Goal: Information Seeking & Learning: Compare options

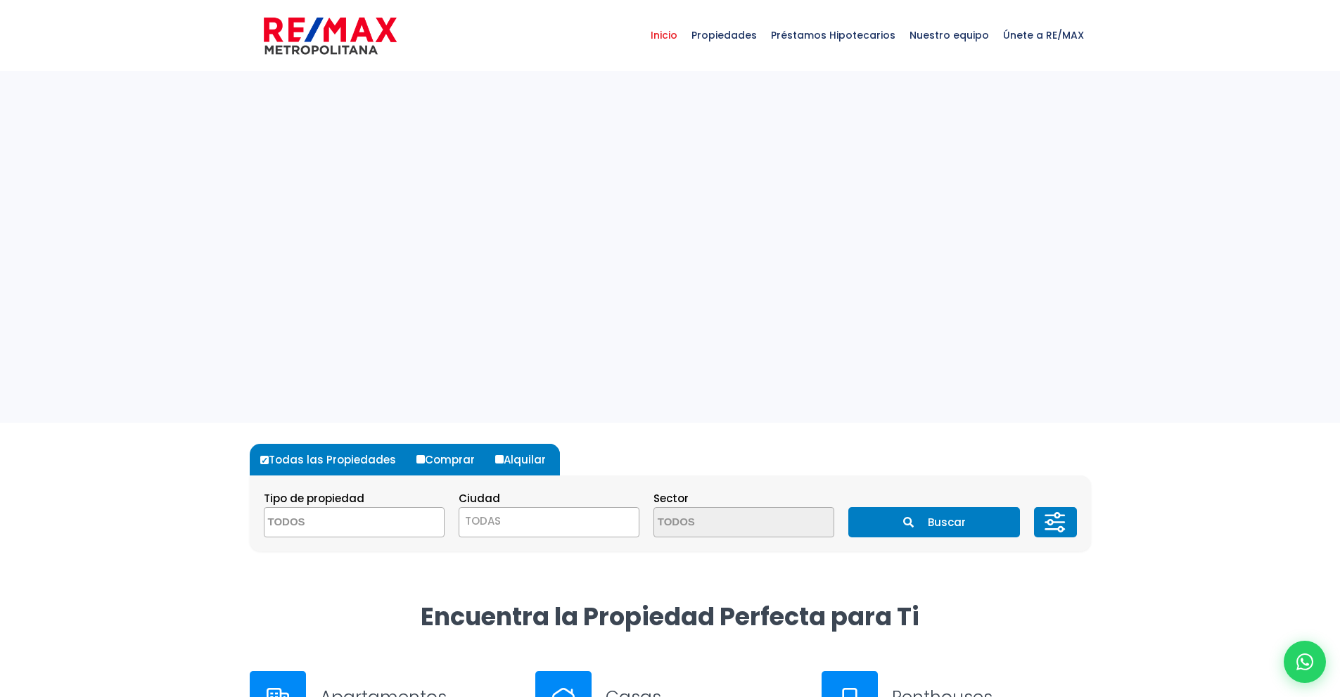
select select
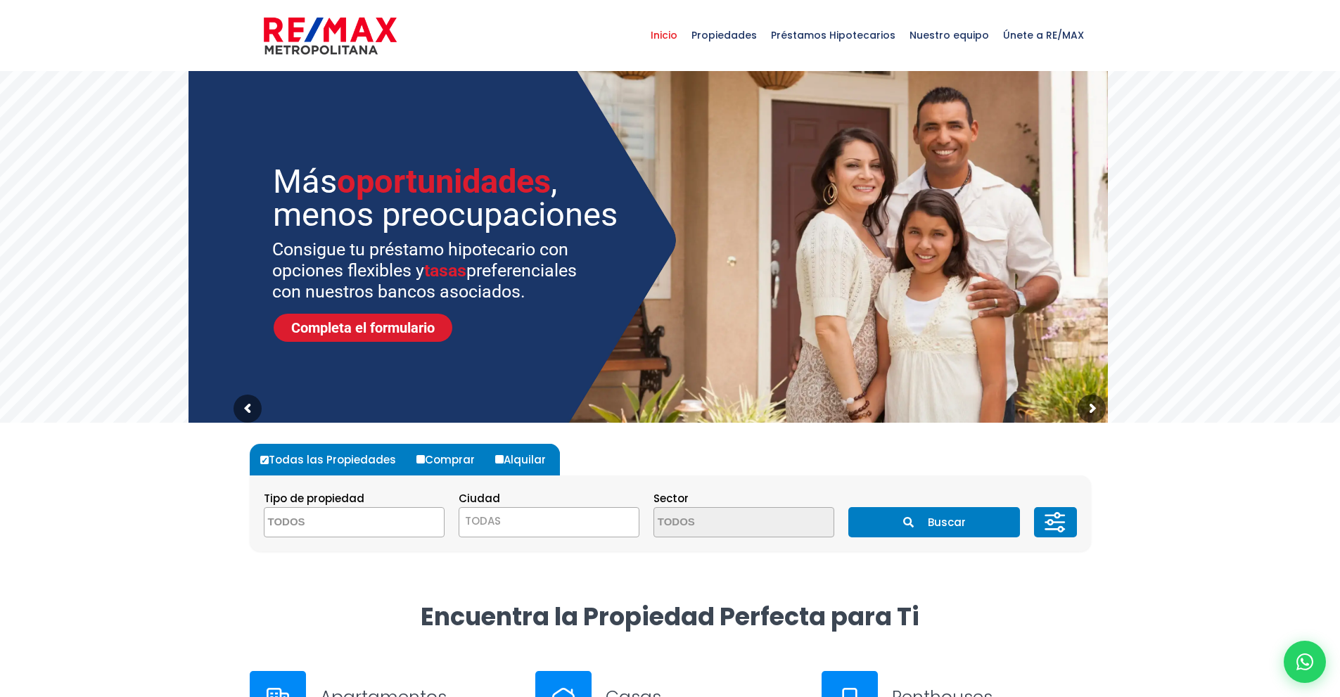
click at [421, 461] on label "Comprar" at bounding box center [451, 460] width 76 height 32
click at [421, 461] on input "Comprar" at bounding box center [420, 459] width 8 height 8
radio input "true"
click at [411, 509] on span at bounding box center [354, 522] width 181 height 30
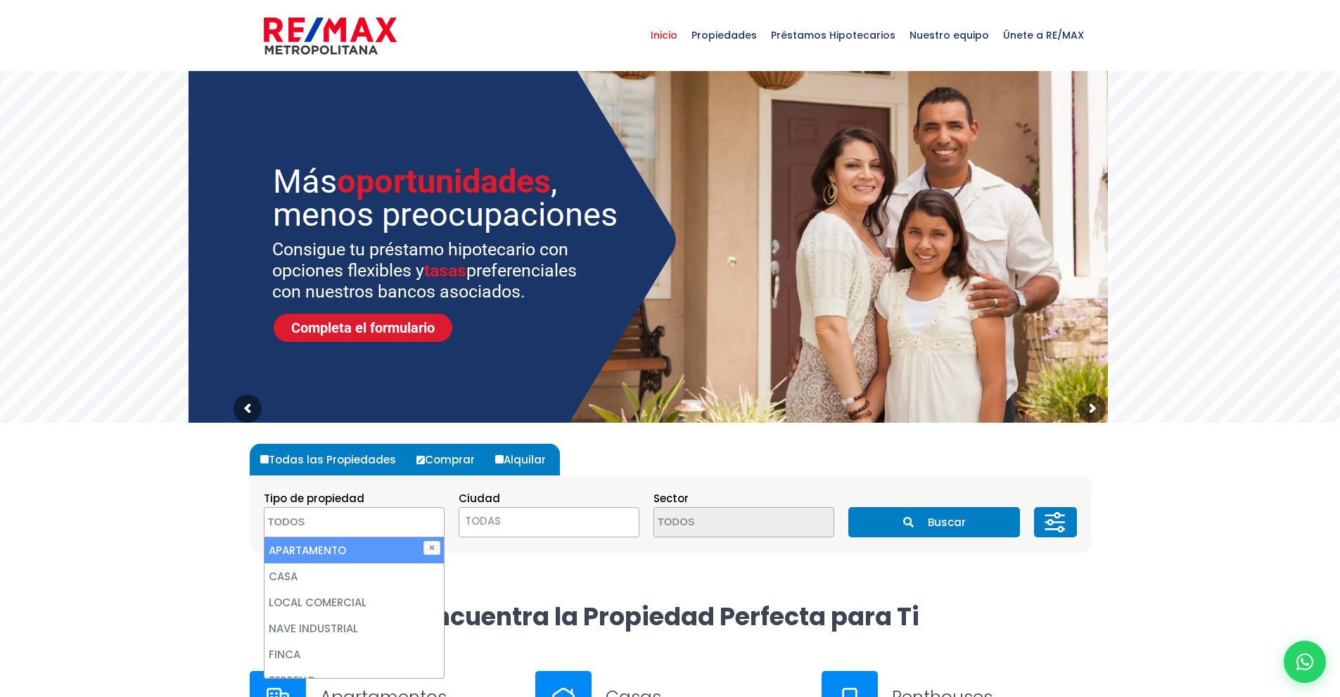
click at [373, 558] on li "APARTAMENTO" at bounding box center [353, 550] width 179 height 26
select select "apartment"
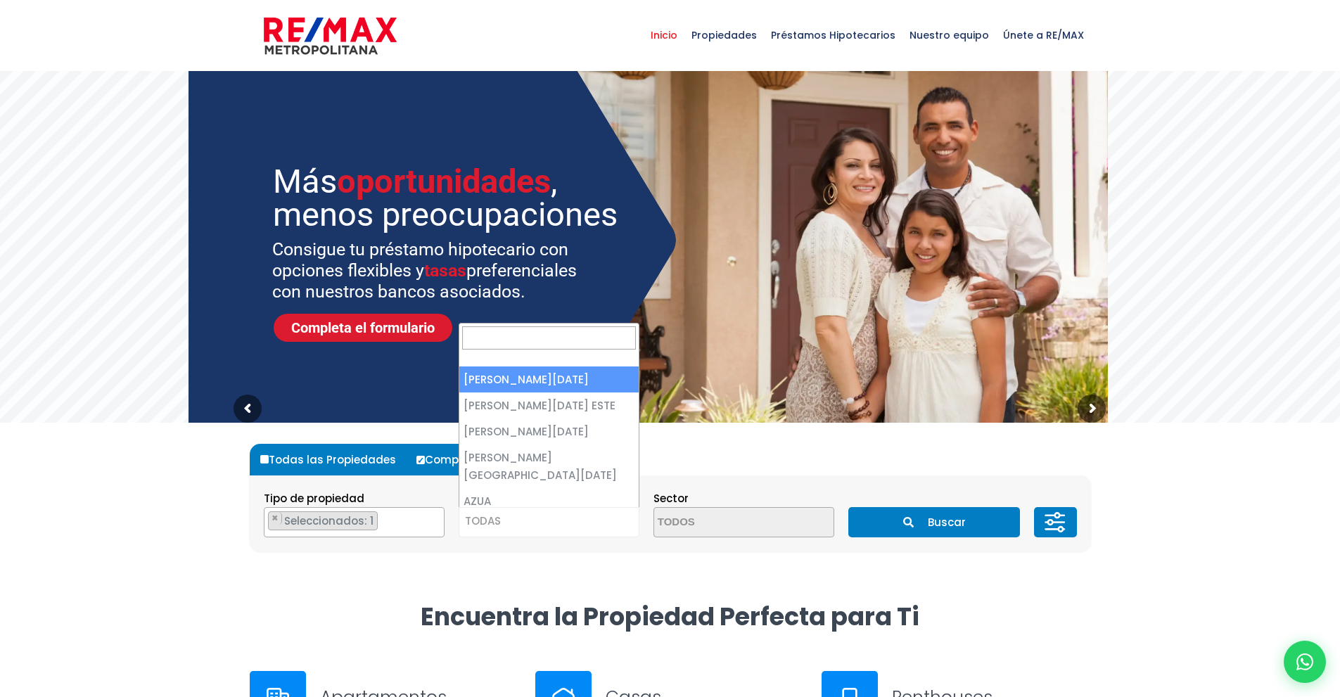
click span "TODAS"
select select "1"
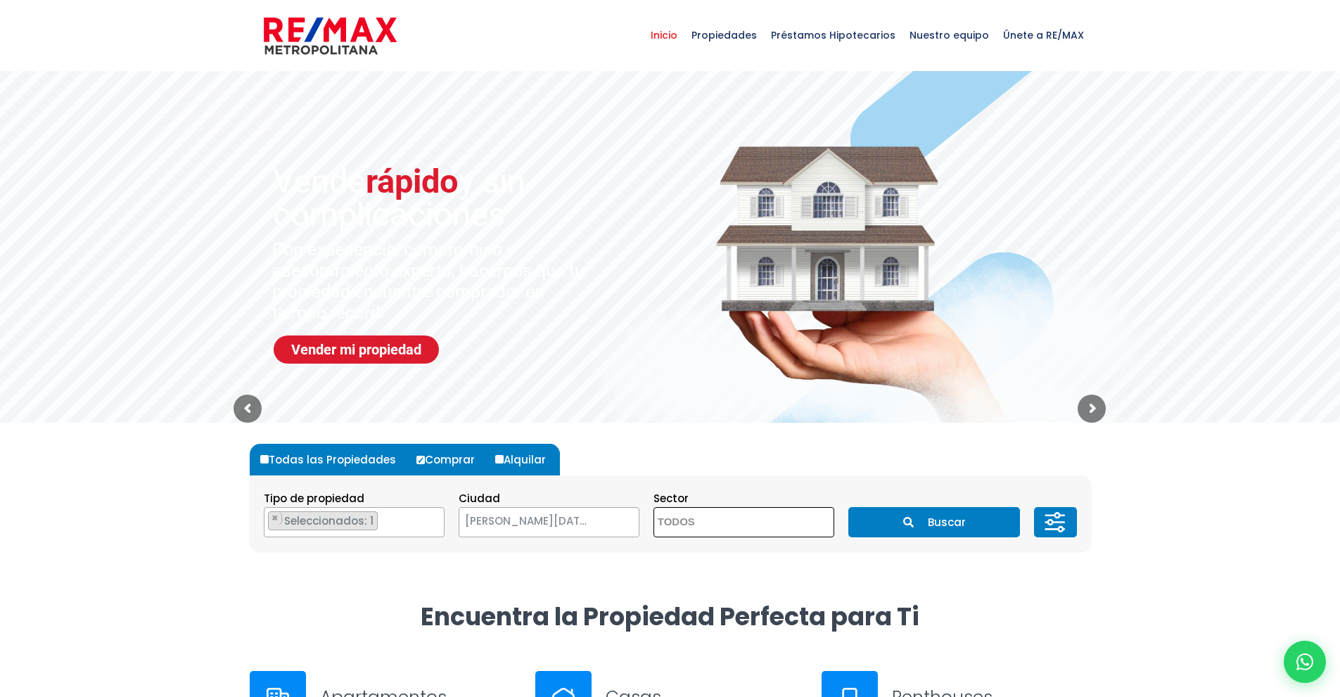
click textarea "Search"
type textarea "gazcue"
click li "GAZCUE"
select select "206"
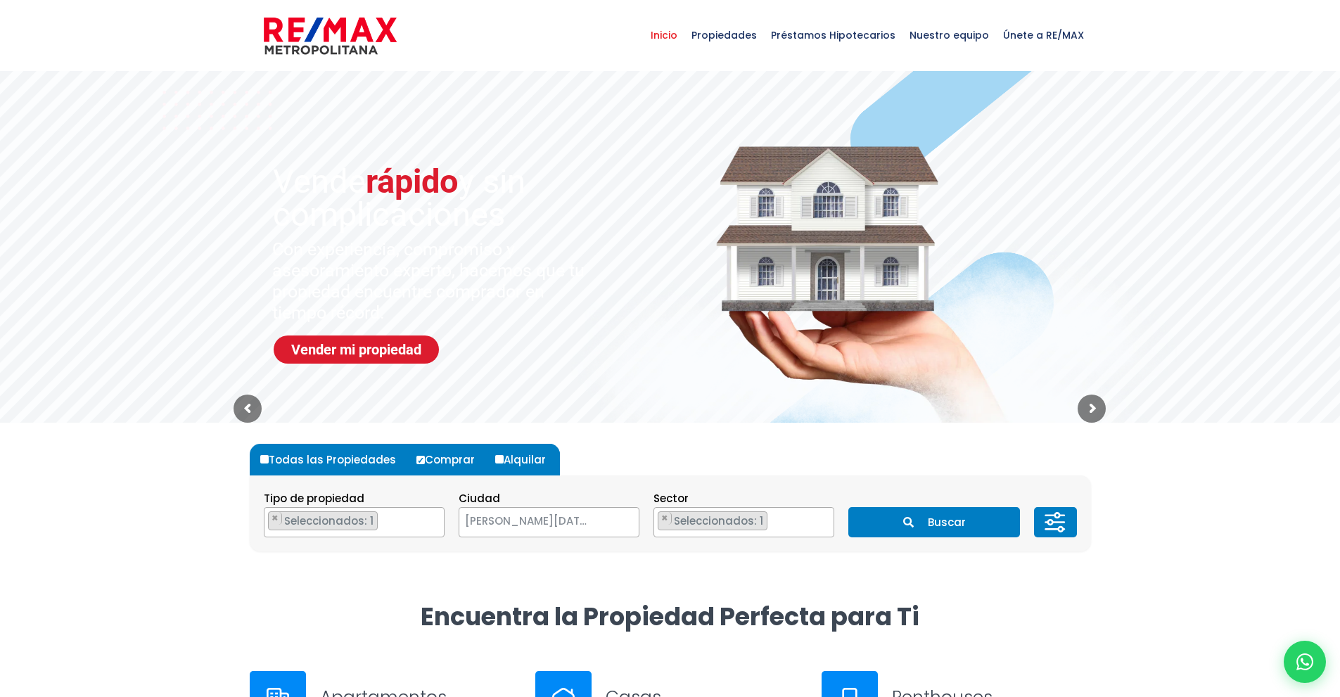
click button "Buscar"
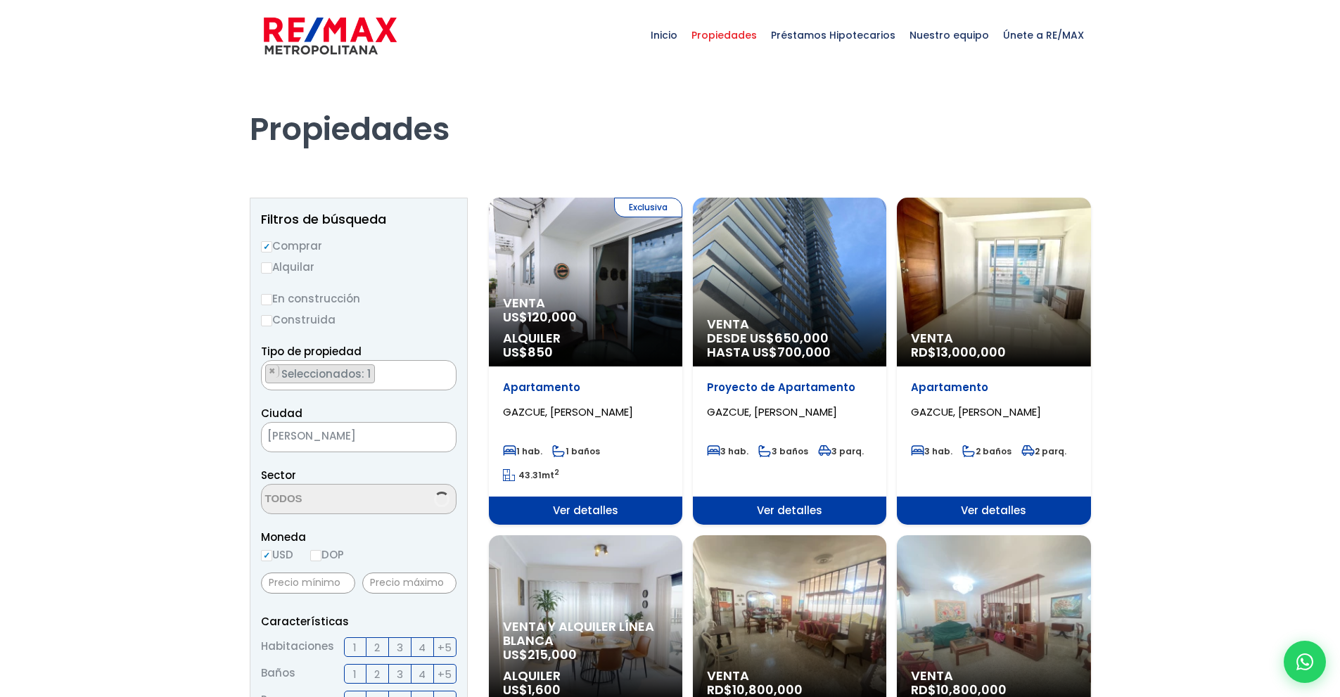
select select "206"
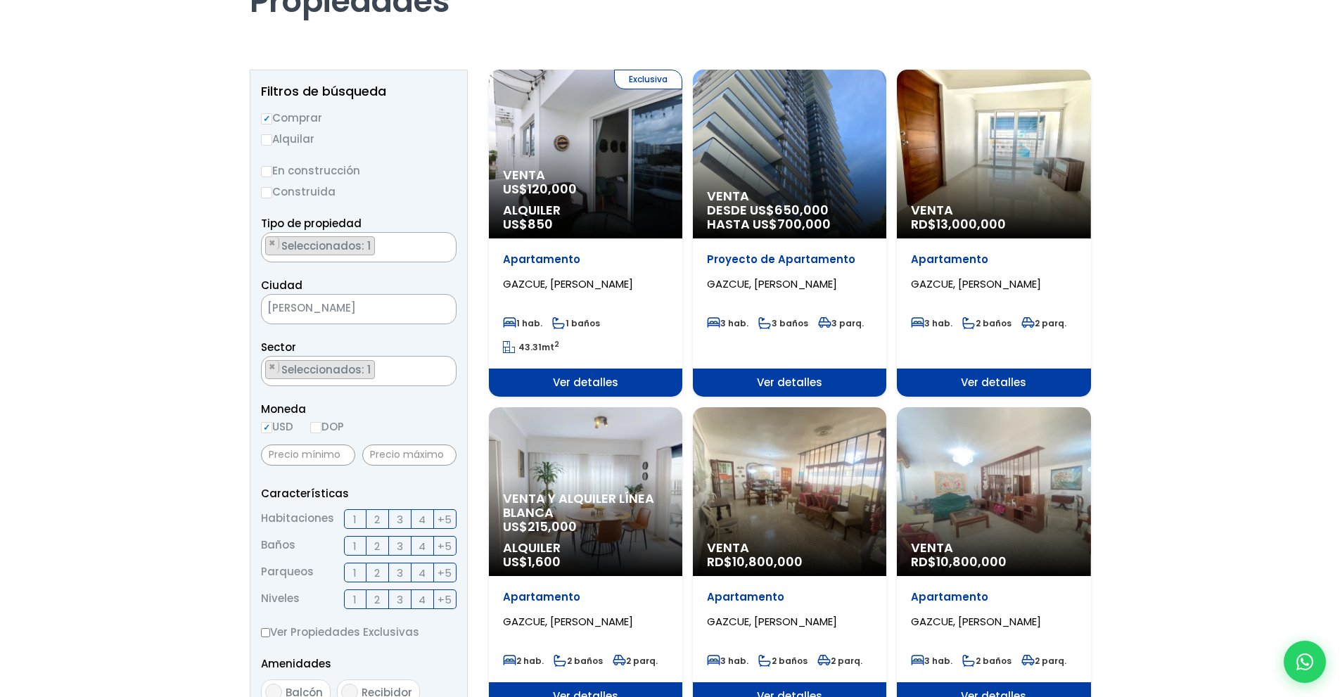
scroll to position [146, 0]
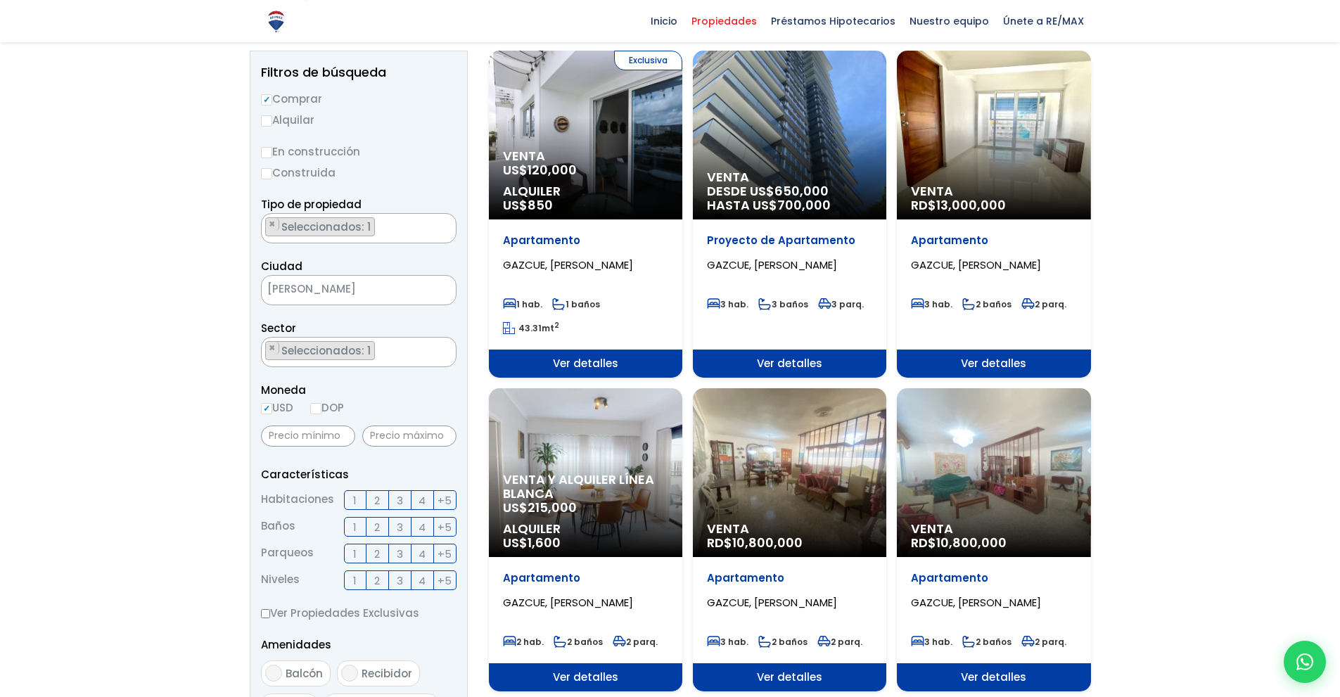
click at [987, 181] on div "Venta RD$ 13,000,000" at bounding box center [993, 135] width 193 height 169
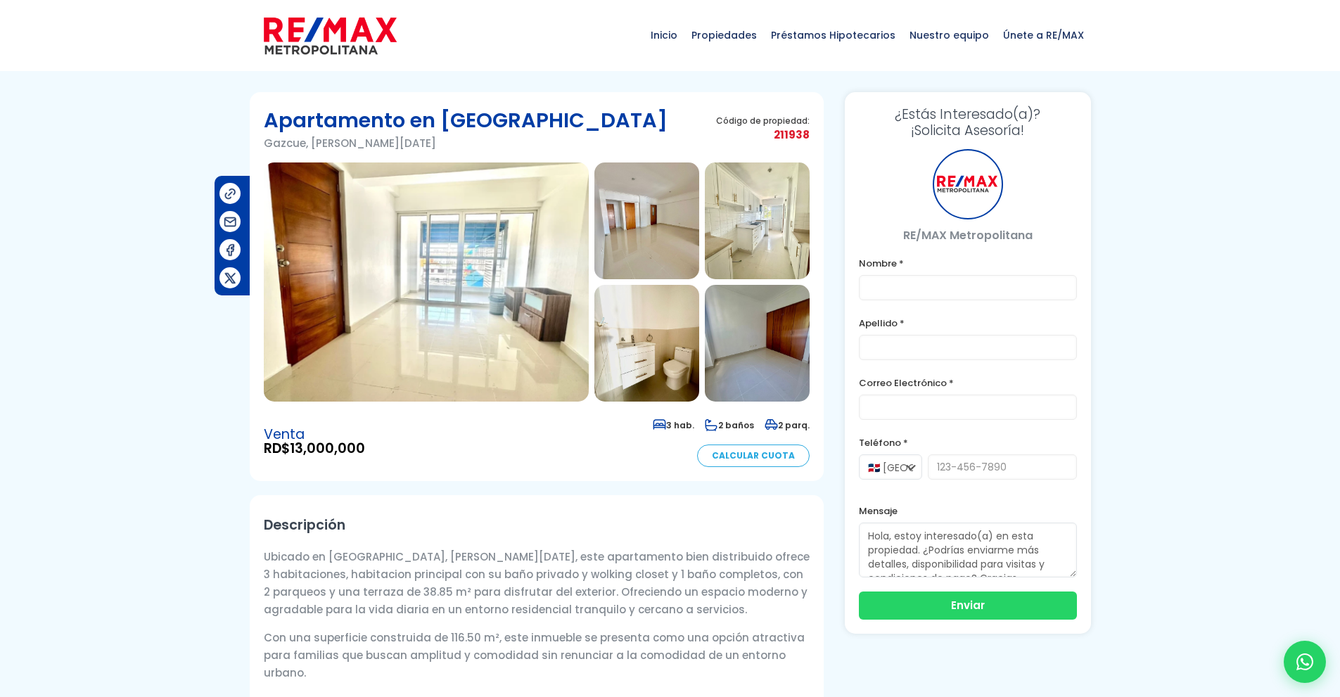
click at [532, 331] on img at bounding box center [426, 281] width 325 height 239
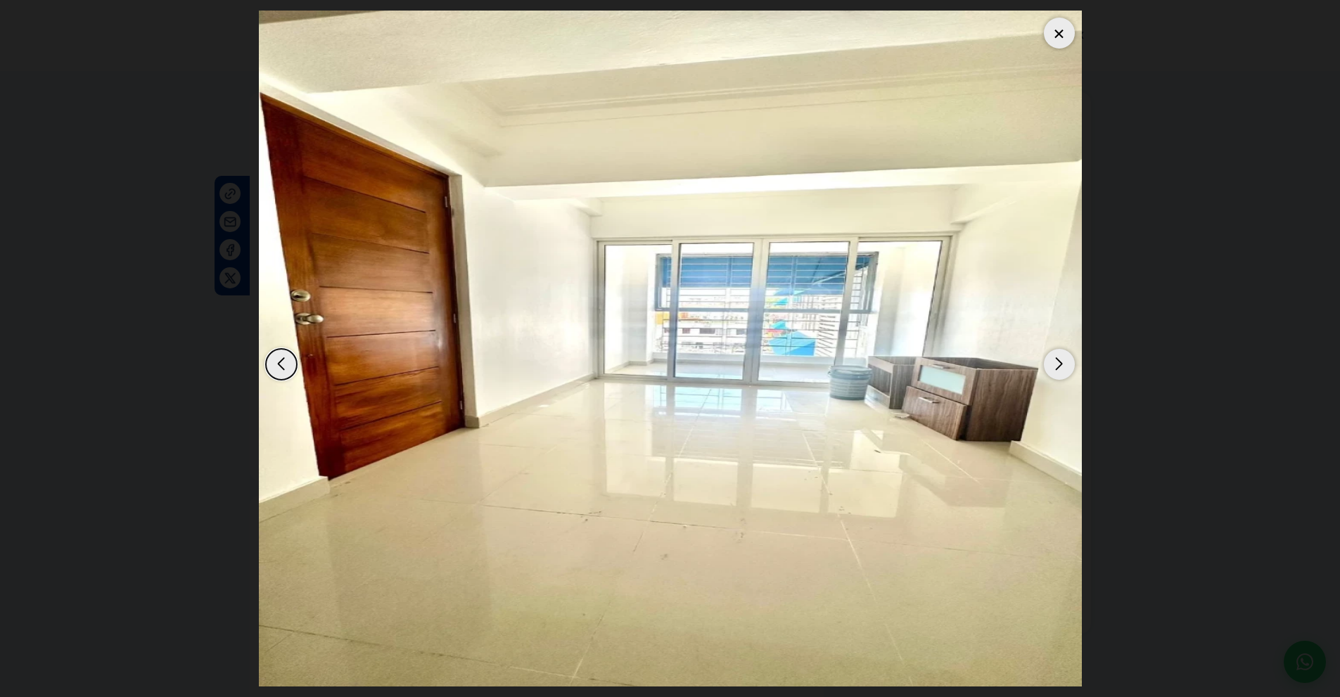
click at [1053, 369] on div "Next slide" at bounding box center [1059, 364] width 31 height 31
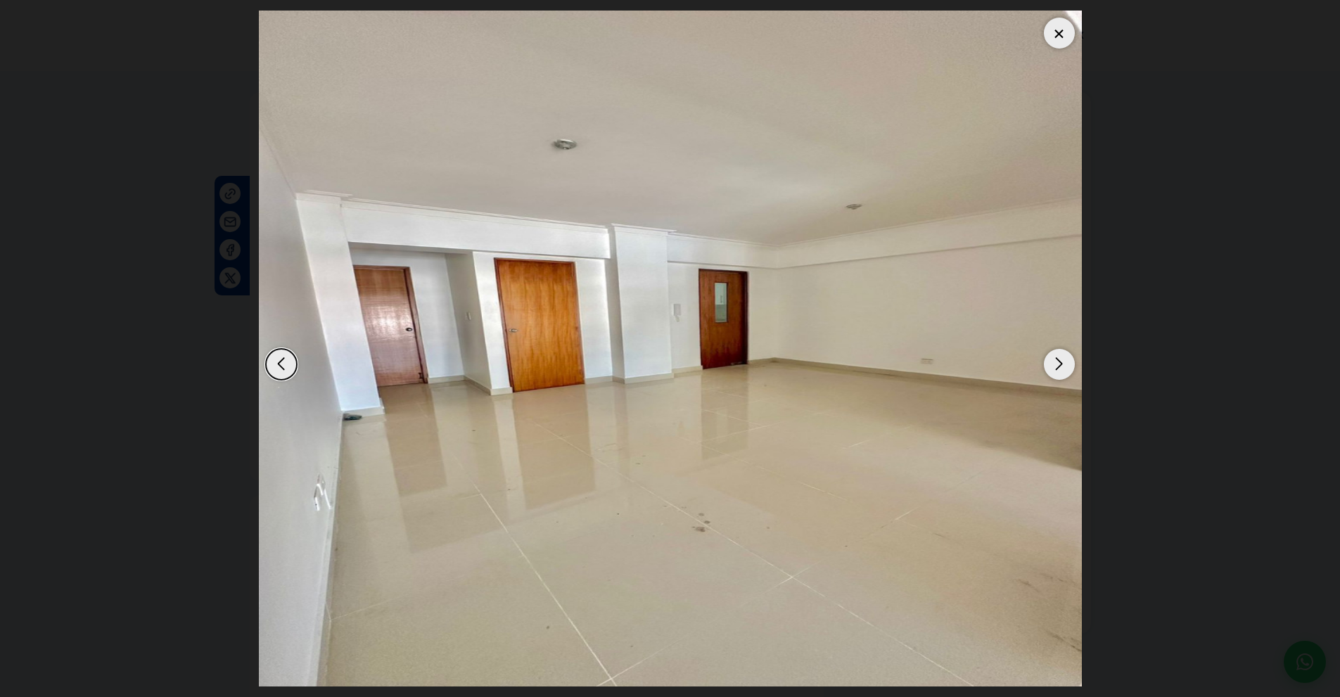
click at [1053, 369] on div "Next slide" at bounding box center [1059, 364] width 31 height 31
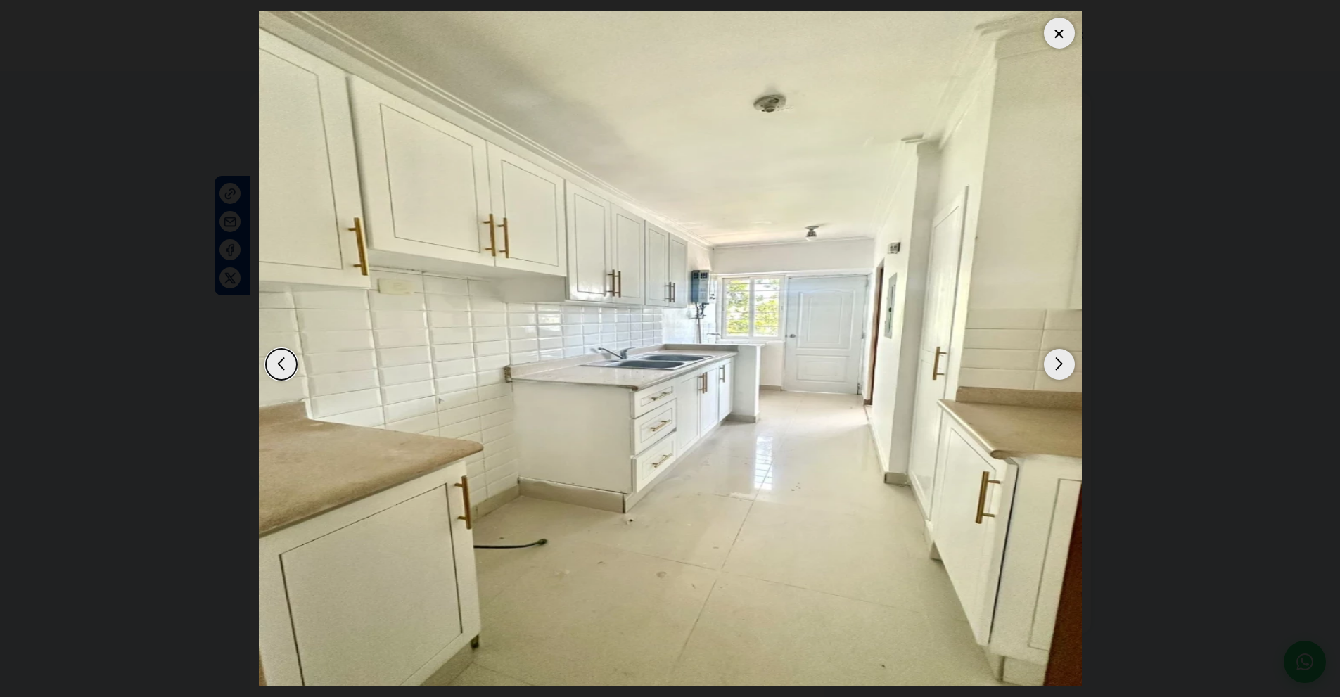
click at [1053, 369] on div "Next slide" at bounding box center [1059, 364] width 31 height 31
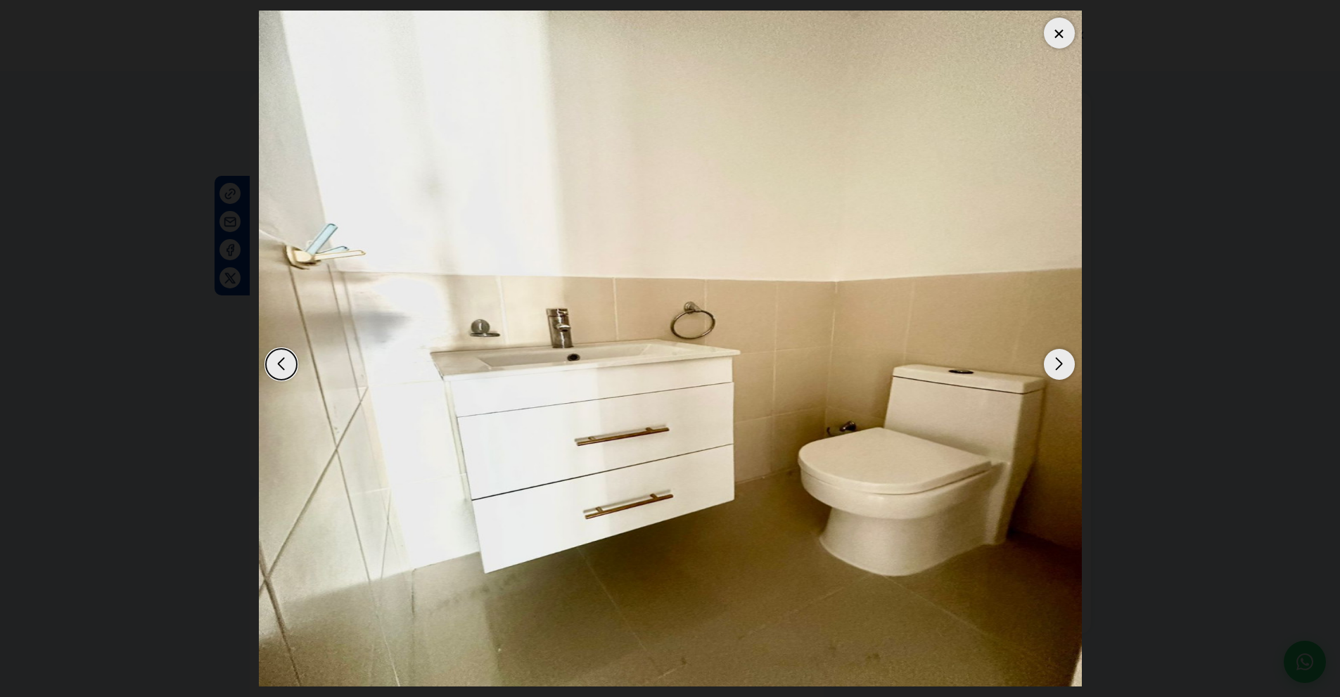
click at [1053, 369] on div "Next slide" at bounding box center [1059, 364] width 31 height 31
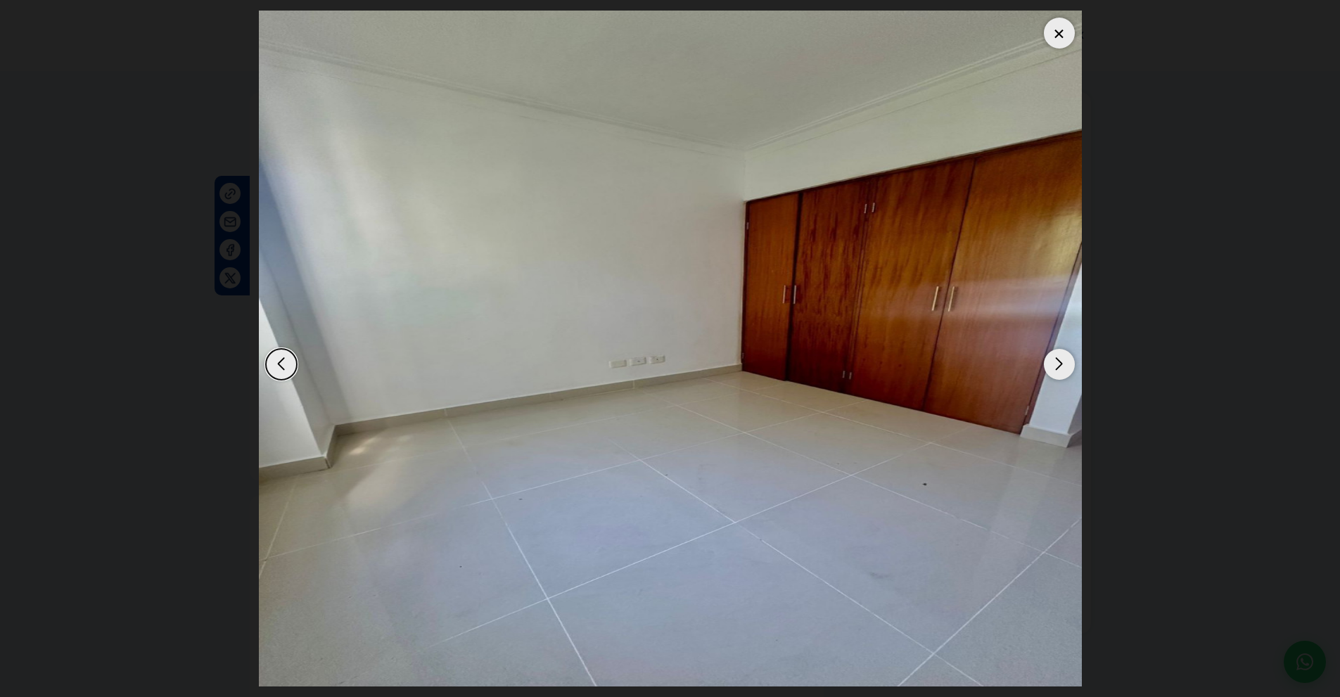
click at [1053, 369] on div "Next slide" at bounding box center [1059, 364] width 31 height 31
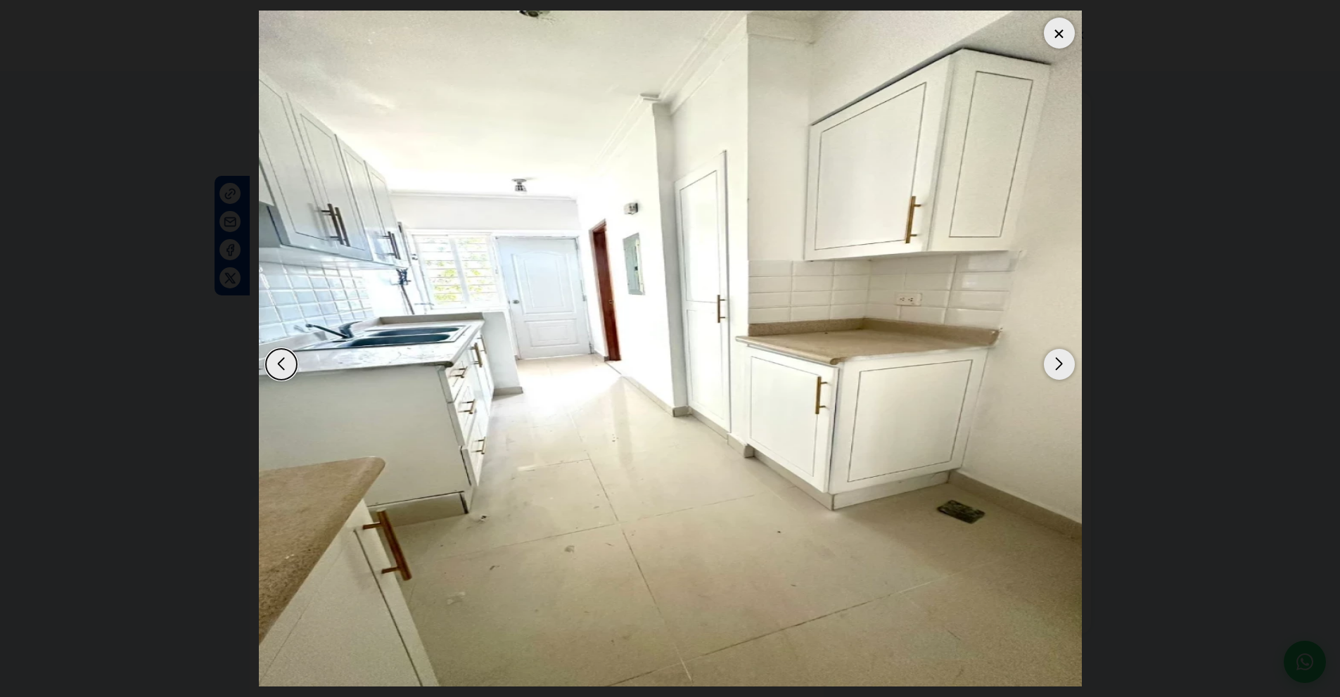
click at [1053, 369] on div "Next slide" at bounding box center [1059, 364] width 31 height 31
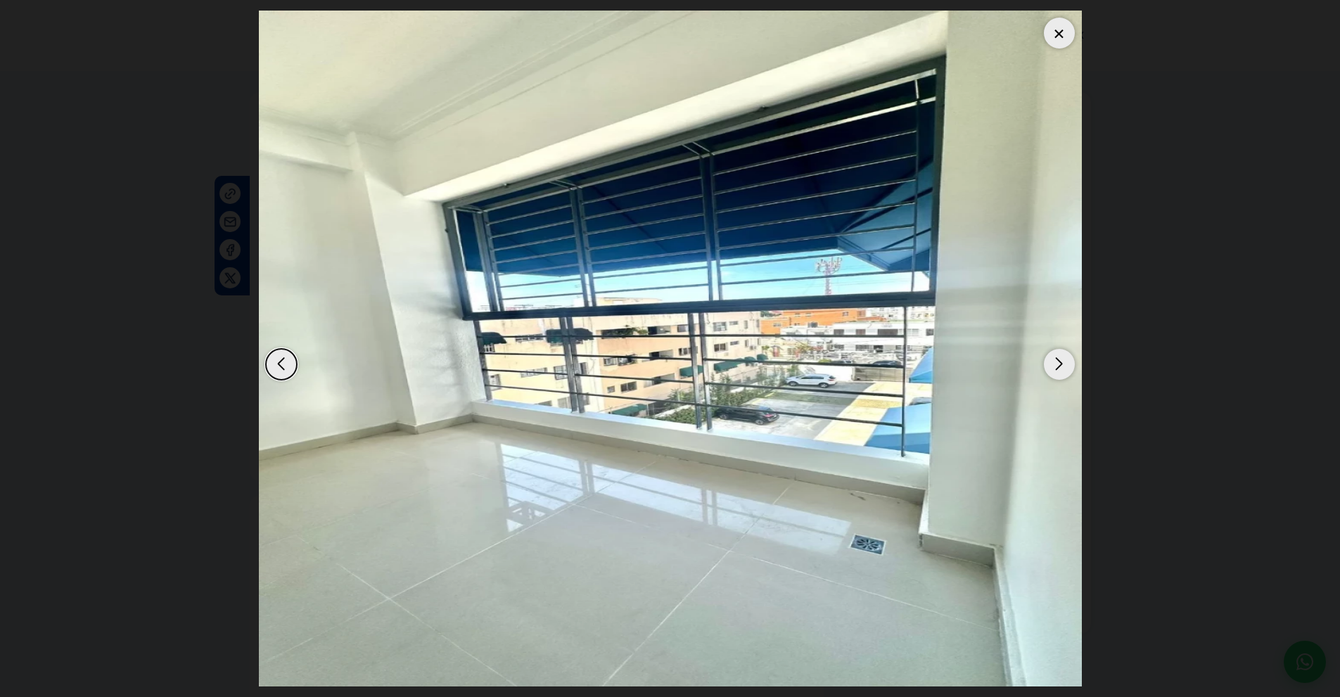
click at [1053, 369] on div "Next slide" at bounding box center [1059, 364] width 31 height 31
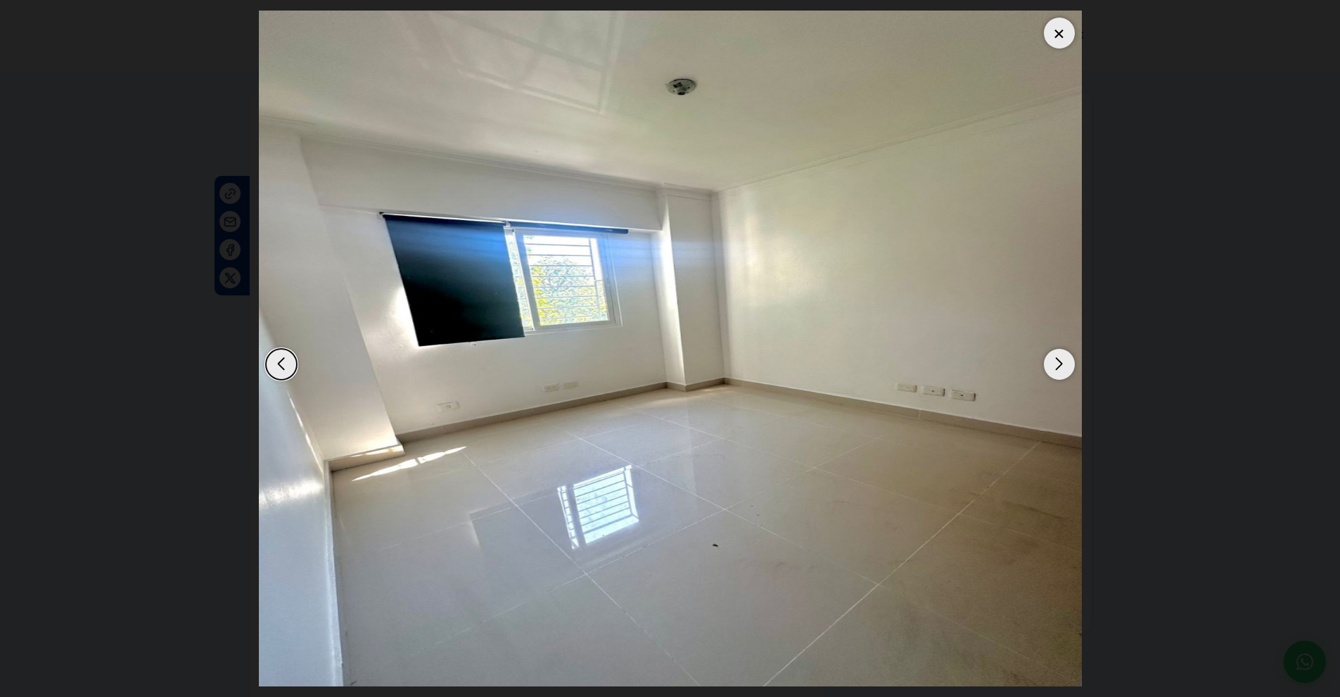
click at [1053, 369] on div "Next slide" at bounding box center [1059, 364] width 31 height 31
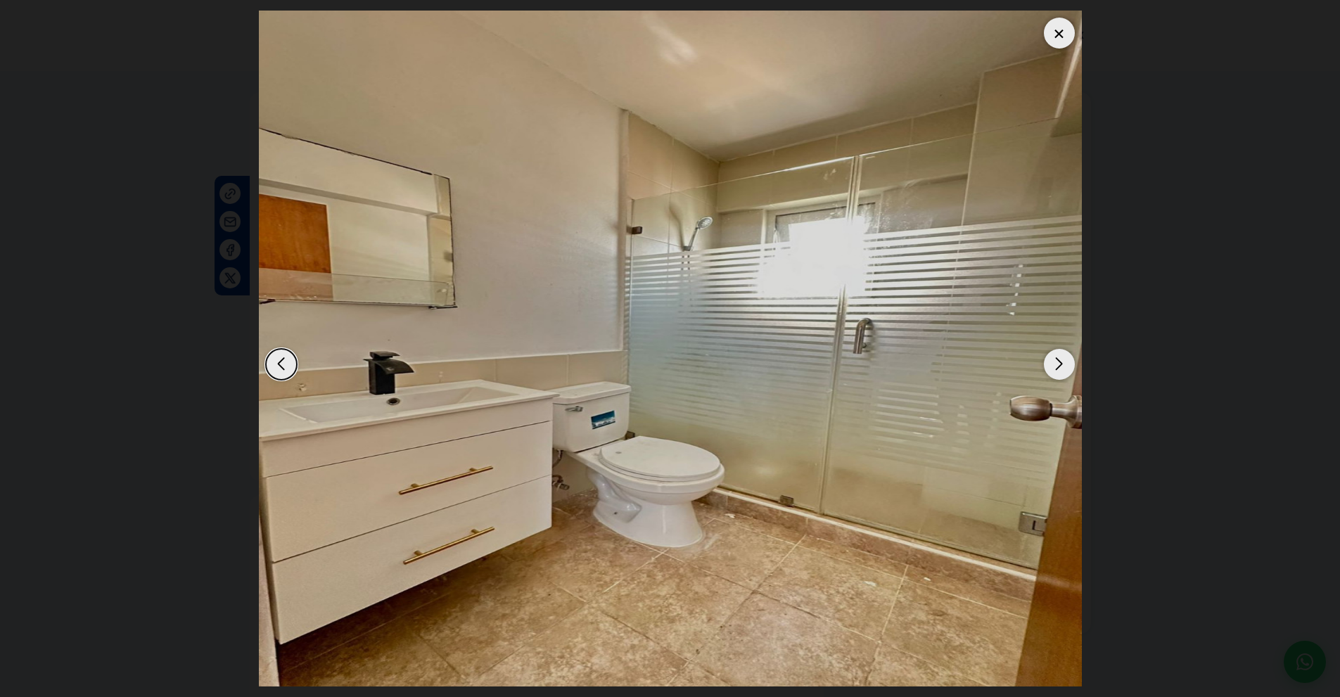
click at [1049, 26] on div at bounding box center [1059, 33] width 31 height 31
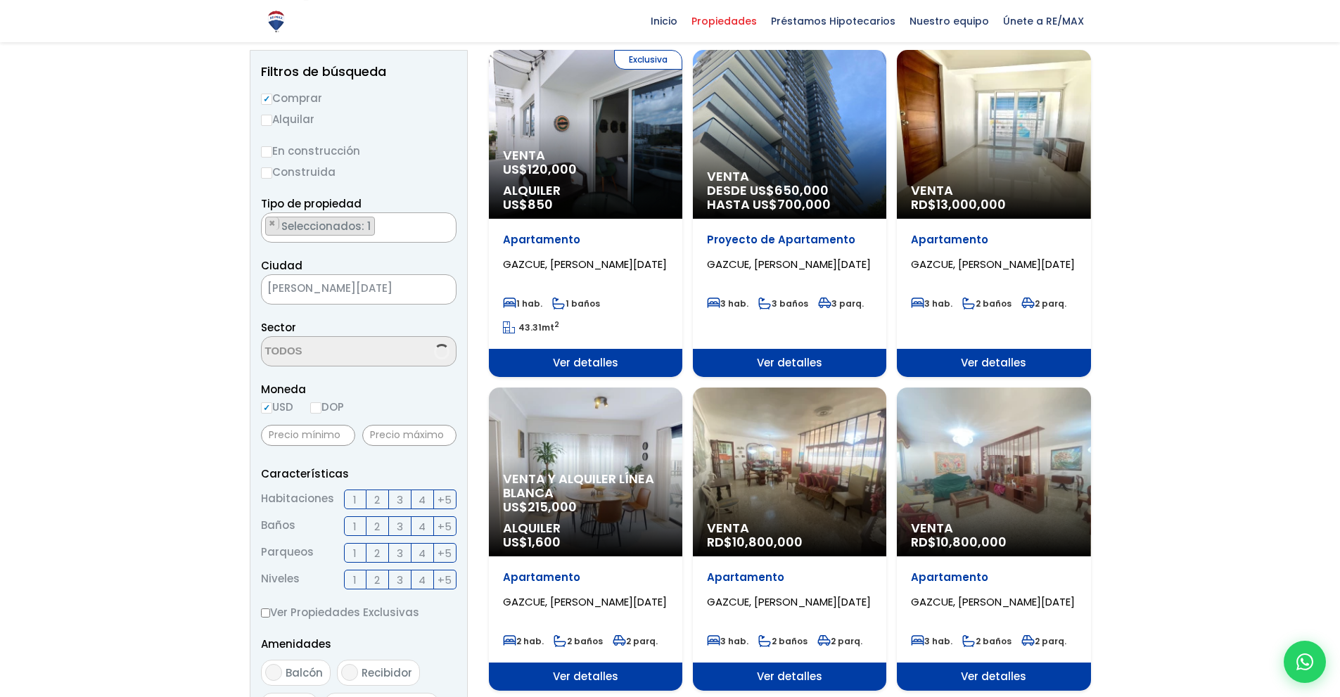
scroll to position [146, 0]
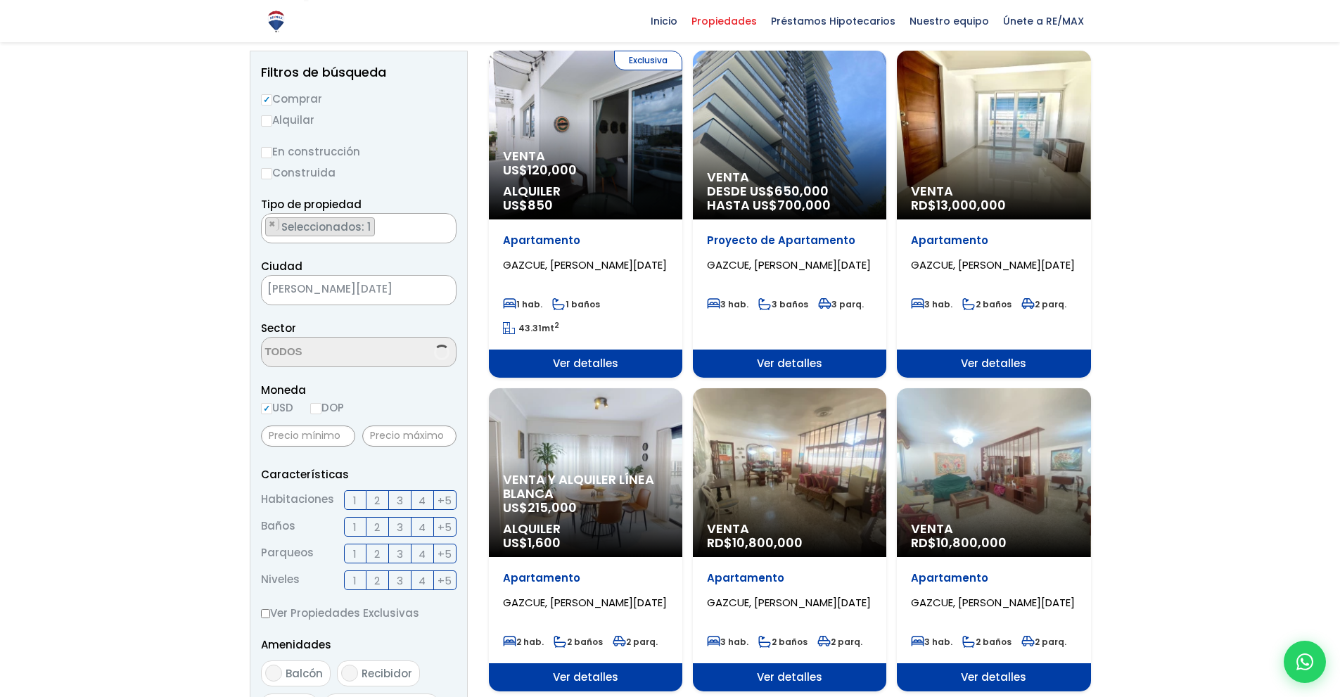
select select "206"
click at [532, 430] on div "Venta y alquiler línea blanca US$ 215,000 Alquiler US$ 1,600" at bounding box center [585, 472] width 193 height 169
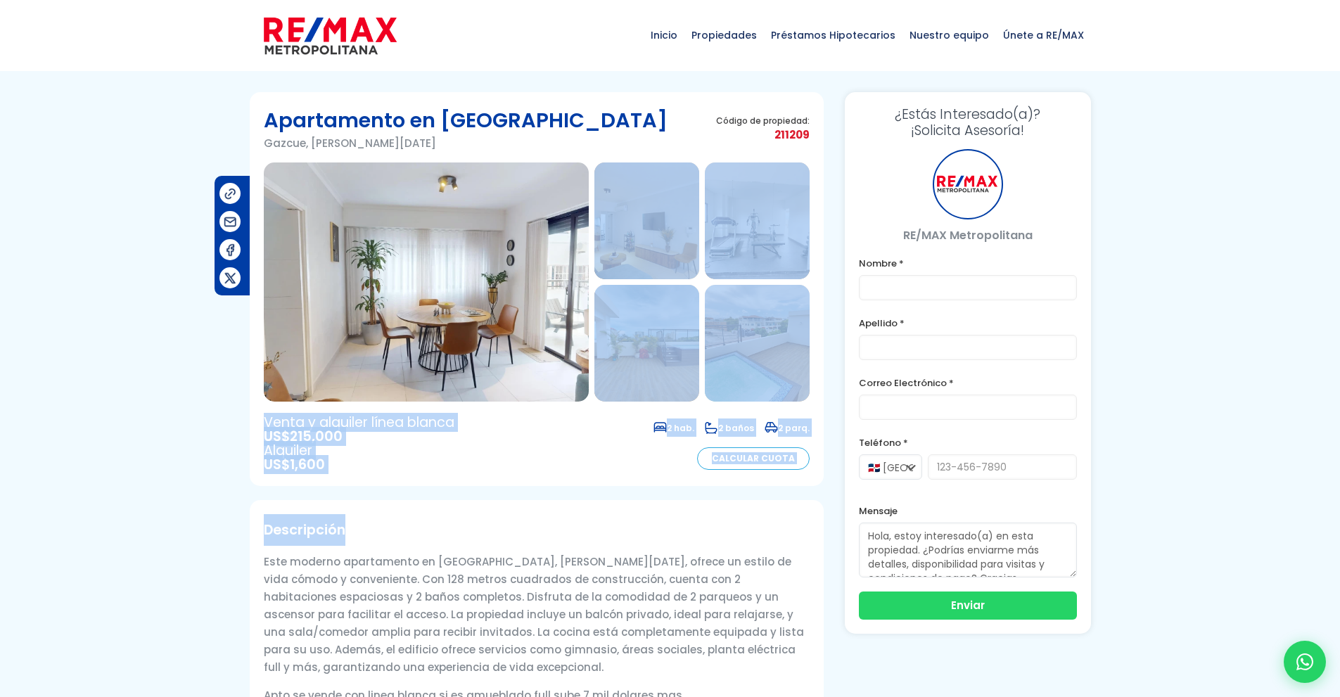
drag, startPoint x: 518, startPoint y: 539, endPoint x: 445, endPoint y: 241, distance: 306.2
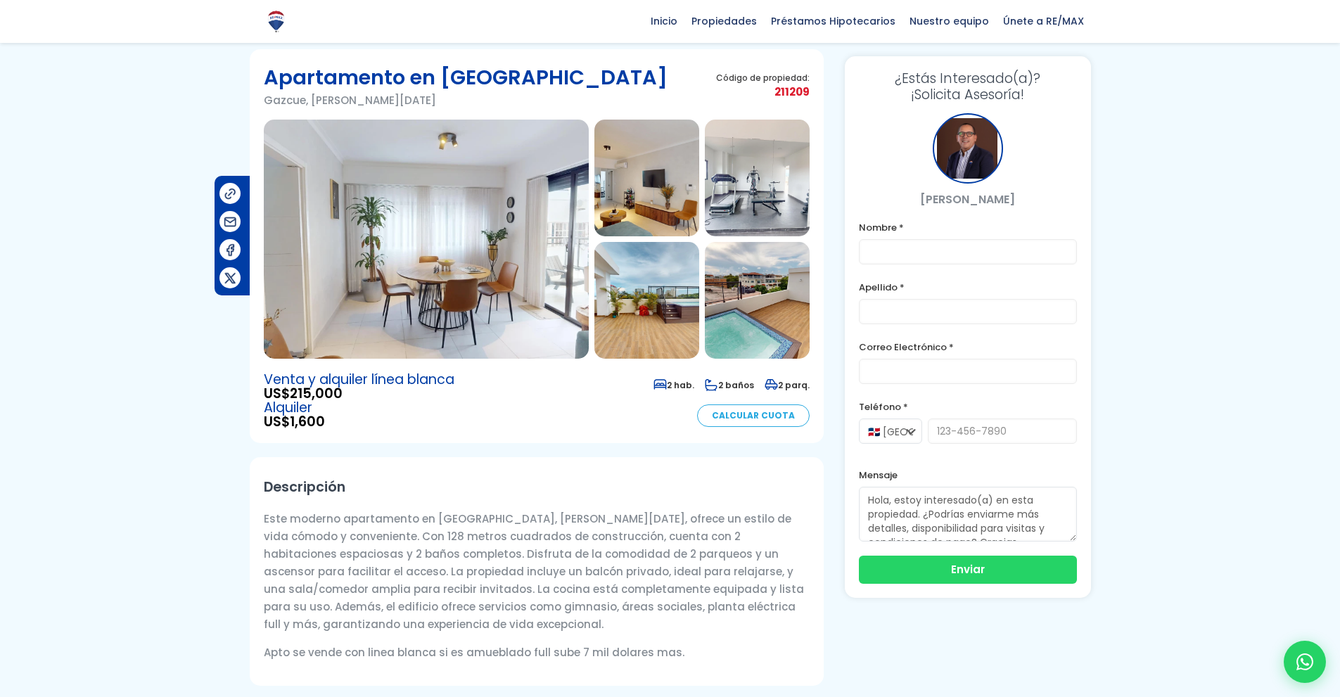
scroll to position [40, 0]
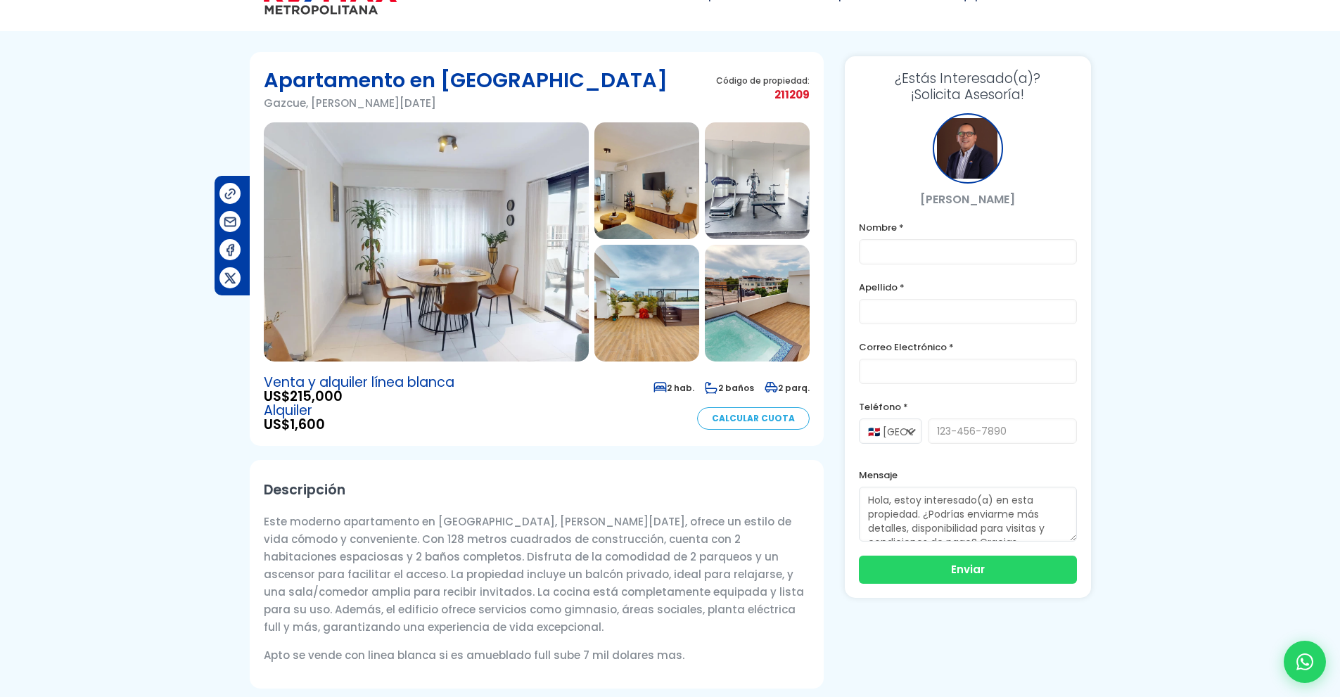
click at [501, 305] on img at bounding box center [426, 241] width 325 height 239
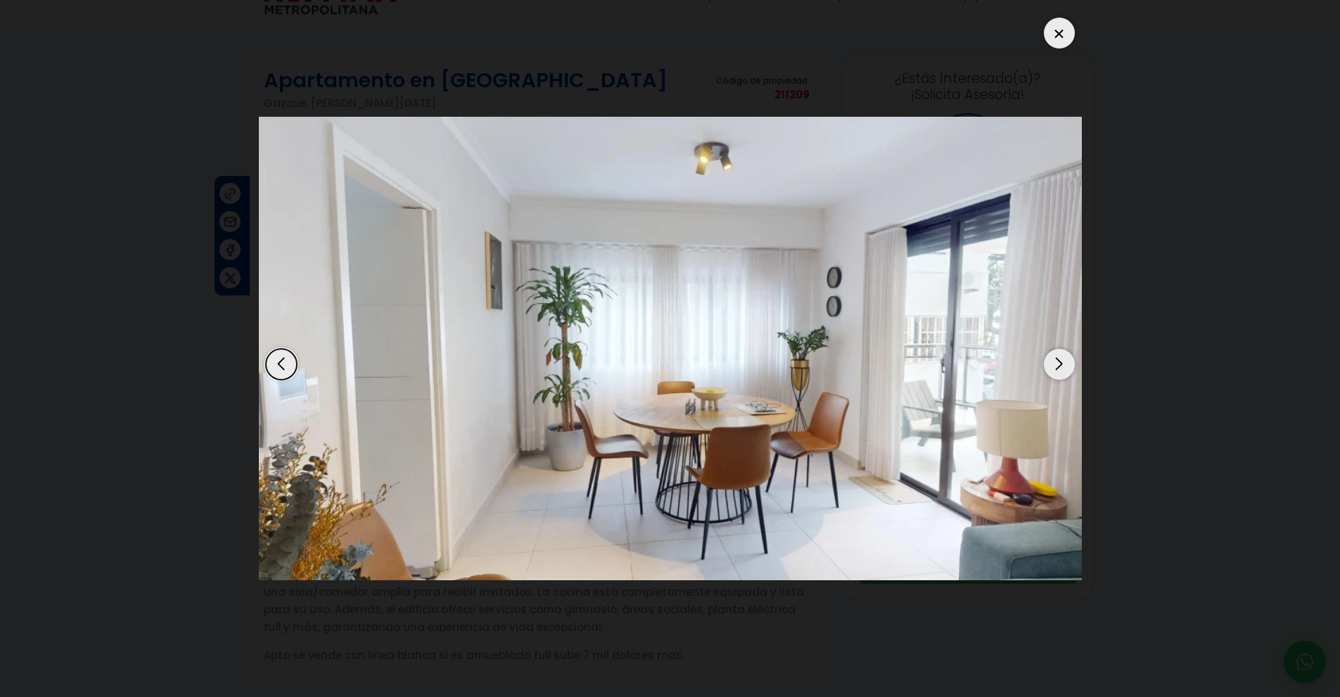
click at [1061, 358] on div "Next slide" at bounding box center [1059, 364] width 31 height 31
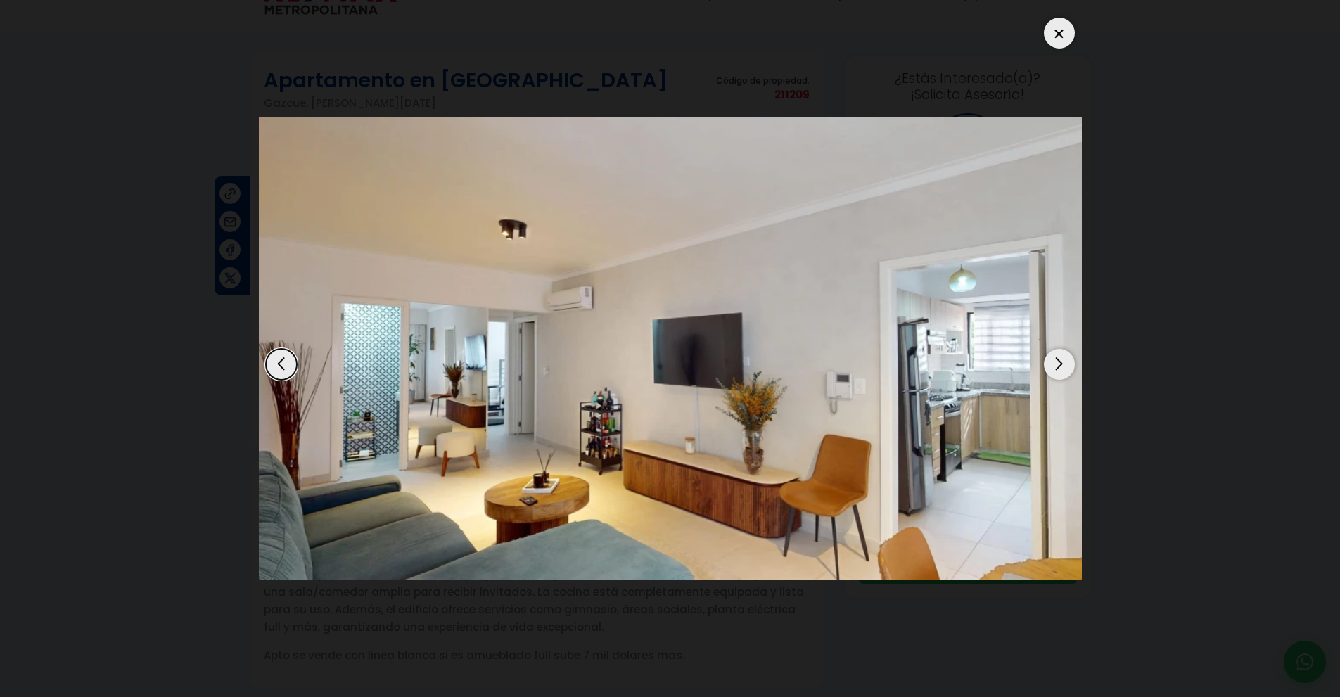
click at [1061, 358] on div "Next slide" at bounding box center [1059, 364] width 31 height 31
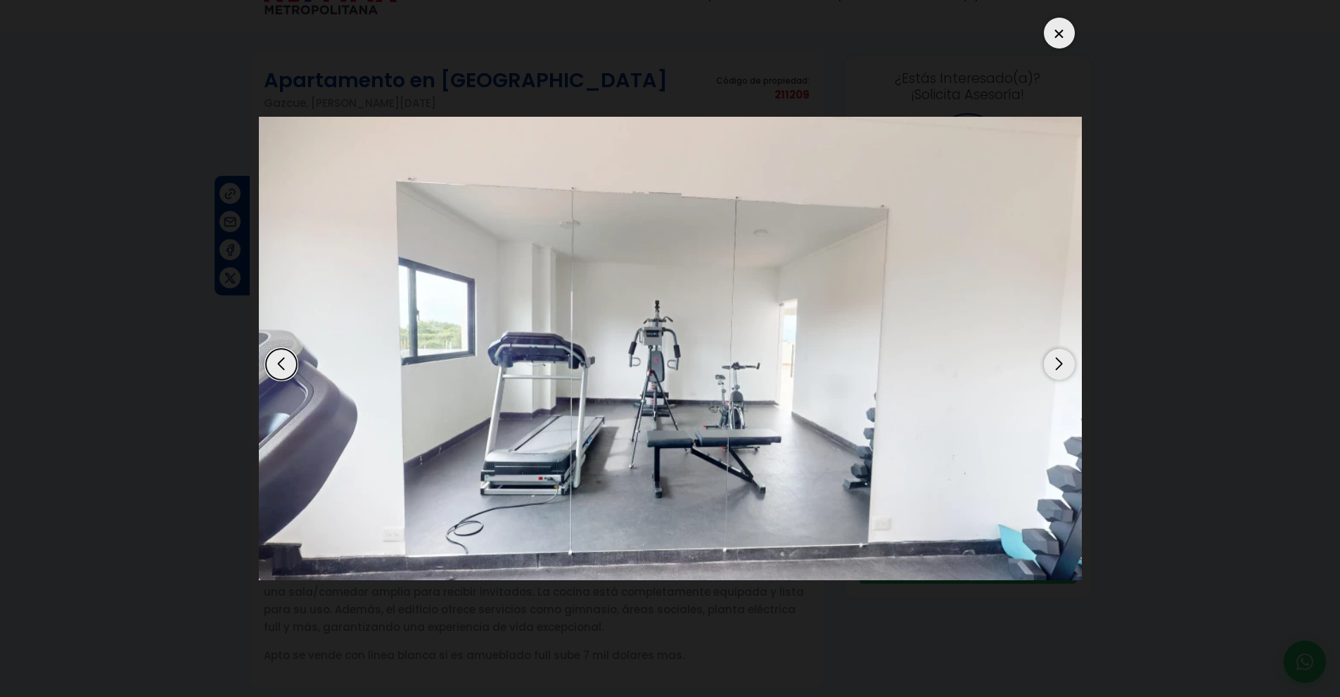
click at [1061, 358] on div "Next slide" at bounding box center [1059, 364] width 31 height 31
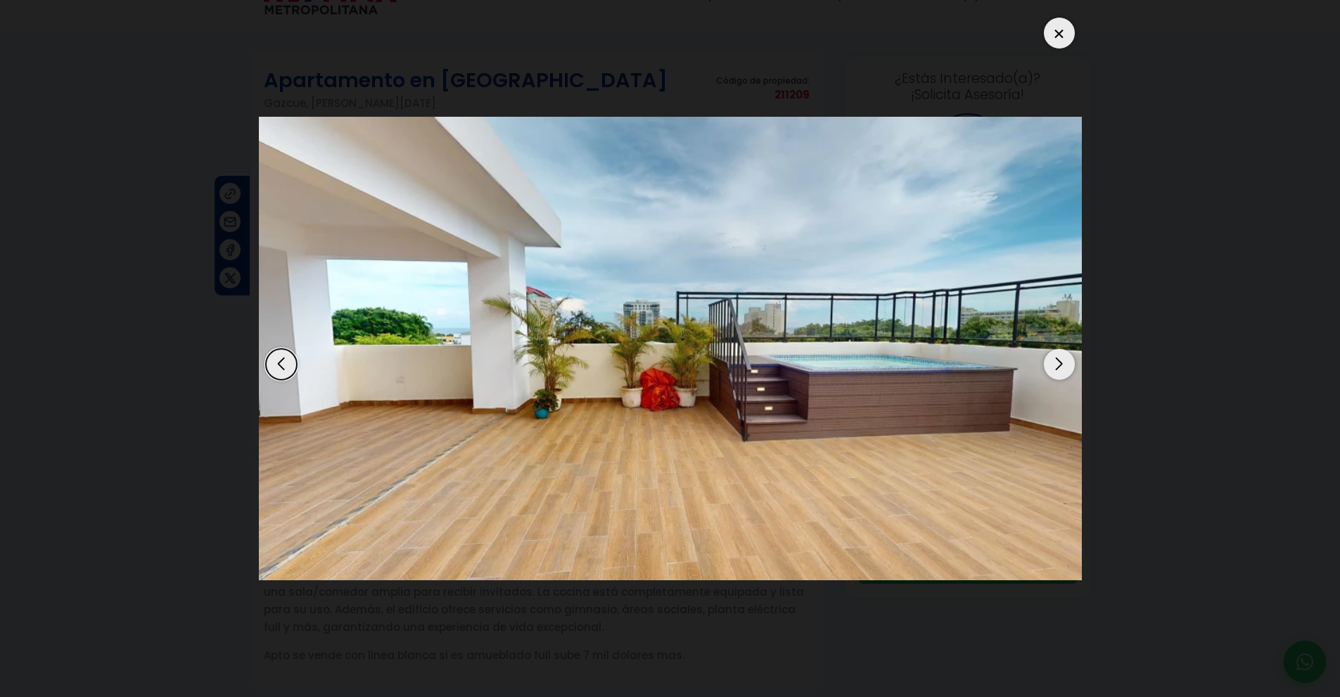
click at [1061, 358] on div "Next slide" at bounding box center [1059, 364] width 31 height 31
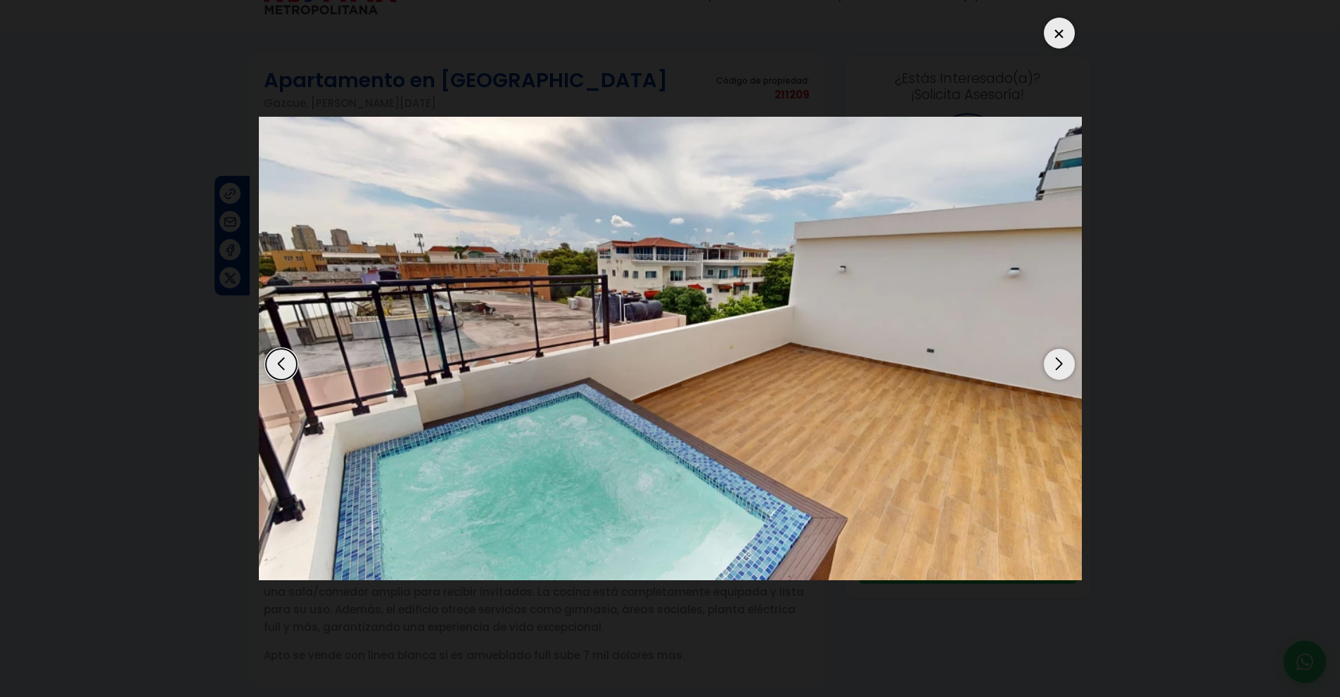
click at [1061, 358] on div "Next slide" at bounding box center [1059, 364] width 31 height 31
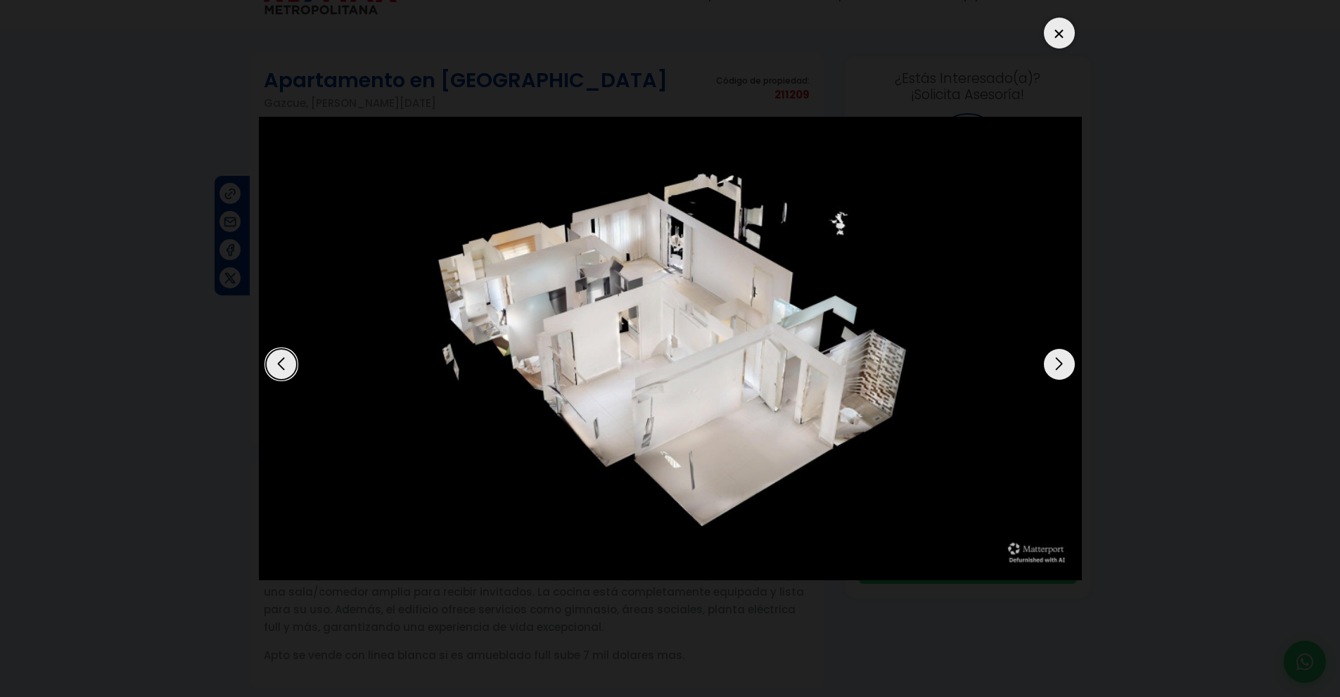
click at [1061, 358] on div "Next slide" at bounding box center [1059, 364] width 31 height 31
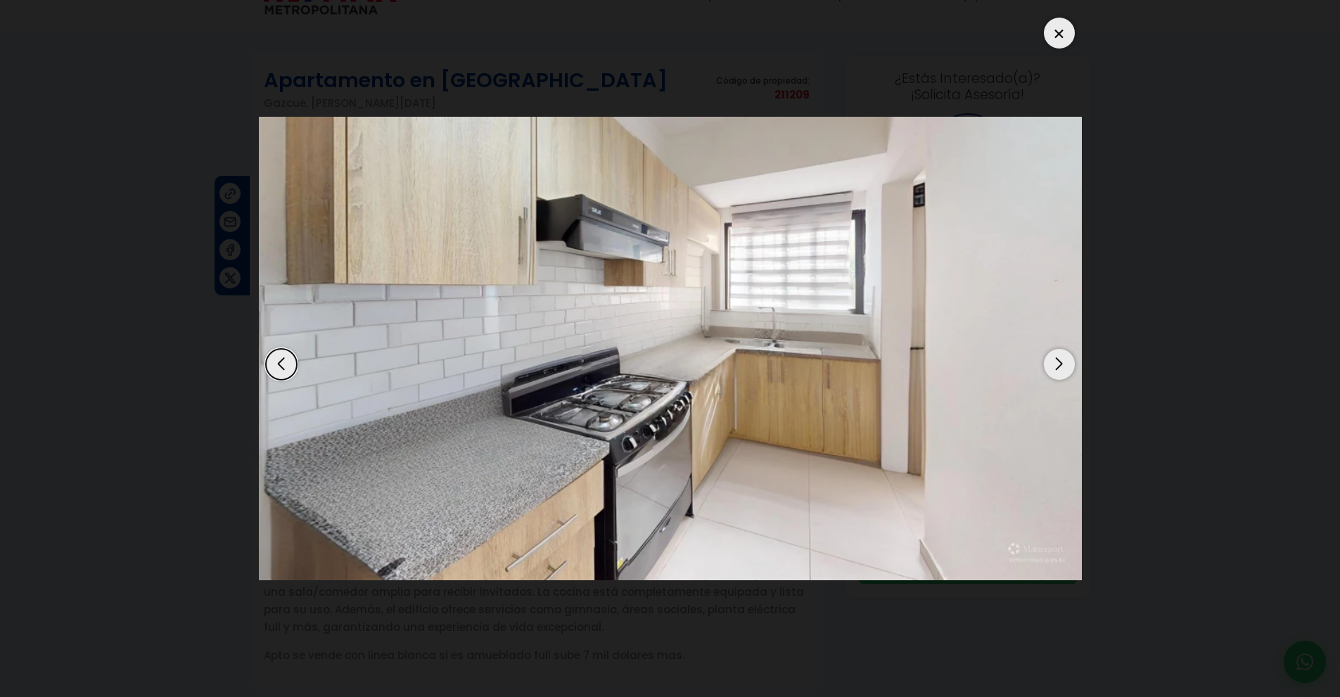
click at [1061, 358] on div "Next slide" at bounding box center [1059, 364] width 31 height 31
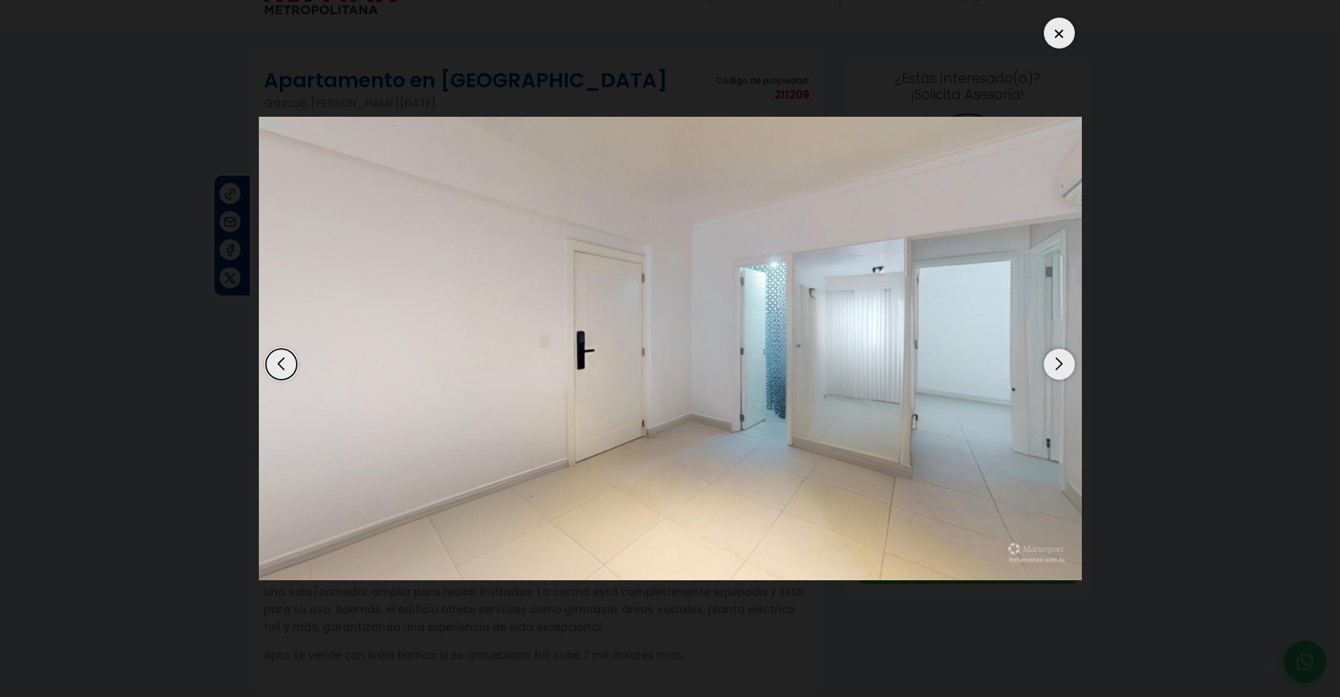
click at [1061, 358] on div "Next slide" at bounding box center [1059, 364] width 31 height 31
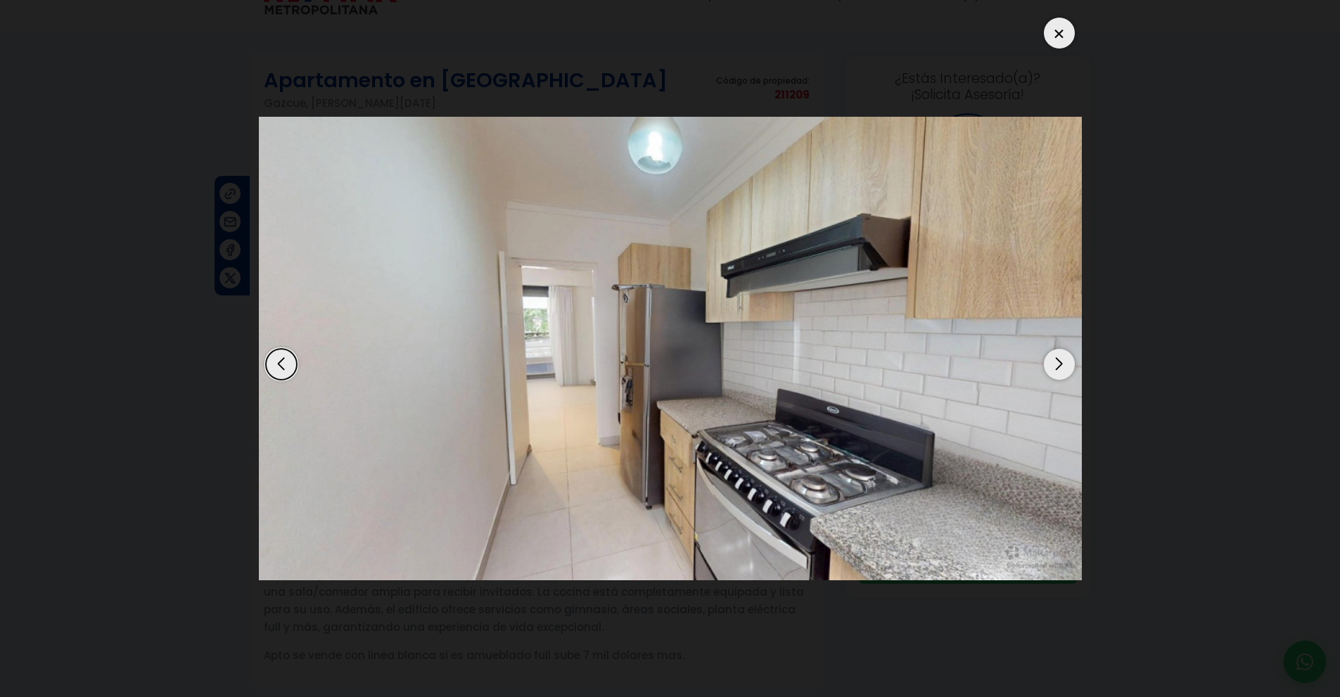
click at [1061, 358] on div "Next slide" at bounding box center [1059, 364] width 31 height 31
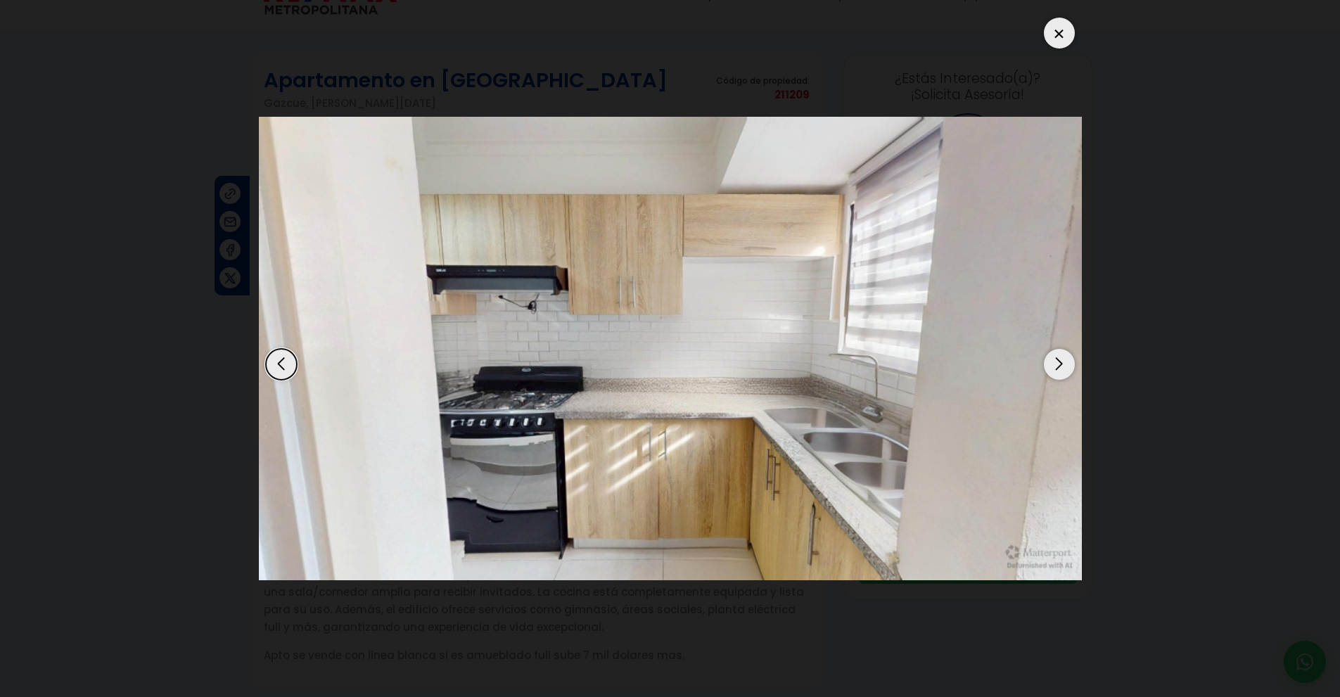
click at [1061, 358] on div "Next slide" at bounding box center [1059, 364] width 31 height 31
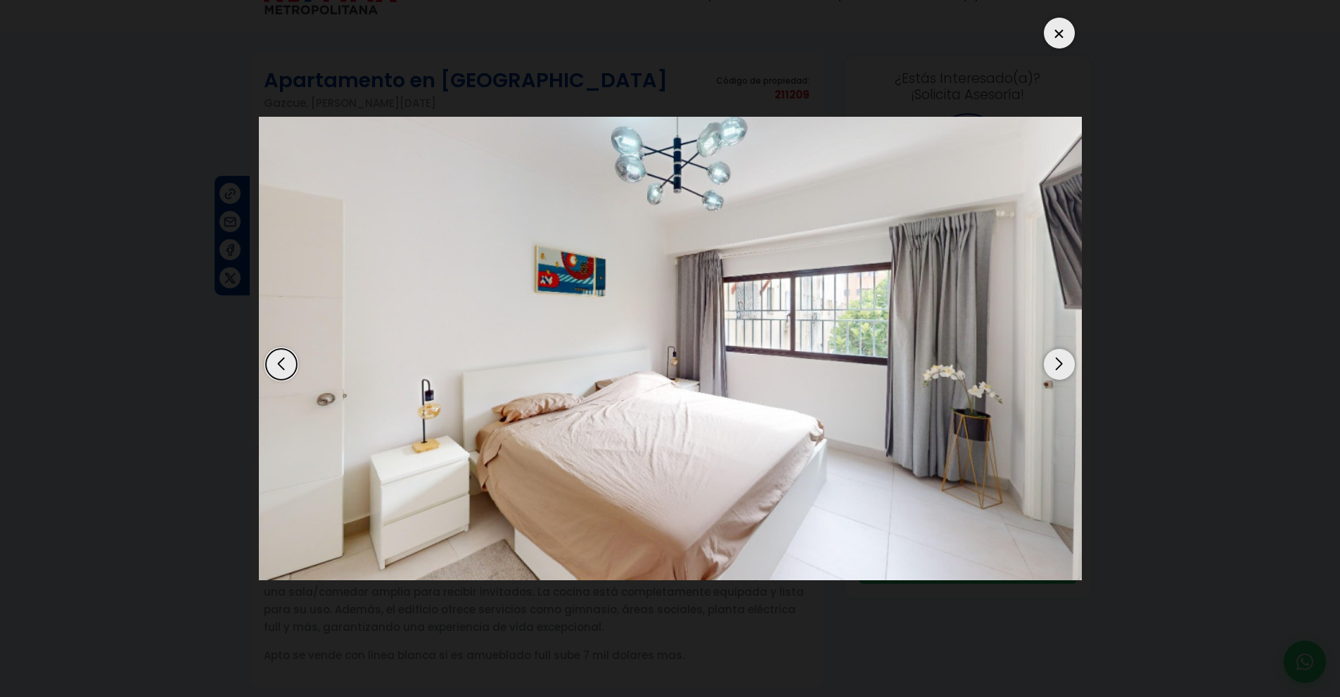
click at [1061, 358] on div "Next slide" at bounding box center [1059, 364] width 31 height 31
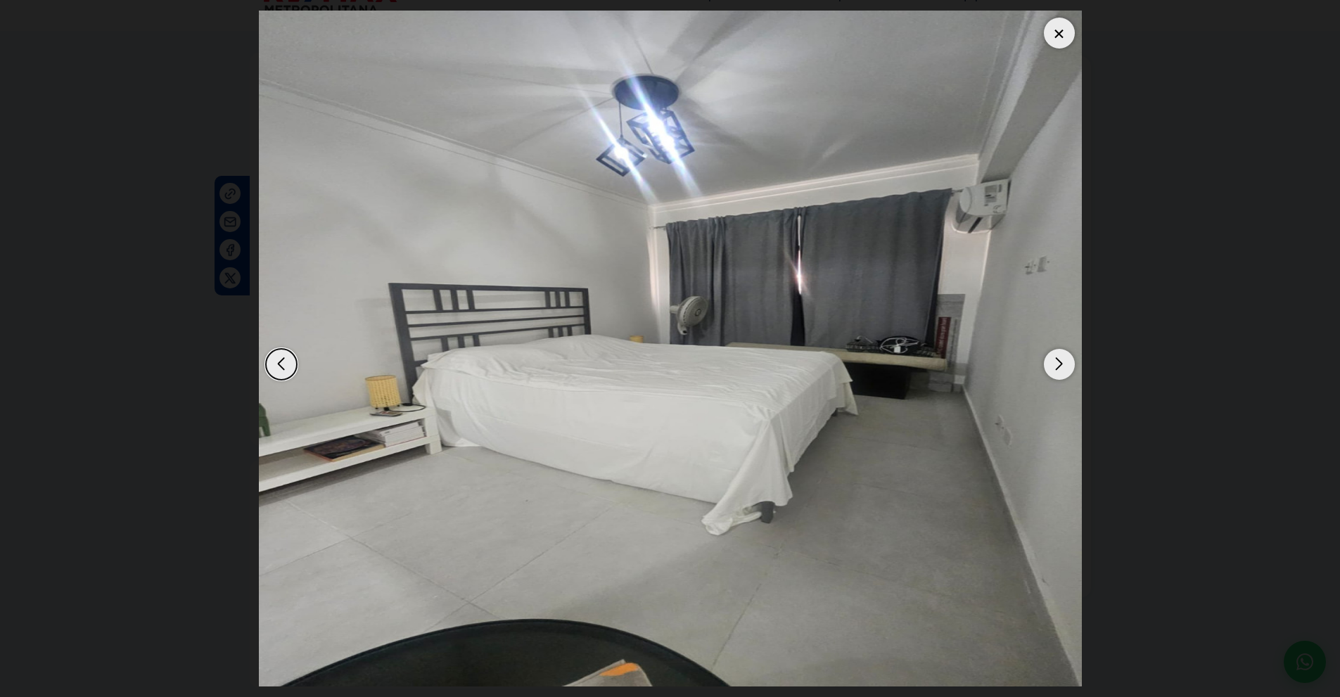
click at [1061, 358] on div "Next slide" at bounding box center [1059, 364] width 31 height 31
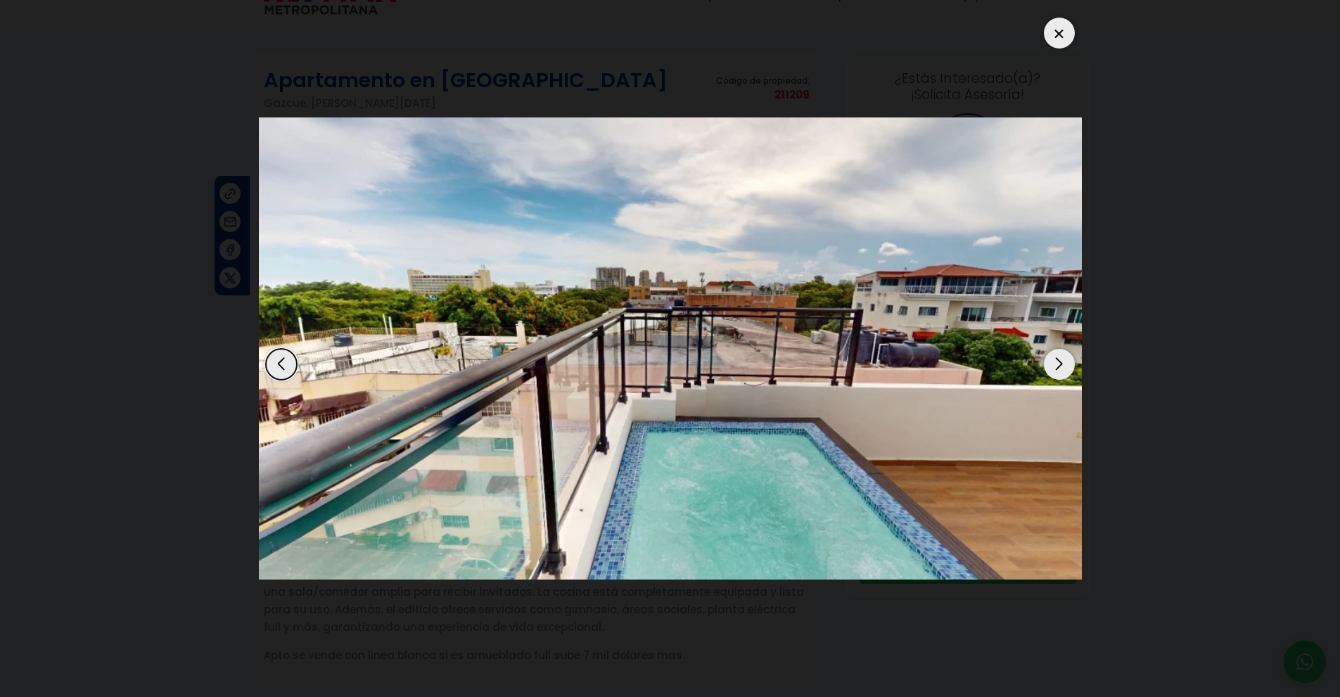
click at [1061, 358] on div "Next slide" at bounding box center [1059, 364] width 31 height 31
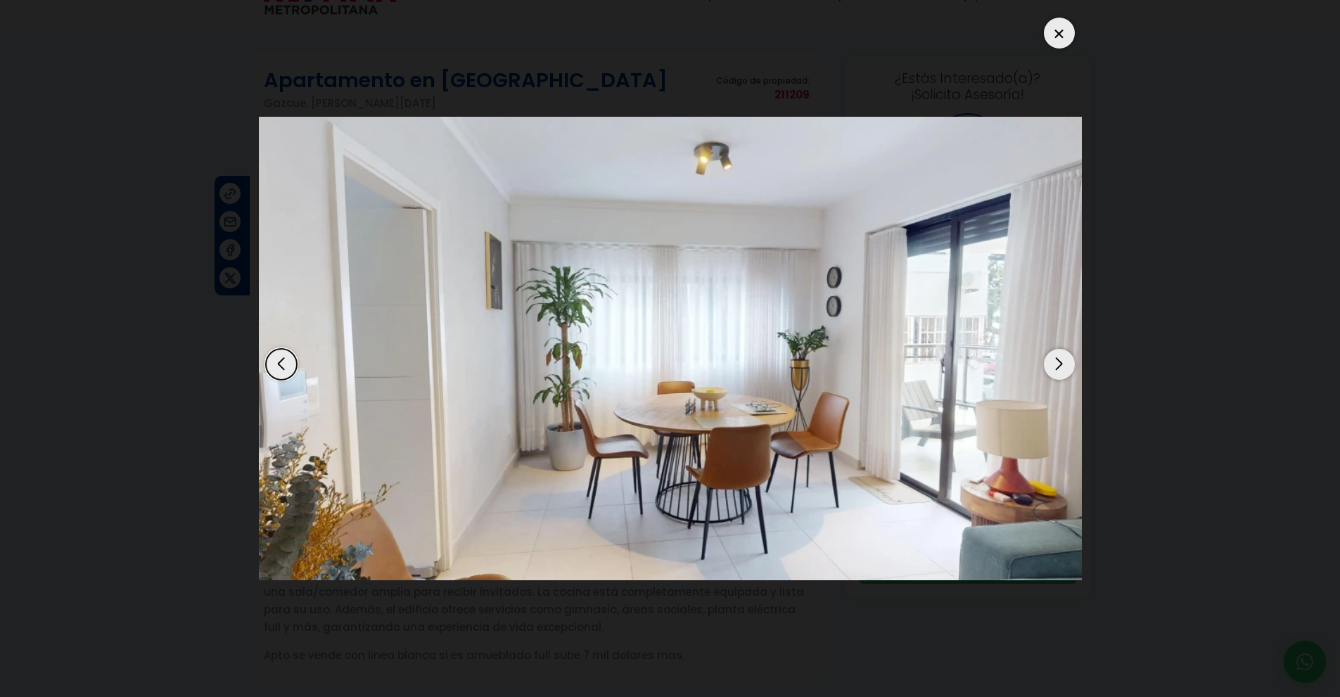
click at [1061, 358] on div "Next slide" at bounding box center [1059, 364] width 31 height 31
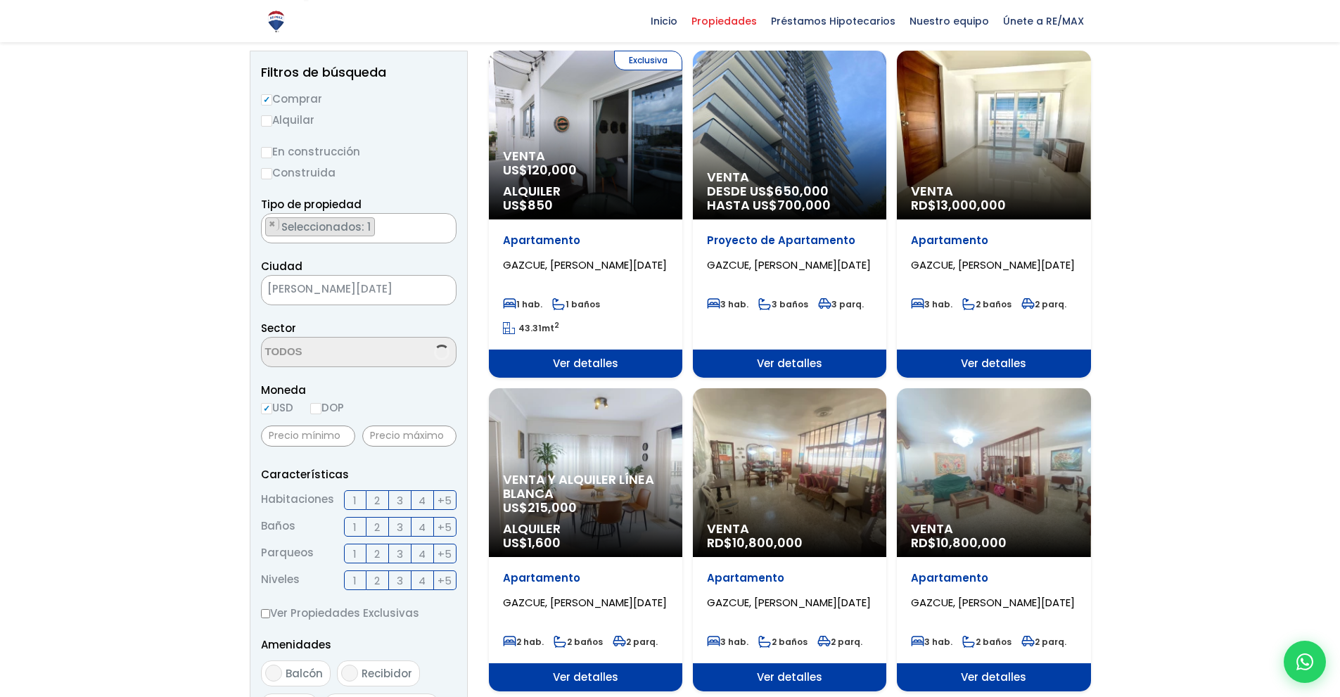
scroll to position [1407, 0]
select select "206"
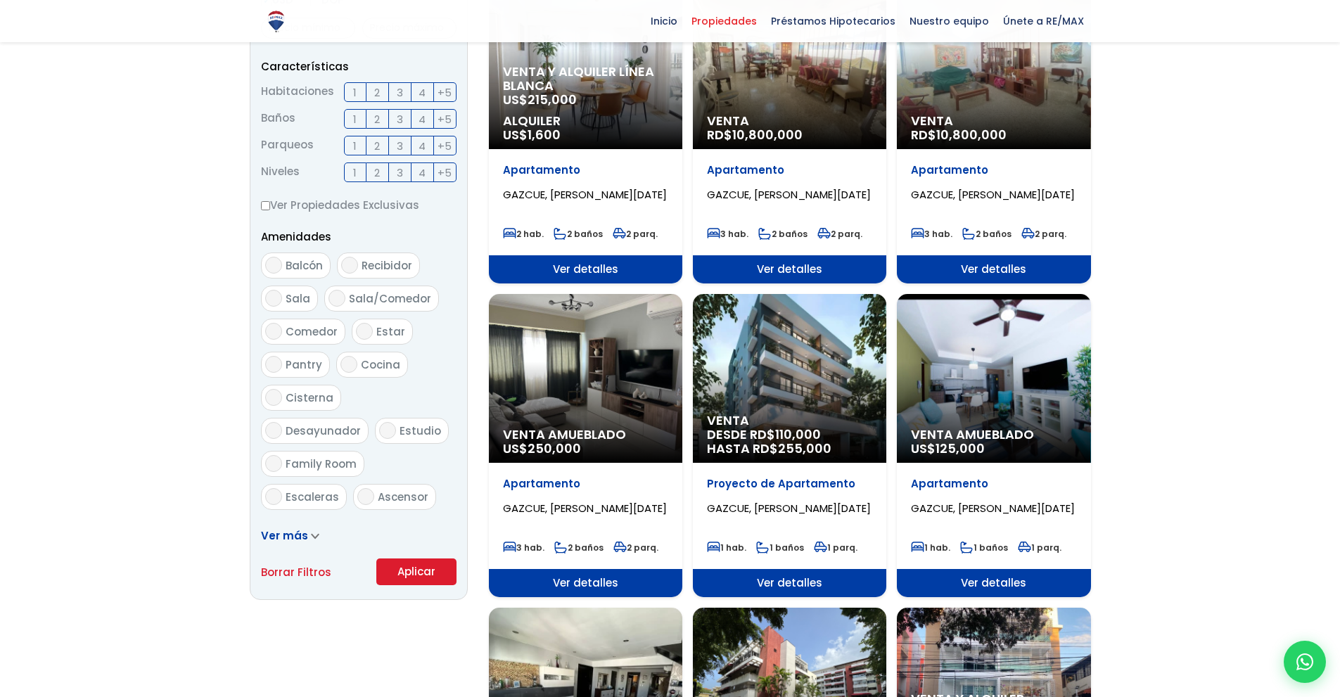
scroll to position [556, 0]
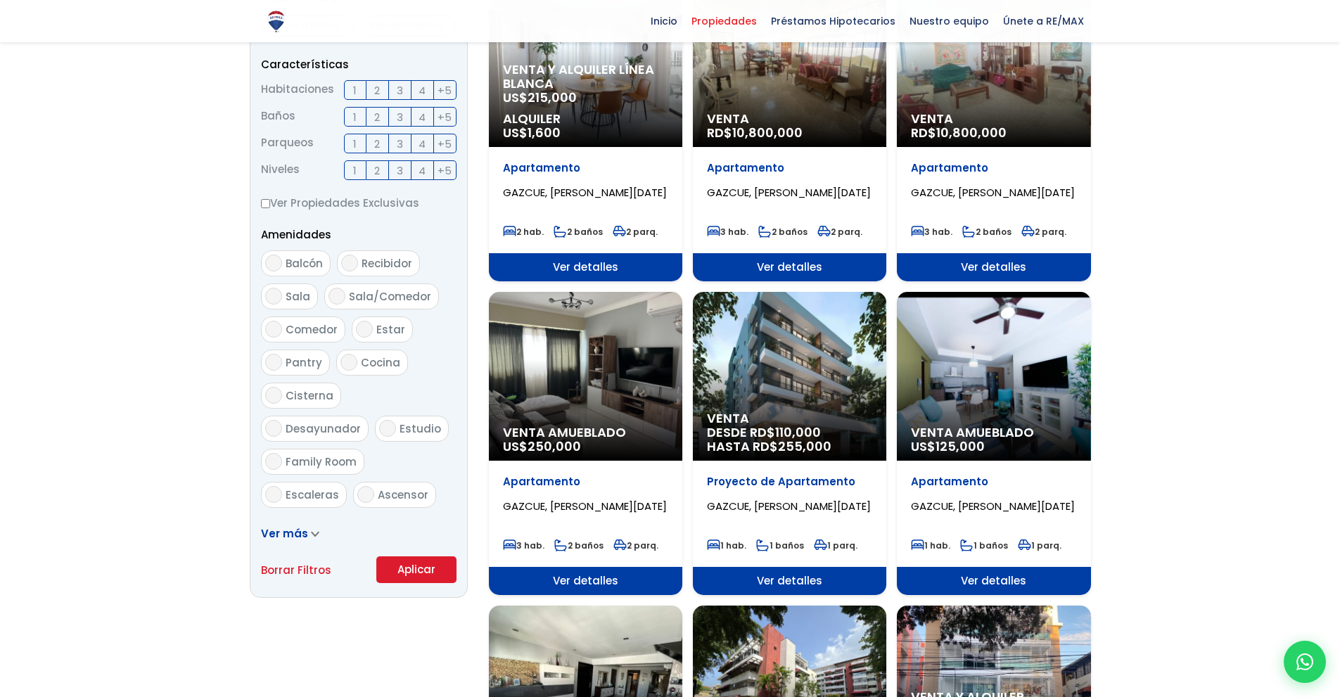
click at [1018, 582] on span "Ver detalles" at bounding box center [993, 581] width 193 height 28
click at [994, 587] on span "Ver detalles" at bounding box center [993, 581] width 193 height 28
click at [989, 582] on span "Ver detalles" at bounding box center [993, 581] width 193 height 28
click at [983, 406] on div "Venta Amueblado US$ 125,000" at bounding box center [993, 376] width 193 height 169
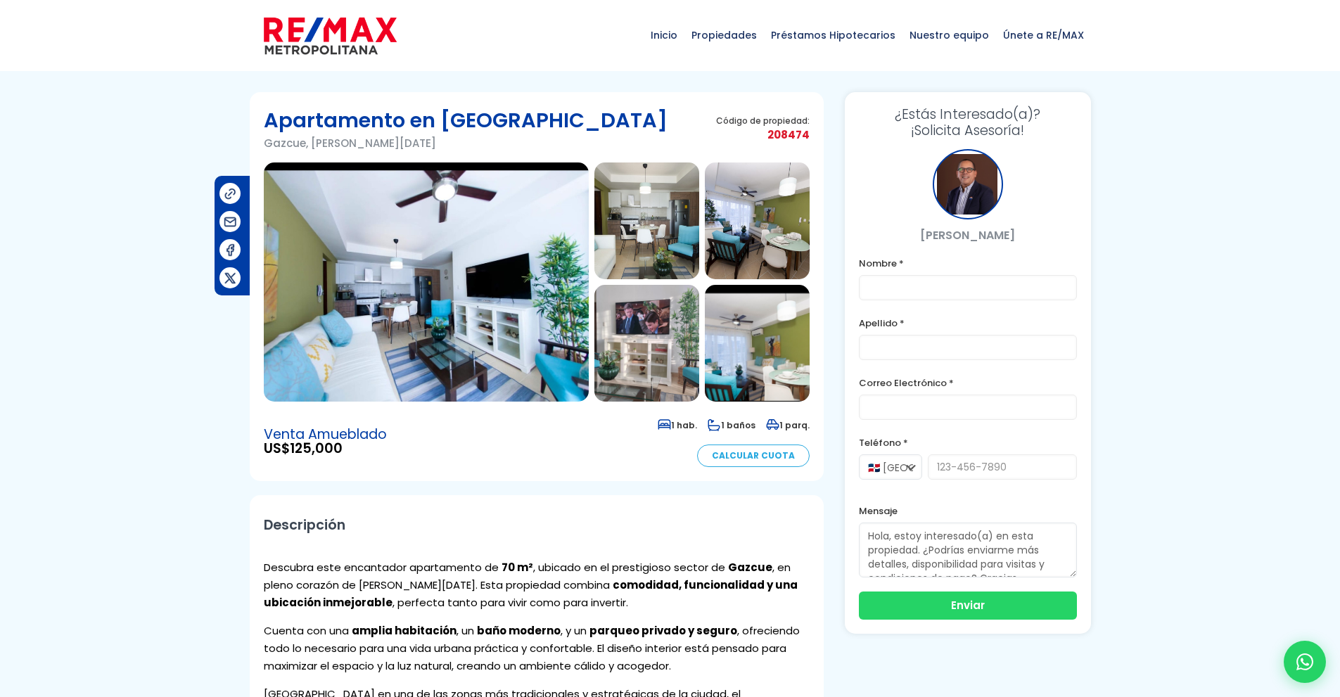
click at [506, 284] on img at bounding box center [426, 281] width 325 height 239
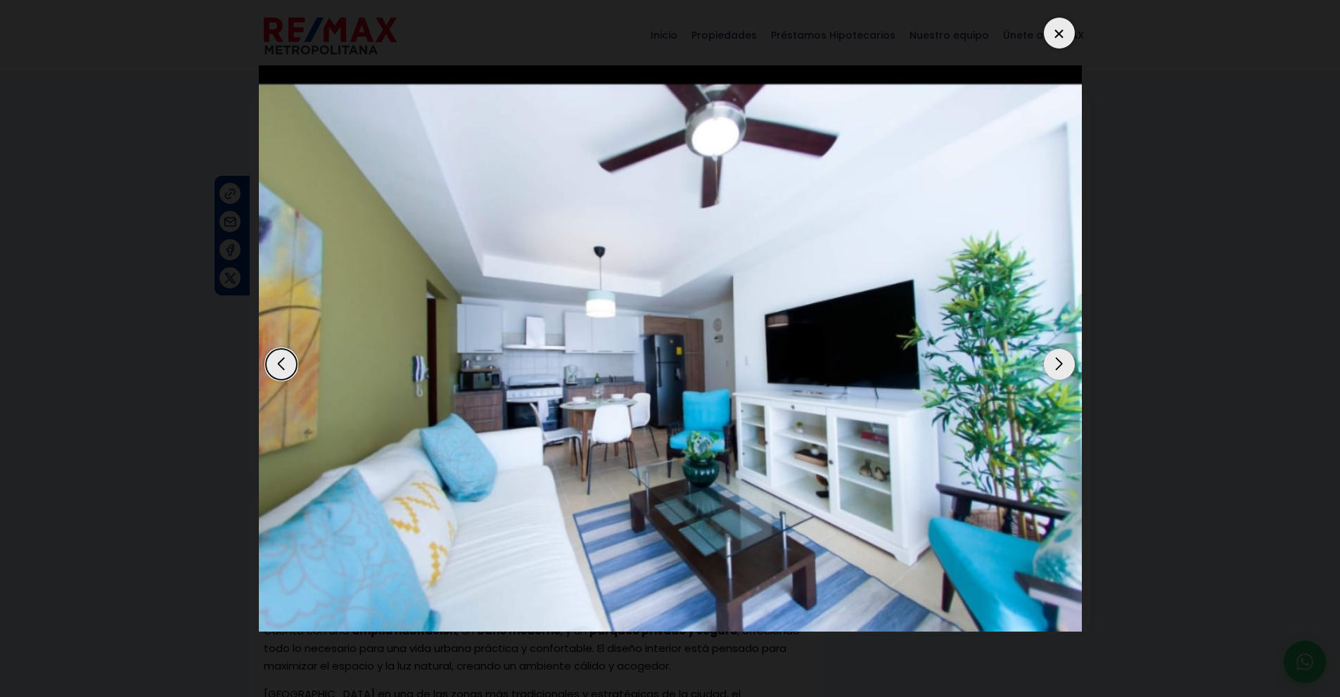
click at [1061, 364] on div "Next slide" at bounding box center [1059, 364] width 31 height 31
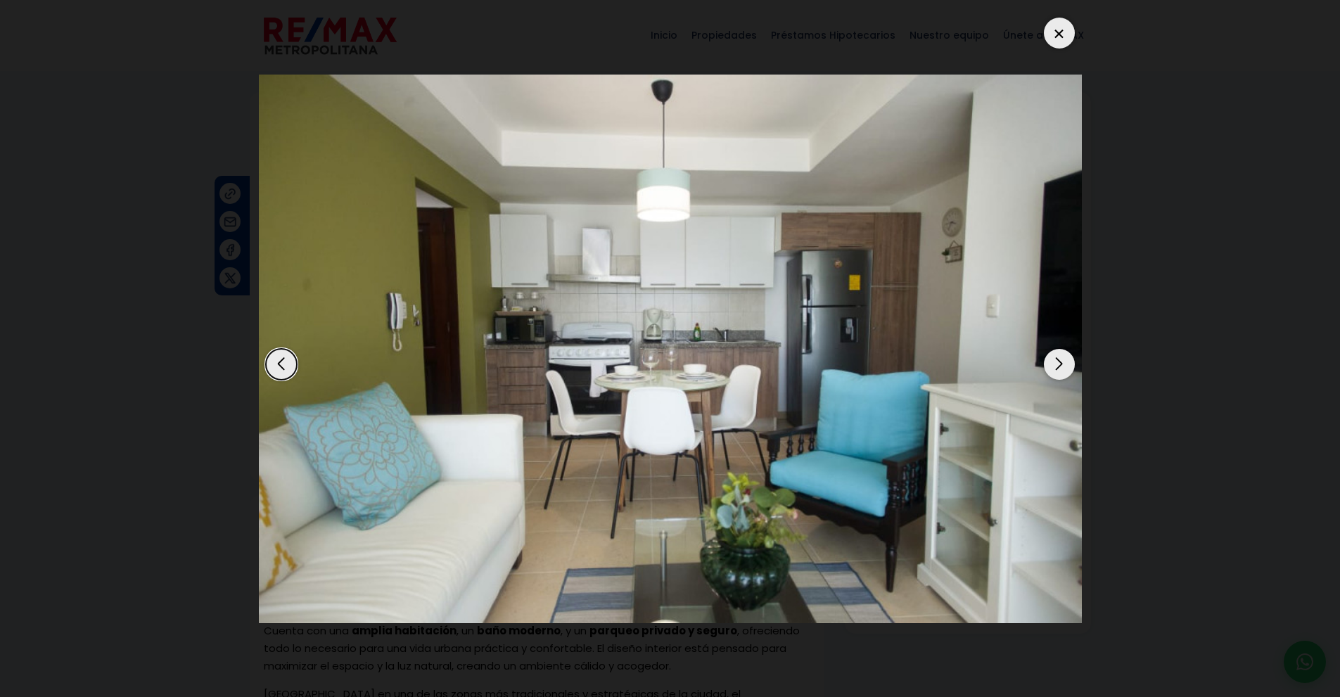
click at [1061, 364] on div "Next slide" at bounding box center [1059, 364] width 31 height 31
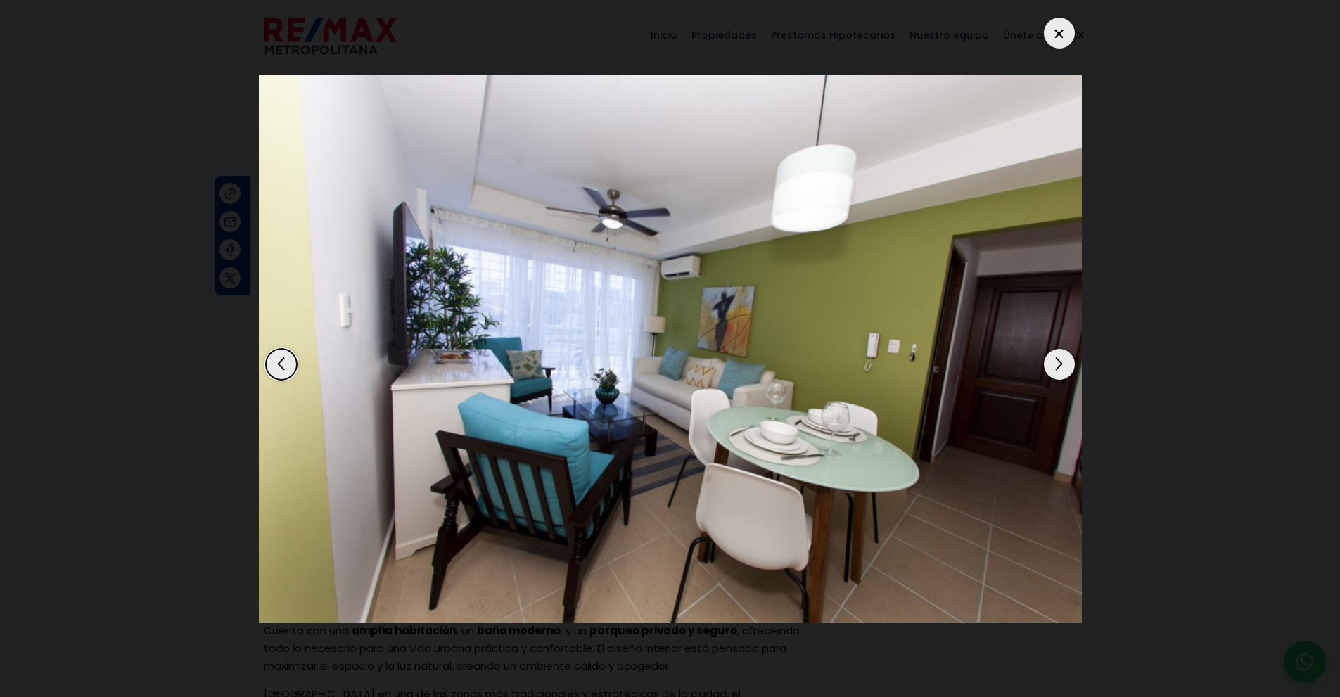
click at [1061, 364] on div "Next slide" at bounding box center [1059, 364] width 31 height 31
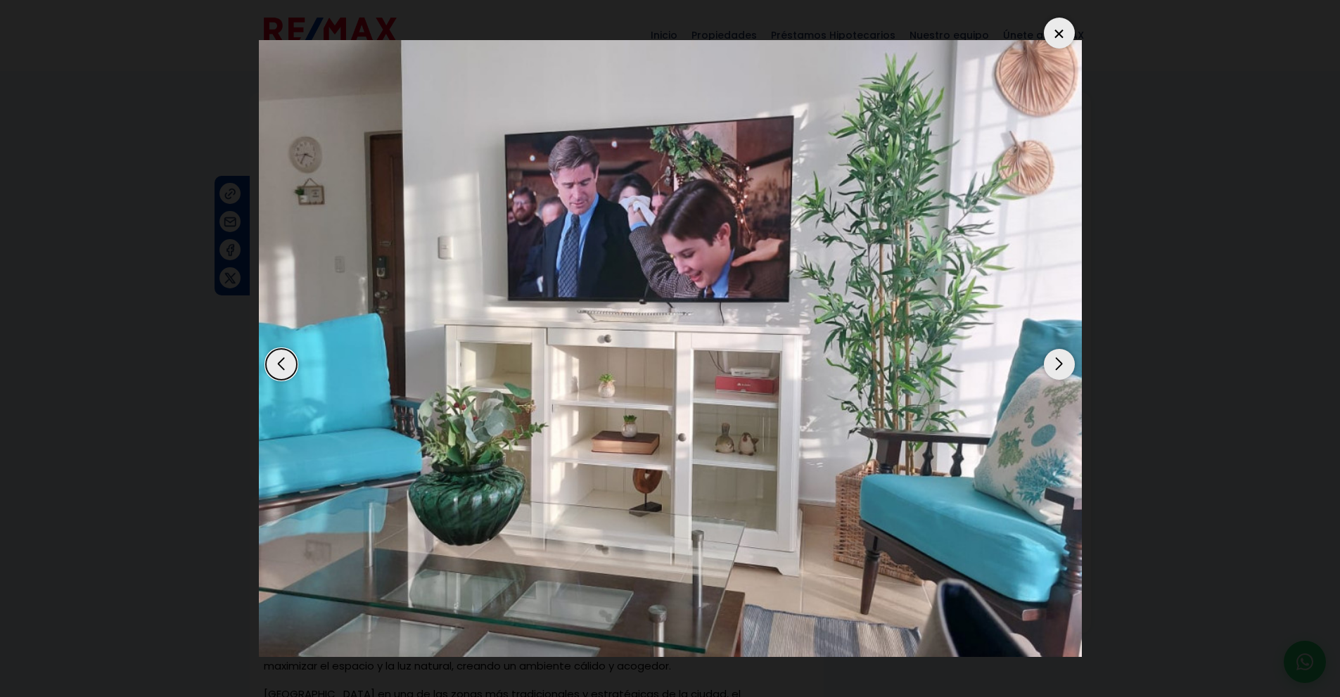
click at [1061, 364] on div "Next slide" at bounding box center [1059, 364] width 31 height 31
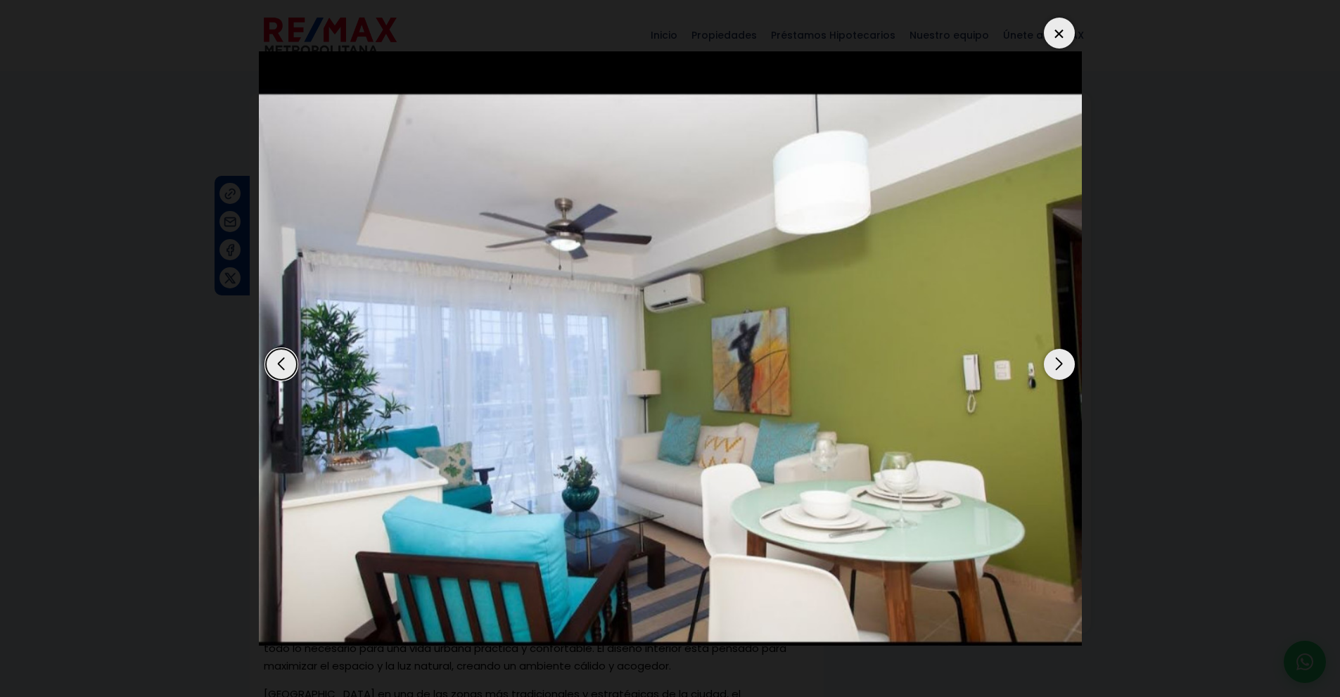
click at [1061, 364] on div "Next slide" at bounding box center [1059, 364] width 31 height 31
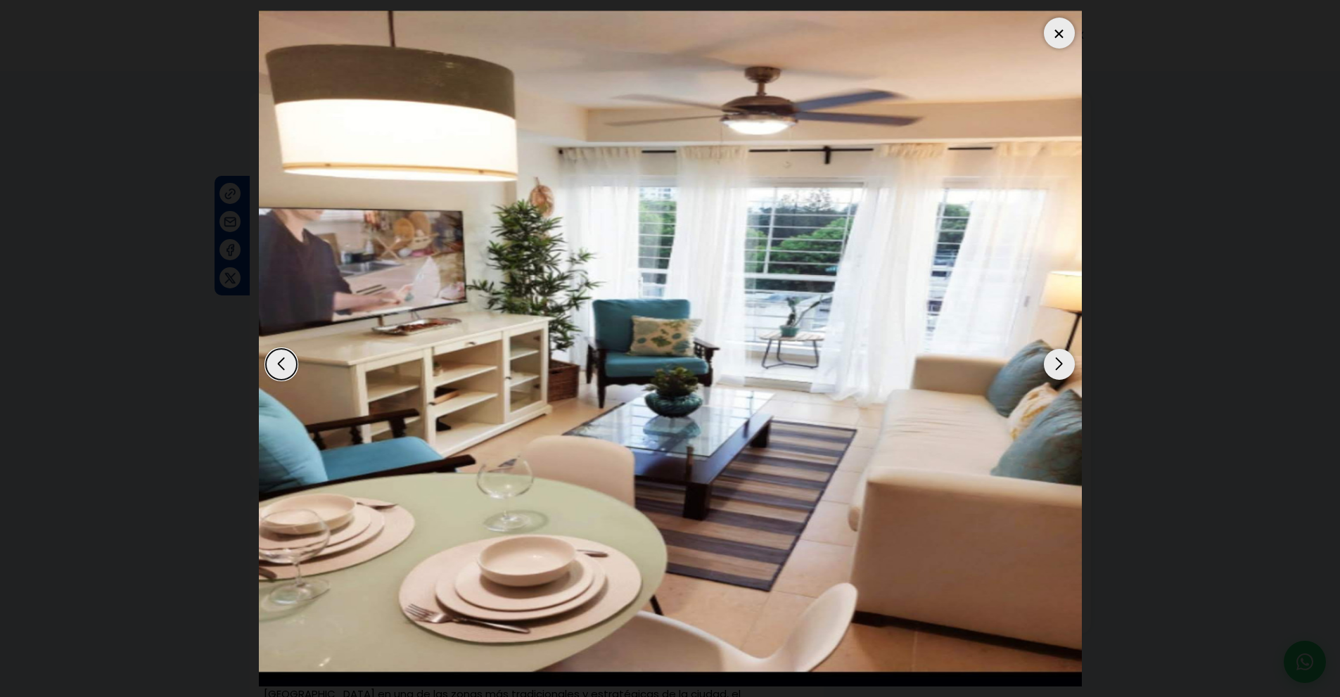
click at [1061, 364] on div "Next slide" at bounding box center [1059, 364] width 31 height 31
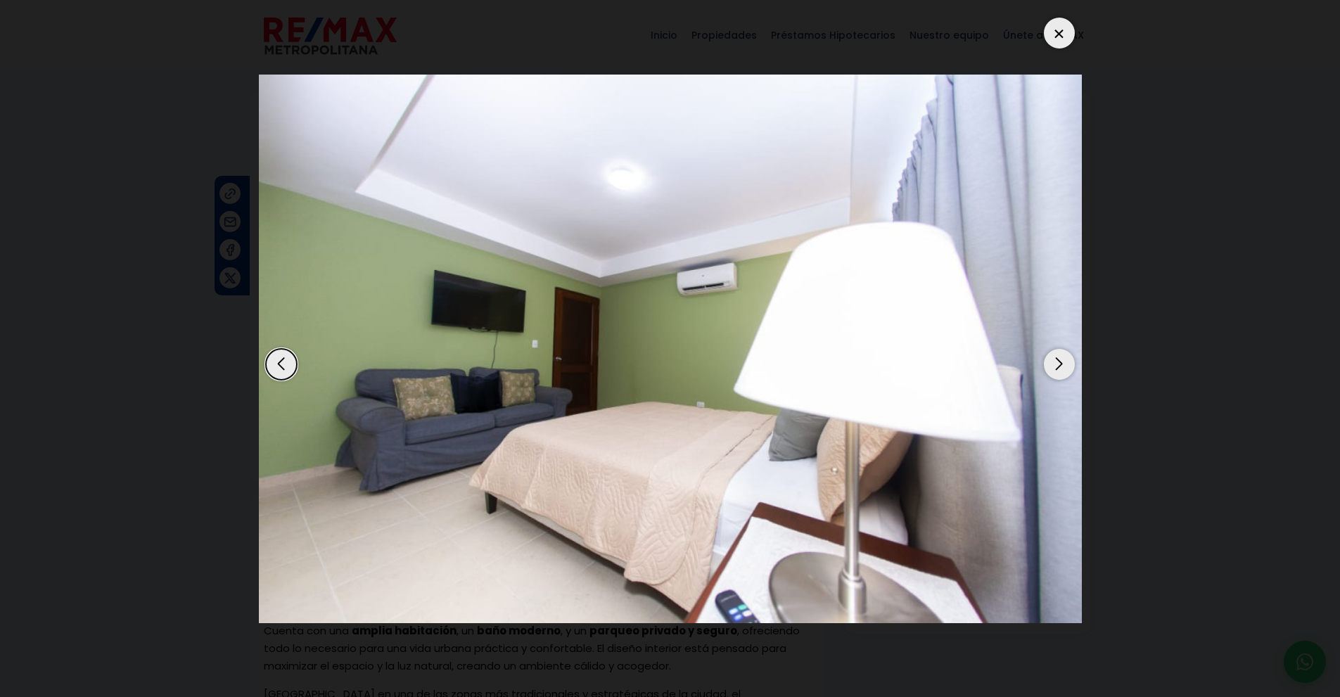
click at [1061, 364] on div "Next slide" at bounding box center [1059, 364] width 31 height 31
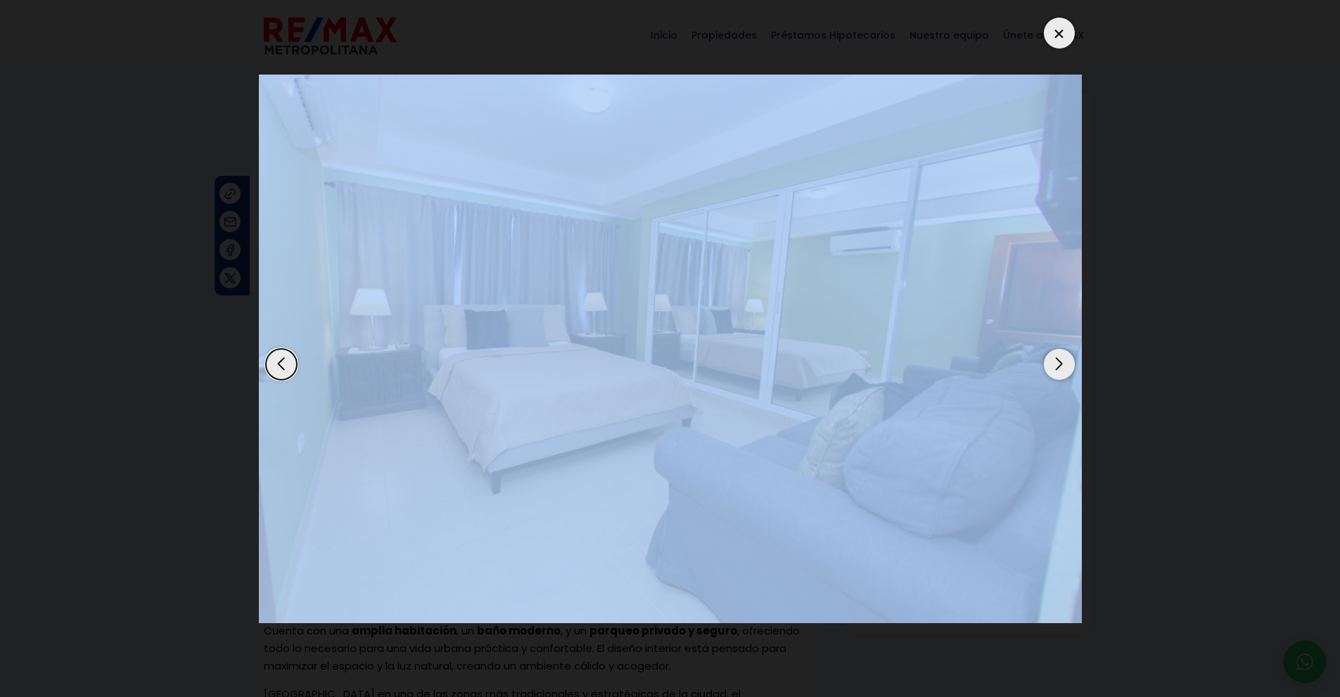
click at [1061, 364] on div "Next slide" at bounding box center [1059, 364] width 31 height 31
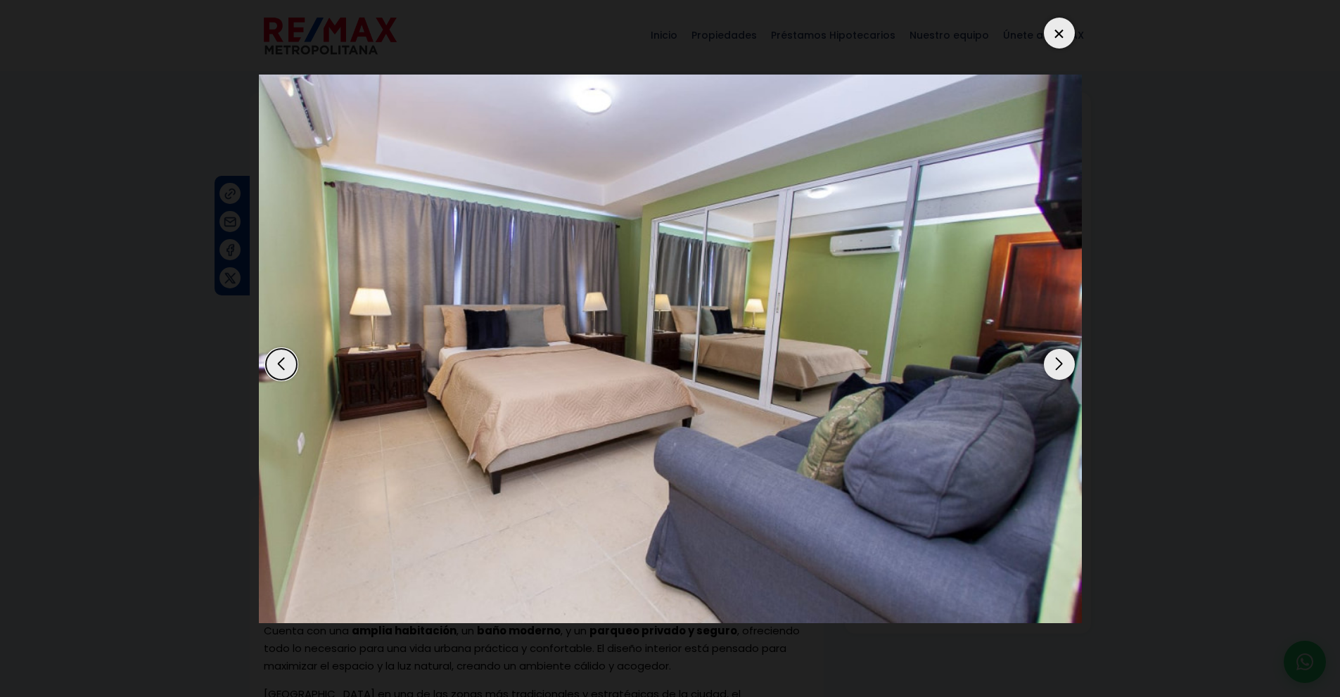
click at [1061, 364] on div "Next slide" at bounding box center [1059, 364] width 31 height 31
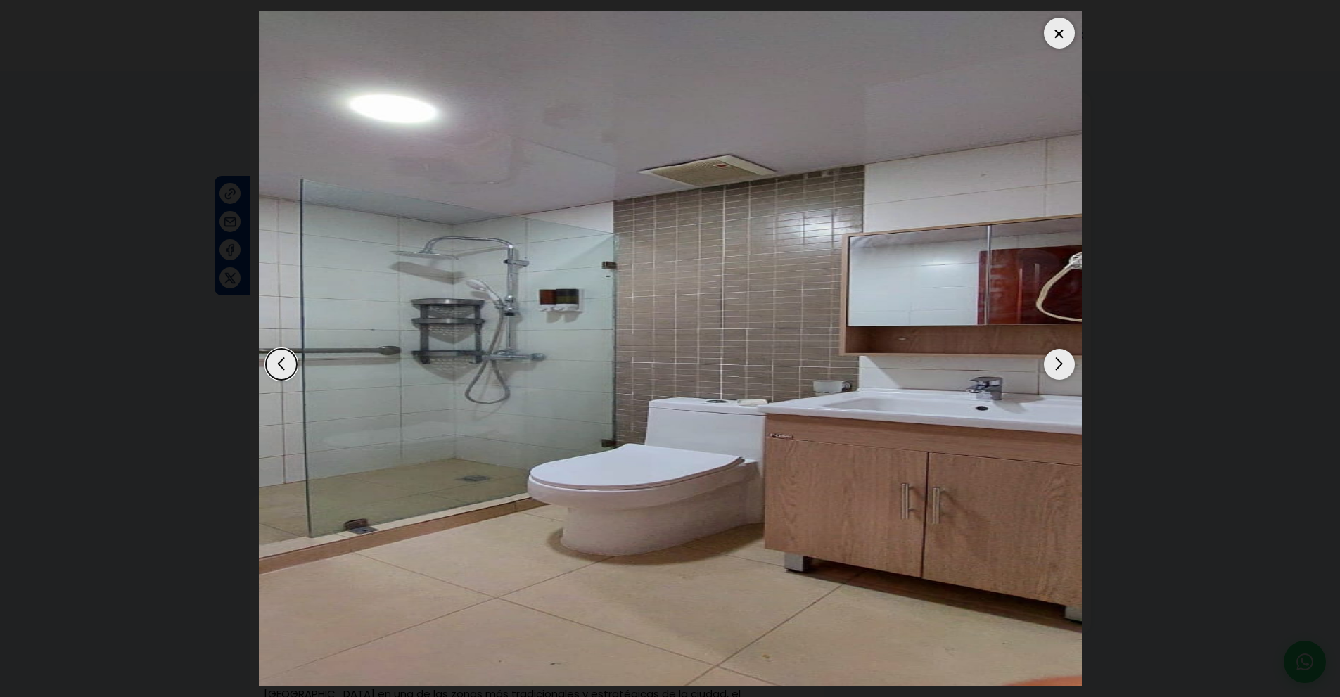
click at [1061, 364] on div "Next slide" at bounding box center [1059, 364] width 31 height 31
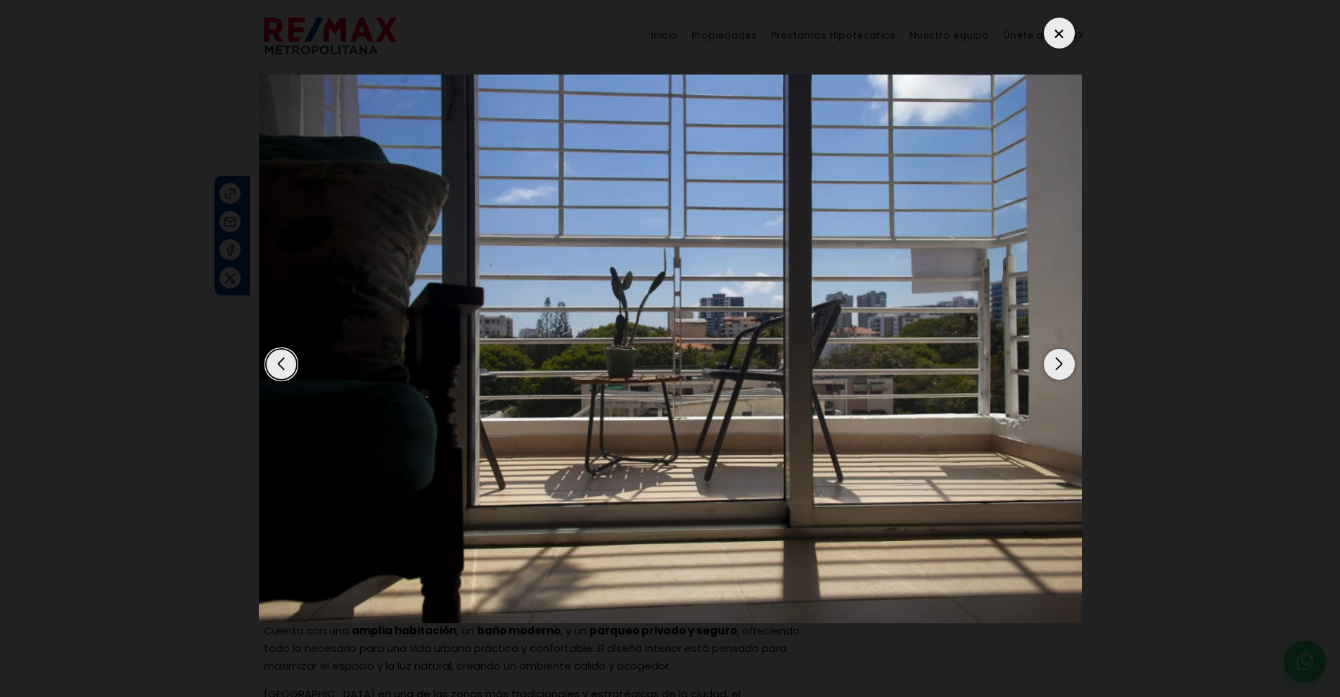
click at [1061, 364] on div "Next slide" at bounding box center [1059, 364] width 31 height 31
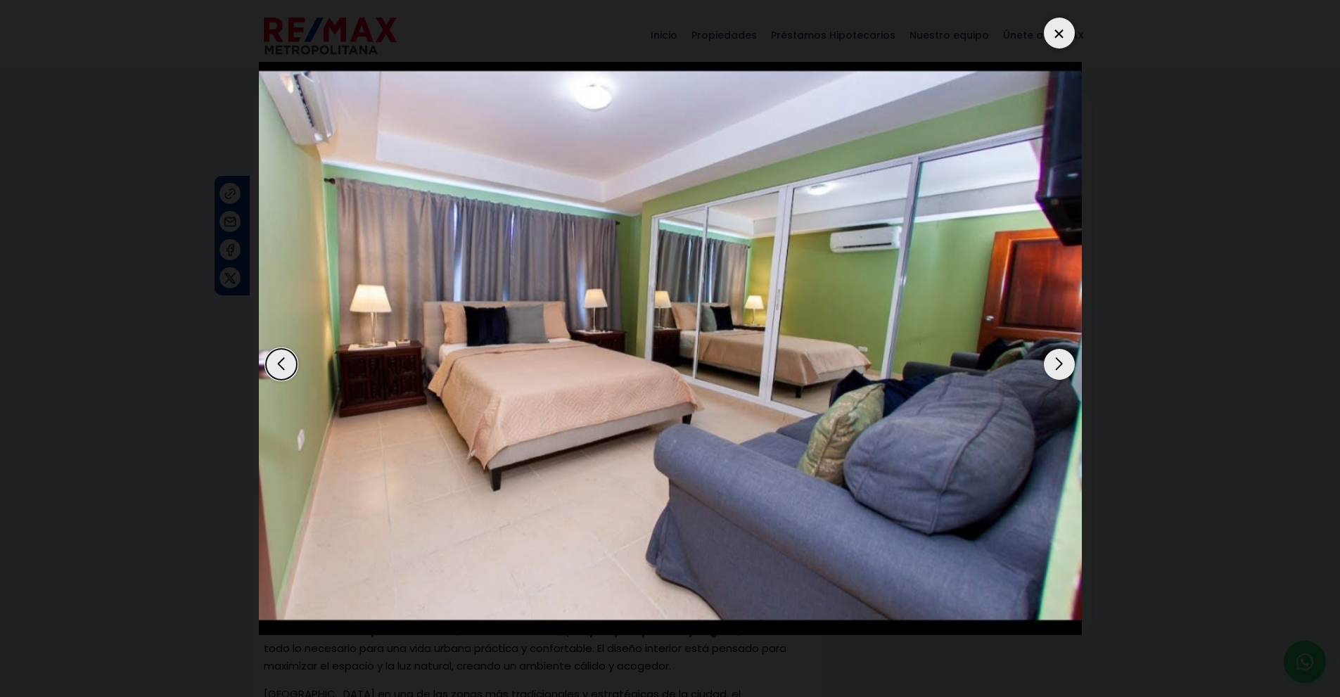
click at [1061, 364] on div "Next slide" at bounding box center [1059, 364] width 31 height 31
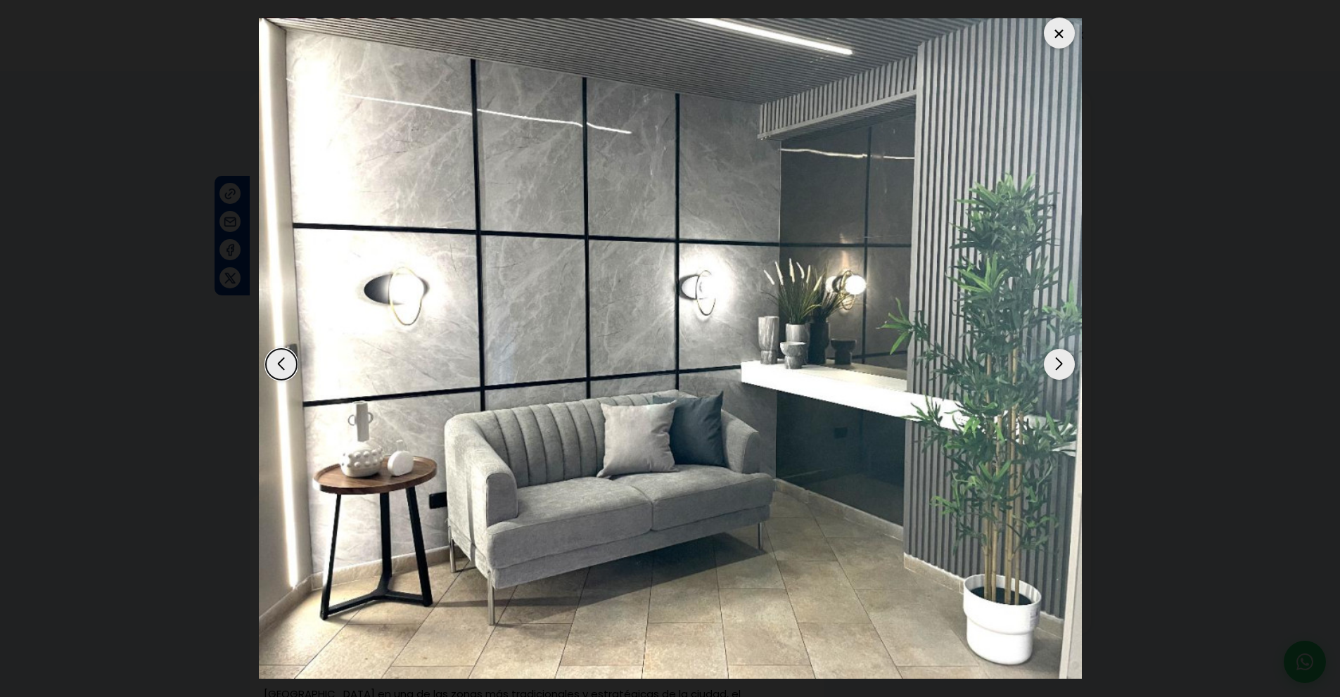
click at [1061, 364] on div "Next slide" at bounding box center [1059, 364] width 31 height 31
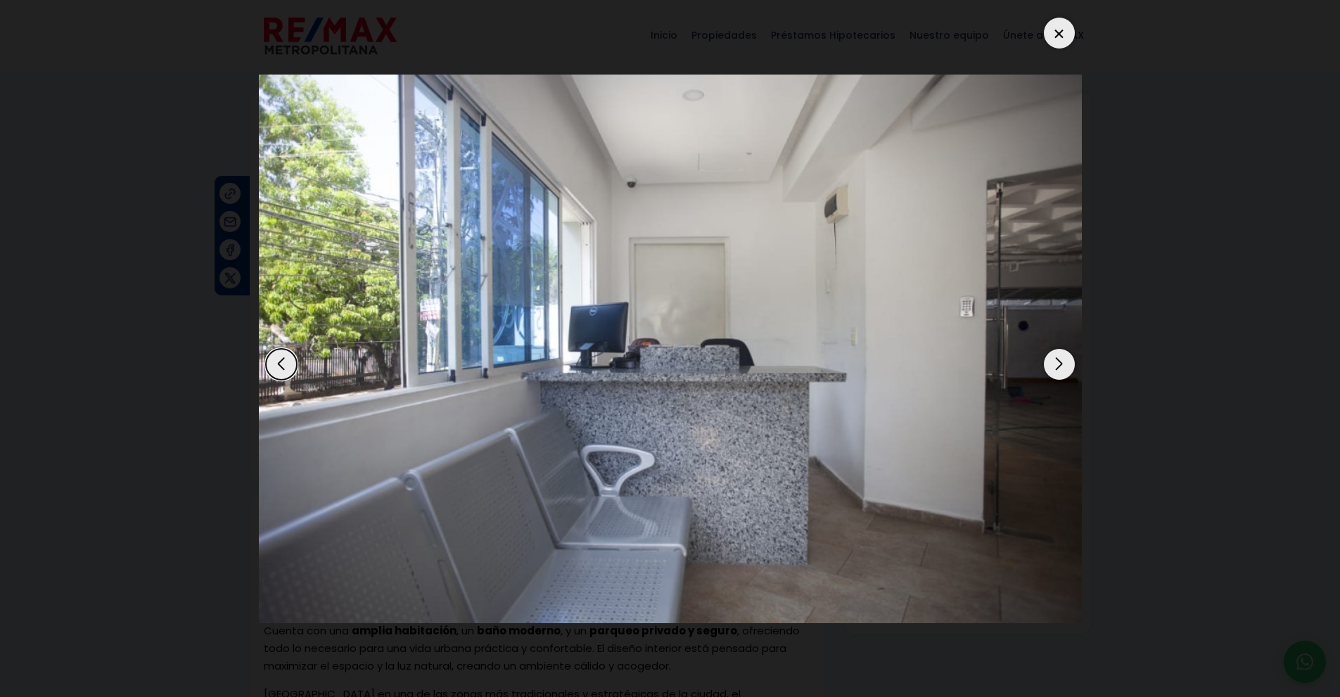
click at [1061, 364] on div "Next slide" at bounding box center [1059, 364] width 31 height 31
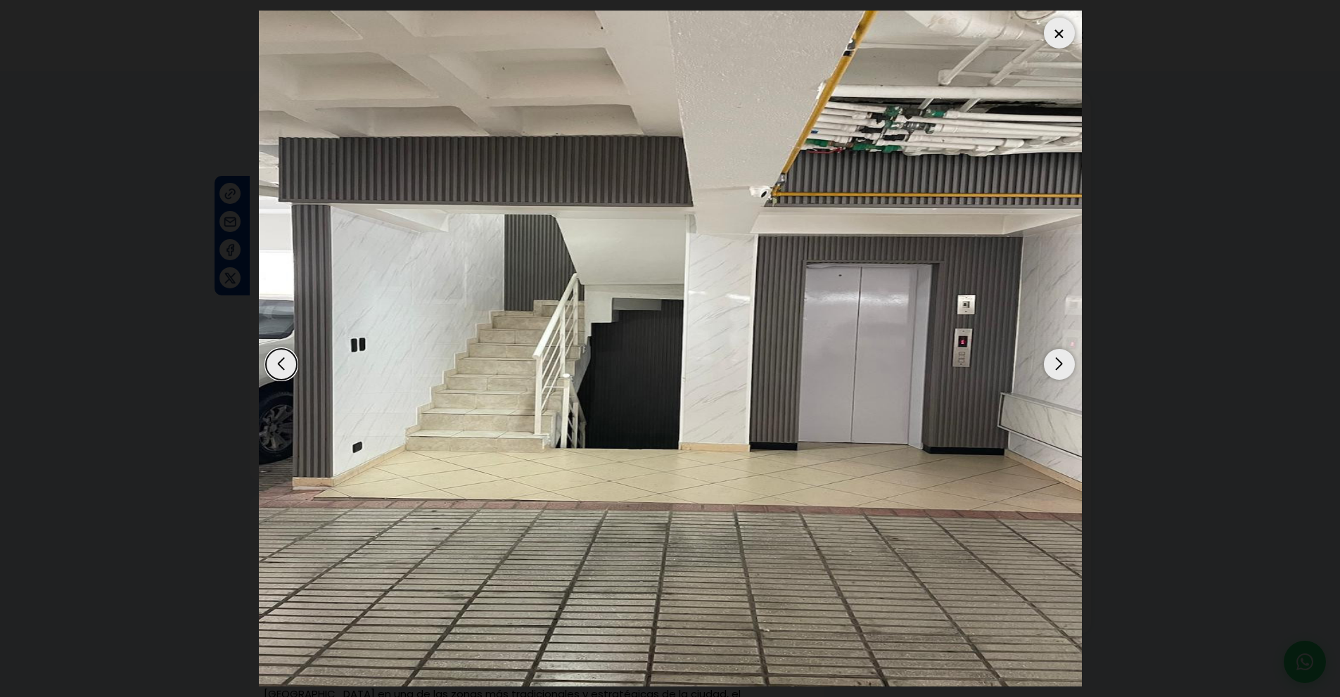
click at [1061, 364] on div "Next slide" at bounding box center [1059, 364] width 31 height 31
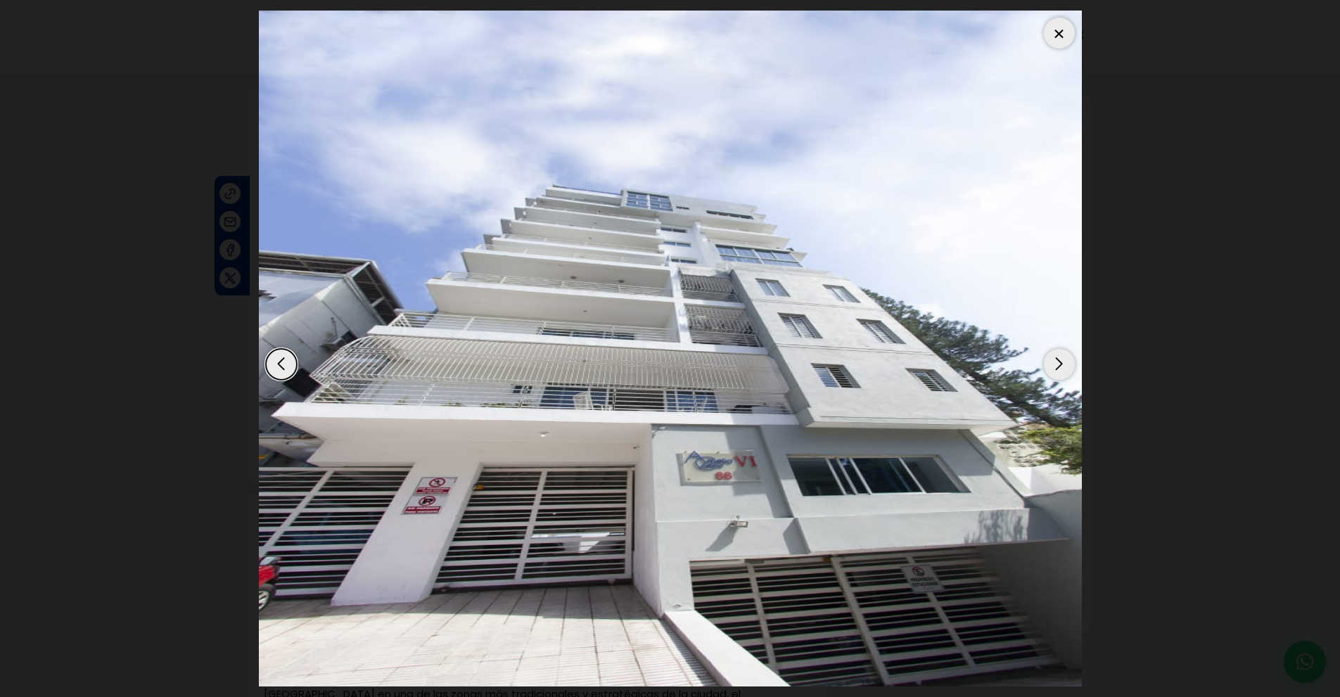
click at [1061, 364] on div "Next slide" at bounding box center [1059, 364] width 31 height 31
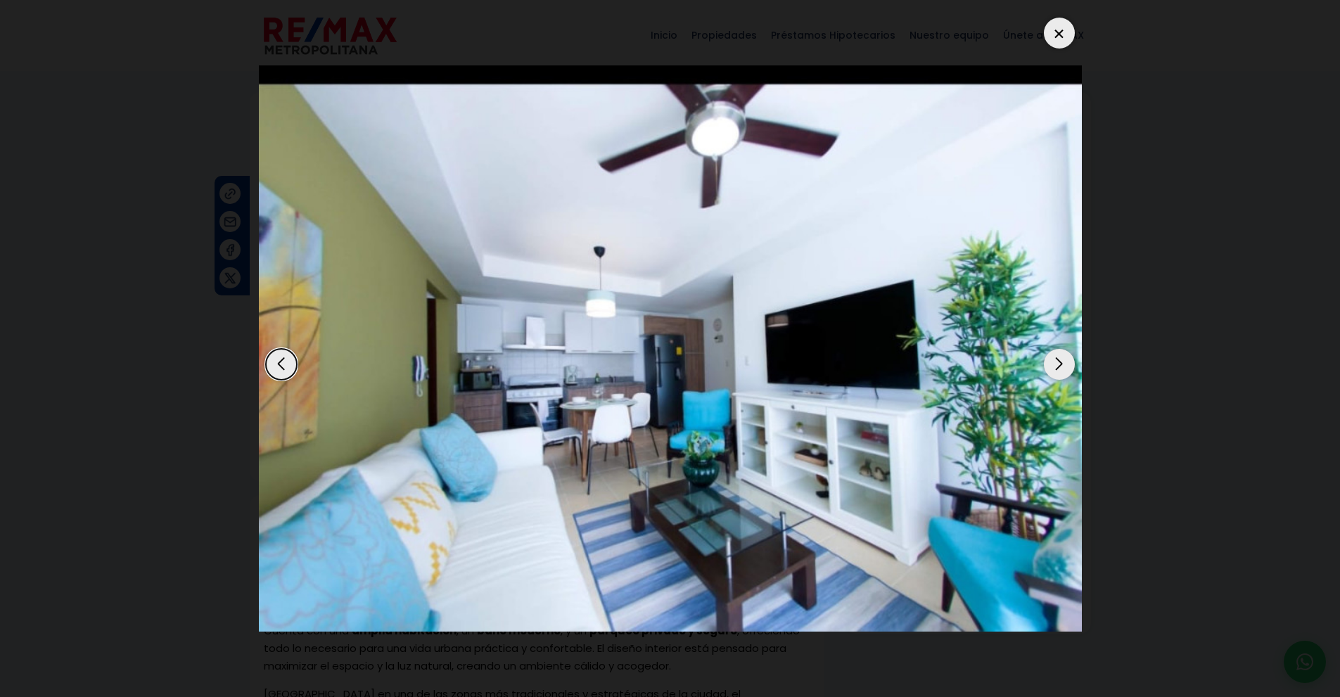
click at [284, 360] on div "Previous slide" at bounding box center [281, 364] width 31 height 31
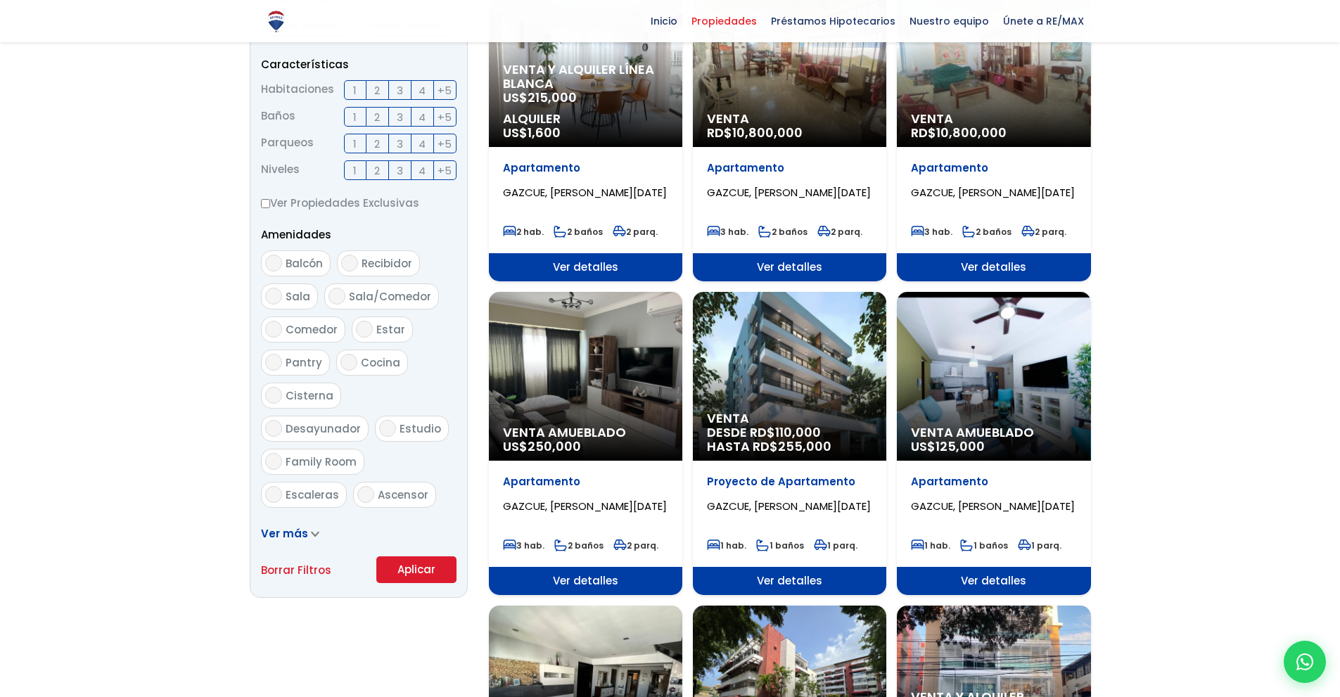
scroll to position [1407, 0]
select select "206"
click at [567, 335] on div "Venta Amueblado US$ 250,000" at bounding box center [585, 376] width 193 height 169
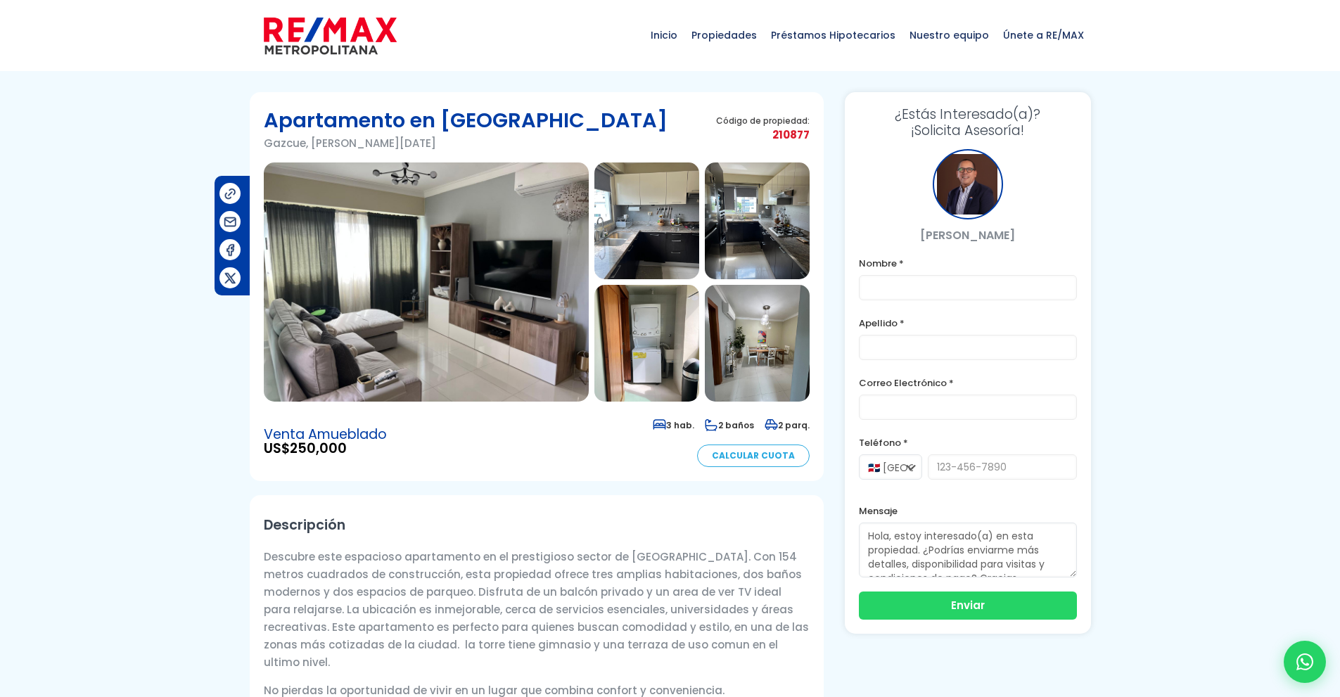
click at [524, 327] on img at bounding box center [426, 281] width 325 height 239
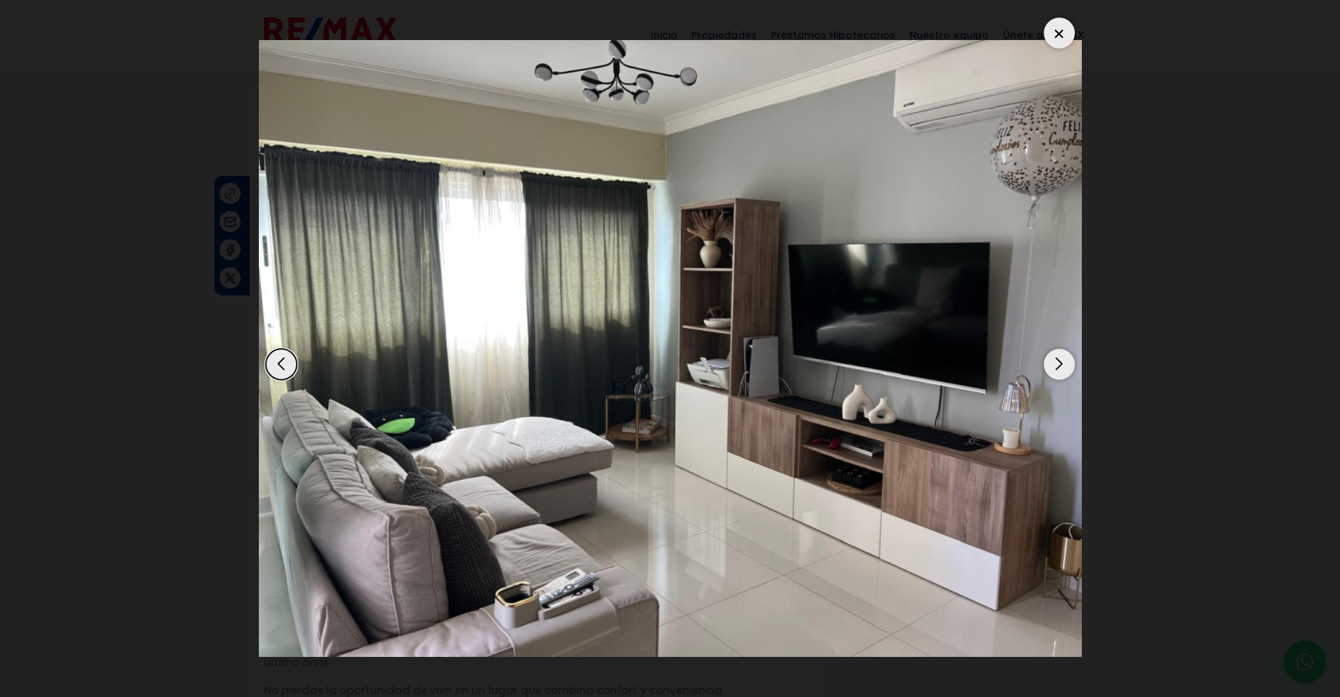
click at [1063, 361] on div "Next slide" at bounding box center [1059, 364] width 31 height 31
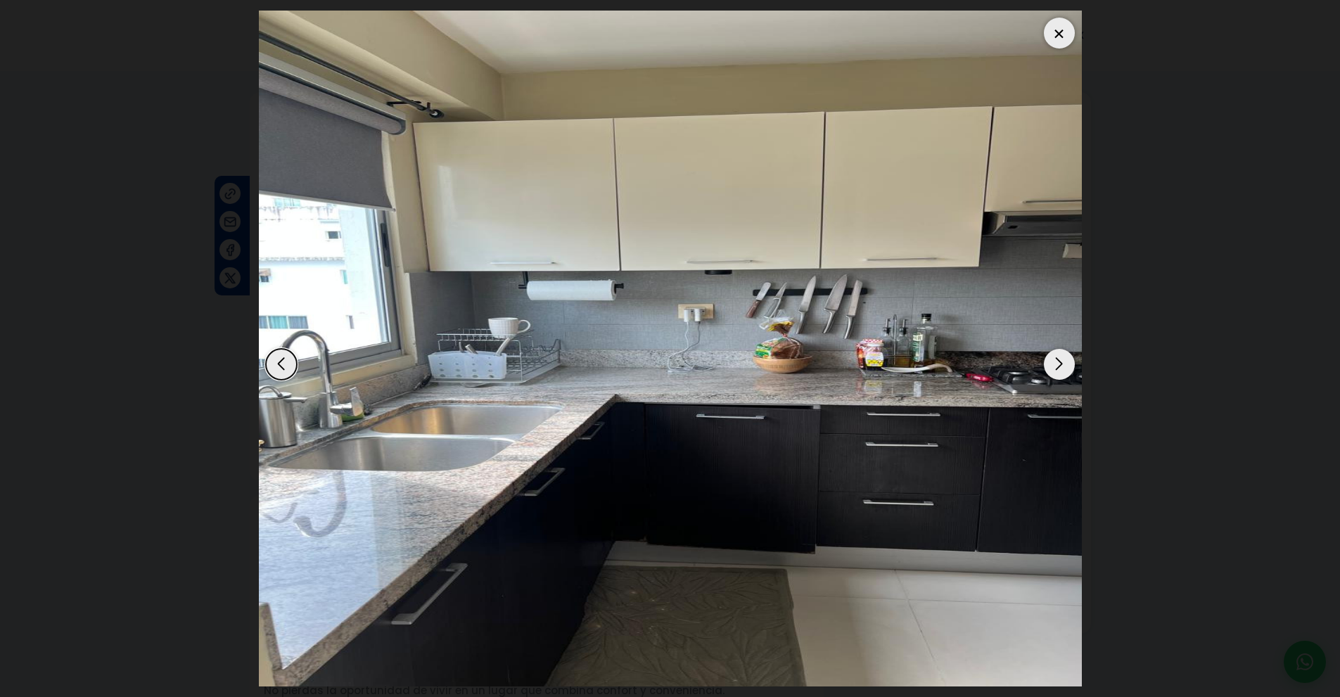
click at [1063, 361] on div "Next slide" at bounding box center [1059, 364] width 31 height 31
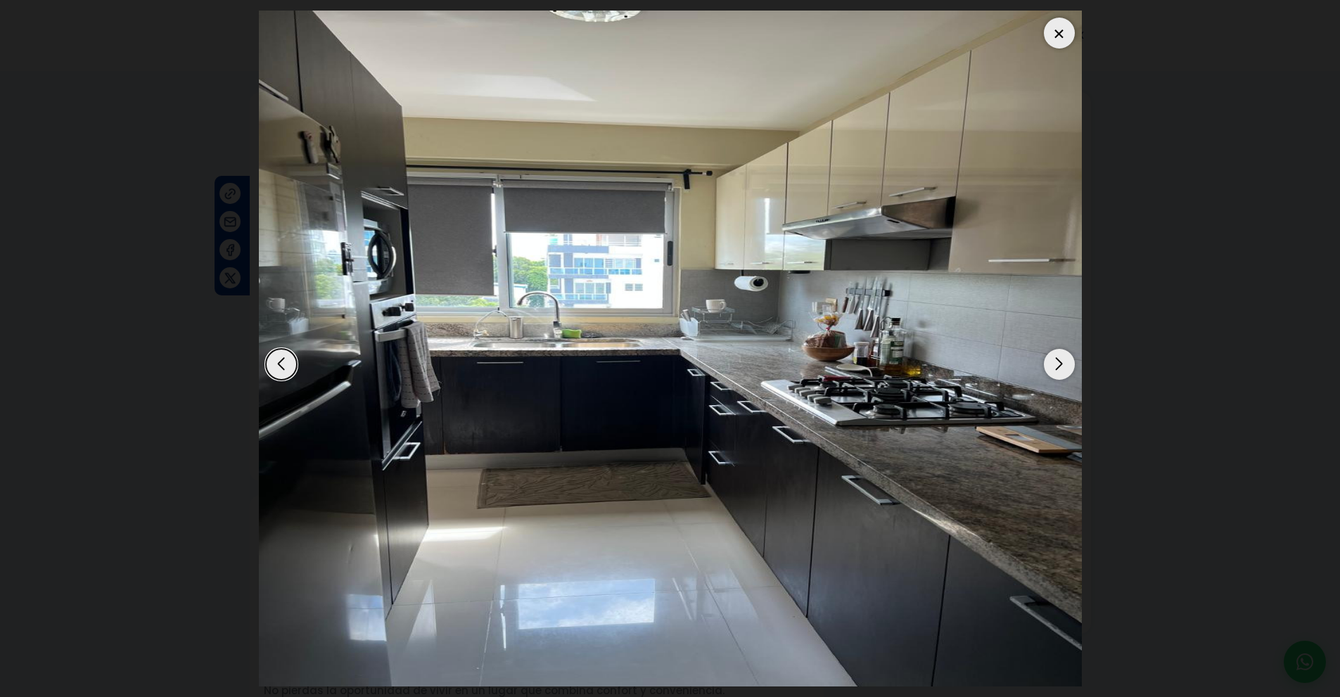
click at [1063, 361] on div "Next slide" at bounding box center [1059, 364] width 31 height 31
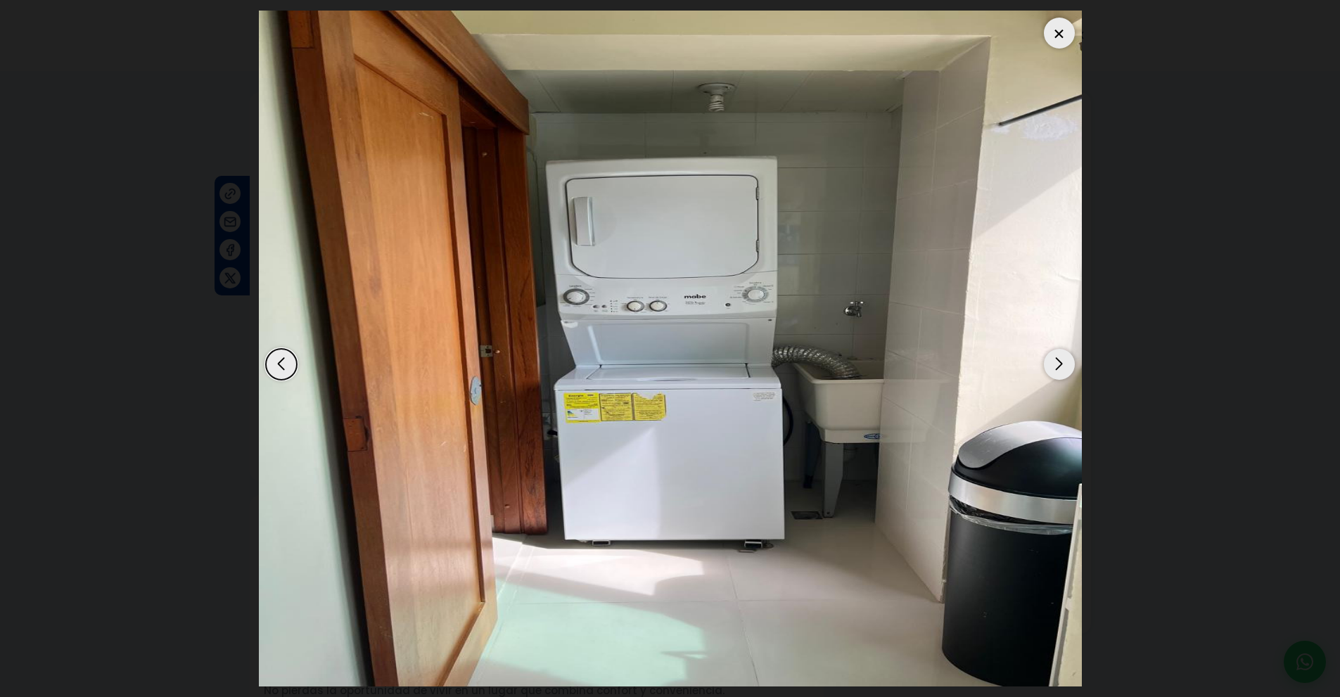
click at [1063, 361] on div "Next slide" at bounding box center [1059, 364] width 31 height 31
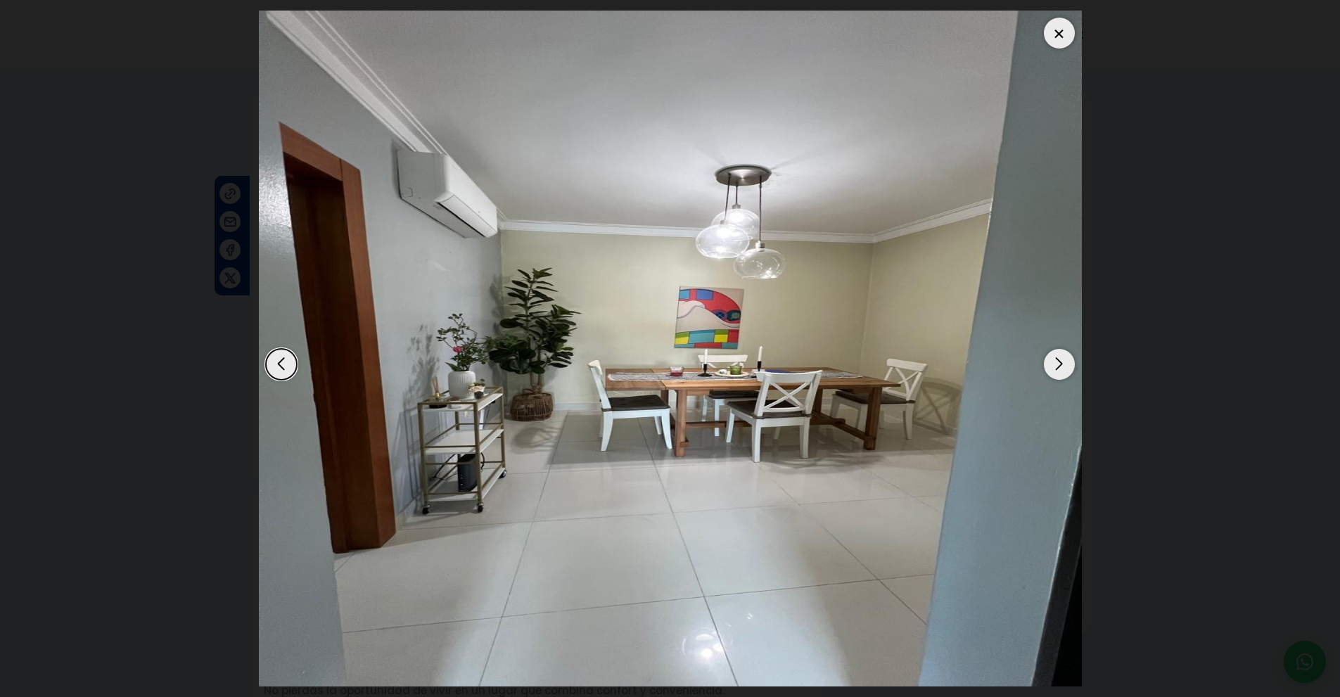
click at [1063, 361] on div "Next slide" at bounding box center [1059, 364] width 31 height 31
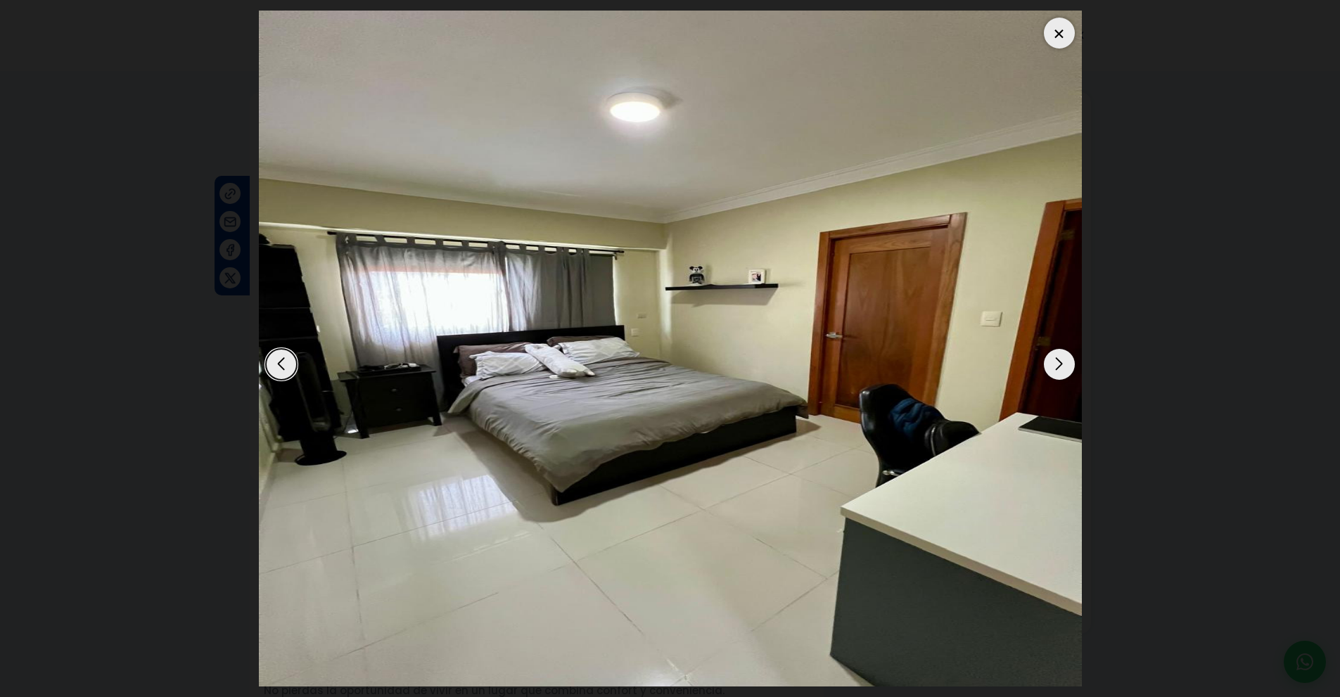
click at [1063, 361] on div "Next slide" at bounding box center [1059, 364] width 31 height 31
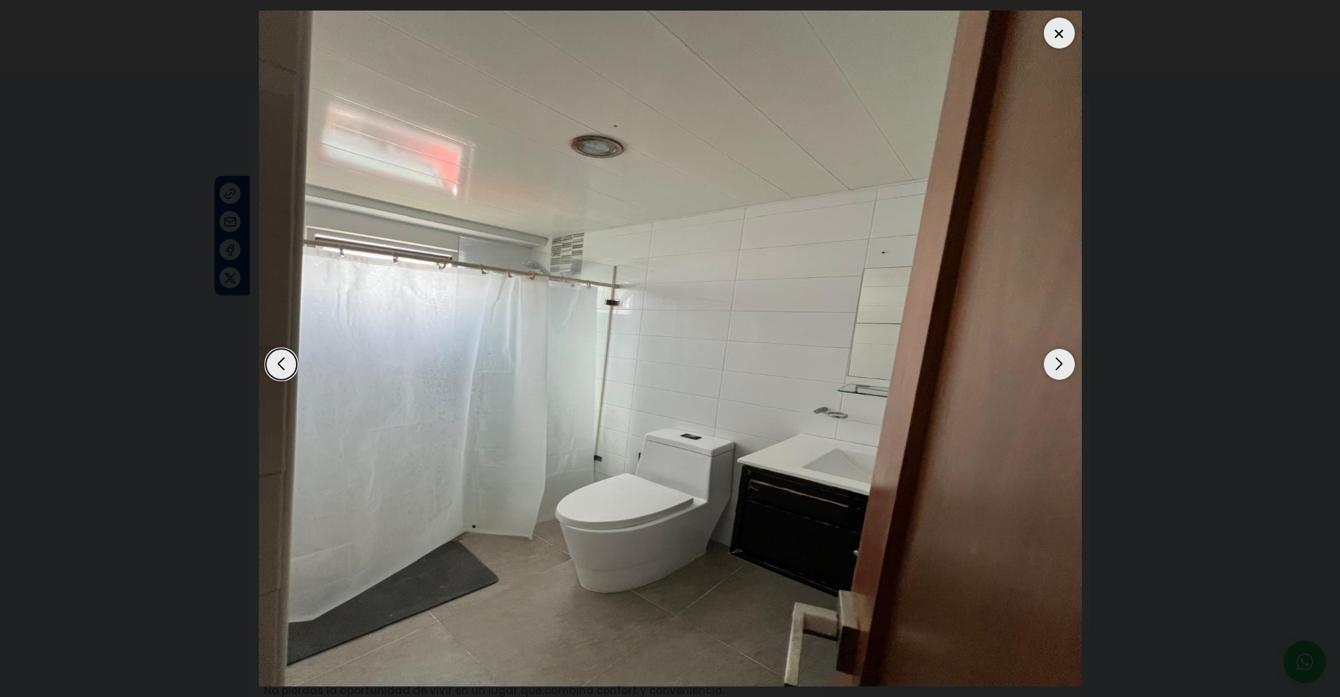
click at [1063, 361] on div "Next slide" at bounding box center [1059, 364] width 31 height 31
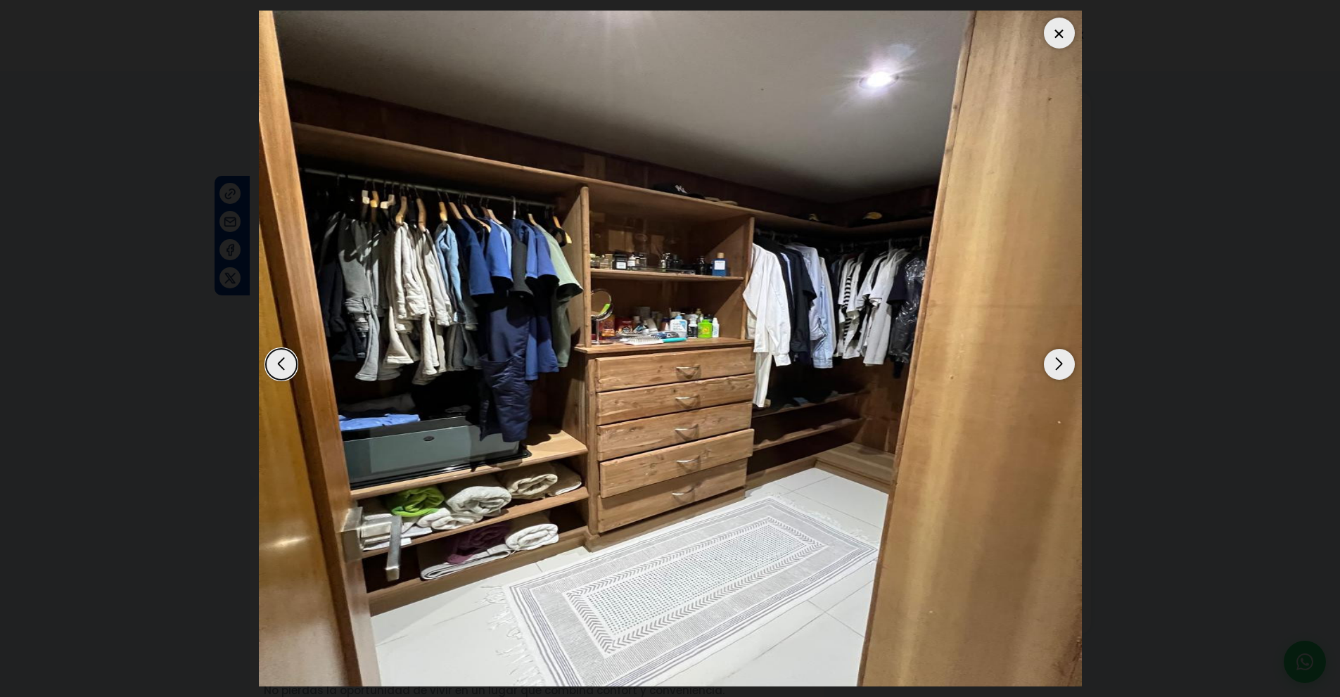
click at [1063, 361] on div "Next slide" at bounding box center [1059, 364] width 31 height 31
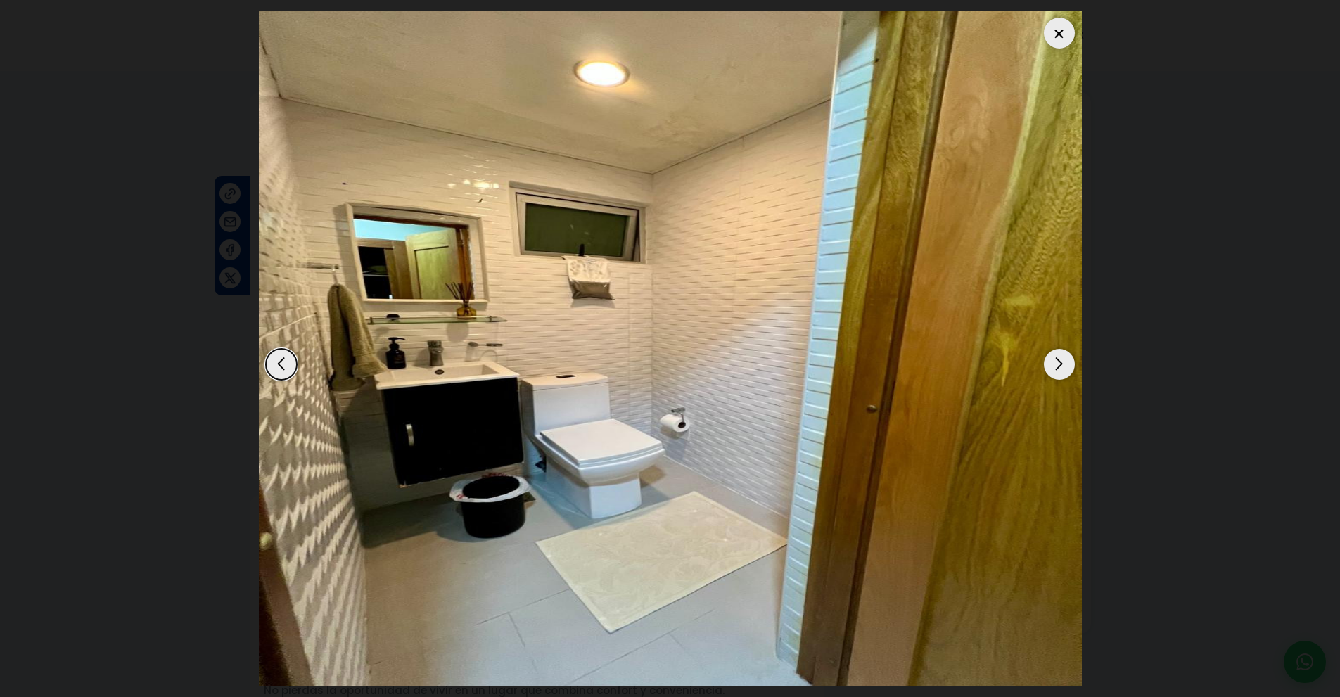
click at [1063, 361] on div "Next slide" at bounding box center [1059, 364] width 31 height 31
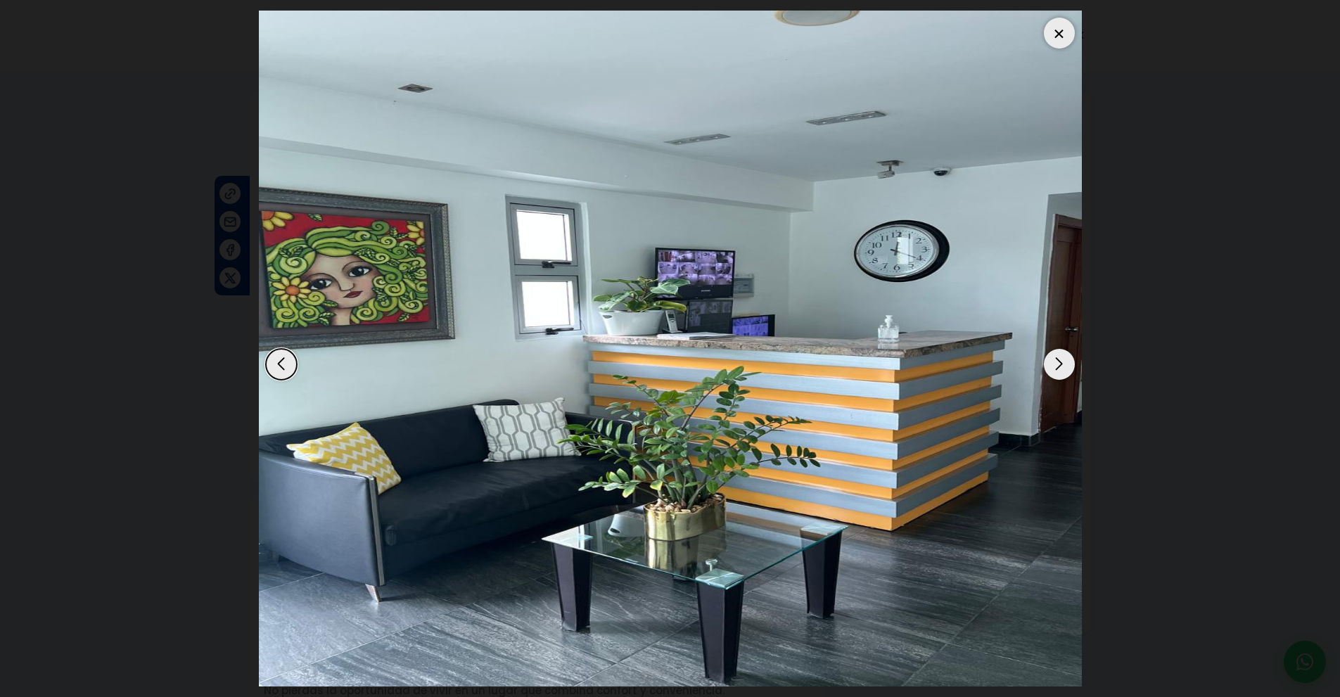
click at [1063, 361] on div "Next slide" at bounding box center [1059, 364] width 31 height 31
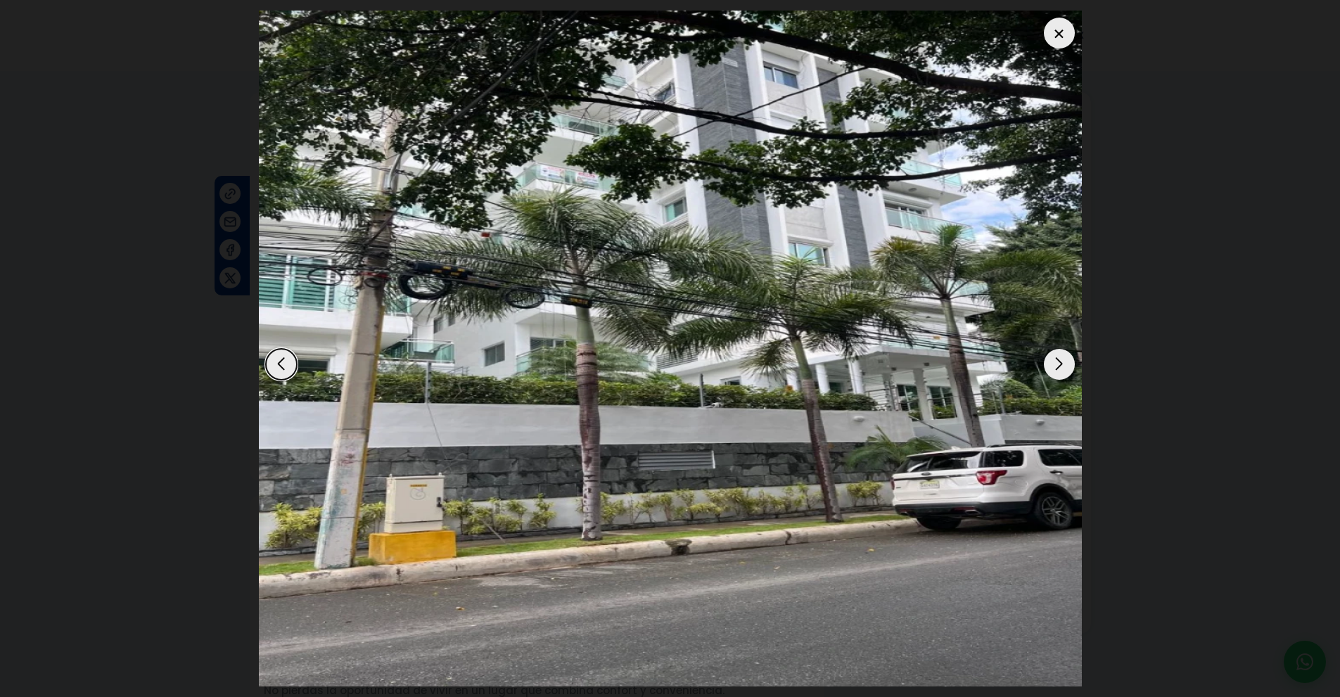
click at [1063, 361] on div "Next slide" at bounding box center [1059, 364] width 31 height 31
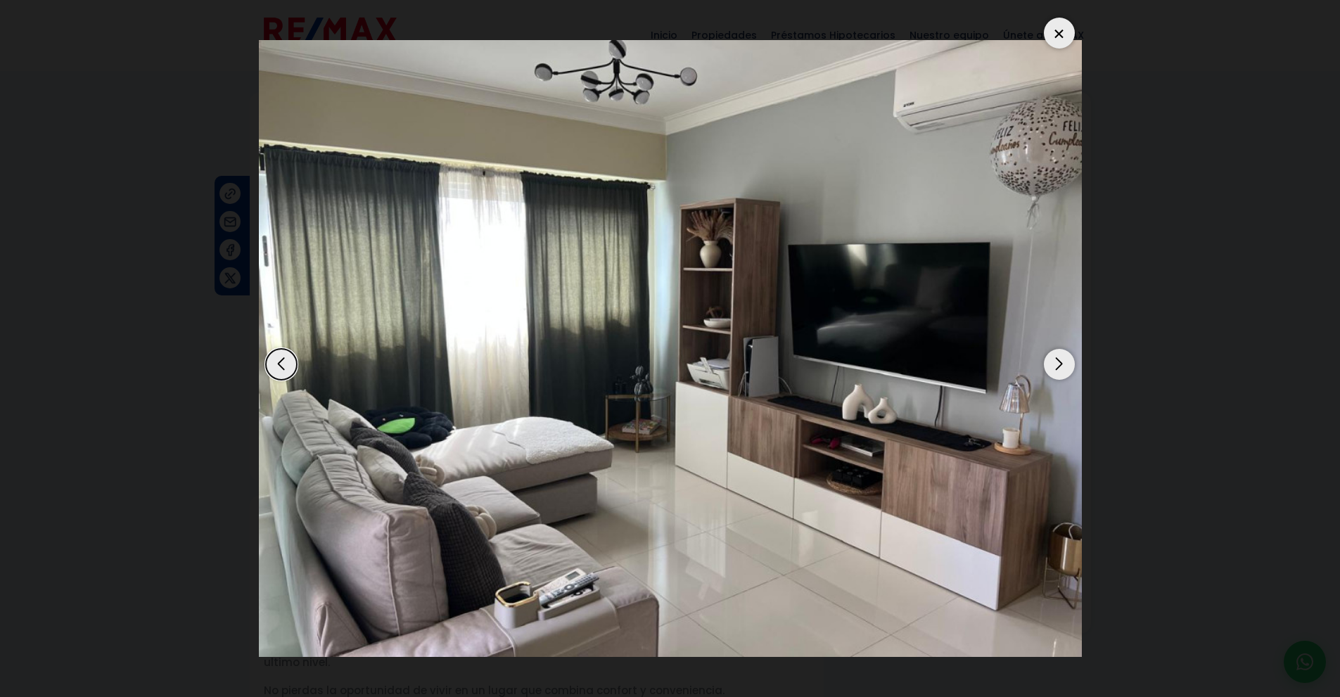
click at [1063, 361] on div "Next slide" at bounding box center [1059, 364] width 31 height 31
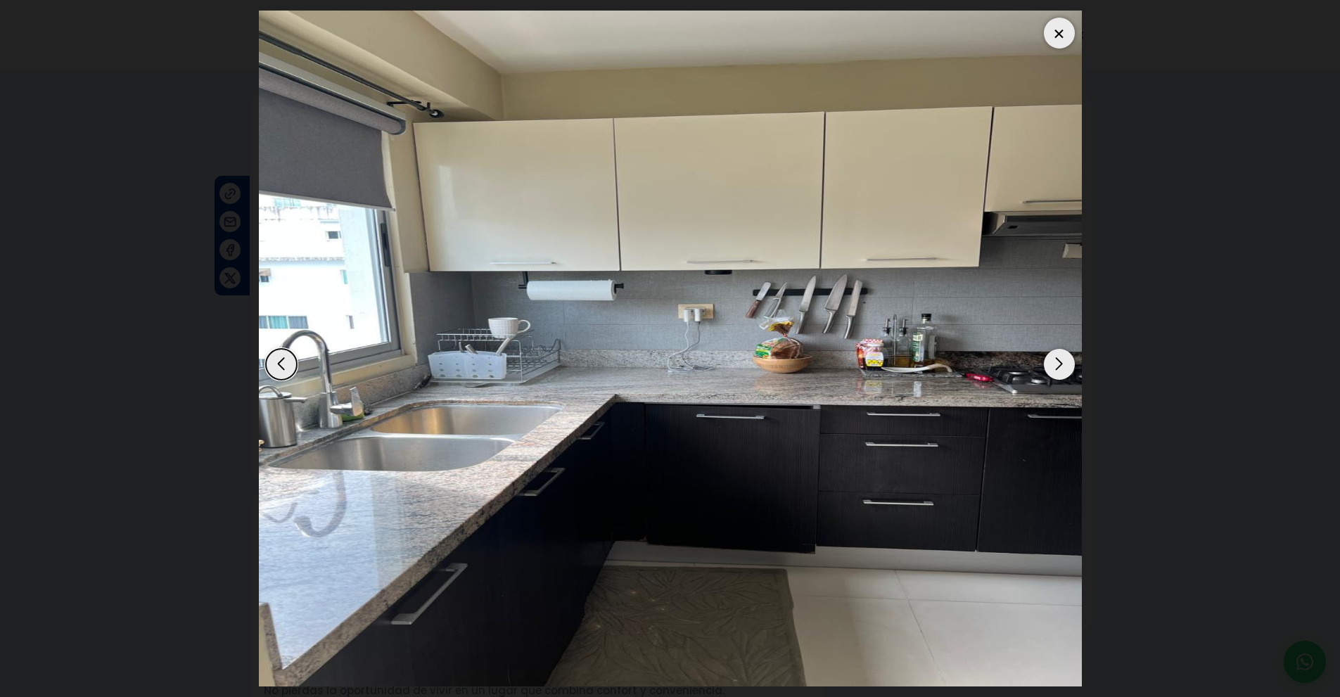
click at [1063, 361] on div "Next slide" at bounding box center [1059, 364] width 31 height 31
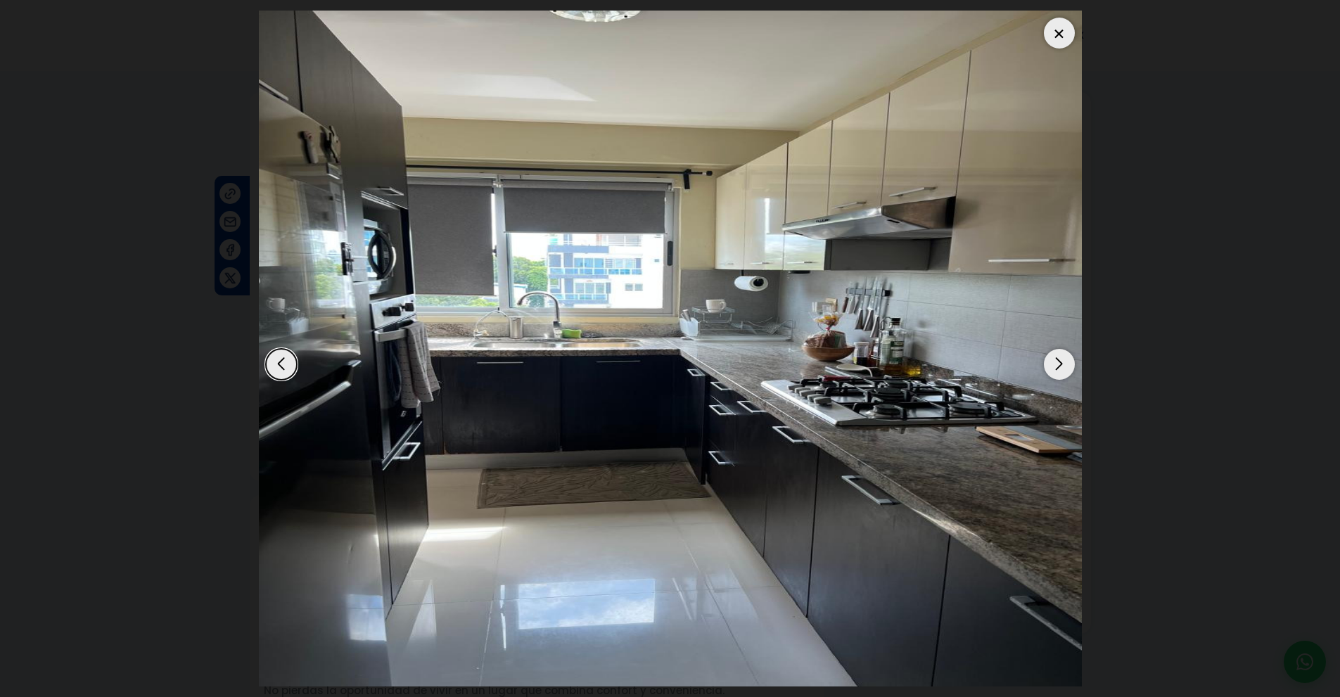
click at [1063, 361] on div "Next slide" at bounding box center [1059, 364] width 31 height 31
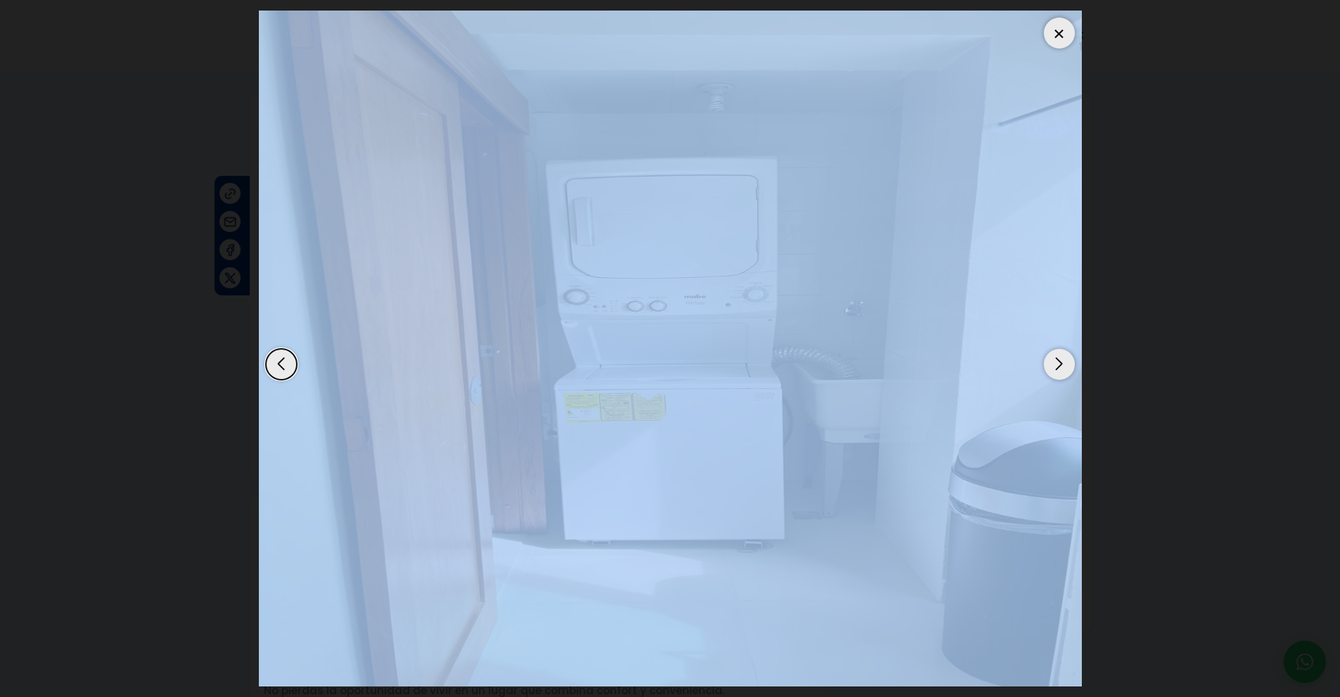
click at [1063, 361] on div "Next slide" at bounding box center [1059, 364] width 31 height 31
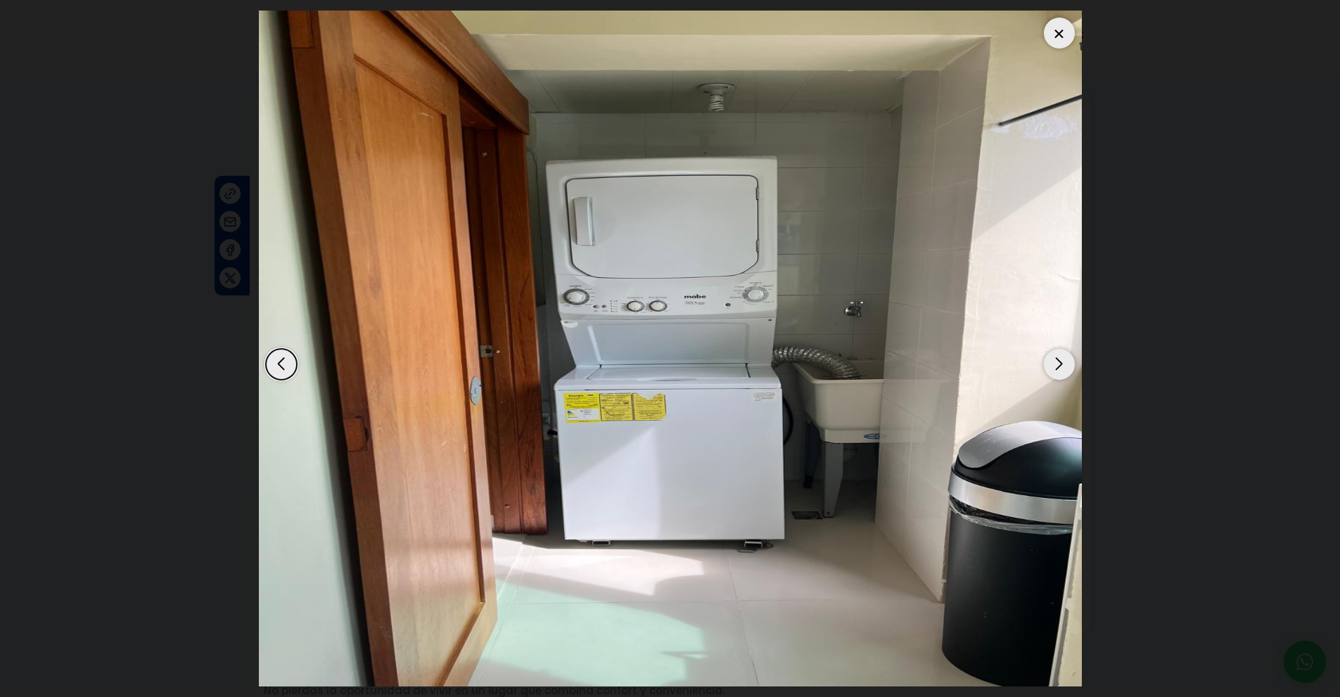
click at [1063, 361] on div "Next slide" at bounding box center [1059, 364] width 31 height 31
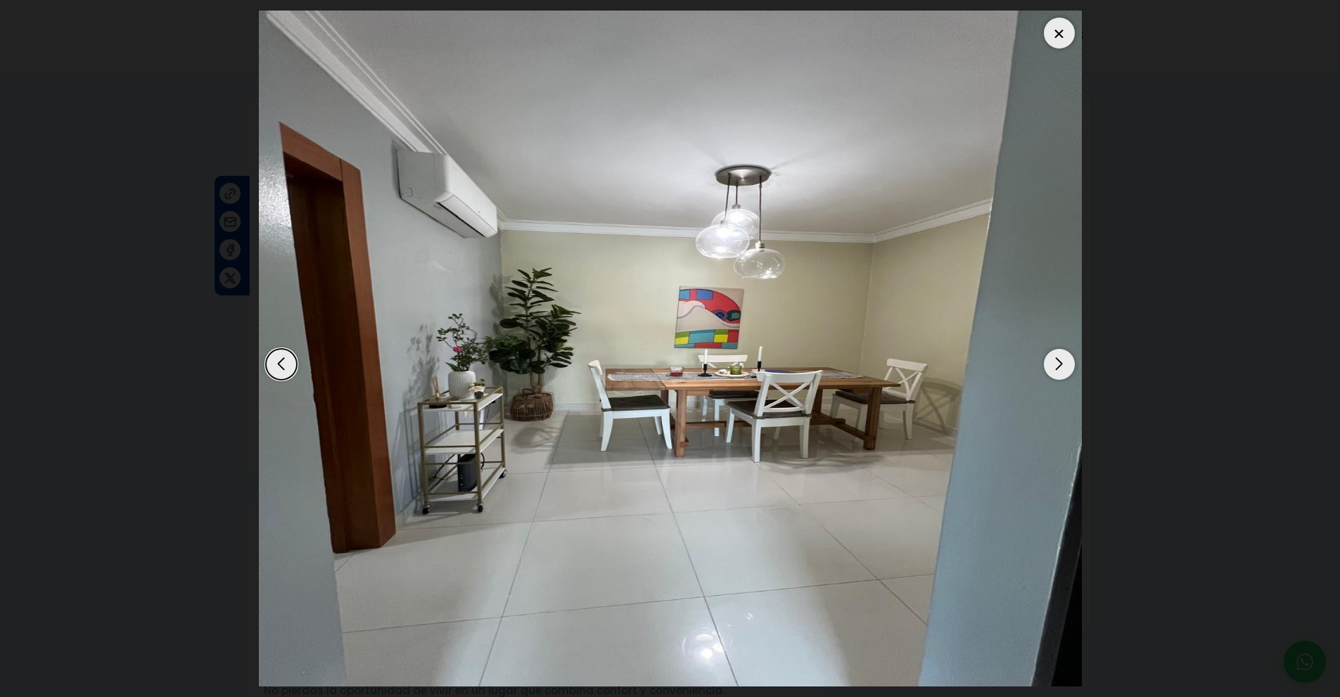
click at [1069, 25] on div at bounding box center [1059, 33] width 31 height 31
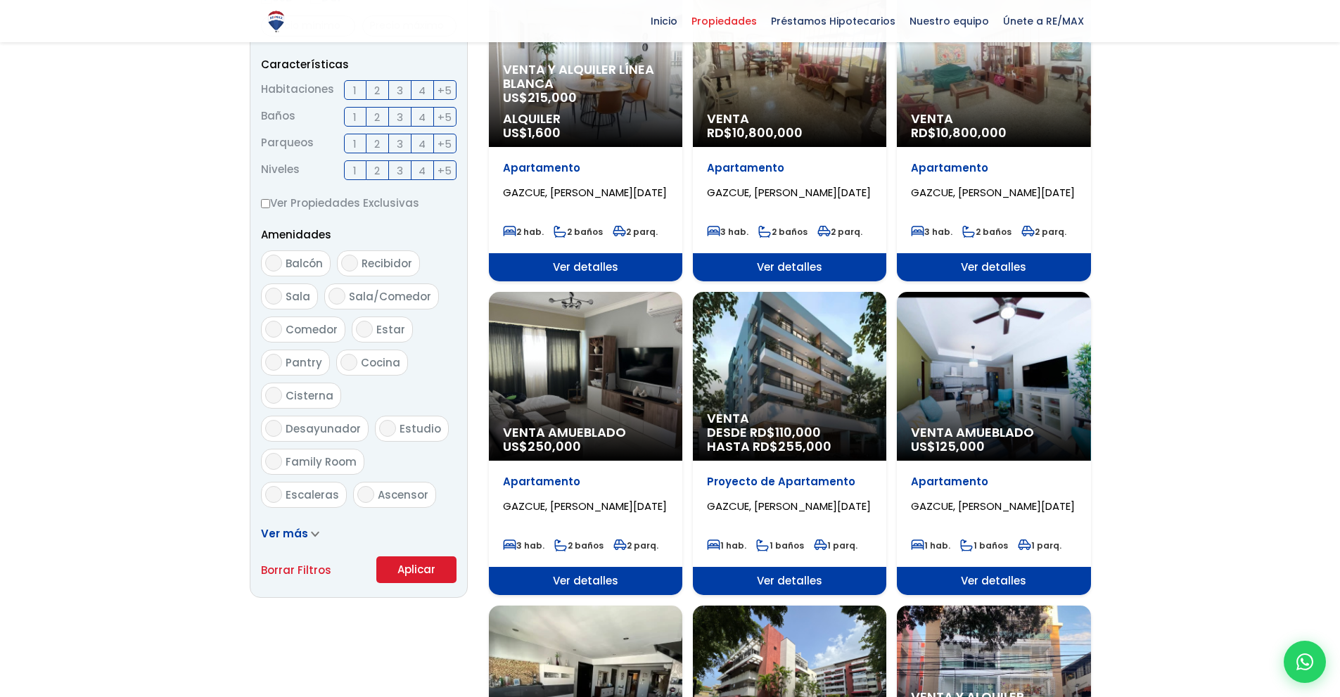
scroll to position [1407, 0]
select select "206"
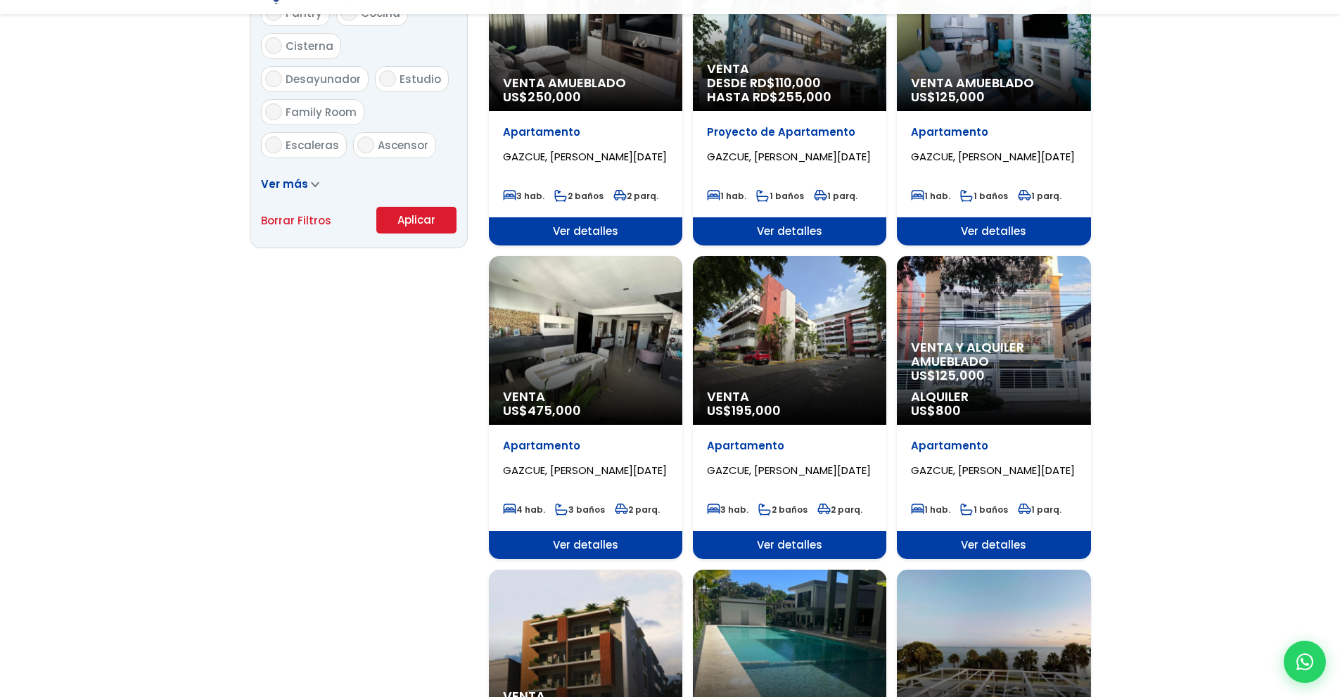
scroll to position [925, 0]
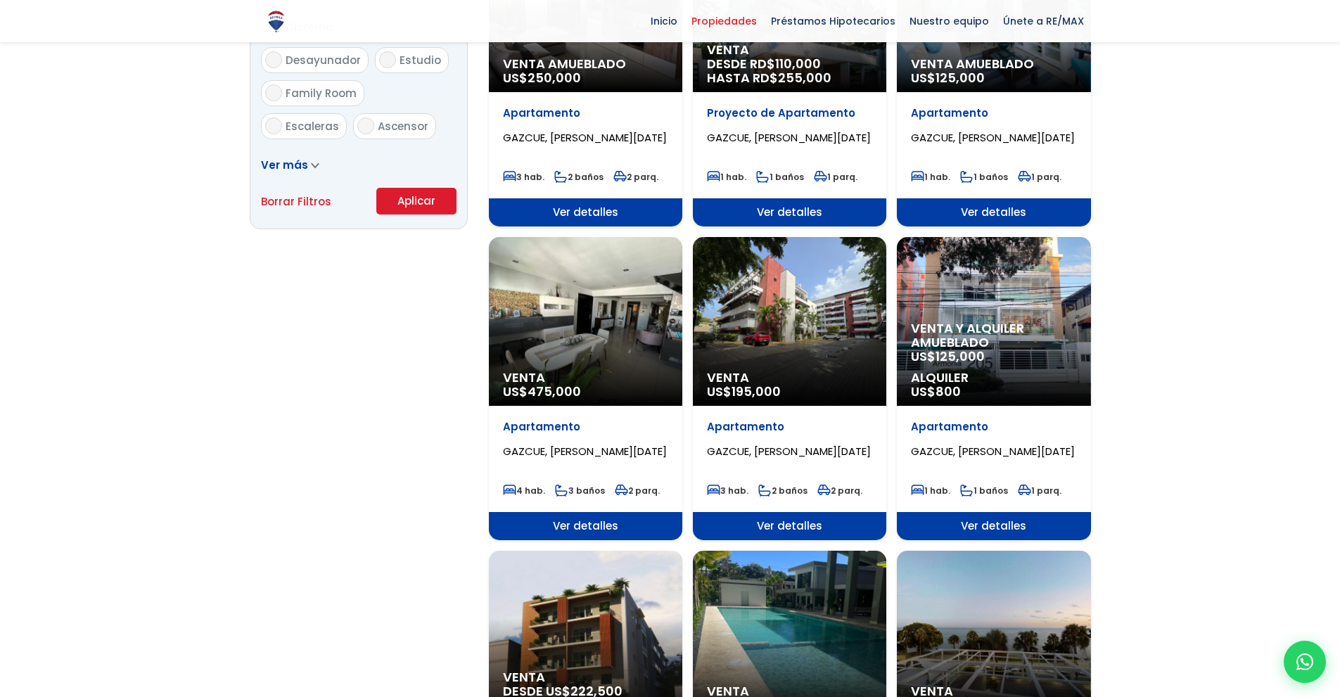
drag, startPoint x: 989, startPoint y: 328, endPoint x: 1011, endPoint y: 326, distance: 22.6
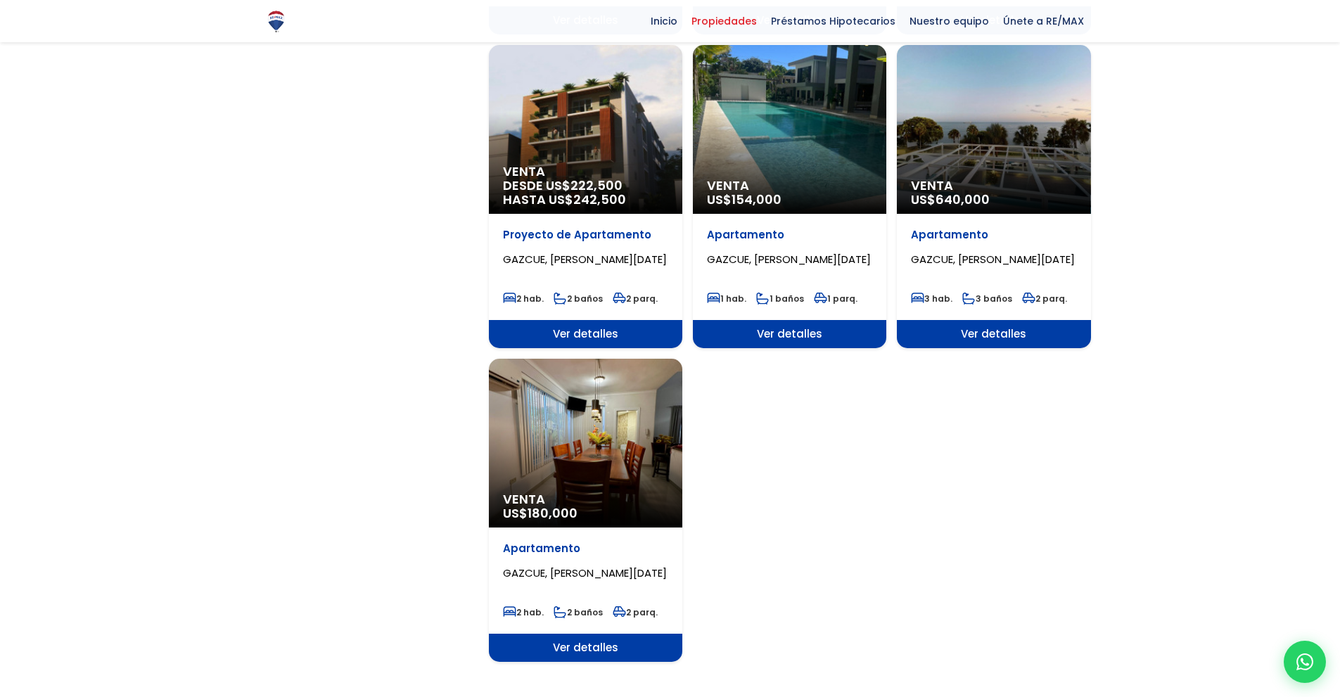
scroll to position [1479, 0]
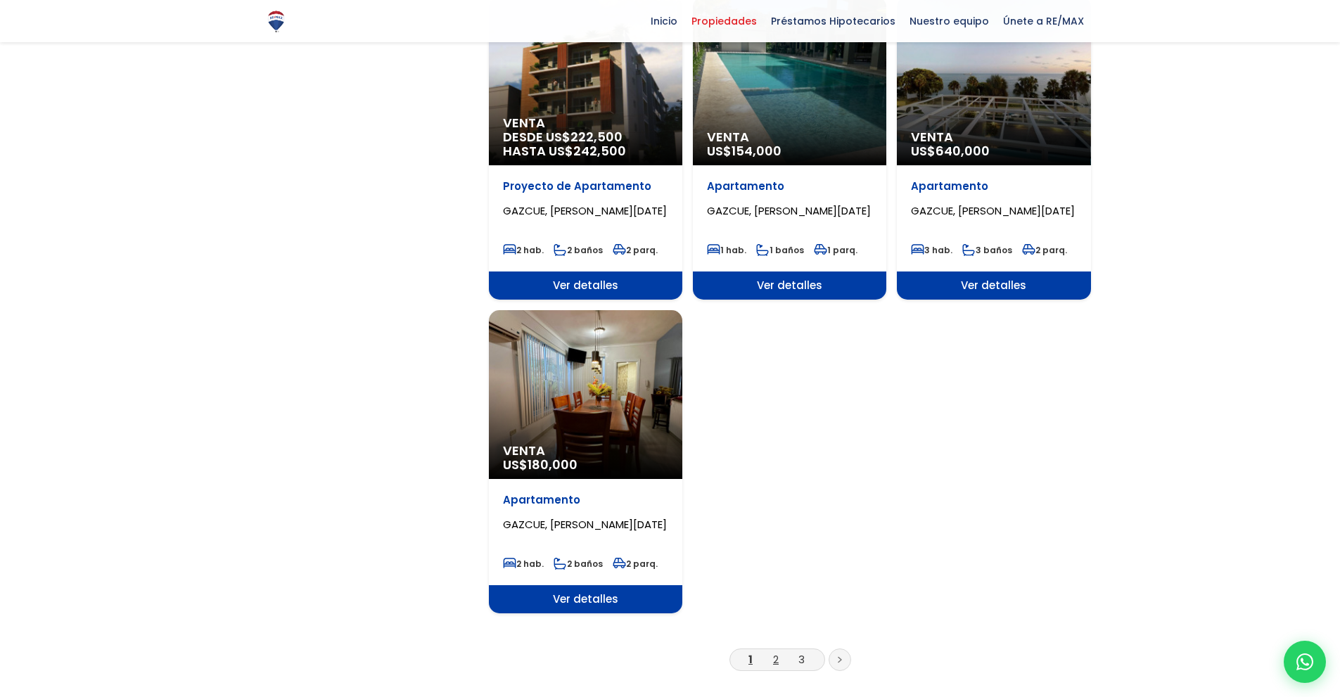
click at [776, 660] on link "2" at bounding box center [776, 659] width 6 height 15
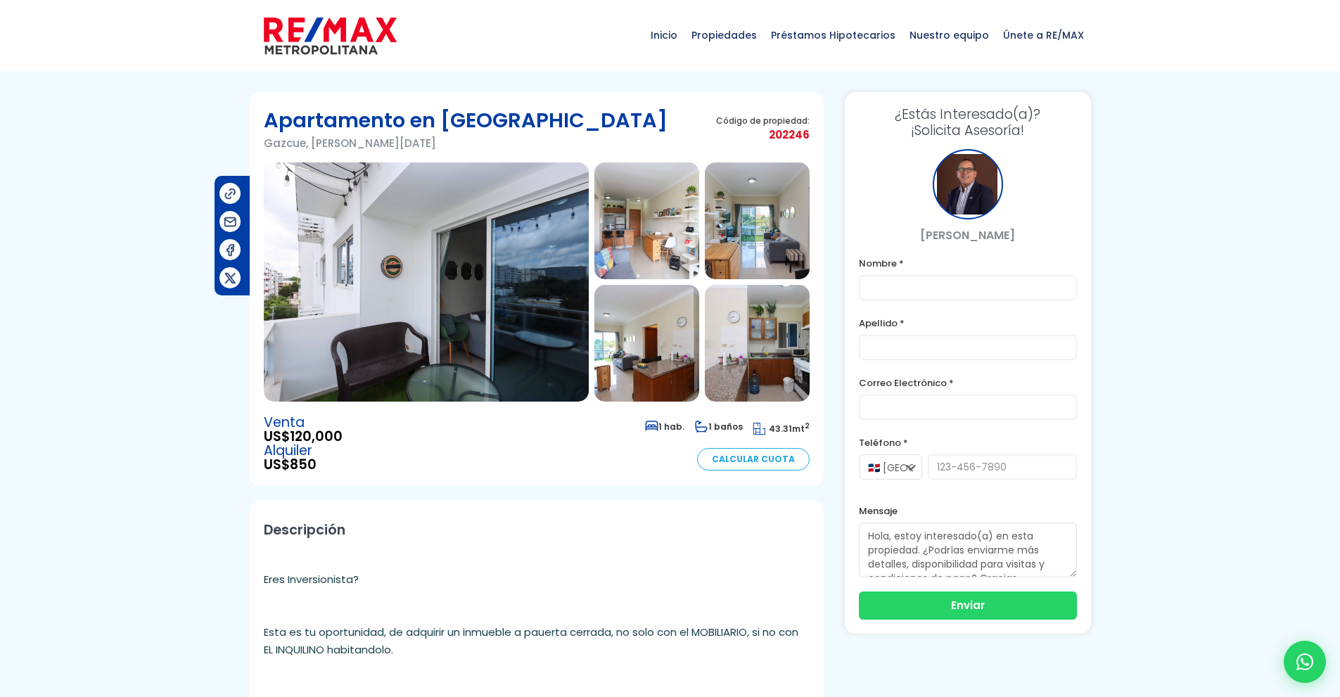
click at [416, 290] on img at bounding box center [426, 281] width 325 height 239
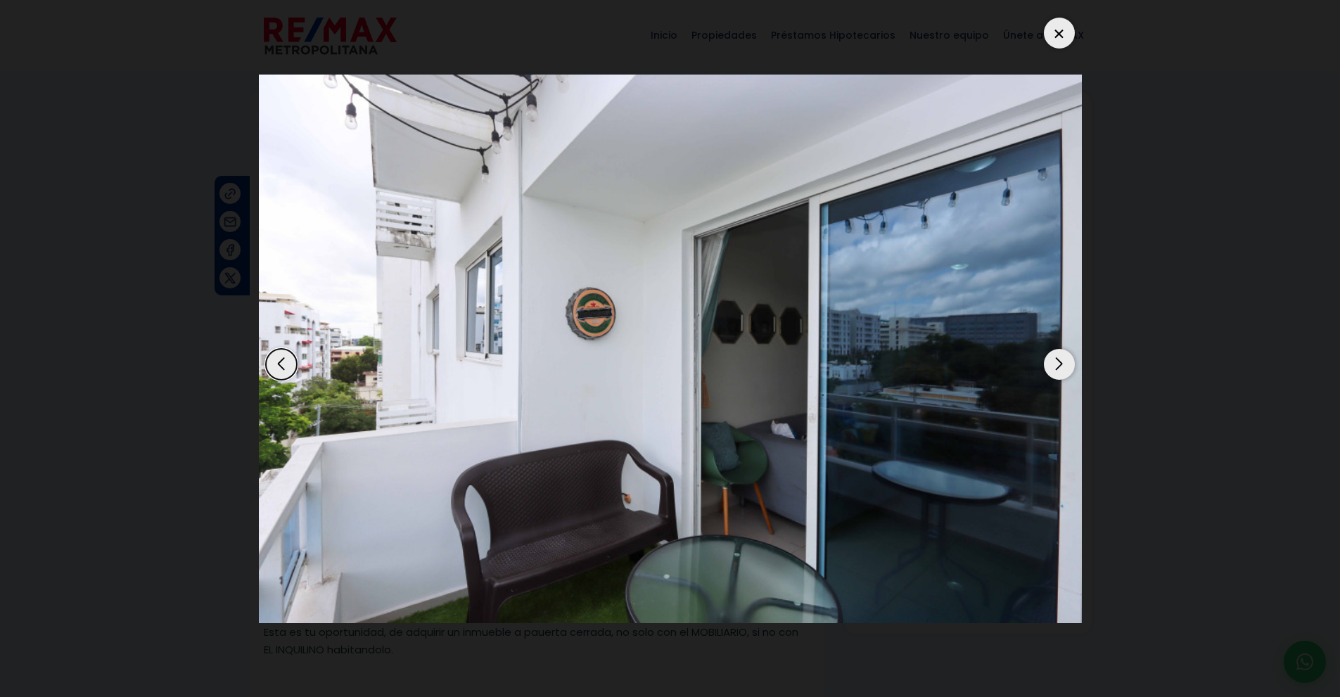
click at [1058, 365] on div "Next slide" at bounding box center [1059, 364] width 31 height 31
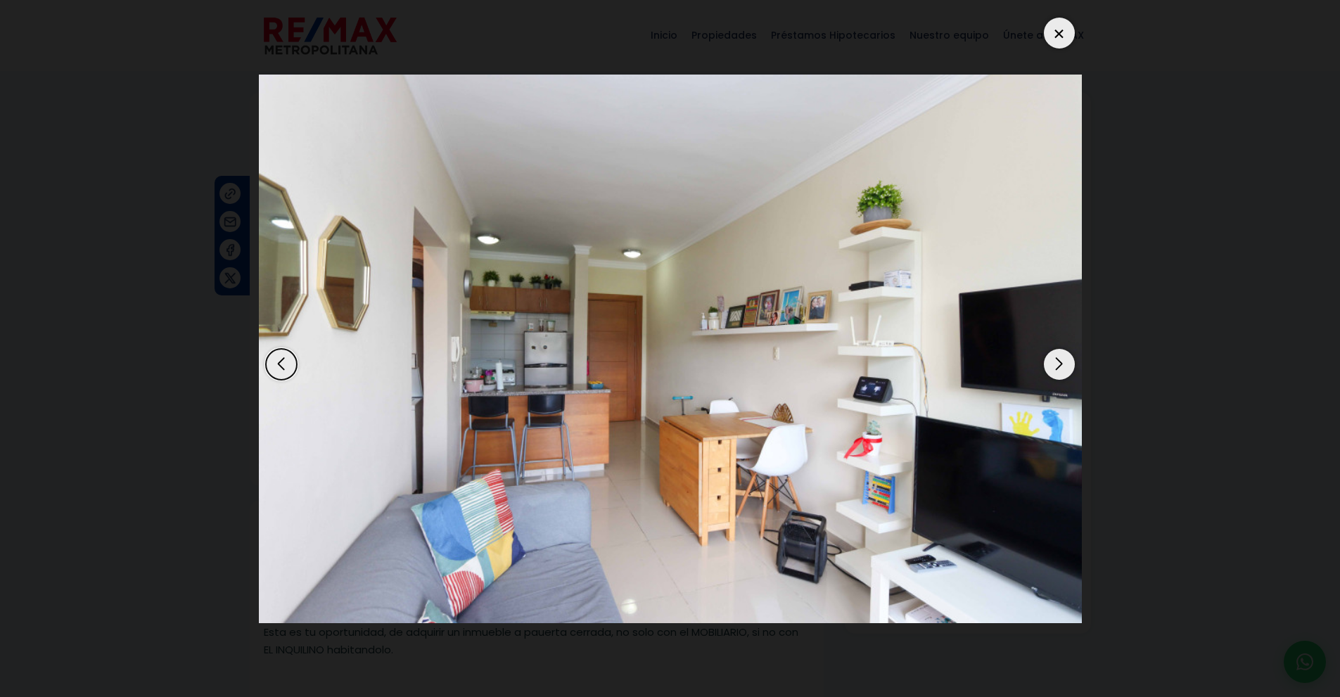
click at [1058, 365] on div "Next slide" at bounding box center [1059, 364] width 31 height 31
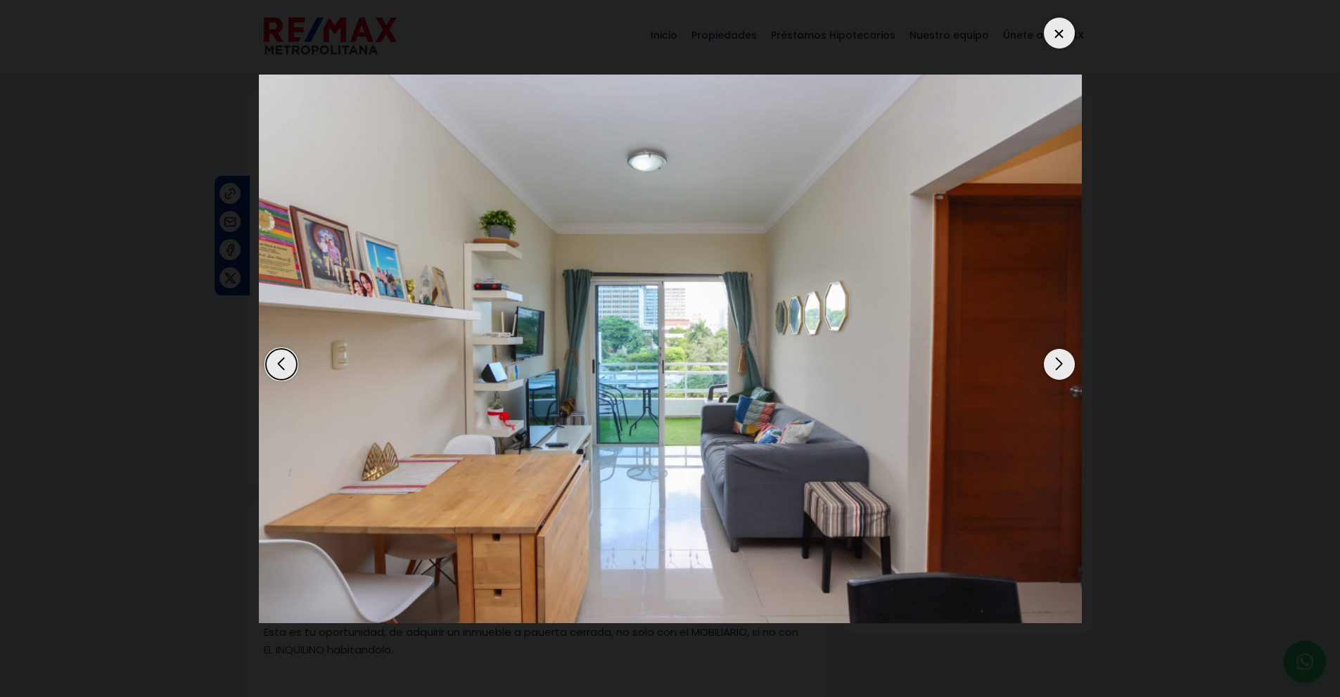
click at [1058, 365] on div "Next slide" at bounding box center [1059, 364] width 31 height 31
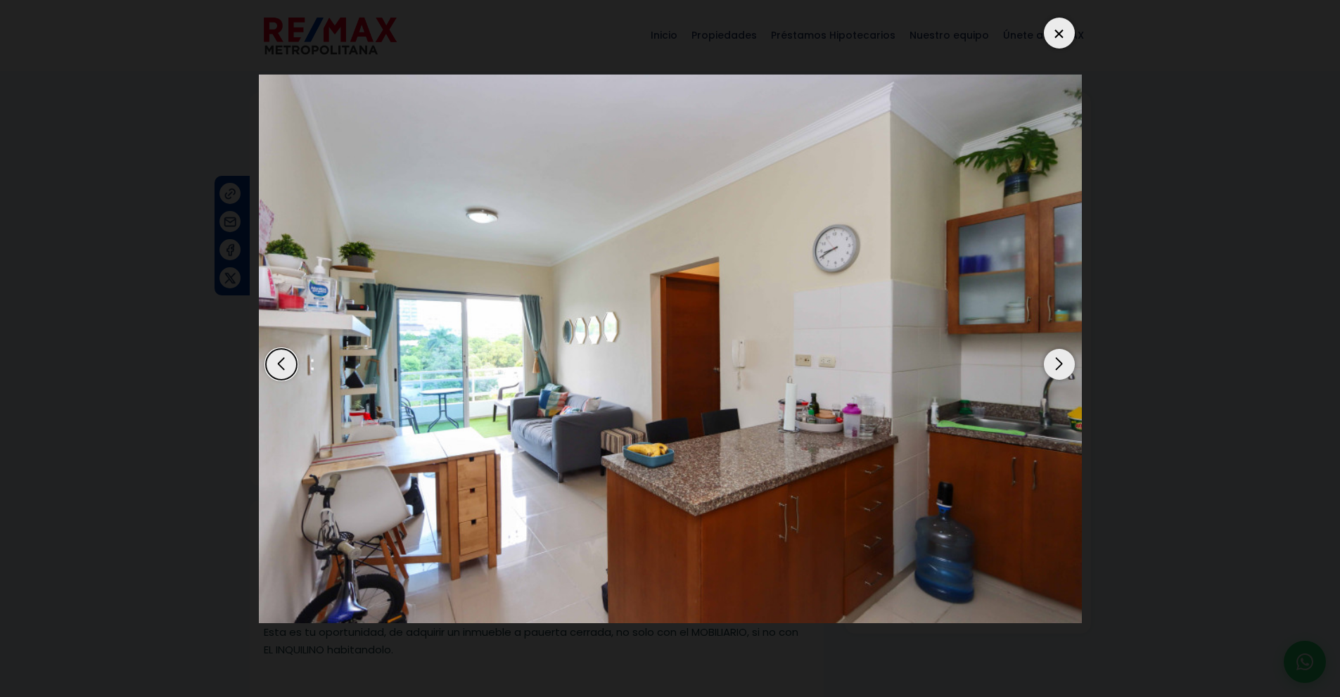
click at [1058, 365] on div "Next slide" at bounding box center [1059, 364] width 31 height 31
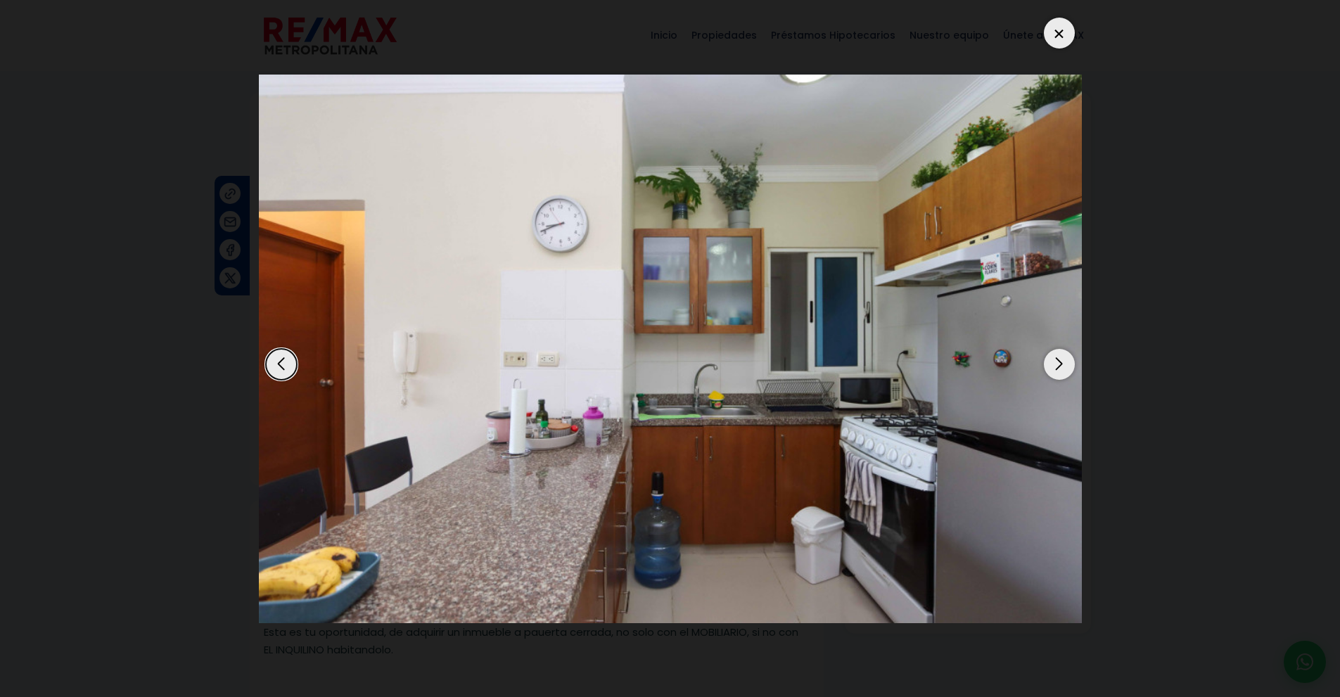
click at [1058, 365] on div "Next slide" at bounding box center [1059, 364] width 31 height 31
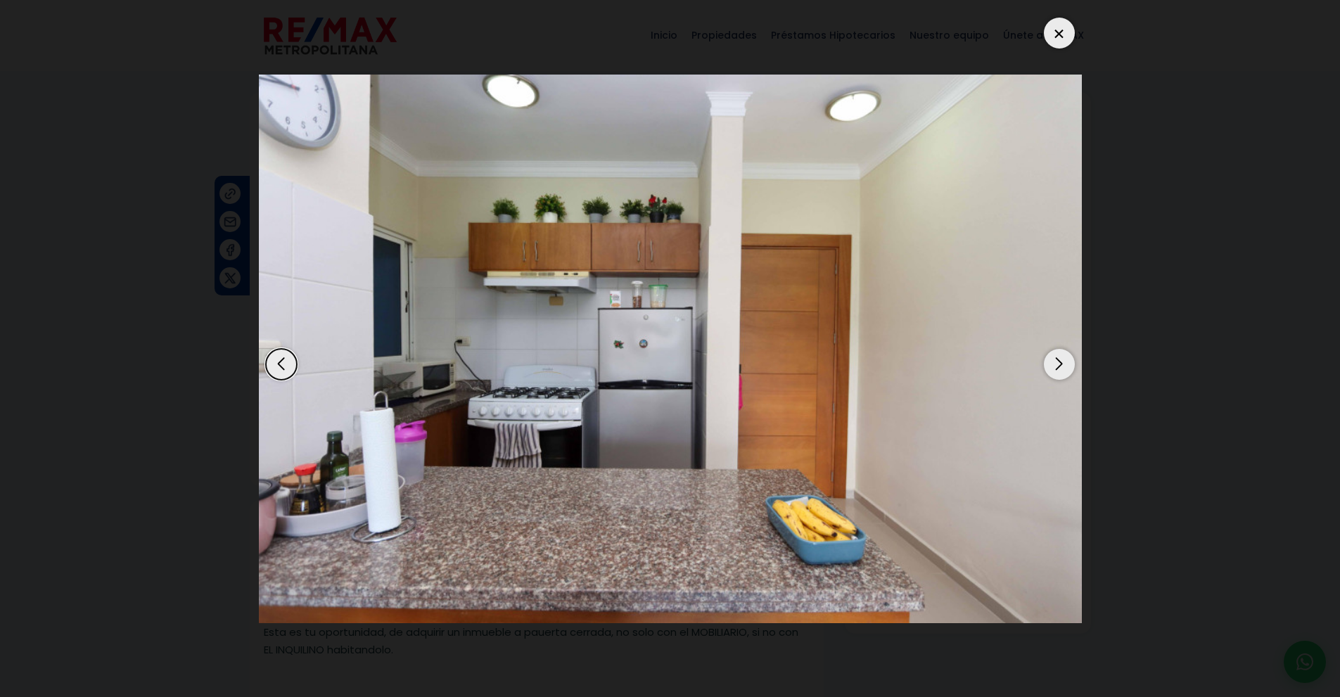
click at [1058, 365] on div "Next slide" at bounding box center [1059, 364] width 31 height 31
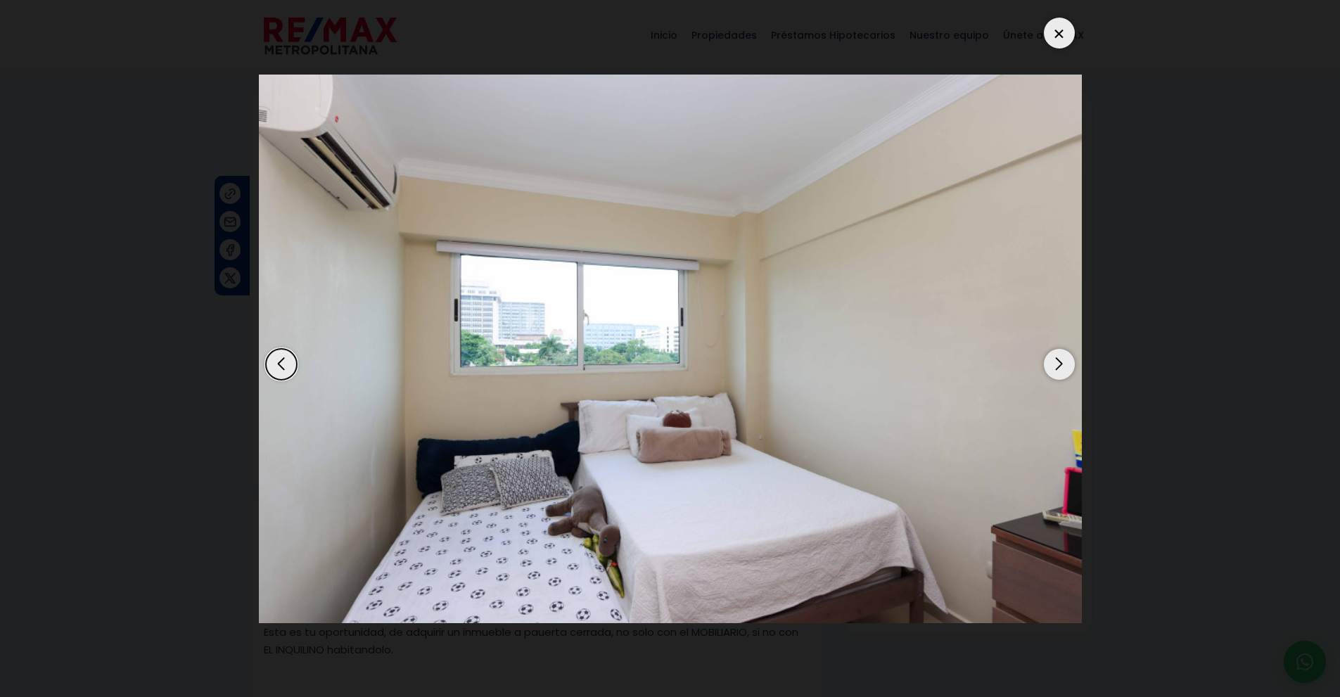
click at [1058, 365] on div "Next slide" at bounding box center [1059, 364] width 31 height 31
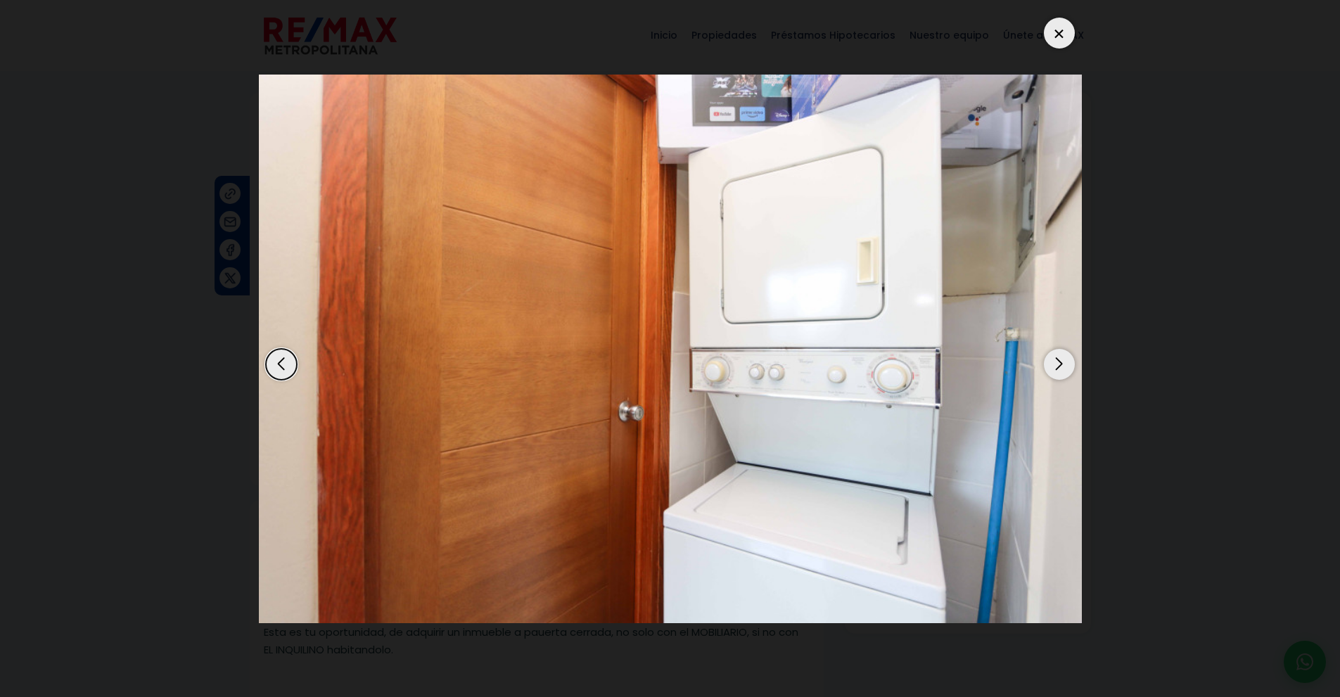
click at [1058, 365] on div "Next slide" at bounding box center [1059, 364] width 31 height 31
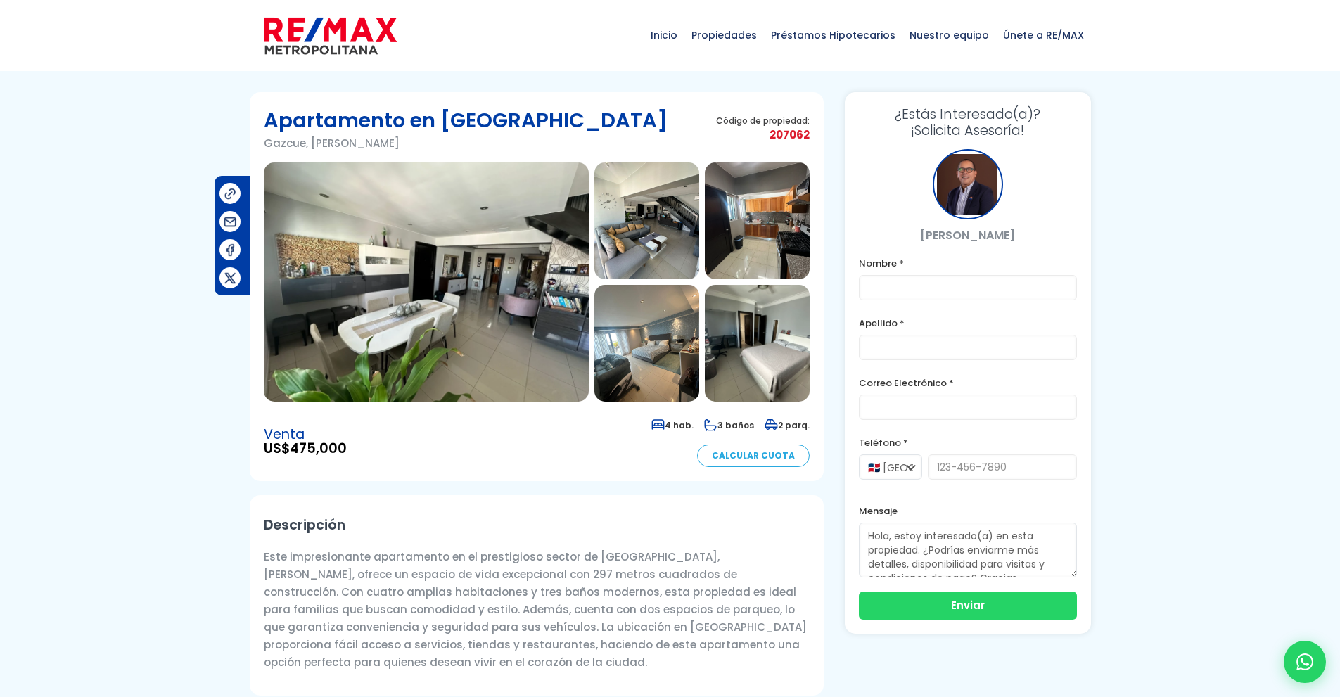
click at [527, 279] on img at bounding box center [426, 281] width 325 height 239
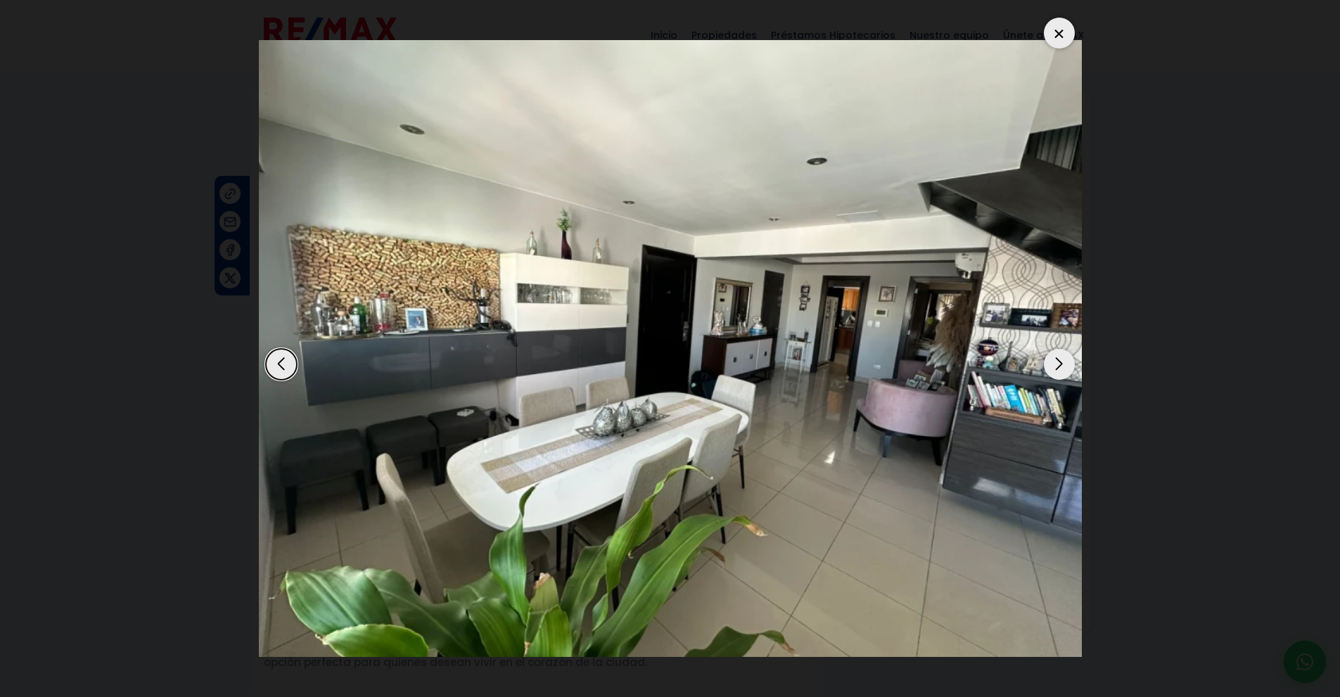
click at [1058, 360] on div "Next slide" at bounding box center [1059, 364] width 31 height 31
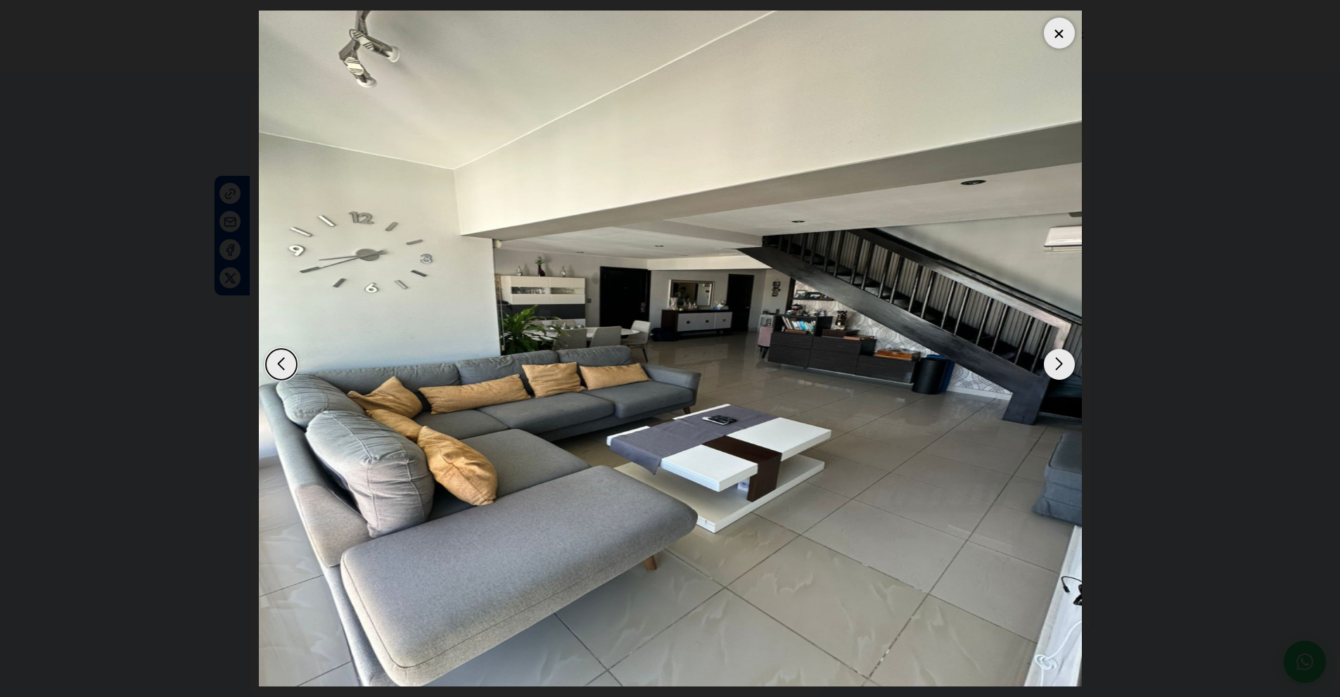
click at [1058, 360] on div "Next slide" at bounding box center [1059, 364] width 31 height 31
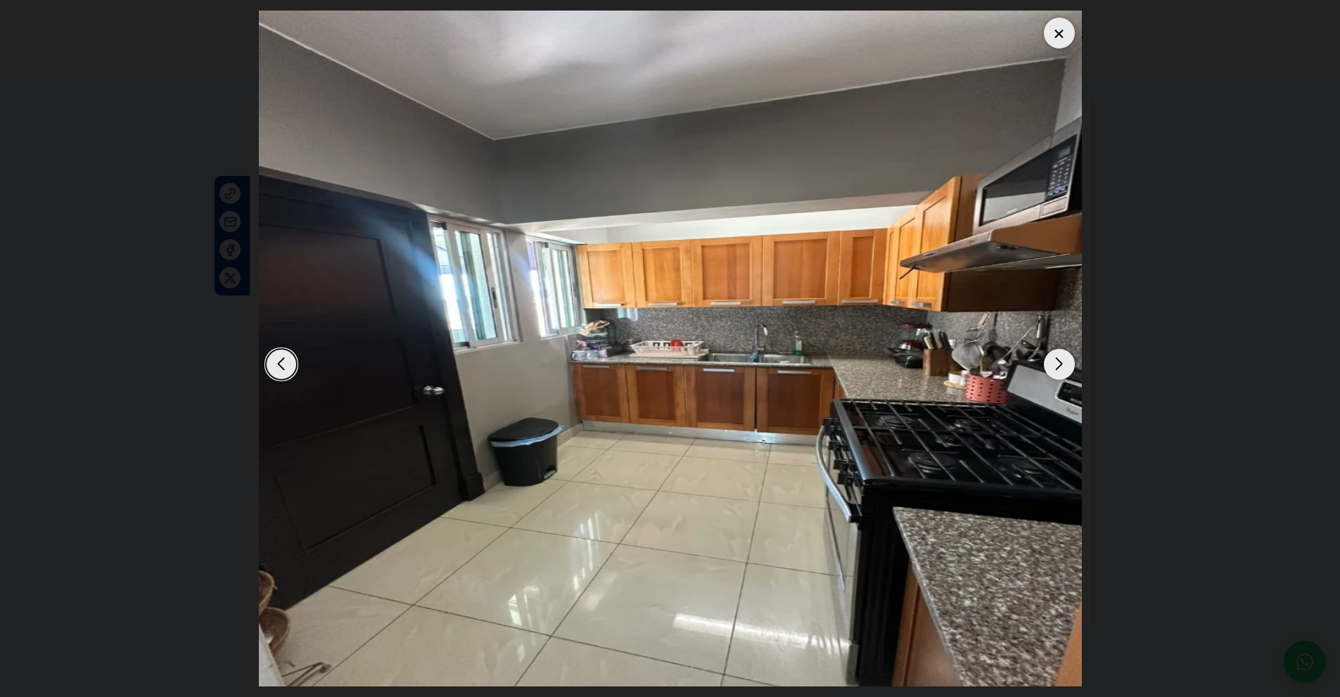
click at [1058, 360] on div "Next slide" at bounding box center [1059, 364] width 31 height 31
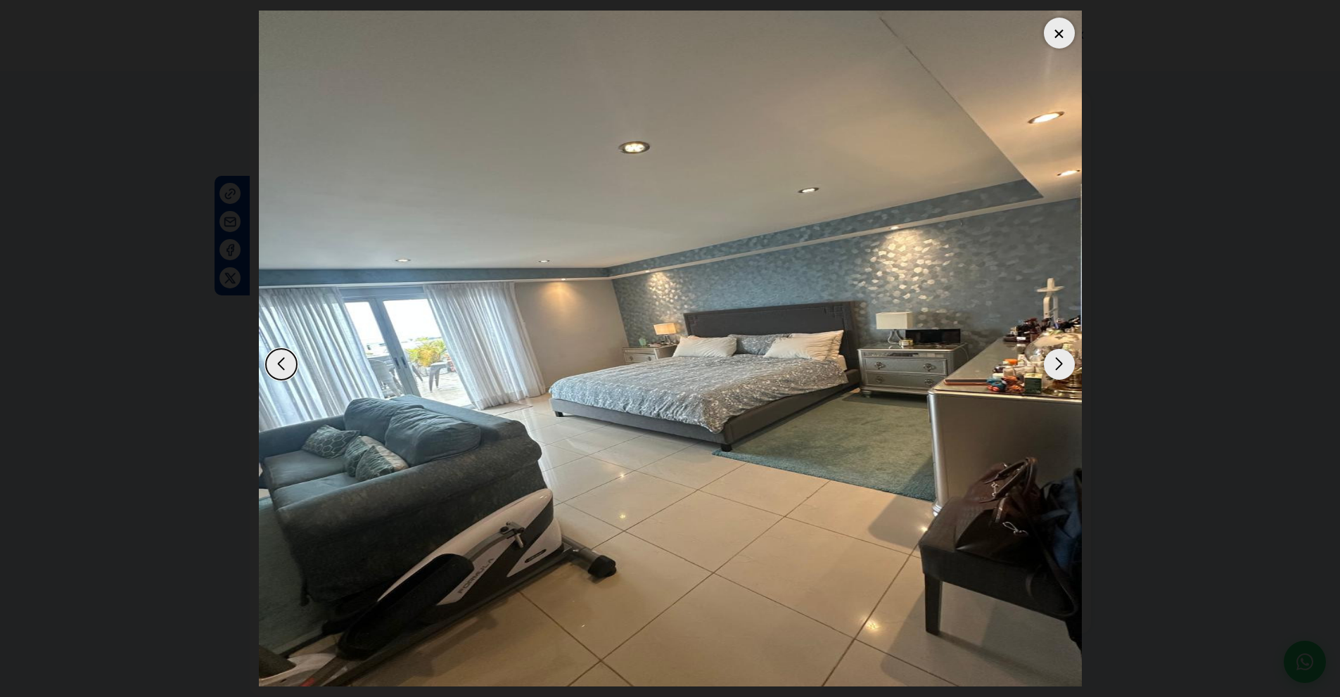
click at [1058, 360] on div "Next slide" at bounding box center [1059, 364] width 31 height 31
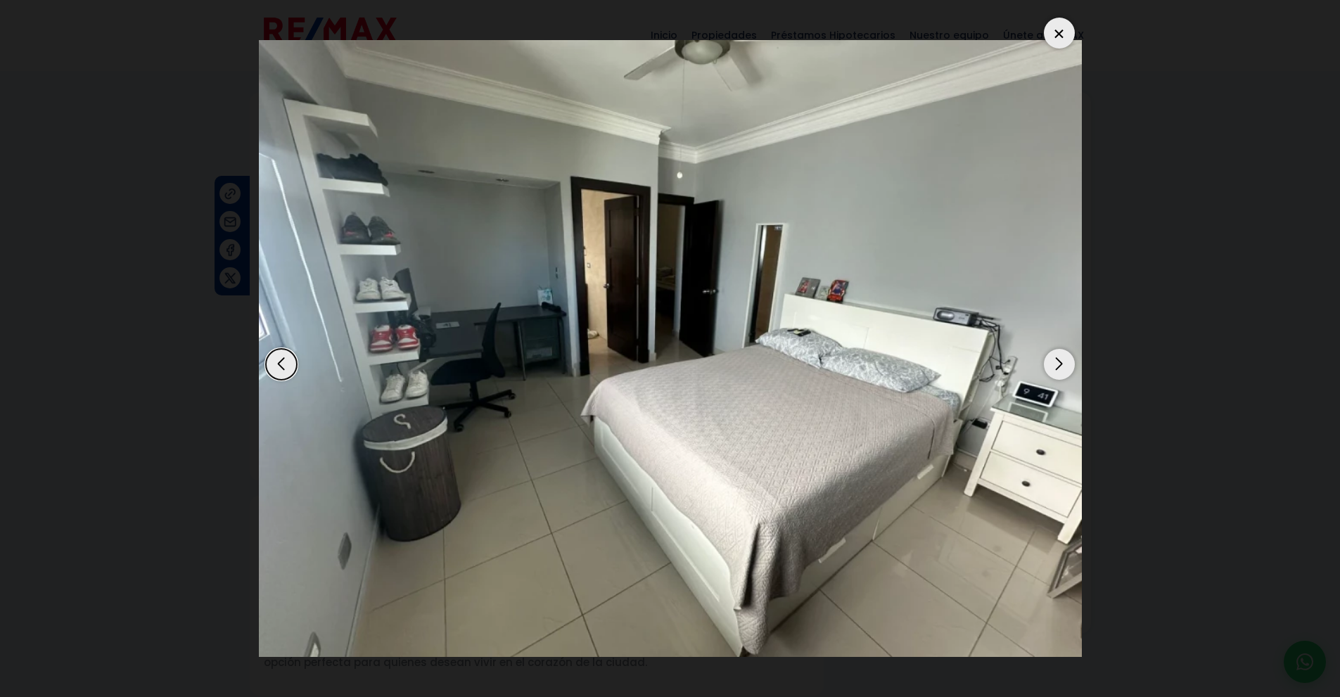
click at [1058, 360] on div "Next slide" at bounding box center [1059, 364] width 31 height 31
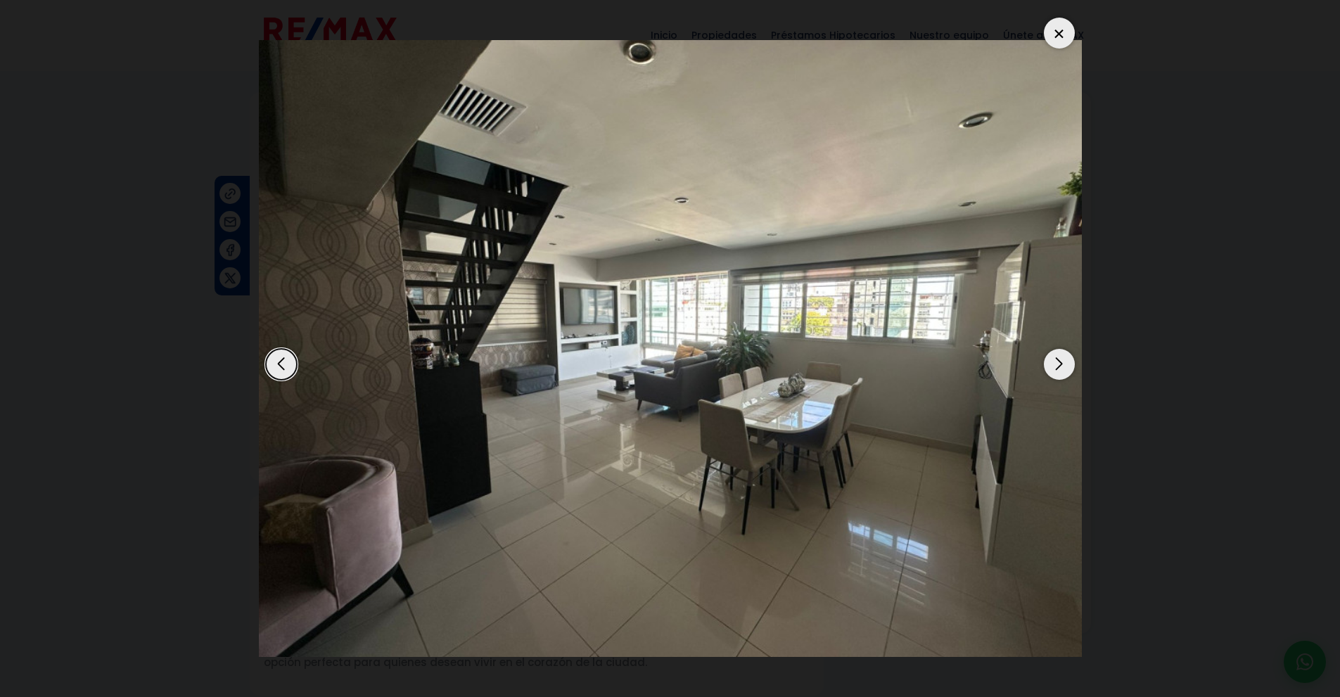
click at [1058, 360] on div "Next slide" at bounding box center [1059, 364] width 31 height 31
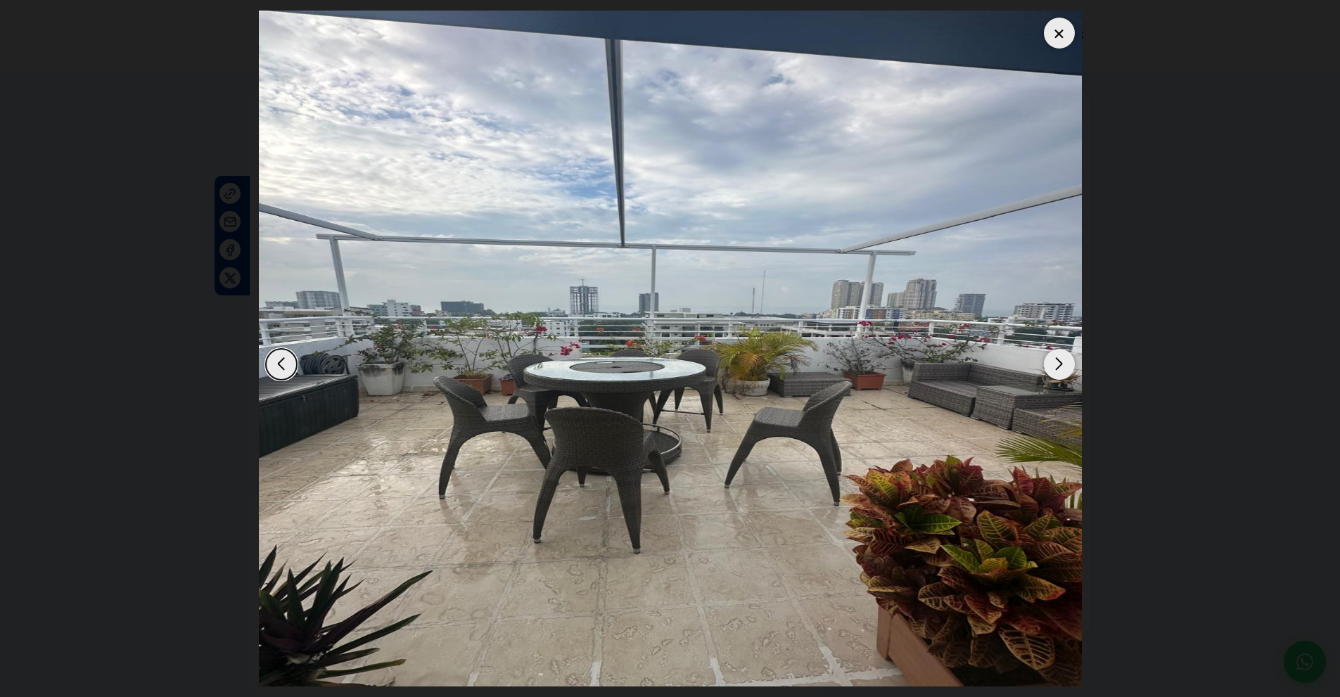
click at [1058, 360] on div "Next slide" at bounding box center [1059, 364] width 31 height 31
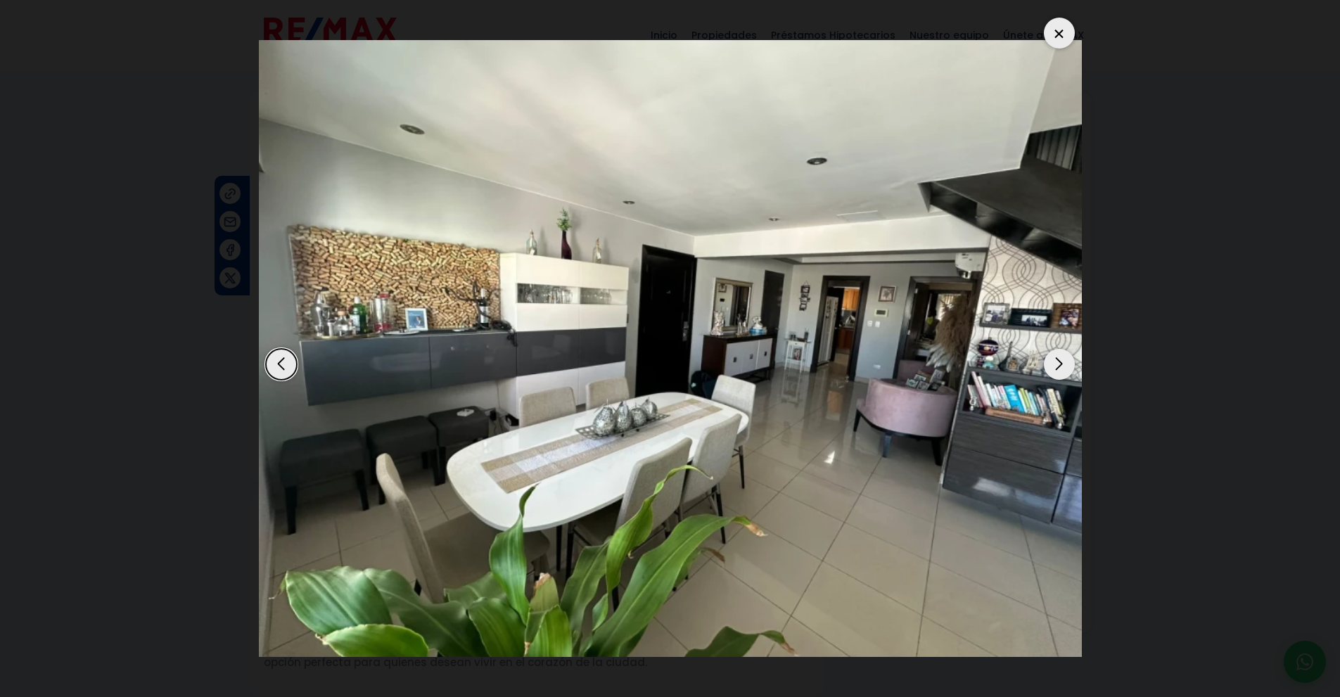
click at [1058, 360] on div "Next slide" at bounding box center [1059, 364] width 31 height 31
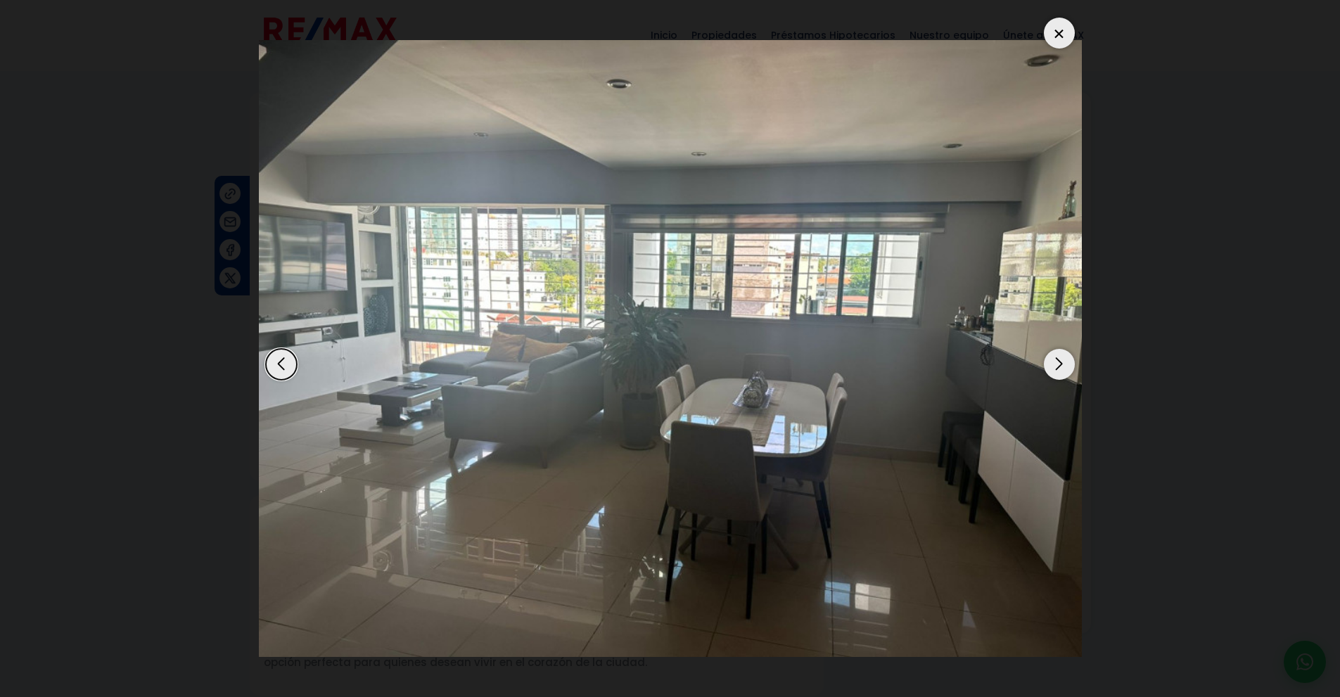
click at [1058, 360] on div "Next slide" at bounding box center [1059, 364] width 31 height 31
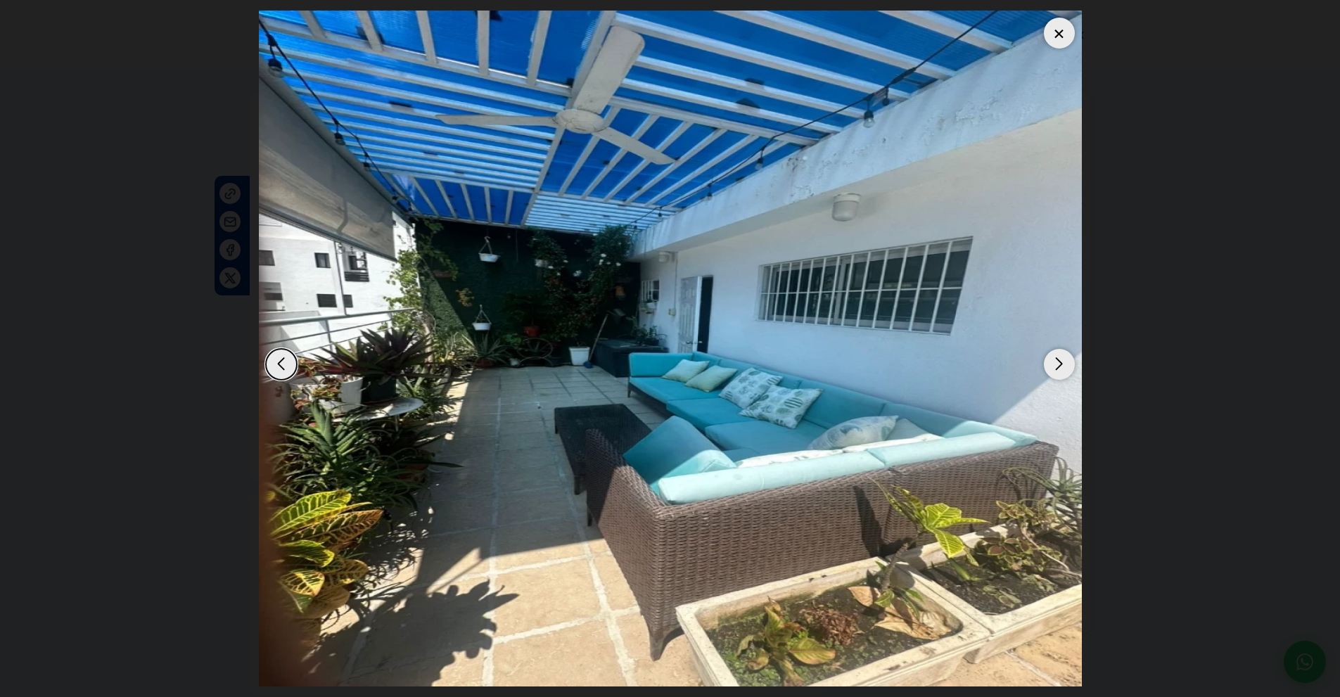
click at [1058, 360] on div "Next slide" at bounding box center [1059, 364] width 31 height 31
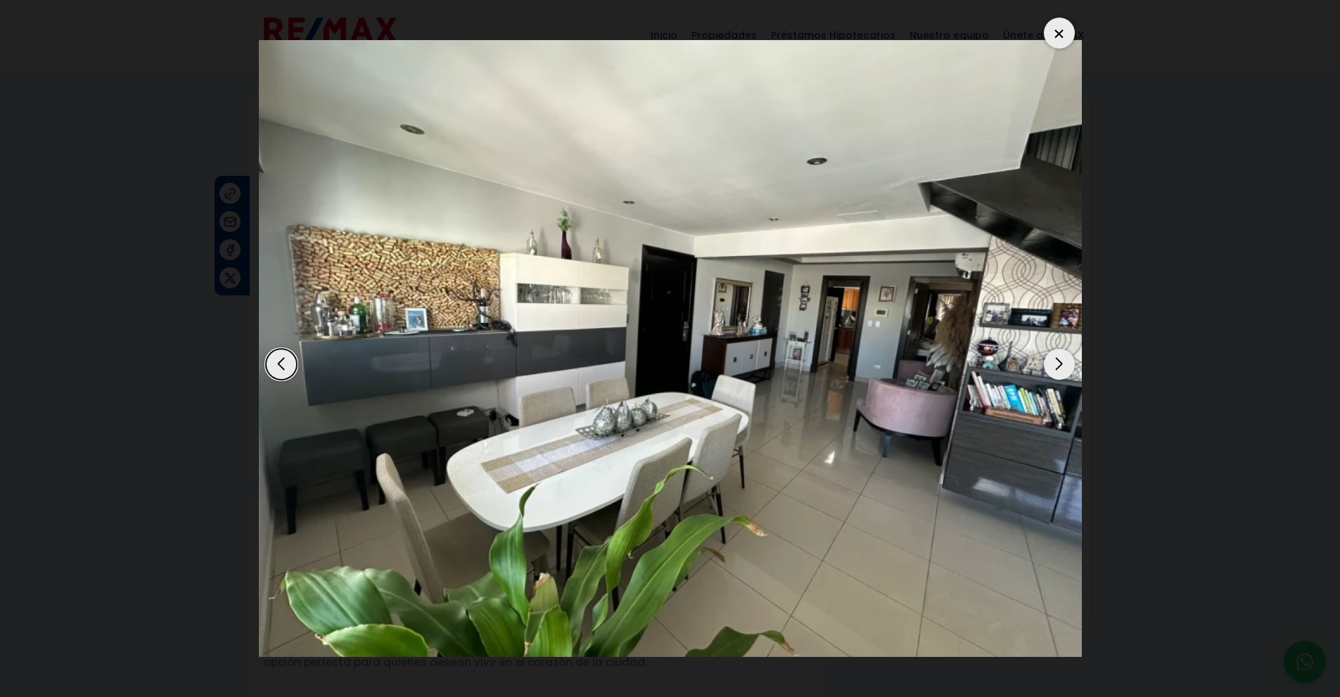
click at [1058, 360] on div "Next slide" at bounding box center [1059, 364] width 31 height 31
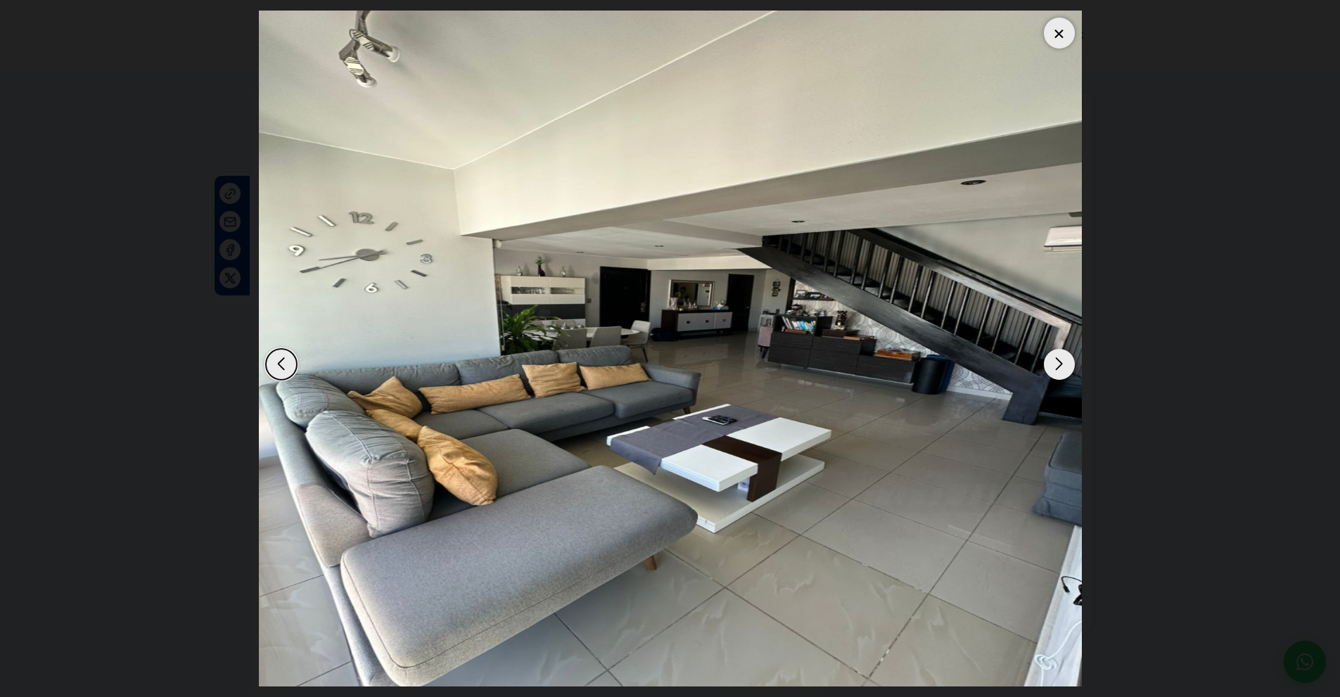
click at [1058, 360] on div "Next slide" at bounding box center [1059, 364] width 31 height 31
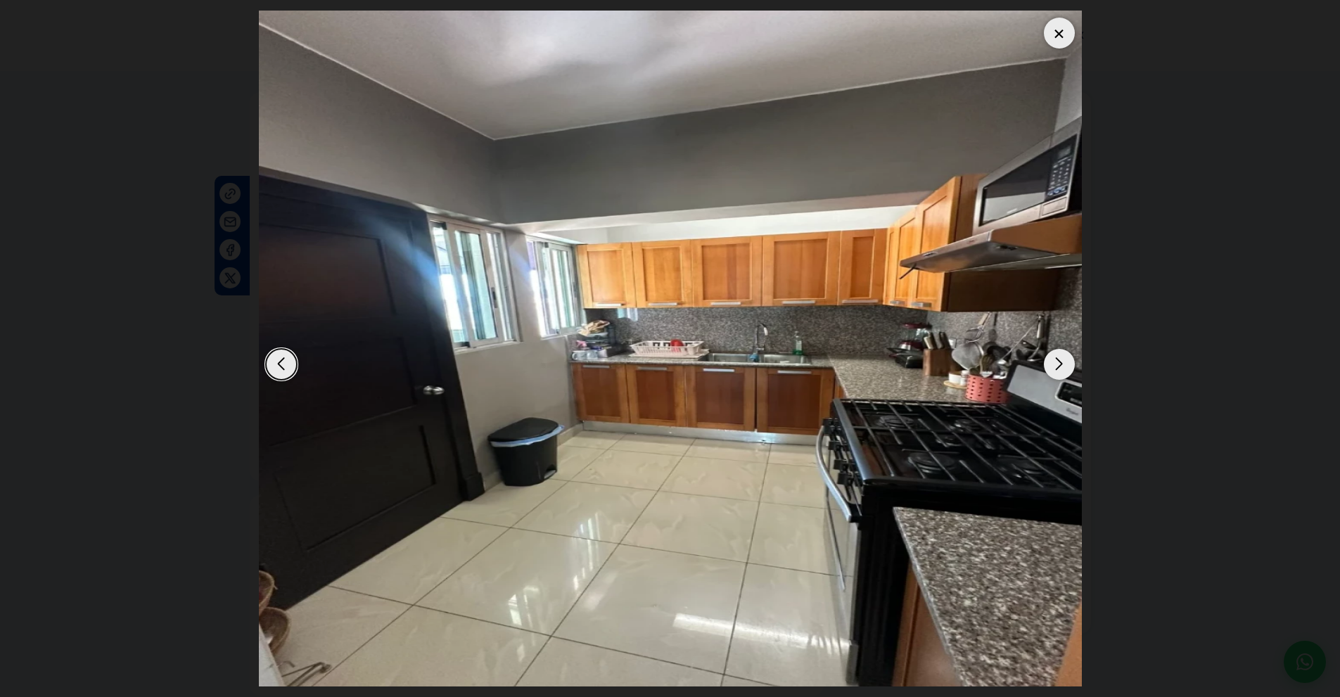
click at [1058, 360] on div "Next slide" at bounding box center [1059, 364] width 31 height 31
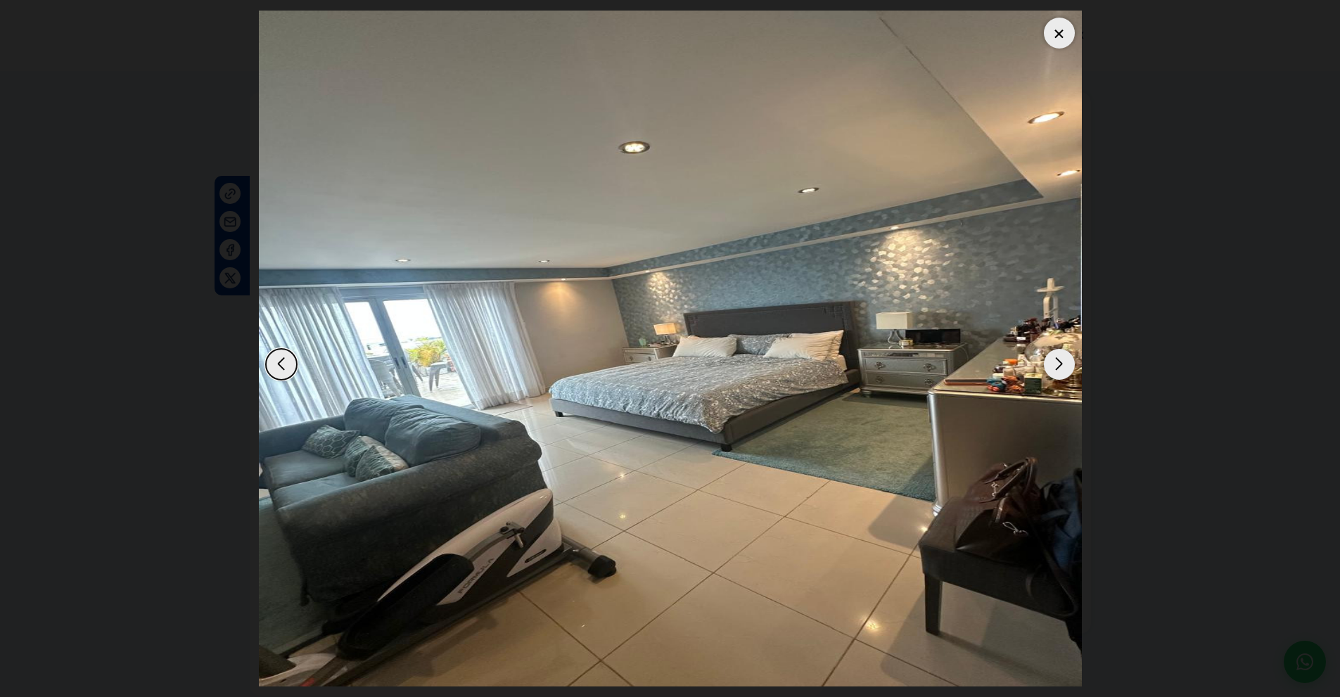
click at [1058, 360] on div "Next slide" at bounding box center [1059, 364] width 31 height 31
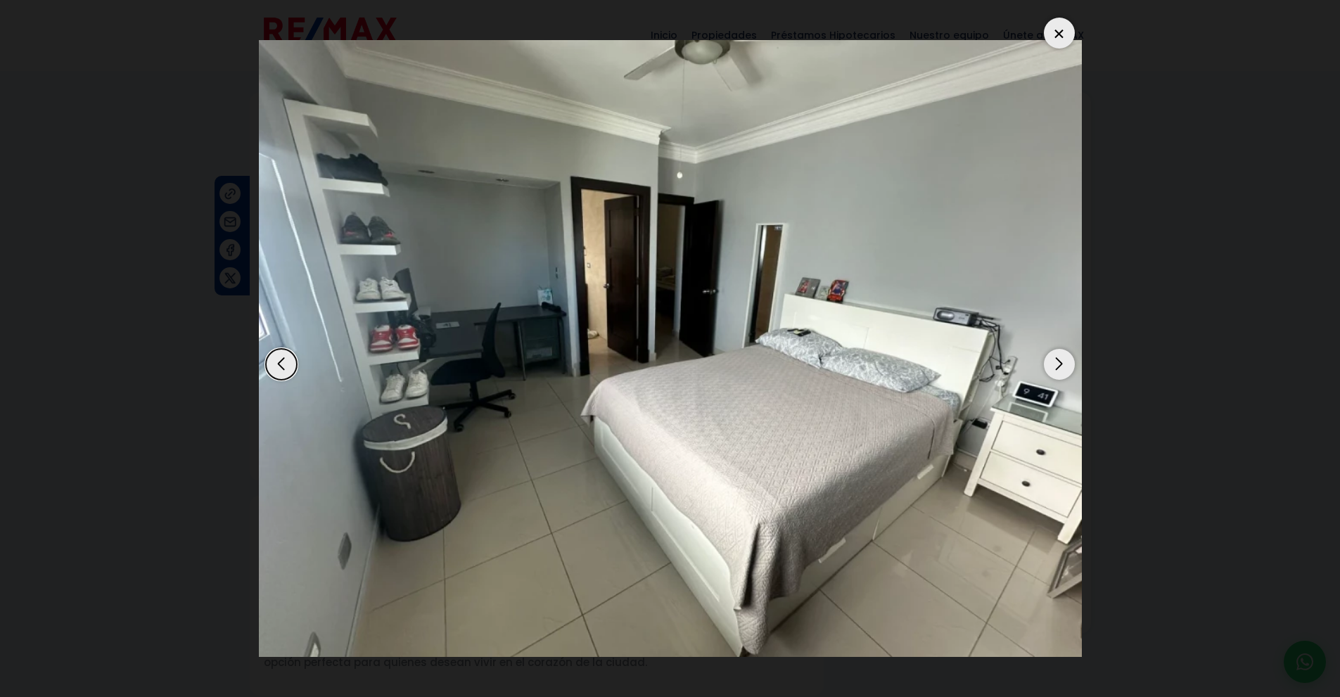
click at [279, 352] on div "Previous slide" at bounding box center [281, 364] width 31 height 31
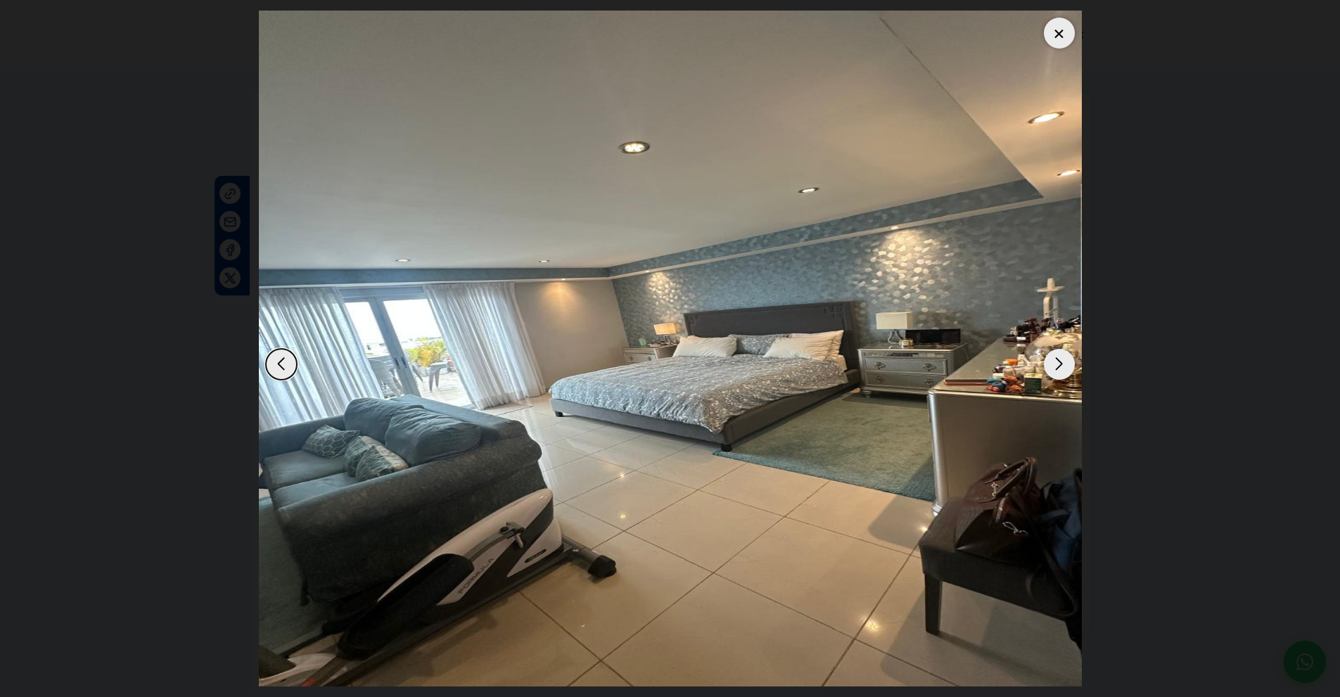
click at [1073, 354] on img "4 / 10" at bounding box center [670, 349] width 823 height 676
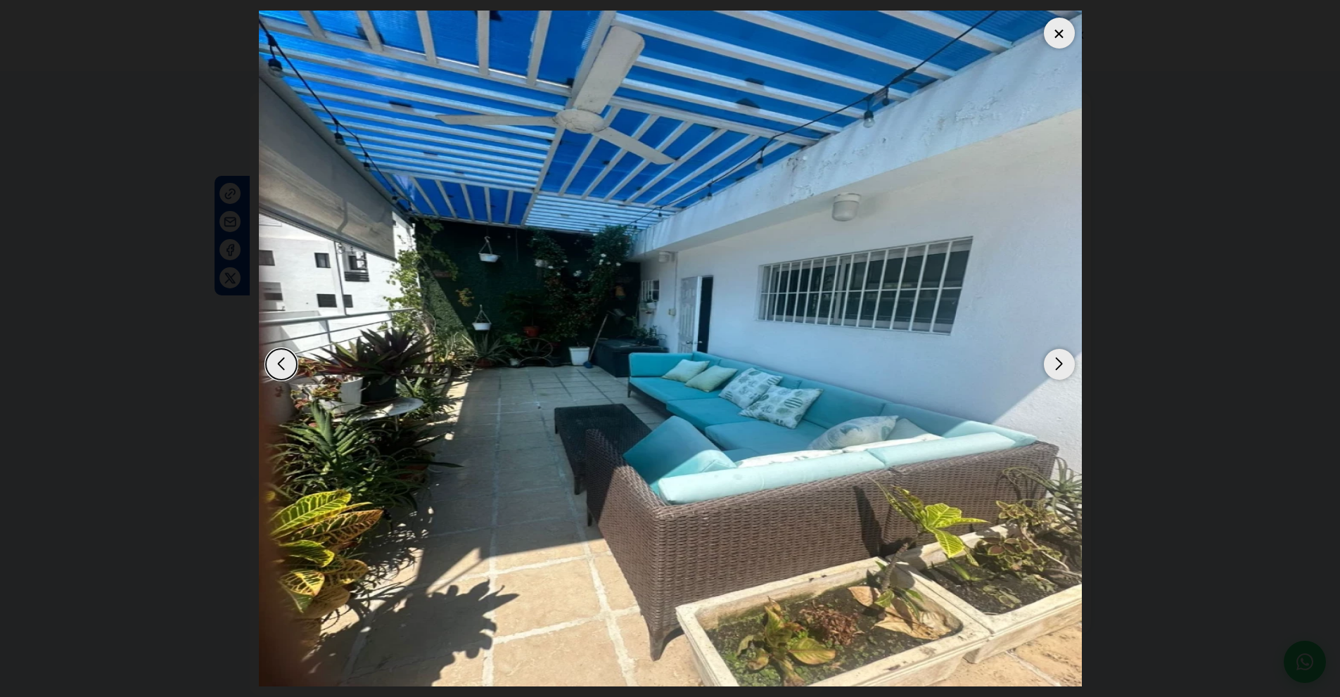
click at [1073, 354] on img "10 / 10" at bounding box center [670, 349] width 823 height 676
click at [1059, 366] on div "Next slide" at bounding box center [1059, 364] width 31 height 31
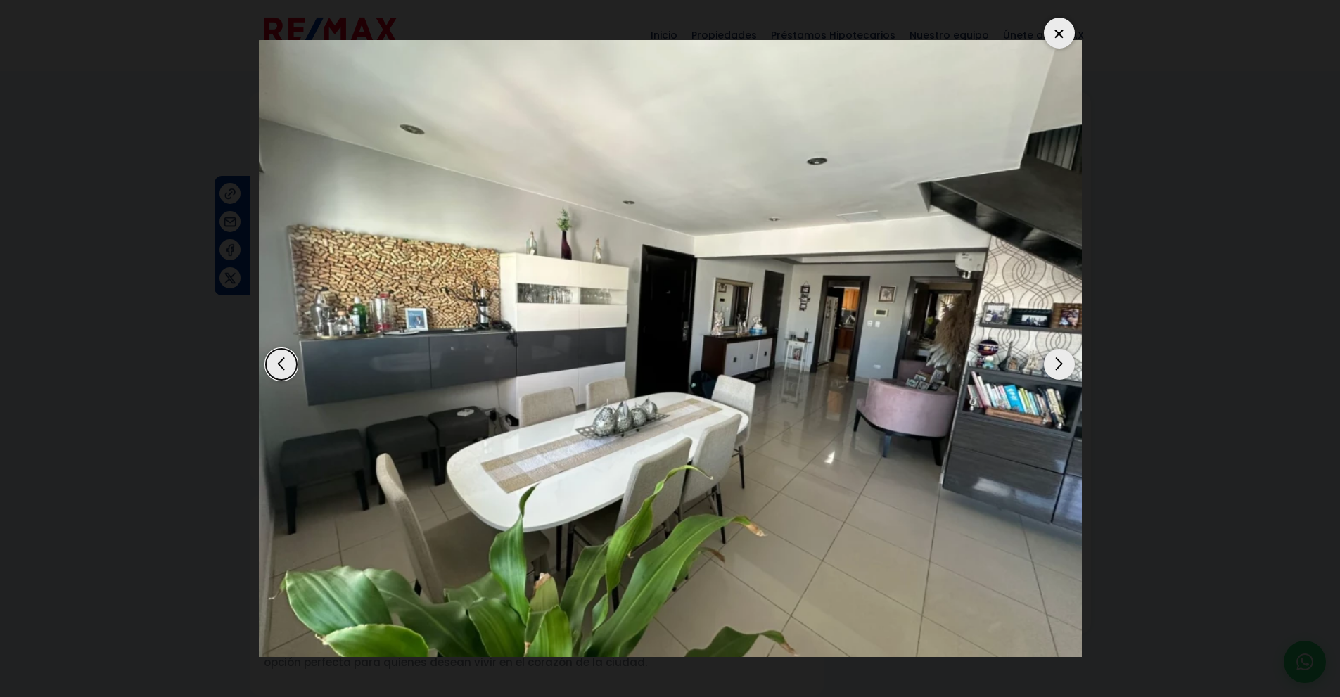
click at [1059, 366] on div "Next slide" at bounding box center [1059, 364] width 31 height 31
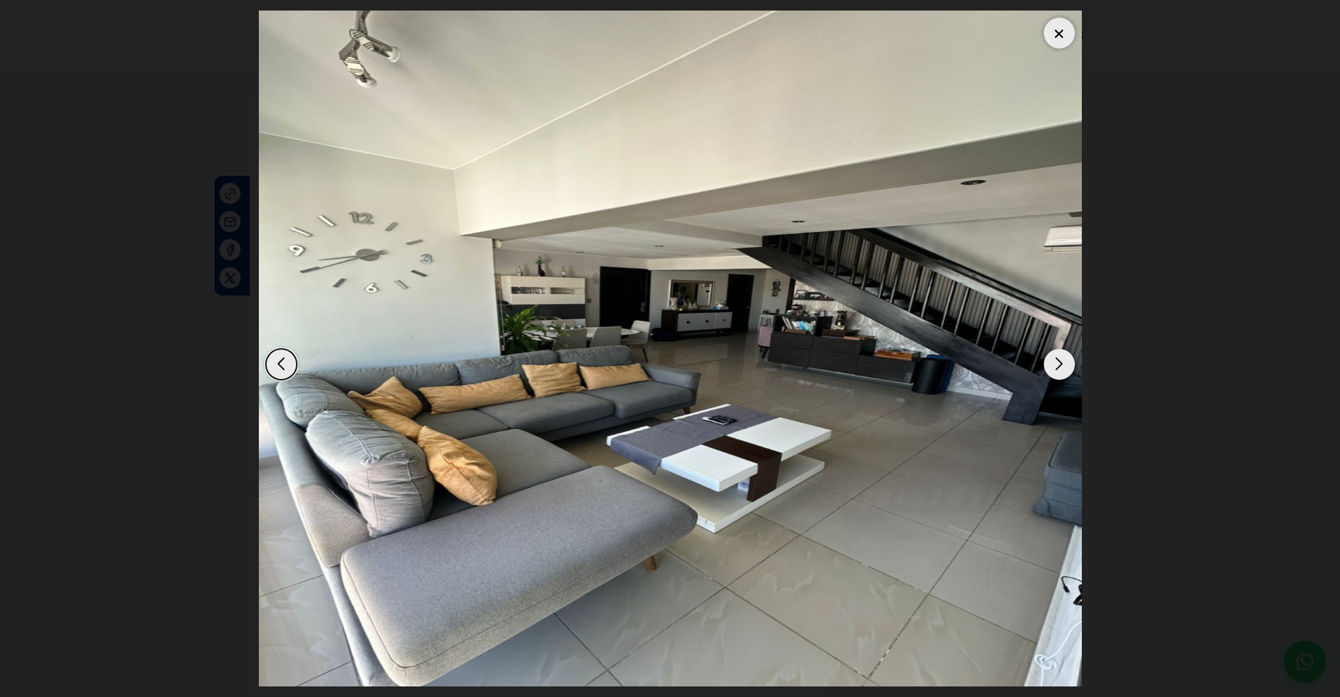
click at [1059, 366] on div "Next slide" at bounding box center [1059, 364] width 31 height 31
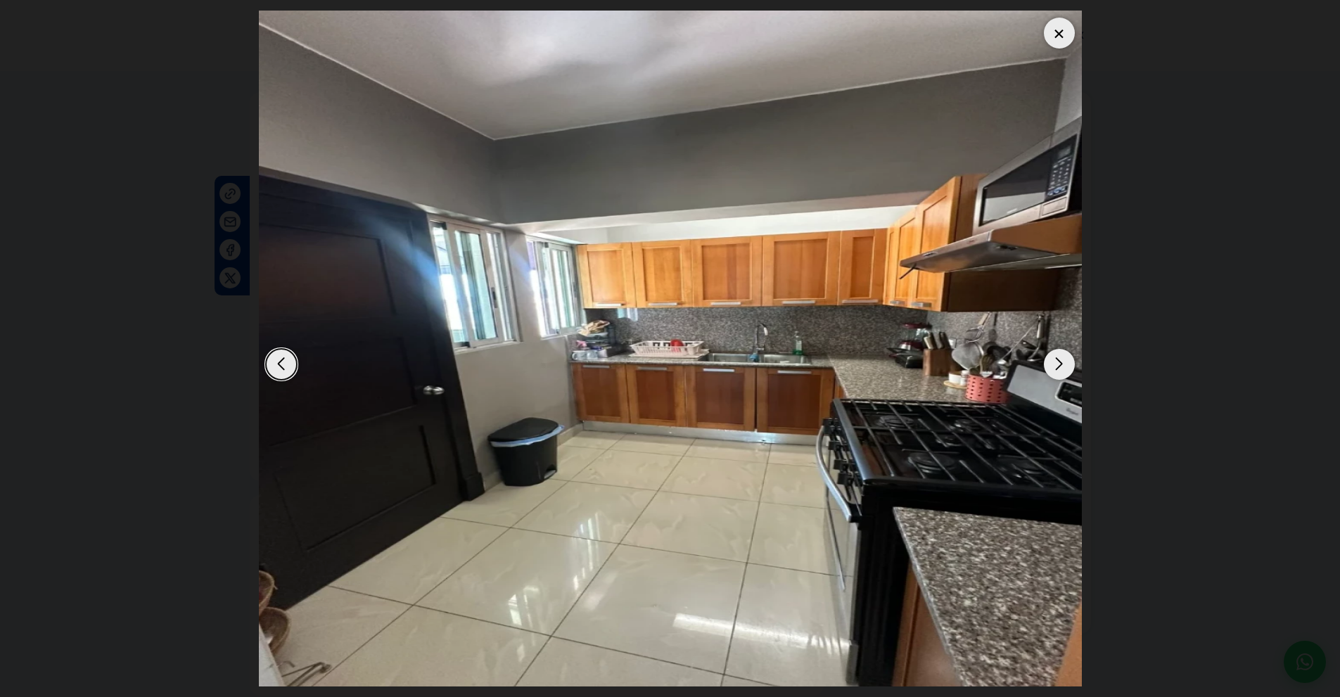
click at [1059, 366] on div "Next slide" at bounding box center [1059, 364] width 31 height 31
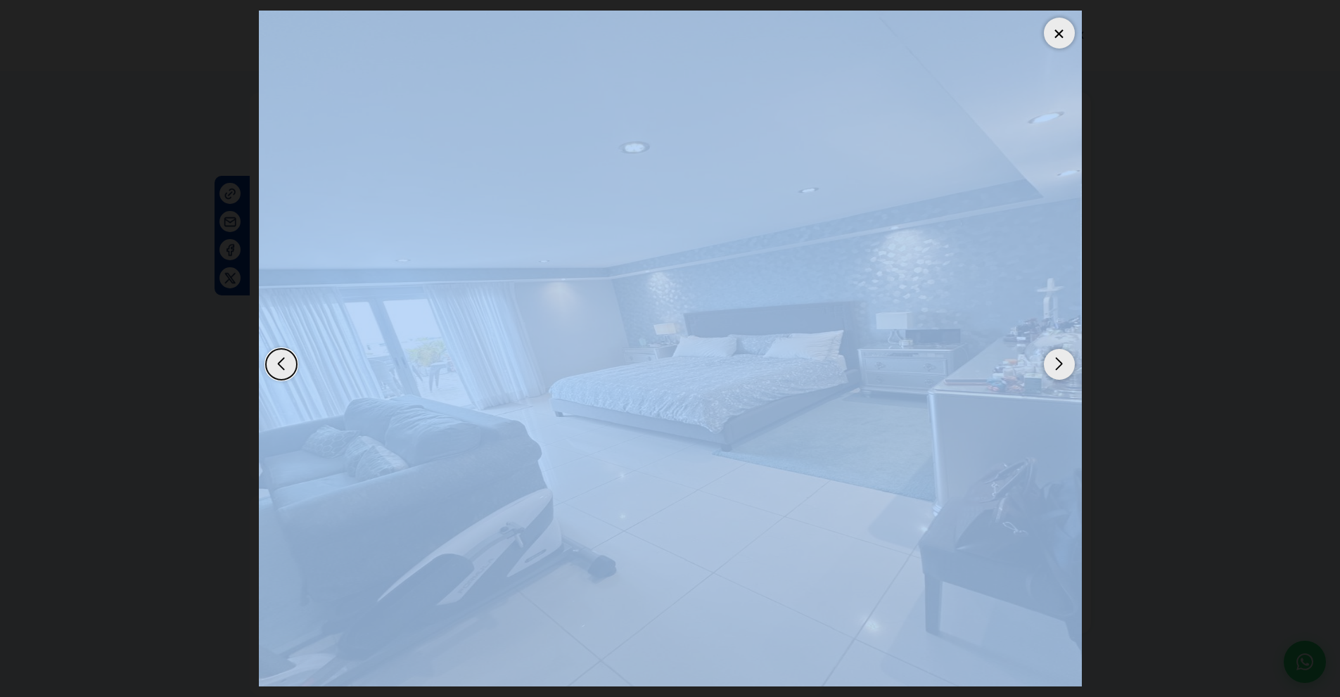
click at [1059, 366] on div "Next slide" at bounding box center [1059, 364] width 31 height 31
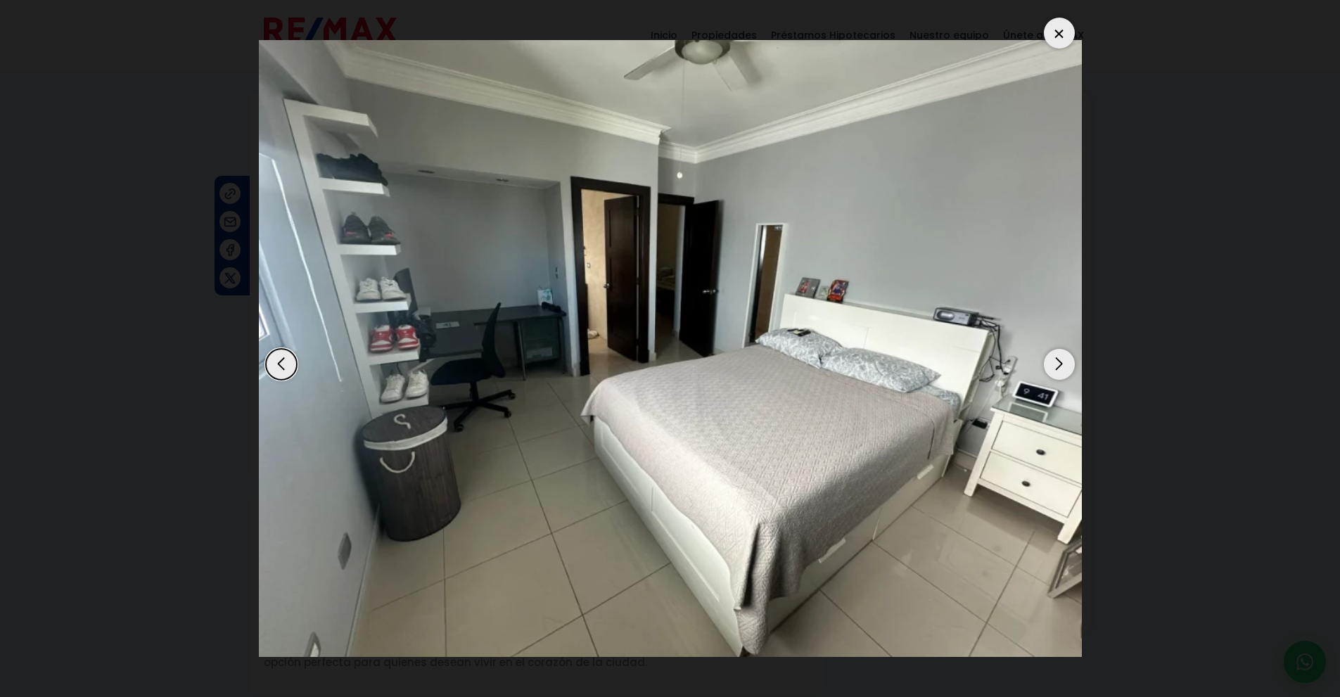
click at [1059, 366] on div "Next slide" at bounding box center [1059, 364] width 31 height 31
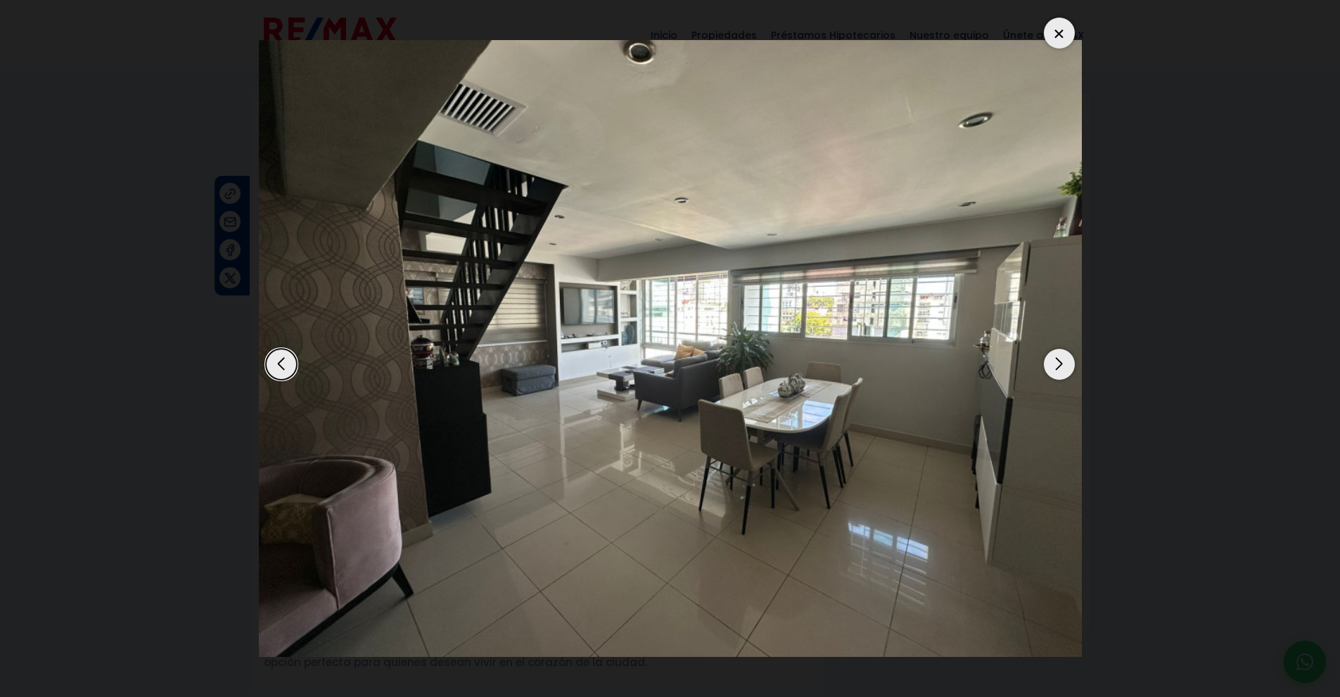
click at [1059, 366] on div "Next slide" at bounding box center [1059, 364] width 31 height 31
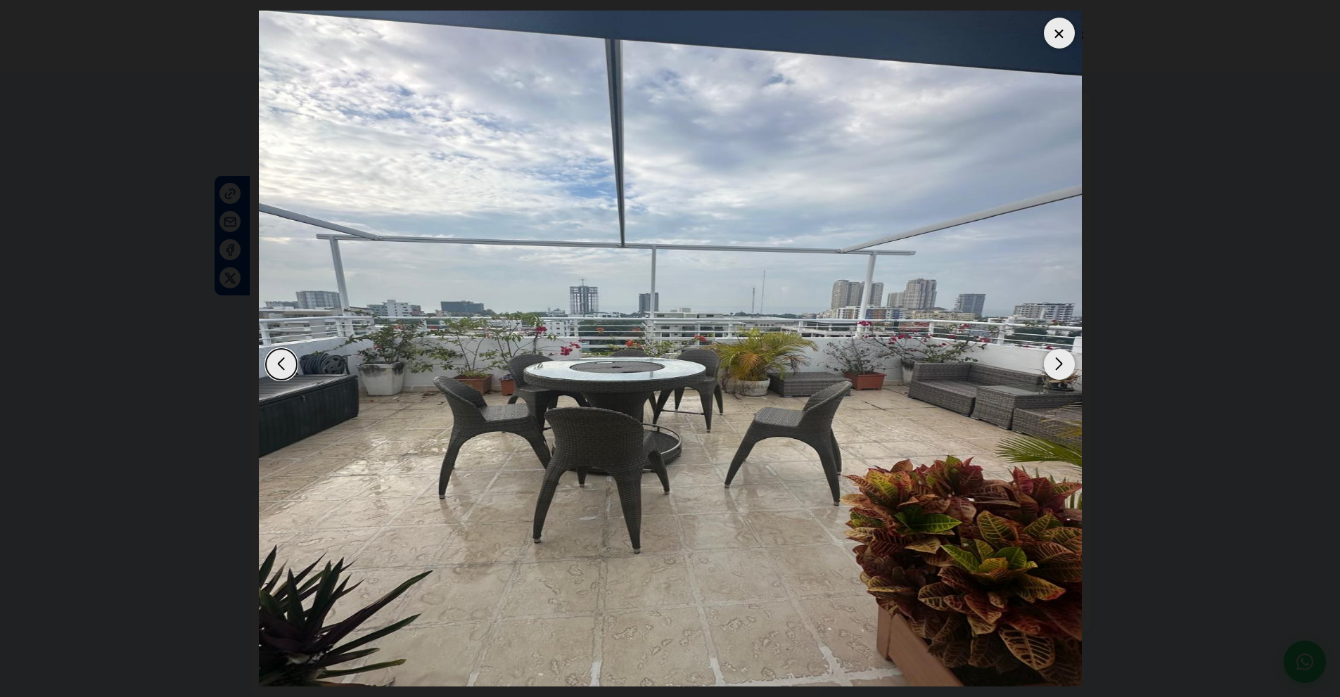
click at [1063, 23] on div at bounding box center [1059, 33] width 31 height 31
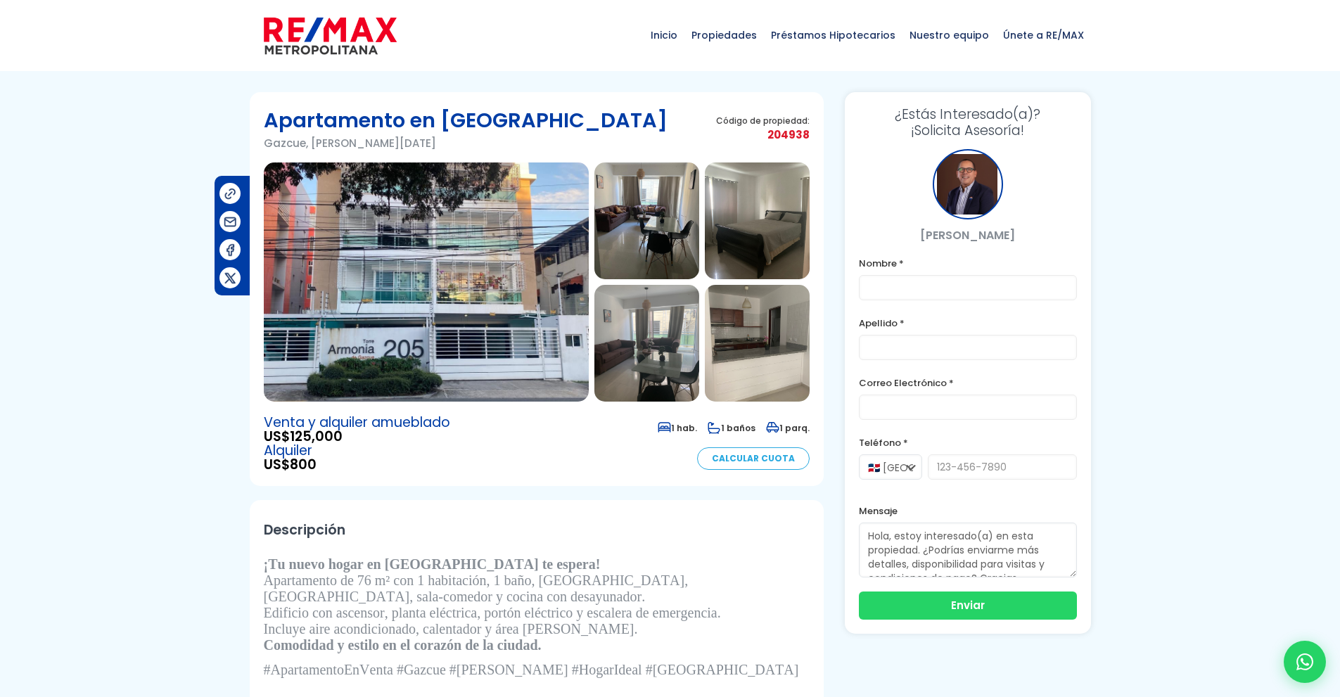
click at [519, 283] on img at bounding box center [426, 281] width 325 height 239
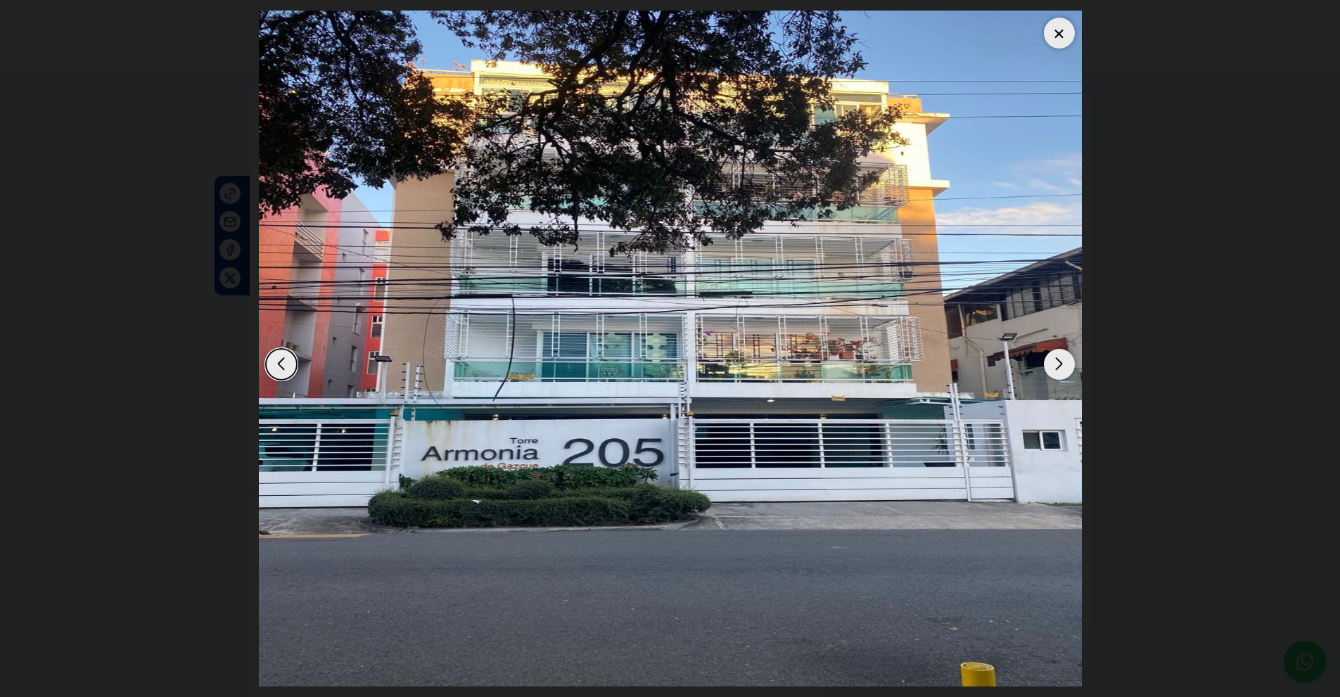
click at [1054, 361] on div "Next slide" at bounding box center [1059, 364] width 31 height 31
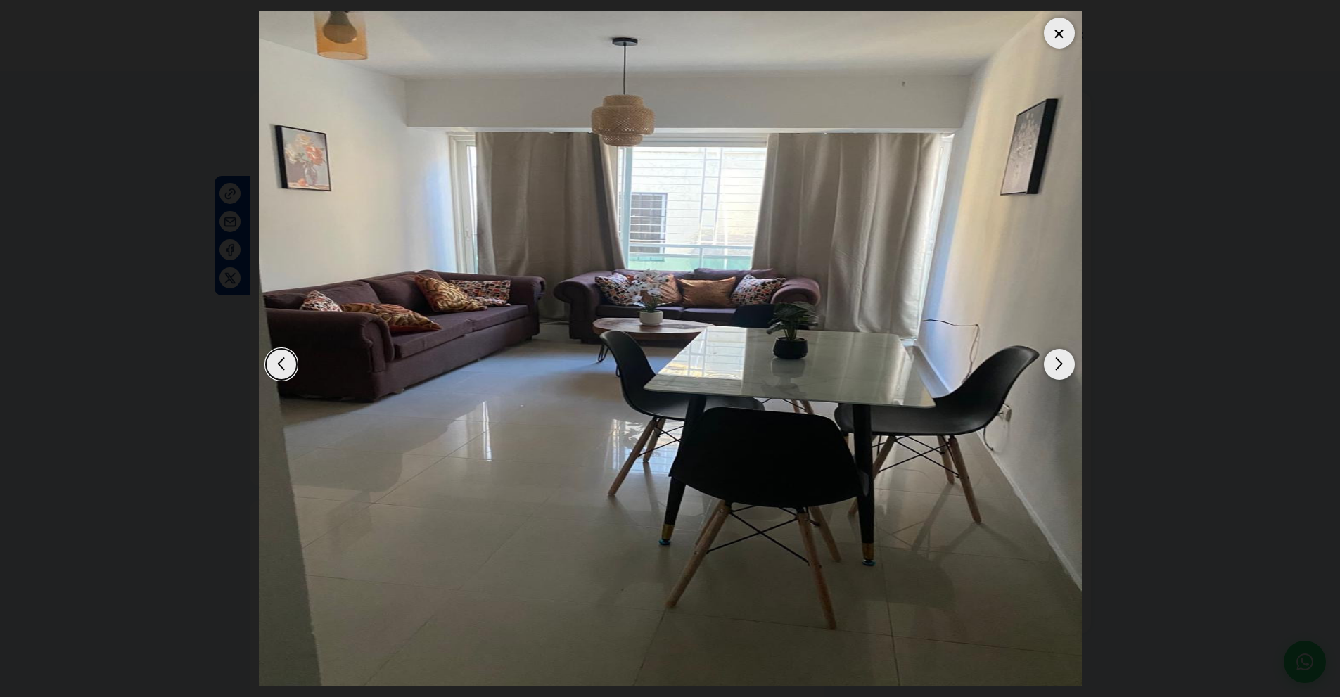
click at [1054, 361] on div "Next slide" at bounding box center [1059, 364] width 31 height 31
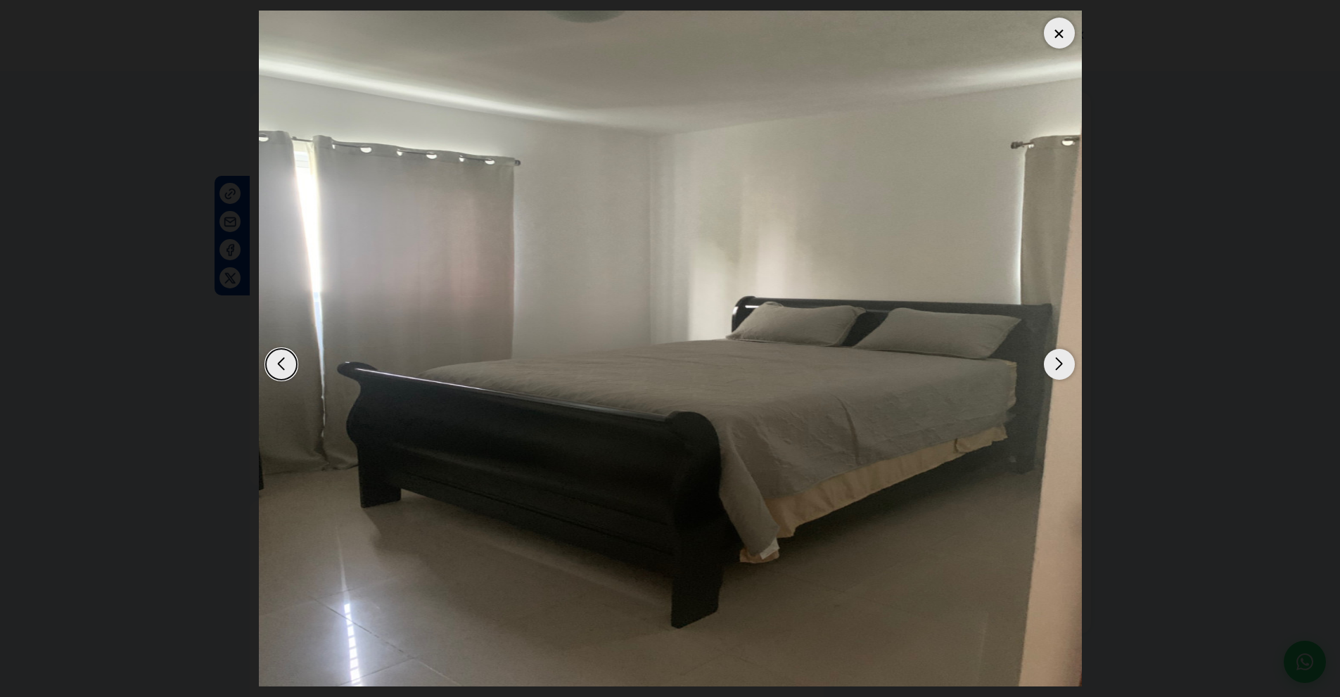
click at [1054, 361] on div "Next slide" at bounding box center [1059, 364] width 31 height 31
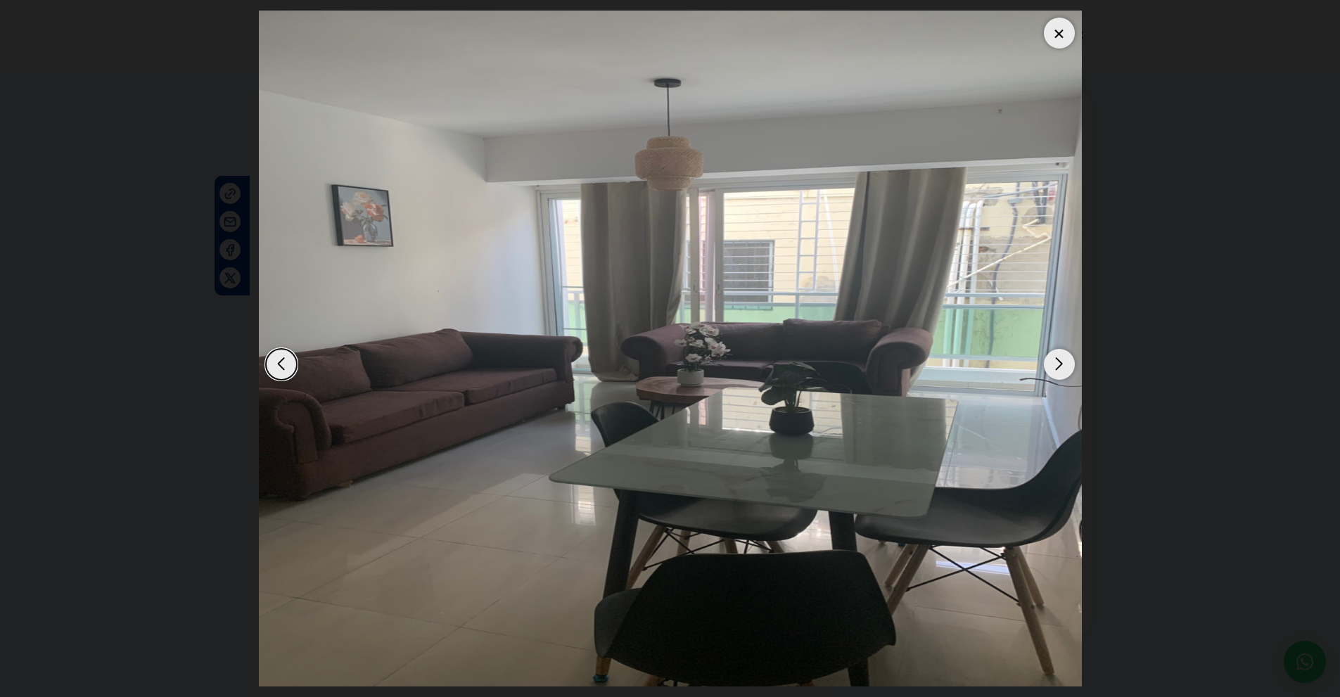
click at [1054, 361] on div "Next slide" at bounding box center [1059, 364] width 31 height 31
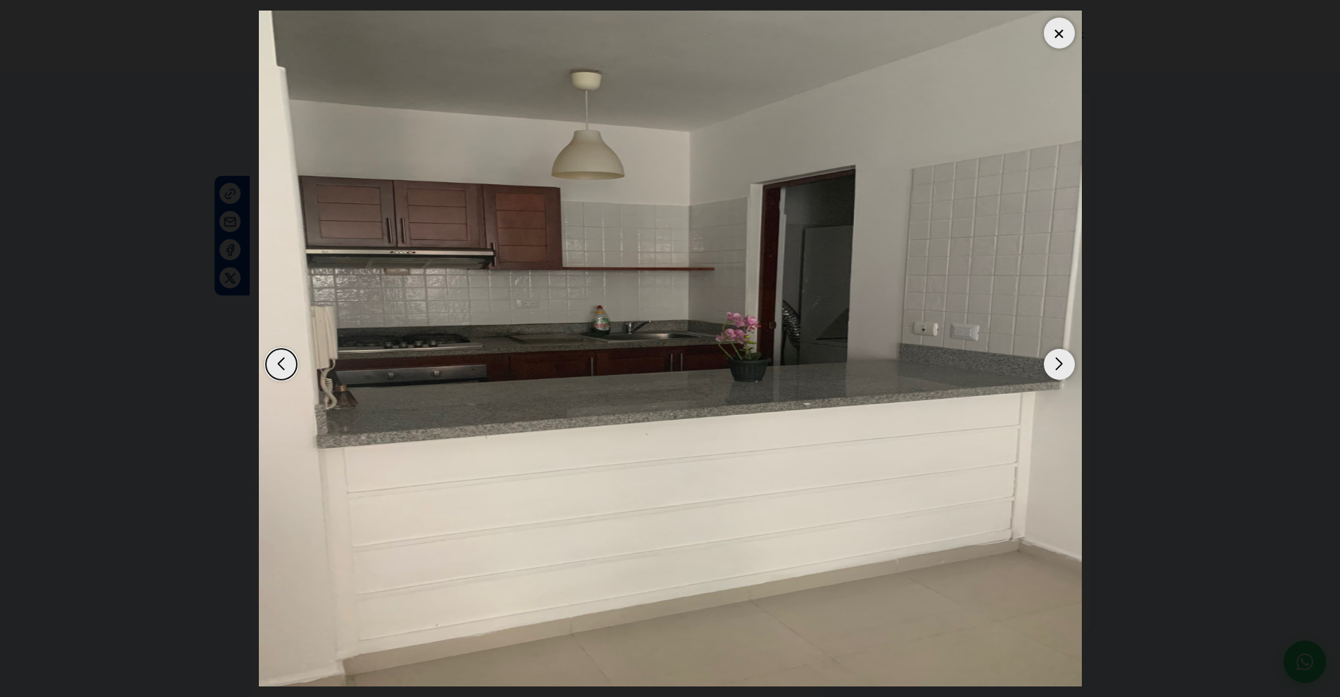
click at [1054, 361] on div "Next slide" at bounding box center [1059, 364] width 31 height 31
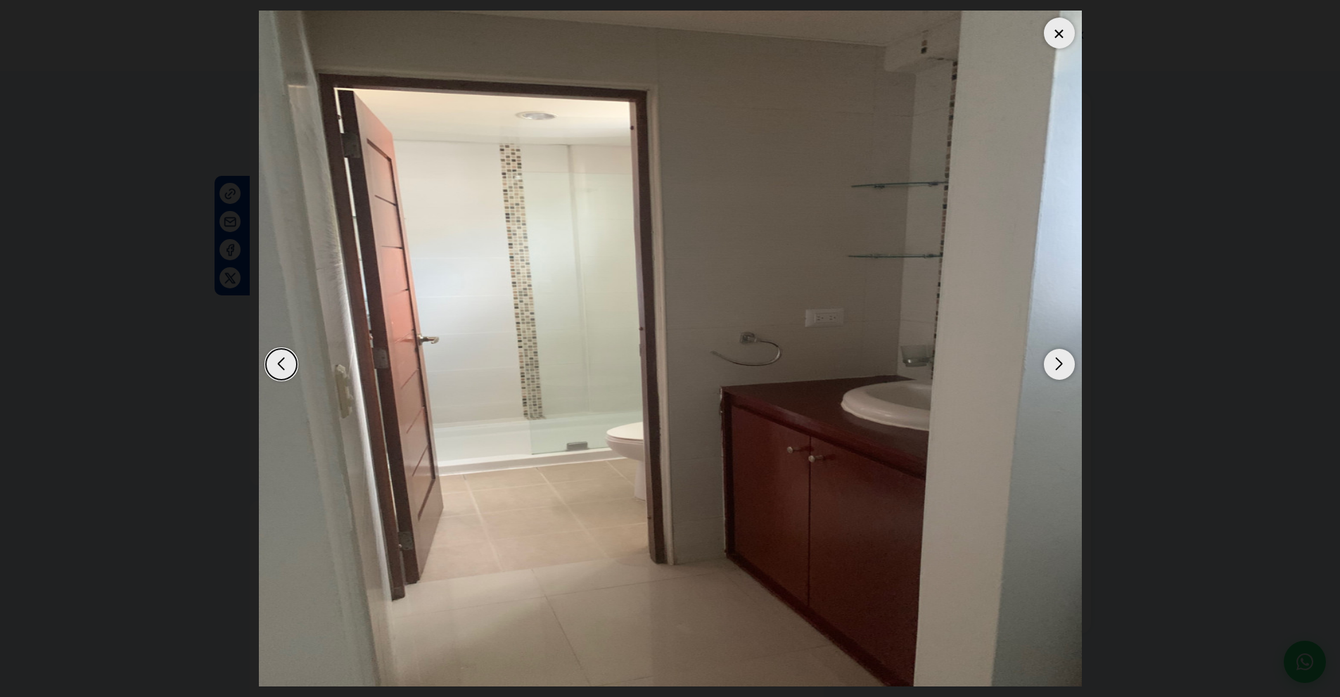
click at [1054, 361] on div "Next slide" at bounding box center [1059, 364] width 31 height 31
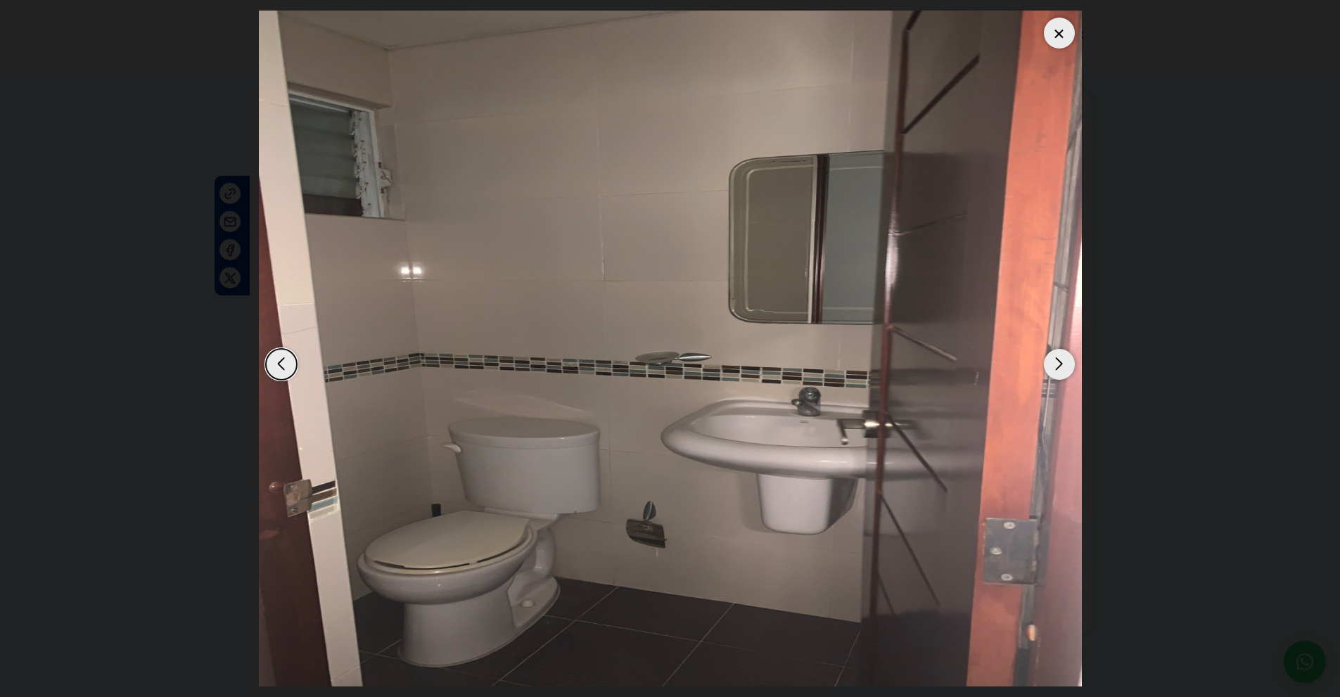
click at [1054, 361] on div "Next slide" at bounding box center [1059, 364] width 31 height 31
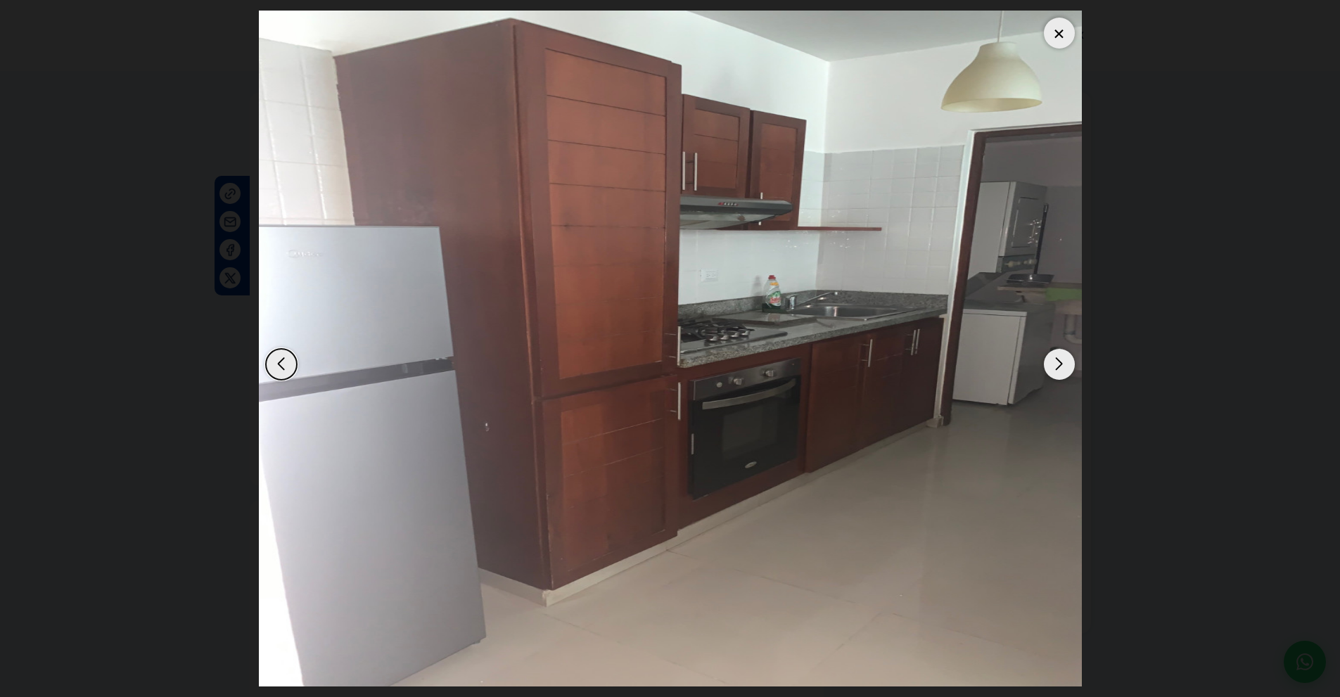
click at [1054, 361] on div "Next slide" at bounding box center [1059, 364] width 31 height 31
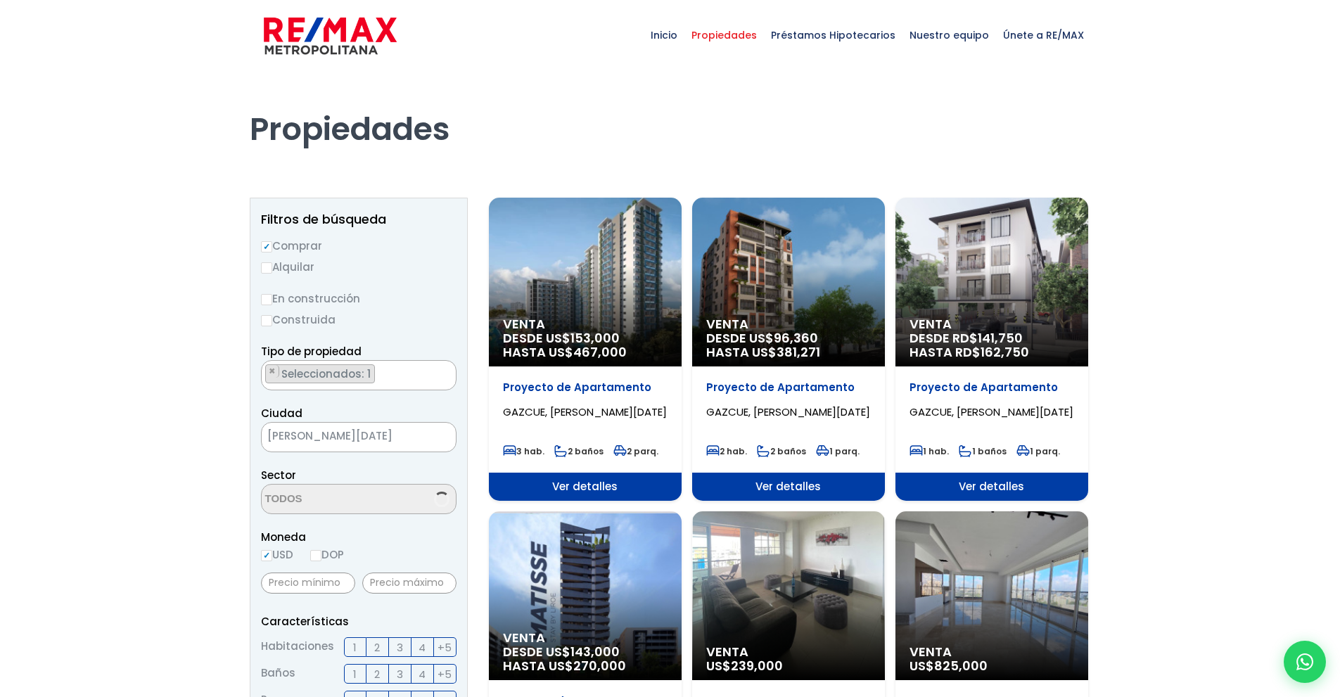
select select "206"
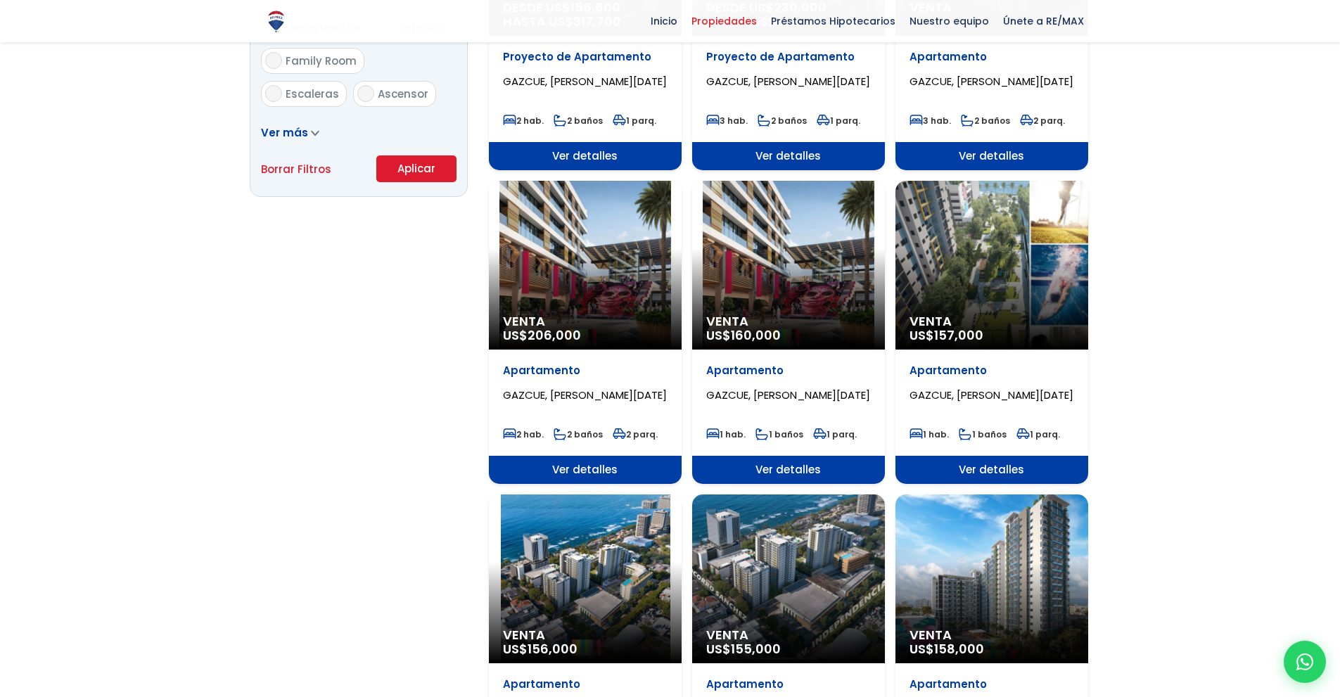
scroll to position [1092, 0]
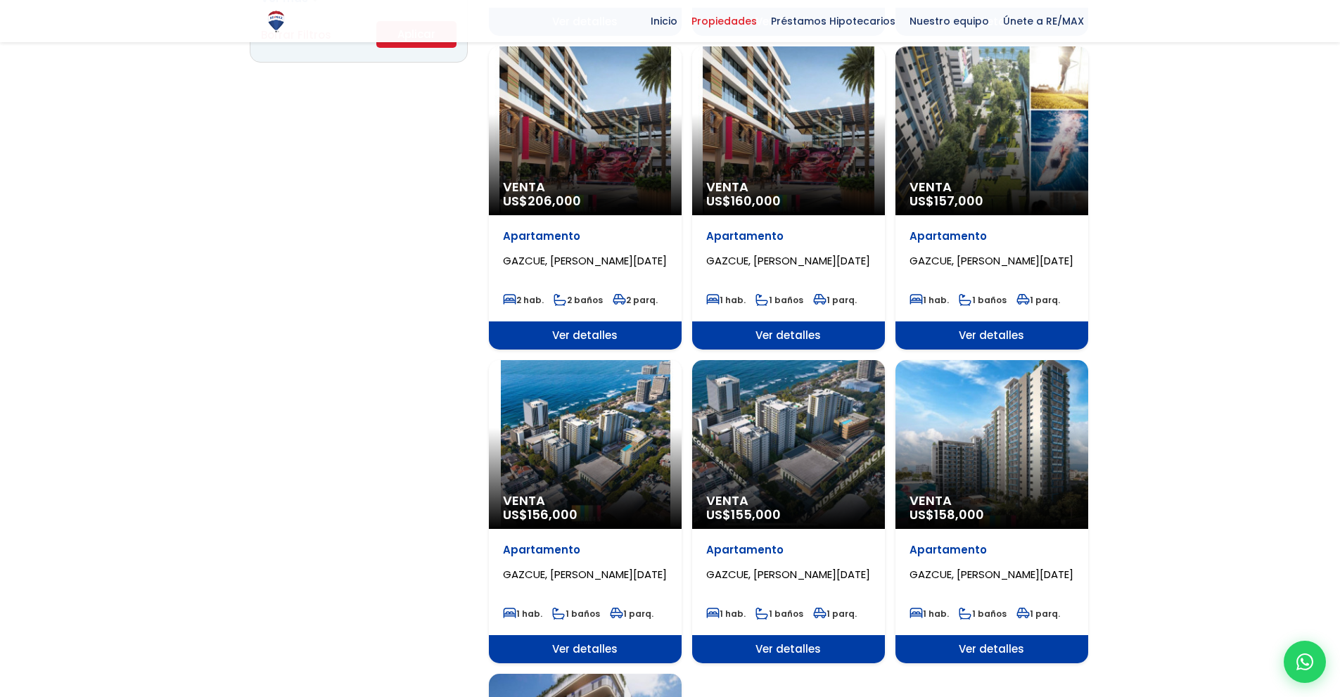
drag, startPoint x: 1329, startPoint y: 462, endPoint x: 1322, endPoint y: 546, distance: 84.7
click at [1322, 546] on div at bounding box center [670, 47] width 1340 height 2137
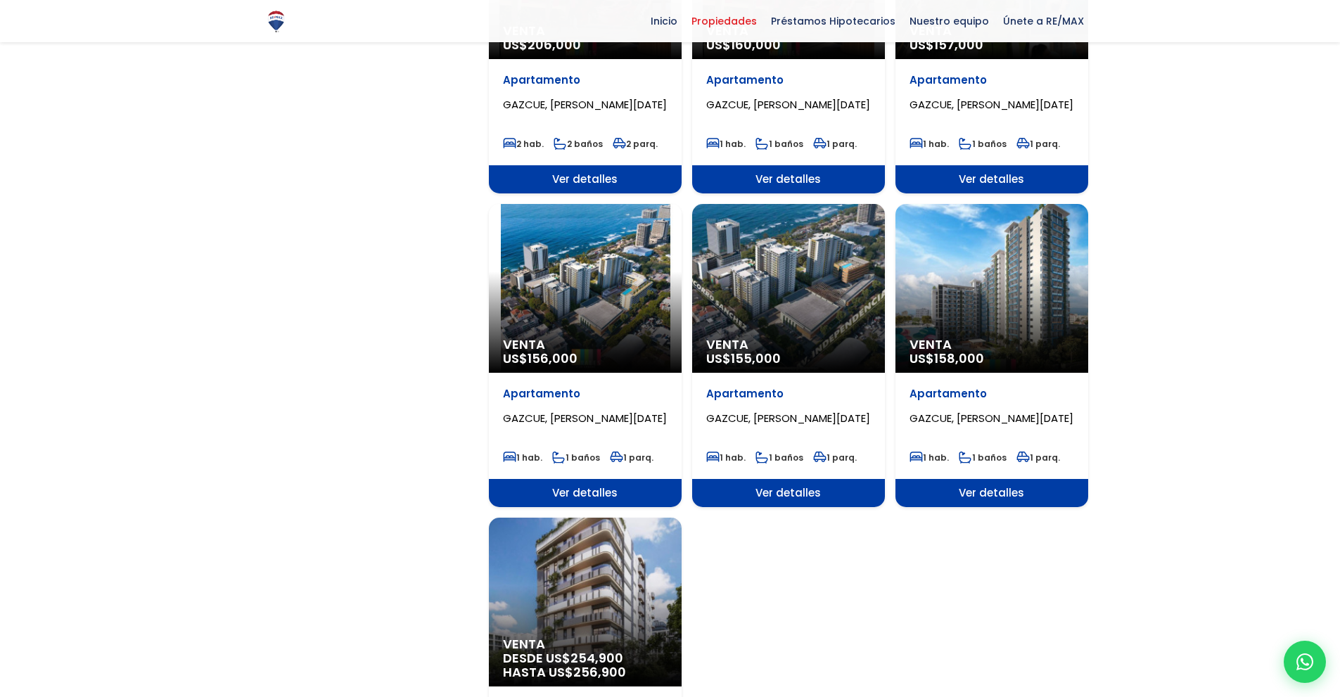
scroll to position [1511, 0]
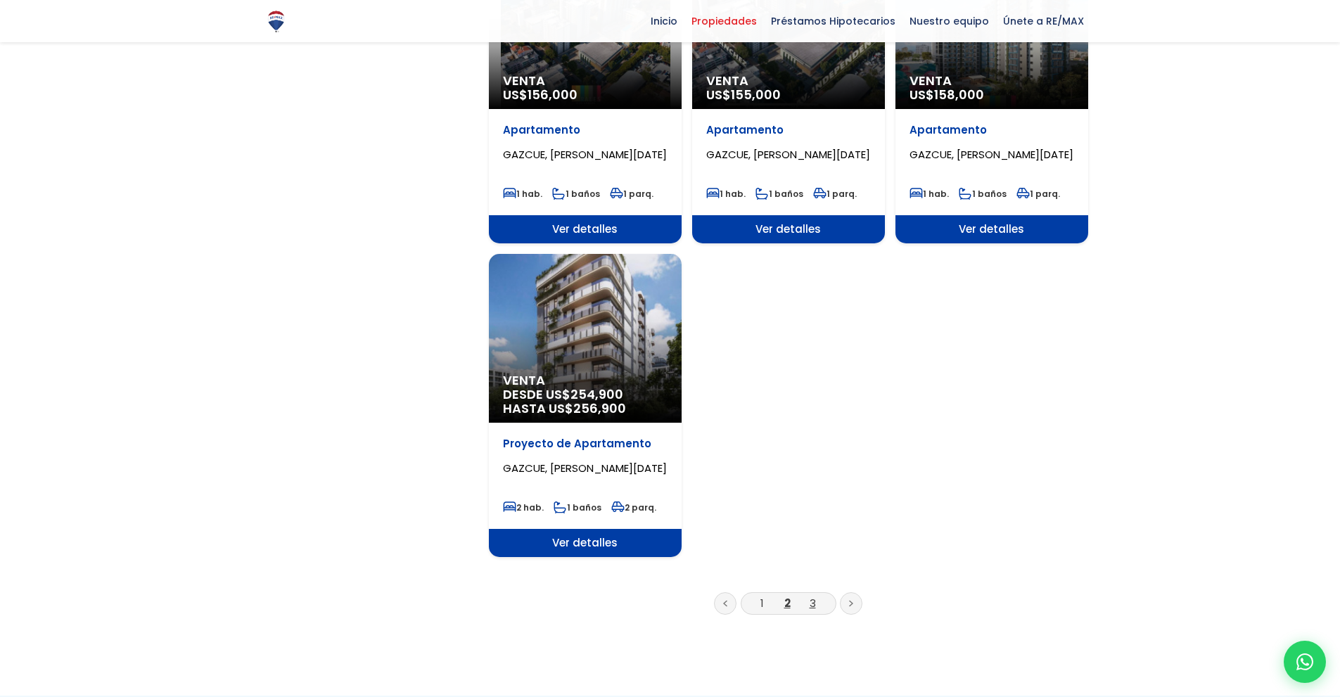
click at [810, 603] on link "3" at bounding box center [813, 603] width 6 height 15
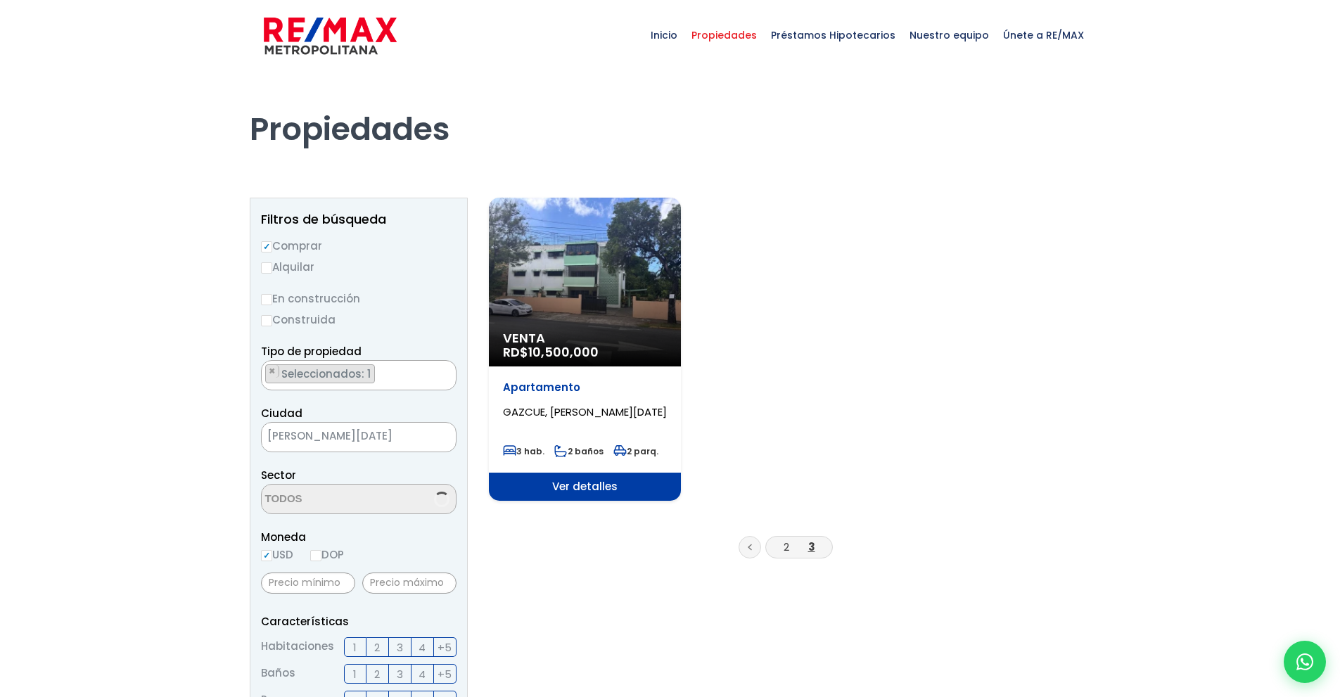
select select "206"
click at [382, 32] on img at bounding box center [330, 36] width 133 height 42
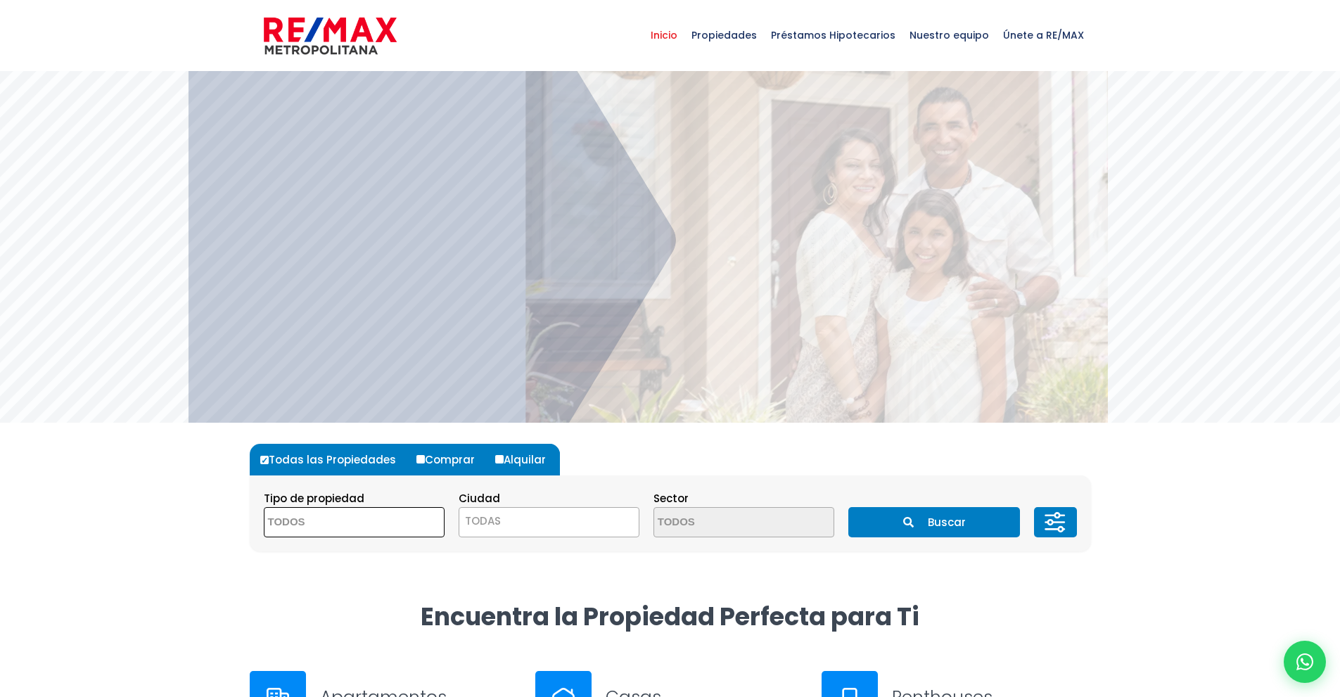
click at [410, 527] on span at bounding box center [354, 522] width 181 height 30
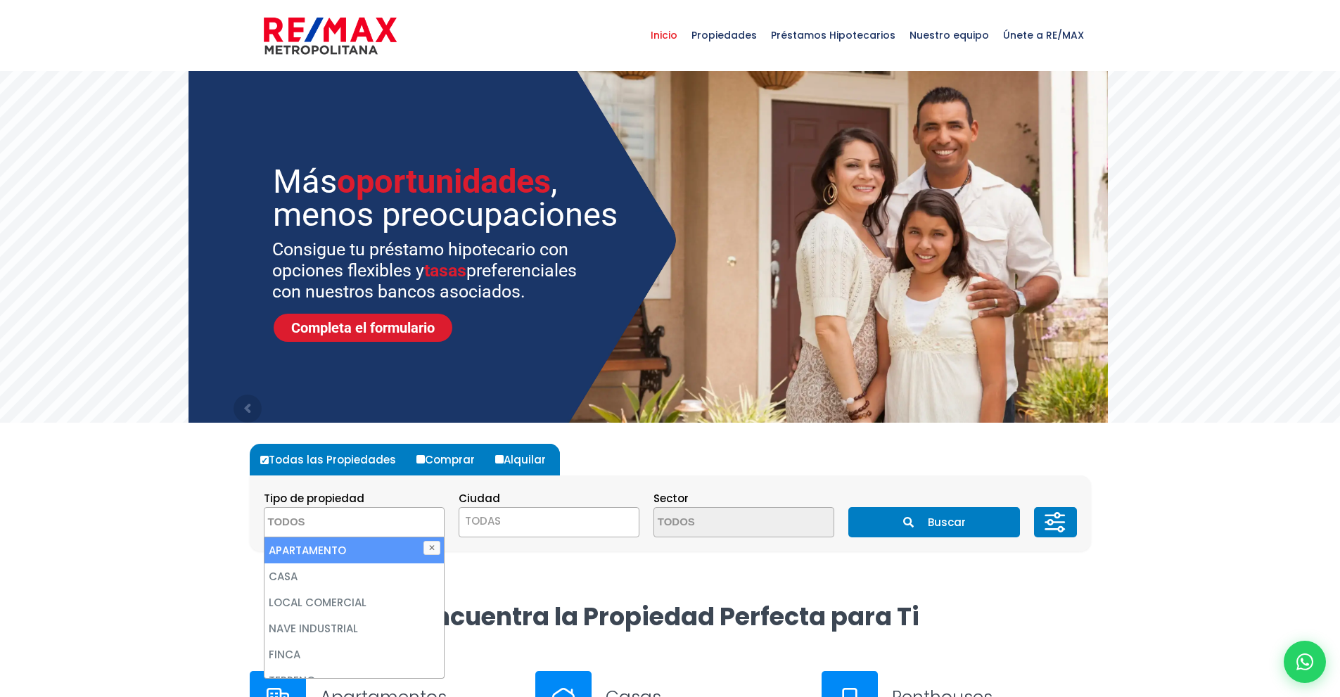
click at [354, 556] on li "APARTAMENTO" at bounding box center [353, 550] width 179 height 26
select select "apartment"
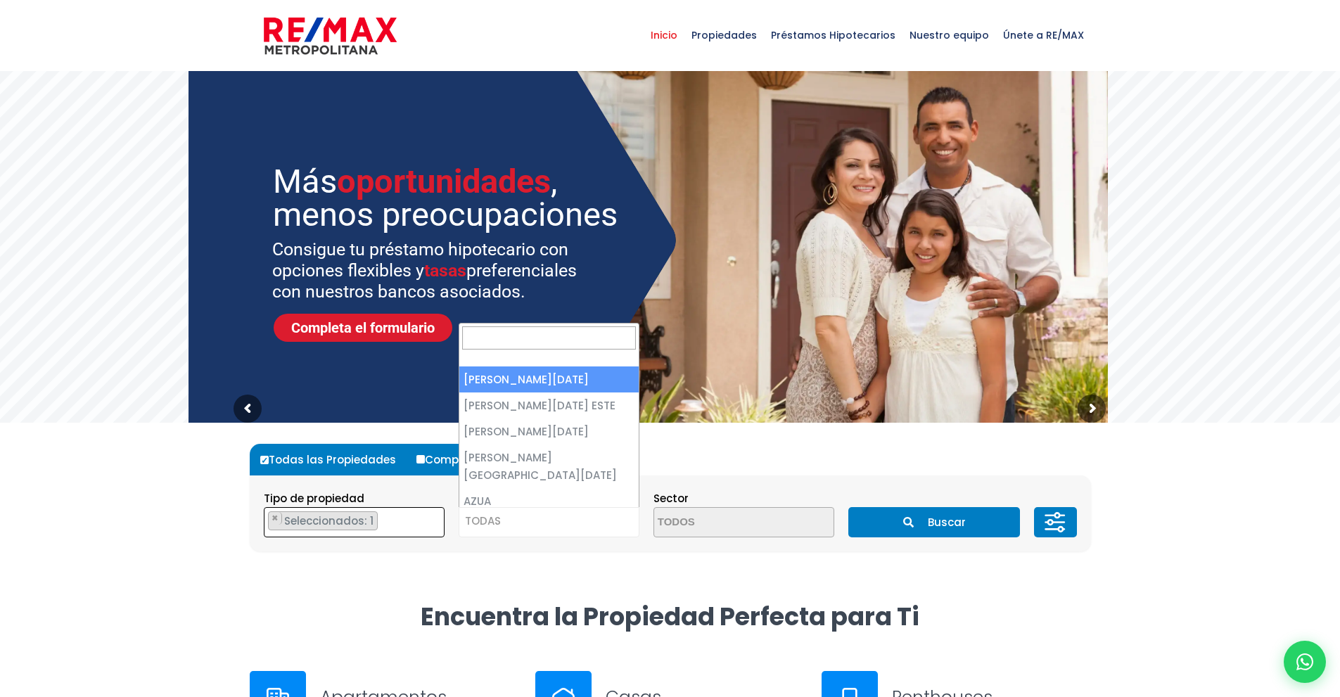
click at [494, 523] on span "TODAS" at bounding box center [483, 520] width 36 height 15
select select "1"
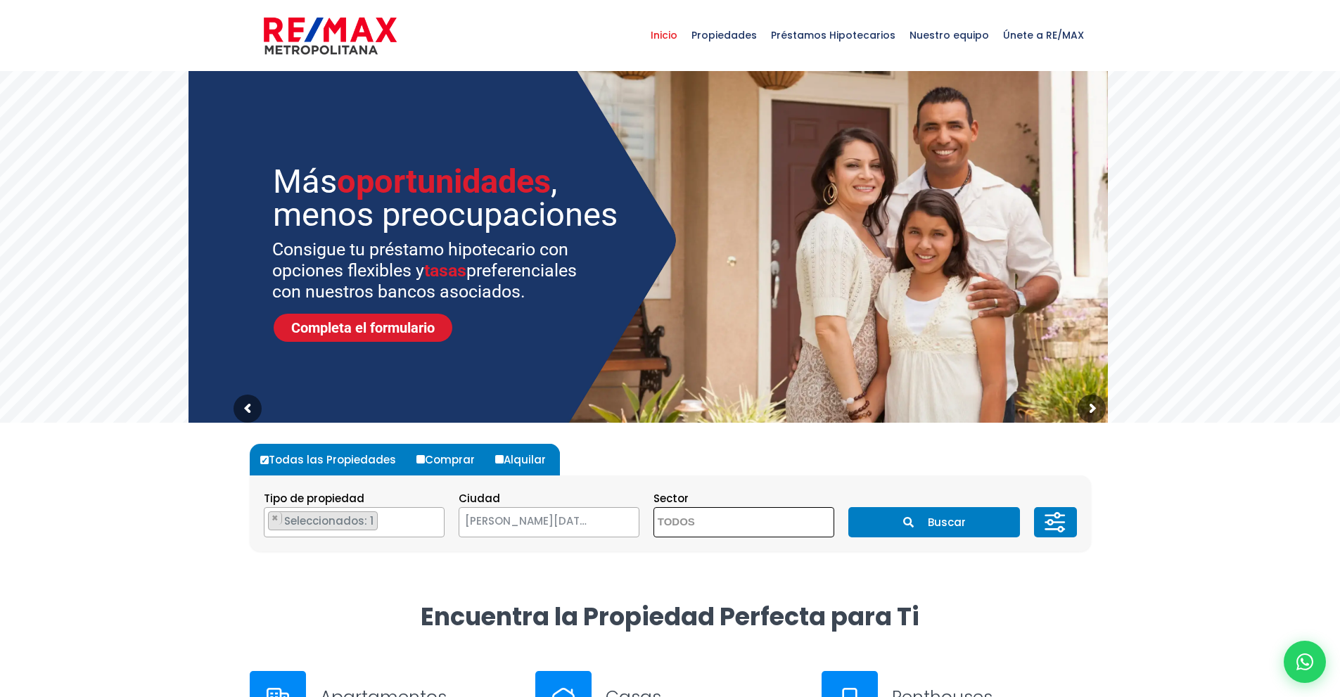
click at [710, 523] on textarea "Search" at bounding box center [722, 523] width 136 height 30
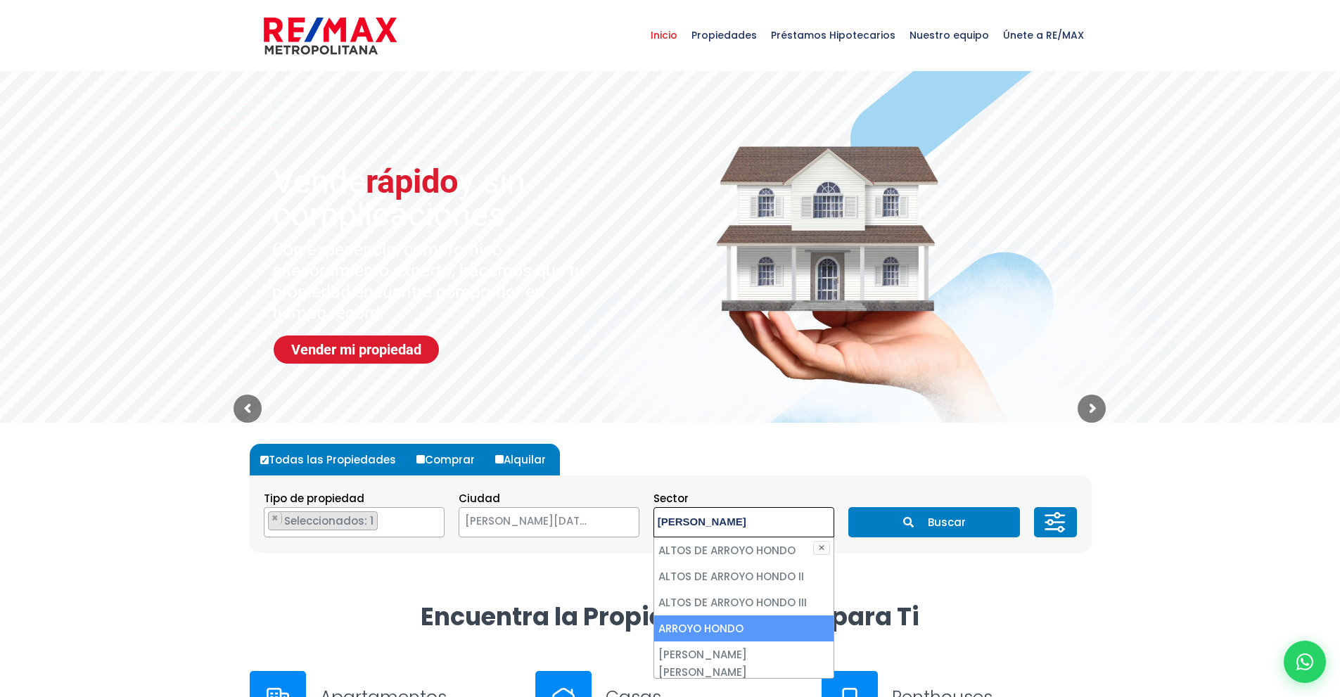
type textarea "arroyo"
click at [678, 631] on li "ARROYO HONDO" at bounding box center [743, 628] width 179 height 26
select select "98"
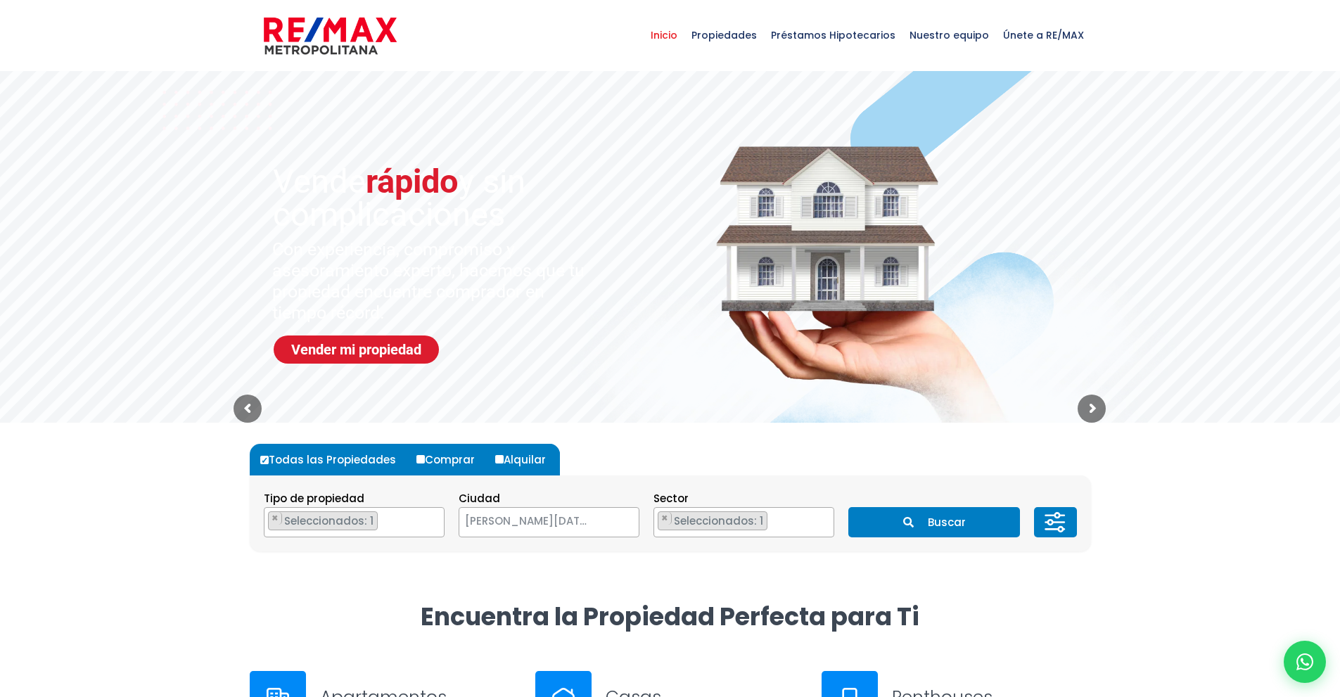
click at [945, 521] on button "Buscar" at bounding box center [934, 522] width 172 height 30
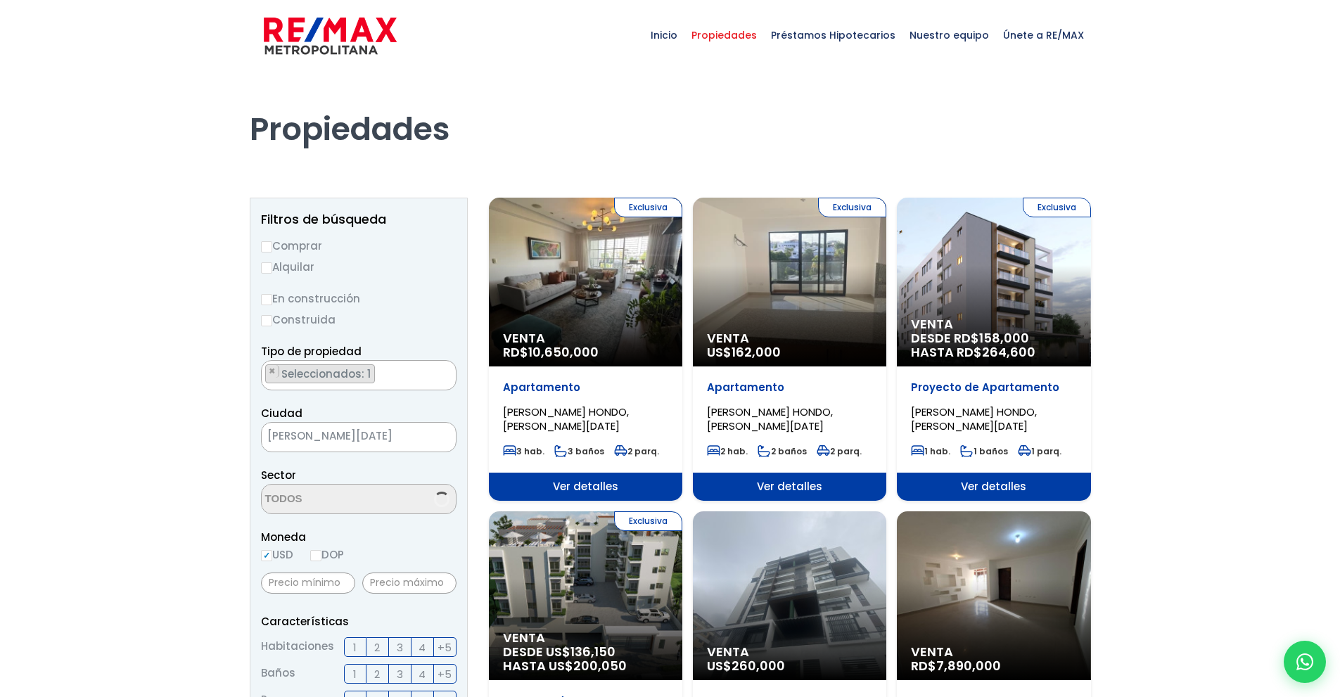
select select "98"
click at [783, 299] on div "Exclusiva Venta US$ 162,000" at bounding box center [789, 282] width 193 height 169
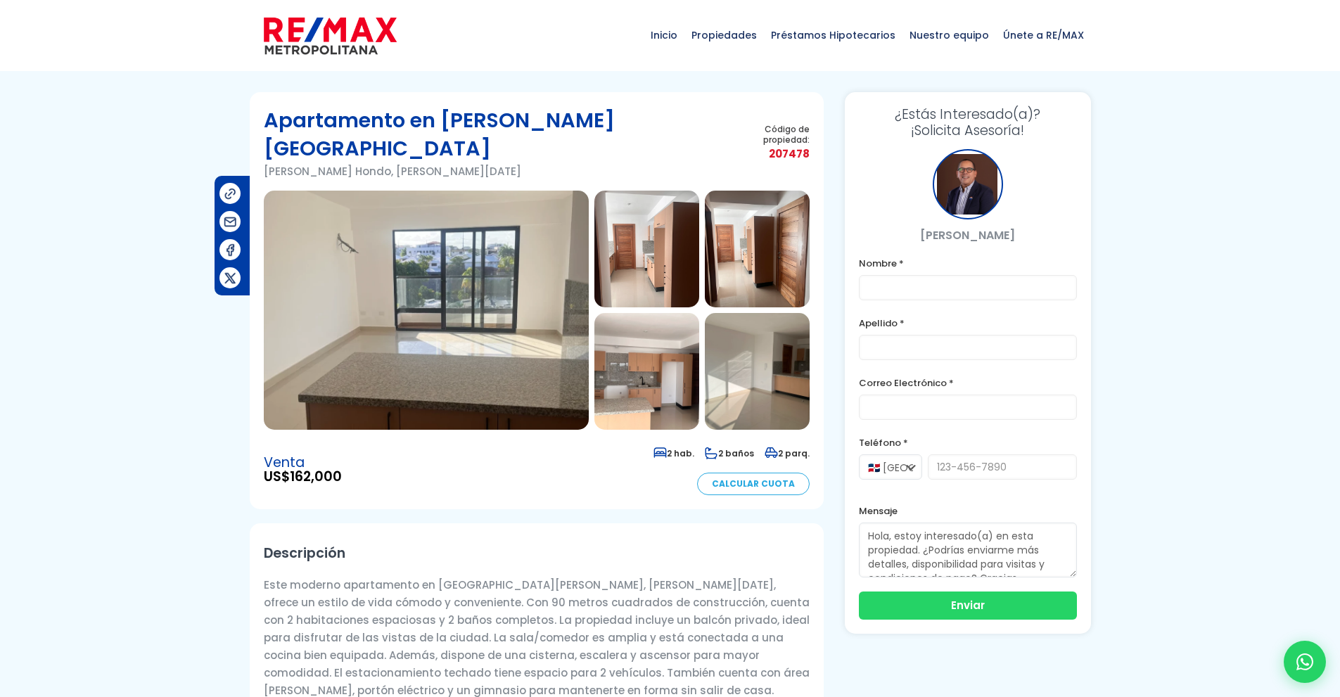
click at [547, 376] on img at bounding box center [426, 310] width 325 height 239
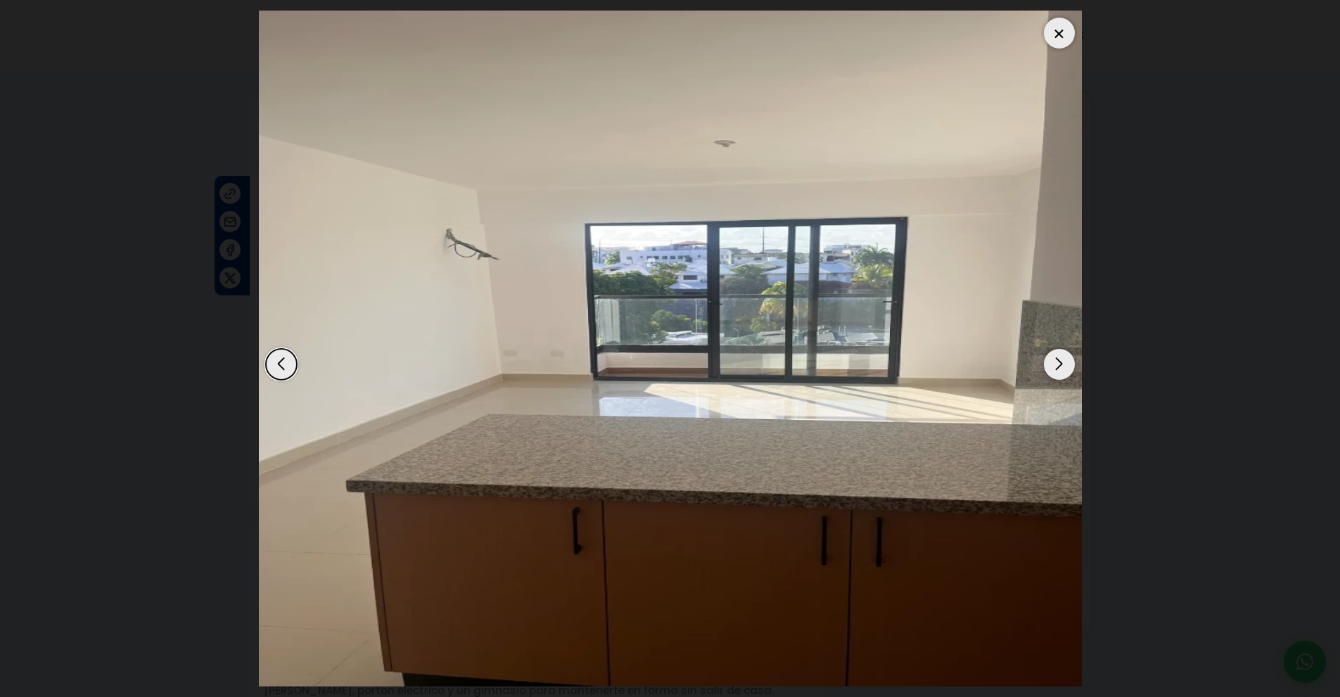
click at [1056, 364] on div "Next slide" at bounding box center [1059, 364] width 31 height 31
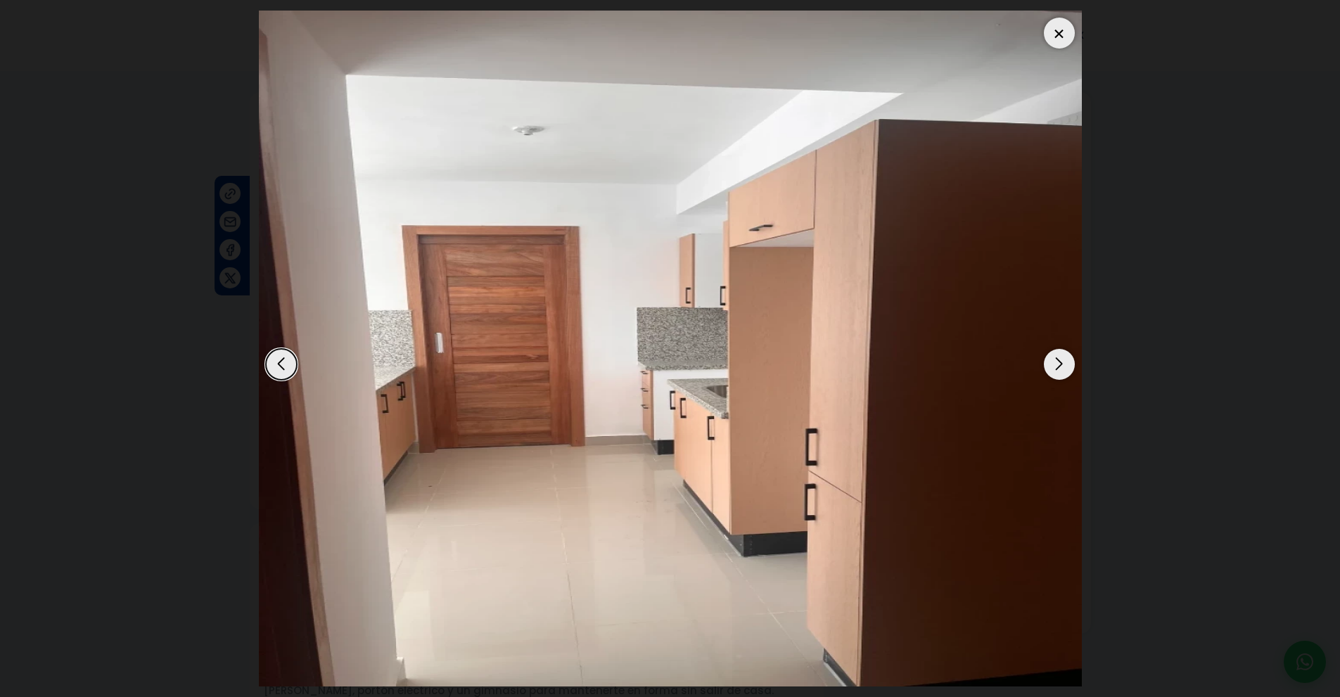
click at [1056, 364] on div "Next slide" at bounding box center [1059, 364] width 31 height 31
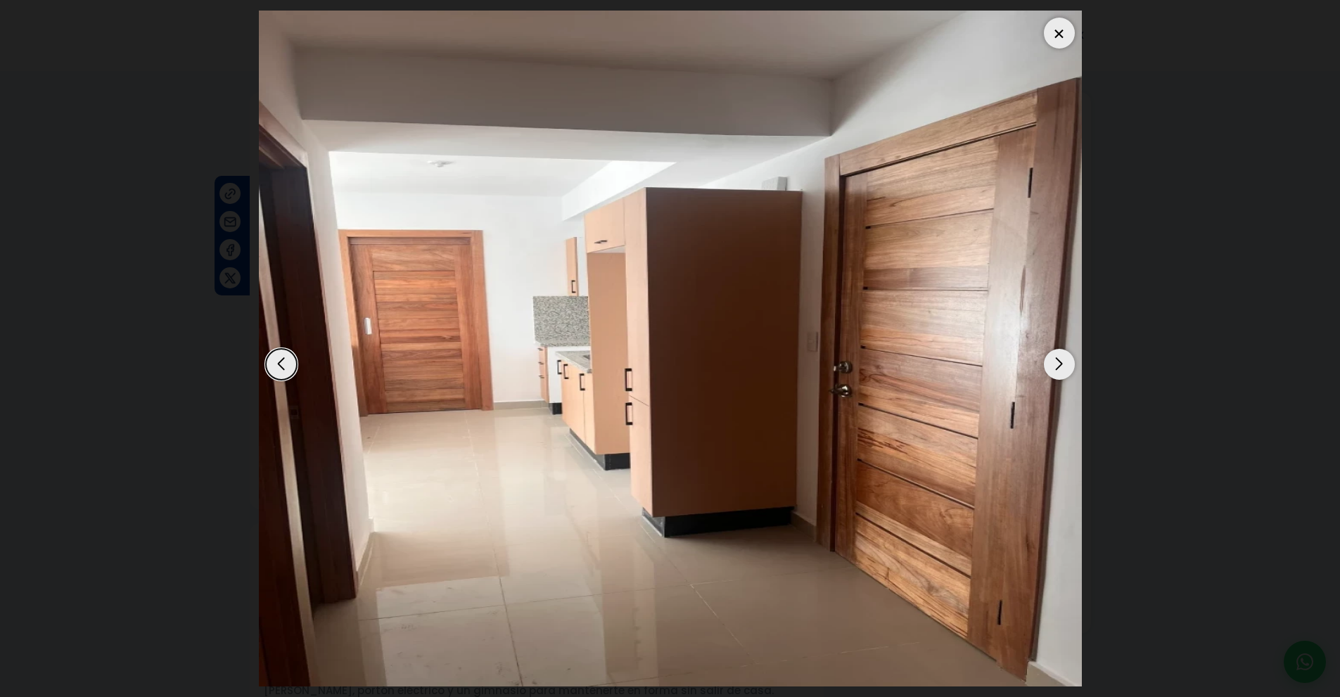
click at [1056, 364] on div "Next slide" at bounding box center [1059, 364] width 31 height 31
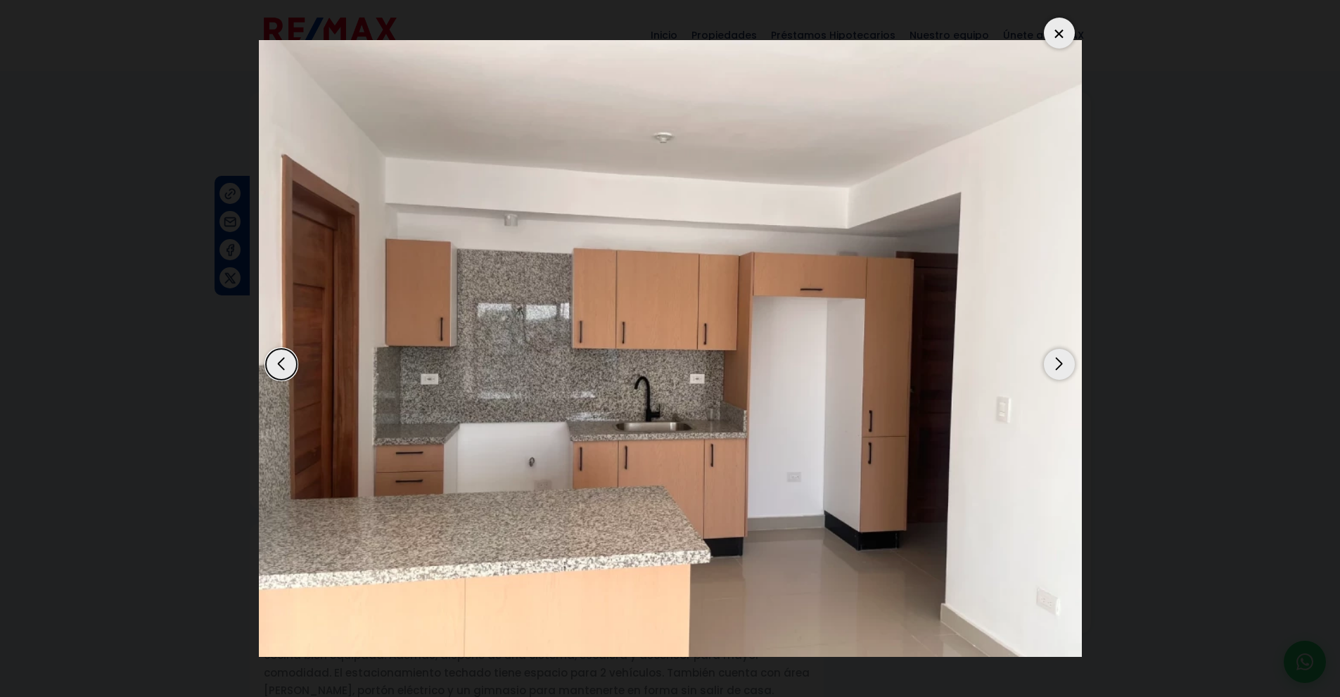
click at [1056, 364] on div "Next slide" at bounding box center [1059, 364] width 31 height 31
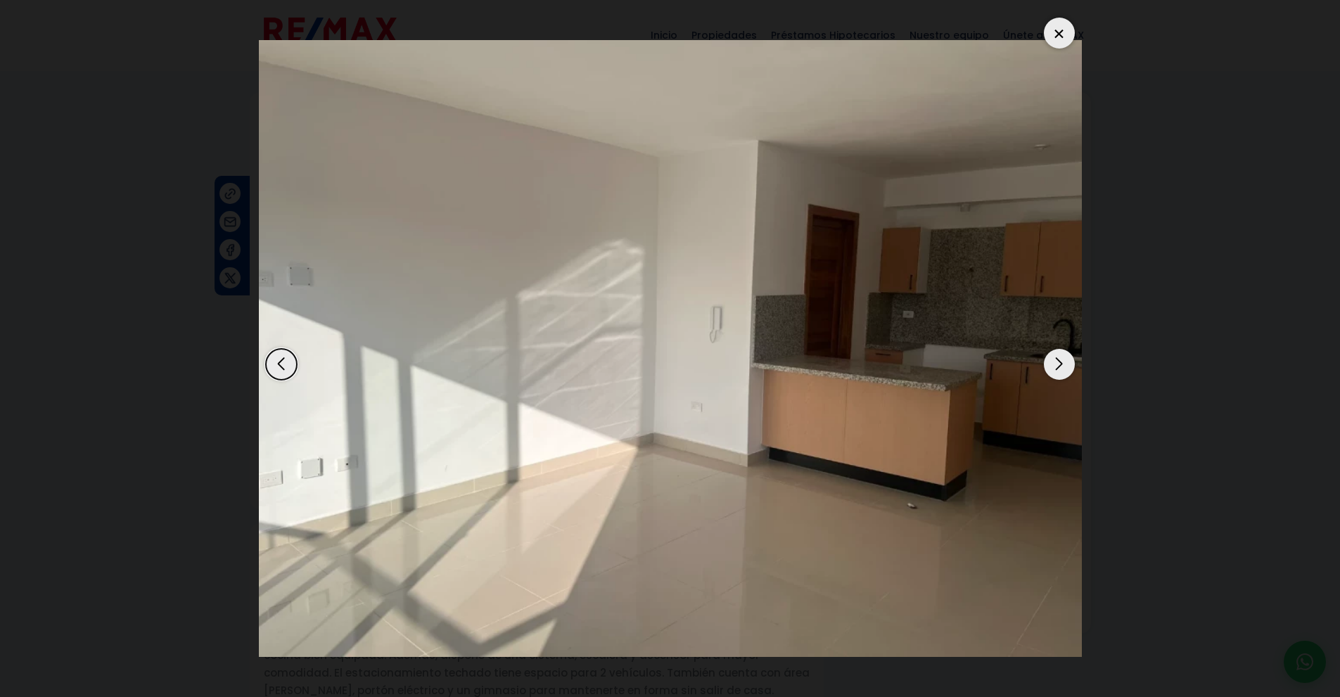
click at [1056, 364] on div "Next slide" at bounding box center [1059, 364] width 31 height 31
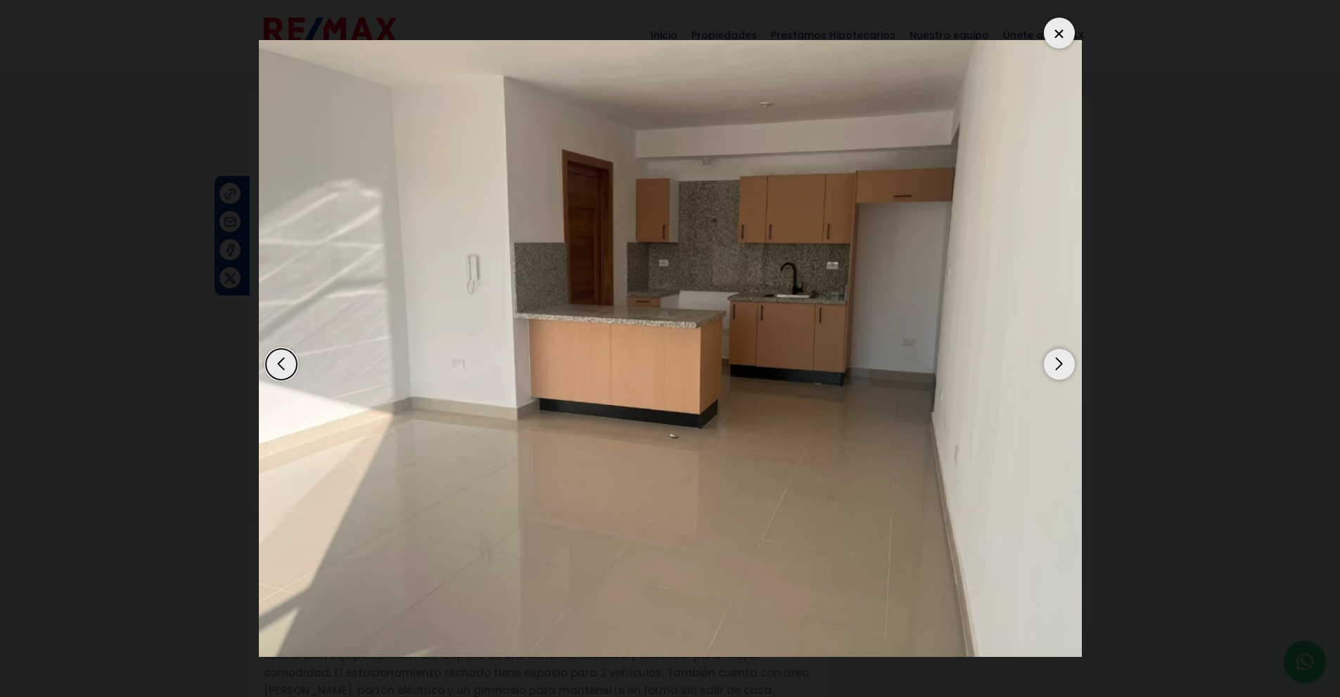
click at [1056, 364] on div "Next slide" at bounding box center [1059, 364] width 31 height 31
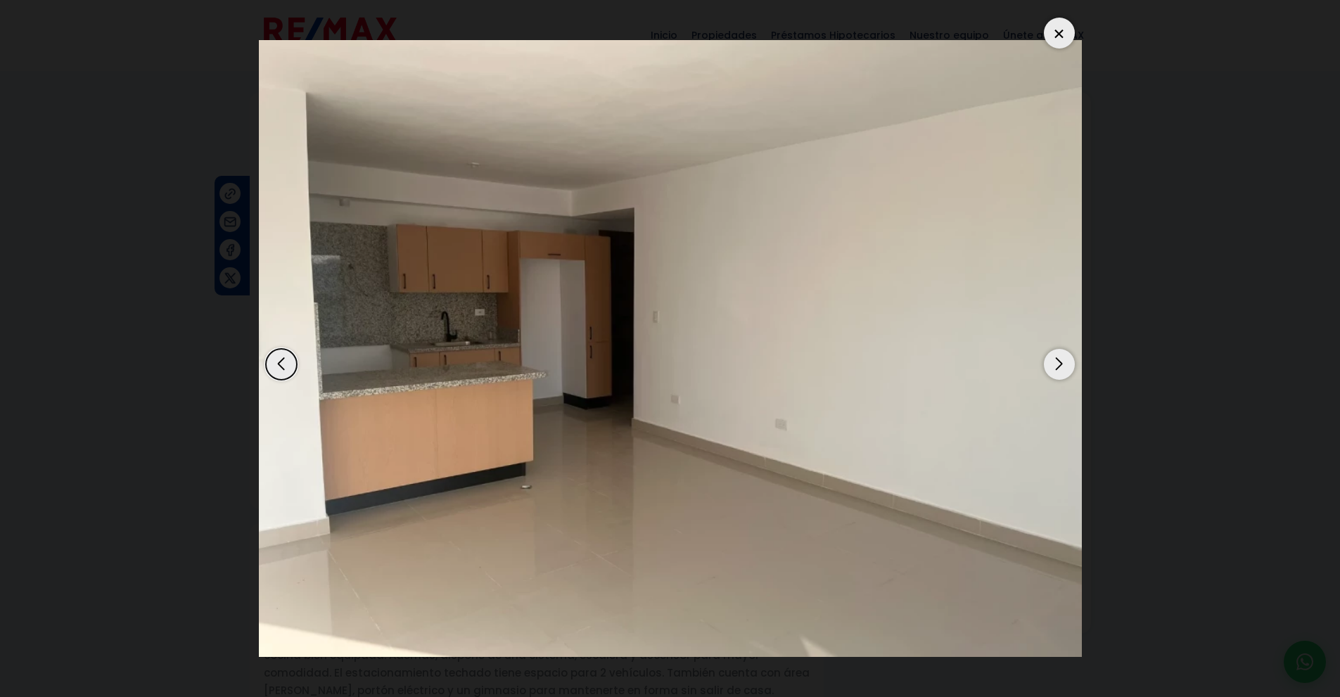
click at [1056, 364] on div "Next slide" at bounding box center [1059, 364] width 31 height 31
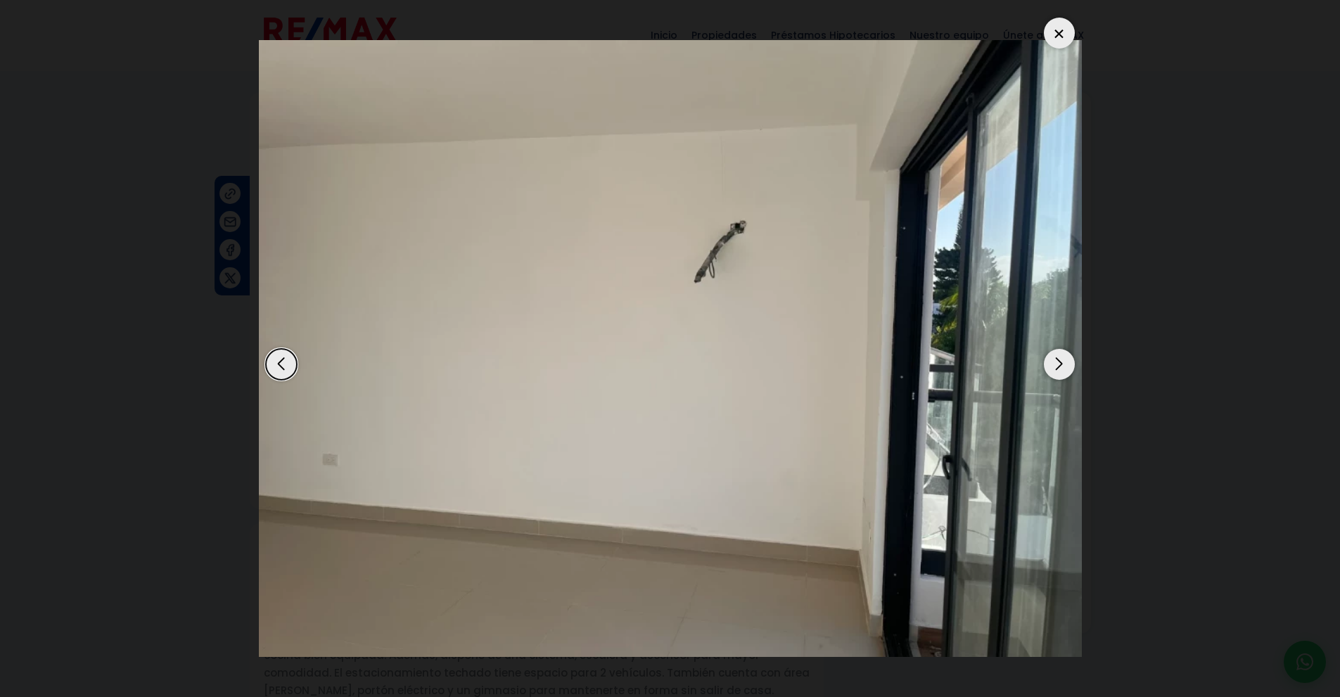
click at [1056, 364] on div "Next slide" at bounding box center [1059, 364] width 31 height 31
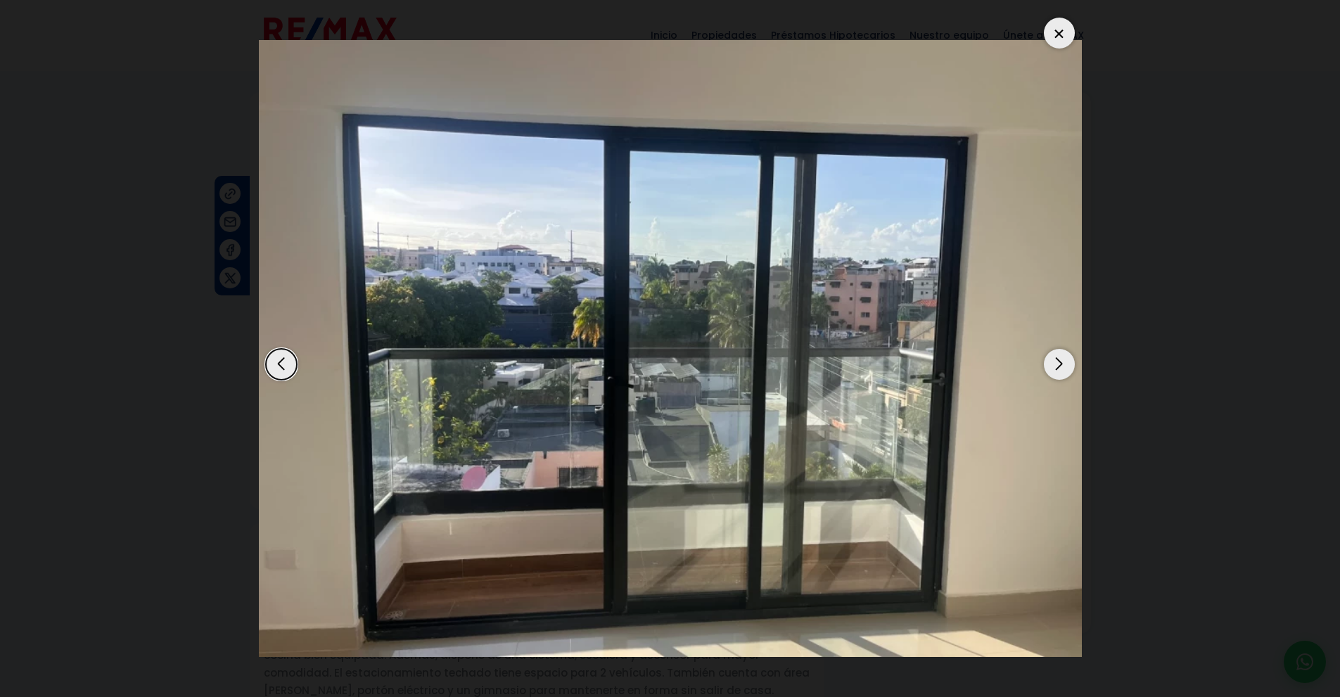
click at [283, 359] on div "Previous slide" at bounding box center [281, 364] width 31 height 31
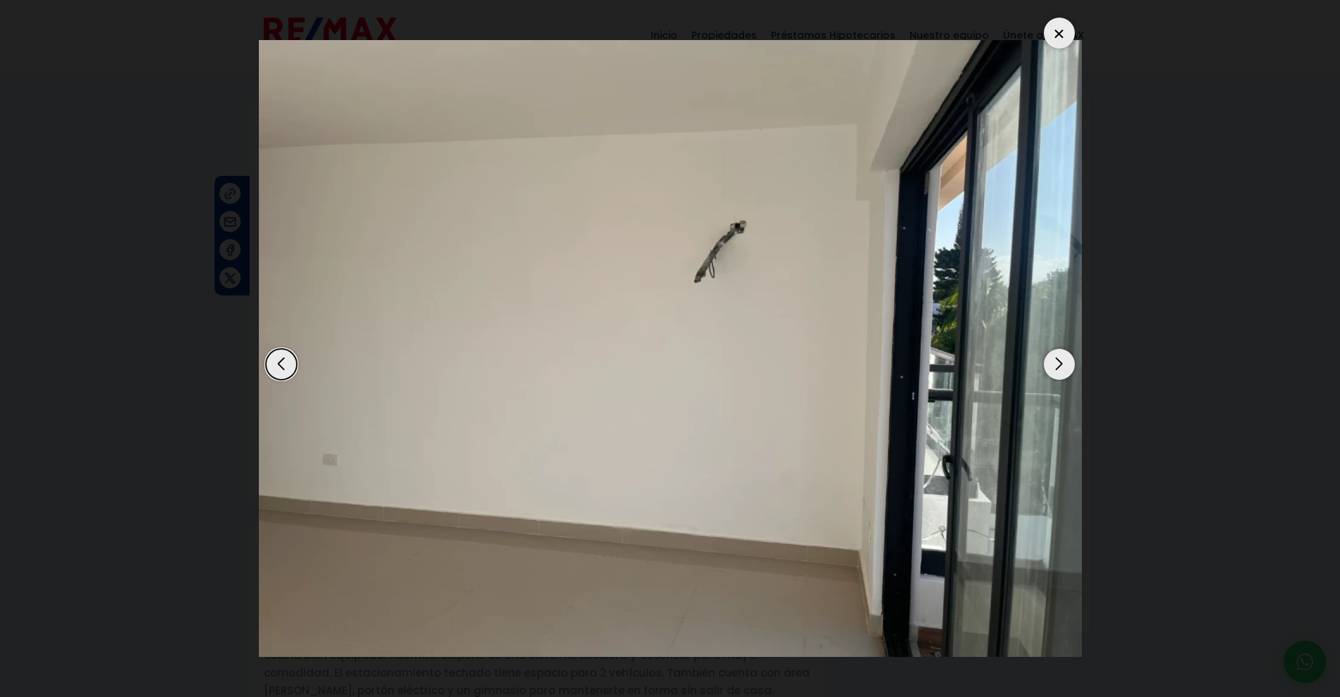
click at [1071, 360] on div "Next slide" at bounding box center [1059, 364] width 31 height 31
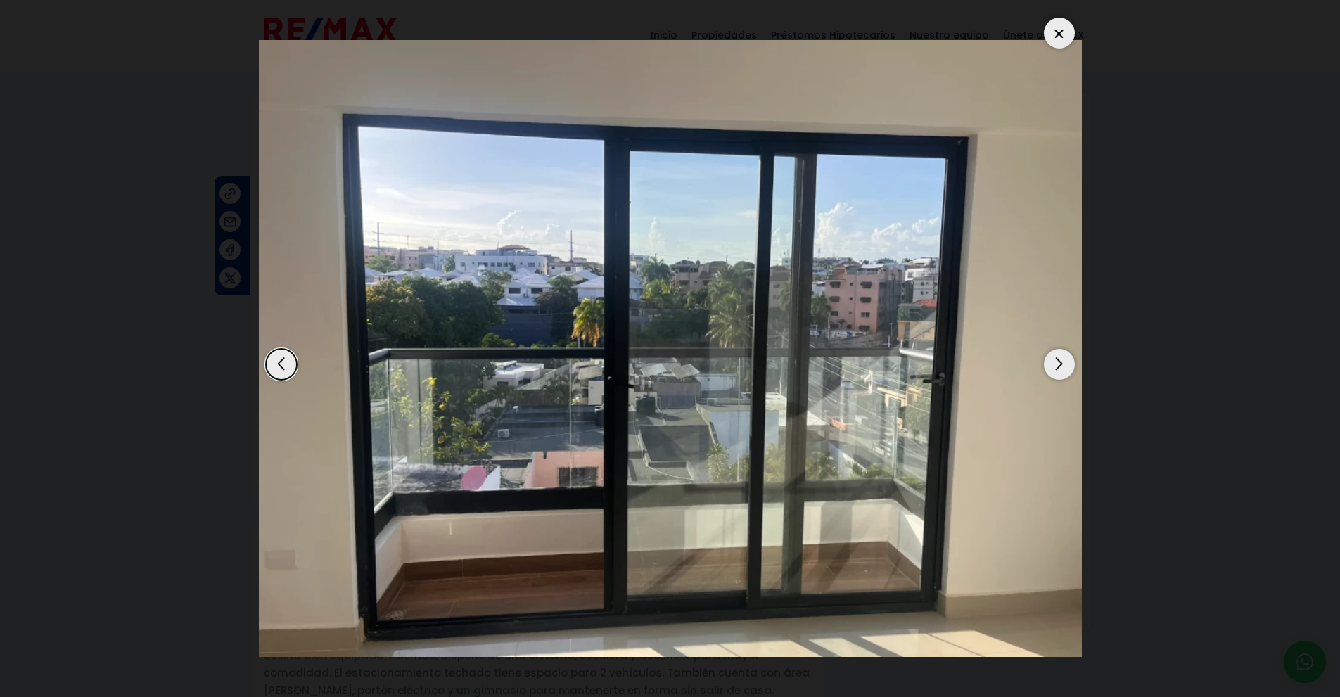
click at [1071, 360] on div "Next slide" at bounding box center [1059, 364] width 31 height 31
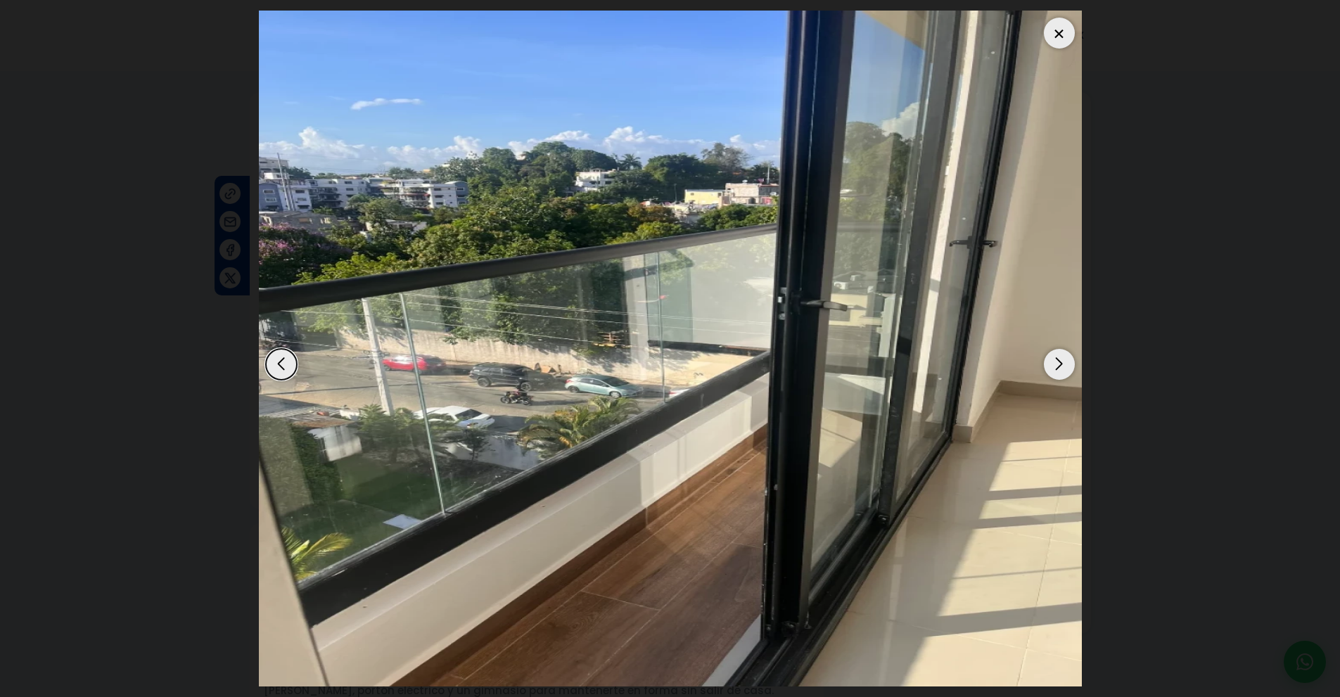
click at [1071, 360] on div "Next slide" at bounding box center [1059, 364] width 31 height 31
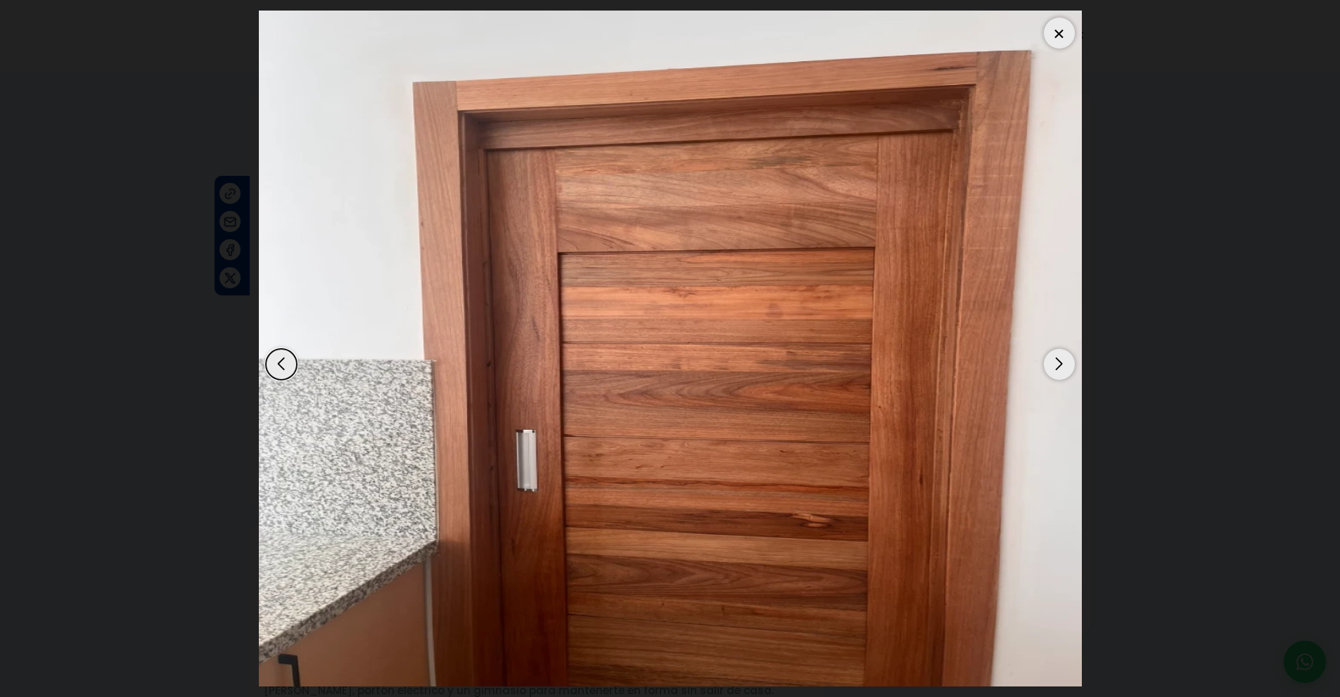
click at [1071, 360] on div "Next slide" at bounding box center [1059, 364] width 31 height 31
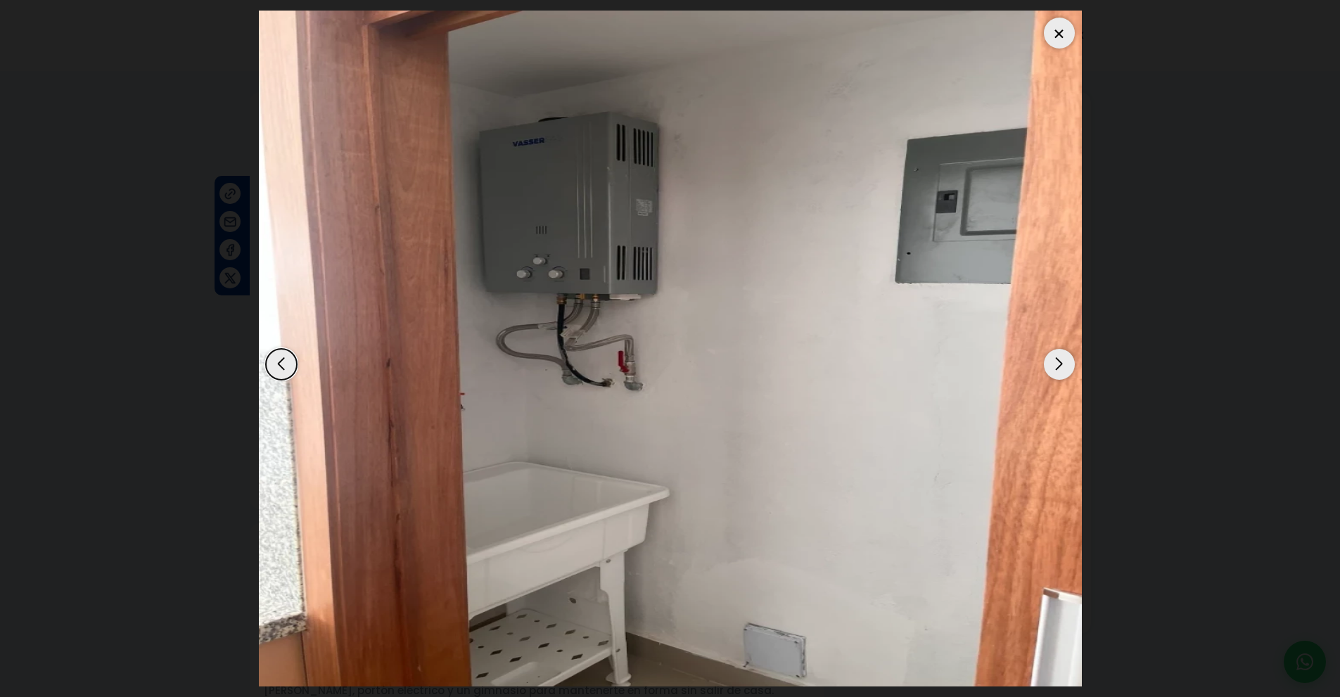
click at [1071, 360] on div "Next slide" at bounding box center [1059, 364] width 31 height 31
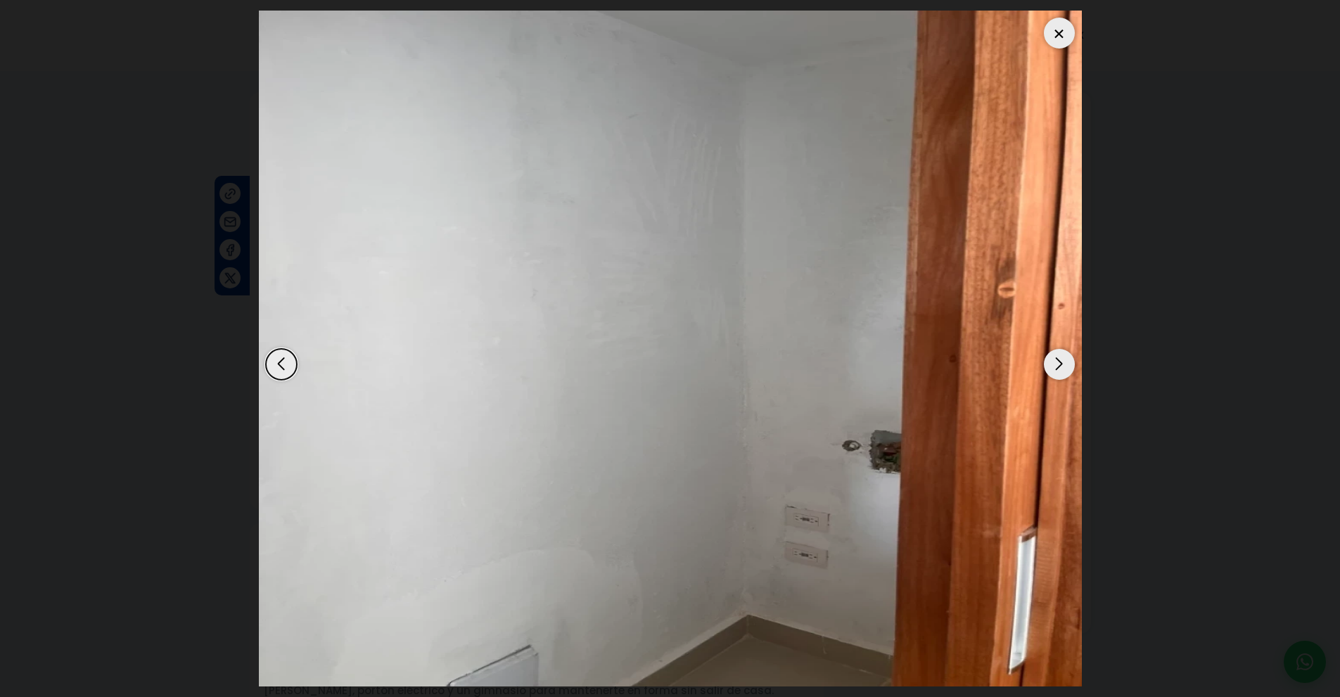
click at [1071, 360] on div "Next slide" at bounding box center [1059, 364] width 31 height 31
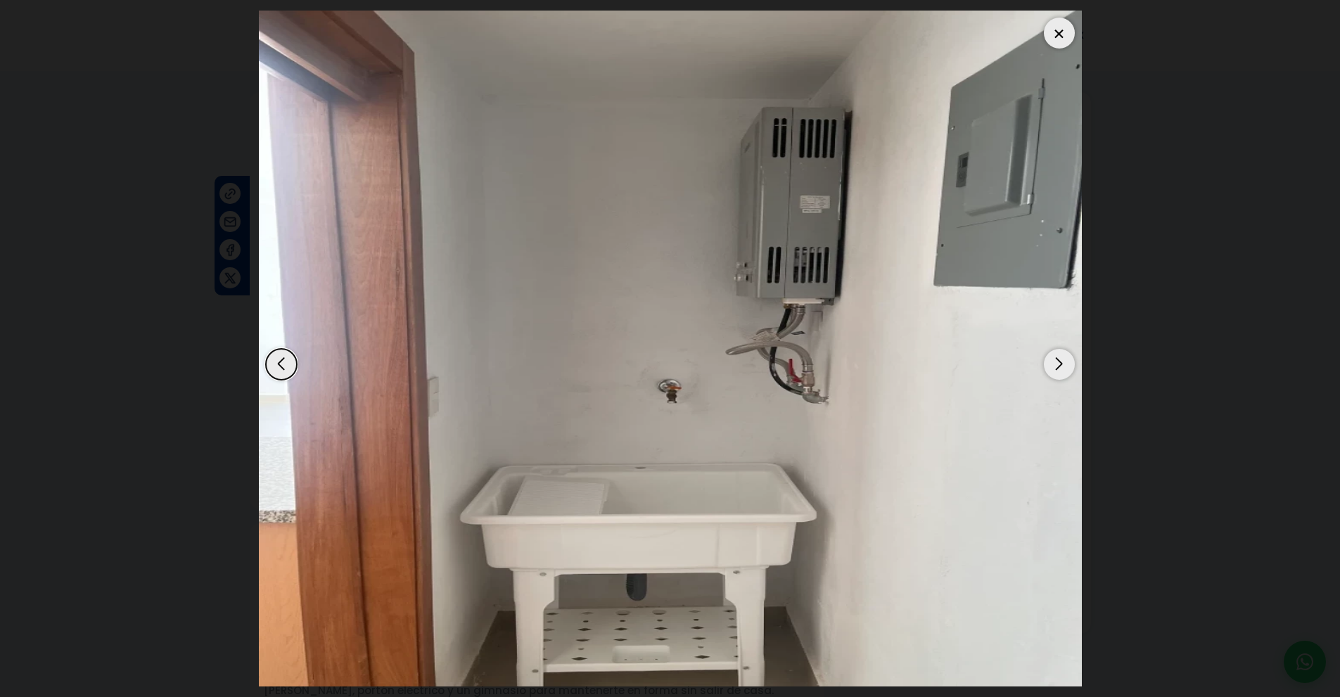
click at [1071, 360] on div "Next slide" at bounding box center [1059, 364] width 31 height 31
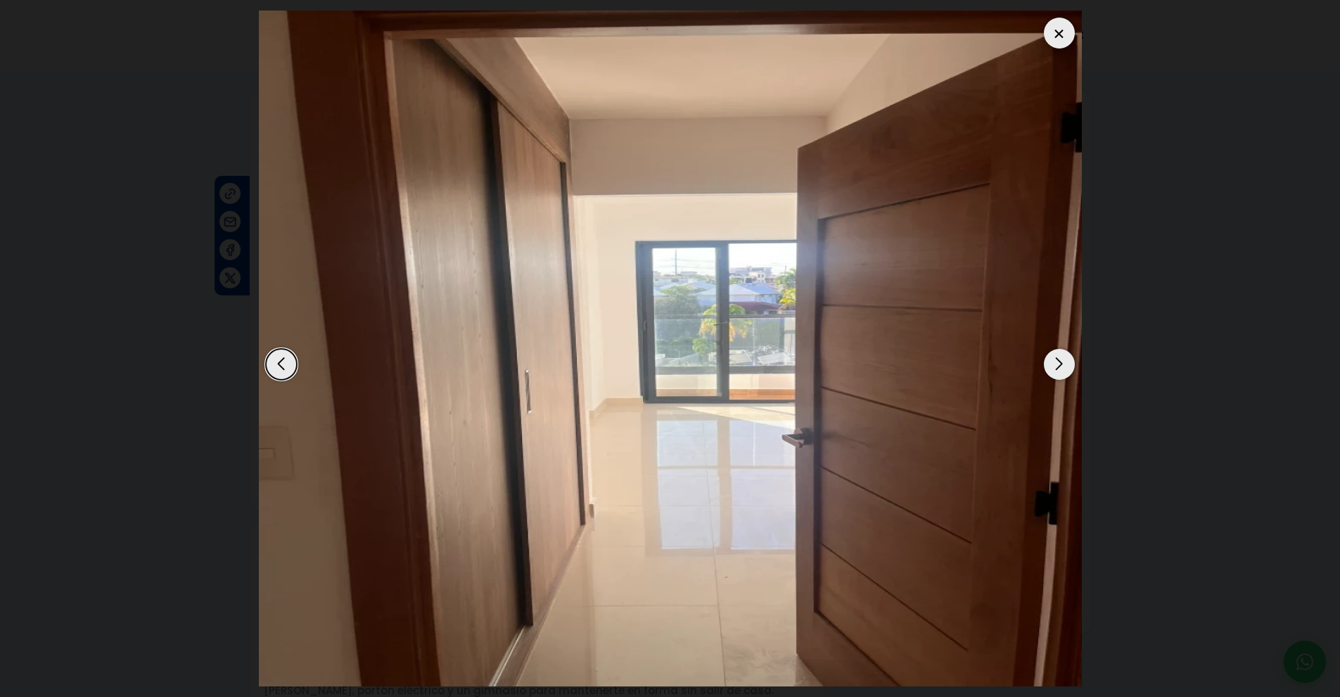
click at [1071, 360] on div "Next slide" at bounding box center [1059, 364] width 31 height 31
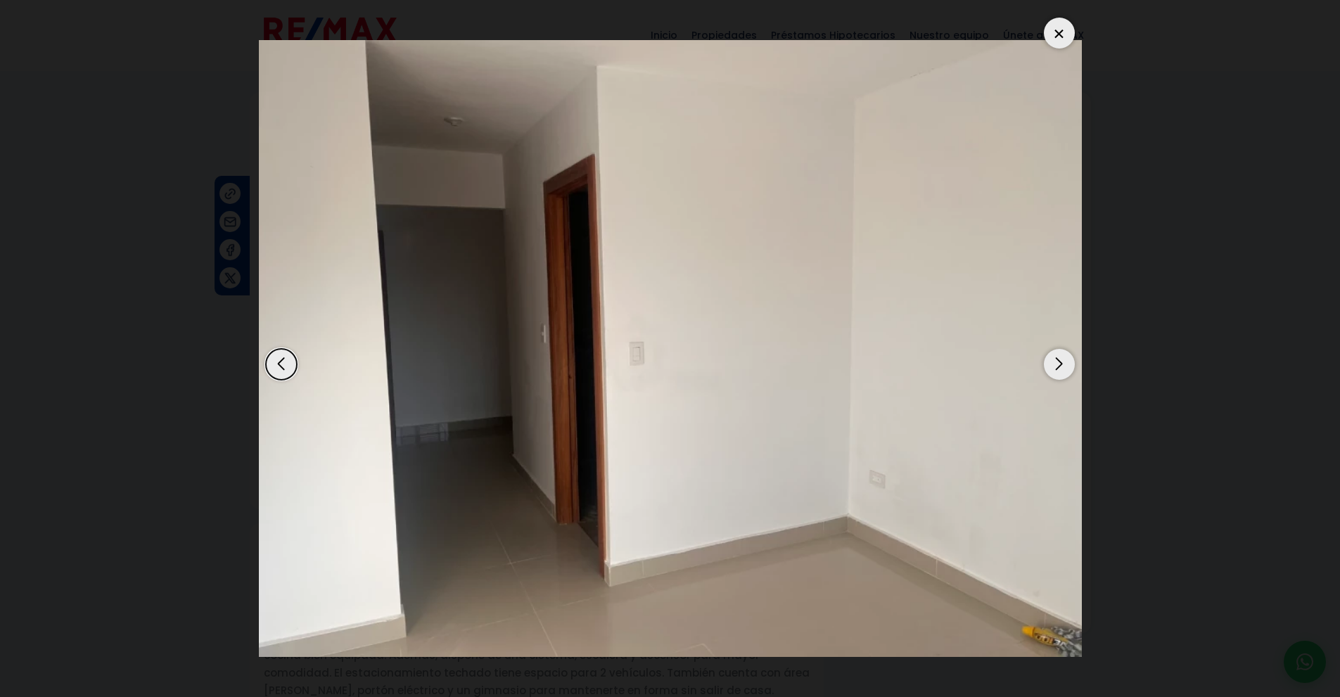
click at [1071, 360] on div "Next slide" at bounding box center [1059, 364] width 31 height 31
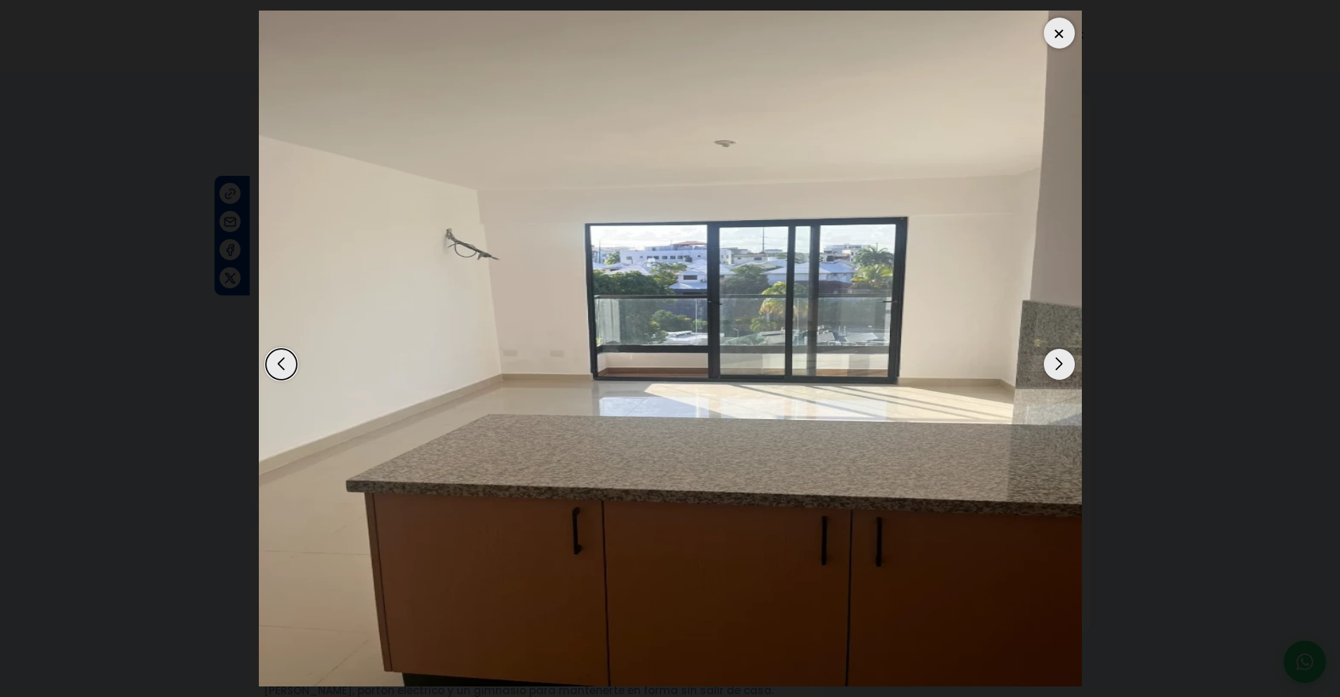
click at [1071, 360] on div "Next slide" at bounding box center [1059, 364] width 31 height 31
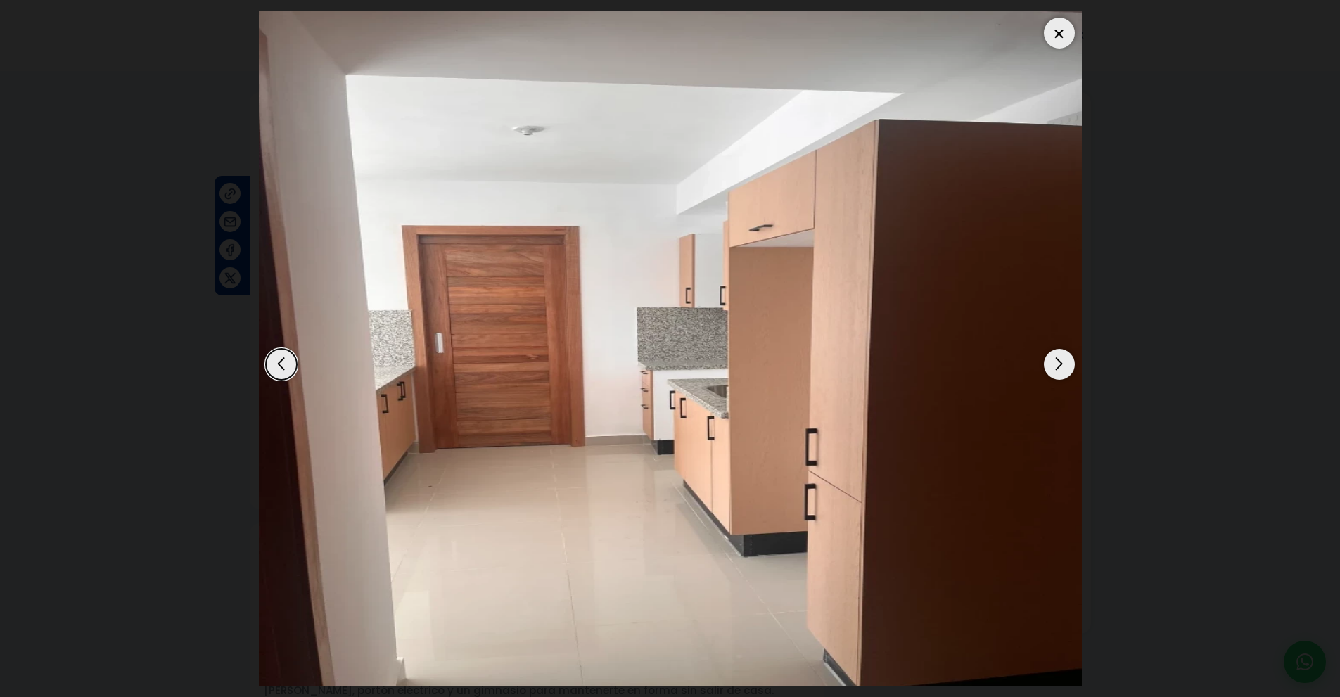
click at [1071, 360] on div "Next slide" at bounding box center [1059, 364] width 31 height 31
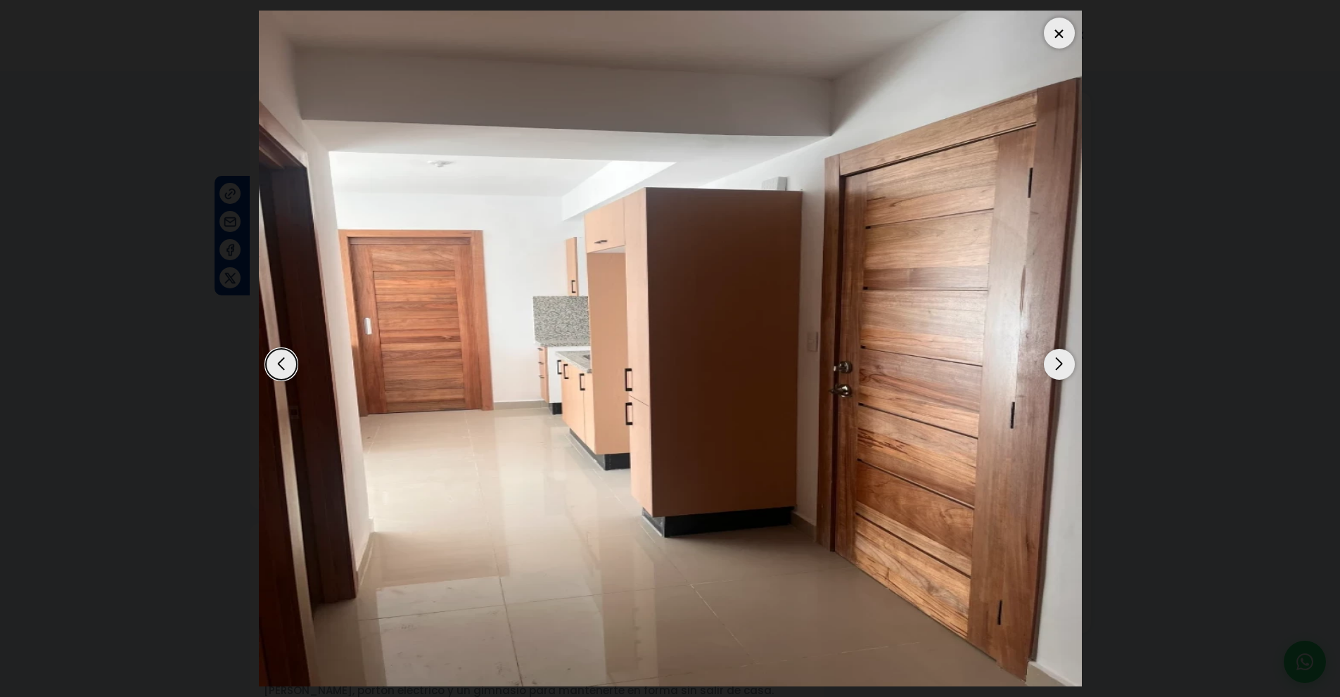
click at [1071, 360] on div "Next slide" at bounding box center [1059, 364] width 31 height 31
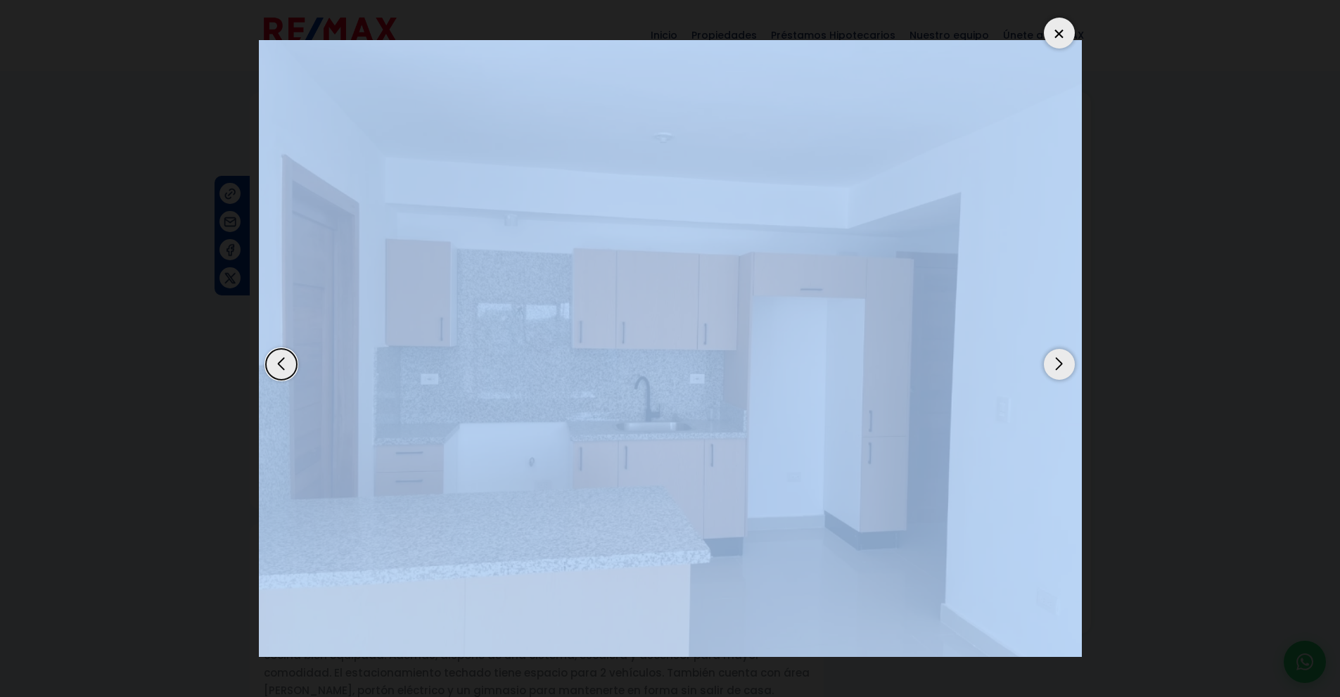
click at [1071, 360] on div "Next slide" at bounding box center [1059, 364] width 31 height 31
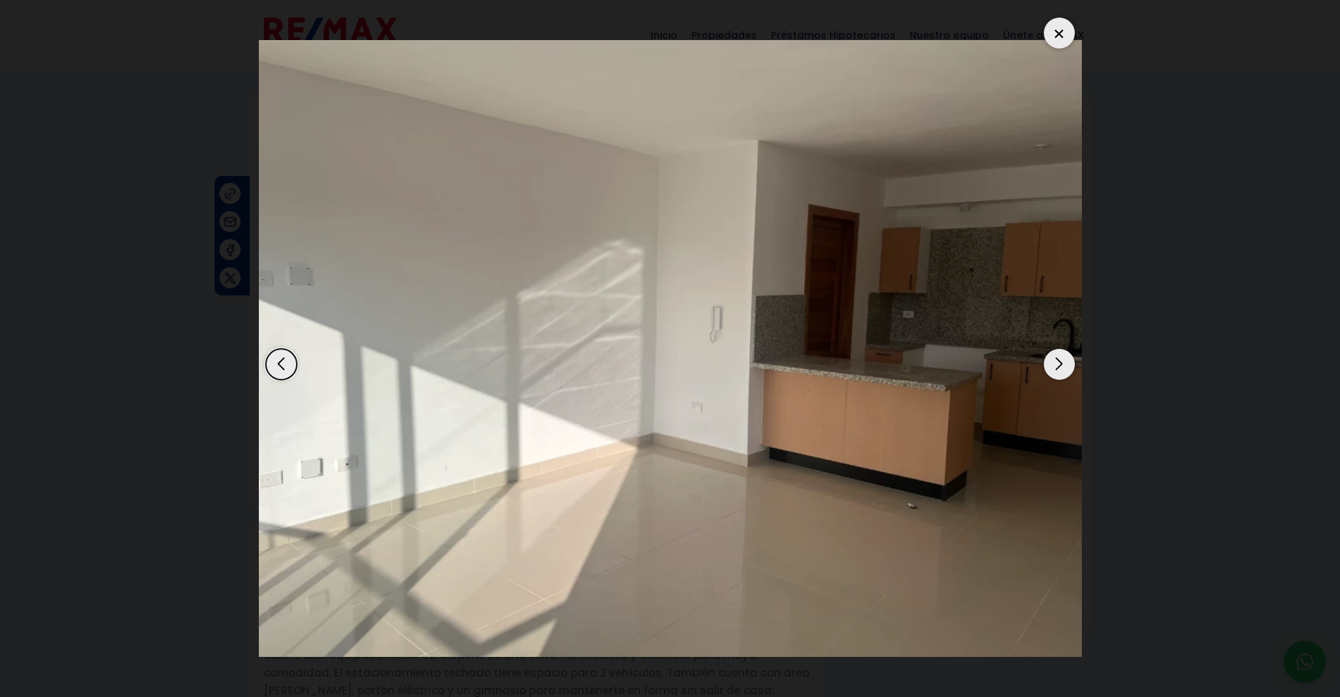
click at [1071, 360] on div "Next slide" at bounding box center [1059, 364] width 31 height 31
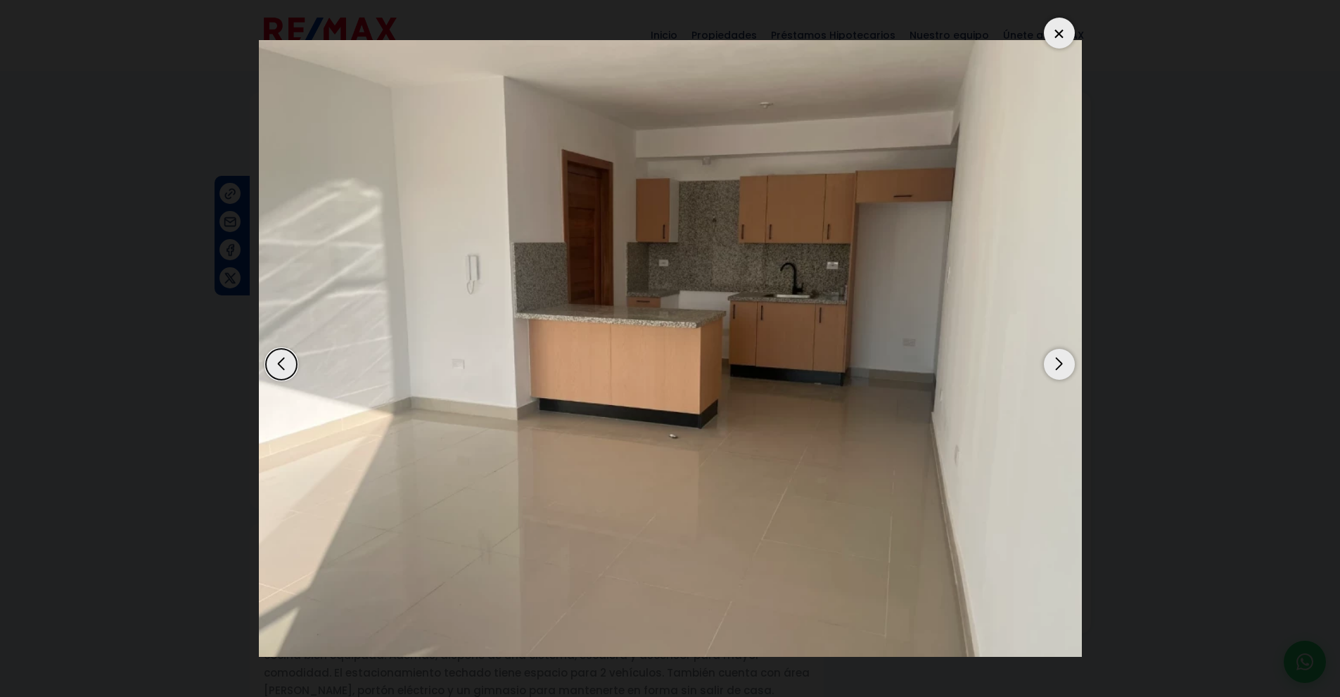
click at [1071, 360] on div "Next slide" at bounding box center [1059, 364] width 31 height 31
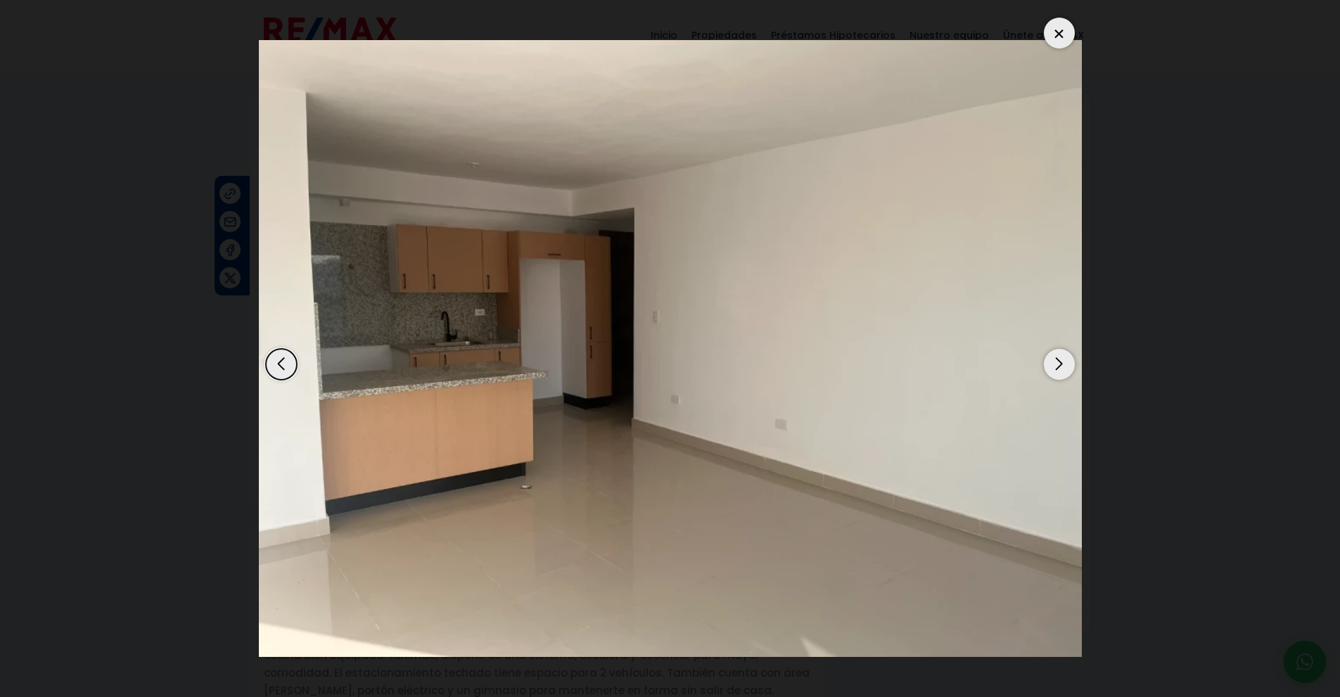
click at [1071, 360] on div "Next slide" at bounding box center [1059, 364] width 31 height 31
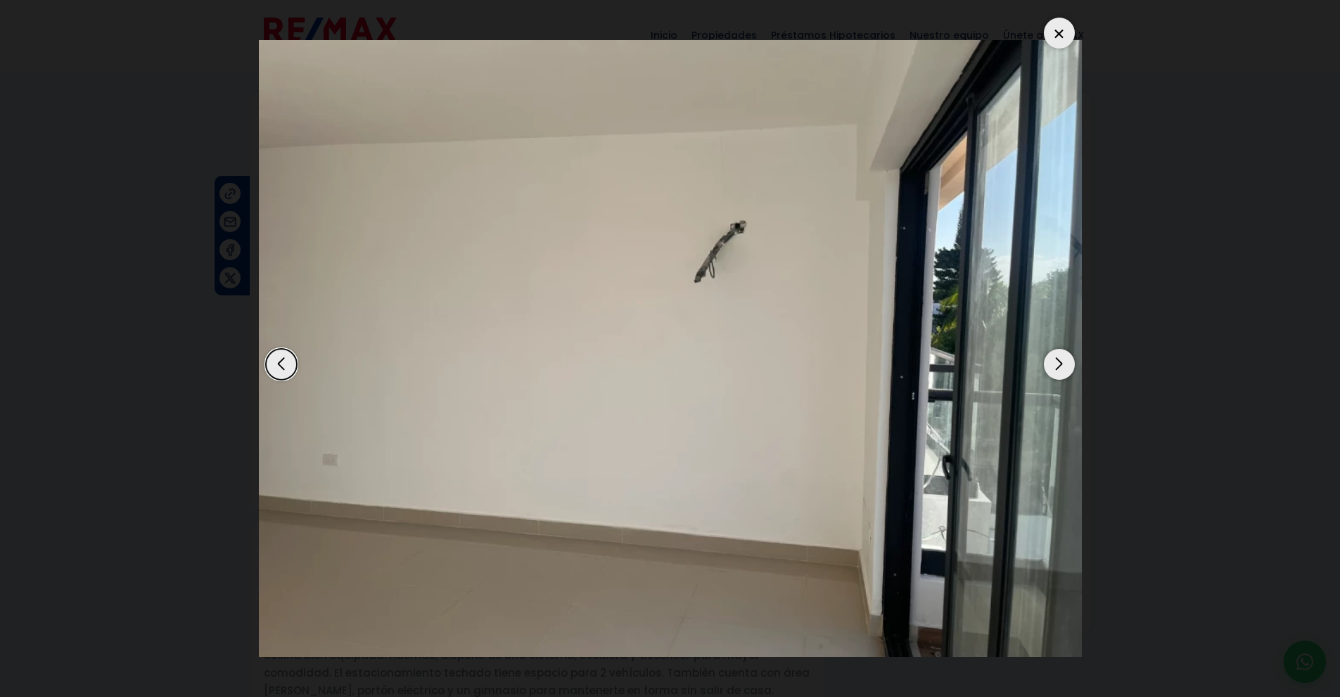
click at [1071, 360] on div "Next slide" at bounding box center [1059, 364] width 31 height 31
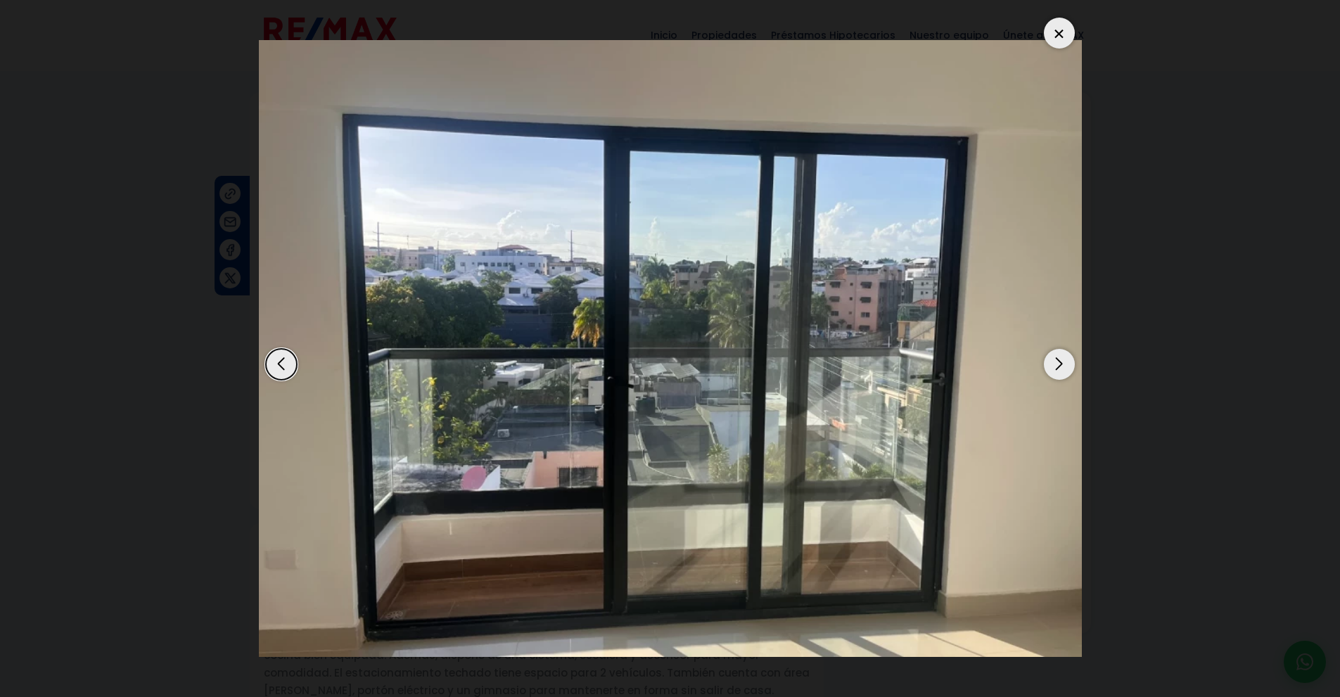
click at [1056, 39] on div at bounding box center [1059, 33] width 31 height 31
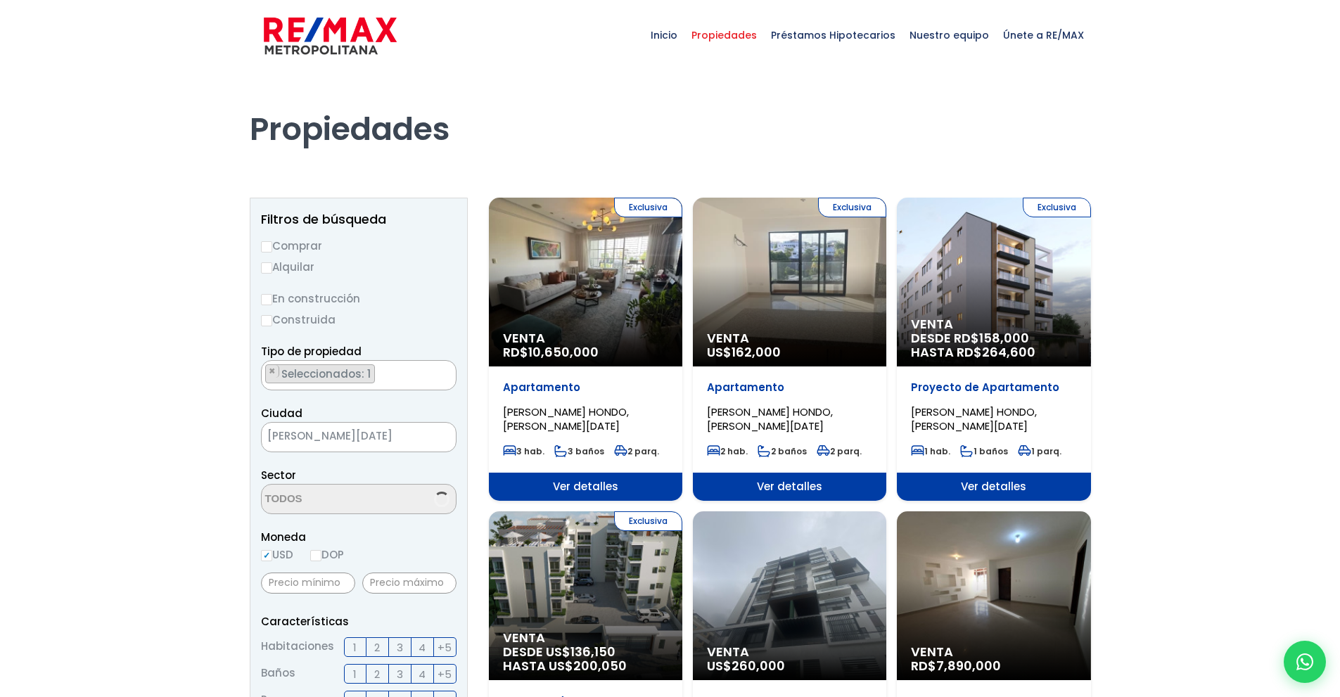
select select "98"
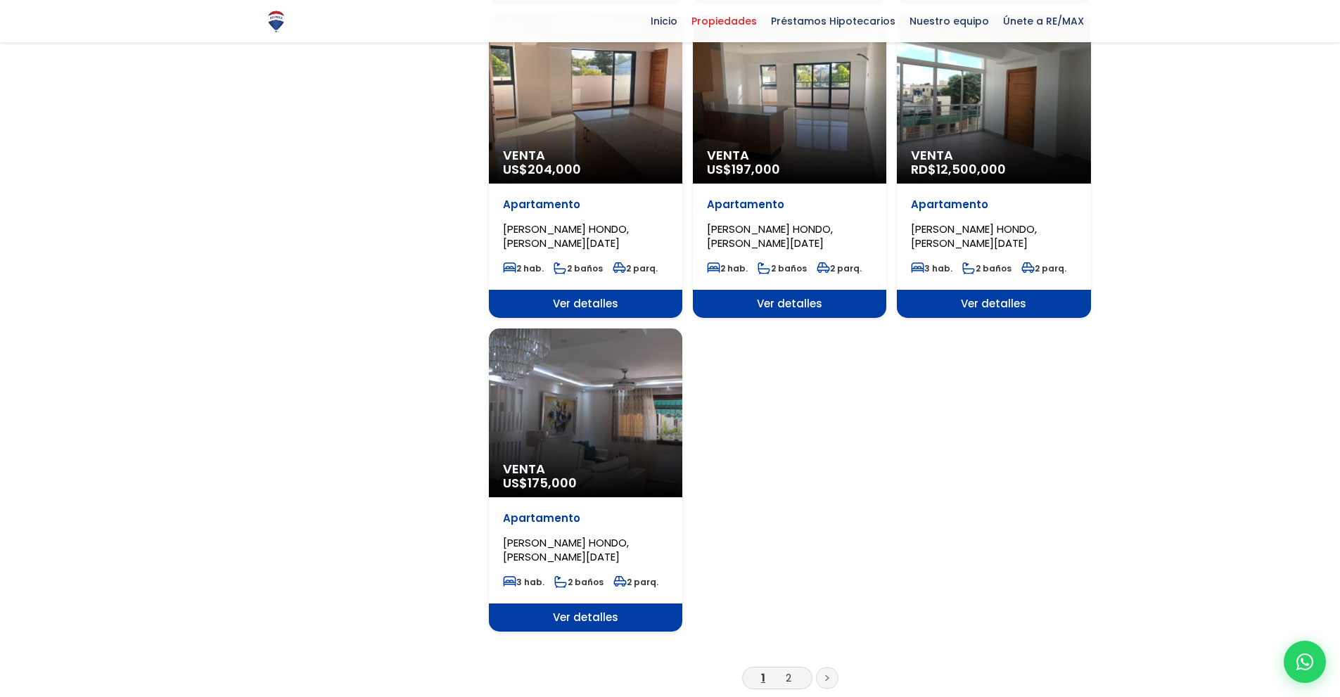
scroll to position [1440, 0]
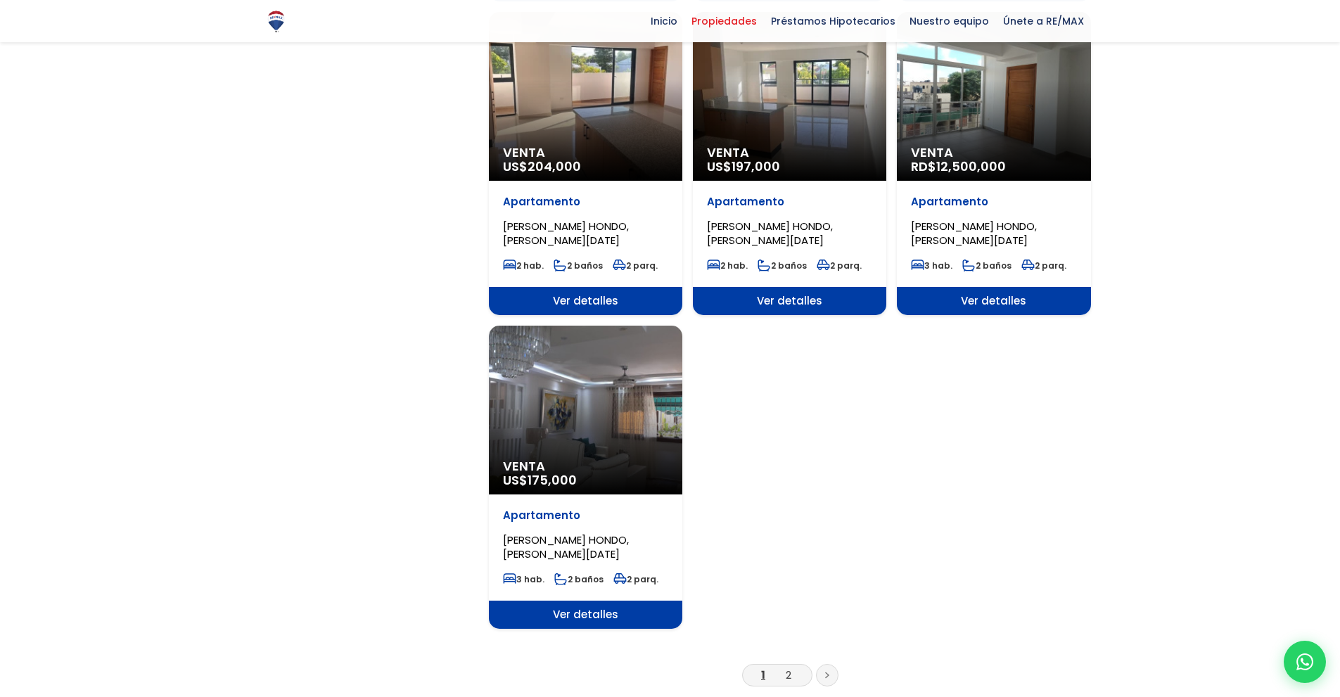
click at [1004, 131] on div "Venta RD$ 12,500,000" at bounding box center [993, 96] width 193 height 169
click at [1023, 131] on div "Venta RD$ 12,500,000" at bounding box center [993, 96] width 193 height 169
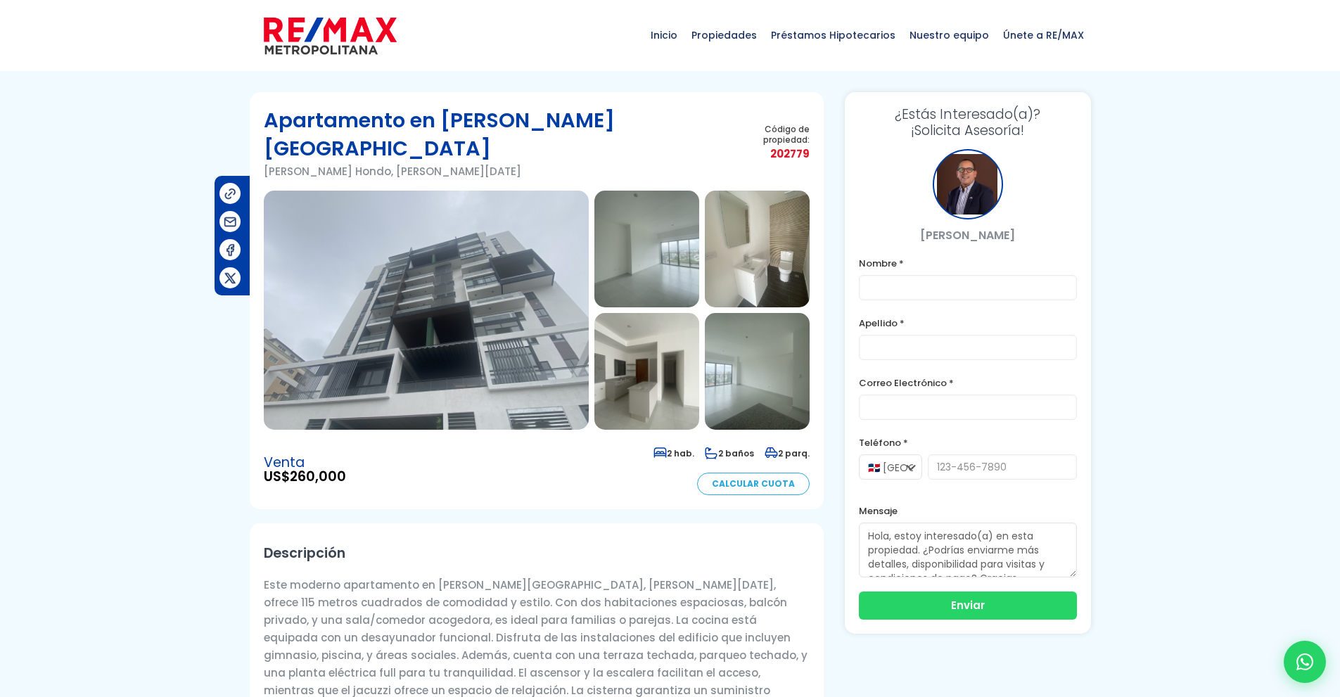
click at [589, 238] on section at bounding box center [537, 310] width 546 height 239
click at [564, 243] on img at bounding box center [426, 310] width 325 height 239
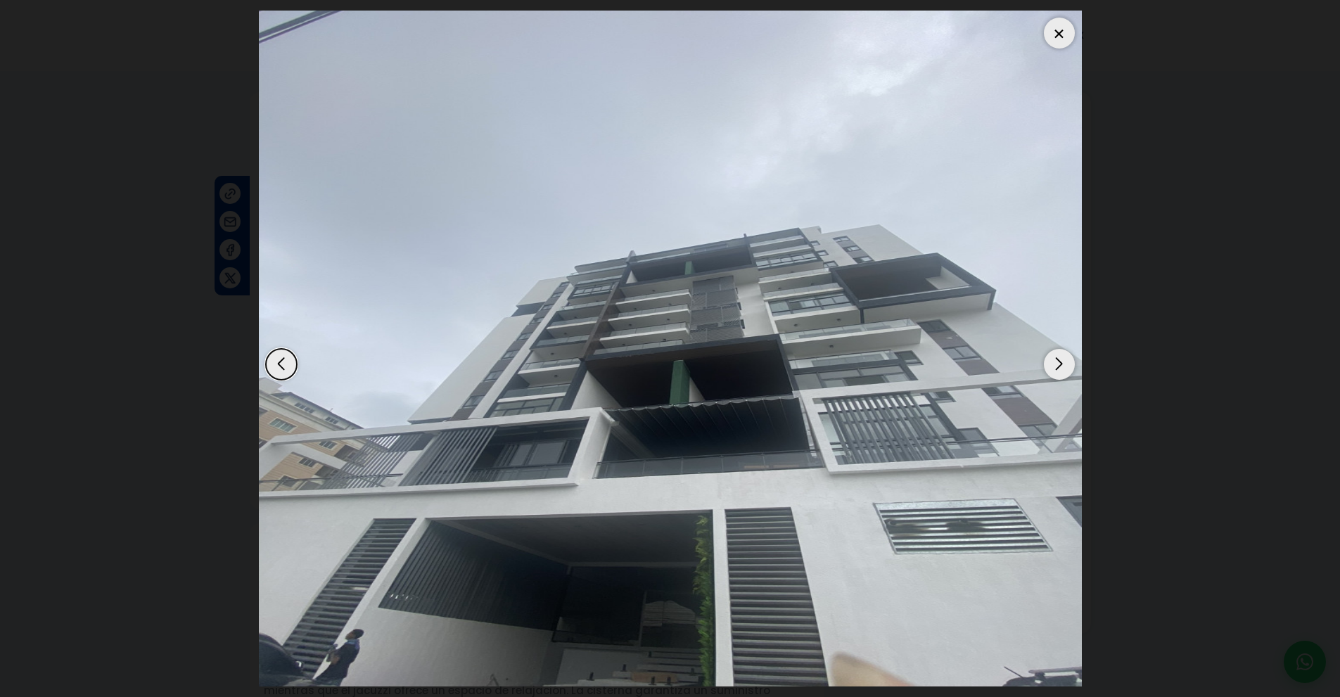
click at [1061, 361] on div "Next slide" at bounding box center [1059, 364] width 31 height 31
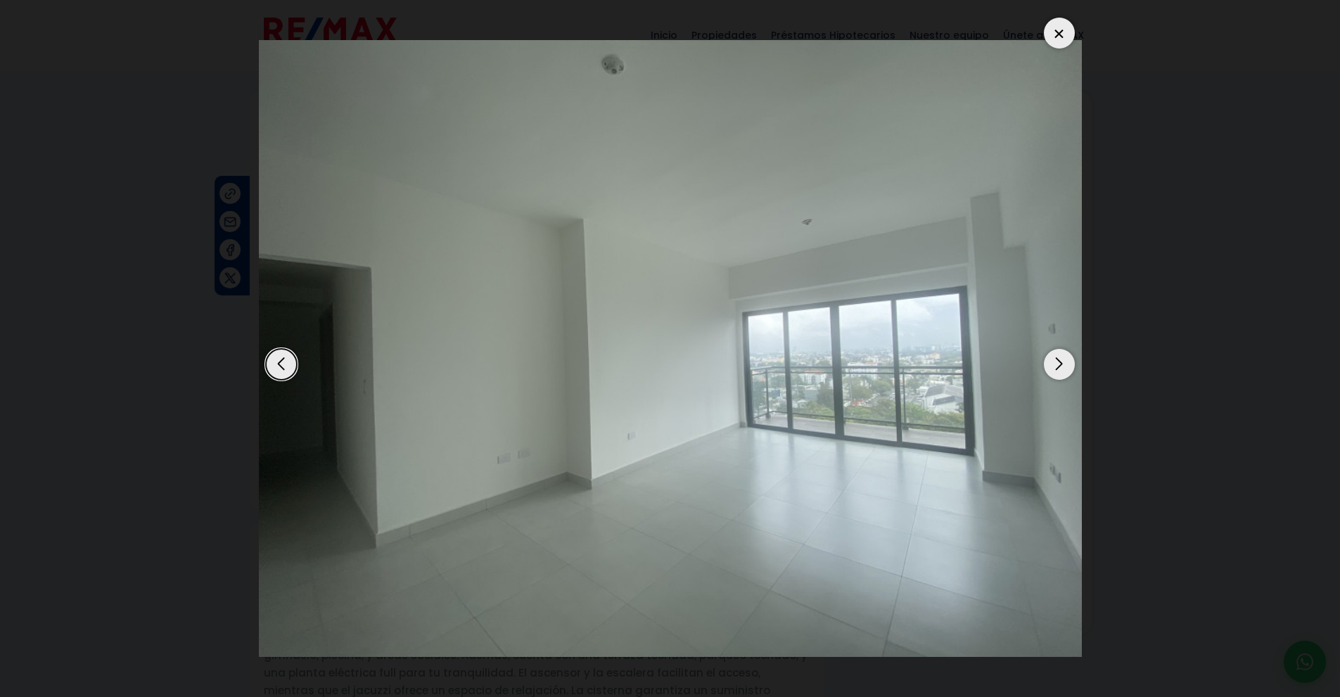
click at [1061, 361] on div "Next slide" at bounding box center [1059, 364] width 31 height 31
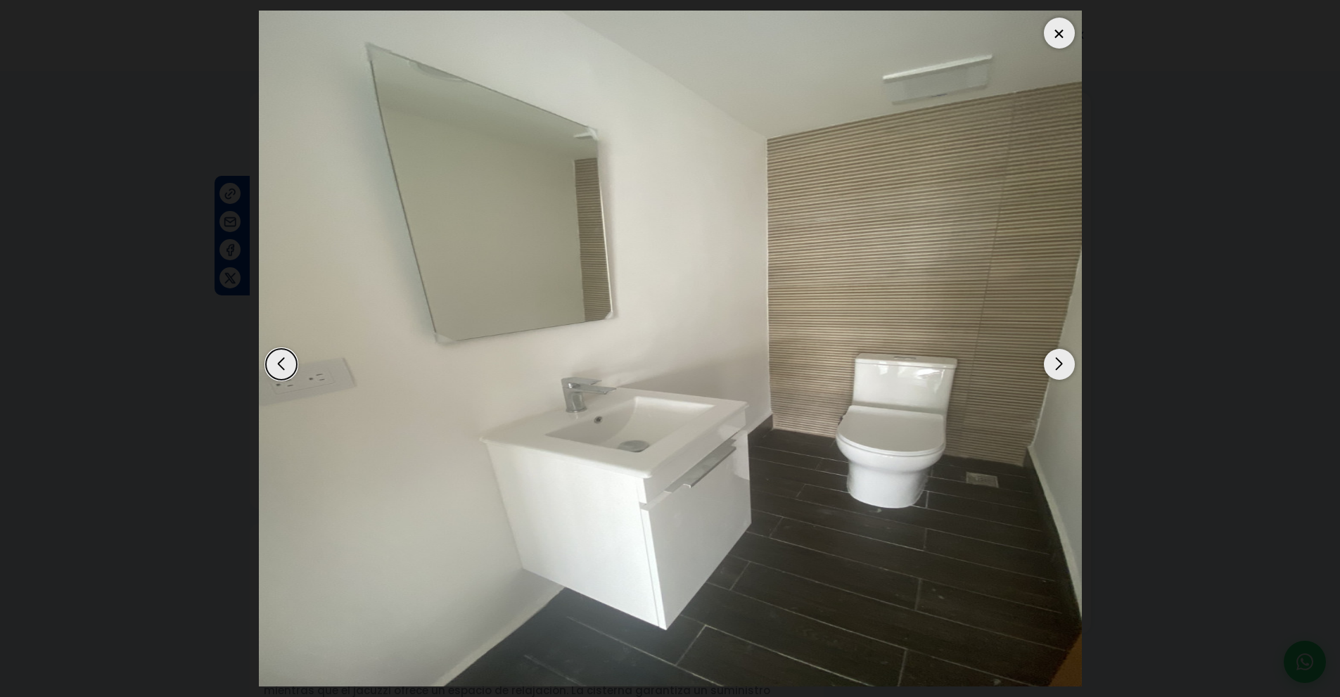
click at [1061, 361] on div "Next slide" at bounding box center [1059, 364] width 31 height 31
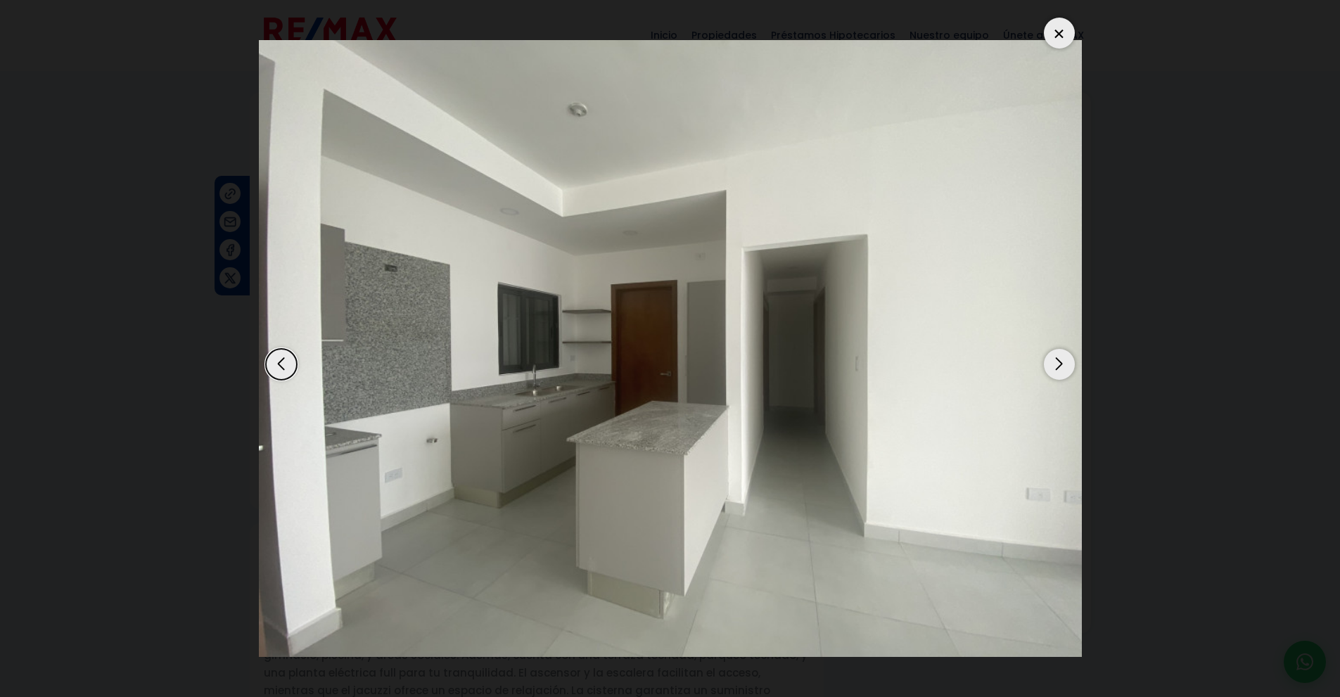
click at [1061, 361] on div "Next slide" at bounding box center [1059, 364] width 31 height 31
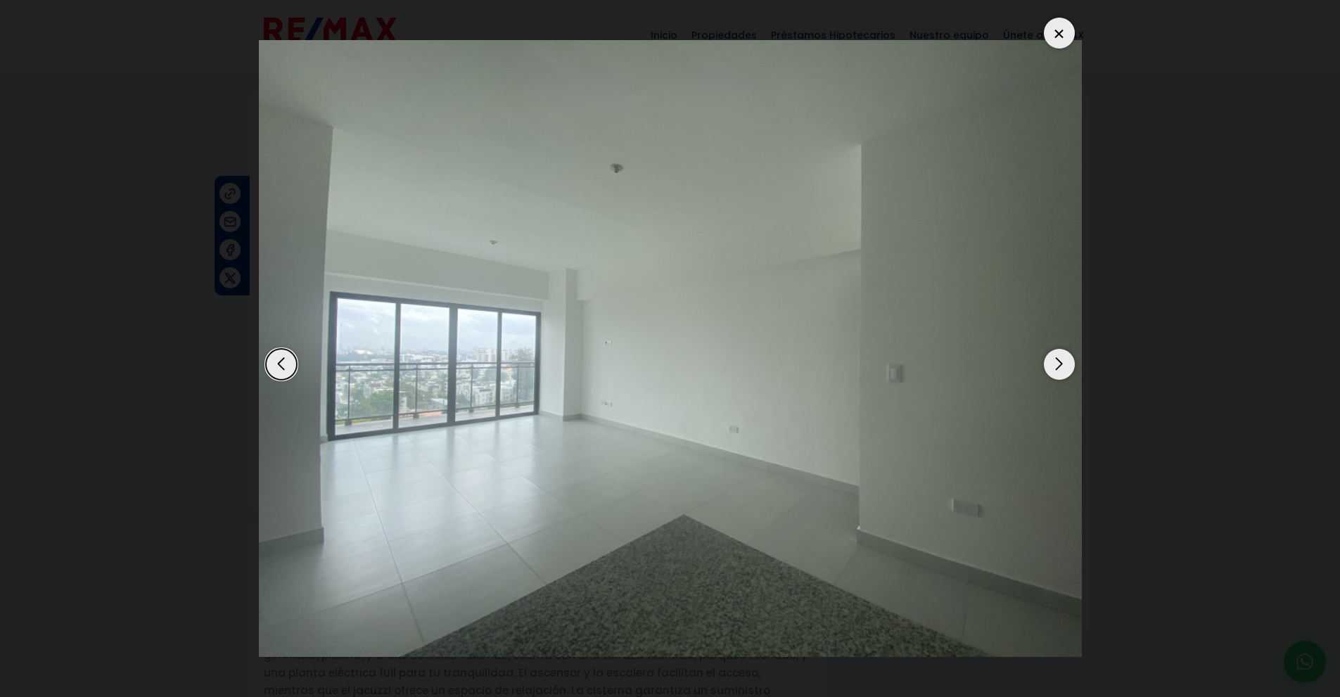
click at [1061, 361] on div "Next slide" at bounding box center [1059, 364] width 31 height 31
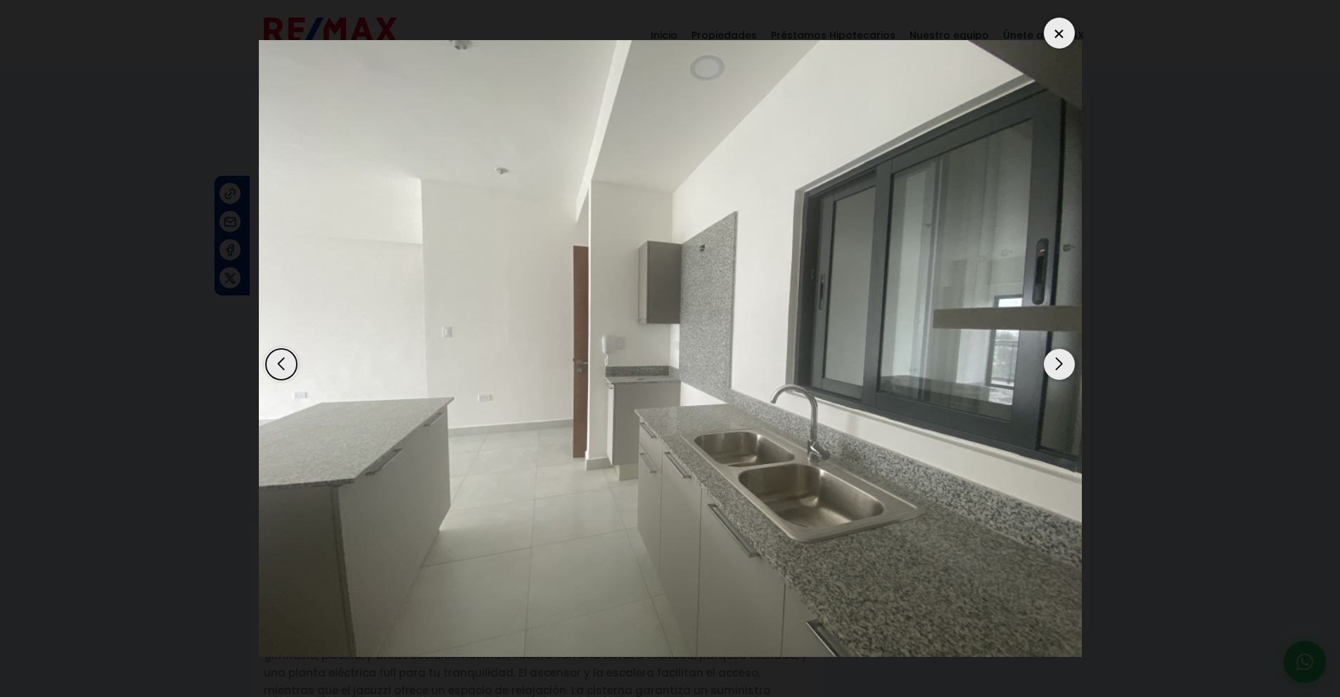
click at [1061, 361] on div "Next slide" at bounding box center [1059, 364] width 31 height 31
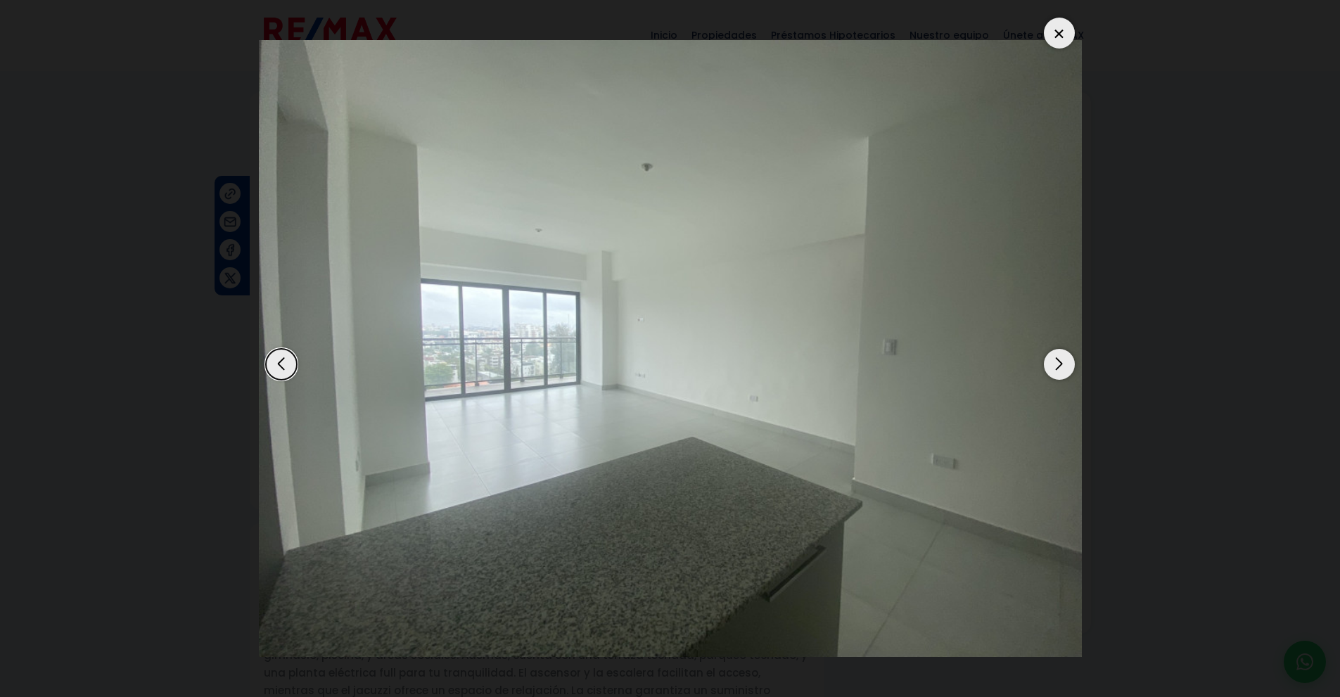
click at [1061, 361] on div "Next slide" at bounding box center [1059, 364] width 31 height 31
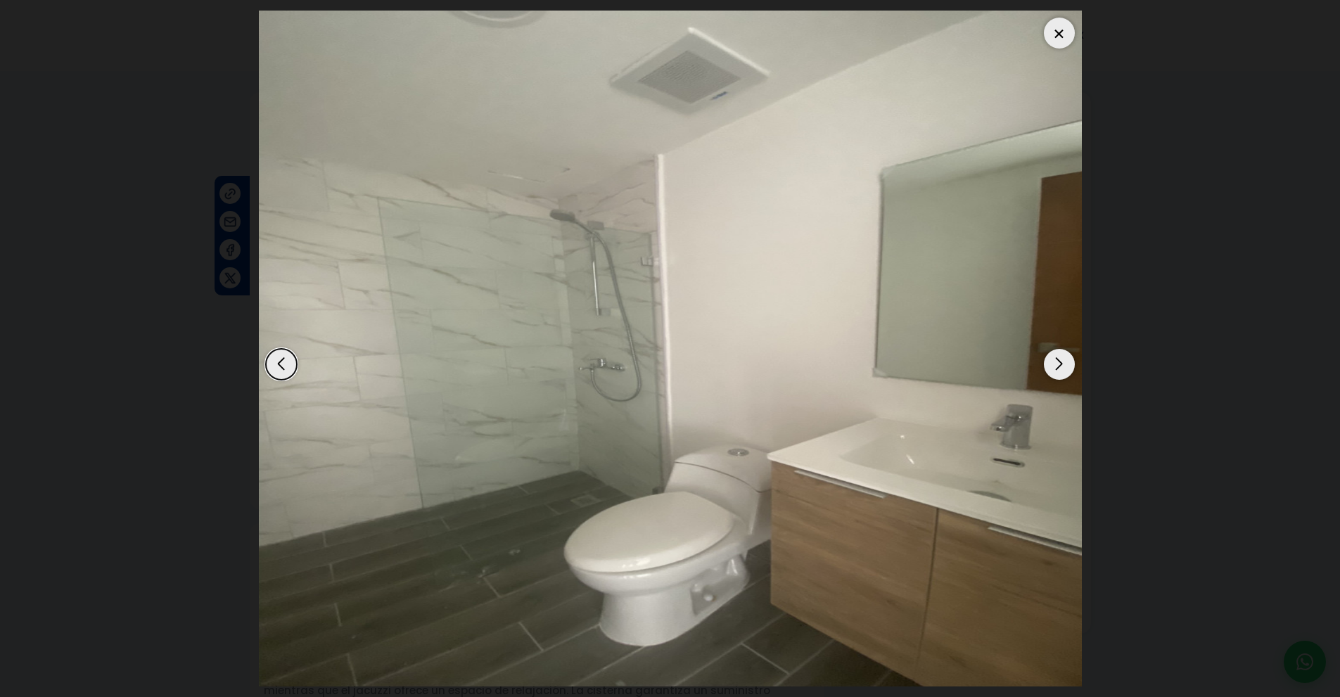
click at [1061, 361] on div "Next slide" at bounding box center [1059, 364] width 31 height 31
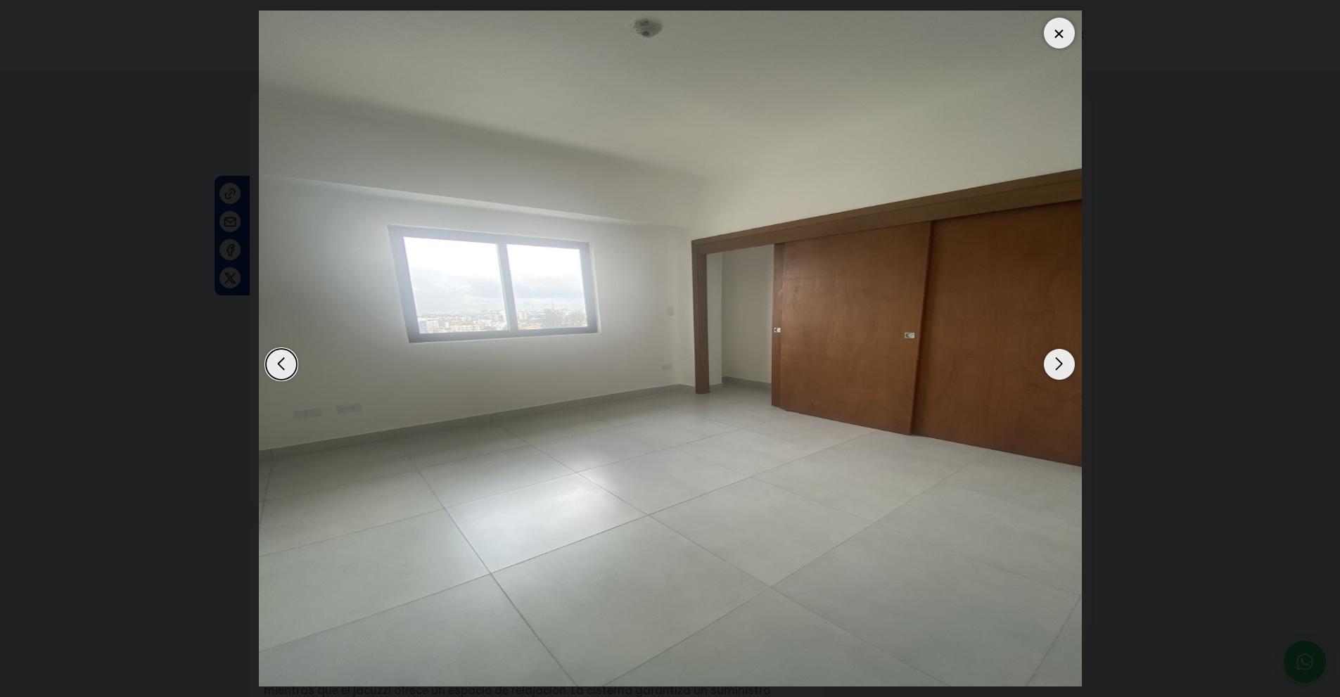
click at [1061, 361] on div "Next slide" at bounding box center [1059, 364] width 31 height 31
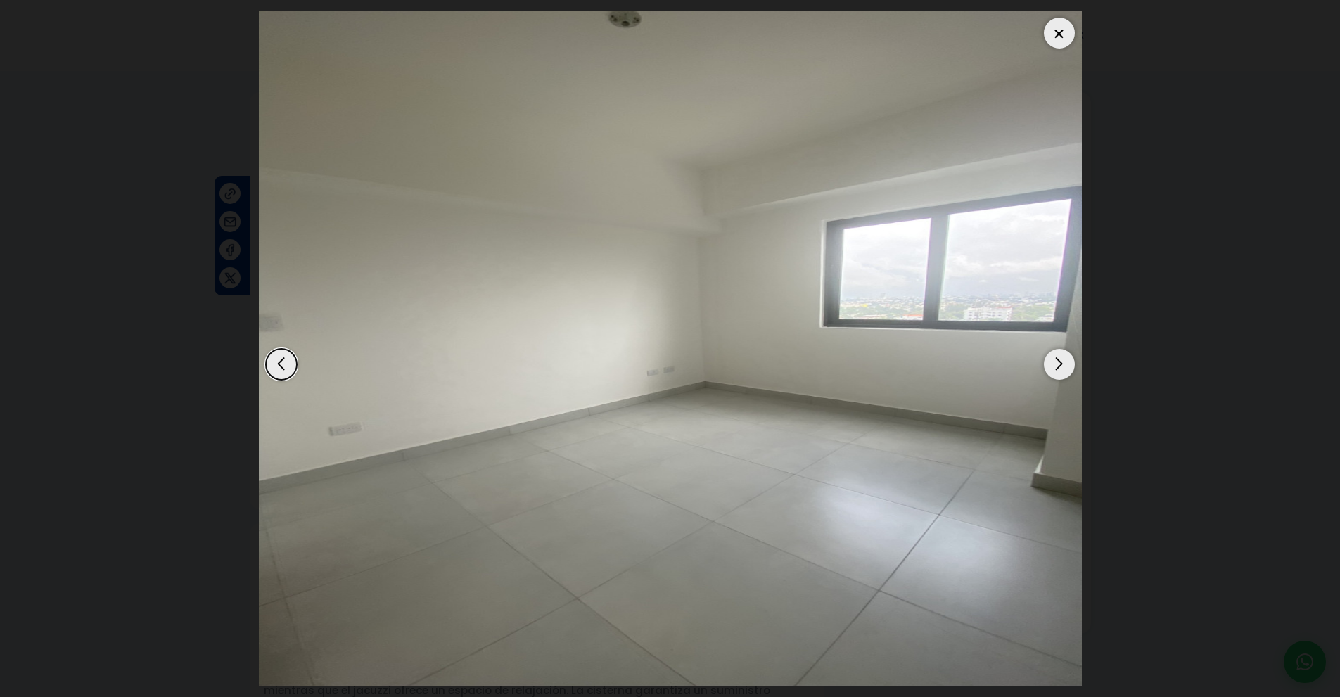
click at [1061, 361] on div "Next slide" at bounding box center [1059, 364] width 31 height 31
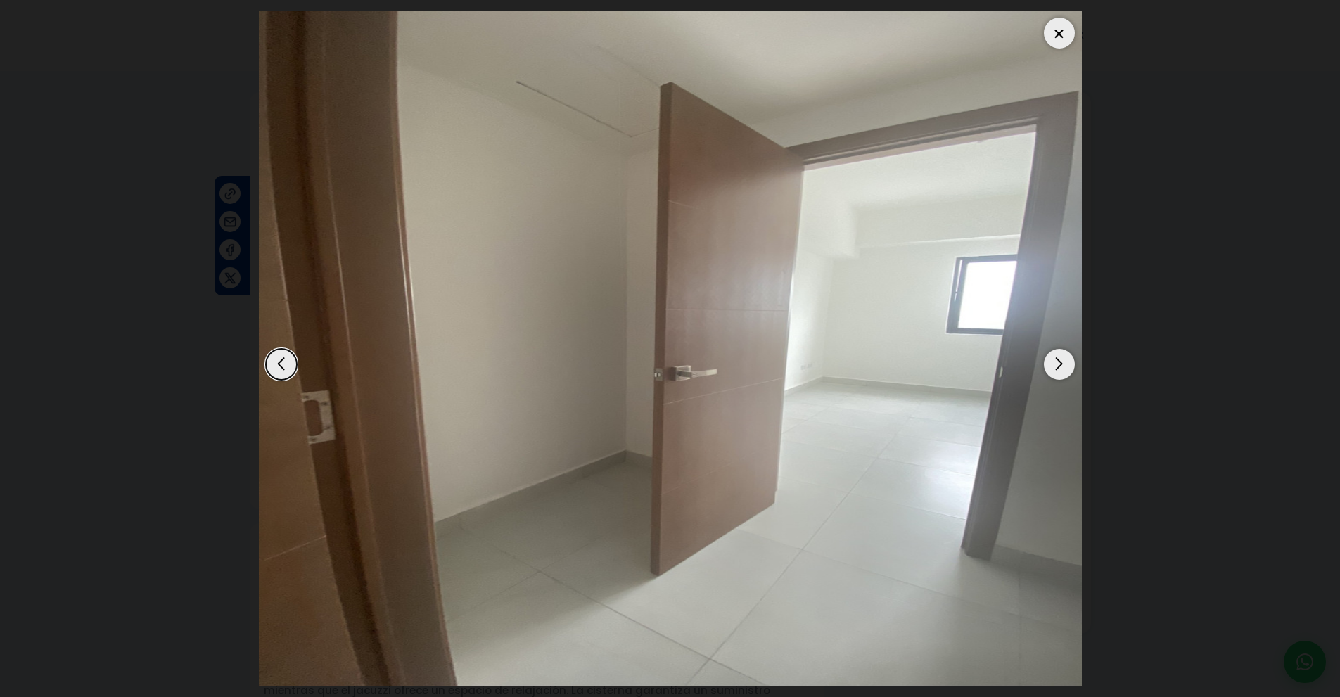
click at [1061, 361] on div "Next slide" at bounding box center [1059, 364] width 31 height 31
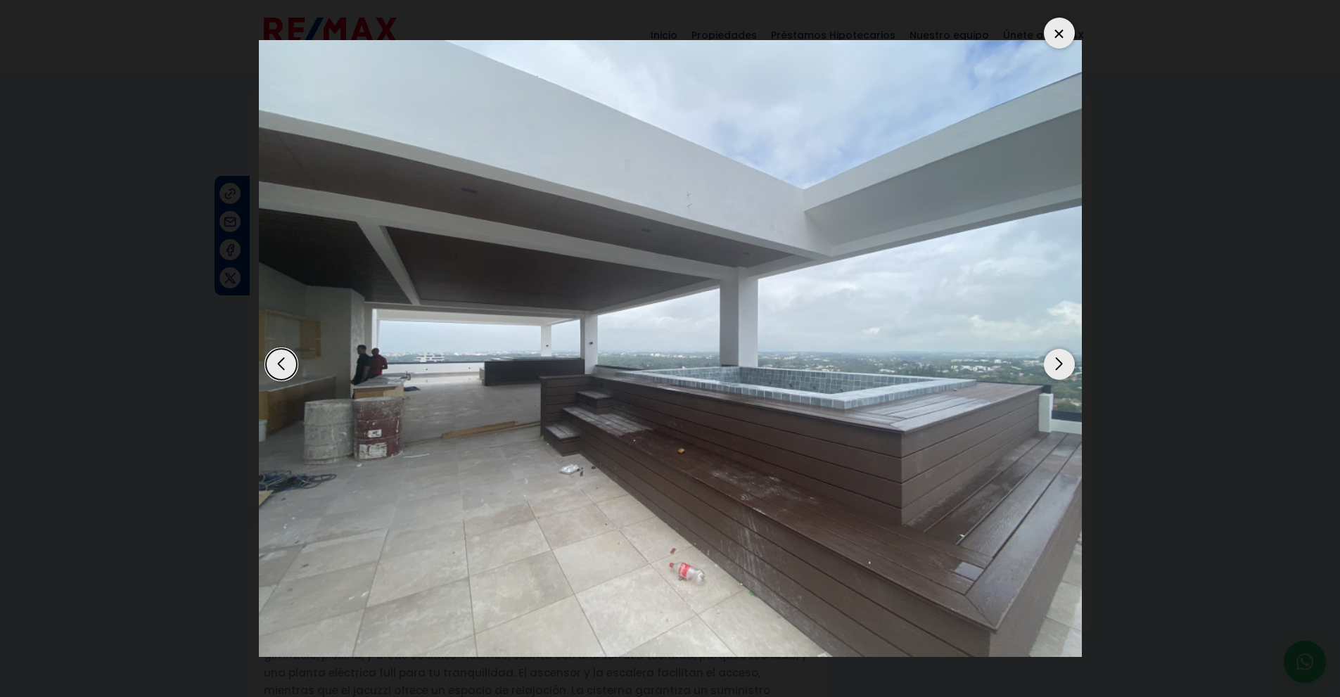
click at [1061, 361] on div "Next slide" at bounding box center [1059, 364] width 31 height 31
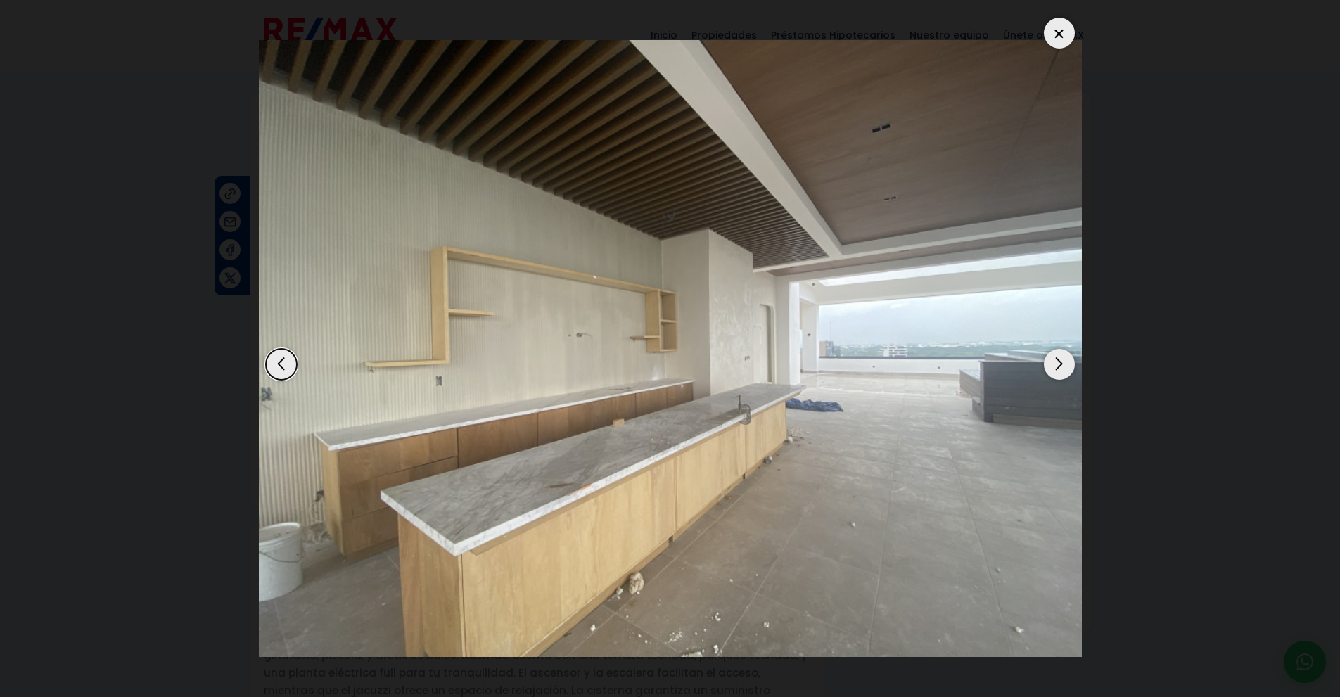
click at [1061, 361] on div "Next slide" at bounding box center [1059, 364] width 31 height 31
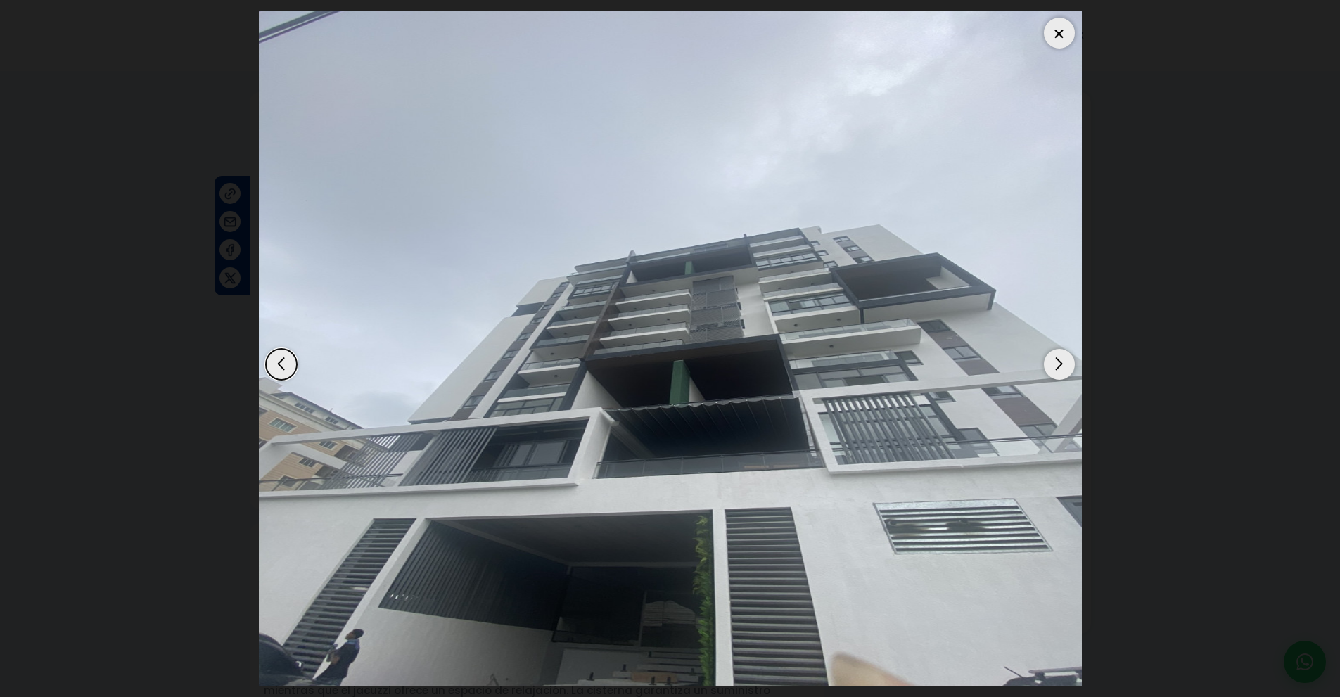
click at [1061, 361] on div "Next slide" at bounding box center [1059, 364] width 31 height 31
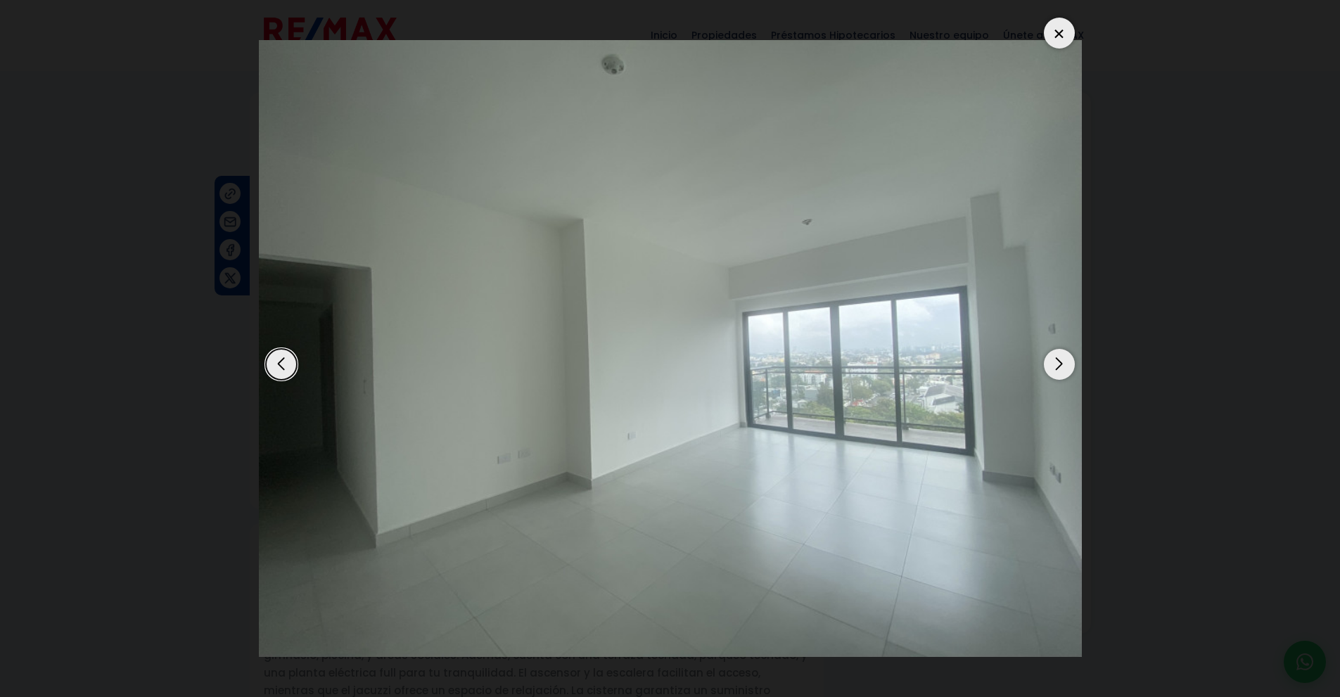
click at [1061, 361] on div "Next slide" at bounding box center [1059, 364] width 31 height 31
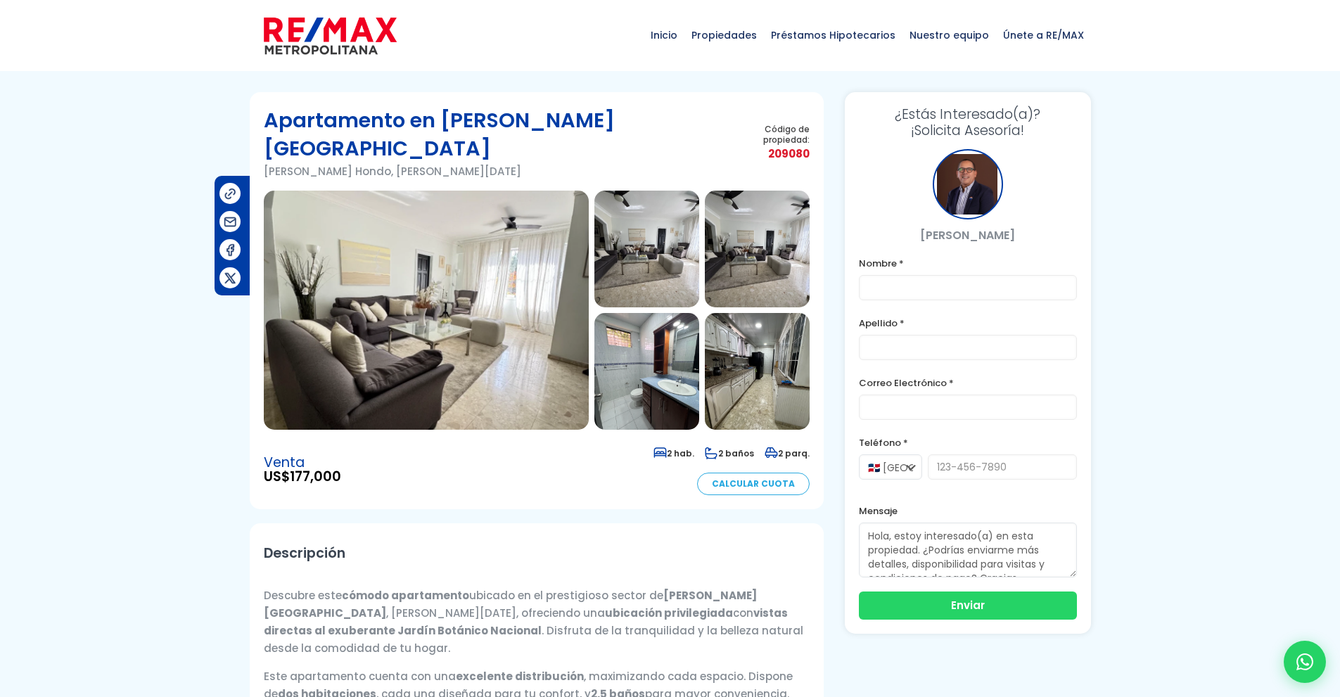
click at [407, 295] on img at bounding box center [426, 310] width 325 height 239
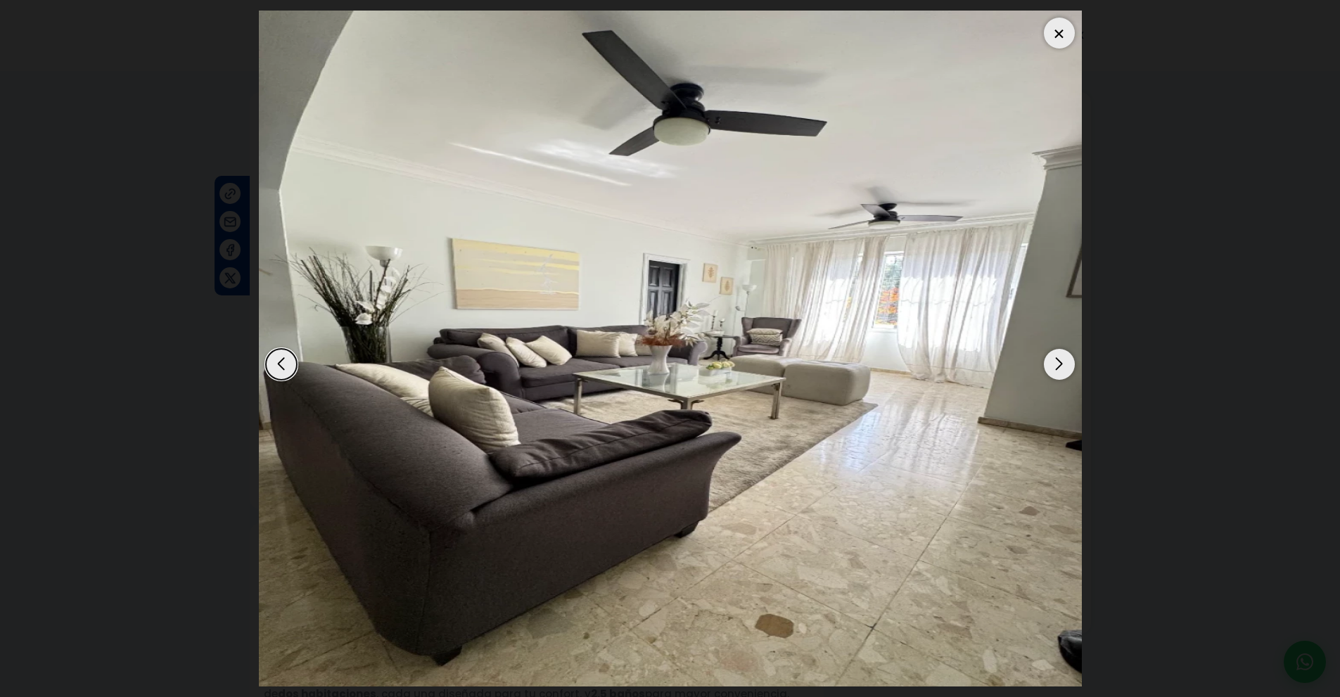
click at [1057, 369] on div "Next slide" at bounding box center [1059, 364] width 31 height 31
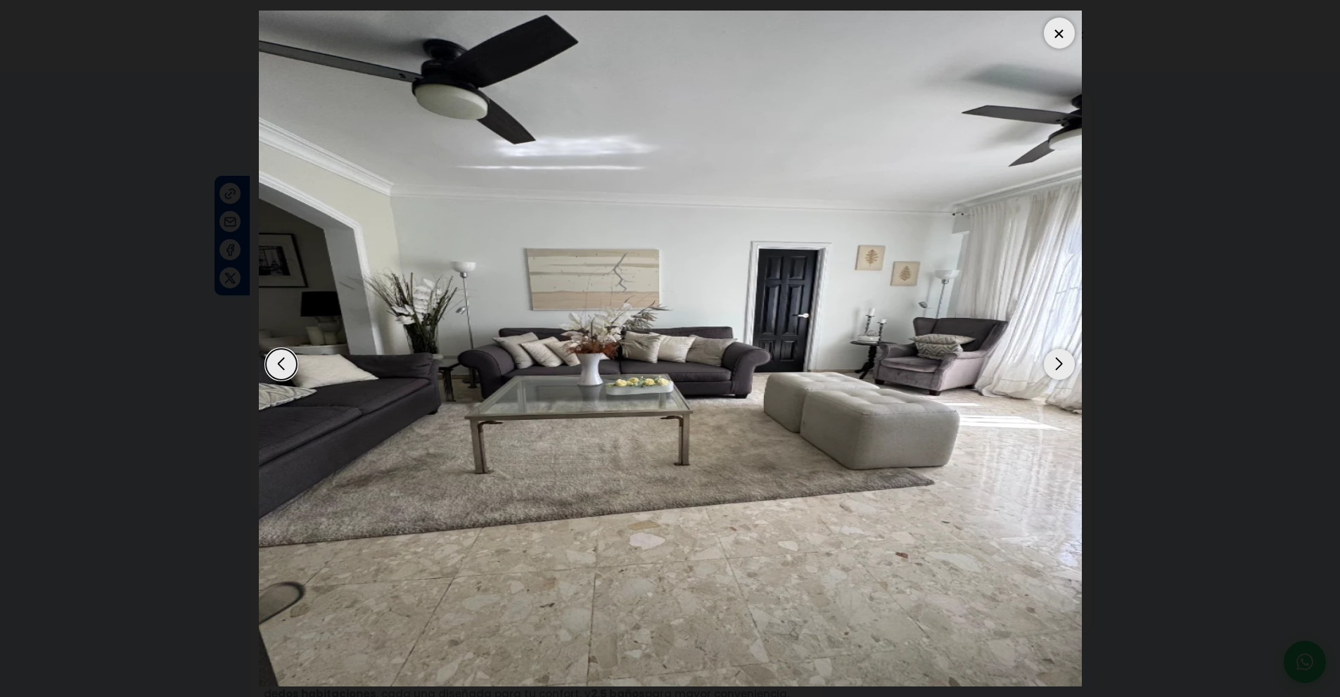
click at [1057, 369] on div "Next slide" at bounding box center [1059, 364] width 31 height 31
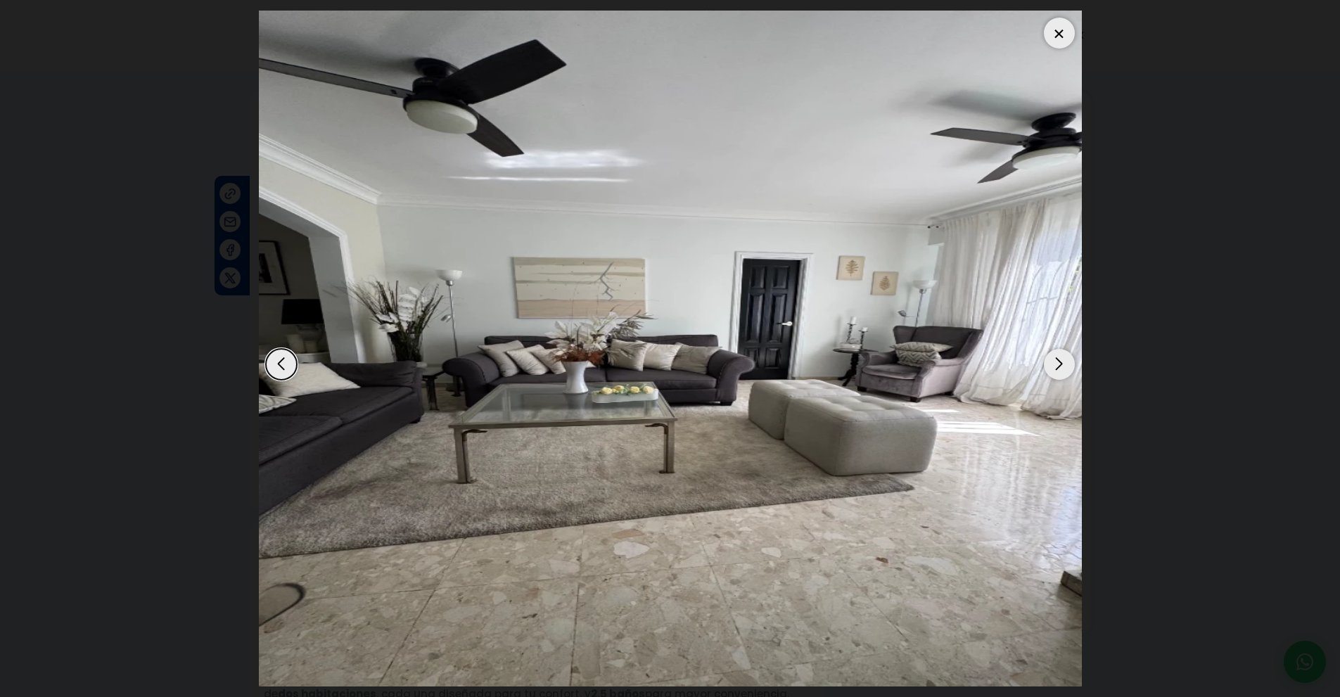
click at [1057, 369] on div "Next slide" at bounding box center [1059, 364] width 31 height 31
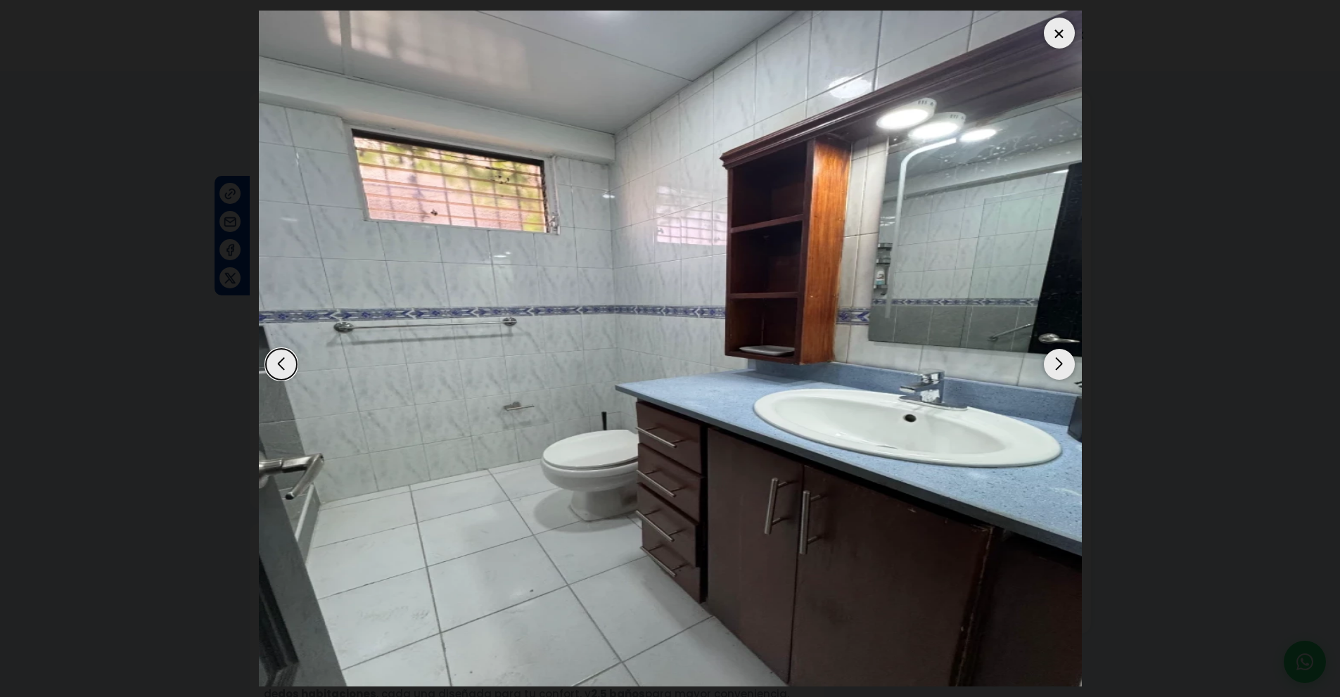
click at [1057, 369] on div "Next slide" at bounding box center [1059, 364] width 31 height 31
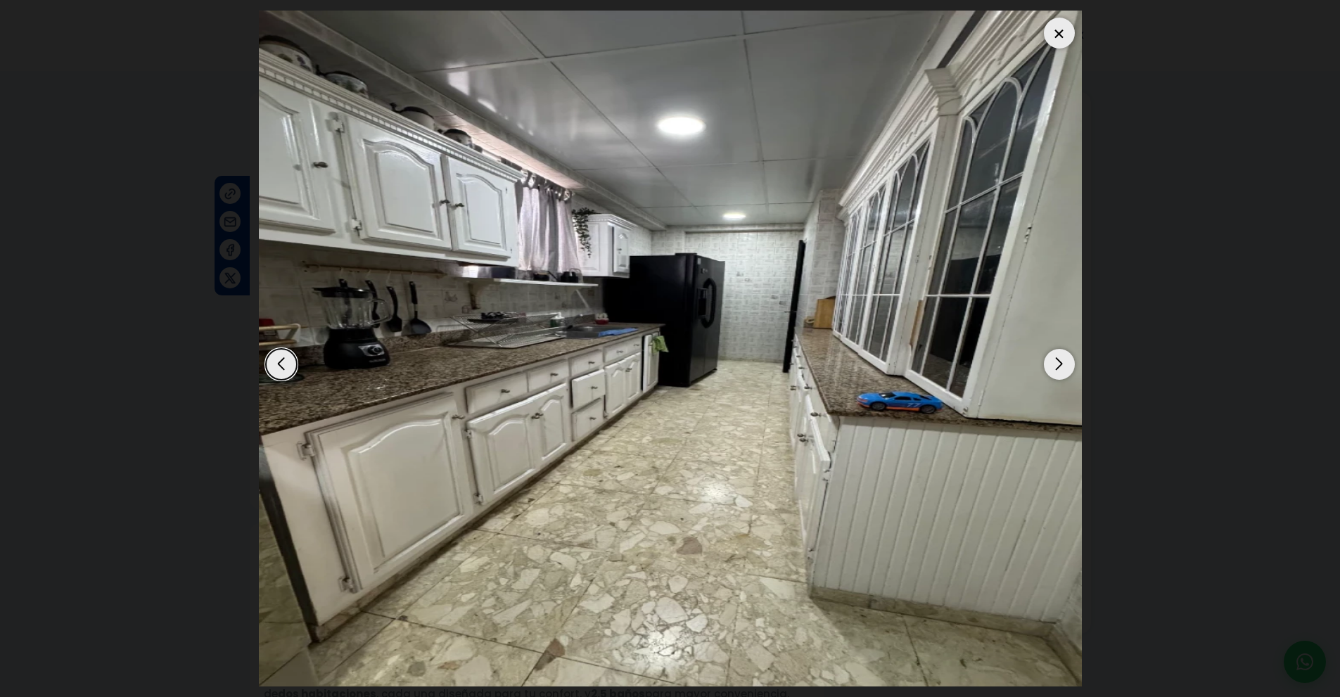
click at [284, 361] on div "Previous slide" at bounding box center [281, 364] width 31 height 31
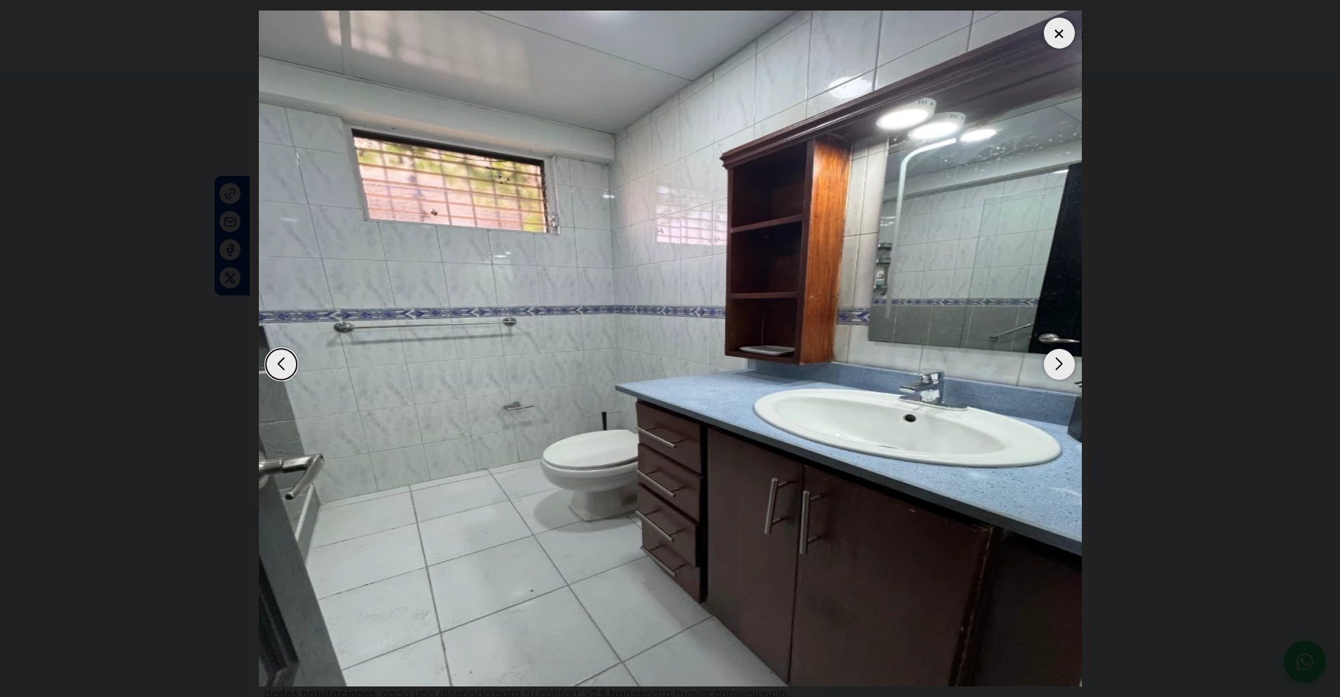
click at [1060, 364] on div "Next slide" at bounding box center [1059, 364] width 31 height 31
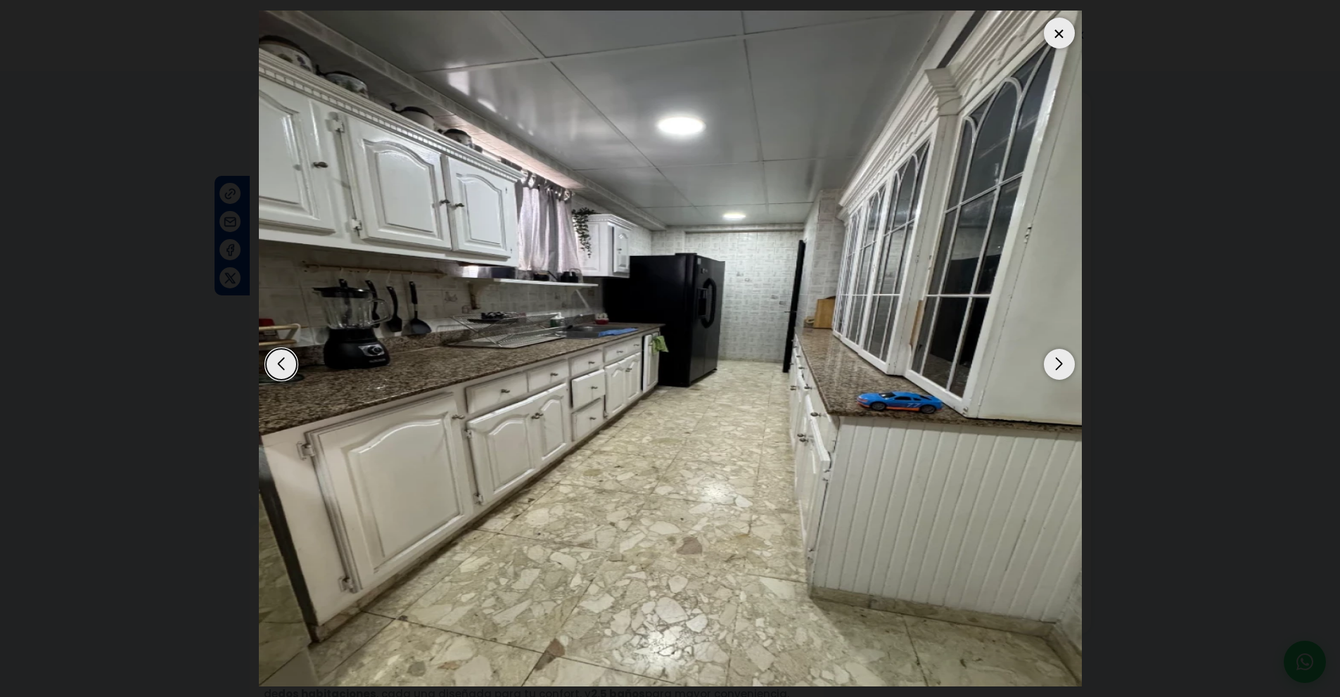
click at [1060, 364] on div "Next slide" at bounding box center [1059, 364] width 31 height 31
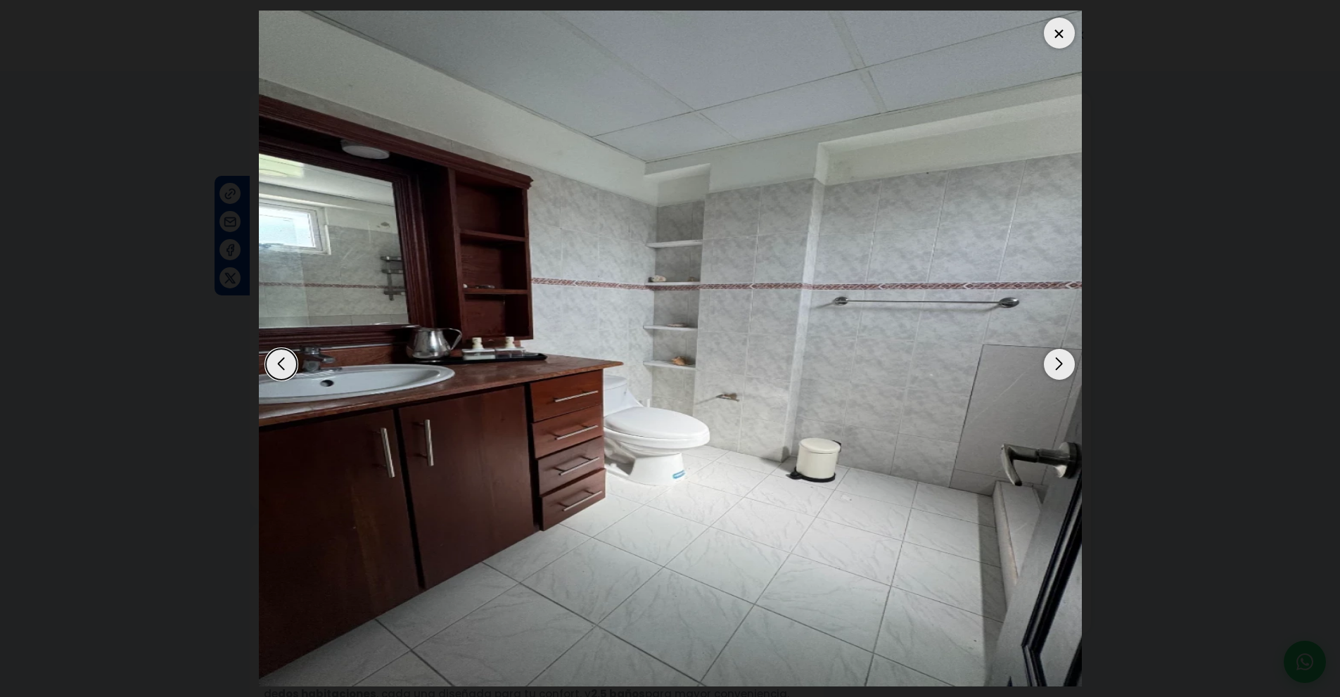
click at [1060, 364] on div "Next slide" at bounding box center [1059, 364] width 31 height 31
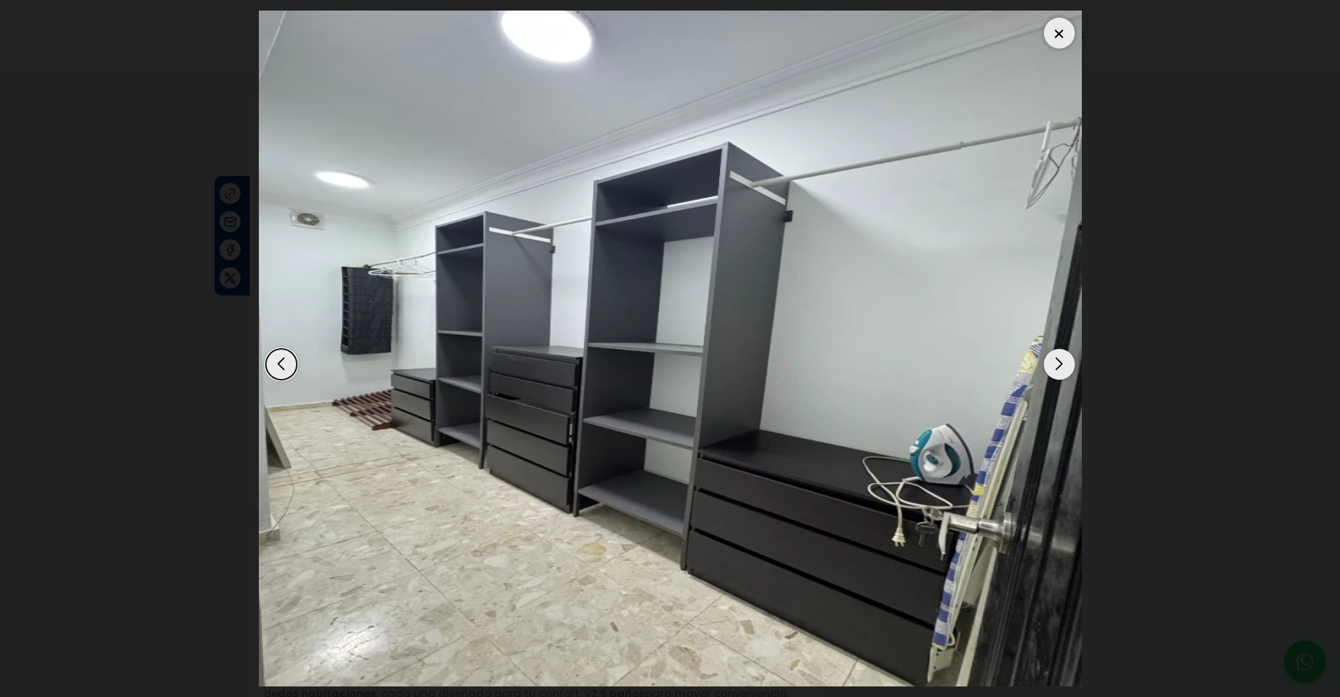
click at [281, 371] on div "Previous slide" at bounding box center [281, 364] width 31 height 31
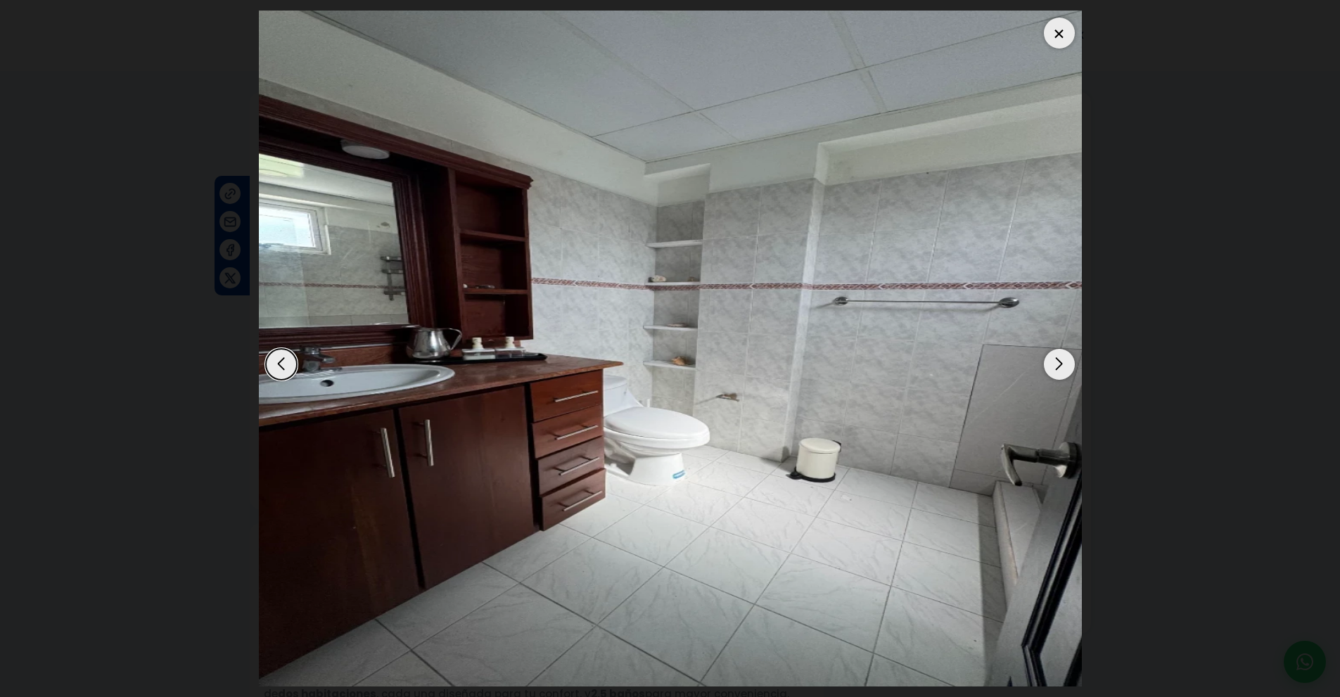
click at [1061, 371] on div "Next slide" at bounding box center [1059, 364] width 31 height 31
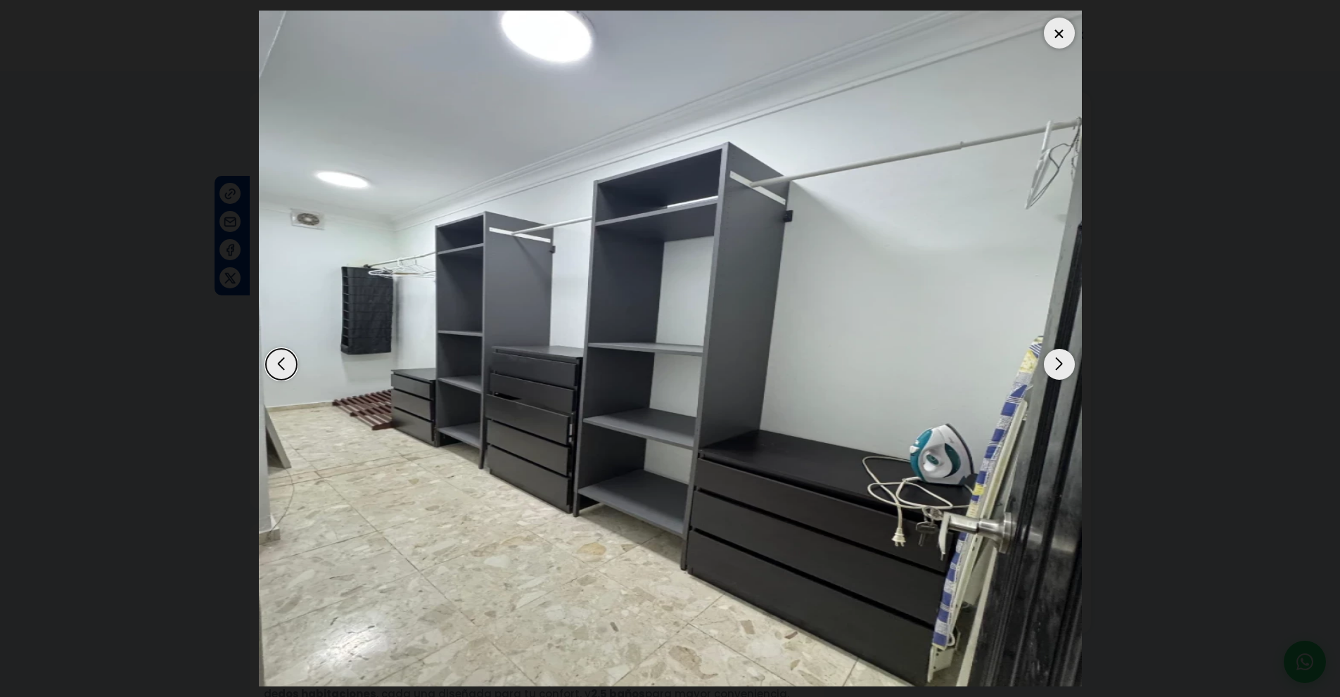
click at [1061, 371] on div "Next slide" at bounding box center [1059, 364] width 31 height 31
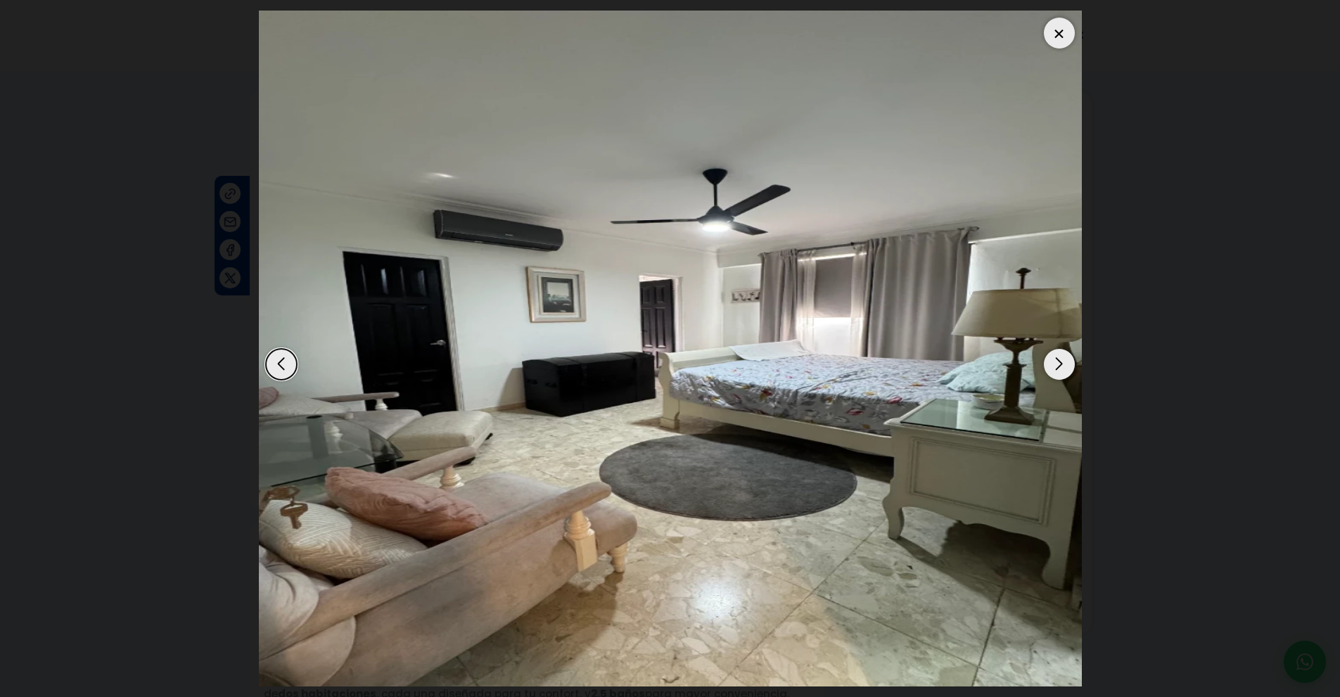
click at [1061, 371] on div "Next slide" at bounding box center [1059, 364] width 31 height 31
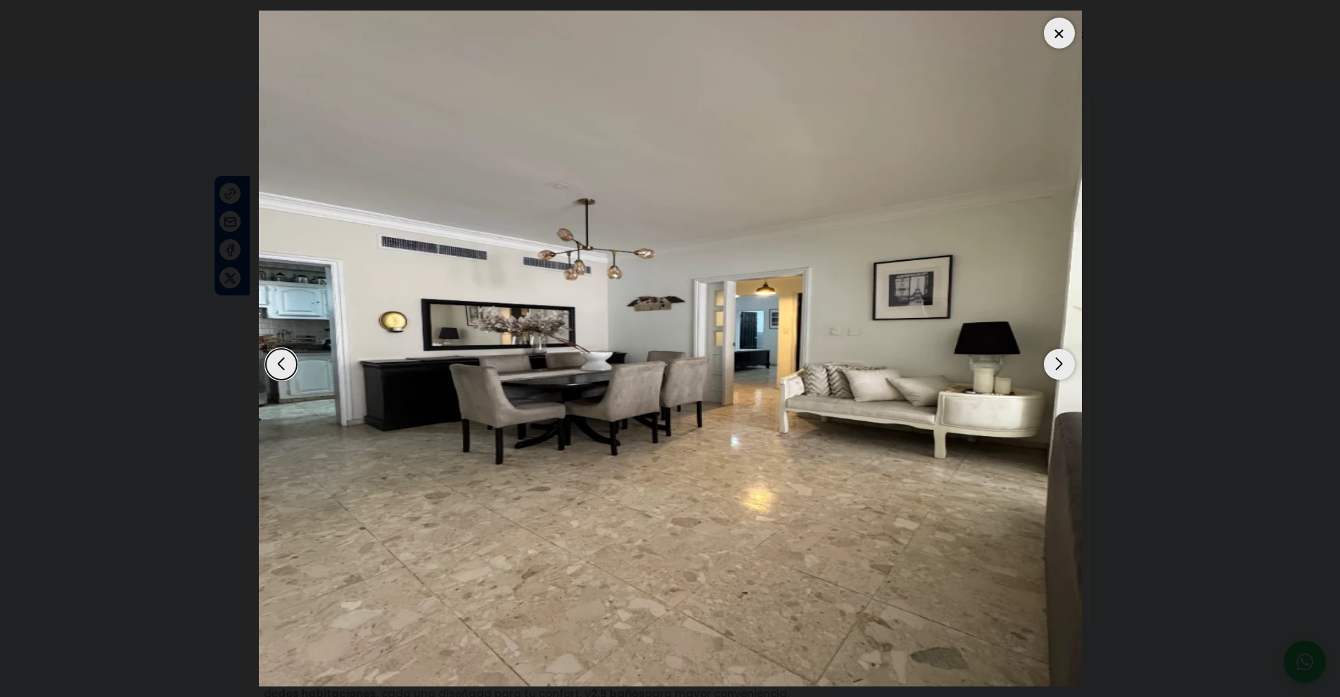
click at [1061, 371] on div "Next slide" at bounding box center [1059, 364] width 31 height 31
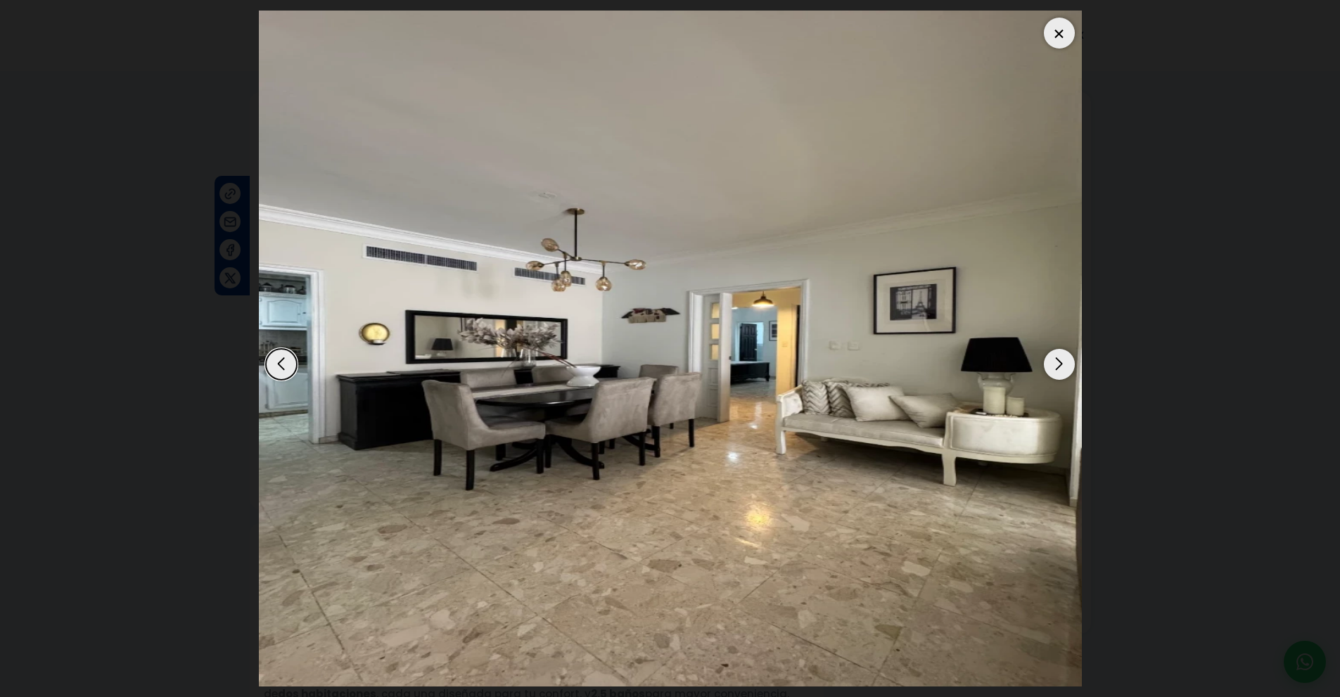
click at [1061, 371] on div "Next slide" at bounding box center [1059, 364] width 31 height 31
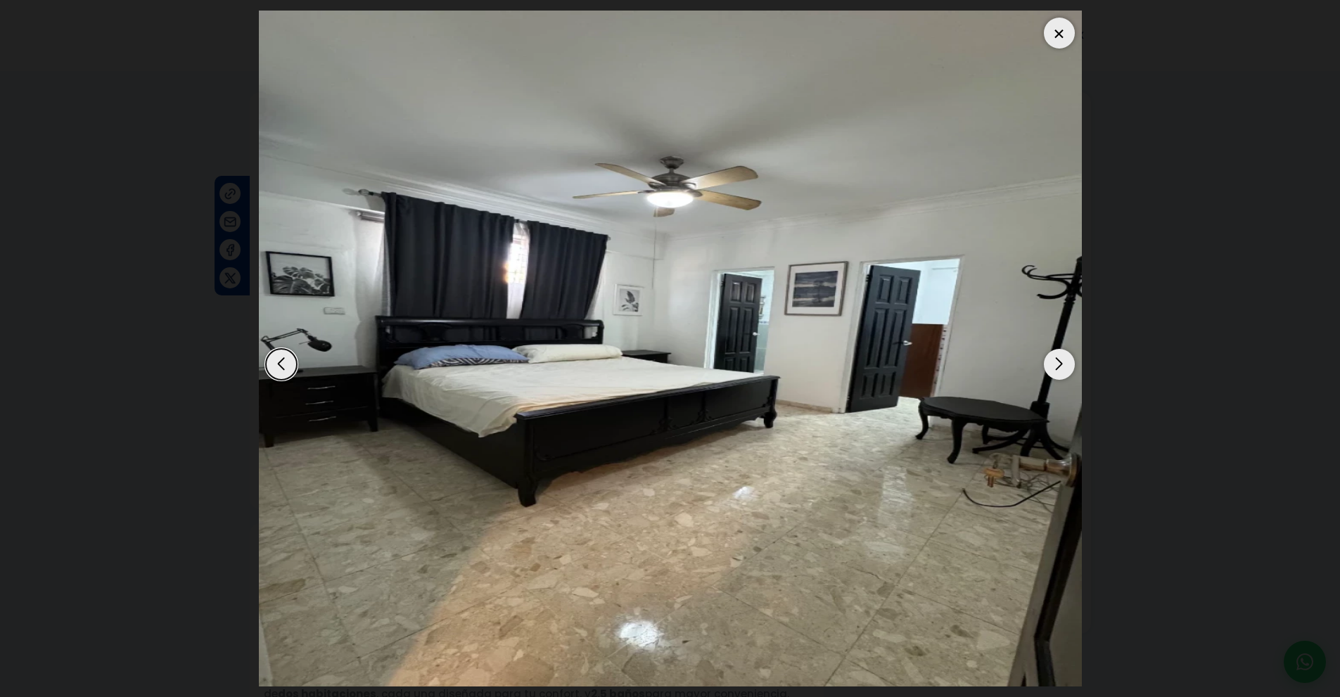
click at [1061, 371] on div "Next slide" at bounding box center [1059, 364] width 31 height 31
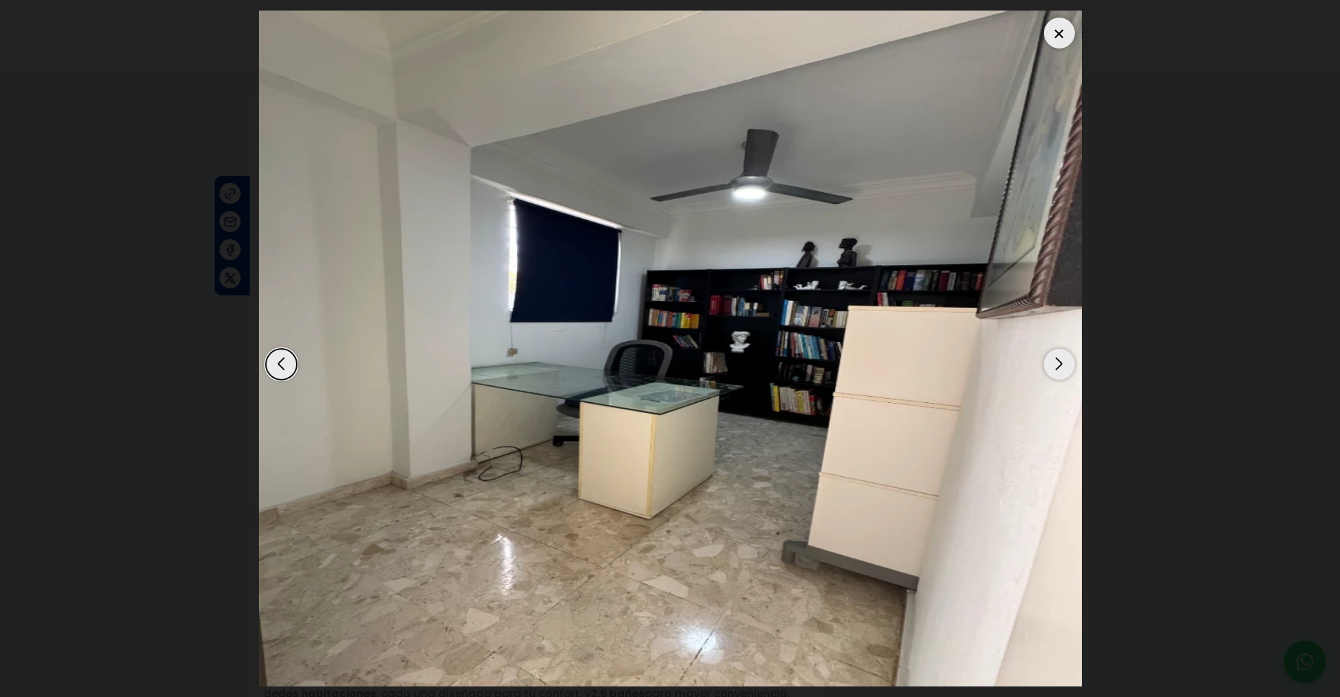
click at [1061, 371] on div "Next slide" at bounding box center [1059, 364] width 31 height 31
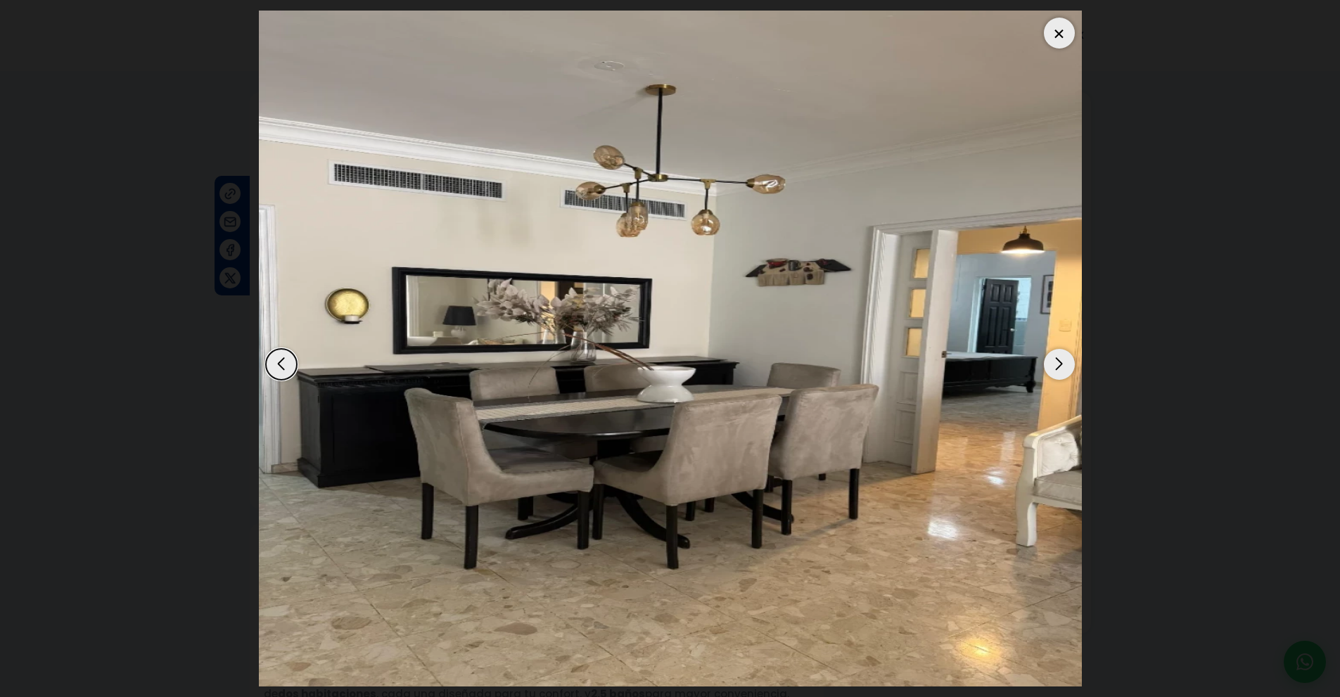
click at [1061, 371] on div "Next slide" at bounding box center [1059, 364] width 31 height 31
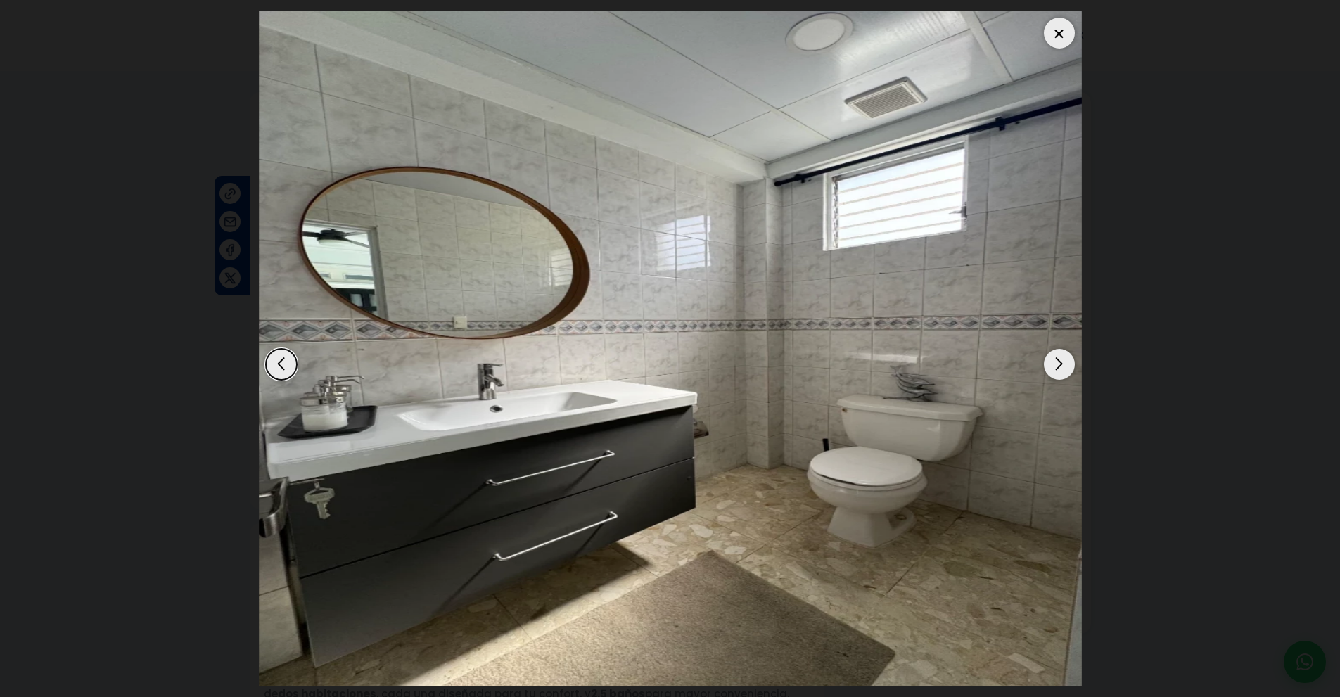
click at [1061, 371] on div "Next slide" at bounding box center [1059, 364] width 31 height 31
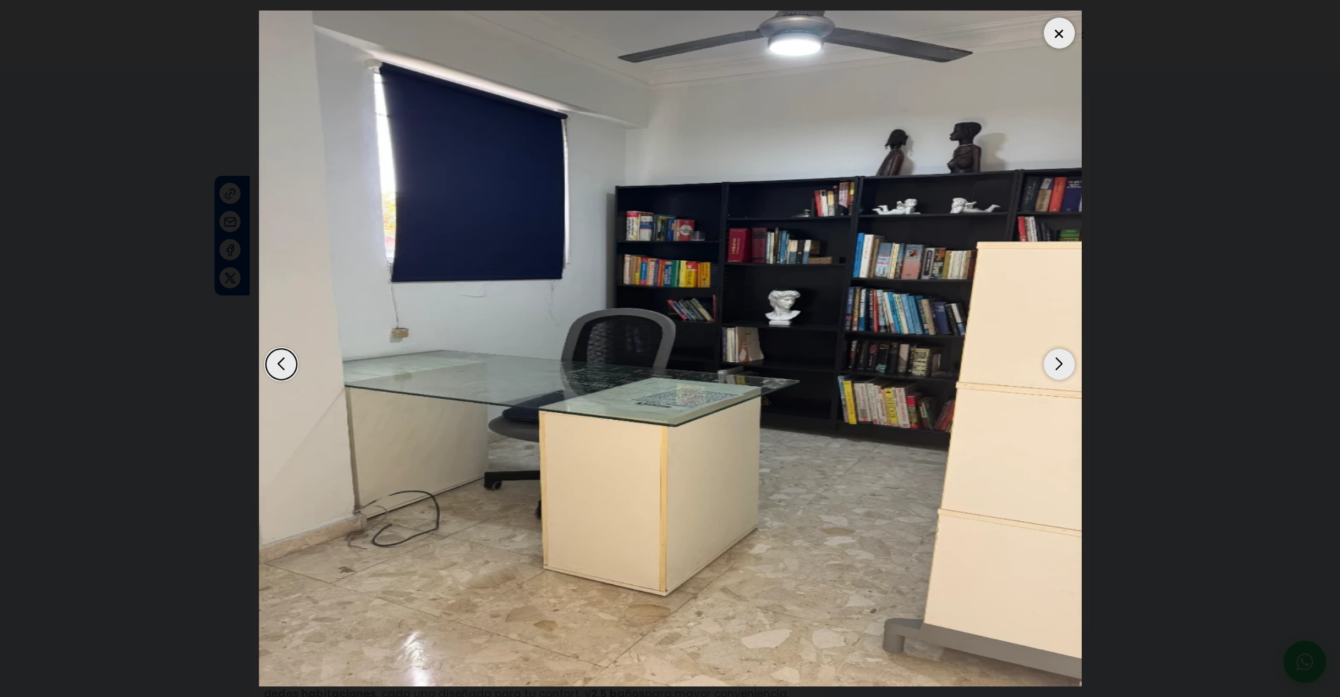
click at [1061, 371] on div "Next slide" at bounding box center [1059, 364] width 31 height 31
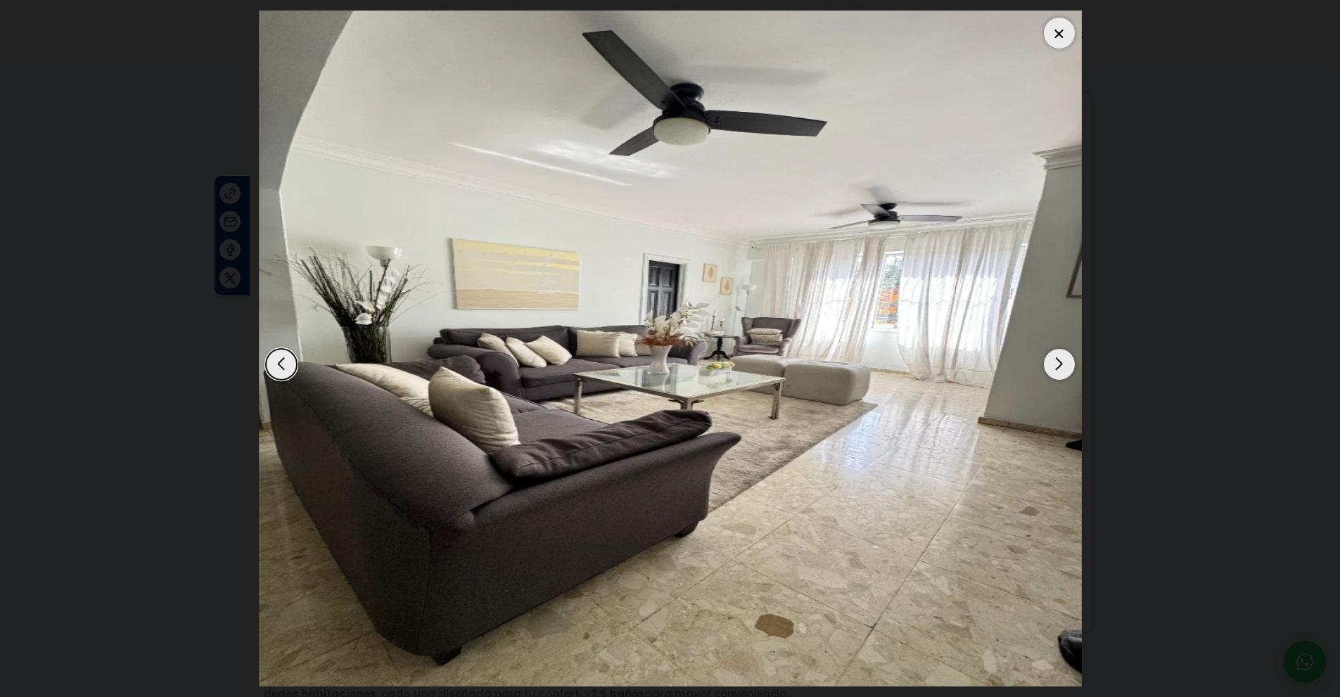
click at [1061, 371] on div "Next slide" at bounding box center [1059, 364] width 31 height 31
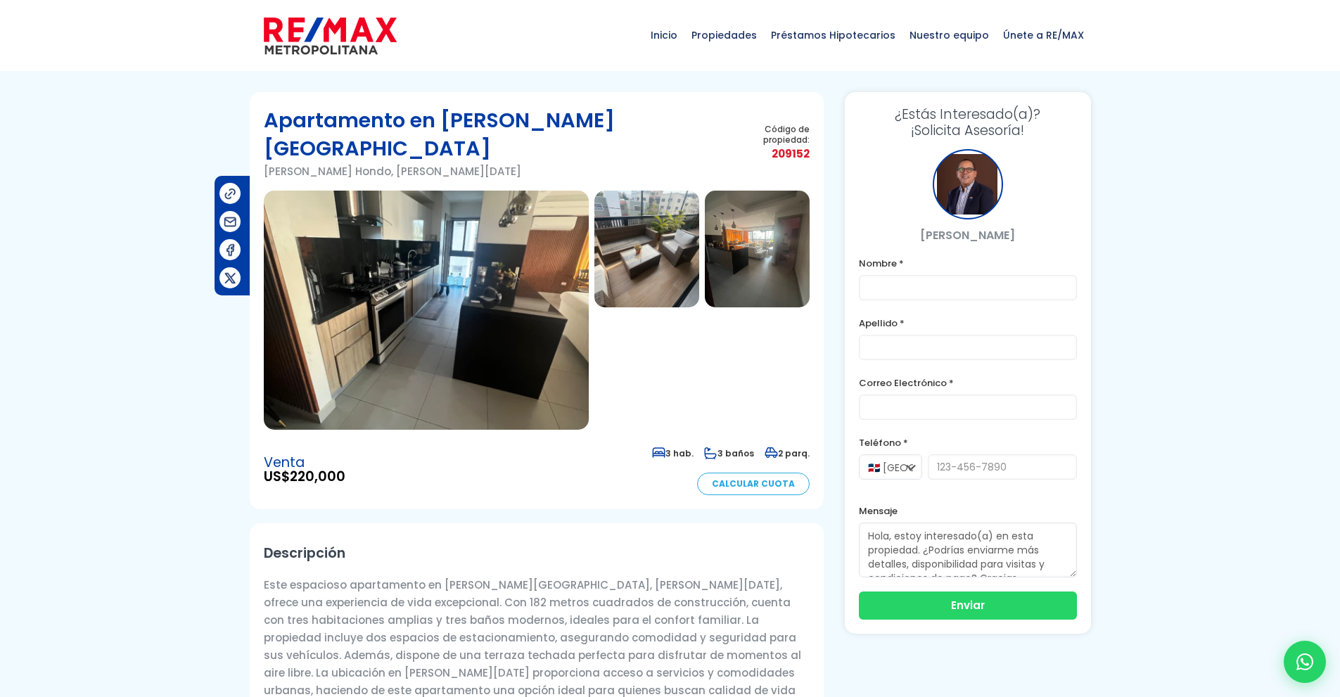
click at [490, 245] on img at bounding box center [426, 310] width 325 height 239
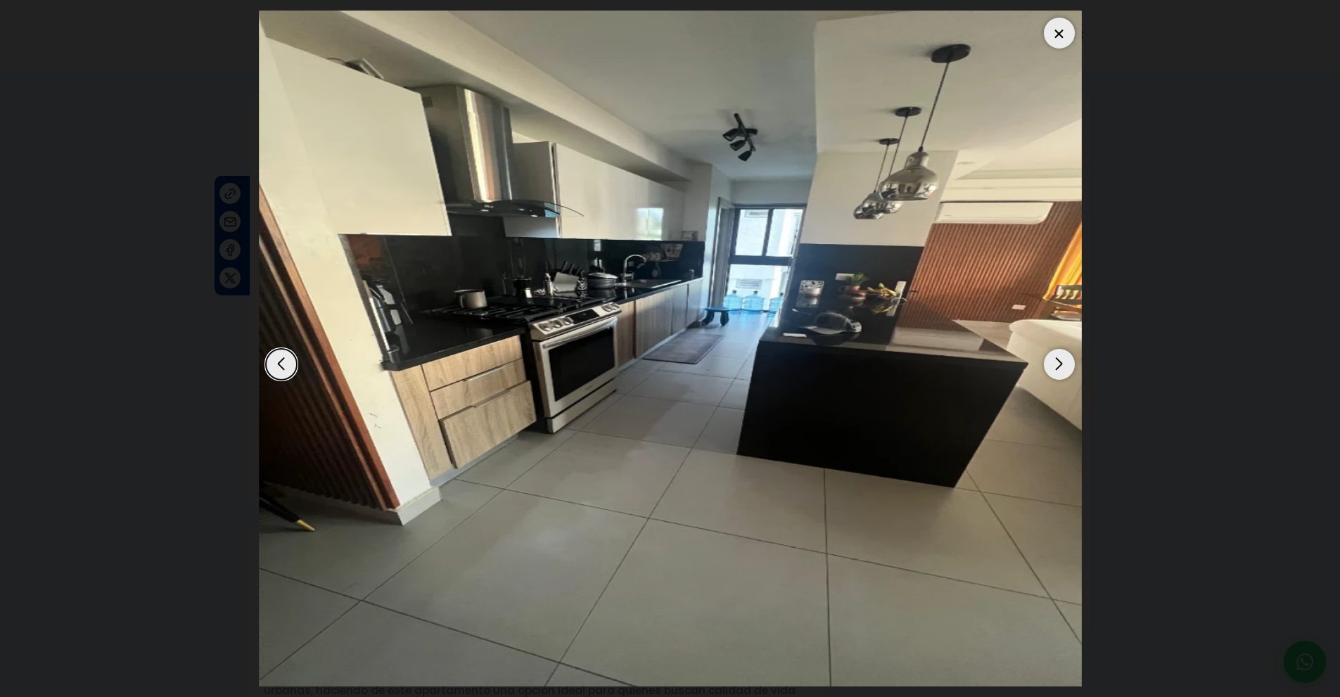
click at [1062, 359] on div "Next slide" at bounding box center [1059, 364] width 31 height 31
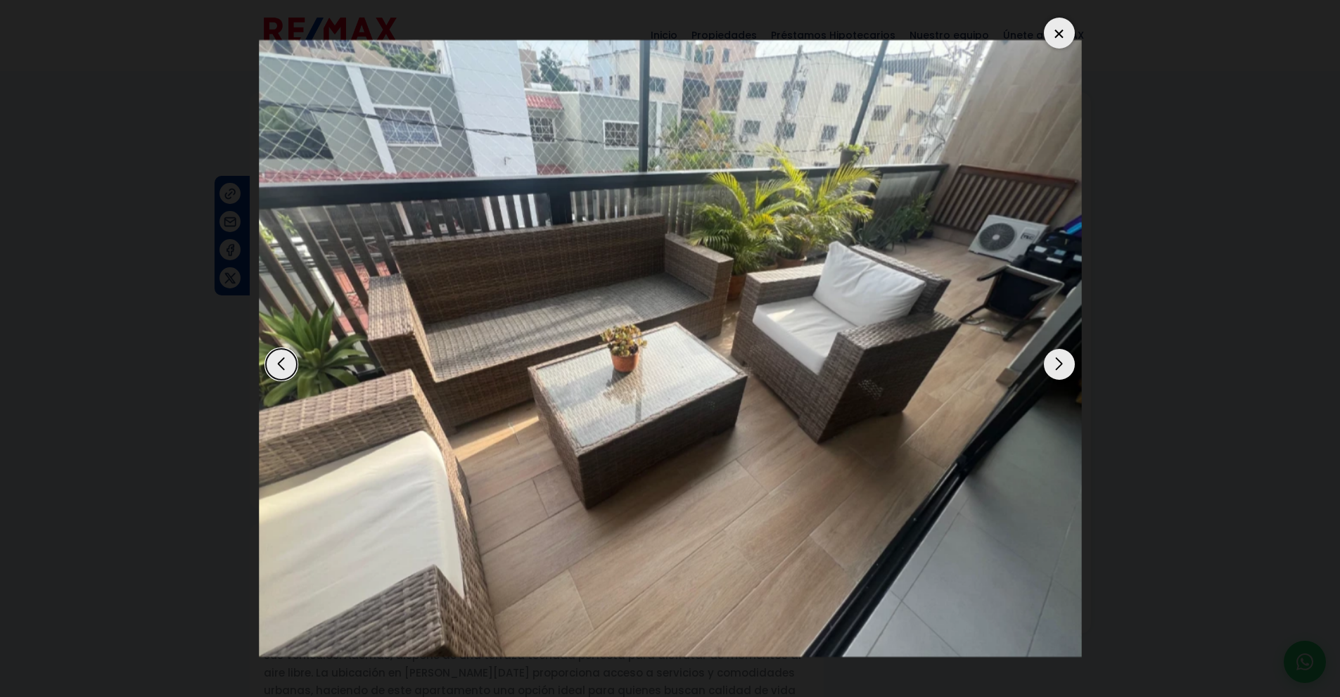
click at [1052, 363] on div "Next slide" at bounding box center [1059, 364] width 31 height 31
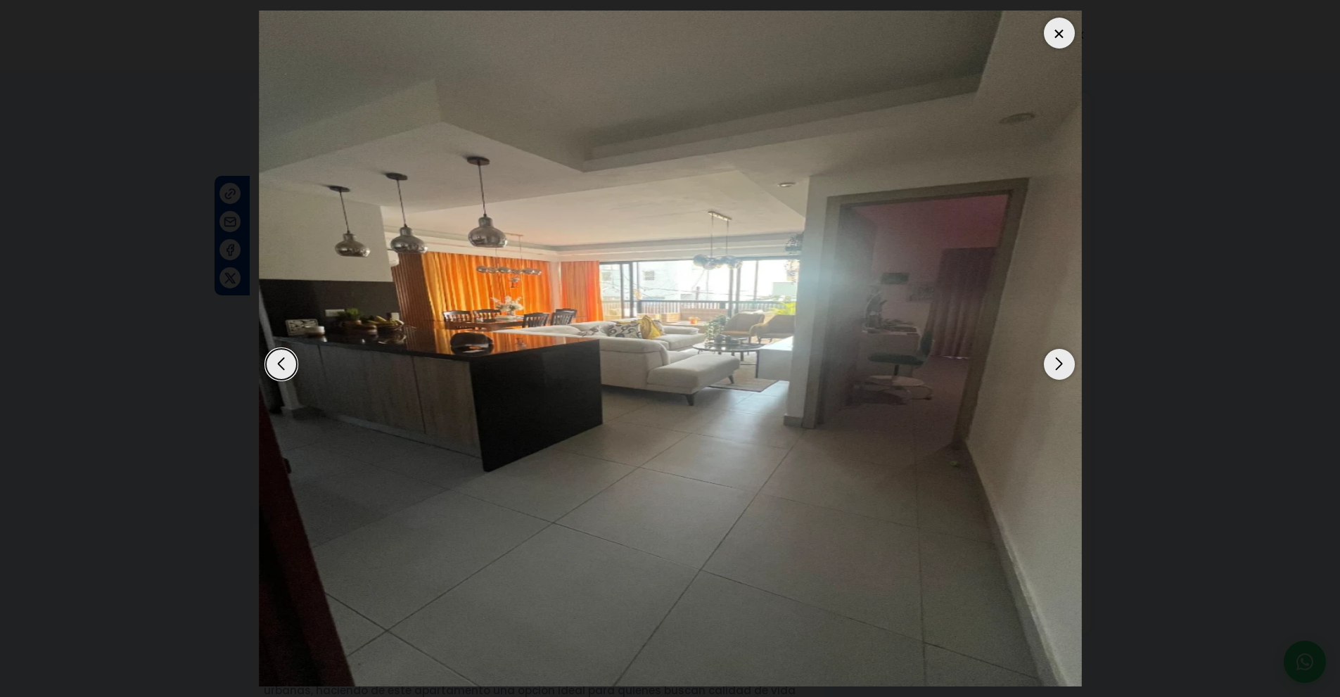
click at [1052, 363] on div "Next slide" at bounding box center [1059, 364] width 31 height 31
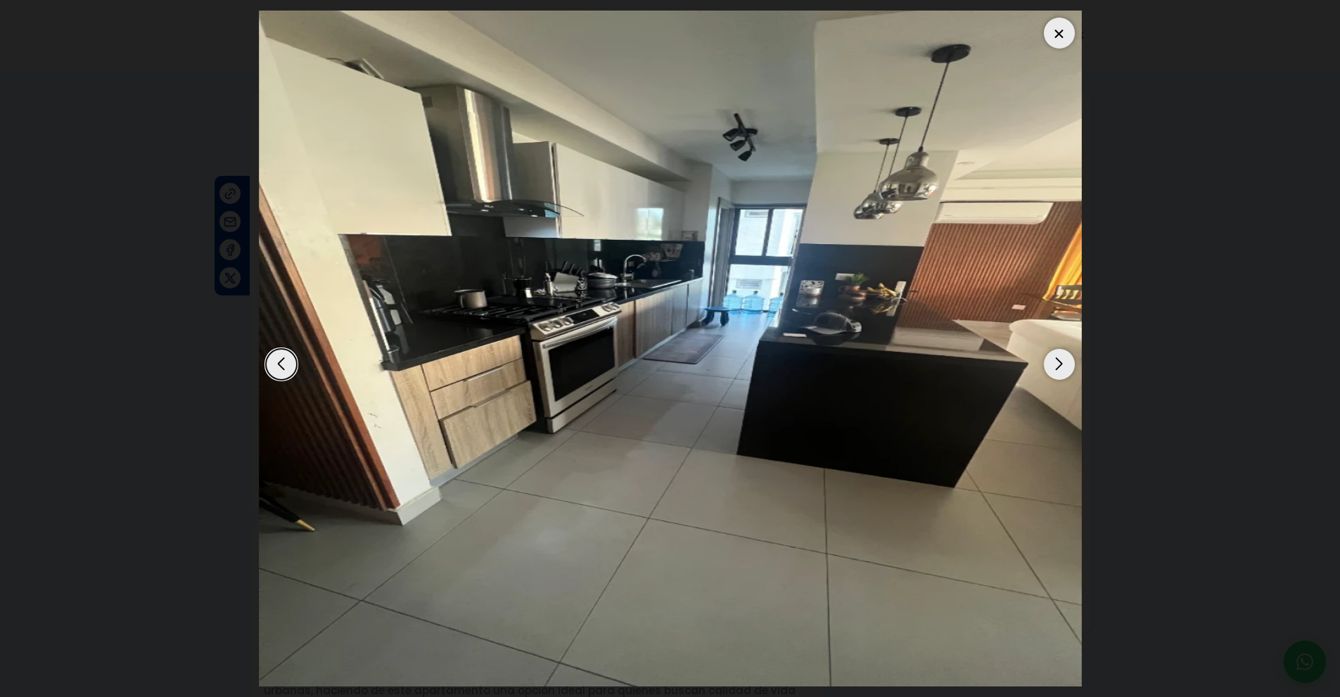
click at [1052, 363] on div "Next slide" at bounding box center [1059, 364] width 31 height 31
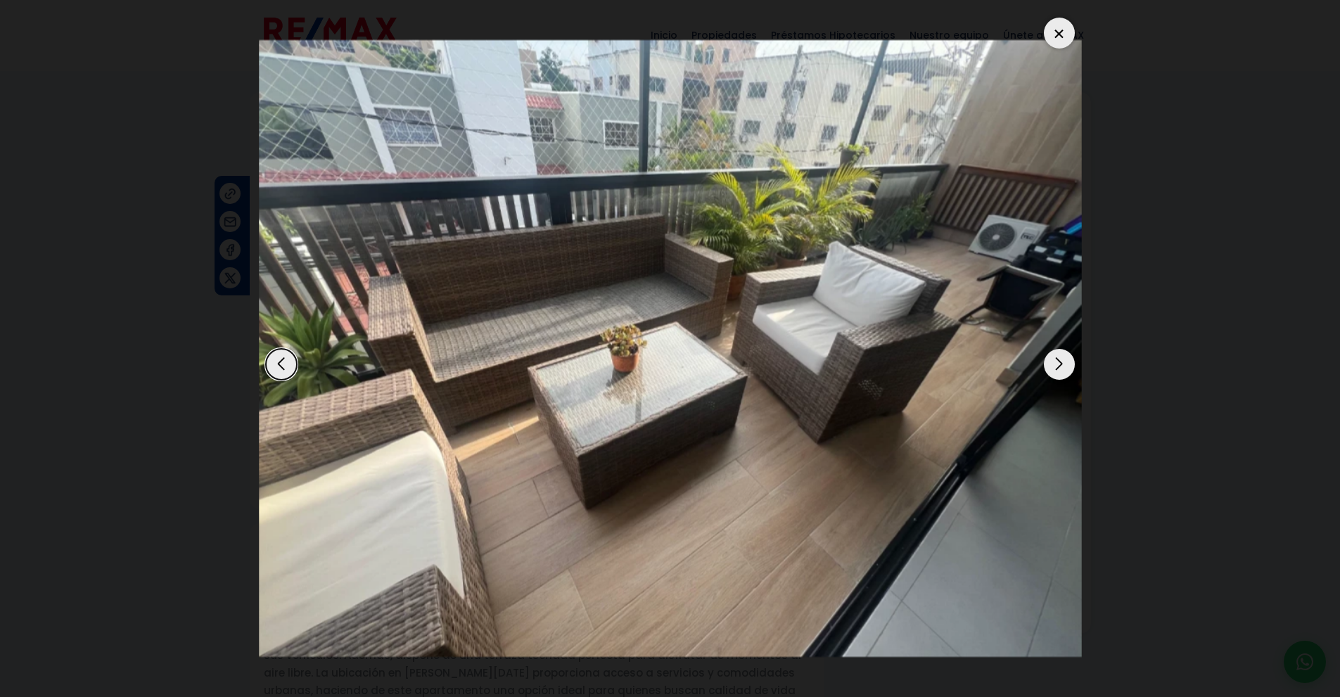
click at [1052, 363] on div "Next slide" at bounding box center [1059, 364] width 31 height 31
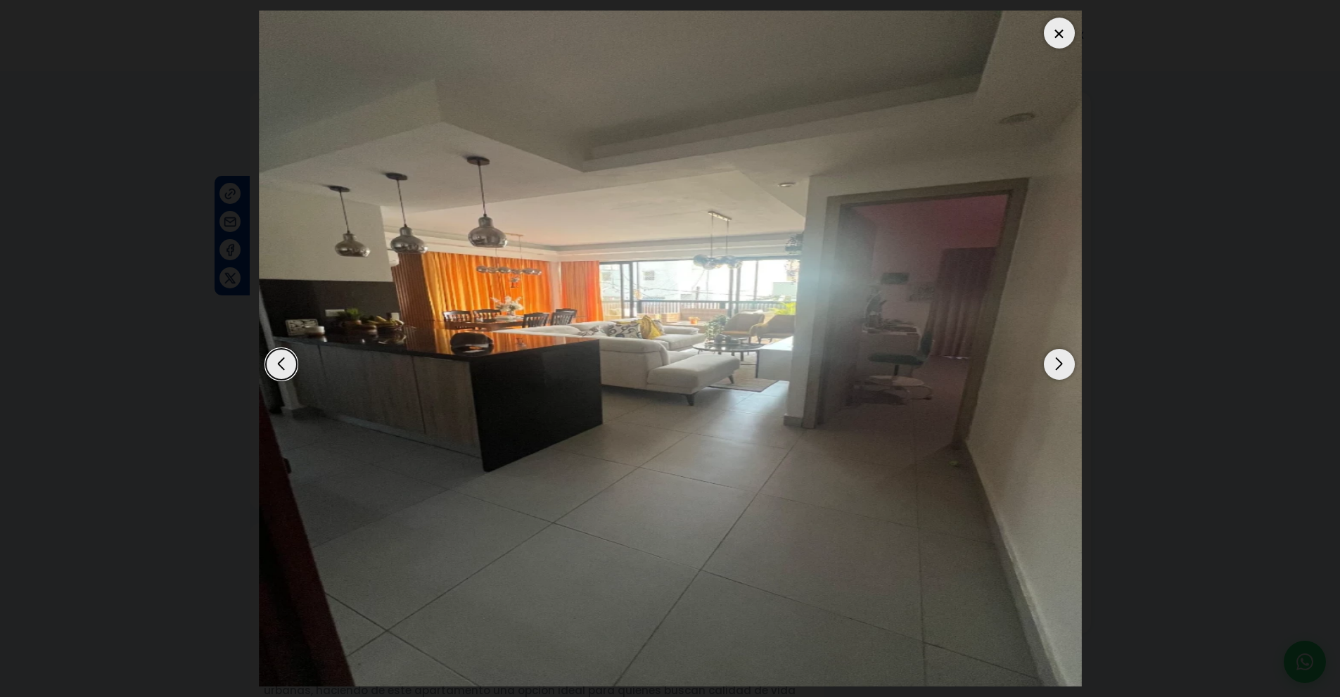
click at [1064, 30] on div at bounding box center [1059, 33] width 31 height 31
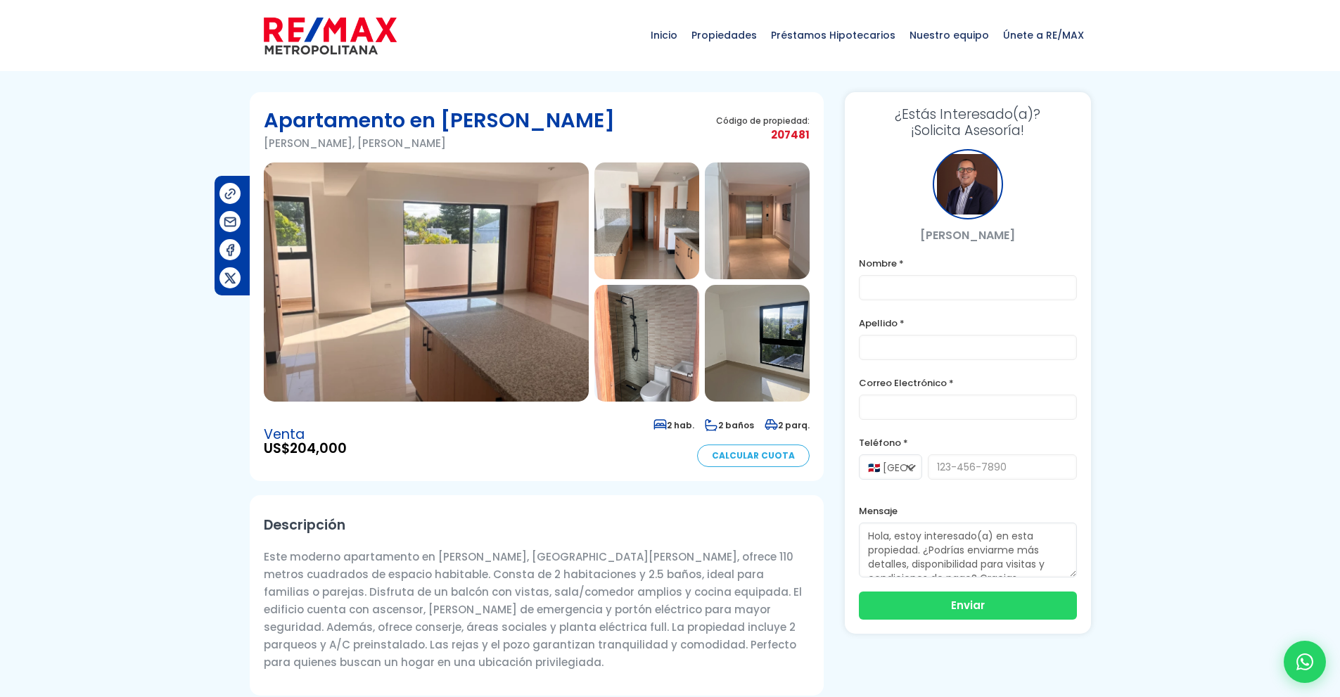
click at [501, 265] on img at bounding box center [426, 281] width 325 height 239
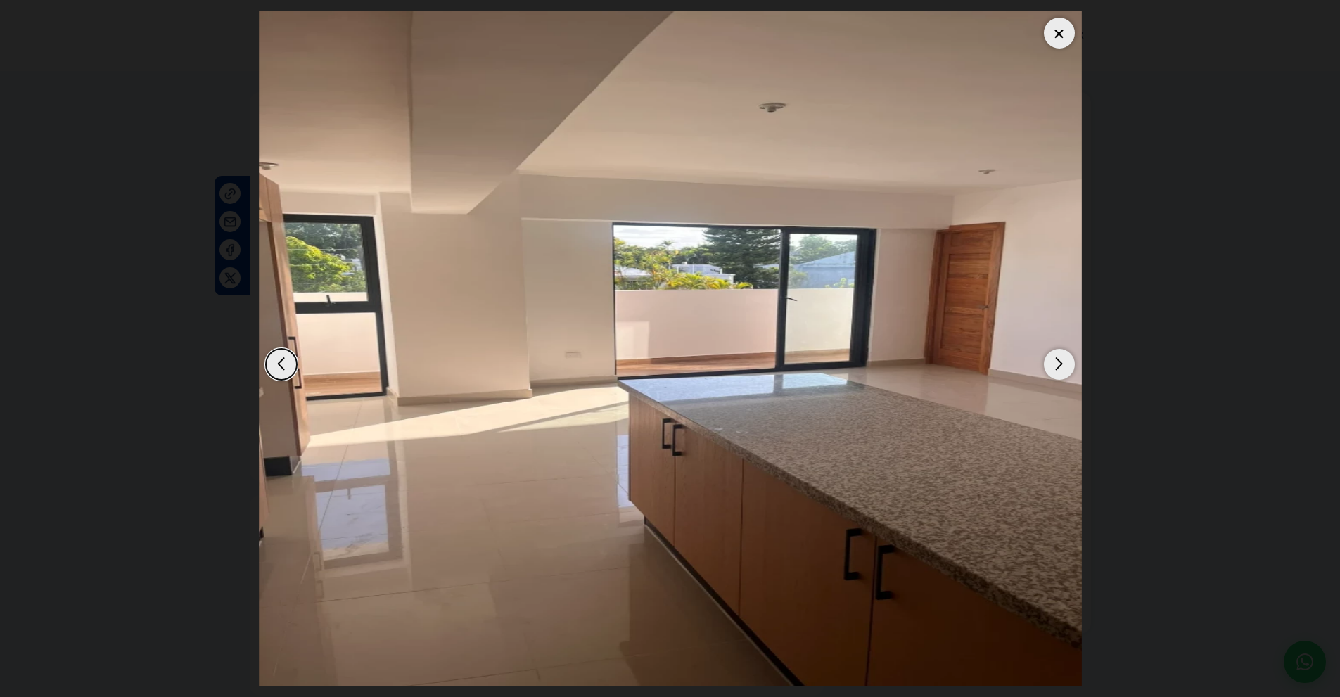
click at [1052, 365] on div "Next slide" at bounding box center [1059, 364] width 31 height 31
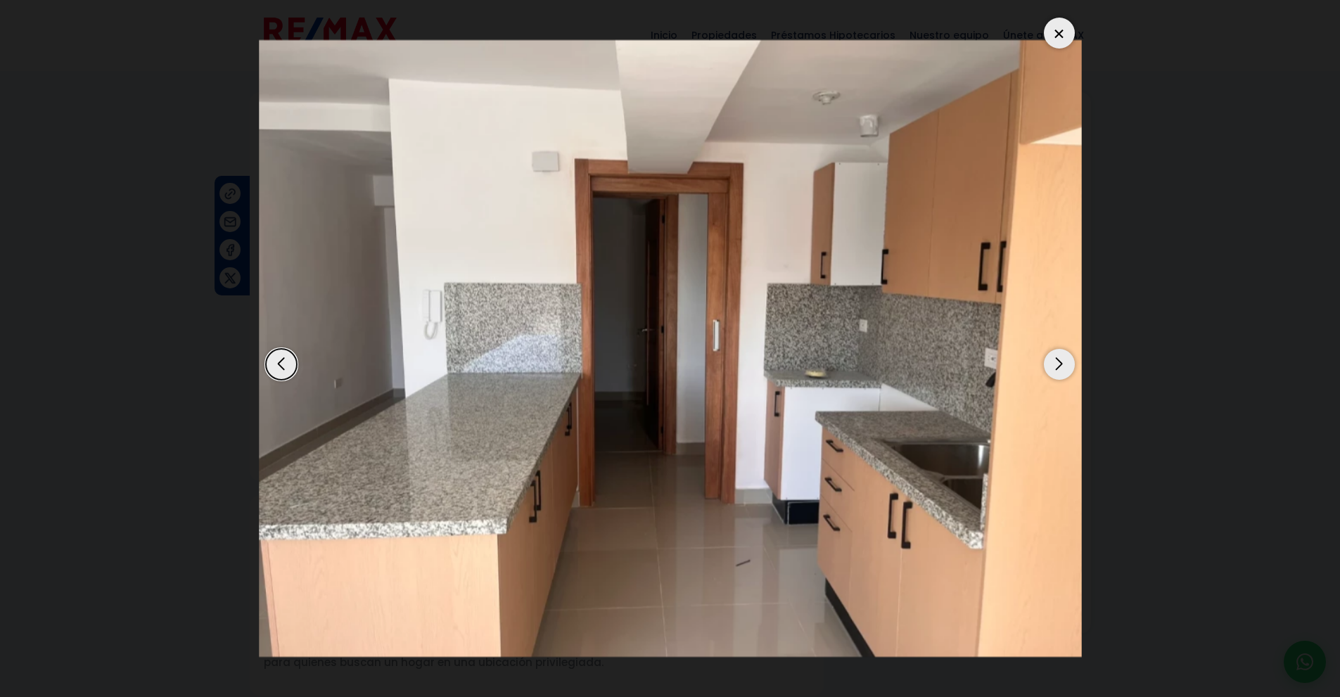
click at [1052, 365] on div "Next slide" at bounding box center [1059, 364] width 31 height 31
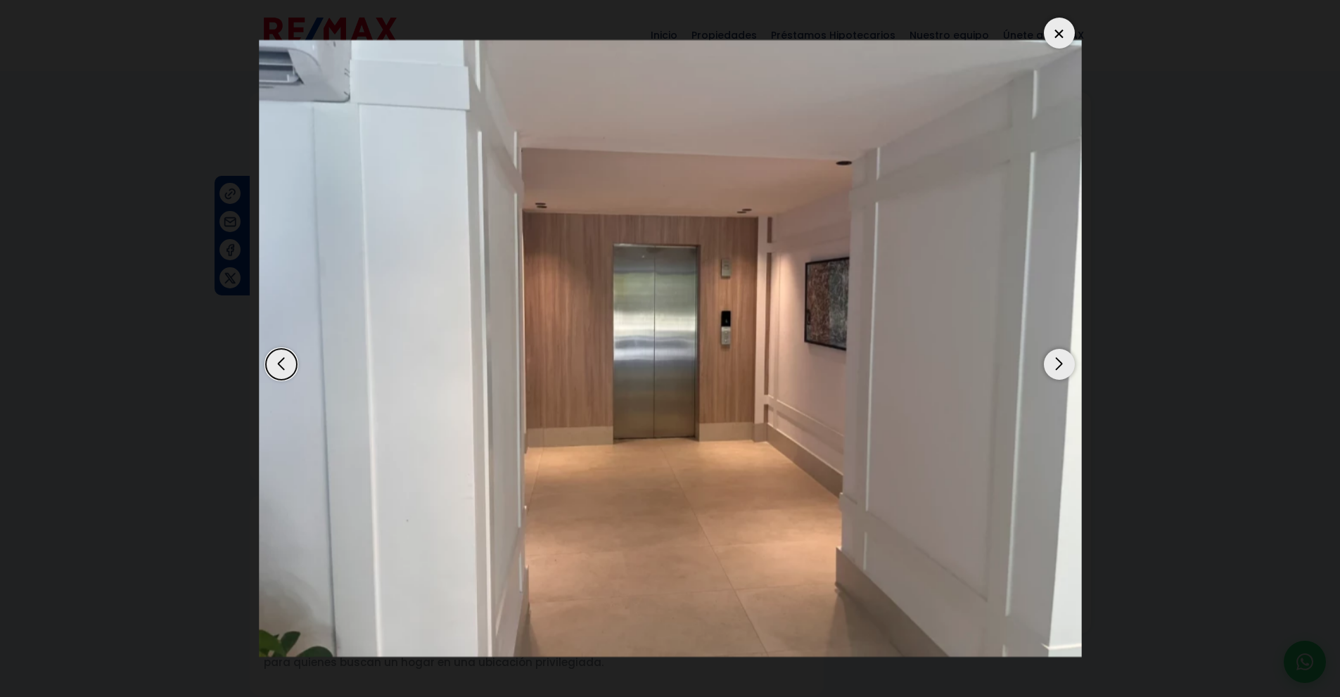
click at [1052, 365] on div "Next slide" at bounding box center [1059, 364] width 31 height 31
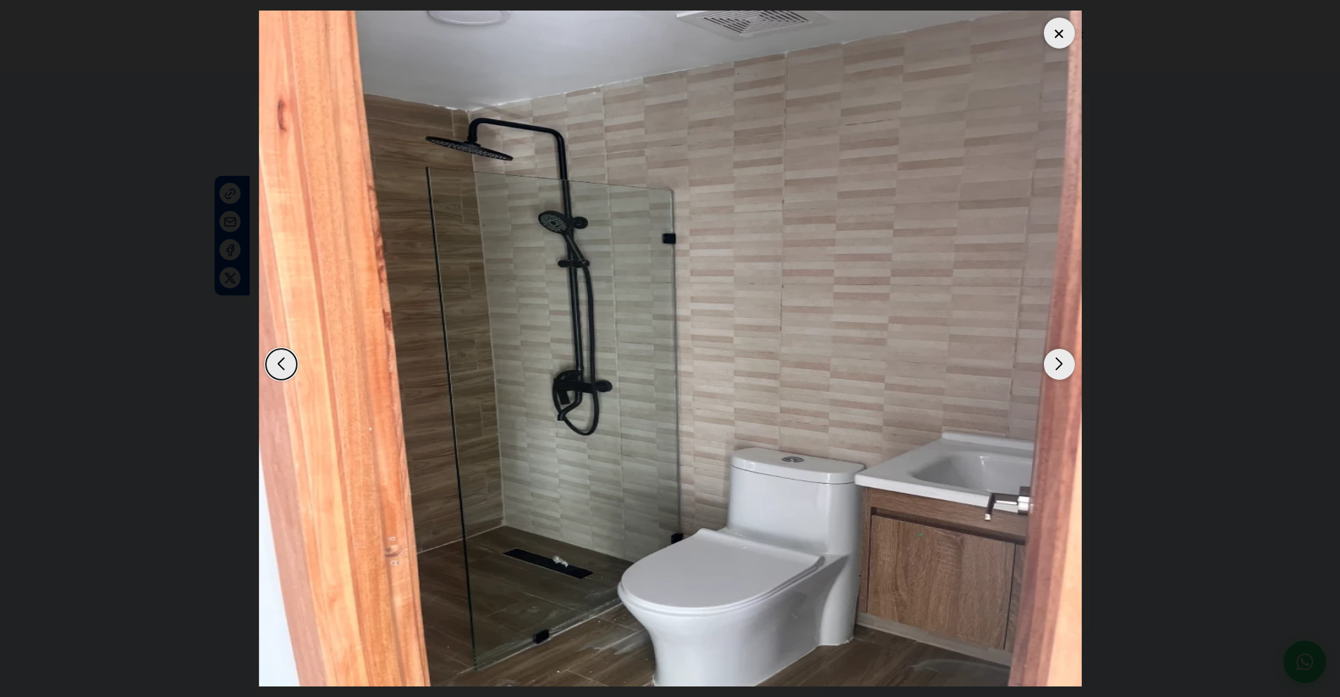
click at [1052, 365] on div "Next slide" at bounding box center [1059, 364] width 31 height 31
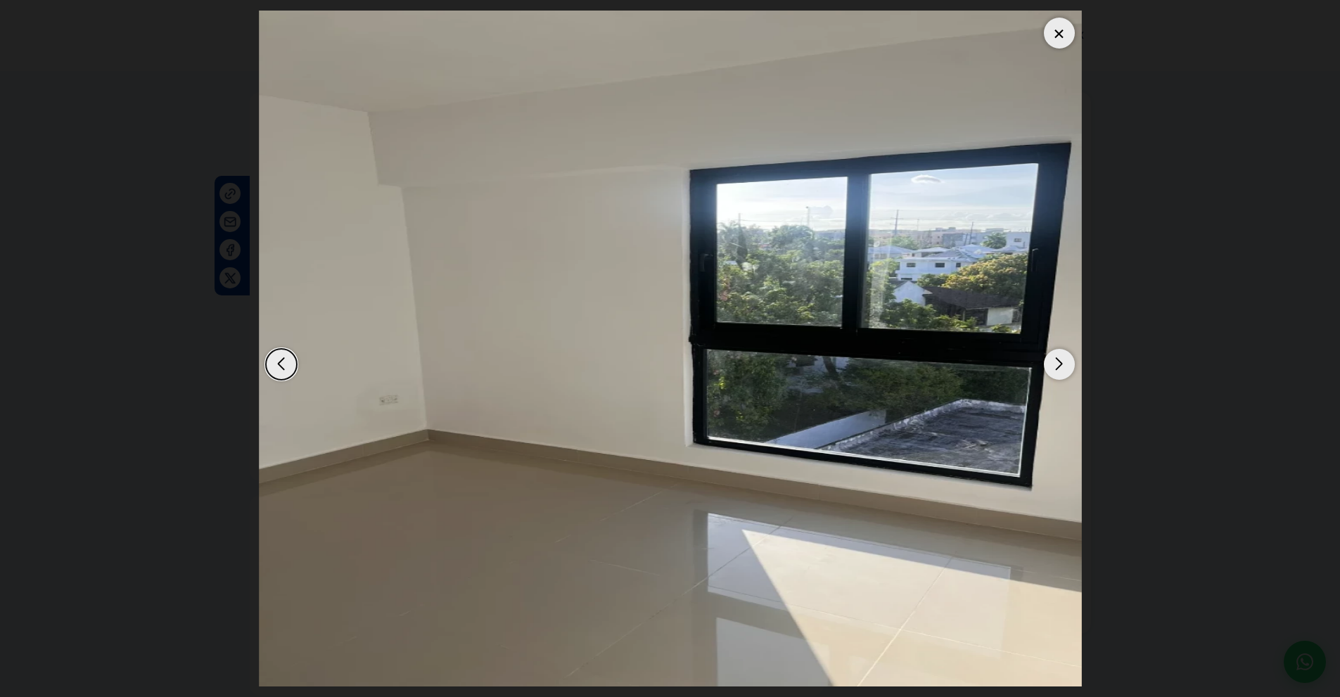
click at [1052, 365] on div "Next slide" at bounding box center [1059, 364] width 31 height 31
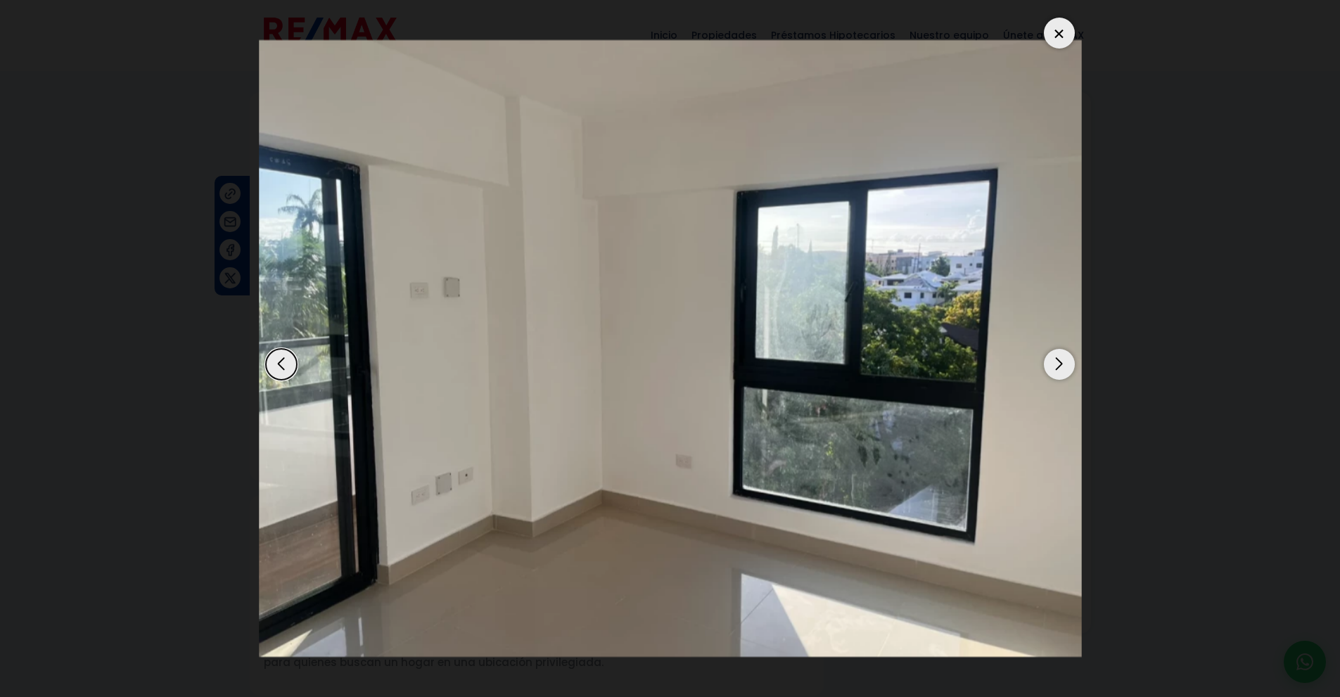
click at [1052, 365] on div "Next slide" at bounding box center [1059, 364] width 31 height 31
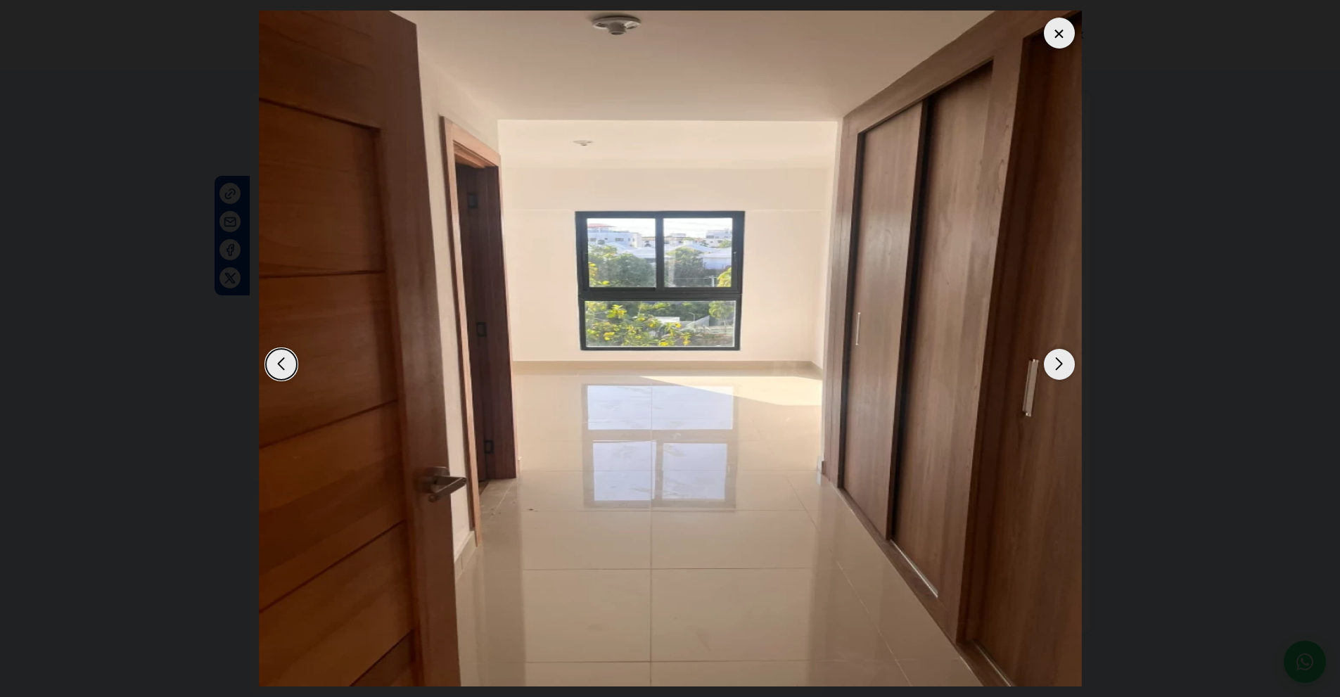
click at [1052, 365] on div "Next slide" at bounding box center [1059, 364] width 31 height 31
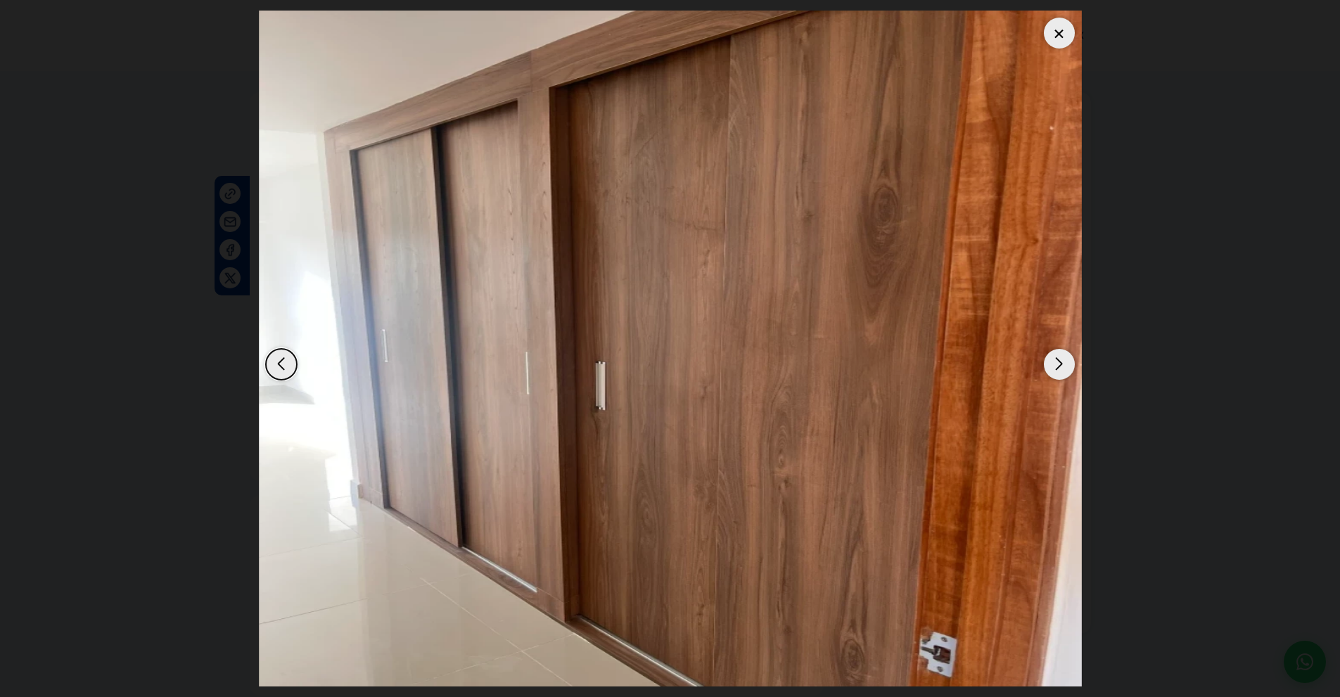
click at [1052, 365] on div "Next slide" at bounding box center [1059, 364] width 31 height 31
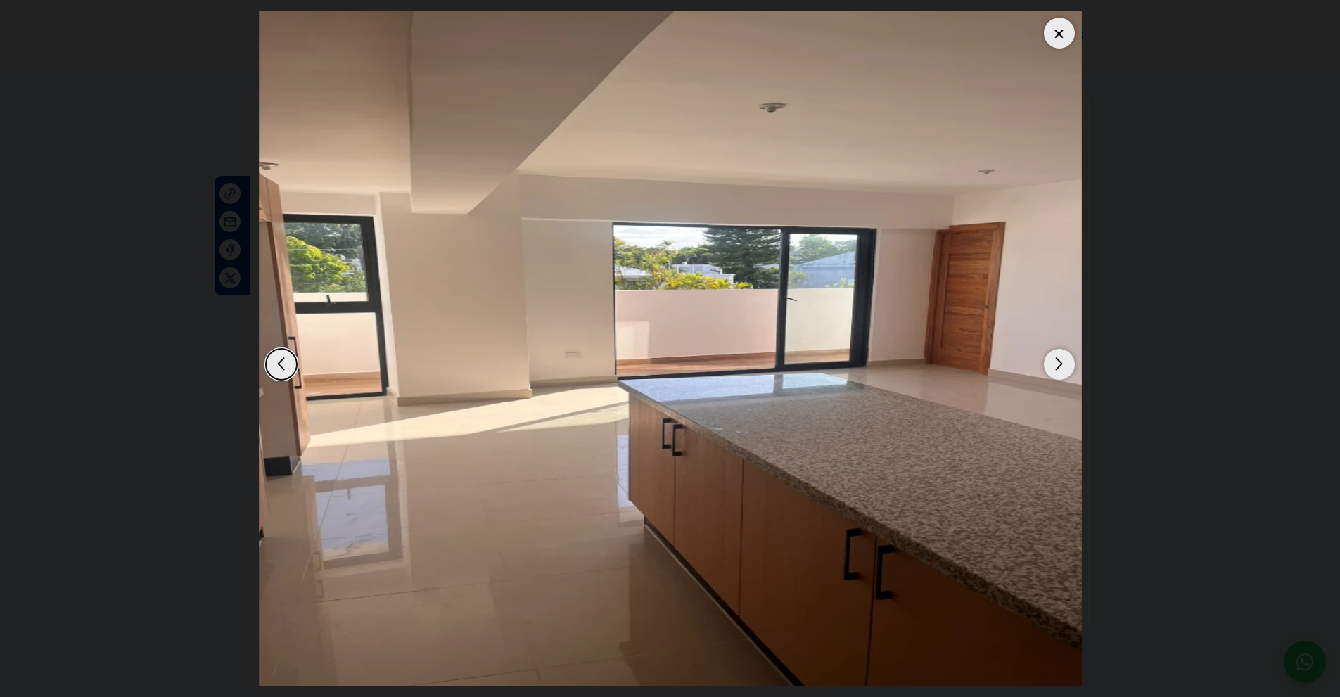
click at [1052, 365] on div "Next slide" at bounding box center [1059, 364] width 31 height 31
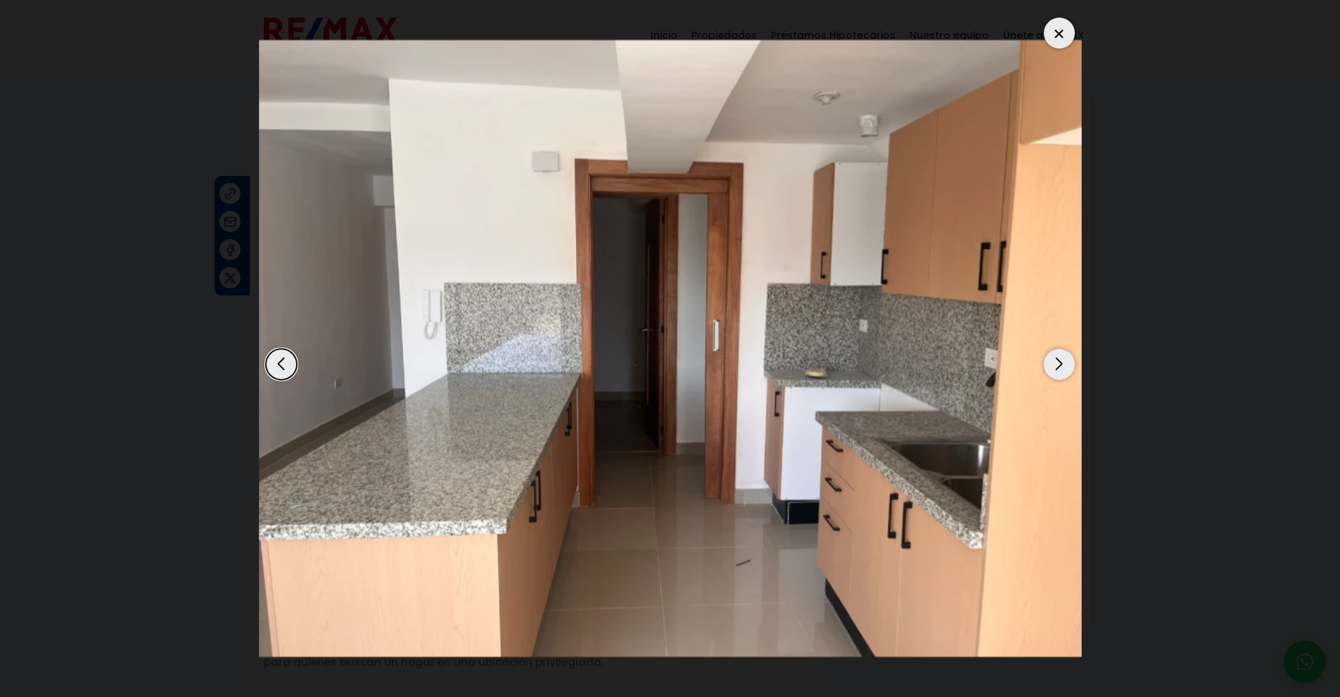
click at [1052, 365] on div "Next slide" at bounding box center [1059, 364] width 31 height 31
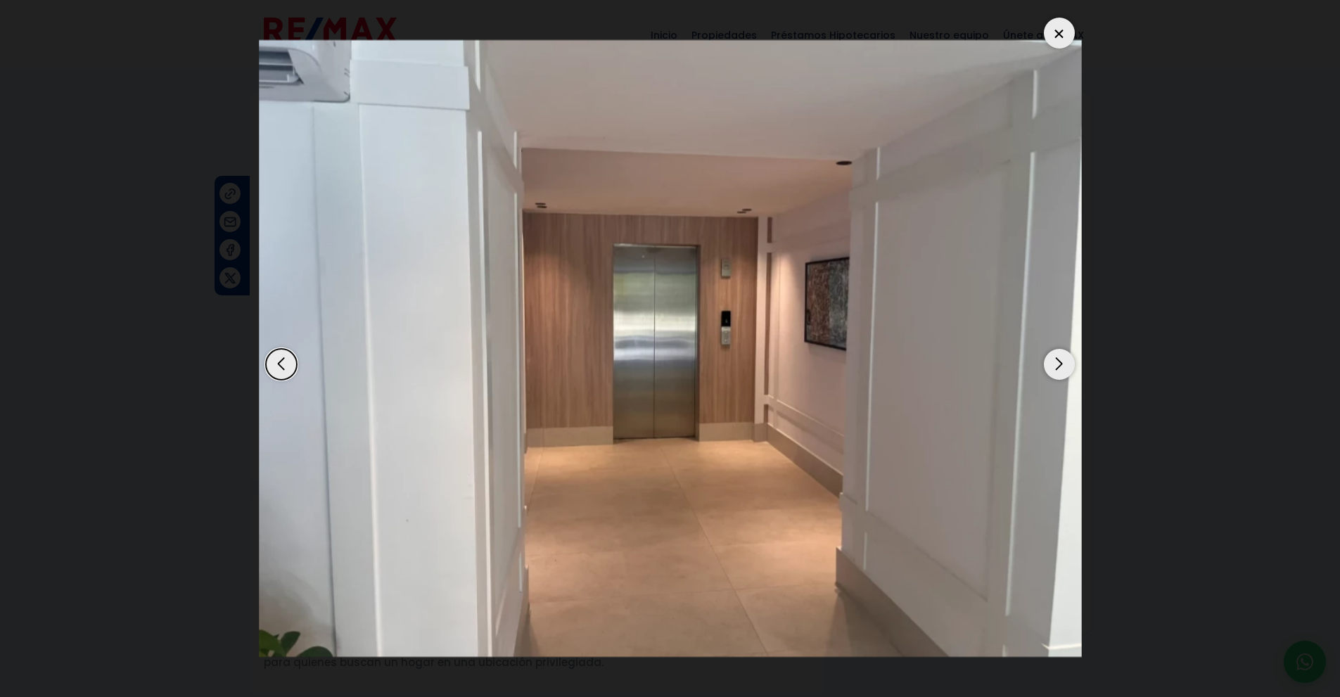
click at [1052, 365] on div "Next slide" at bounding box center [1059, 364] width 31 height 31
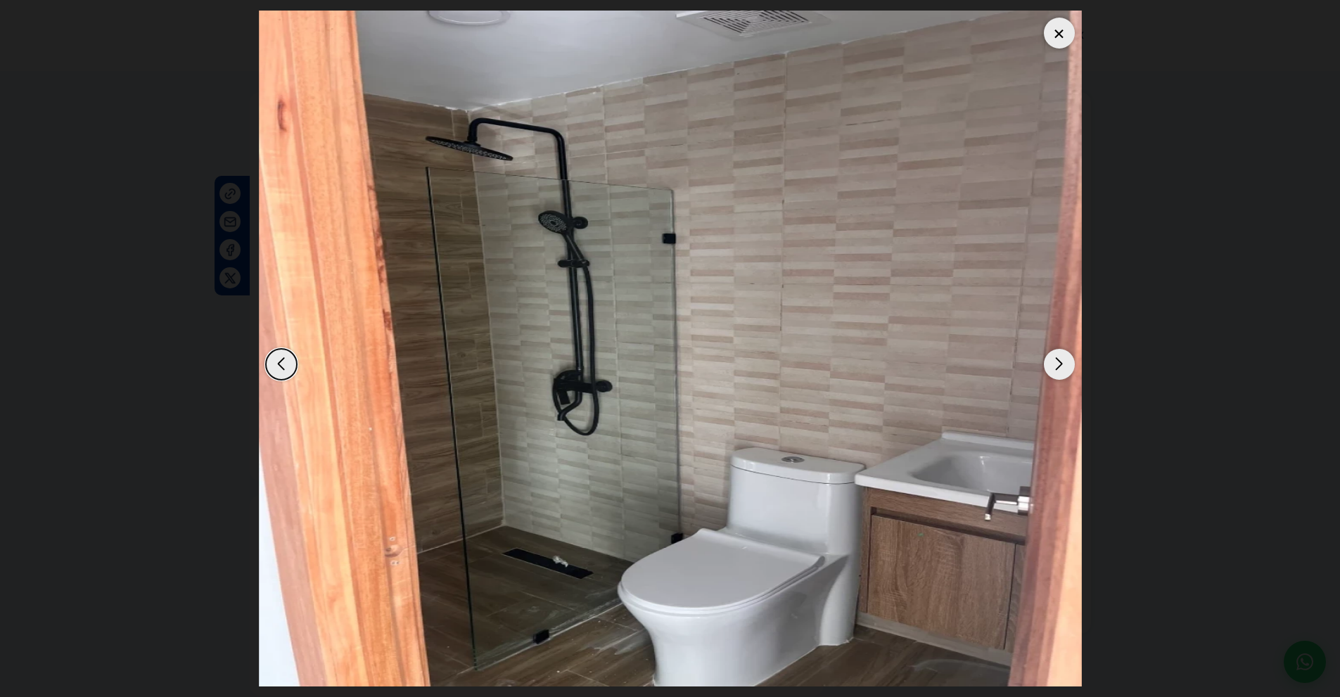
click at [1052, 365] on div "Next slide" at bounding box center [1059, 364] width 31 height 31
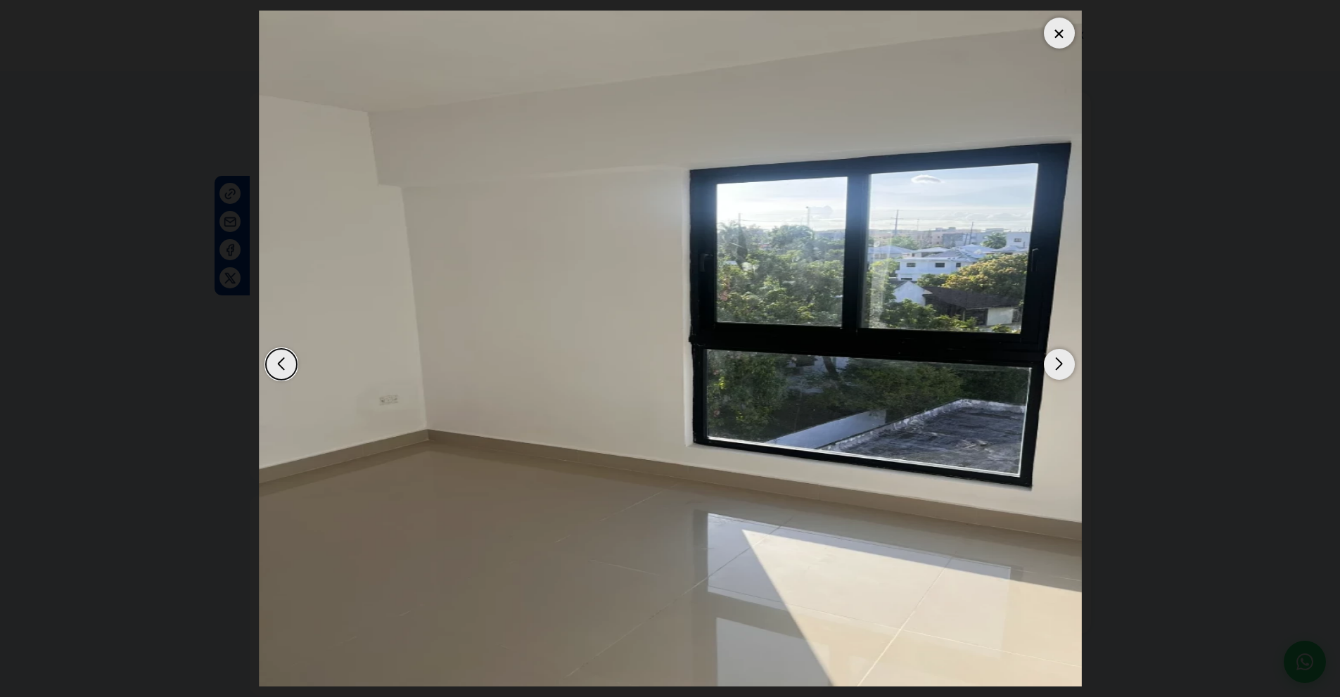
click at [1052, 365] on div "Next slide" at bounding box center [1059, 364] width 31 height 31
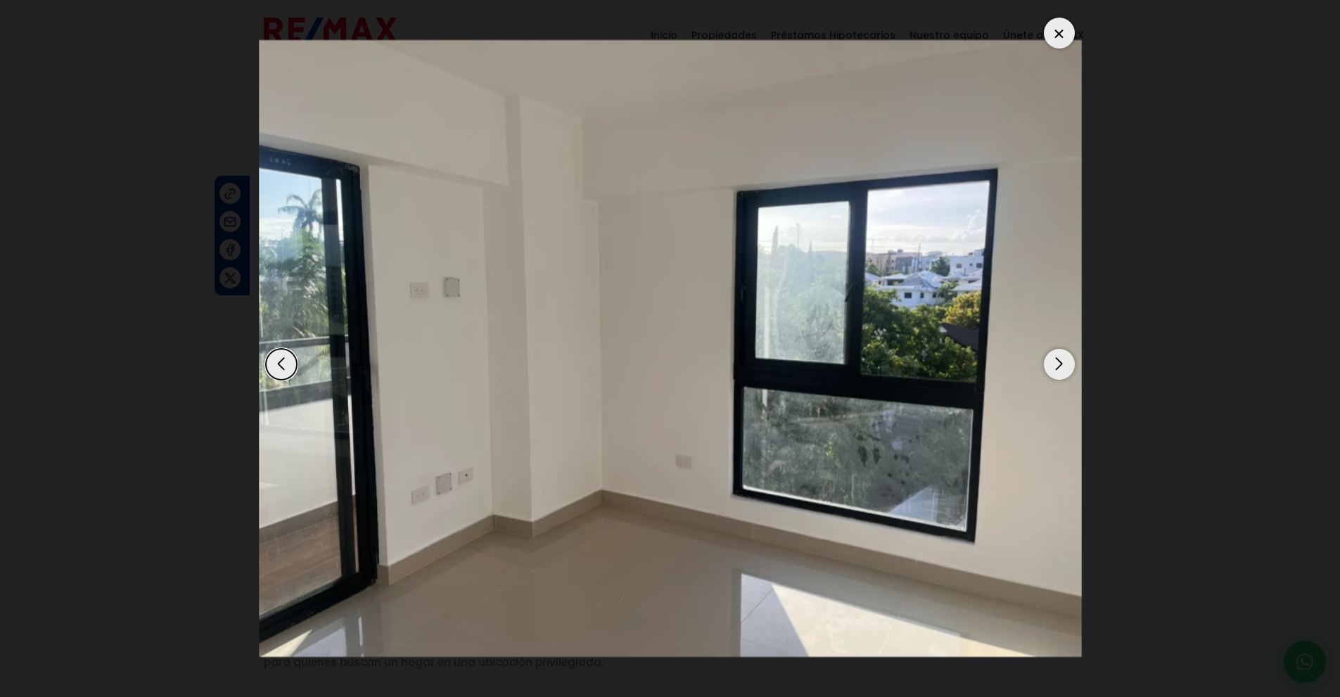
click at [1052, 365] on div "Next slide" at bounding box center [1059, 364] width 31 height 31
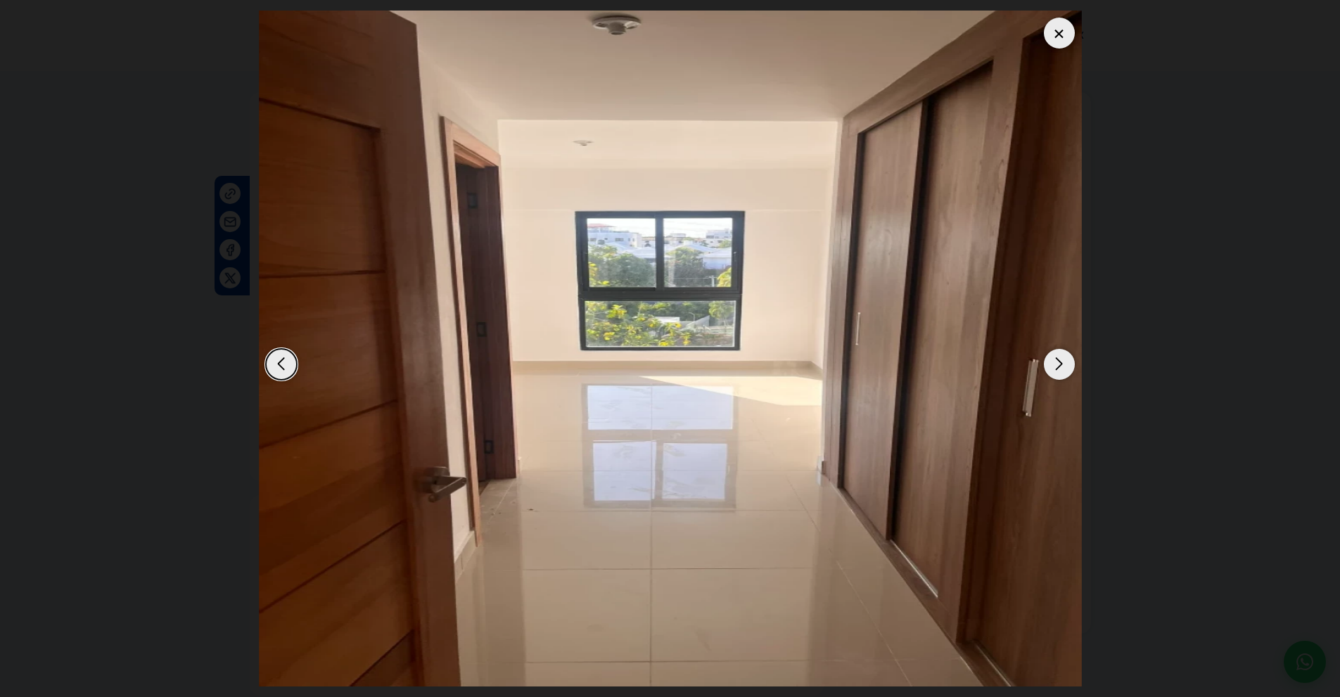
click at [1052, 365] on div "Next slide" at bounding box center [1059, 364] width 31 height 31
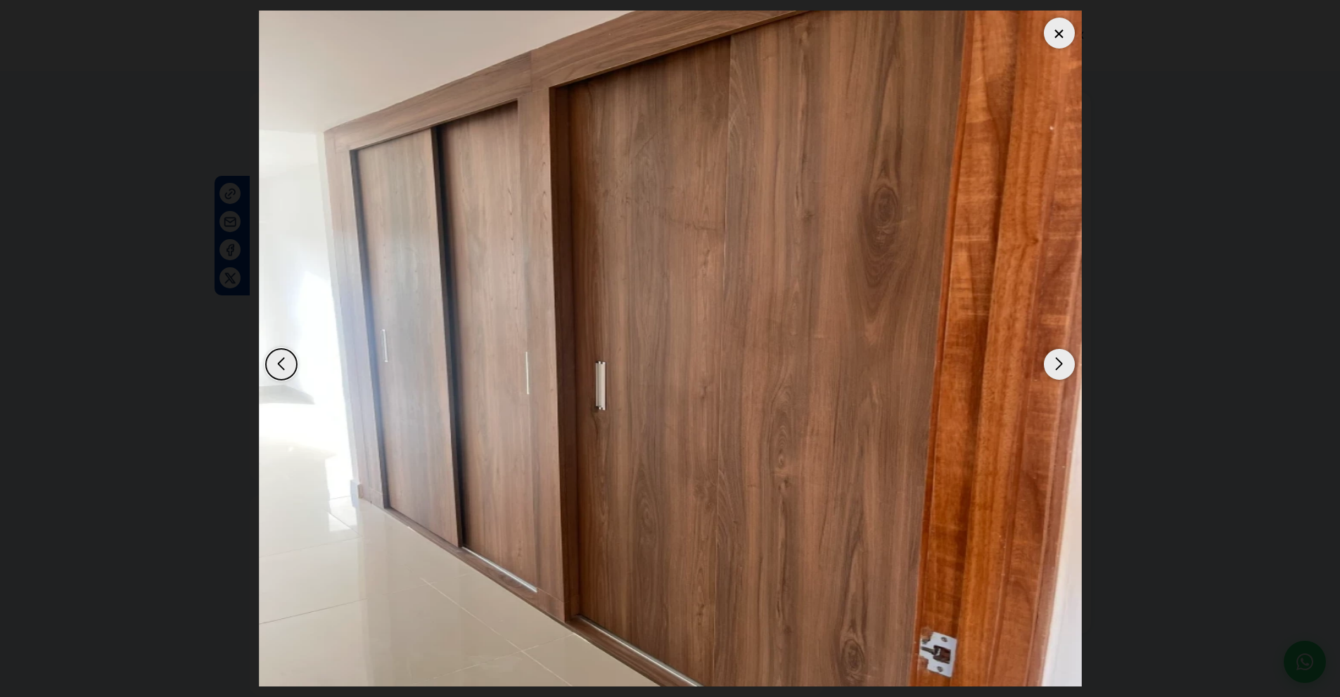
click at [1059, 35] on div at bounding box center [1059, 33] width 31 height 31
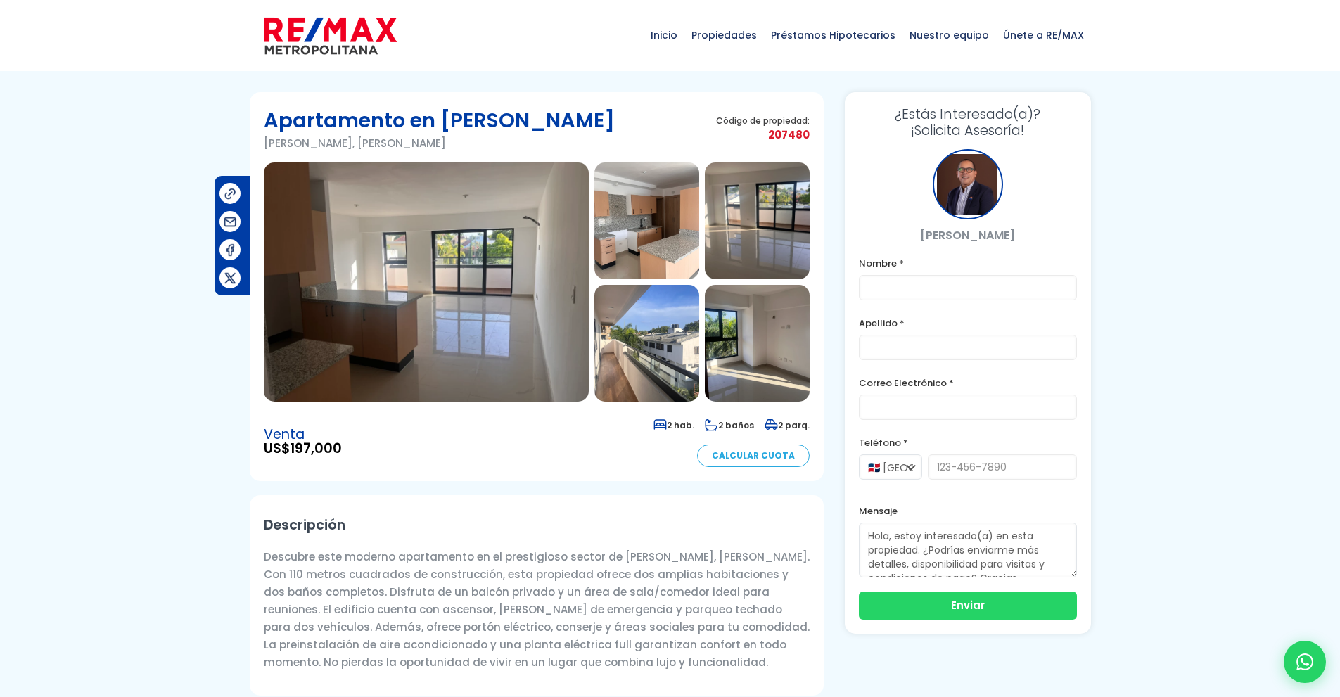
click at [477, 288] on img at bounding box center [426, 281] width 325 height 239
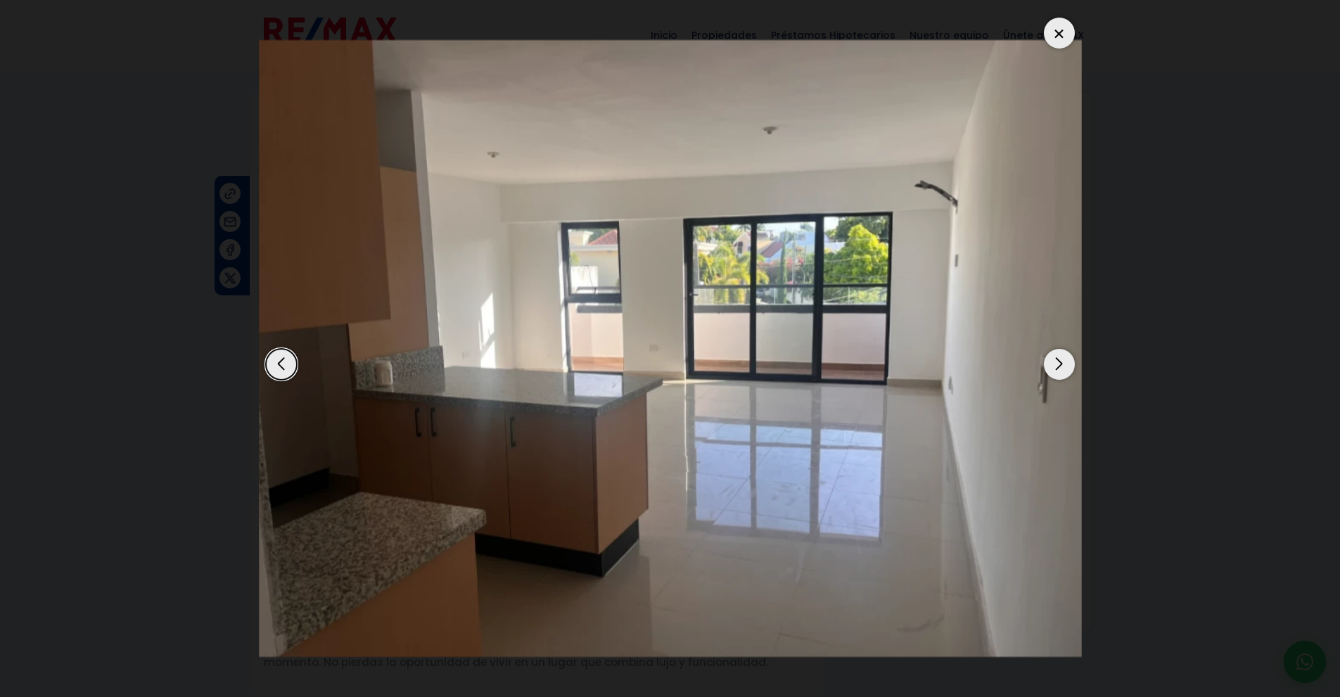
click at [1058, 364] on div "Next slide" at bounding box center [1059, 364] width 31 height 31
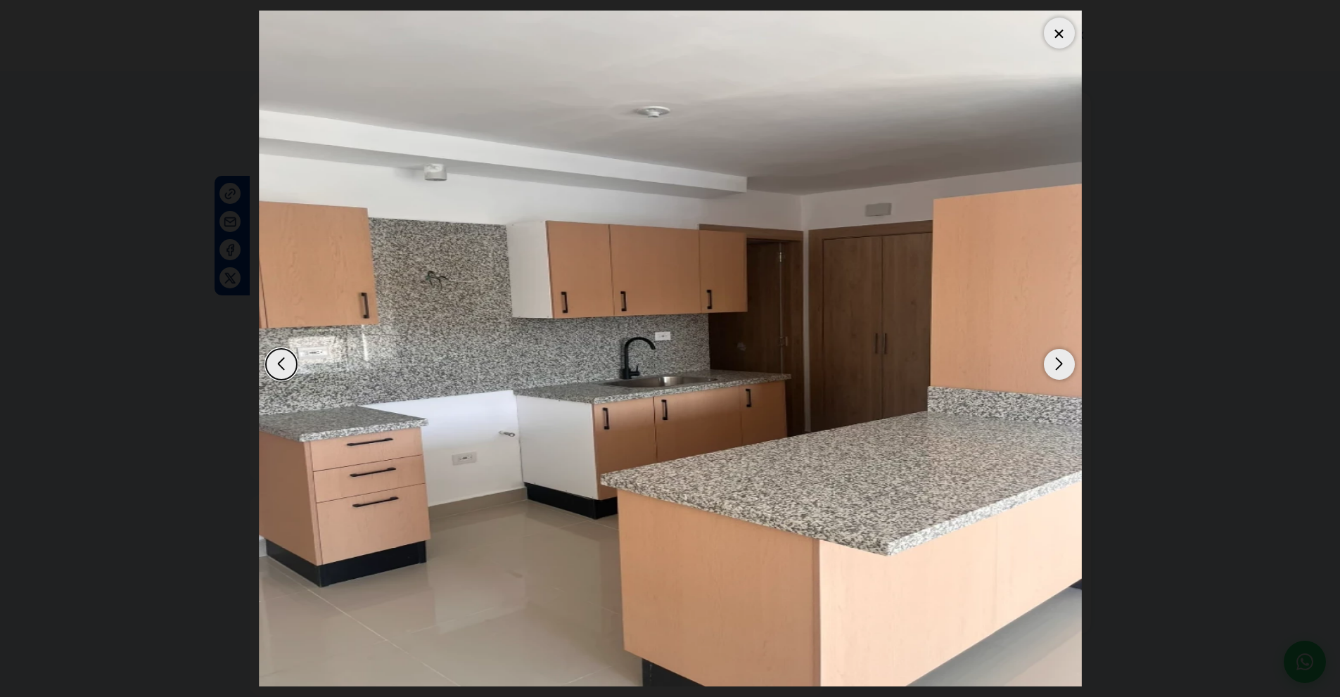
click at [1058, 364] on div "Next slide" at bounding box center [1059, 364] width 31 height 31
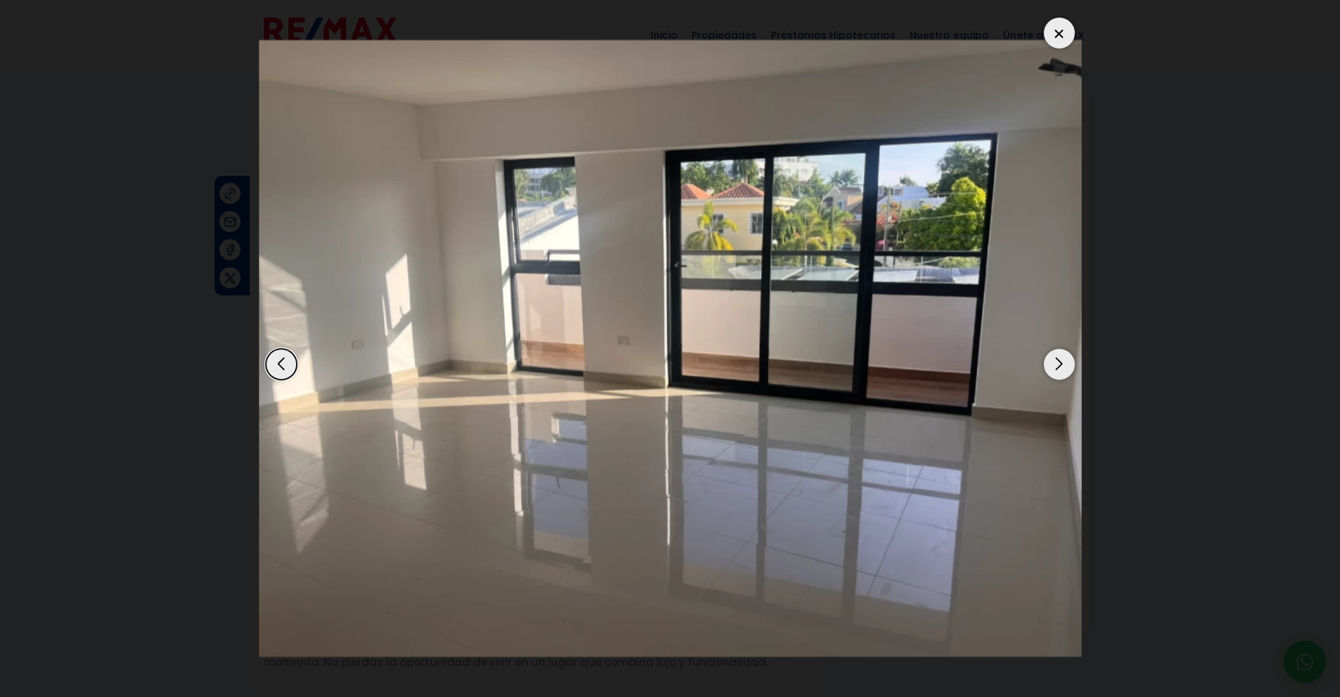
click at [1058, 364] on div "Next slide" at bounding box center [1059, 364] width 31 height 31
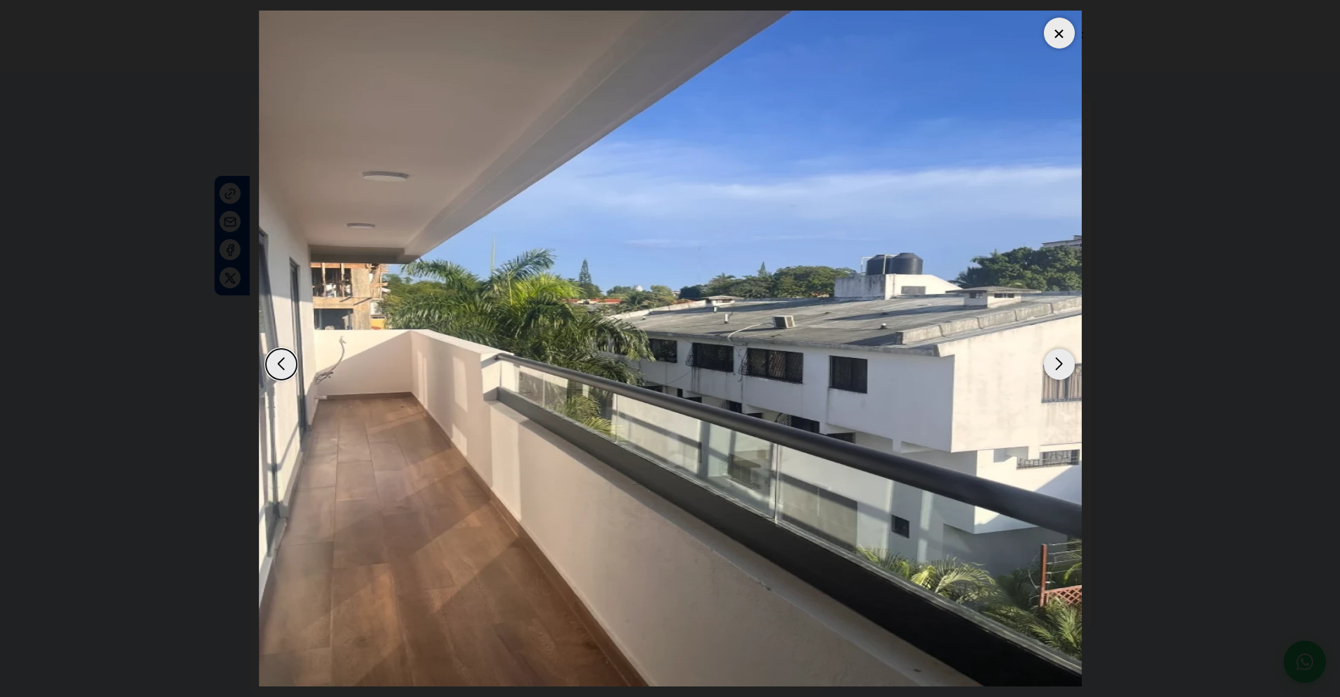
click at [1058, 364] on div "Next slide" at bounding box center [1059, 364] width 31 height 31
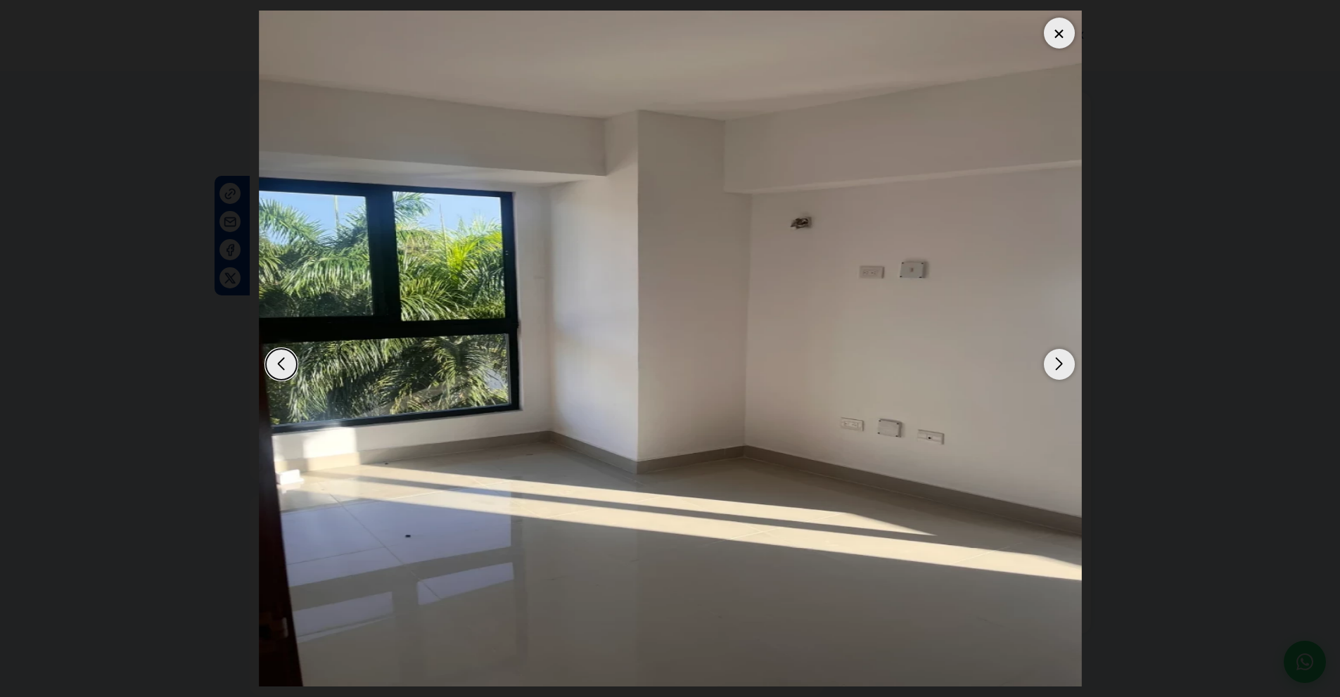
click at [1058, 364] on div "Next slide" at bounding box center [1059, 364] width 31 height 31
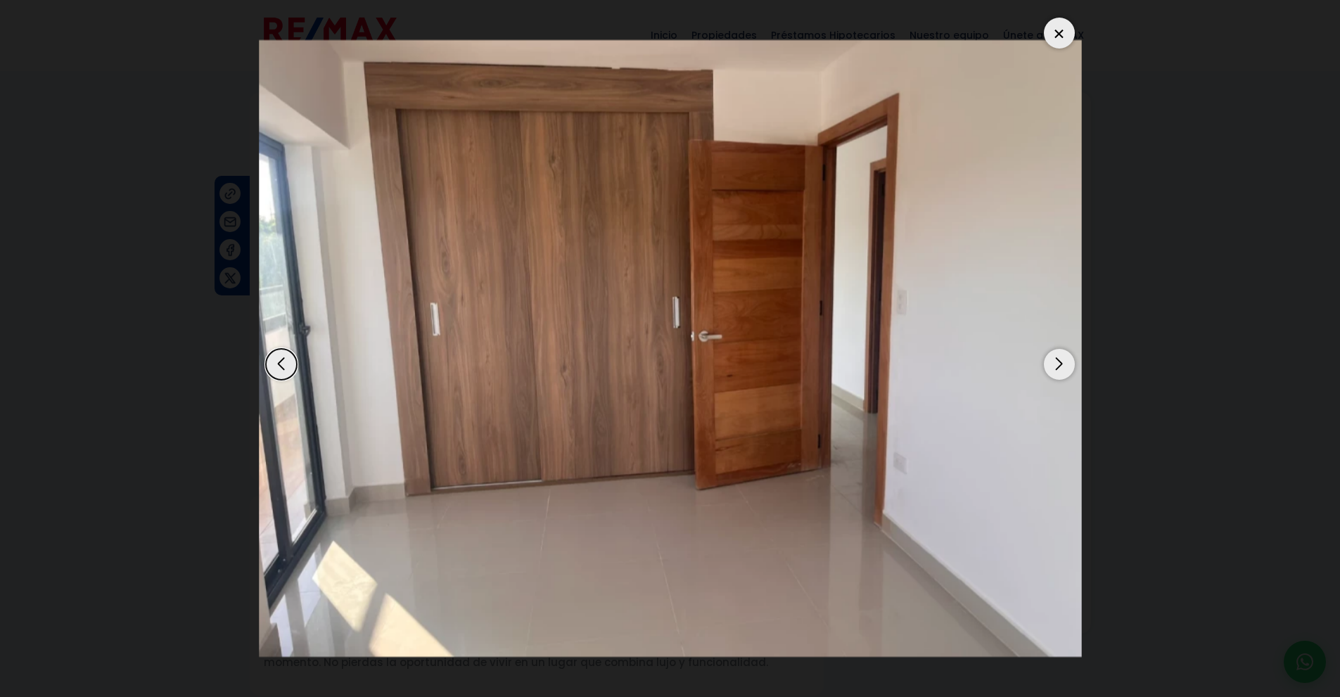
click at [1058, 364] on div "Next slide" at bounding box center [1059, 364] width 31 height 31
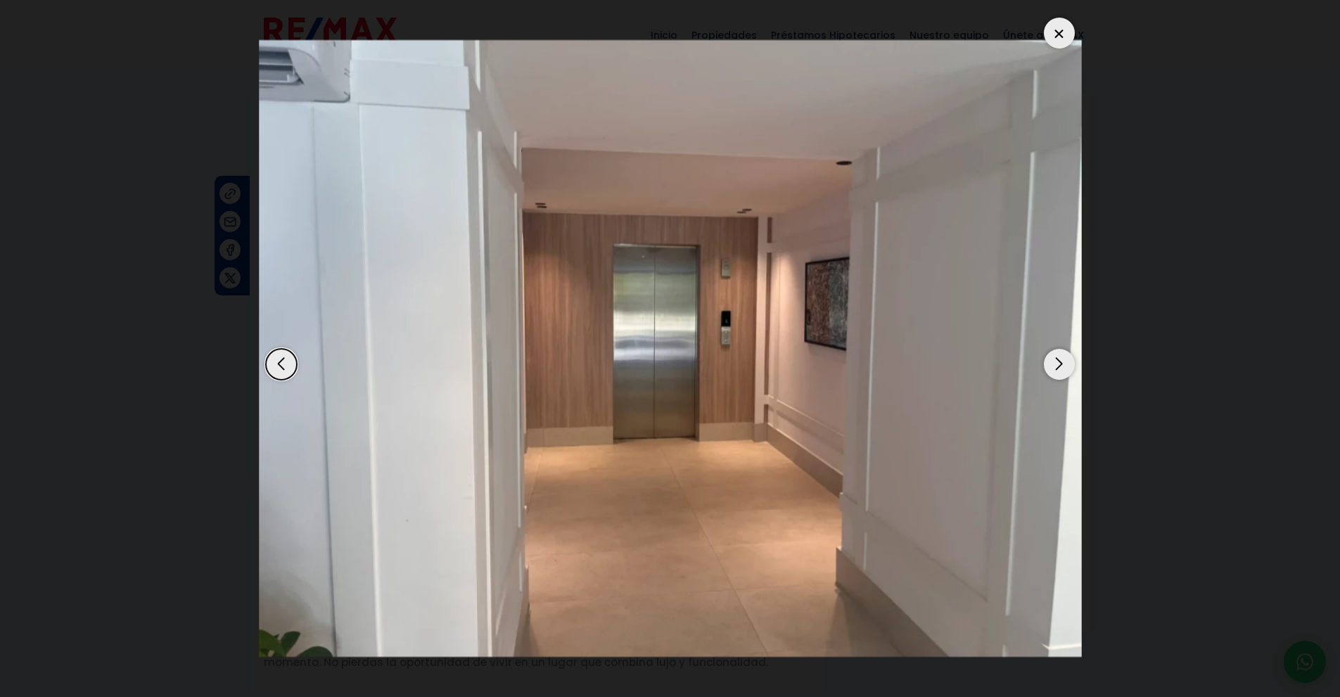
click at [1058, 364] on div "Next slide" at bounding box center [1059, 364] width 31 height 31
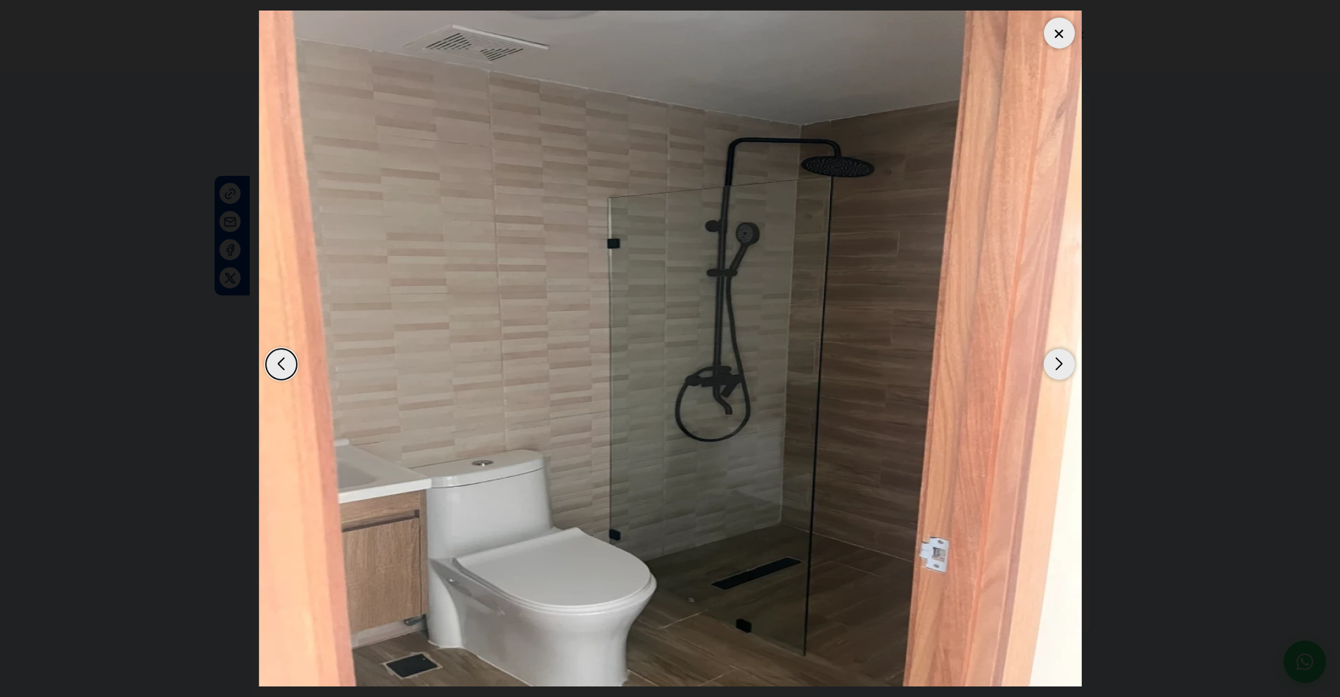
click at [1058, 364] on div "Next slide" at bounding box center [1059, 364] width 31 height 31
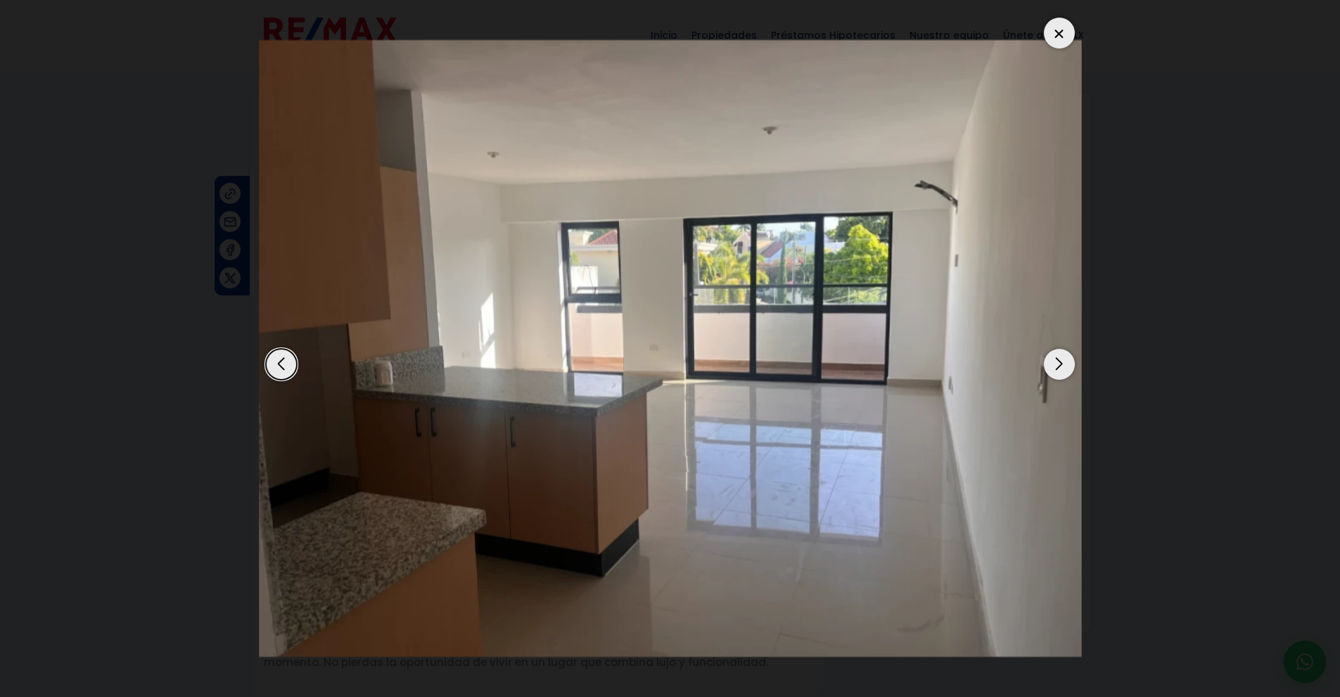
click at [1058, 364] on div "Next slide" at bounding box center [1059, 364] width 31 height 31
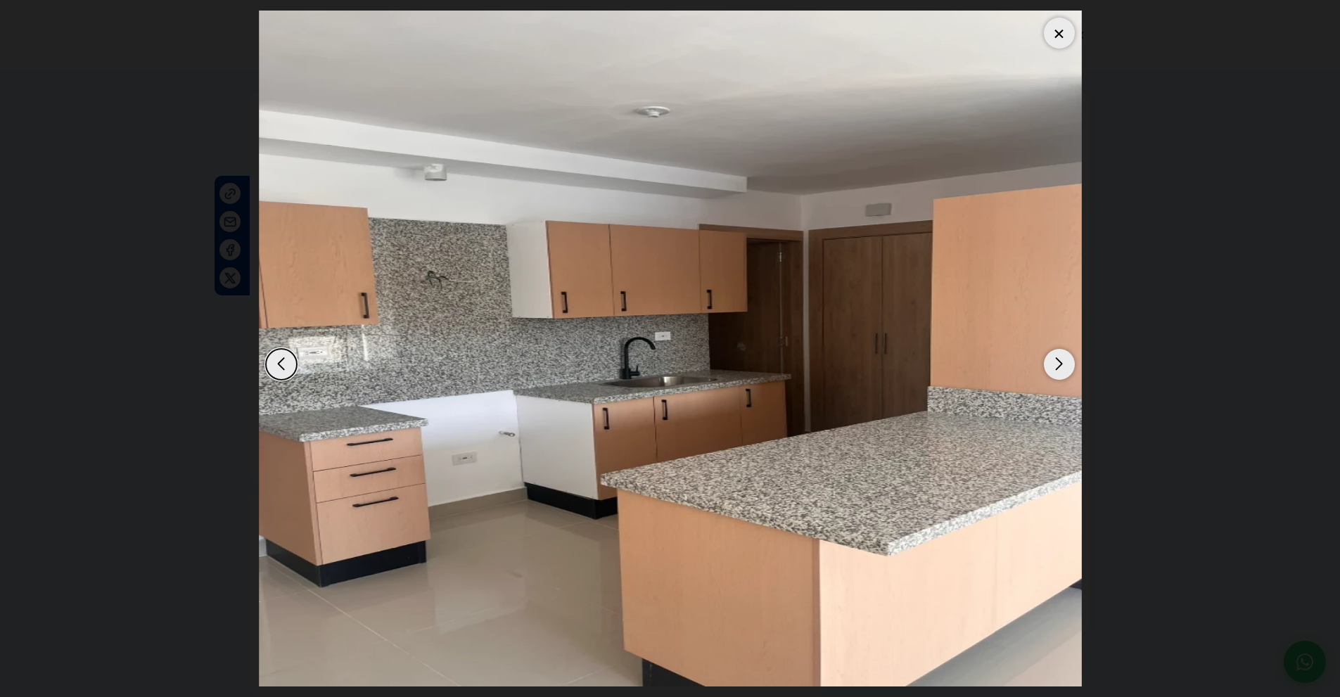
click at [1058, 364] on div "Next slide" at bounding box center [1059, 364] width 31 height 31
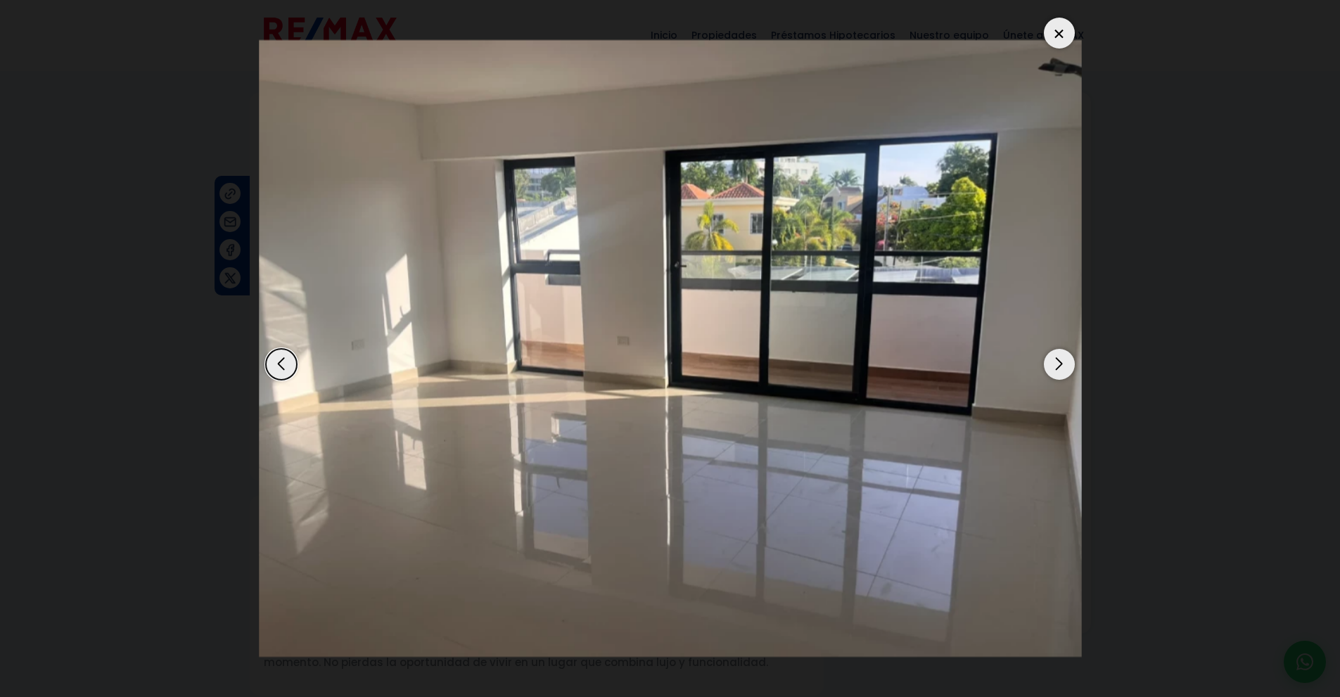
click at [1058, 364] on div "Next slide" at bounding box center [1059, 364] width 31 height 31
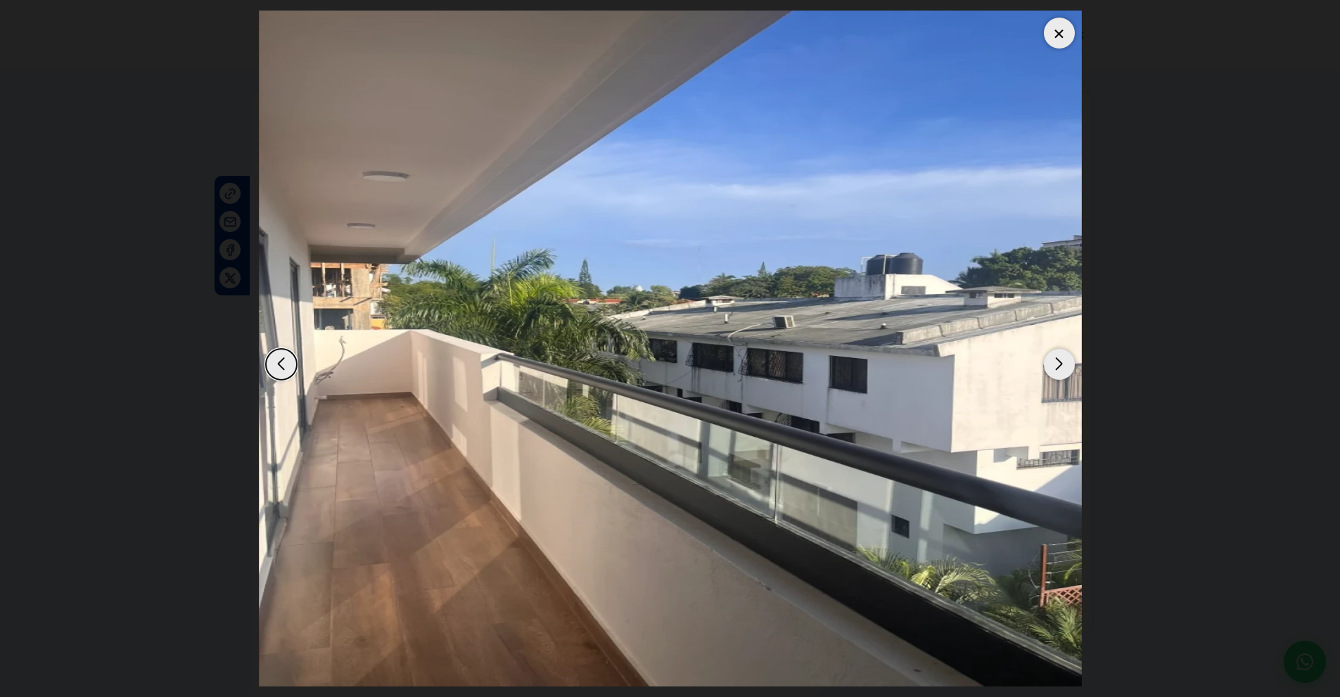
click at [1058, 364] on div "Next slide" at bounding box center [1059, 364] width 31 height 31
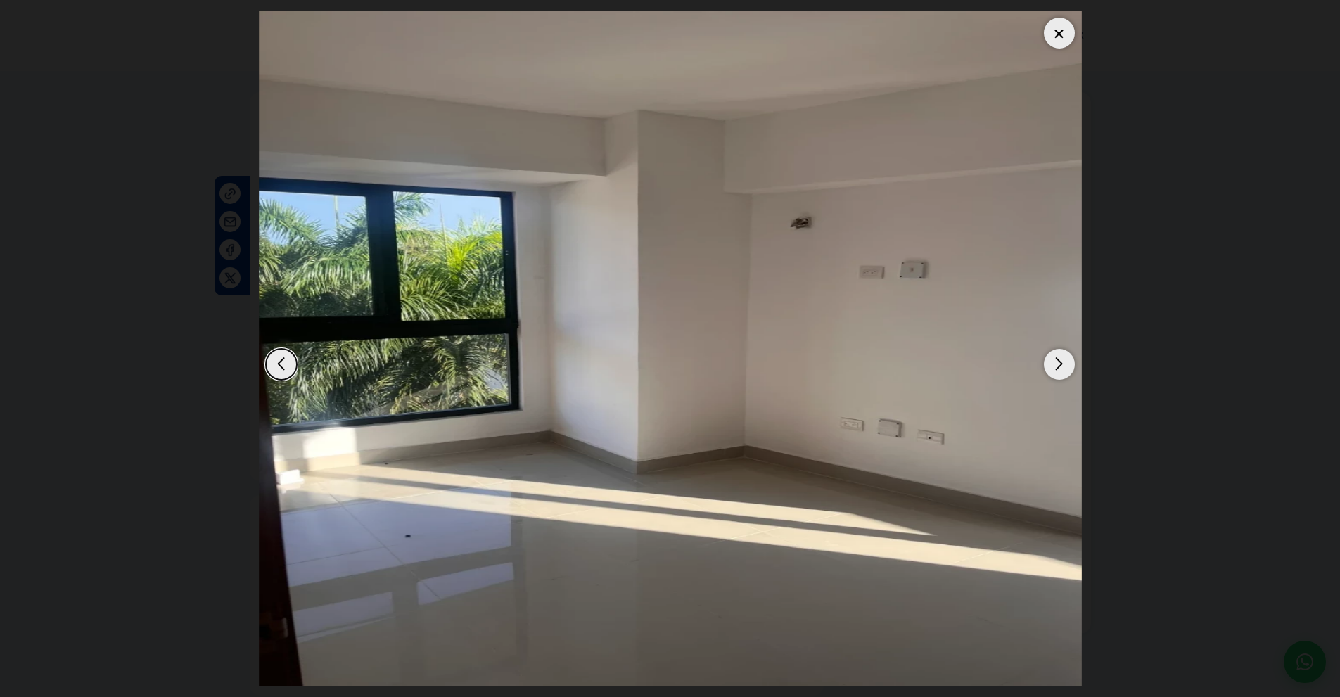
click at [1058, 364] on div "Next slide" at bounding box center [1059, 364] width 31 height 31
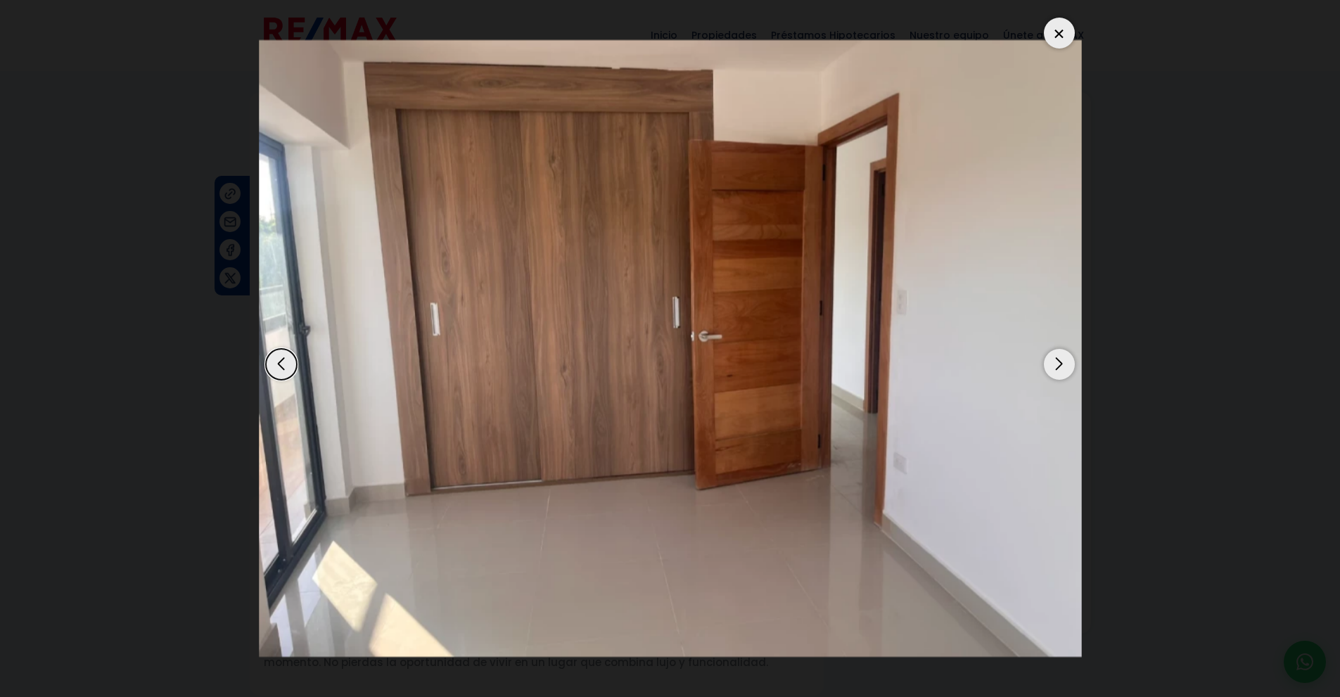
click at [1058, 364] on div "Next slide" at bounding box center [1059, 364] width 31 height 31
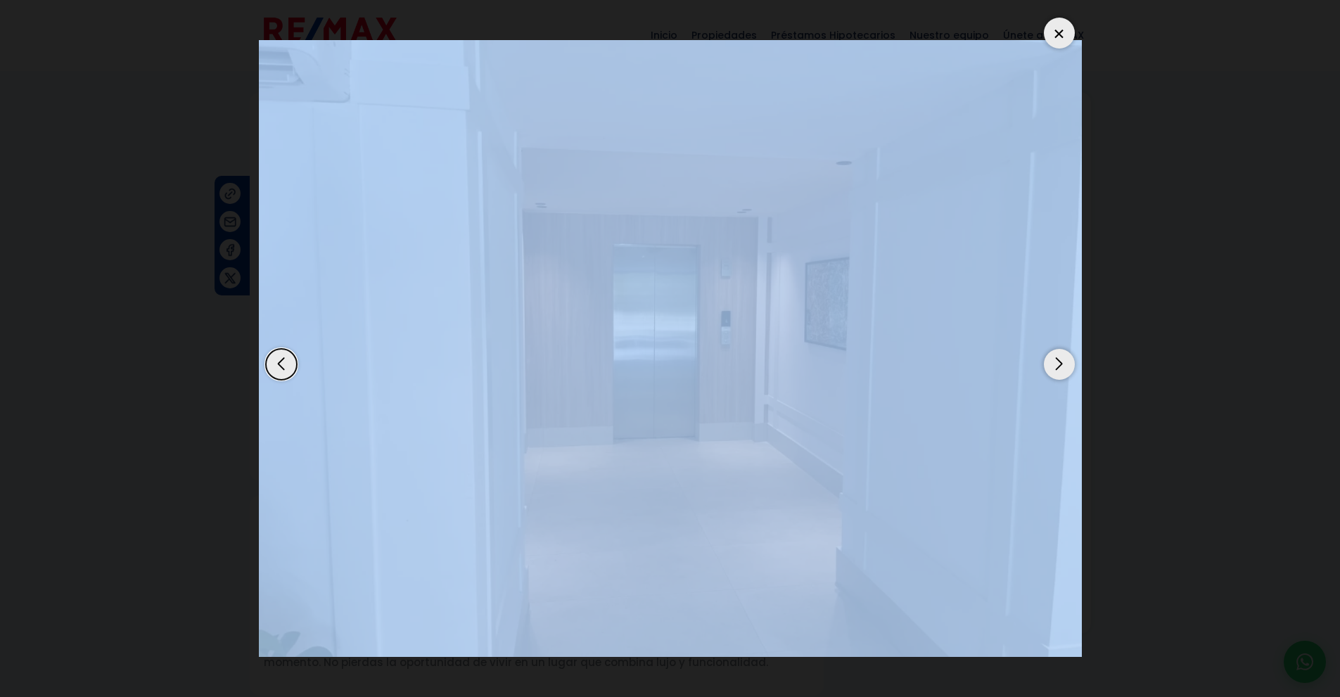
click at [1058, 364] on div "Next slide" at bounding box center [1059, 364] width 31 height 31
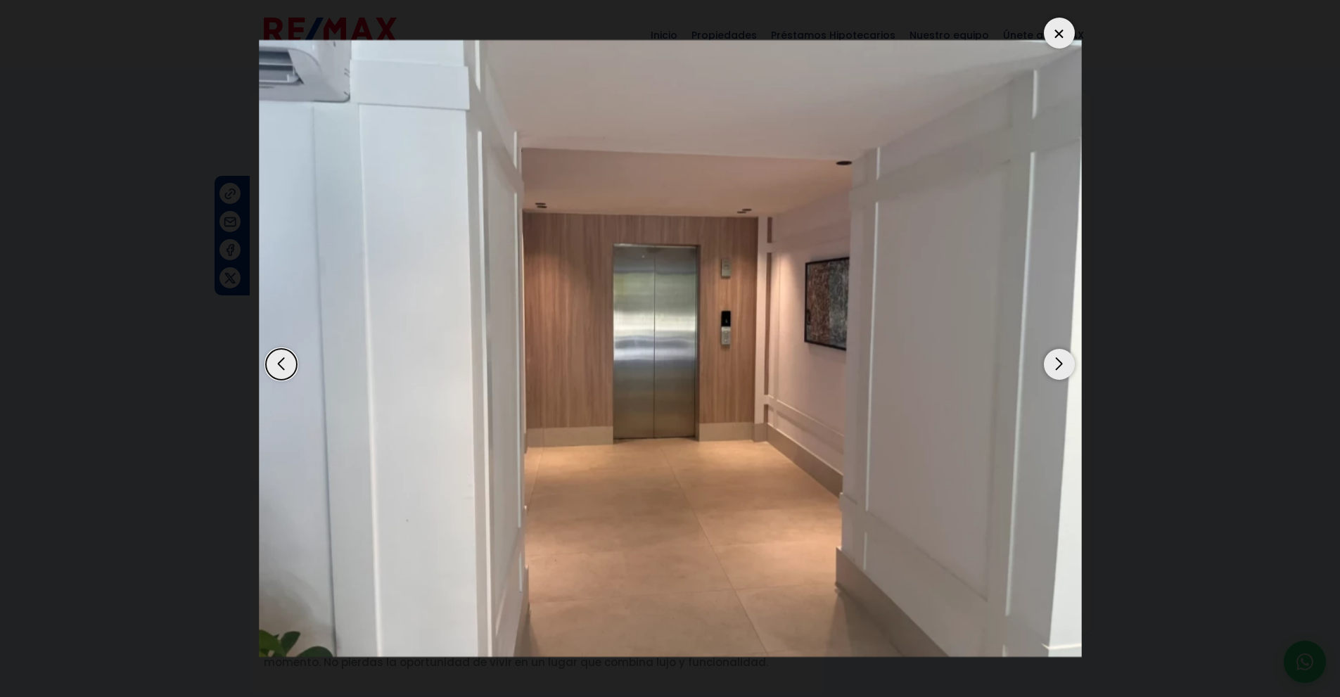
click at [1058, 364] on div "Next slide" at bounding box center [1059, 364] width 31 height 31
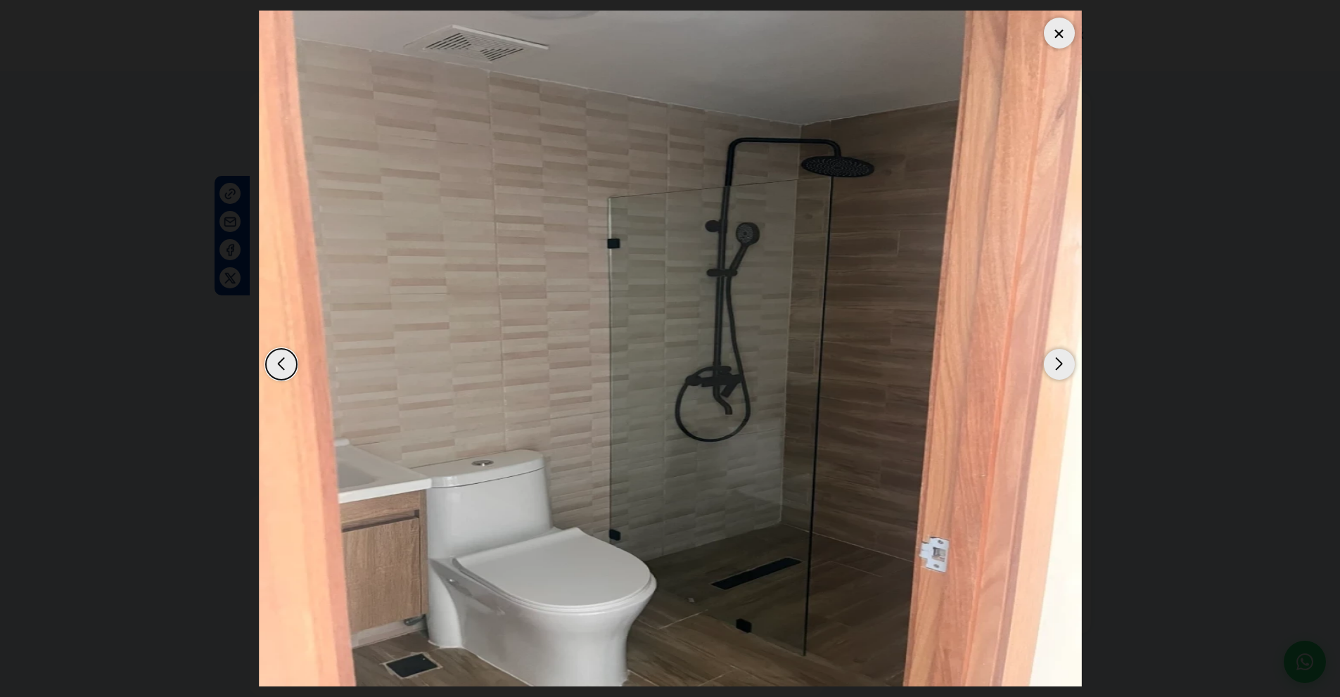
click at [1058, 364] on div "Next slide" at bounding box center [1059, 364] width 31 height 31
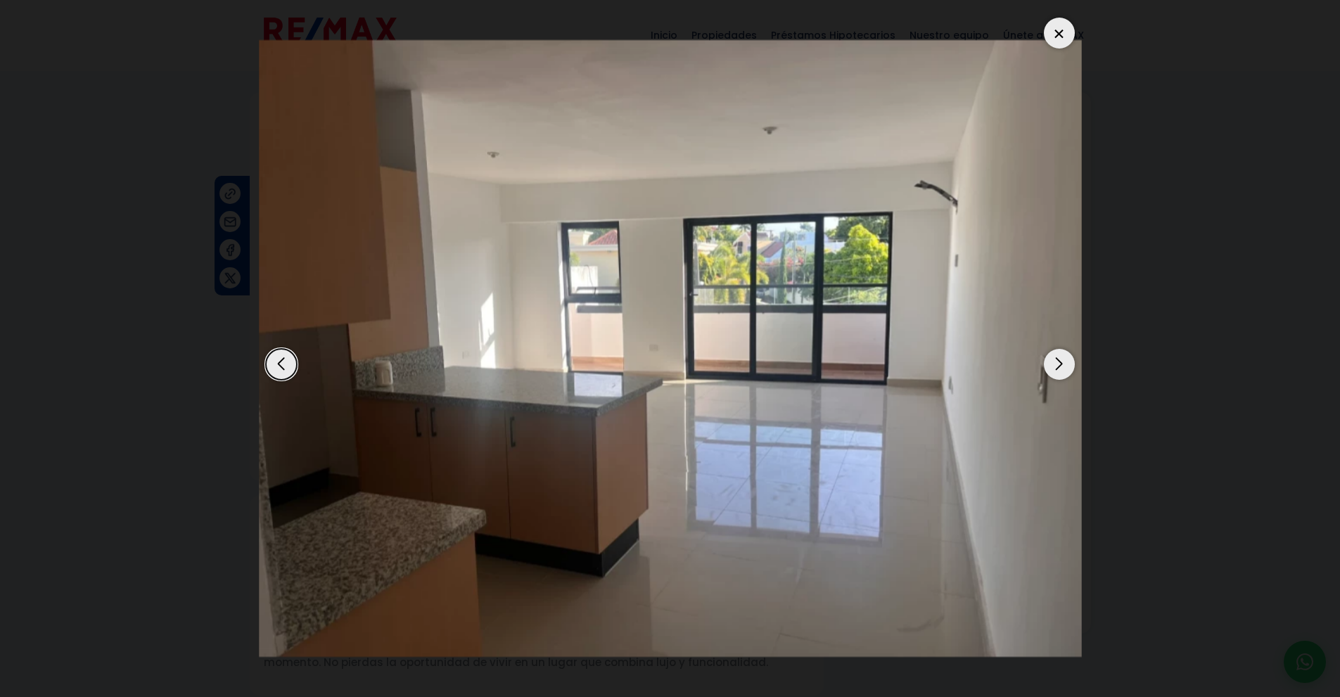
click at [1058, 364] on div "Next slide" at bounding box center [1059, 364] width 31 height 31
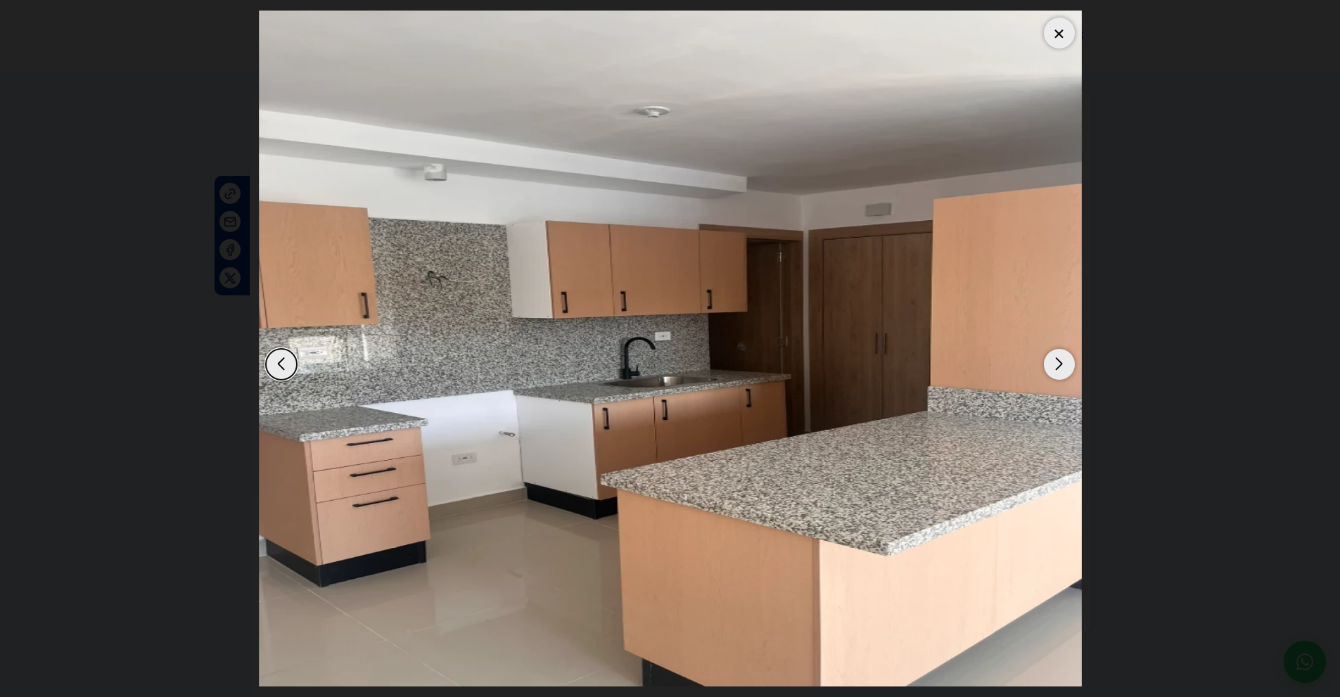
click at [1051, 38] on div at bounding box center [1059, 33] width 31 height 31
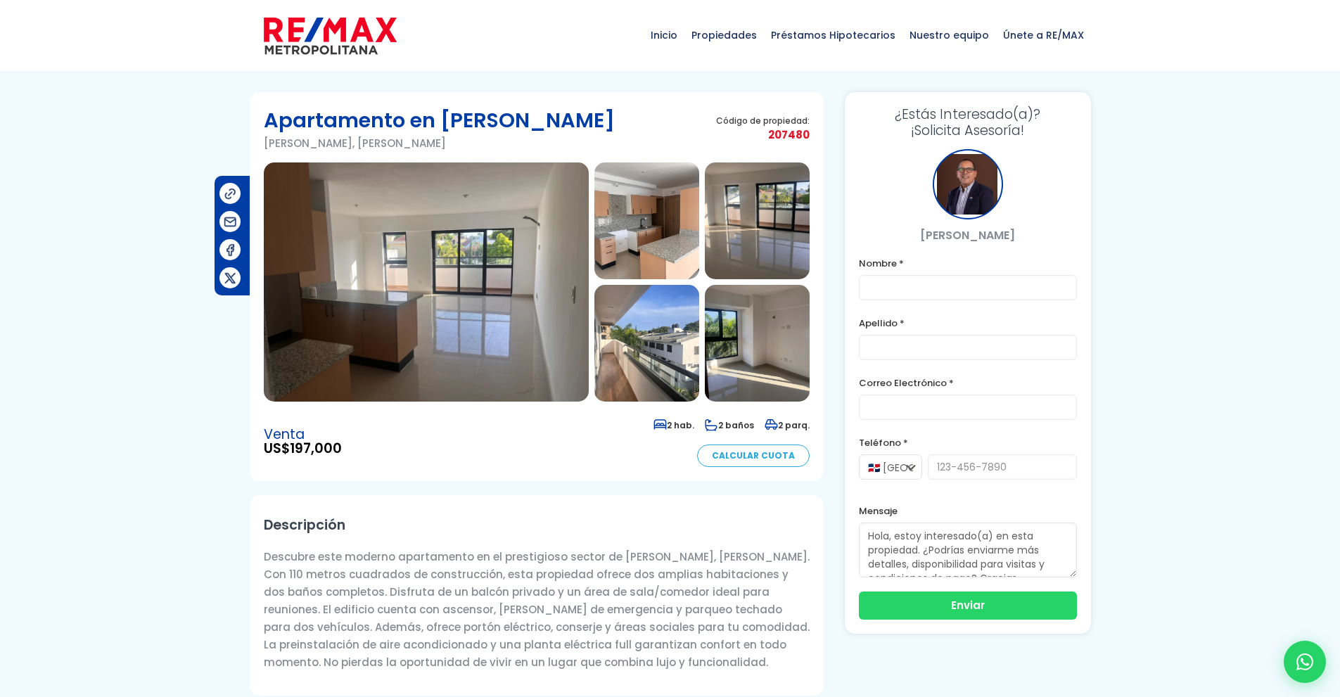
click at [436, 205] on img at bounding box center [426, 281] width 325 height 239
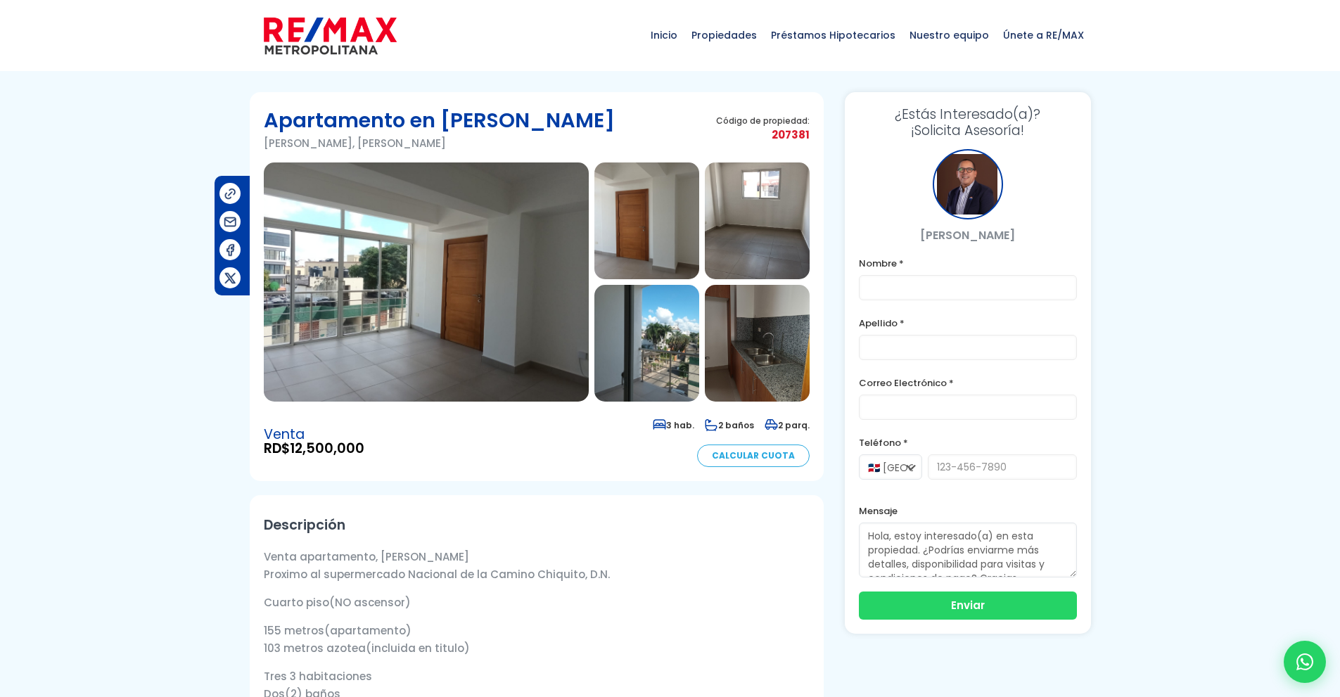
click at [487, 286] on img at bounding box center [426, 281] width 325 height 239
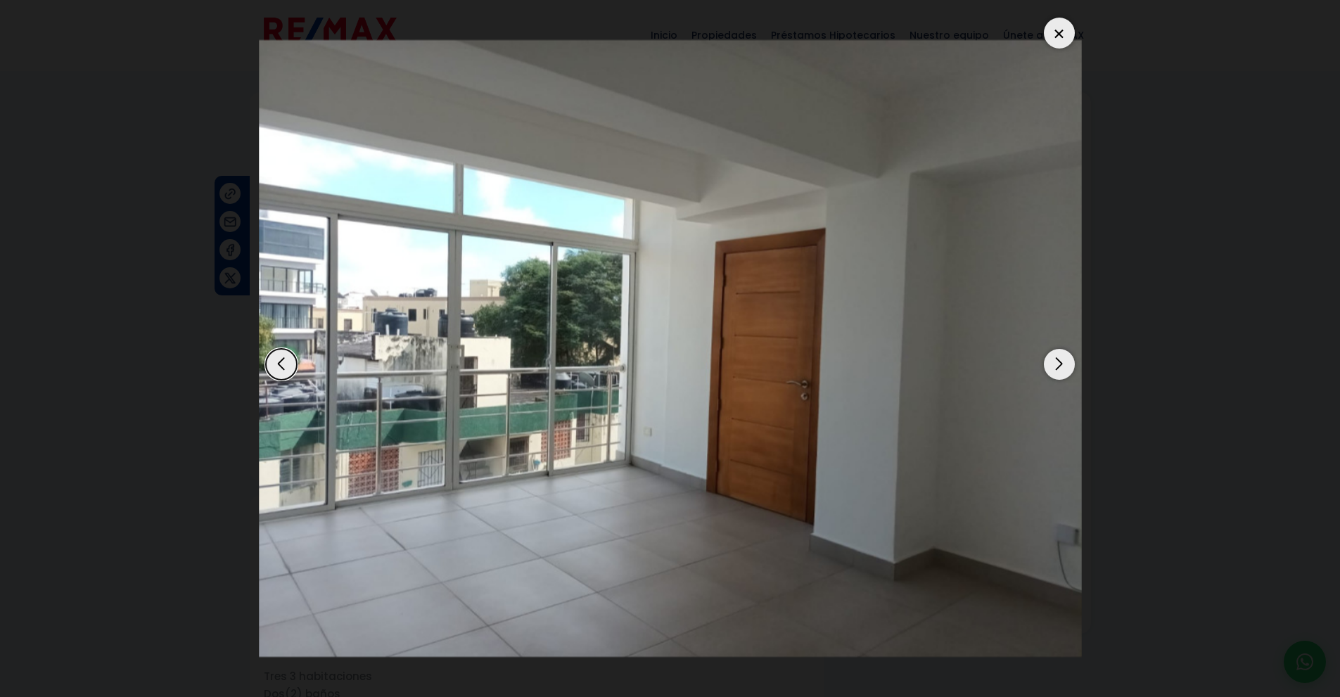
click at [1053, 362] on div "Next slide" at bounding box center [1059, 364] width 31 height 31
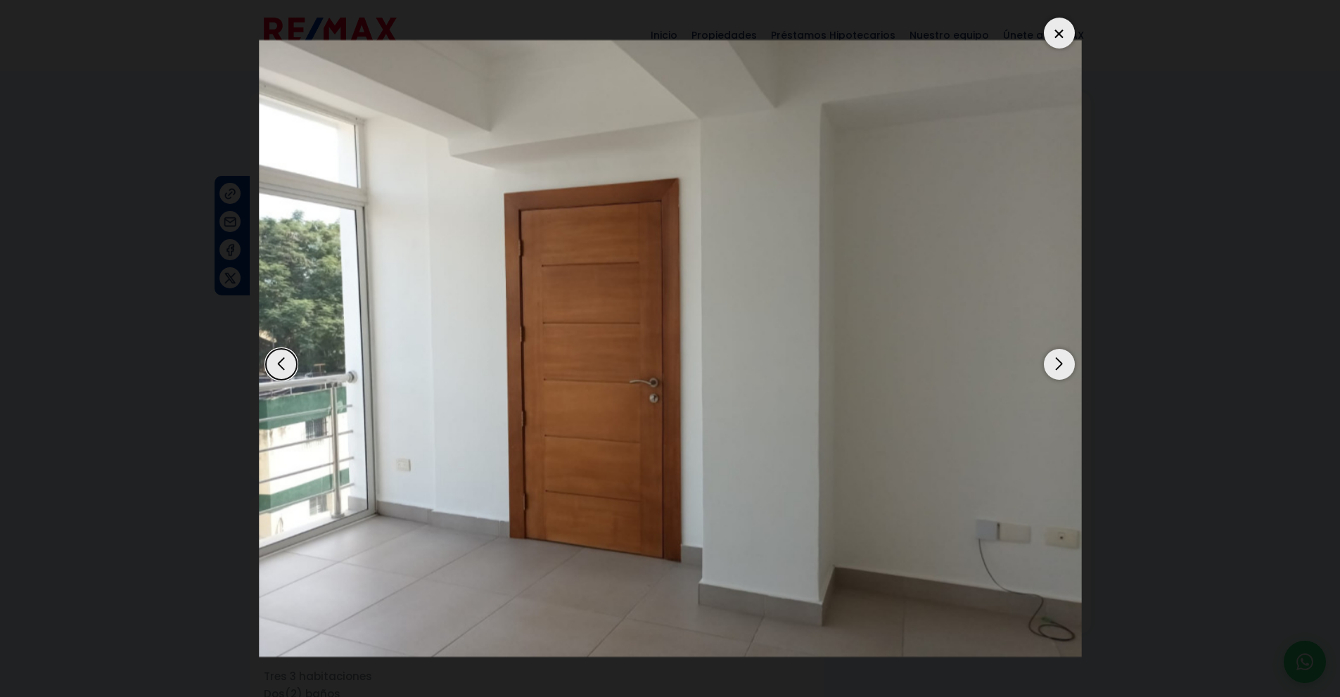
click at [1053, 362] on div "Next slide" at bounding box center [1059, 364] width 31 height 31
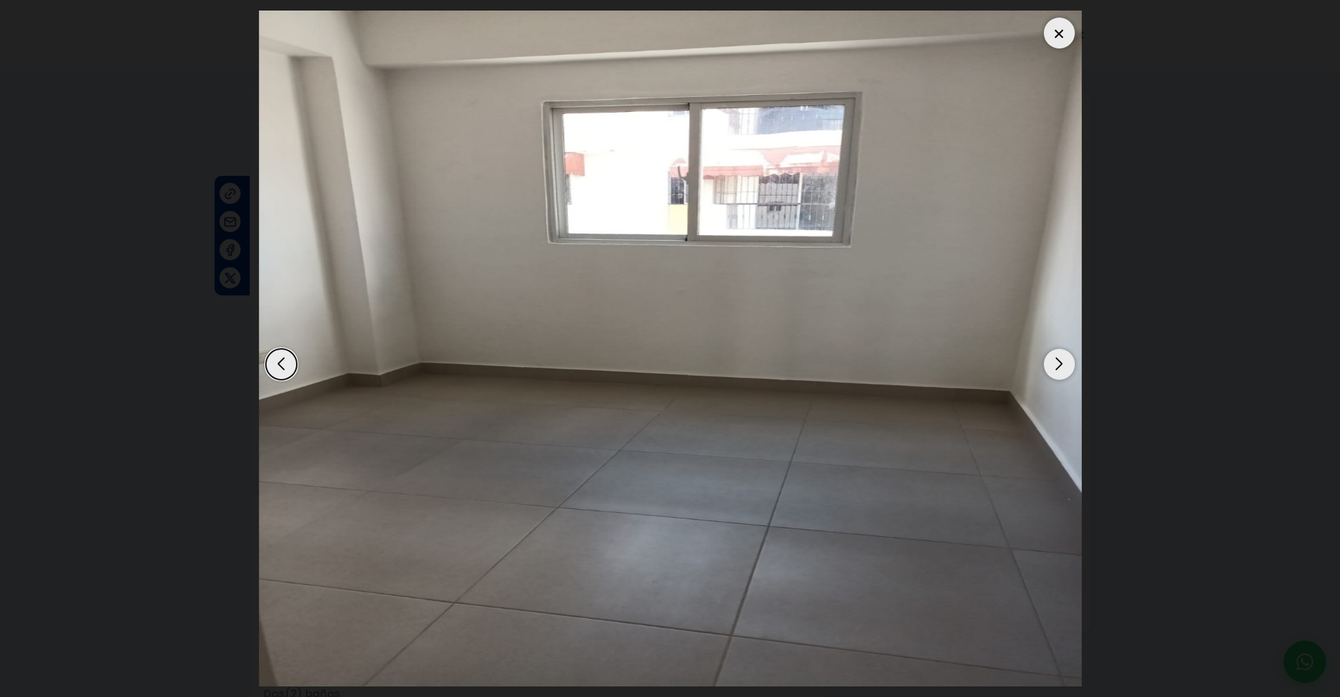
click at [1053, 362] on div "Next slide" at bounding box center [1059, 364] width 31 height 31
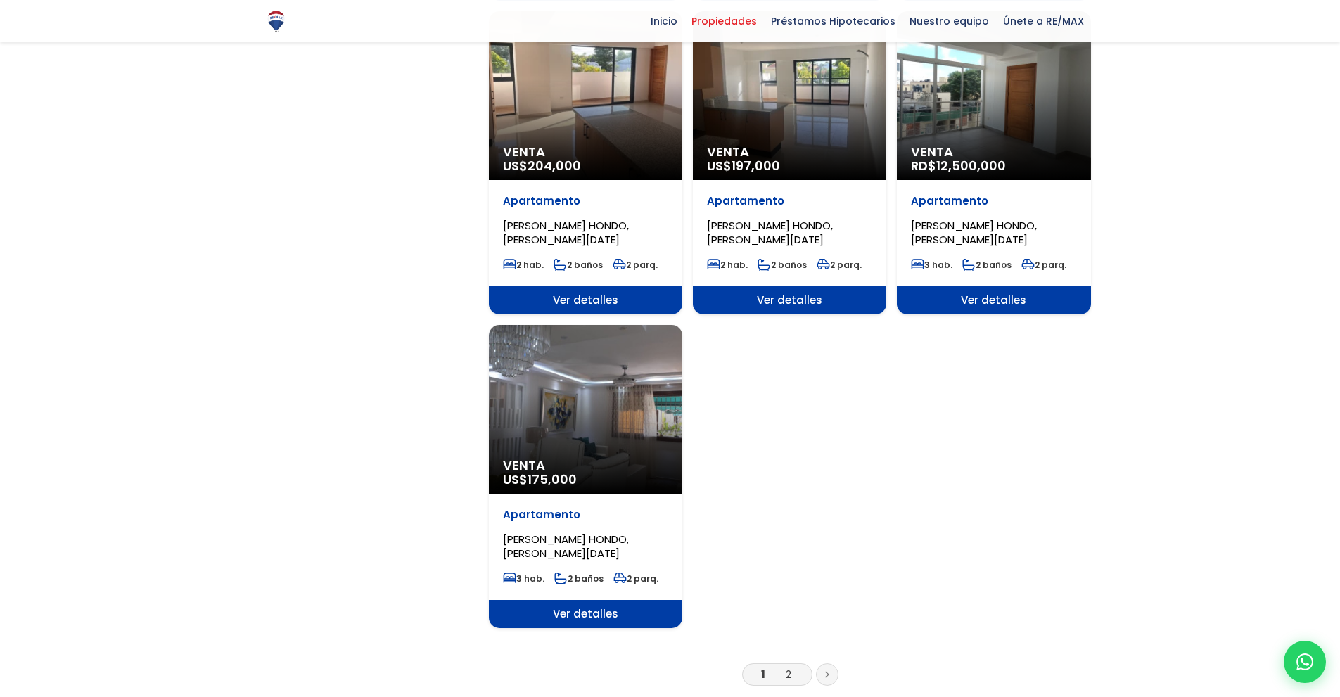
scroll to position [1440, 0]
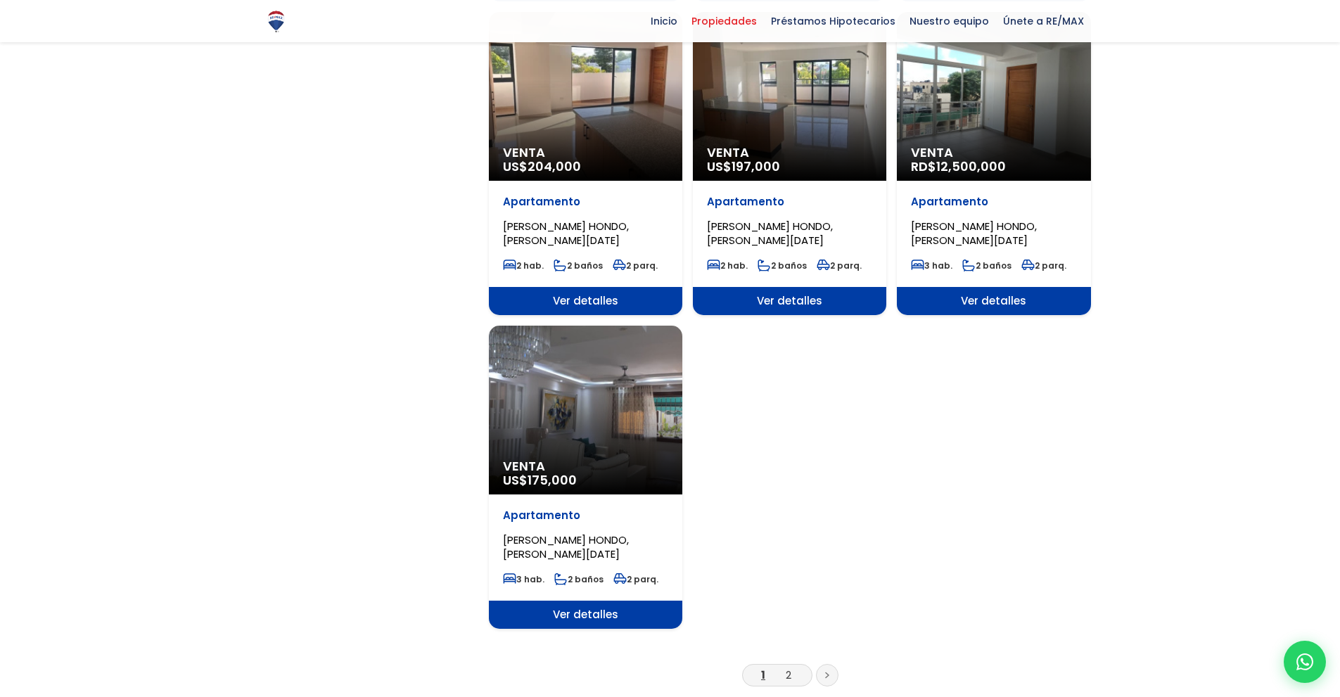
select select "98"
click at [793, 674] on li "2" at bounding box center [788, 675] width 23 height 18
click at [786, 677] on link "2" at bounding box center [789, 674] width 6 height 15
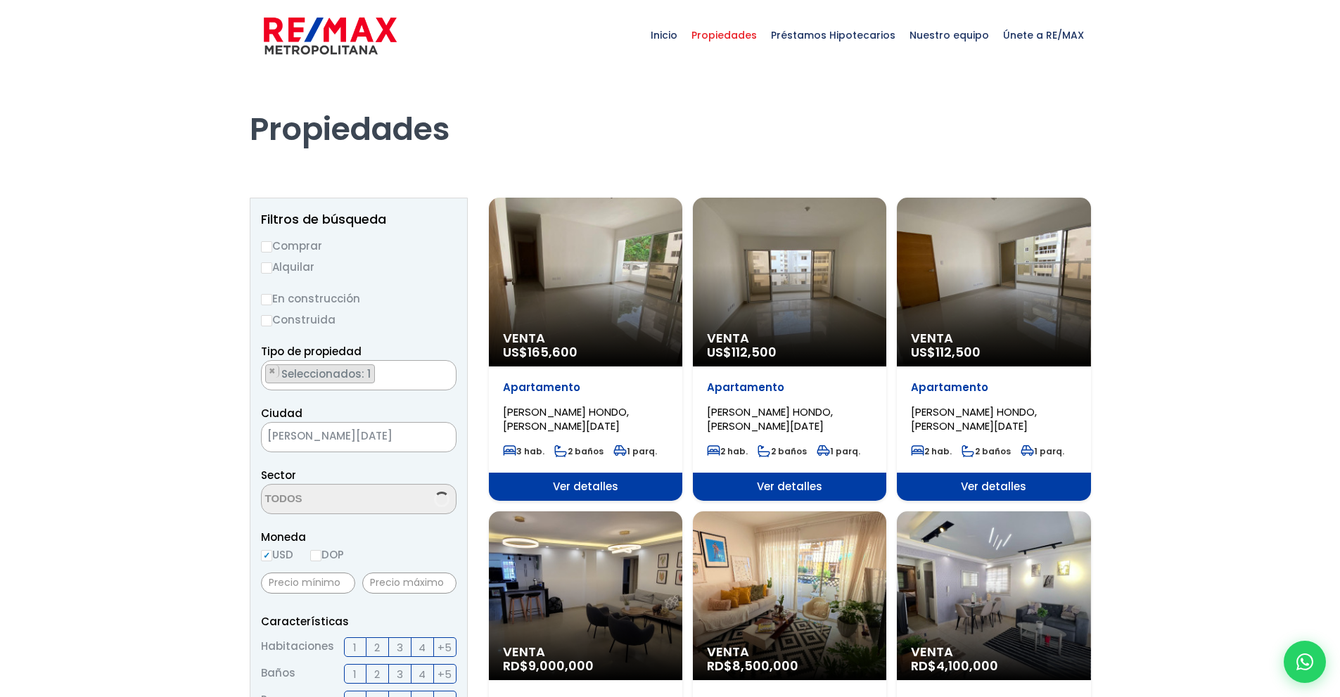
scroll to position [162, 0]
select select "98"
click at [1322, 189] on div at bounding box center [670, 669] width 1340 height 1196
click at [620, 326] on div "Venta US$ 165,600" at bounding box center [585, 282] width 193 height 169
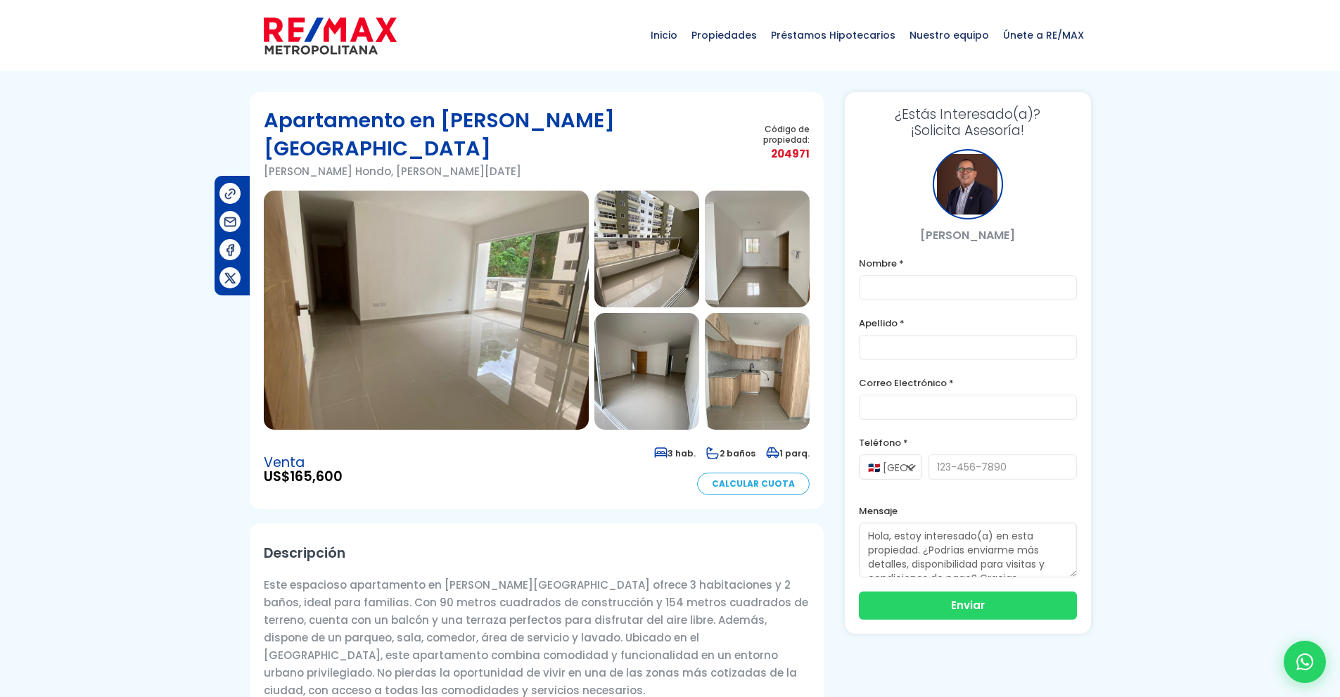
click at [437, 341] on img at bounding box center [426, 310] width 325 height 239
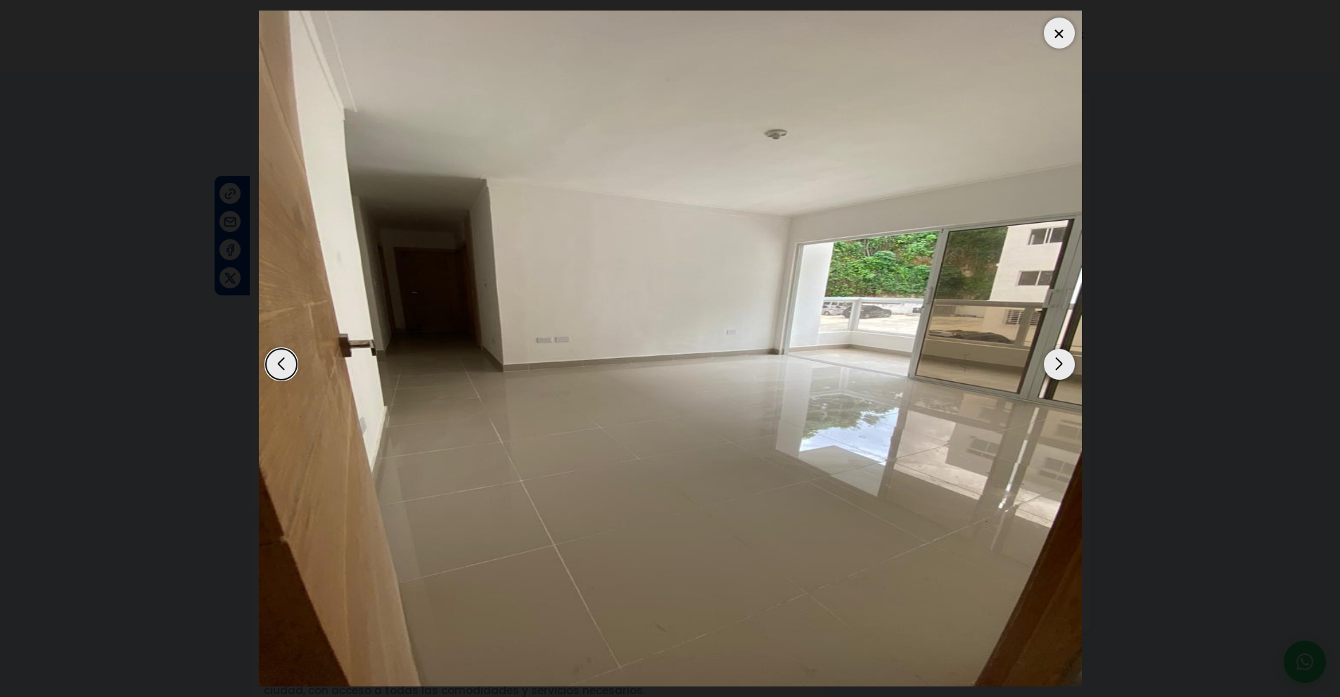
click at [1056, 352] on div "Next slide" at bounding box center [1059, 364] width 31 height 31
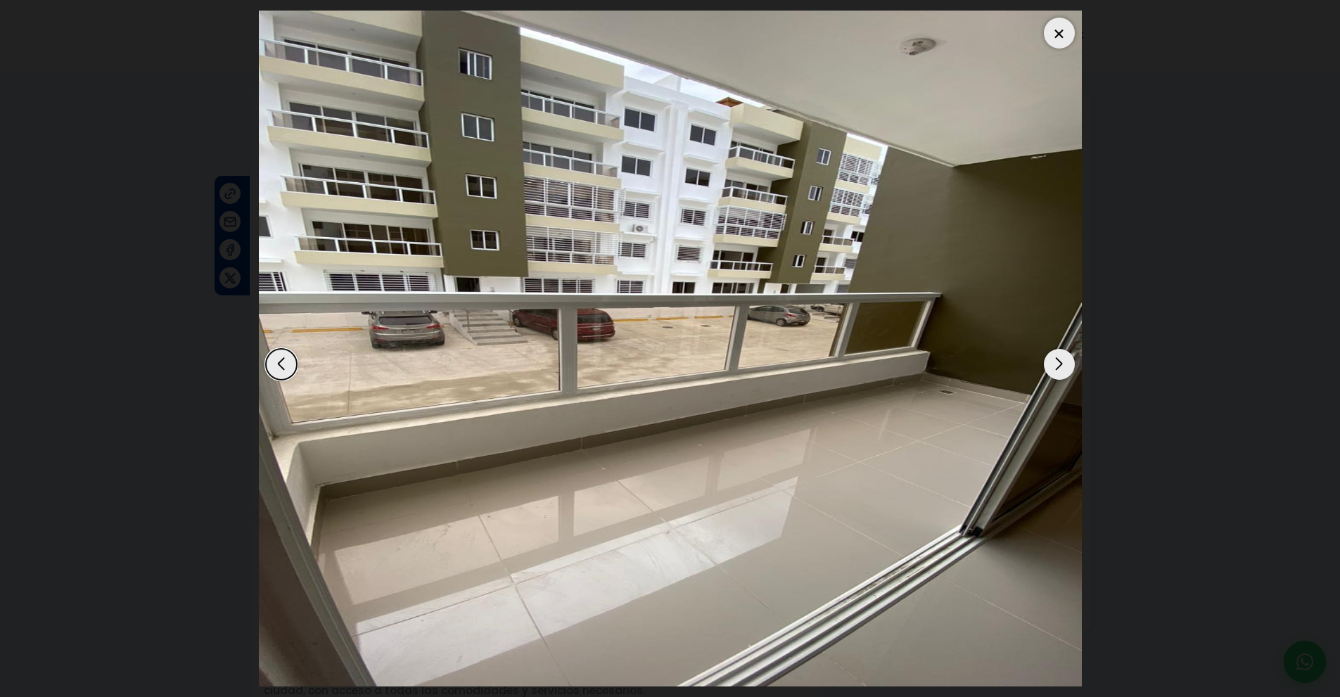
click at [1056, 354] on div "Next slide" at bounding box center [1059, 364] width 31 height 31
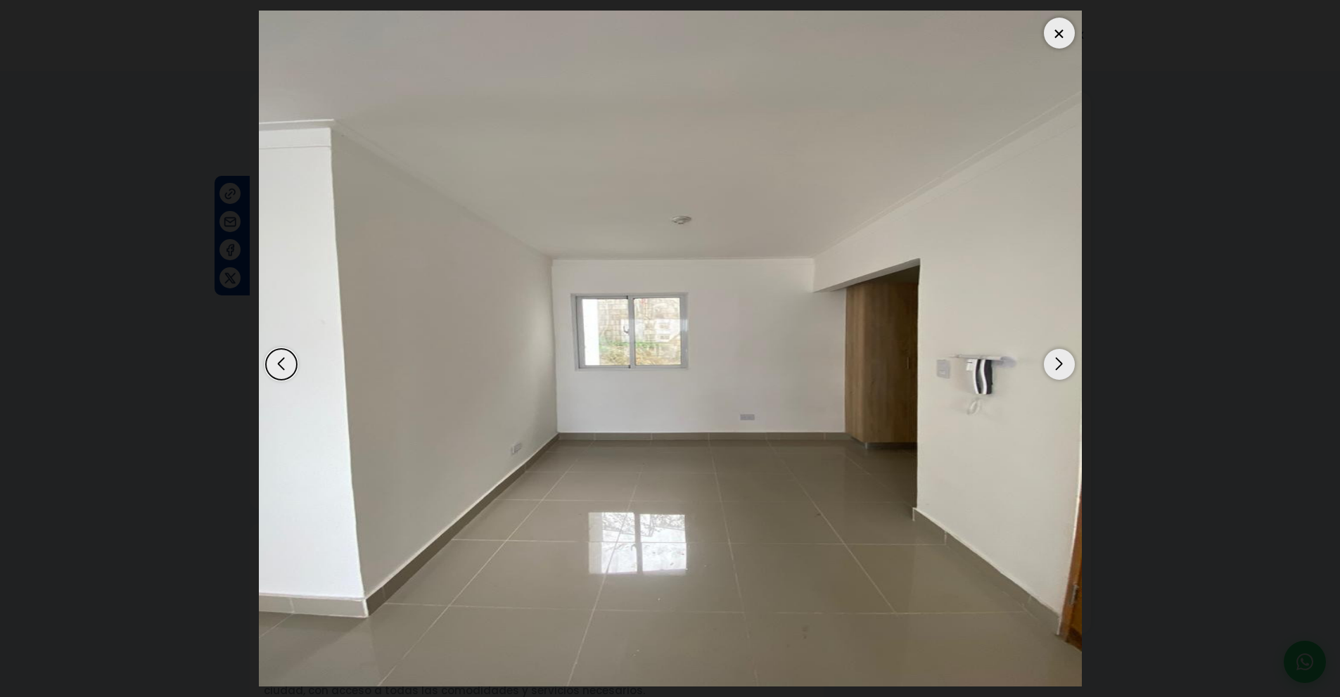
click at [1056, 354] on div "Next slide" at bounding box center [1059, 364] width 31 height 31
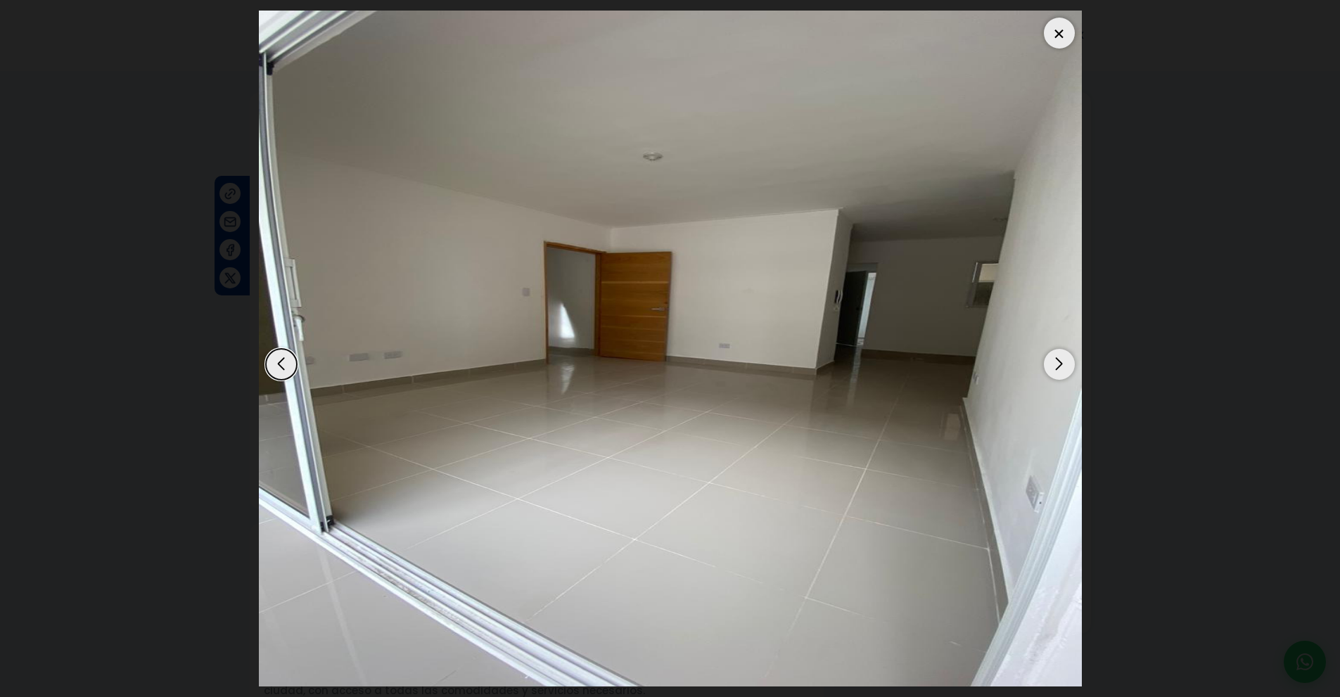
click at [1056, 354] on div "Next slide" at bounding box center [1059, 364] width 31 height 31
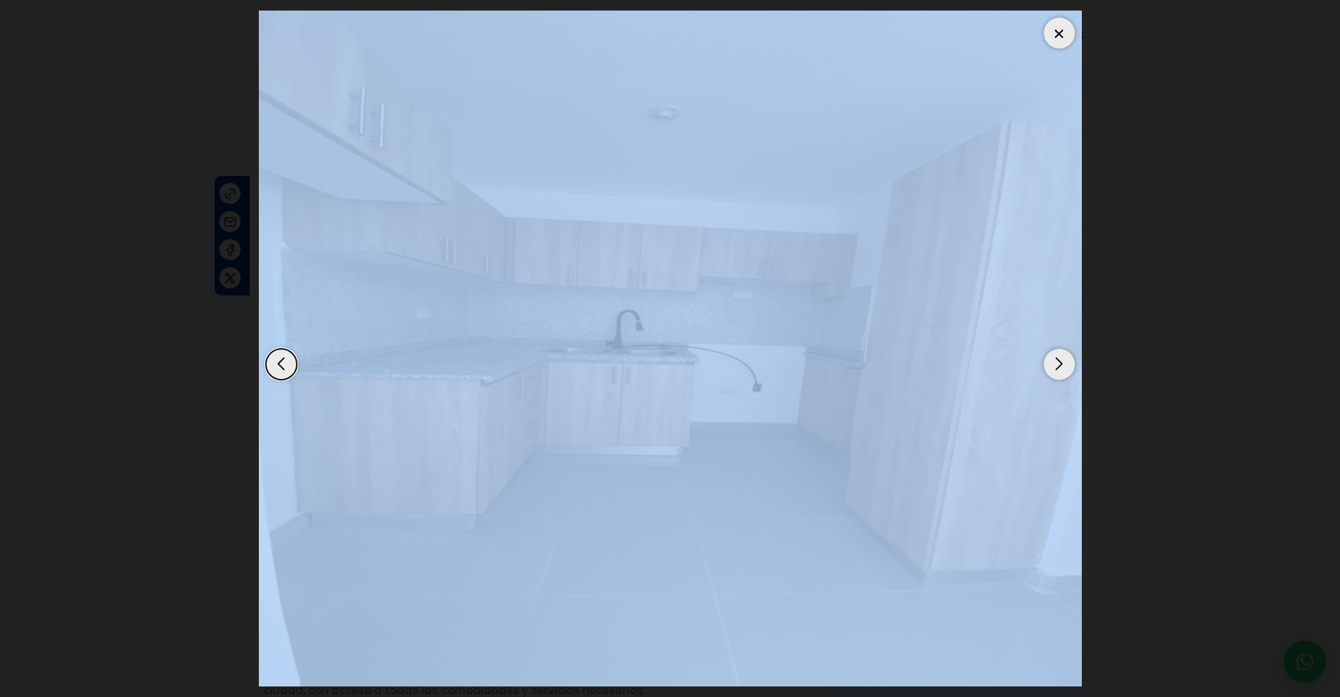
click at [1056, 354] on div "Next slide" at bounding box center [1059, 364] width 31 height 31
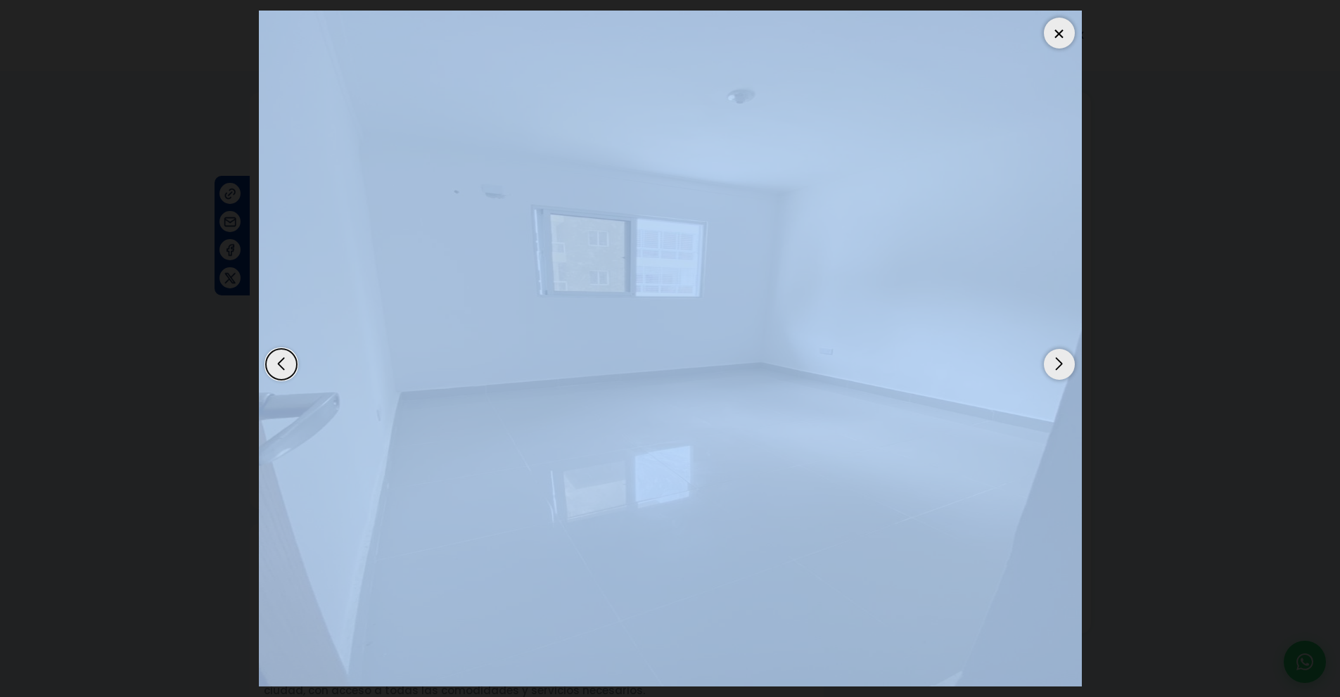
click at [928, 454] on img "6 / 11" at bounding box center [670, 349] width 823 height 676
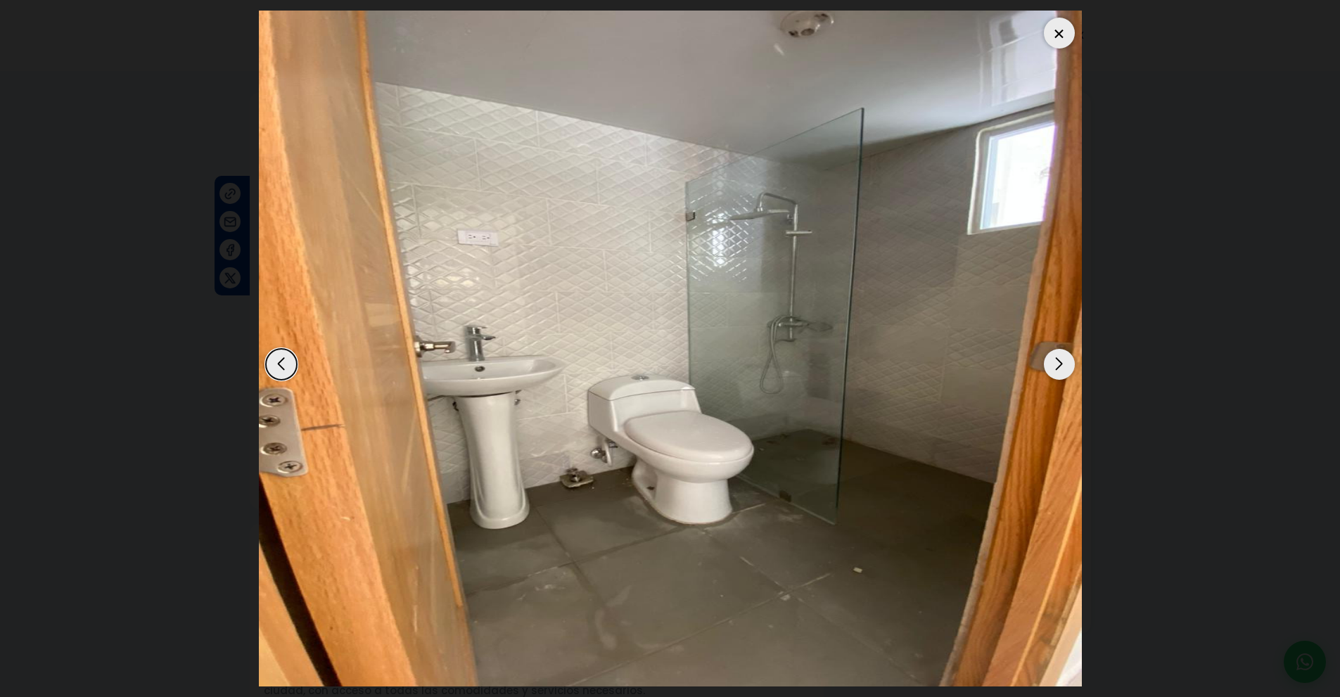
click at [1092, 238] on dialog at bounding box center [670, 348] width 844 height 697
click at [1060, 360] on div "Next slide" at bounding box center [1059, 364] width 31 height 31
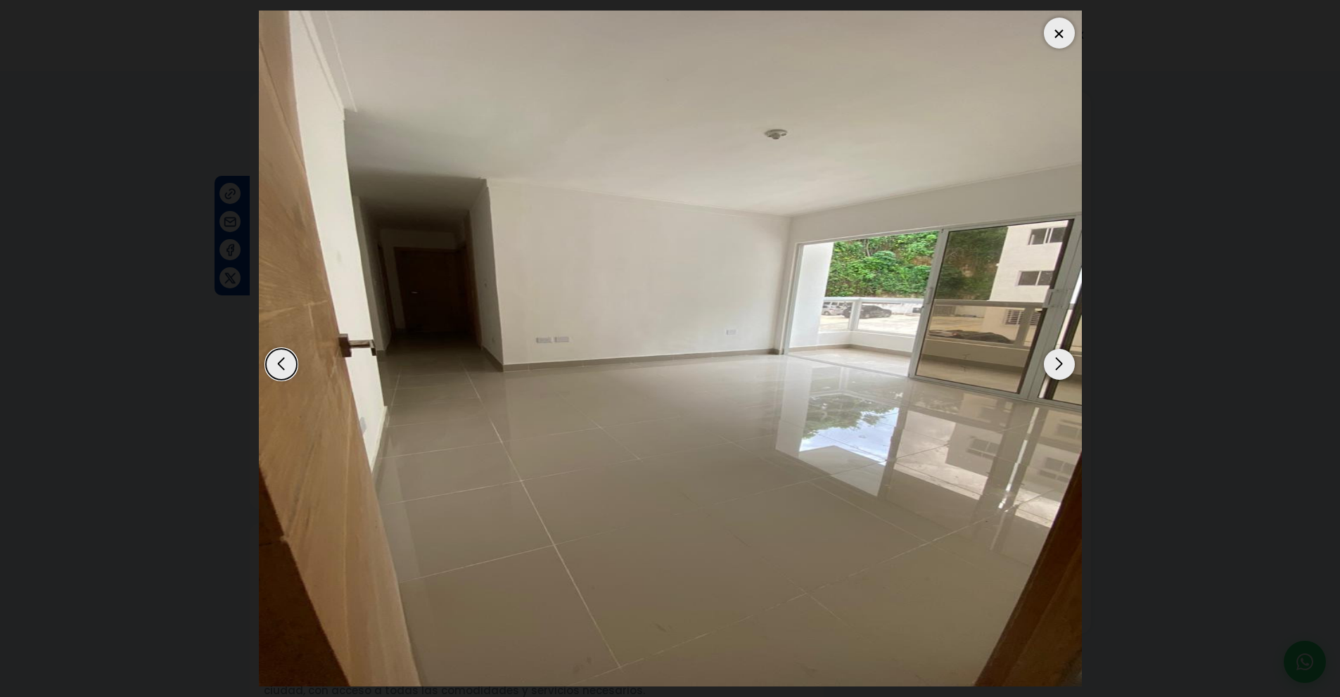
click at [1067, 364] on div "Next slide" at bounding box center [1059, 364] width 31 height 31
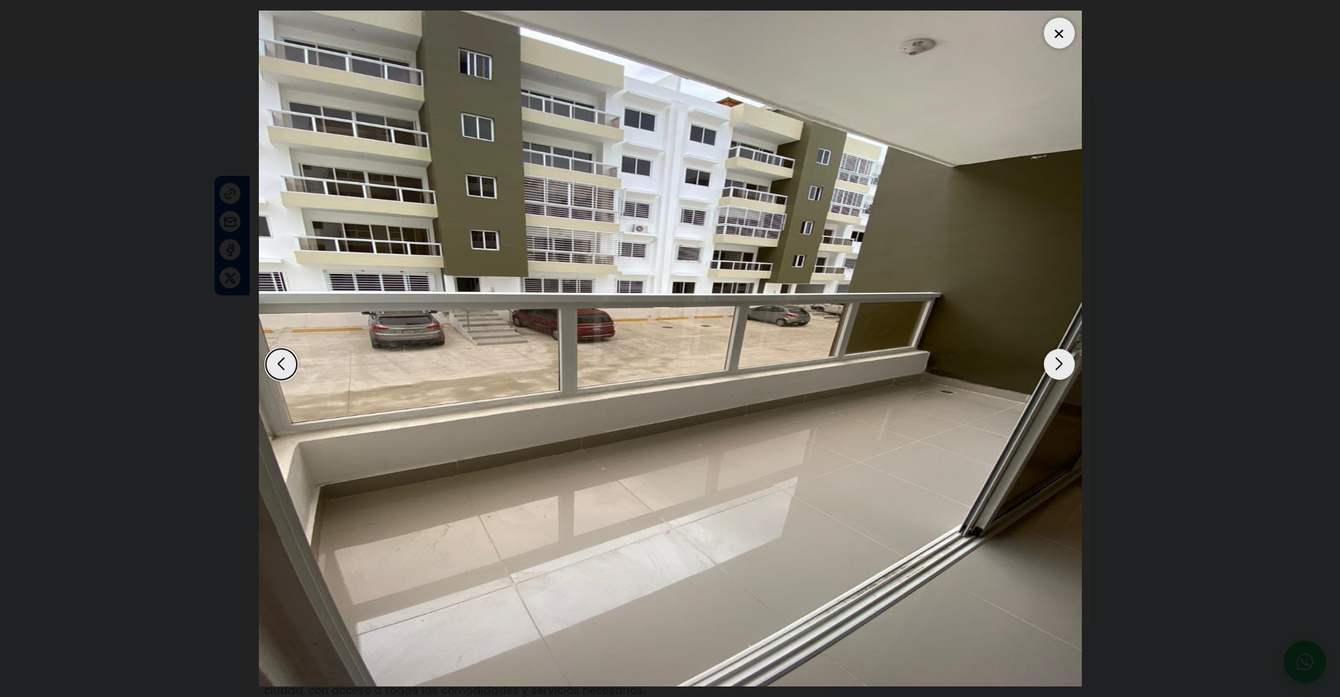
click at [1067, 364] on div "Next slide" at bounding box center [1059, 364] width 31 height 31
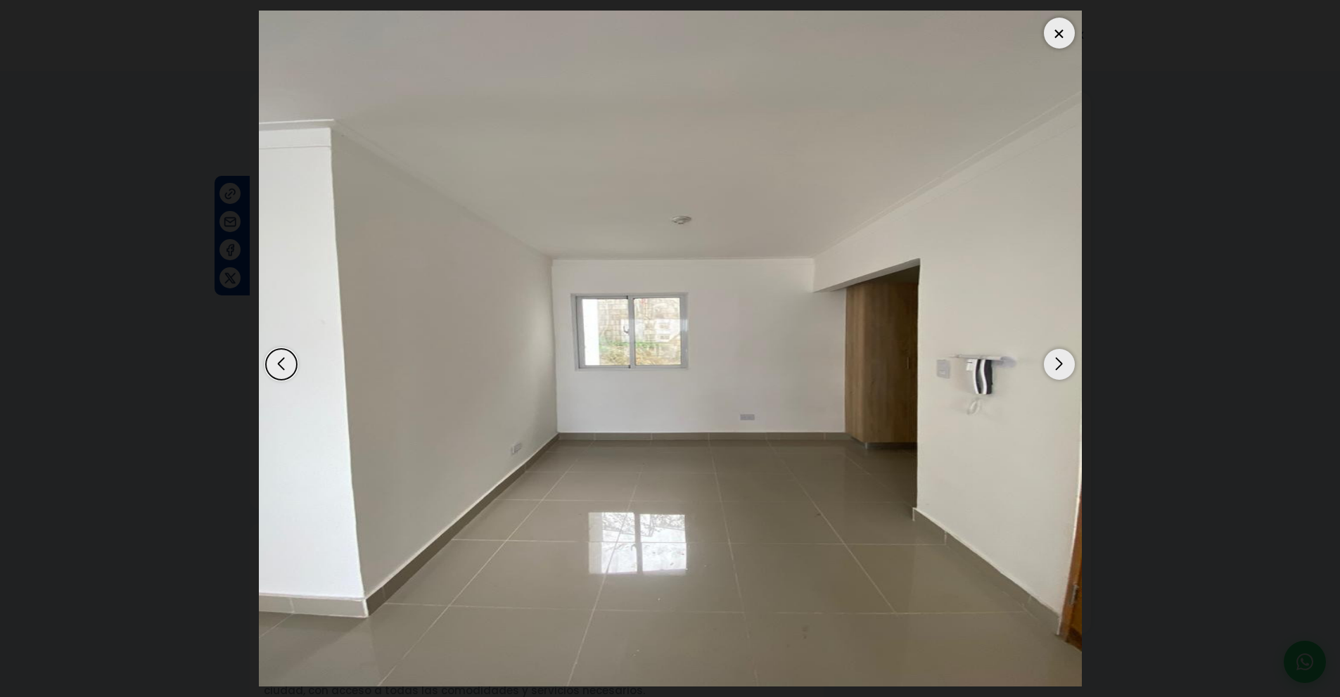
click at [1067, 364] on div "Next slide" at bounding box center [1059, 364] width 31 height 31
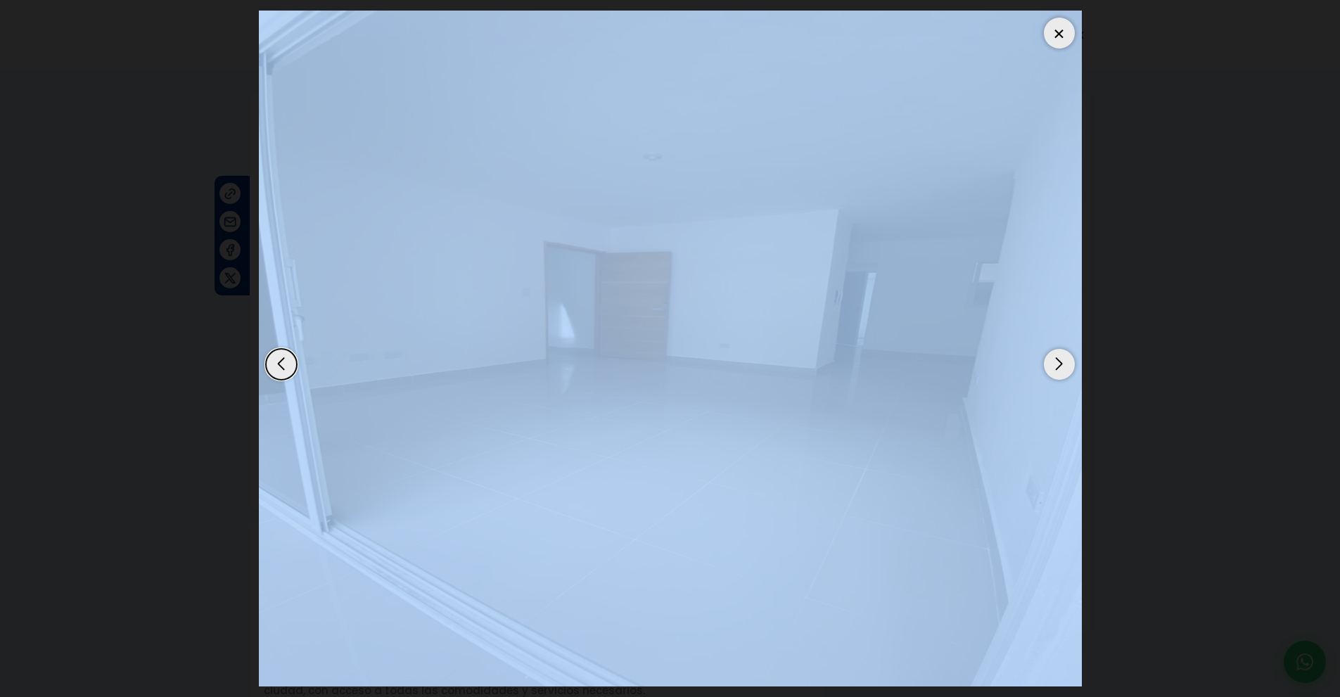
click at [1067, 364] on div "Next slide" at bounding box center [1059, 364] width 31 height 31
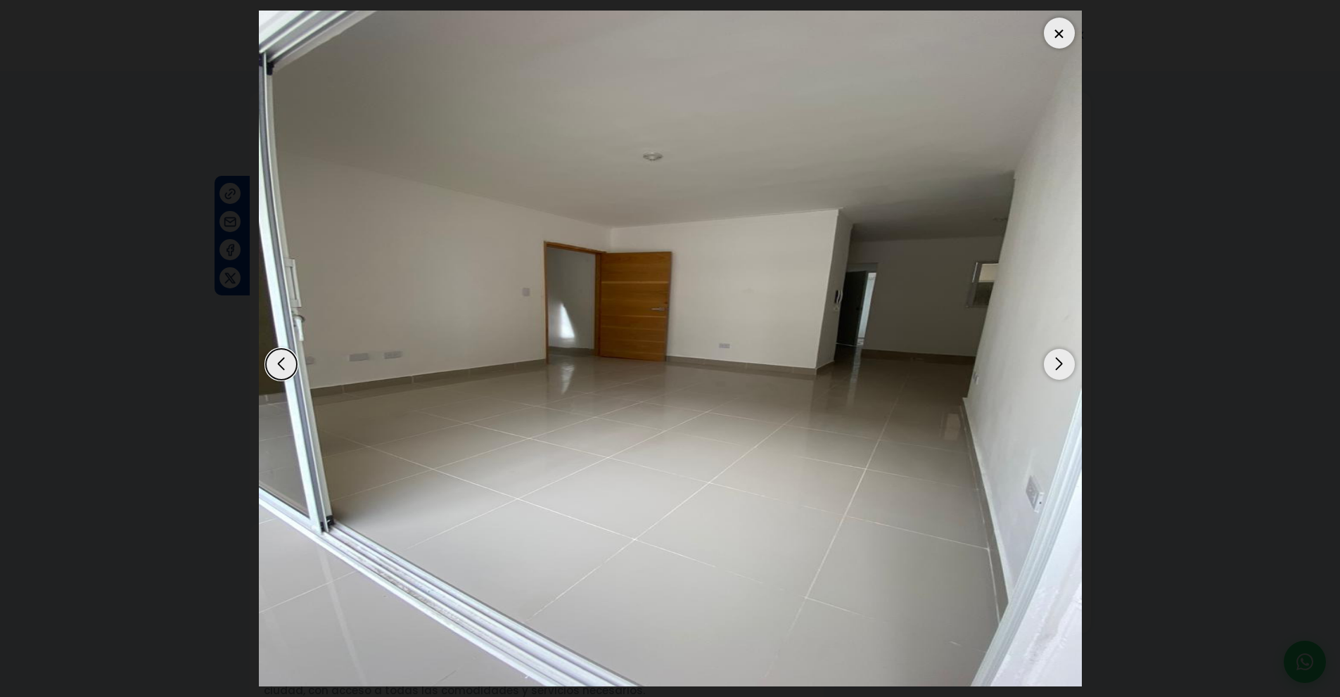
click at [1067, 364] on div "Next slide" at bounding box center [1059, 364] width 31 height 31
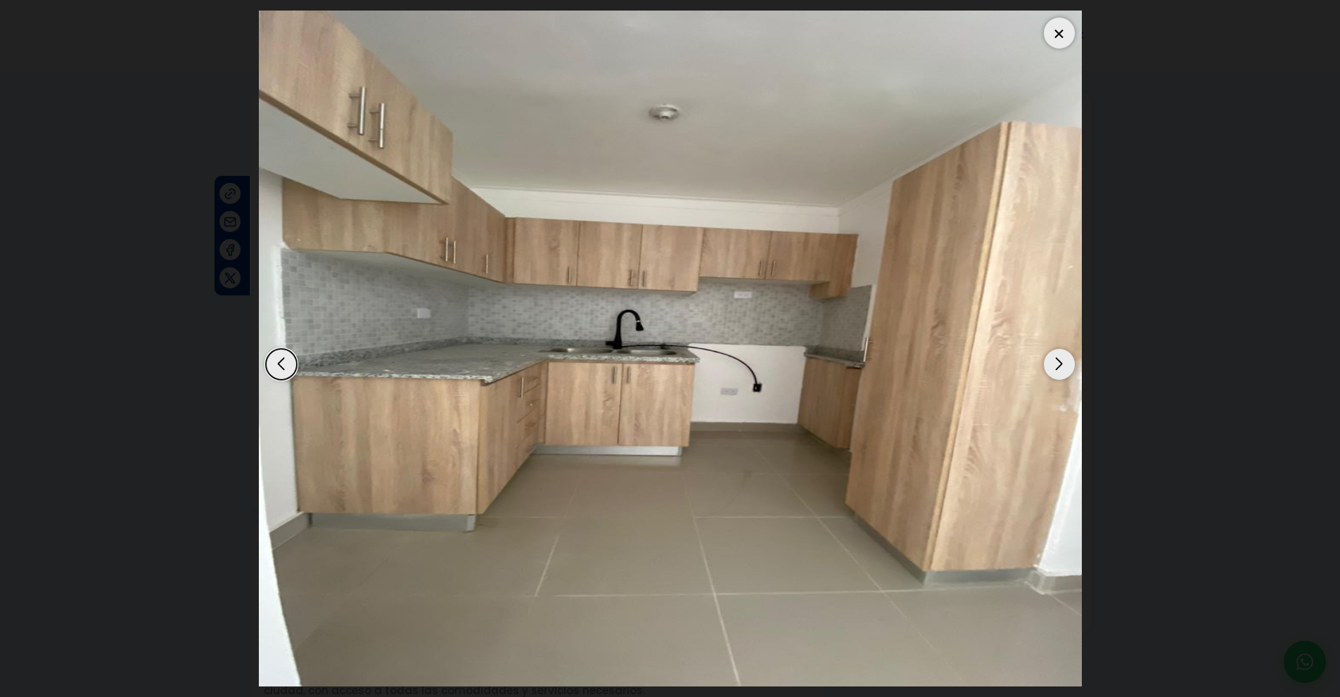
click at [1067, 364] on div "Next slide" at bounding box center [1059, 364] width 31 height 31
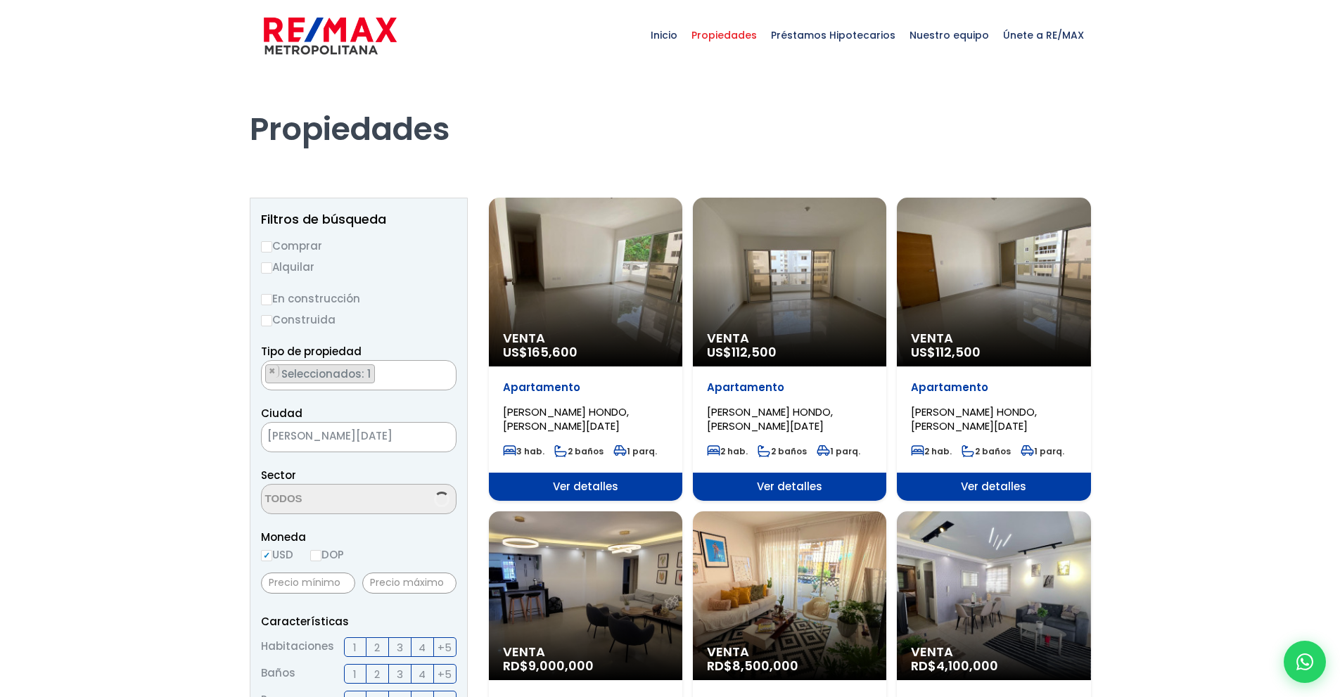
select select "98"
click at [272, 494] on span "×" at bounding box center [272, 495] width 7 height 13
select select
type textarea "viejo"
click at [322, 531] on li "Viejo Arroyo Hondo" at bounding box center [359, 527] width 194 height 26
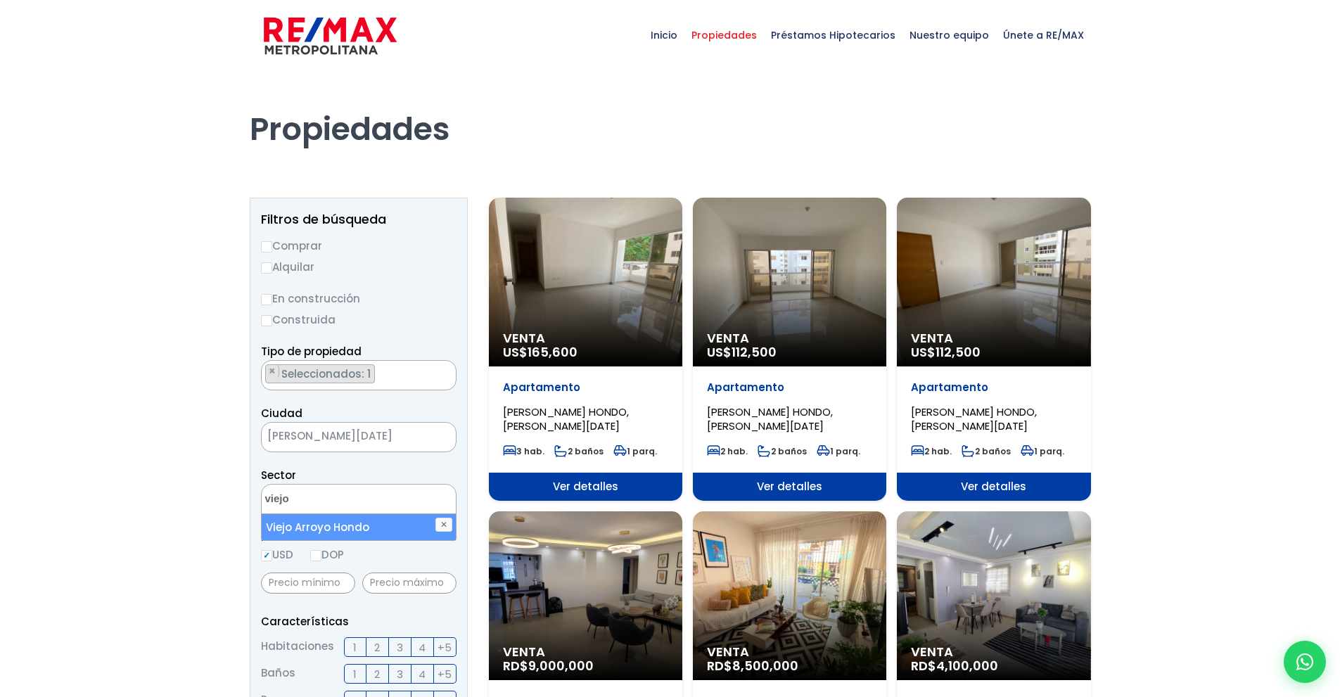
select select "16301"
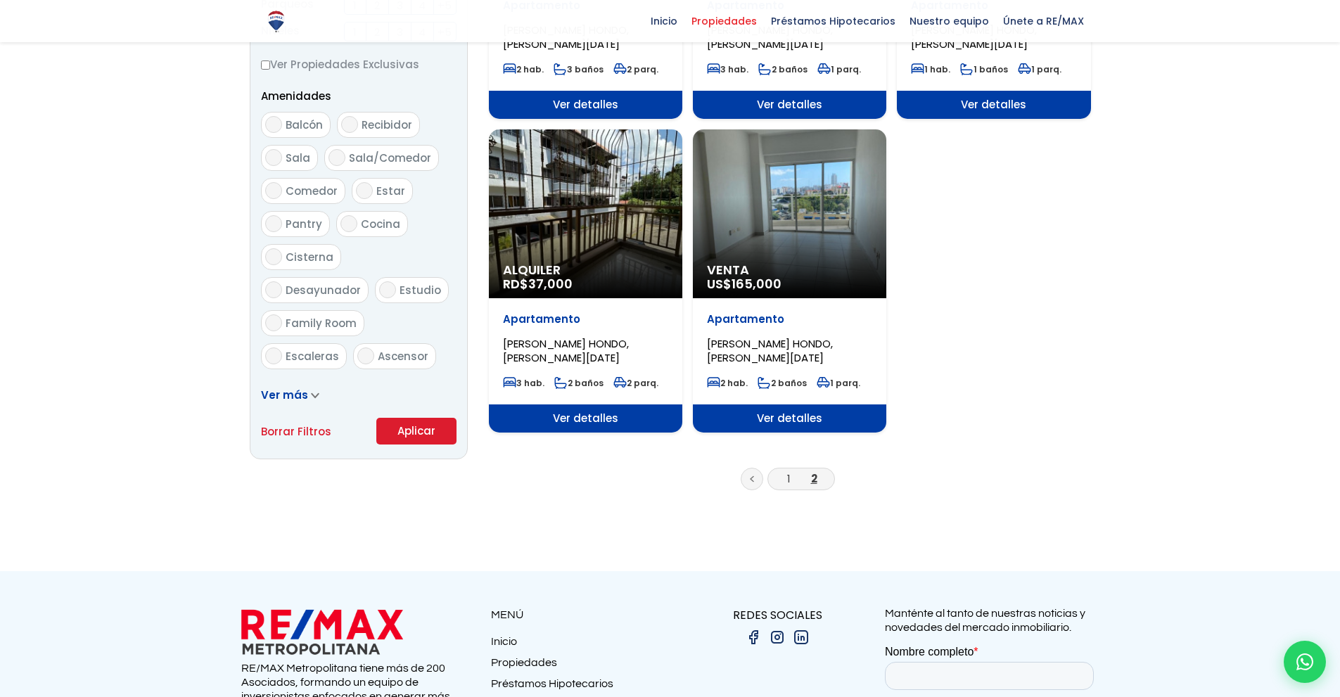
scroll to position [743, 0]
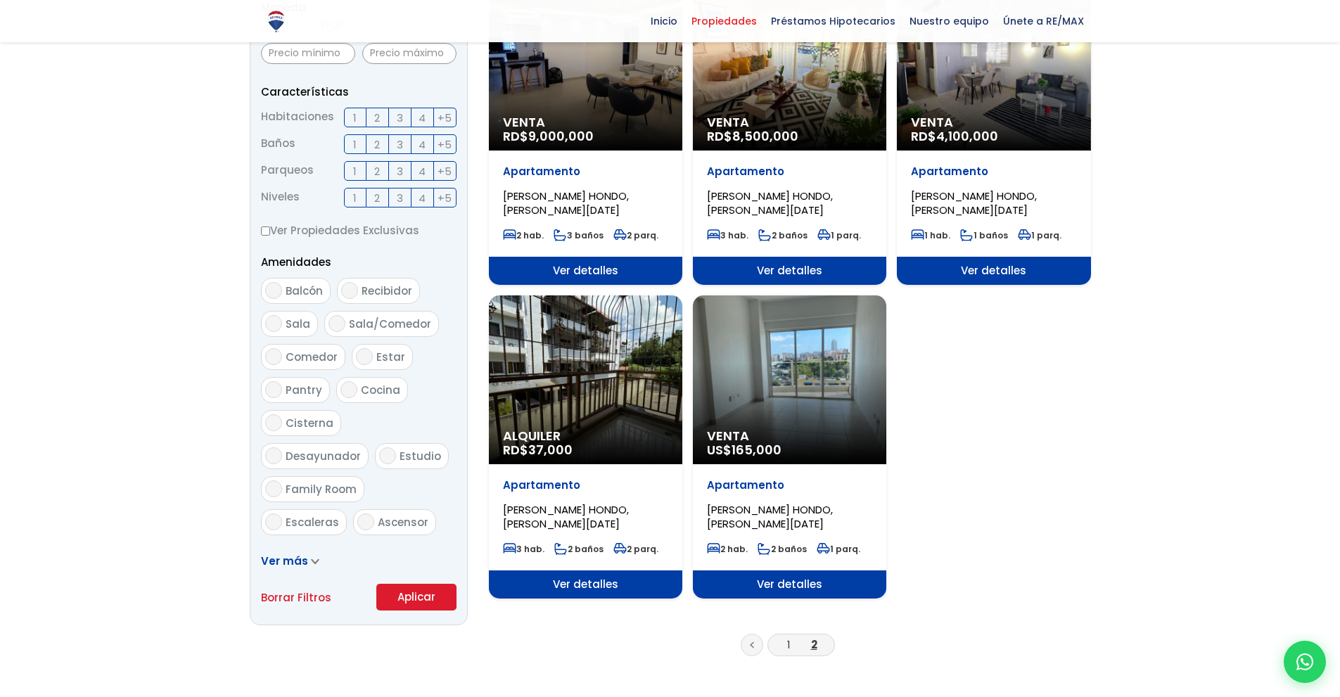
click at [425, 378] on form "Comprar Alquilar En construcción Construida Tipo de propiedad APARTAMENTO CASA …" at bounding box center [359, 158] width 196 height 903
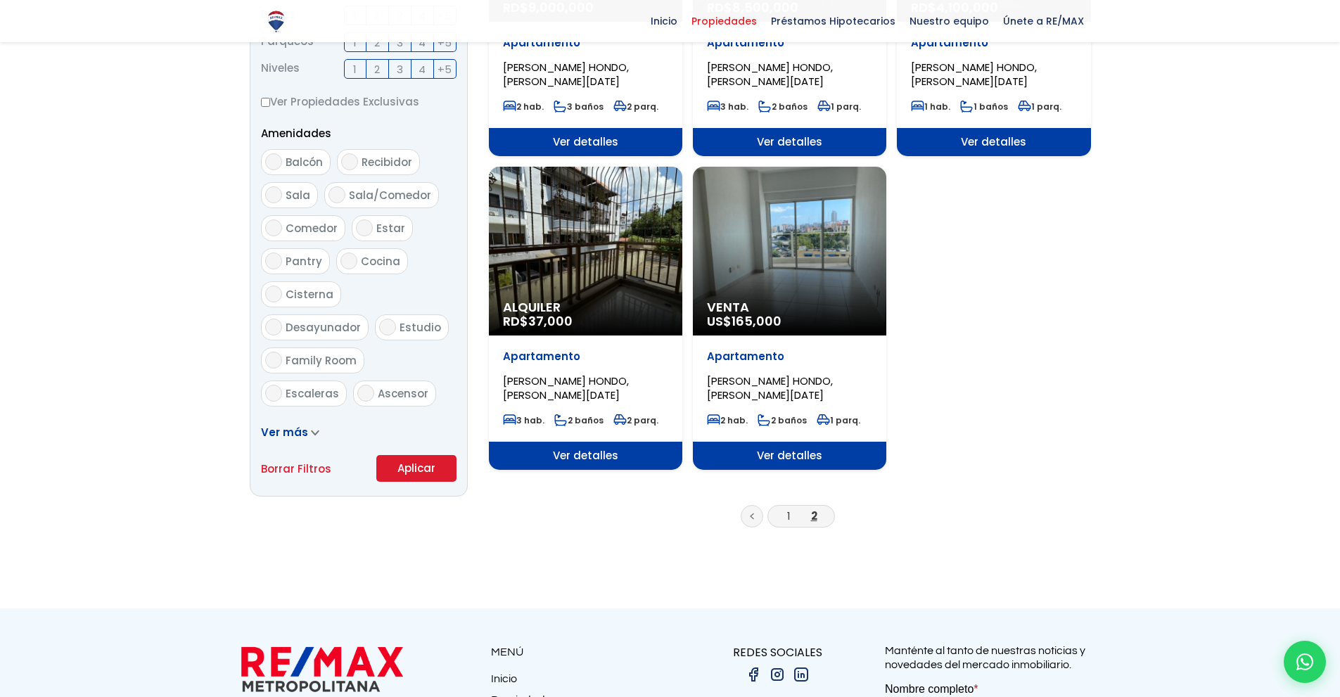
scroll to position [697, 0]
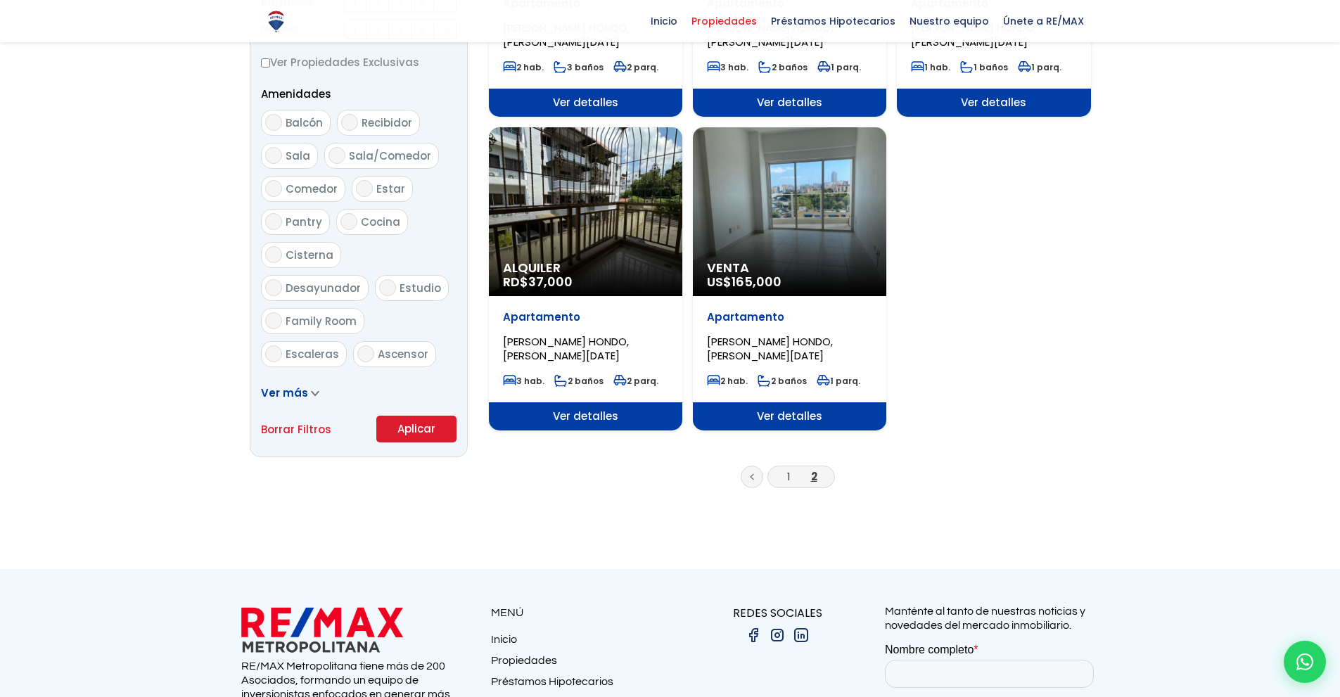
click at [404, 425] on button "Aplicar" at bounding box center [416, 429] width 80 height 27
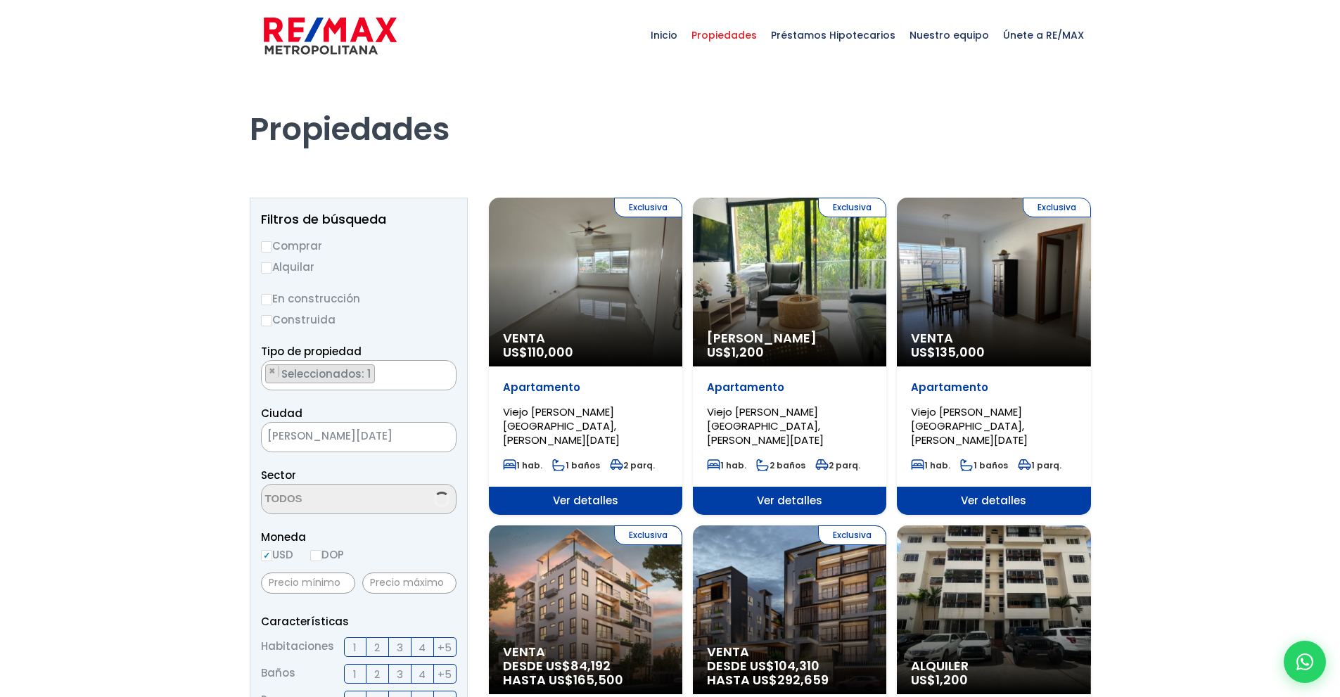
scroll to position [3931, 0]
select select "16301"
drag, startPoint x: 793, startPoint y: 289, endPoint x: 816, endPoint y: 285, distance: 22.9
click at [268, 272] on input "Alquilar" at bounding box center [266, 267] width 11 height 11
radio input "true"
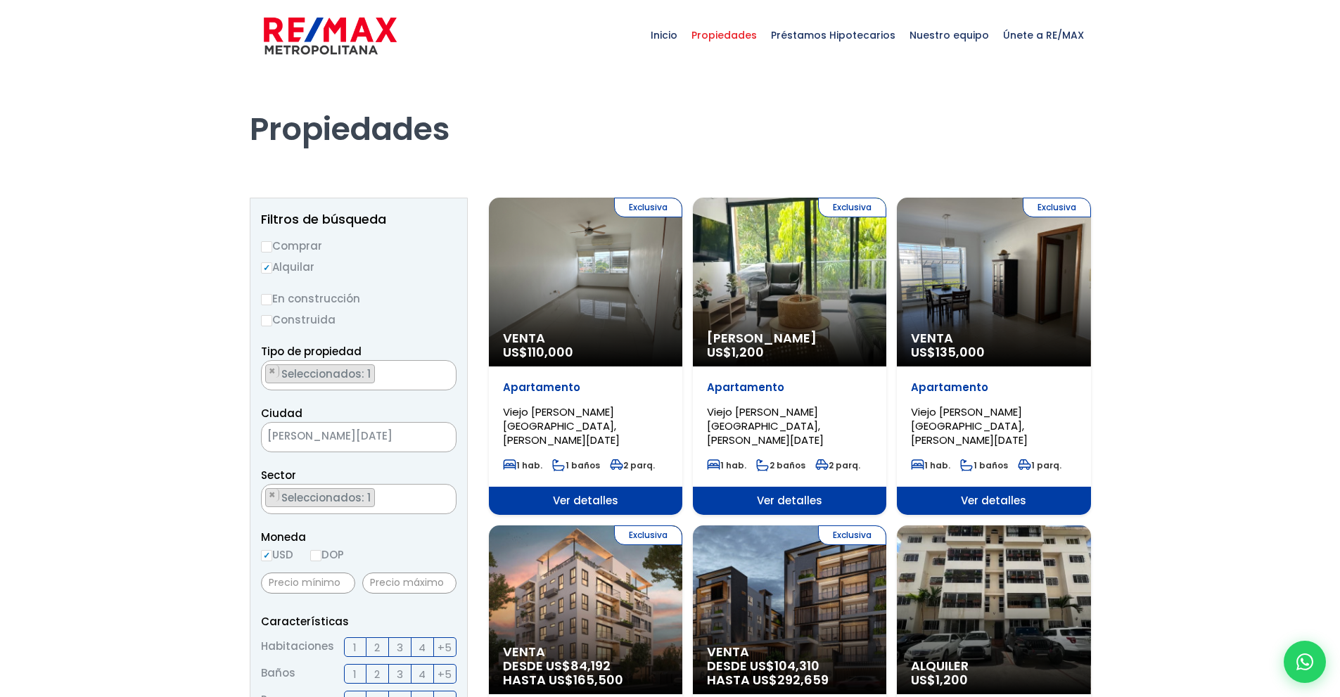
click at [267, 242] on input "Comprar" at bounding box center [266, 246] width 11 height 11
radio input "true"
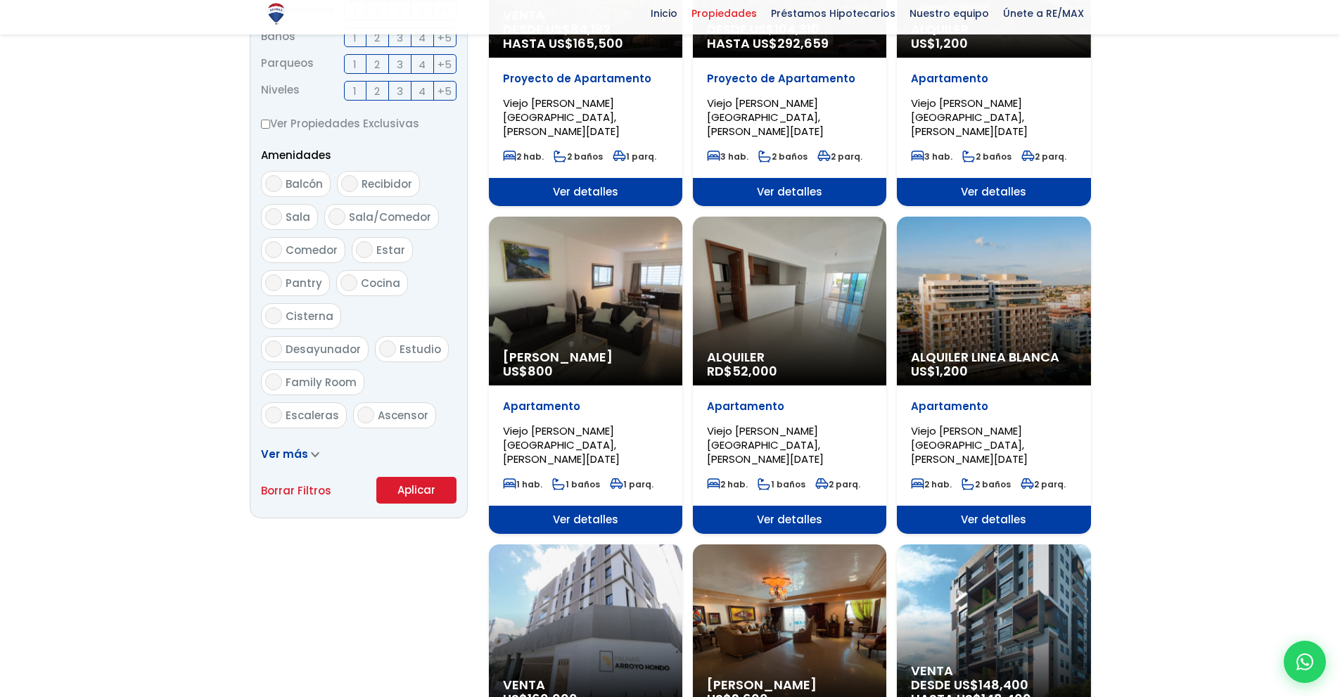
scroll to position [778, 0]
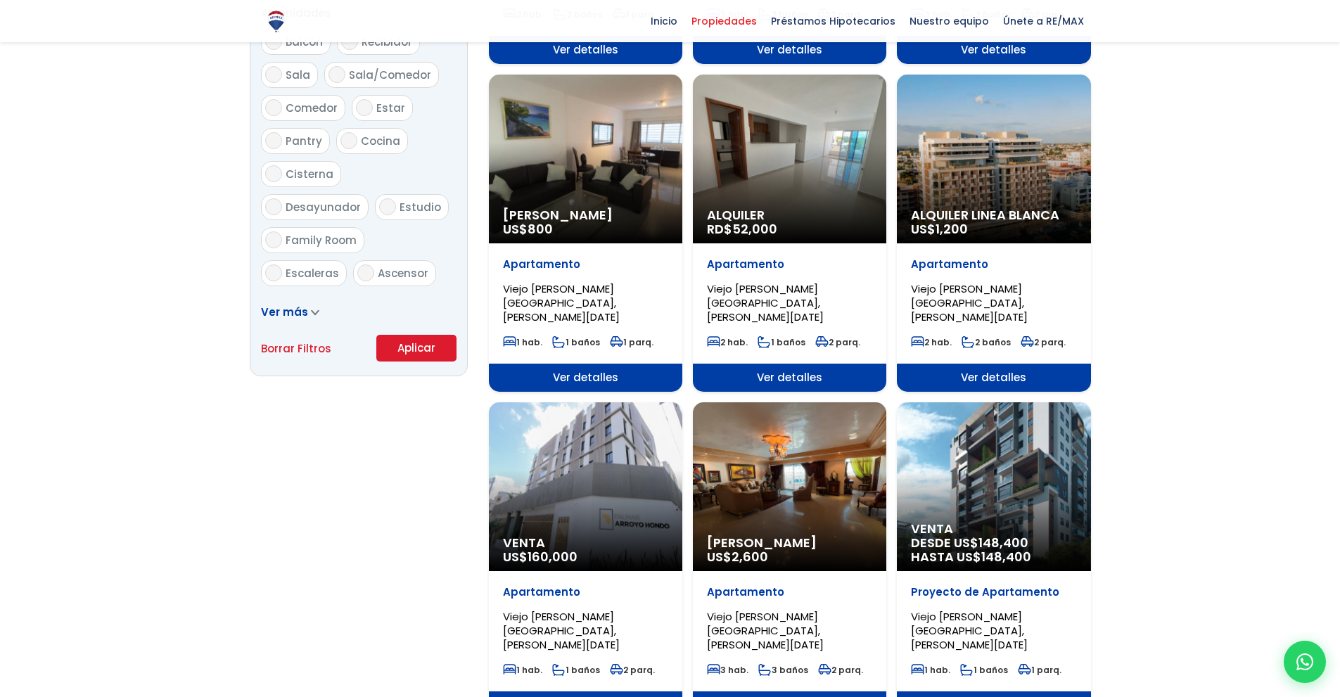
click at [425, 356] on button "Aplicar" at bounding box center [416, 348] width 80 height 27
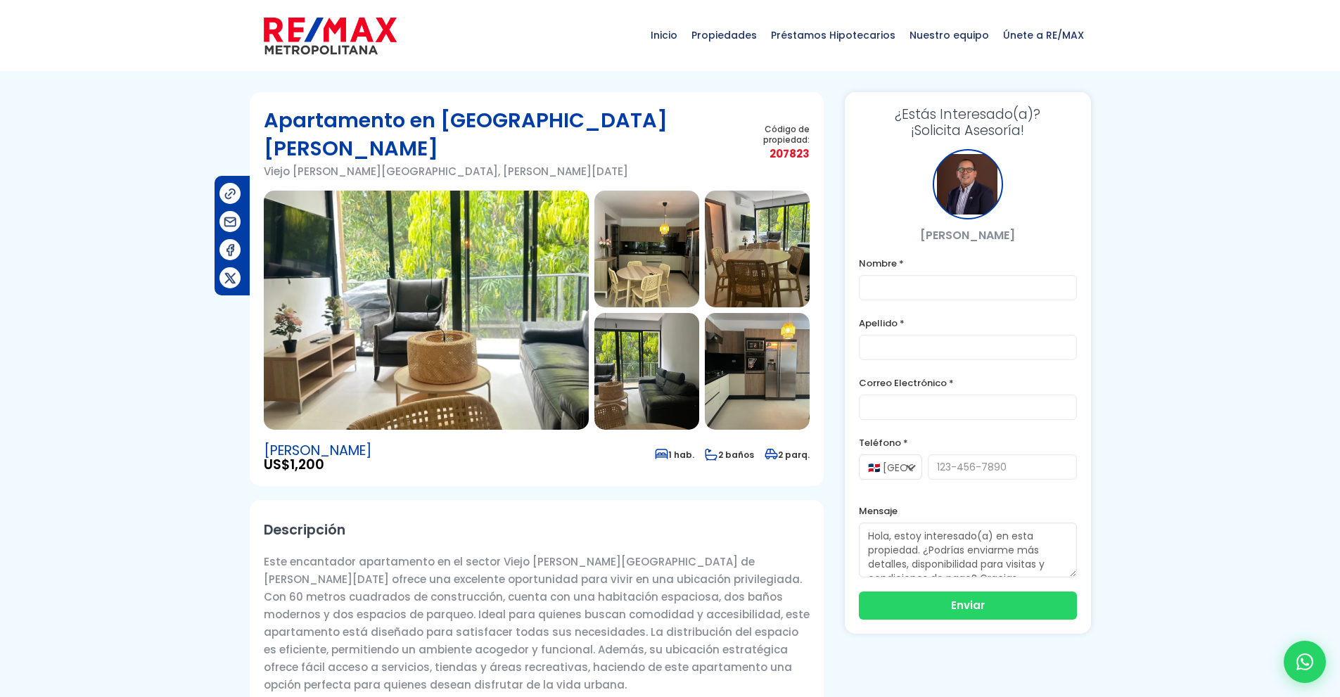
click at [535, 324] on img at bounding box center [426, 310] width 325 height 239
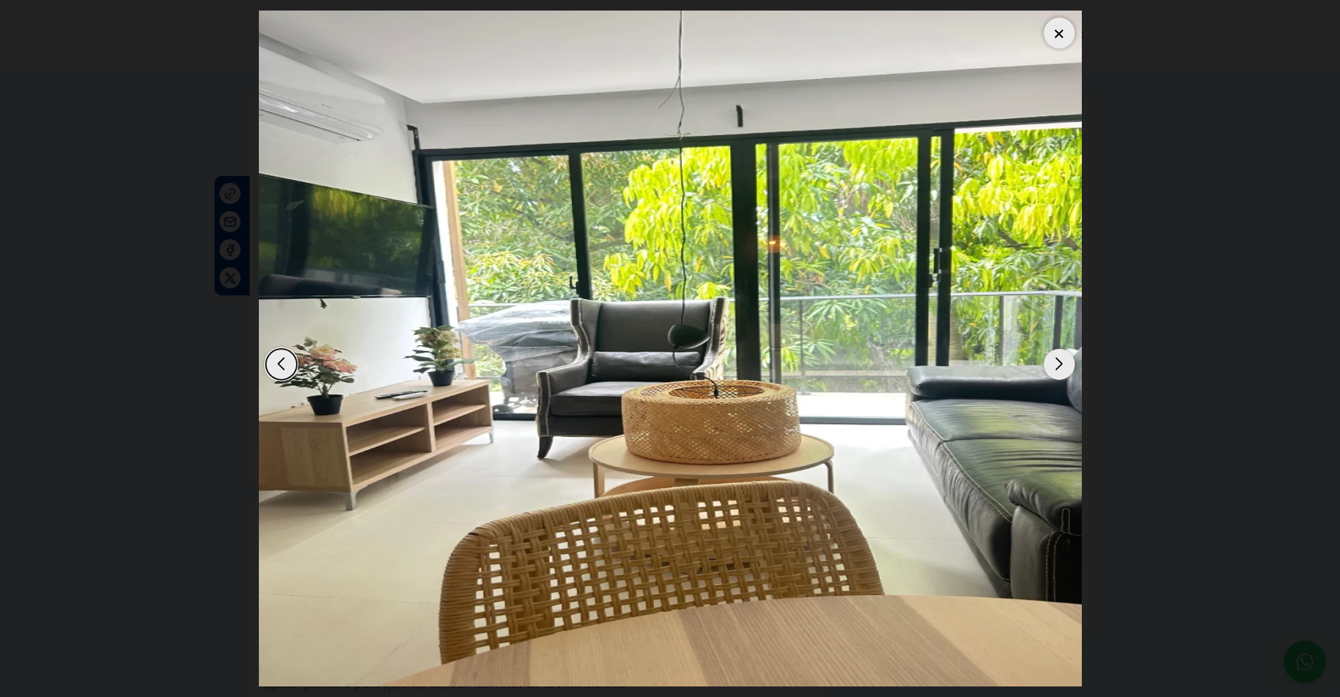
click at [1060, 364] on div "Next slide" at bounding box center [1059, 364] width 31 height 31
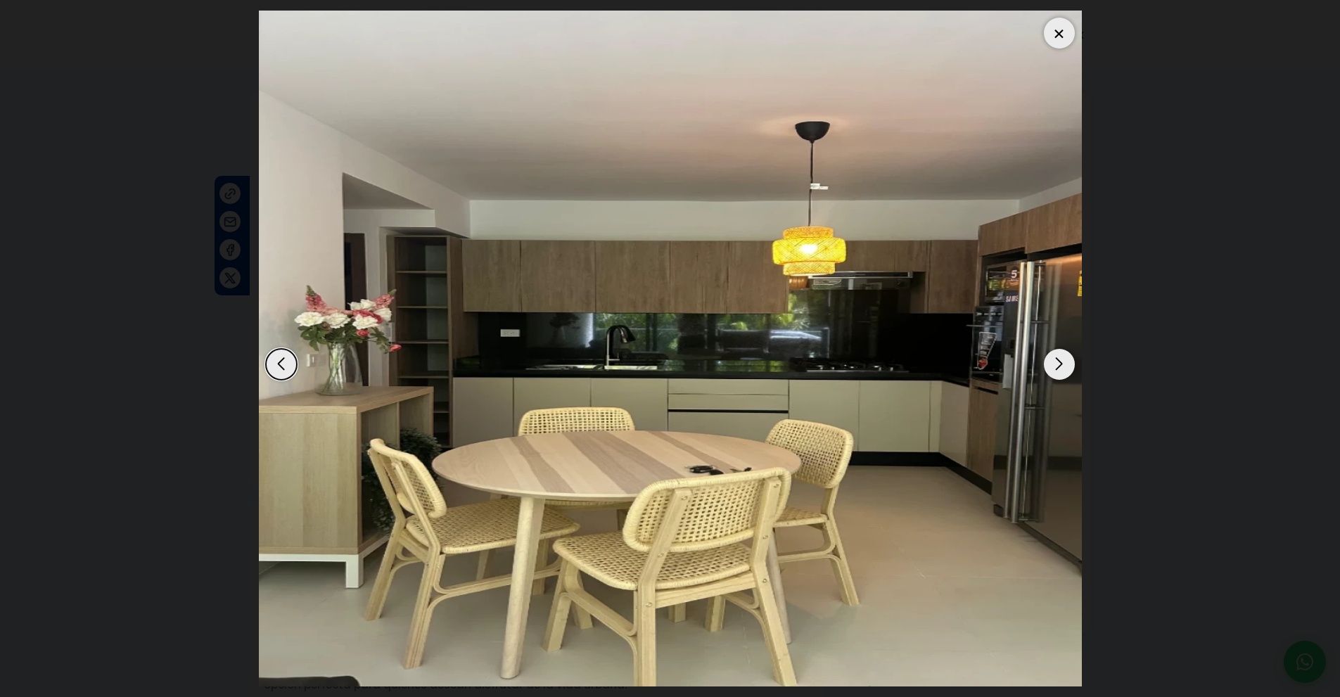
click at [1060, 364] on div "Next slide" at bounding box center [1059, 364] width 31 height 31
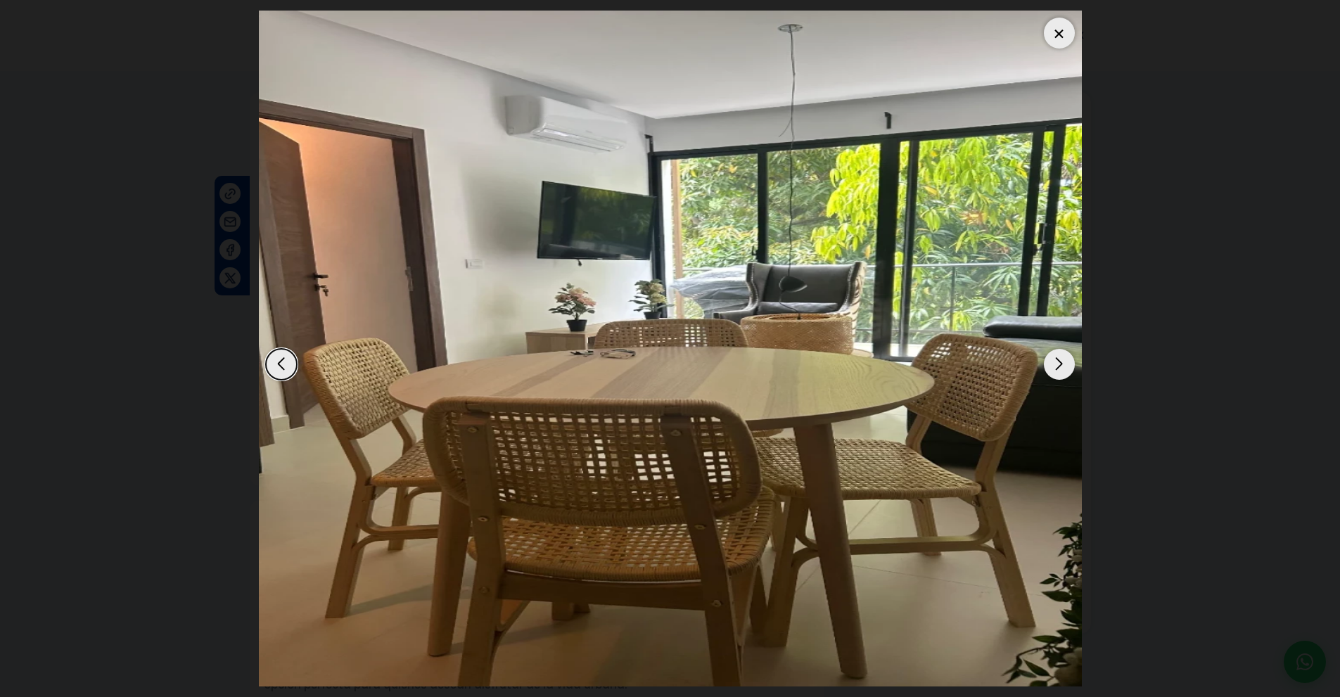
click at [1060, 364] on div "Next slide" at bounding box center [1059, 364] width 31 height 31
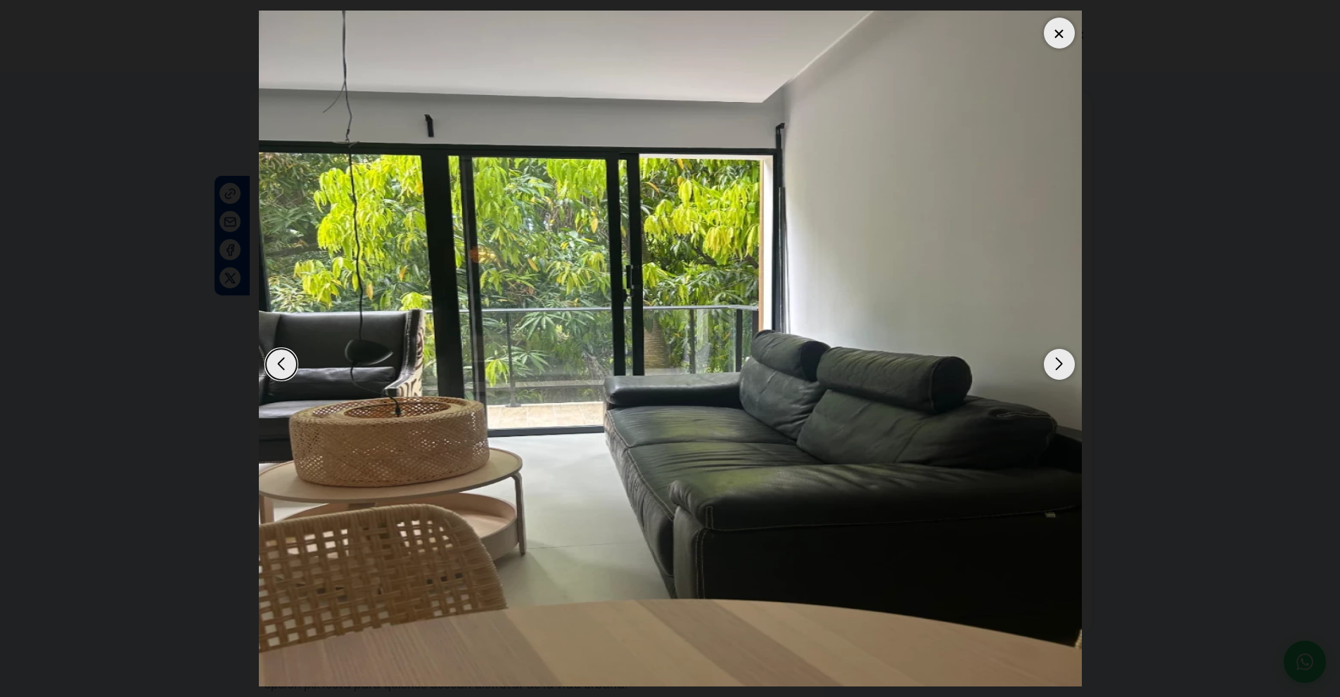
click at [1060, 364] on div "Next slide" at bounding box center [1059, 364] width 31 height 31
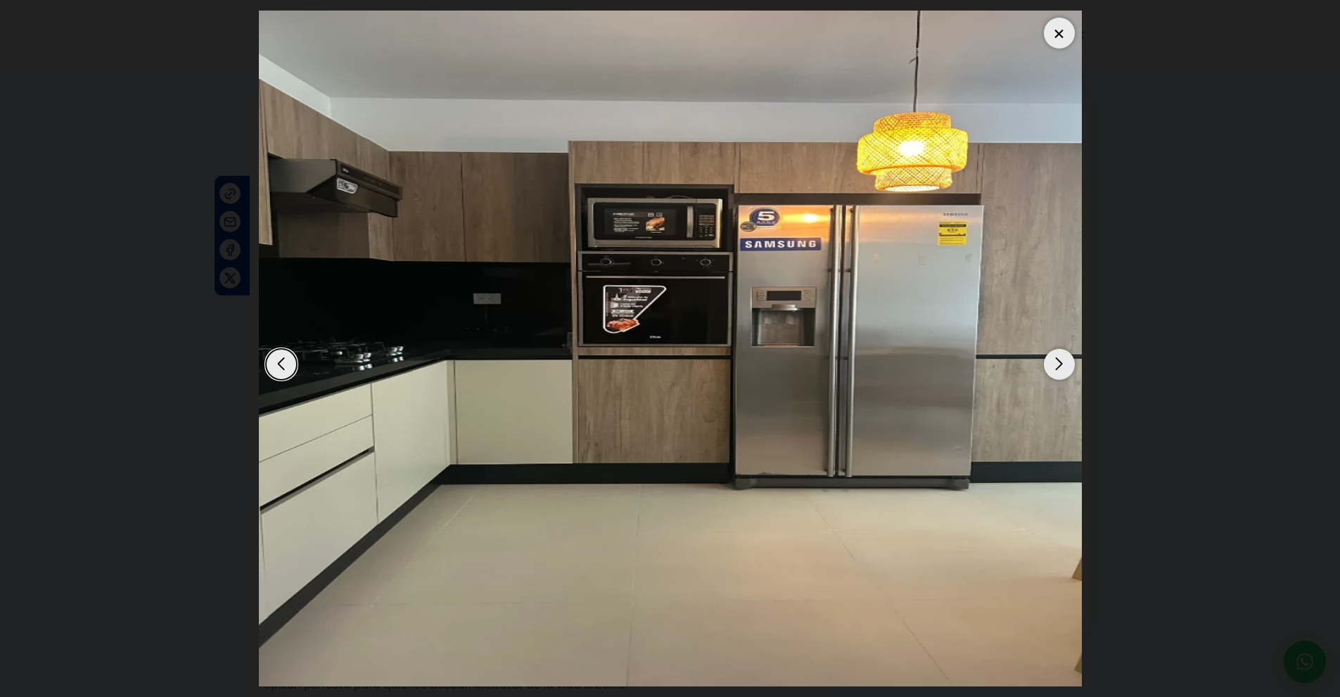
click at [1060, 364] on div "Next slide" at bounding box center [1059, 364] width 31 height 31
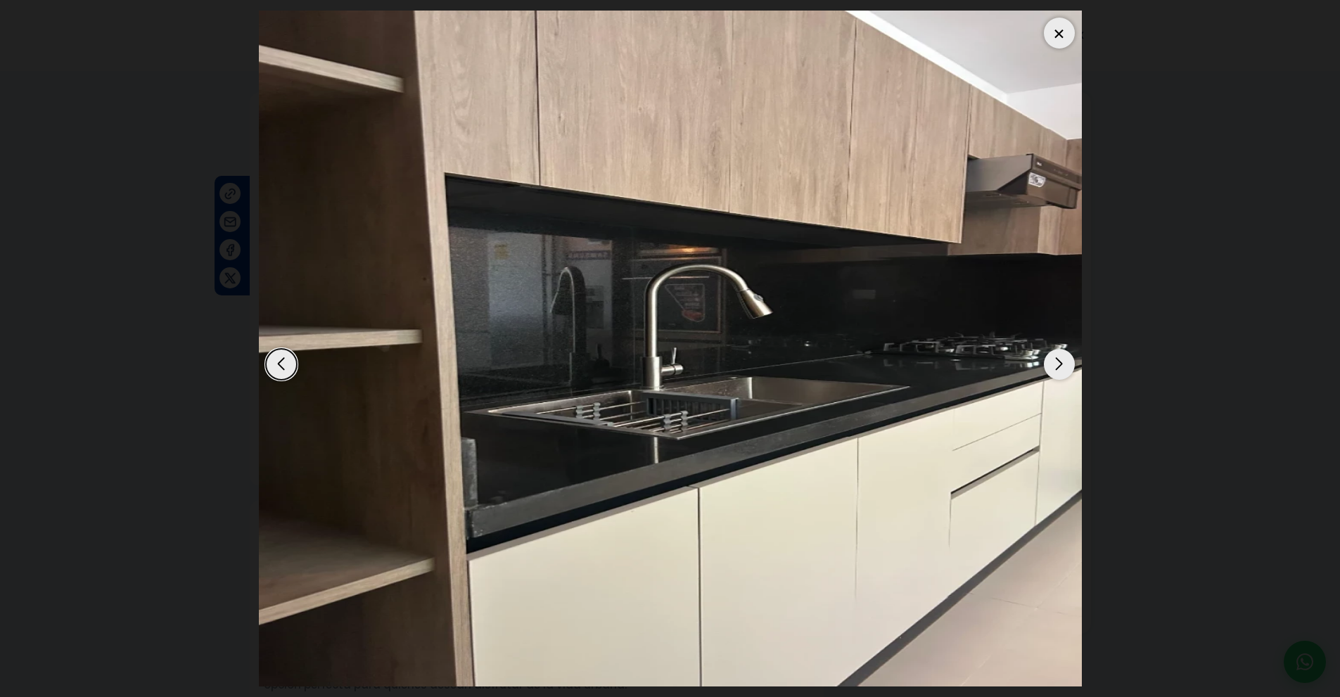
click at [1060, 364] on div "Next slide" at bounding box center [1059, 364] width 31 height 31
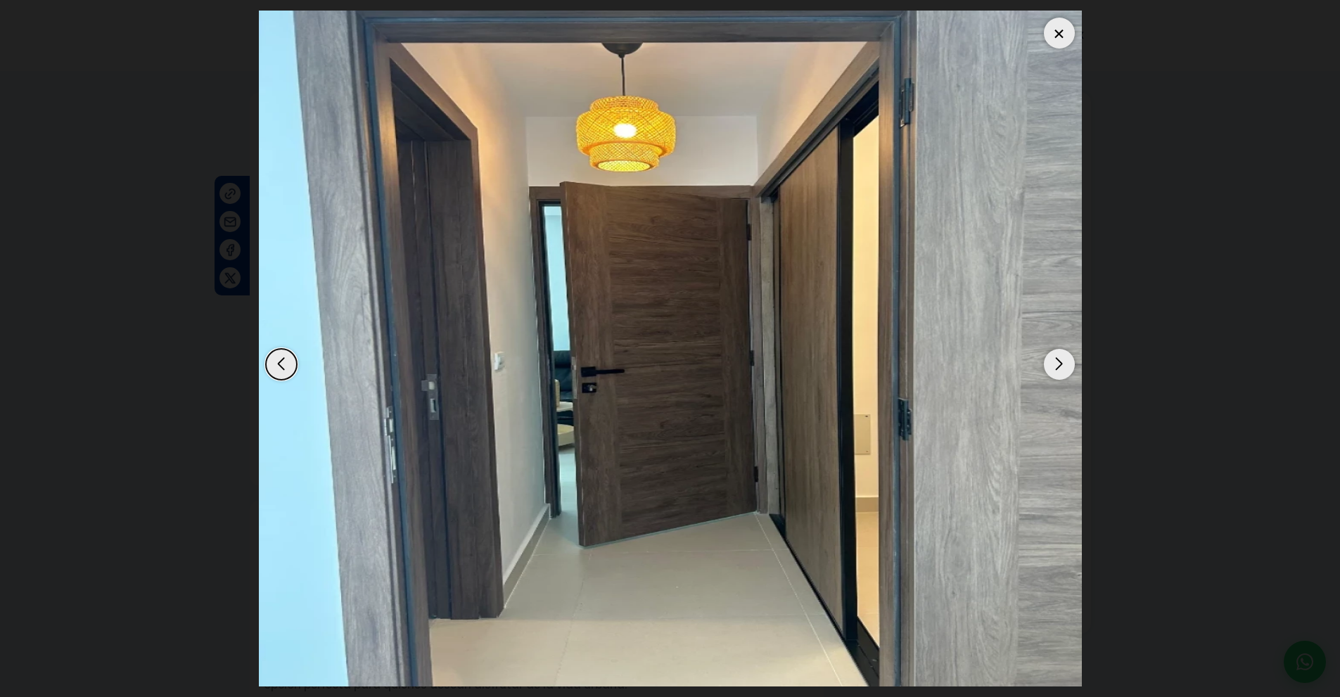
click at [1060, 364] on div "Next slide" at bounding box center [1059, 364] width 31 height 31
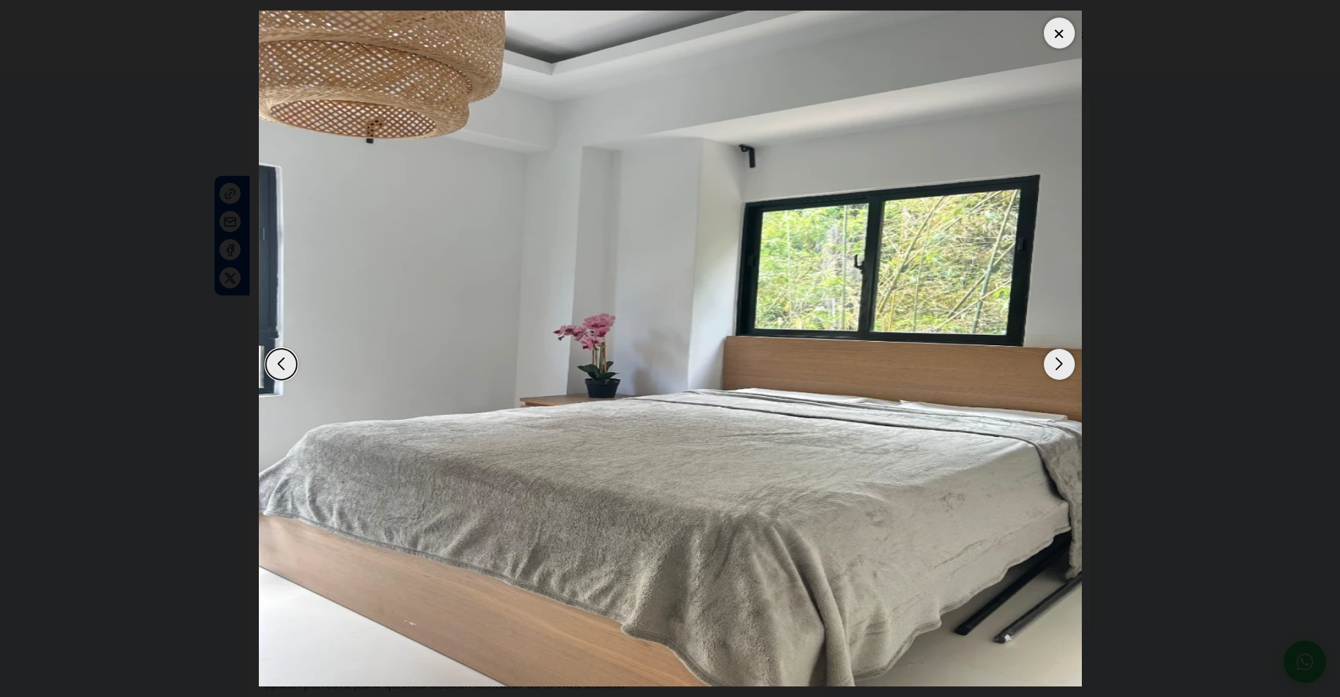
click at [1060, 364] on div "Next slide" at bounding box center [1059, 364] width 31 height 31
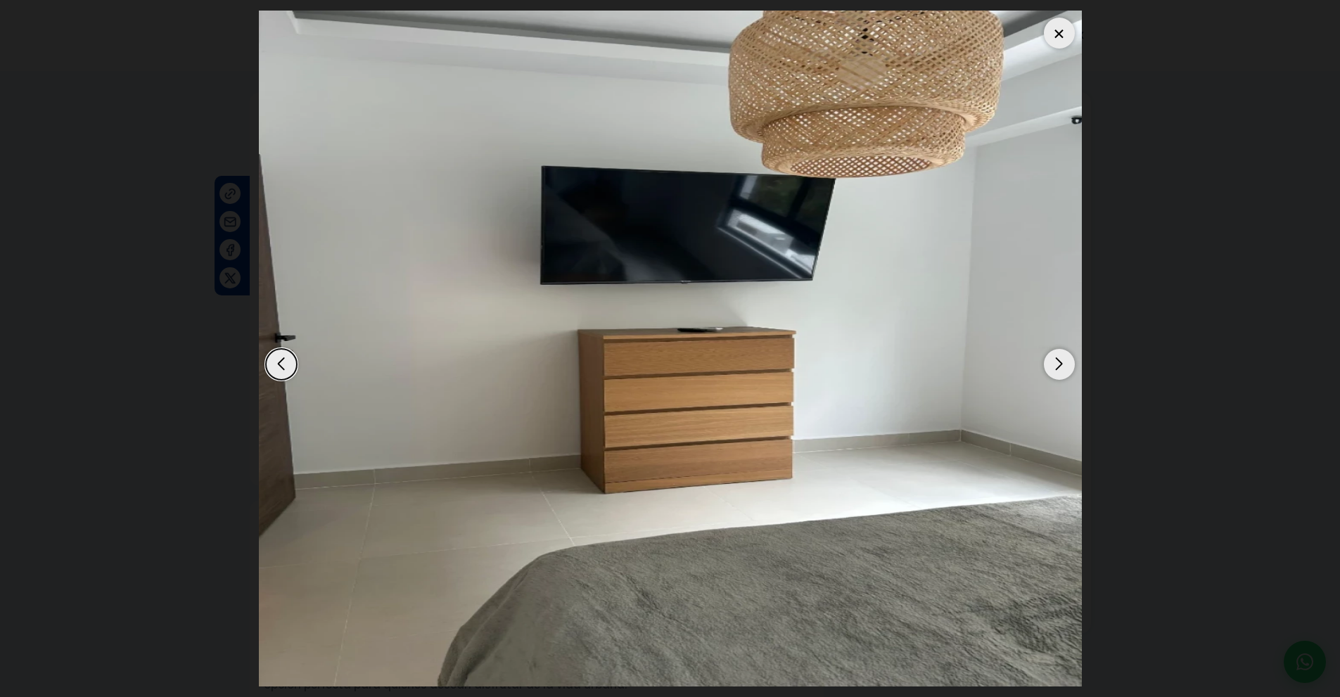
click at [1060, 364] on div "Next slide" at bounding box center [1059, 364] width 31 height 31
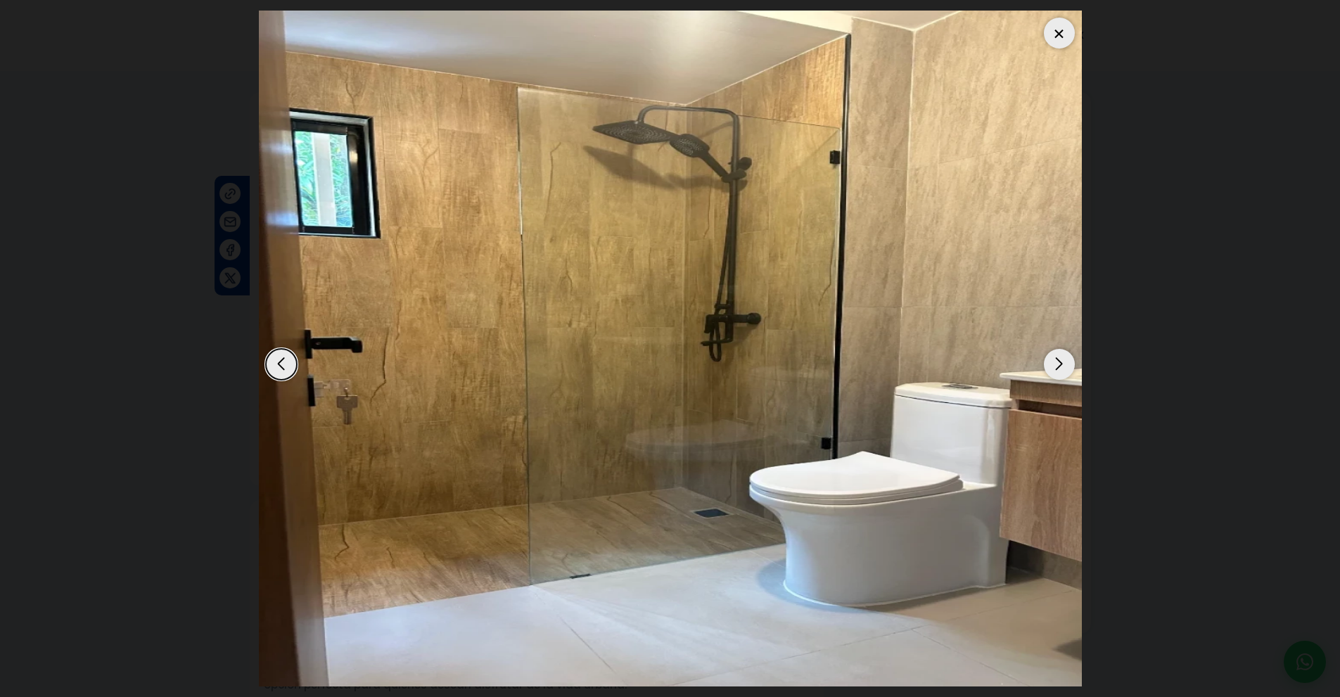
click at [1060, 364] on div "Next slide" at bounding box center [1059, 364] width 31 height 31
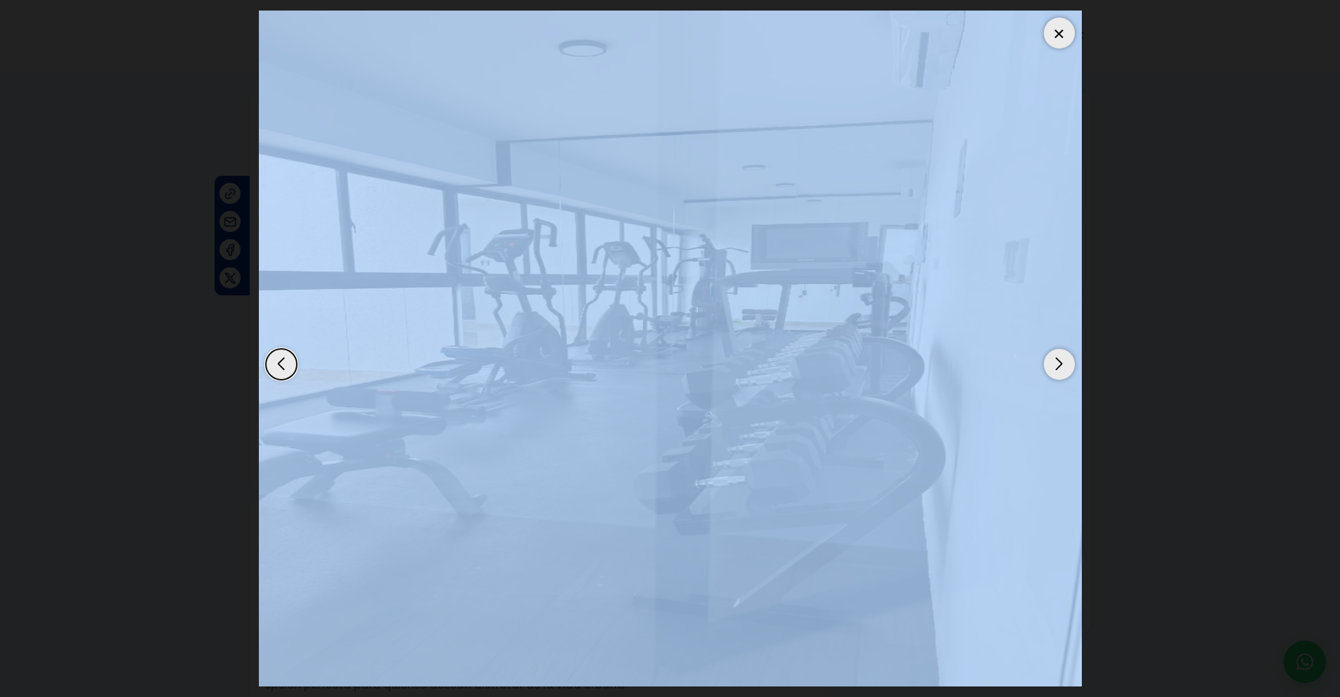
click at [1060, 364] on div "Next slide" at bounding box center [1059, 364] width 31 height 31
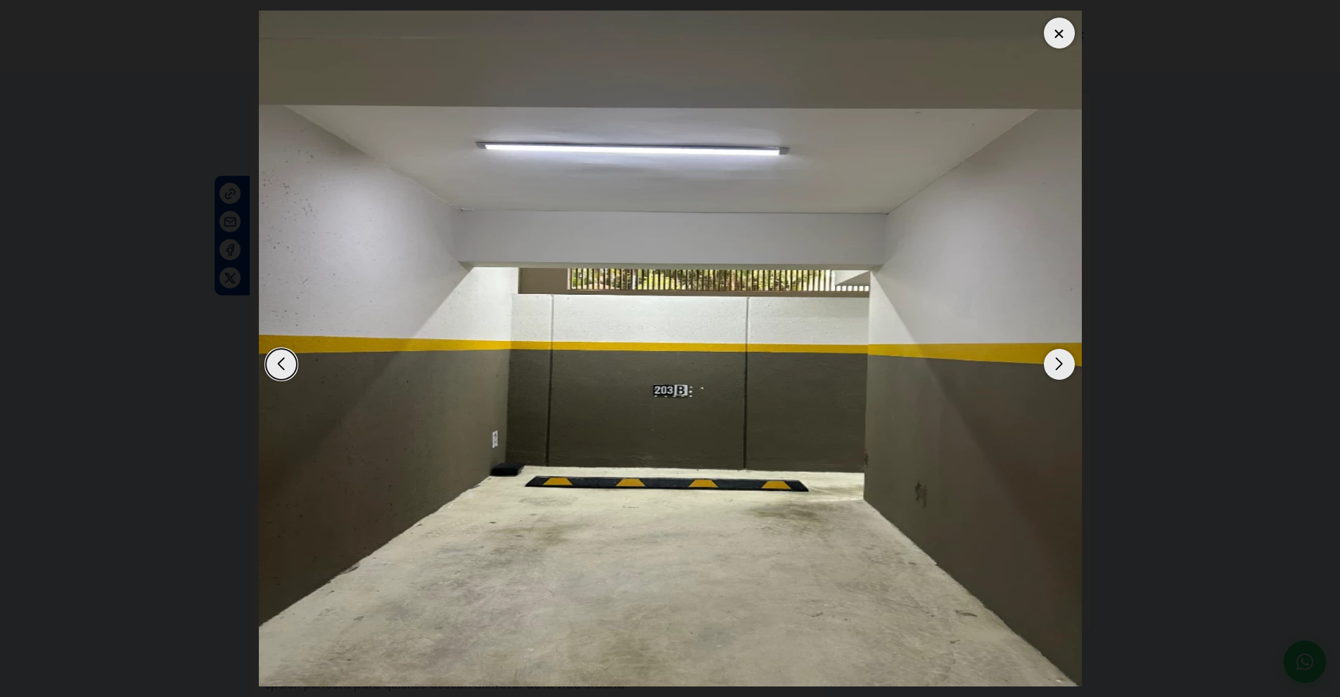
click at [1092, 303] on dialog at bounding box center [670, 348] width 844 height 697
click at [1064, 361] on div "Next slide" at bounding box center [1059, 364] width 31 height 31
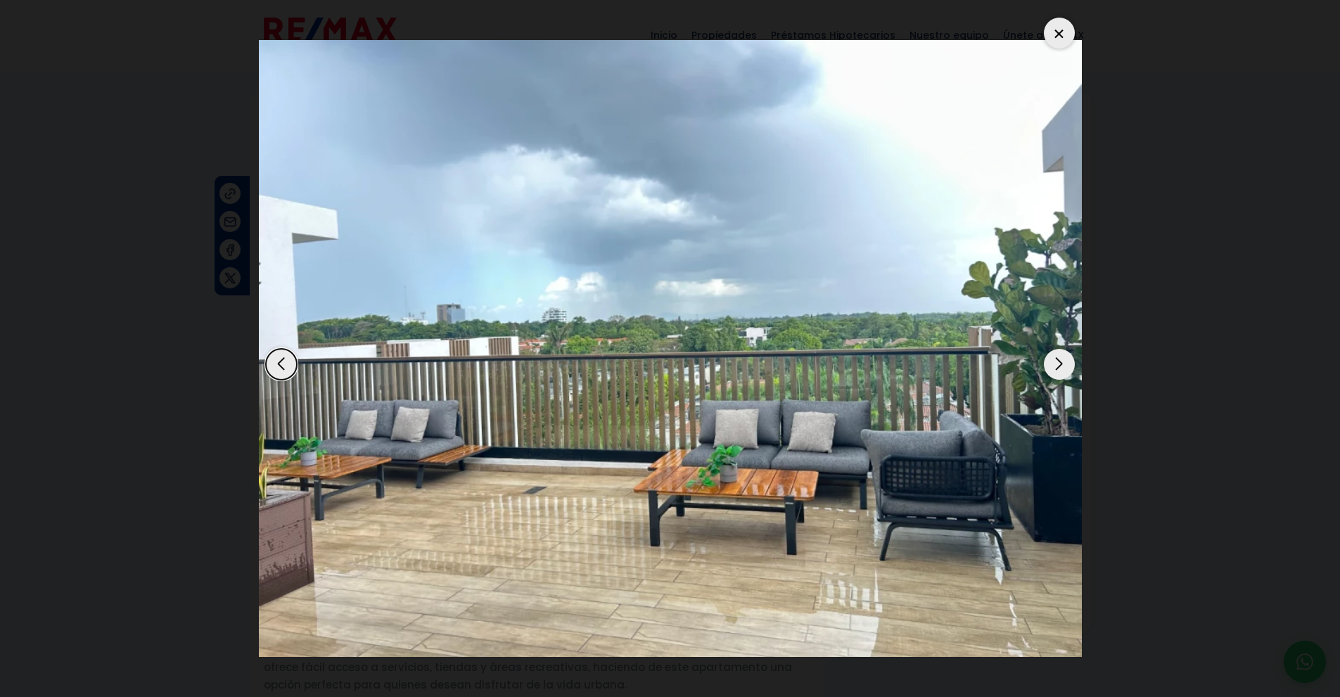
click at [1064, 361] on div "Next slide" at bounding box center [1059, 364] width 31 height 31
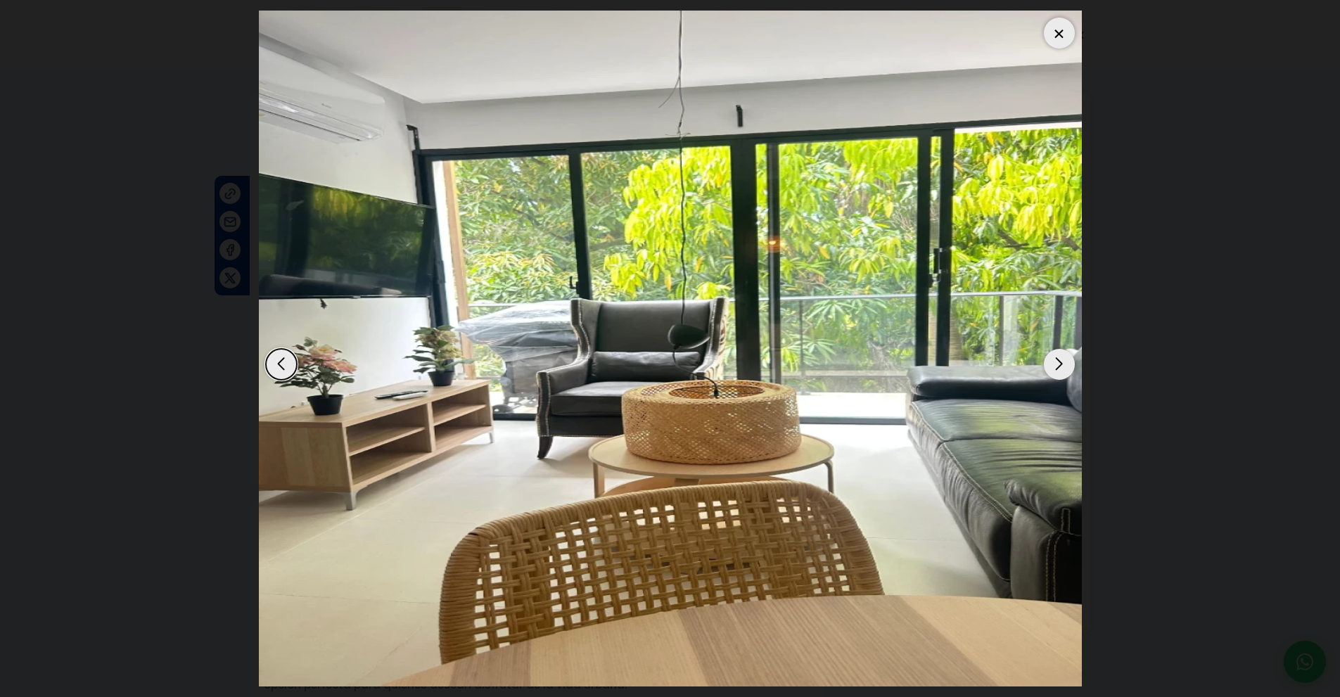
click at [1064, 361] on div "Next slide" at bounding box center [1059, 364] width 31 height 31
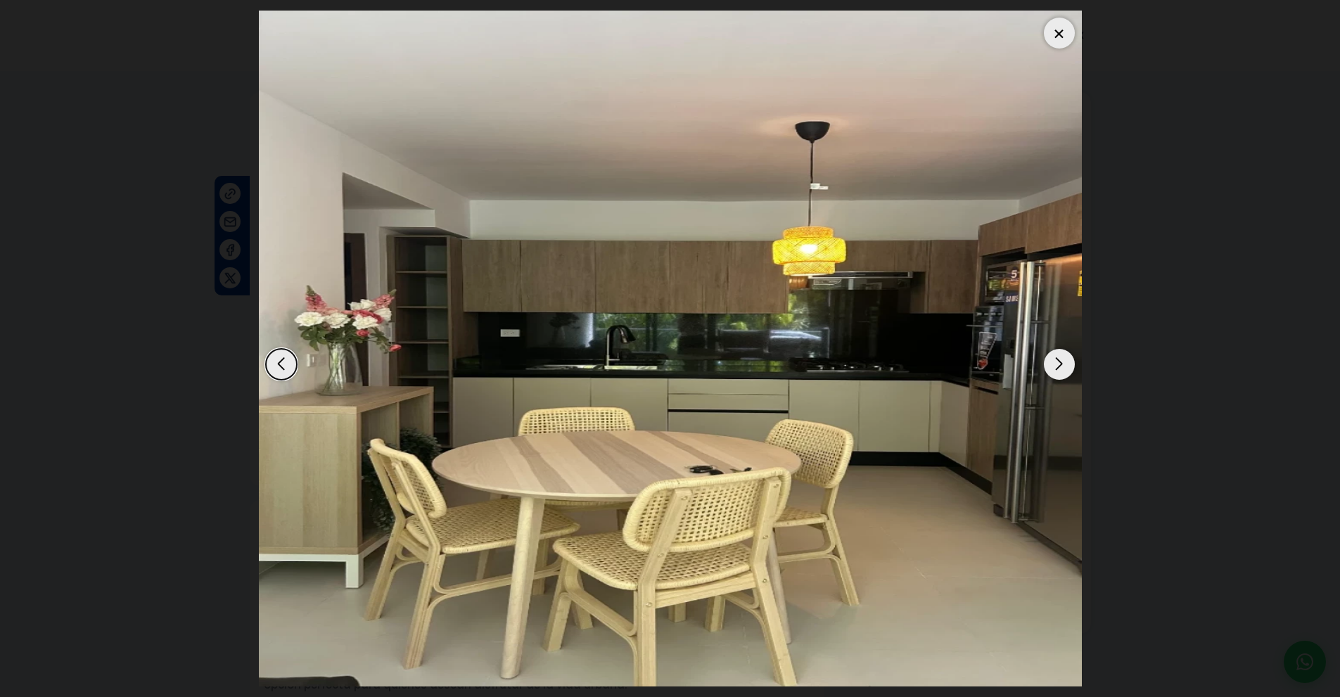
click at [1064, 361] on div "Next slide" at bounding box center [1059, 364] width 31 height 31
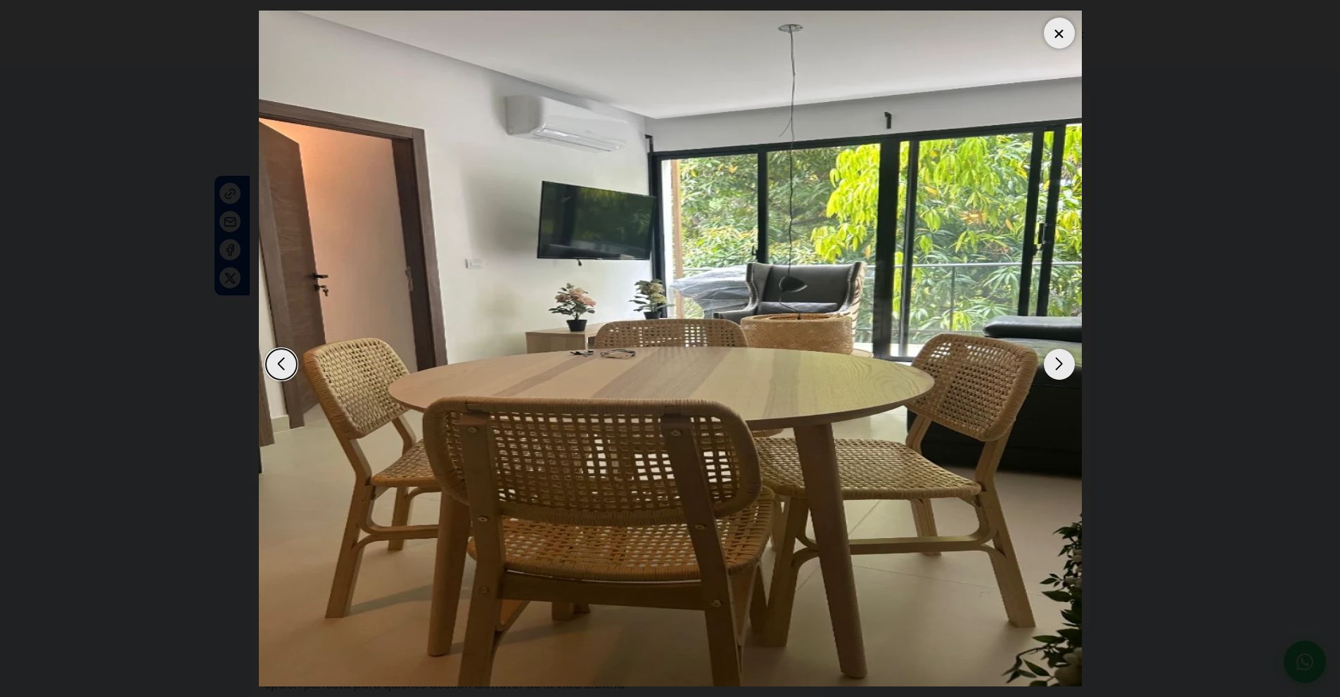
click at [1060, 35] on div at bounding box center [1059, 33] width 31 height 31
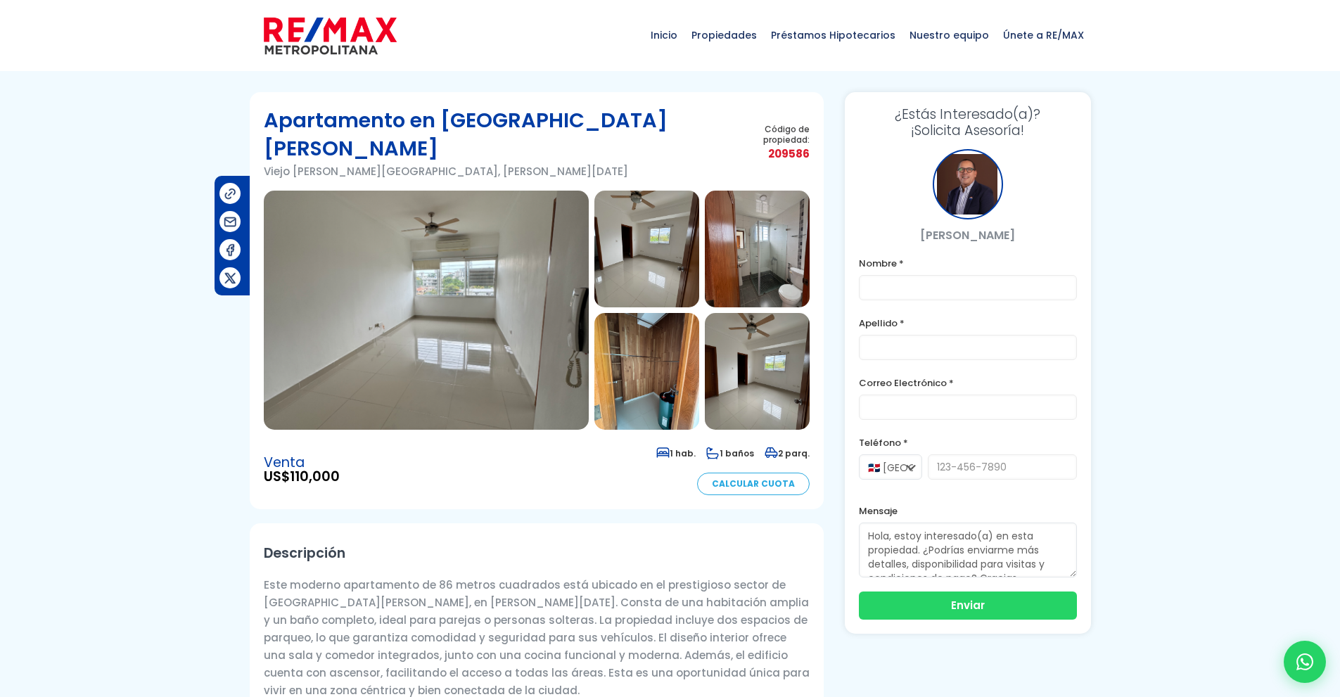
click at [383, 332] on img at bounding box center [426, 310] width 325 height 239
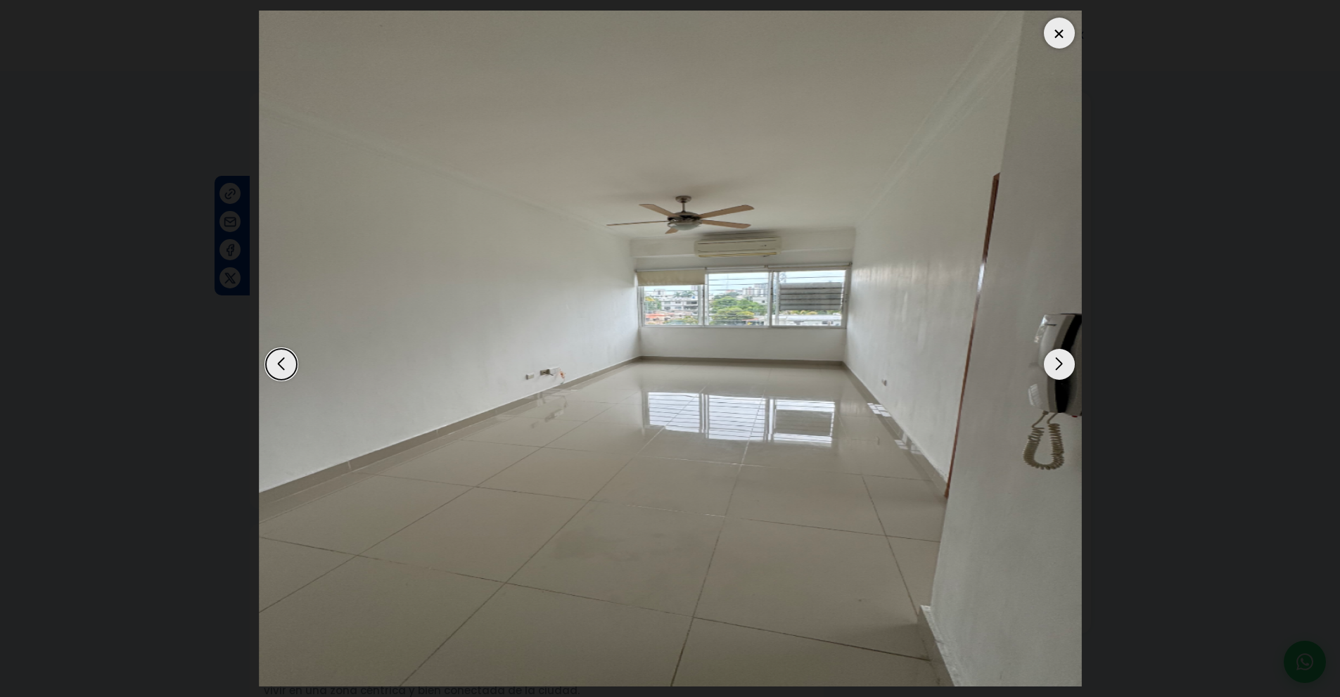
click at [1061, 357] on div "Next slide" at bounding box center [1059, 364] width 31 height 31
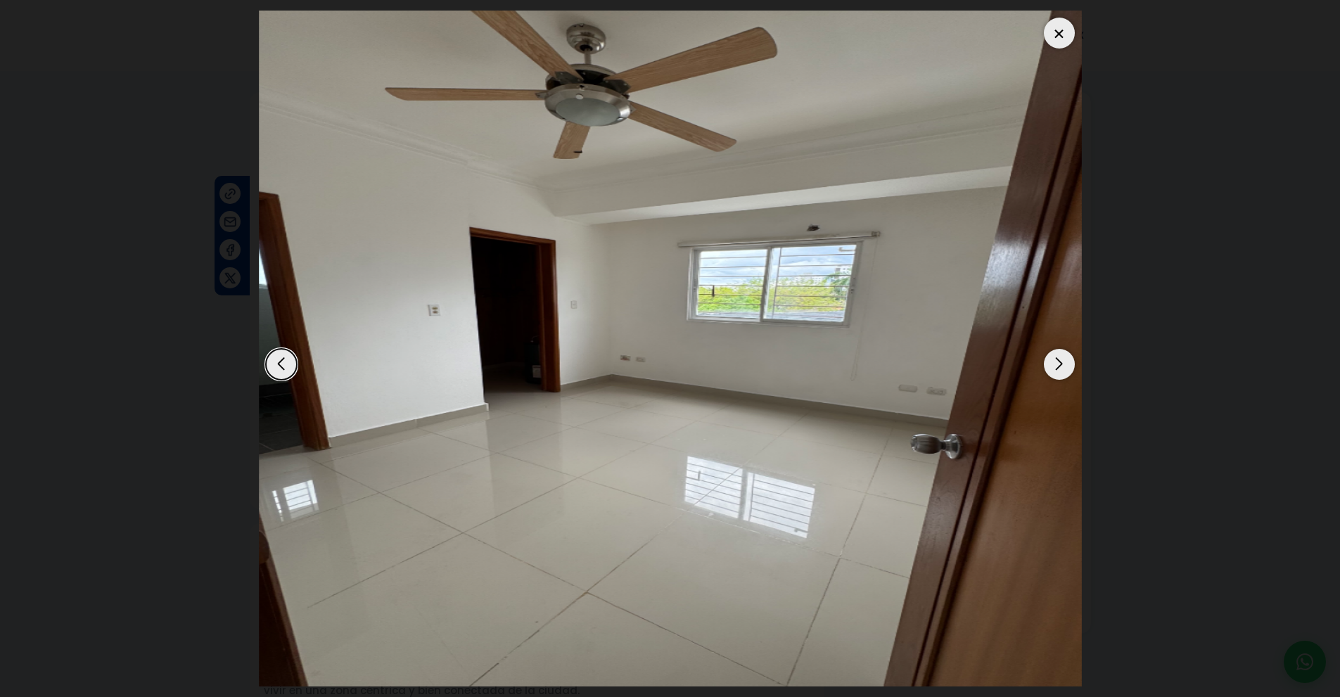
click at [1061, 357] on div "Next slide" at bounding box center [1059, 364] width 31 height 31
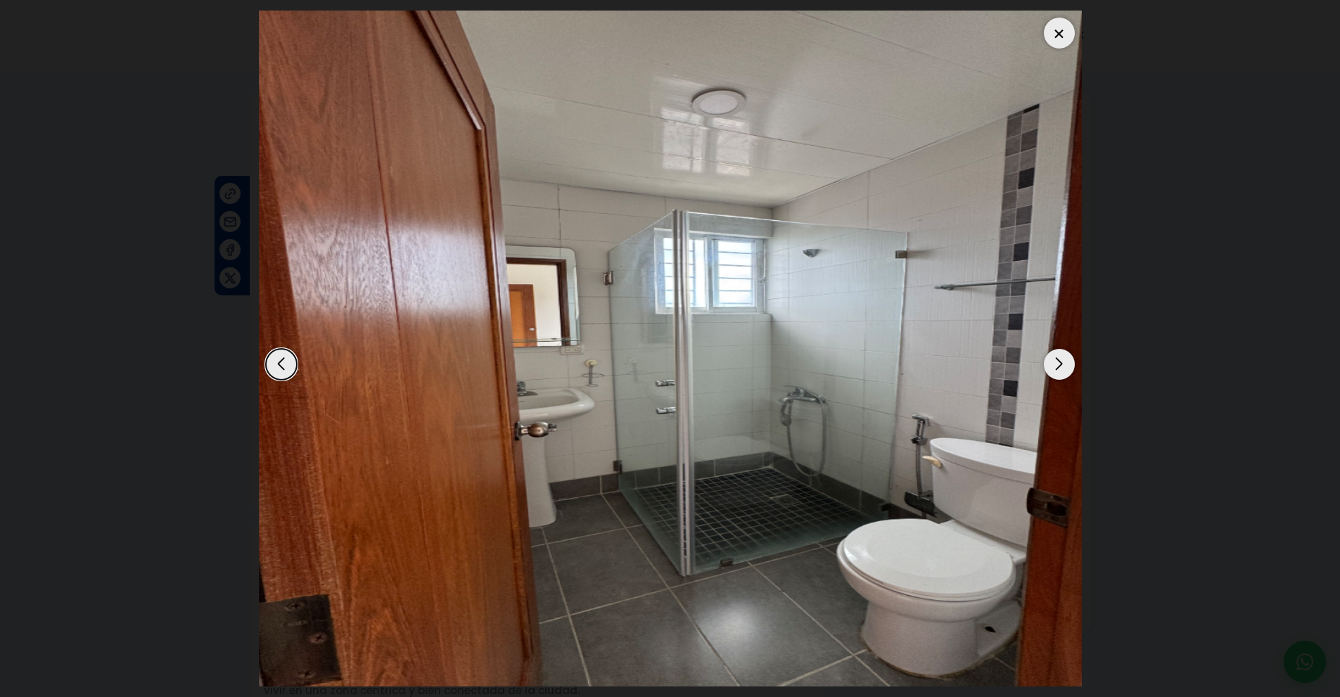
click at [1061, 357] on div "Next slide" at bounding box center [1059, 364] width 31 height 31
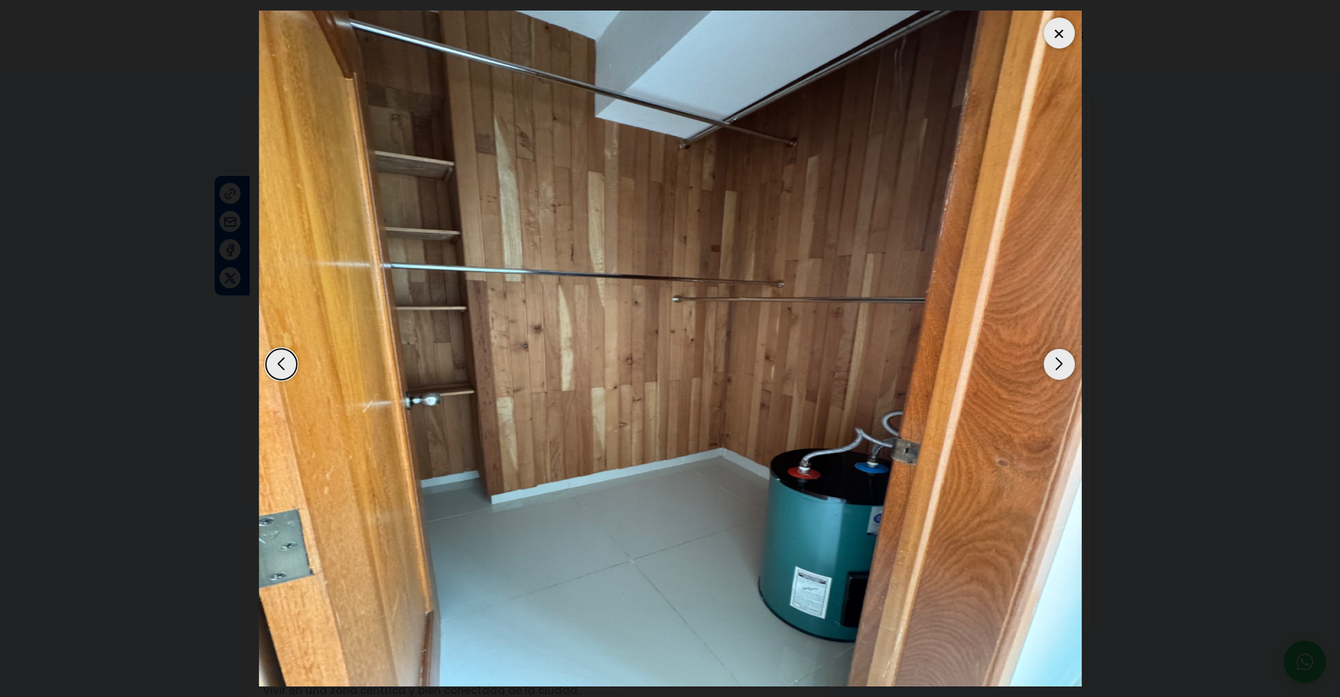
click at [1061, 357] on div "Next slide" at bounding box center [1059, 364] width 31 height 31
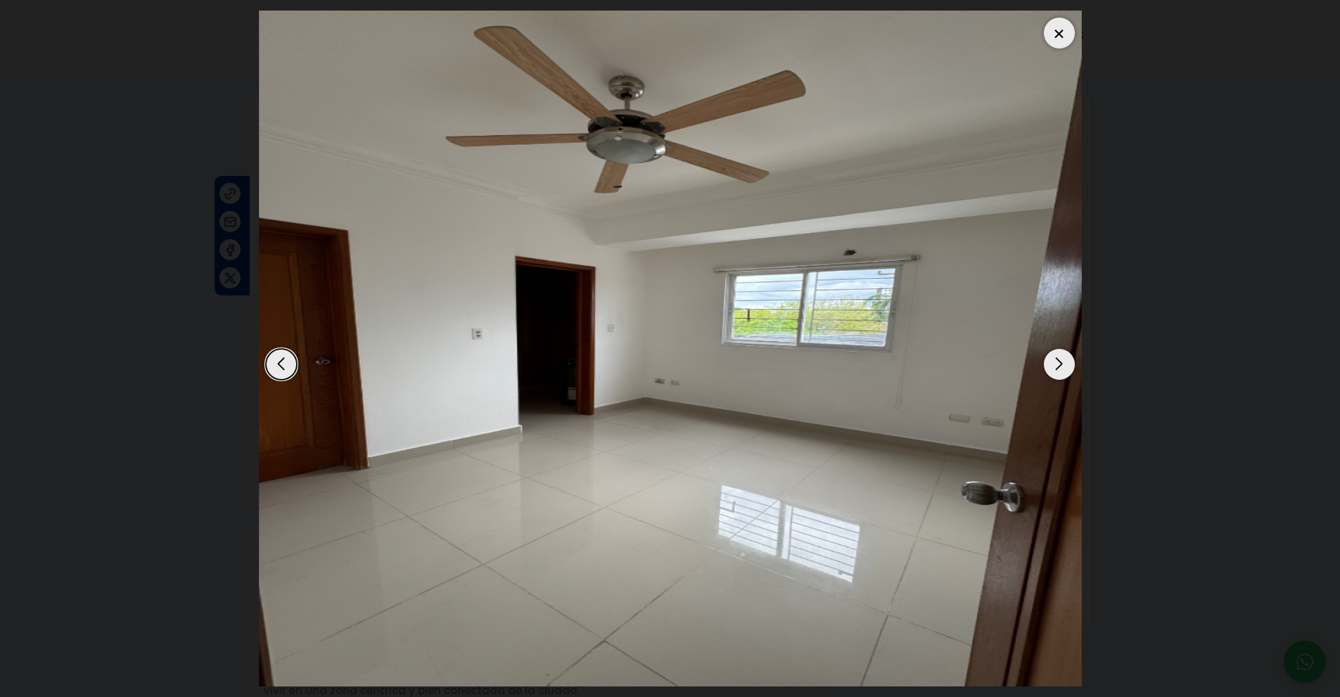
click at [1061, 357] on div "Next slide" at bounding box center [1059, 364] width 31 height 31
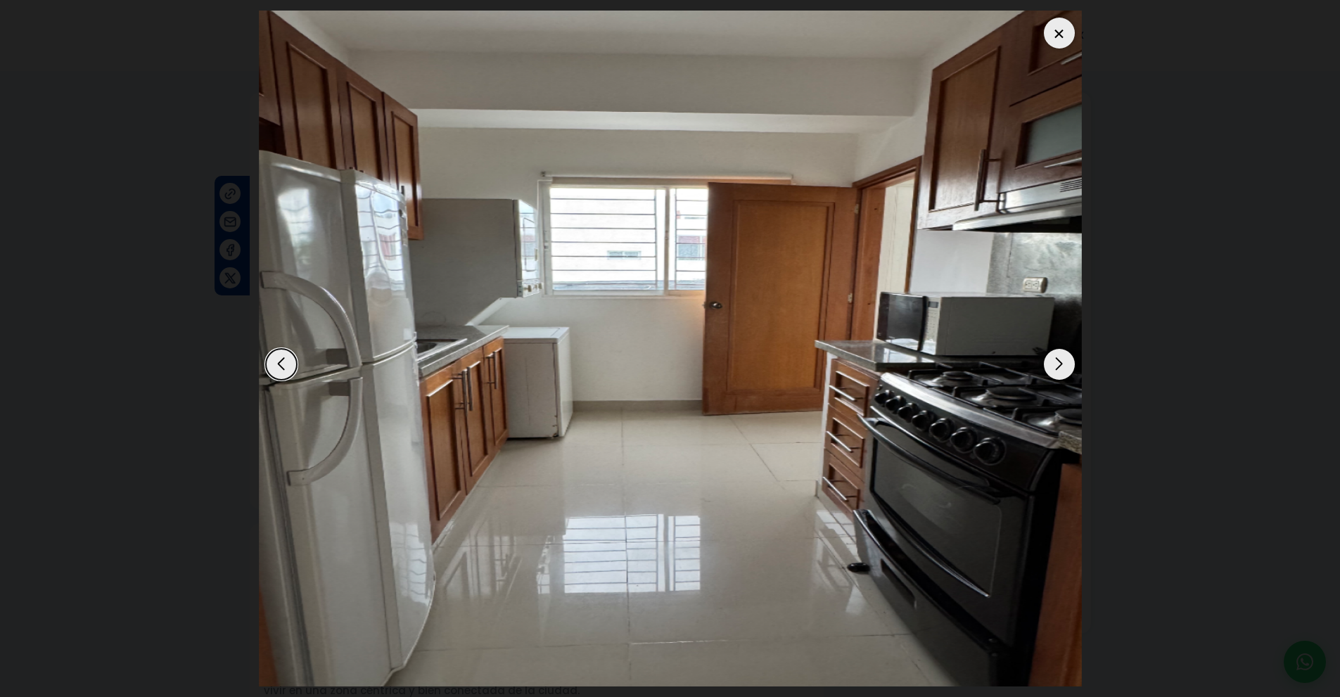
click at [1061, 357] on div "Next slide" at bounding box center [1059, 364] width 31 height 31
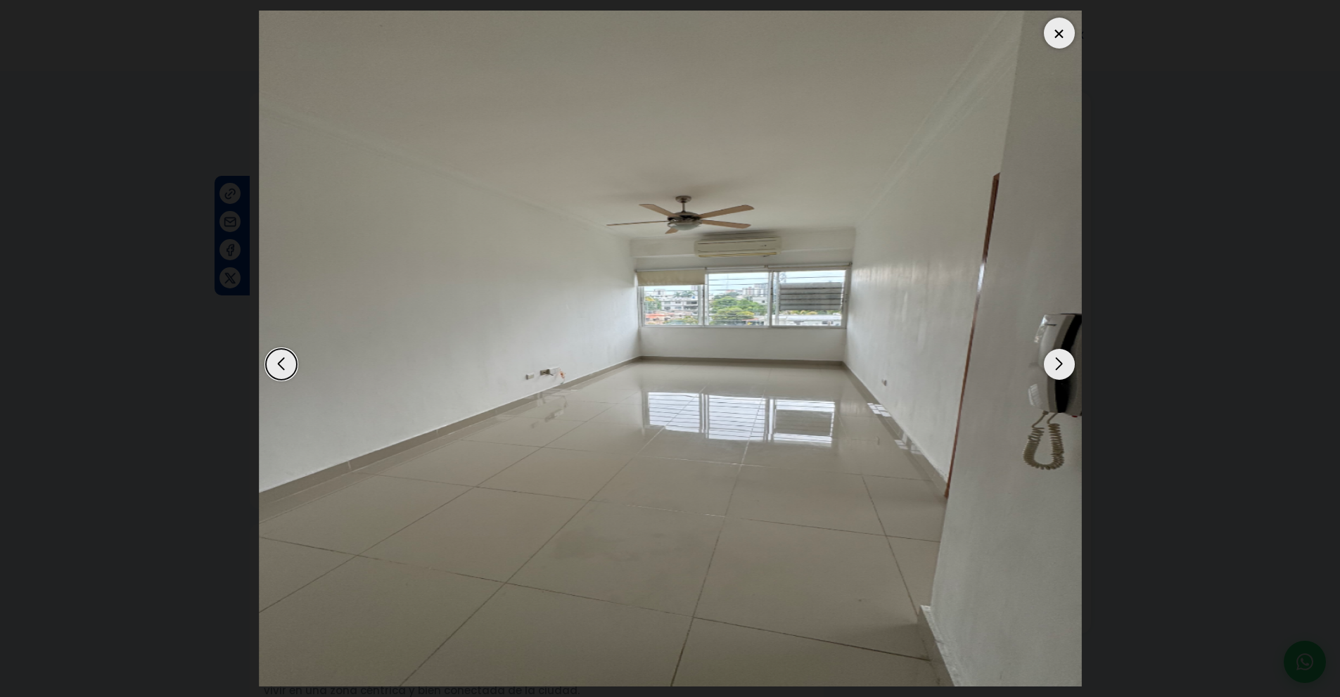
click at [1061, 357] on div "Next slide" at bounding box center [1059, 364] width 31 height 31
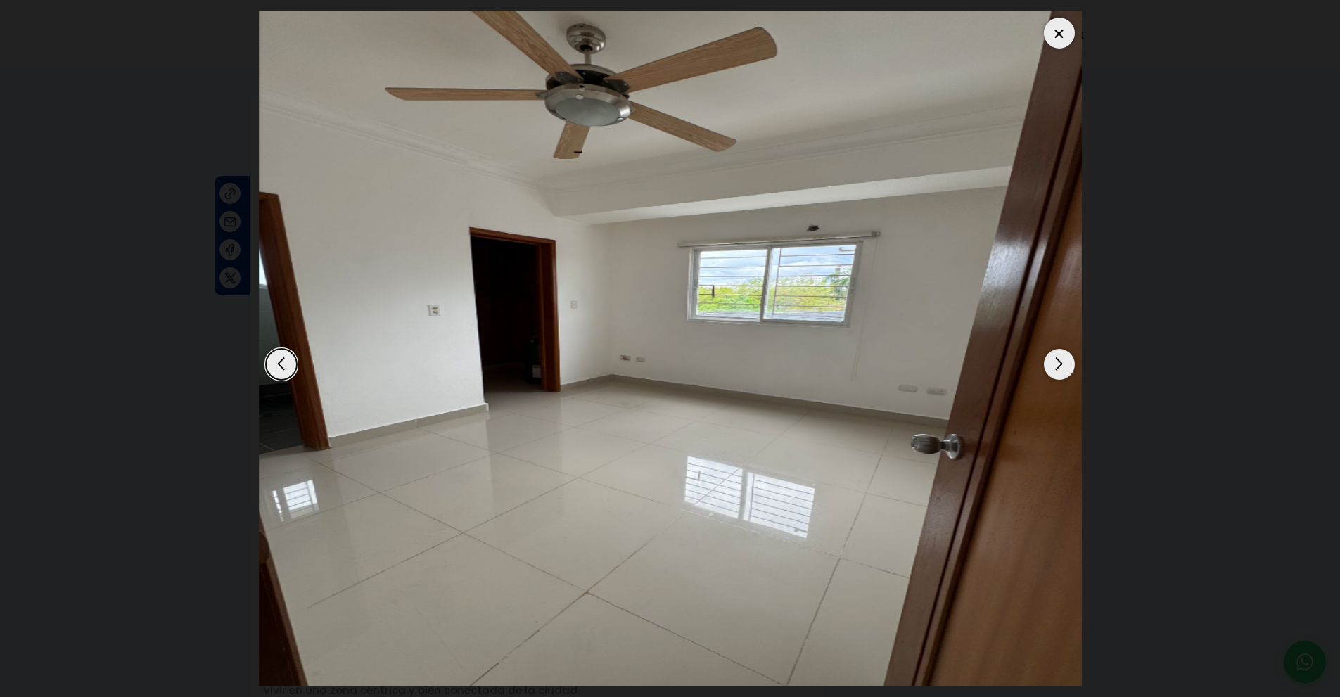
click at [1061, 357] on div "Next slide" at bounding box center [1059, 364] width 31 height 31
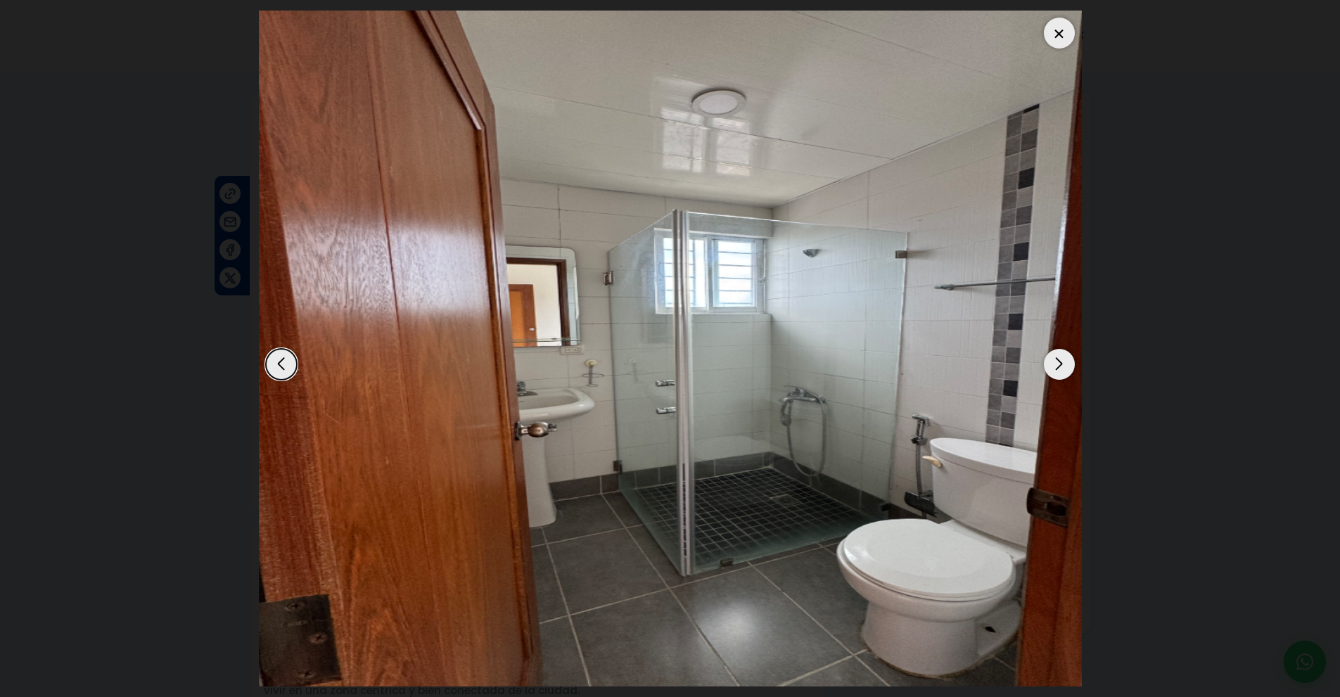
click at [1062, 29] on div at bounding box center [1059, 33] width 31 height 31
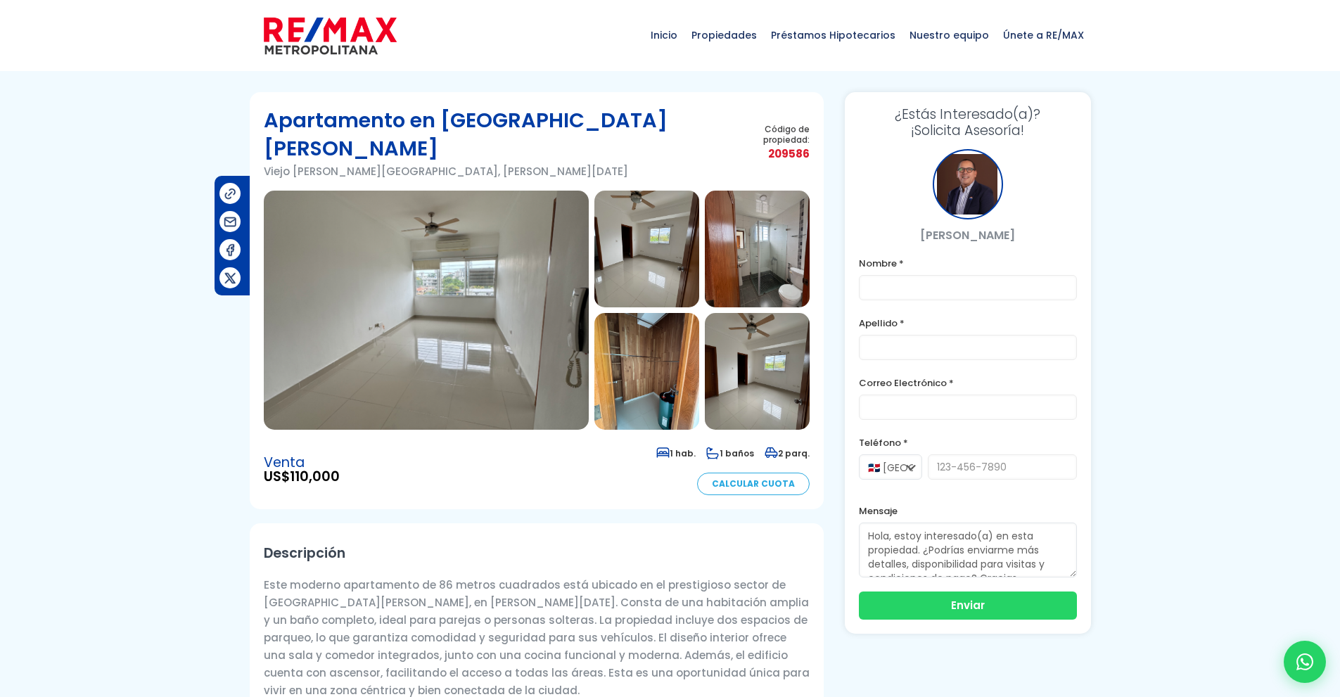
click at [532, 331] on img at bounding box center [426, 310] width 325 height 239
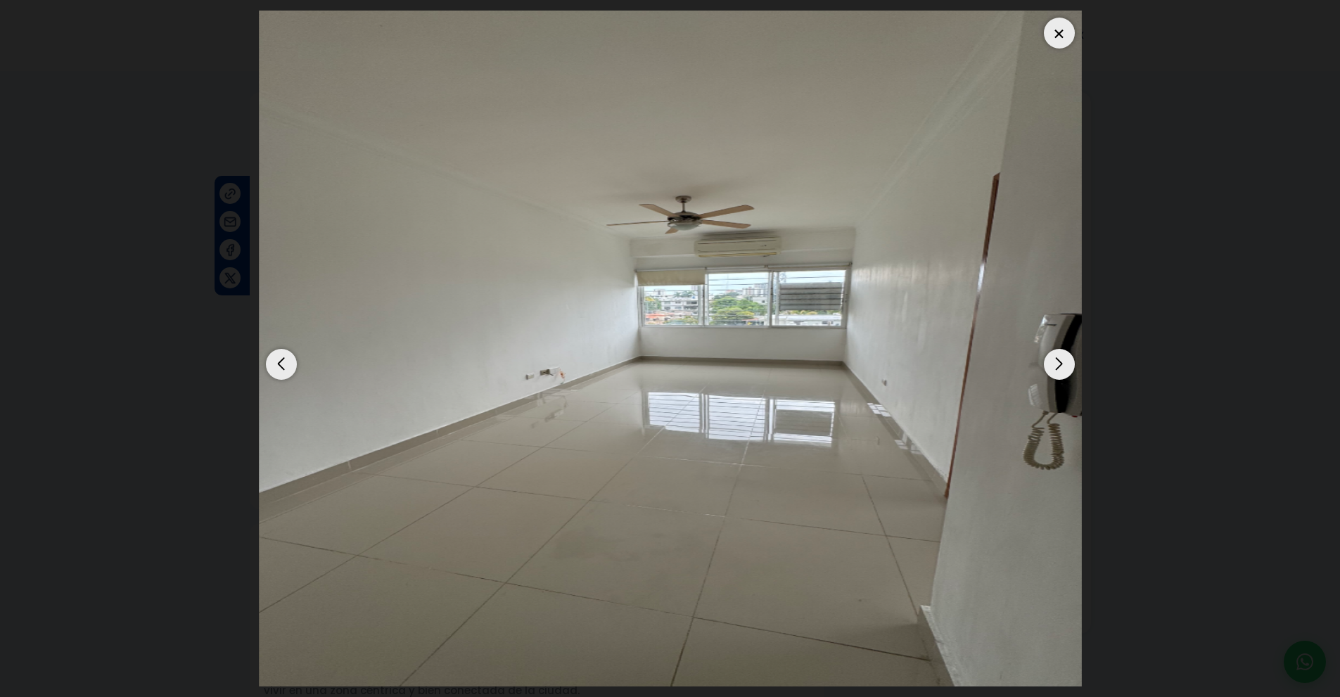
click at [1063, 358] on div "Next slide" at bounding box center [1059, 364] width 31 height 31
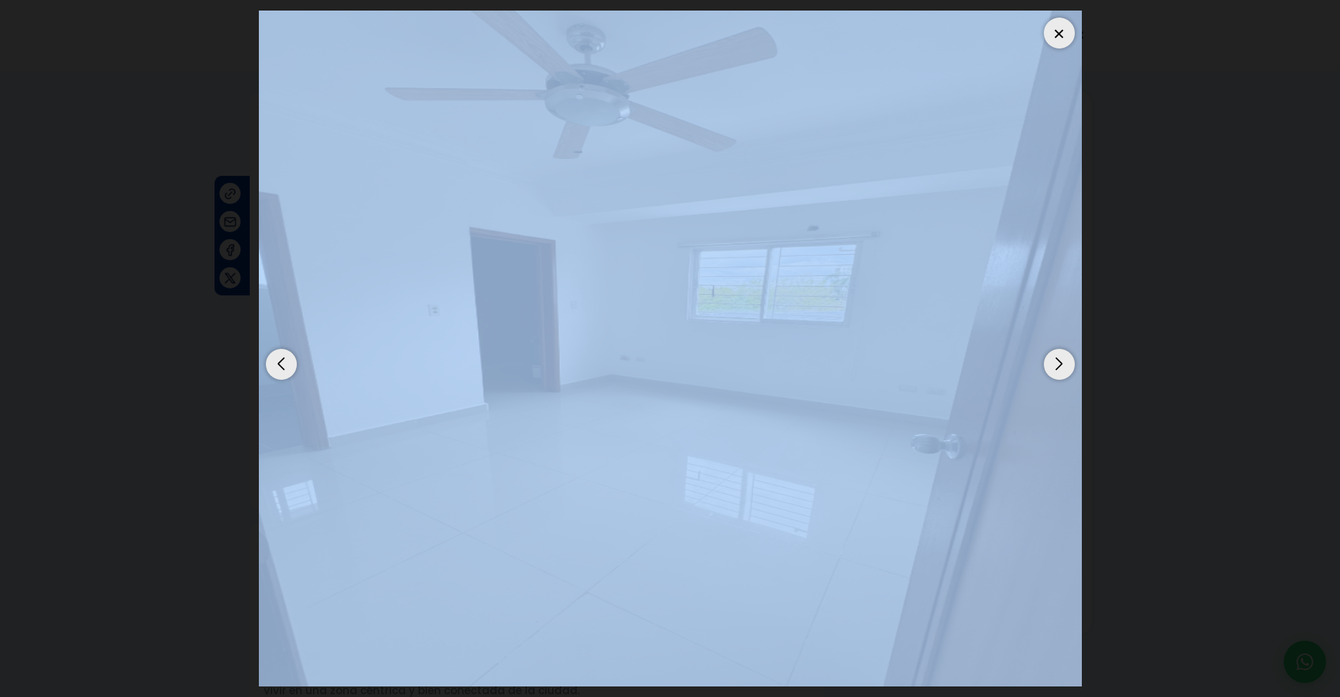
click at [1063, 358] on div "Next slide" at bounding box center [1059, 364] width 31 height 31
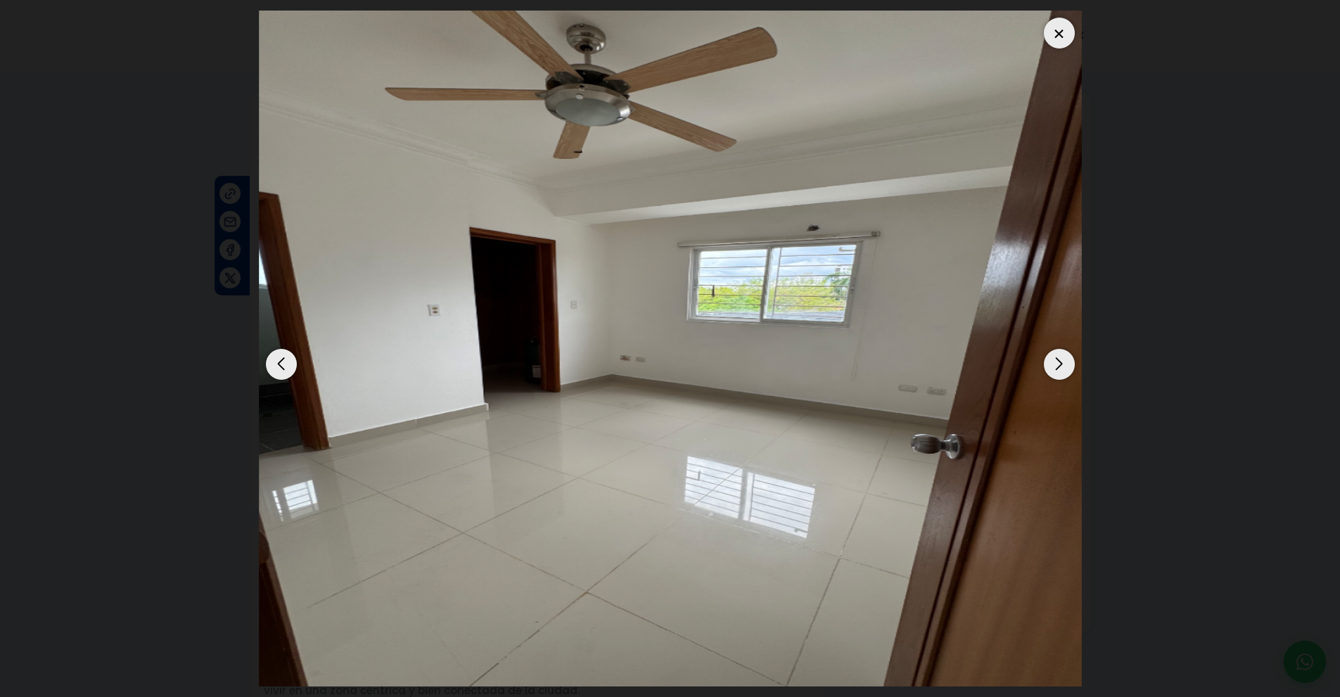
click at [1063, 358] on div "Next slide" at bounding box center [1059, 364] width 31 height 31
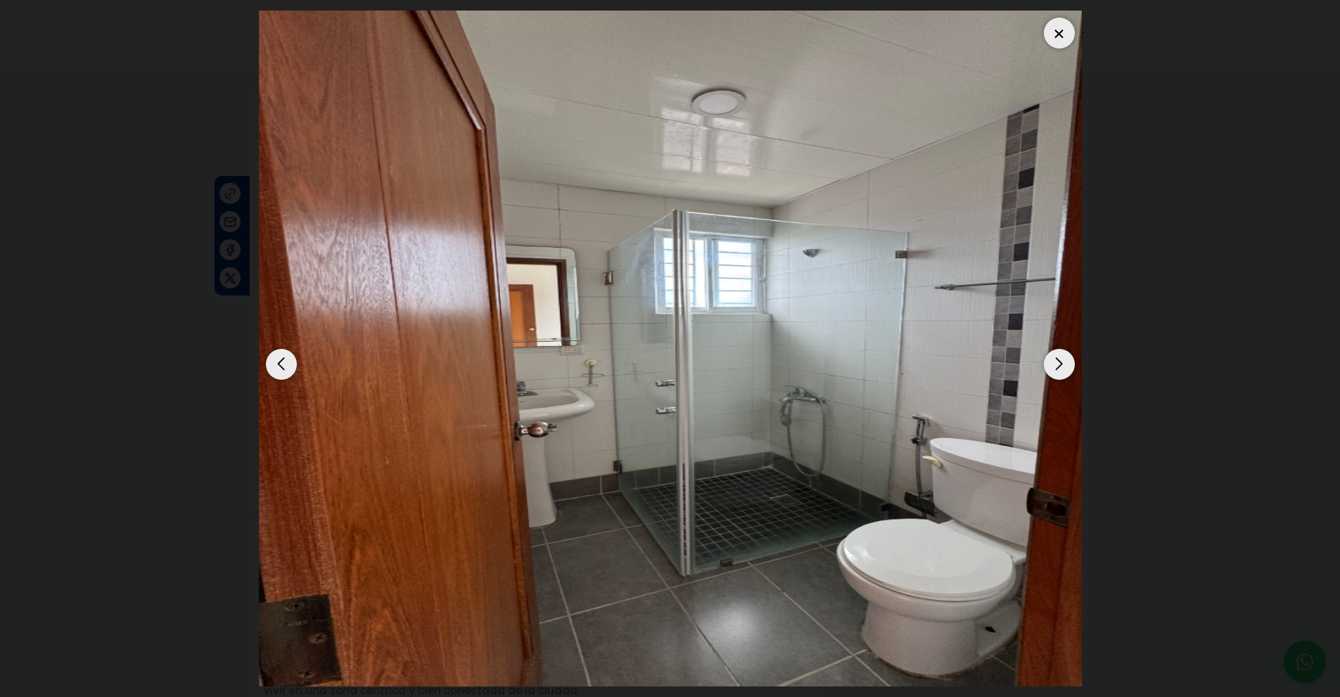
click at [1063, 358] on div "Next slide" at bounding box center [1059, 364] width 31 height 31
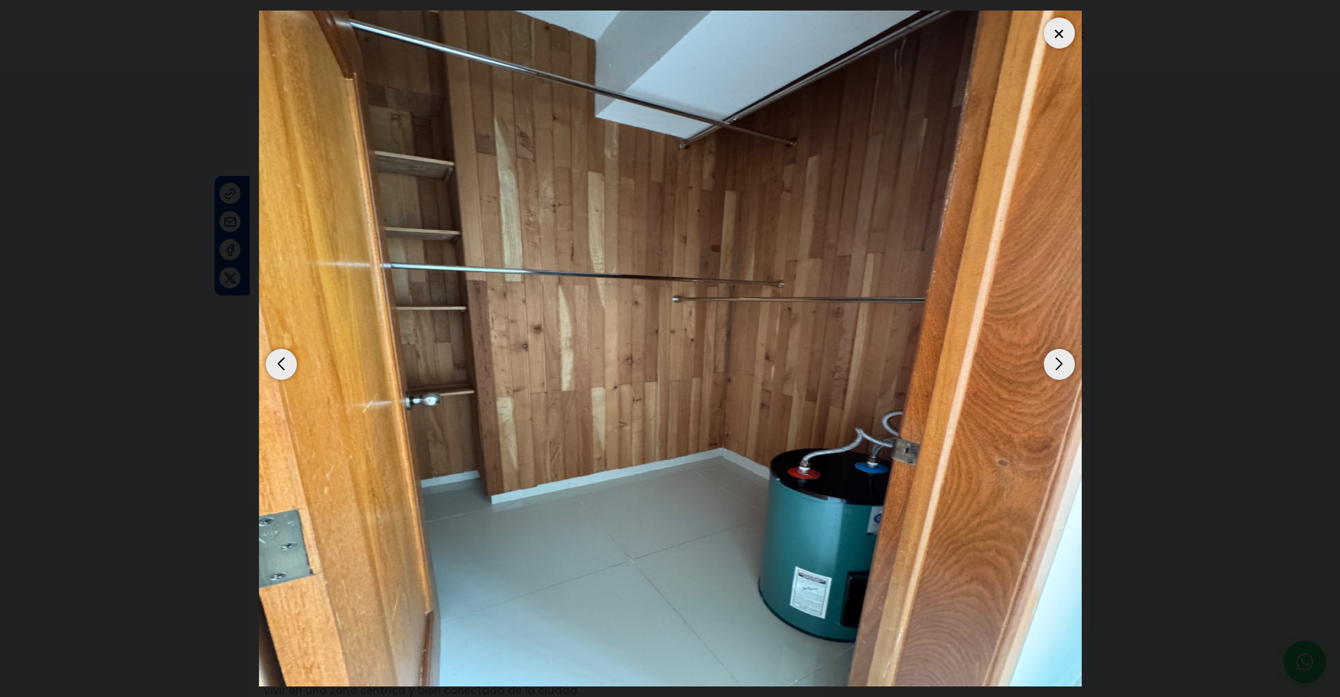
click at [1063, 358] on div "Next slide" at bounding box center [1059, 364] width 31 height 31
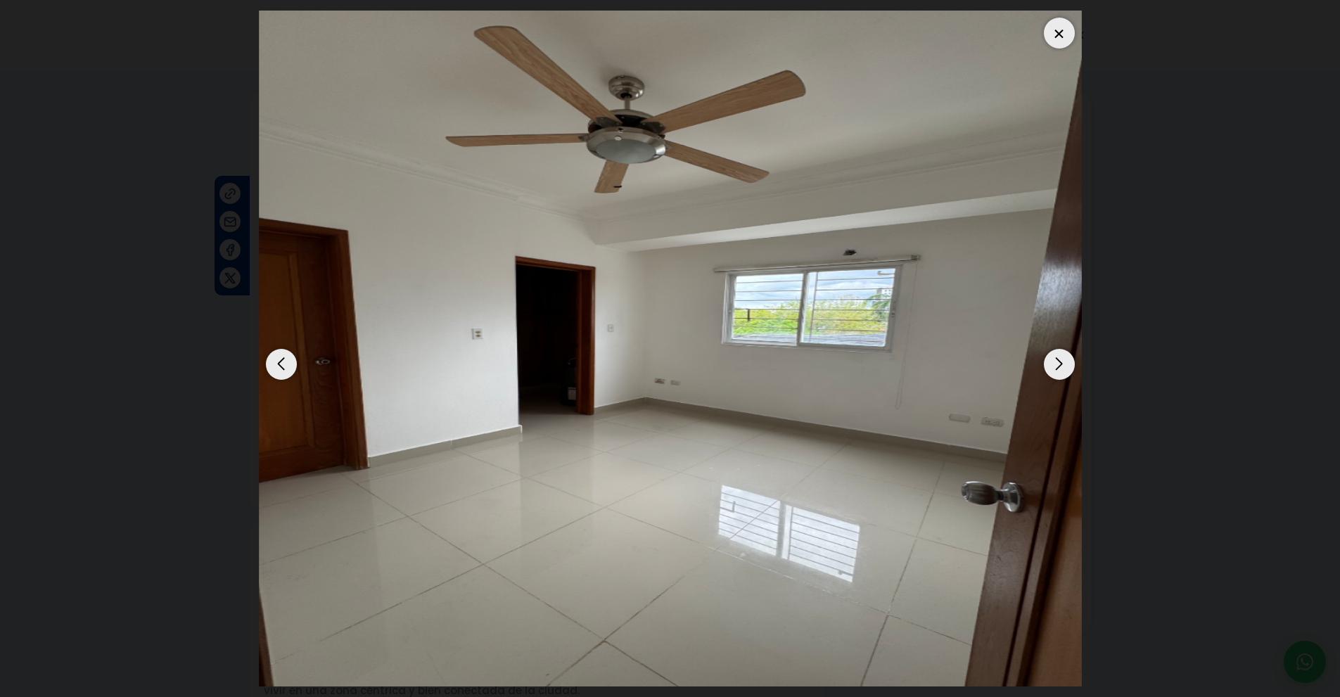
click at [1063, 358] on div "Next slide" at bounding box center [1059, 364] width 31 height 31
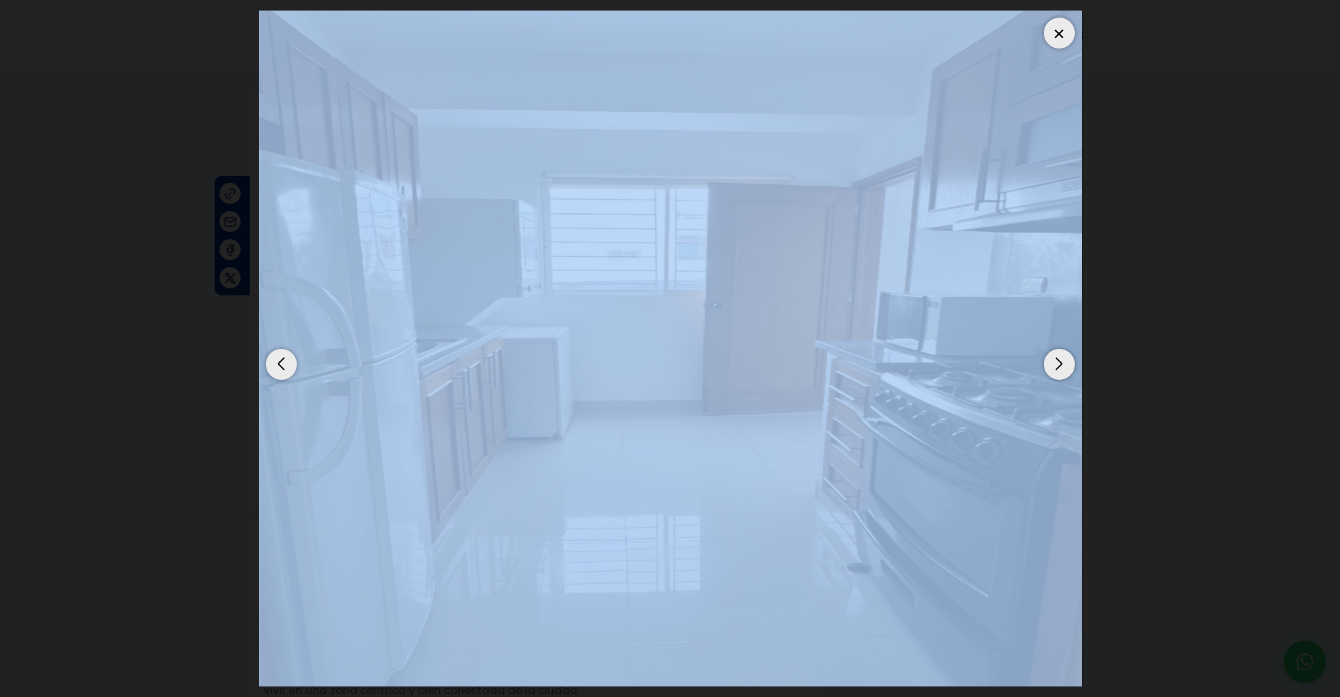
click at [1063, 358] on div "Next slide" at bounding box center [1059, 364] width 31 height 31
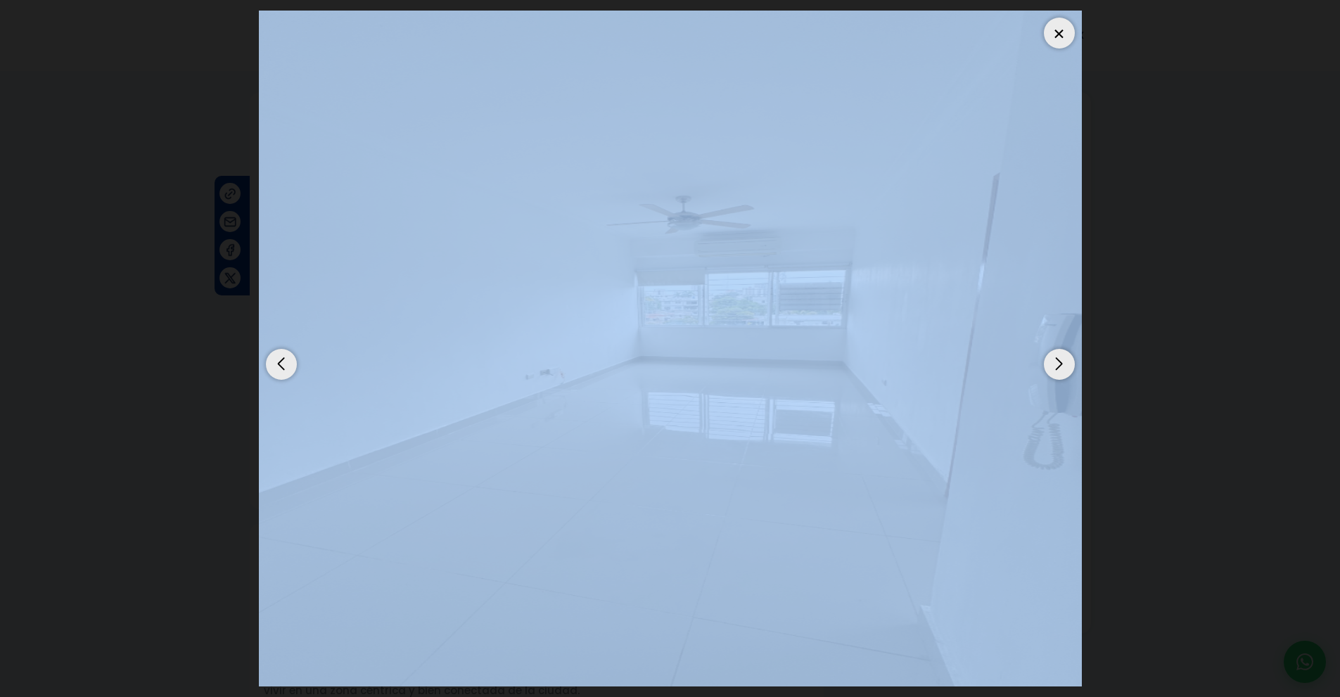
click at [1063, 358] on div "Next slide" at bounding box center [1059, 364] width 31 height 31
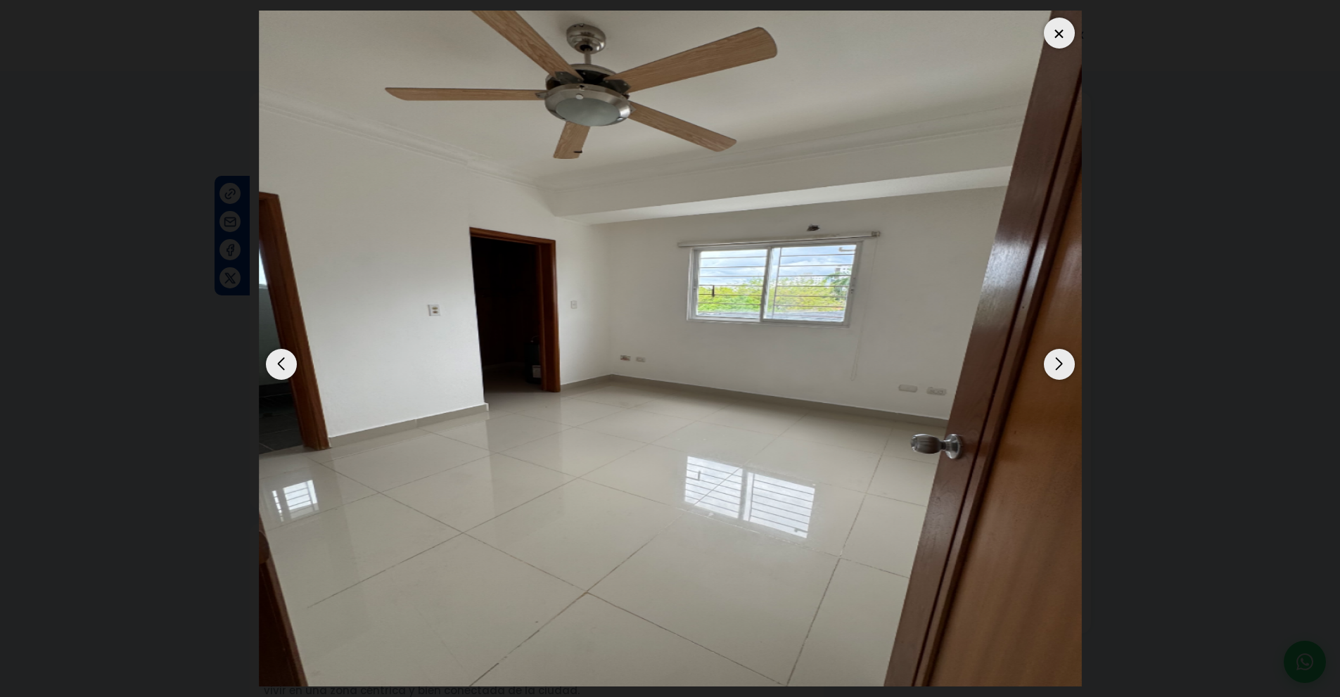
click at [1063, 358] on div "Next slide" at bounding box center [1059, 364] width 31 height 31
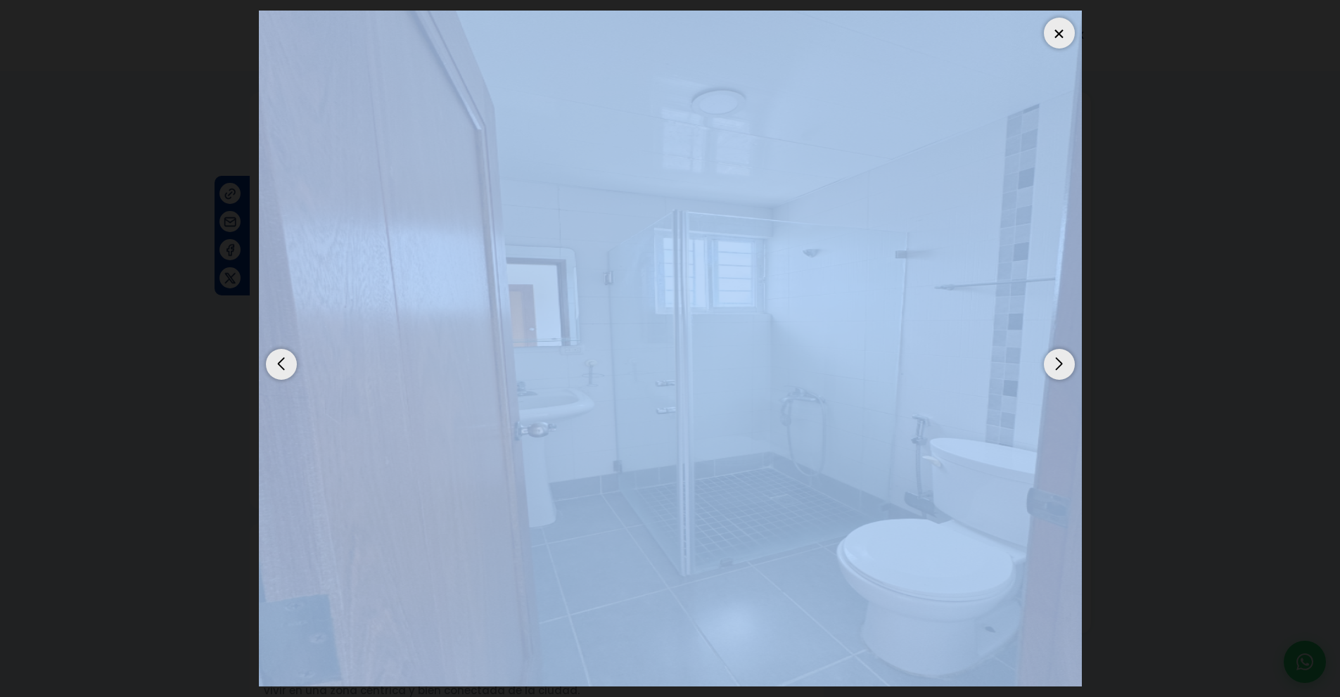
click at [1063, 358] on div "Next slide" at bounding box center [1059, 364] width 31 height 31
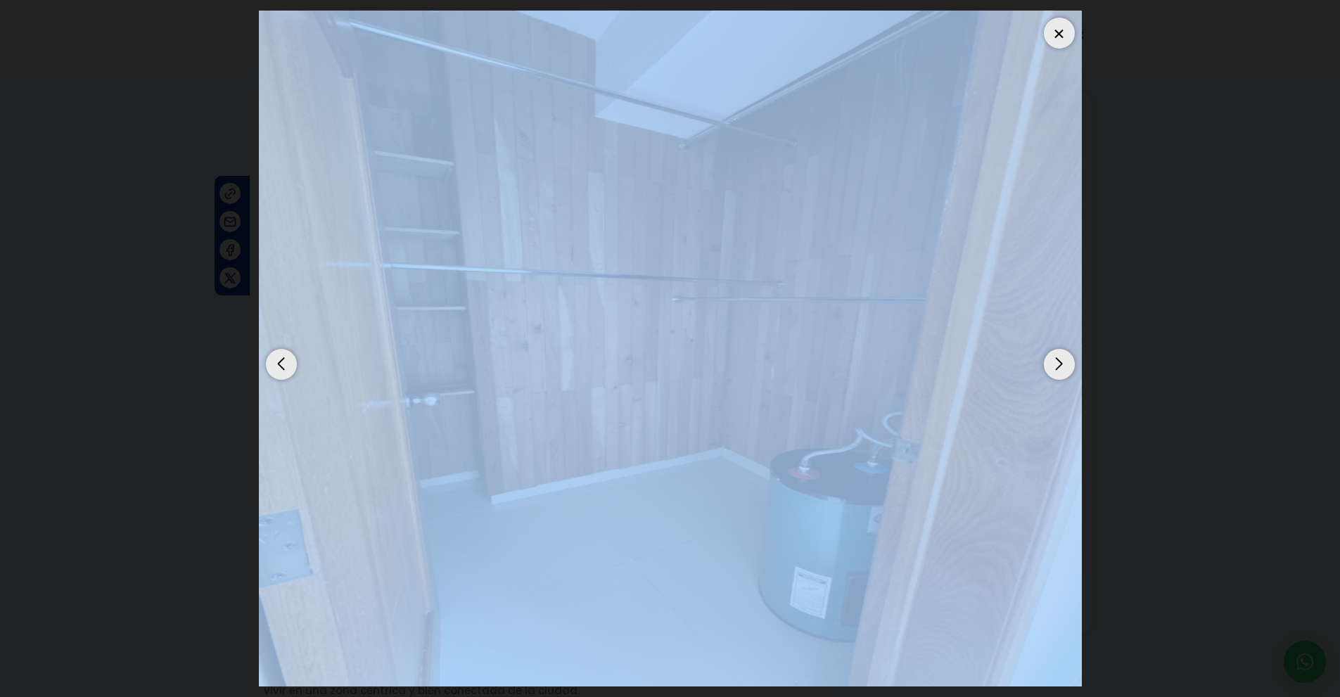
click at [987, 382] on img "4 / 6" at bounding box center [670, 349] width 823 height 676
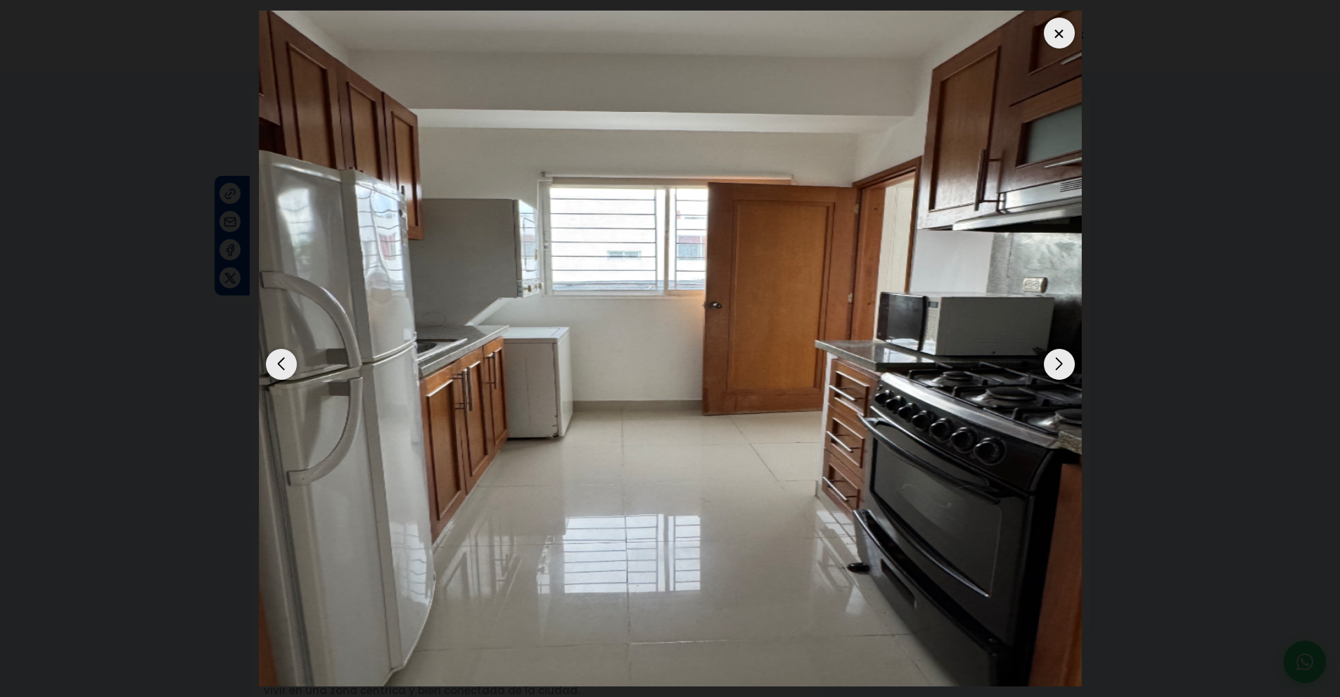
click at [1092, 439] on dialog at bounding box center [670, 348] width 844 height 697
click at [1066, 371] on div "Next slide" at bounding box center [1059, 364] width 31 height 31
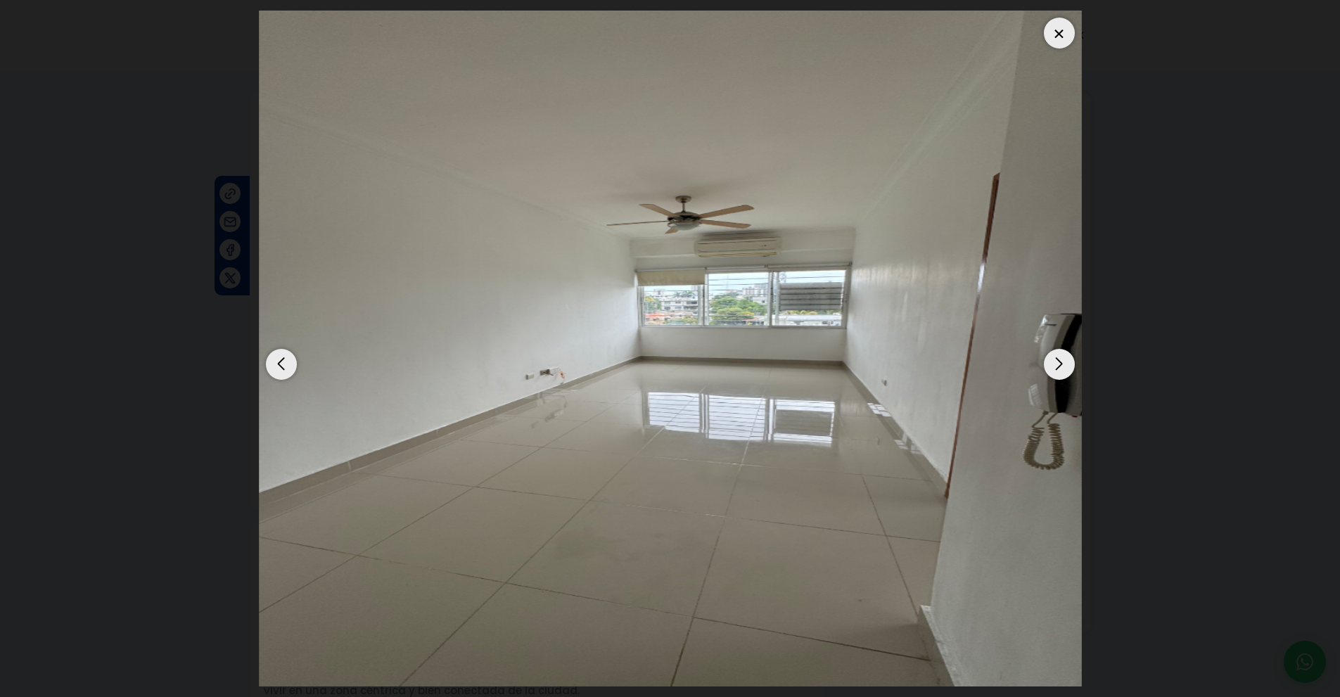
click at [1066, 371] on div "Next slide" at bounding box center [1059, 364] width 31 height 31
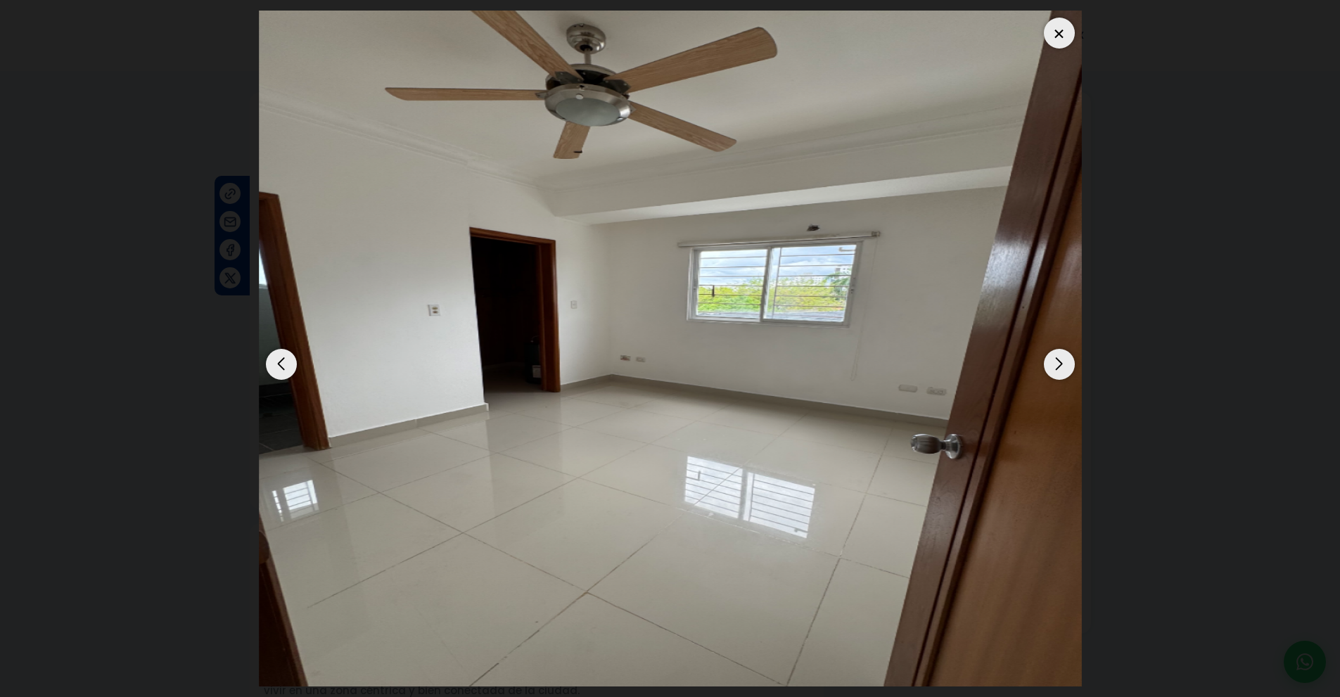
click at [1066, 371] on div "Next slide" at bounding box center [1059, 364] width 31 height 31
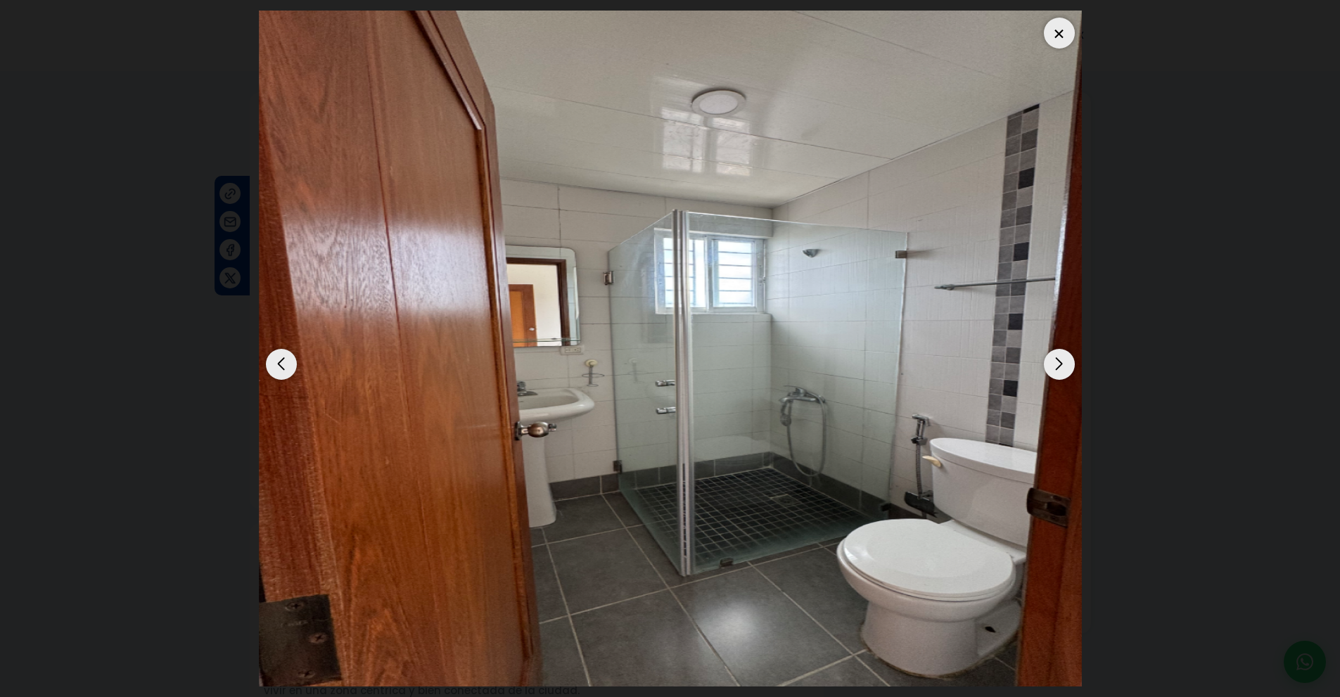
click at [1066, 371] on div "Next slide" at bounding box center [1059, 364] width 31 height 31
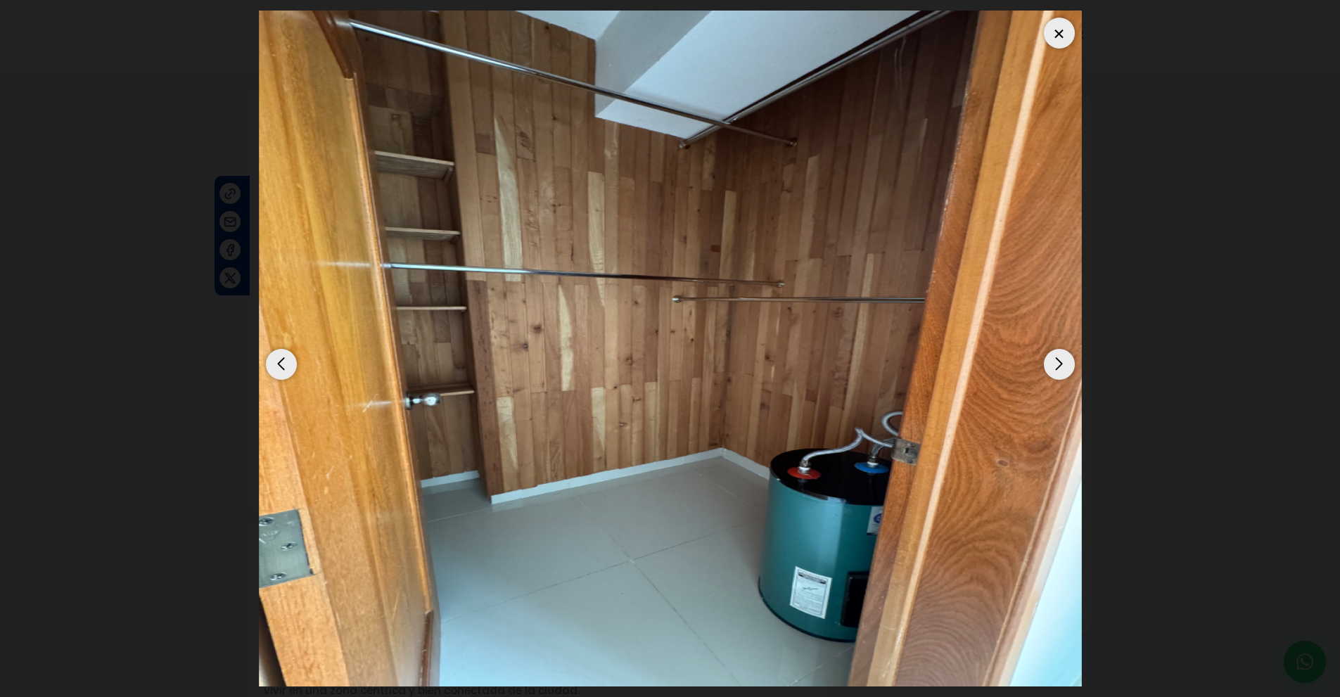
click at [1066, 371] on div "Next slide" at bounding box center [1059, 364] width 31 height 31
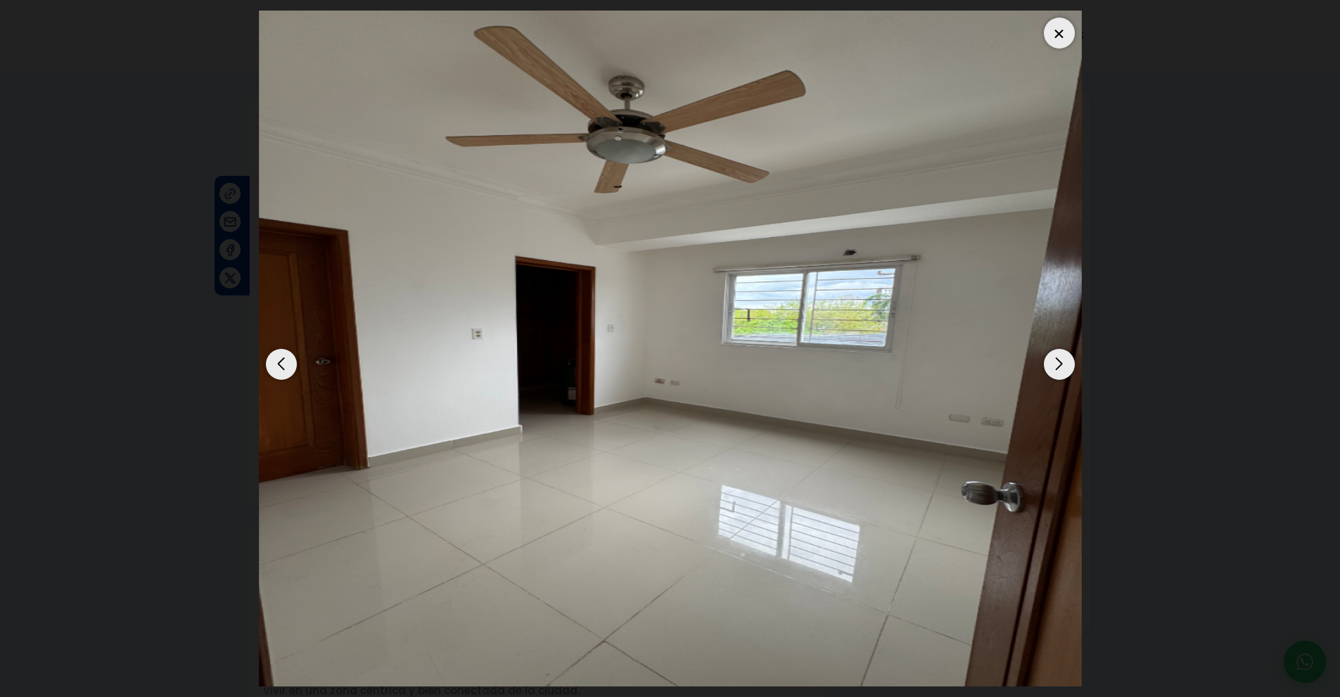
click at [1066, 371] on div "Next slide" at bounding box center [1059, 364] width 31 height 31
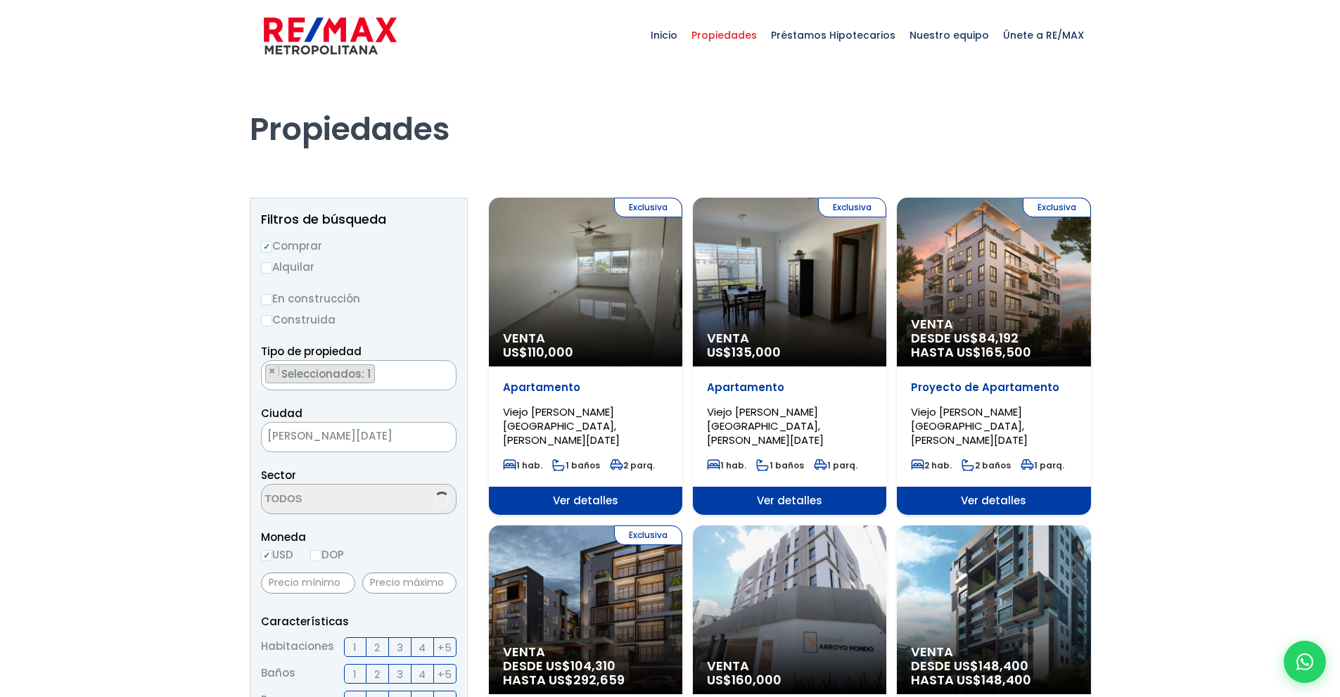
select select "16301"
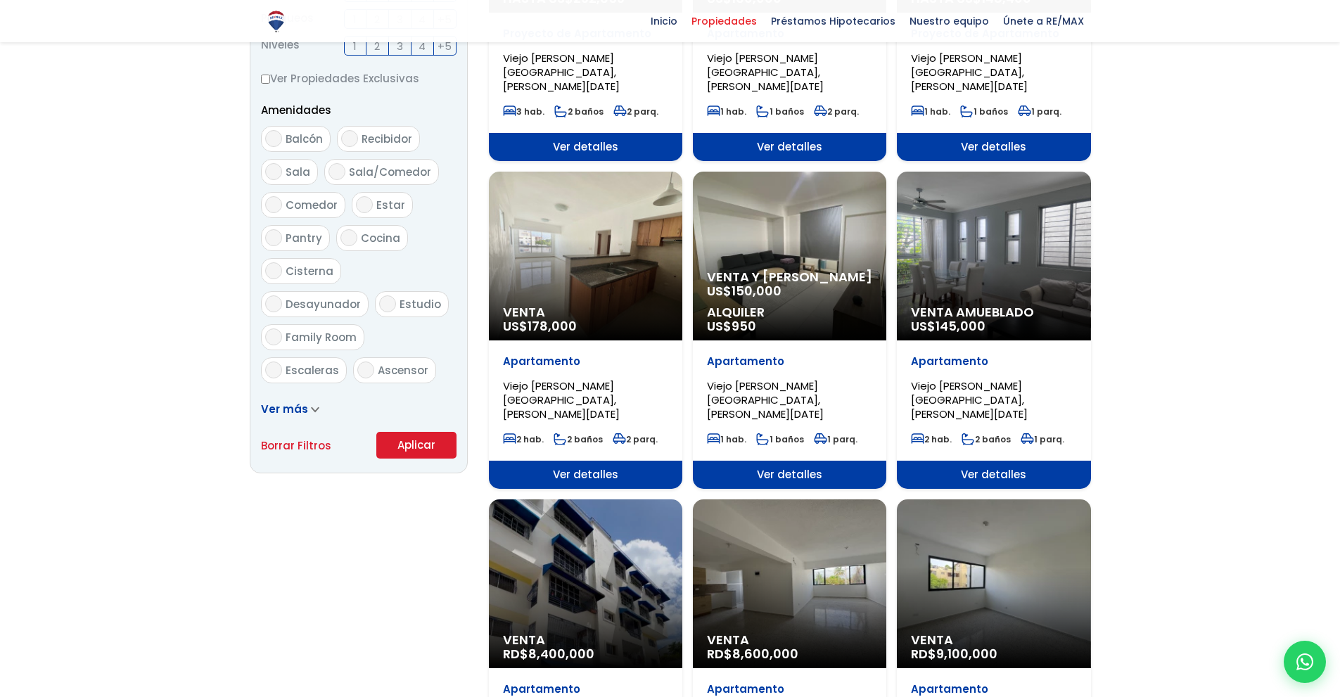
scroll to position [686, 0]
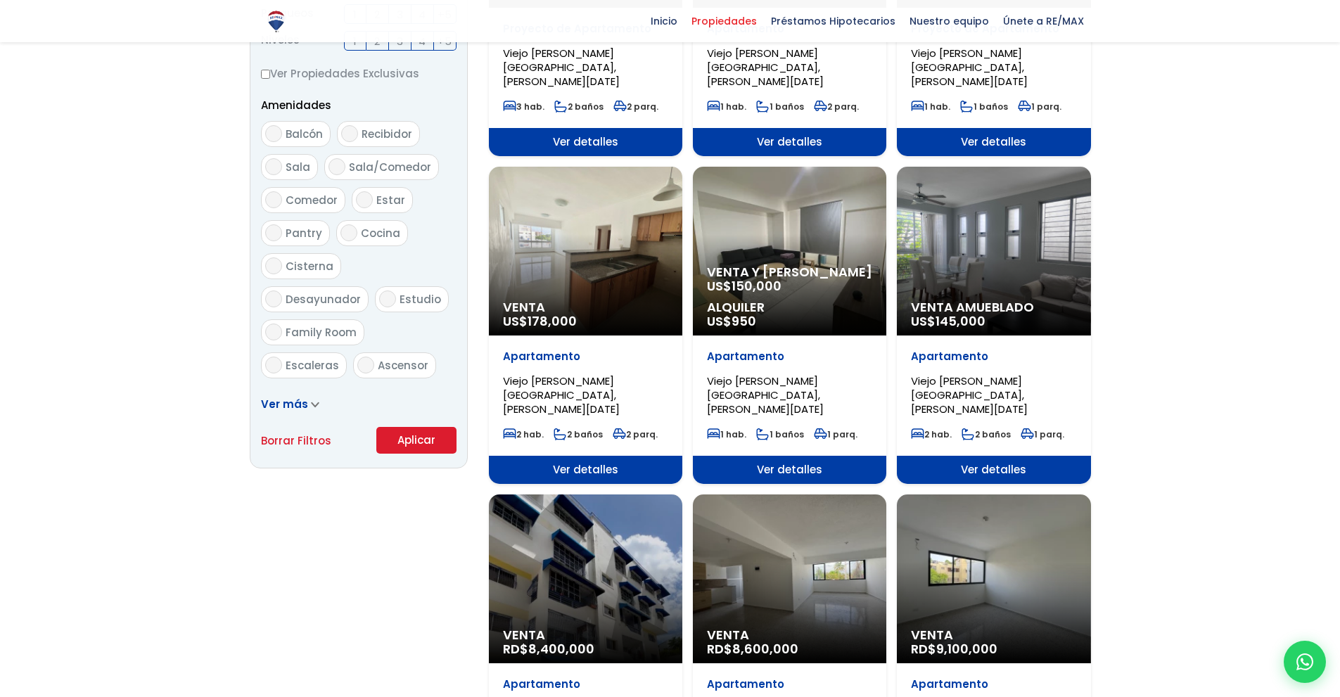
click at [571, 218] on div "Venta US$ 178,000" at bounding box center [585, 251] width 193 height 169
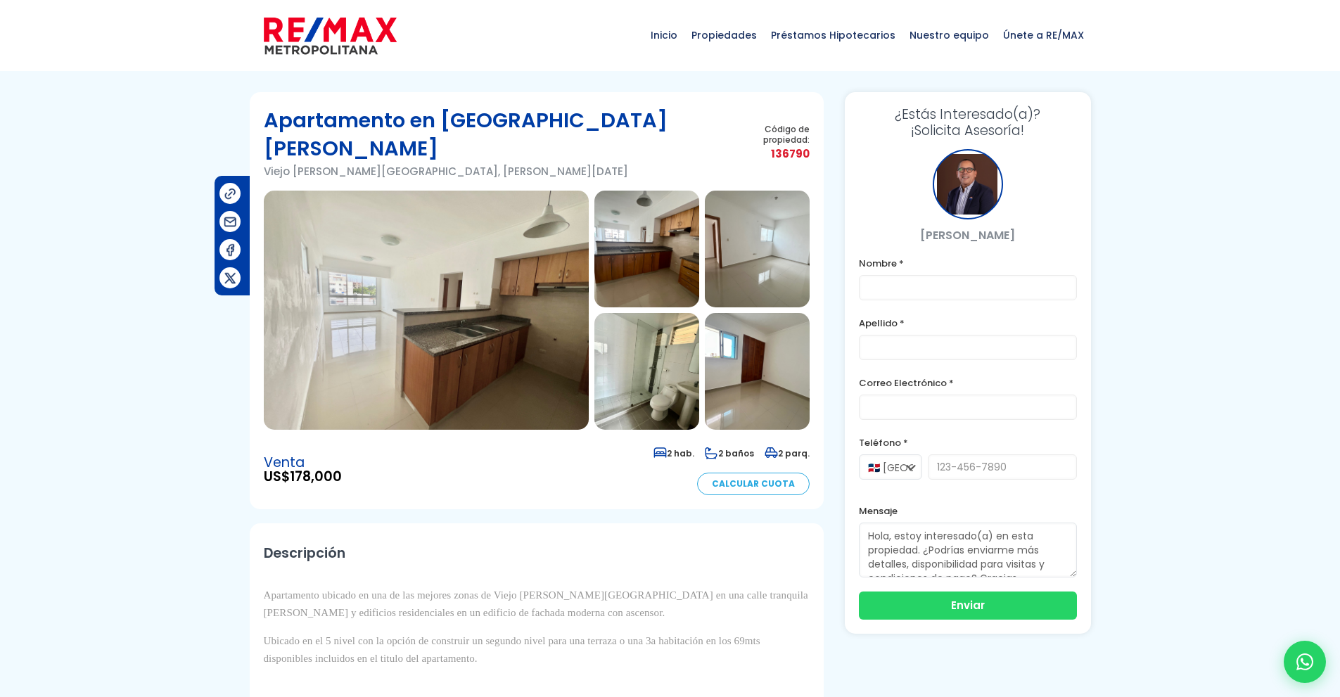
click at [437, 303] on img at bounding box center [426, 310] width 325 height 239
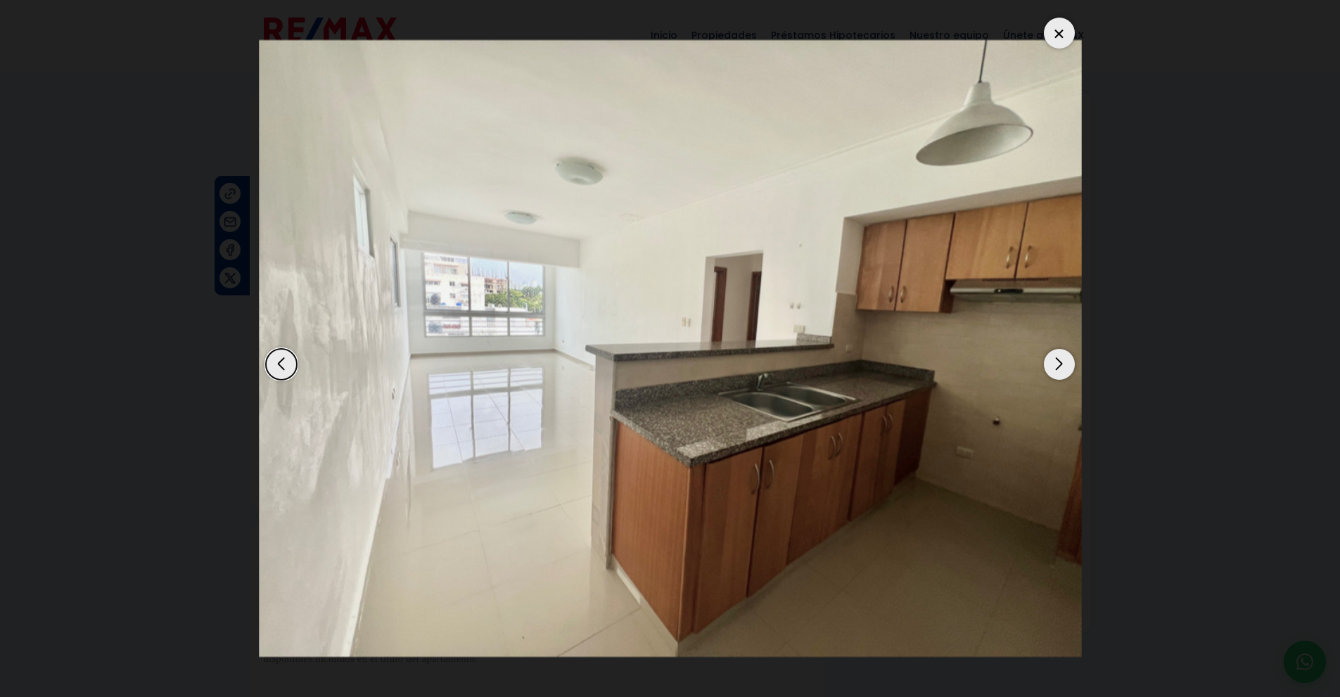
click at [1057, 357] on div "Next slide" at bounding box center [1059, 364] width 31 height 31
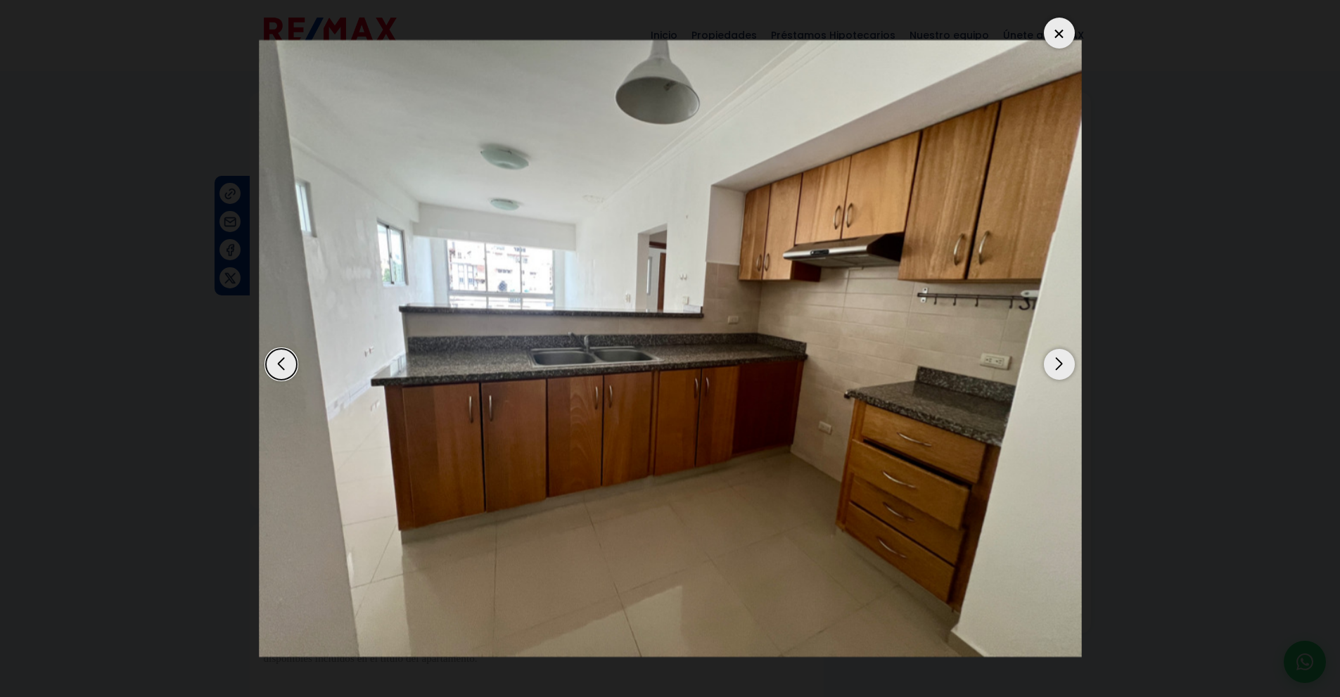
click at [1057, 357] on div "Next slide" at bounding box center [1059, 364] width 31 height 31
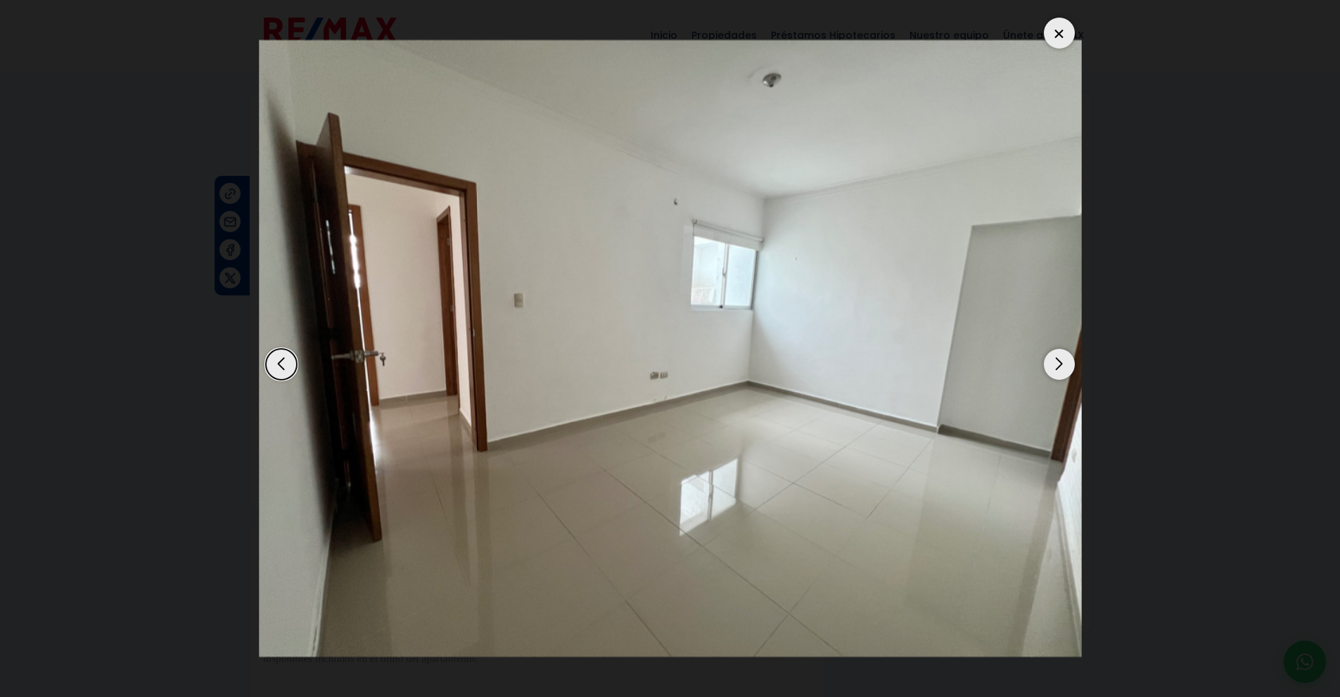
click at [1057, 357] on div "Next slide" at bounding box center [1059, 364] width 31 height 31
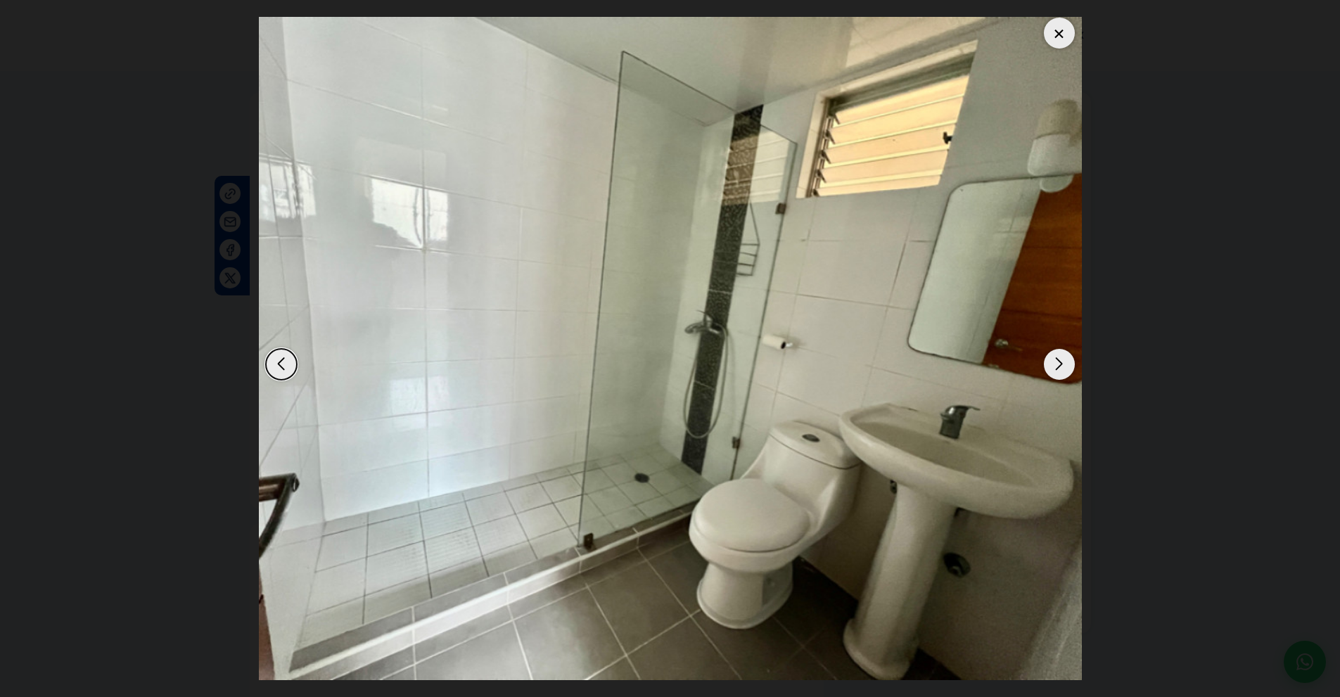
click at [1057, 357] on div "Next slide" at bounding box center [1059, 364] width 31 height 31
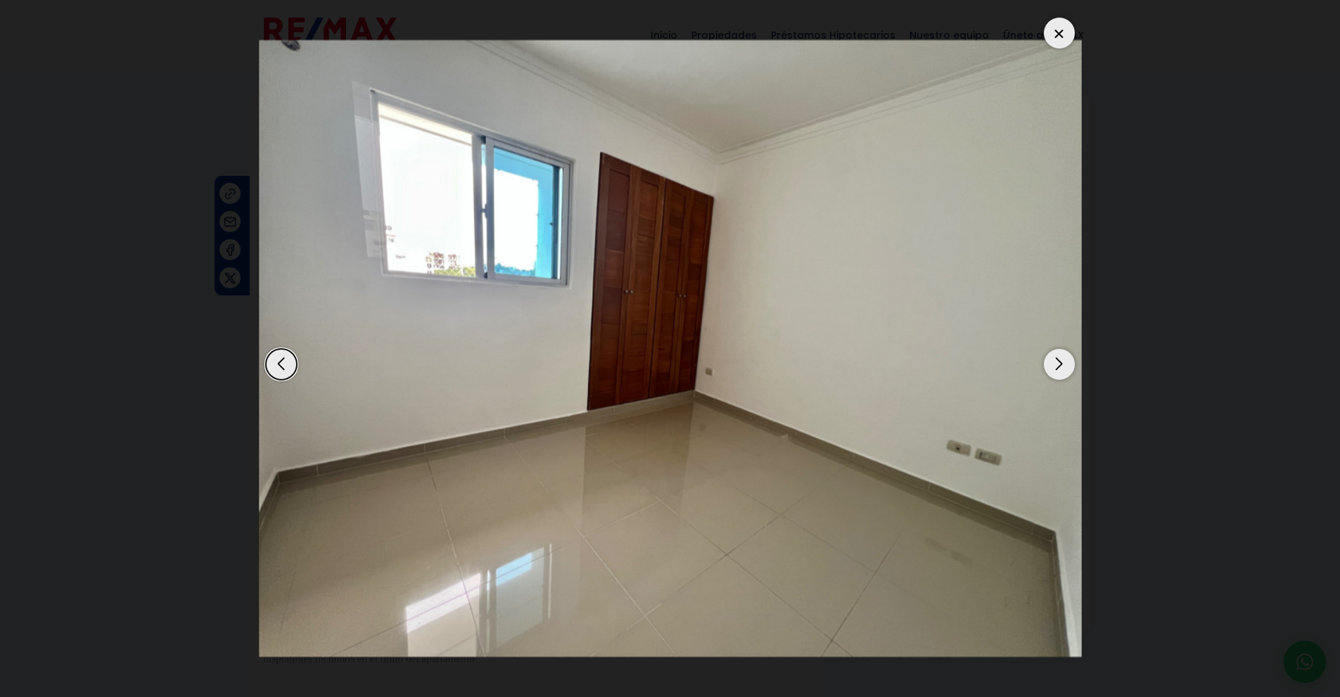
click at [1057, 357] on div "Next slide" at bounding box center [1059, 364] width 31 height 31
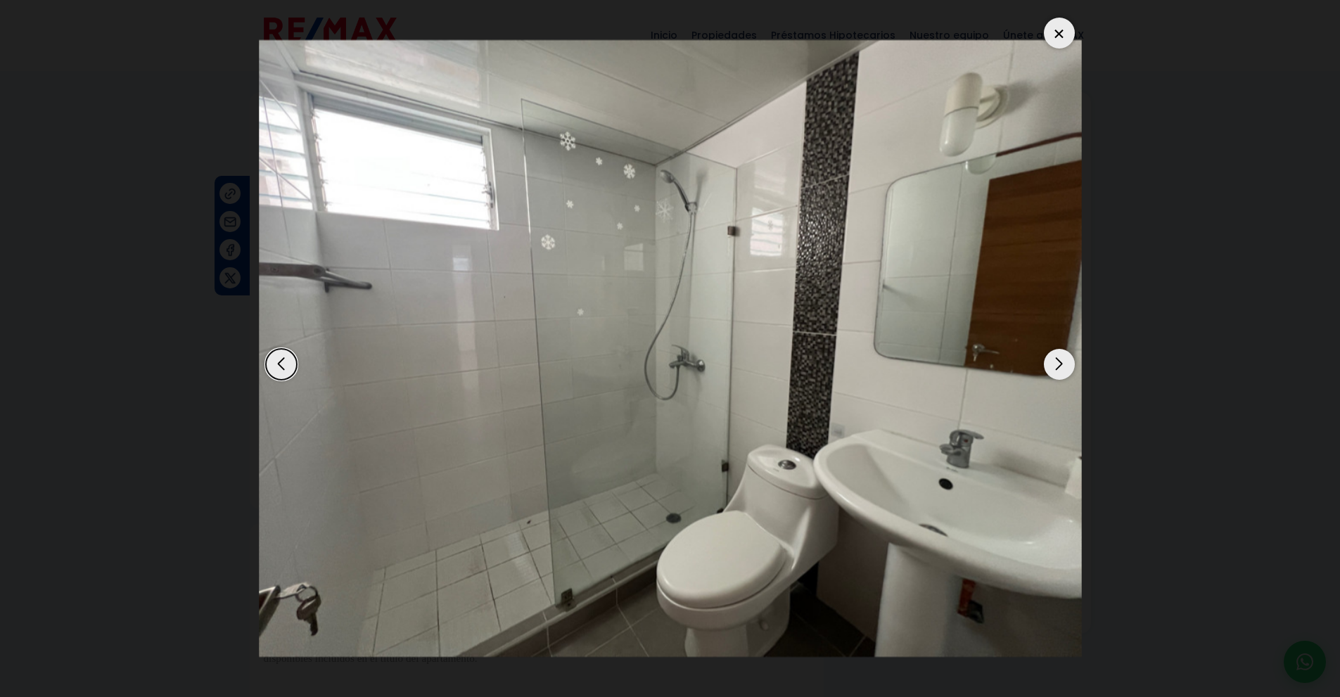
click at [1057, 357] on div "Next slide" at bounding box center [1059, 364] width 31 height 31
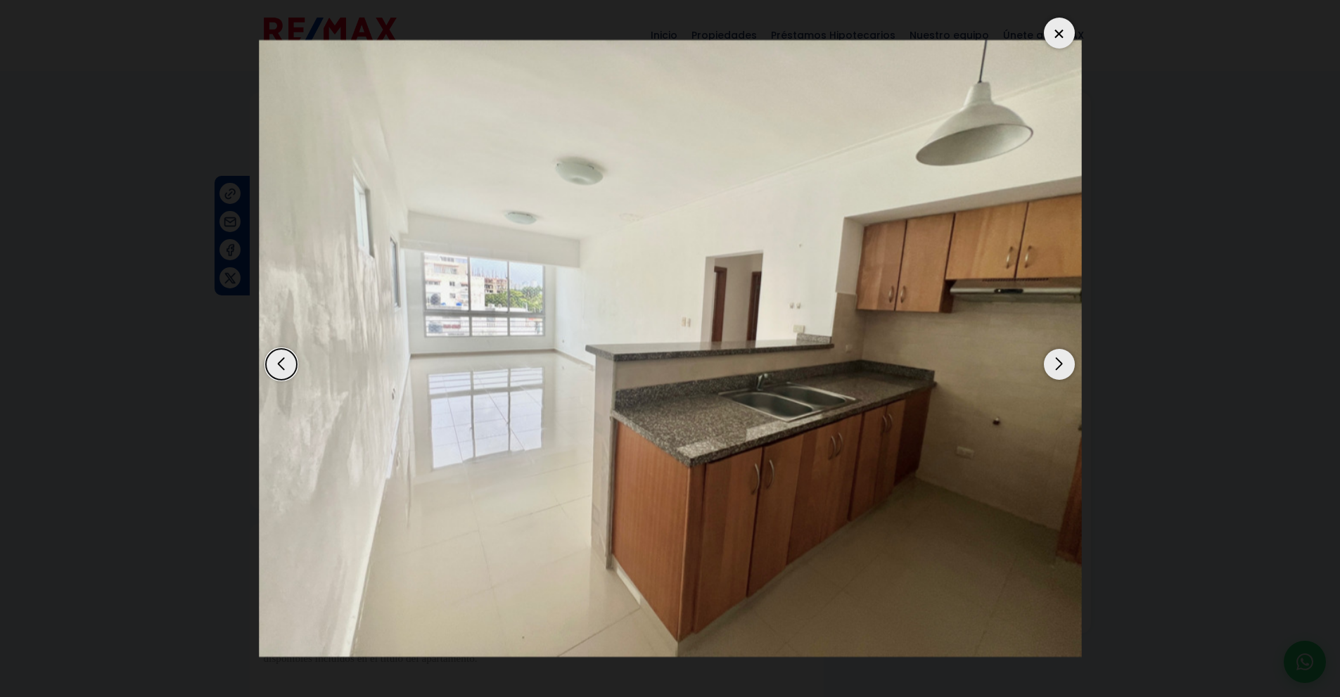
click at [1057, 357] on div "Next slide" at bounding box center [1059, 364] width 31 height 31
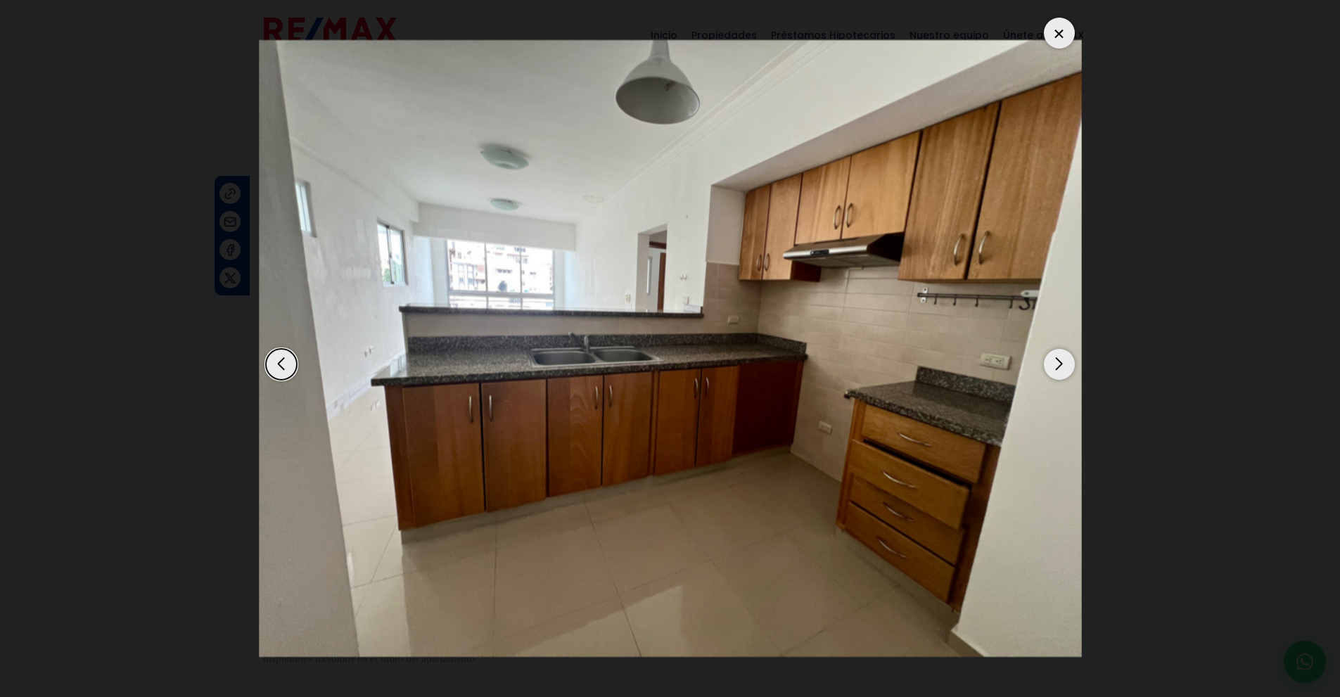
click at [1057, 357] on div "Next slide" at bounding box center [1059, 364] width 31 height 31
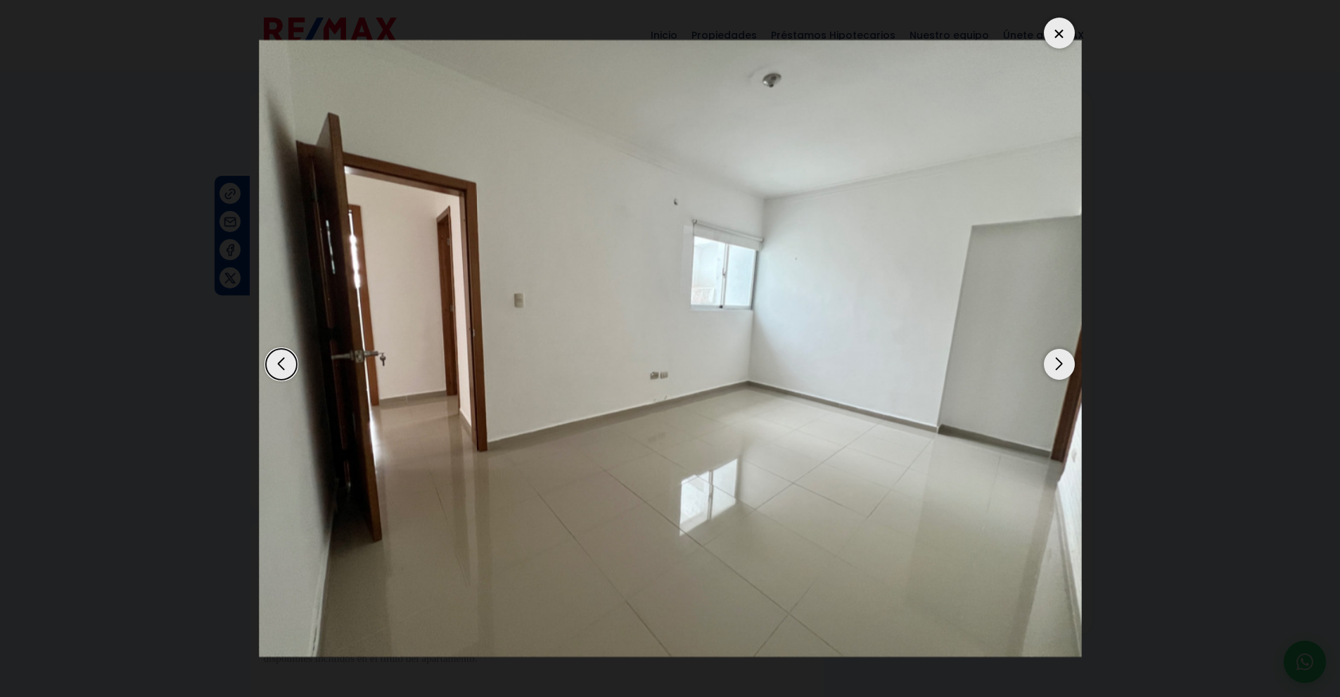
click at [1057, 357] on div "Next slide" at bounding box center [1059, 364] width 31 height 31
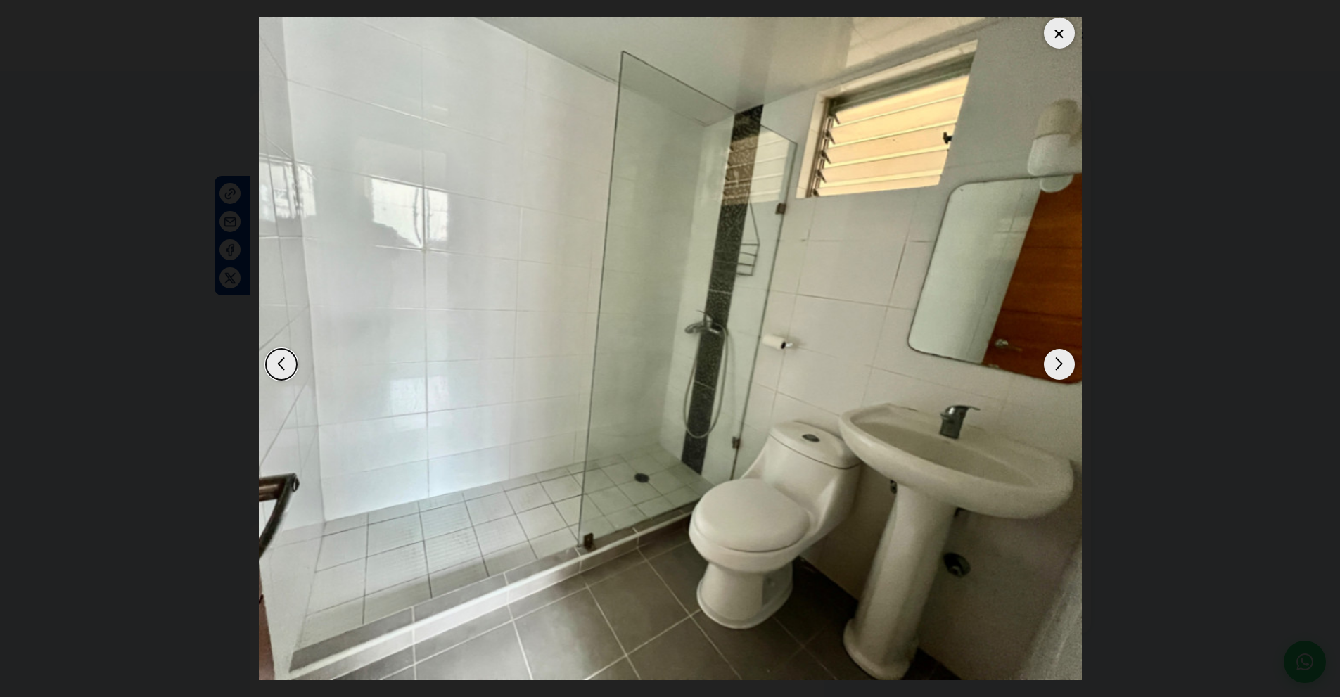
click at [1052, 26] on div at bounding box center [1059, 33] width 31 height 31
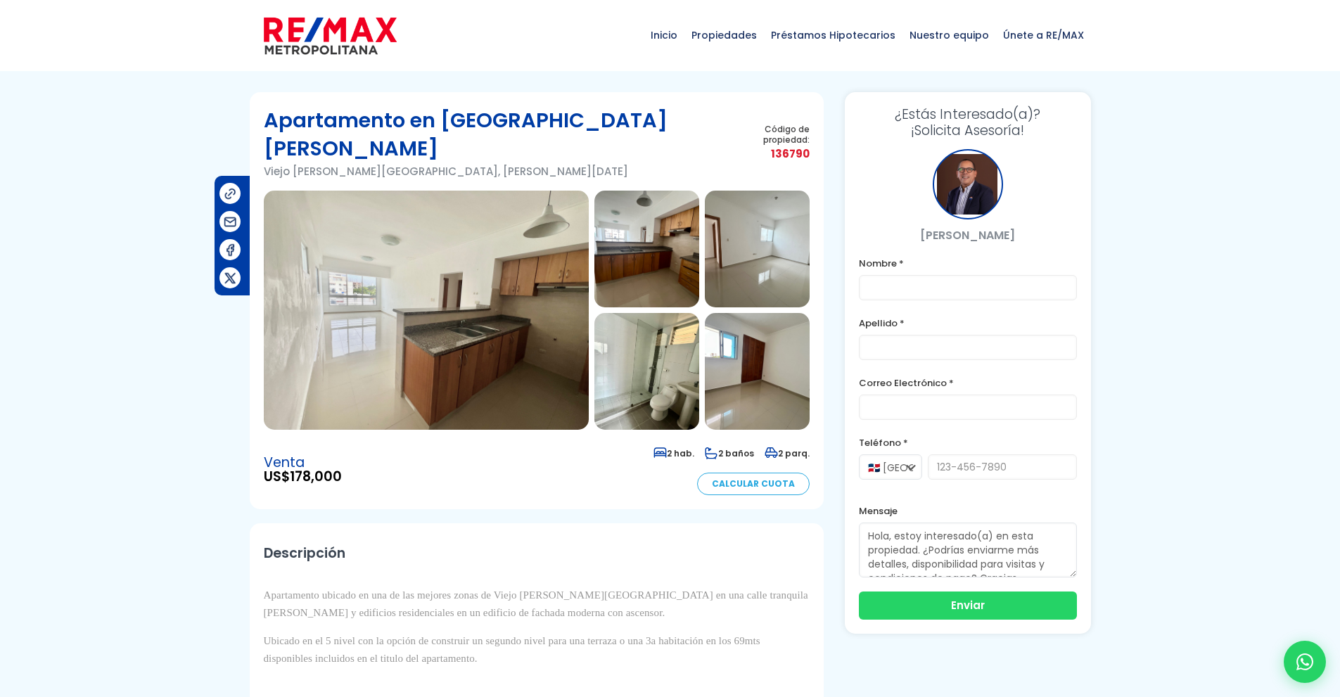
drag, startPoint x: 30, startPoint y: 1, endPoint x: 300, endPoint y: 625, distance: 679.1
click at [300, 632] on p "Ubicado en el 5 nivel con la opción de construir un segundo nivel para una terr…" at bounding box center [537, 649] width 546 height 35
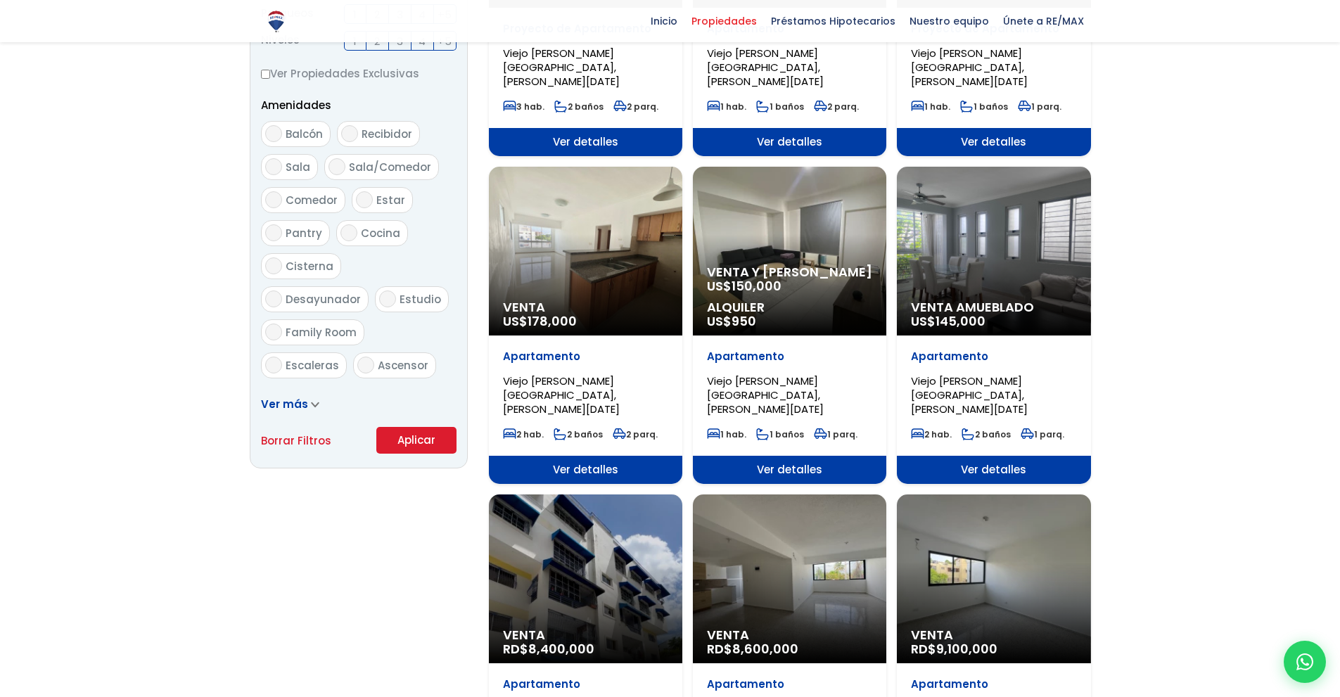
scroll to position [3931, 0]
select select "16301"
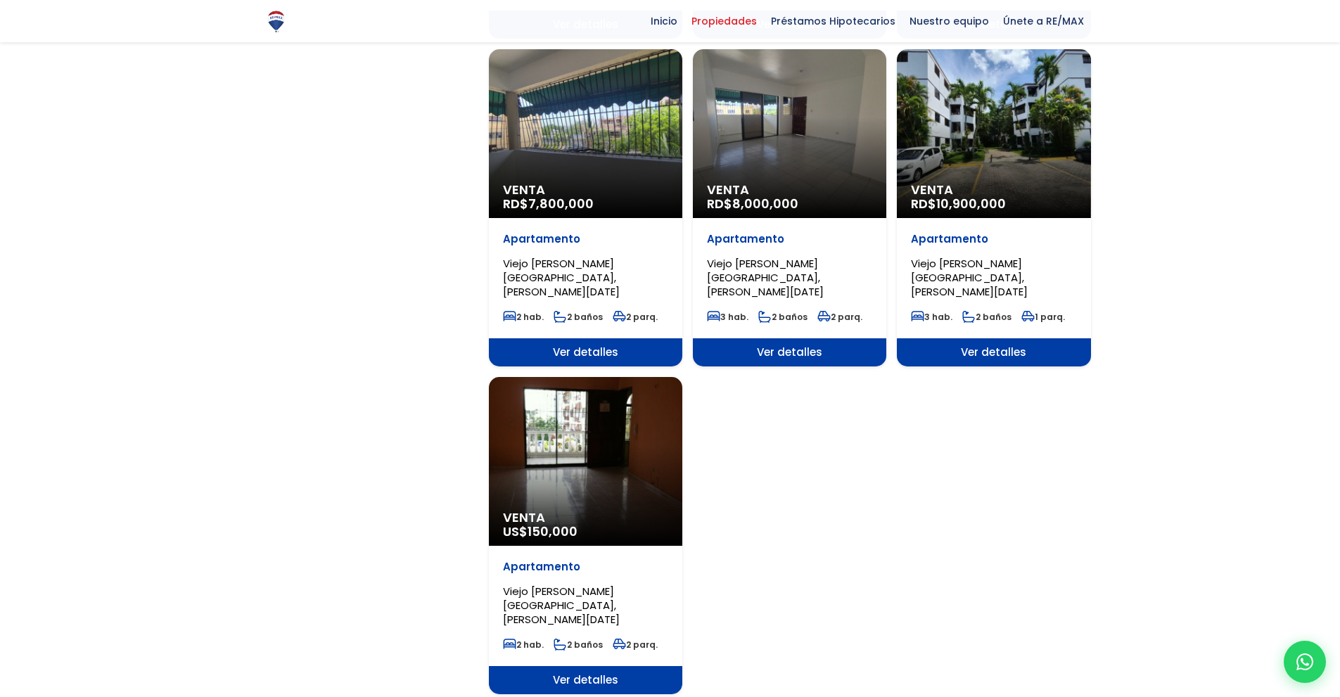
scroll to position [1461, 0]
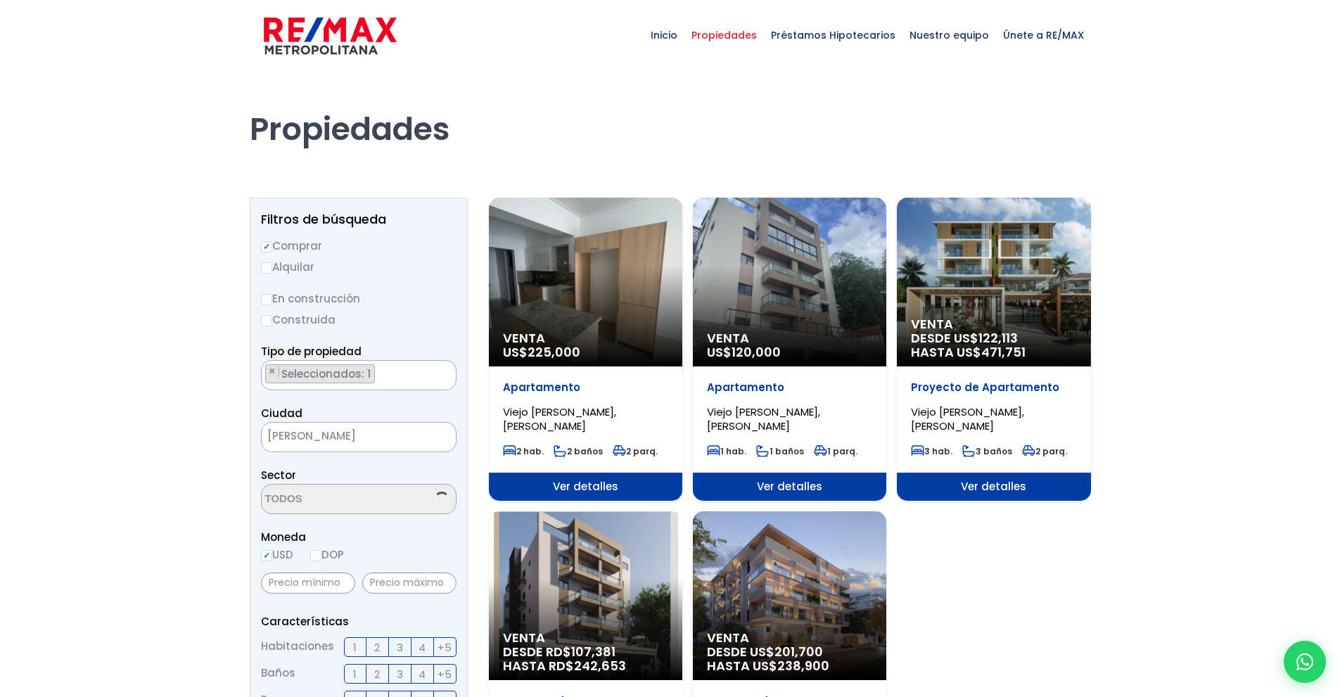
scroll to position [3931, 0]
select select "16301"
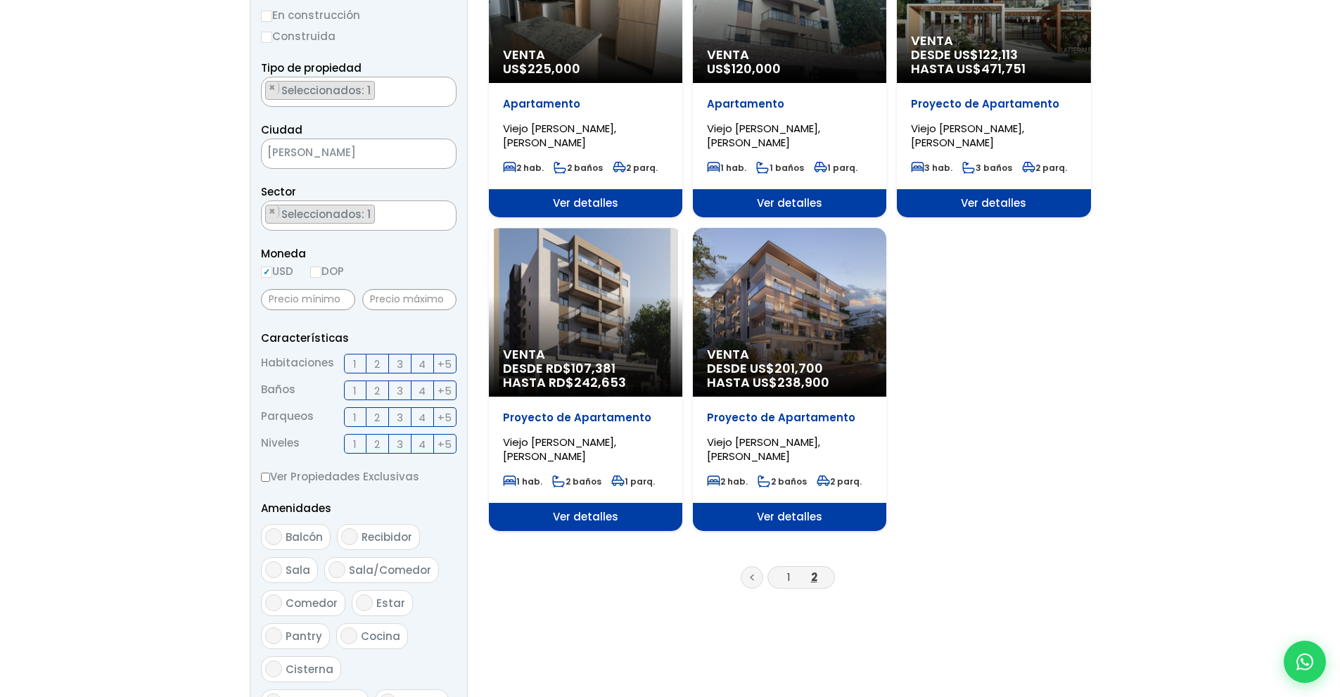
scroll to position [0, 0]
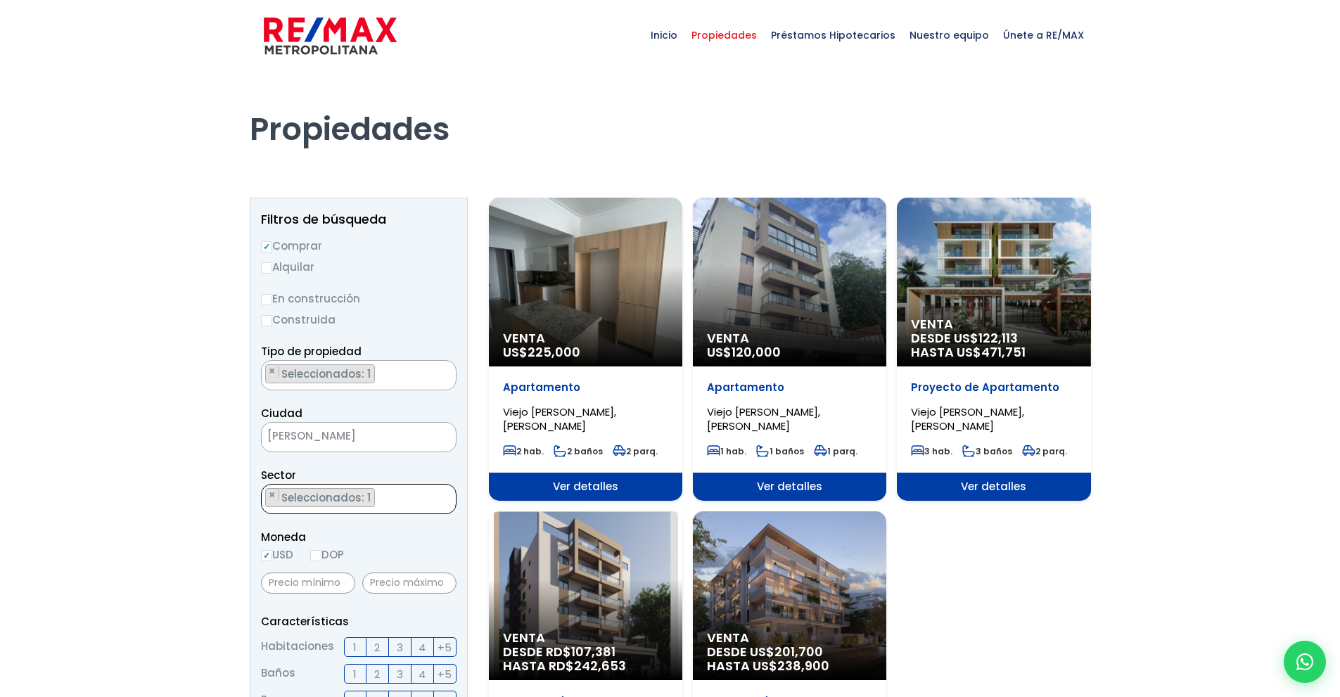
click at [404, 492] on ul "× Seleccionados: 1" at bounding box center [350, 500] width 177 height 30
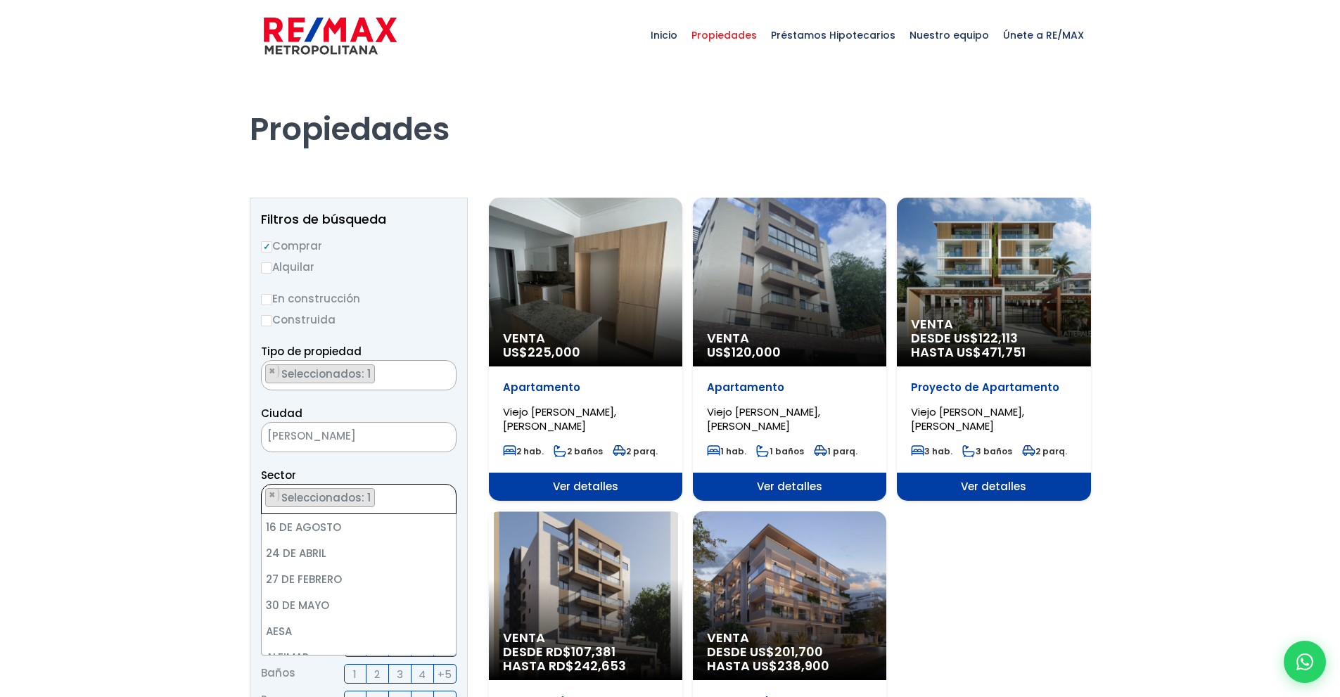
scroll to position [6359, 0]
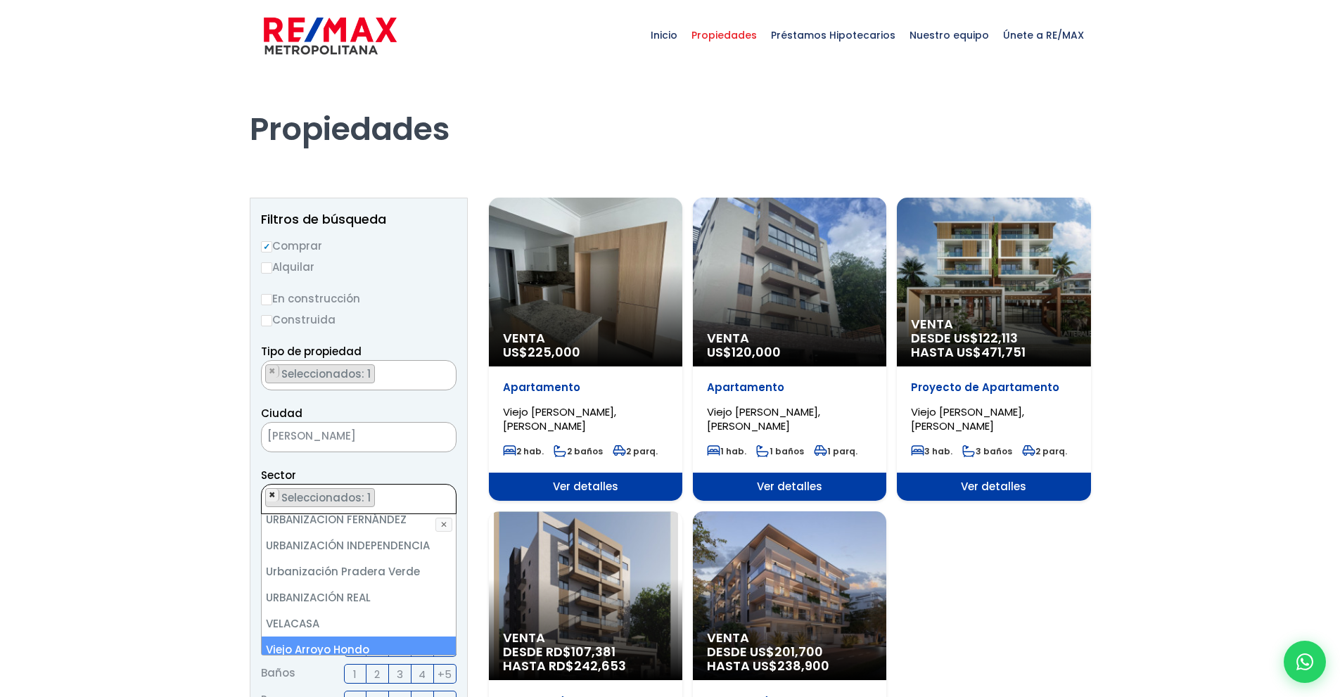
click at [271, 489] on span "×" at bounding box center [272, 495] width 7 height 13
select select
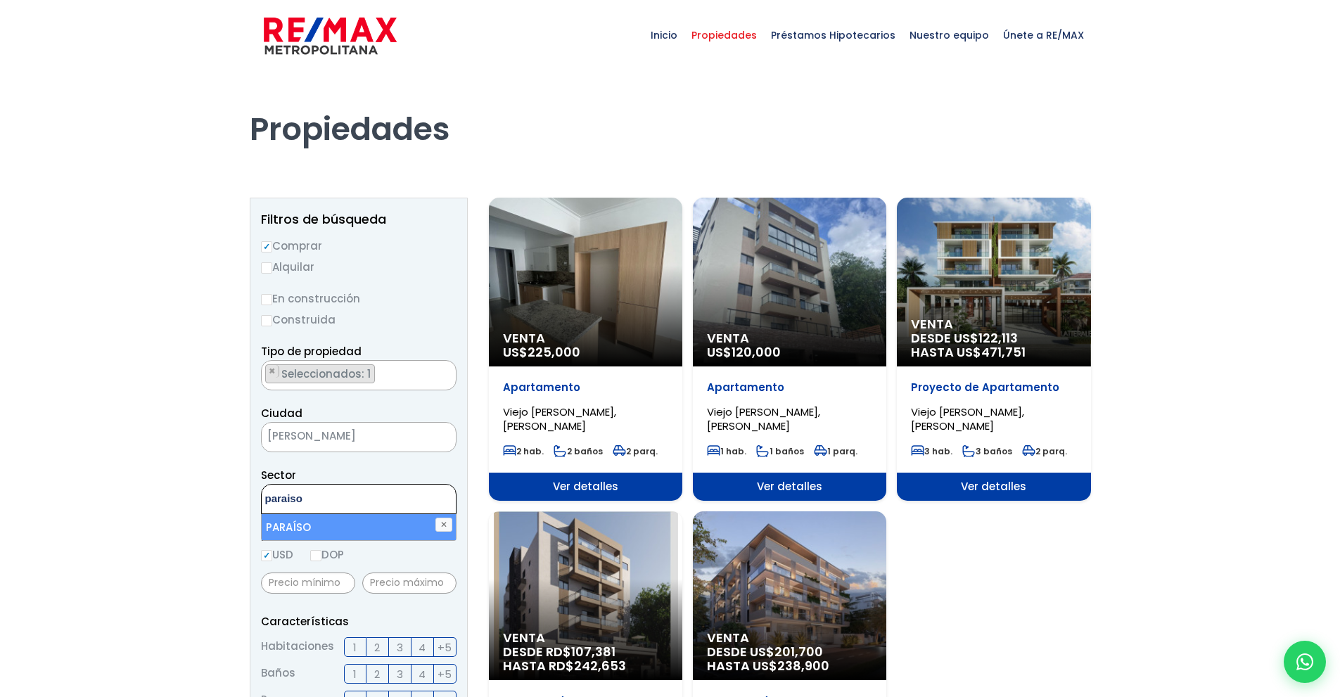
type textarea "paraiso"
click at [300, 529] on li "PARAÍSO" at bounding box center [359, 527] width 194 height 26
select select "103"
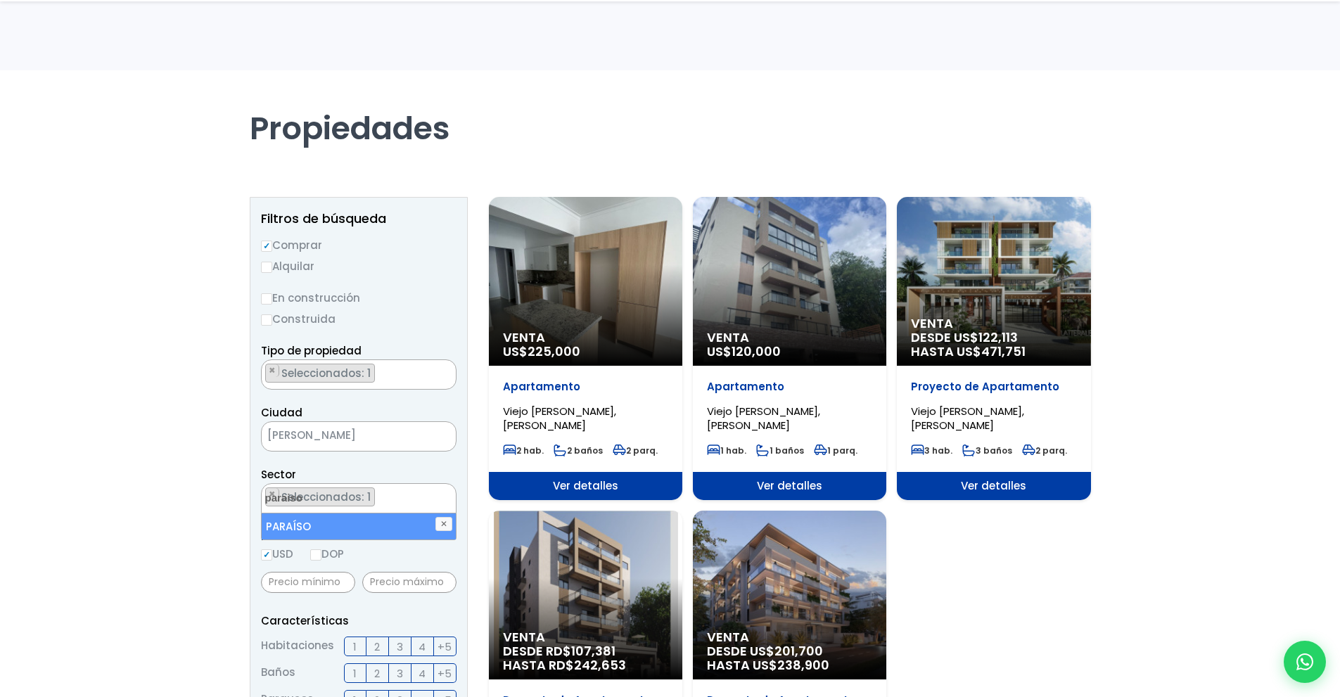
scroll to position [473, 0]
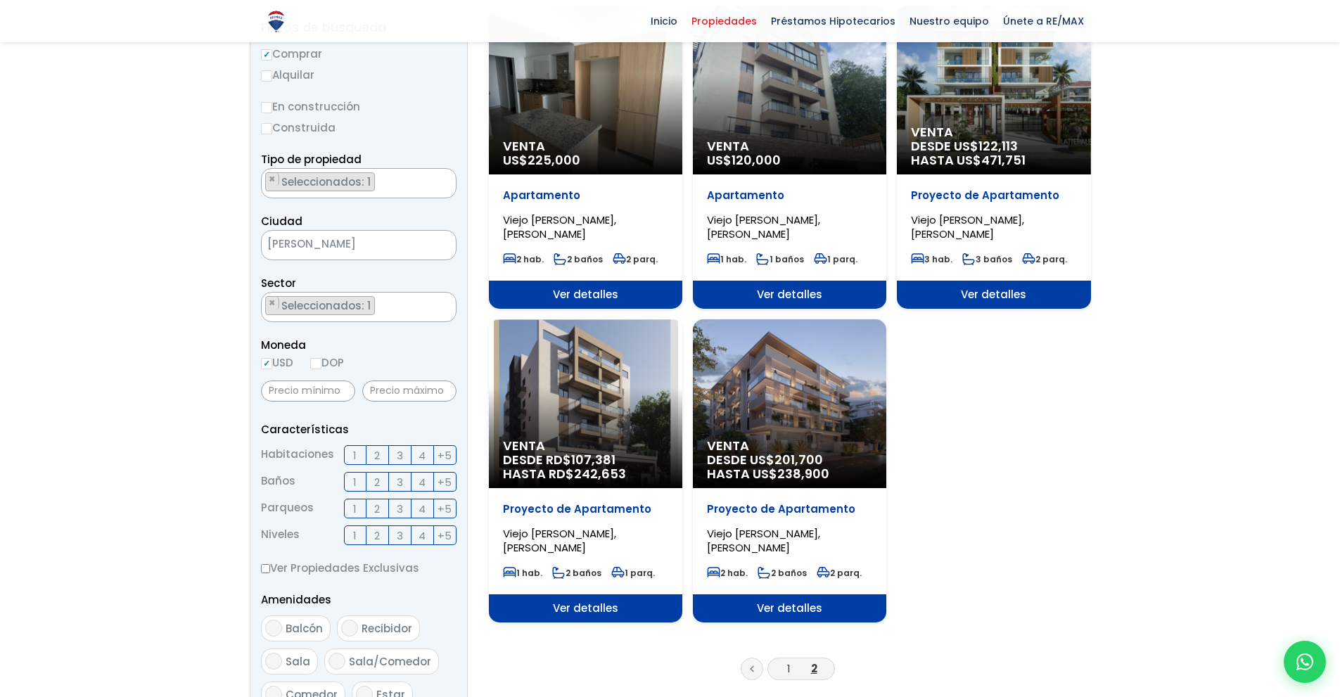
click at [411, 647] on form "Comprar Alquilar En construcción Construida Tipo de propiedad APARTAMENTO CASA …" at bounding box center [359, 496] width 196 height 903
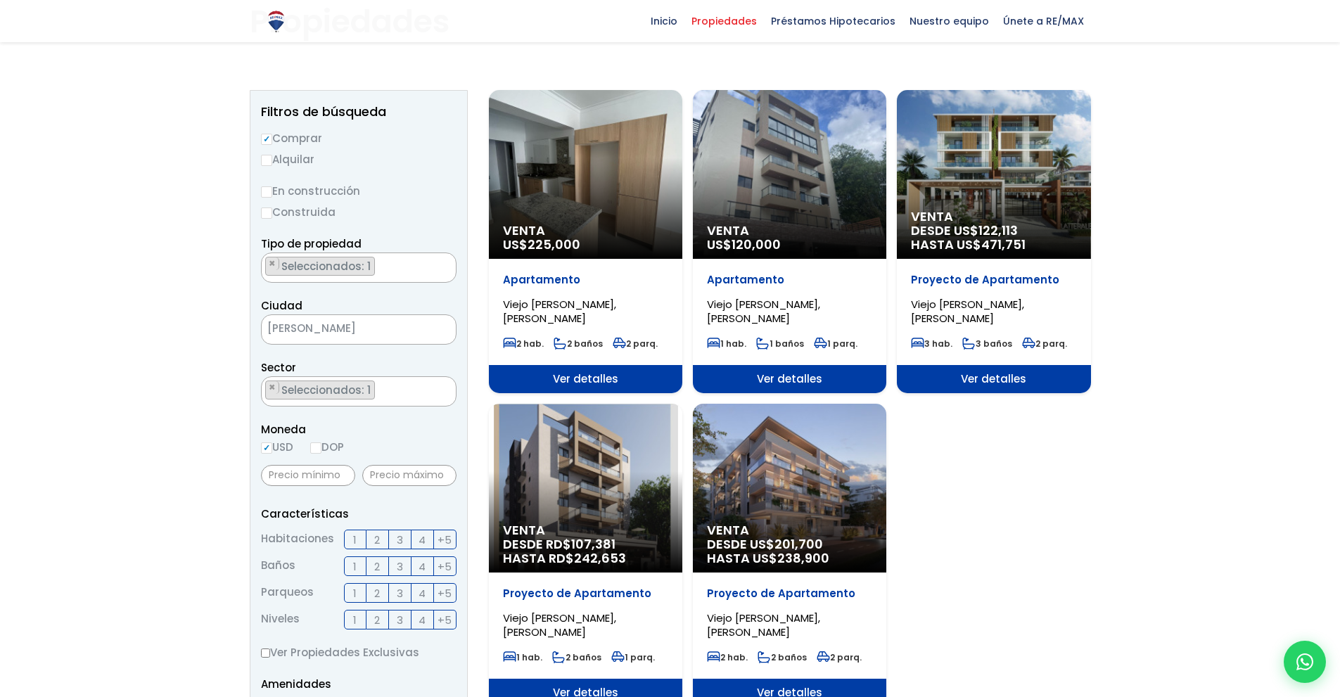
scroll to position [717, 0]
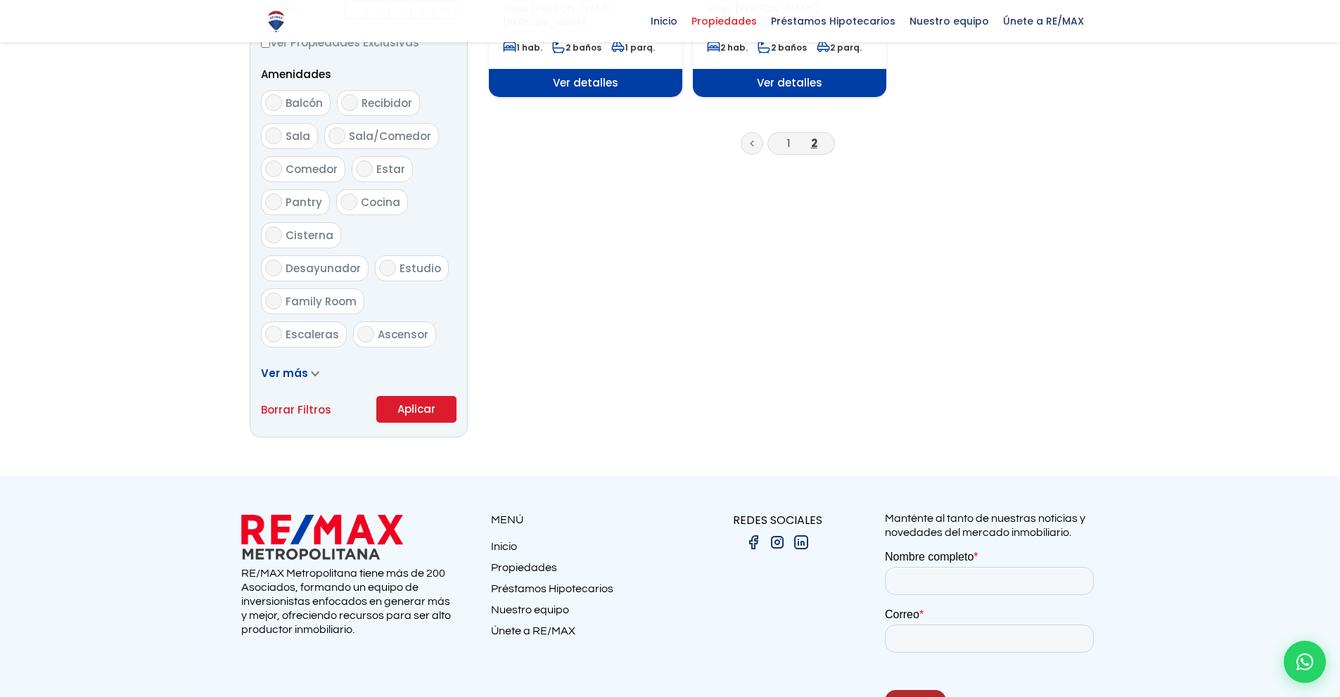
click at [399, 406] on button "Aplicar" at bounding box center [416, 409] width 80 height 27
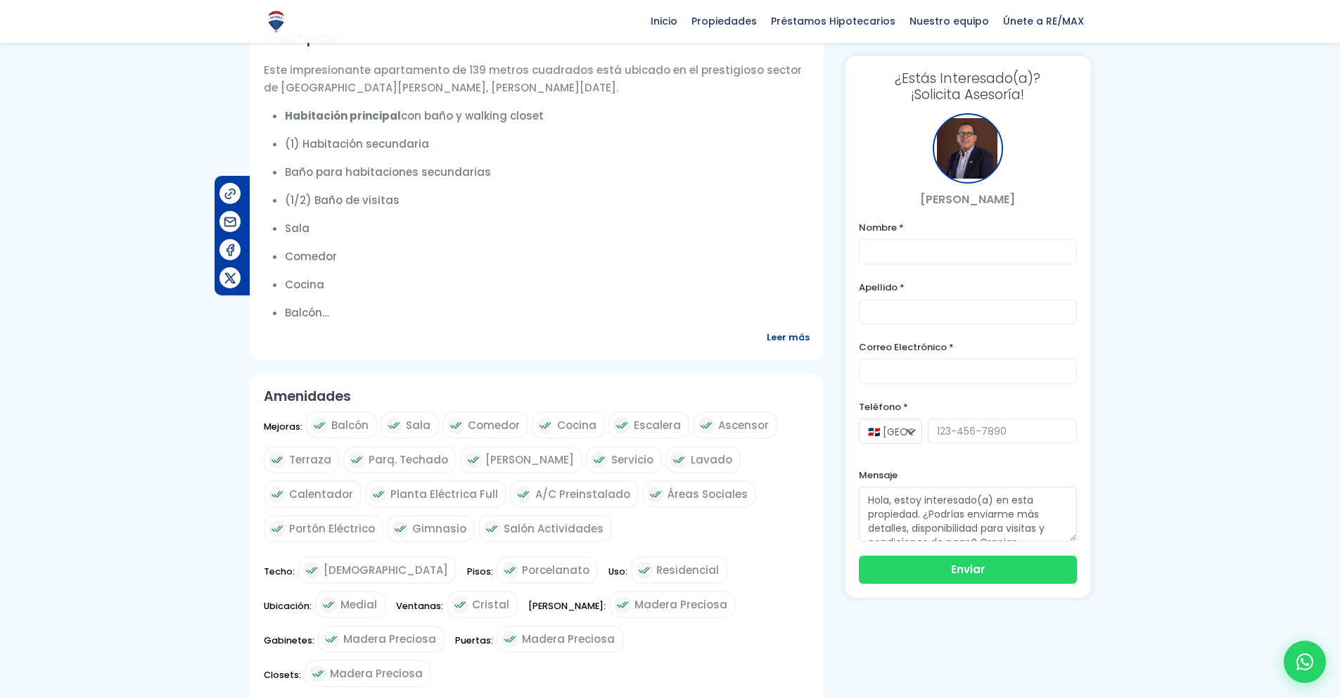
scroll to position [516, 0]
click at [790, 326] on span "Leer más" at bounding box center [788, 335] width 43 height 18
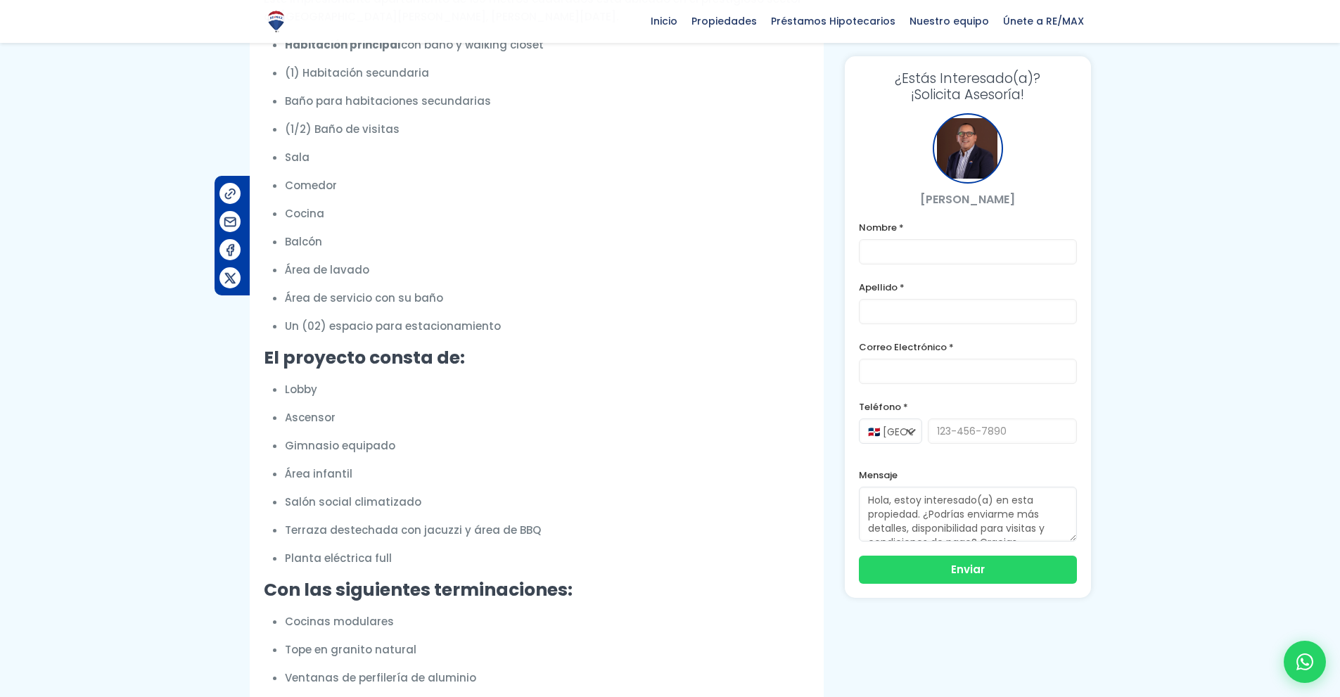
scroll to position [0, 0]
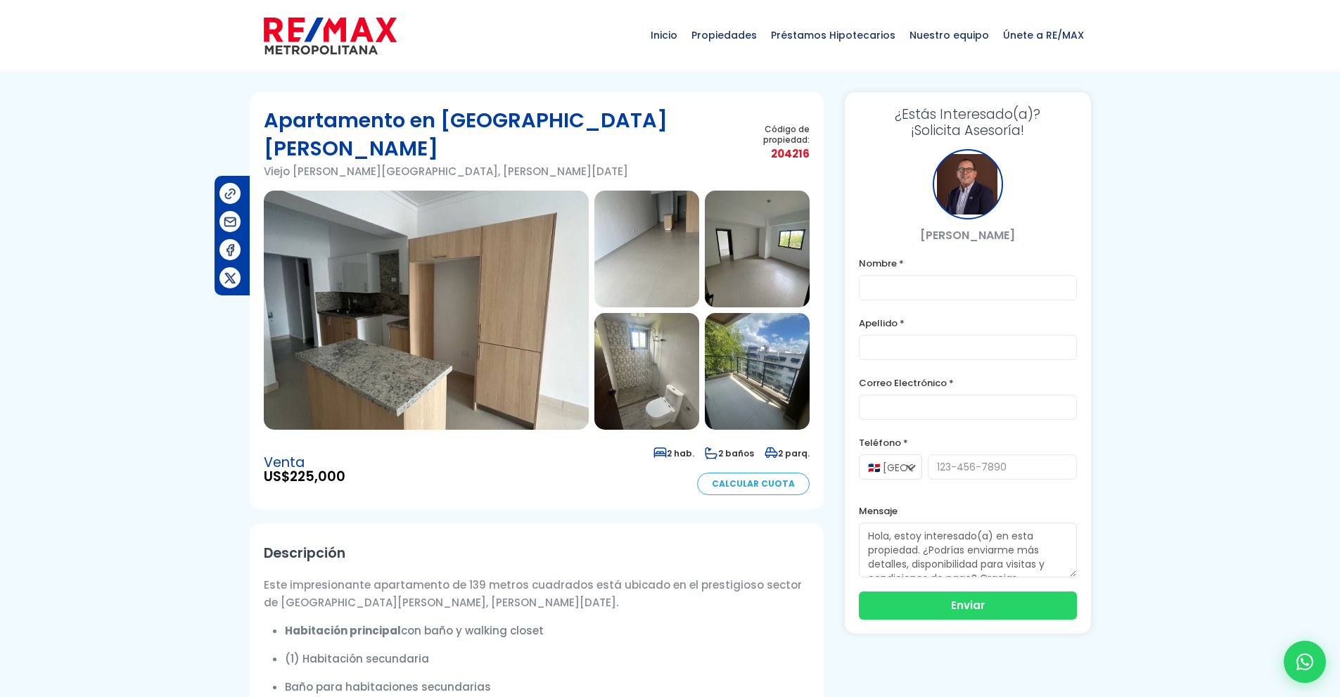
click at [502, 302] on img at bounding box center [426, 310] width 325 height 239
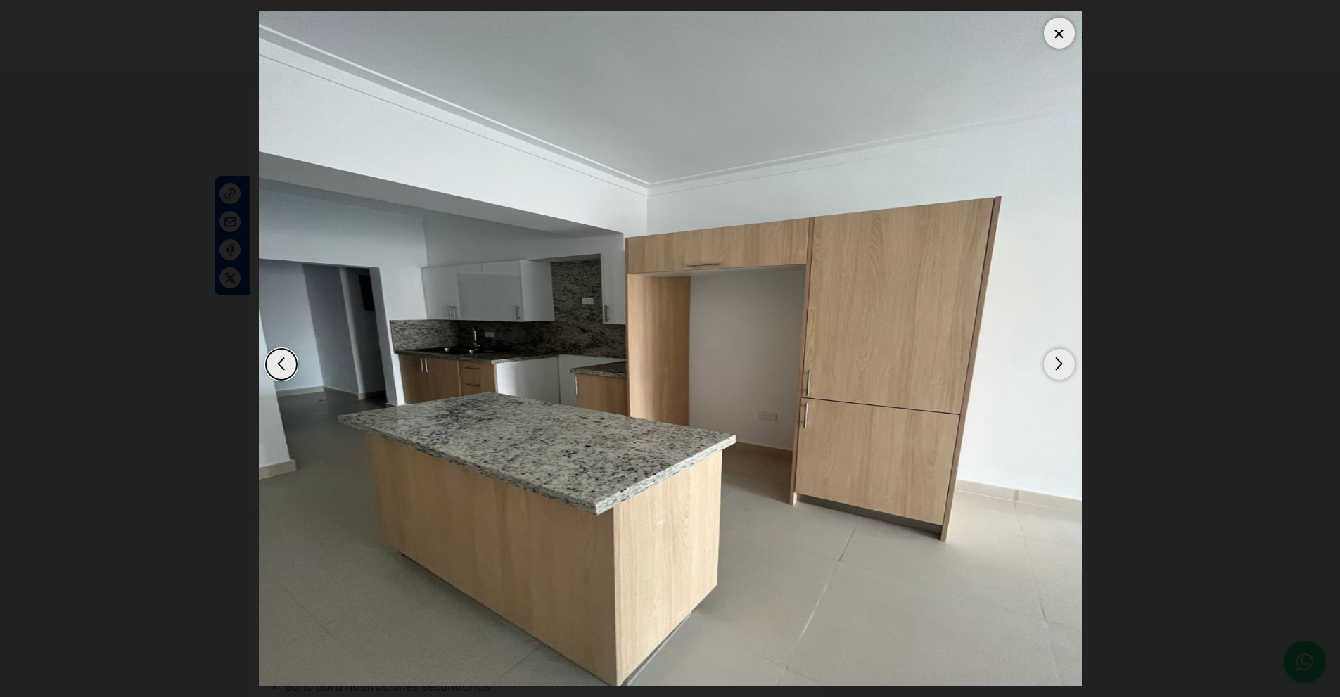
click at [1056, 362] on div "Next slide" at bounding box center [1059, 364] width 31 height 31
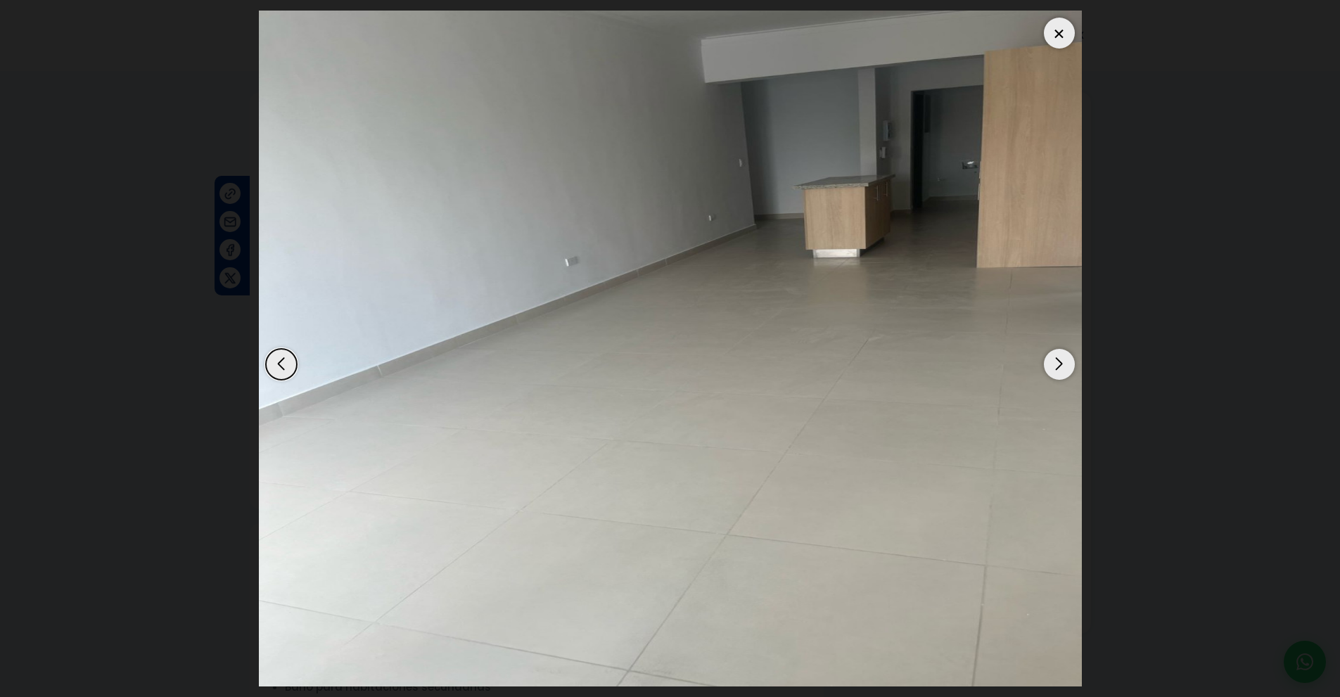
click at [1056, 362] on div "Next slide" at bounding box center [1059, 364] width 31 height 31
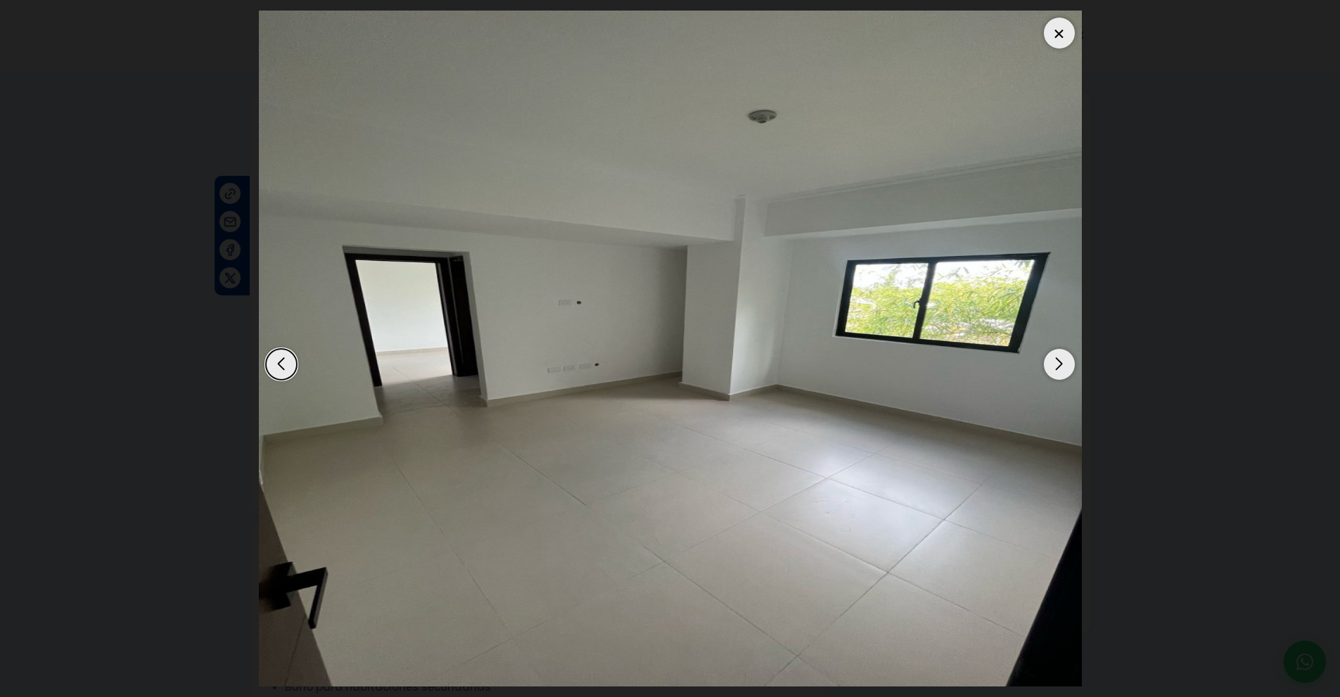
click at [1056, 362] on div "Next slide" at bounding box center [1059, 364] width 31 height 31
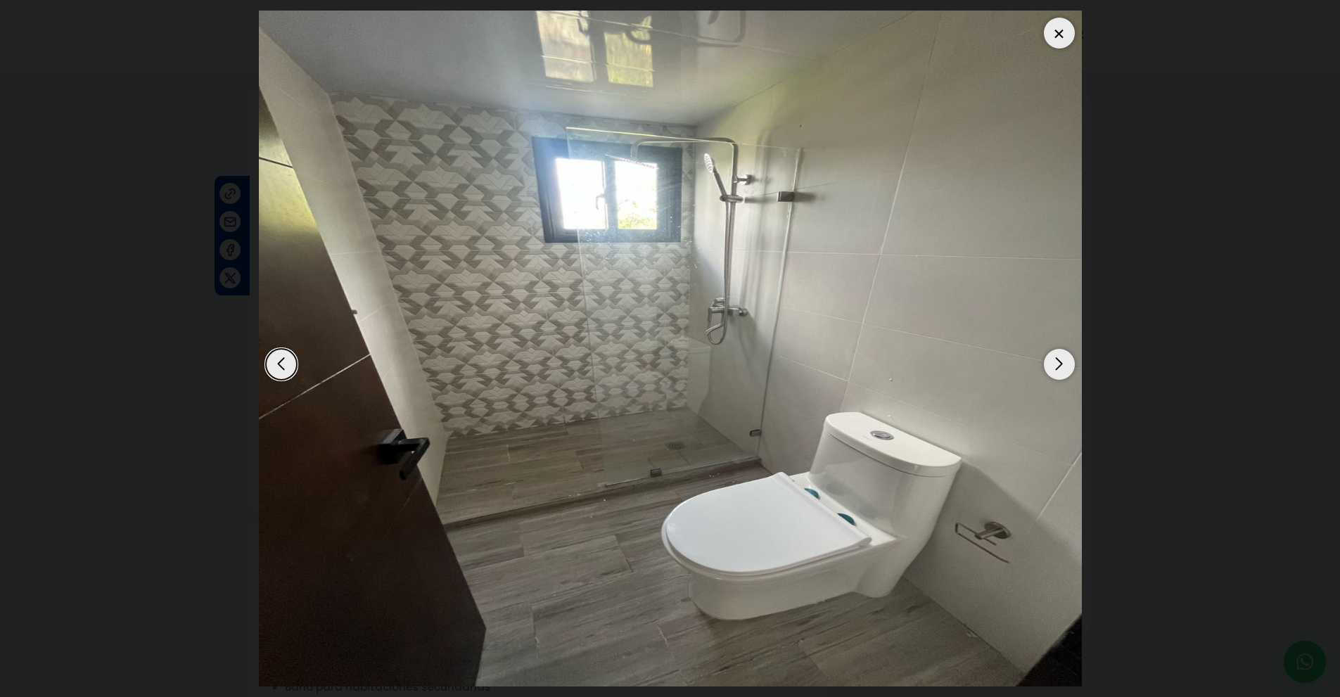
click at [1056, 362] on div "Next slide" at bounding box center [1059, 364] width 31 height 31
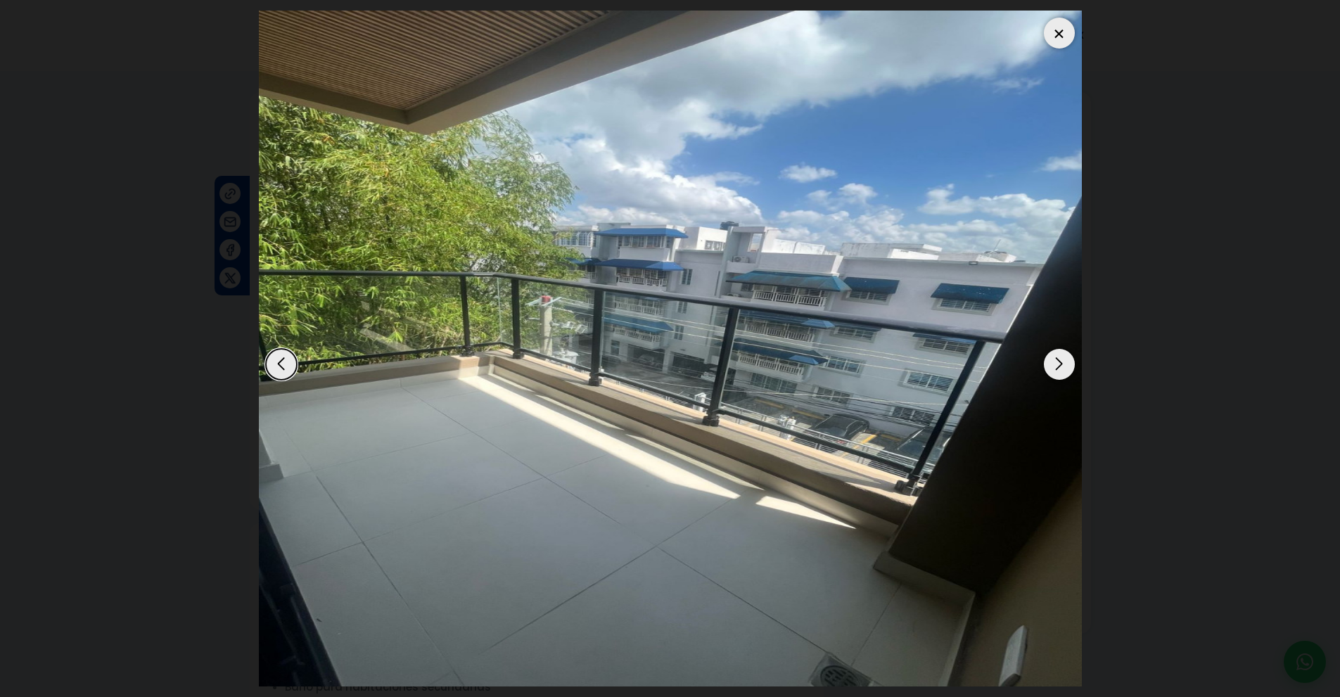
click at [1056, 362] on div "Next slide" at bounding box center [1059, 364] width 31 height 31
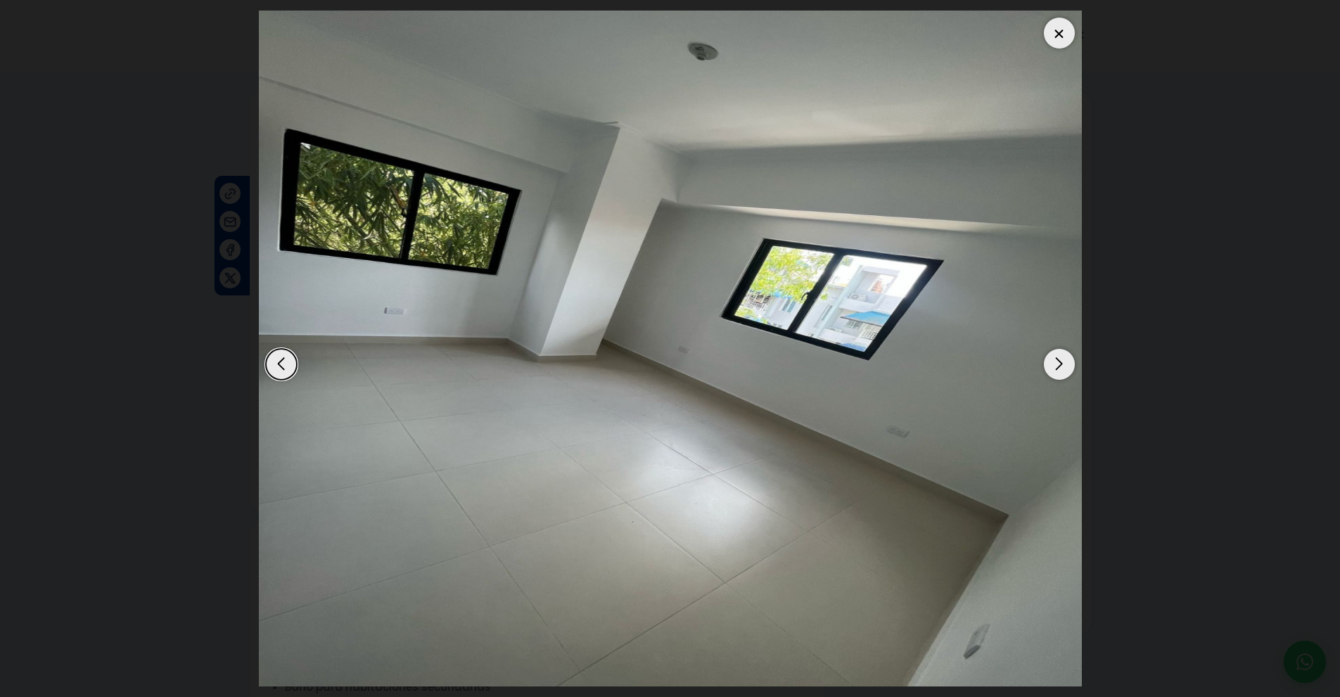
click at [1056, 362] on div "Next slide" at bounding box center [1059, 364] width 31 height 31
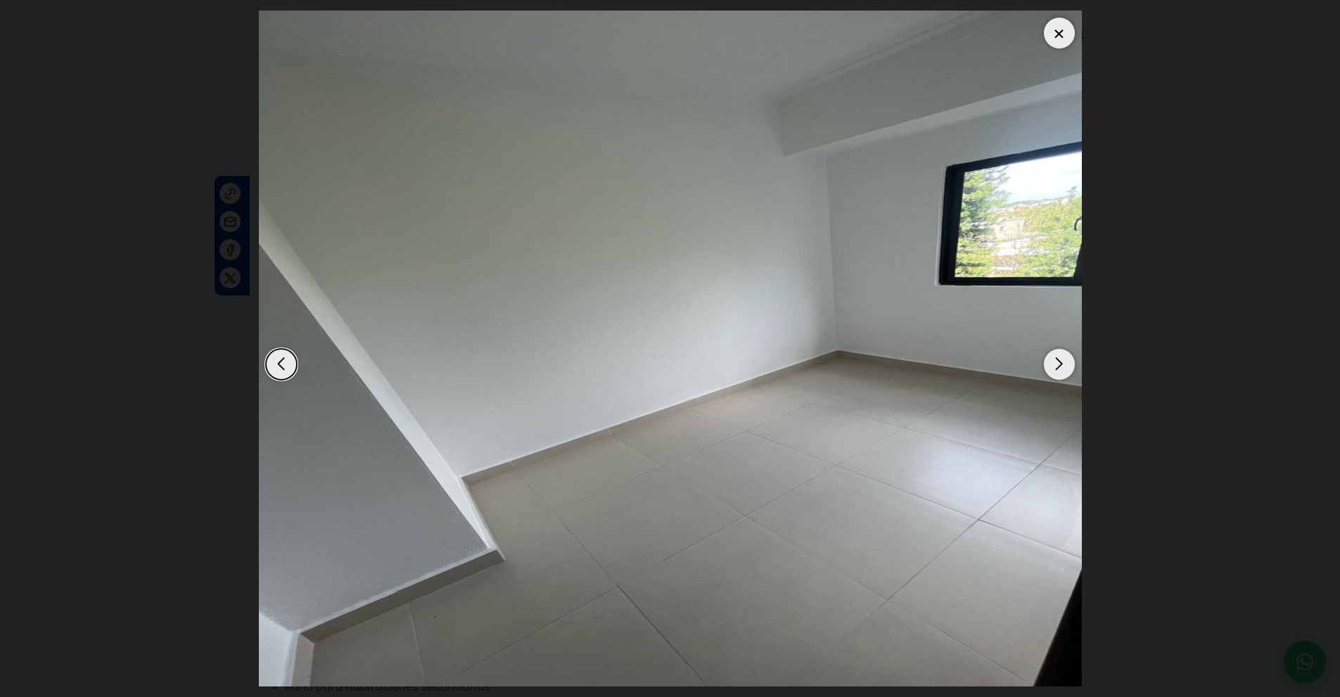
click at [1056, 362] on div "Next slide" at bounding box center [1059, 364] width 31 height 31
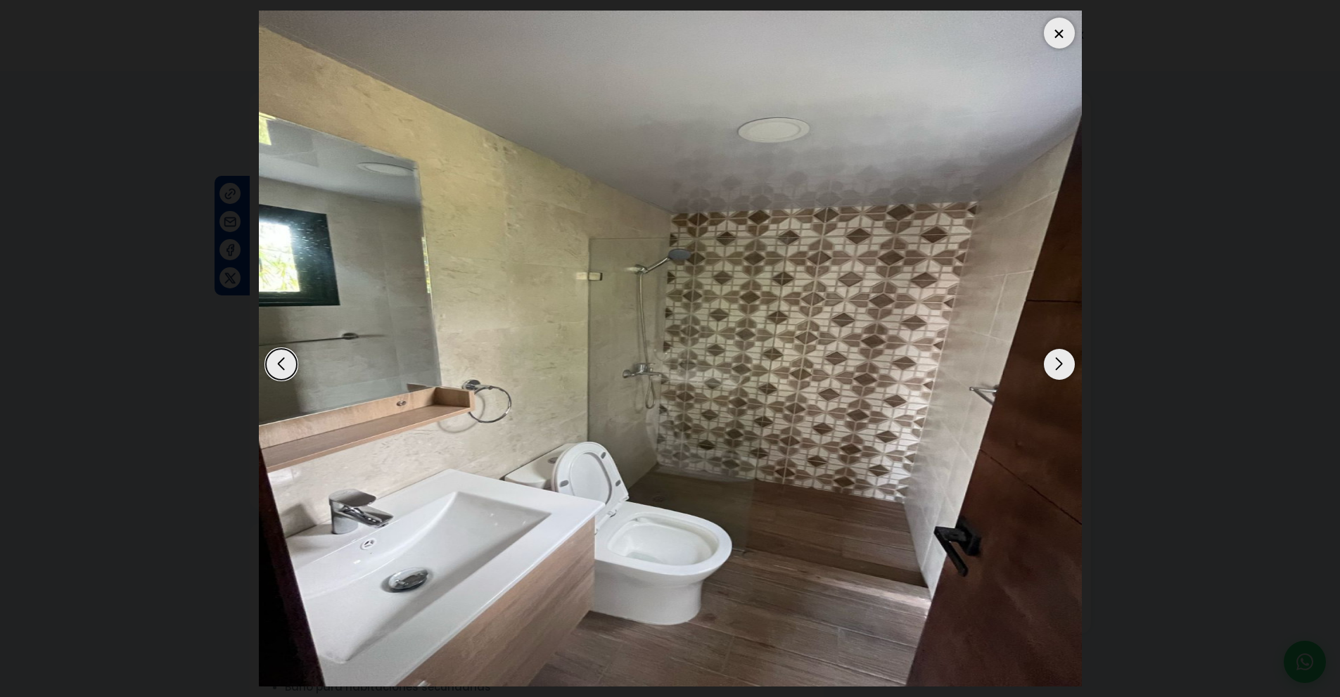
click at [1056, 362] on div "Next slide" at bounding box center [1059, 364] width 31 height 31
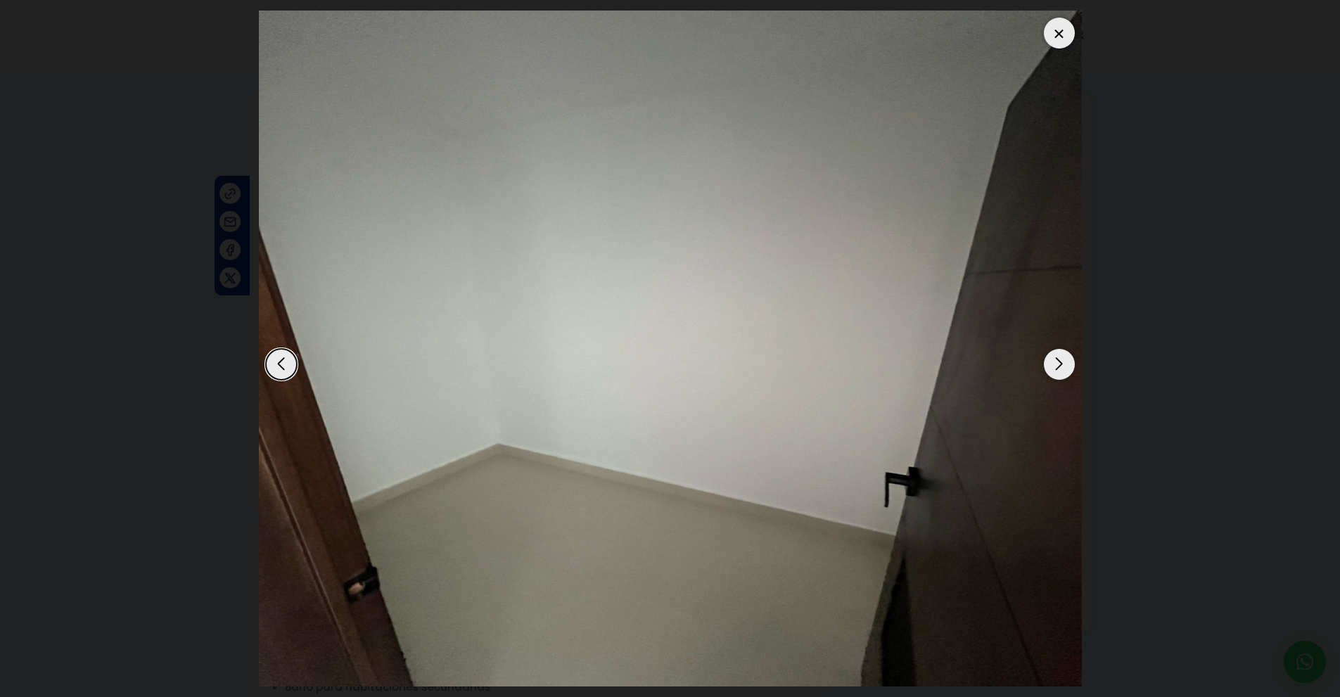
click at [1056, 362] on div "Next slide" at bounding box center [1059, 364] width 31 height 31
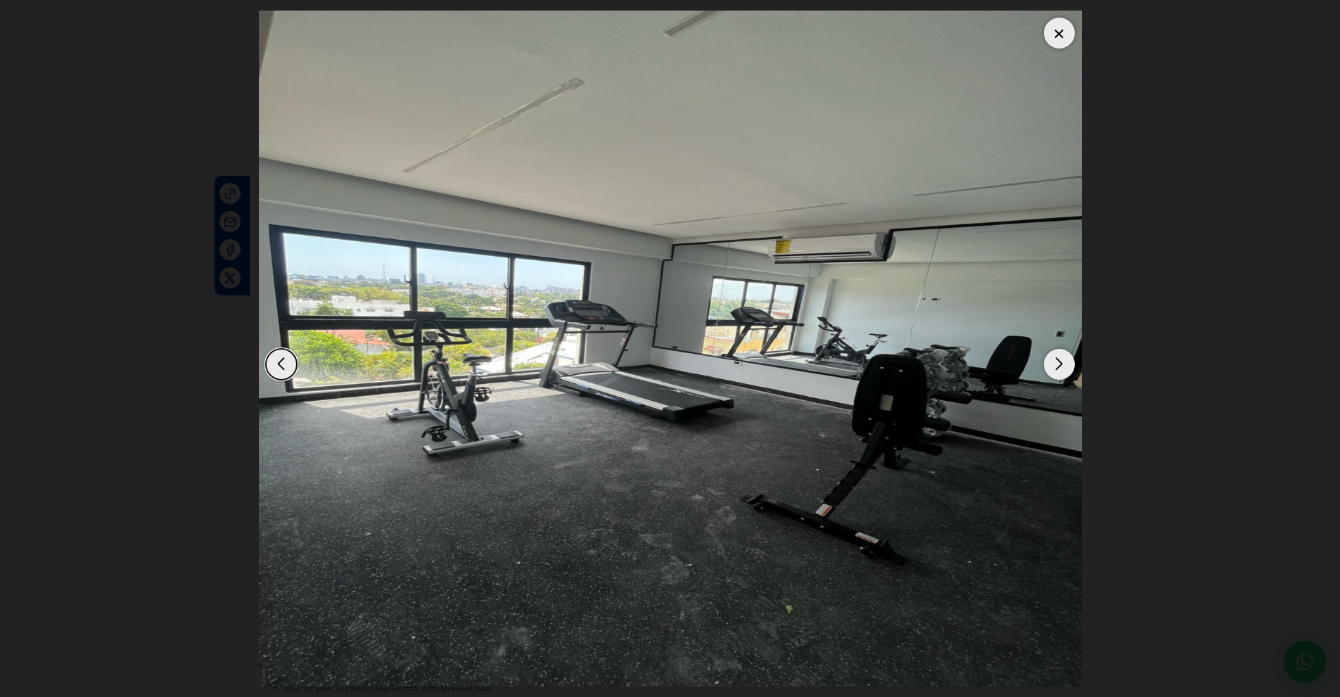
click at [1056, 362] on div "Next slide" at bounding box center [1059, 364] width 31 height 31
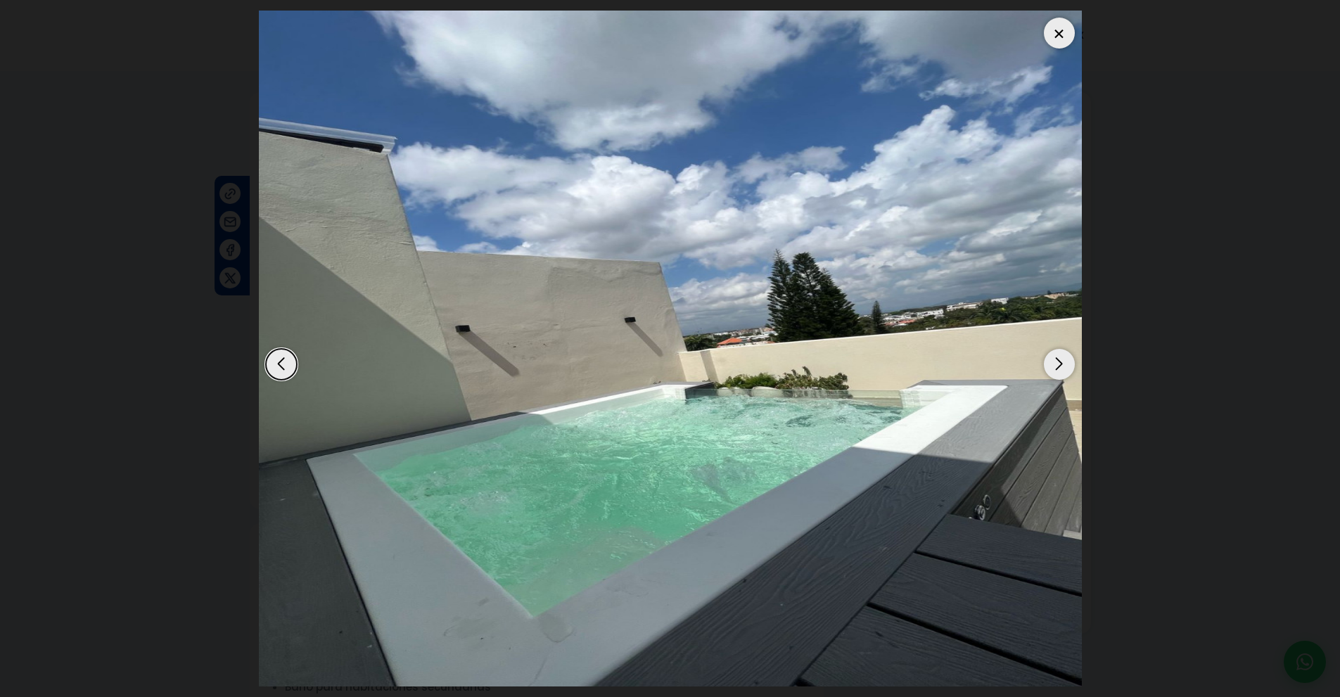
click at [1056, 362] on div "Next slide" at bounding box center [1059, 364] width 31 height 31
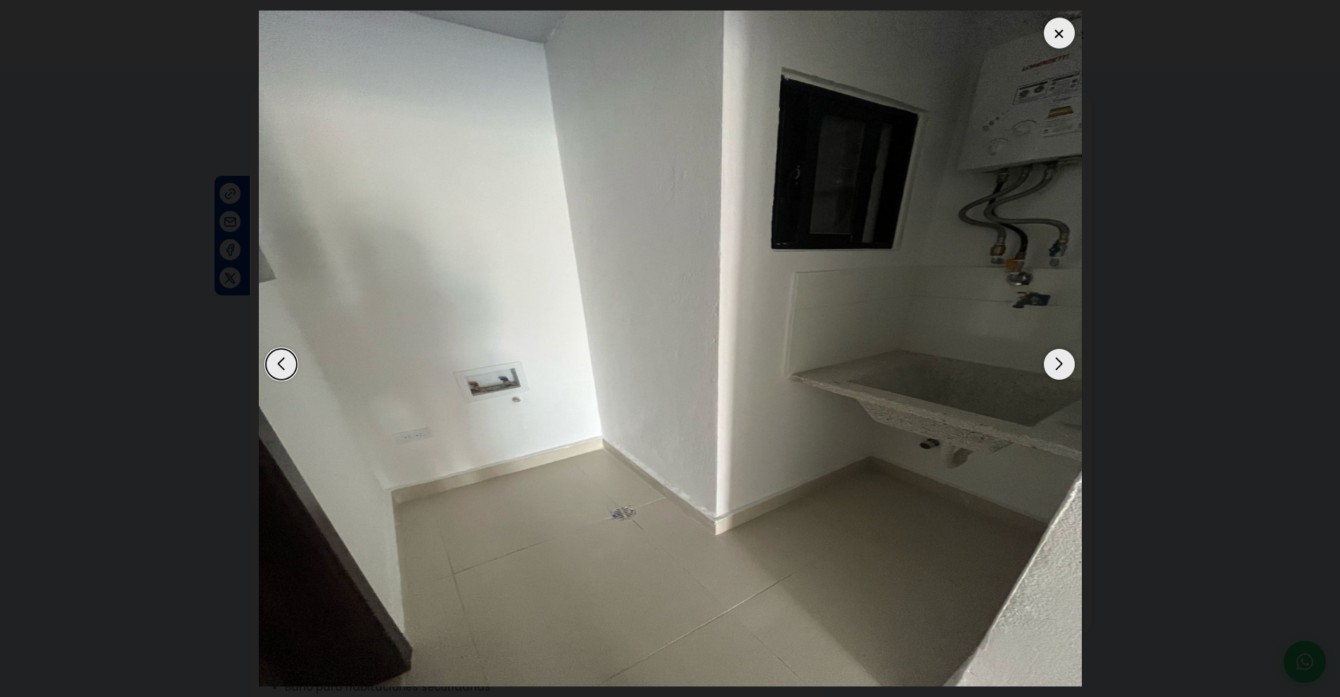
click at [1056, 362] on div "Next slide" at bounding box center [1059, 364] width 31 height 31
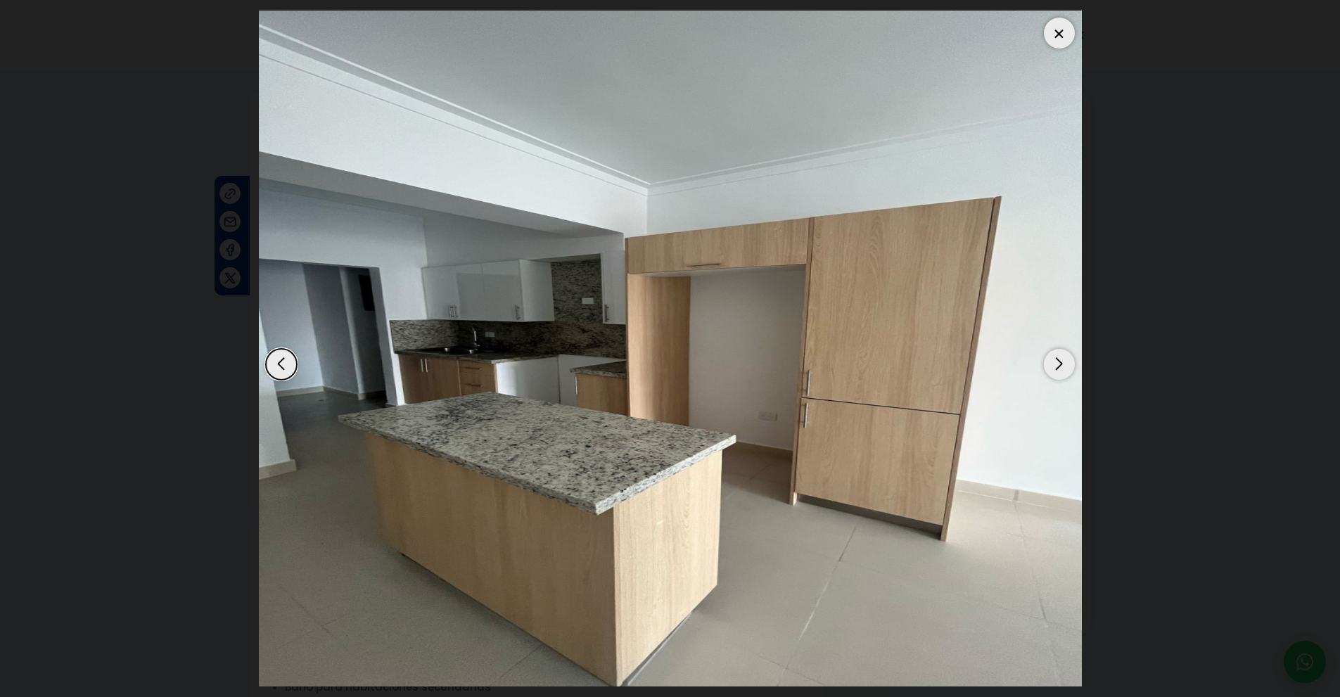
click at [1056, 362] on div "Next slide" at bounding box center [1059, 364] width 31 height 31
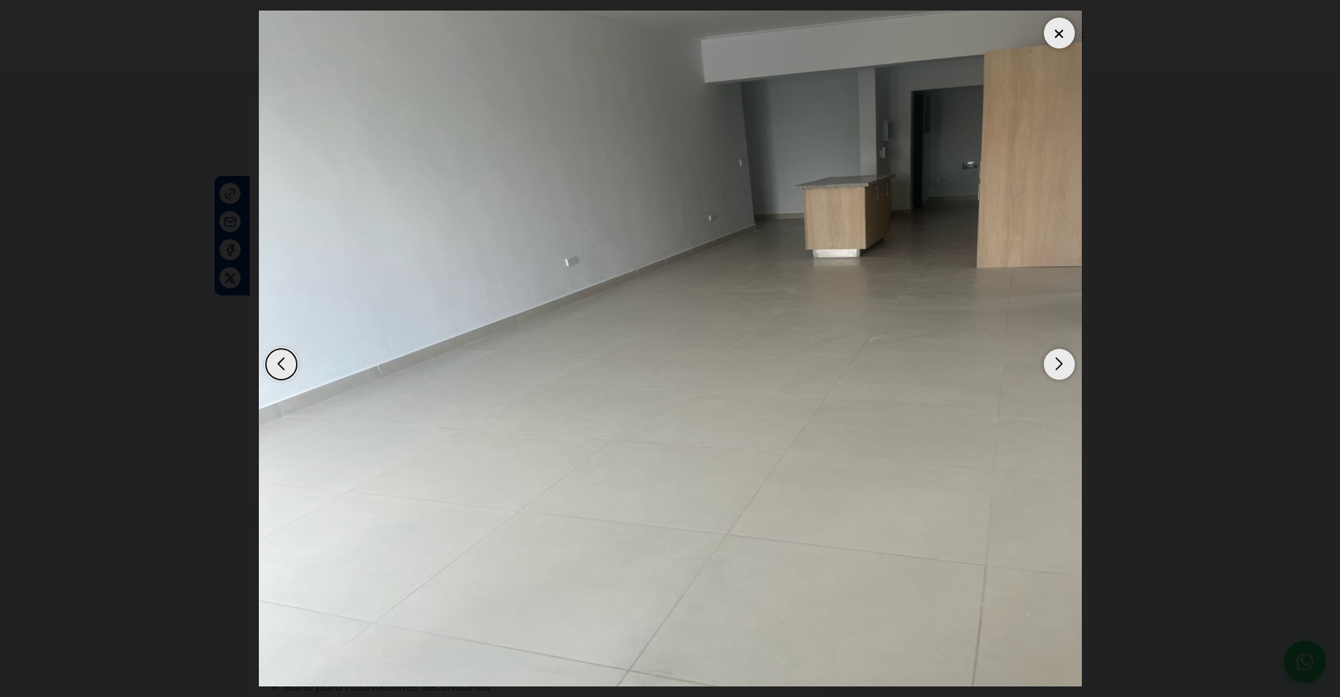
click at [1056, 362] on div "Next slide" at bounding box center [1059, 364] width 31 height 31
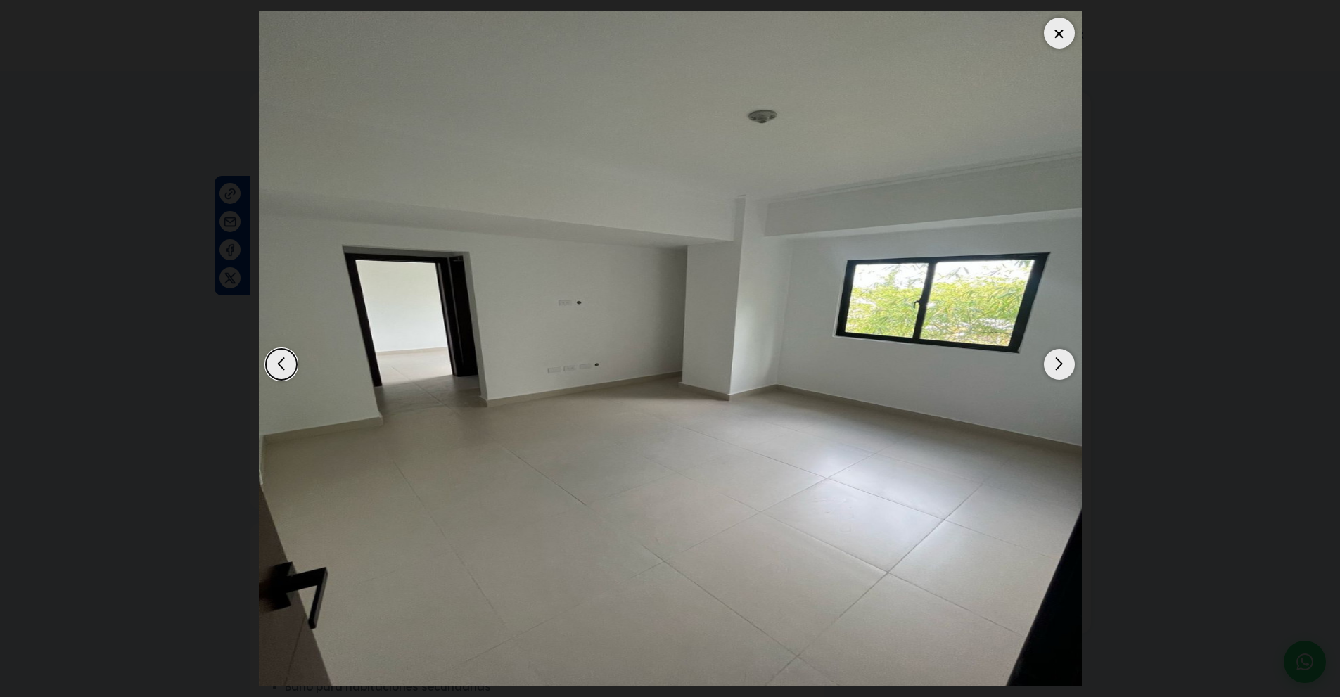
click at [1056, 362] on div "Next slide" at bounding box center [1059, 364] width 31 height 31
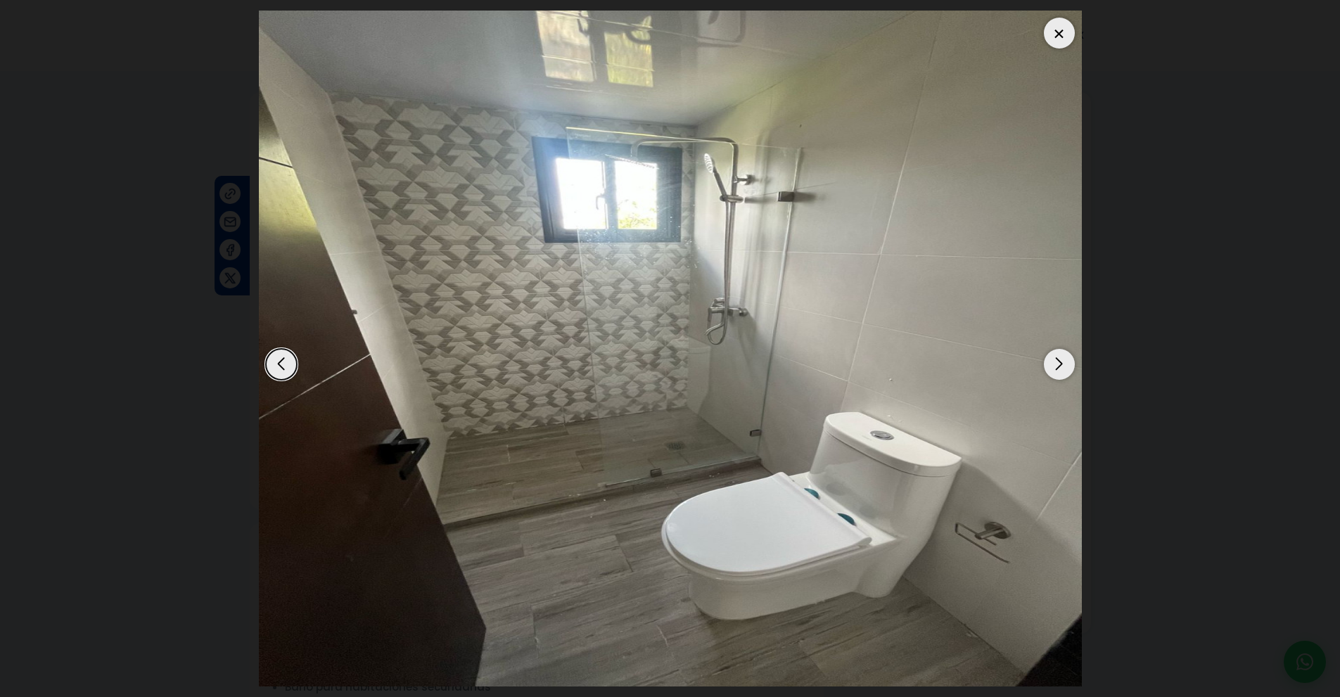
click at [1051, 34] on div at bounding box center [1059, 33] width 31 height 31
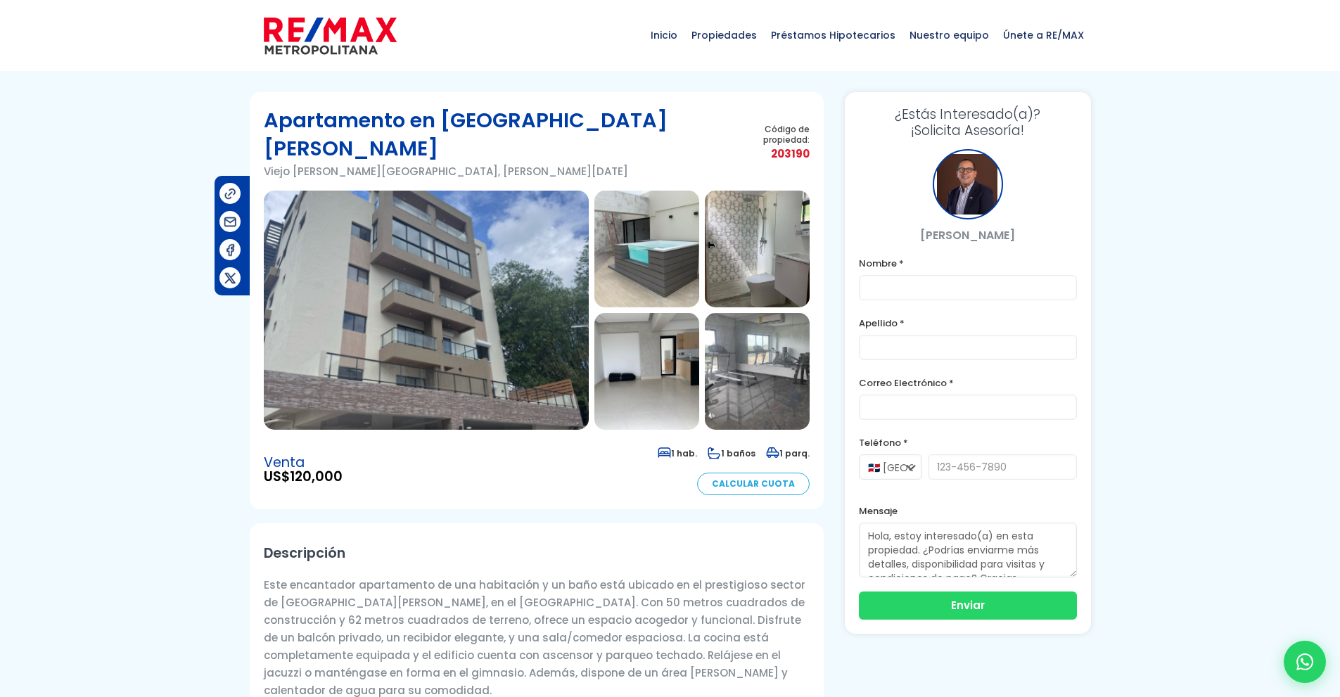
click at [464, 335] on img at bounding box center [426, 310] width 325 height 239
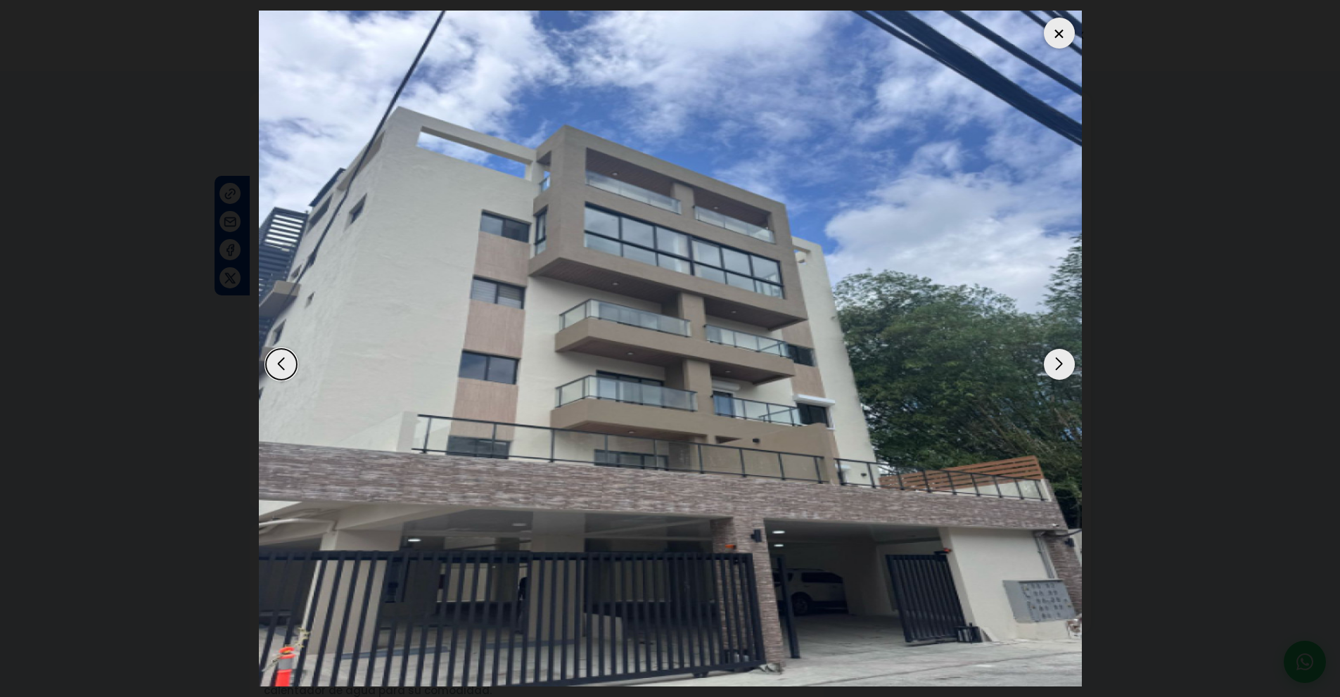
click at [1054, 363] on div "Next slide" at bounding box center [1059, 364] width 31 height 31
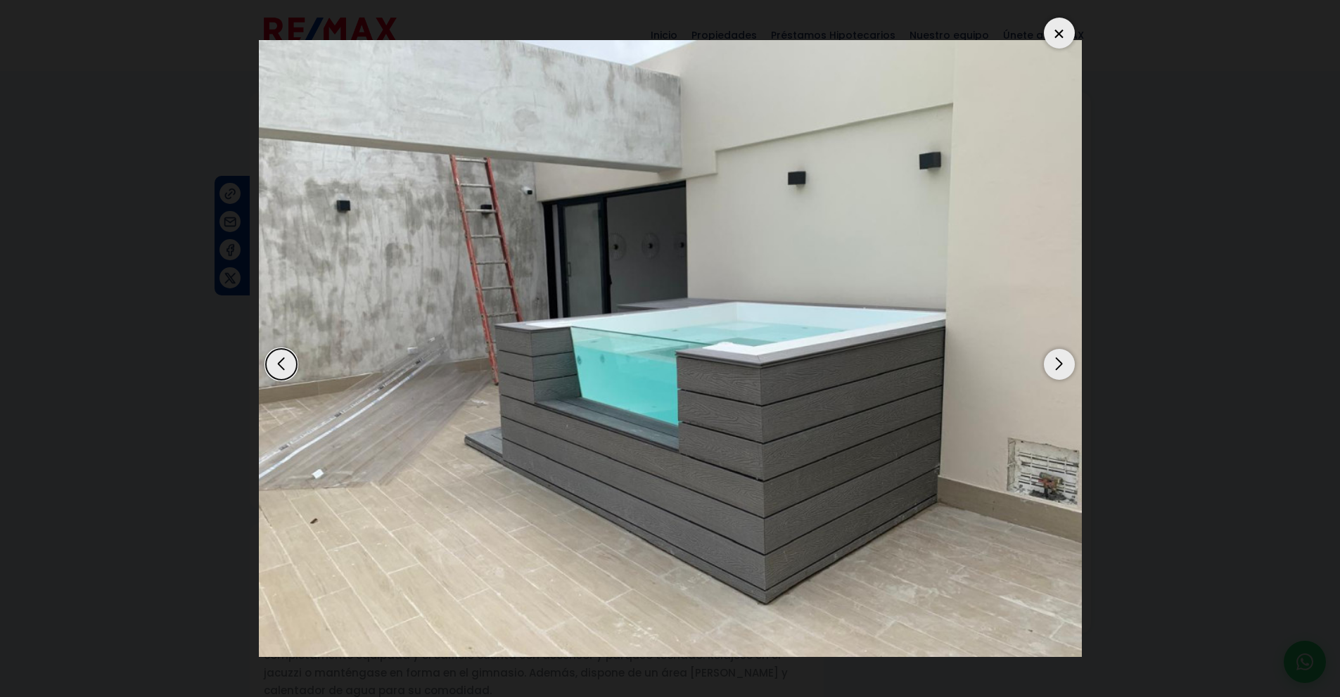
click at [1054, 363] on div "Next slide" at bounding box center [1059, 364] width 31 height 31
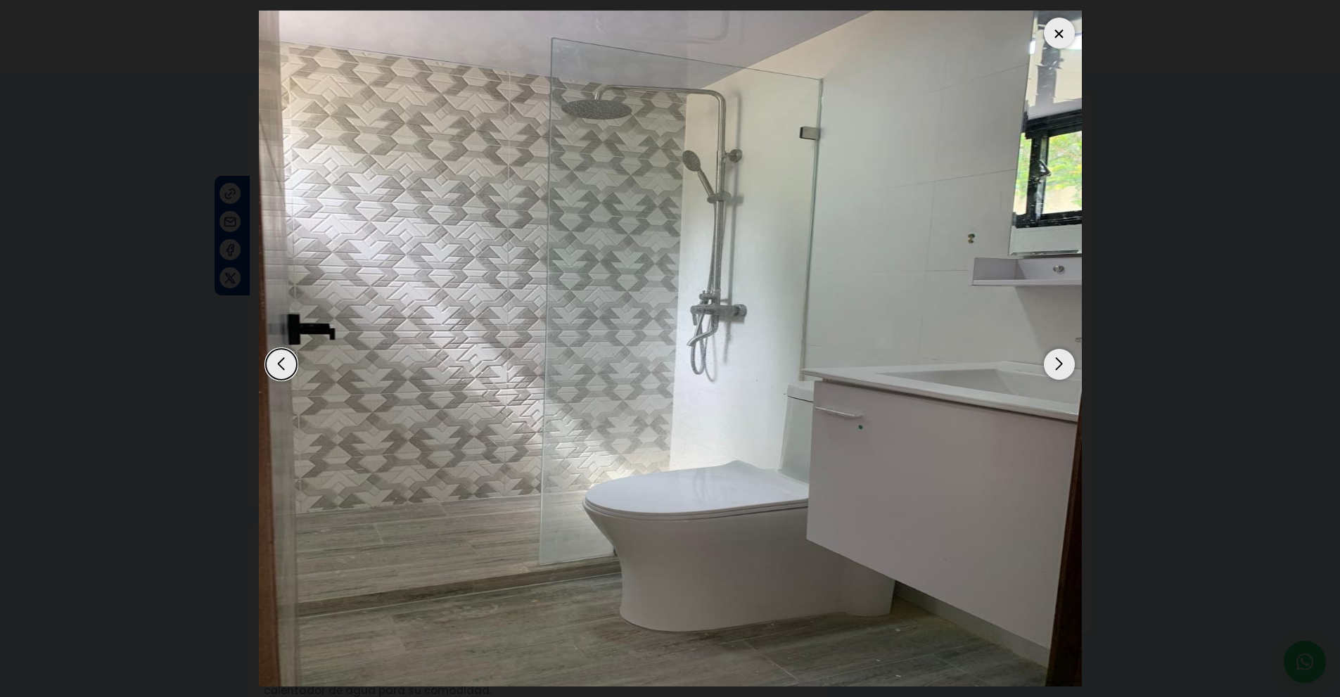
click at [1054, 363] on div "Next slide" at bounding box center [1059, 364] width 31 height 31
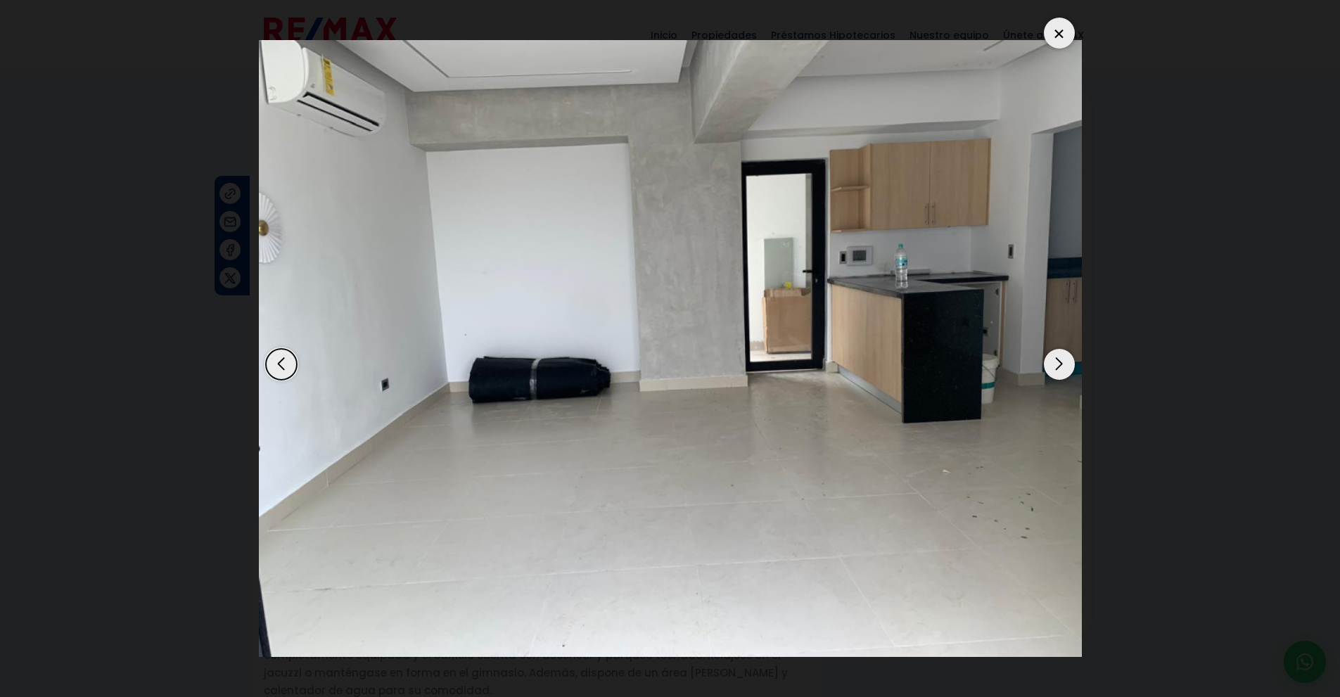
click at [1054, 363] on div "Next slide" at bounding box center [1059, 364] width 31 height 31
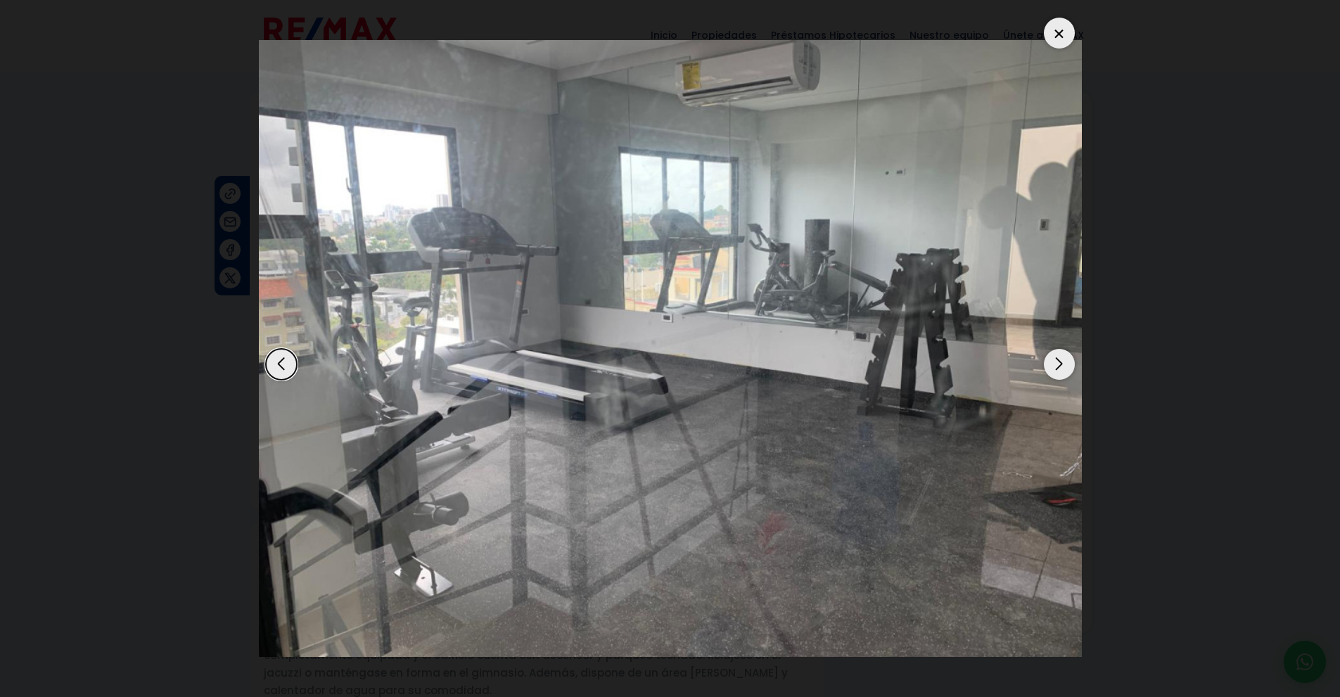
click at [1054, 363] on div "Next slide" at bounding box center [1059, 364] width 31 height 31
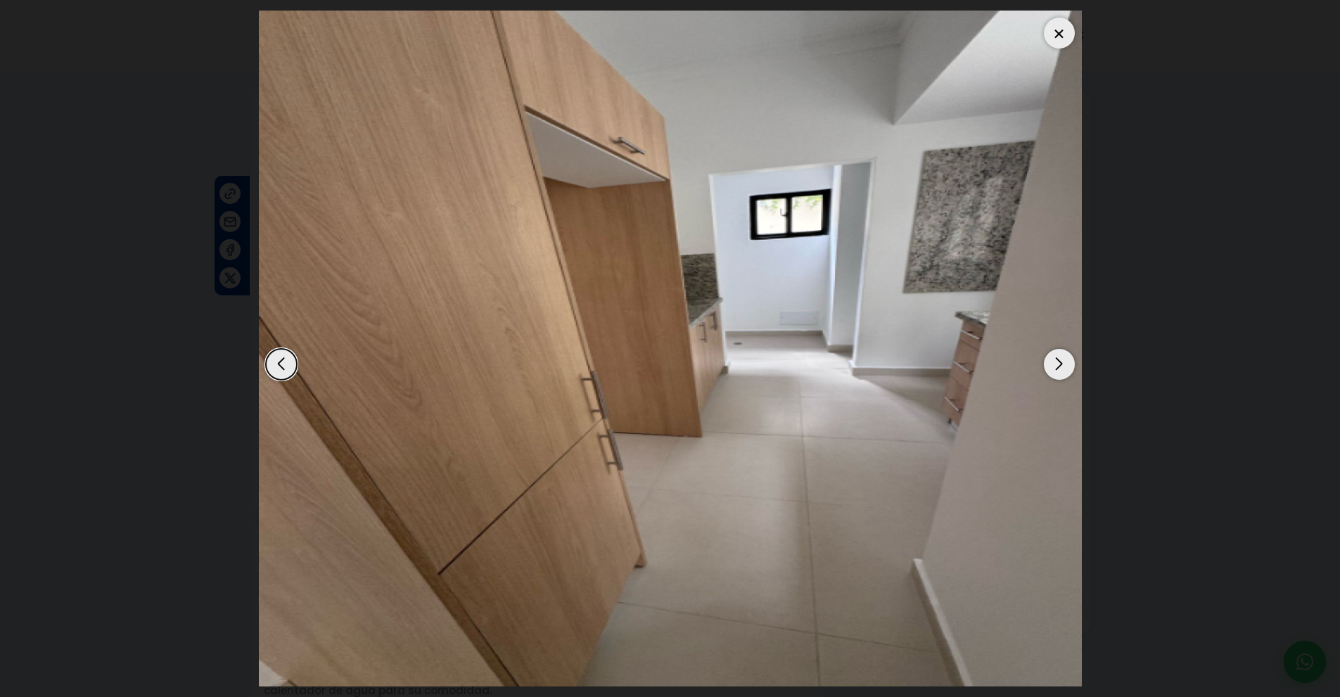
click at [1054, 363] on div "Next slide" at bounding box center [1059, 364] width 31 height 31
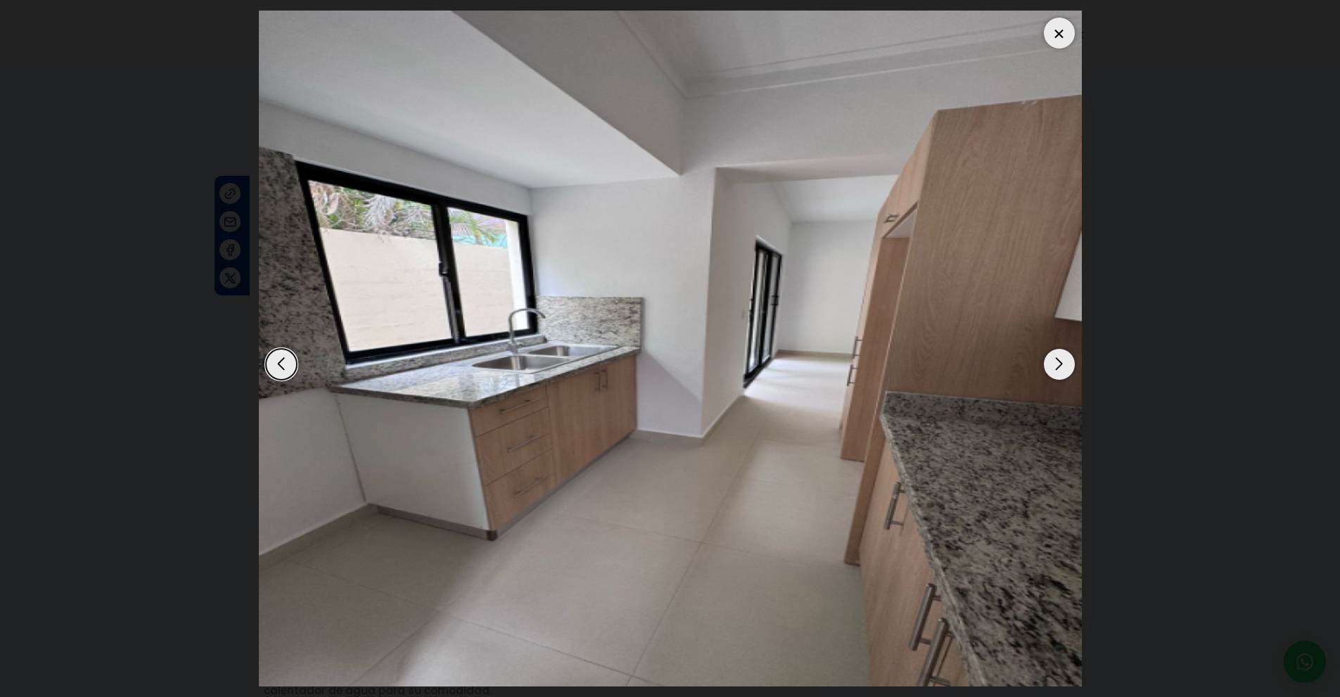
click at [1054, 363] on div "Next slide" at bounding box center [1059, 364] width 31 height 31
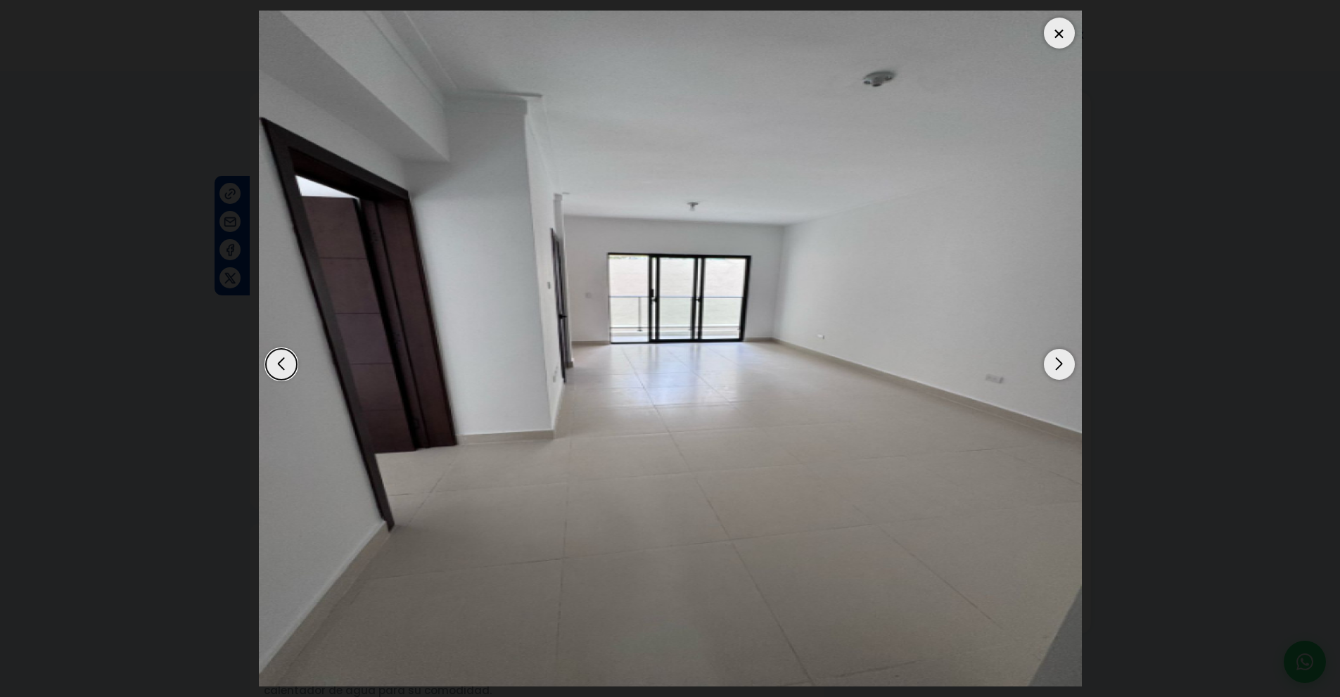
click at [1054, 363] on div "Next slide" at bounding box center [1059, 364] width 31 height 31
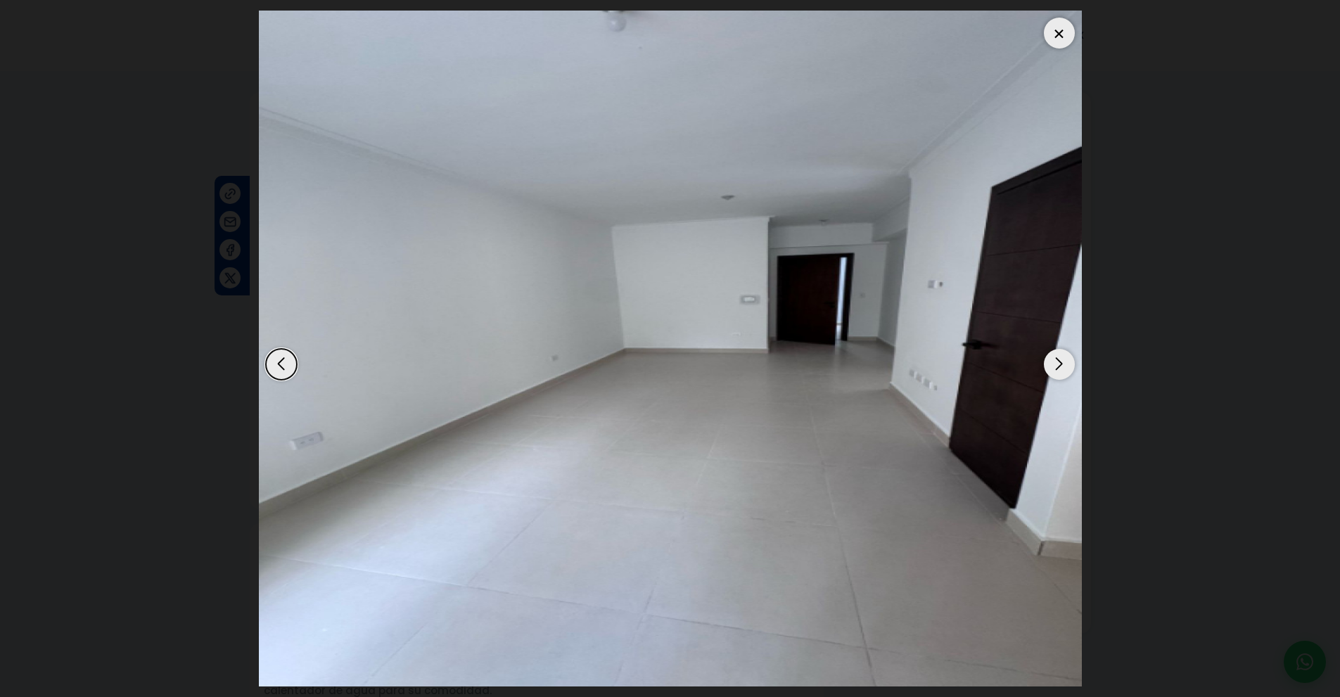
click at [1054, 363] on div "Next slide" at bounding box center [1059, 364] width 31 height 31
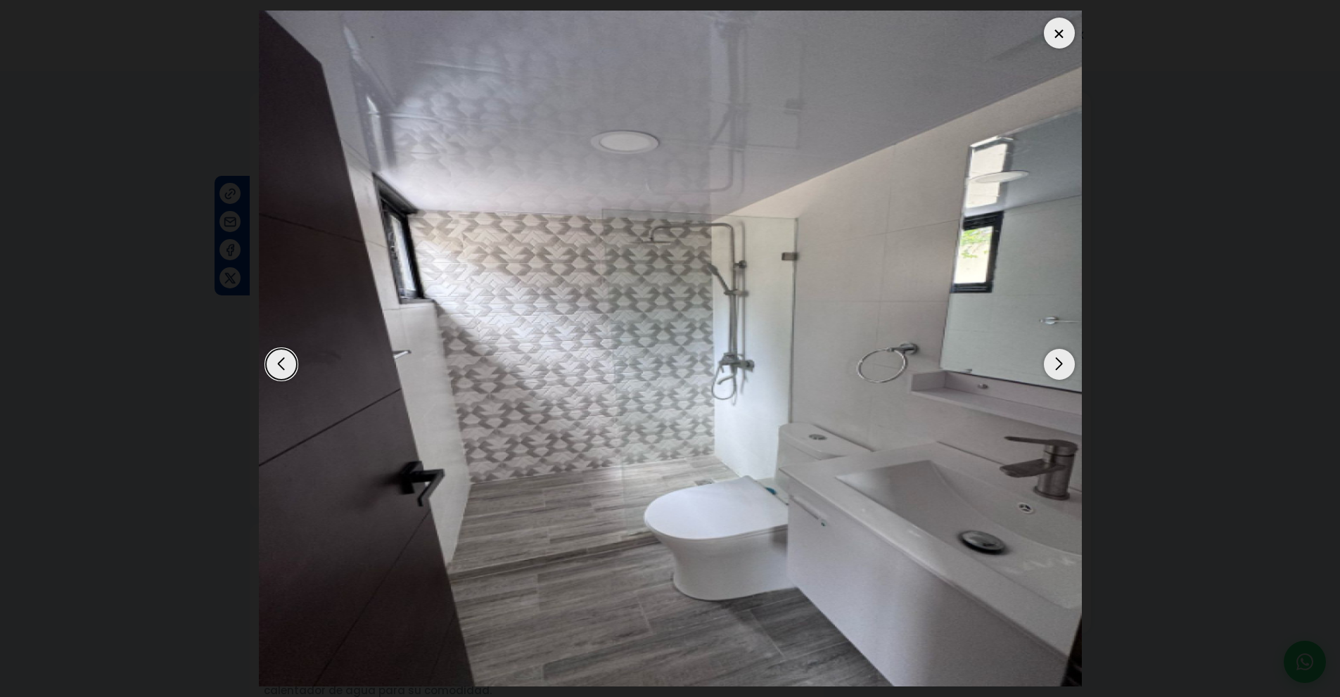
click at [1054, 363] on div "Next slide" at bounding box center [1059, 364] width 31 height 31
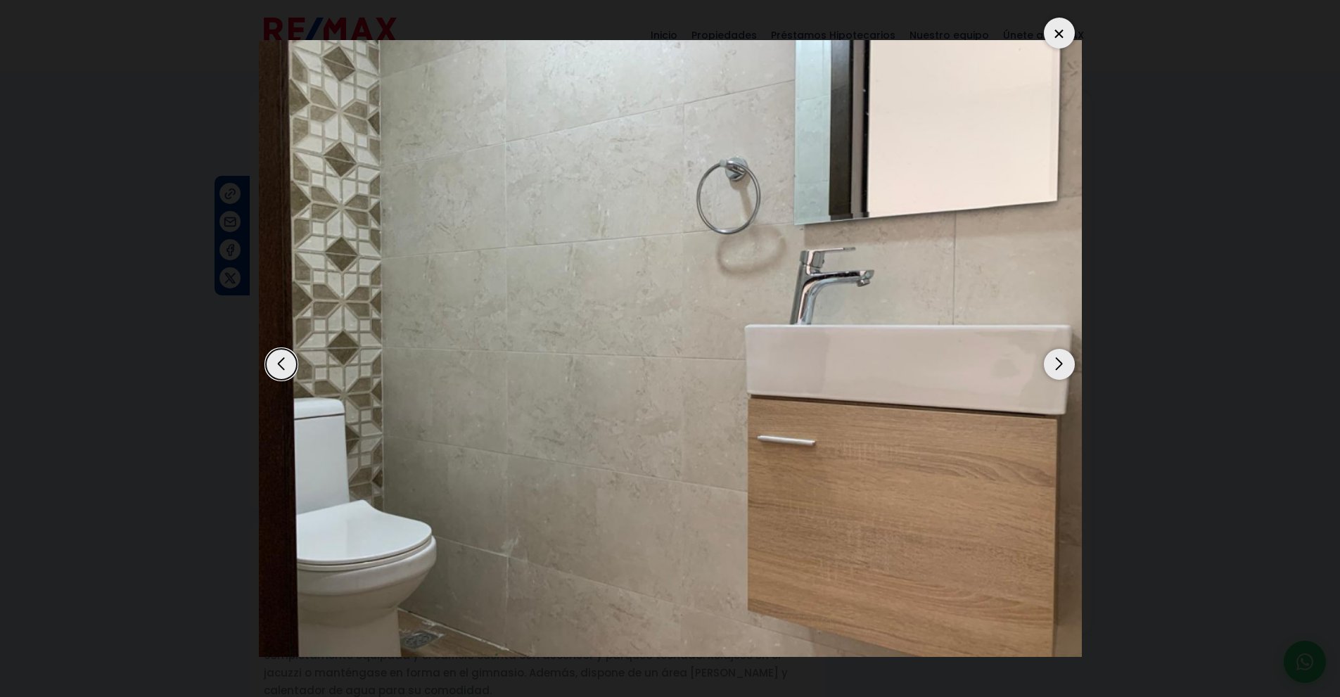
click at [1054, 363] on div "Next slide" at bounding box center [1059, 364] width 31 height 31
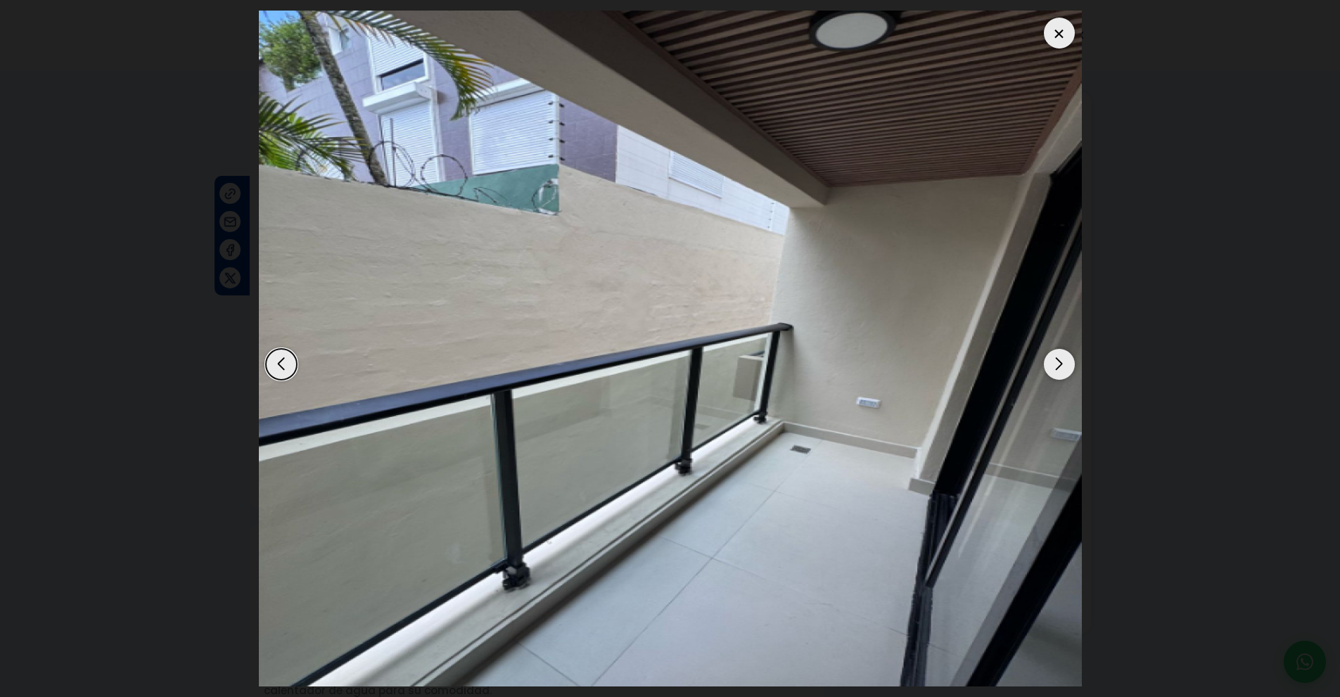
click at [1054, 363] on div "Next slide" at bounding box center [1059, 364] width 31 height 31
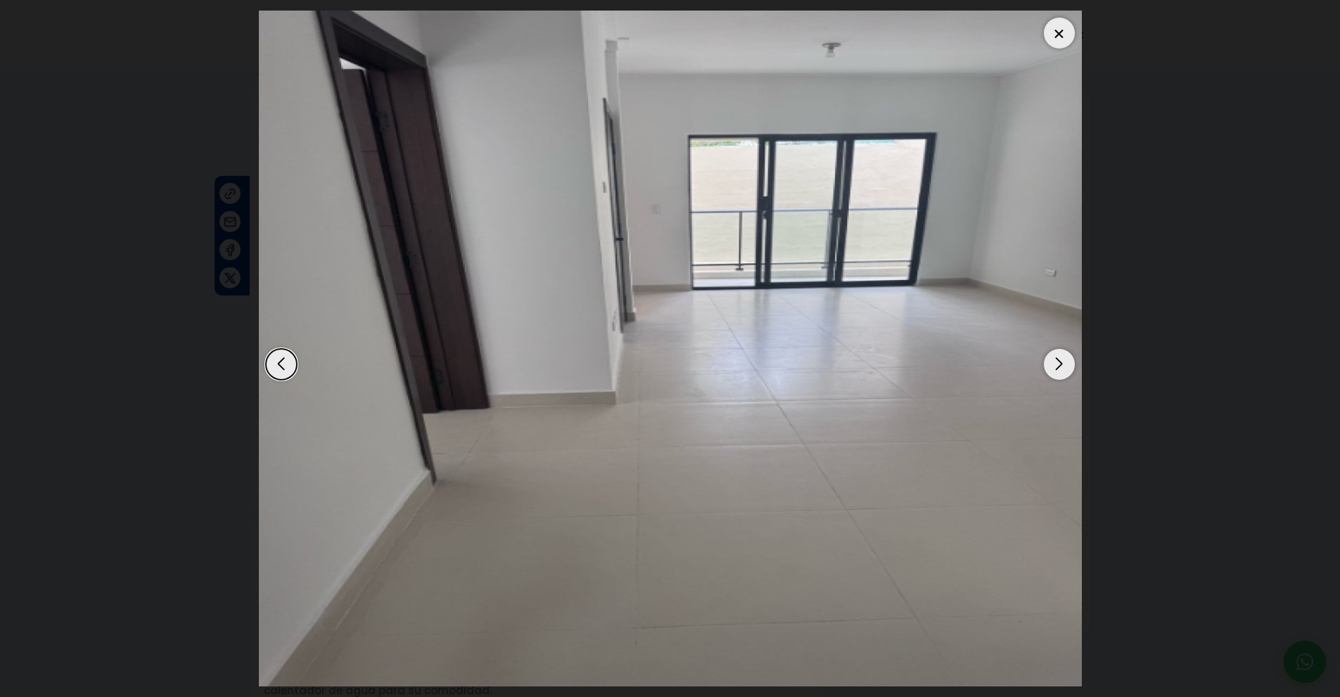
click at [281, 359] on div "Previous slide" at bounding box center [281, 364] width 31 height 31
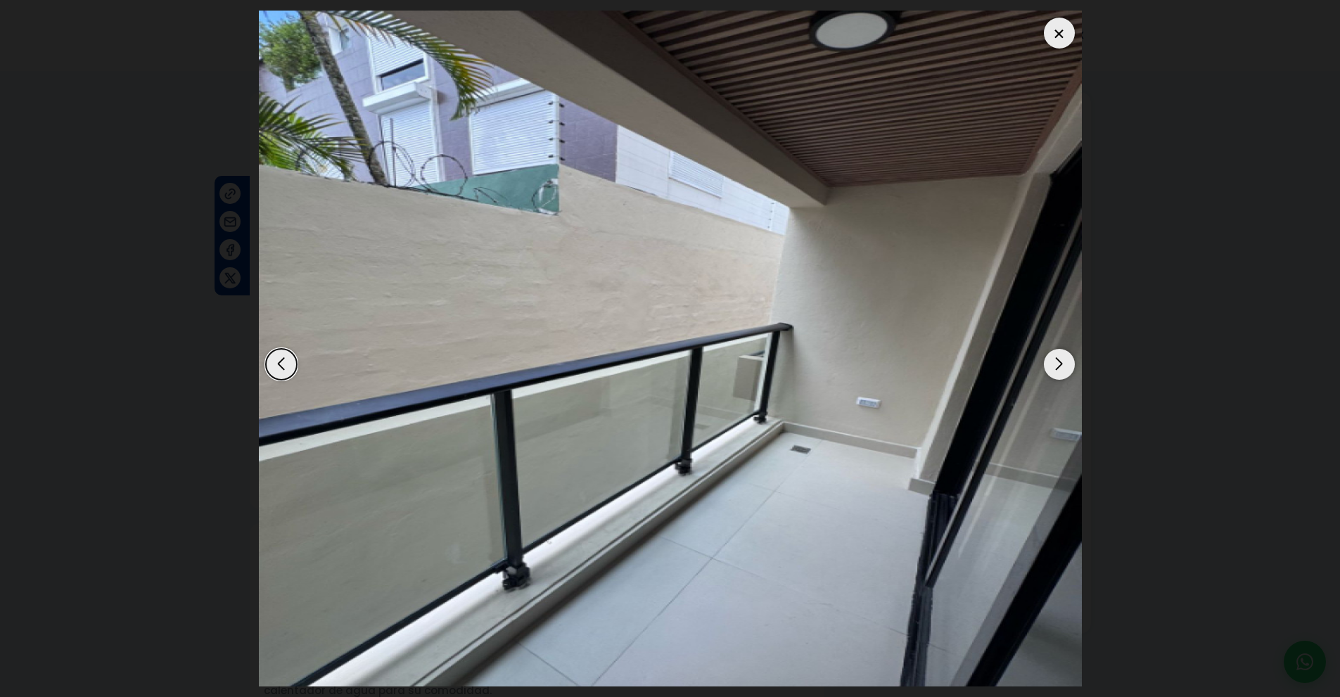
click at [1073, 366] on div "Next slide" at bounding box center [1059, 364] width 31 height 31
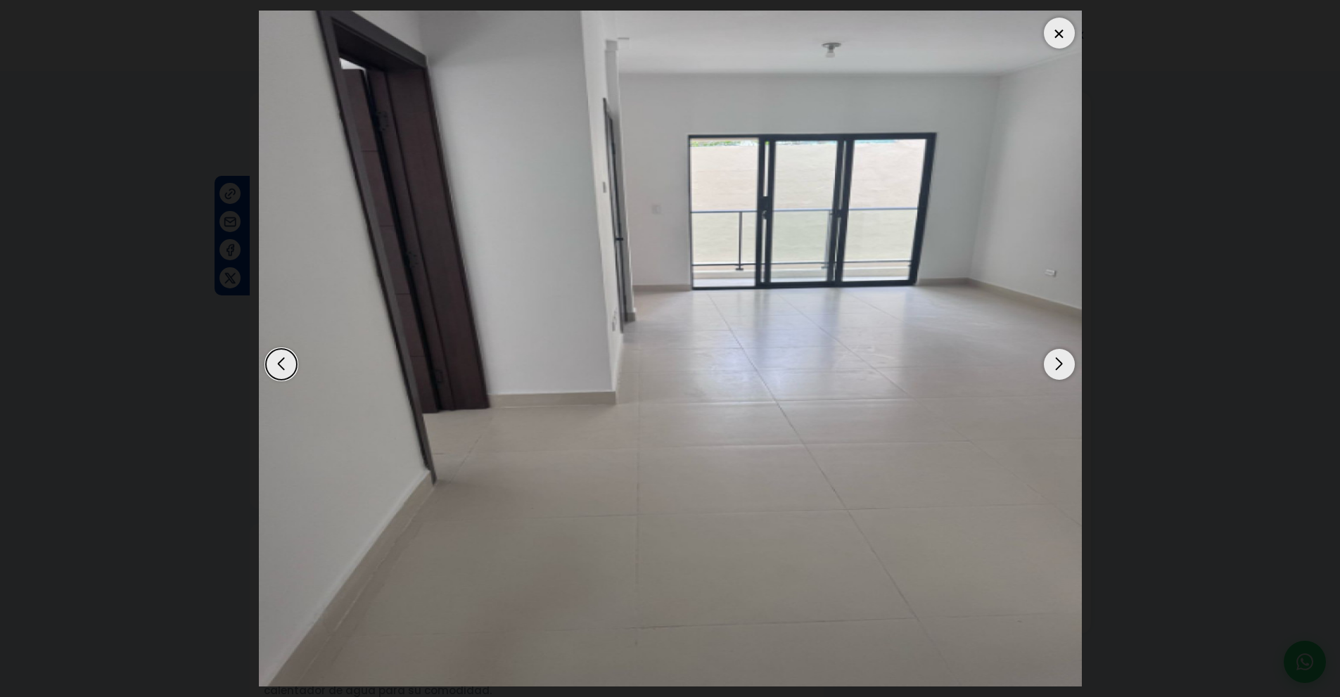
click at [1073, 366] on div "Next slide" at bounding box center [1059, 364] width 31 height 31
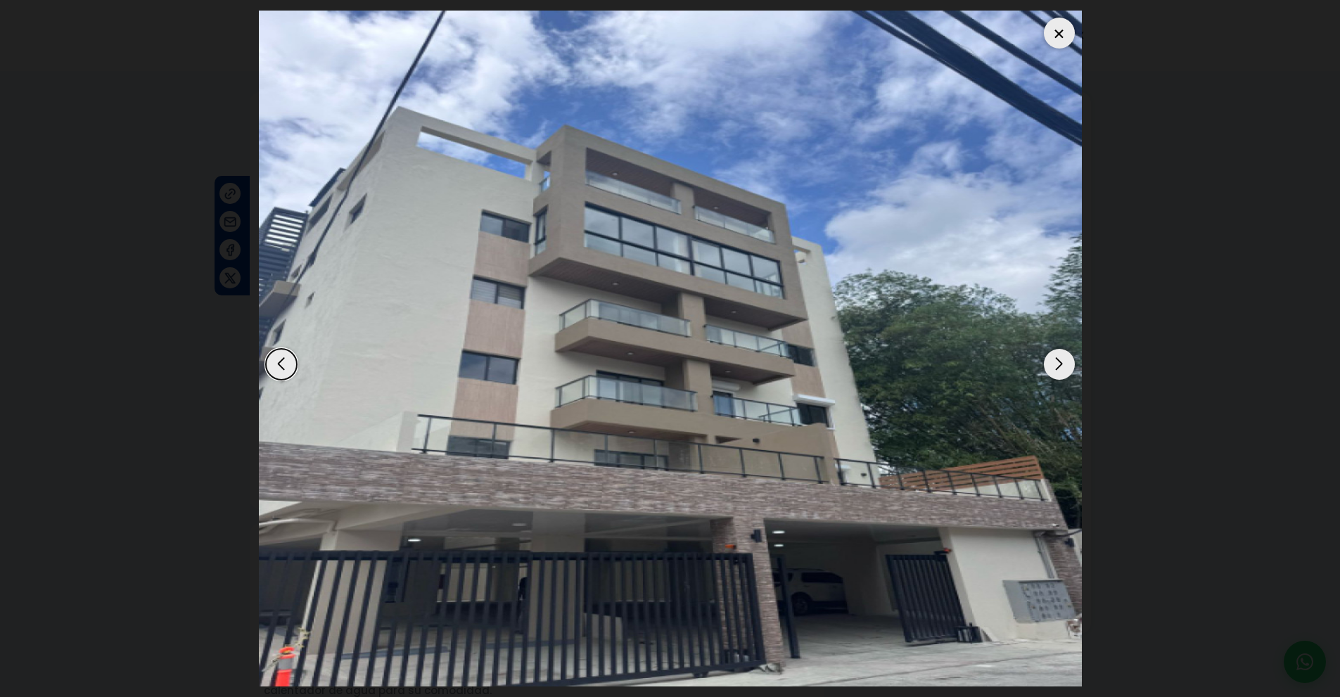
click at [1059, 35] on div at bounding box center [1059, 33] width 31 height 31
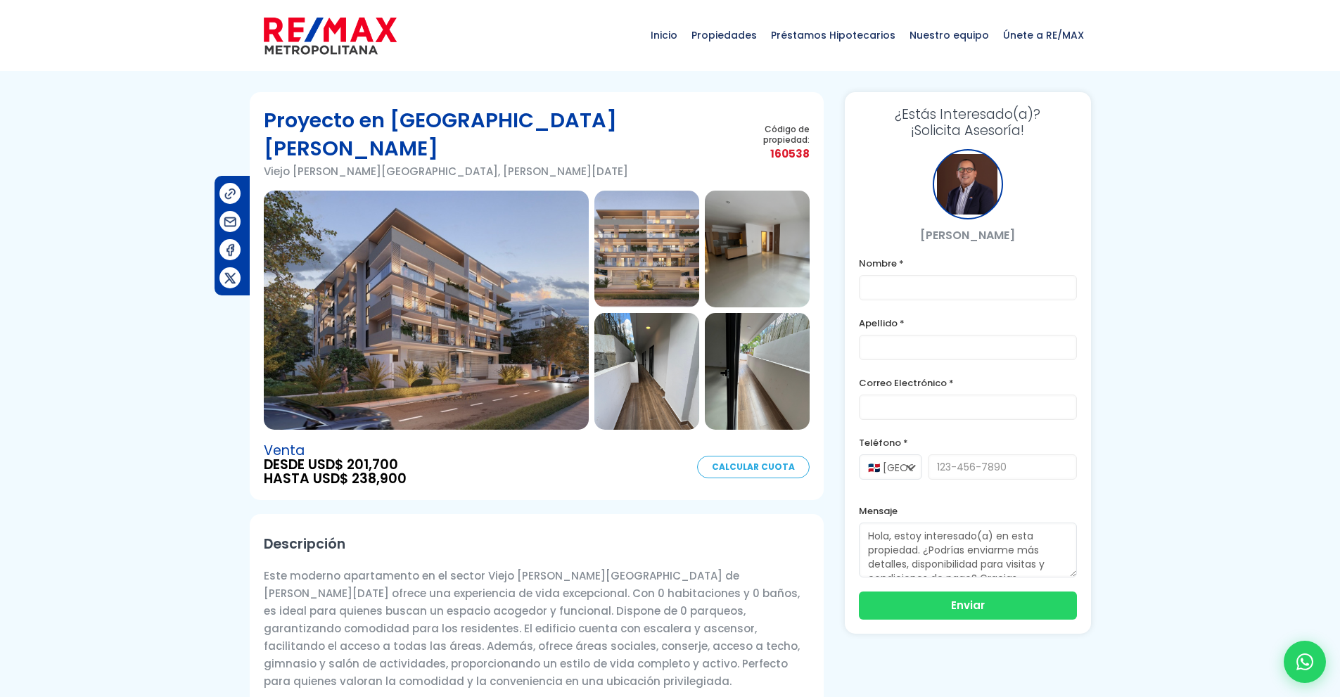
click at [524, 293] on img at bounding box center [426, 310] width 325 height 239
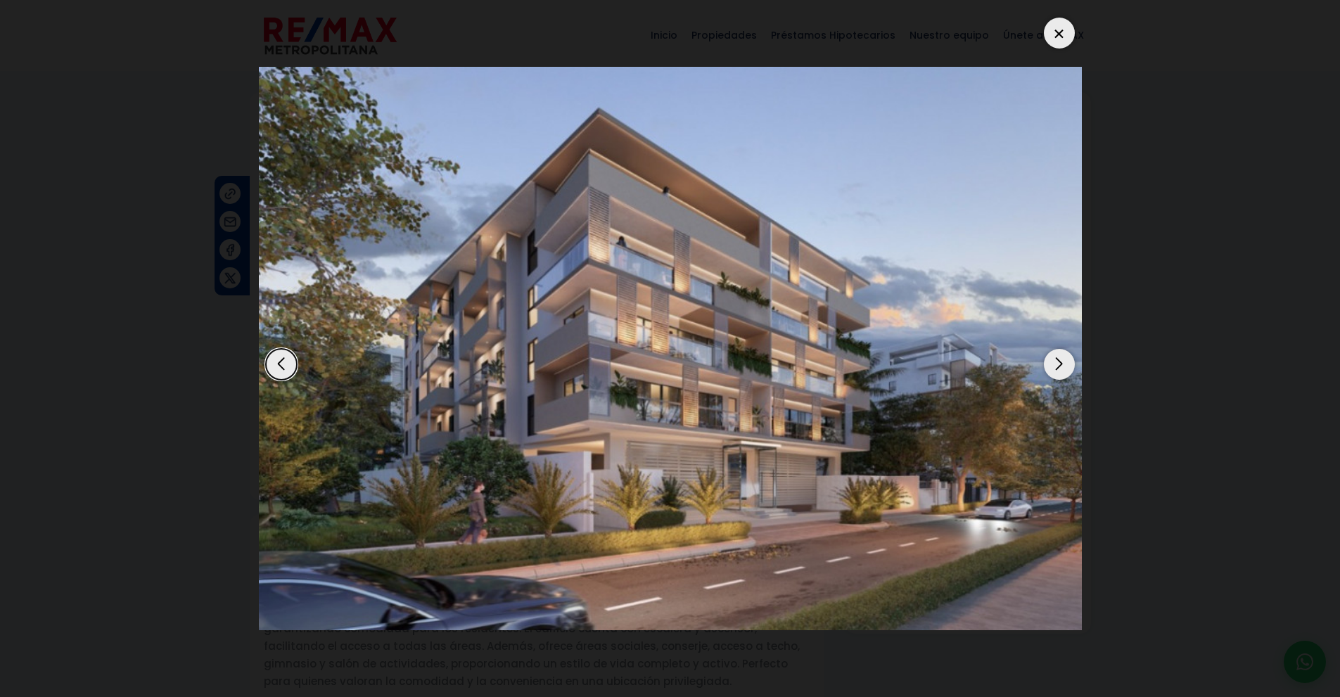
click at [1054, 357] on div "Next slide" at bounding box center [1059, 364] width 31 height 31
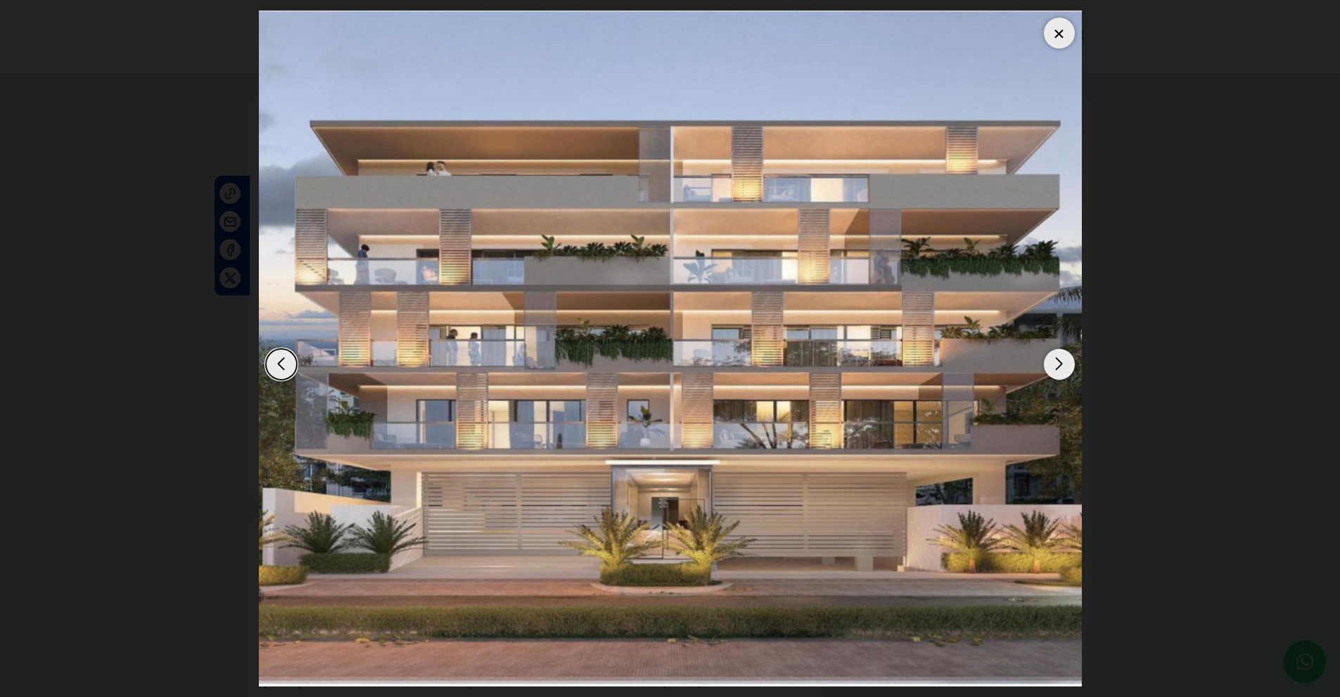
click at [1054, 357] on div "Next slide" at bounding box center [1059, 364] width 31 height 31
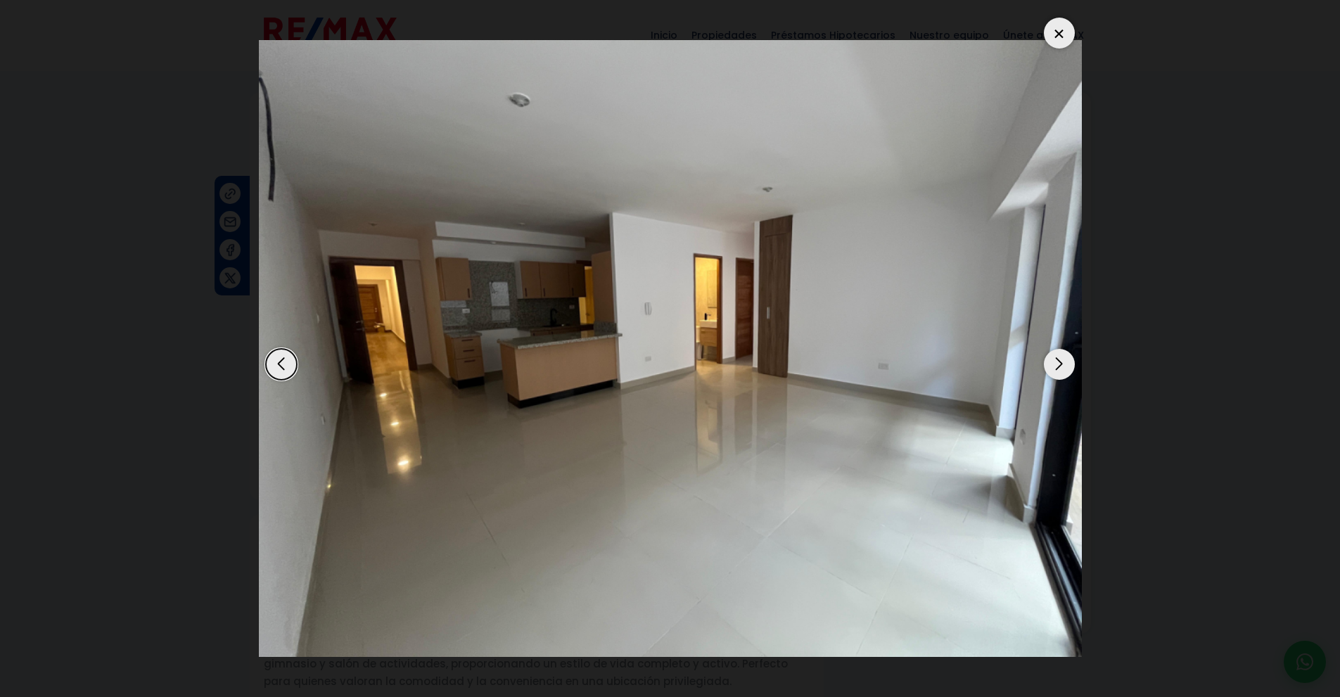
click at [1054, 357] on div "Next slide" at bounding box center [1059, 364] width 31 height 31
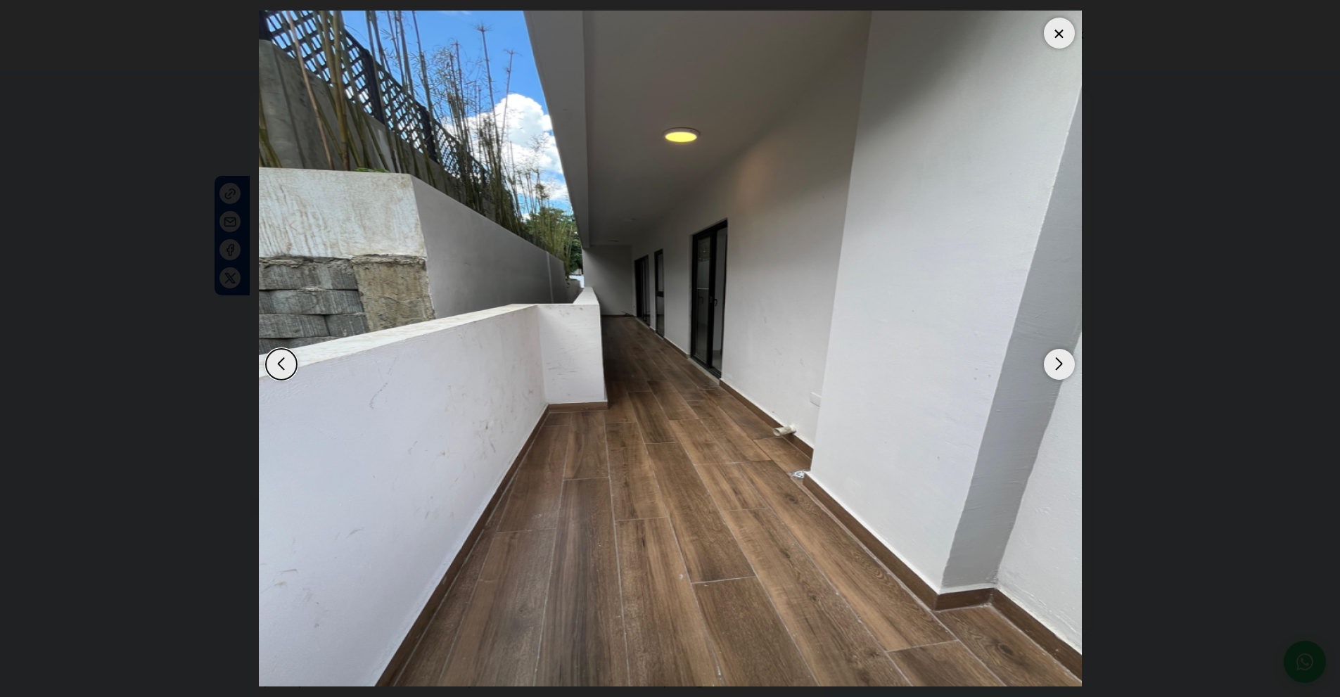
click at [289, 361] on div "Previous slide" at bounding box center [281, 364] width 31 height 31
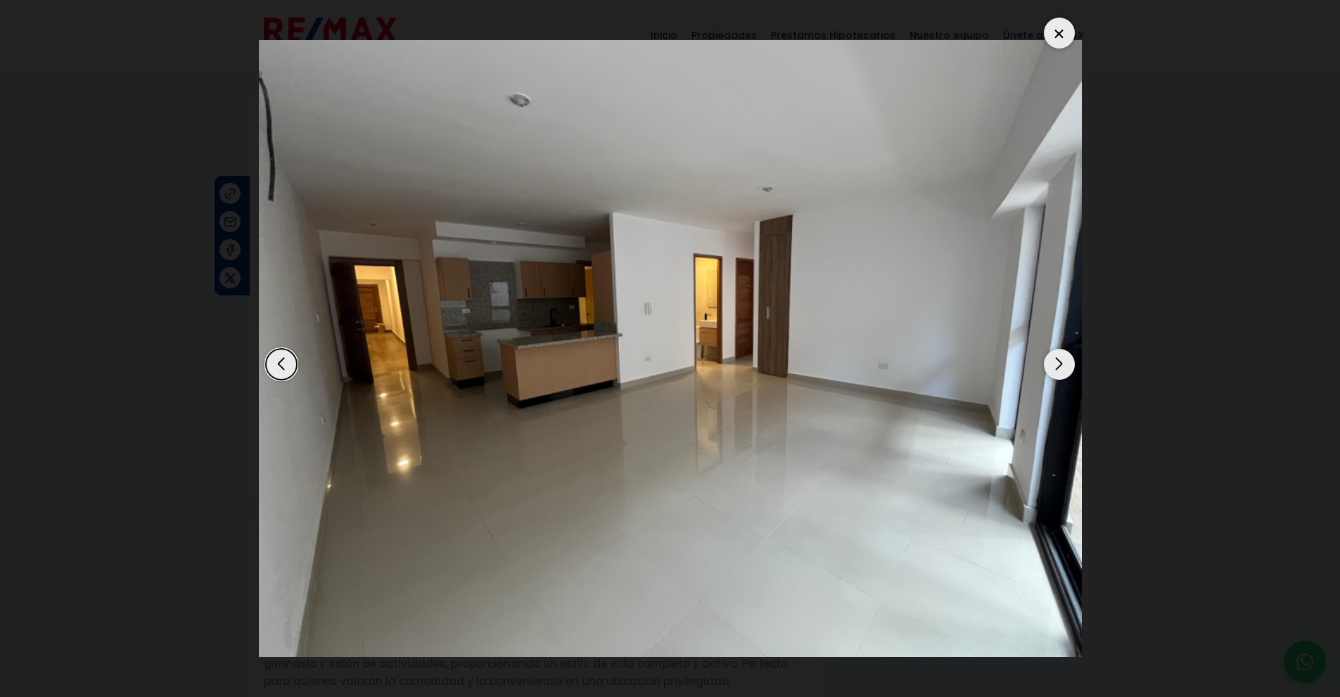
click at [1056, 370] on div "Next slide" at bounding box center [1059, 364] width 31 height 31
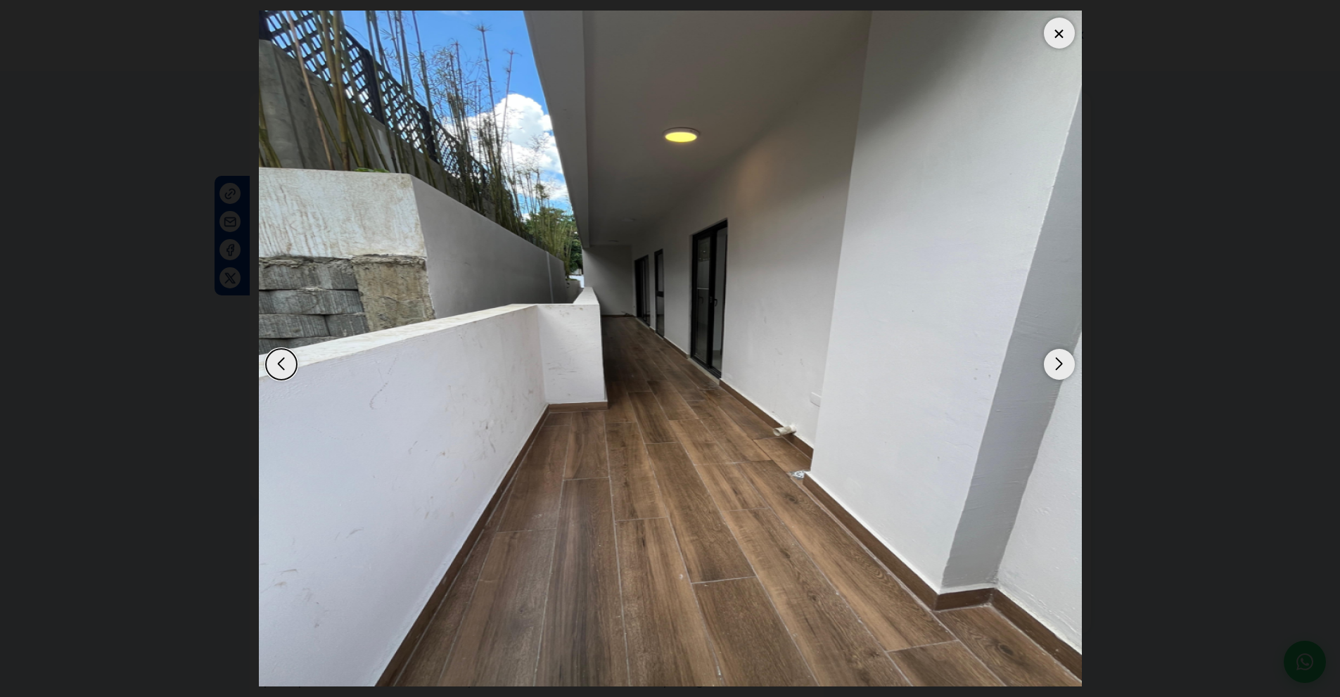
click at [1056, 370] on div "Next slide" at bounding box center [1059, 364] width 31 height 31
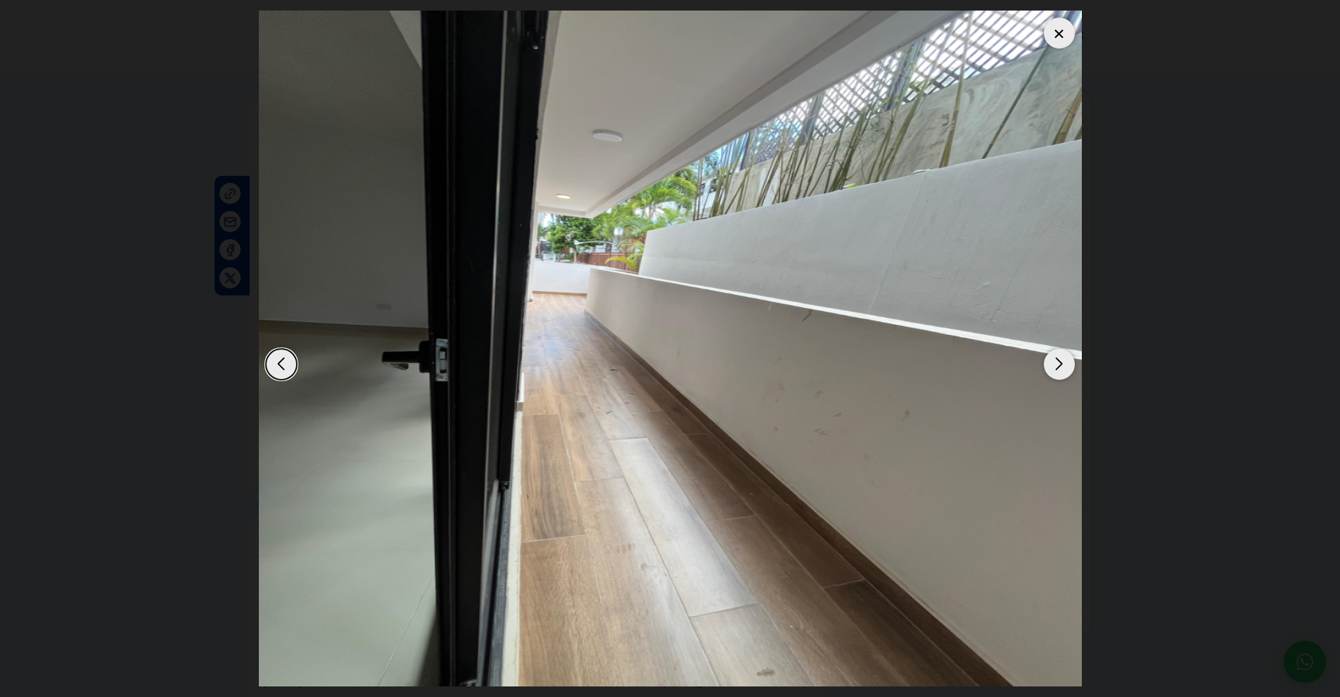
click at [1056, 370] on div "Next slide" at bounding box center [1059, 364] width 31 height 31
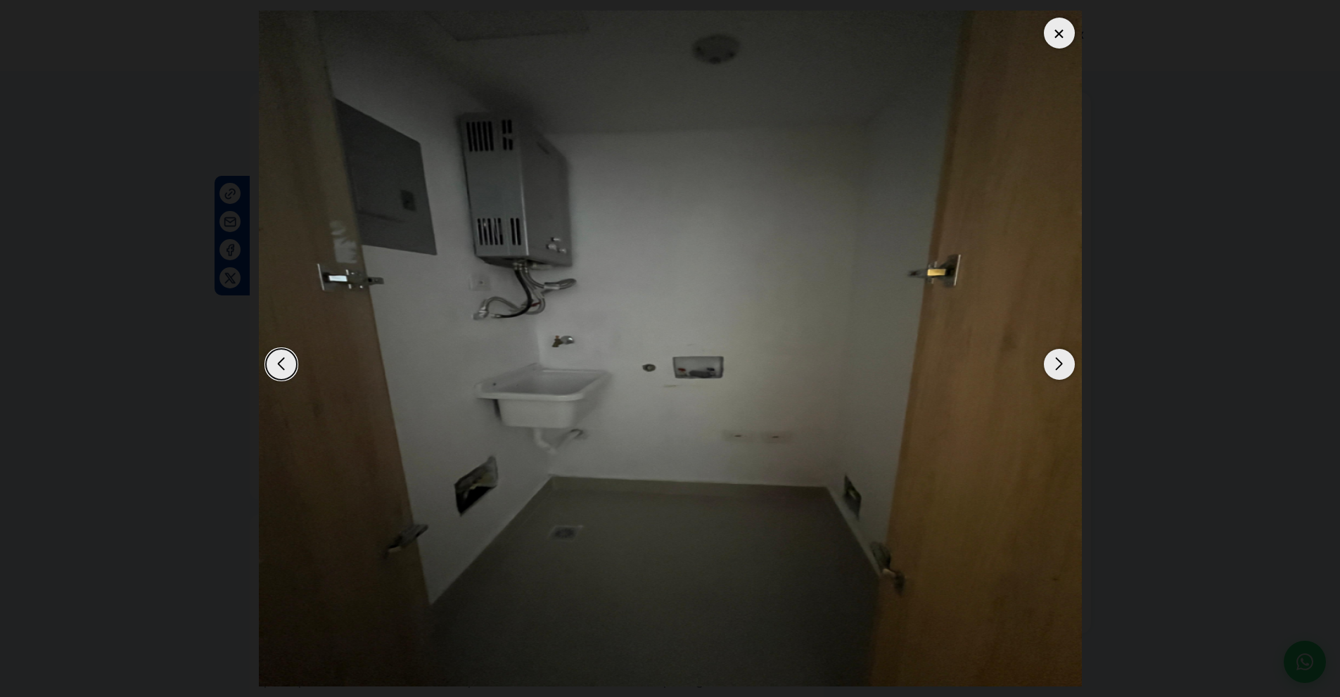
click at [1056, 370] on div "Next slide" at bounding box center [1059, 364] width 31 height 31
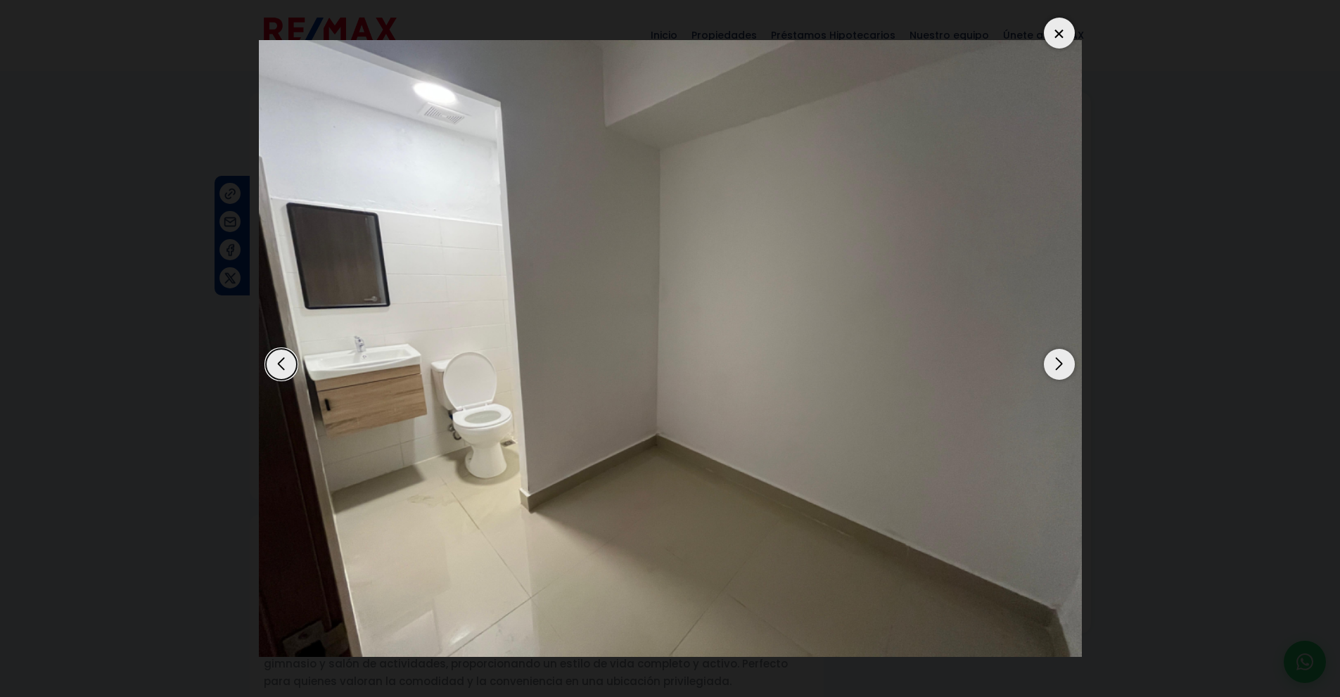
click at [1056, 370] on div "Next slide" at bounding box center [1059, 364] width 31 height 31
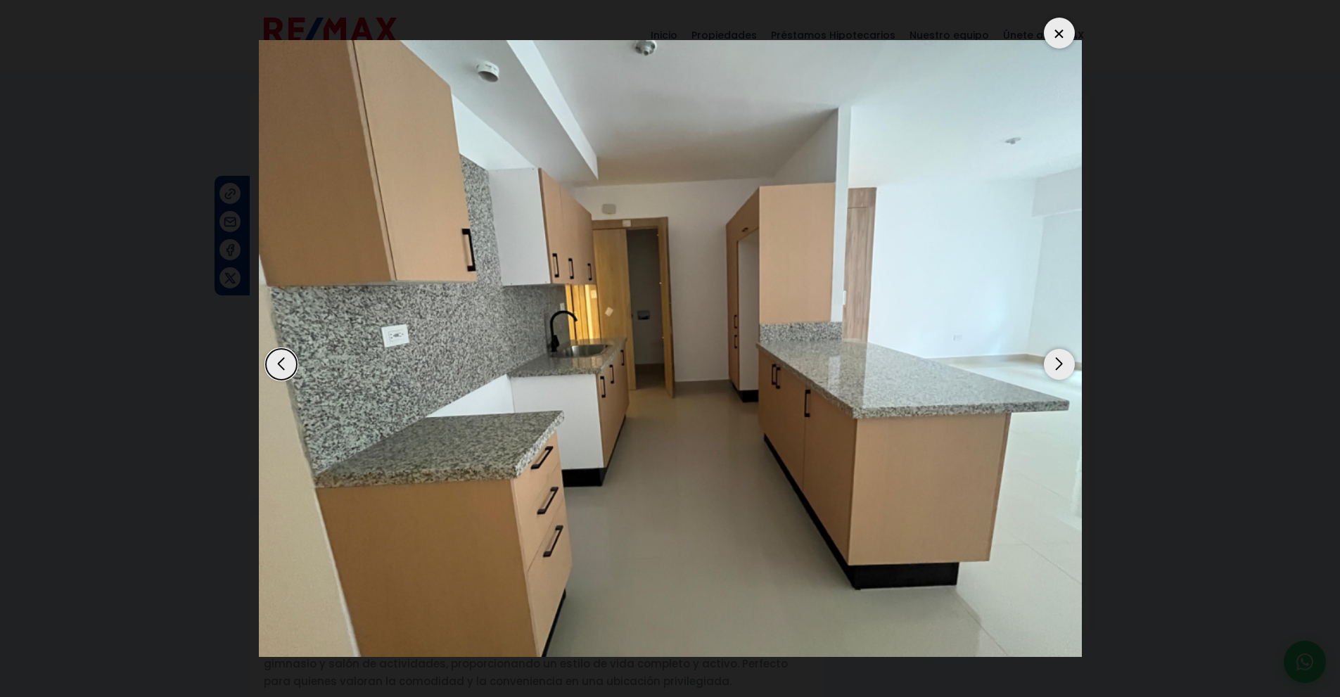
click at [1056, 370] on div "Next slide" at bounding box center [1059, 364] width 31 height 31
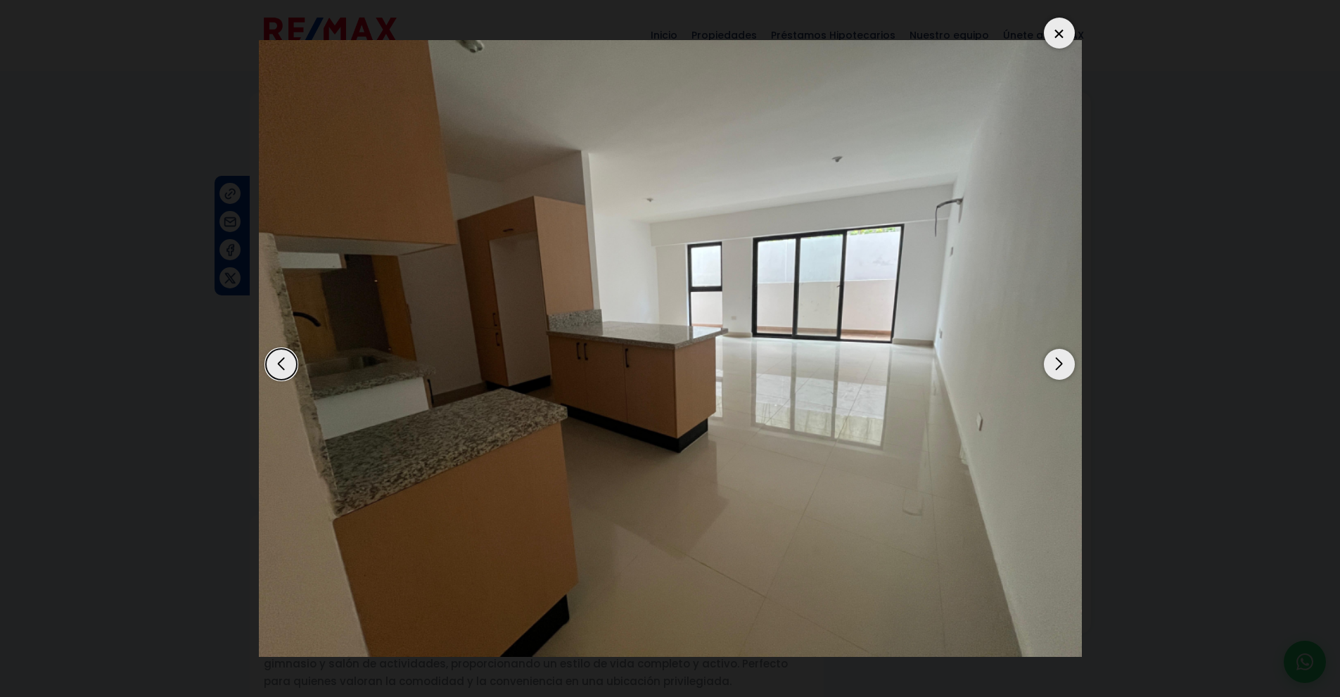
click at [1056, 370] on div "Next slide" at bounding box center [1059, 364] width 31 height 31
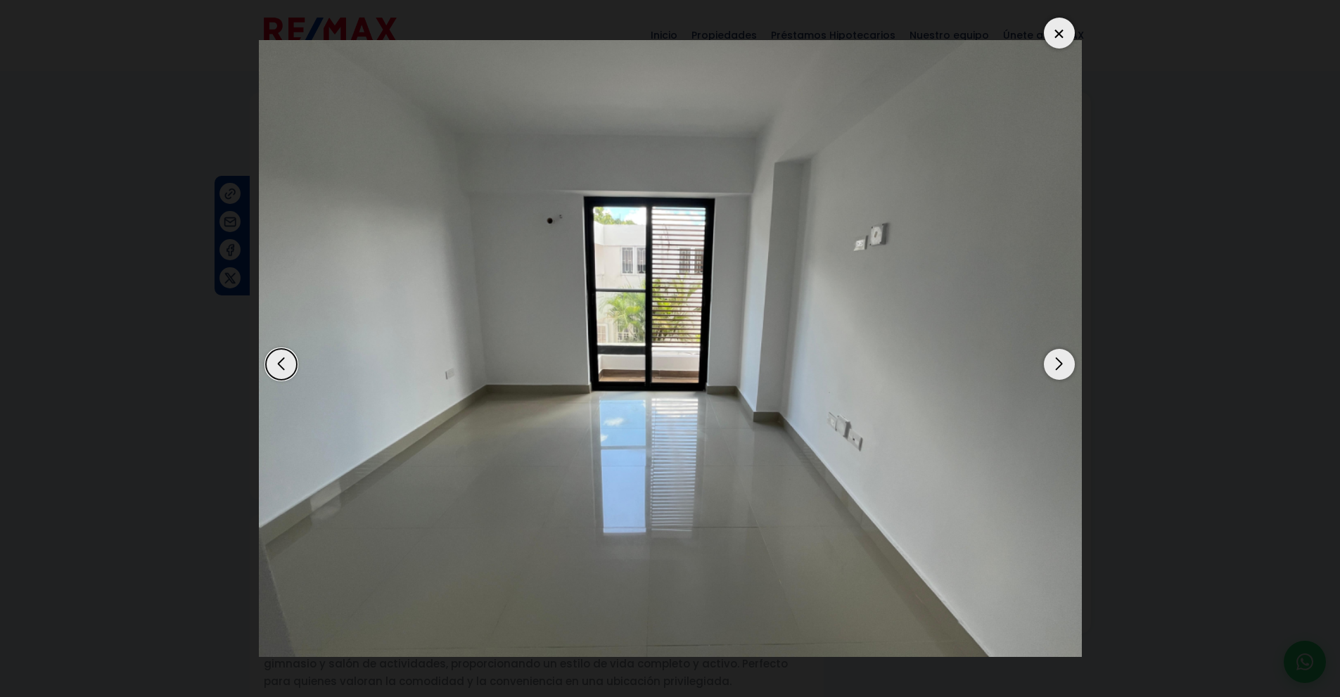
click at [1056, 370] on div "Next slide" at bounding box center [1059, 364] width 31 height 31
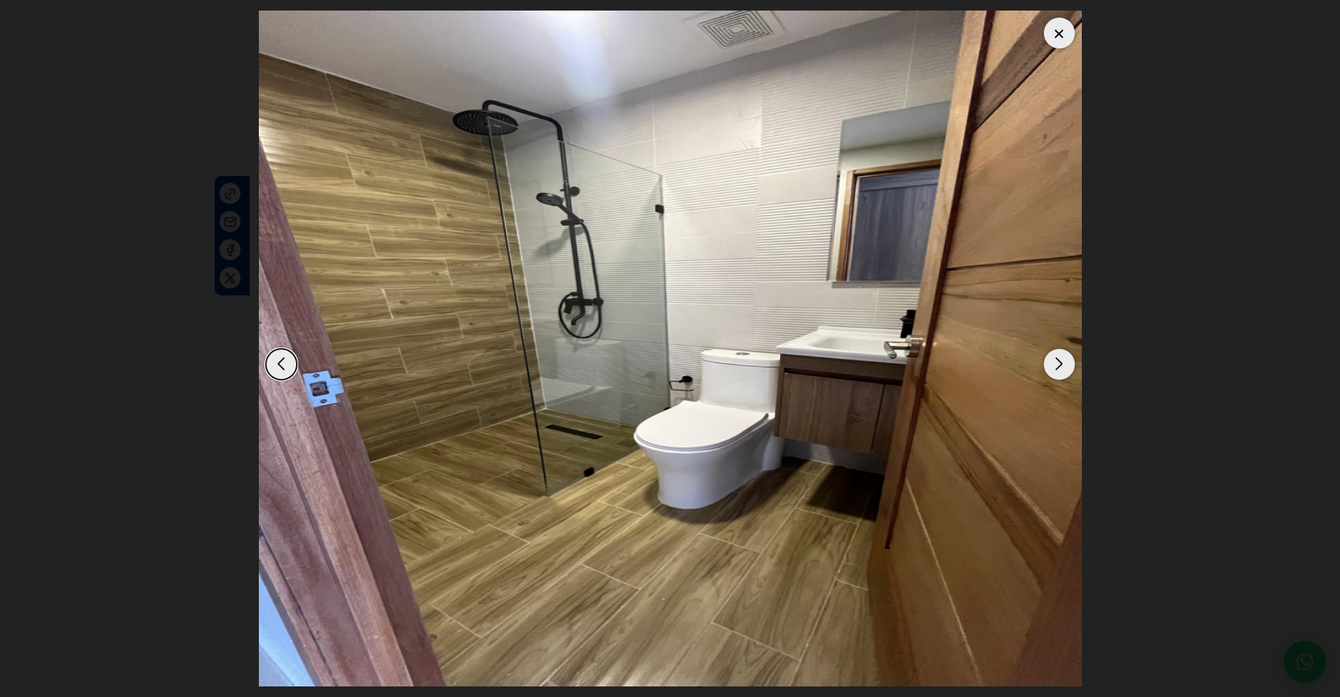
click at [1056, 370] on div "Next slide" at bounding box center [1059, 364] width 31 height 31
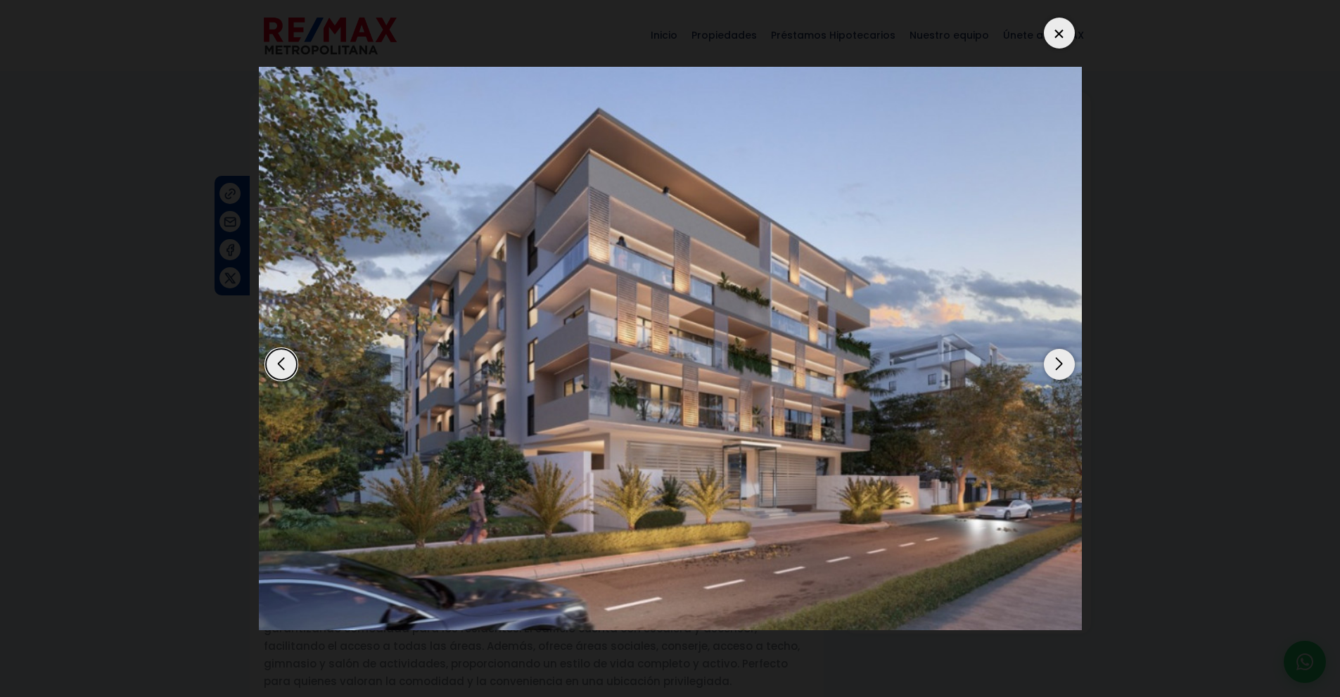
click at [1056, 370] on div "Next slide" at bounding box center [1059, 364] width 31 height 31
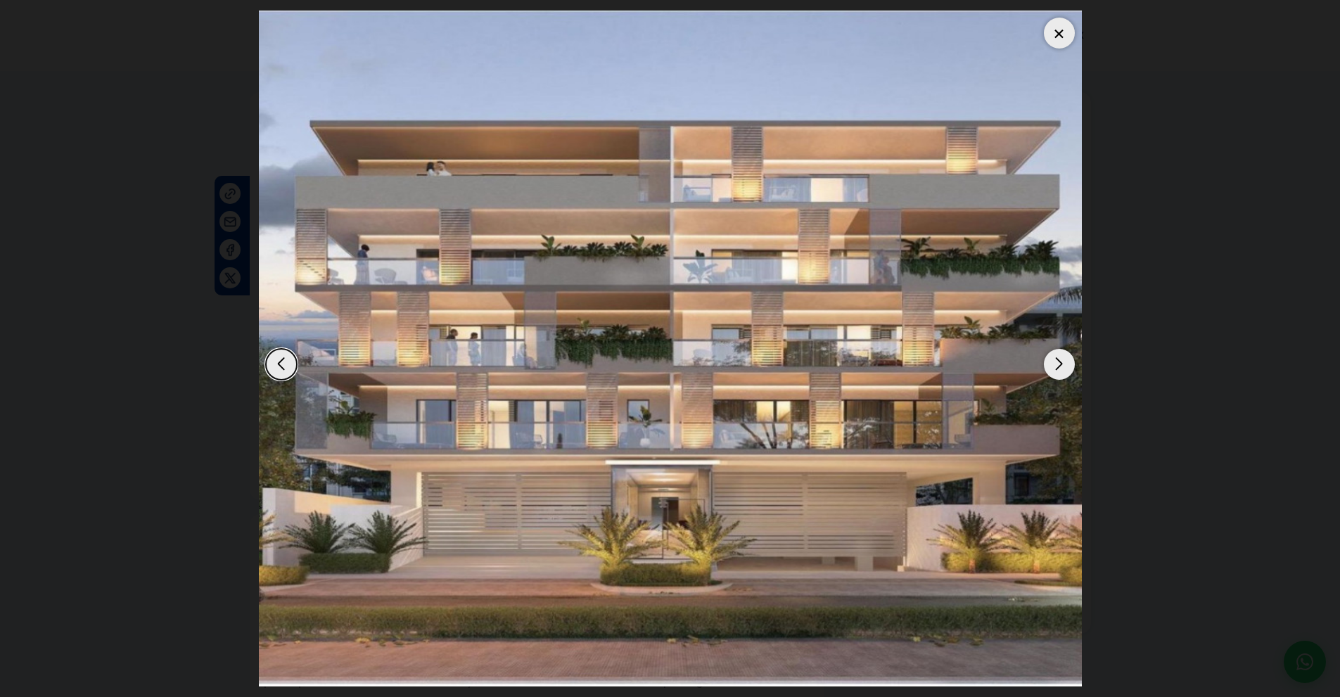
click at [1059, 30] on div at bounding box center [1059, 33] width 31 height 31
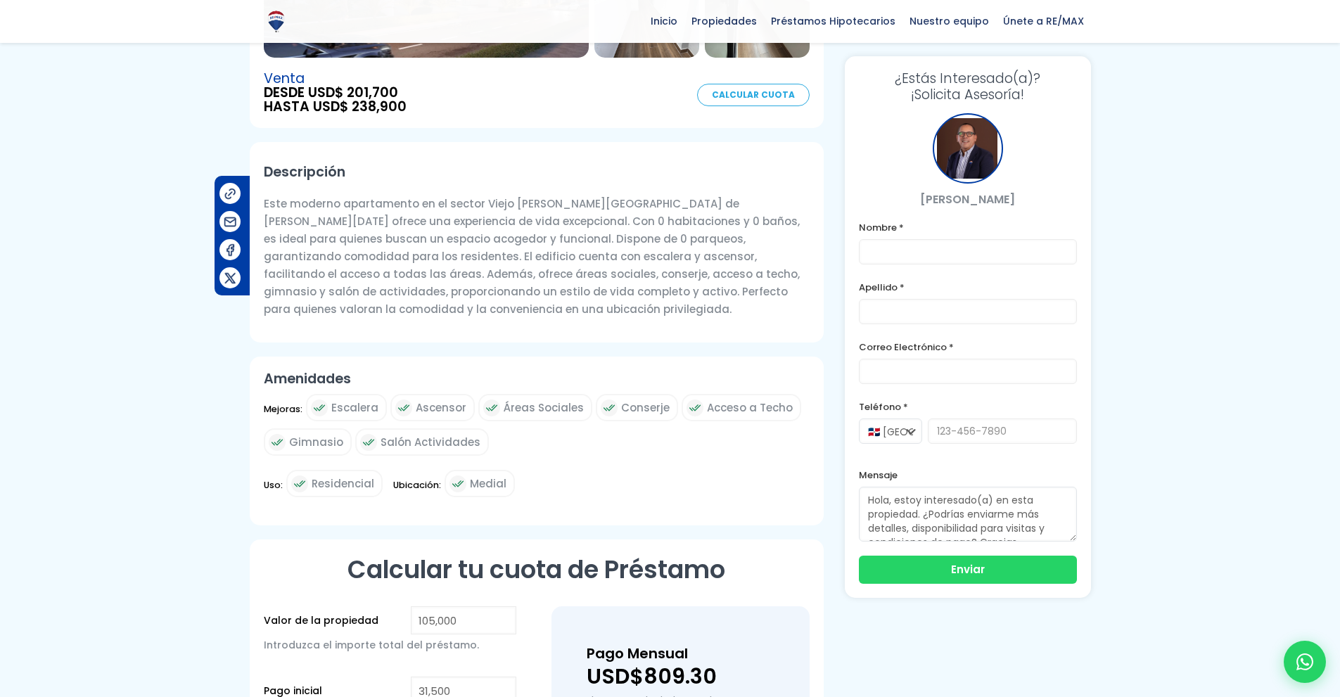
scroll to position [377, 0]
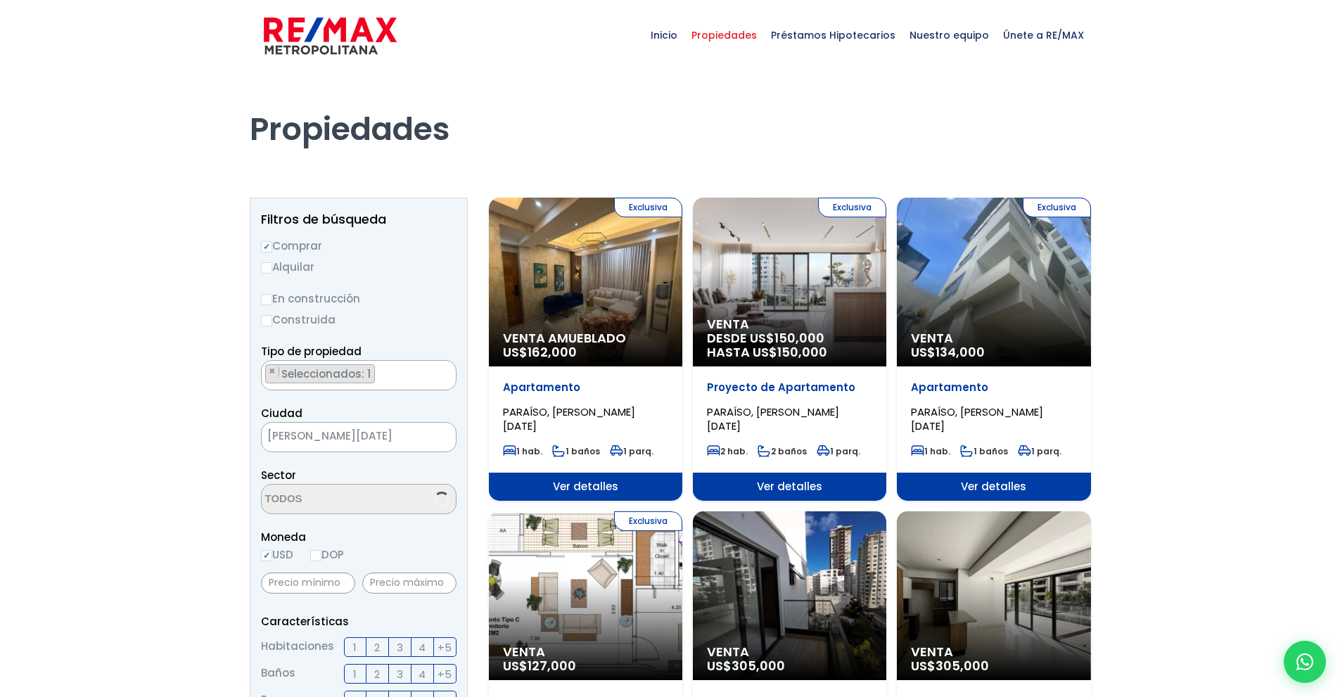
select select "103"
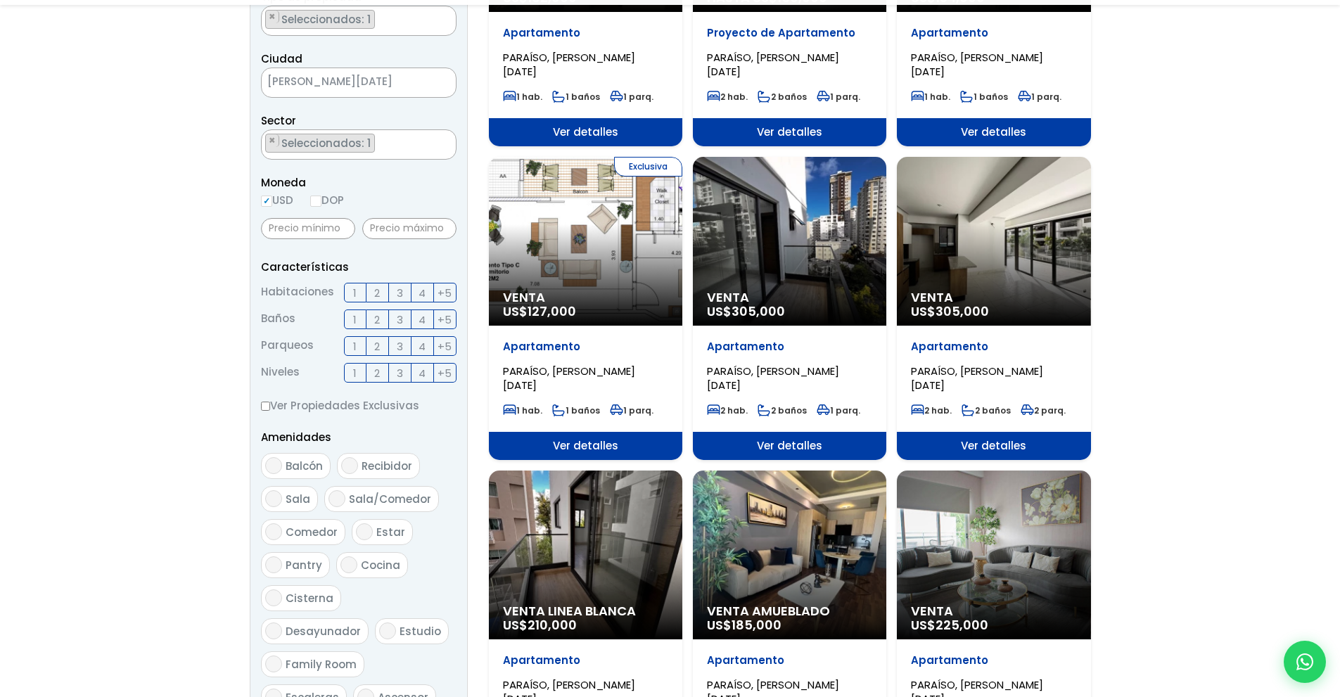
scroll to position [407, 0]
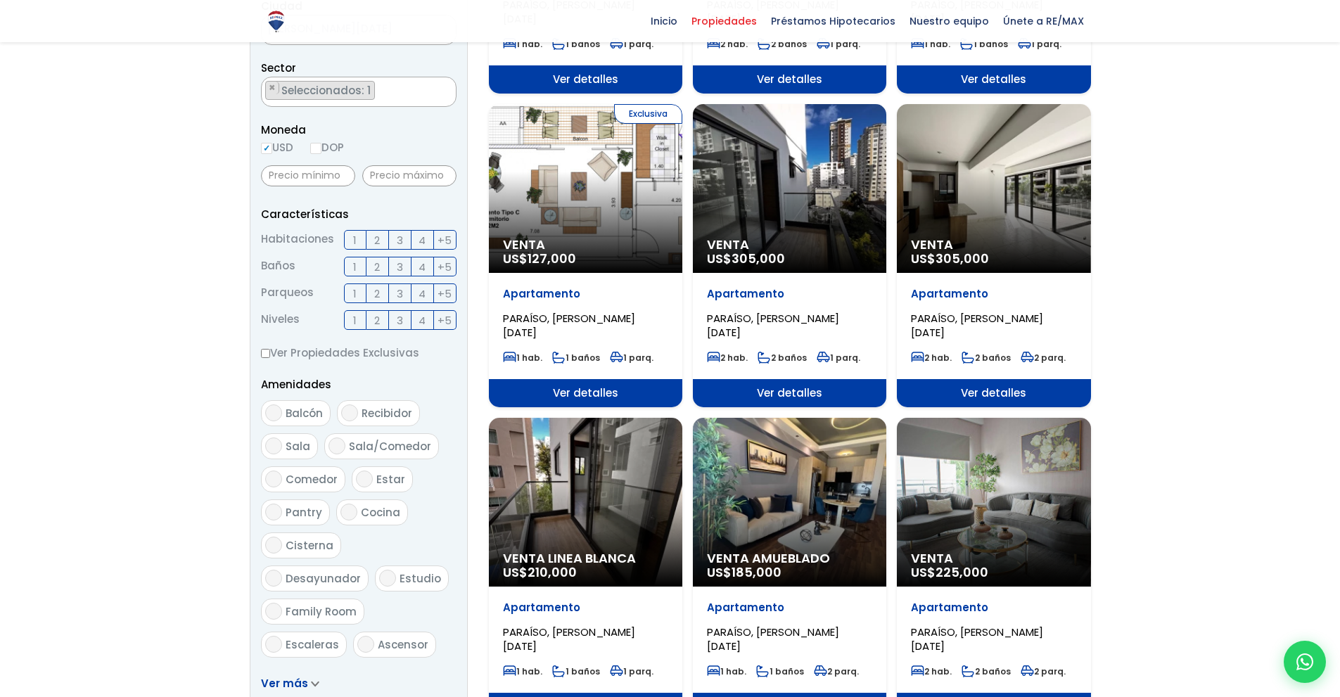
click at [985, 472] on div "Venta US$ 225,000" at bounding box center [993, 502] width 193 height 169
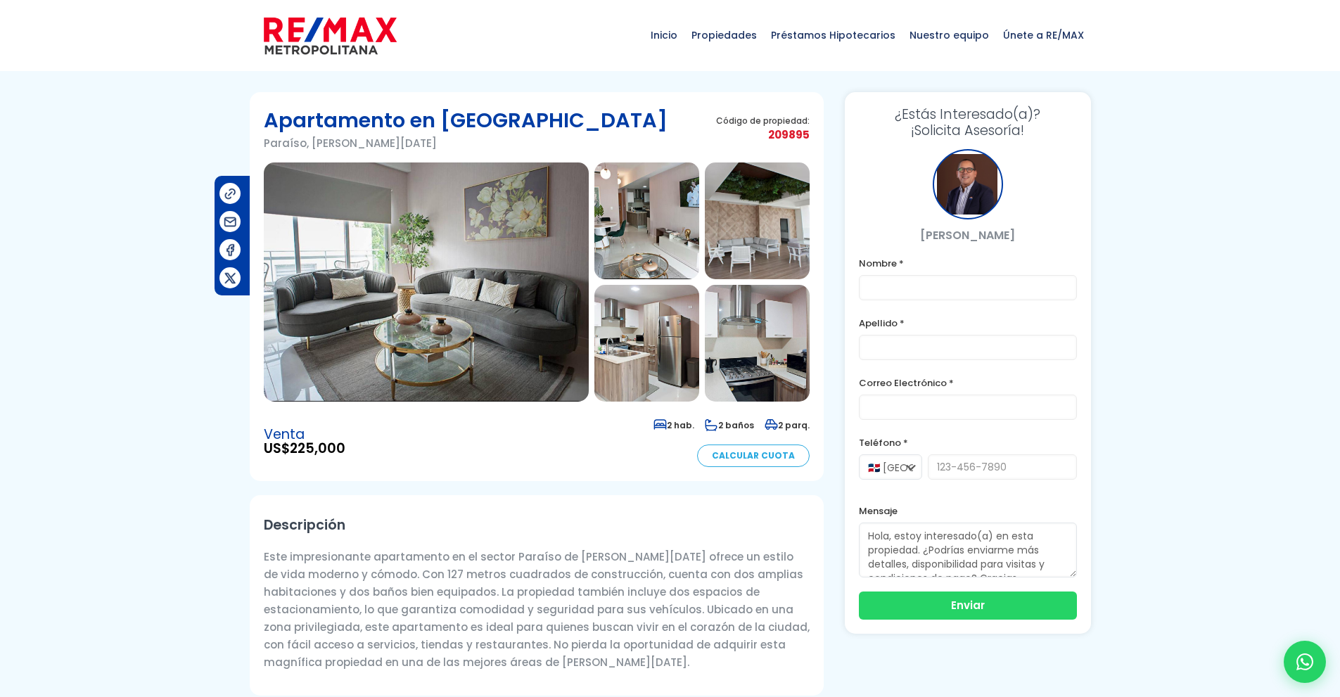
click at [550, 324] on img at bounding box center [426, 281] width 325 height 239
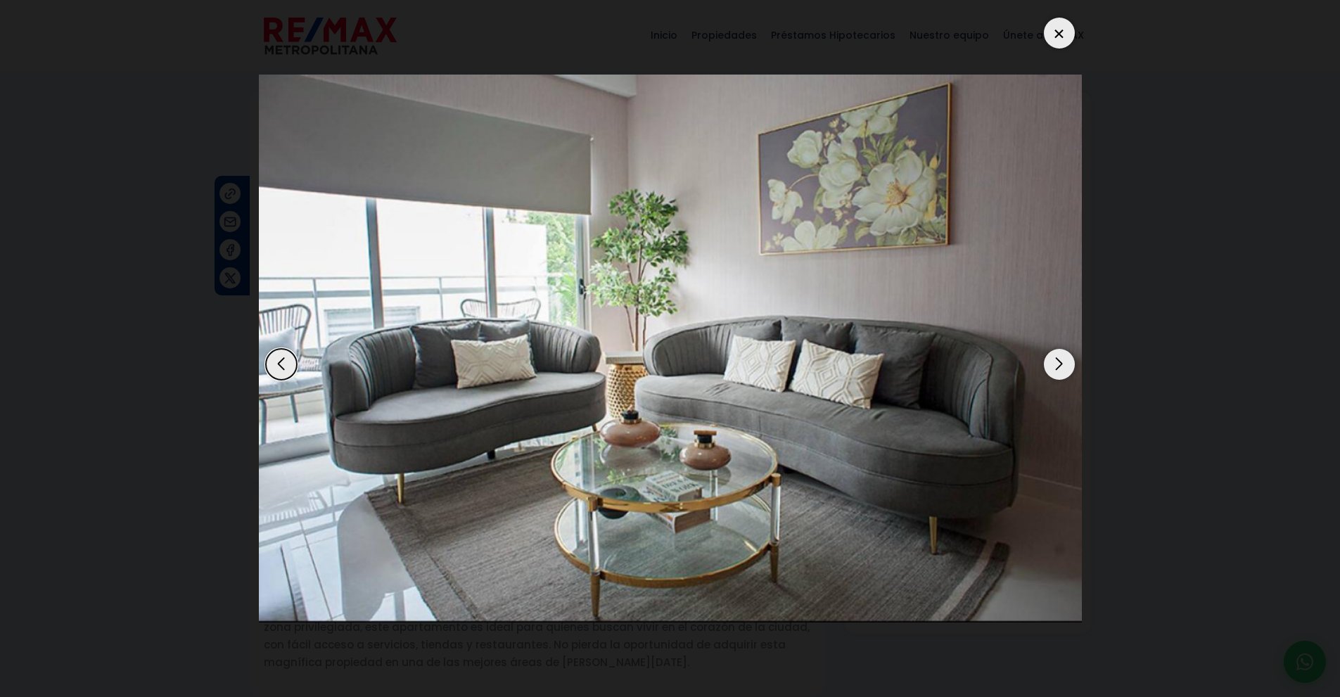
click at [1056, 369] on div "Next slide" at bounding box center [1059, 364] width 31 height 31
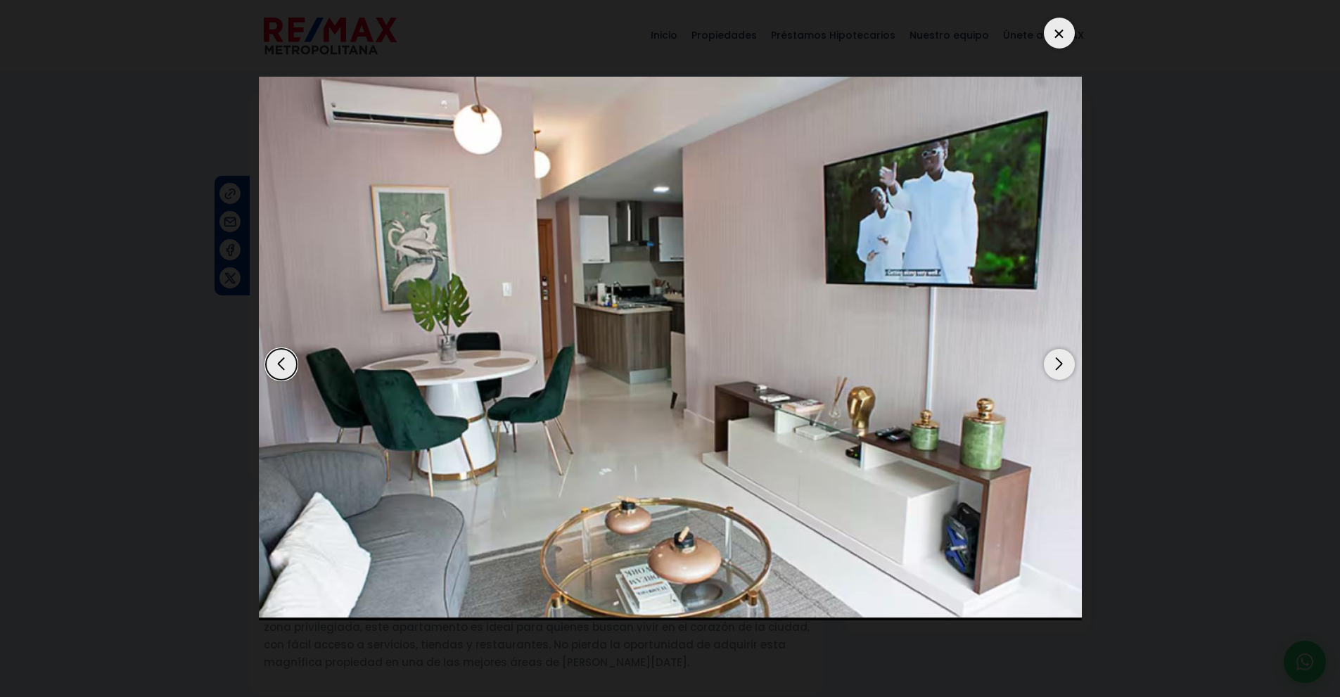
click at [1056, 369] on div "Next slide" at bounding box center [1059, 364] width 31 height 31
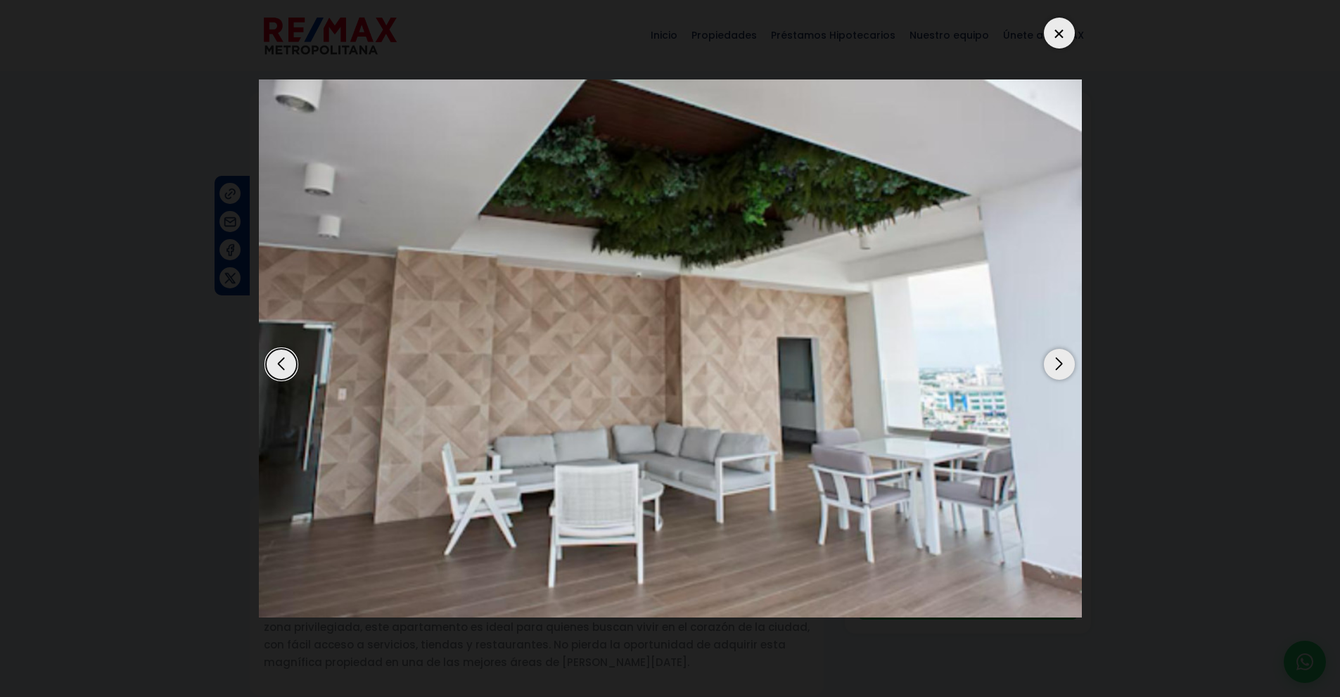
click at [1056, 369] on div "Next slide" at bounding box center [1059, 364] width 31 height 31
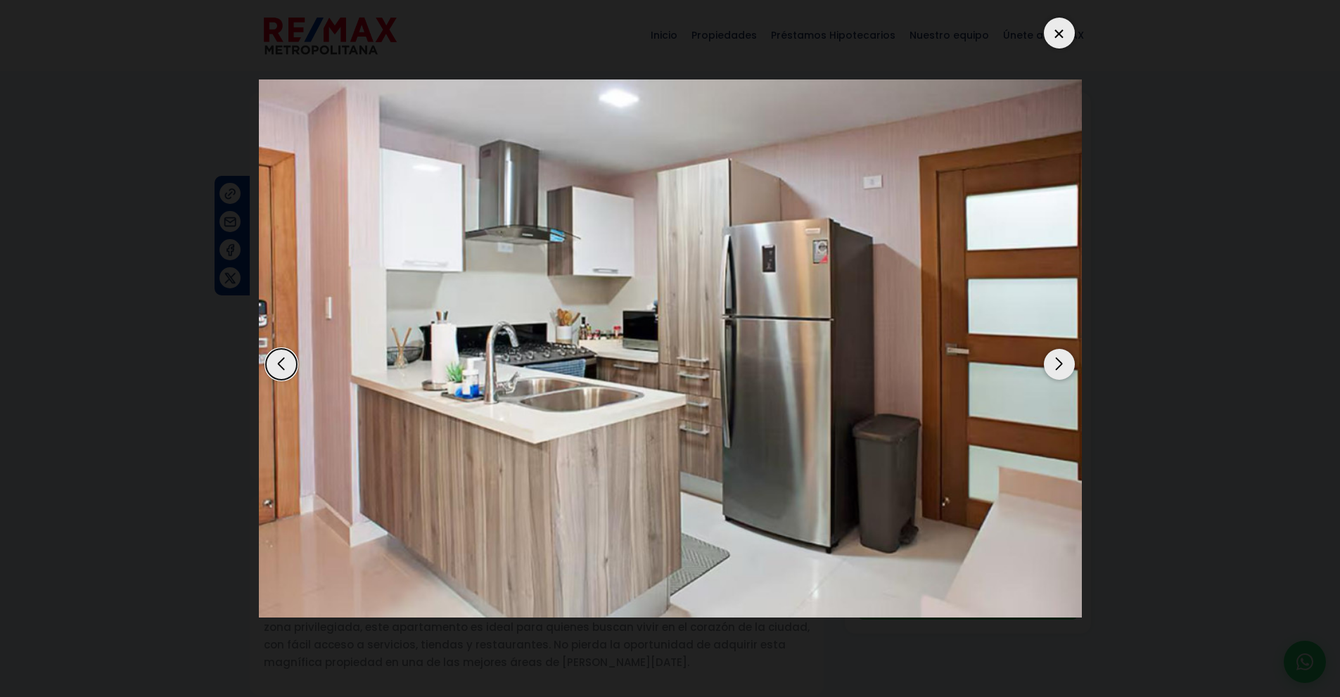
click at [1056, 369] on div "Next slide" at bounding box center [1059, 364] width 31 height 31
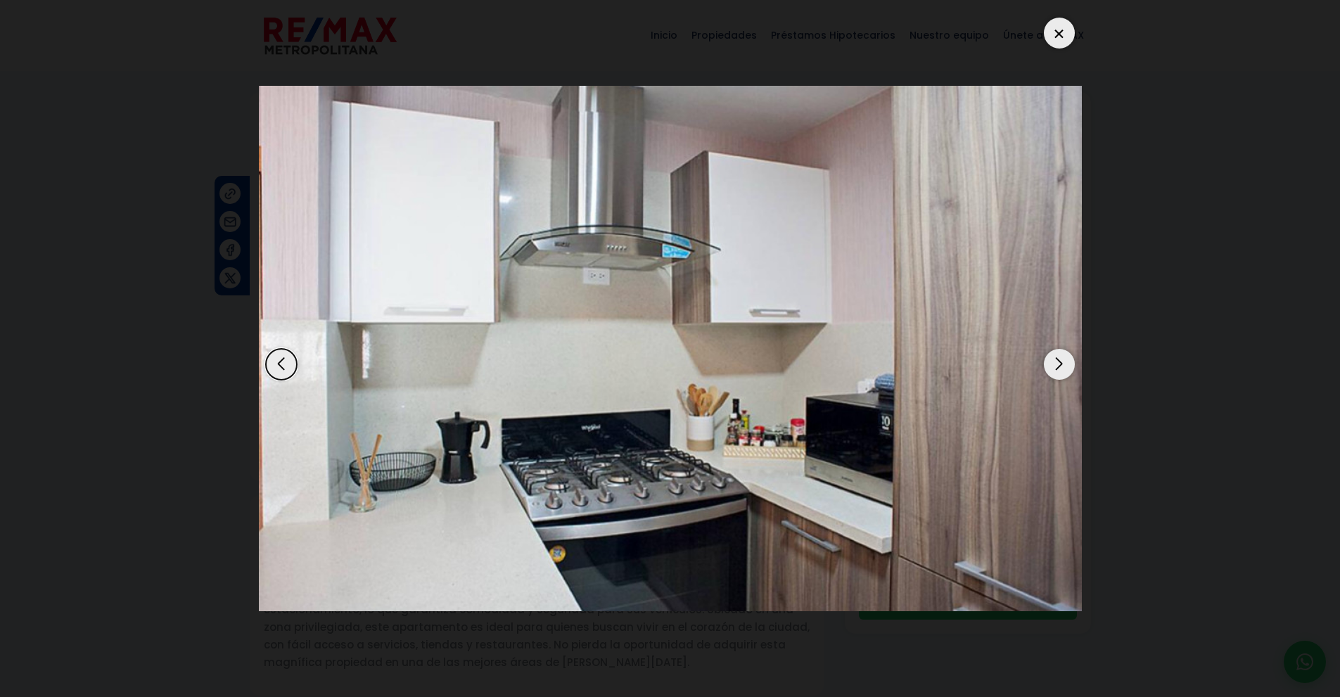
click at [1056, 369] on div "Next slide" at bounding box center [1059, 364] width 31 height 31
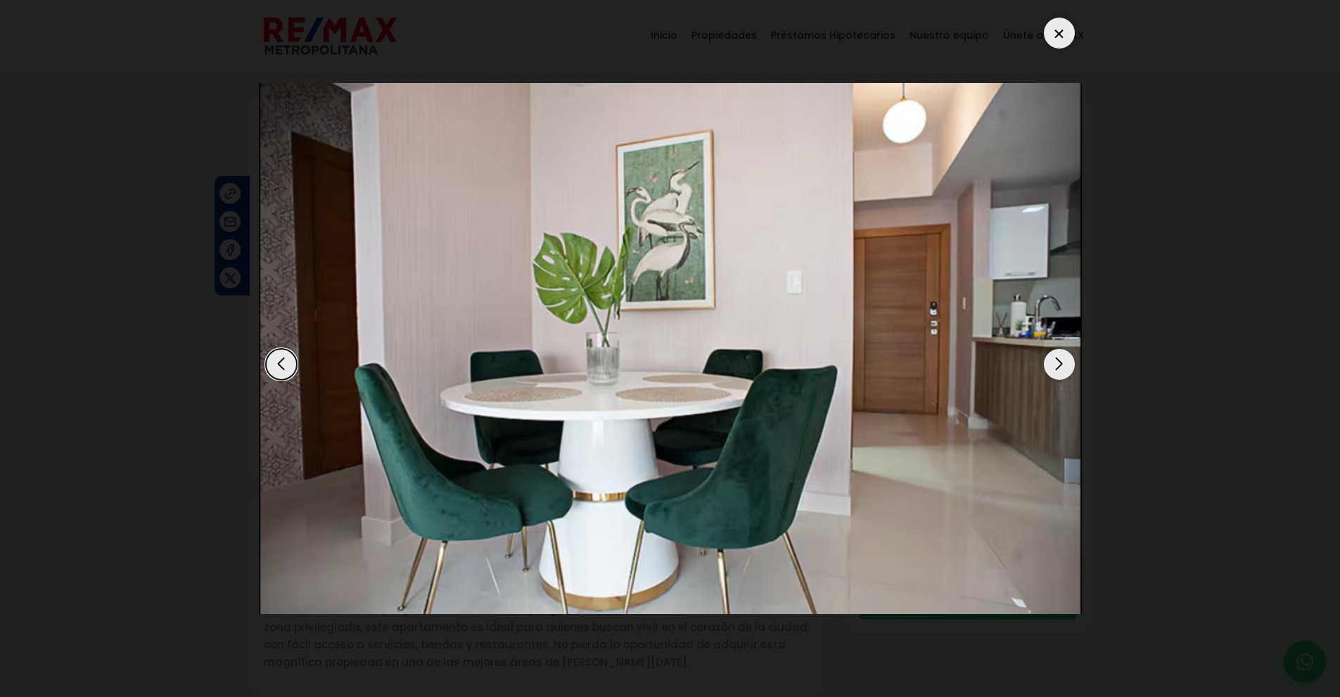
click at [1056, 369] on div "Next slide" at bounding box center [1059, 364] width 31 height 31
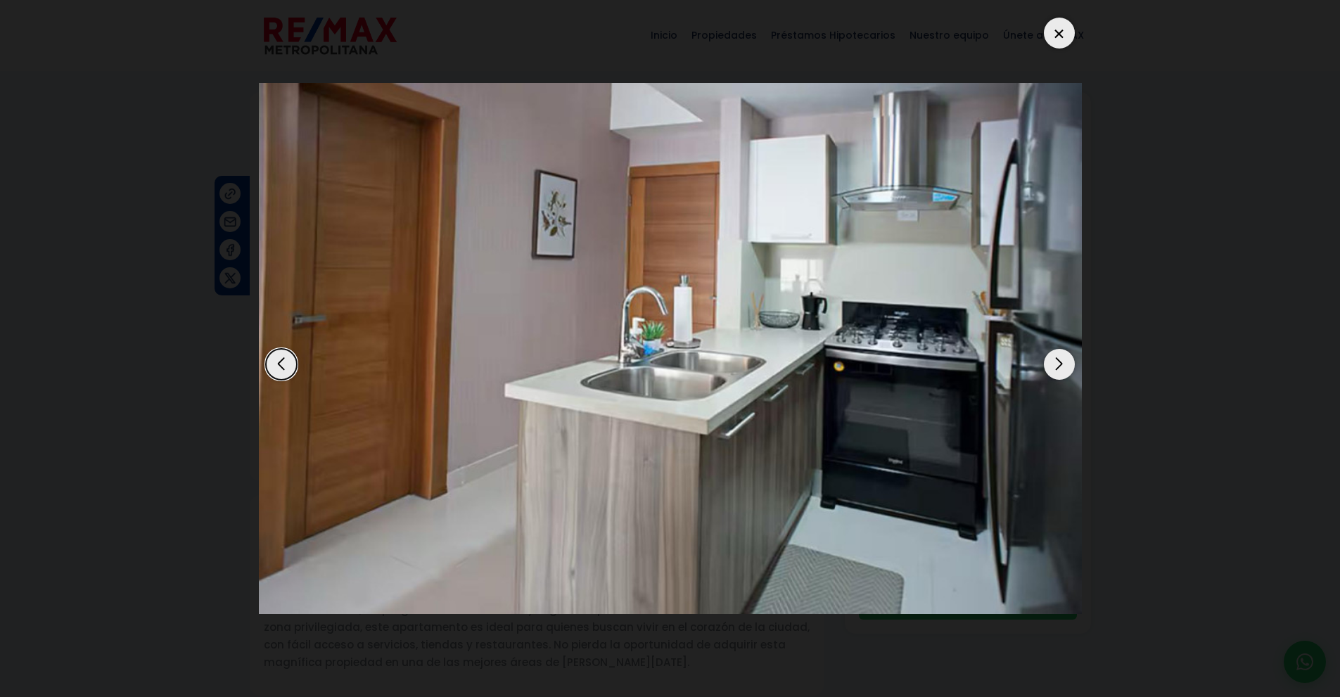
click at [1056, 369] on div "Next slide" at bounding box center [1059, 364] width 31 height 31
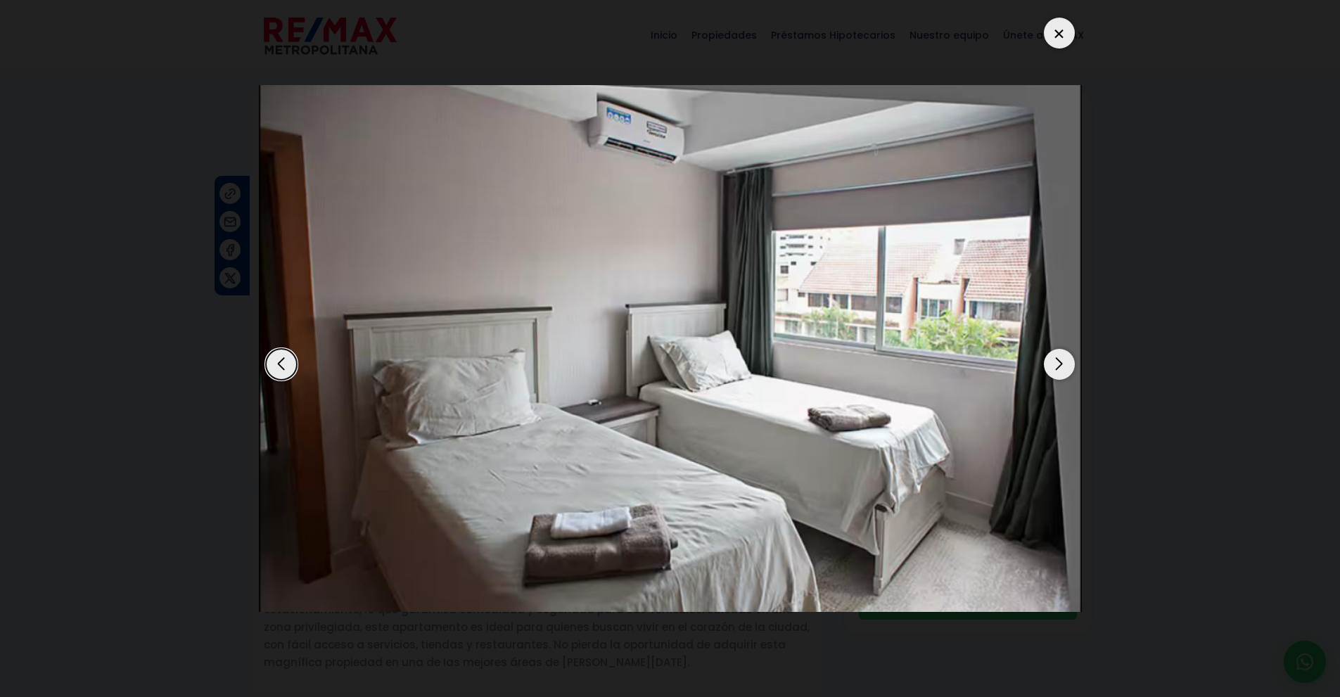
click at [1056, 369] on div "Next slide" at bounding box center [1059, 364] width 31 height 31
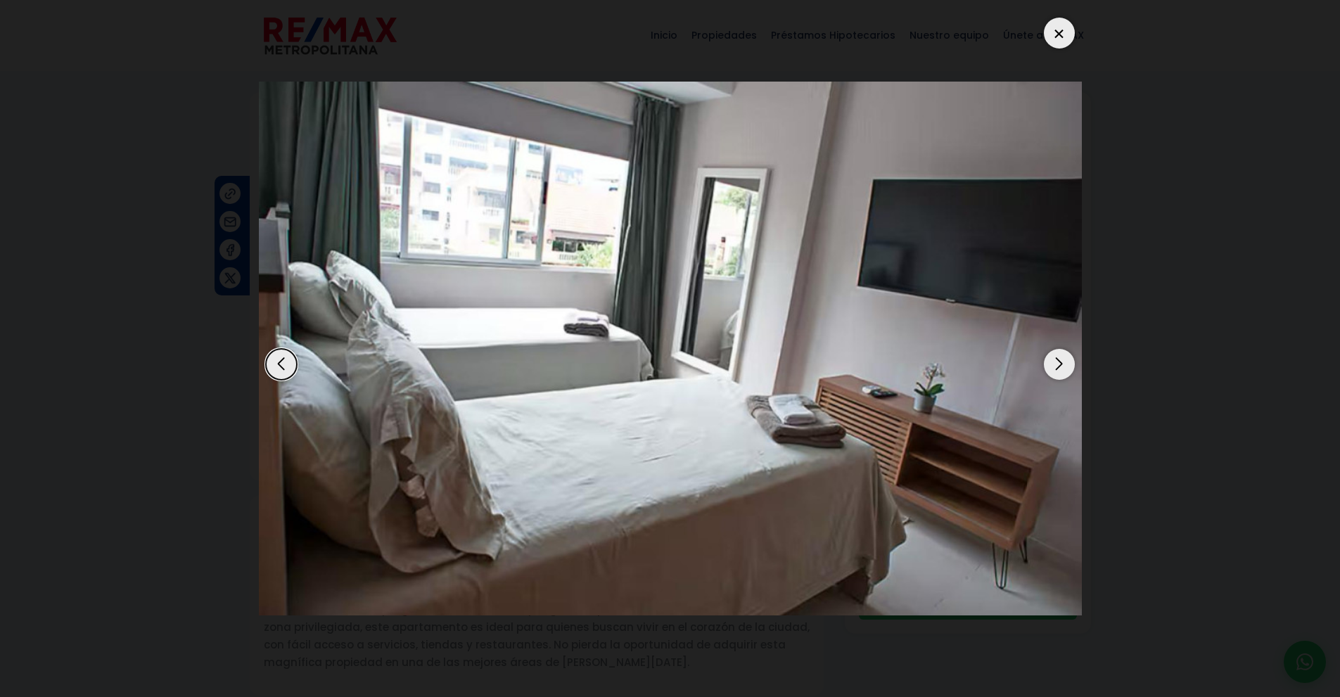
click at [1056, 369] on div "Next slide" at bounding box center [1059, 364] width 31 height 31
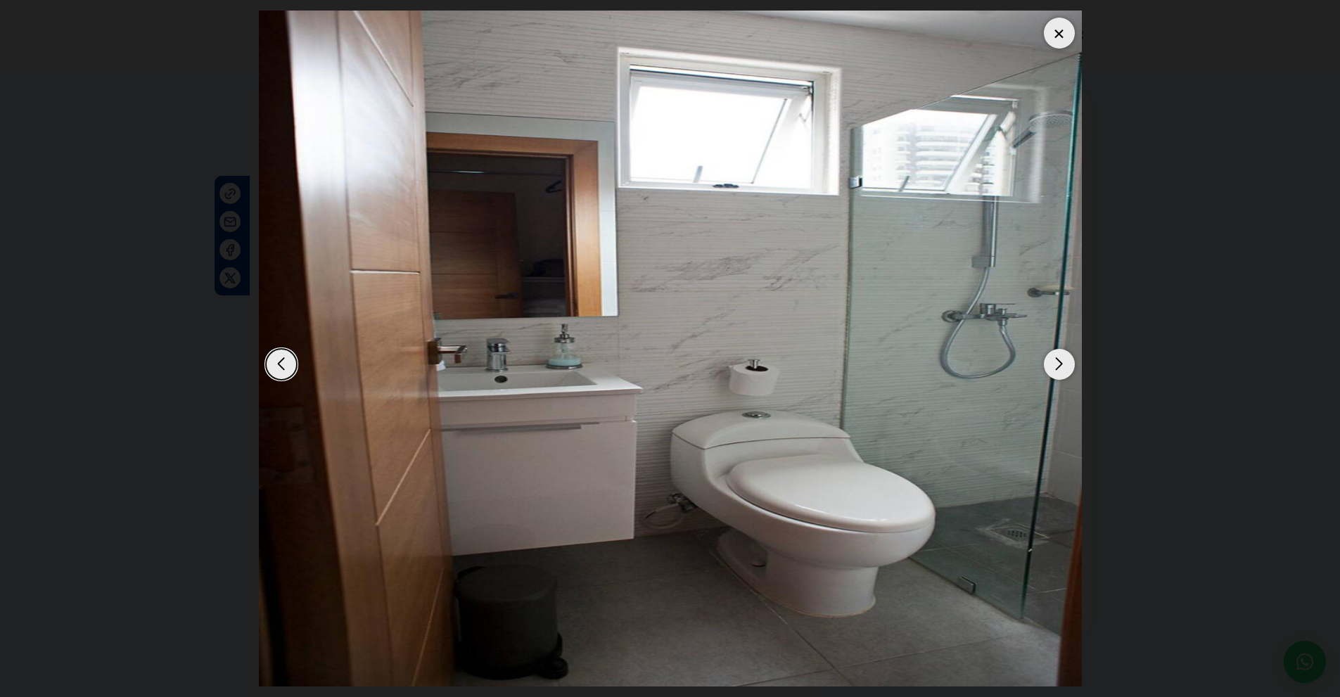
click at [1056, 369] on div "Next slide" at bounding box center [1059, 364] width 31 height 31
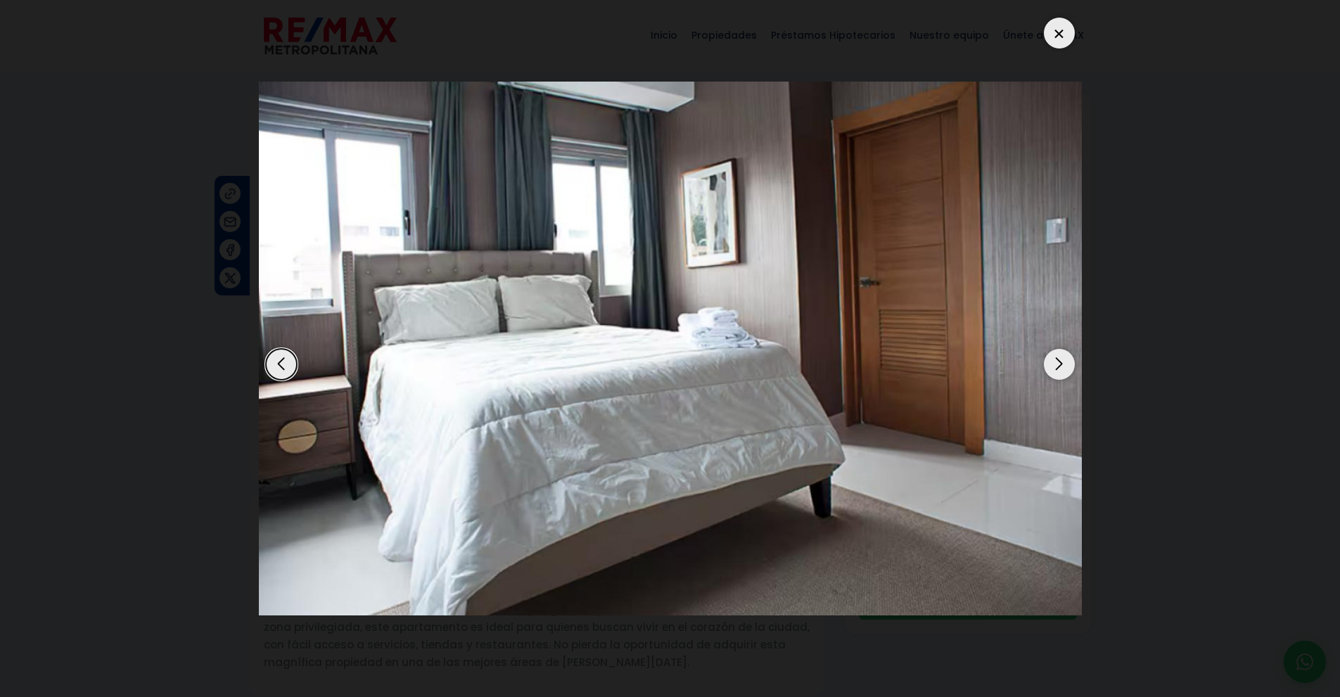
click at [1056, 369] on div "Next slide" at bounding box center [1059, 364] width 31 height 31
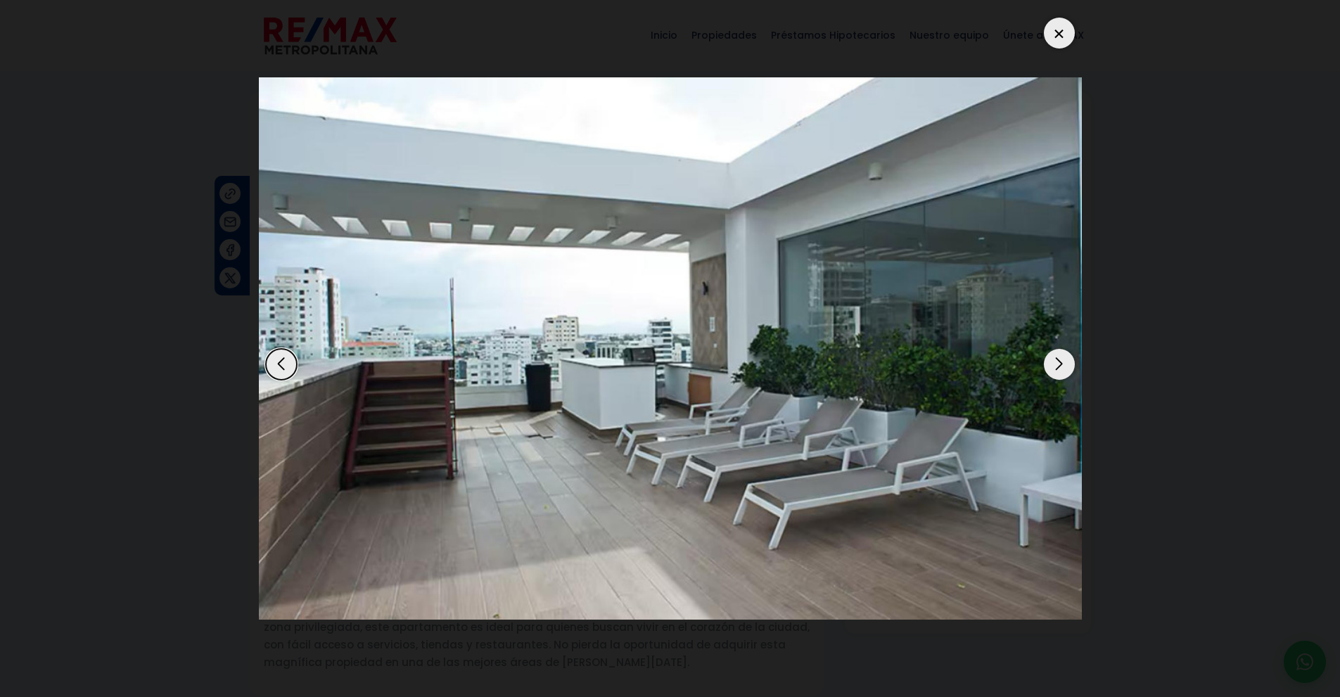
click at [1056, 369] on div "Next slide" at bounding box center [1059, 364] width 31 height 31
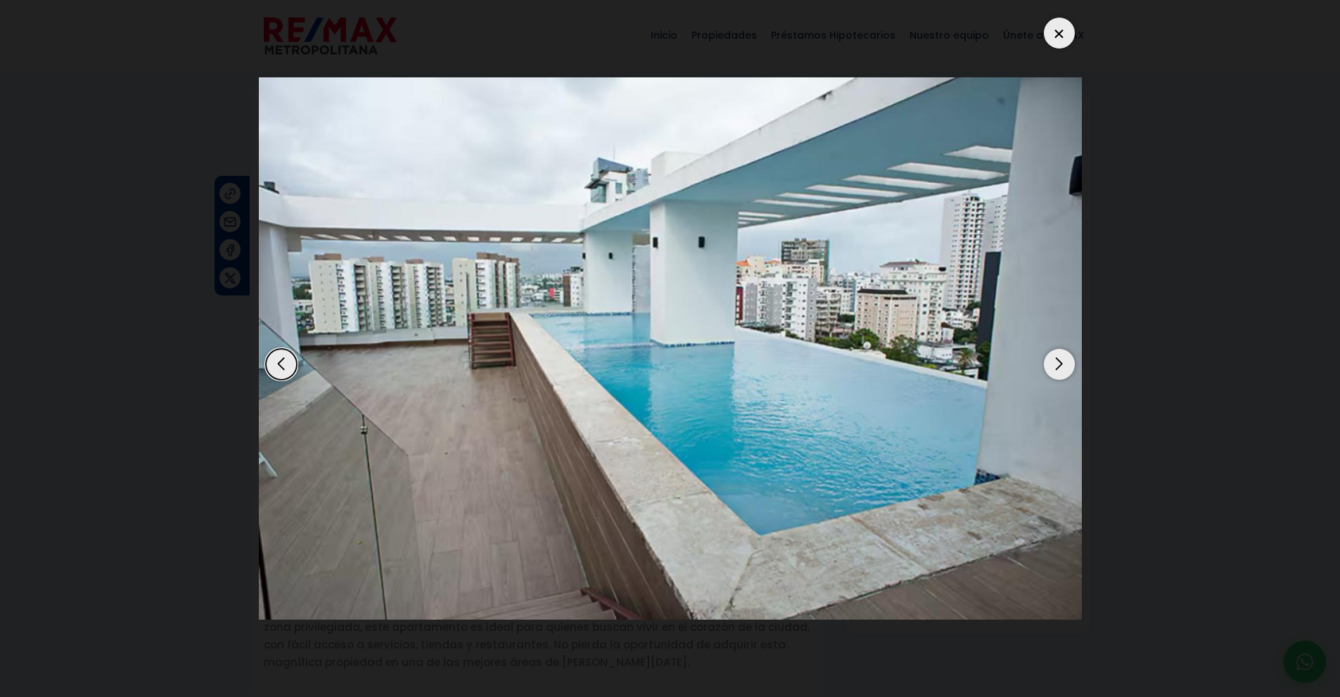
click at [1056, 369] on div "Next slide" at bounding box center [1059, 364] width 31 height 31
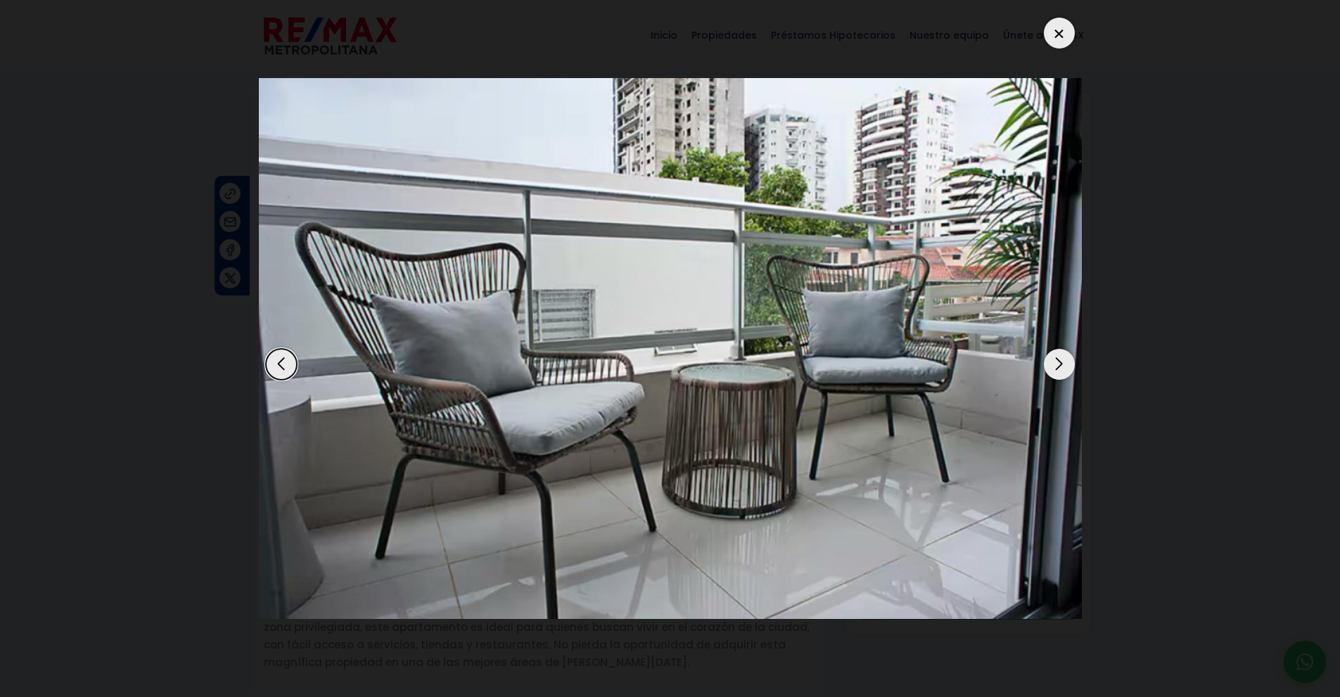
click at [1056, 369] on div "Next slide" at bounding box center [1059, 364] width 31 height 31
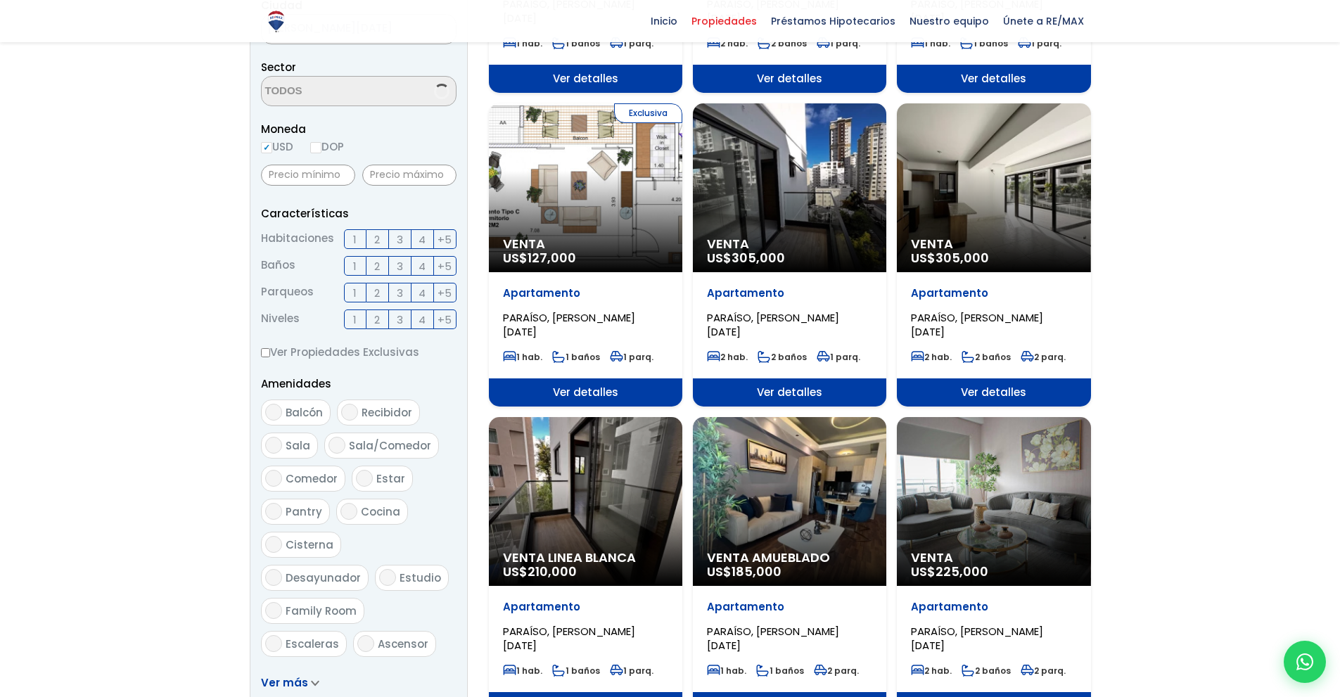
scroll to position [407, 0]
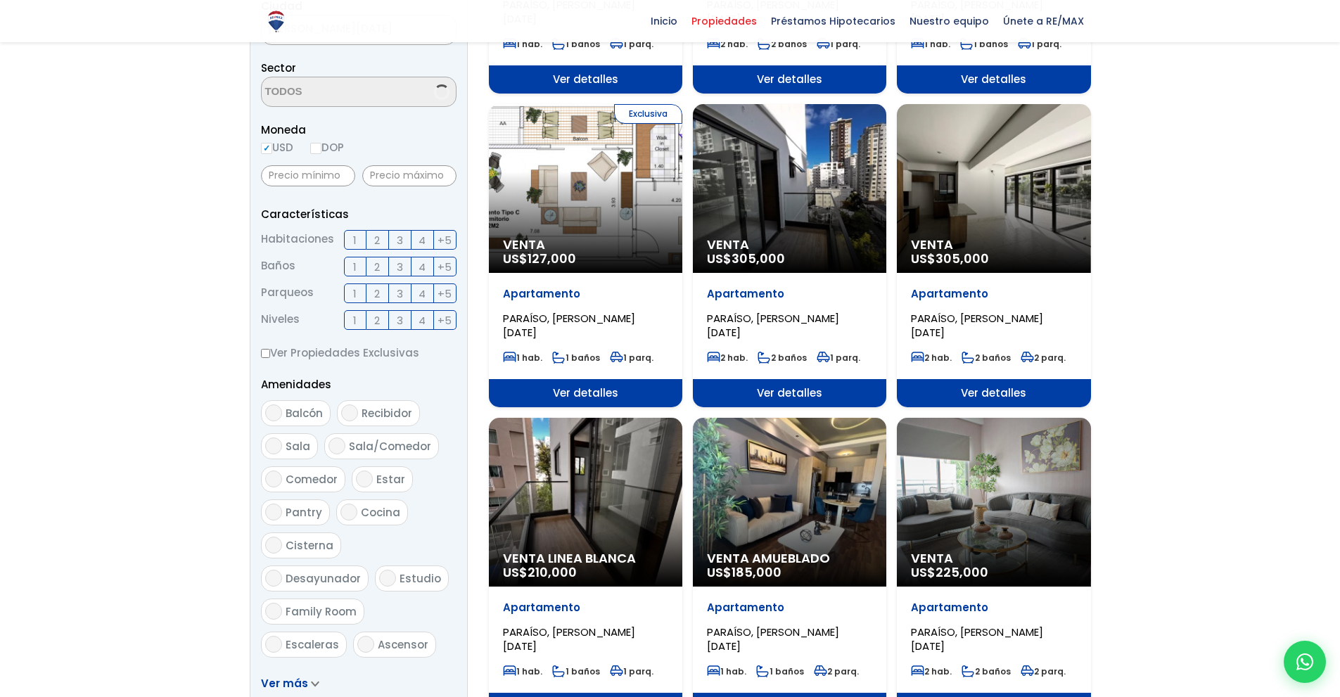
click at [1010, 193] on div "Venta US$ 305,000" at bounding box center [993, 188] width 193 height 169
select select "103"
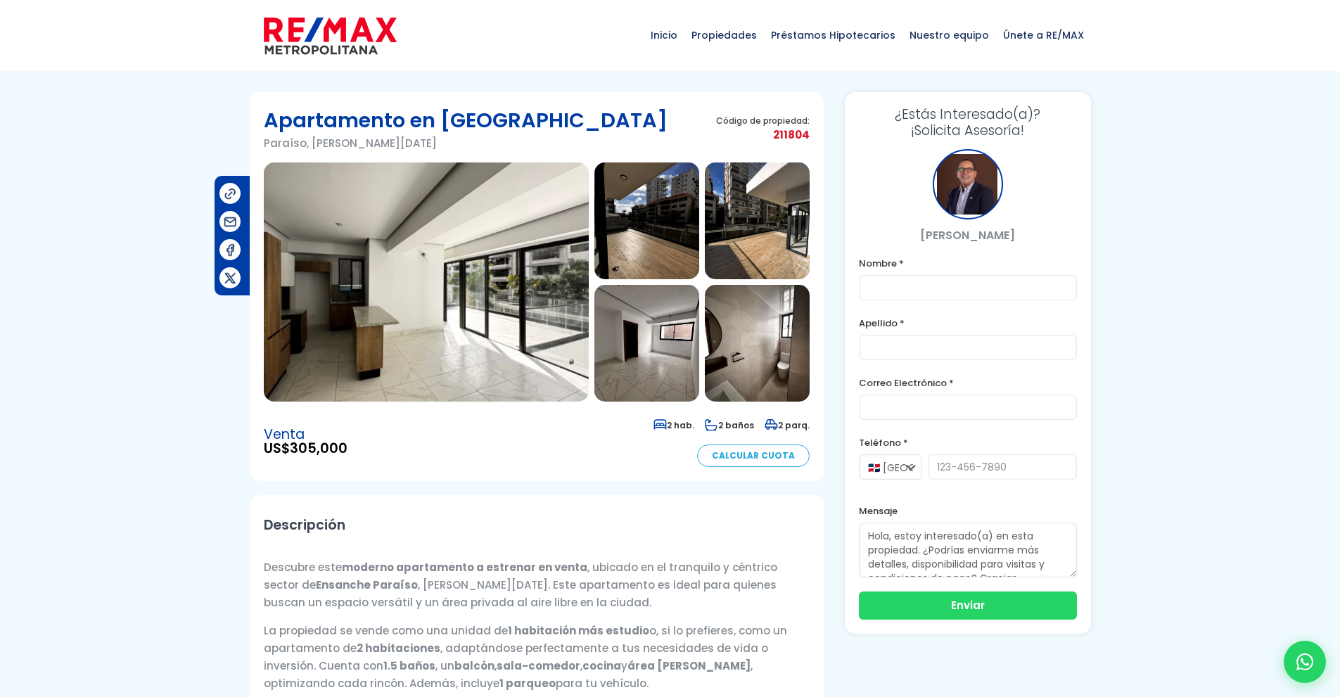
click at [480, 299] on img at bounding box center [426, 281] width 325 height 239
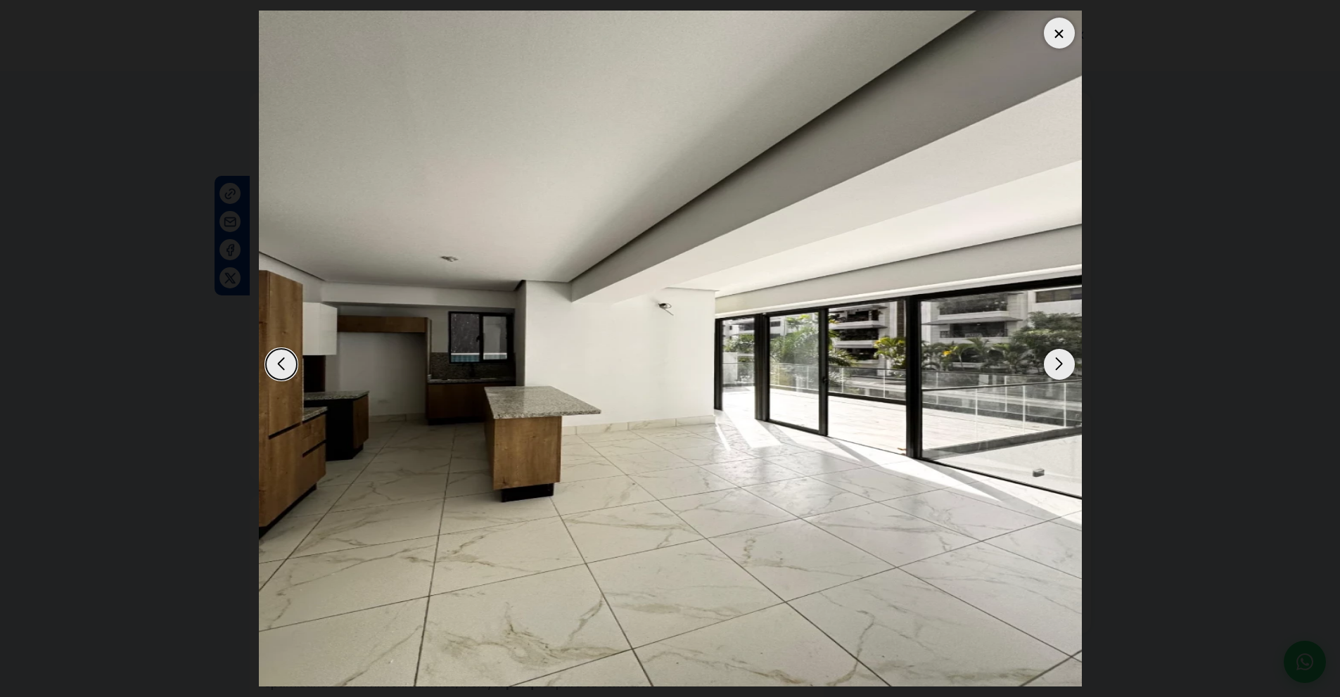
click at [1058, 364] on div "Next slide" at bounding box center [1059, 364] width 31 height 31
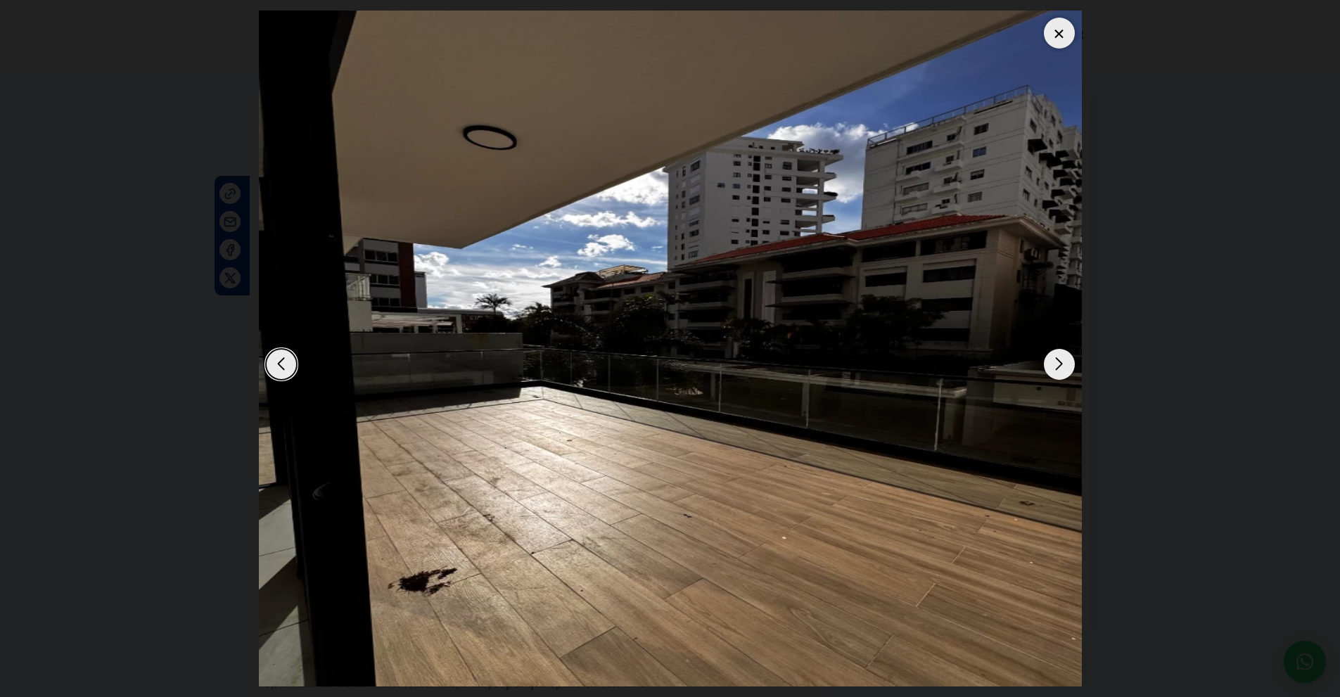
click at [1058, 364] on div "Next slide" at bounding box center [1059, 364] width 31 height 31
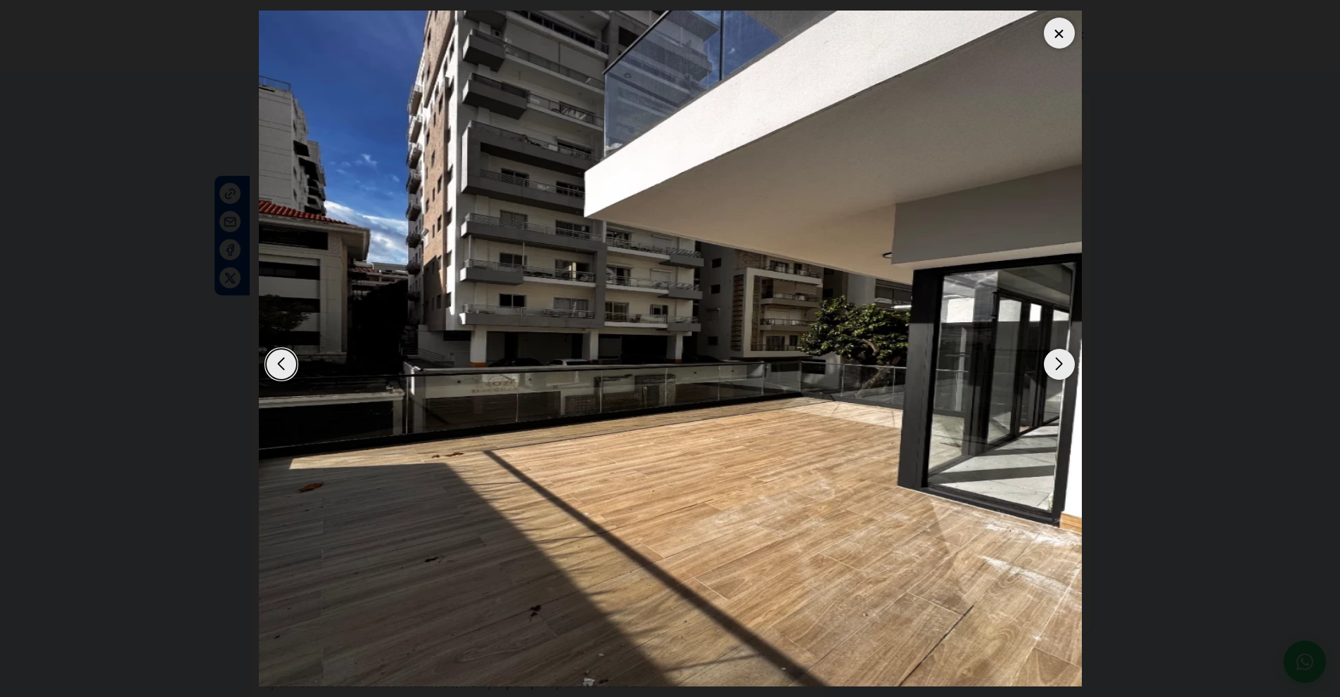
click at [1058, 364] on div "Next slide" at bounding box center [1059, 364] width 31 height 31
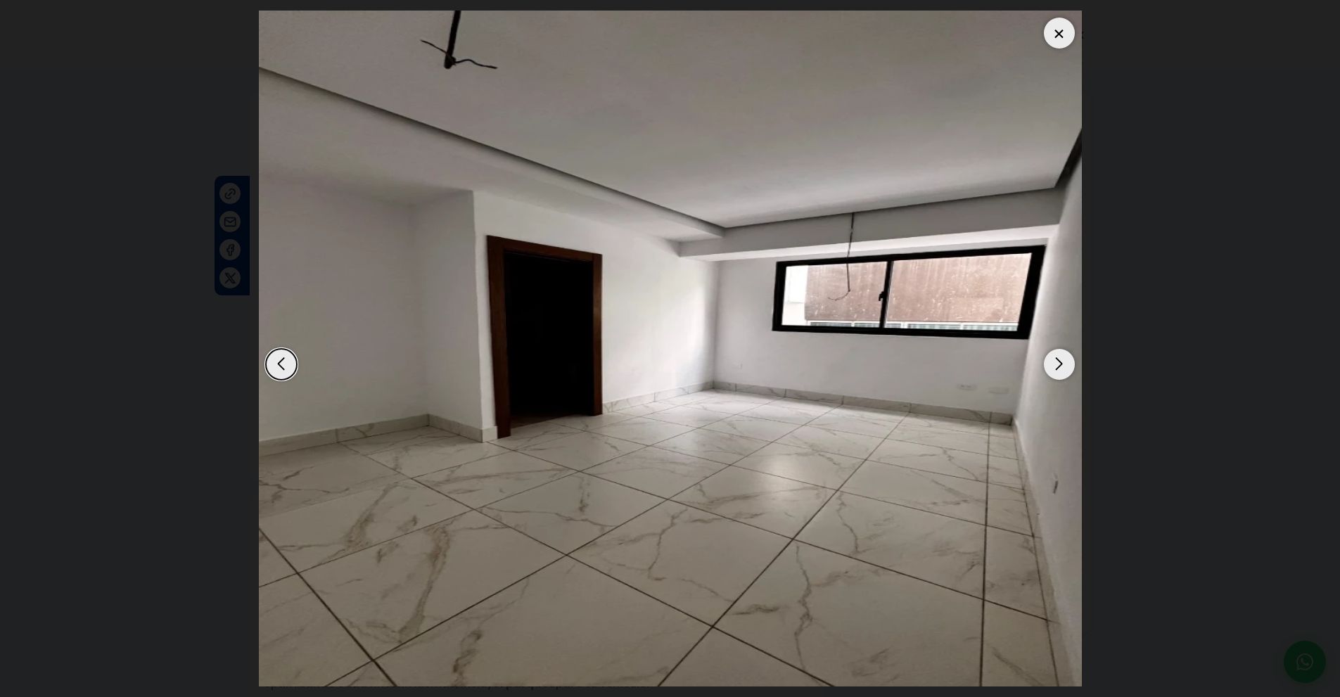
click at [1058, 364] on div "Next slide" at bounding box center [1059, 364] width 31 height 31
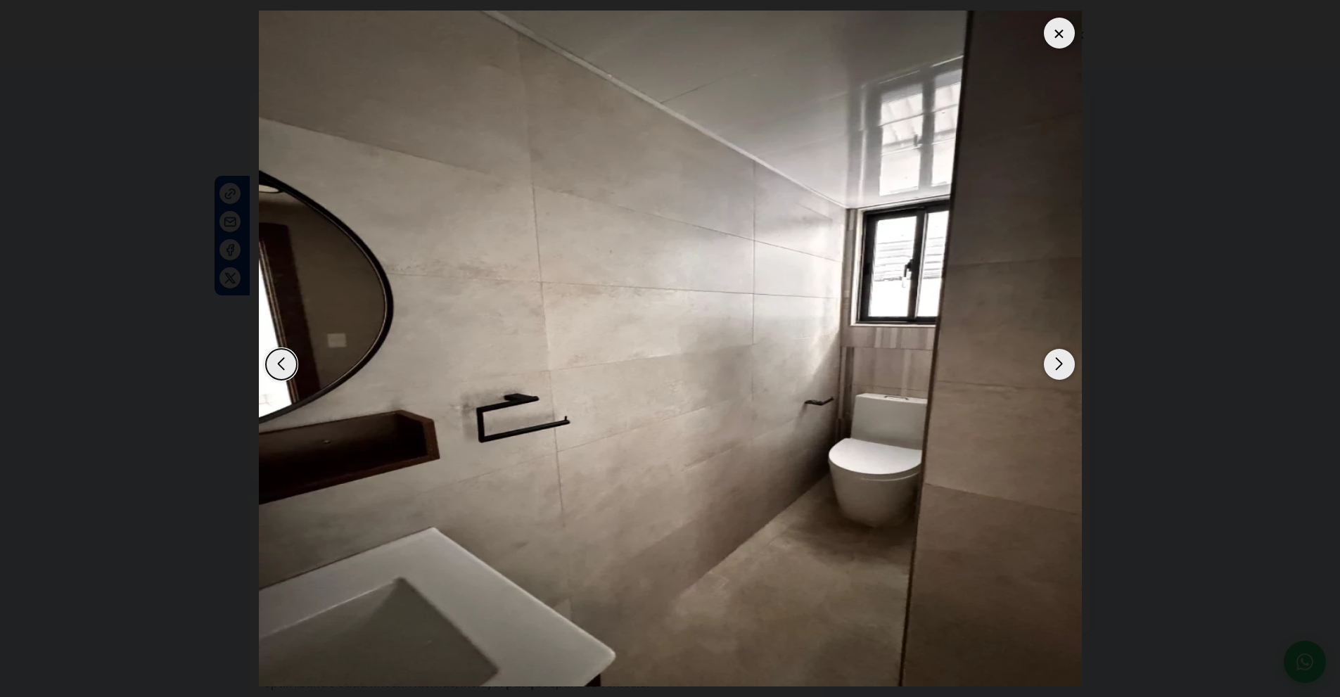
click at [1058, 364] on div "Next slide" at bounding box center [1059, 364] width 31 height 31
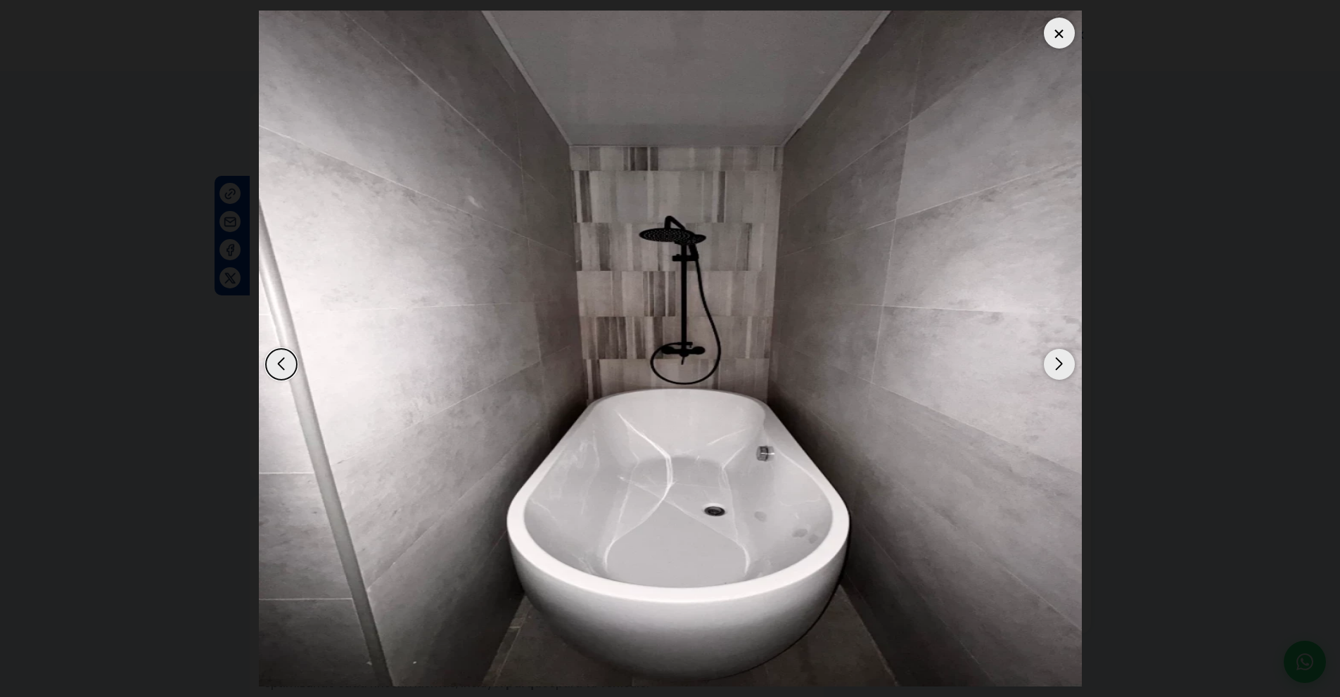
click at [1058, 364] on div "Next slide" at bounding box center [1059, 364] width 31 height 31
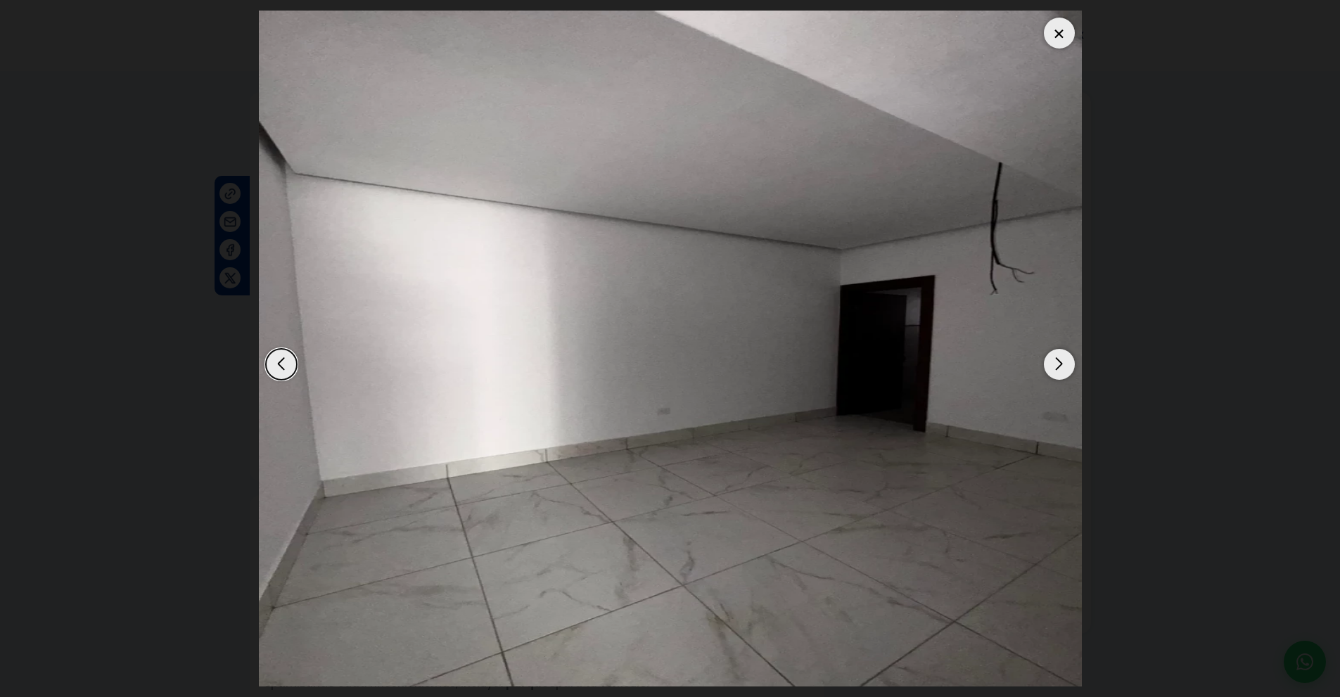
click at [1058, 364] on div "Next slide" at bounding box center [1059, 364] width 31 height 31
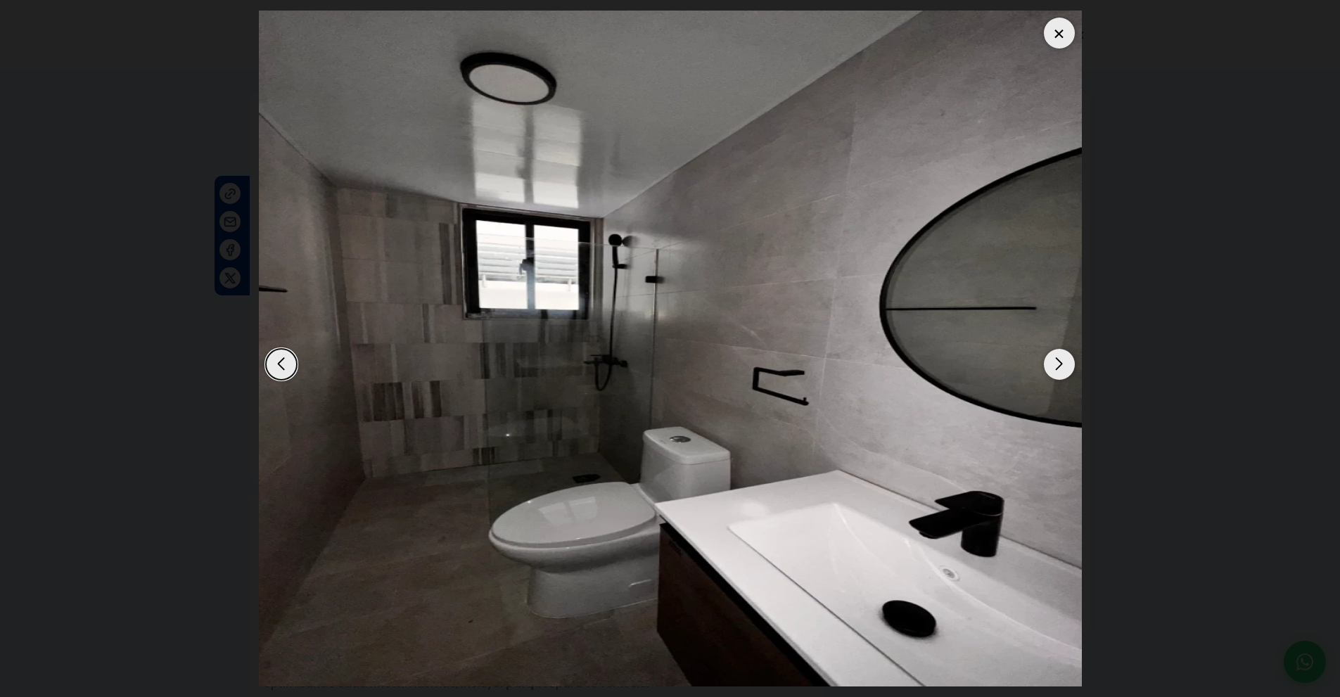
click at [1058, 364] on div "Next slide" at bounding box center [1059, 364] width 31 height 31
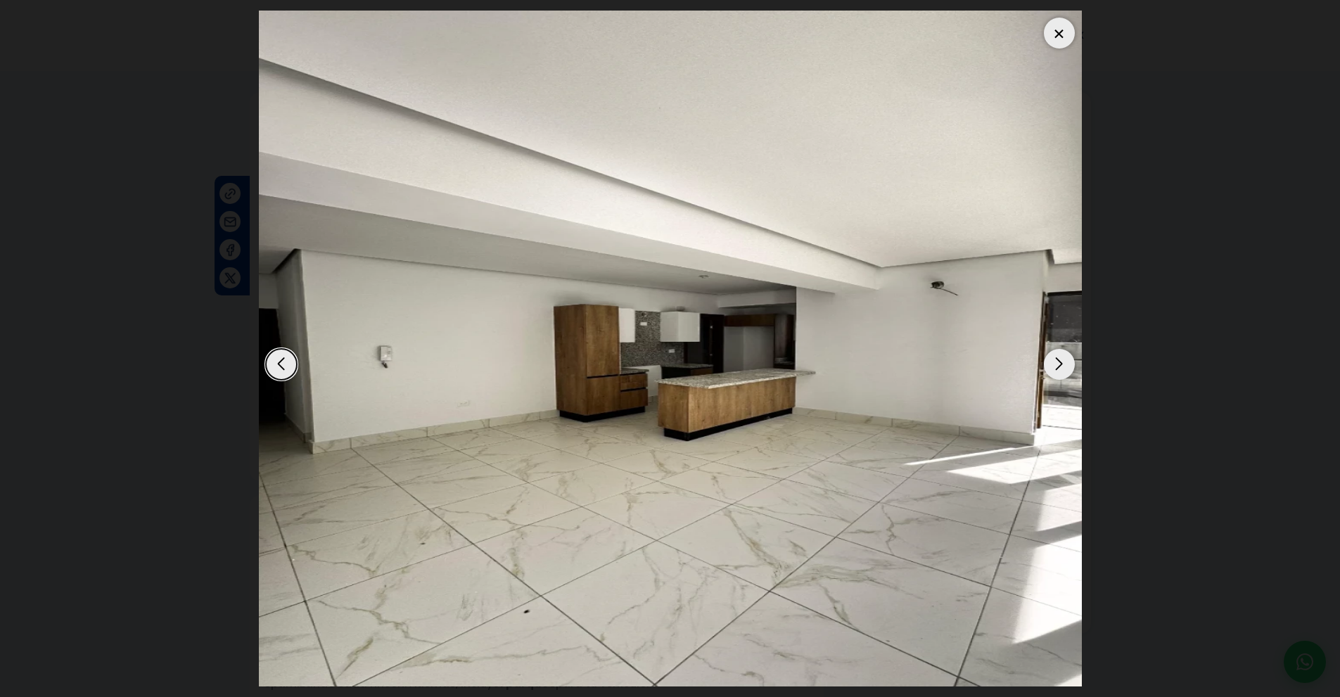
click at [1058, 364] on div "Next slide" at bounding box center [1059, 364] width 31 height 31
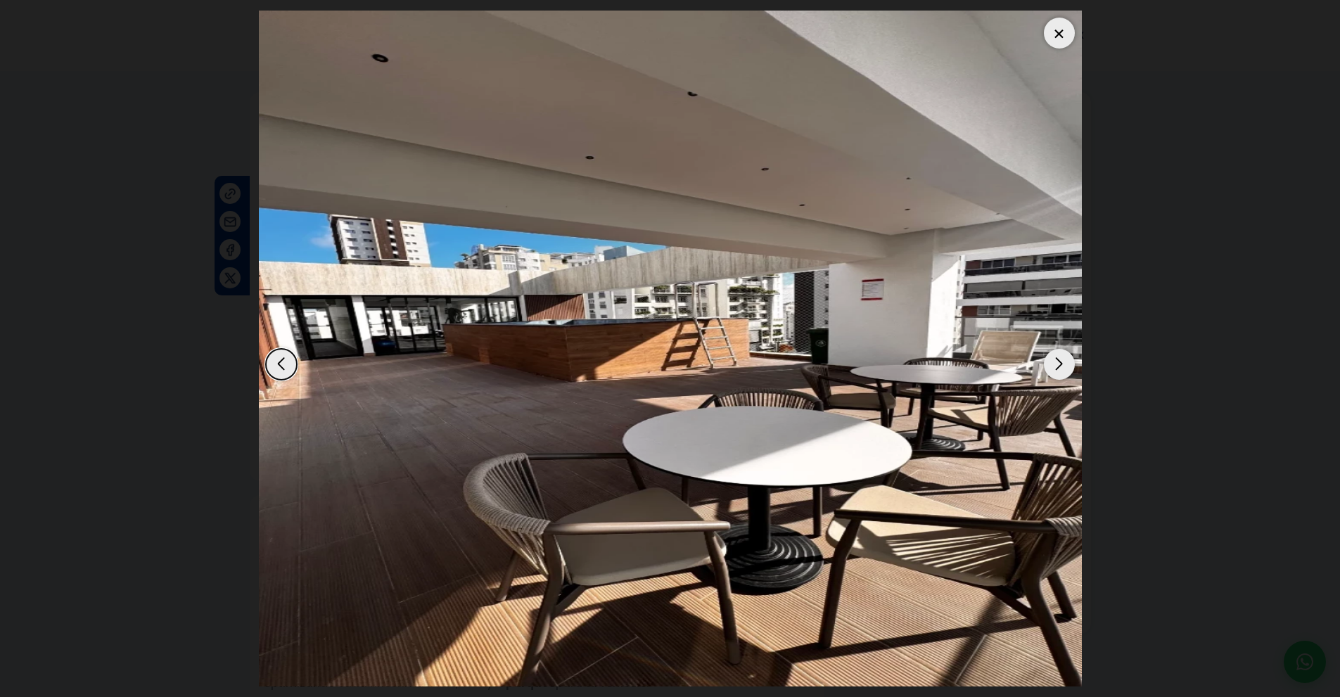
click at [1058, 364] on div "Next slide" at bounding box center [1059, 364] width 31 height 31
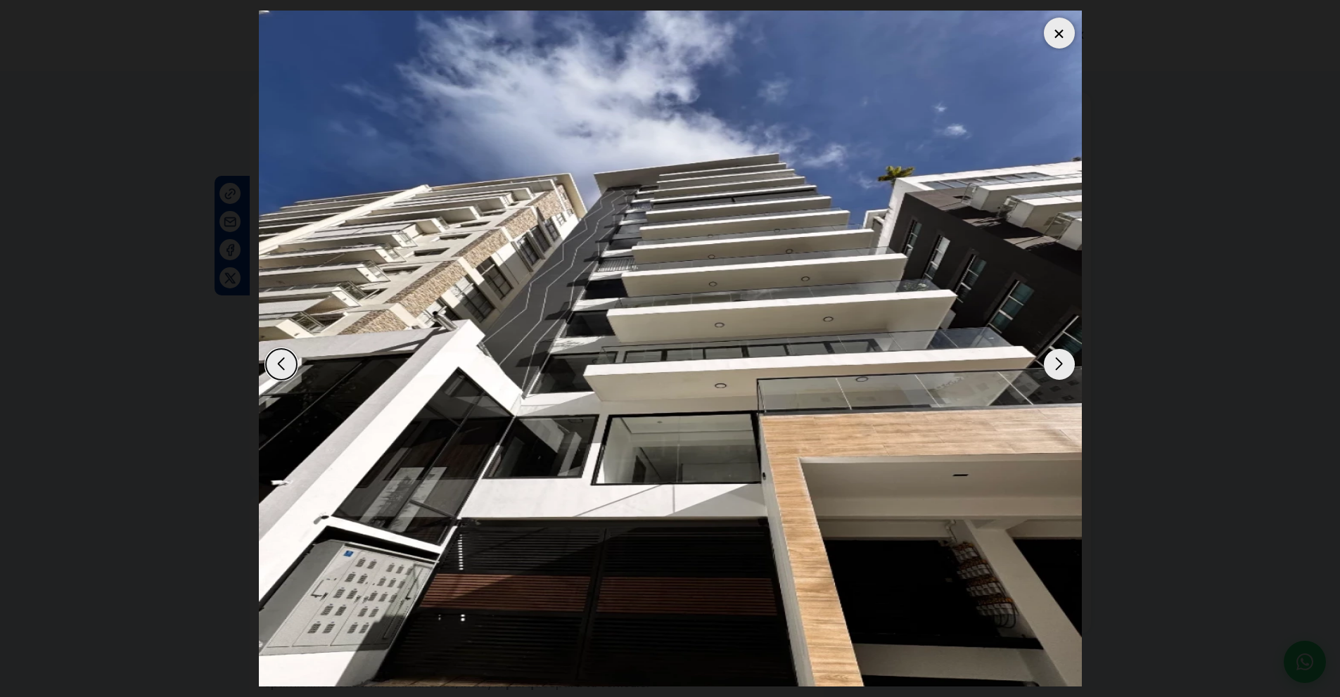
click at [1058, 364] on div "Next slide" at bounding box center [1059, 364] width 31 height 31
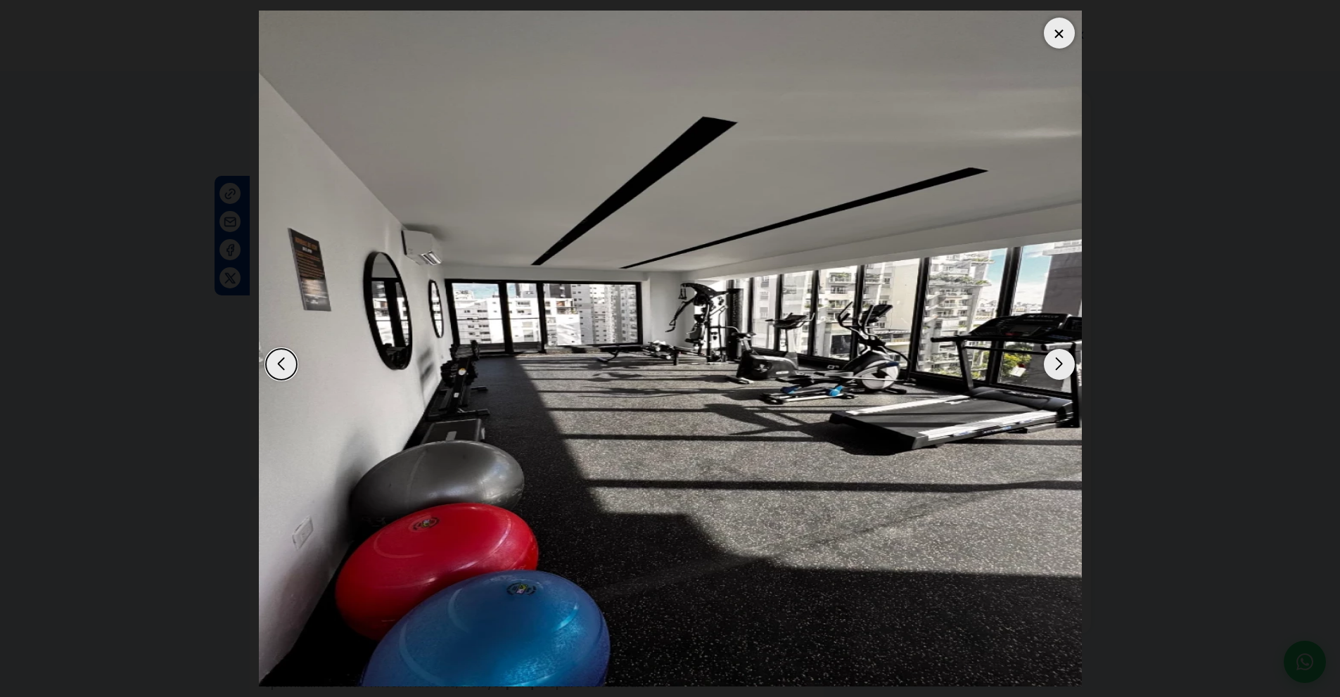
click at [1058, 364] on div "Next slide" at bounding box center [1059, 364] width 31 height 31
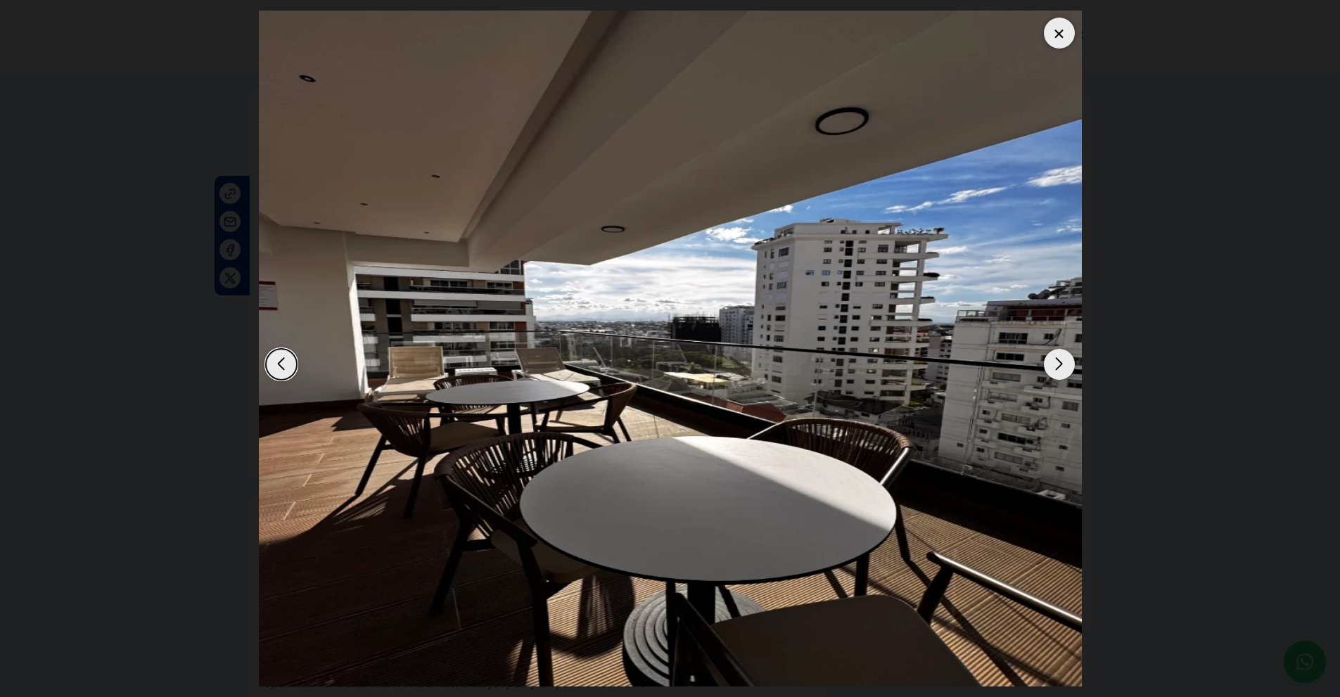
click at [1058, 364] on div "Next slide" at bounding box center [1059, 364] width 31 height 31
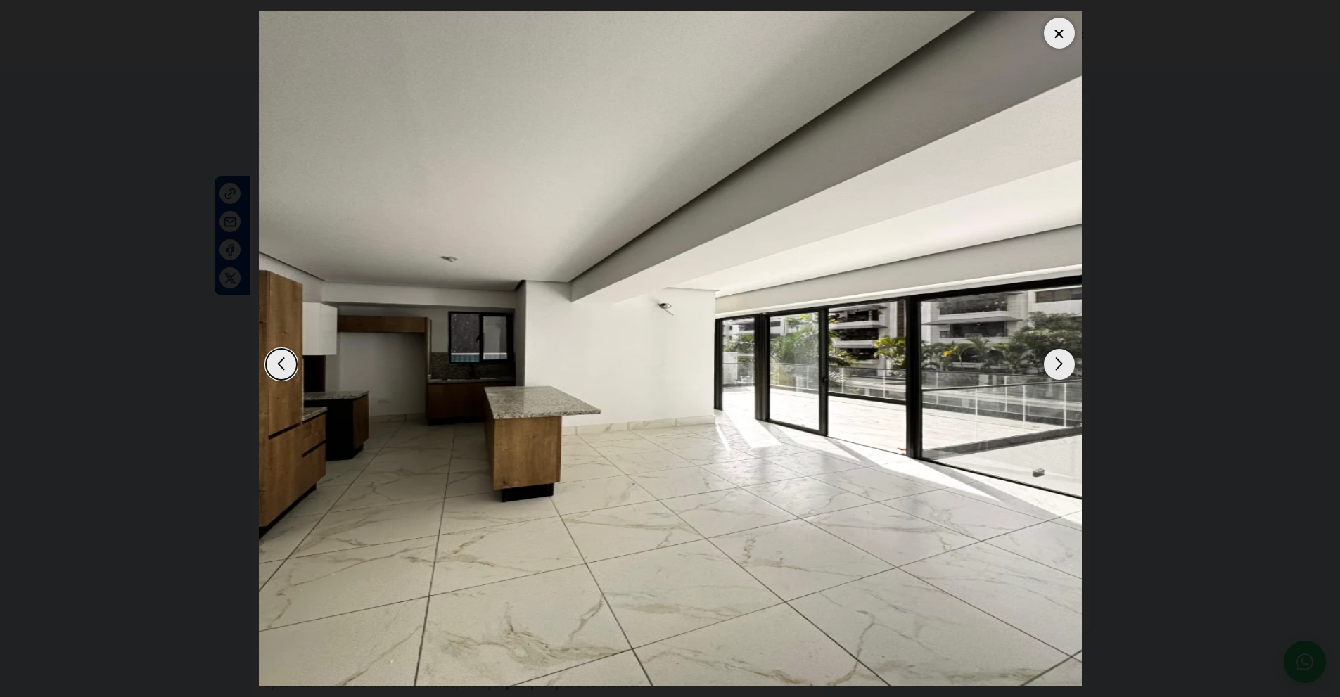
click at [1058, 364] on div "Next slide" at bounding box center [1059, 364] width 31 height 31
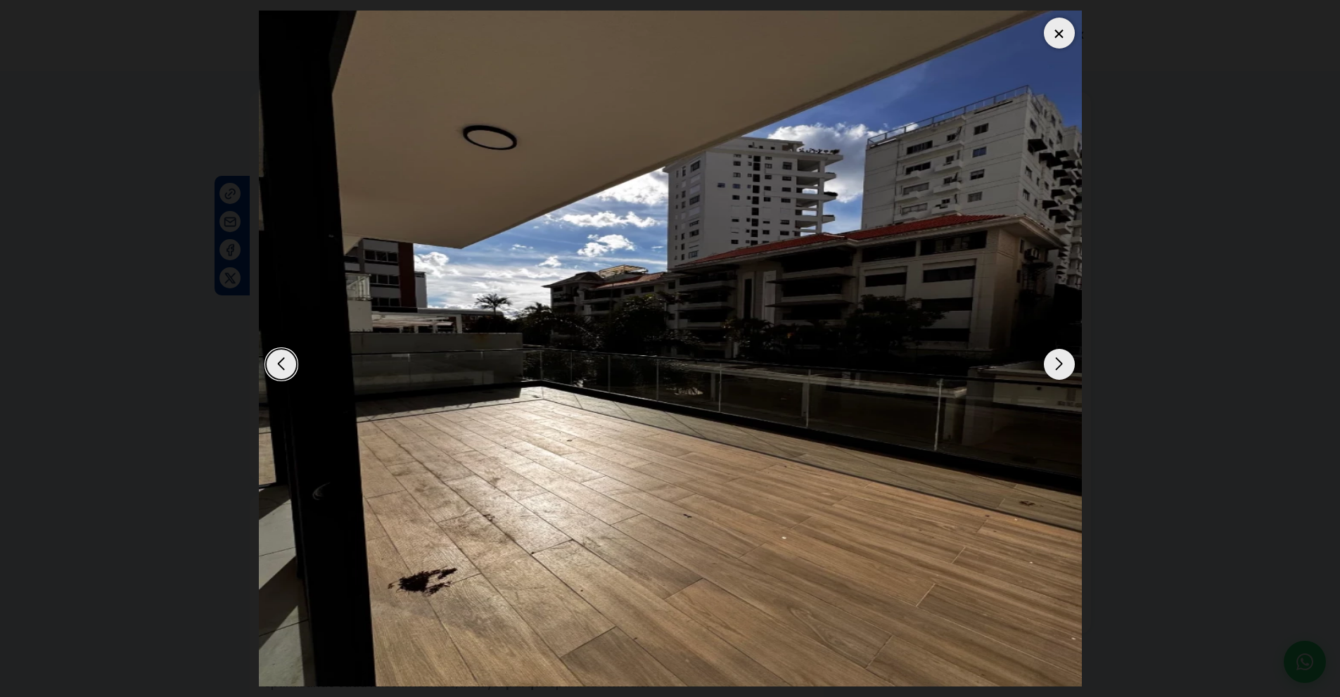
click at [1051, 354] on div "Next slide" at bounding box center [1059, 364] width 31 height 31
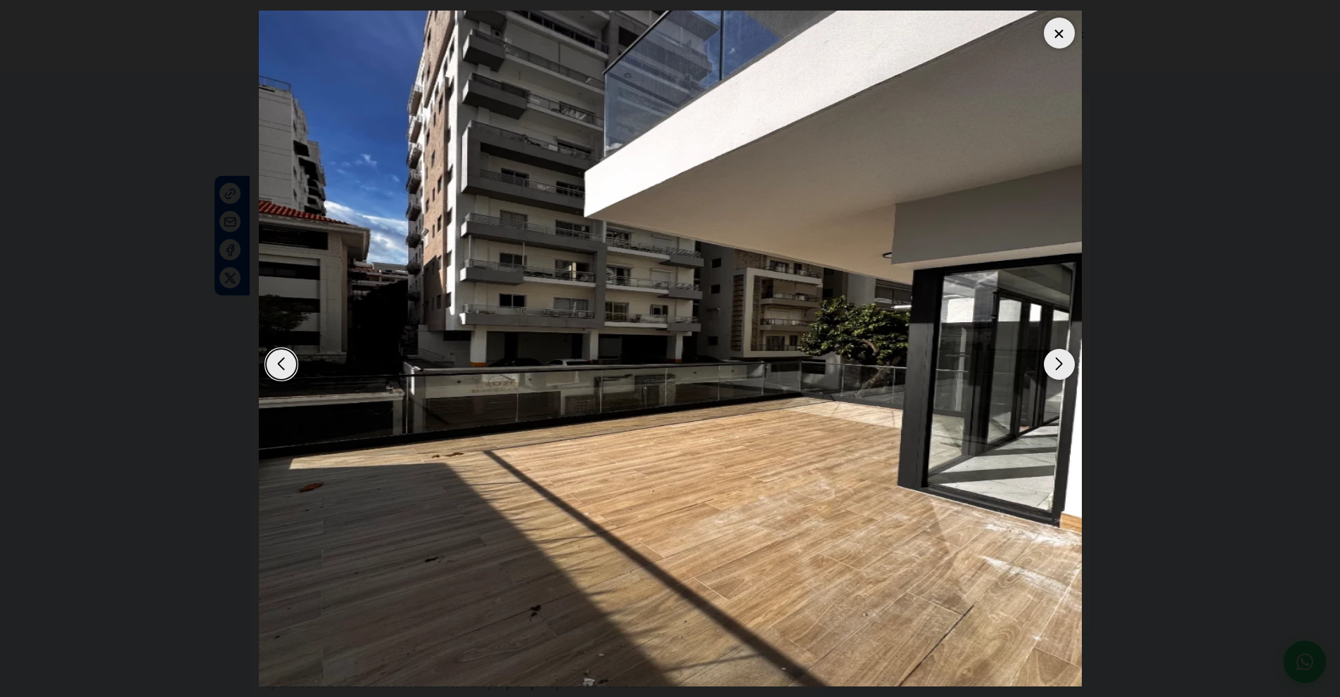
click at [1068, 31] on div at bounding box center [1059, 33] width 31 height 31
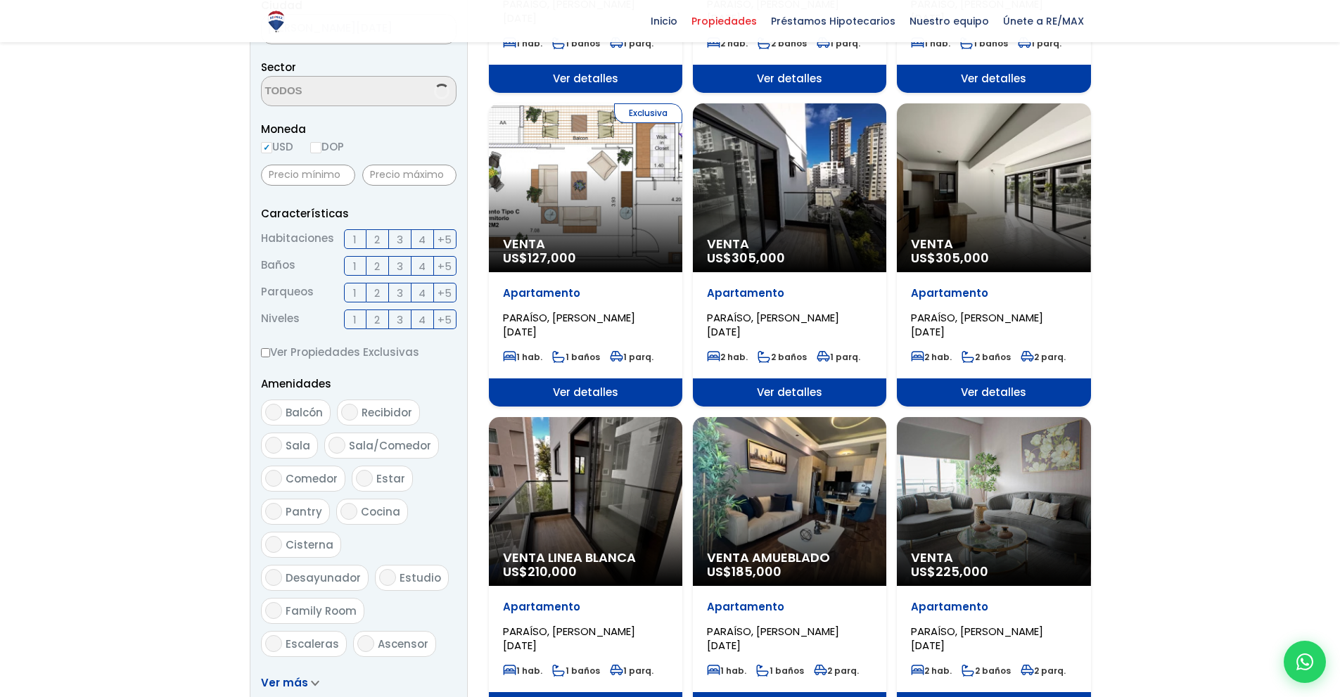
scroll to position [407, 0]
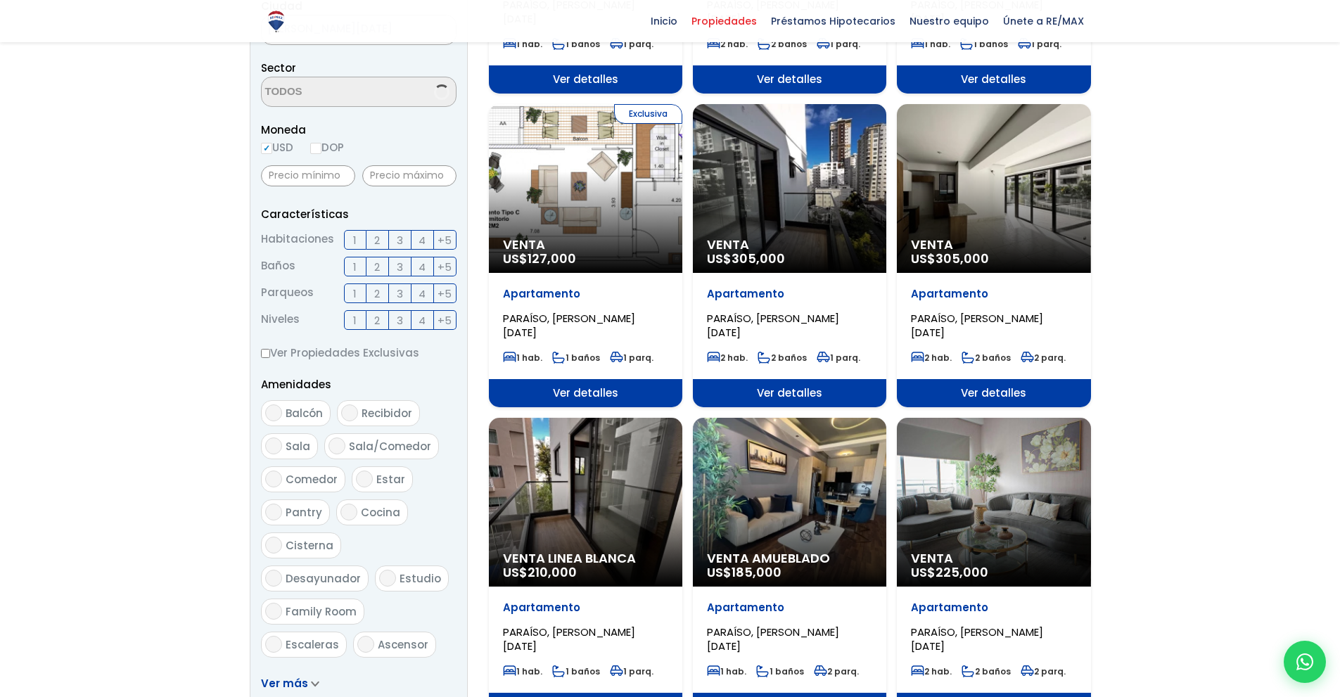
select select "103"
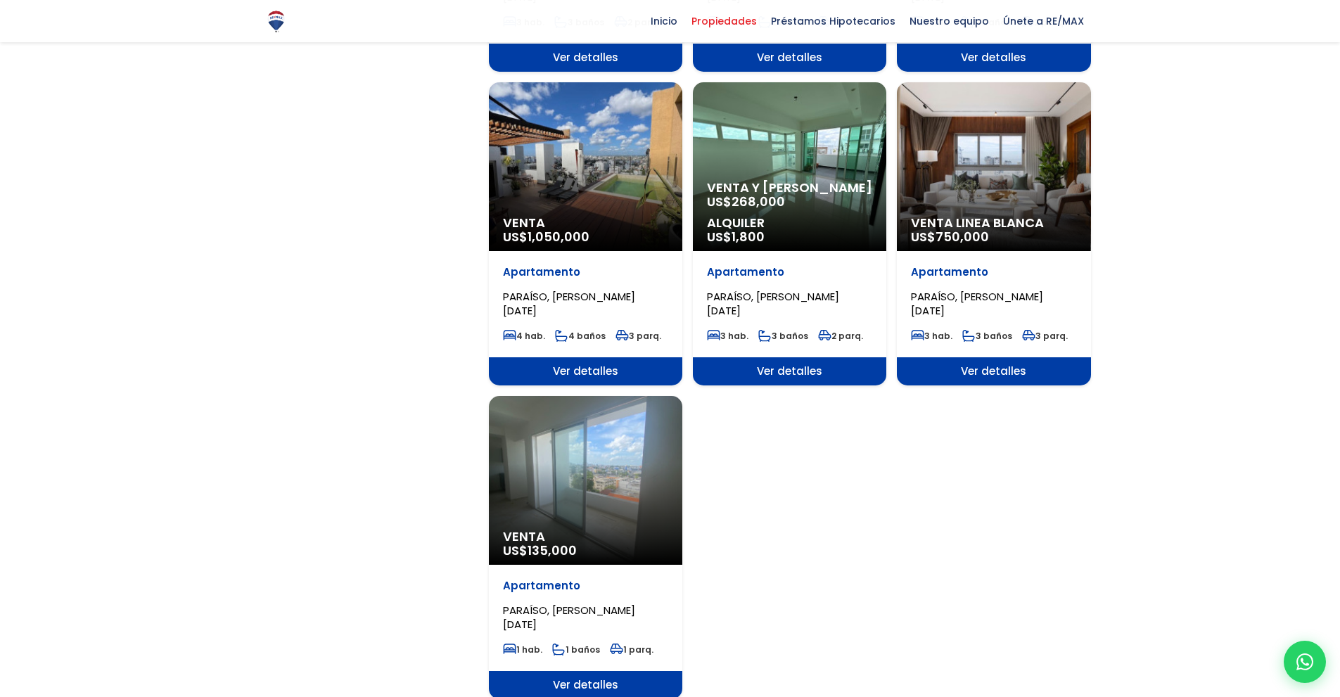
scroll to position [1401, 0]
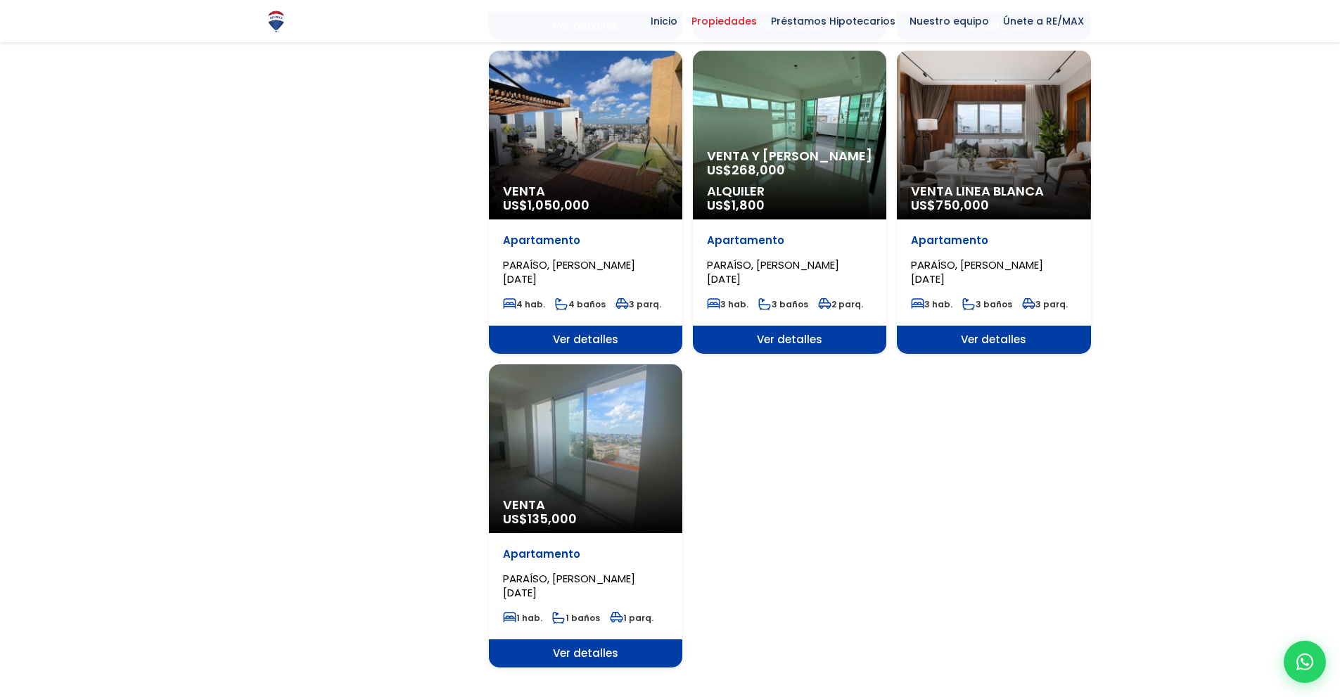
click at [723, 169] on span "US$ 268,000" at bounding box center [746, 170] width 78 height 18
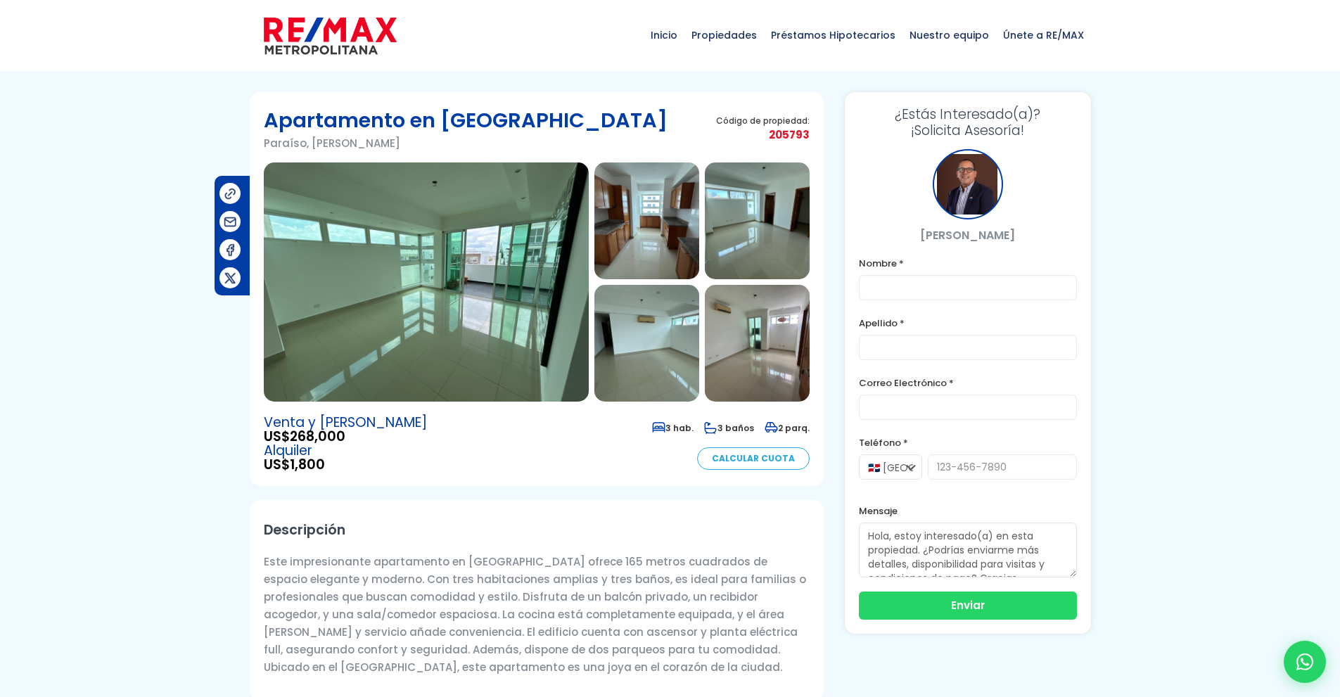
click at [510, 283] on img at bounding box center [426, 281] width 325 height 239
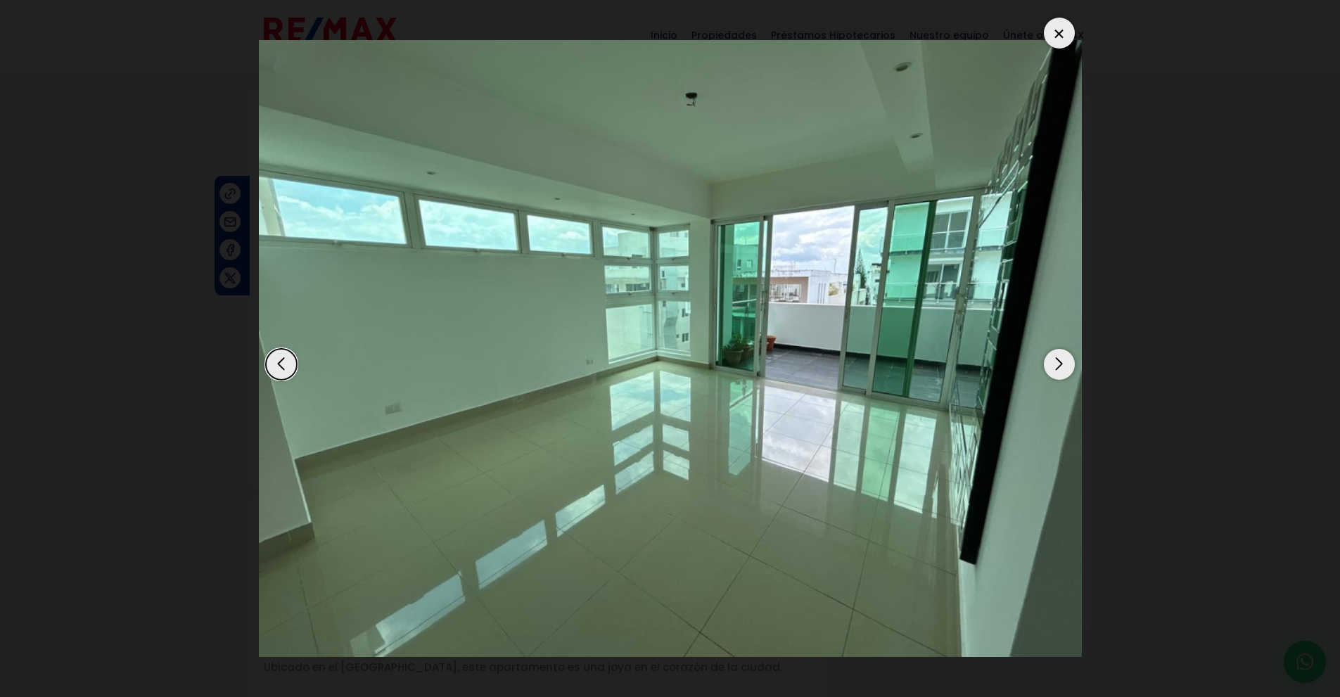
click at [1056, 360] on div "Next slide" at bounding box center [1059, 364] width 31 height 31
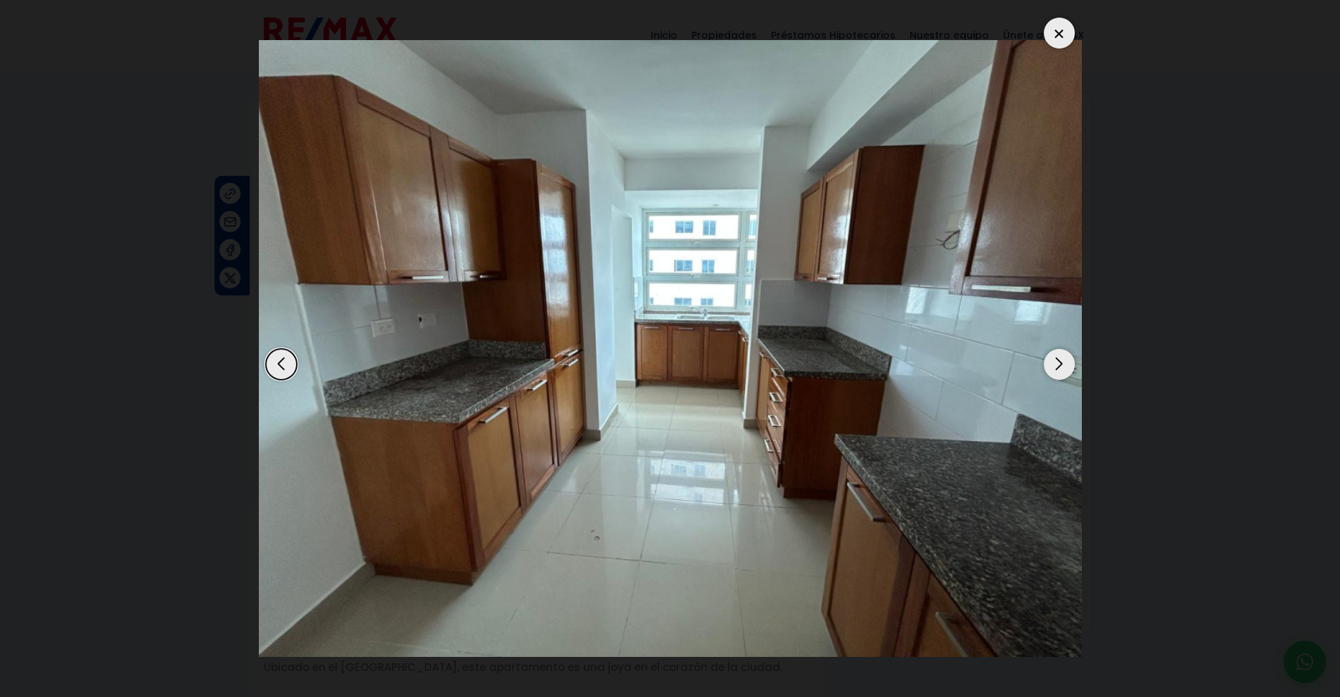
click at [1056, 360] on div "Next slide" at bounding box center [1059, 364] width 31 height 31
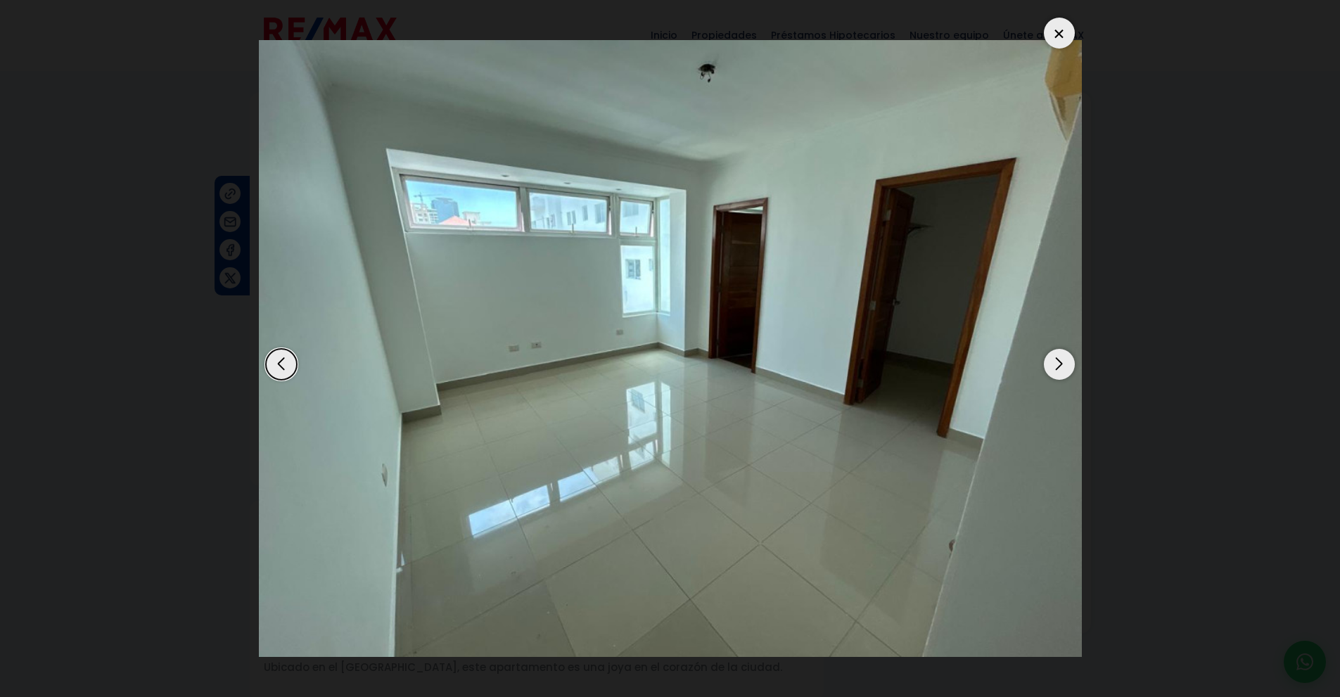
click at [1056, 360] on div "Next slide" at bounding box center [1059, 364] width 31 height 31
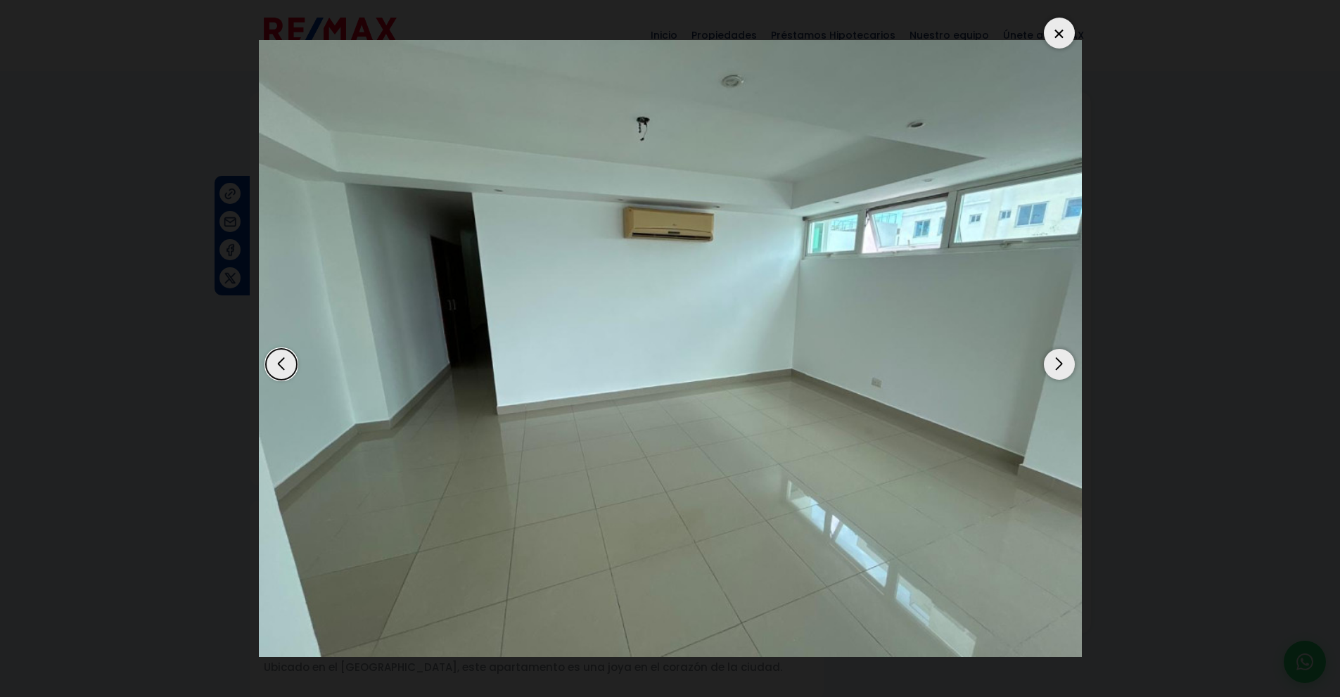
click at [1056, 360] on div "Next slide" at bounding box center [1059, 364] width 31 height 31
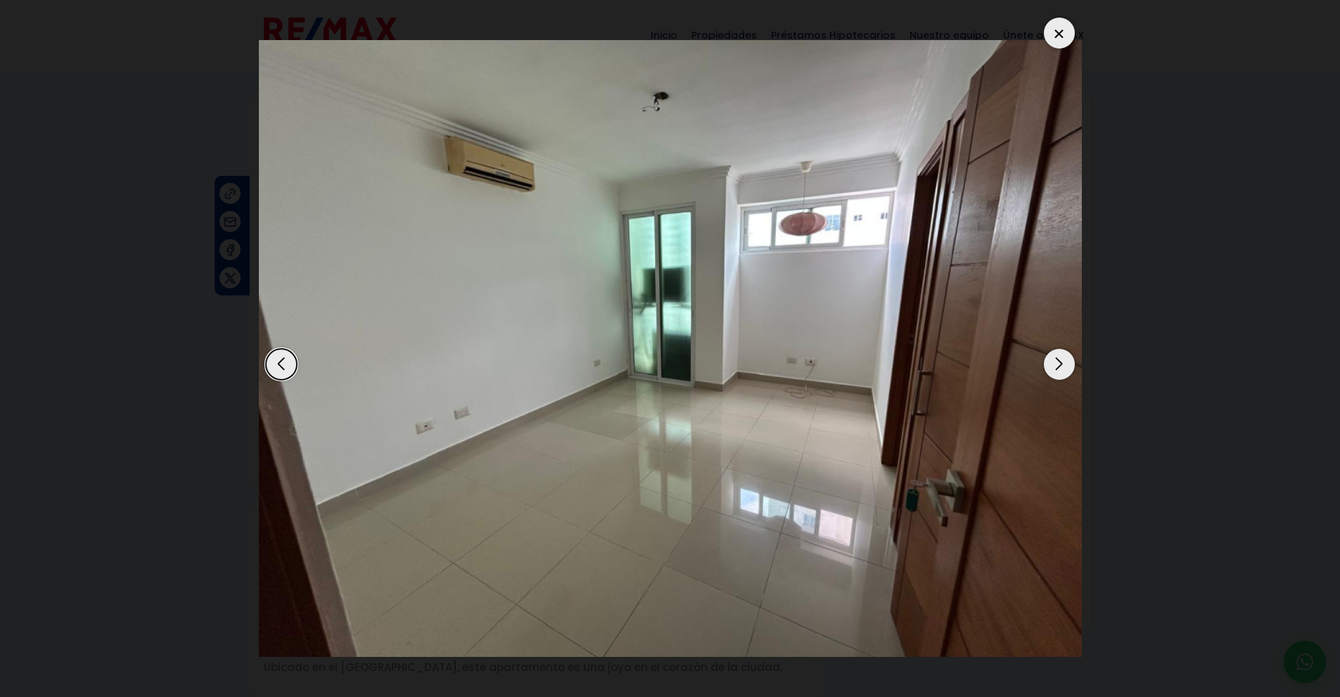
click at [1056, 360] on div "Next slide" at bounding box center [1059, 364] width 31 height 31
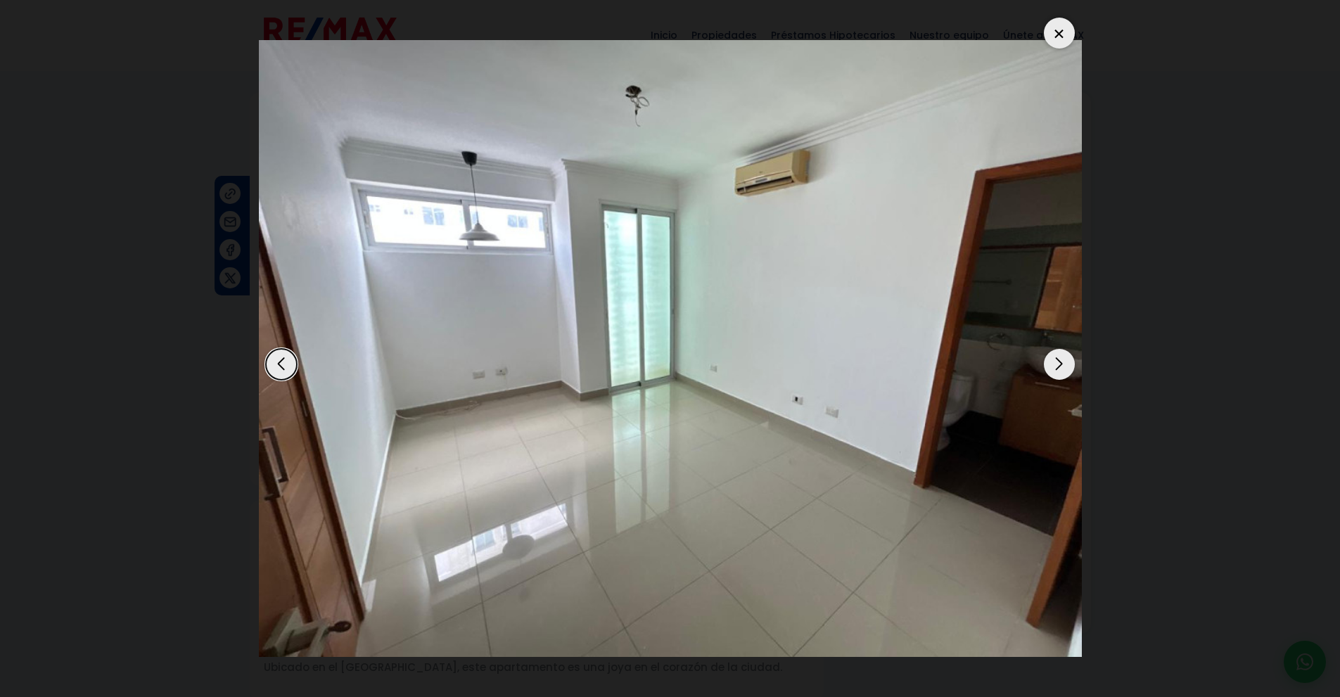
click at [1056, 360] on div "Next slide" at bounding box center [1059, 364] width 31 height 31
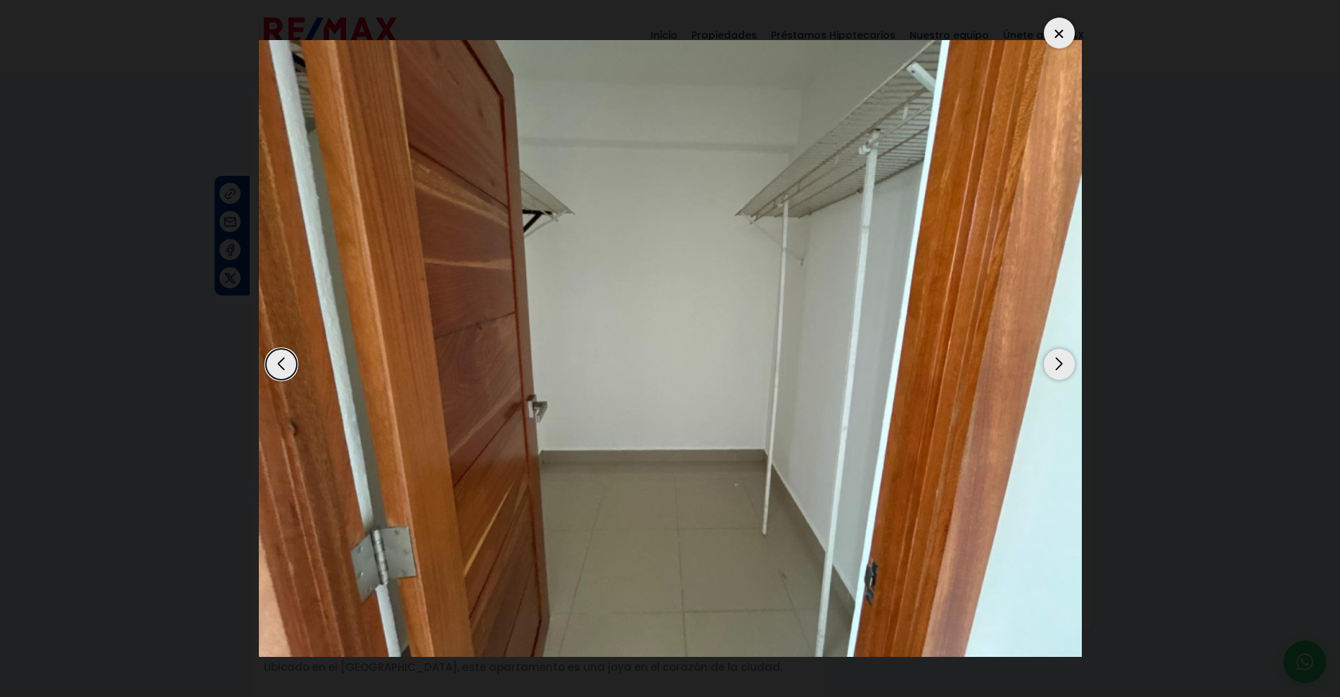
click at [1056, 360] on div "Next slide" at bounding box center [1059, 364] width 31 height 31
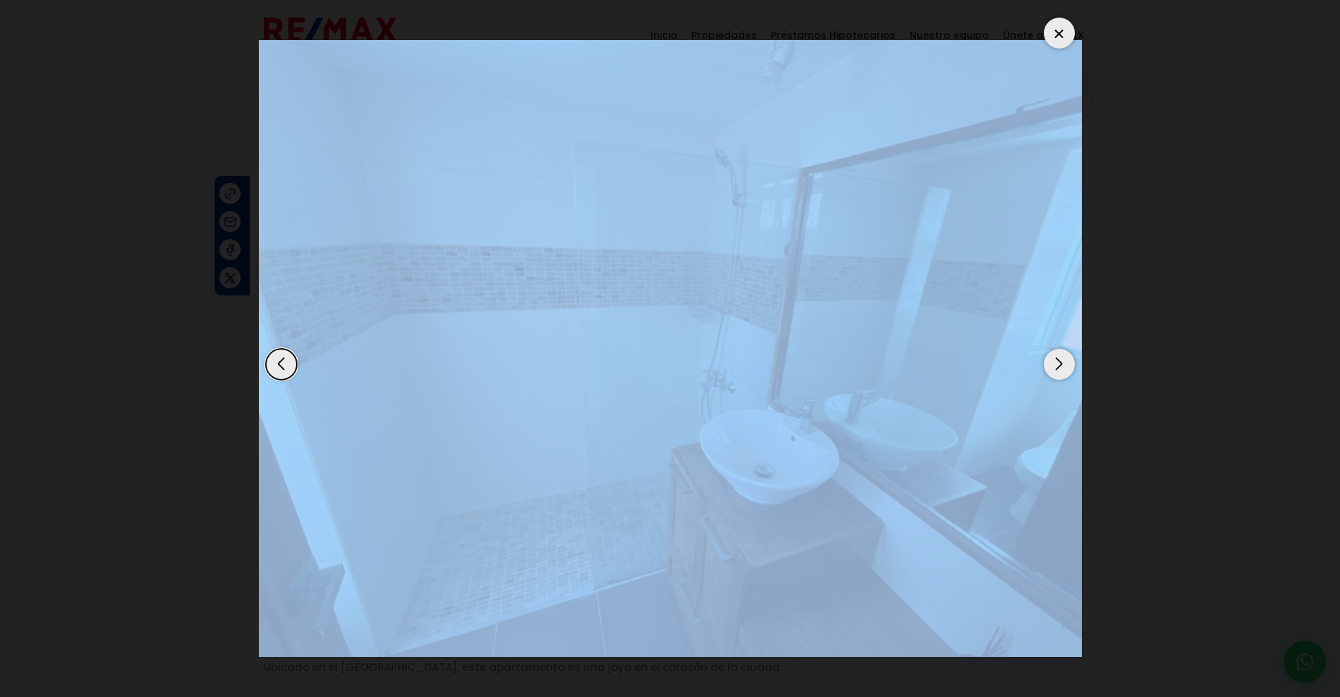
click at [1056, 360] on div "Next slide" at bounding box center [1059, 364] width 31 height 31
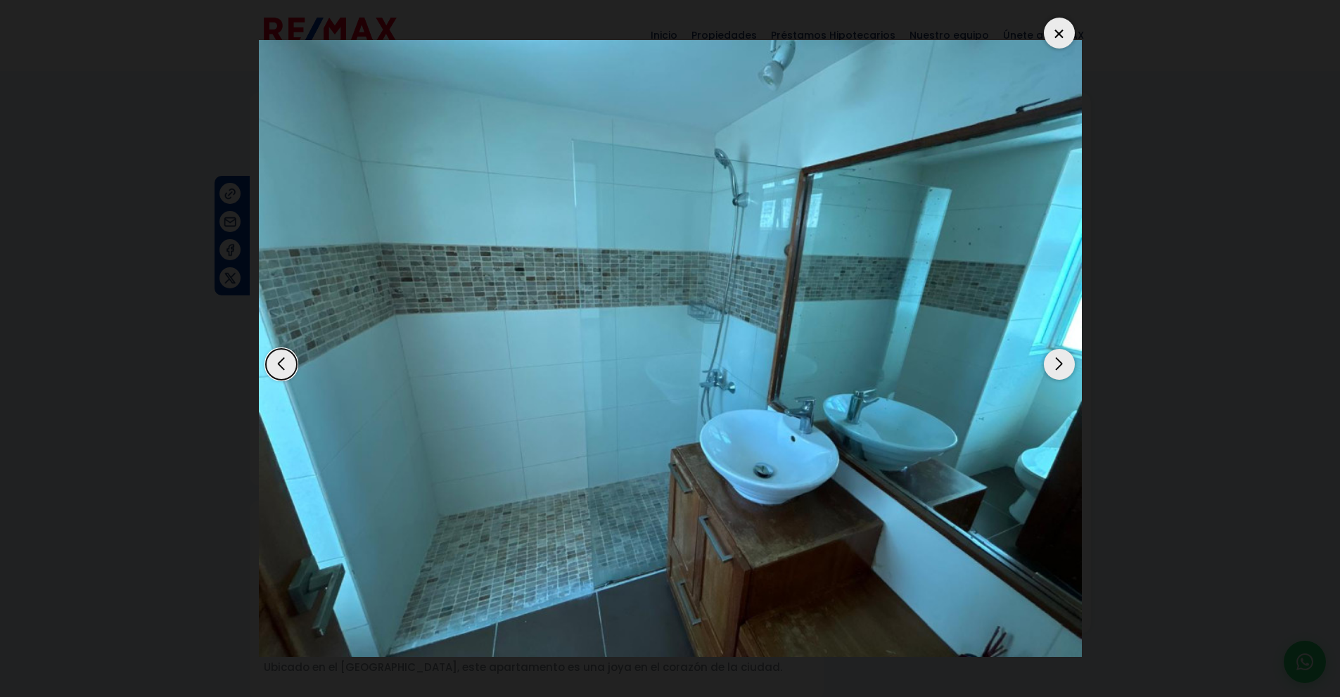
click at [1056, 360] on div "Next slide" at bounding box center [1059, 364] width 31 height 31
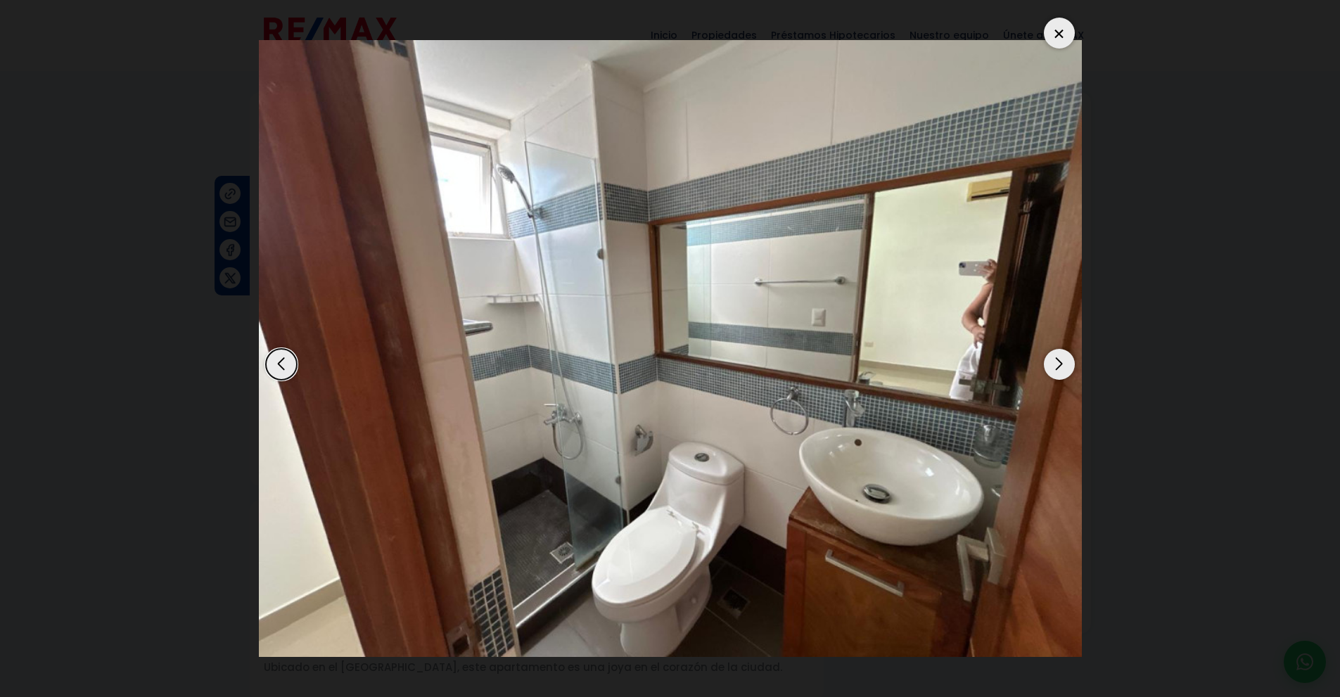
click at [1056, 360] on div "Next slide" at bounding box center [1059, 364] width 31 height 31
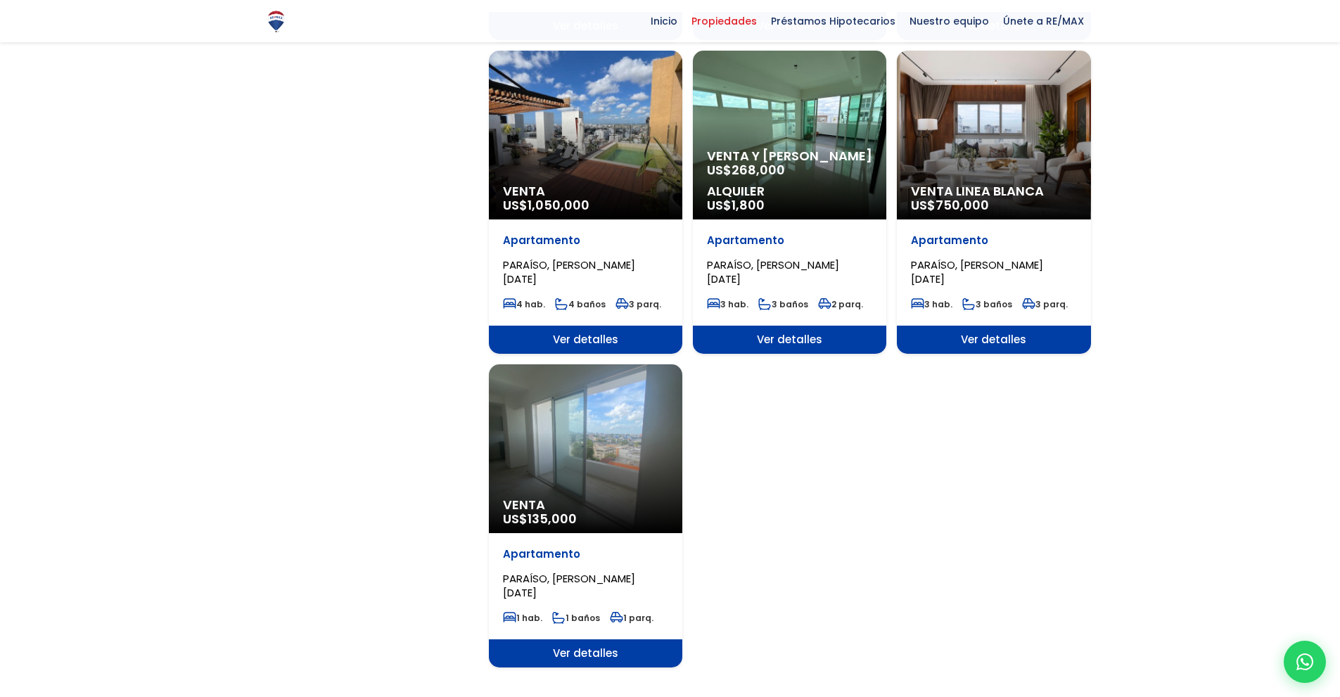
scroll to position [3106, 0]
select select "103"
click at [1016, 240] on p "Apartamento" at bounding box center [993, 240] width 165 height 14
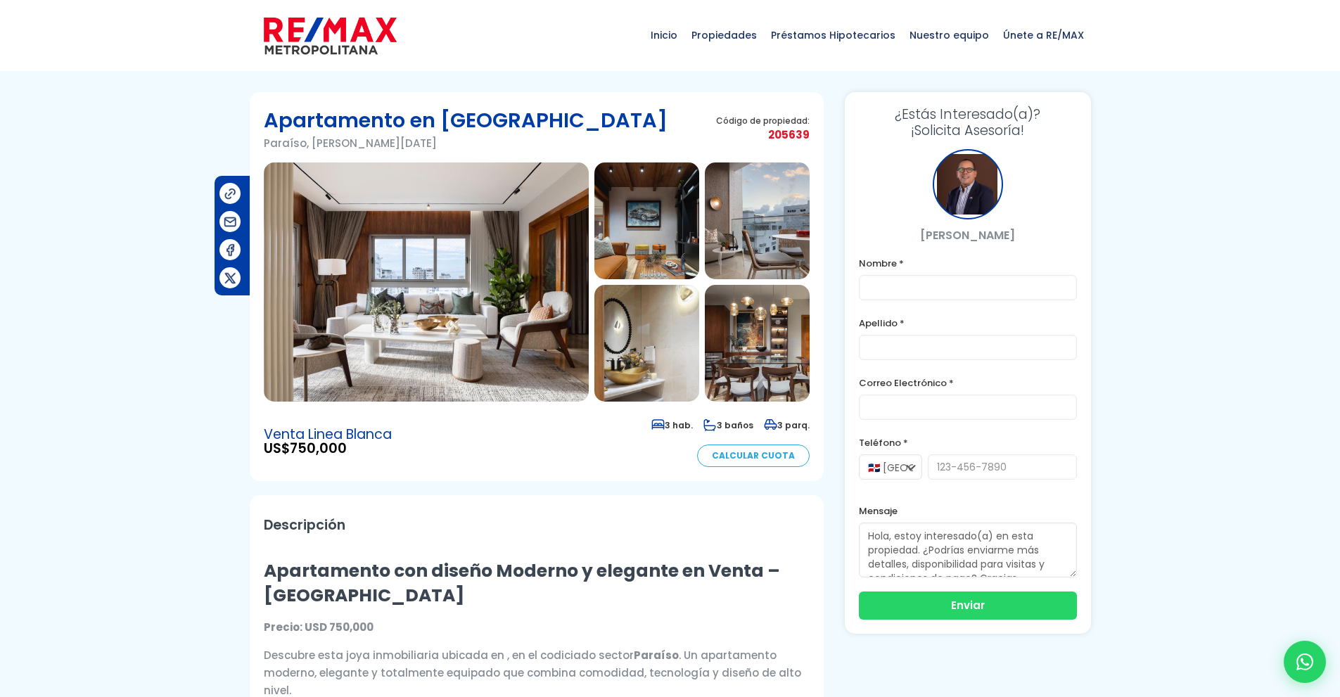
click at [440, 271] on img at bounding box center [426, 281] width 325 height 239
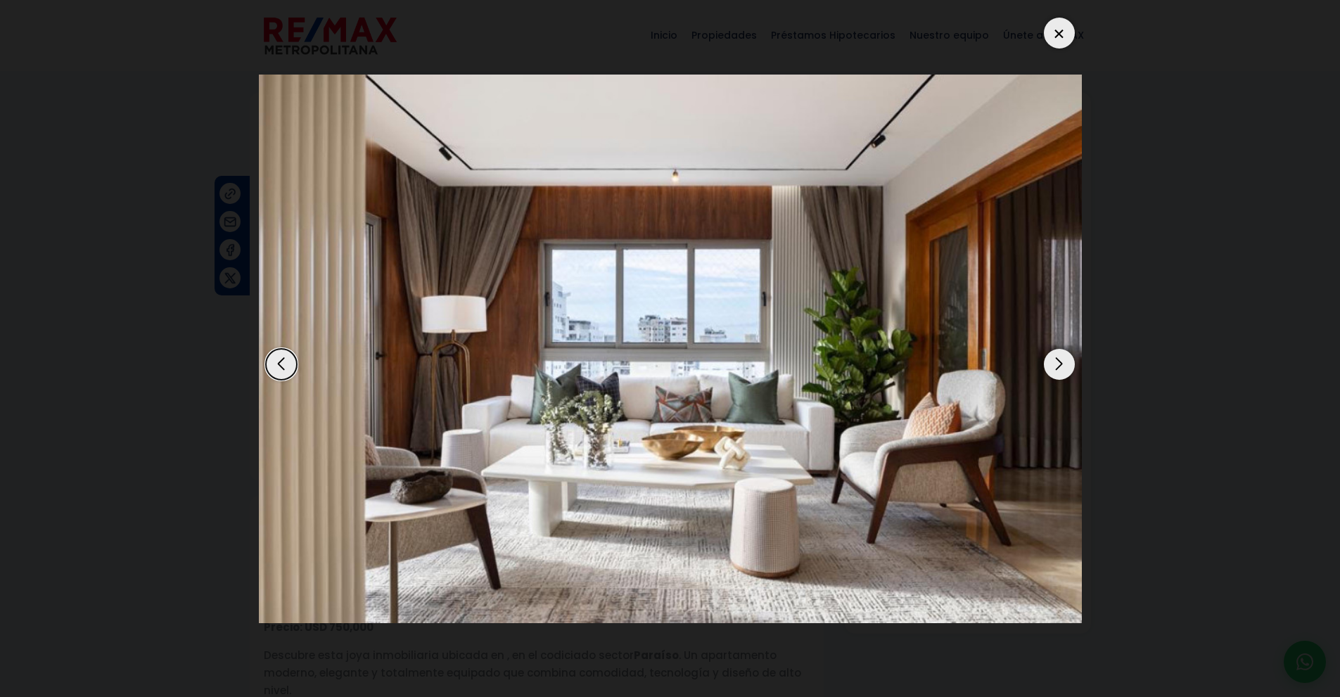
click at [1066, 361] on div "Next slide" at bounding box center [1059, 364] width 31 height 31
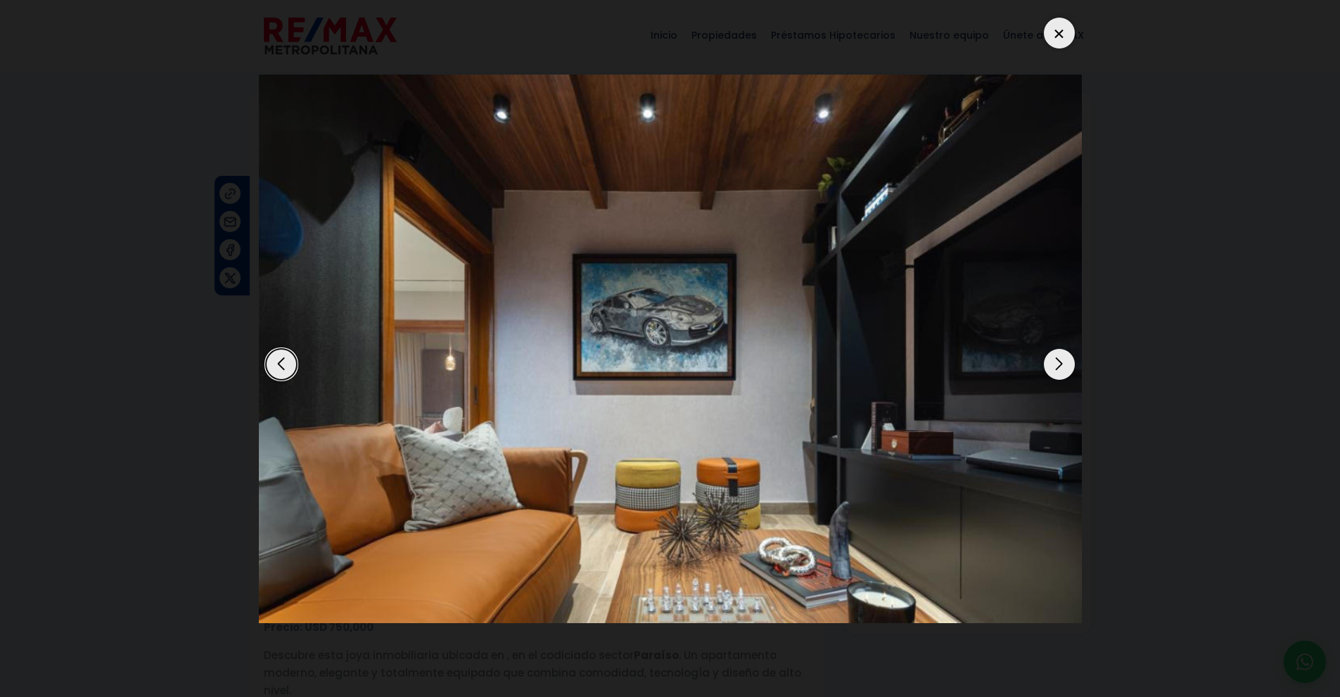
click at [1066, 361] on div "Next slide" at bounding box center [1059, 364] width 31 height 31
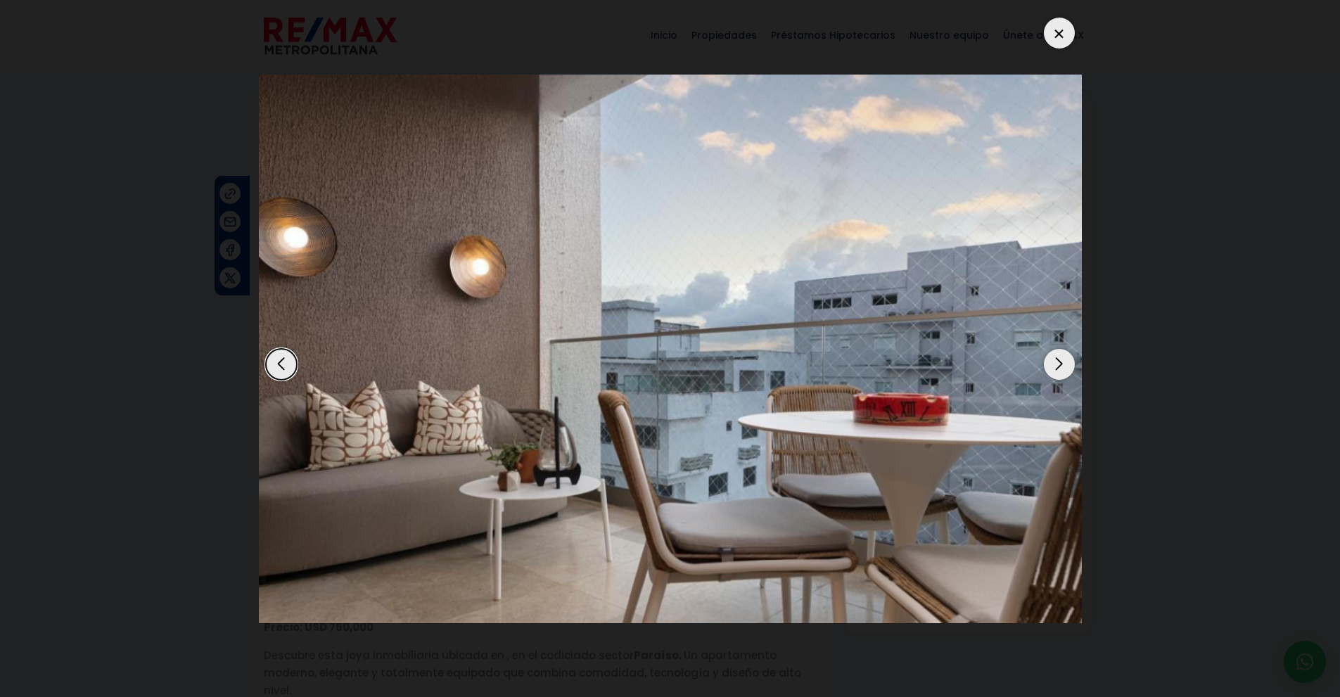
click at [1066, 361] on div "Next slide" at bounding box center [1059, 364] width 31 height 31
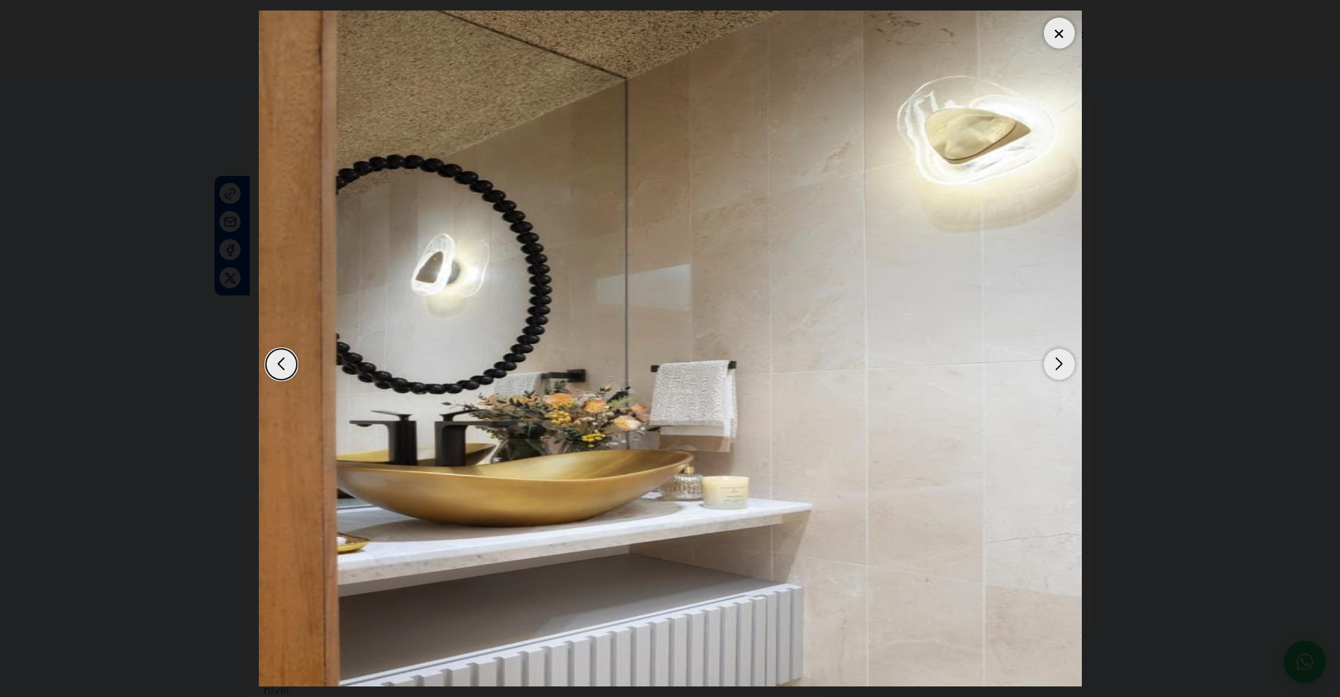
click at [1066, 361] on div "Next slide" at bounding box center [1059, 364] width 31 height 31
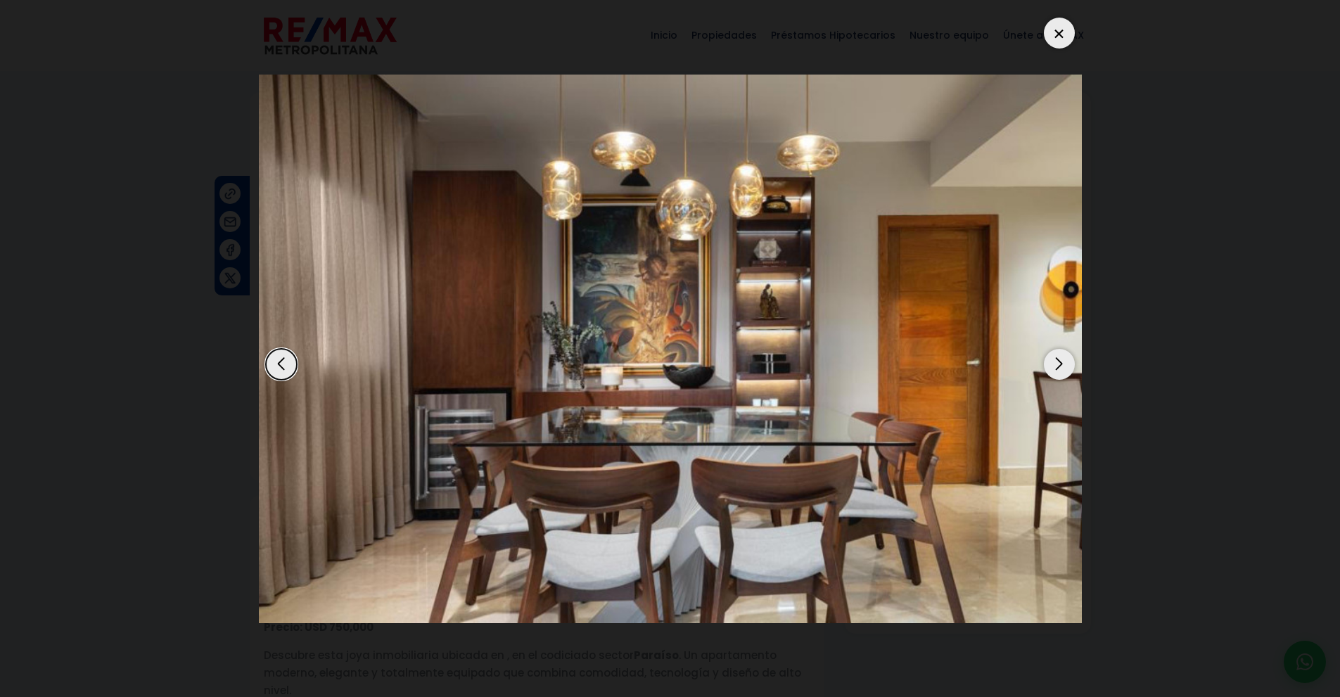
click at [1066, 361] on div "Next slide" at bounding box center [1059, 364] width 31 height 31
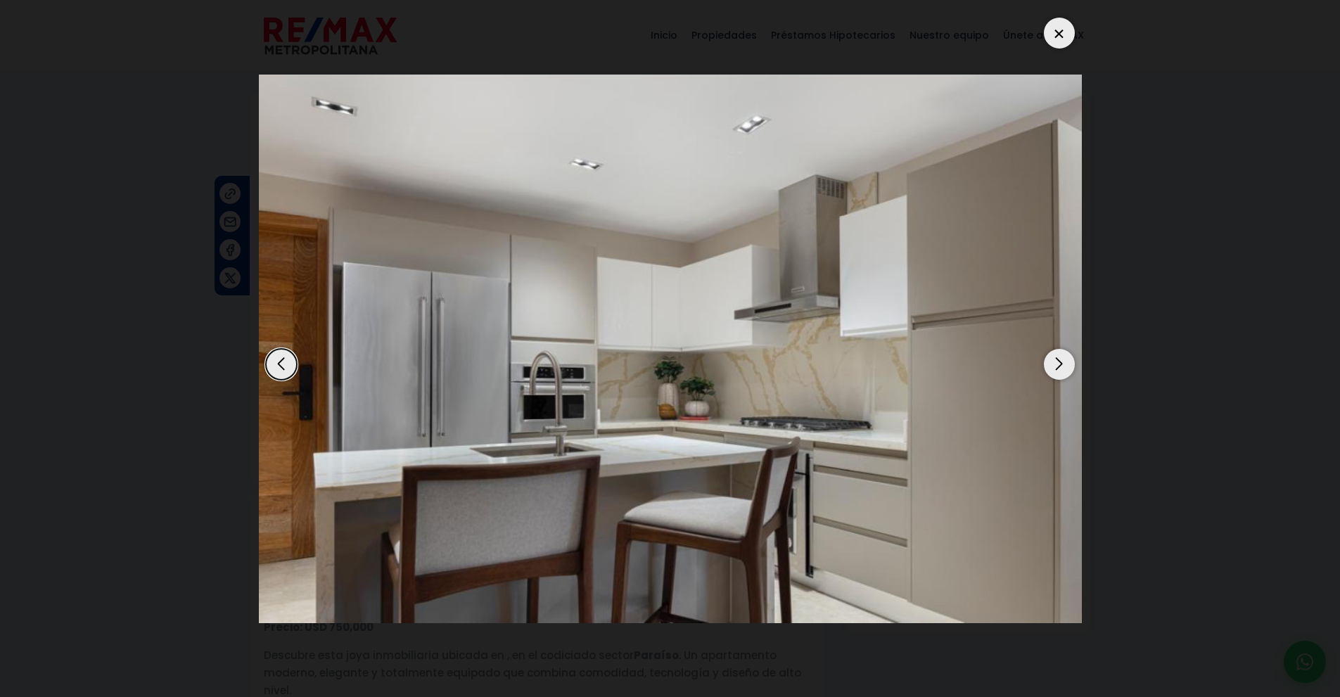
click at [1066, 361] on div "Next slide" at bounding box center [1059, 364] width 31 height 31
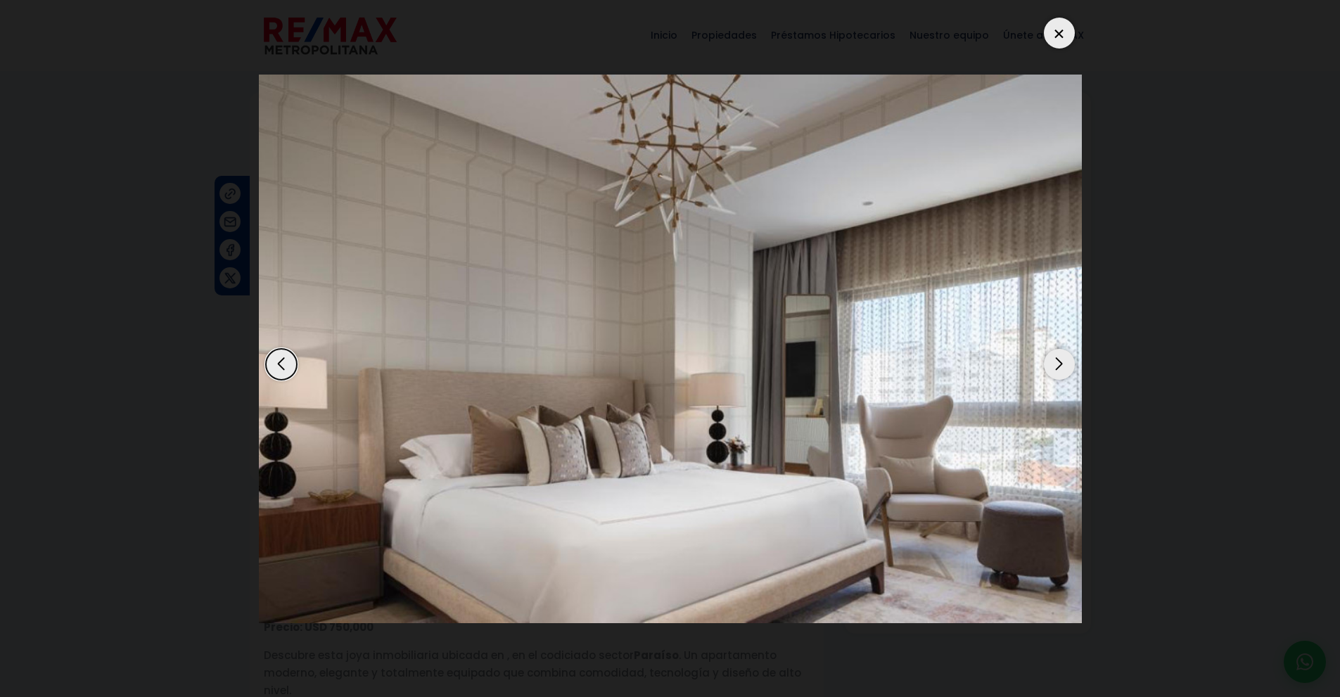
click at [1066, 361] on div "Next slide" at bounding box center [1059, 364] width 31 height 31
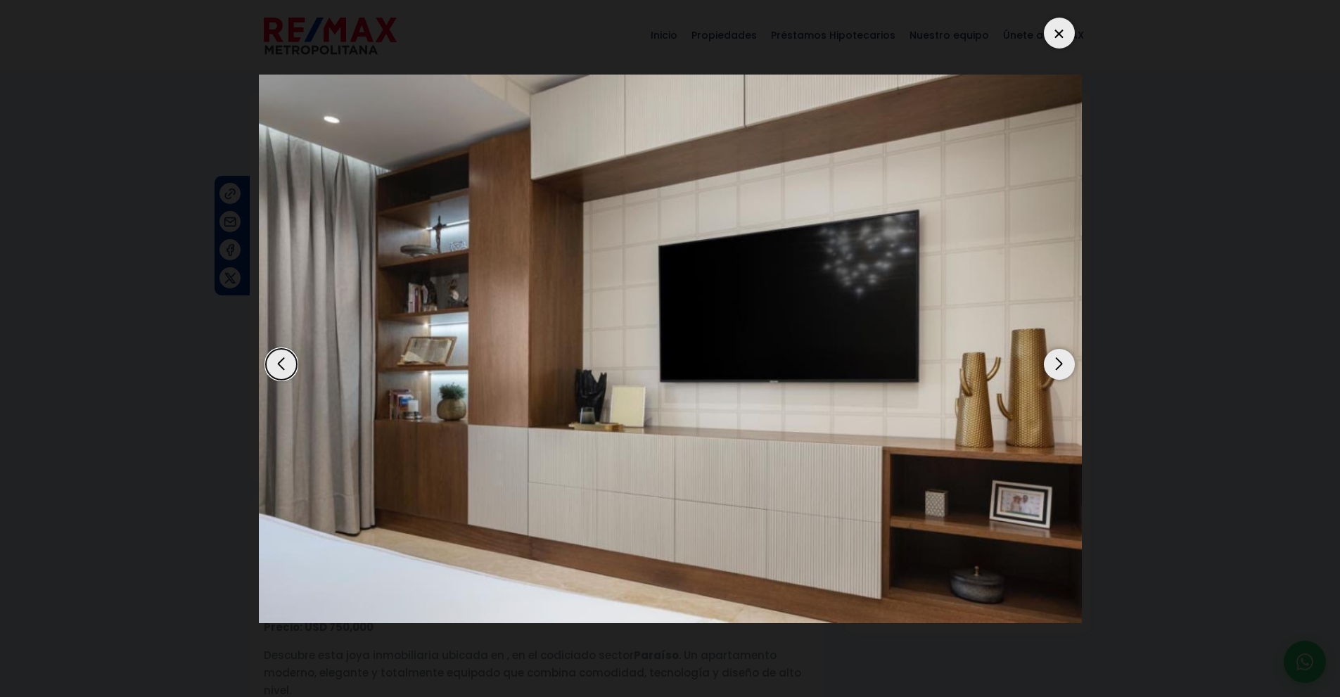
click at [1066, 361] on div "Next slide" at bounding box center [1059, 364] width 31 height 31
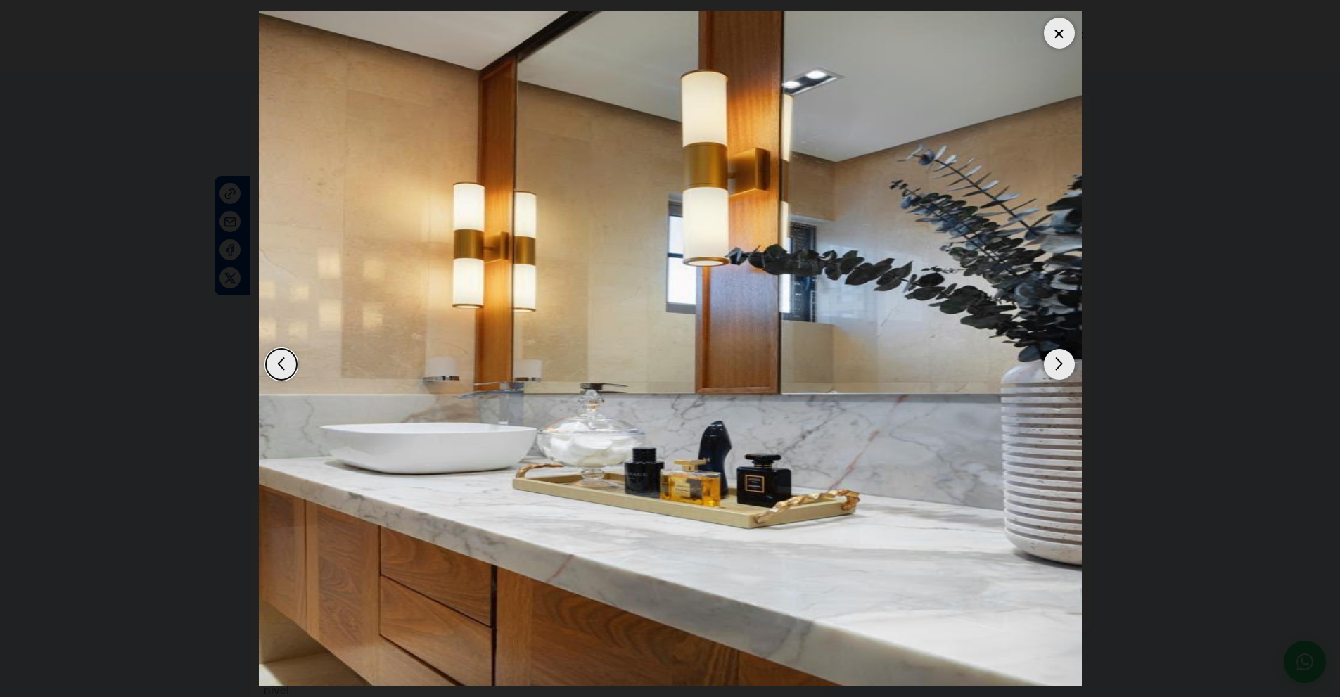
click at [1066, 361] on div "Next slide" at bounding box center [1059, 364] width 31 height 31
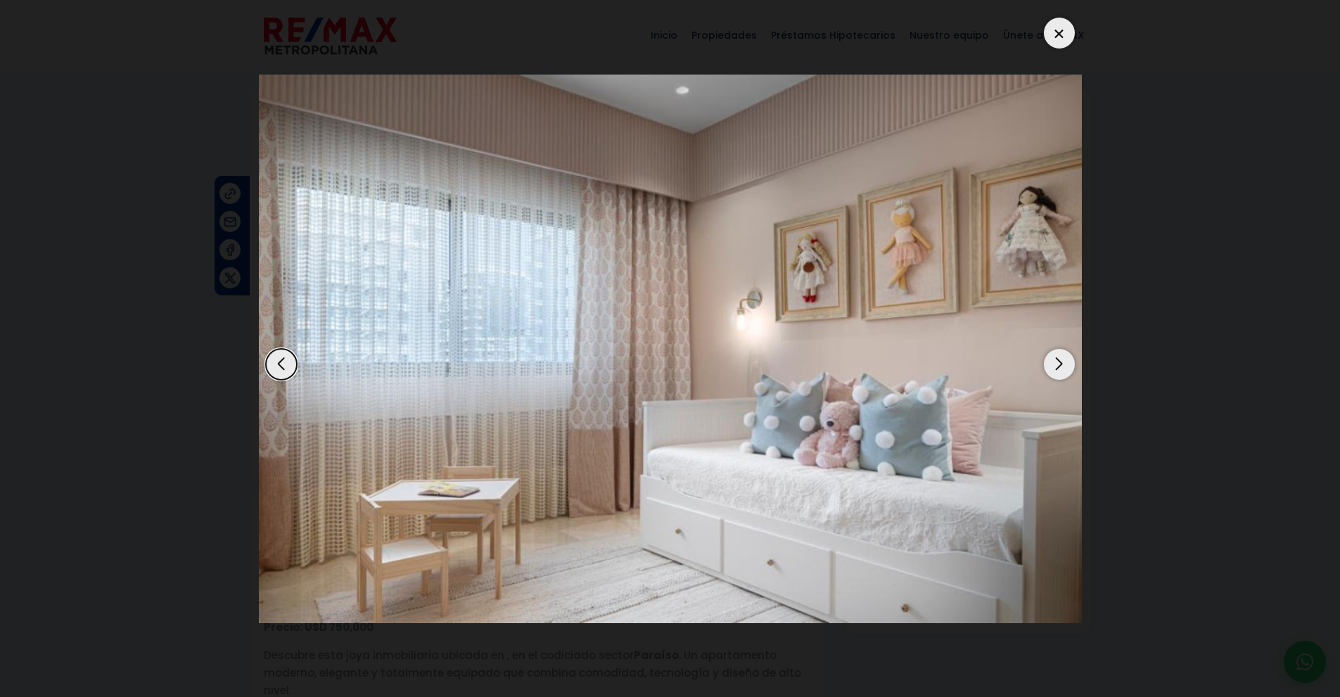
click at [1066, 361] on div "Next slide" at bounding box center [1059, 364] width 31 height 31
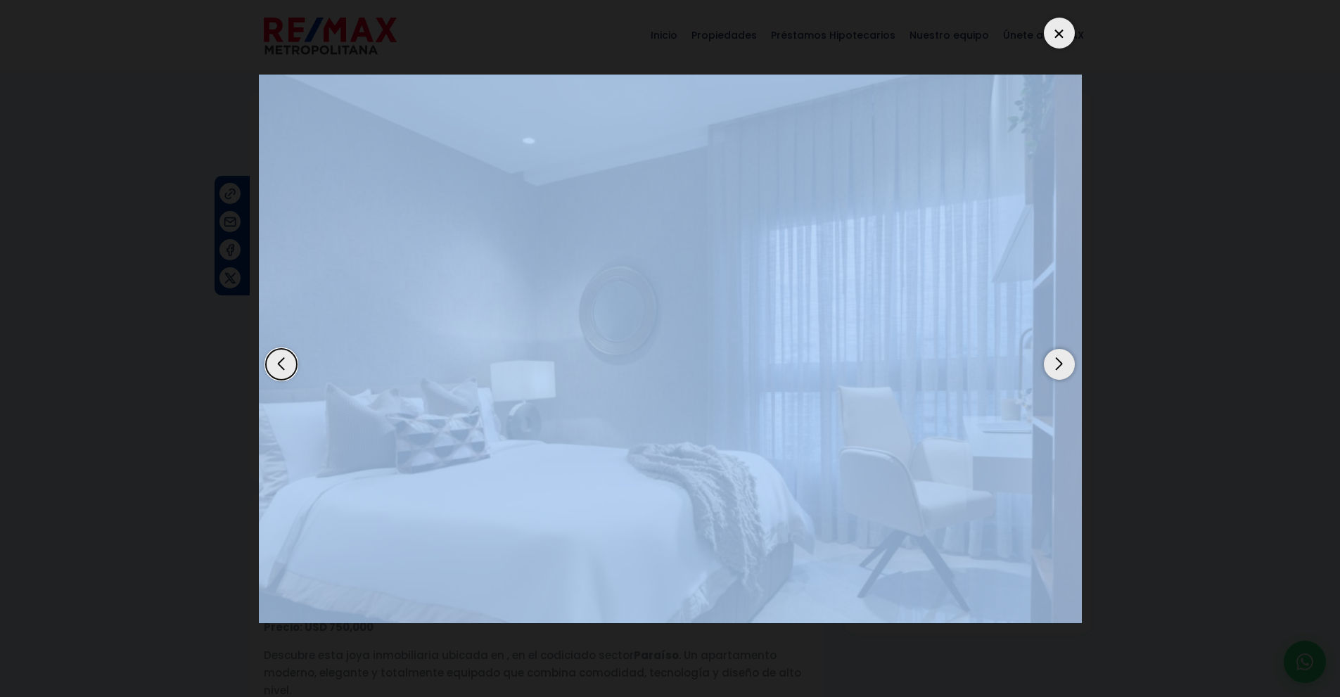
click at [1066, 361] on div "Next slide" at bounding box center [1059, 364] width 31 height 31
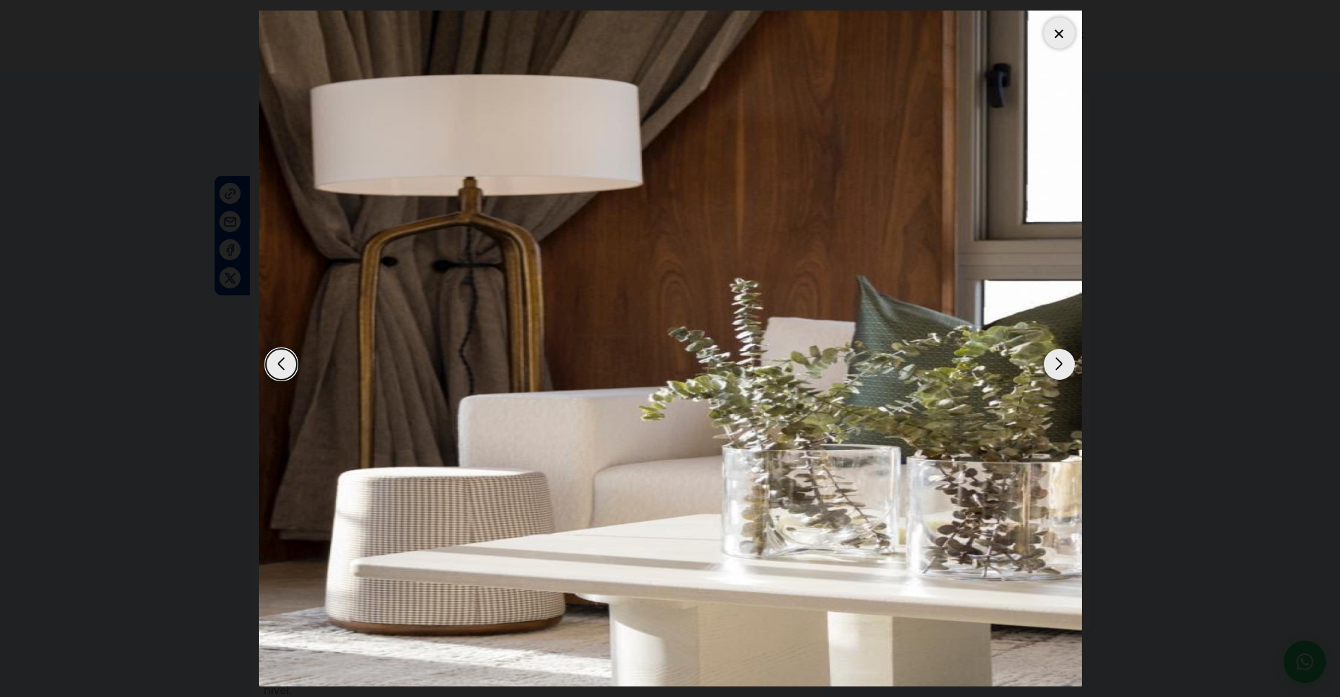
click at [1066, 361] on div "Next slide" at bounding box center [1059, 364] width 31 height 31
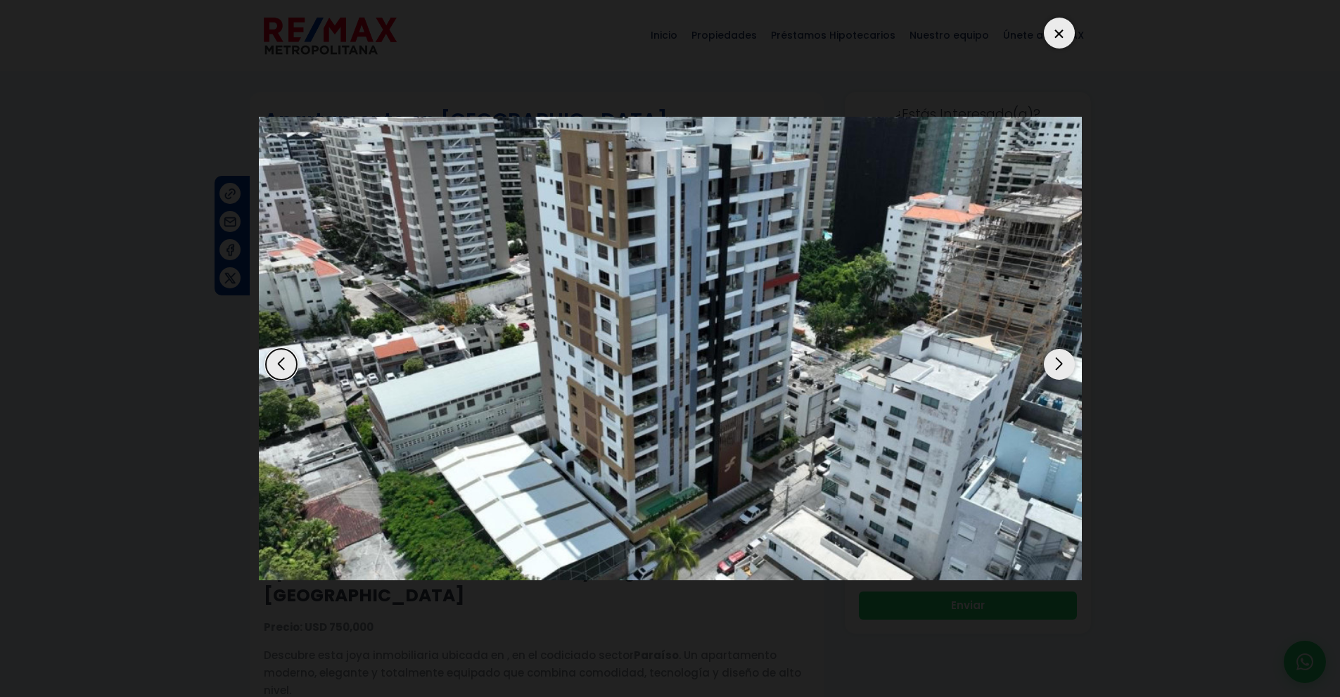
click at [1066, 361] on div "Next slide" at bounding box center [1059, 364] width 31 height 31
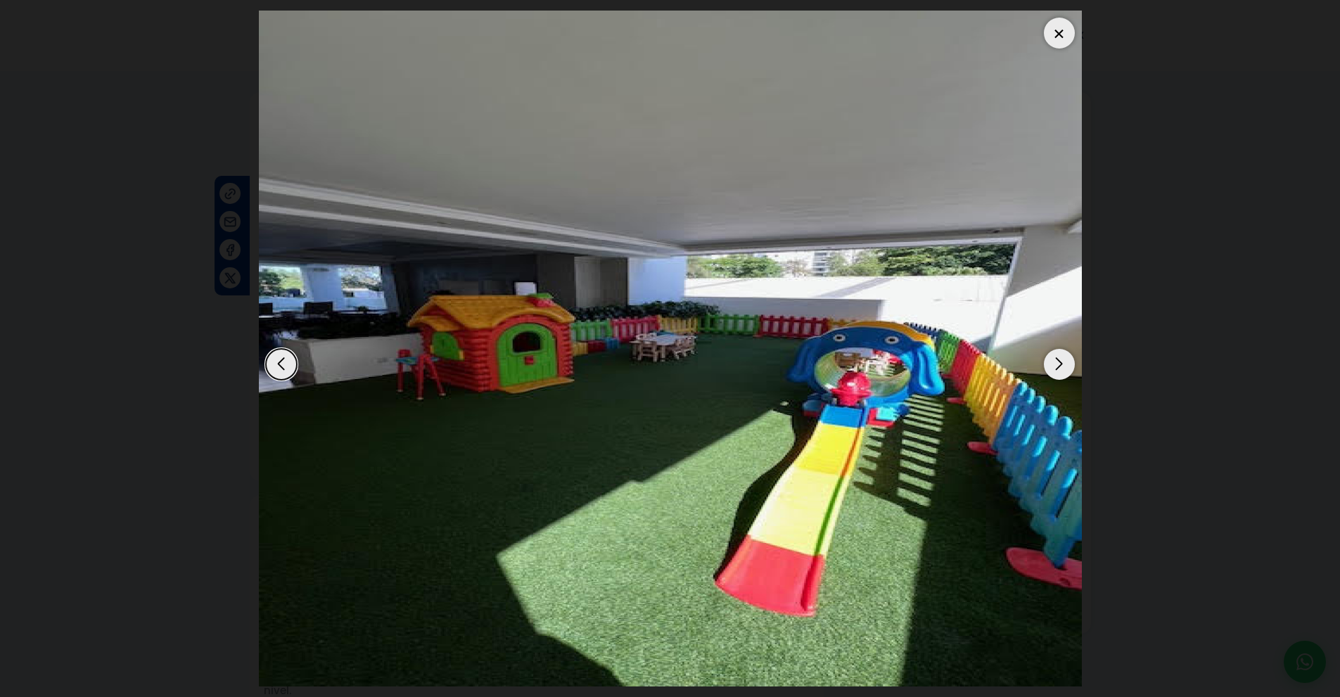
click at [1066, 361] on div "Next slide" at bounding box center [1059, 364] width 31 height 31
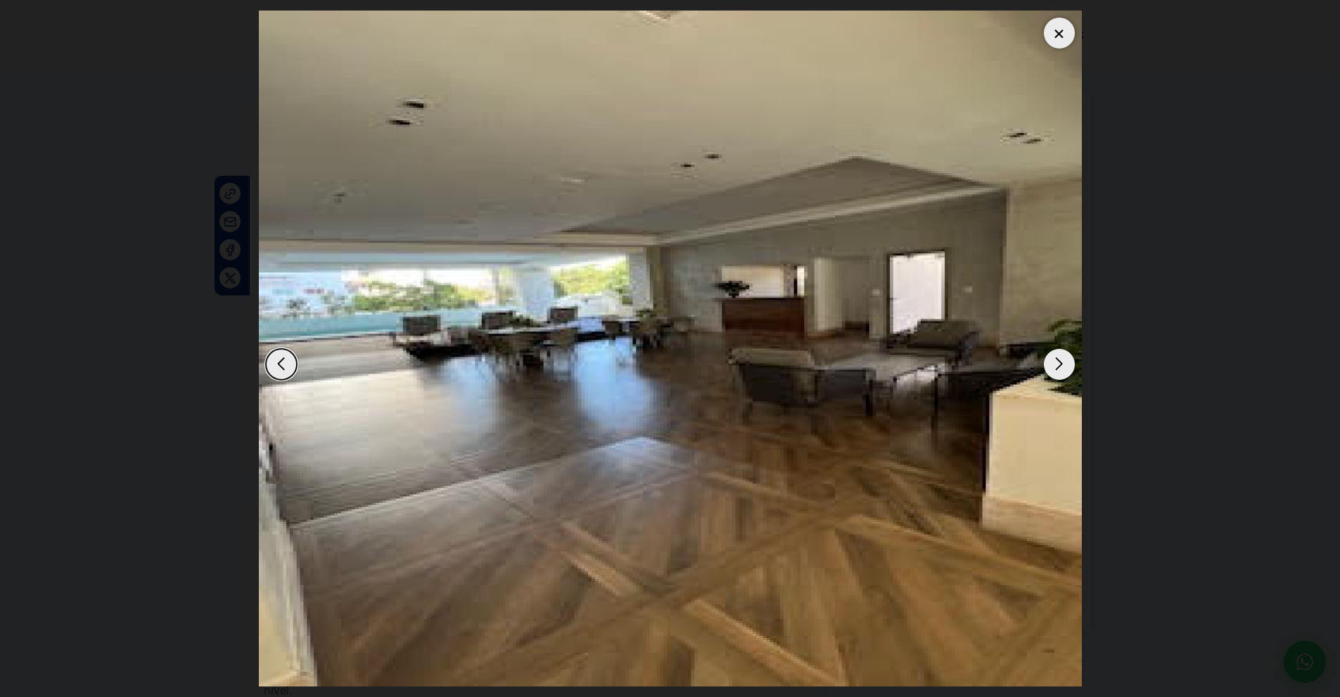
click at [1066, 361] on div "Next slide" at bounding box center [1059, 364] width 31 height 31
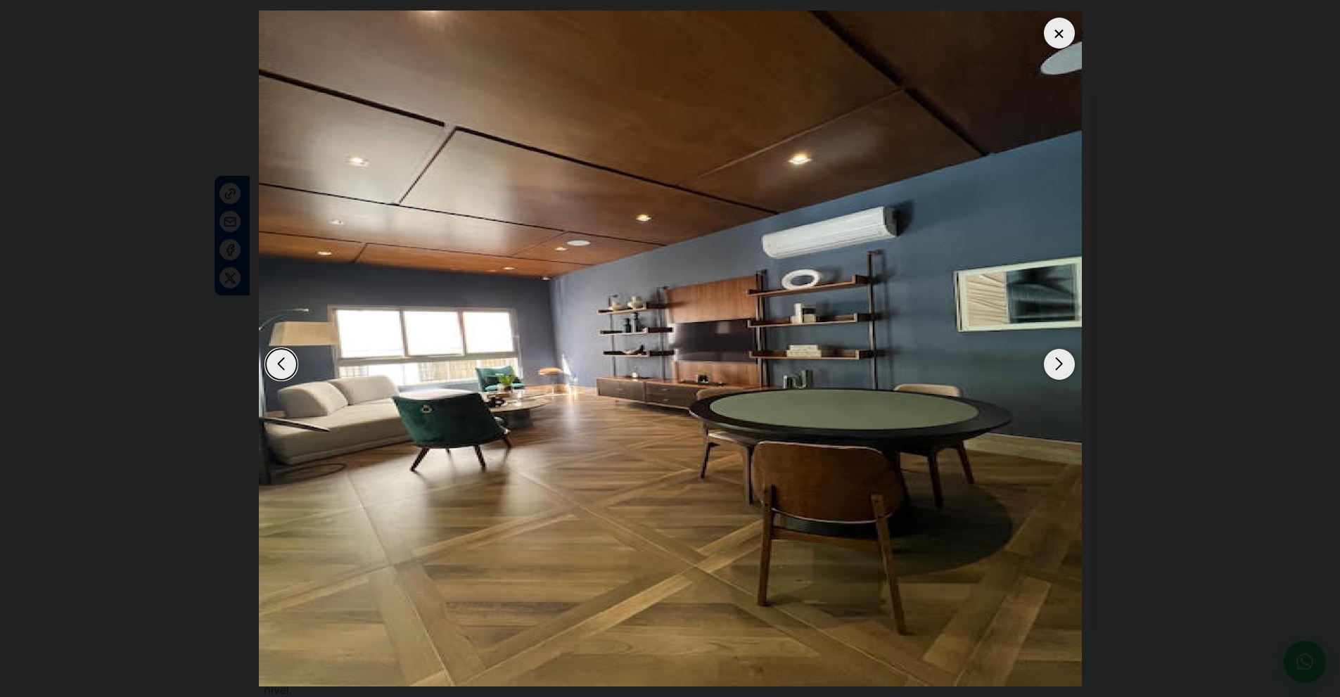
click at [1066, 361] on div "Next slide" at bounding box center [1059, 364] width 31 height 31
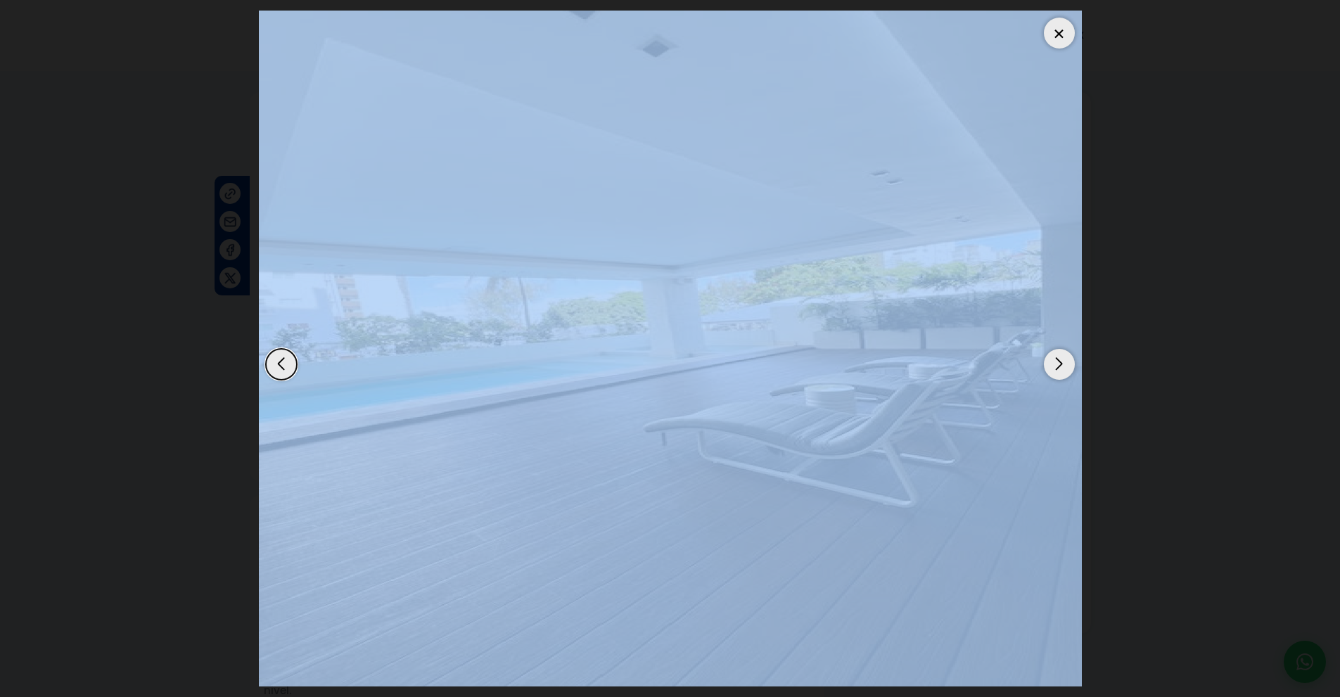
click at [1066, 361] on div "Next slide" at bounding box center [1059, 364] width 31 height 31
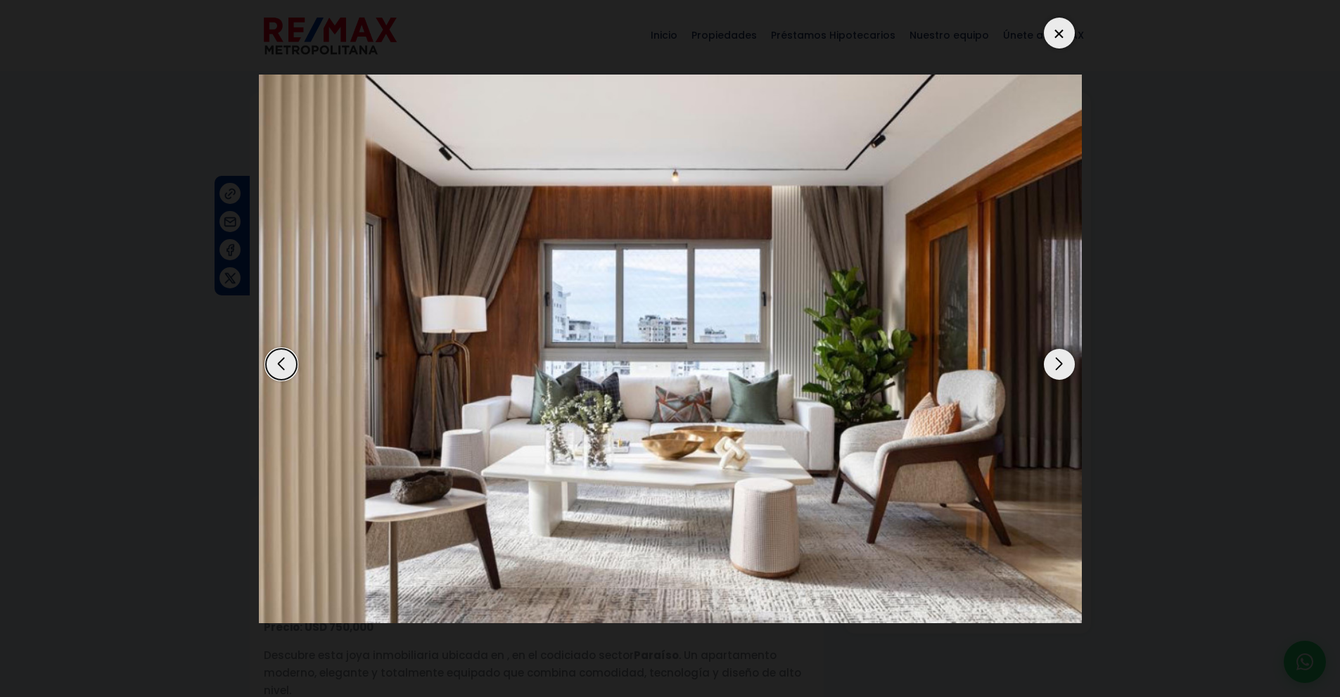
click at [1066, 361] on div "Next slide" at bounding box center [1059, 364] width 31 height 31
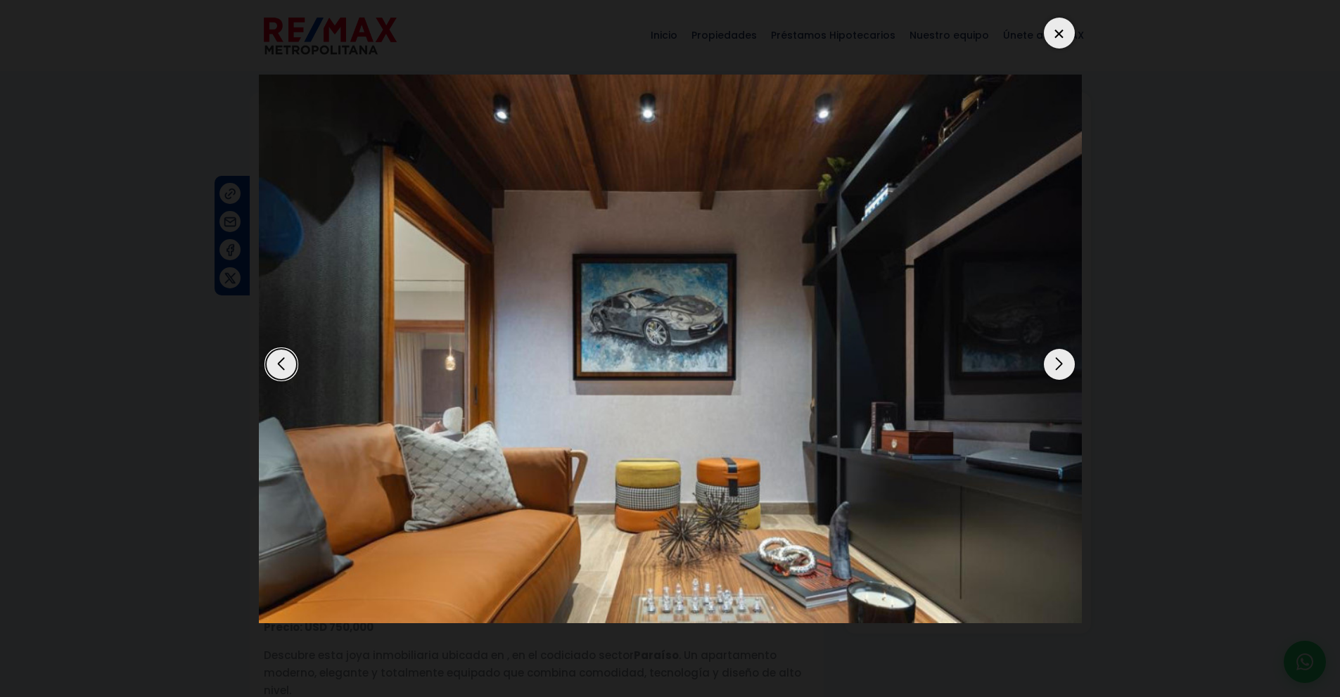
click at [1066, 361] on div "Next slide" at bounding box center [1059, 364] width 31 height 31
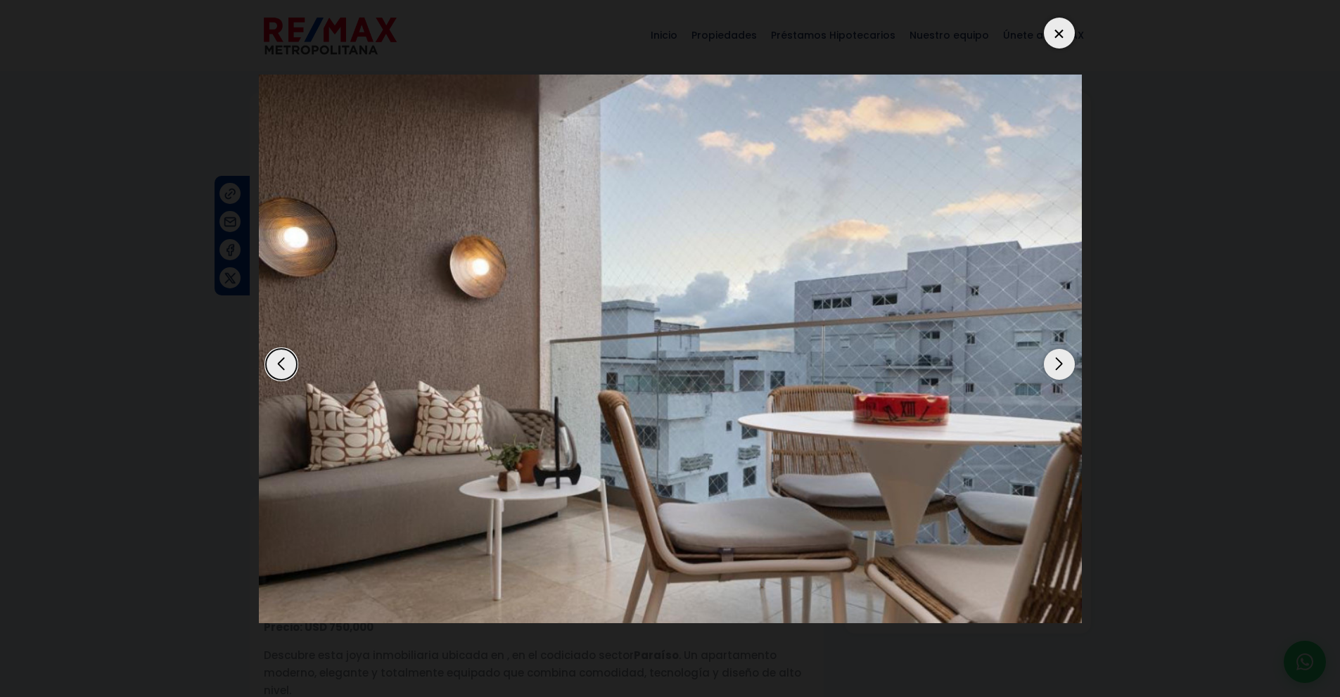
click at [1066, 361] on div "Next slide" at bounding box center [1059, 364] width 31 height 31
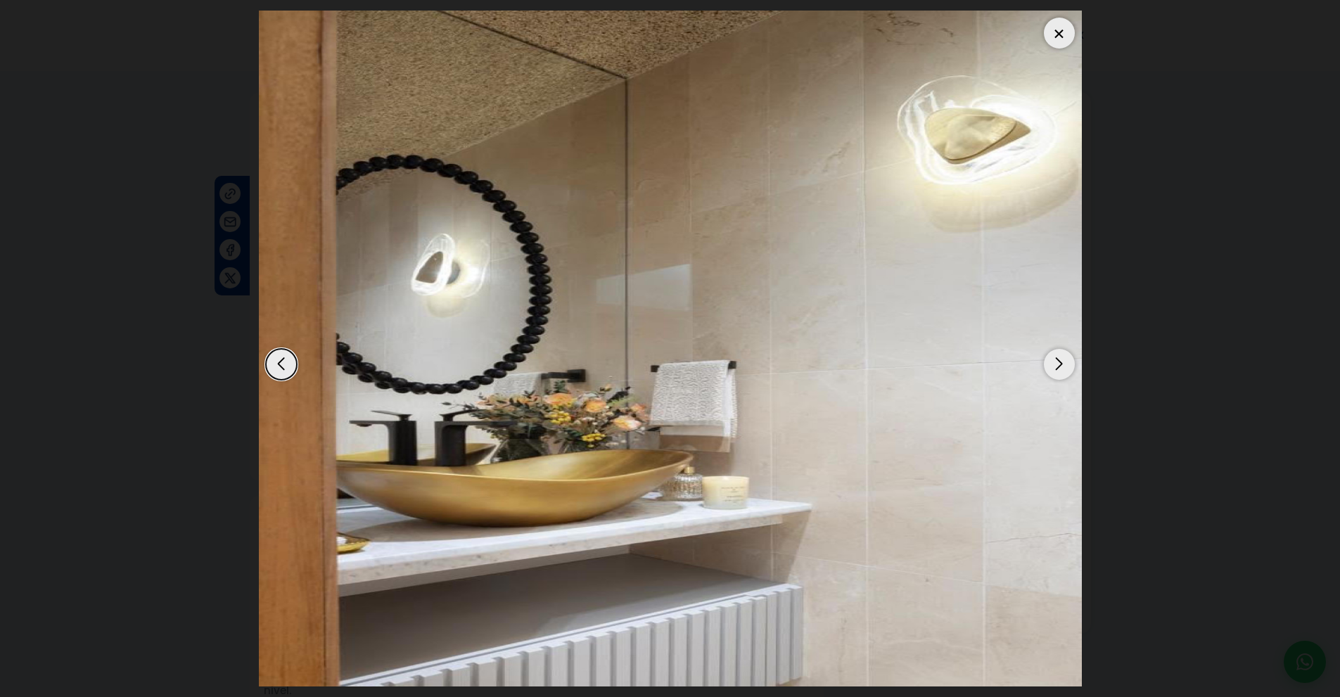
click at [1064, 32] on div at bounding box center [1059, 33] width 31 height 31
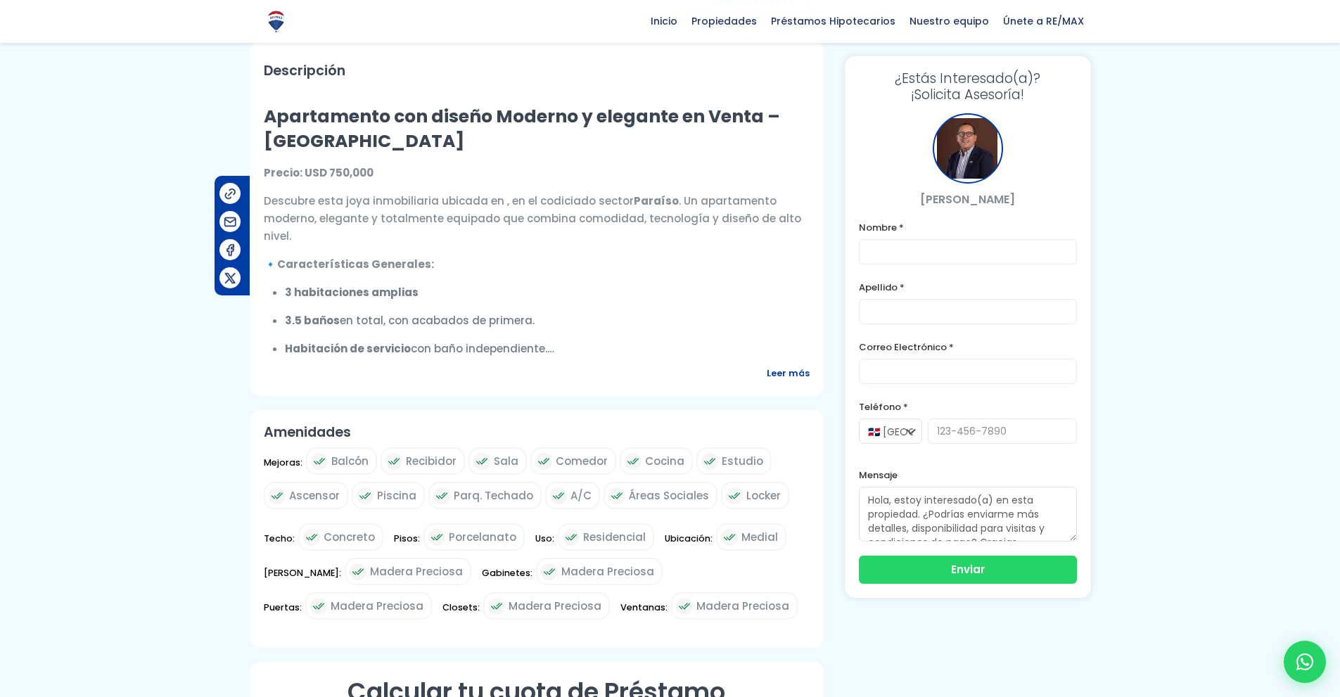
scroll to position [440, 0]
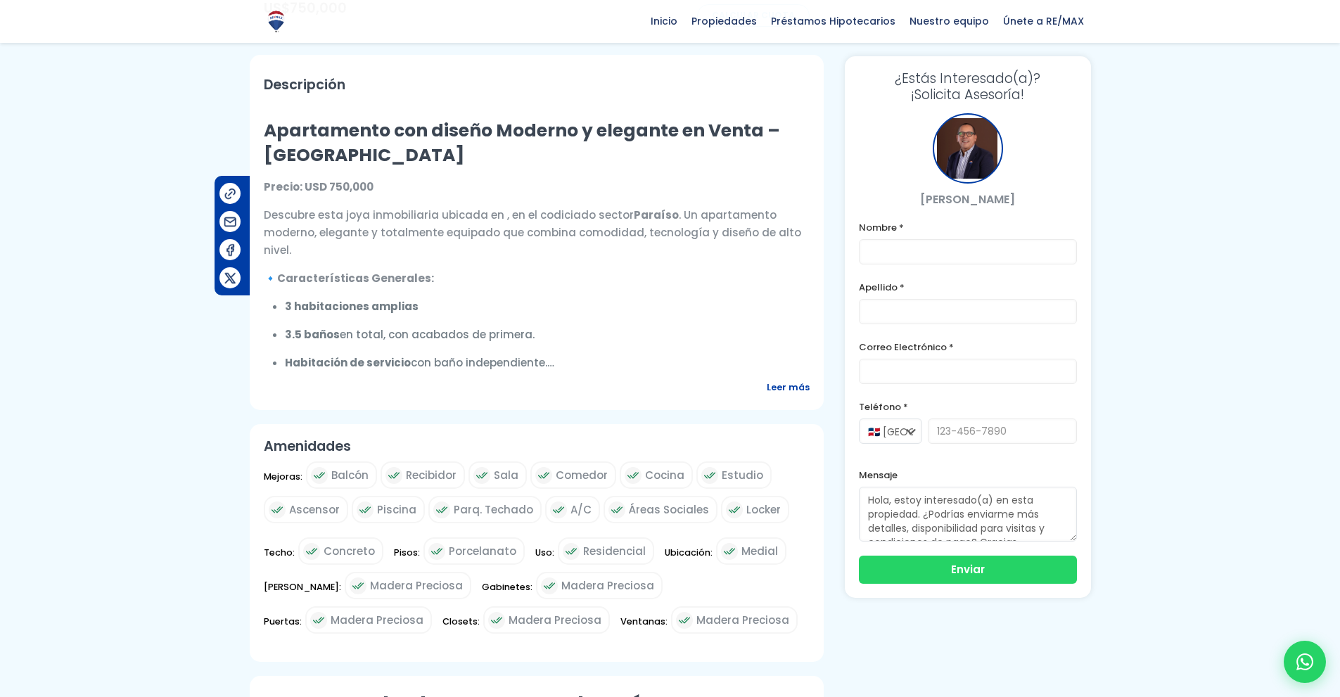
click at [789, 396] on span "Leer más" at bounding box center [788, 387] width 43 height 18
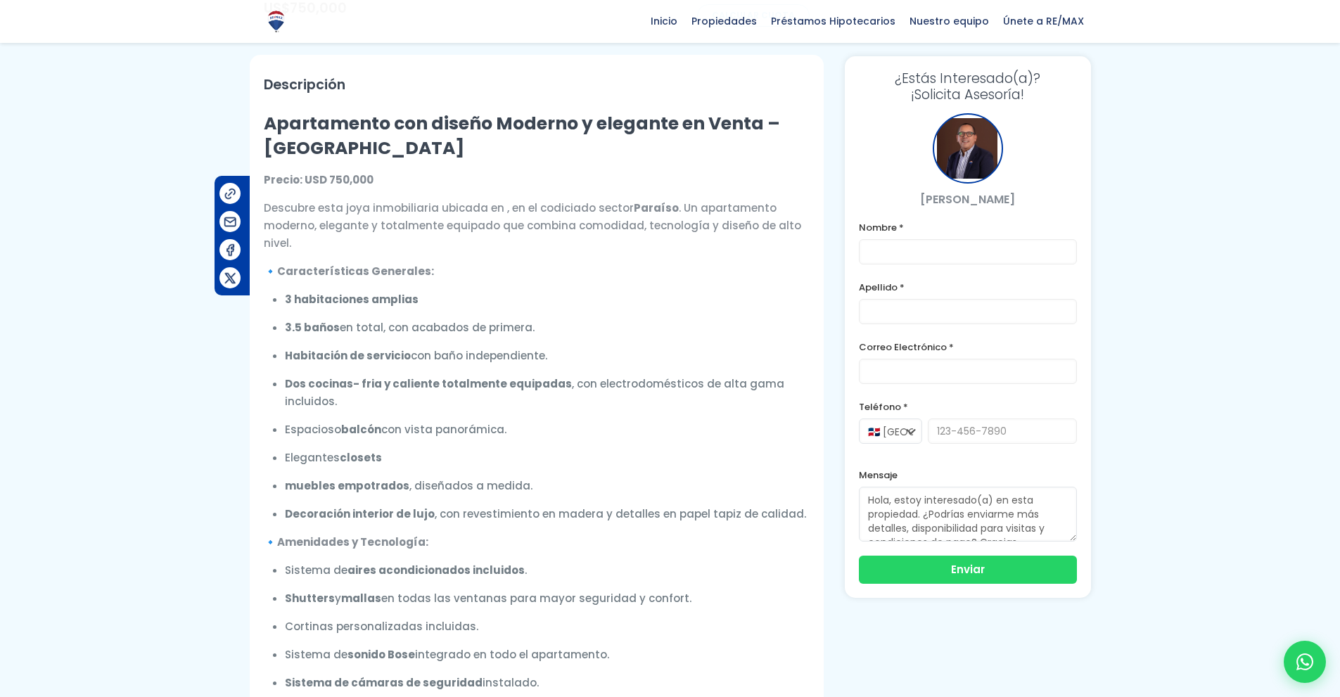
click at [986, 342] on label "Correo Electrónico *" at bounding box center [968, 347] width 218 height 18
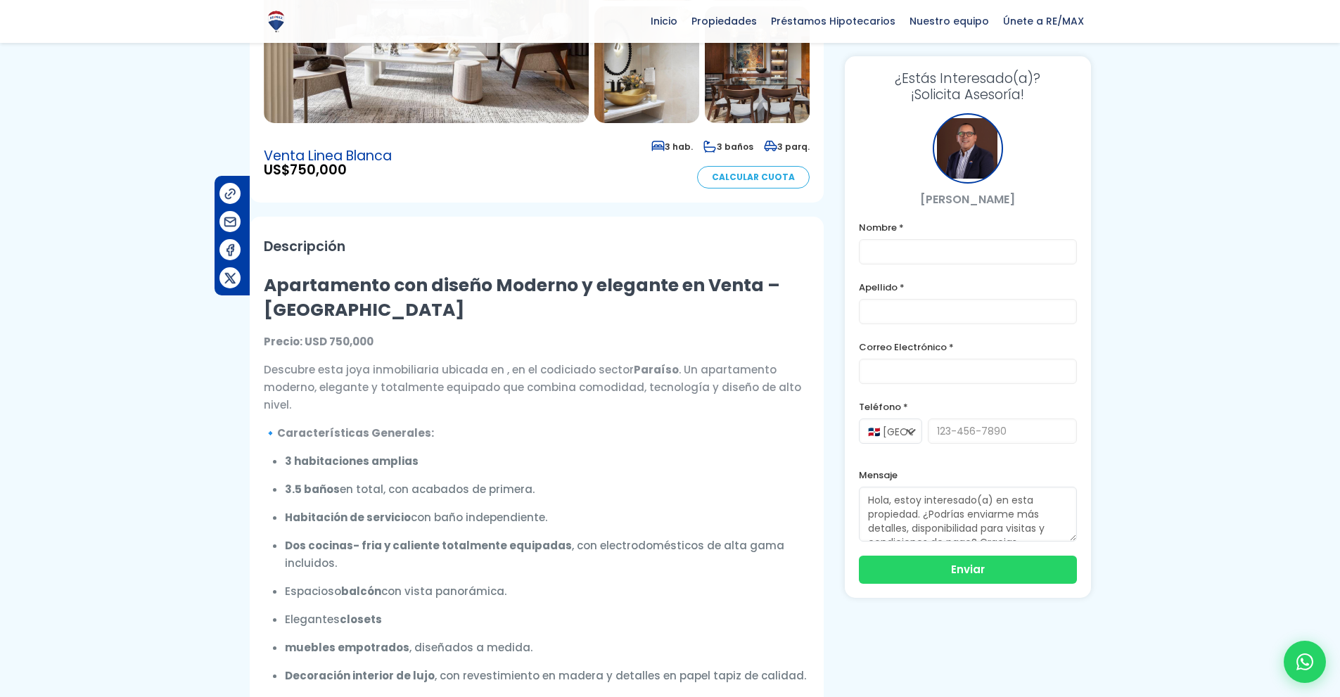
scroll to position [0, 0]
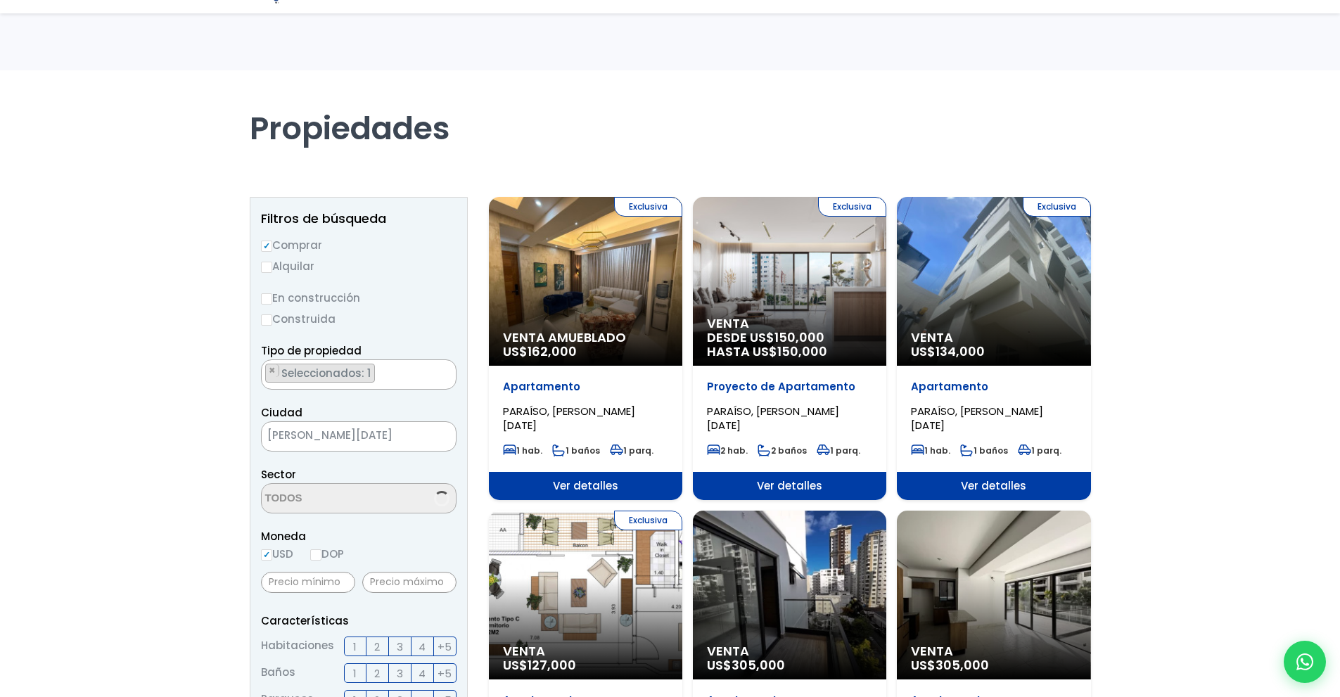
select select "103"
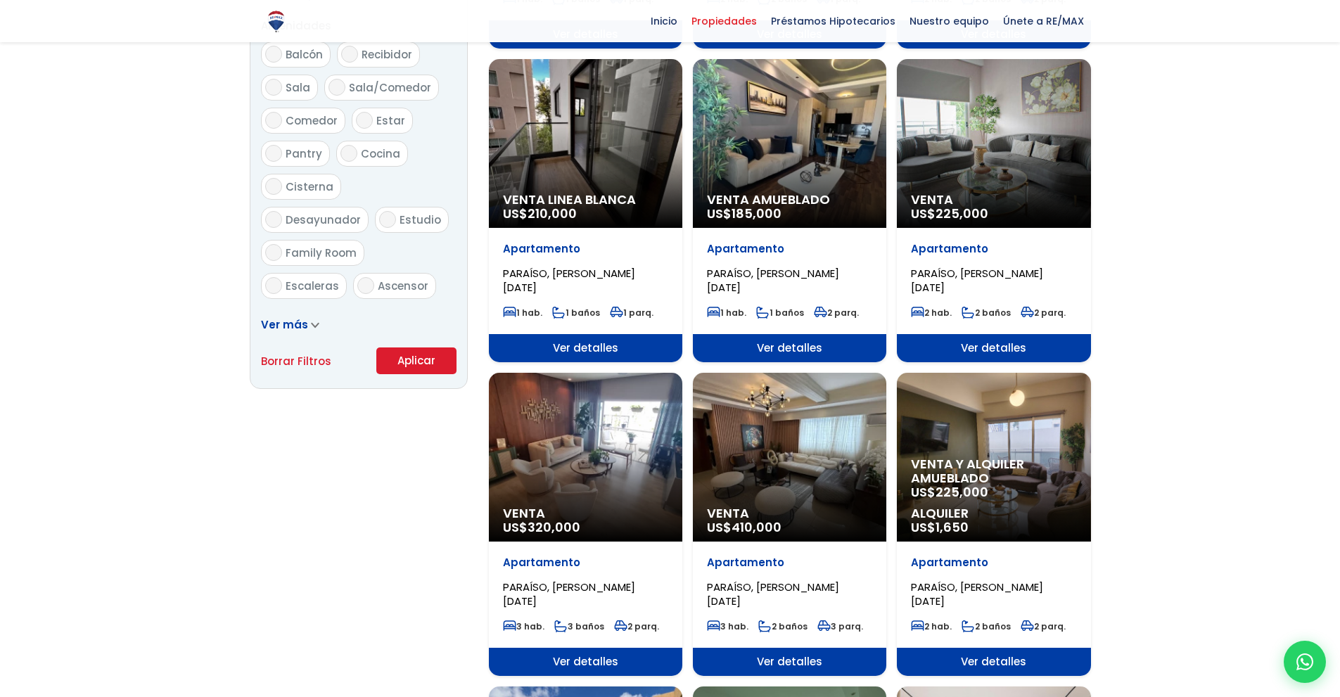
scroll to position [770, 0]
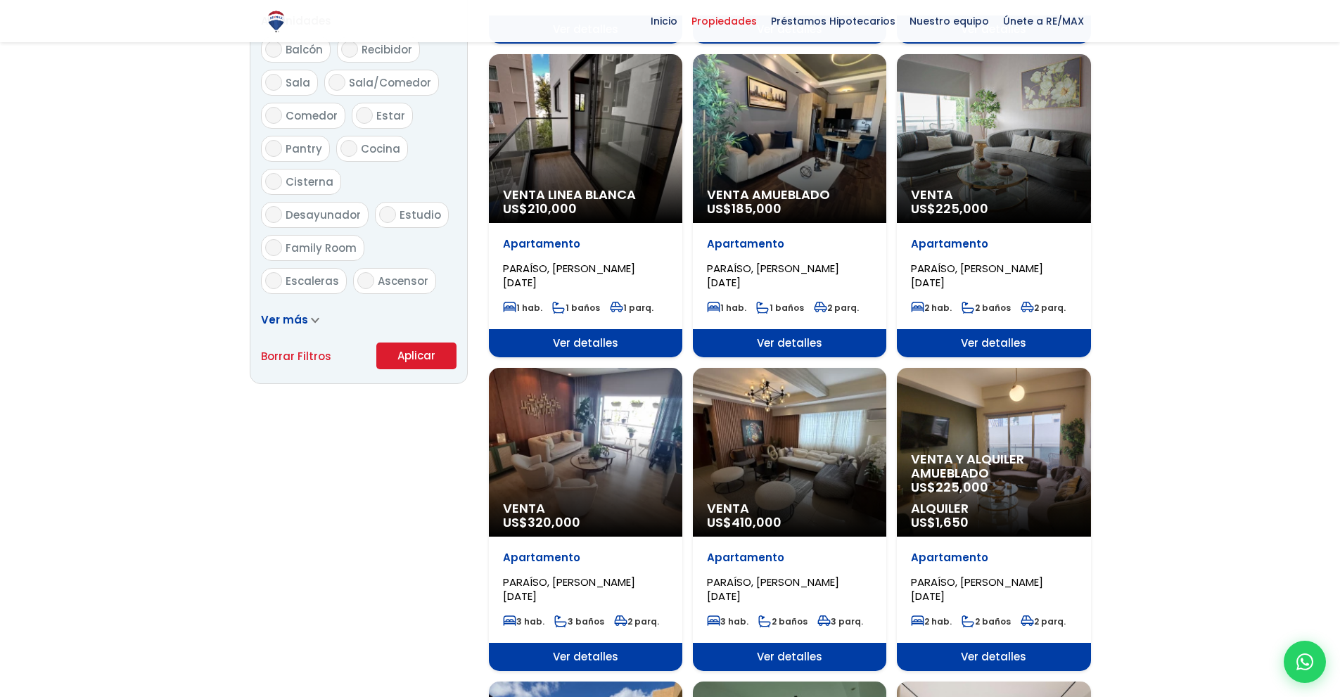
click at [657, 487] on div "Venta US$ 320,000" at bounding box center [585, 452] width 193 height 169
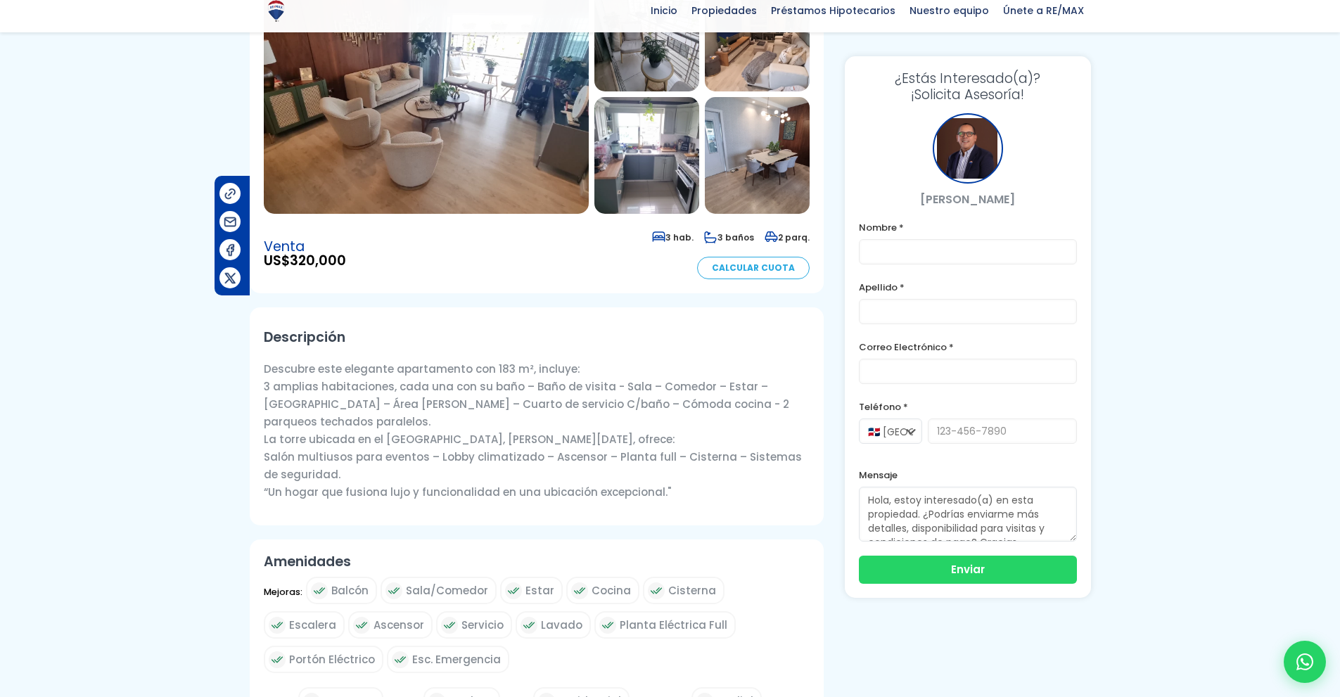
scroll to position [251, 0]
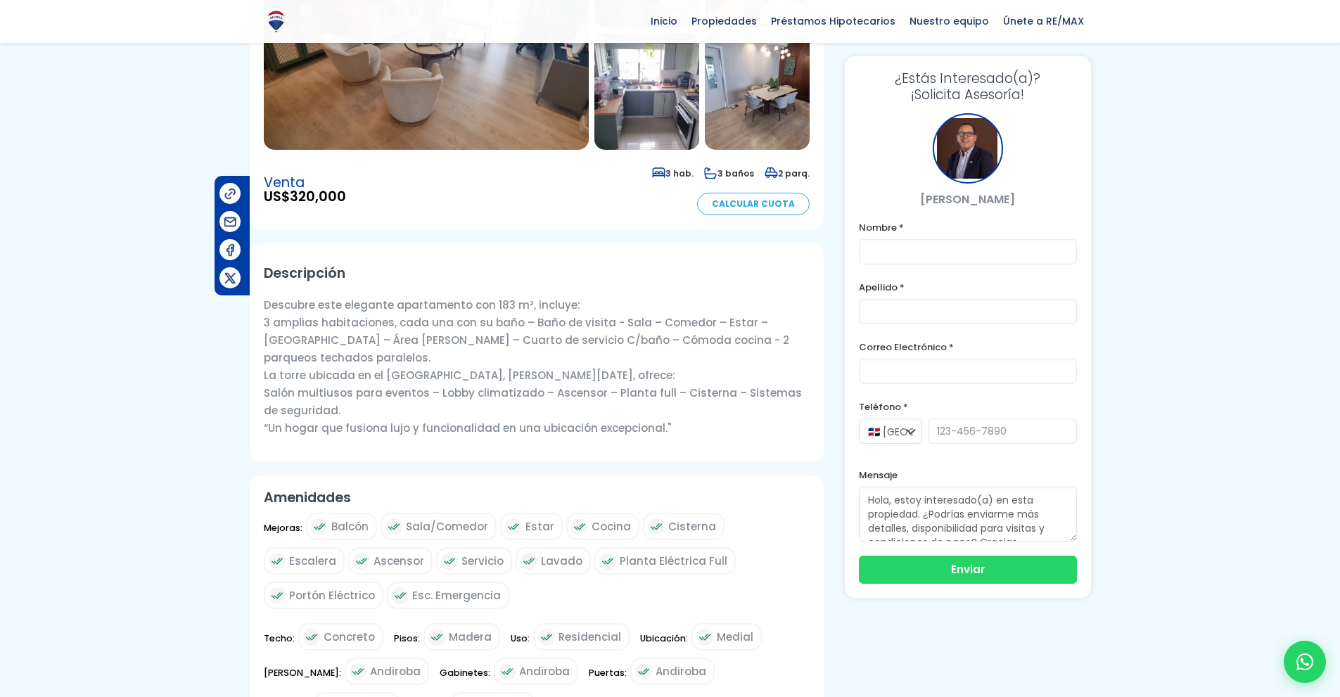
click at [499, 104] on img at bounding box center [426, 30] width 325 height 239
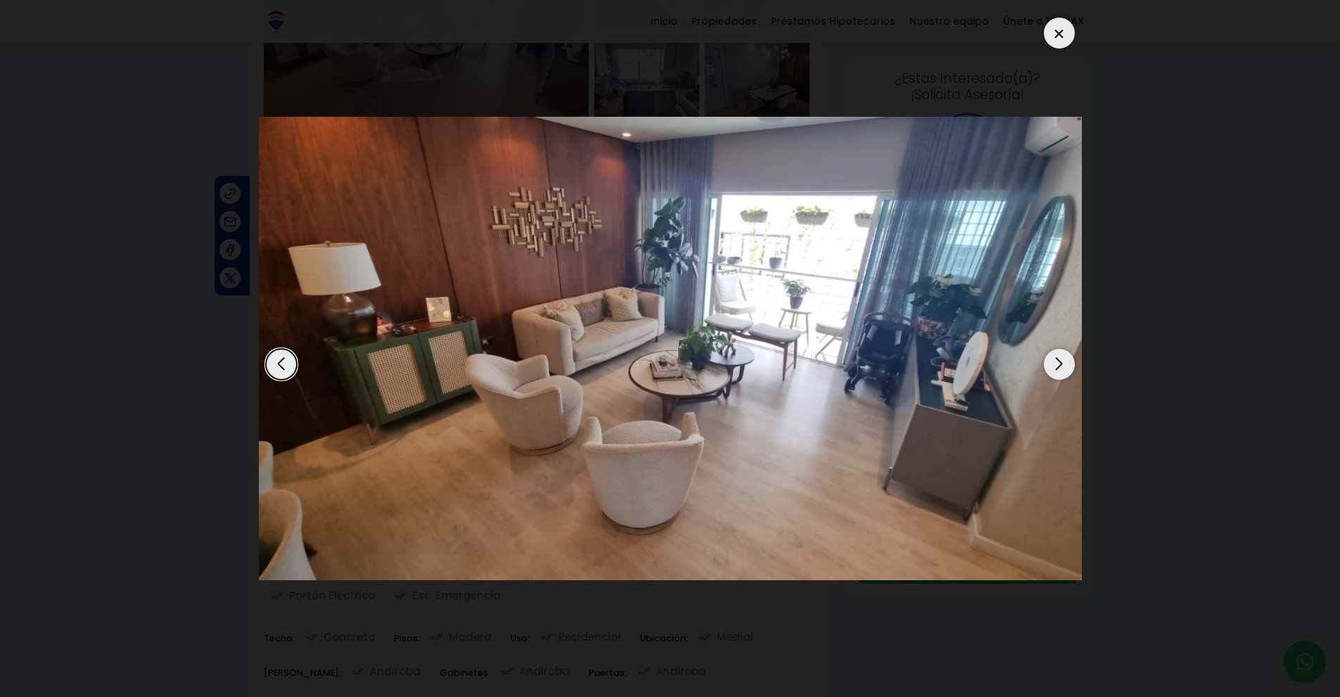
click at [1056, 357] on div "Next slide" at bounding box center [1059, 364] width 31 height 31
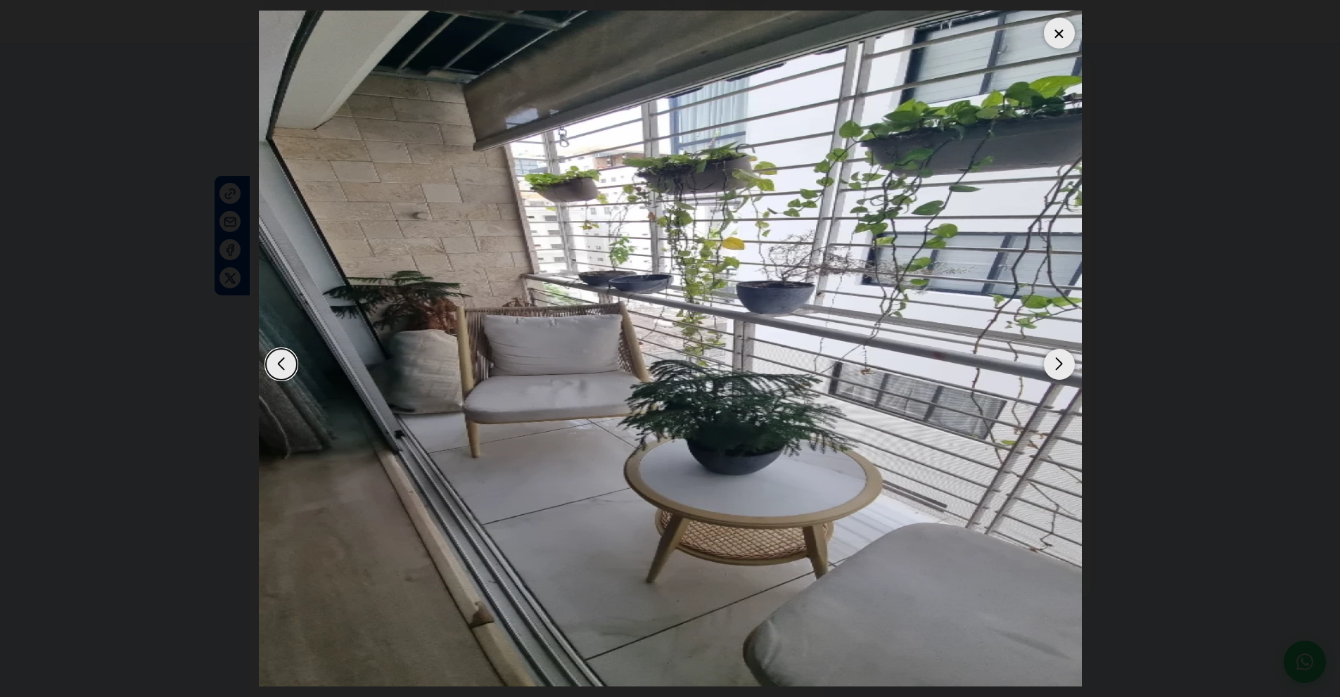
click at [1056, 357] on div "Next slide" at bounding box center [1059, 364] width 31 height 31
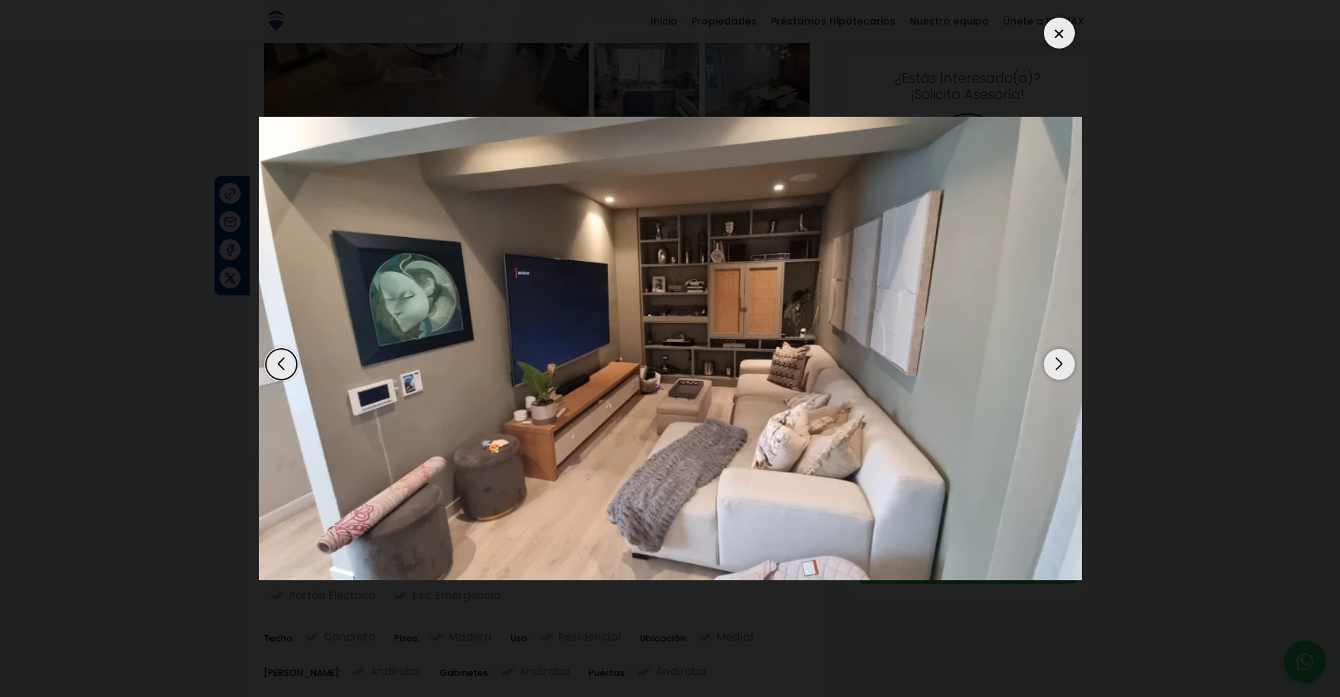
click at [1056, 357] on div "Next slide" at bounding box center [1059, 364] width 31 height 31
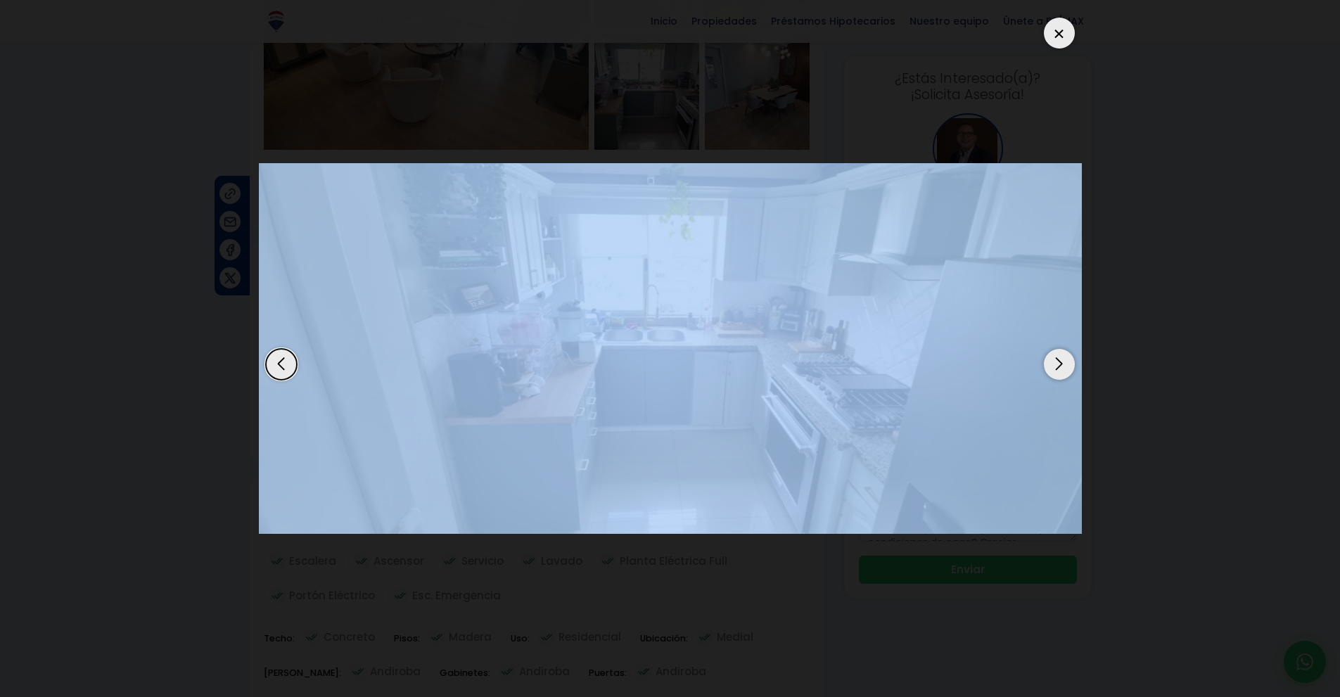
click at [1056, 357] on div "Next slide" at bounding box center [1059, 364] width 31 height 31
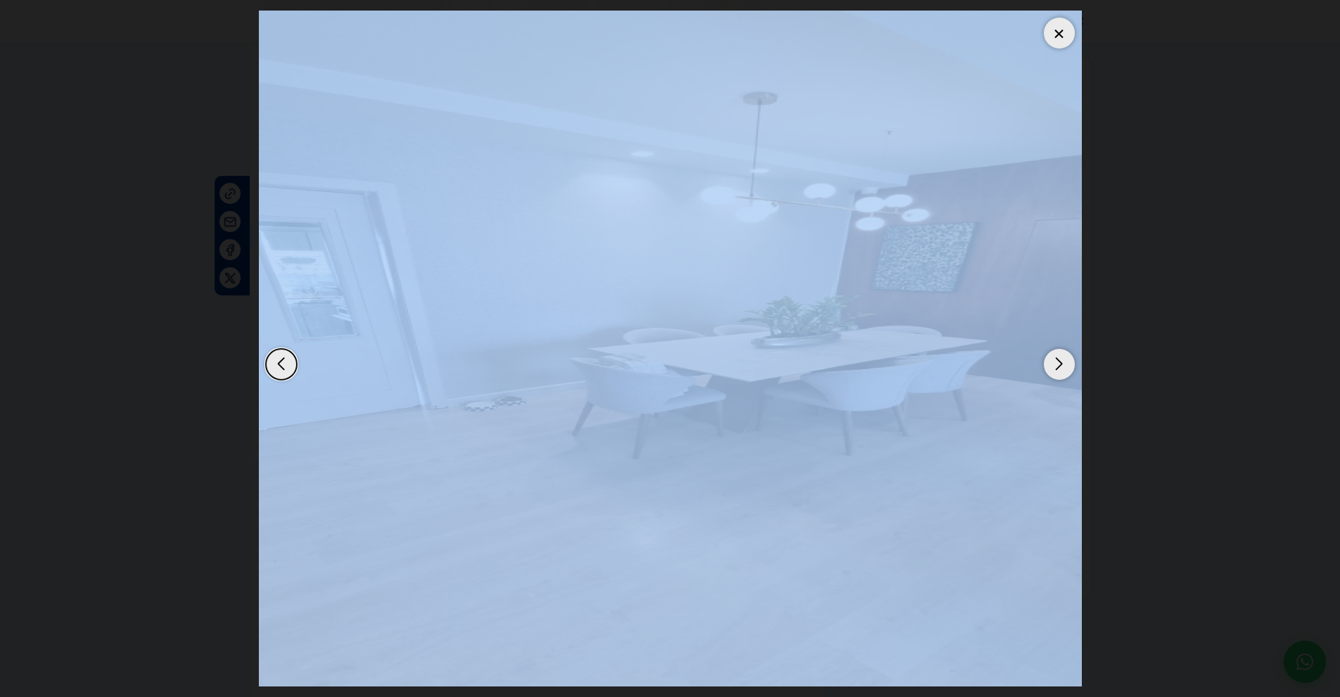
click at [1061, 39] on div at bounding box center [1059, 33] width 31 height 31
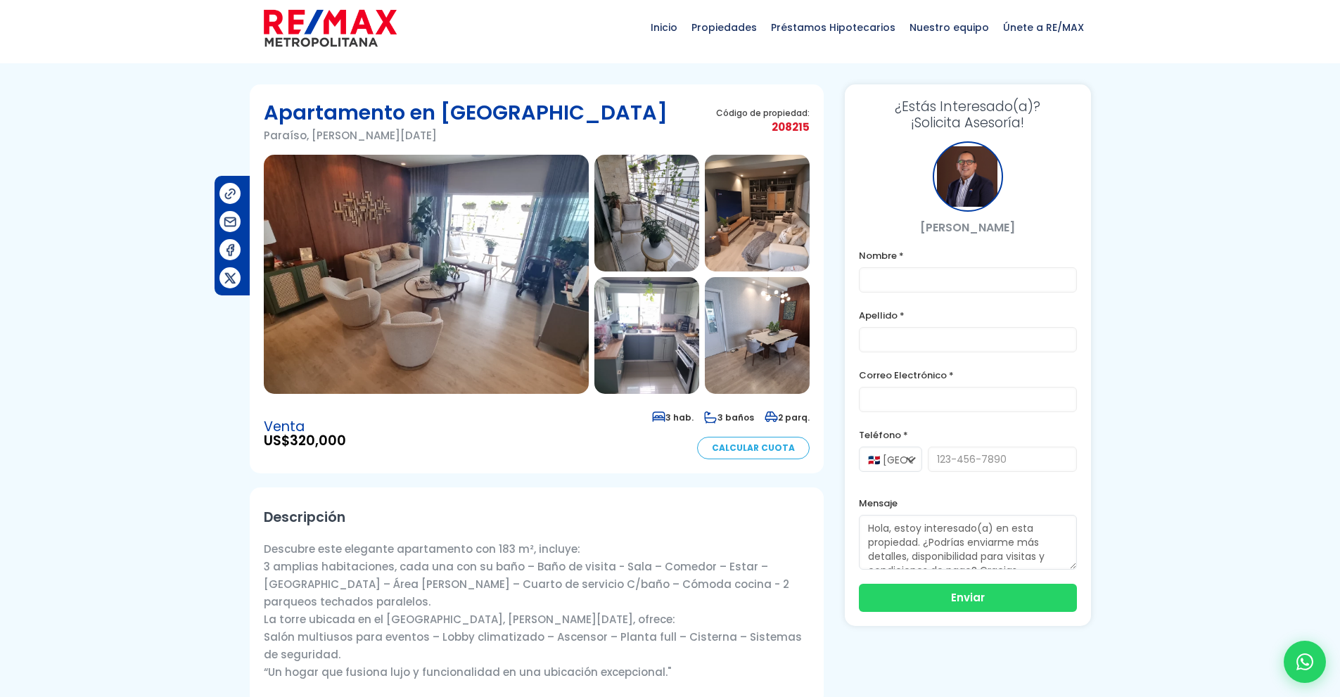
scroll to position [0, 0]
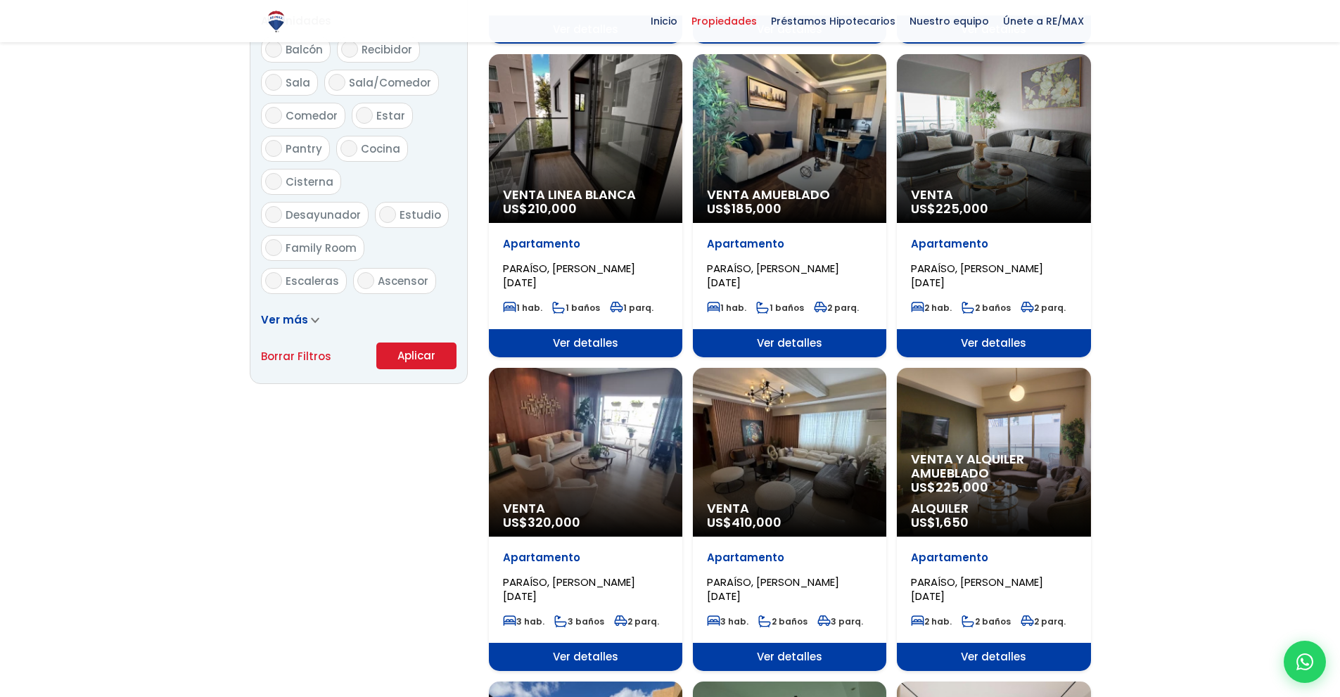
scroll to position [3106, 0]
select select "103"
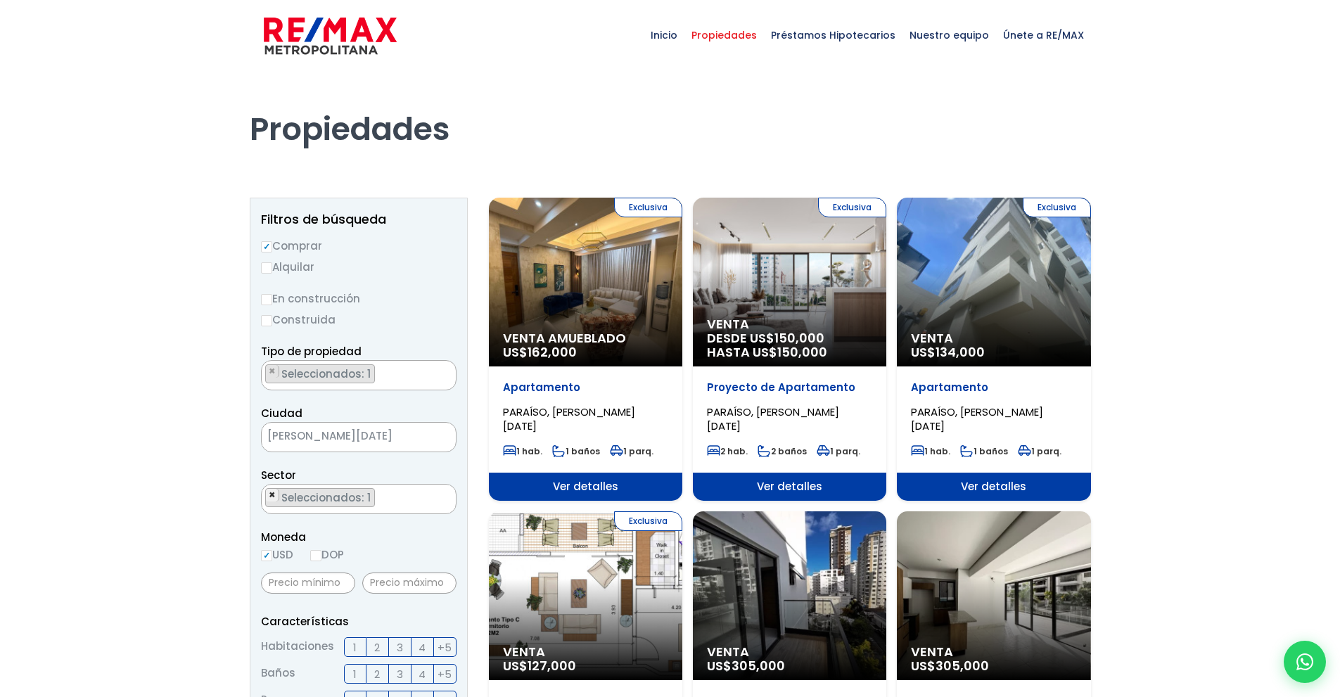
click at [273, 497] on span "×" at bounding box center [272, 495] width 7 height 13
select select
click at [273, 497] on textarea "Search" at bounding box center [330, 500] width 136 height 30
type textarea "la [PERSON_NAME]"
click at [305, 530] on li "LA JULIA" at bounding box center [359, 527] width 194 height 26
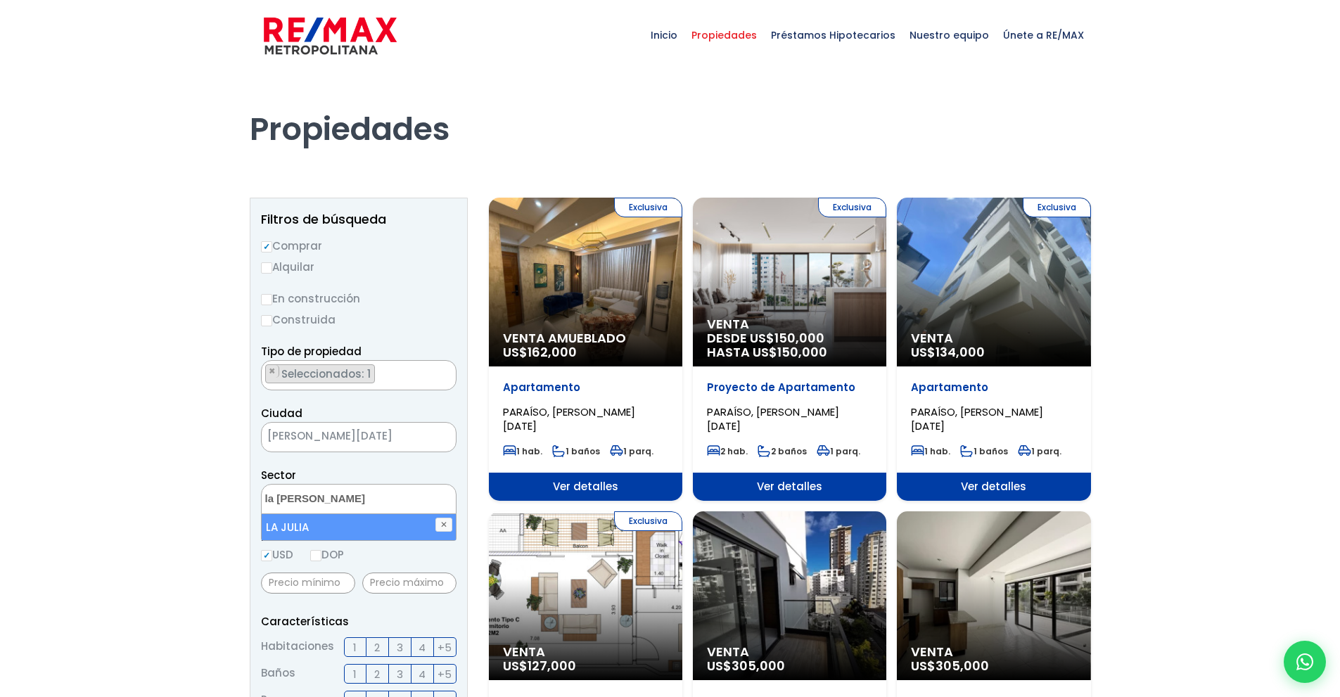
select select "158"
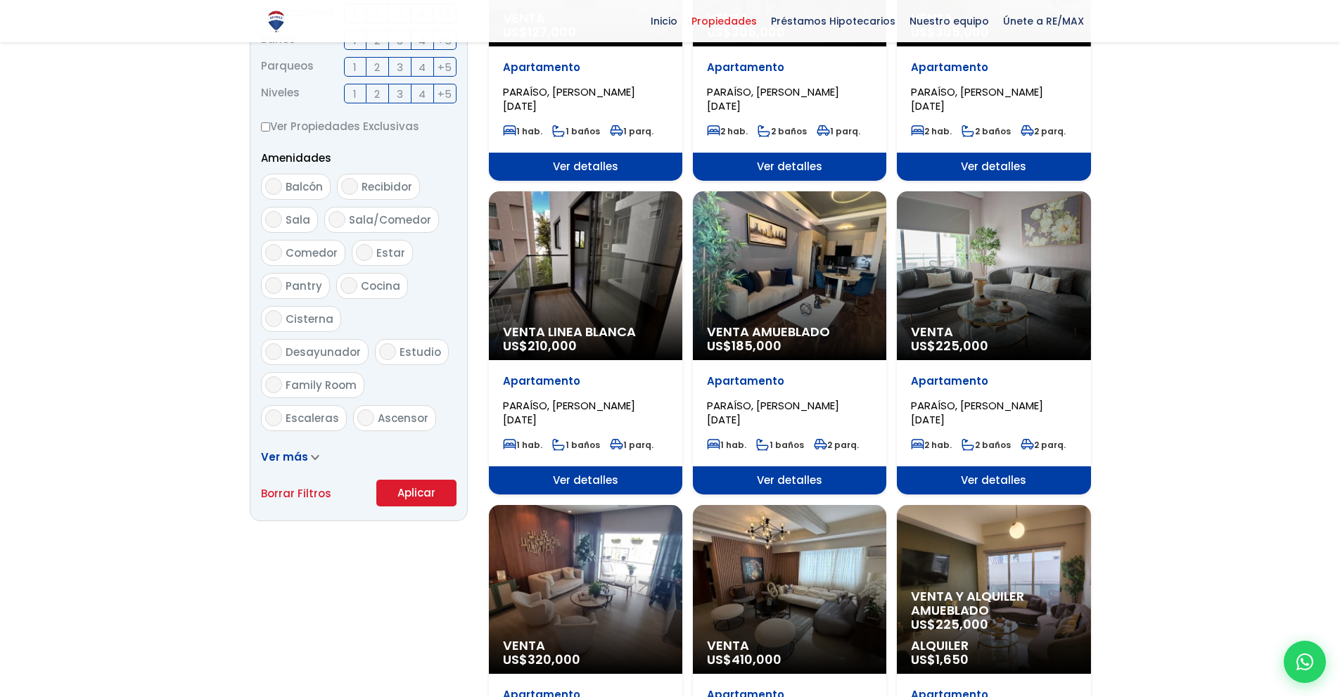
scroll to position [659, 0]
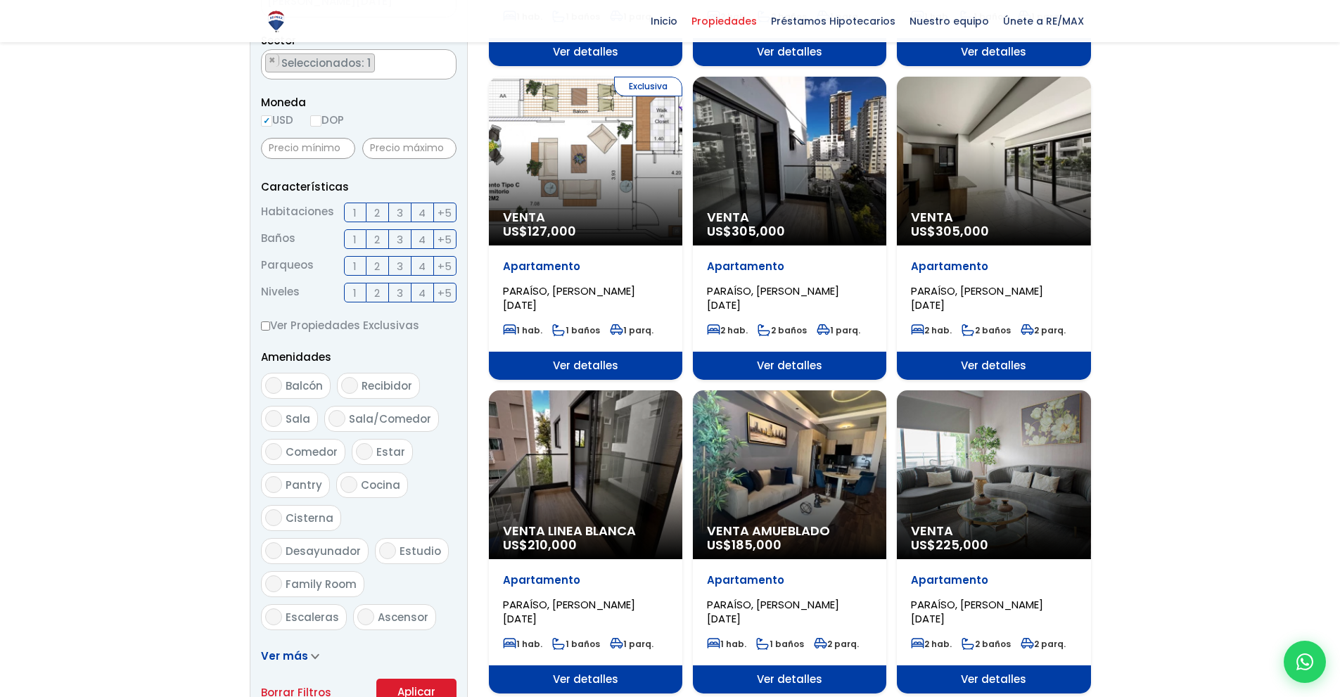
click at [427, 465] on form "Comprar Alquilar En construcción Construida Tipo de propiedad APARTAMENTO CASA …" at bounding box center [359, 253] width 196 height 903
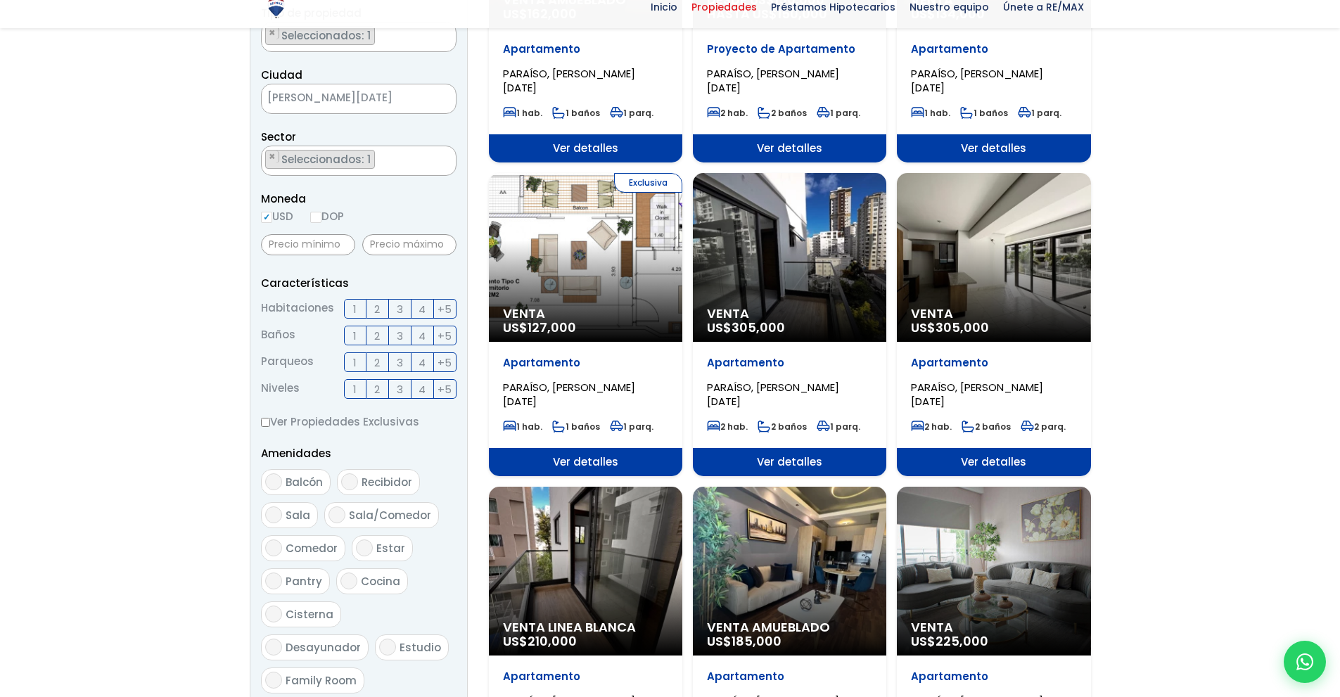
scroll to position [609, 0]
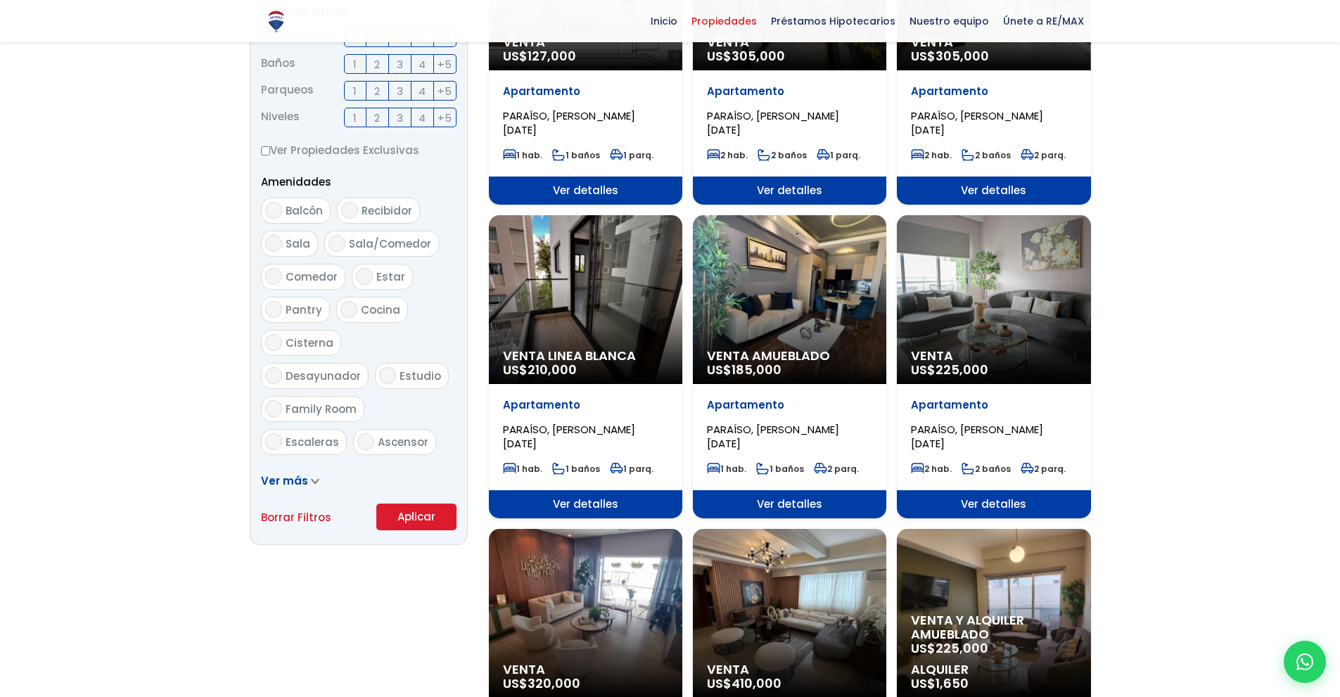
click at [418, 527] on button "Aplicar" at bounding box center [416, 517] width 80 height 27
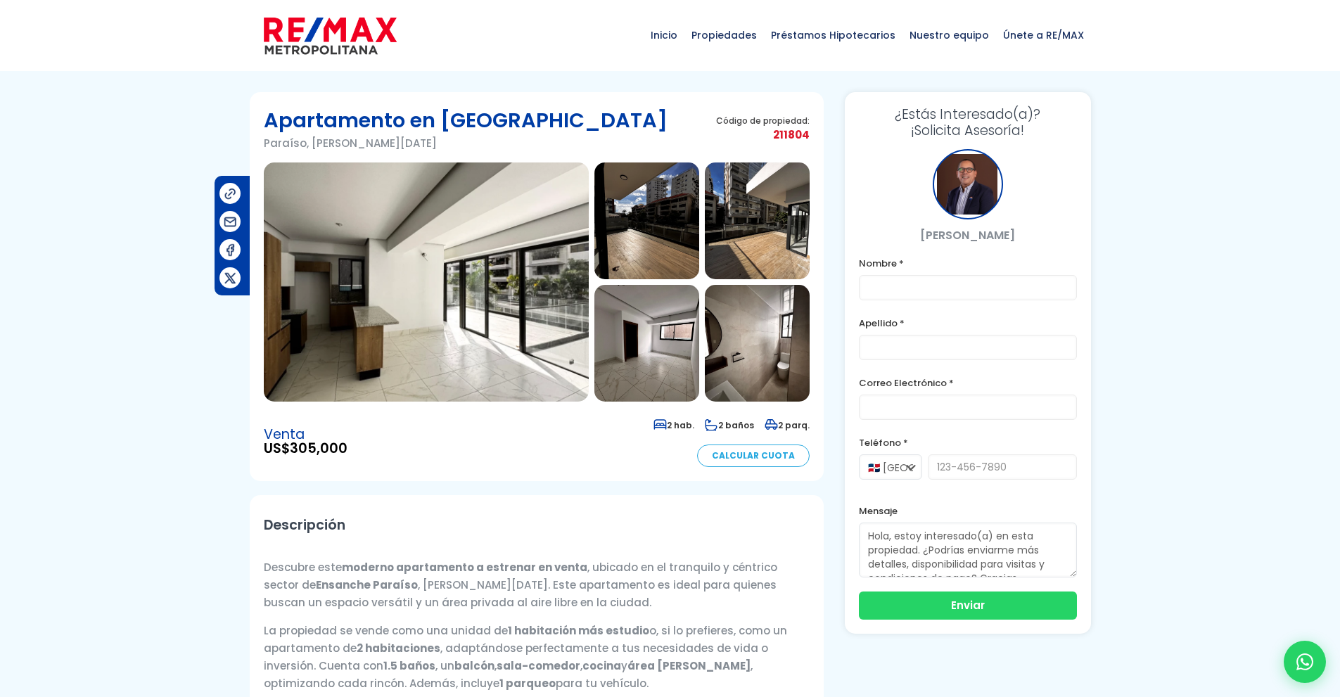
click at [515, 225] on img at bounding box center [426, 281] width 325 height 239
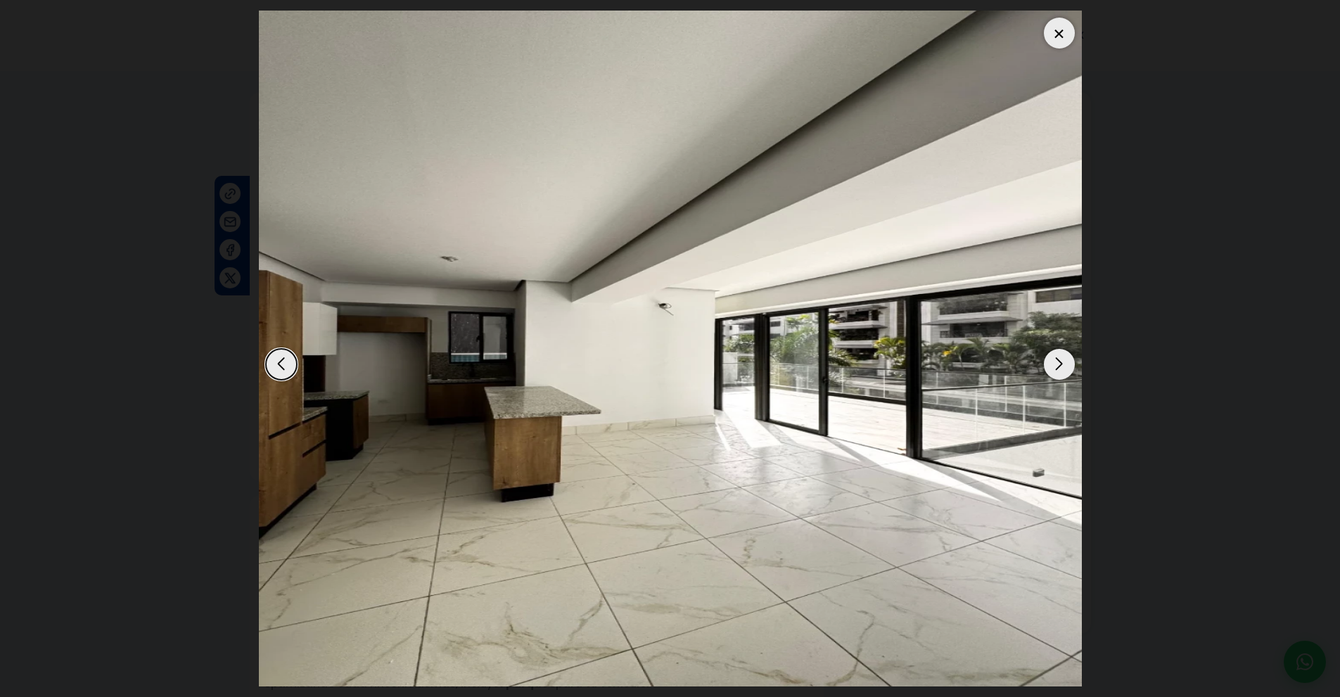
click at [1058, 366] on div "Next slide" at bounding box center [1059, 364] width 31 height 31
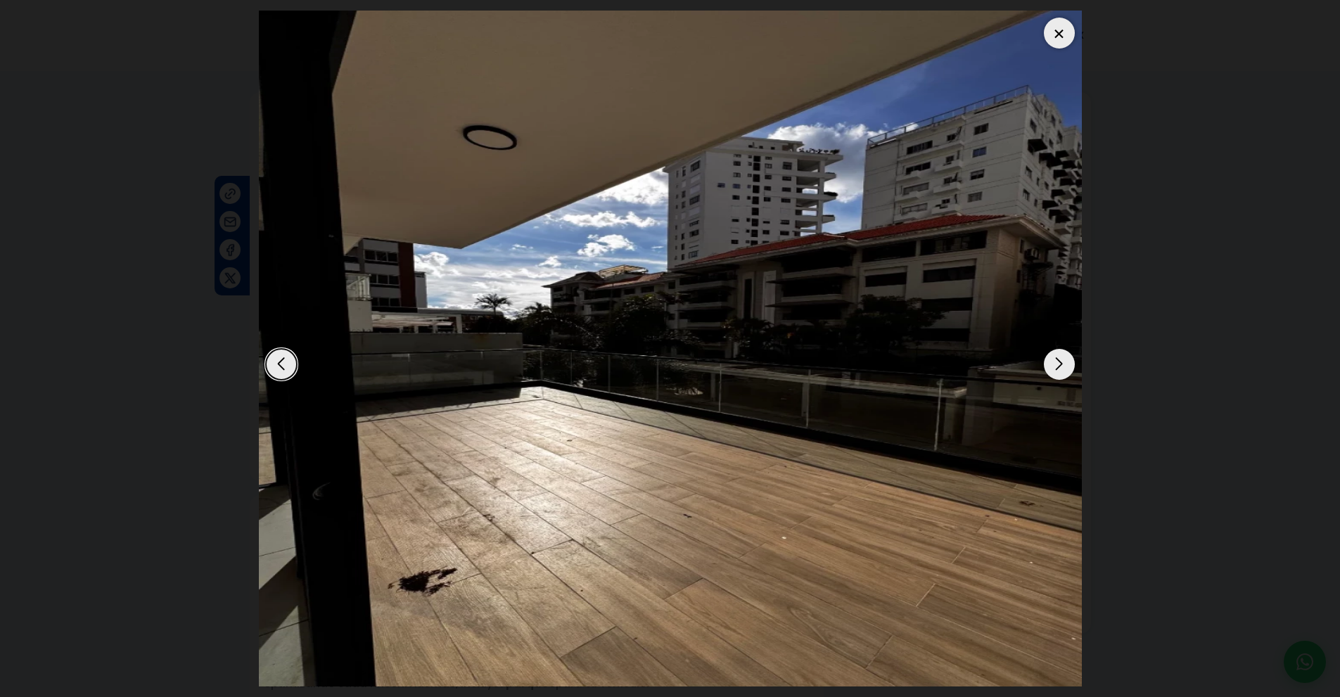
click at [1058, 366] on div "Next slide" at bounding box center [1059, 364] width 31 height 31
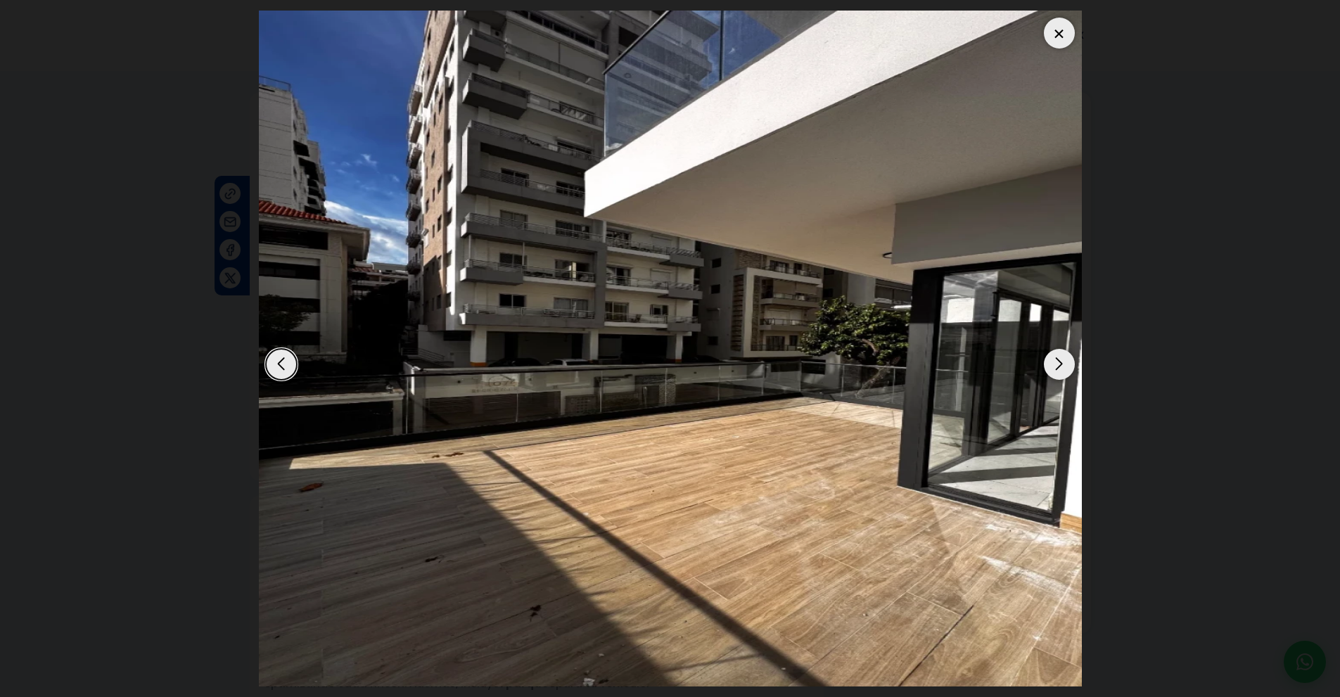
click at [1058, 366] on div "Next slide" at bounding box center [1059, 364] width 31 height 31
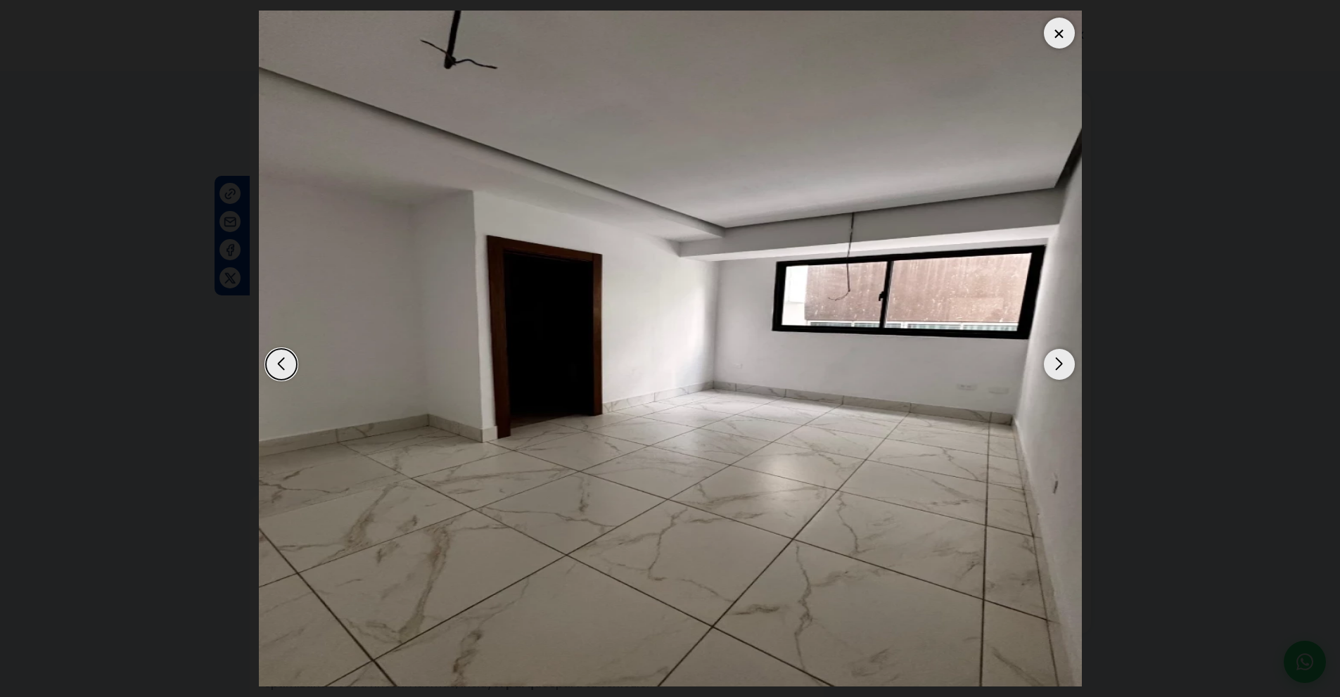
click at [1058, 366] on div "Next slide" at bounding box center [1059, 364] width 31 height 31
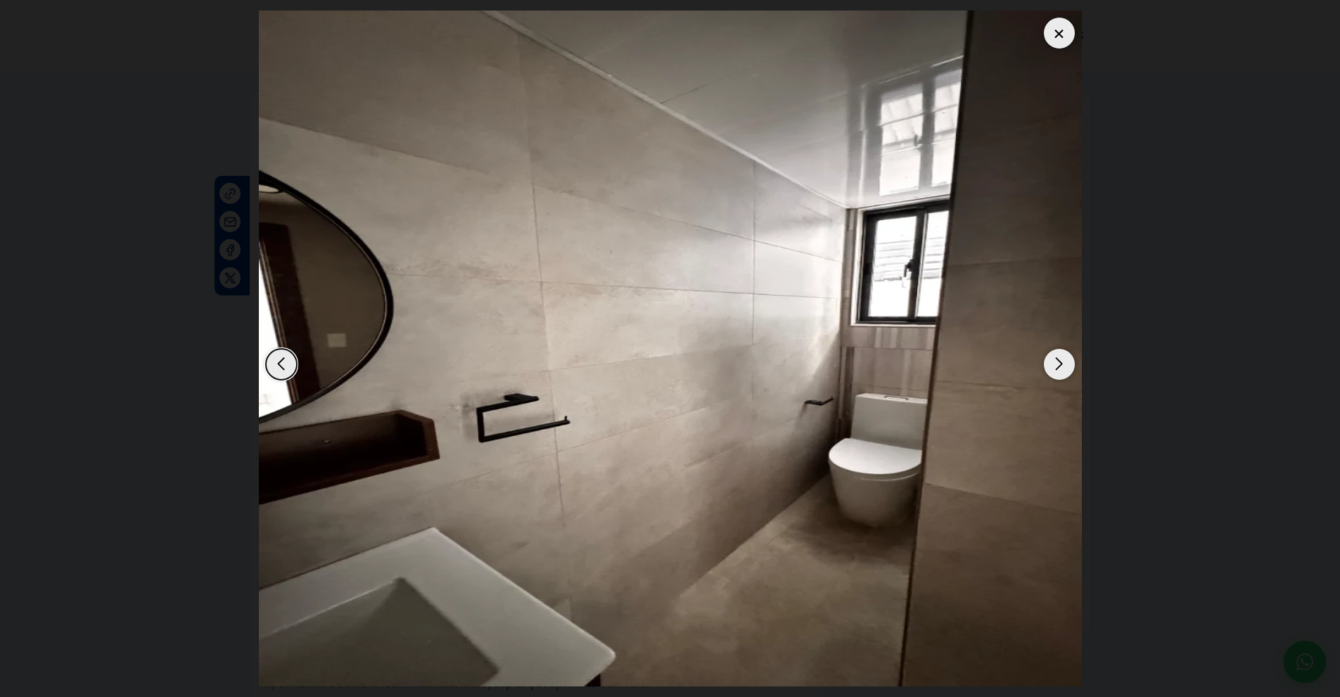
click at [1058, 366] on div "Next slide" at bounding box center [1059, 364] width 31 height 31
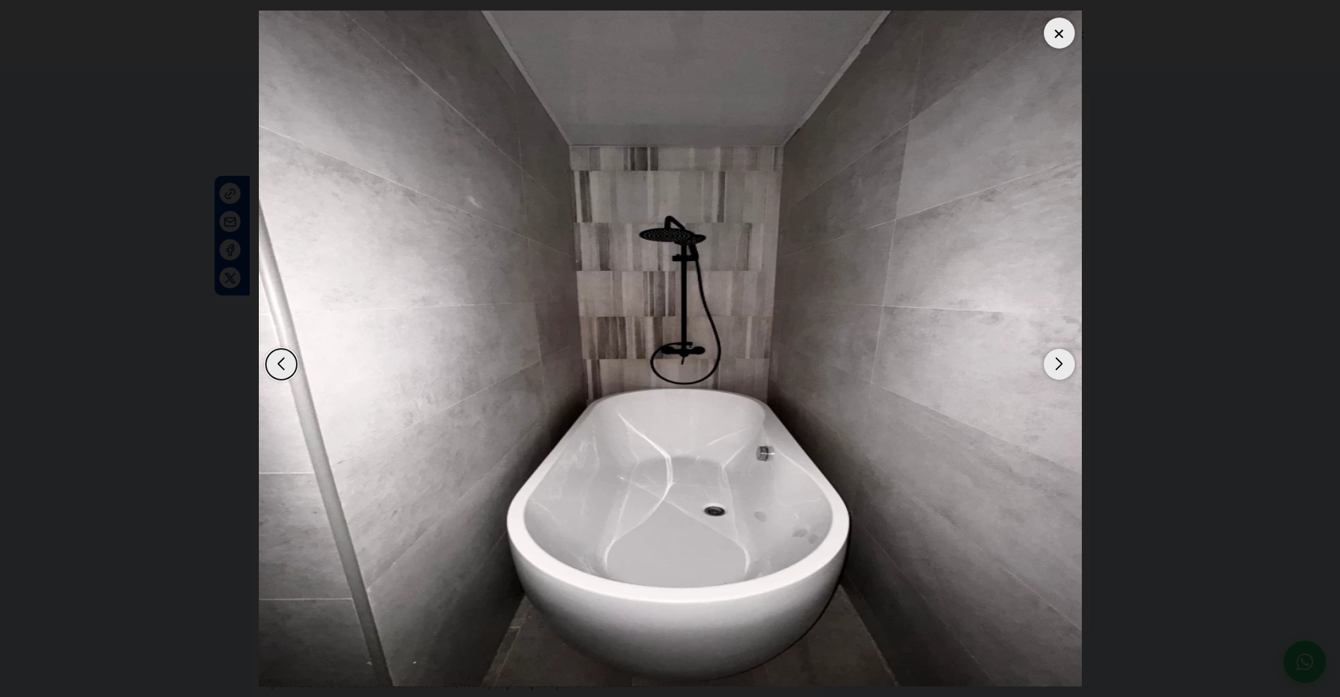
click at [1058, 366] on div "Next slide" at bounding box center [1059, 364] width 31 height 31
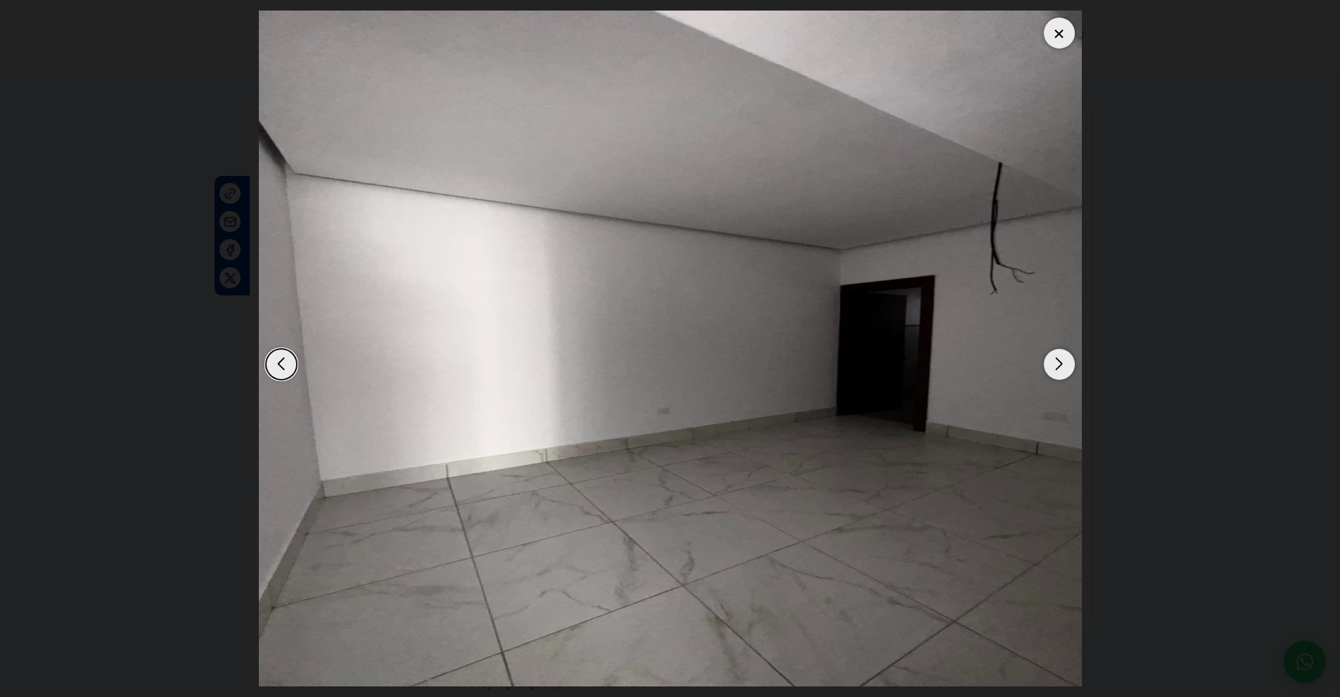
click at [279, 359] on div "Previous slide" at bounding box center [281, 364] width 31 height 31
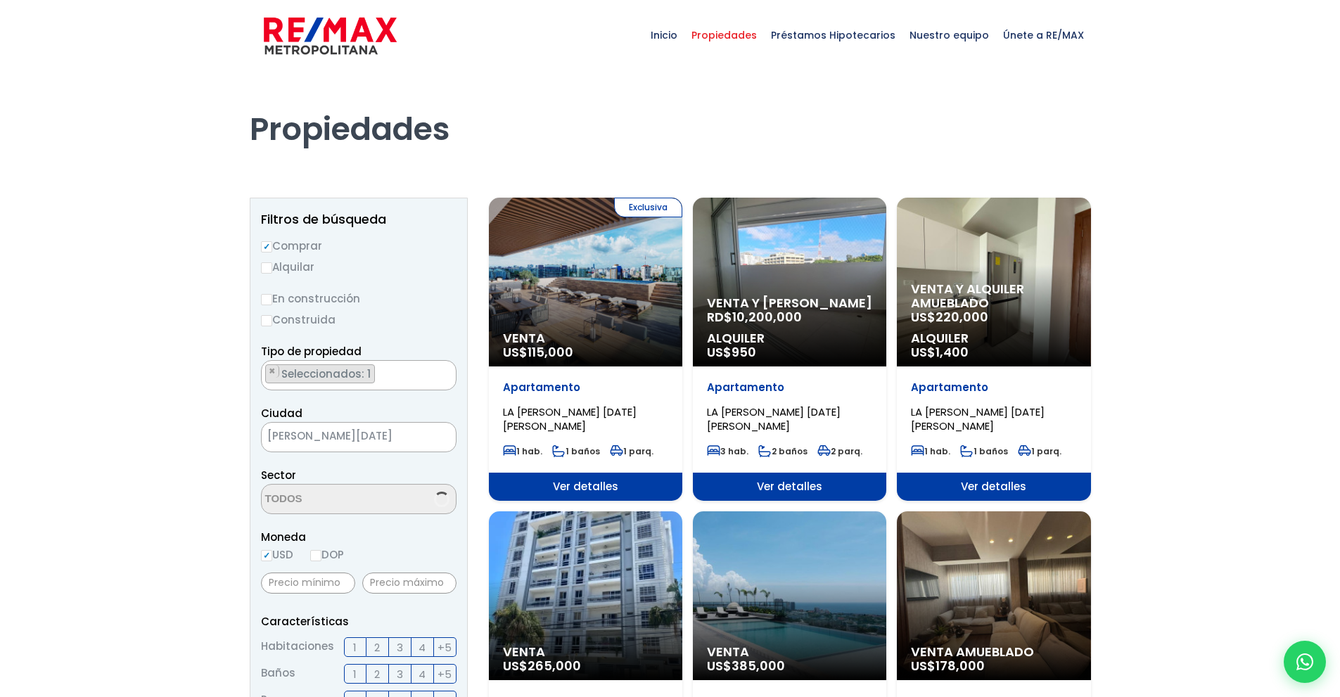
select select "158"
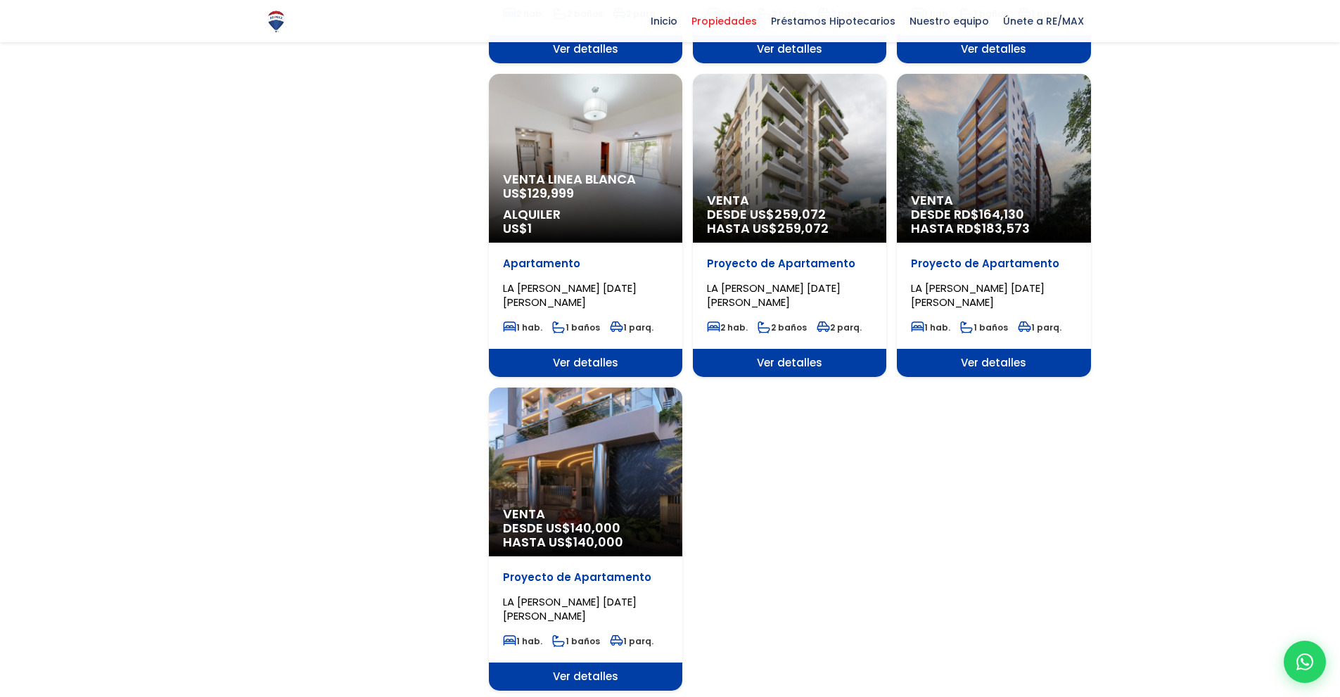
scroll to position [1390, 0]
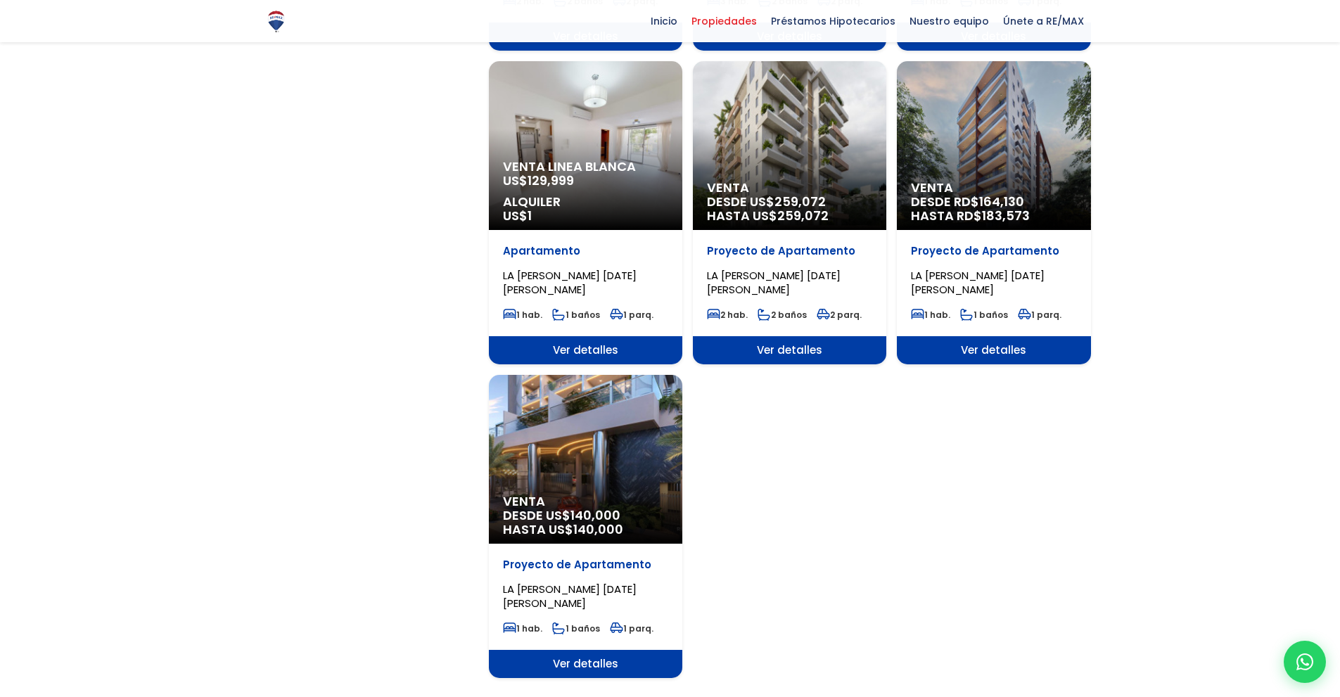
click at [598, 144] on div "Venta Linea Blanca US$ 129,999 Alquiler US$ 1" at bounding box center [585, 145] width 193 height 169
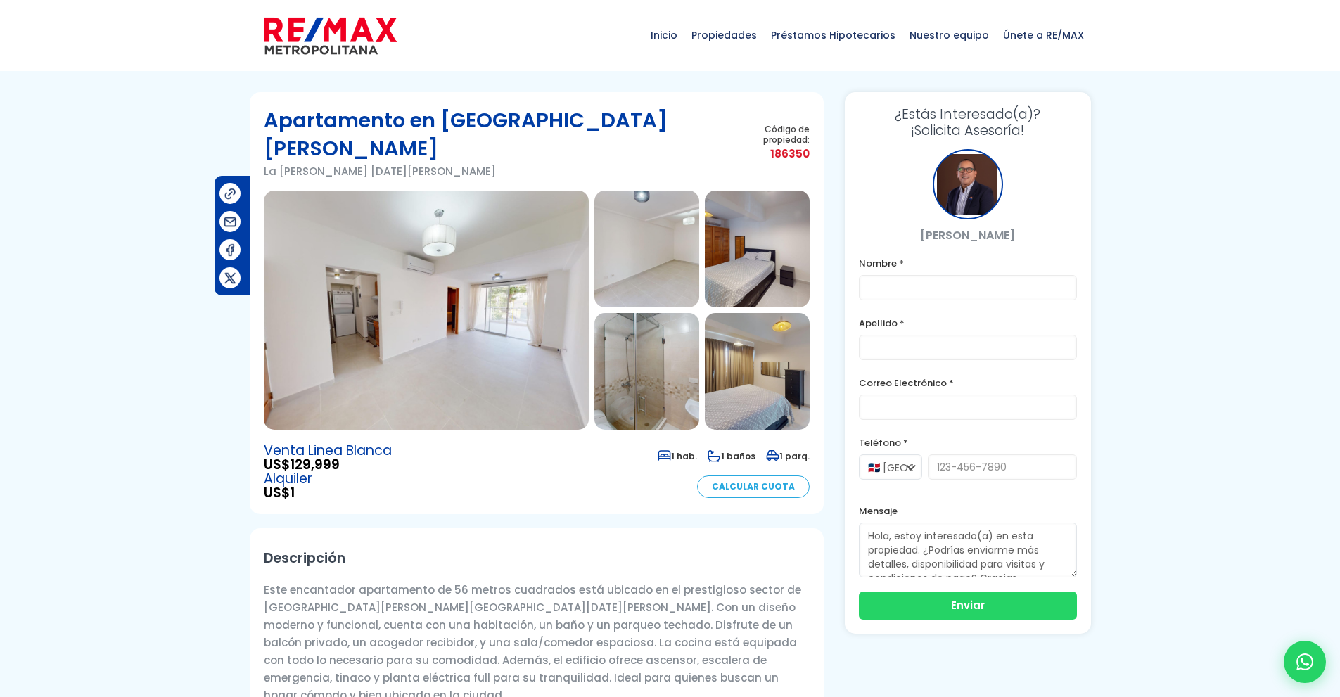
click at [461, 319] on img at bounding box center [426, 310] width 325 height 239
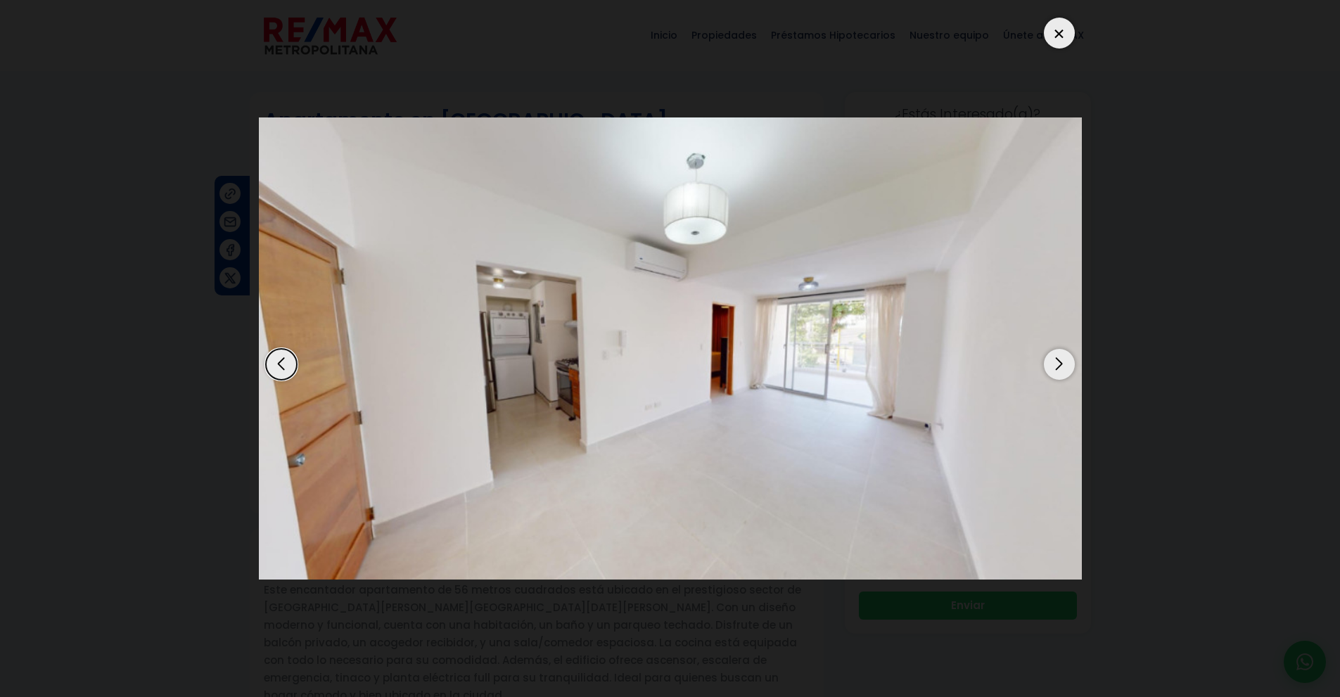
click at [1054, 366] on div "Next slide" at bounding box center [1059, 364] width 31 height 31
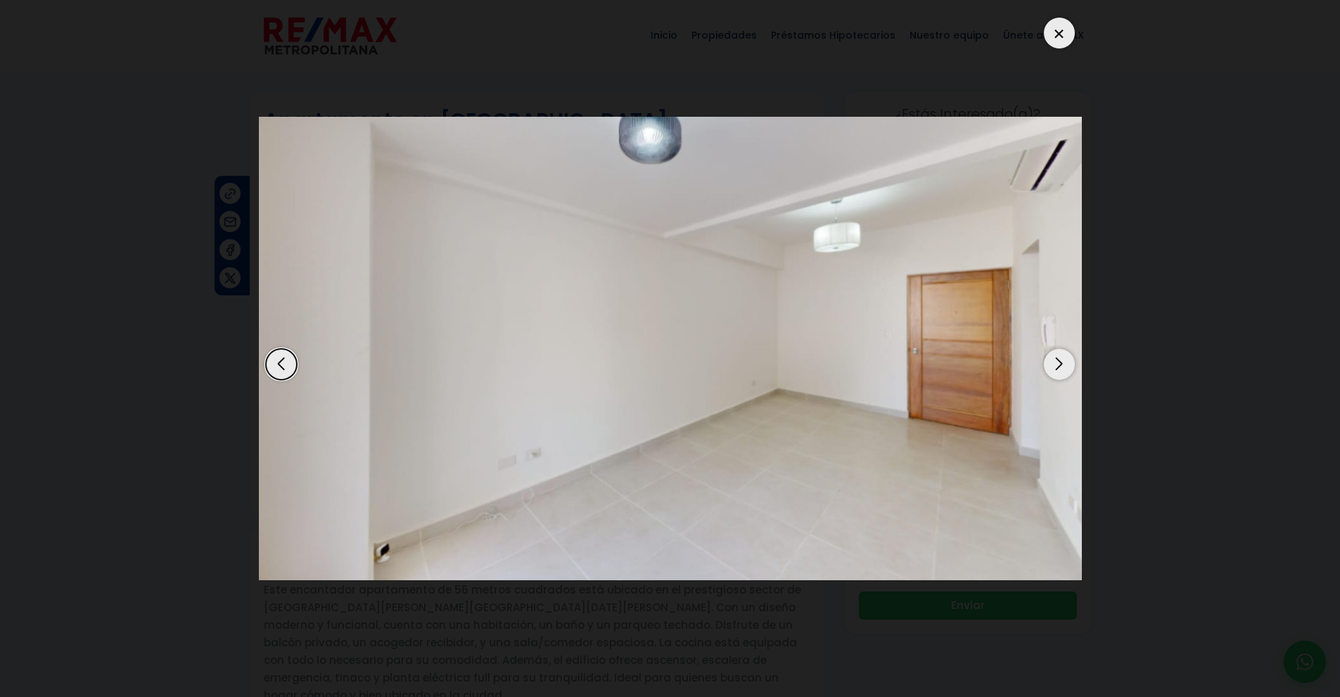
click at [1054, 366] on div "Next slide" at bounding box center [1059, 364] width 31 height 31
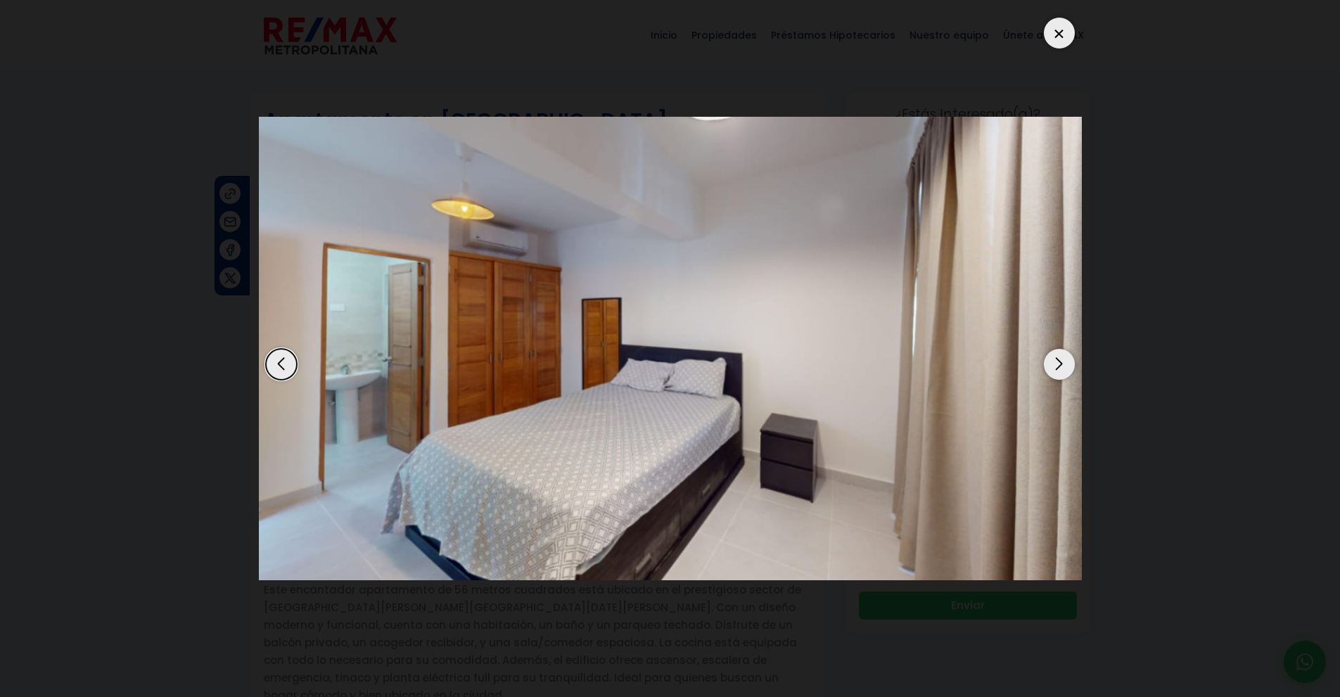
click at [1054, 366] on div "Next slide" at bounding box center [1059, 364] width 31 height 31
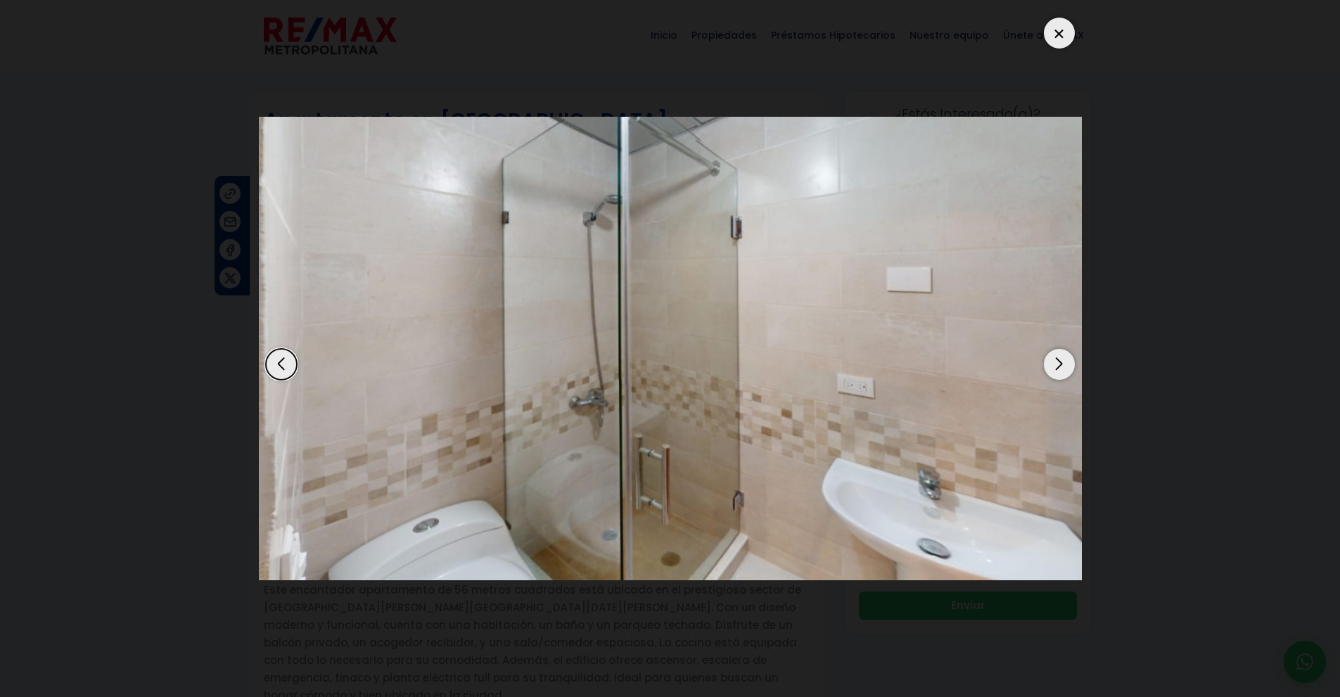
click at [1054, 366] on div "Next slide" at bounding box center [1059, 364] width 31 height 31
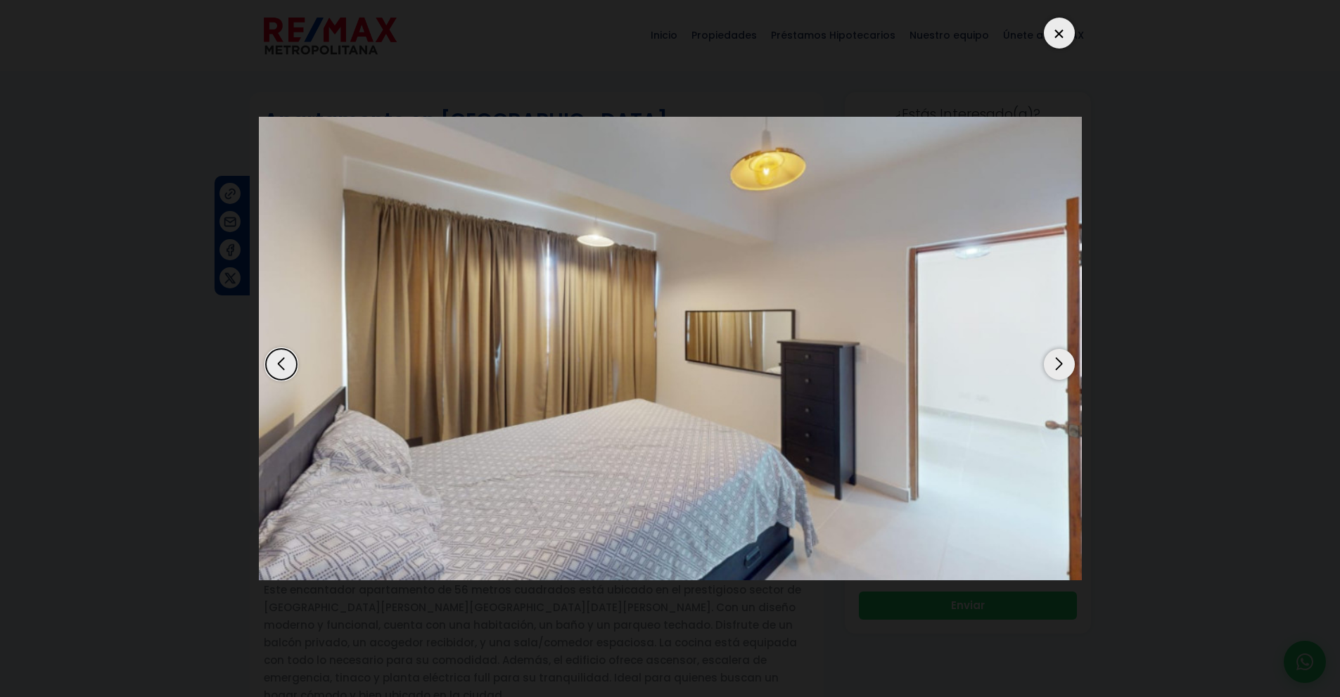
click at [1054, 366] on div "Next slide" at bounding box center [1059, 364] width 31 height 31
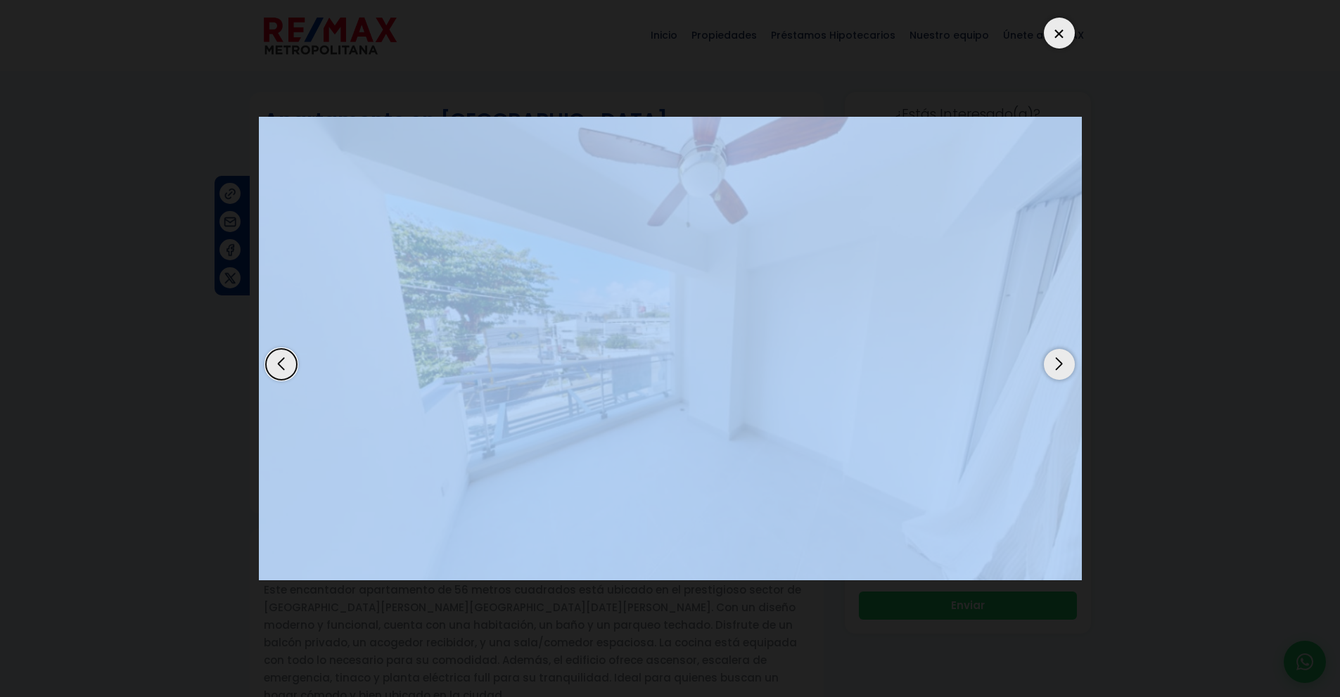
click at [1054, 366] on div "Next slide" at bounding box center [1059, 364] width 31 height 31
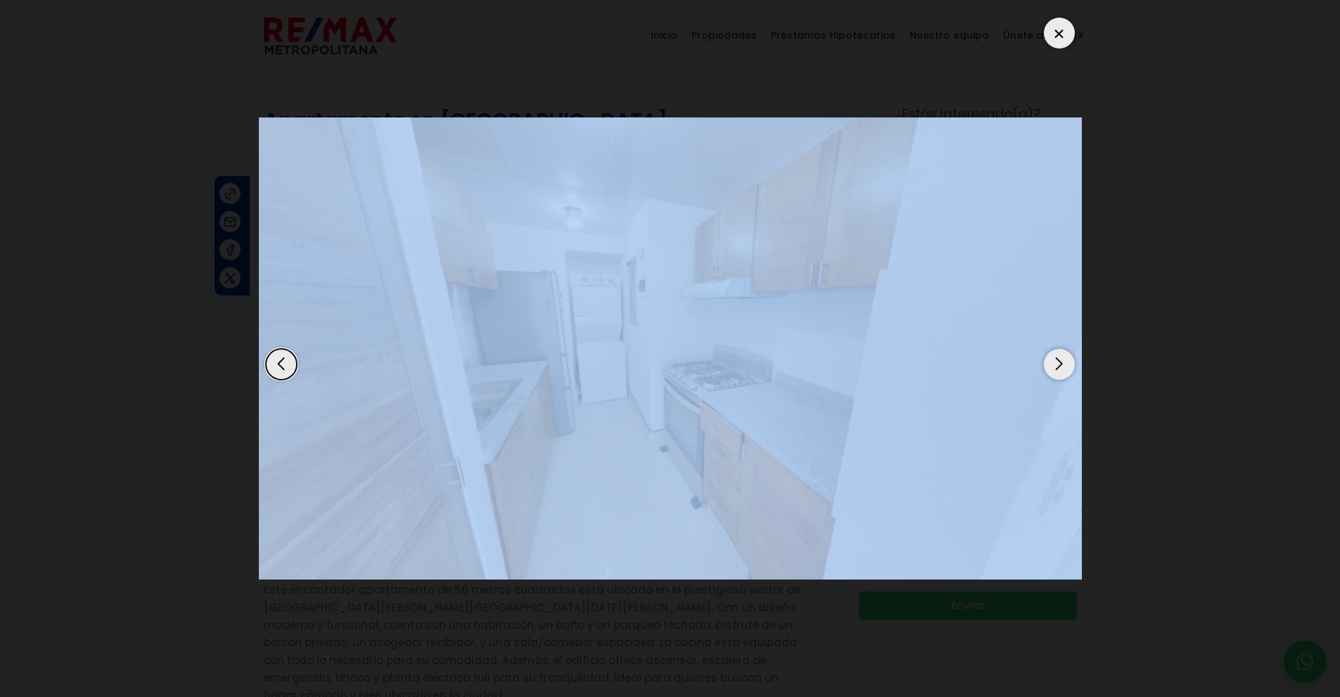
click at [276, 368] on div "Previous slide" at bounding box center [281, 364] width 31 height 31
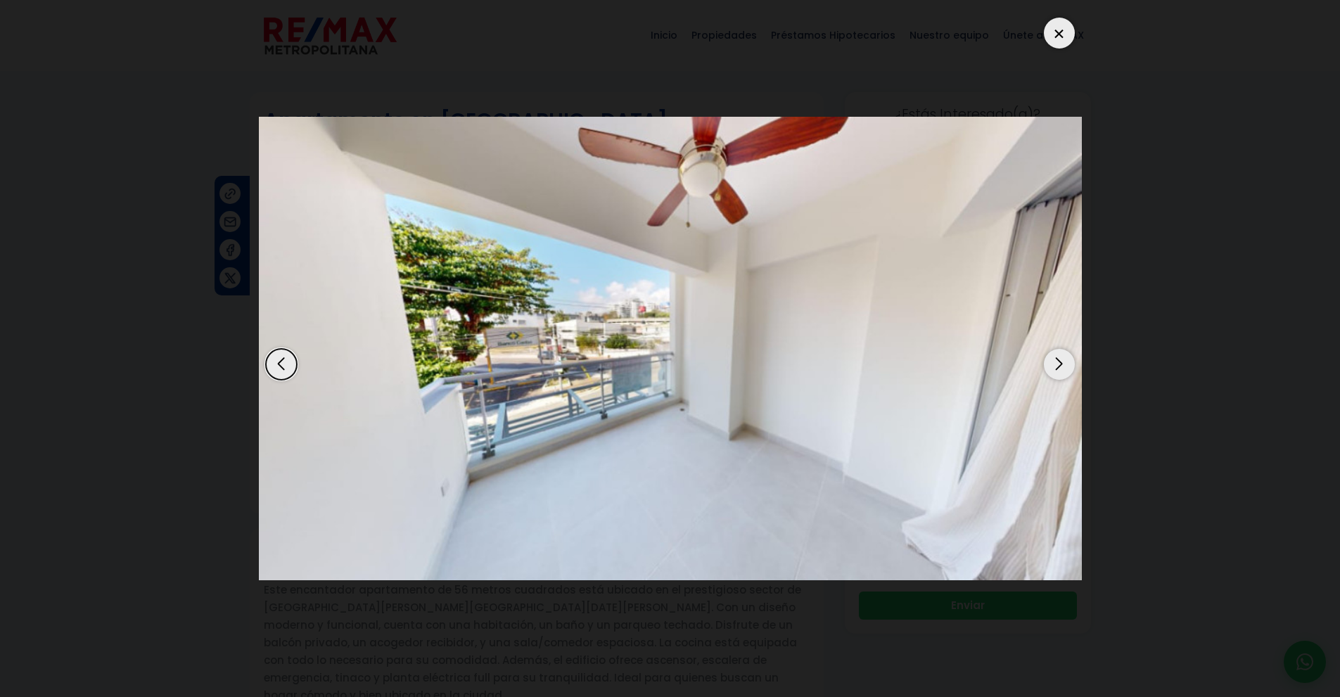
click at [248, 396] on dialog at bounding box center [670, 348] width 844 height 697
click at [1059, 368] on div "Next slide" at bounding box center [1059, 364] width 31 height 31
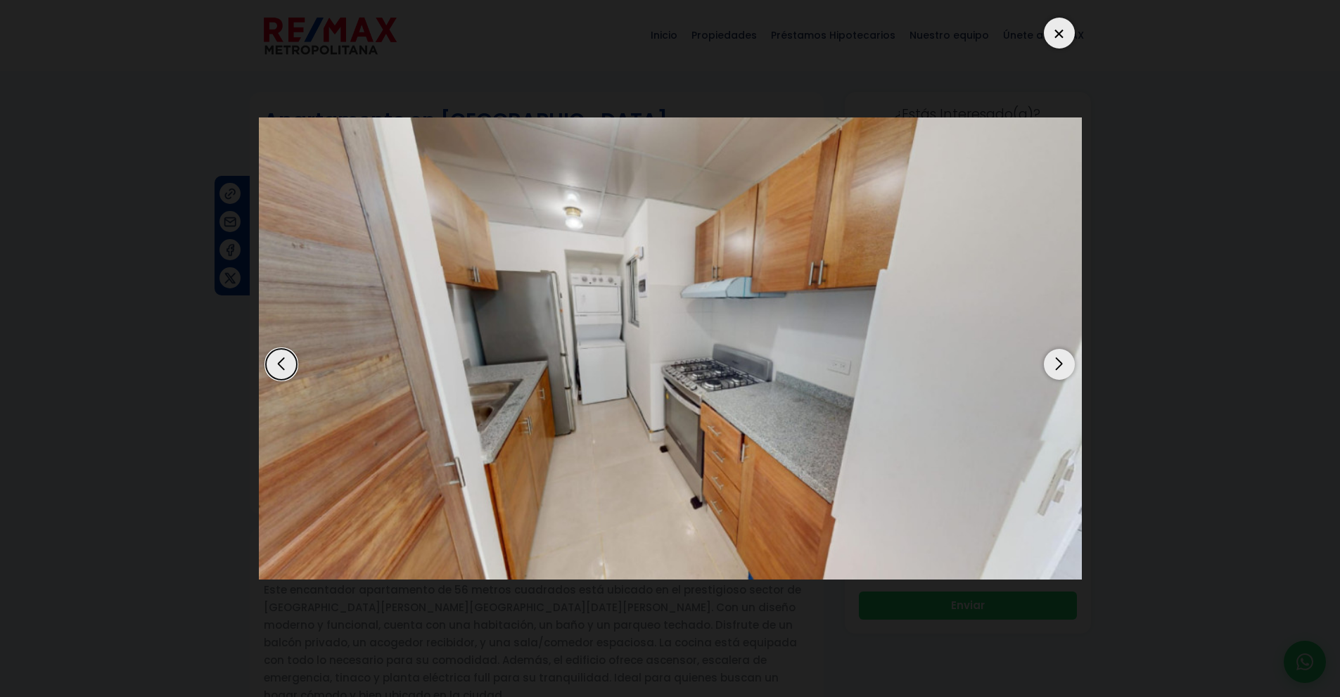
click at [1059, 368] on div "Next slide" at bounding box center [1059, 364] width 31 height 31
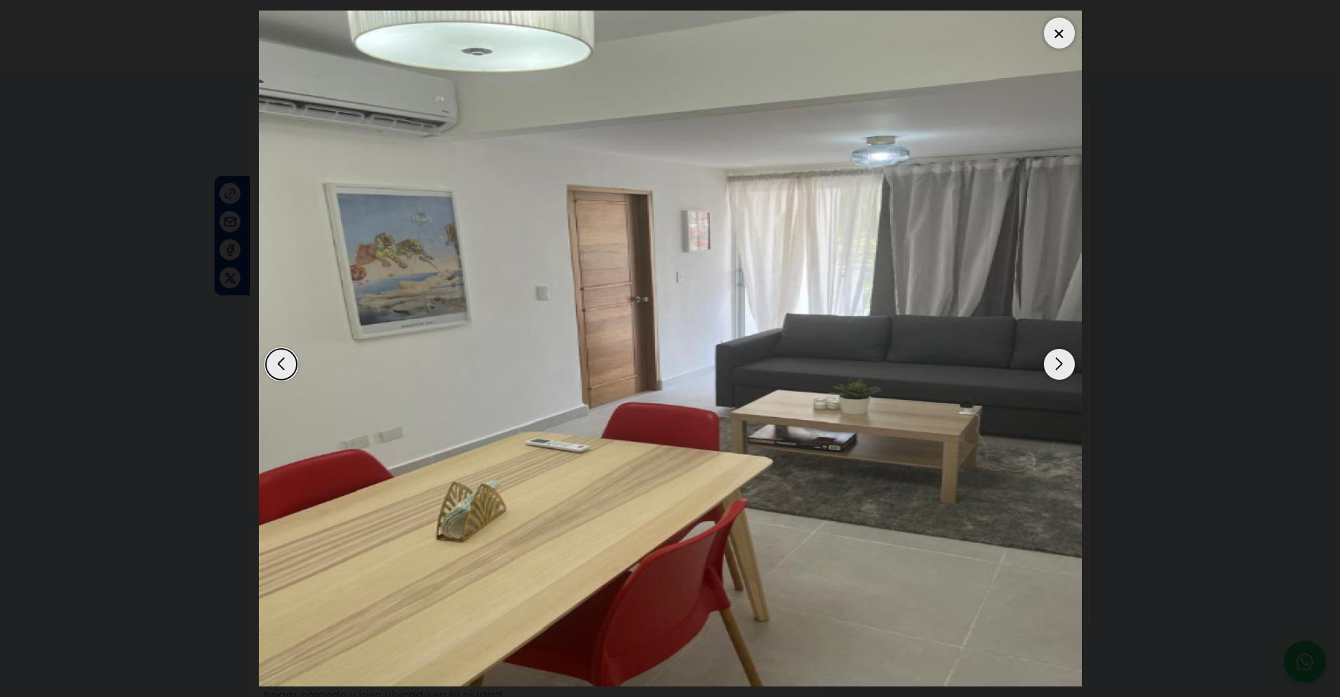
click at [1059, 368] on div "Next slide" at bounding box center [1059, 364] width 31 height 31
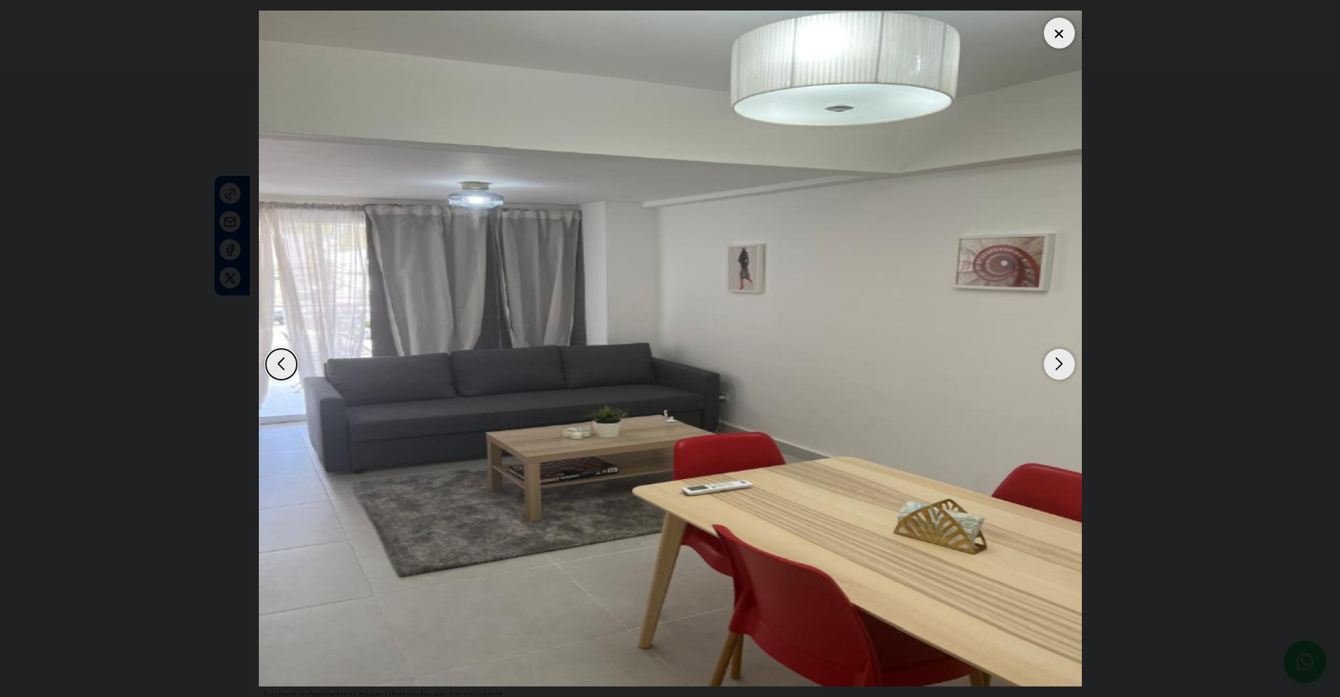
click at [1059, 368] on div "Next slide" at bounding box center [1059, 364] width 31 height 31
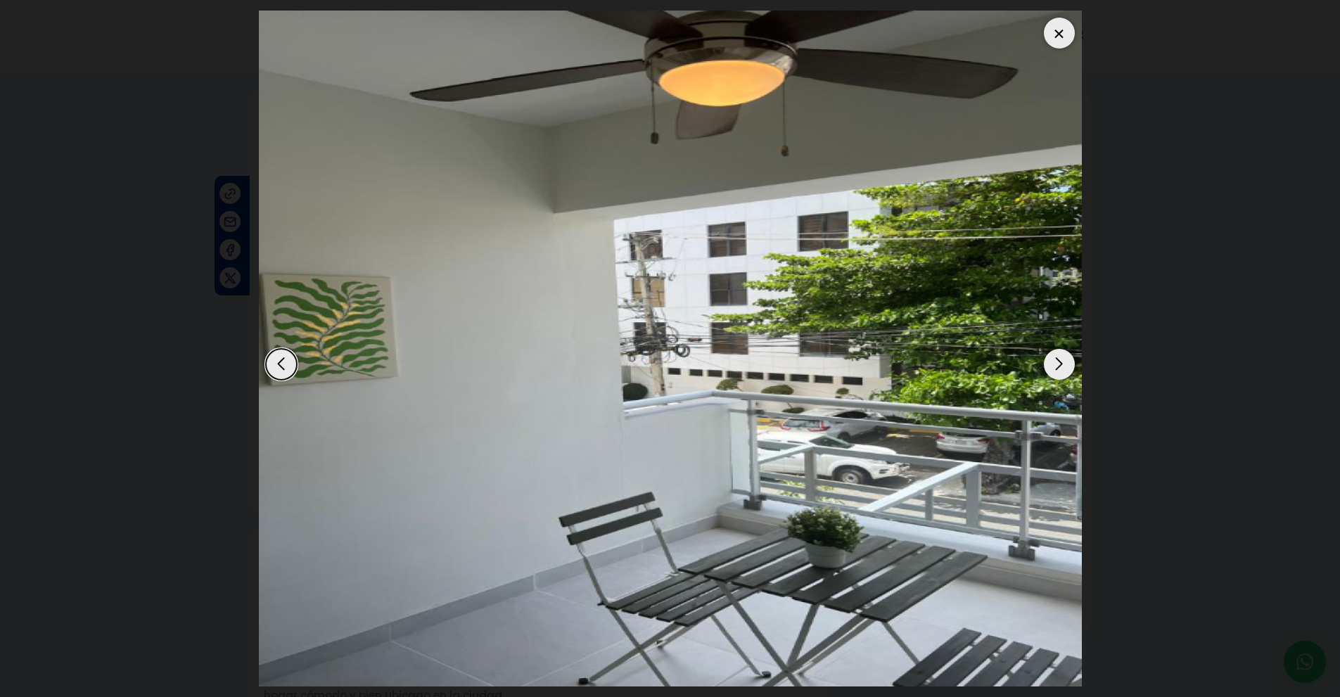
click at [1059, 368] on div "Next slide" at bounding box center [1059, 364] width 31 height 31
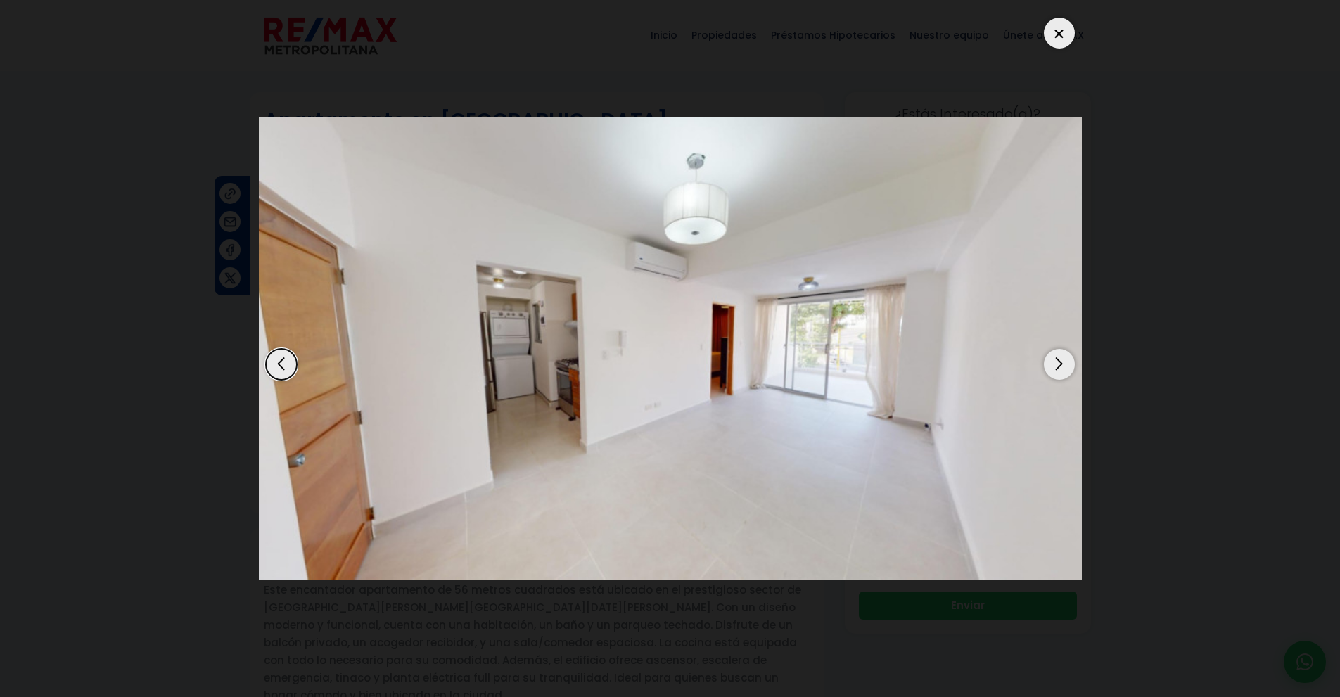
click at [1059, 368] on div "Next slide" at bounding box center [1059, 364] width 31 height 31
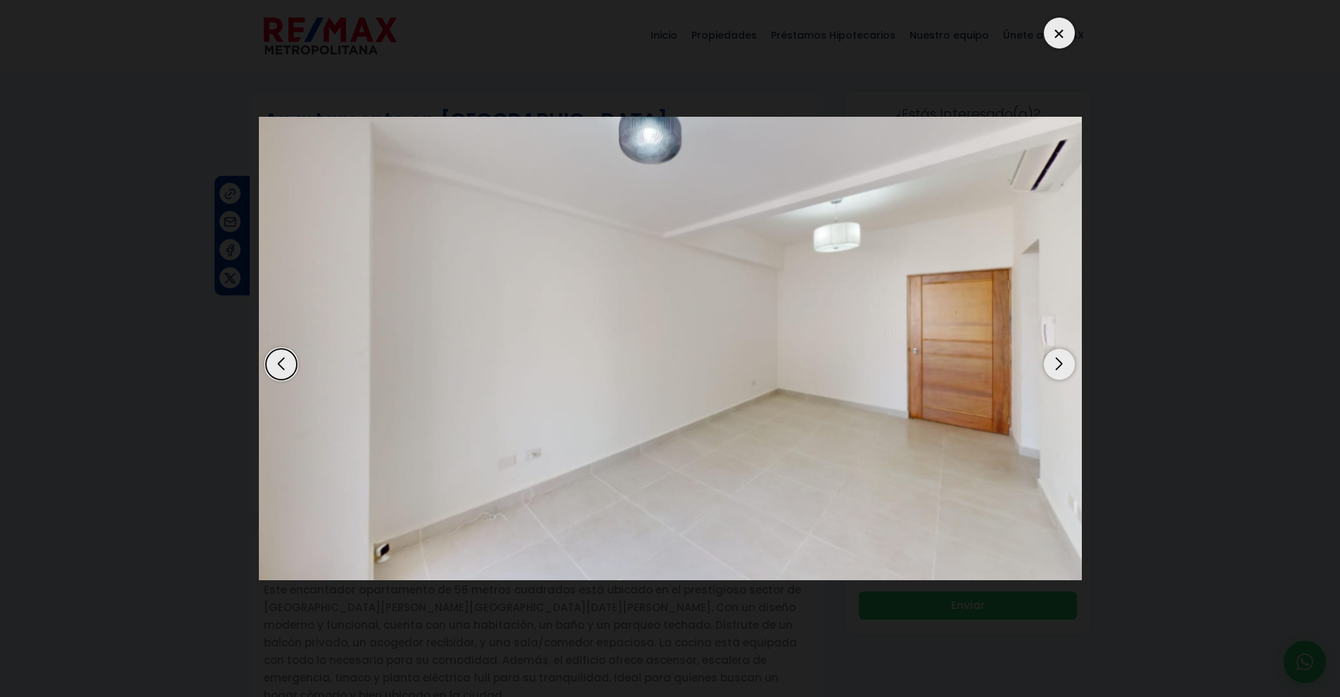
click at [1059, 368] on div "Next slide" at bounding box center [1059, 364] width 31 height 31
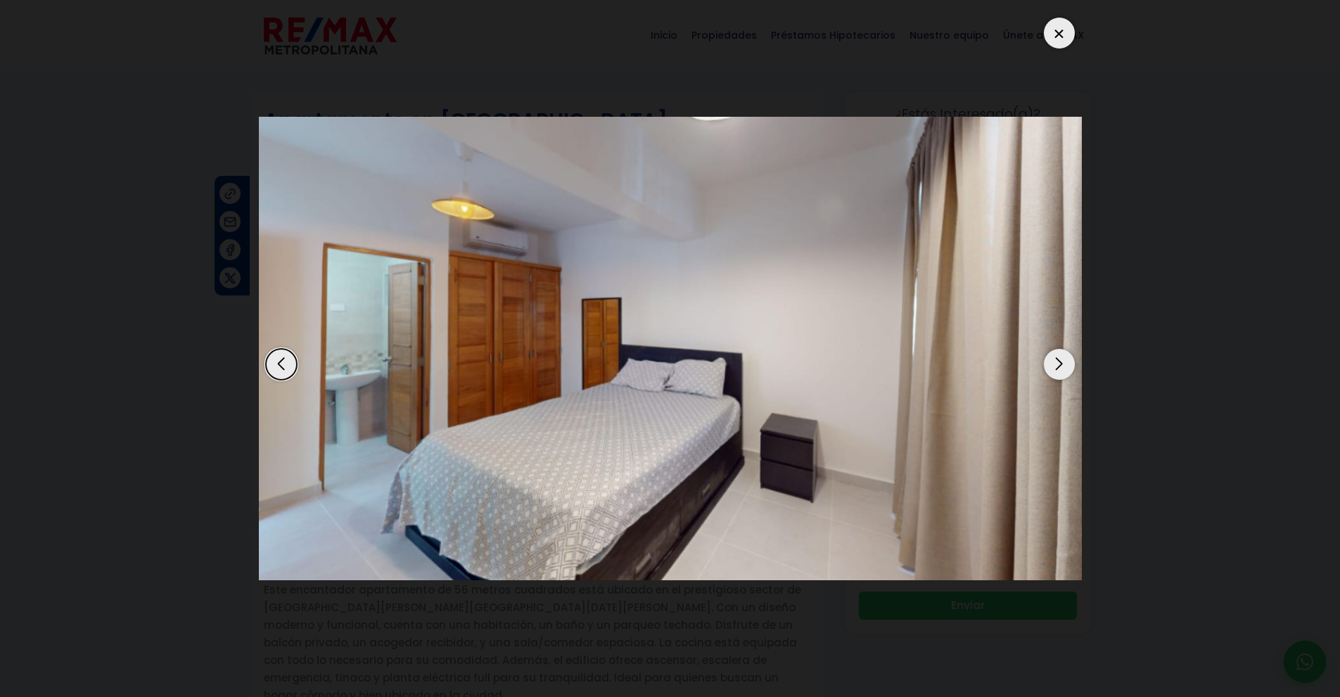
click at [1059, 368] on div "Next slide" at bounding box center [1059, 364] width 31 height 31
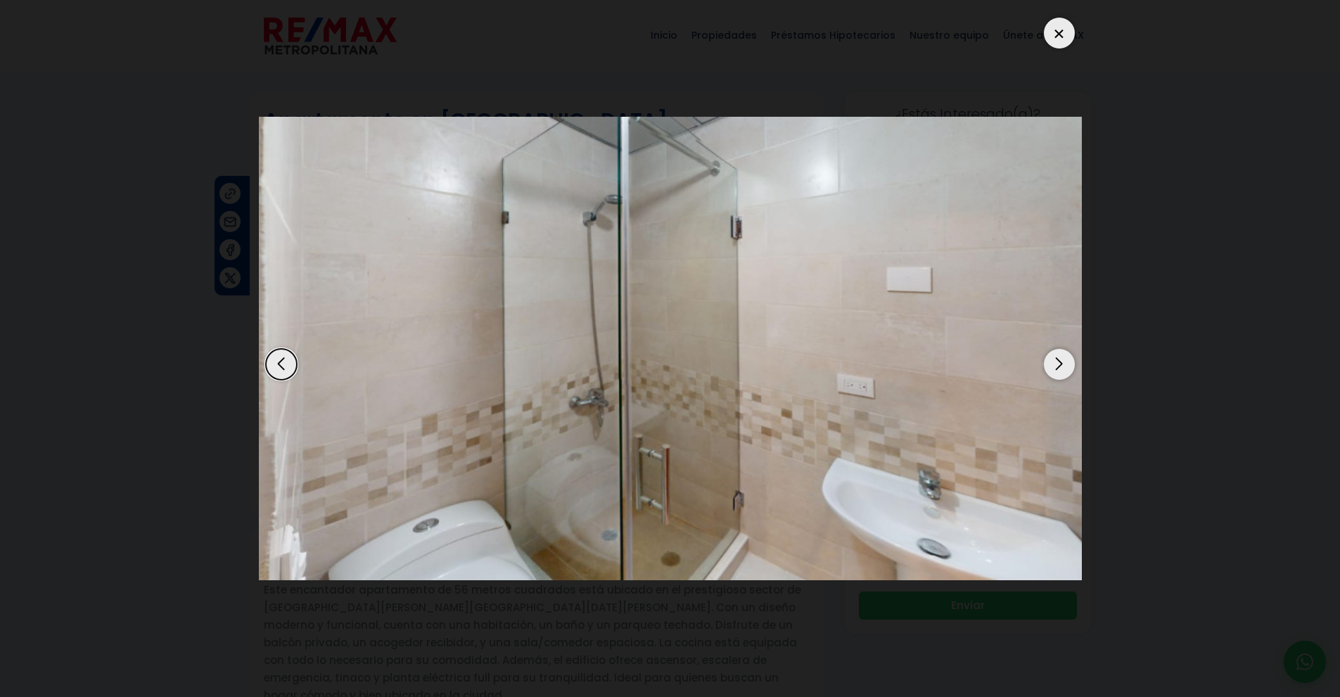
click at [1059, 368] on div "Next slide" at bounding box center [1059, 364] width 31 height 31
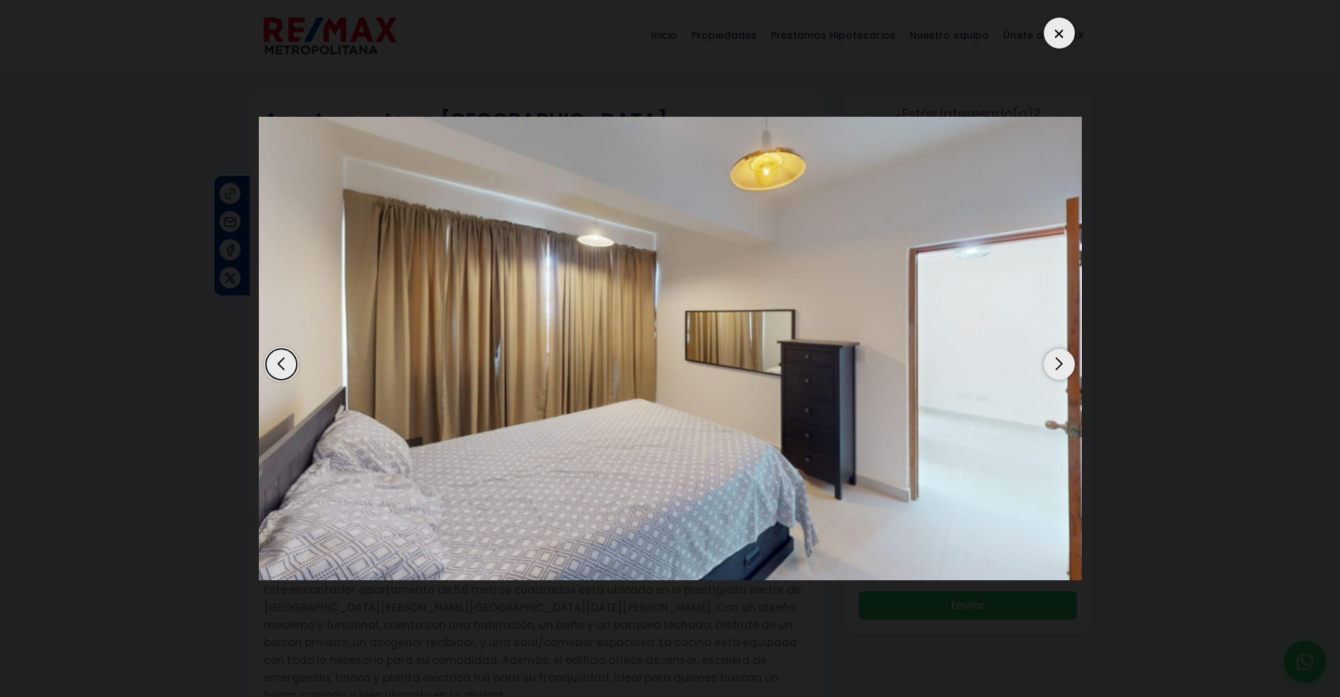
click at [1059, 368] on div "Next slide" at bounding box center [1059, 364] width 31 height 31
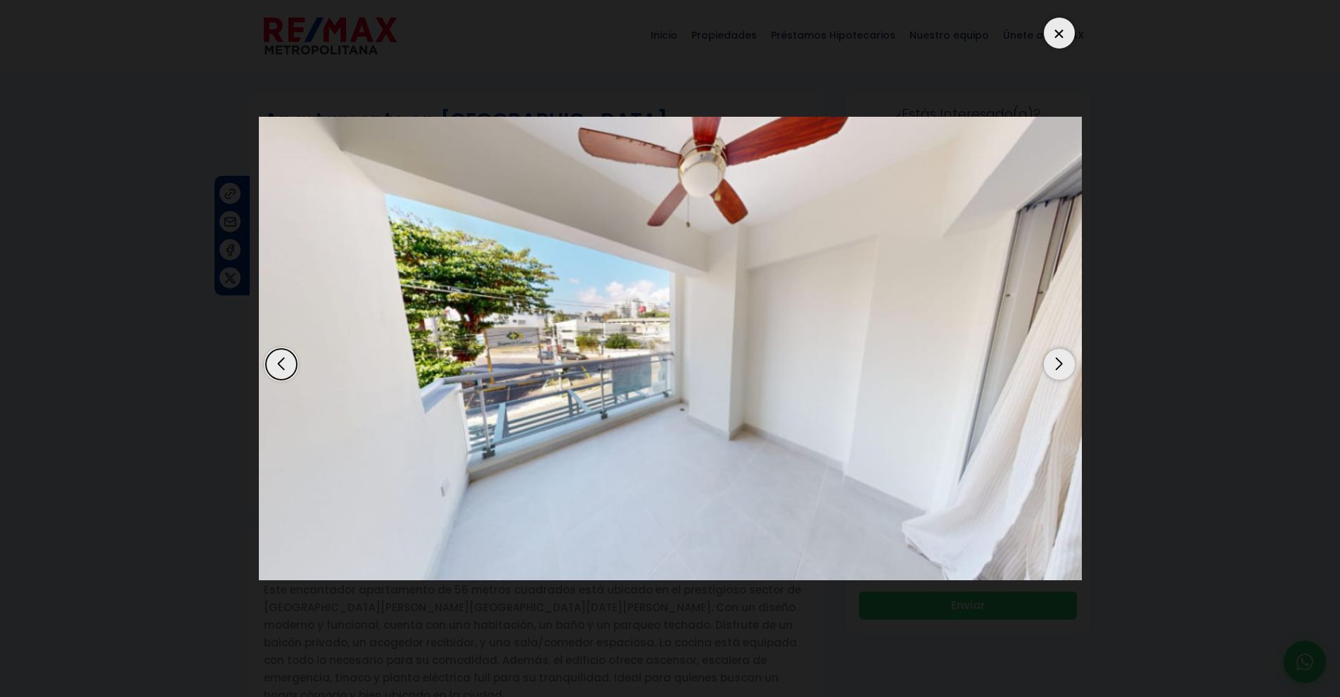
click at [1058, 32] on div at bounding box center [1059, 33] width 31 height 31
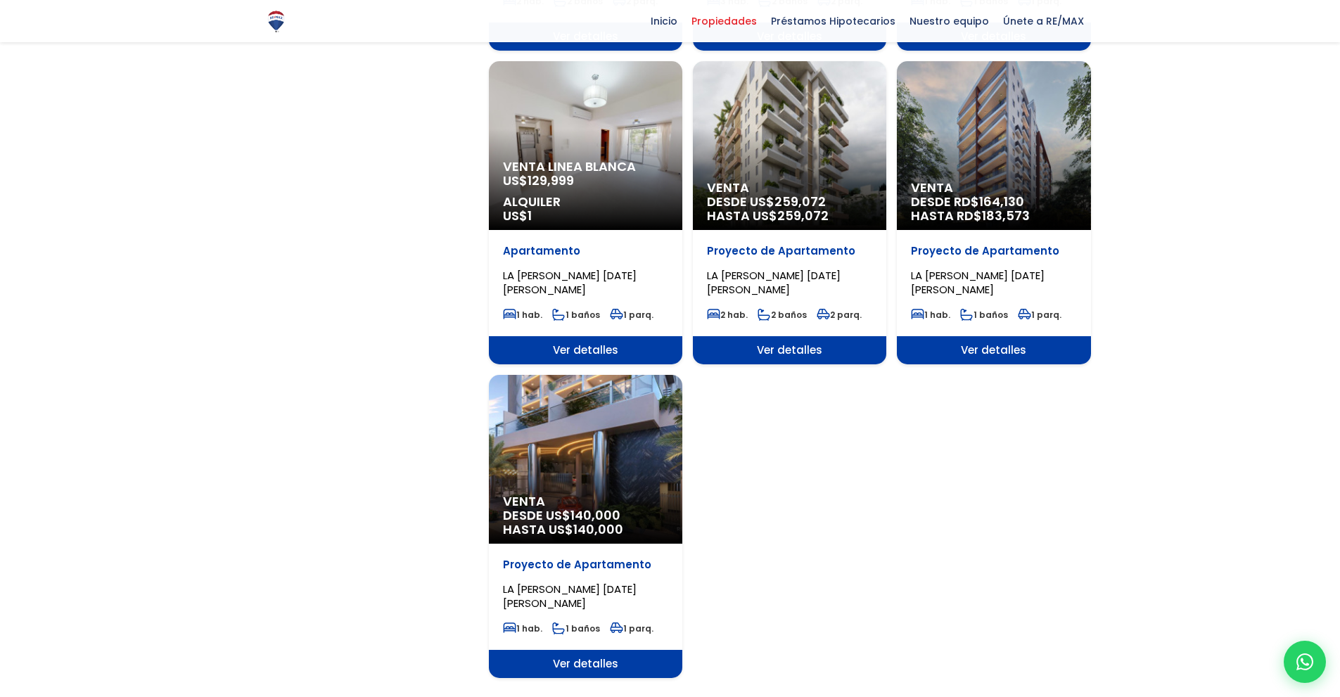
scroll to position [1973, 0]
select select "158"
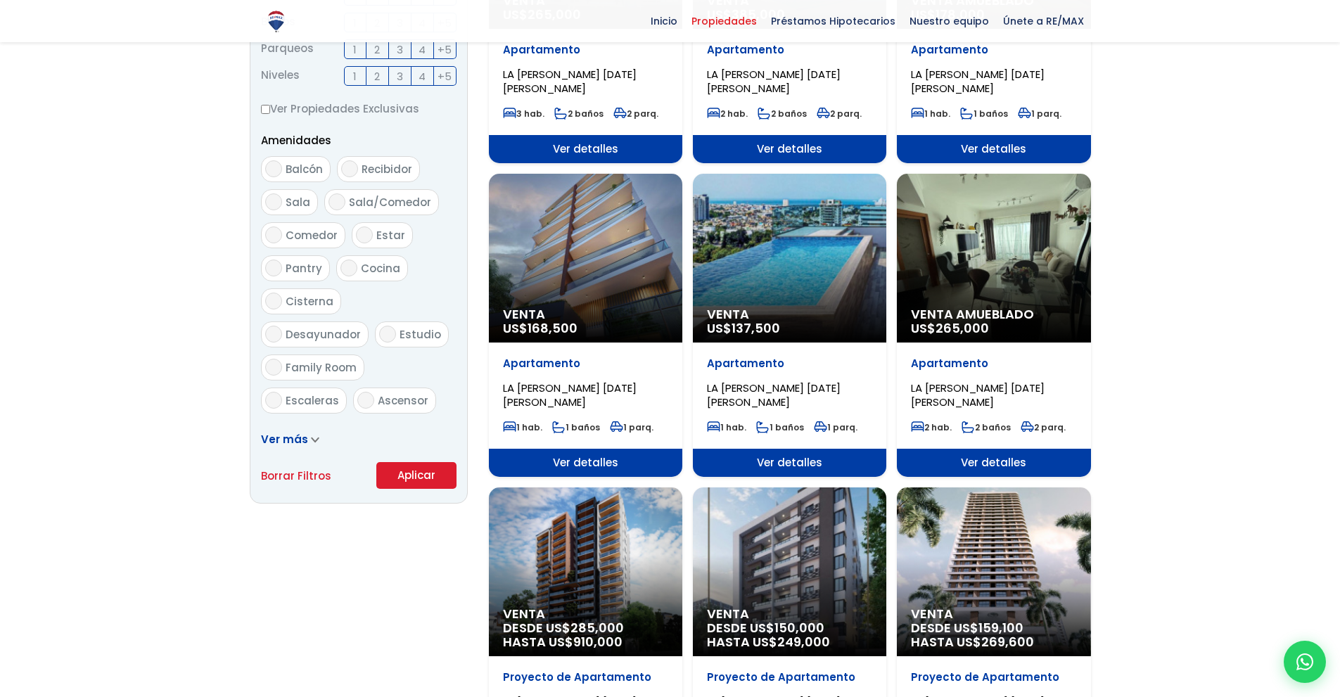
scroll to position [636, 0]
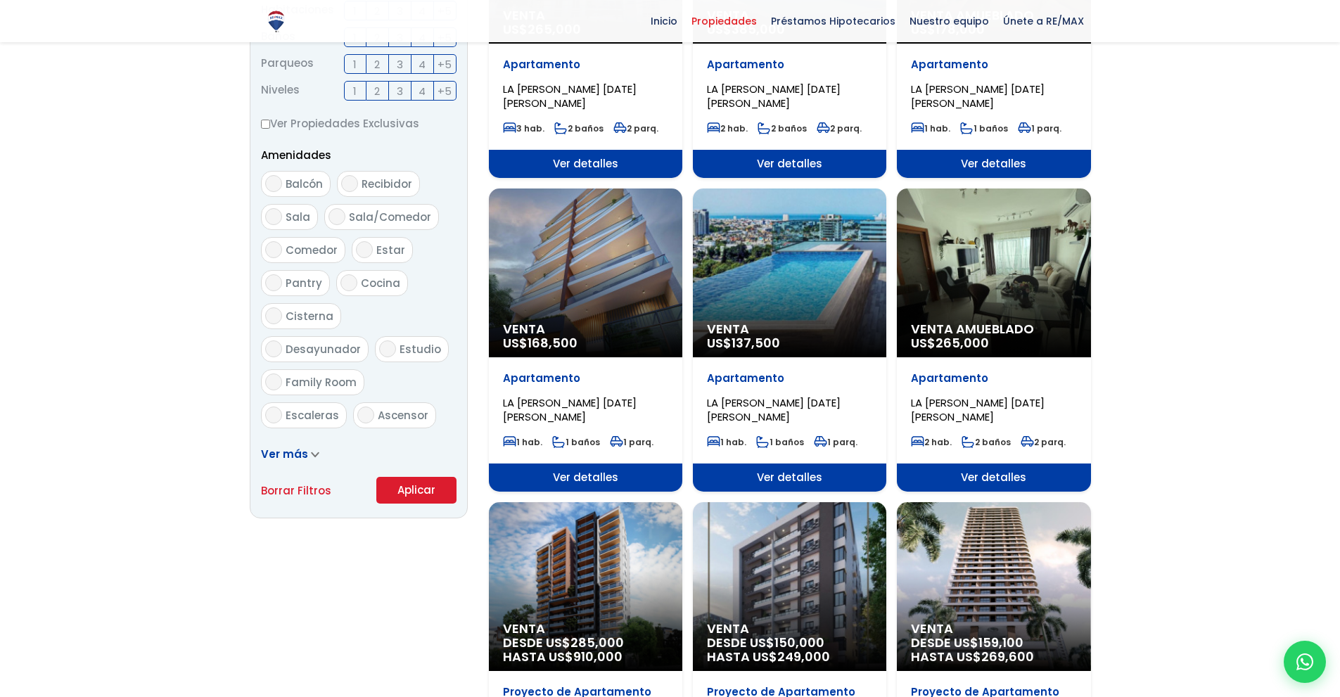
click at [794, 298] on div "Venta US$ 137,500" at bounding box center [789, 272] width 193 height 169
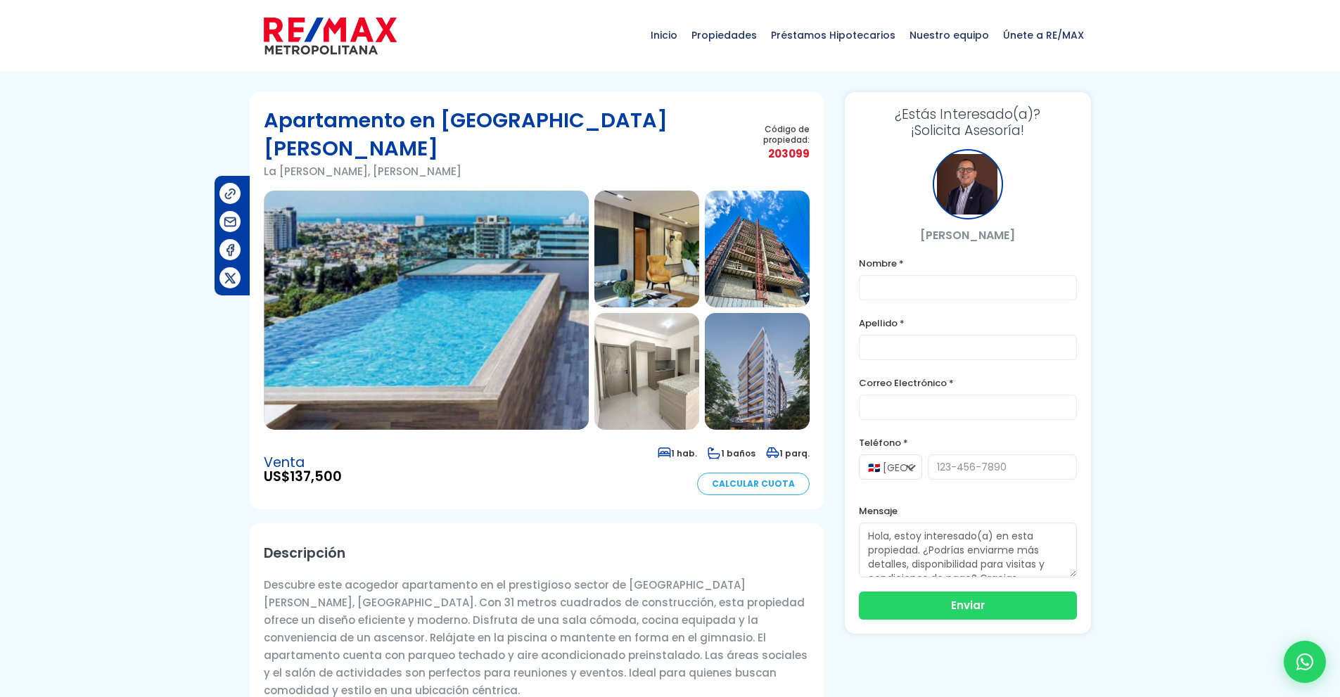
click at [361, 283] on img at bounding box center [426, 310] width 325 height 239
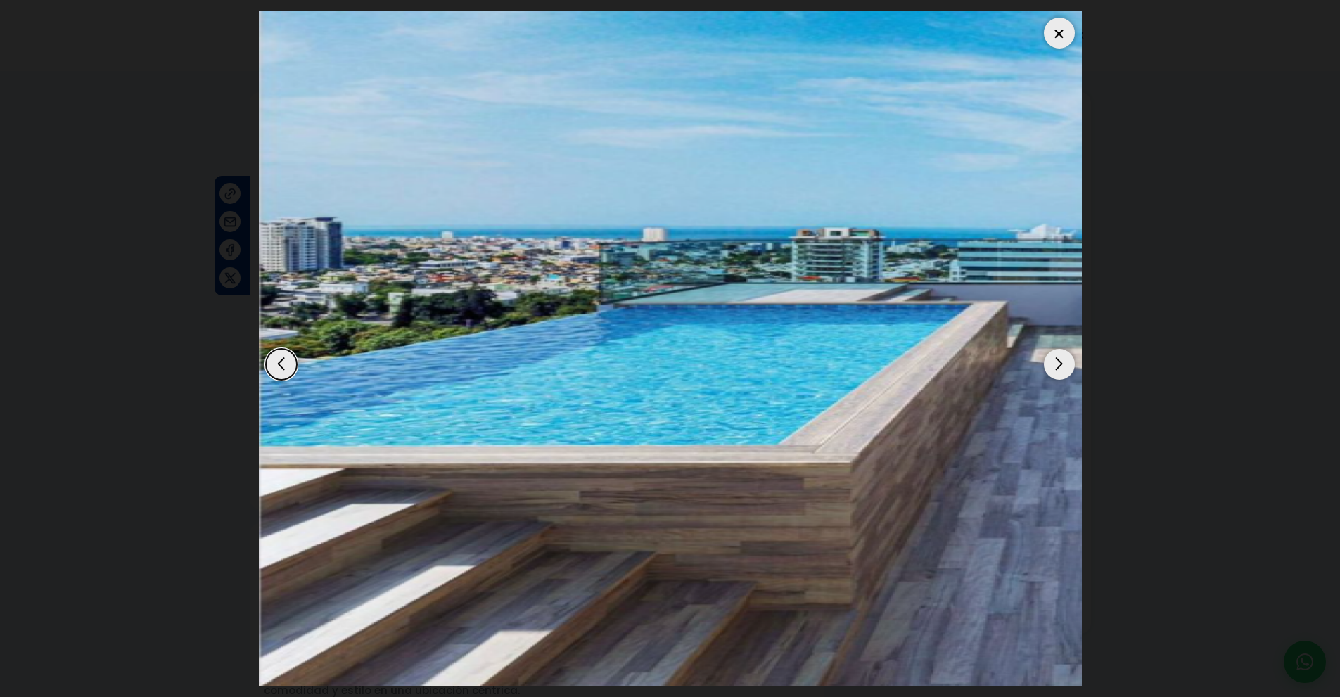
click at [1049, 363] on div "Next slide" at bounding box center [1059, 364] width 31 height 31
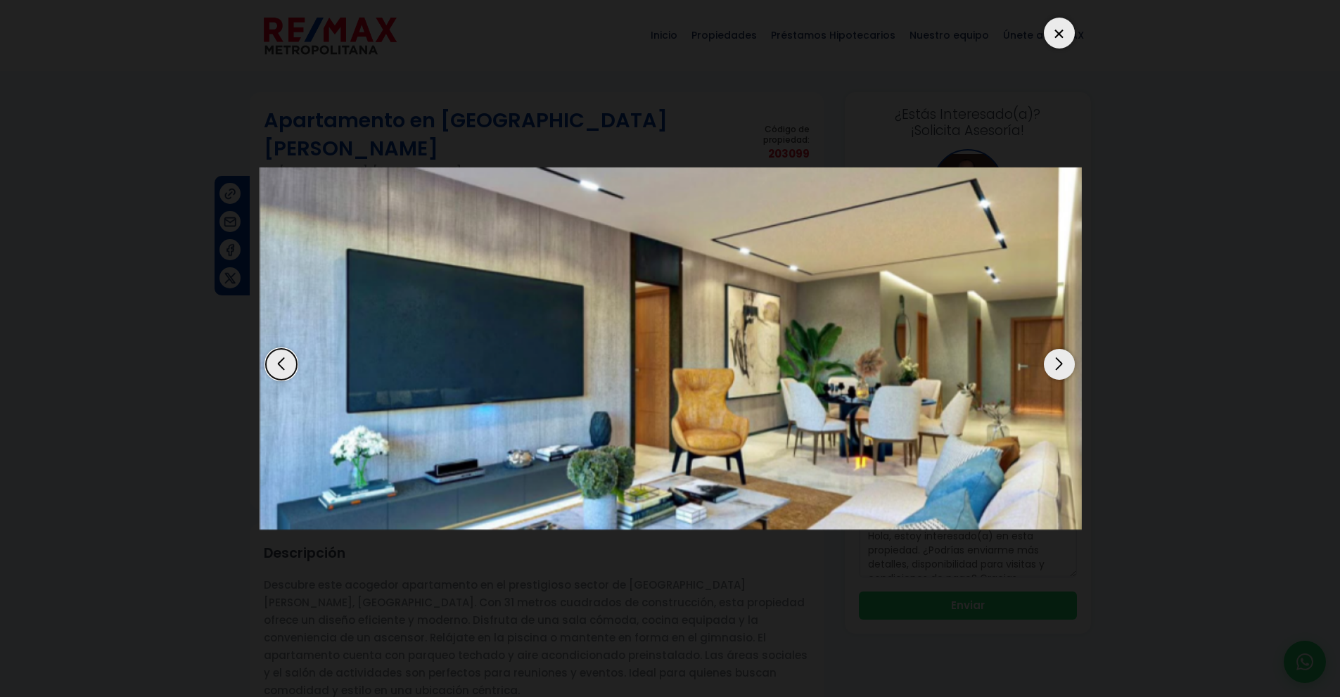
click at [1049, 363] on div "Next slide" at bounding box center [1059, 364] width 31 height 31
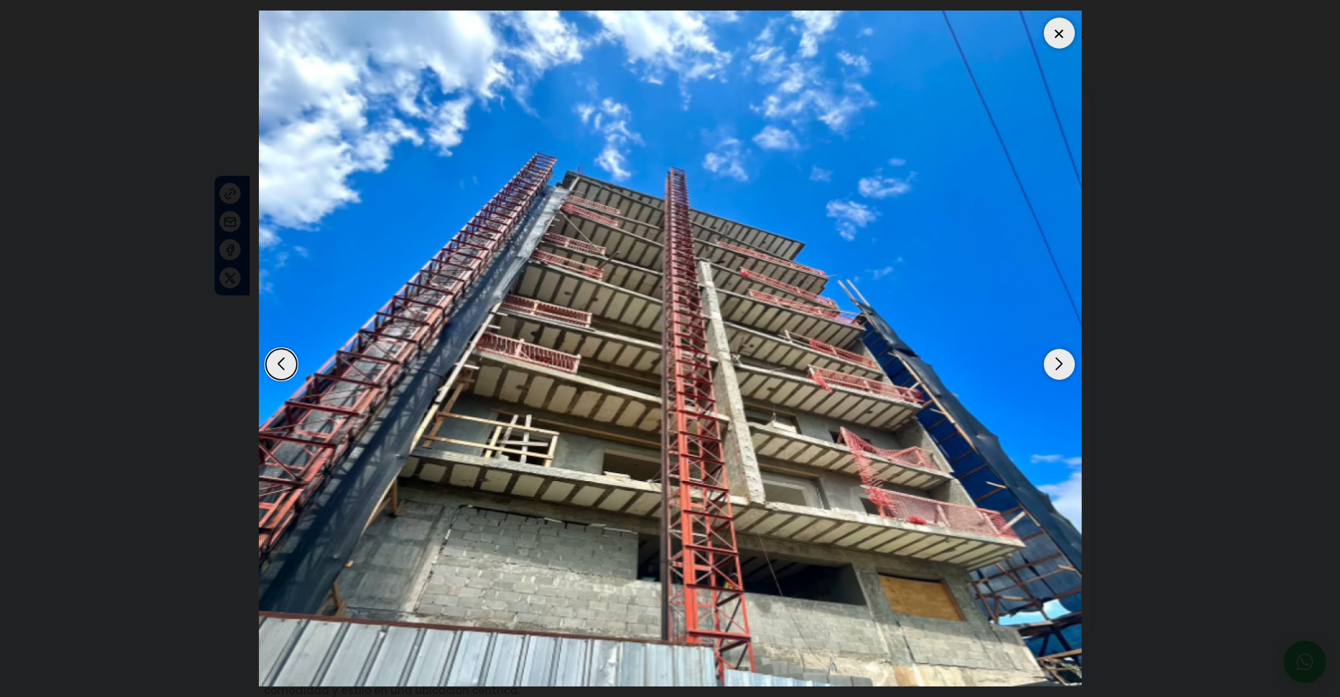
click at [1049, 363] on div "Next slide" at bounding box center [1059, 364] width 31 height 31
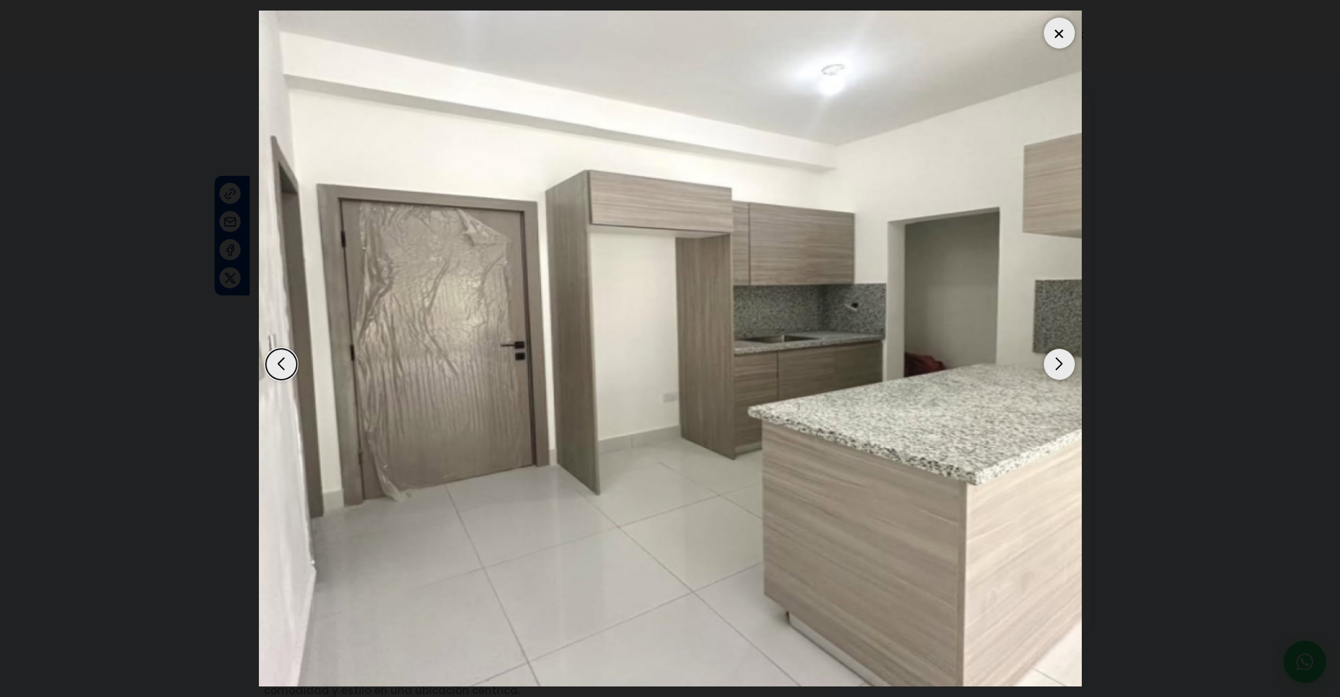
click at [1049, 363] on div "Next slide" at bounding box center [1059, 364] width 31 height 31
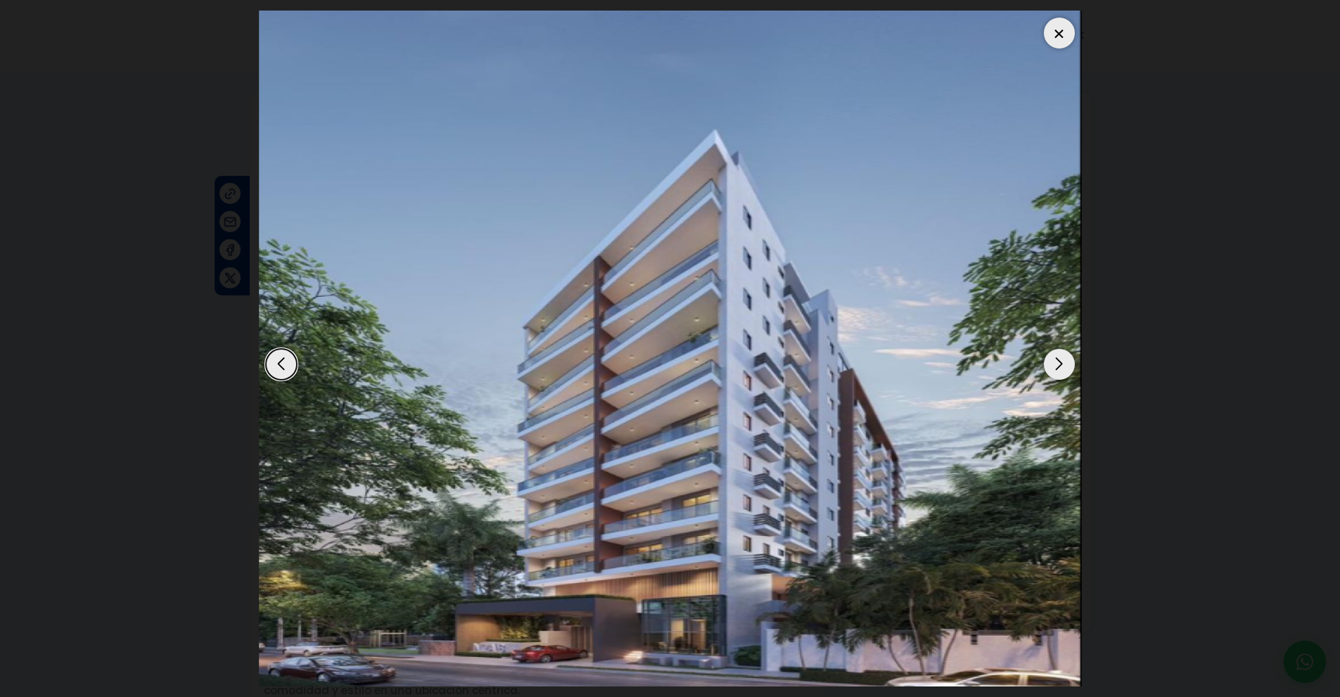
click at [1049, 363] on div "Next slide" at bounding box center [1059, 364] width 31 height 31
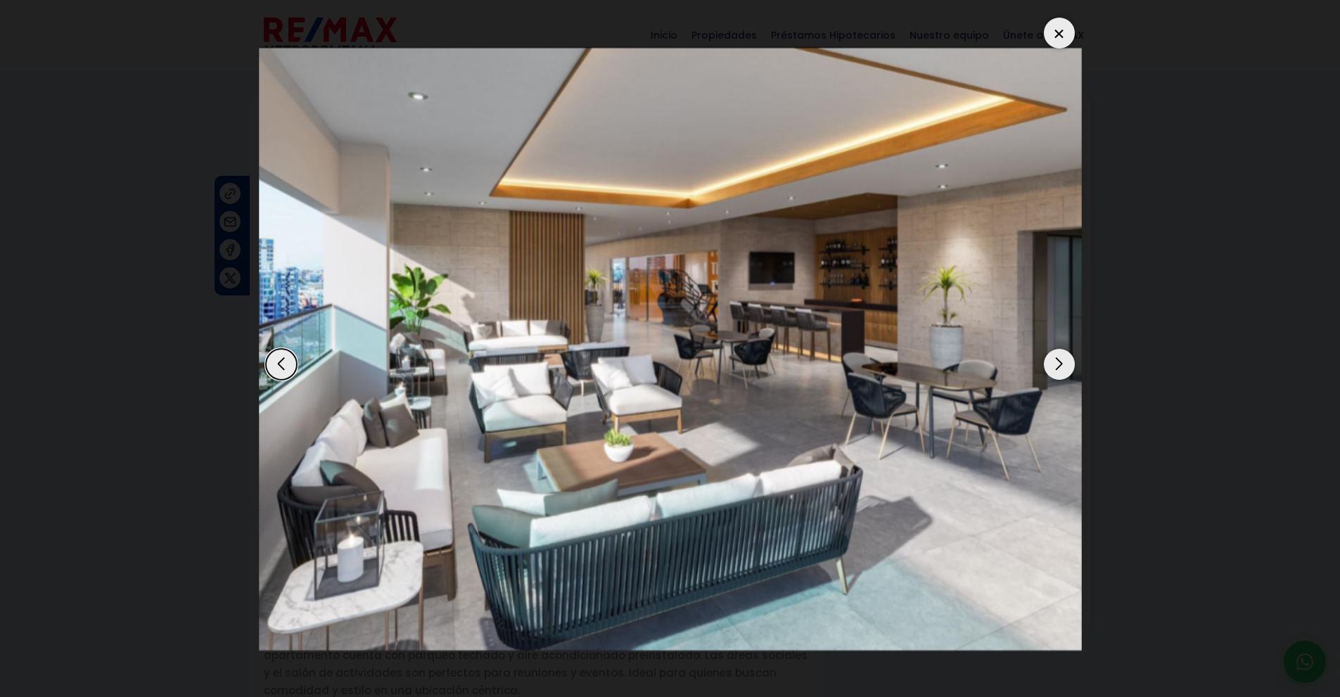
click at [1049, 363] on div "Next slide" at bounding box center [1059, 364] width 31 height 31
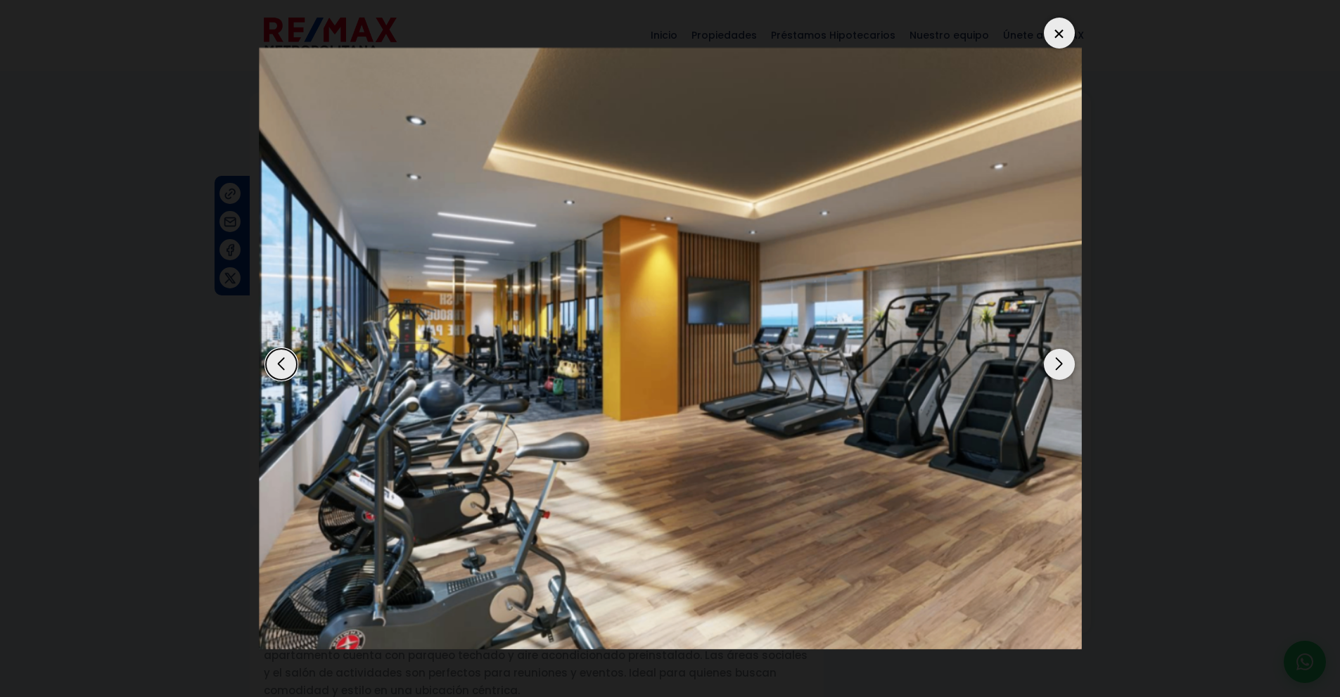
click at [1049, 363] on div "Next slide" at bounding box center [1059, 364] width 31 height 31
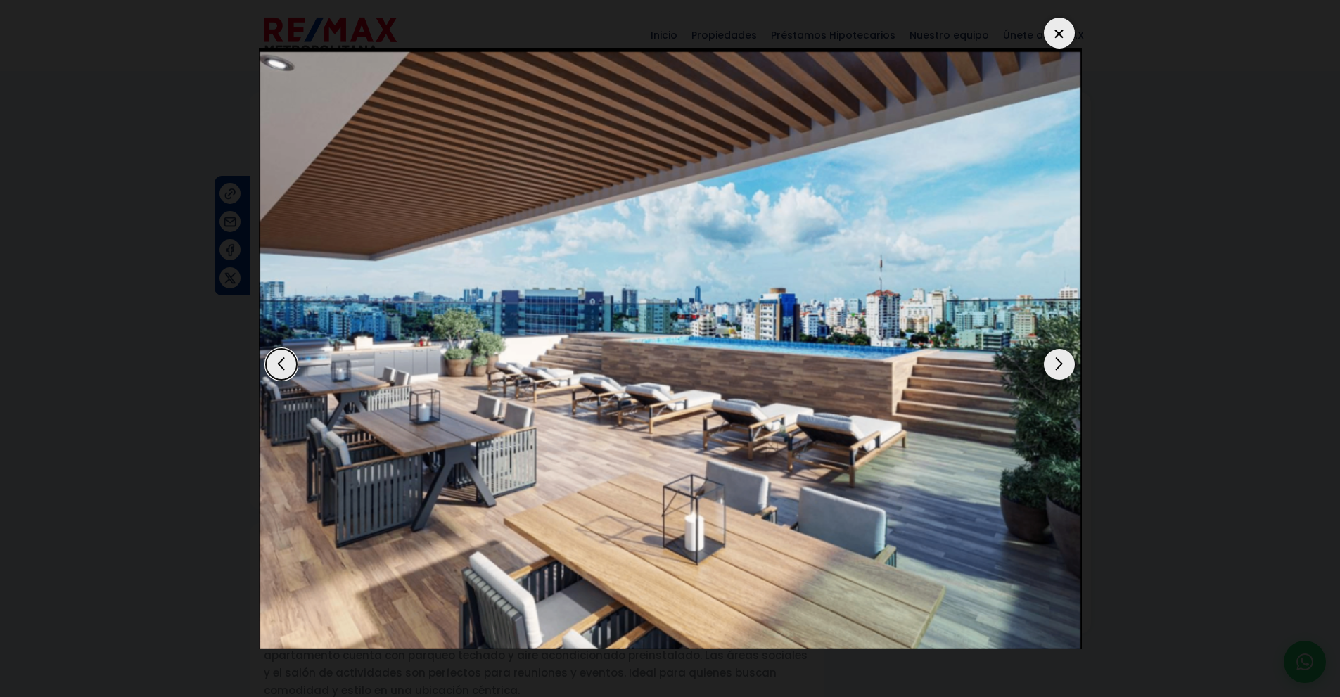
click at [1049, 363] on div "Next slide" at bounding box center [1059, 364] width 31 height 31
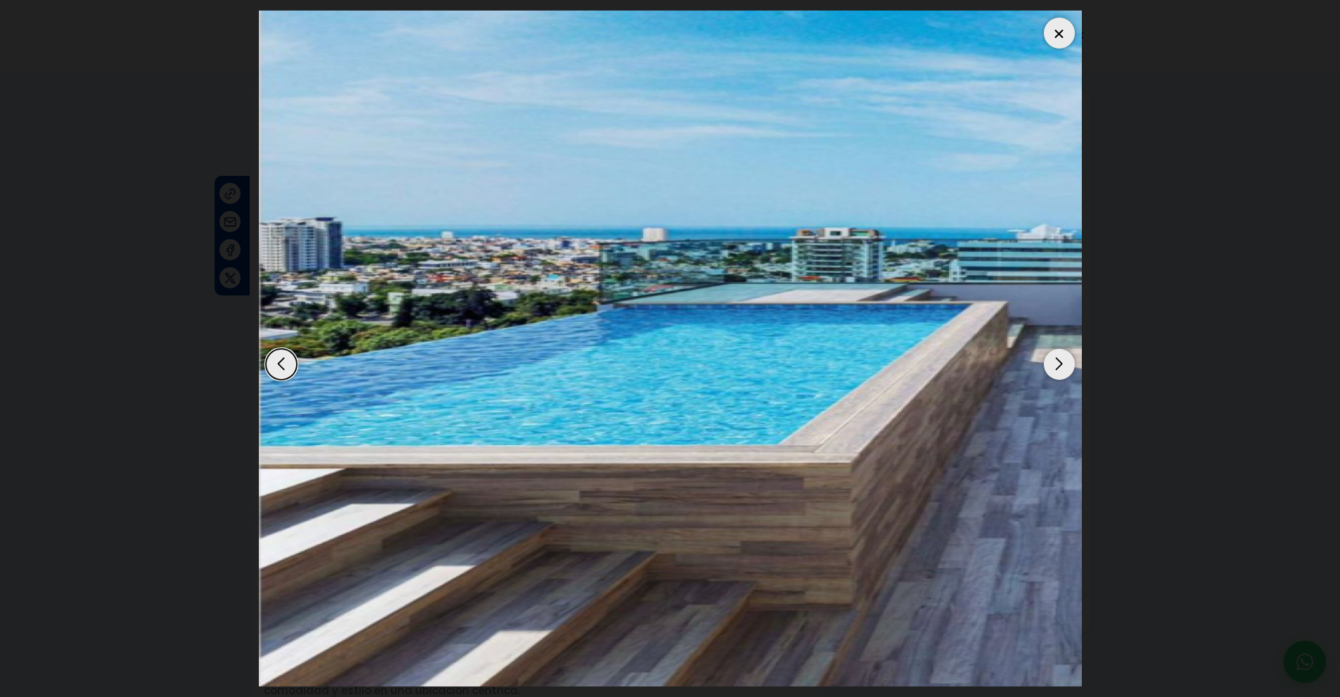
click at [1049, 363] on div "Next slide" at bounding box center [1059, 364] width 31 height 31
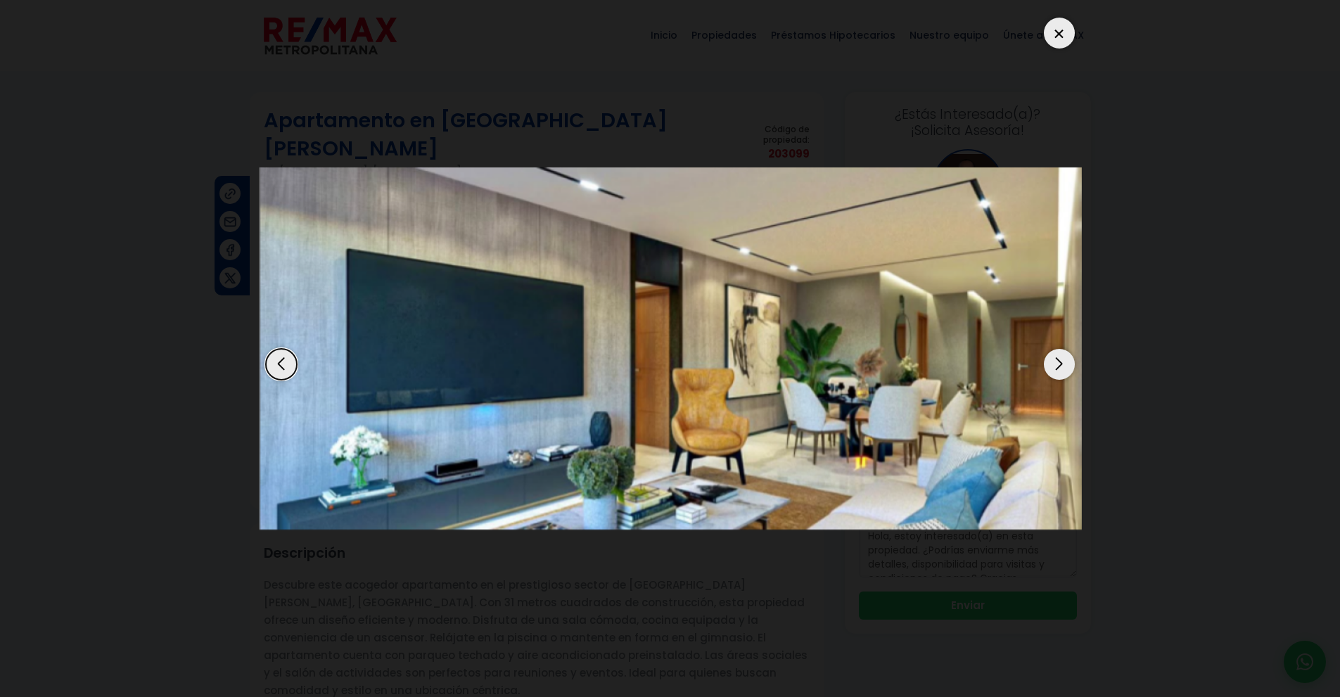
click at [1049, 363] on div "Next slide" at bounding box center [1059, 364] width 31 height 31
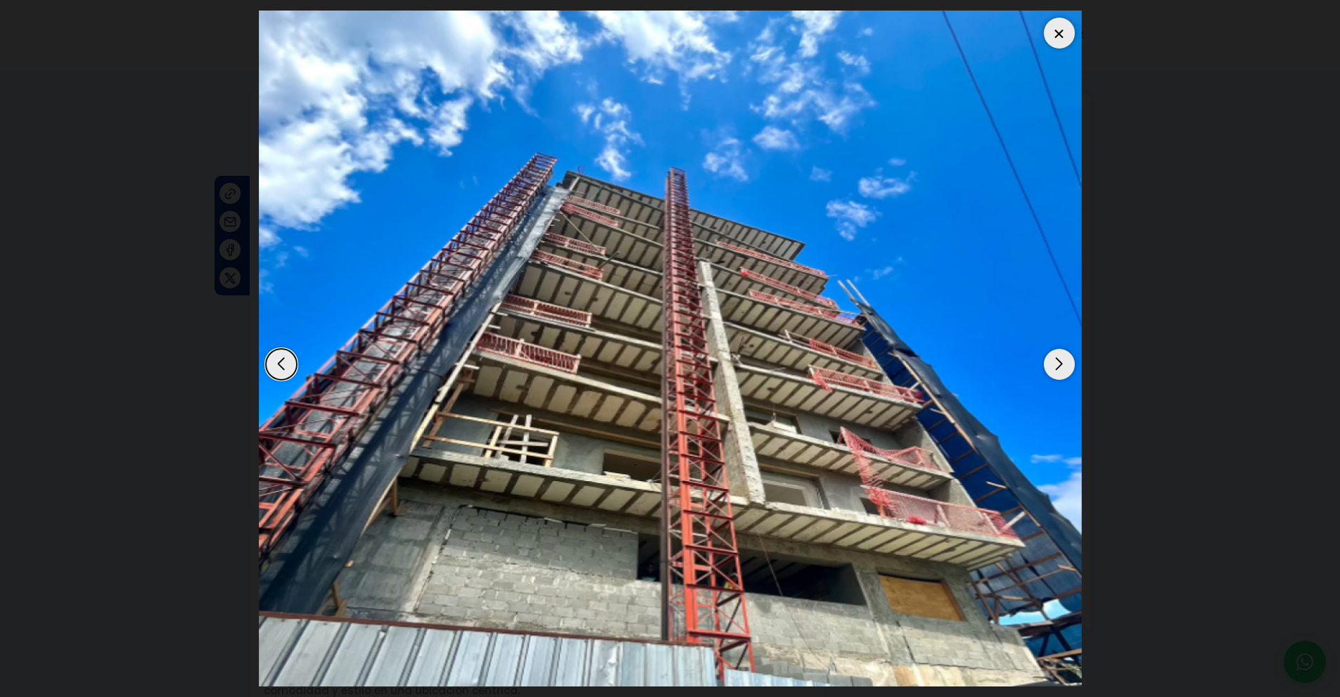
click at [1057, 37] on div at bounding box center [1059, 33] width 31 height 31
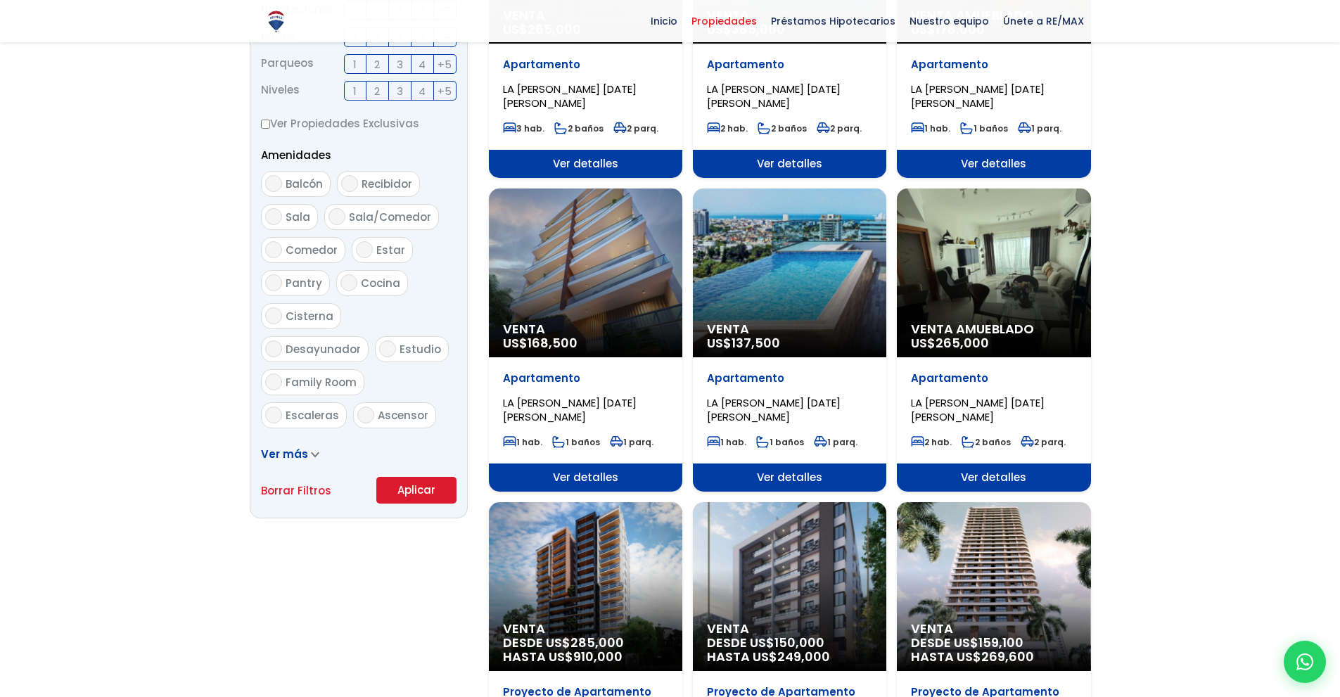
scroll to position [1973, 0]
select select "158"
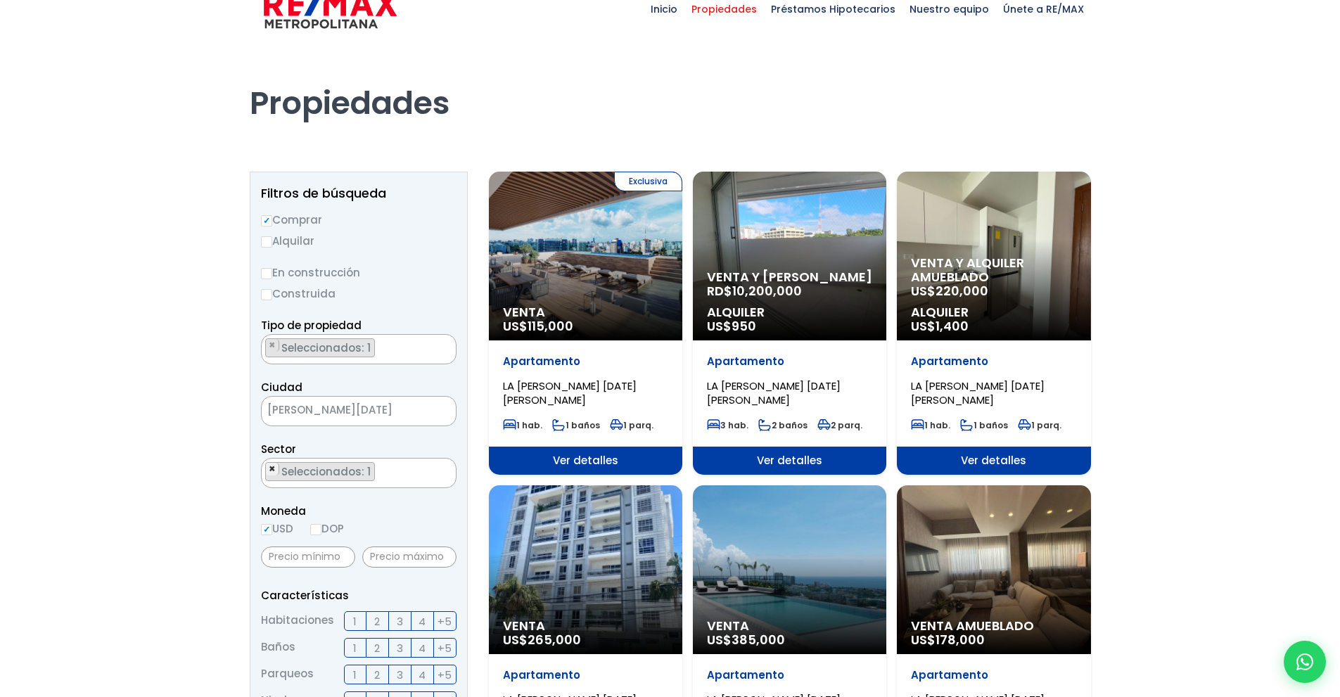
click at [269, 468] on span "×" at bounding box center [272, 469] width 7 height 13
select select
type textarea "el vergel"
click at [320, 503] on li "EL VERGEL" at bounding box center [359, 501] width 194 height 26
select select "181"
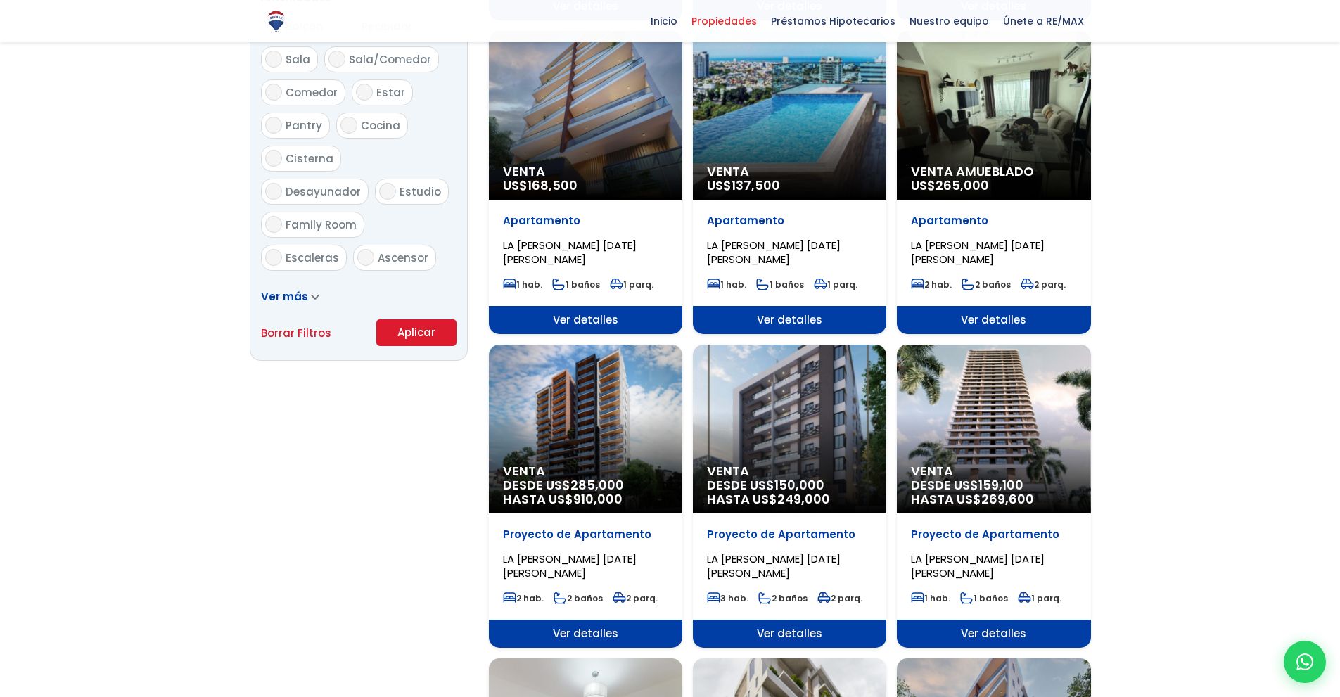
scroll to position [773, 0]
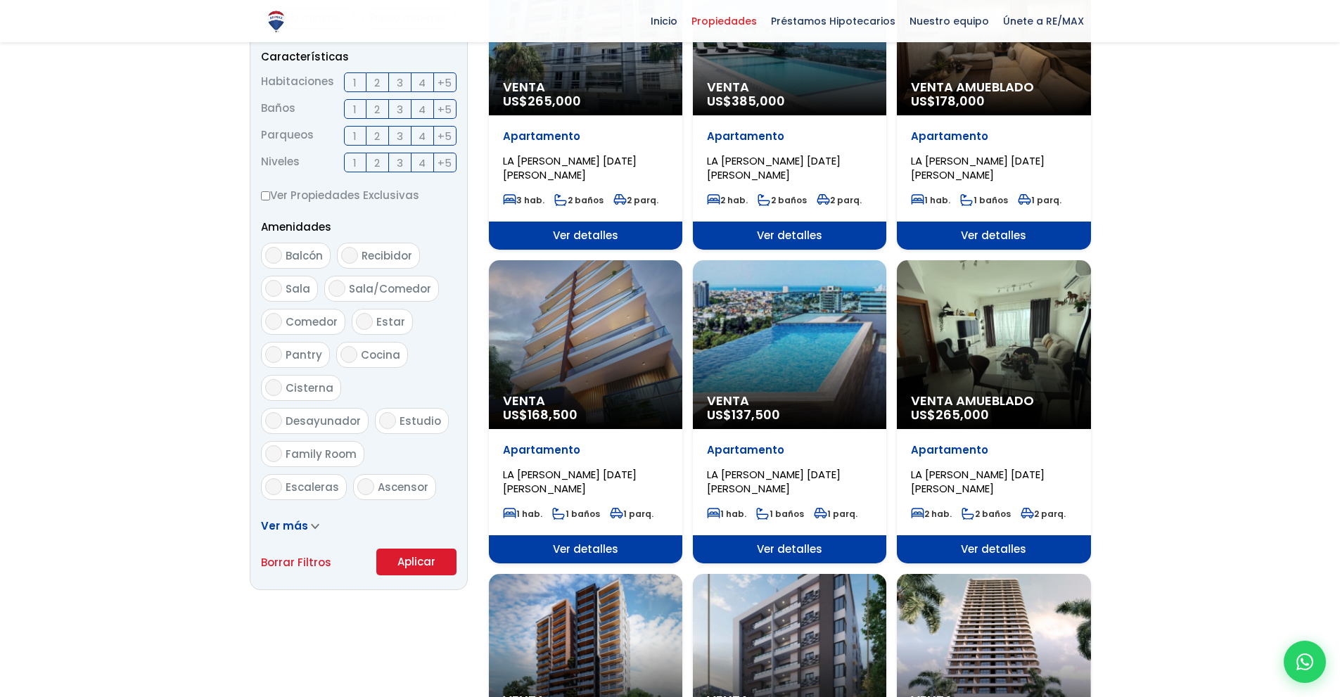
click at [428, 355] on form "Comprar Alquilar En construcción Construida Tipo de propiedad APARTAMENTO CASA …" at bounding box center [359, 123] width 196 height 903
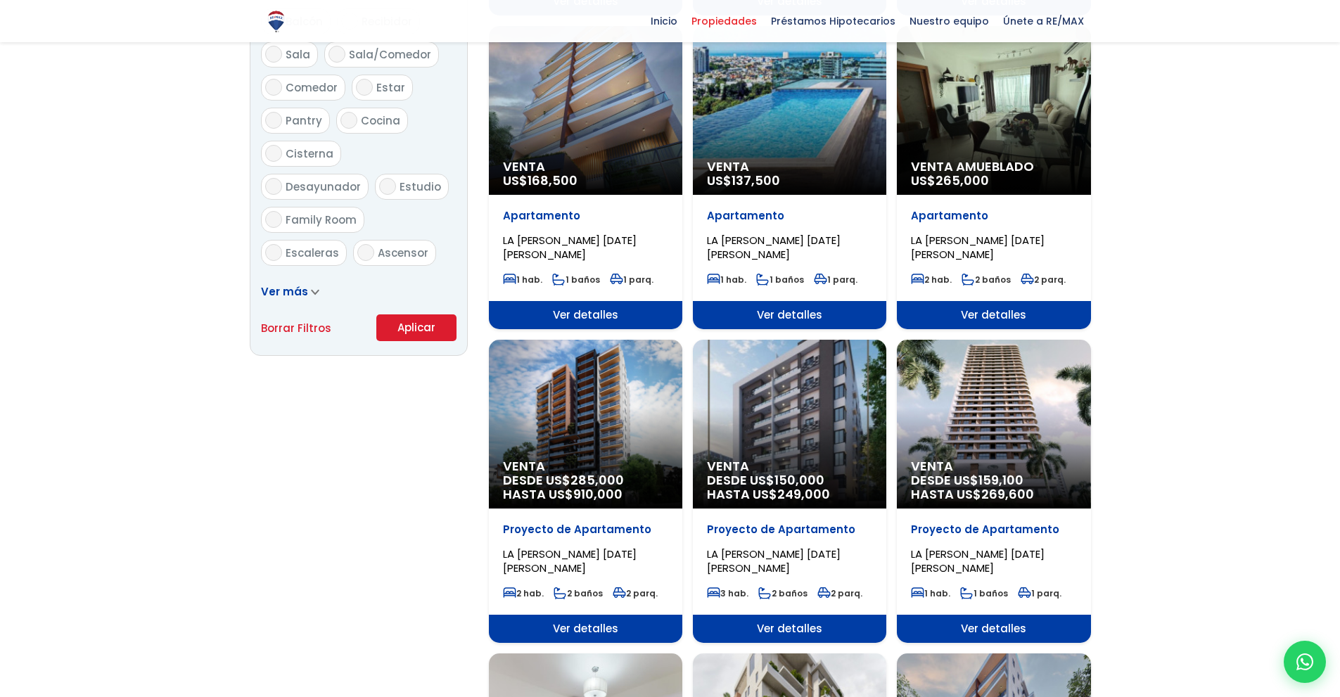
scroll to position [786, 0]
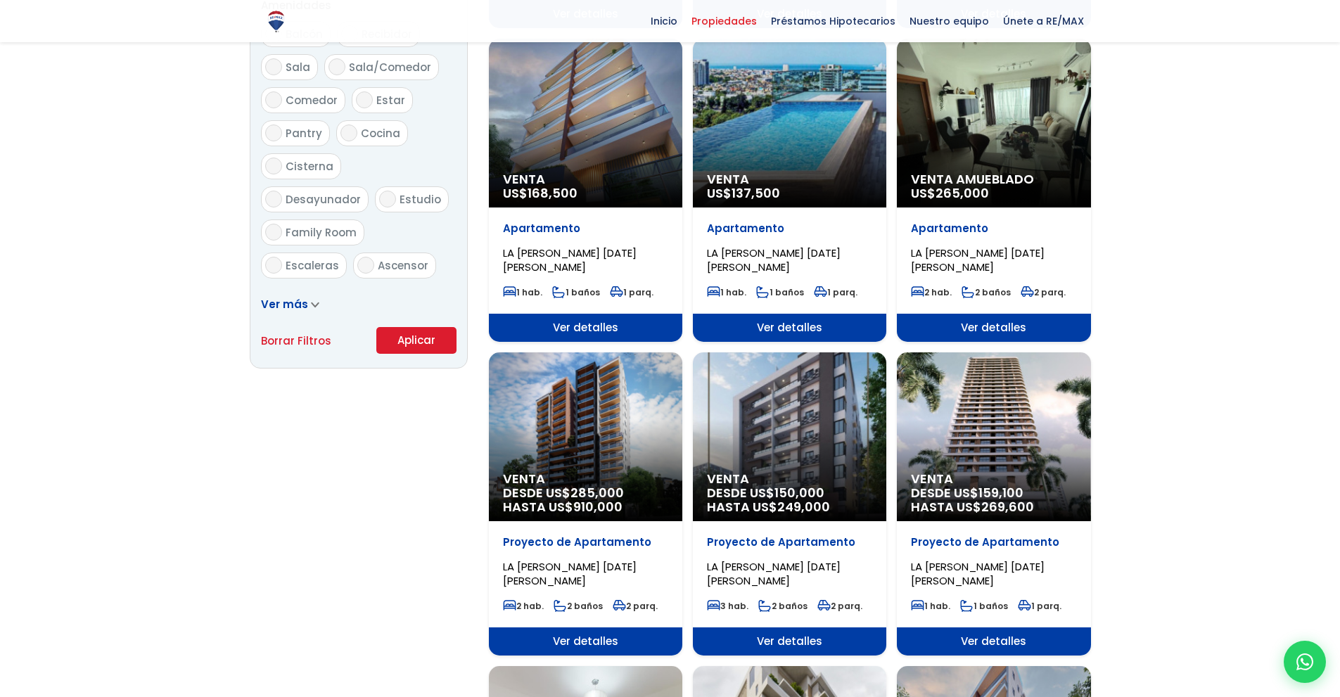
click at [405, 336] on button "Aplicar" at bounding box center [416, 340] width 80 height 27
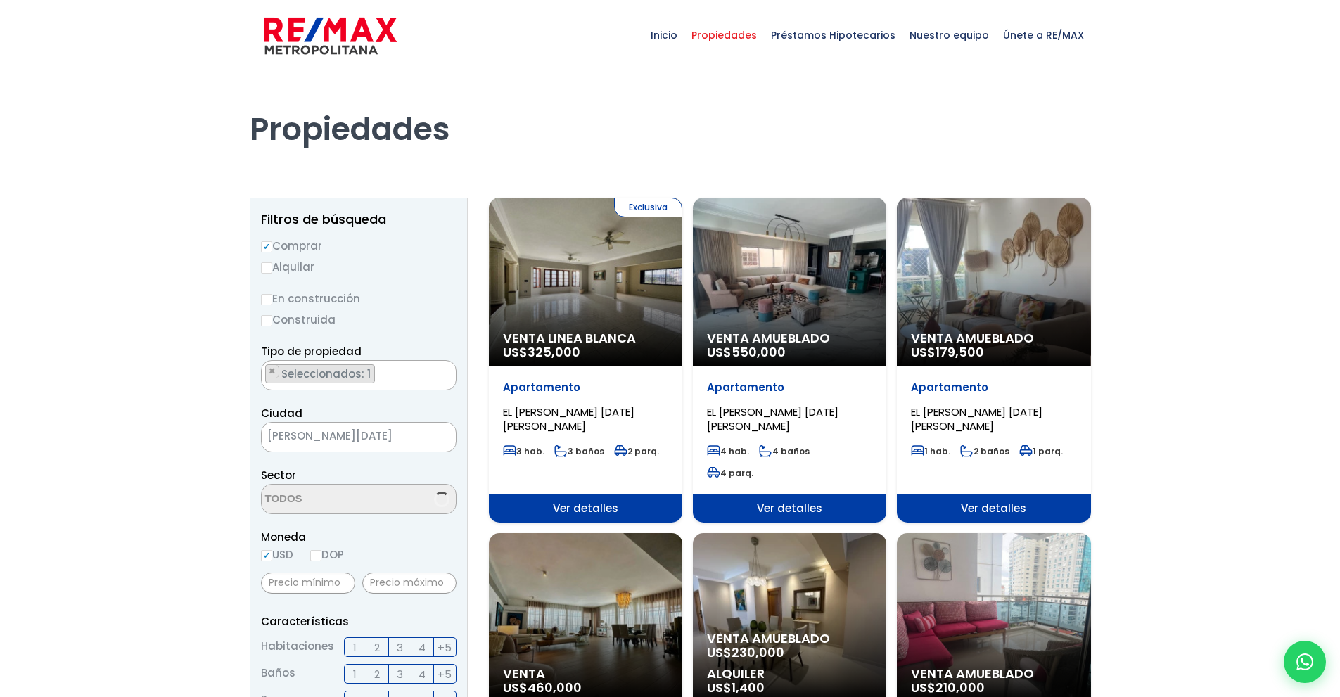
select select "181"
click at [756, 252] on div "Venta Amueblado US$ 550,000" at bounding box center [789, 282] width 193 height 169
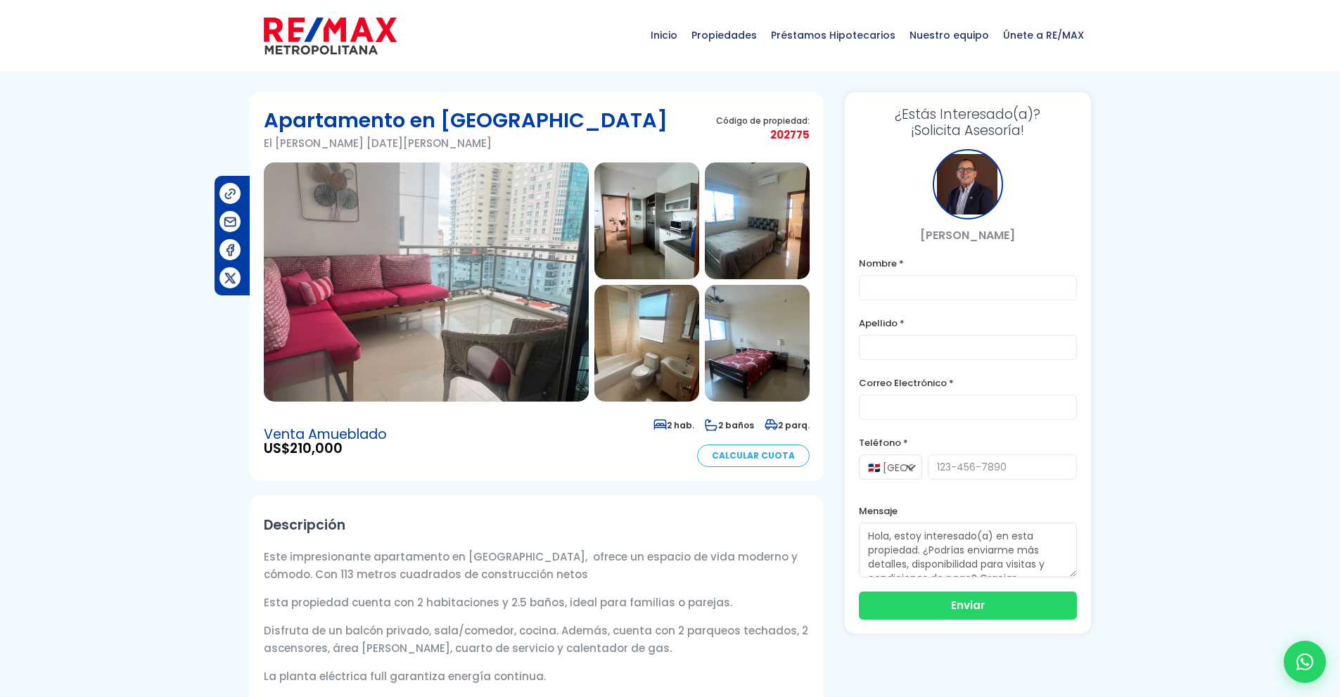
click at [511, 200] on img at bounding box center [426, 281] width 325 height 239
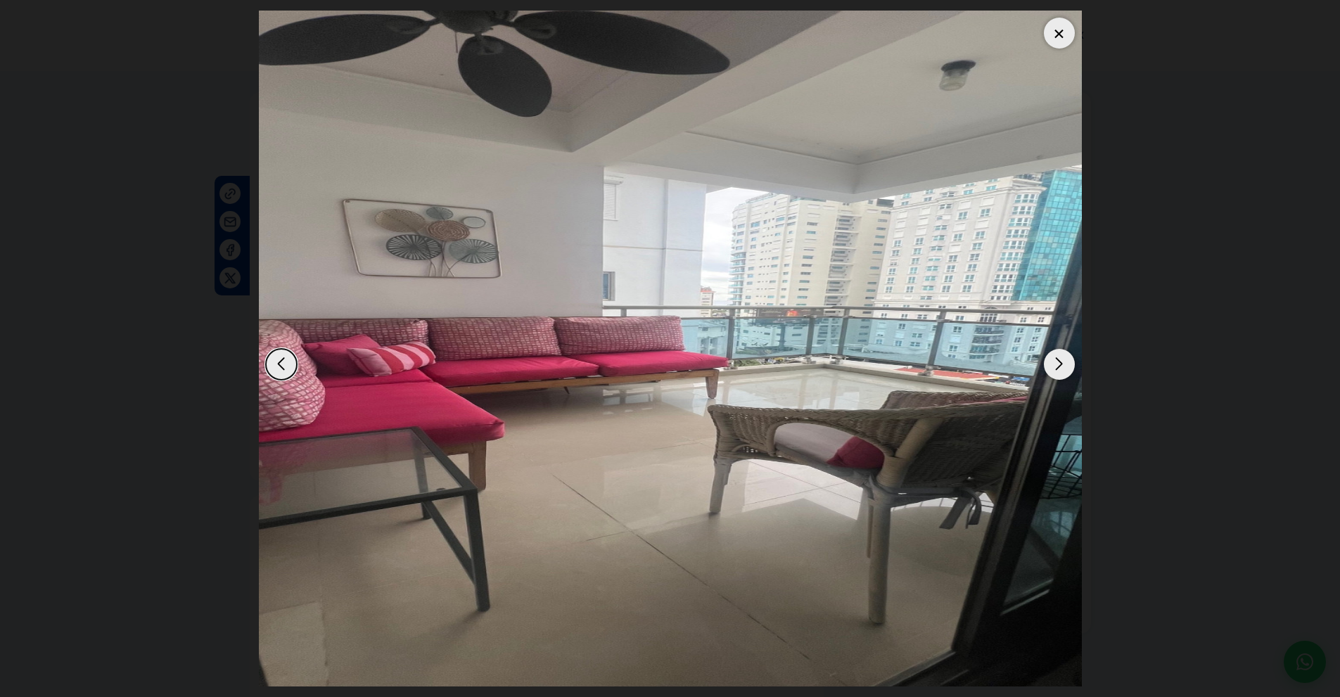
click at [1056, 367] on div "Next slide" at bounding box center [1059, 364] width 31 height 31
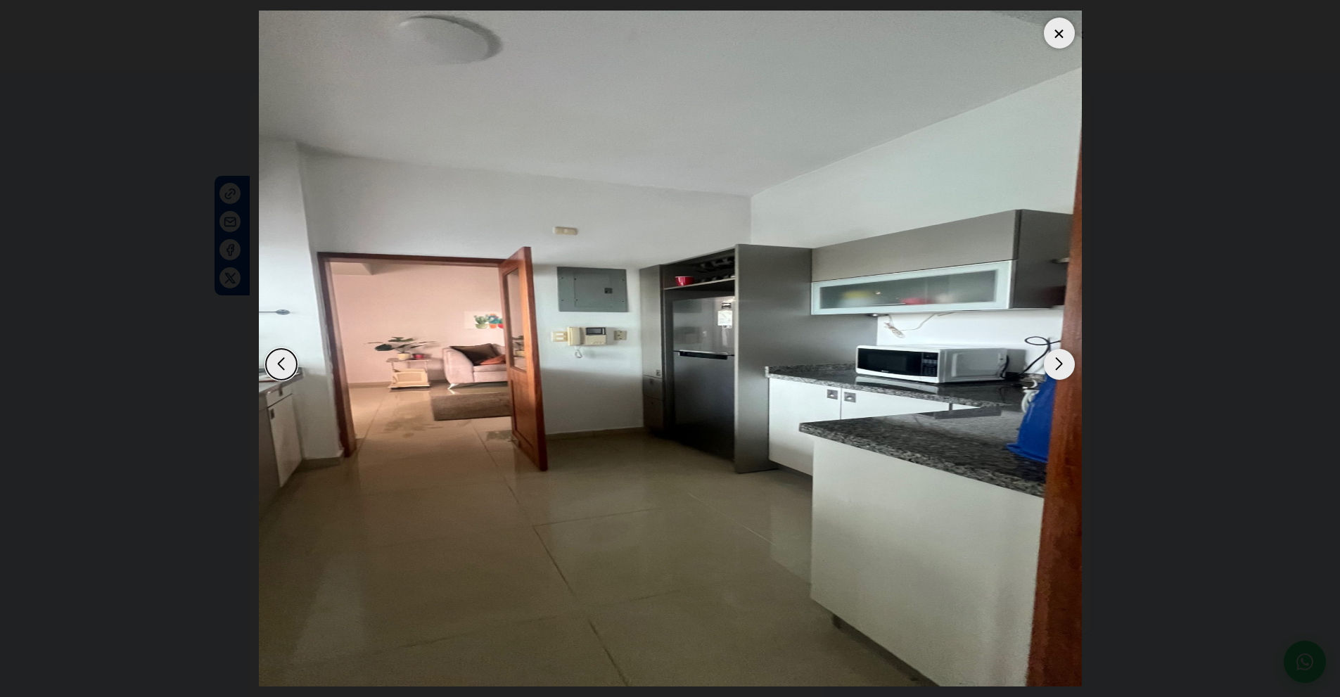
click at [1056, 367] on div "Next slide" at bounding box center [1059, 364] width 31 height 31
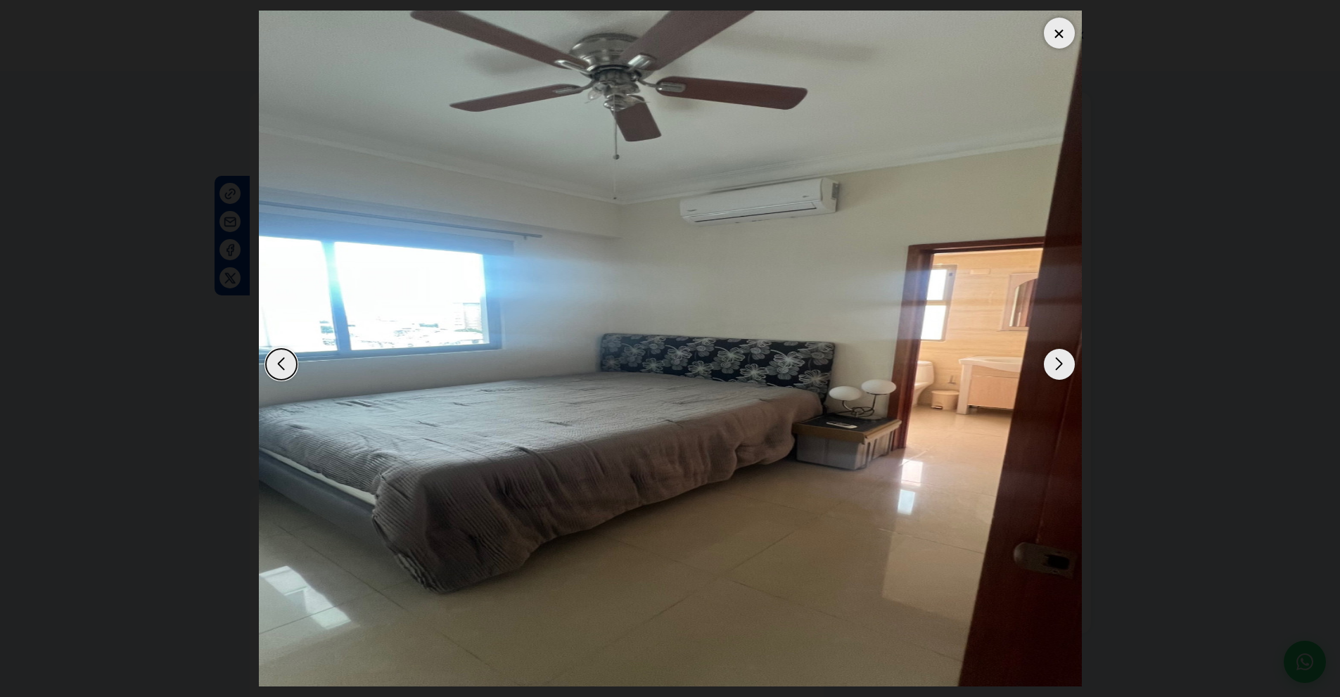
click at [1056, 367] on div "Next slide" at bounding box center [1059, 364] width 31 height 31
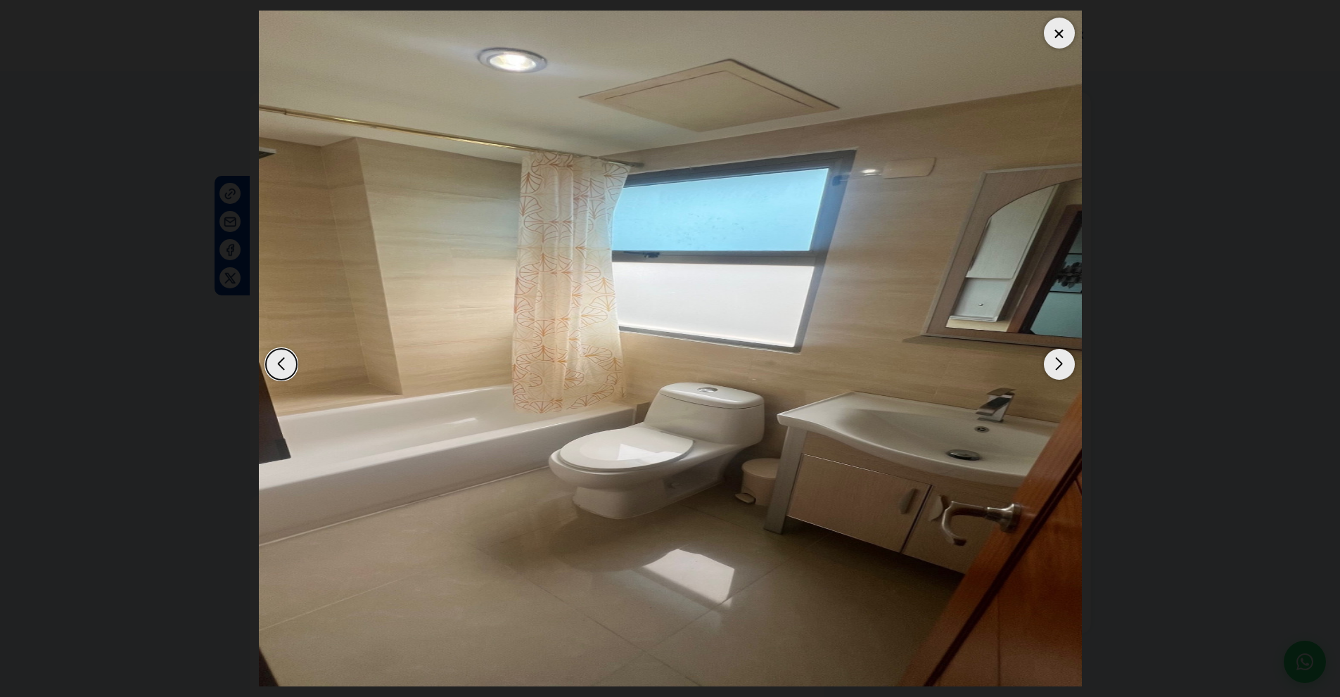
click at [1056, 367] on div "Next slide" at bounding box center [1059, 364] width 31 height 31
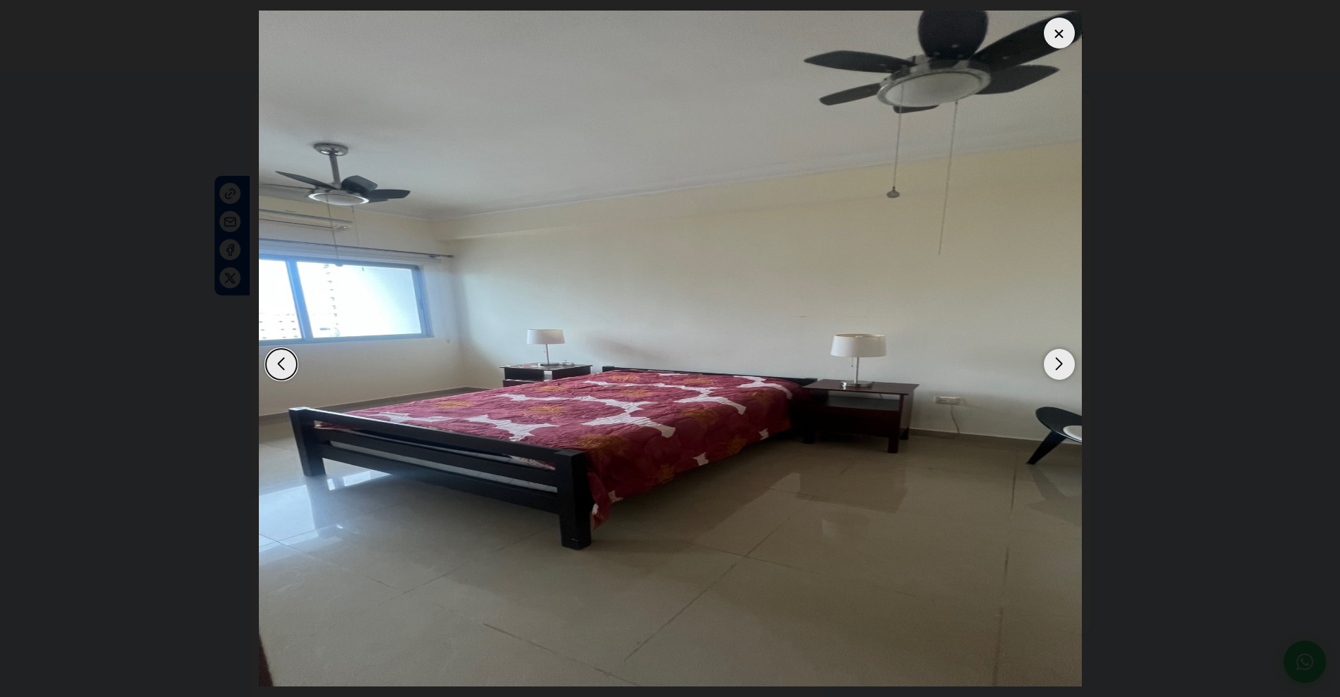
click at [1056, 367] on div "Next slide" at bounding box center [1059, 364] width 31 height 31
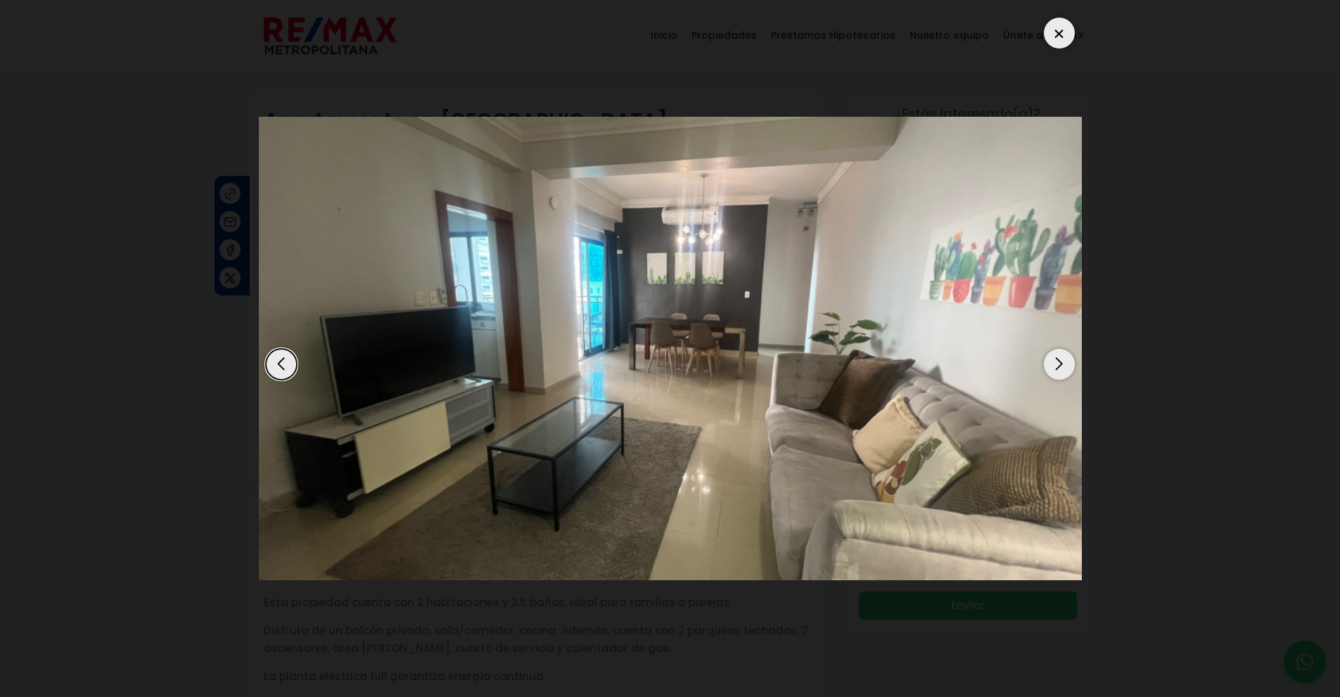
click at [1056, 367] on div "Next slide" at bounding box center [1059, 364] width 31 height 31
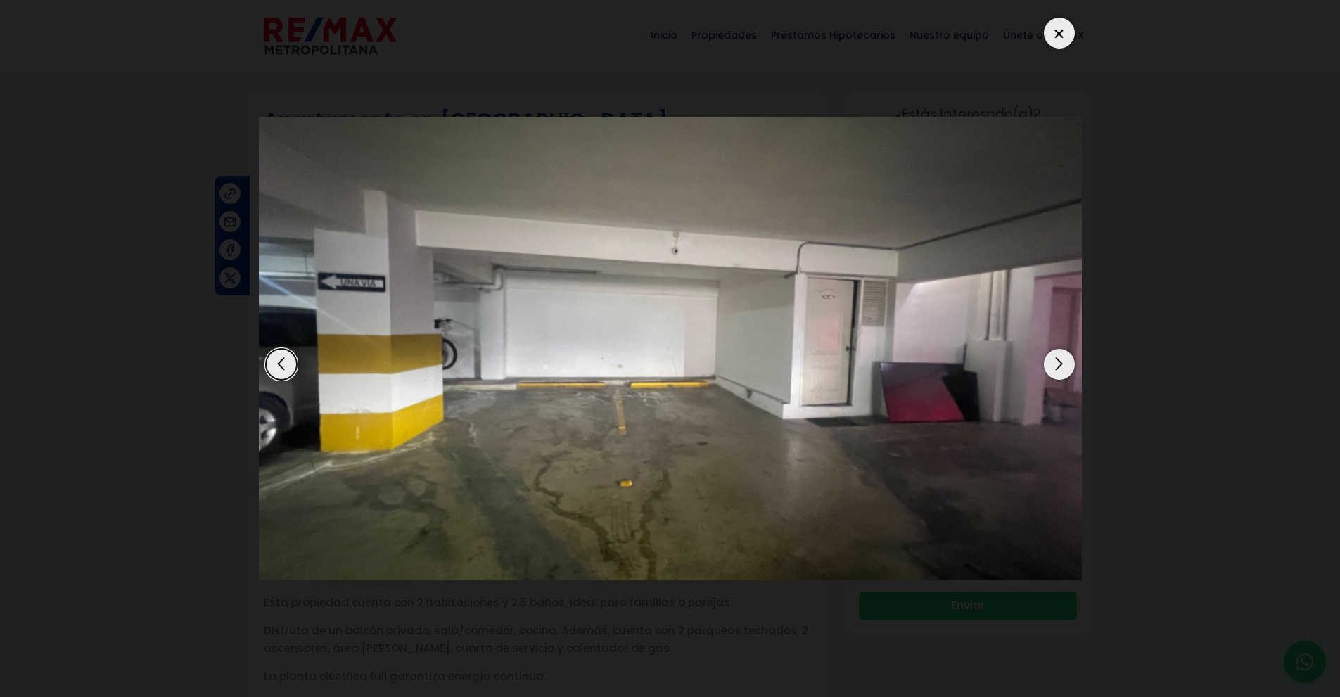
click at [1056, 367] on div "Next slide" at bounding box center [1059, 364] width 31 height 31
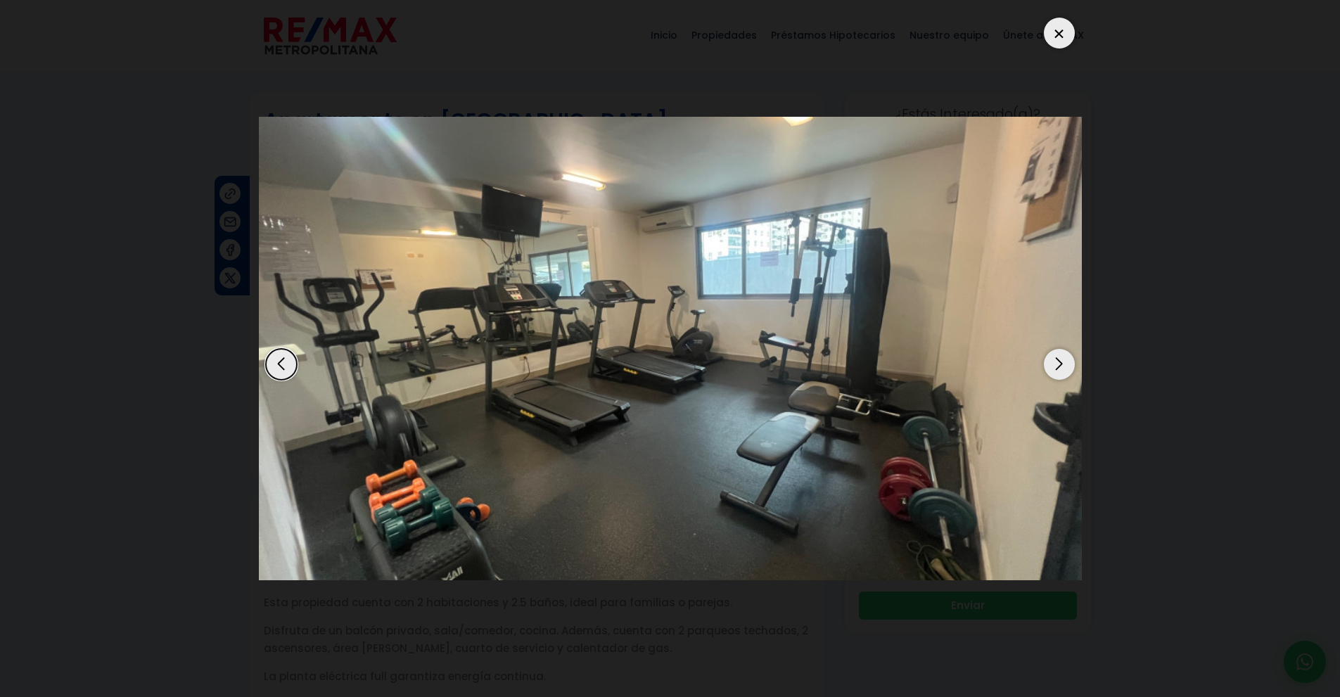
click at [1056, 367] on div "Next slide" at bounding box center [1059, 364] width 31 height 31
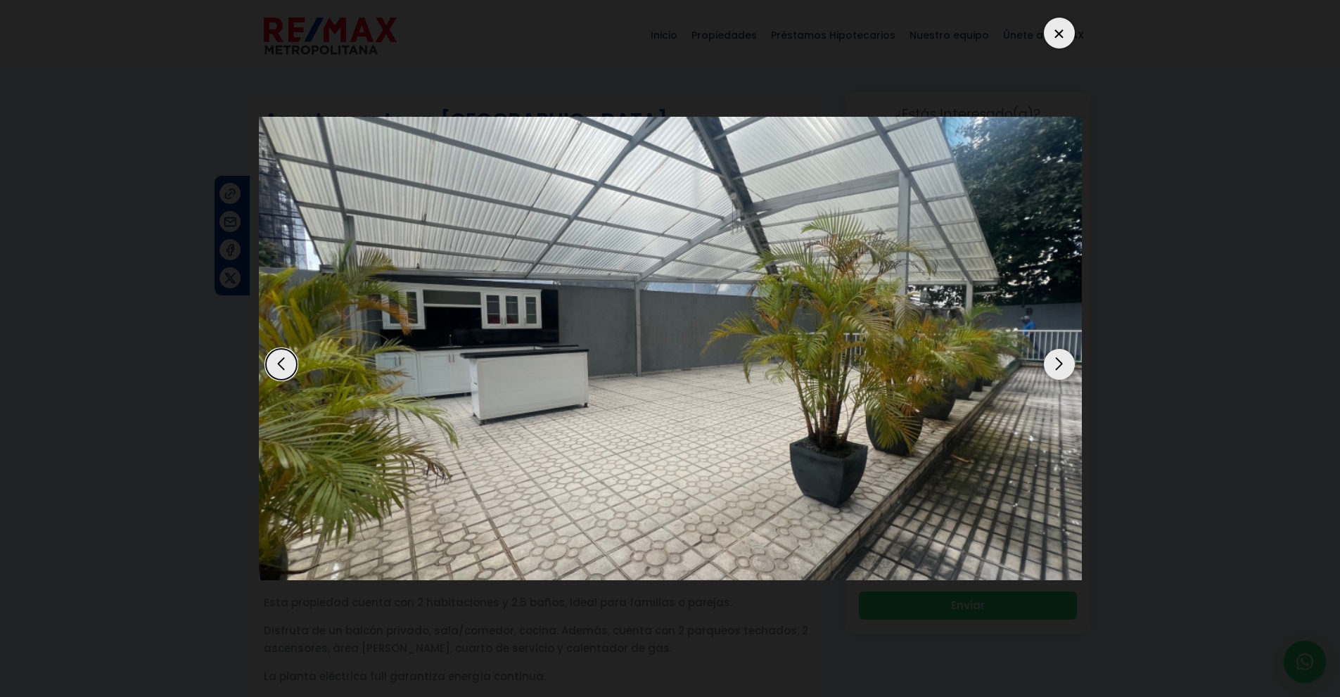
click at [1056, 367] on div "Next slide" at bounding box center [1059, 364] width 31 height 31
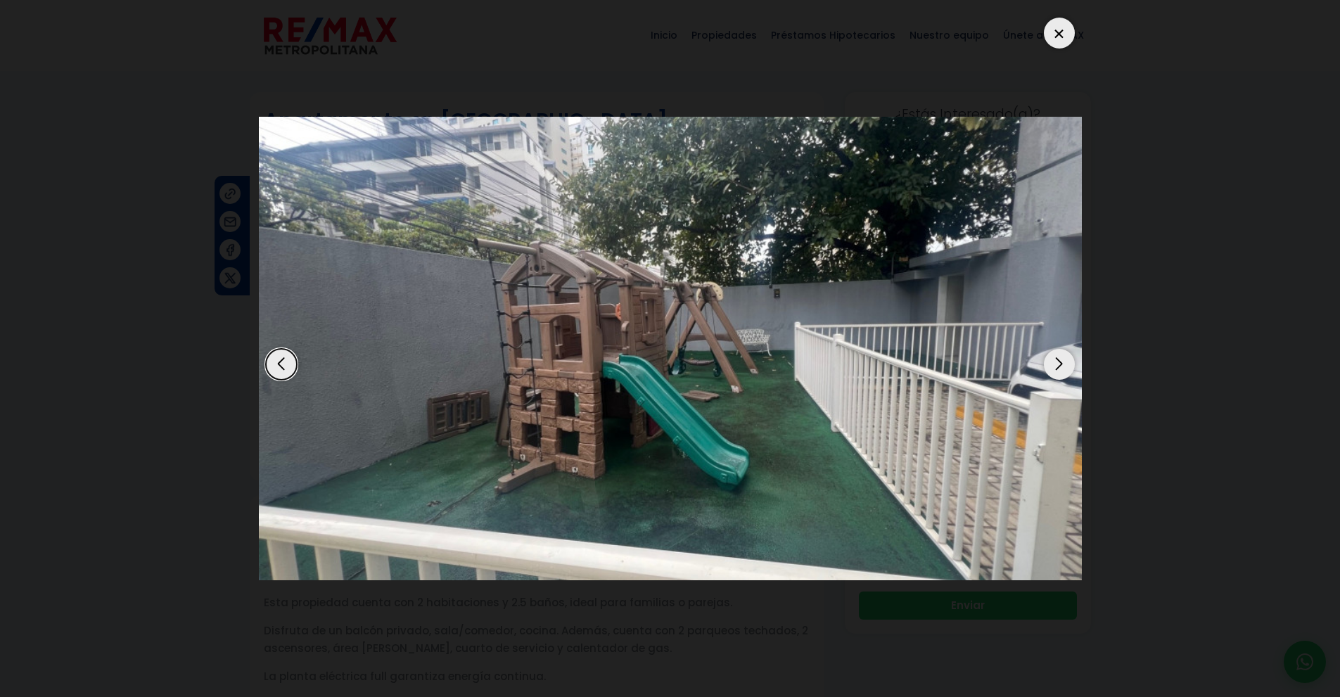
click at [1056, 367] on div "Next slide" at bounding box center [1059, 364] width 31 height 31
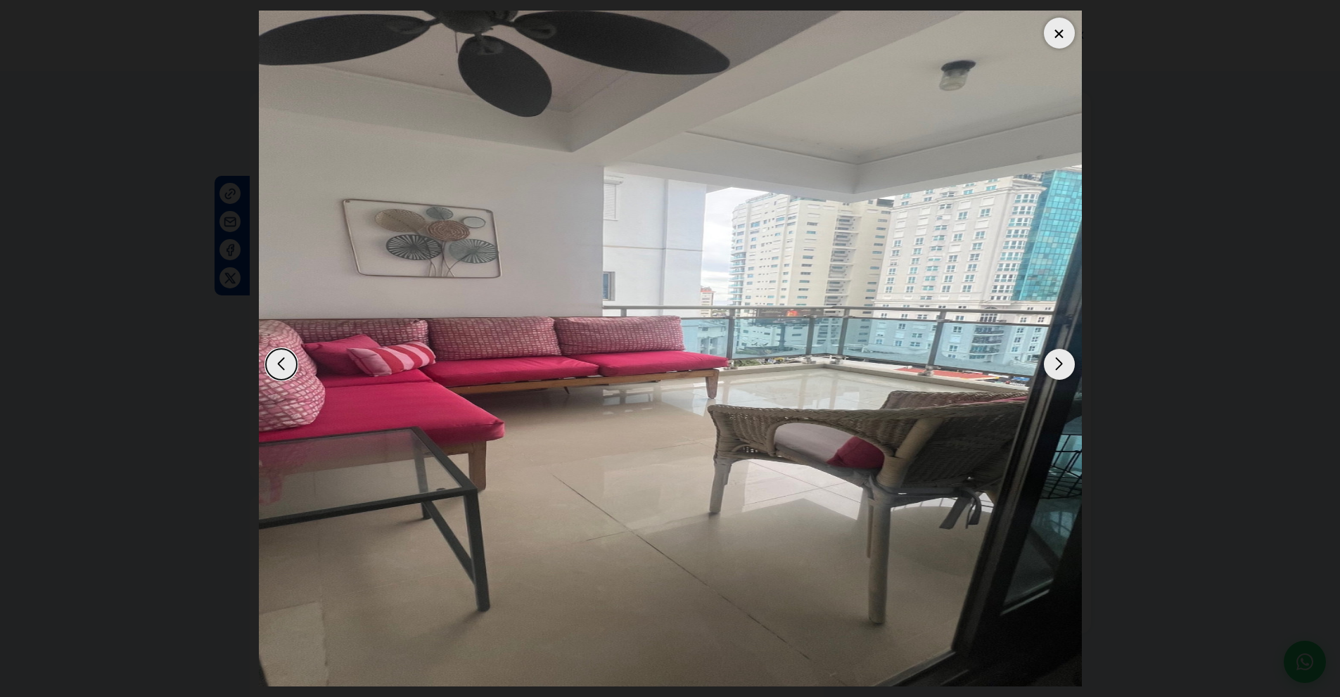
click at [1056, 367] on div "Next slide" at bounding box center [1059, 364] width 31 height 31
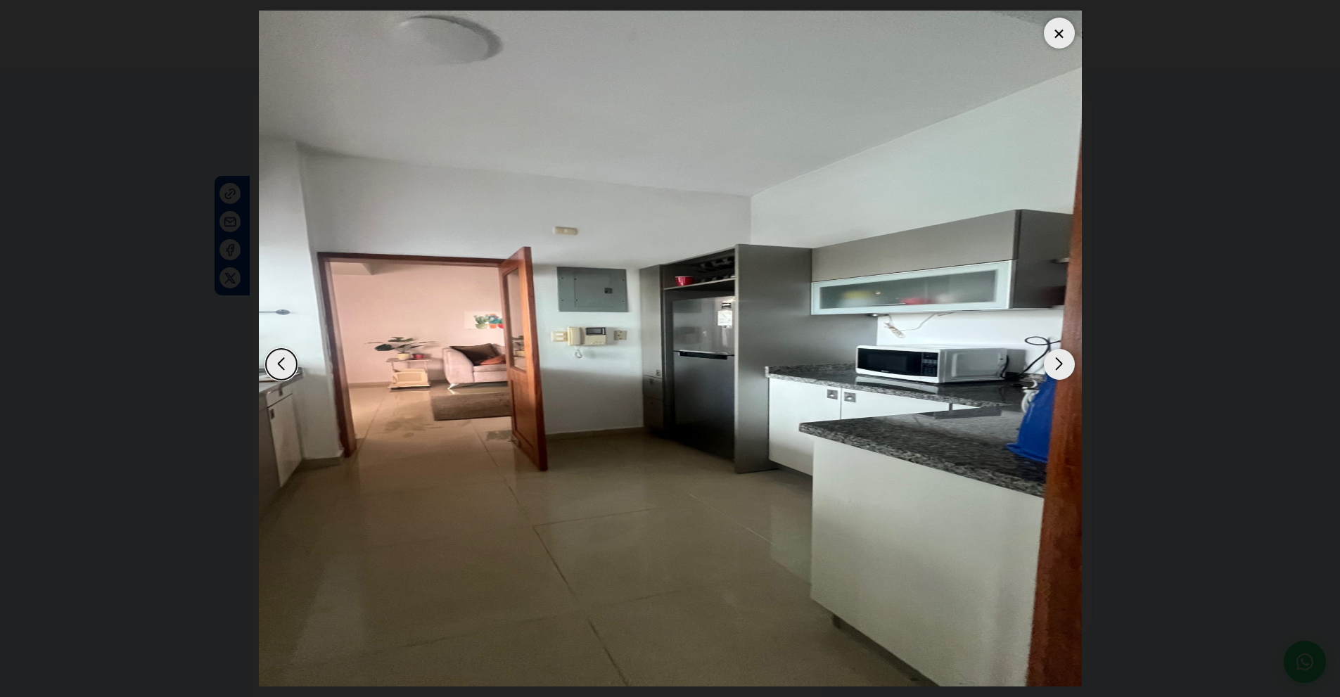
click at [294, 364] on div "Previous slide" at bounding box center [281, 364] width 31 height 31
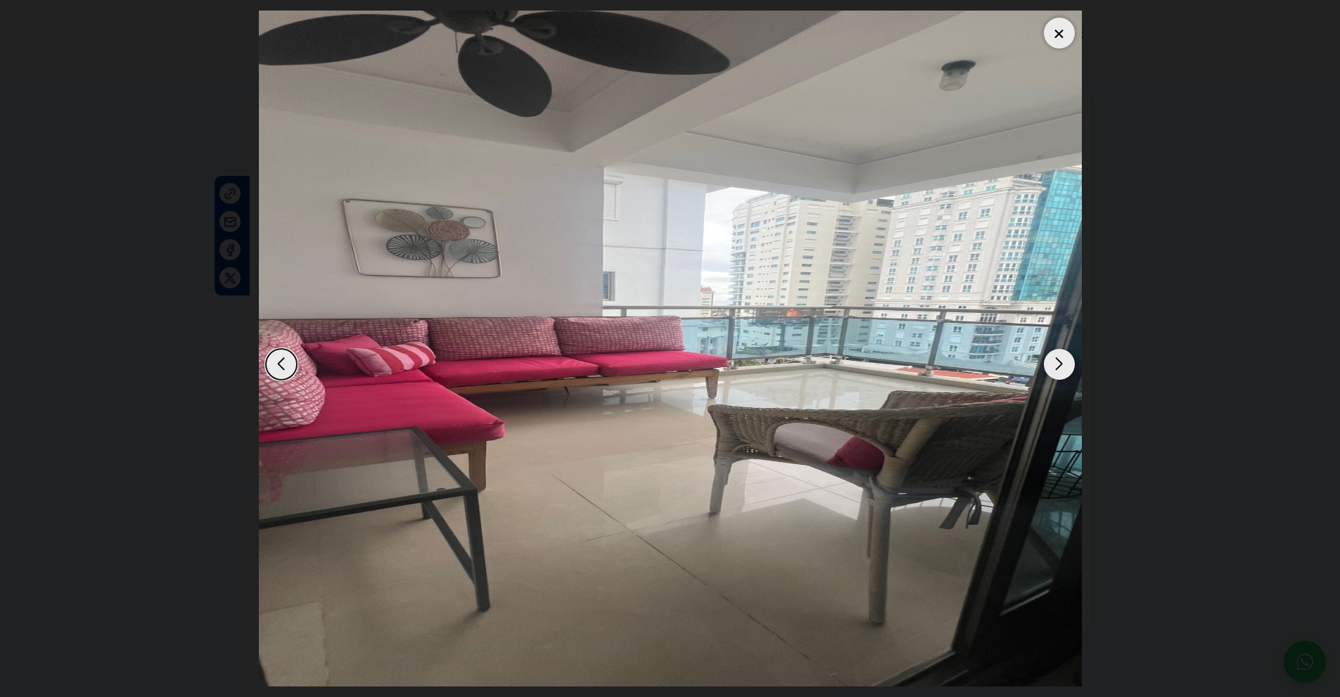
click at [1060, 366] on div "Next slide" at bounding box center [1059, 364] width 31 height 31
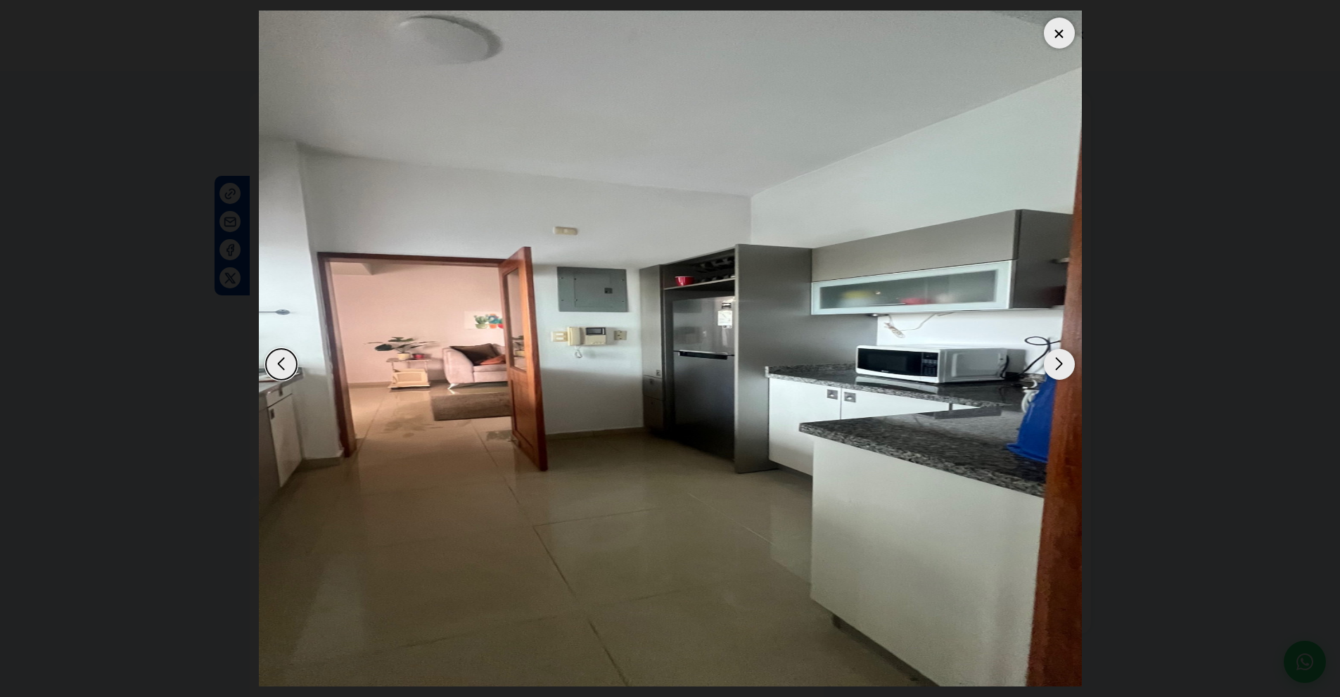
click at [1060, 366] on div "Next slide" at bounding box center [1059, 364] width 31 height 31
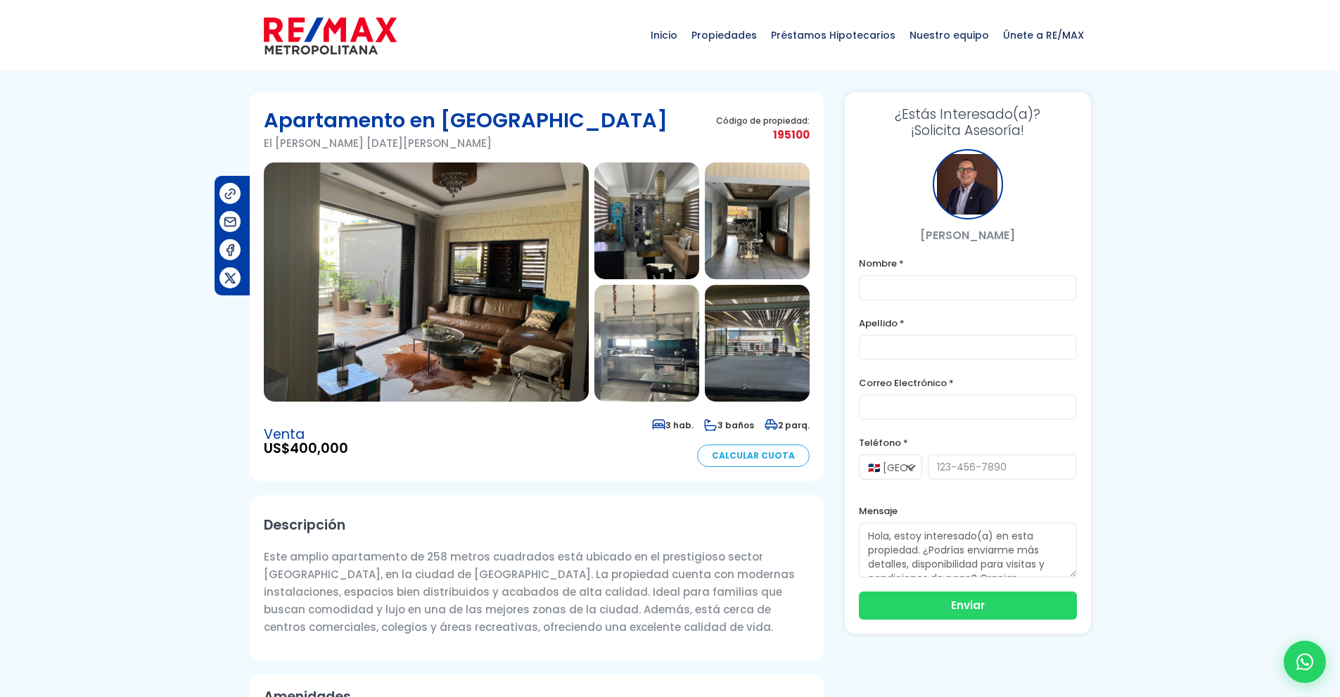
click at [519, 330] on img at bounding box center [426, 281] width 325 height 239
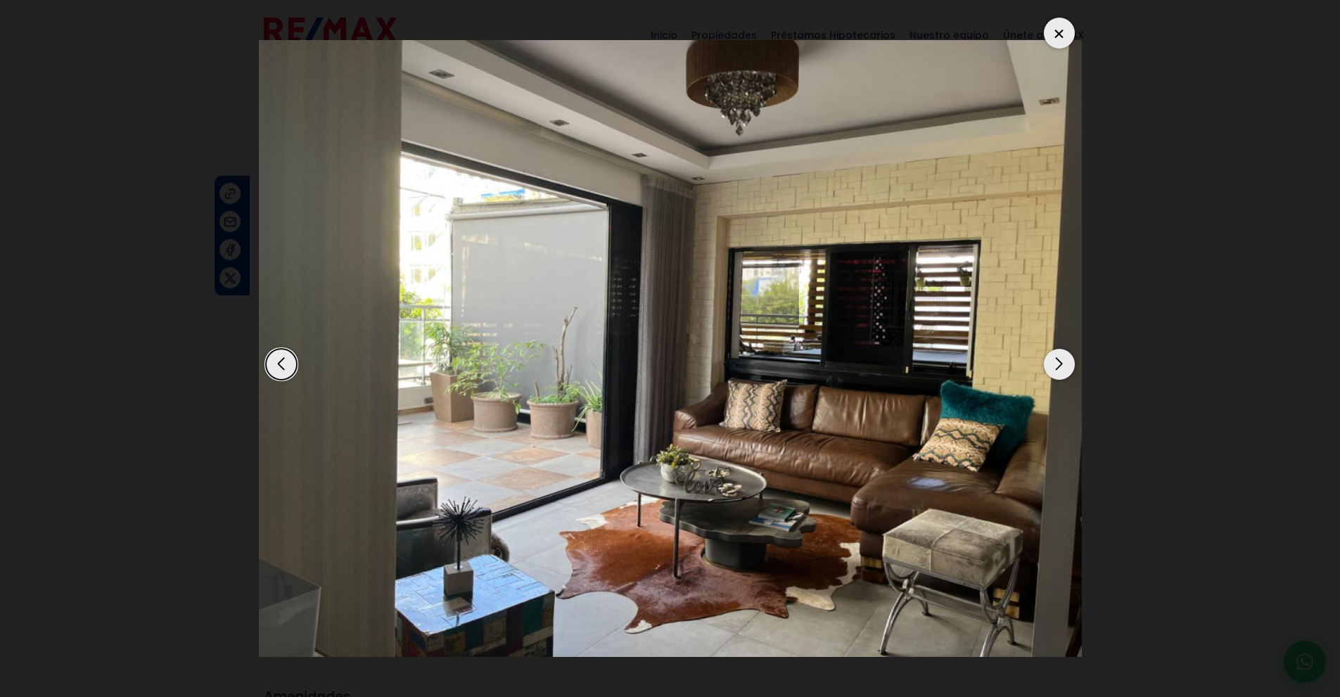
click at [1061, 366] on div "Next slide" at bounding box center [1059, 364] width 31 height 31
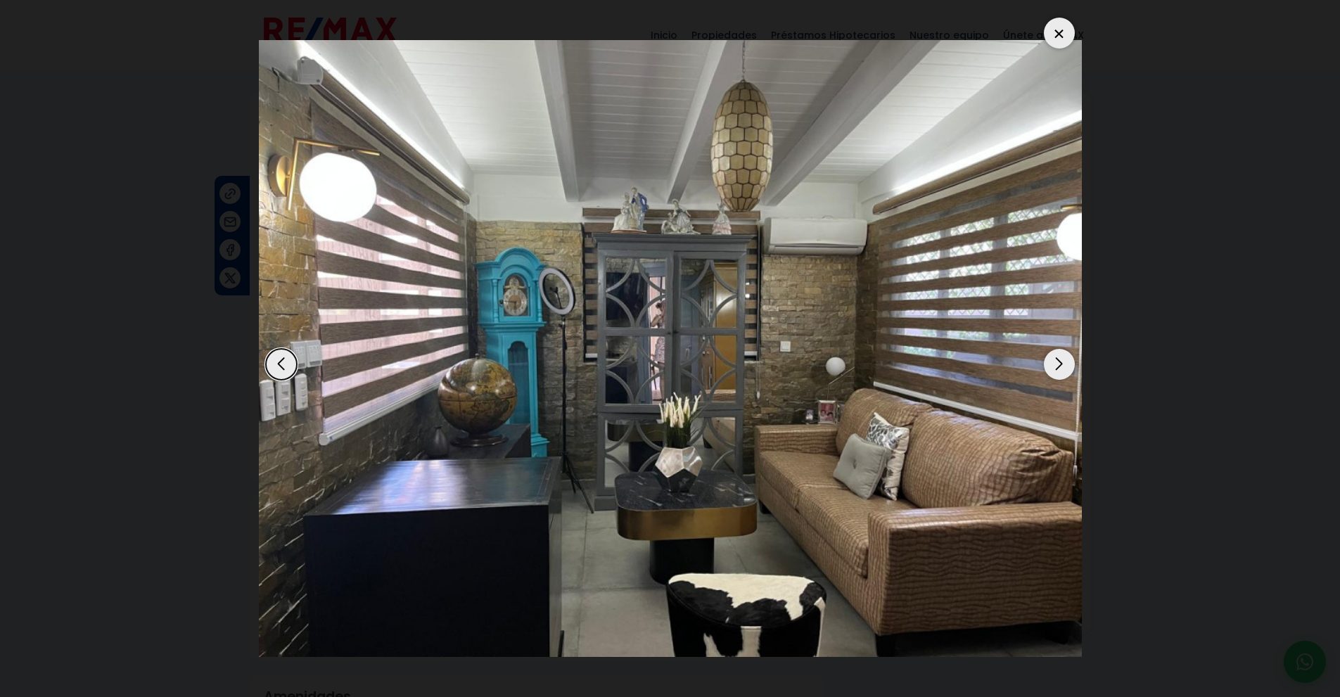
click at [1061, 366] on div "Next slide" at bounding box center [1059, 364] width 31 height 31
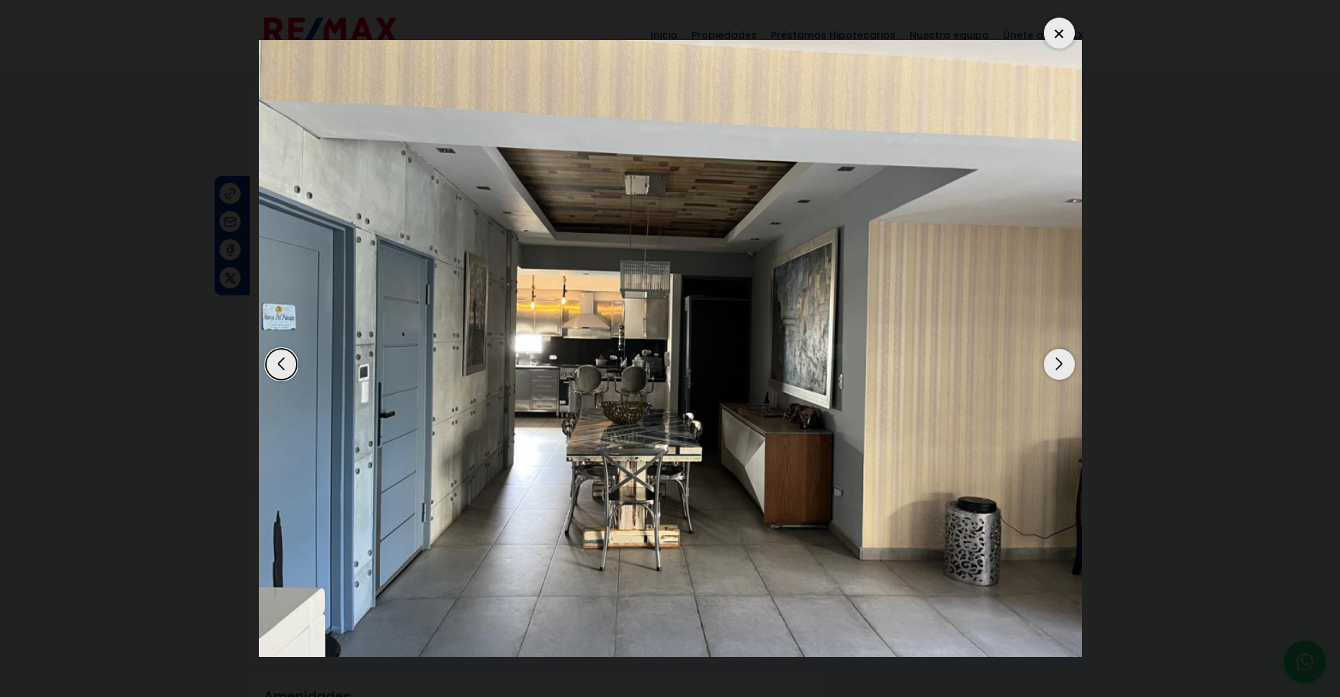
click at [1061, 366] on div "Next slide" at bounding box center [1059, 364] width 31 height 31
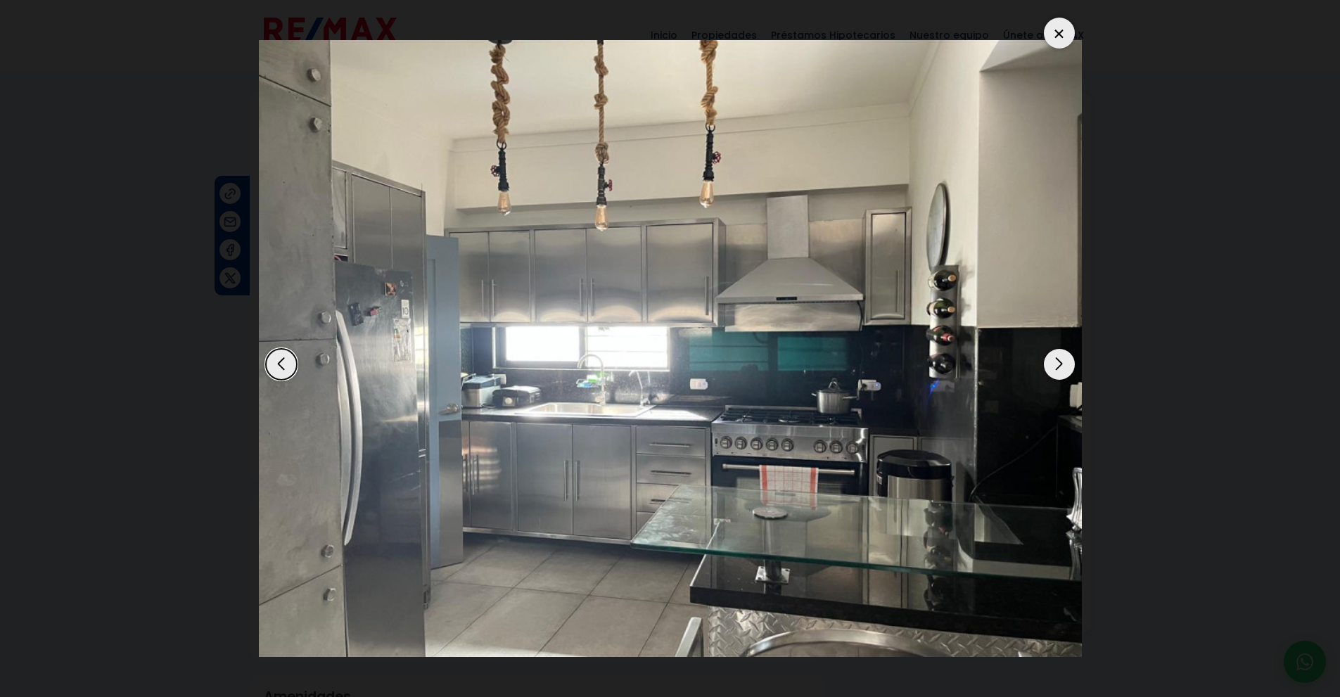
click at [1061, 366] on div "Next slide" at bounding box center [1059, 364] width 31 height 31
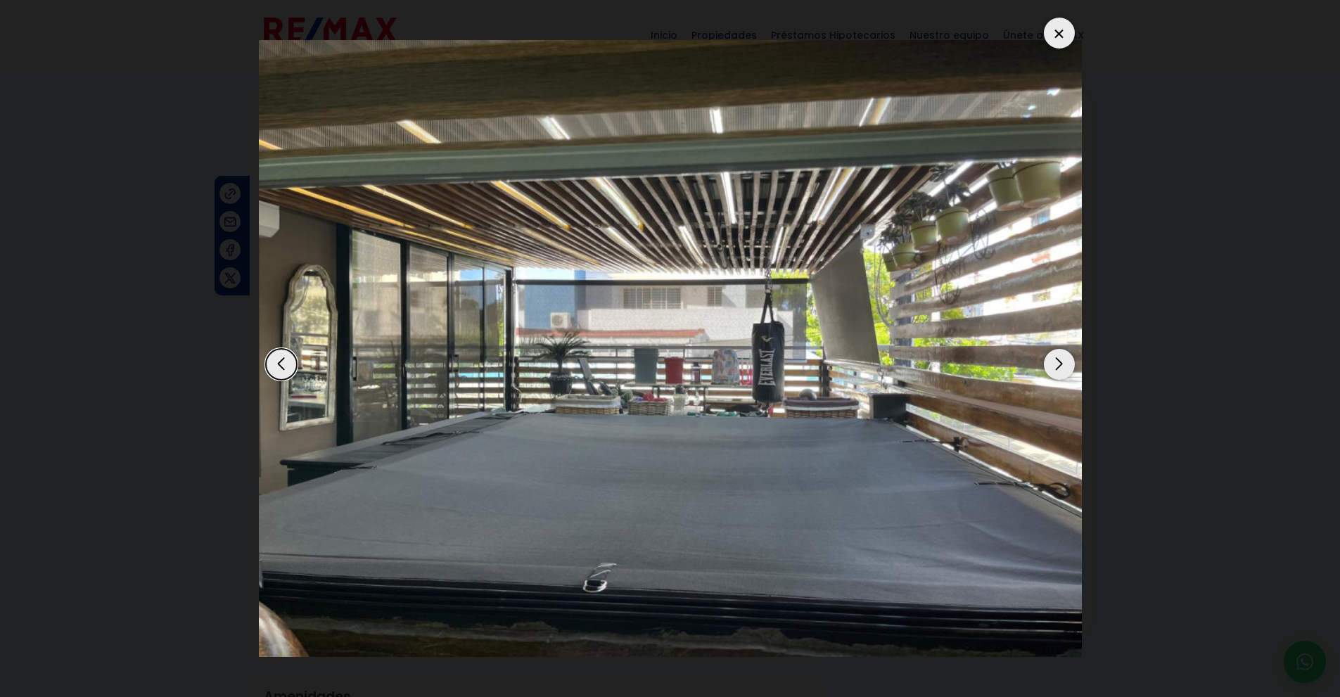
click at [1061, 366] on div "Next slide" at bounding box center [1059, 364] width 31 height 31
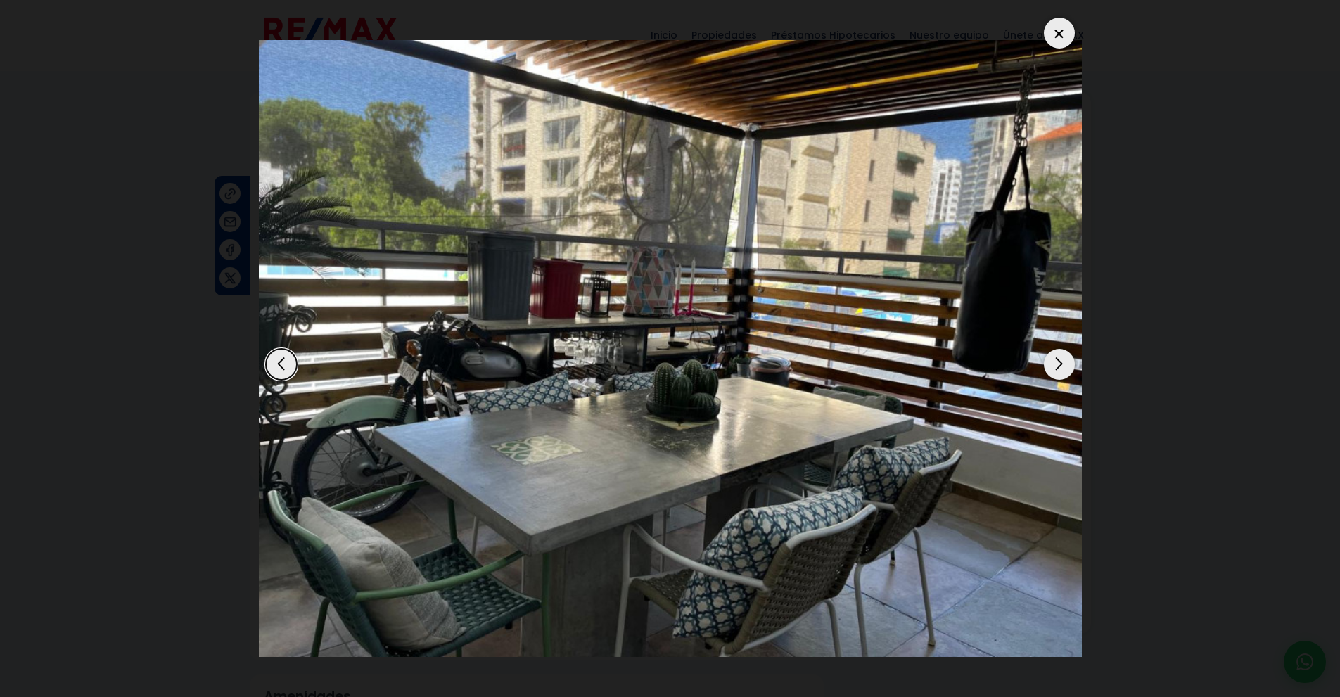
click at [1061, 366] on div "Next slide" at bounding box center [1059, 364] width 31 height 31
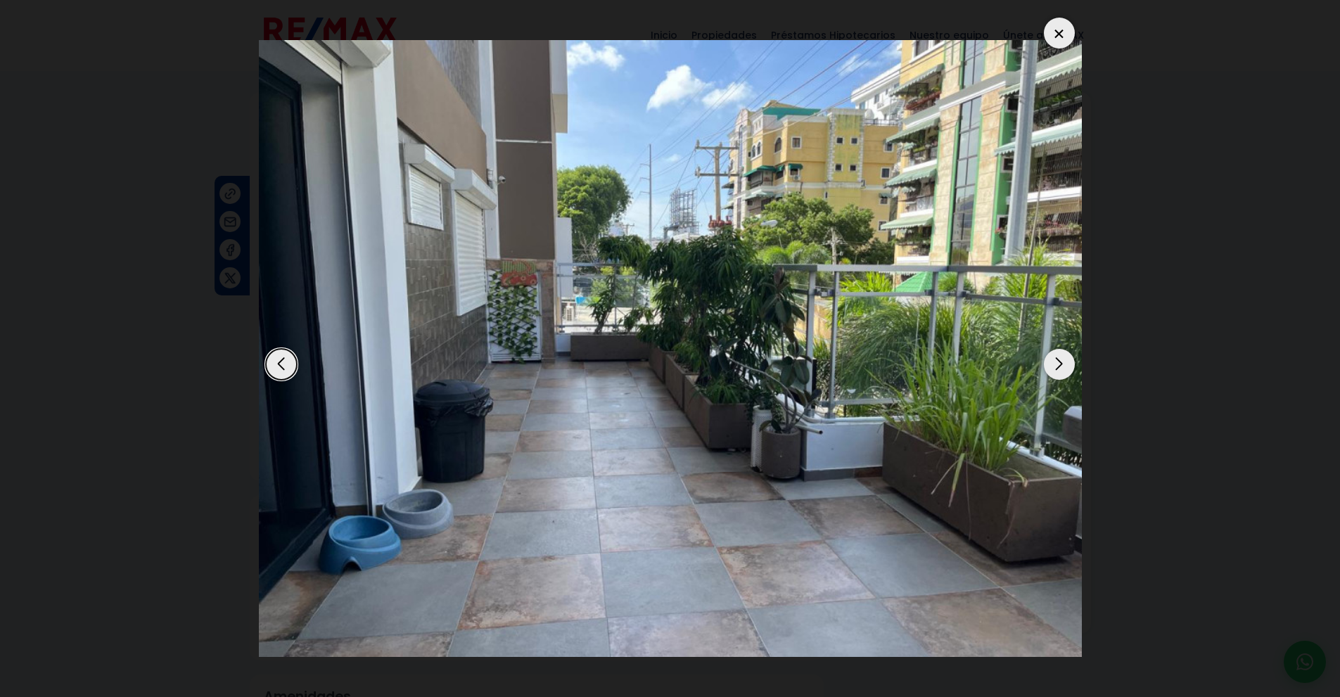
click at [1061, 366] on div "Next slide" at bounding box center [1059, 364] width 31 height 31
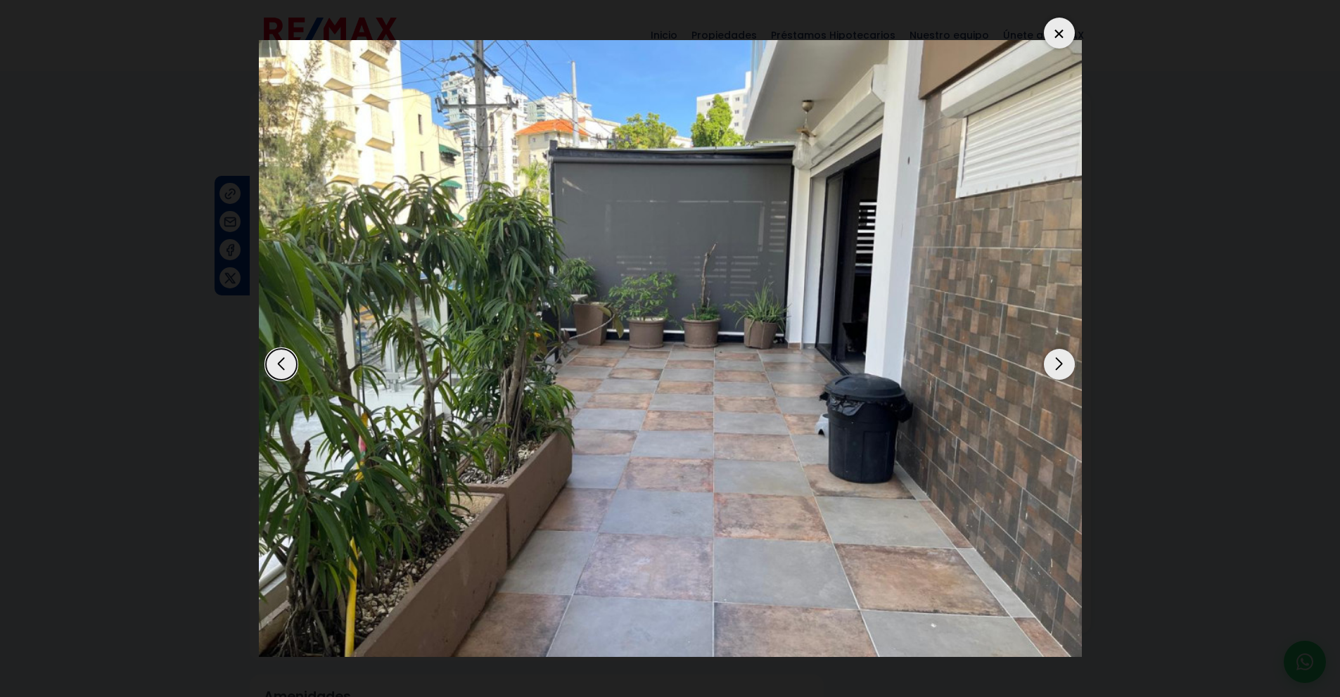
click at [1061, 366] on div "Next slide" at bounding box center [1059, 364] width 31 height 31
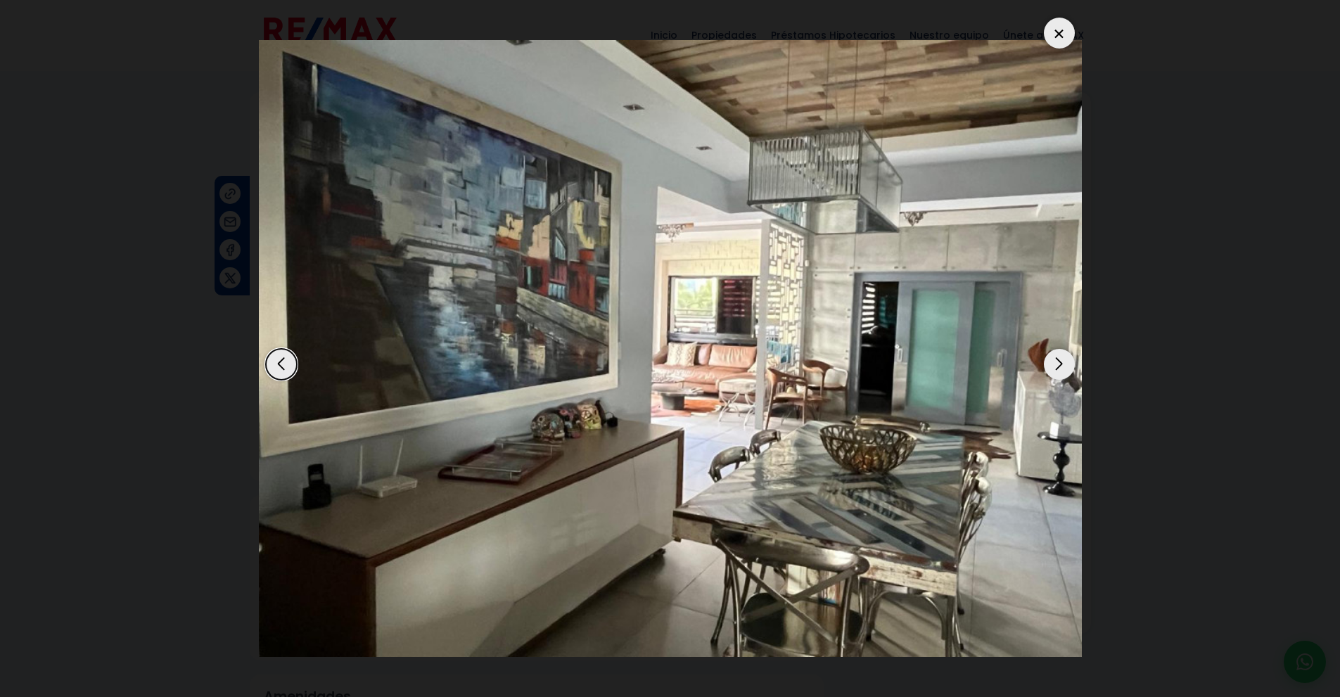
click at [1061, 366] on div "Next slide" at bounding box center [1059, 364] width 31 height 31
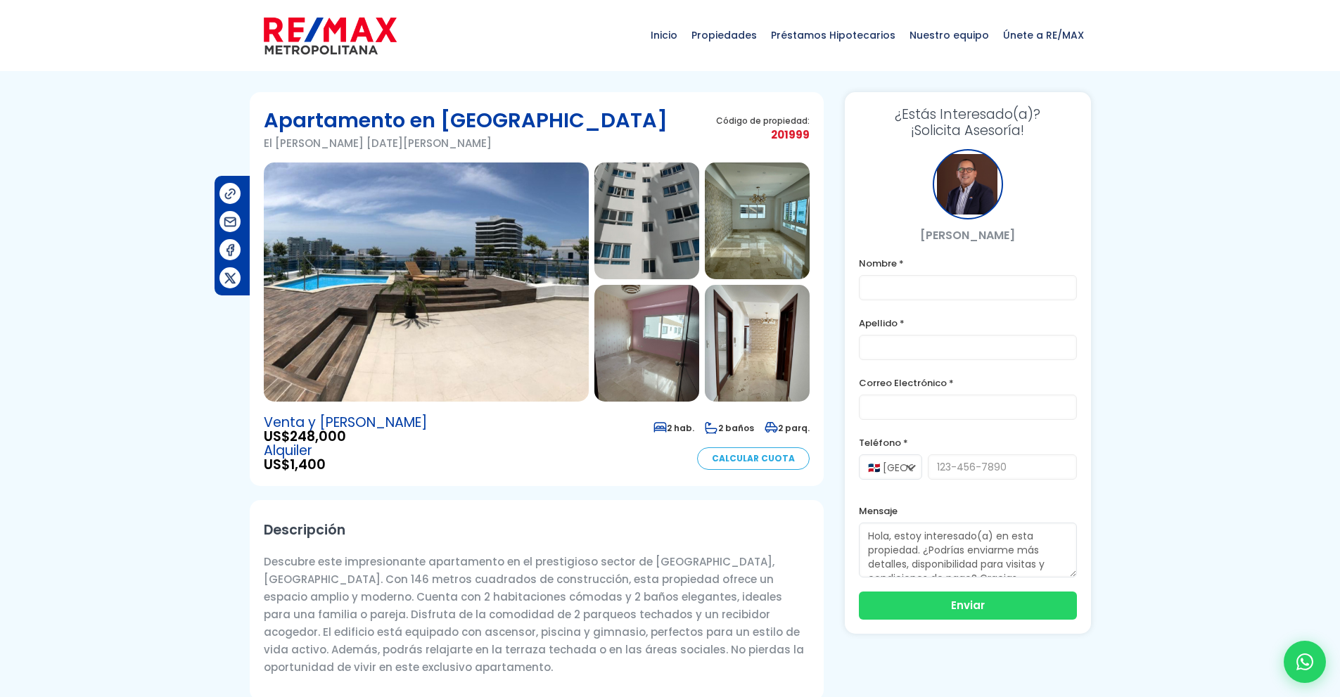
click at [520, 279] on img at bounding box center [426, 281] width 325 height 239
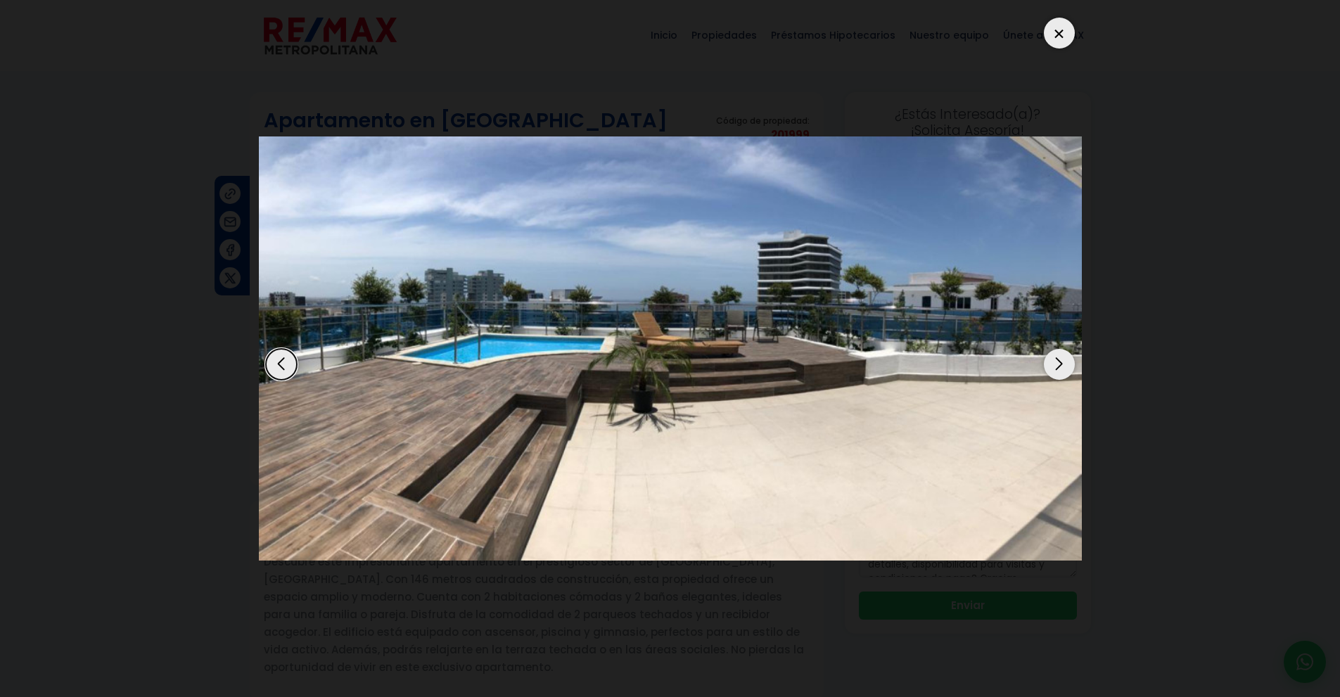
click at [1058, 359] on div "Next slide" at bounding box center [1059, 364] width 31 height 31
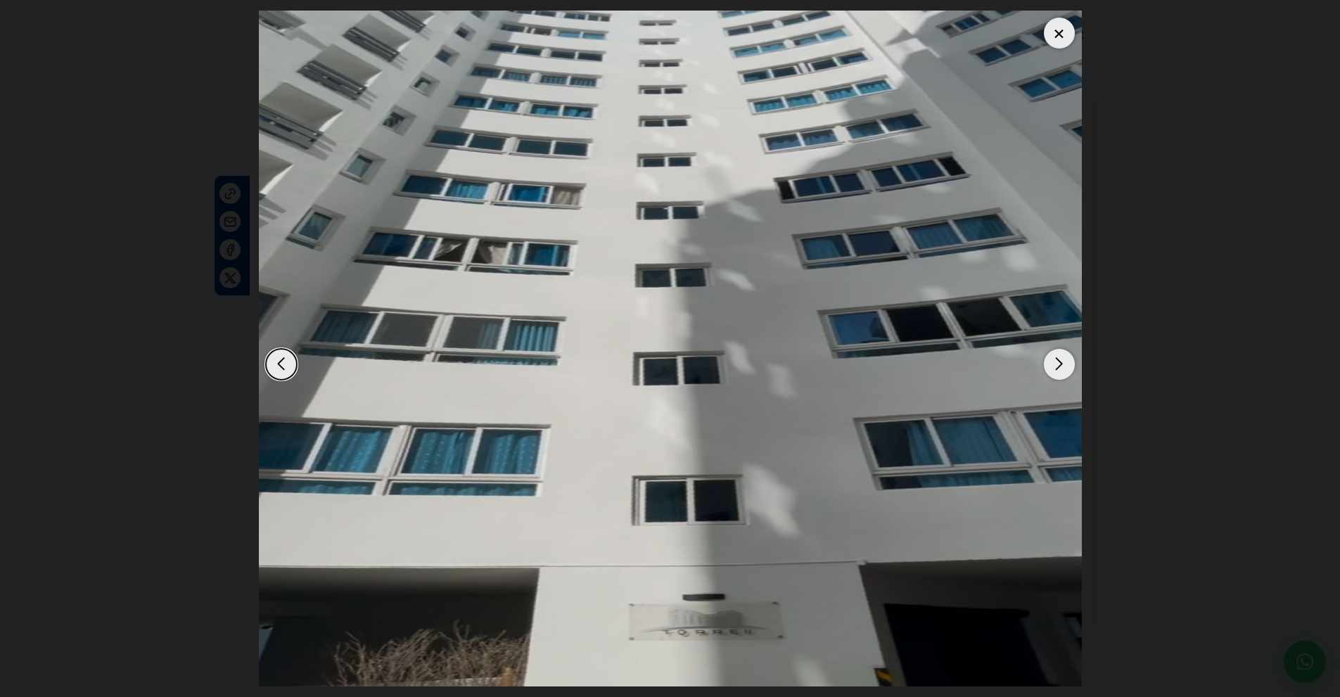
click at [1058, 359] on div "Next slide" at bounding box center [1059, 364] width 31 height 31
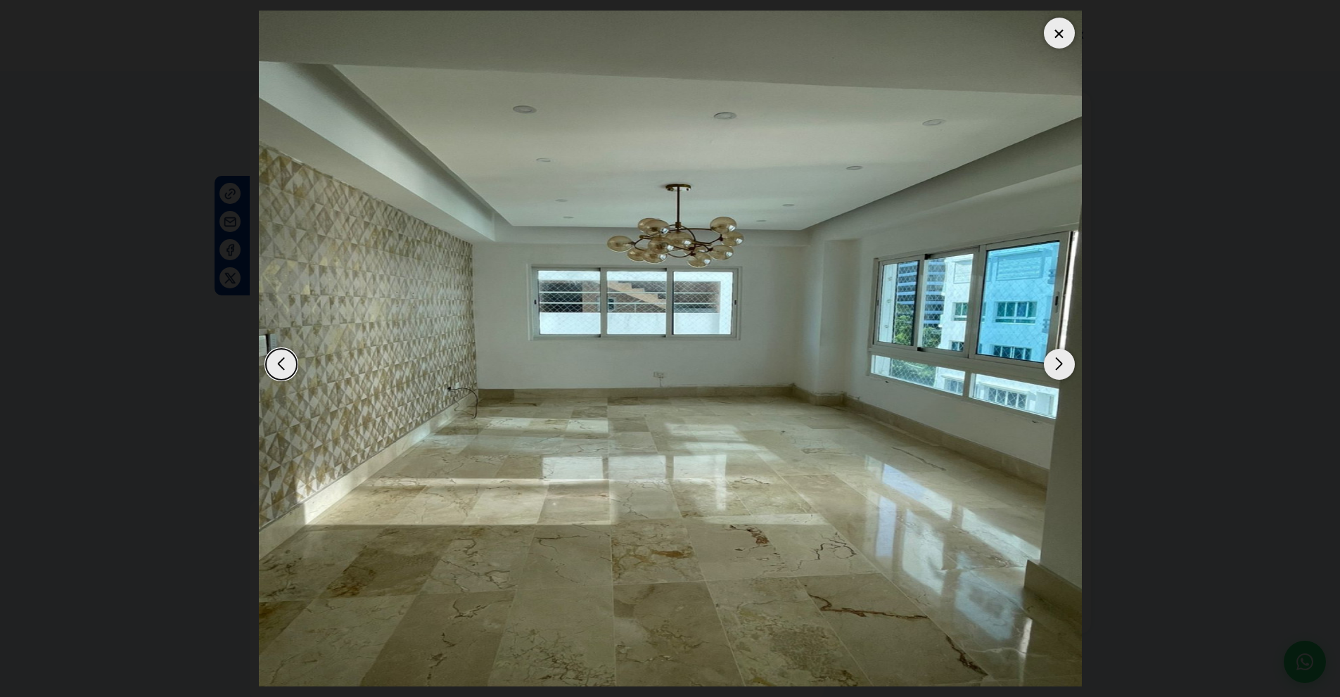
click at [1058, 359] on div "Next slide" at bounding box center [1059, 364] width 31 height 31
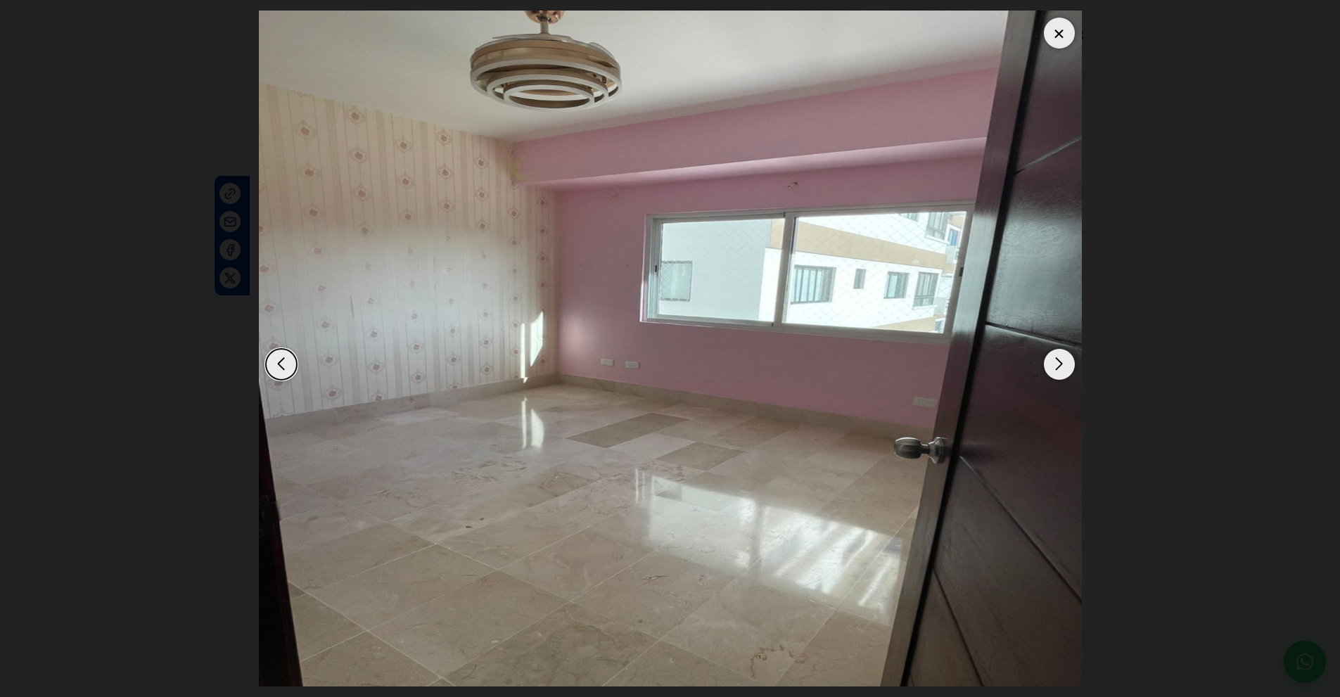
click at [1058, 359] on div "Next slide" at bounding box center [1059, 364] width 31 height 31
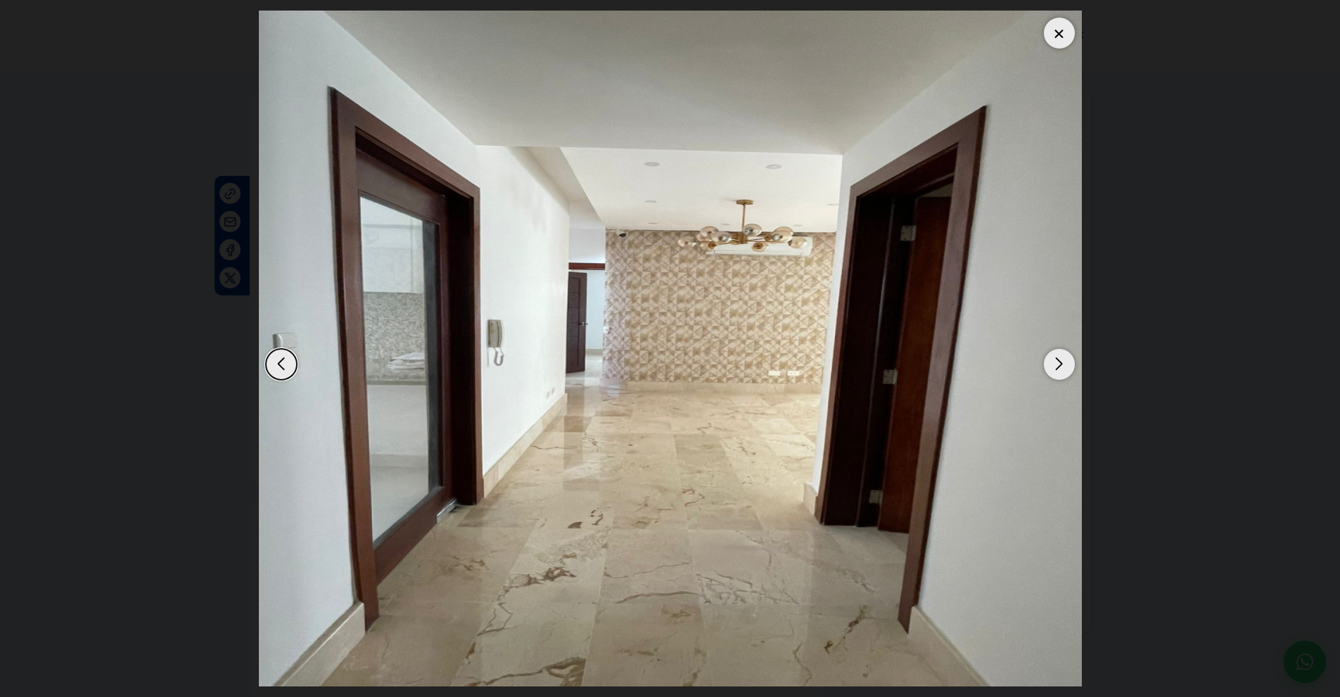
click at [1058, 359] on div "Next slide" at bounding box center [1059, 364] width 31 height 31
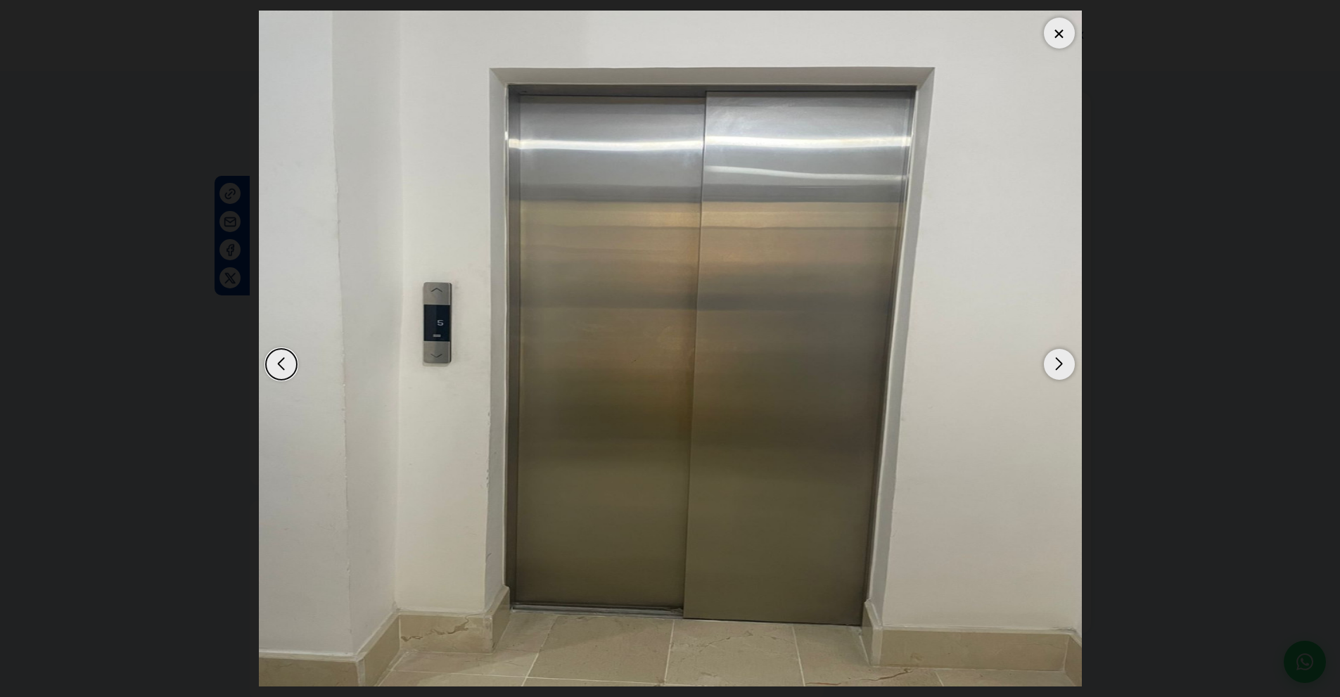
click at [1058, 359] on div "Next slide" at bounding box center [1059, 364] width 31 height 31
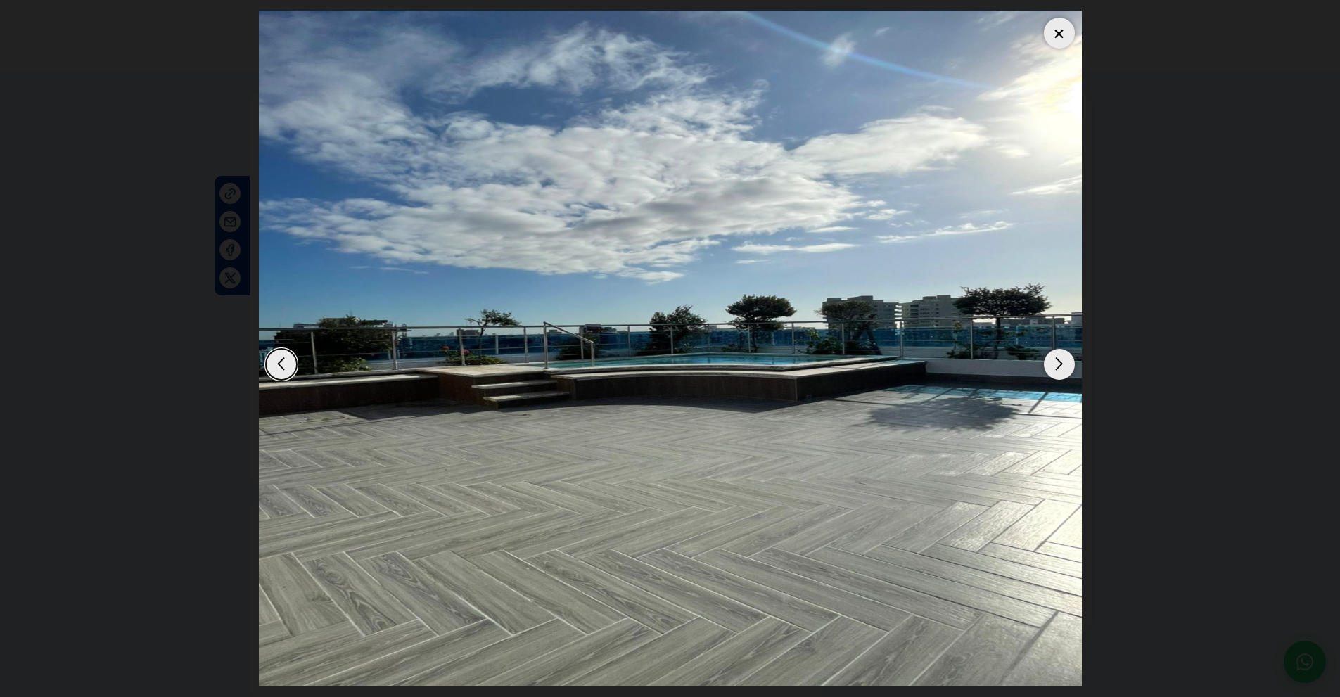
click at [1058, 359] on div "Next slide" at bounding box center [1059, 364] width 31 height 31
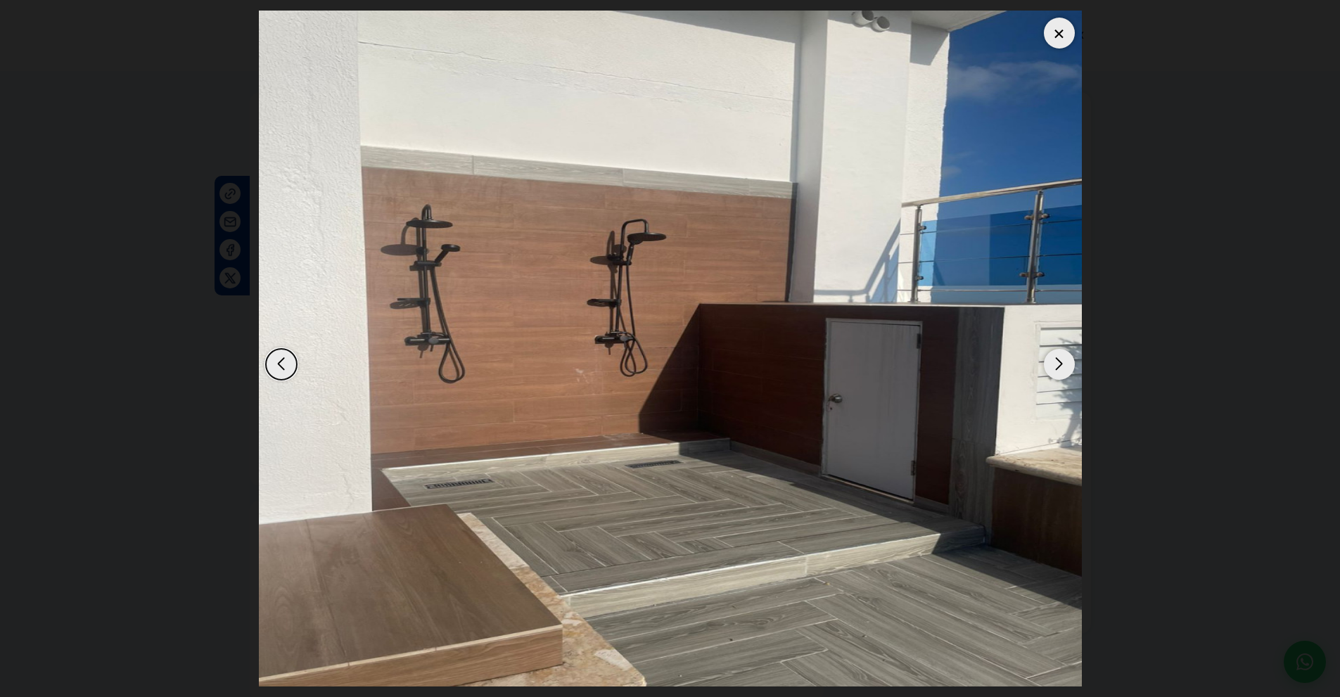
click at [1058, 359] on div "Next slide" at bounding box center [1059, 364] width 31 height 31
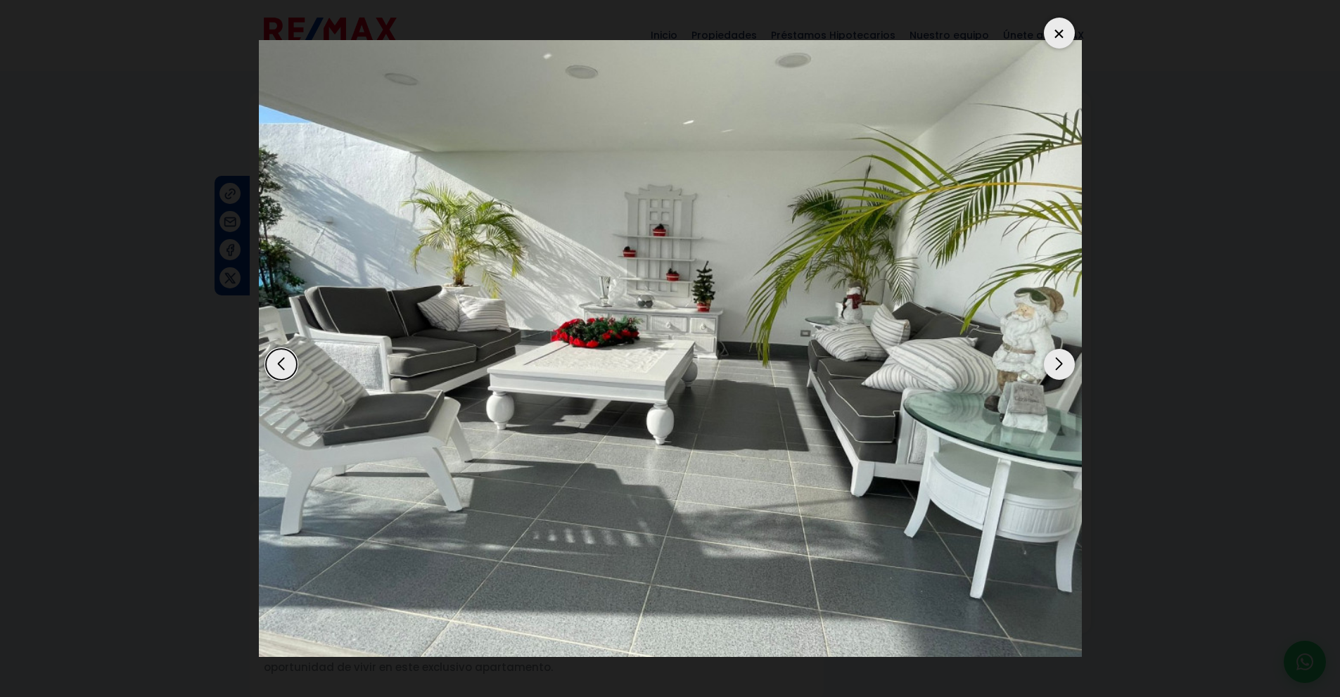
click at [1058, 359] on div "Next slide" at bounding box center [1059, 364] width 31 height 31
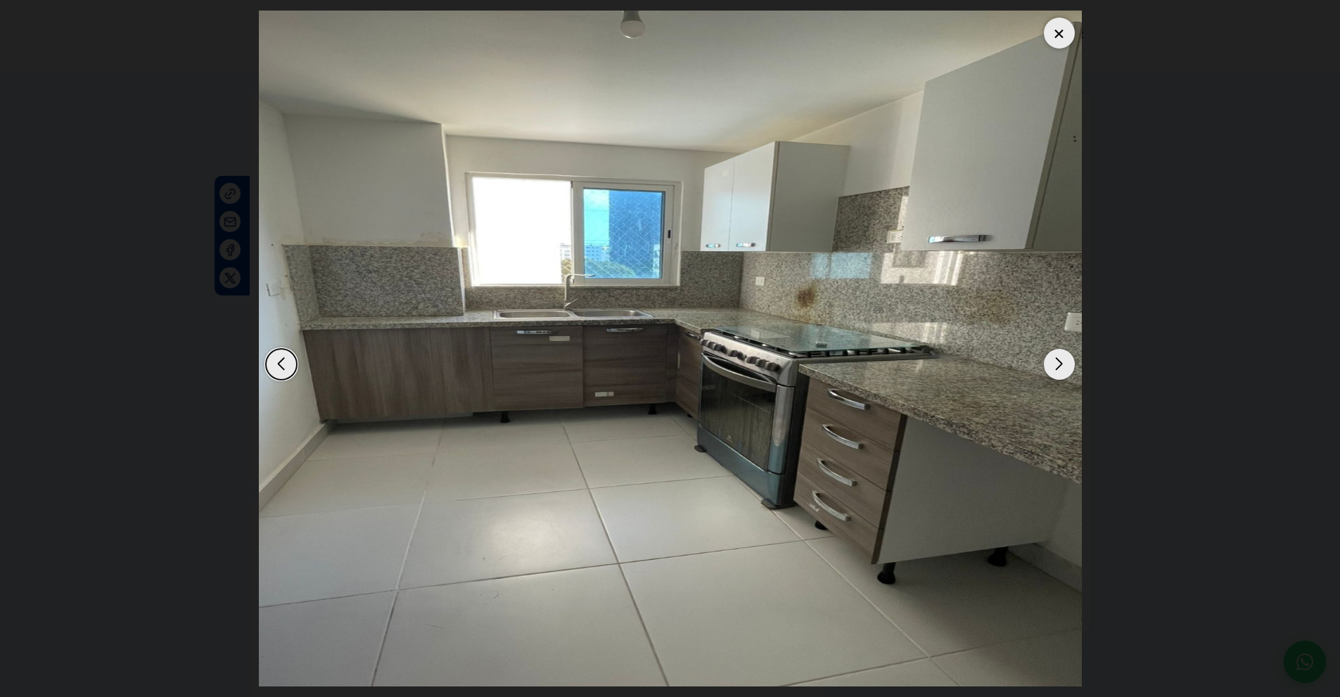
click at [1058, 359] on div "Next slide" at bounding box center [1059, 364] width 31 height 31
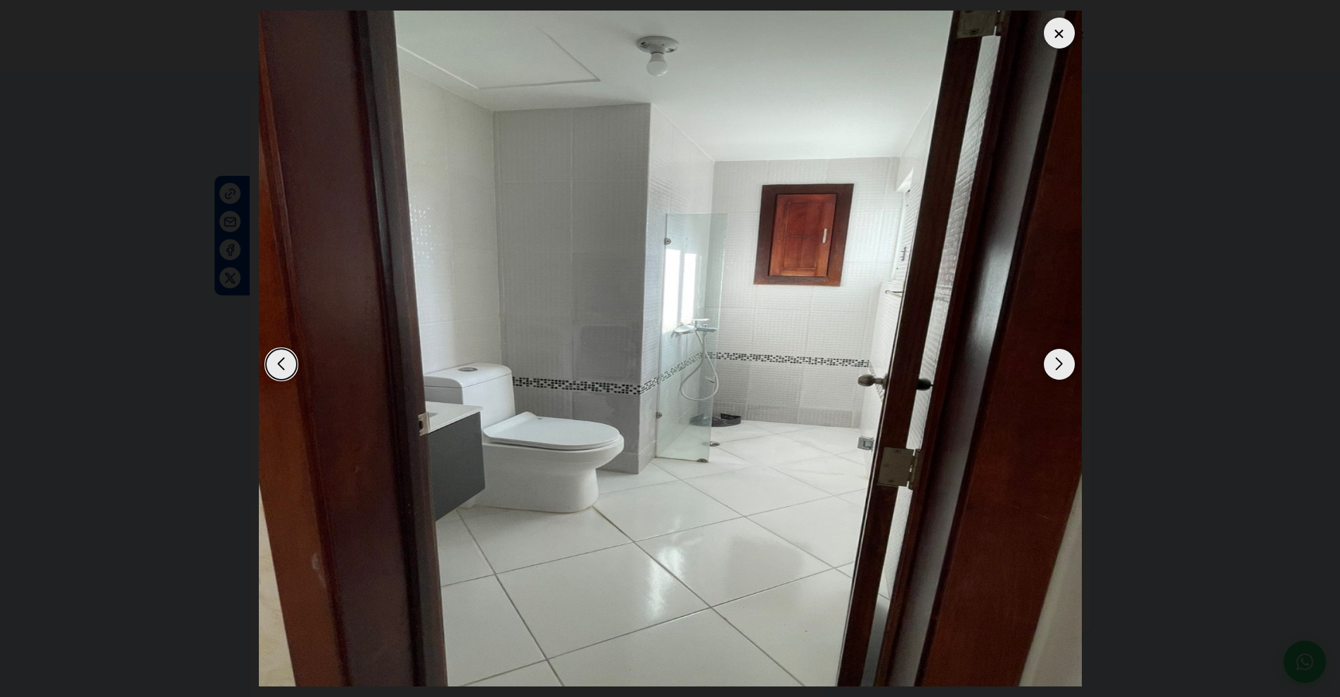
click at [1058, 359] on div "Next slide" at bounding box center [1059, 364] width 31 height 31
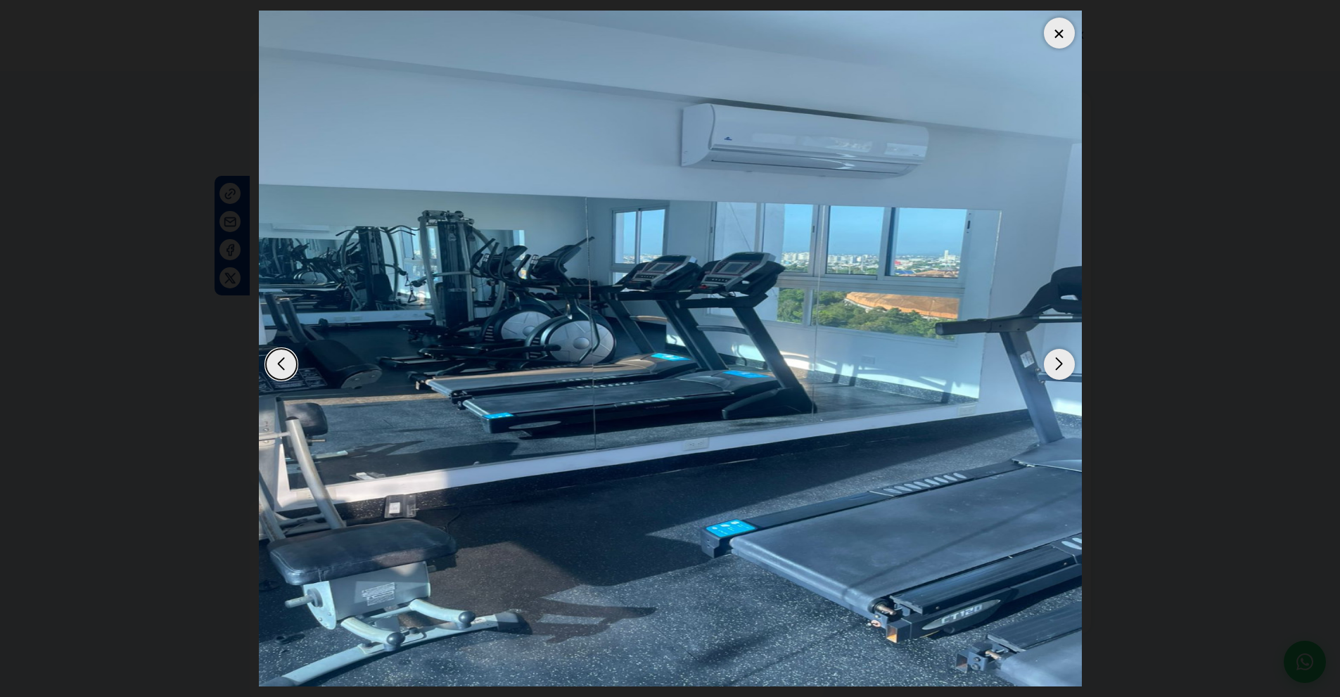
click at [1058, 359] on div "Next slide" at bounding box center [1059, 364] width 31 height 31
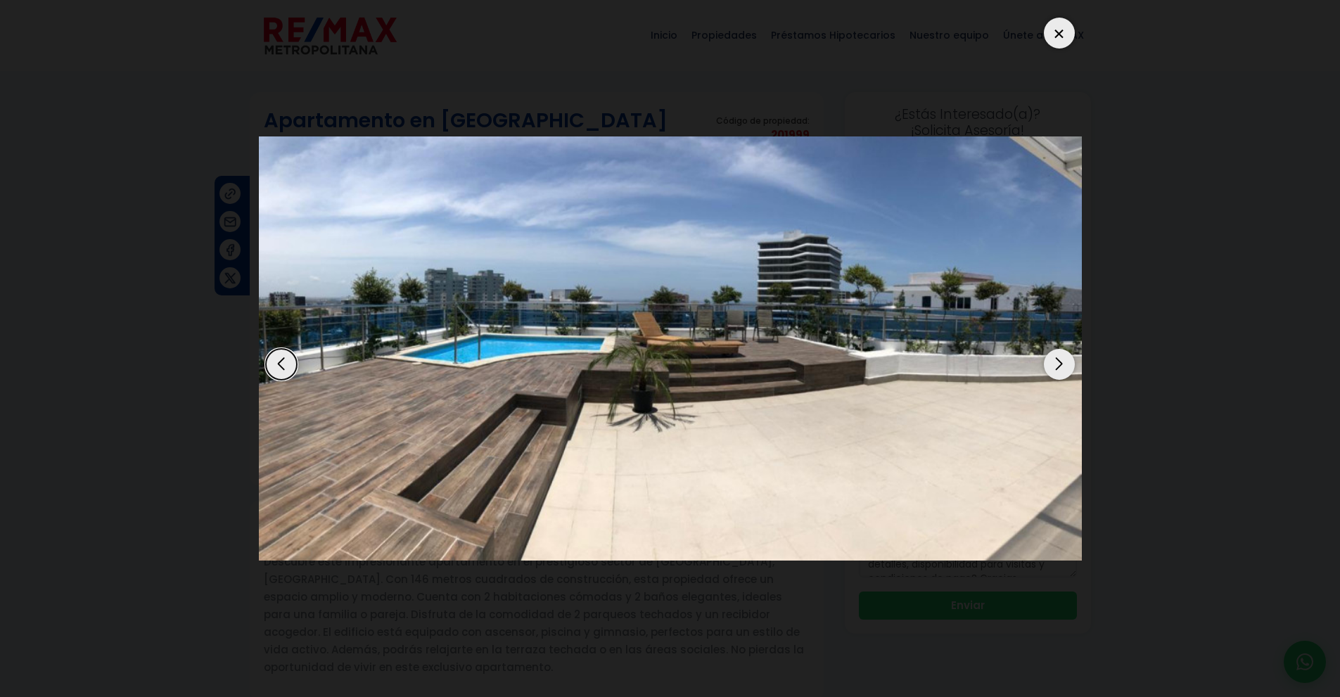
click at [1058, 359] on div "Next slide" at bounding box center [1059, 364] width 31 height 31
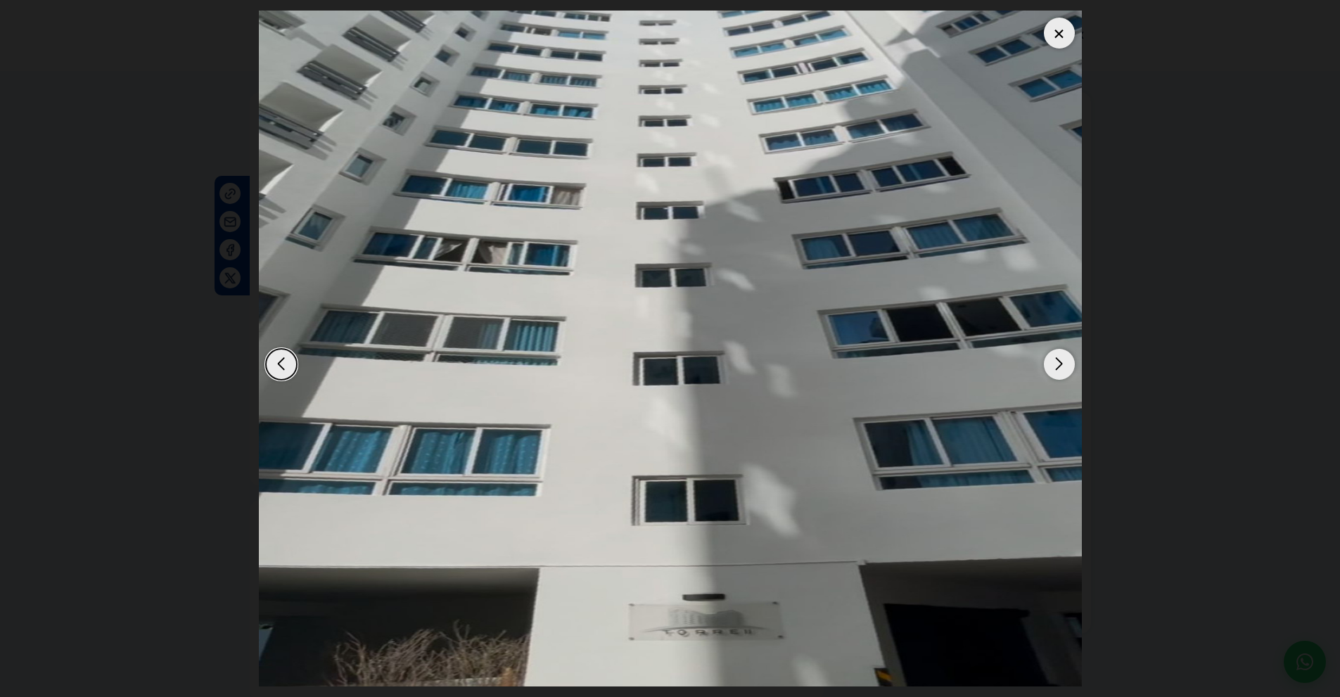
click at [1058, 359] on div "Next slide" at bounding box center [1059, 364] width 31 height 31
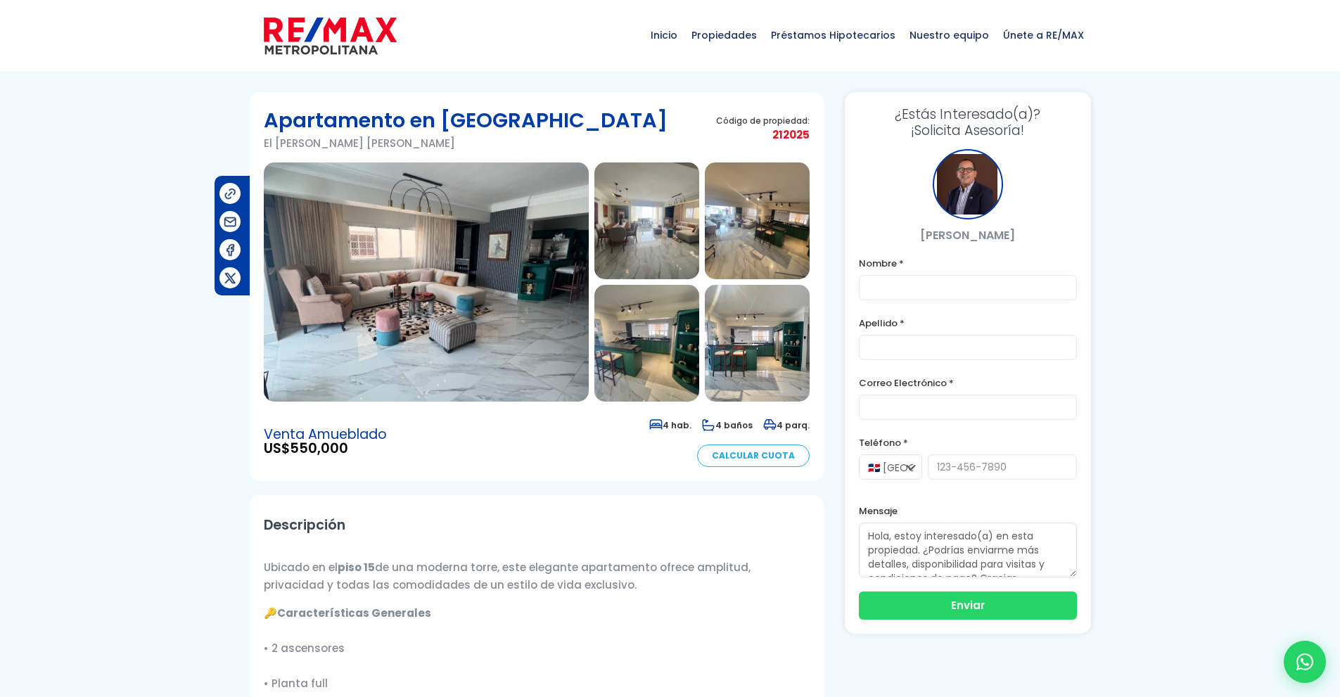
click at [454, 312] on img at bounding box center [426, 281] width 325 height 239
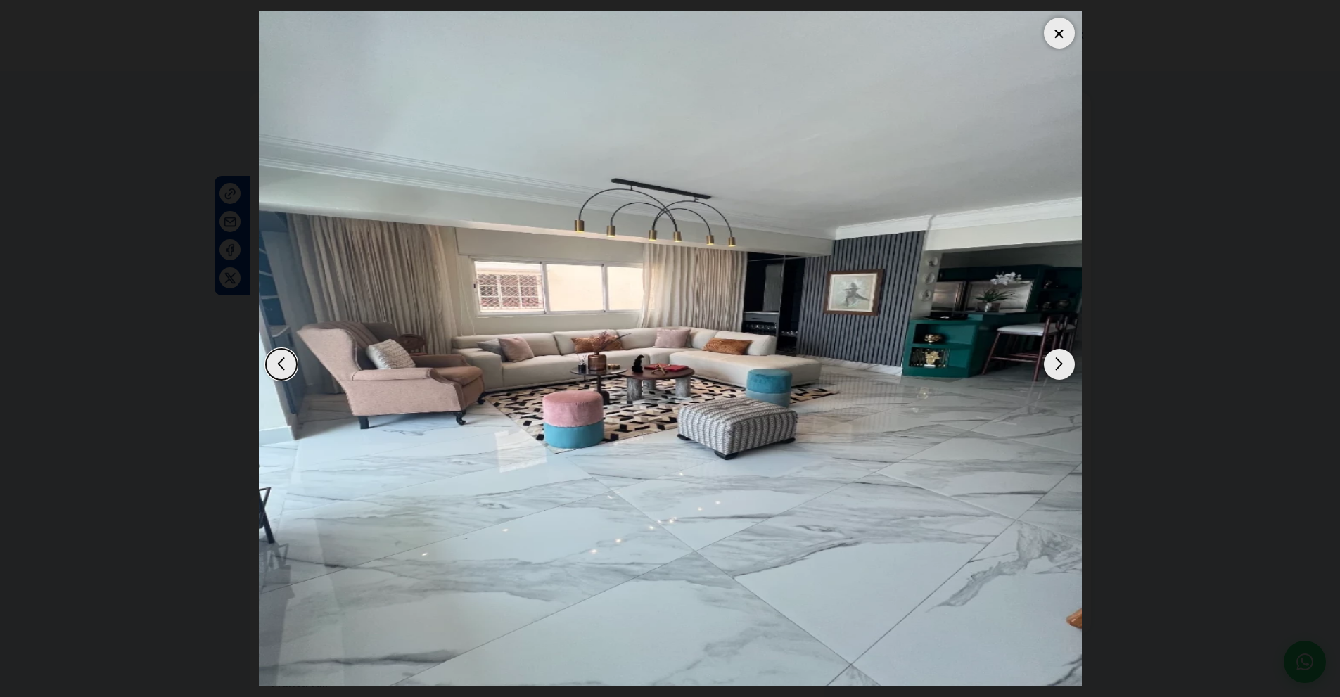
click at [1056, 364] on div "Next slide" at bounding box center [1059, 364] width 31 height 31
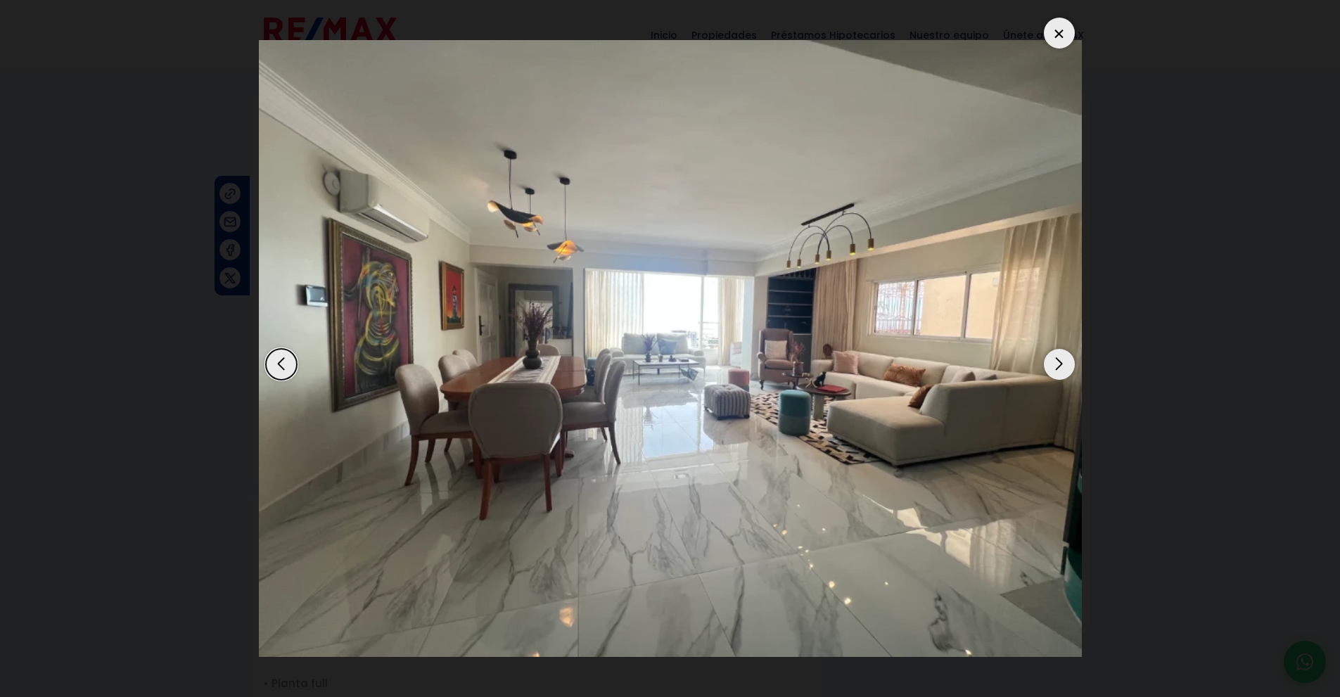
click at [1056, 364] on div "Next slide" at bounding box center [1059, 364] width 31 height 31
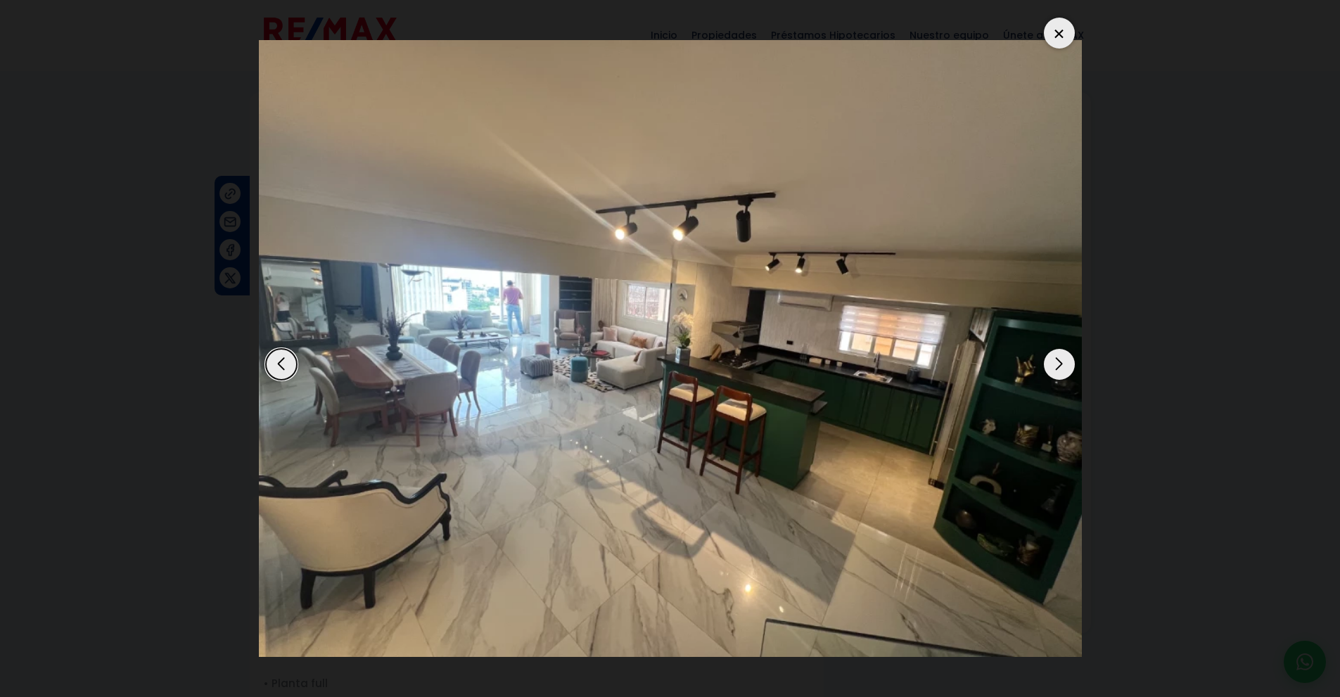
click at [1056, 364] on div "Next slide" at bounding box center [1059, 364] width 31 height 31
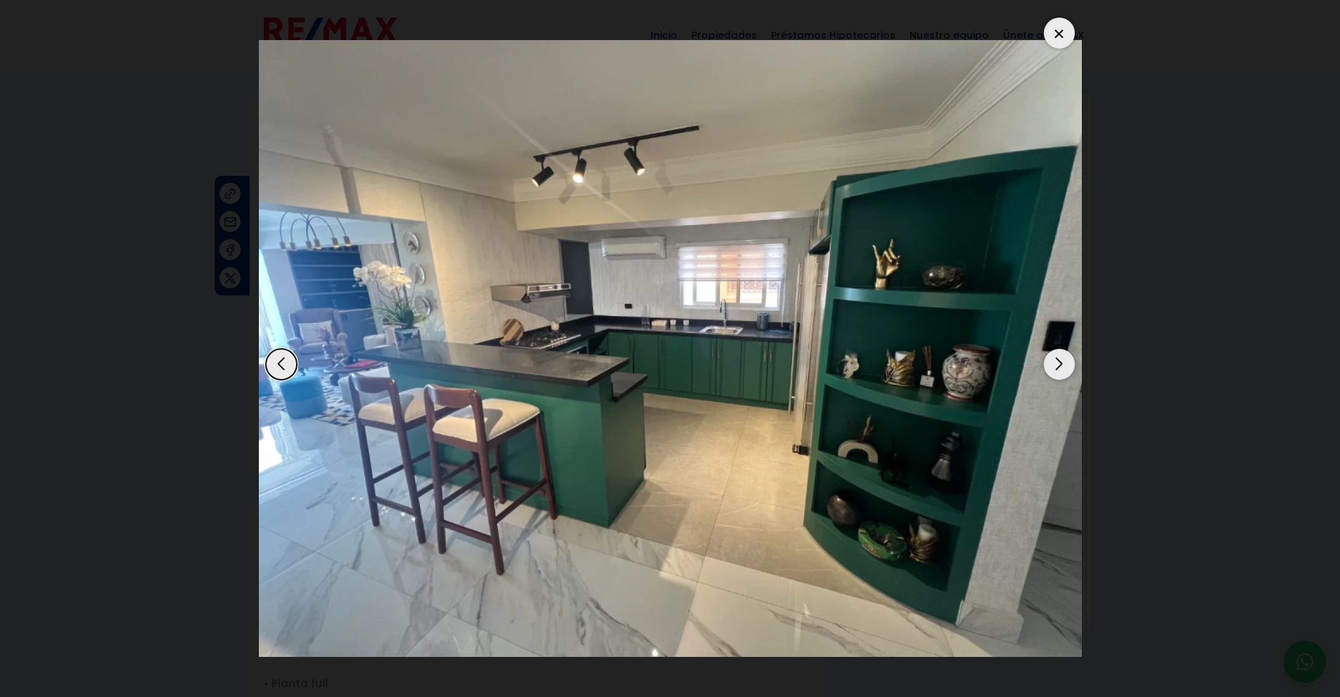
click at [1056, 364] on div "Next slide" at bounding box center [1059, 364] width 31 height 31
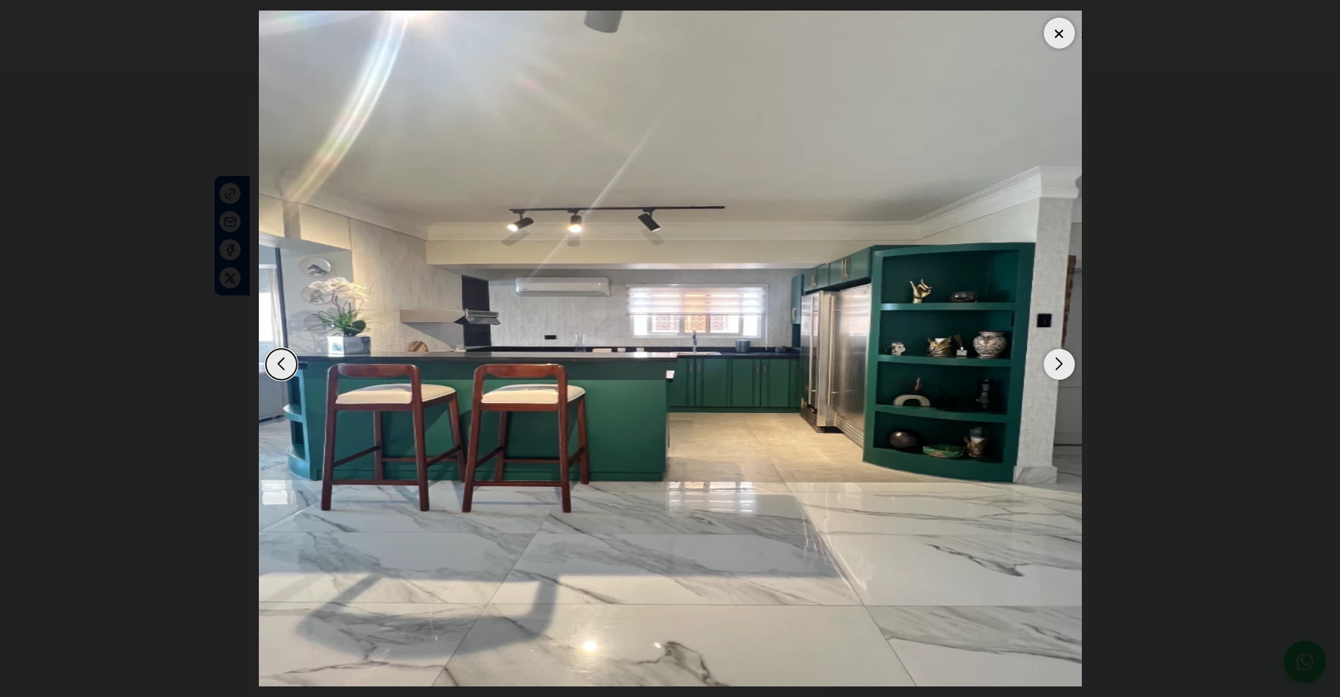
click at [1056, 364] on div "Next slide" at bounding box center [1059, 364] width 31 height 31
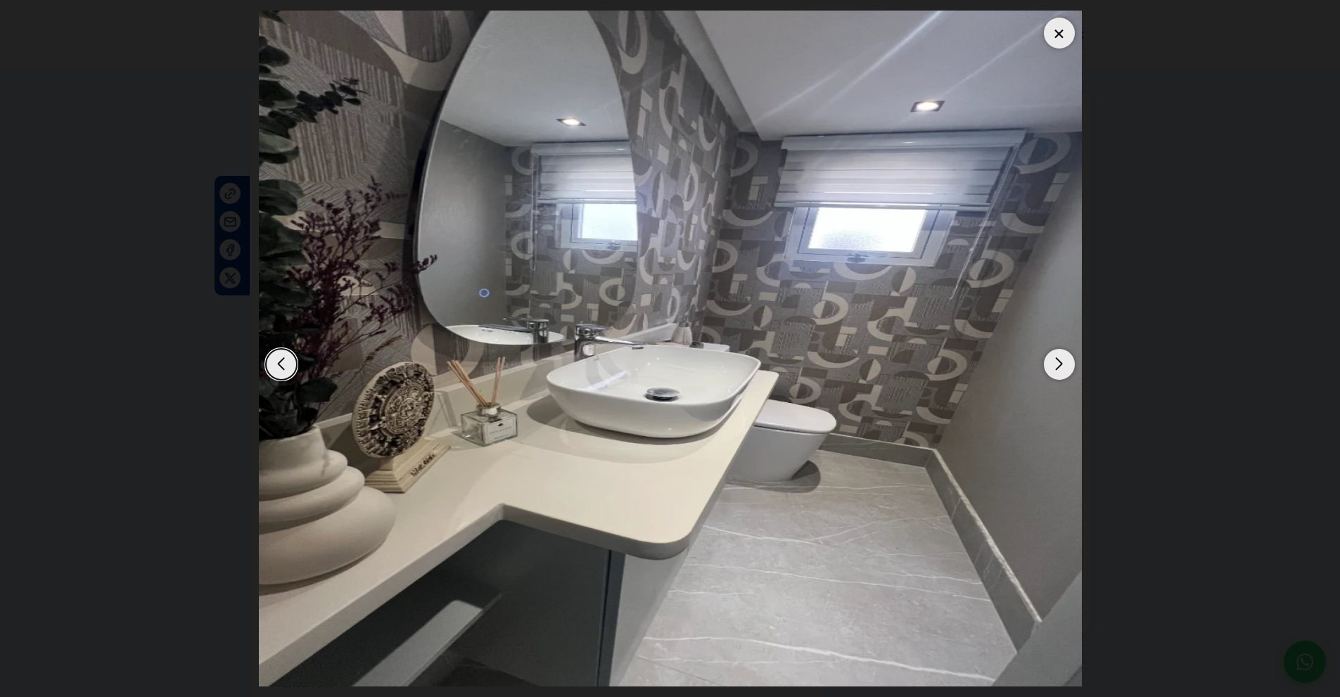
click at [1056, 364] on div "Next slide" at bounding box center [1059, 364] width 31 height 31
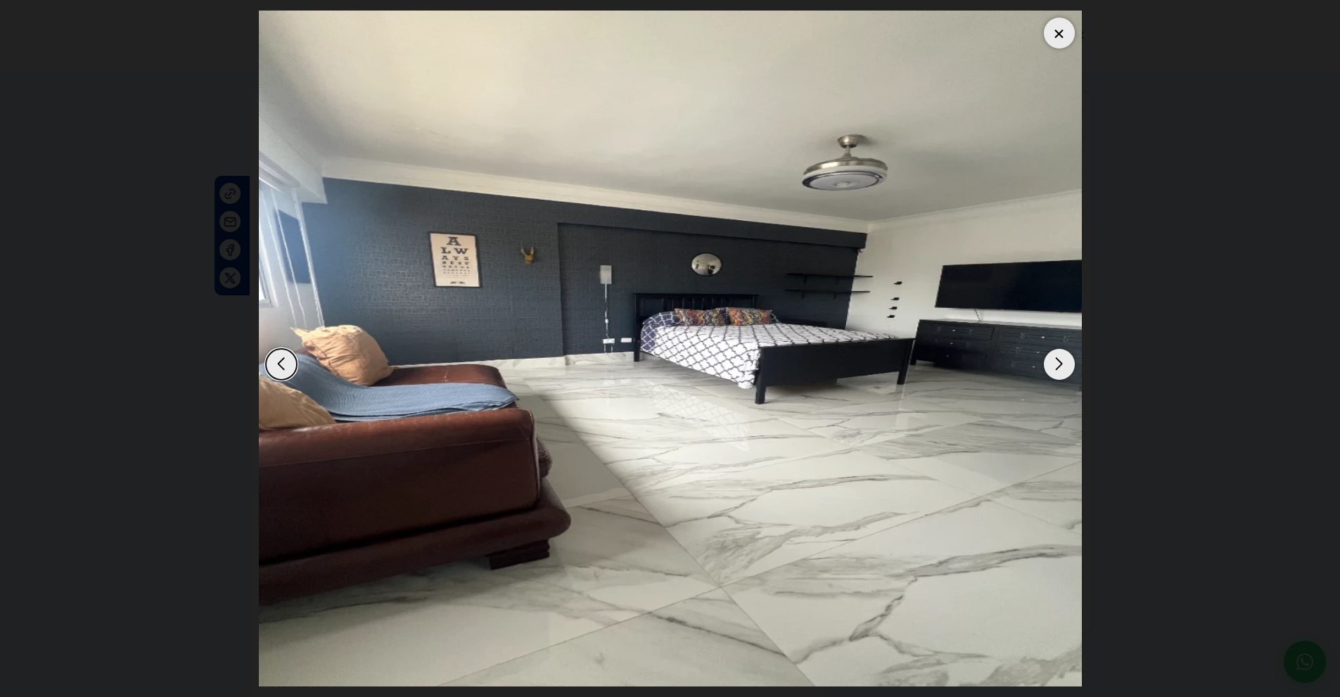
click at [1056, 364] on div "Next slide" at bounding box center [1059, 364] width 31 height 31
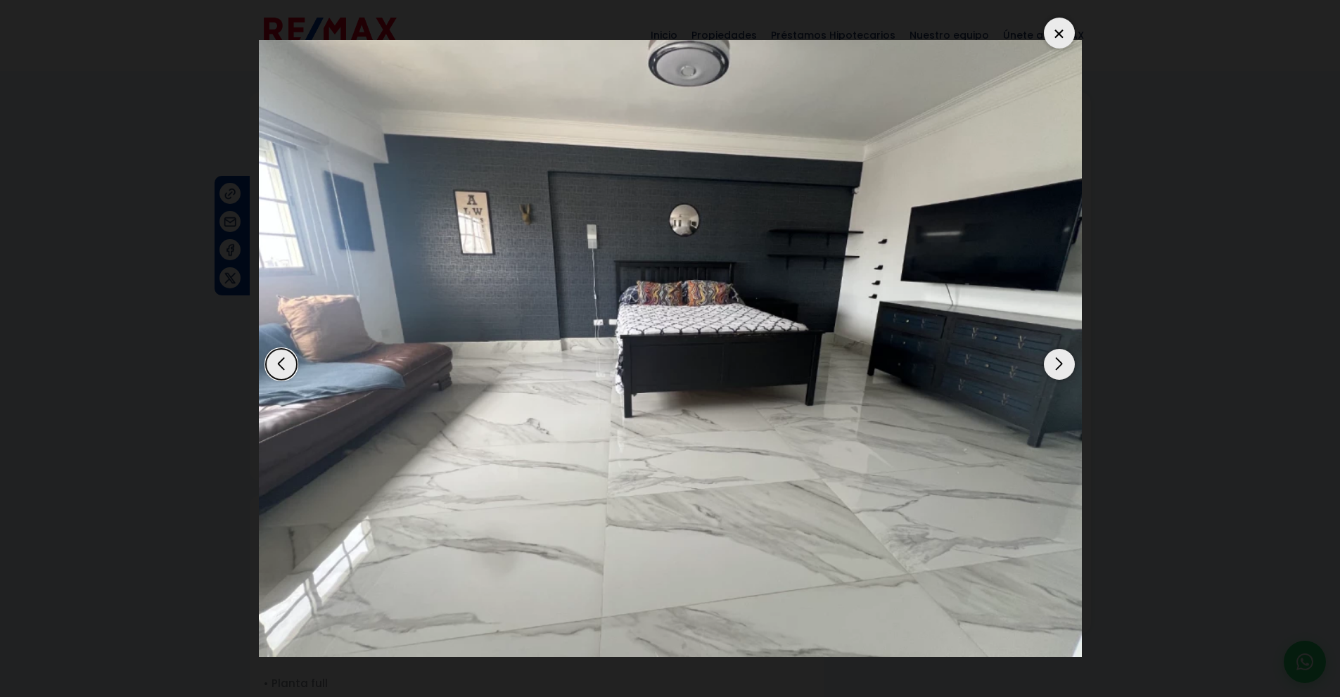
click at [1056, 364] on div "Next slide" at bounding box center [1059, 364] width 31 height 31
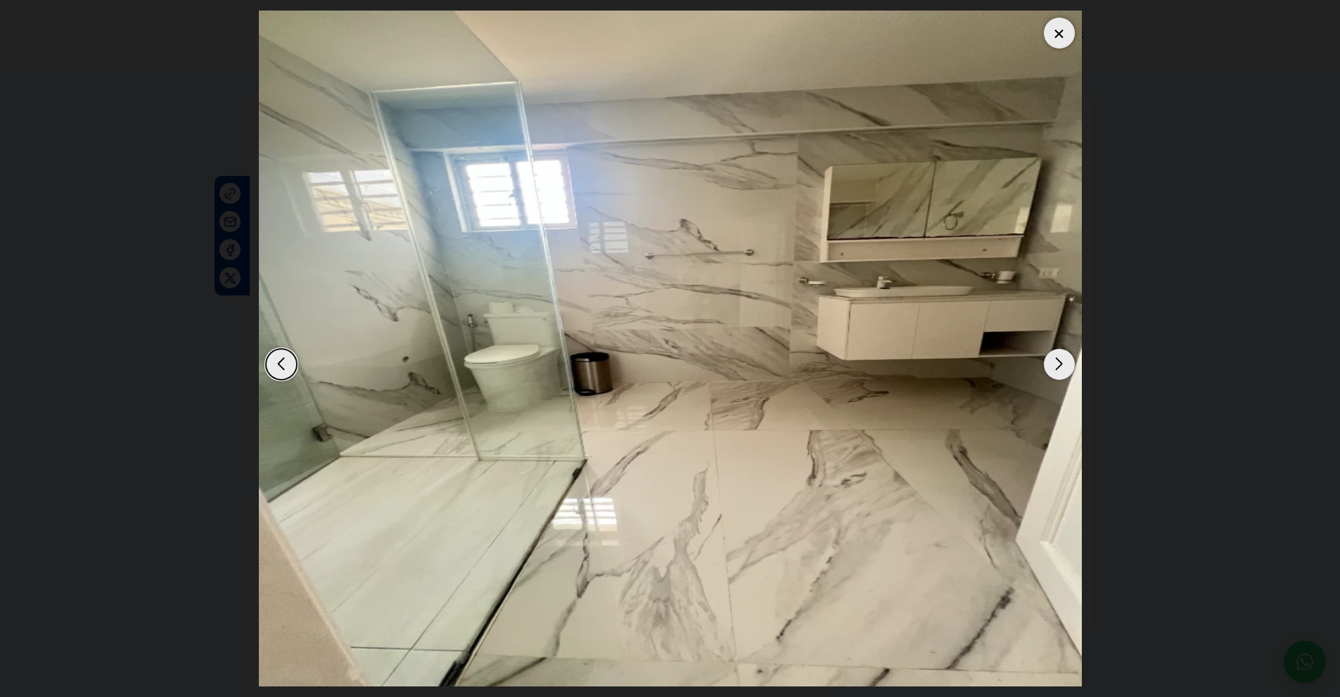
click at [1056, 364] on div "Next slide" at bounding box center [1059, 364] width 31 height 31
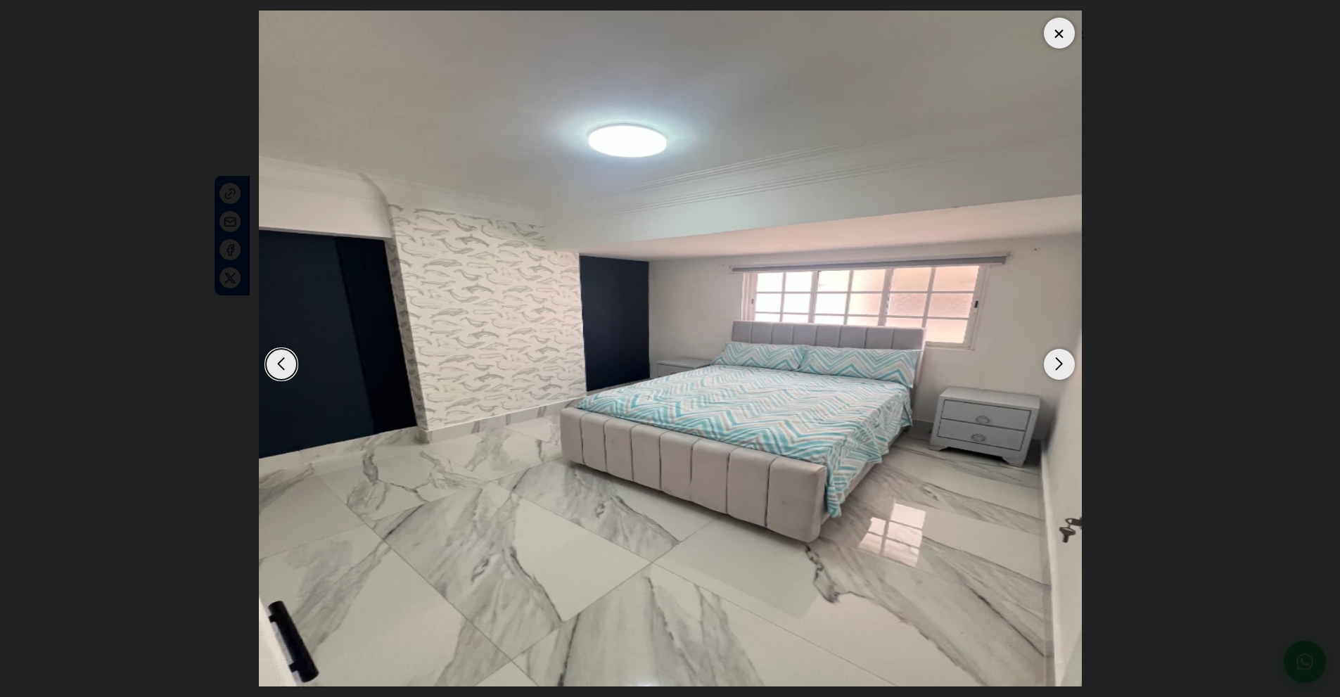
click at [1056, 364] on div "Next slide" at bounding box center [1059, 364] width 31 height 31
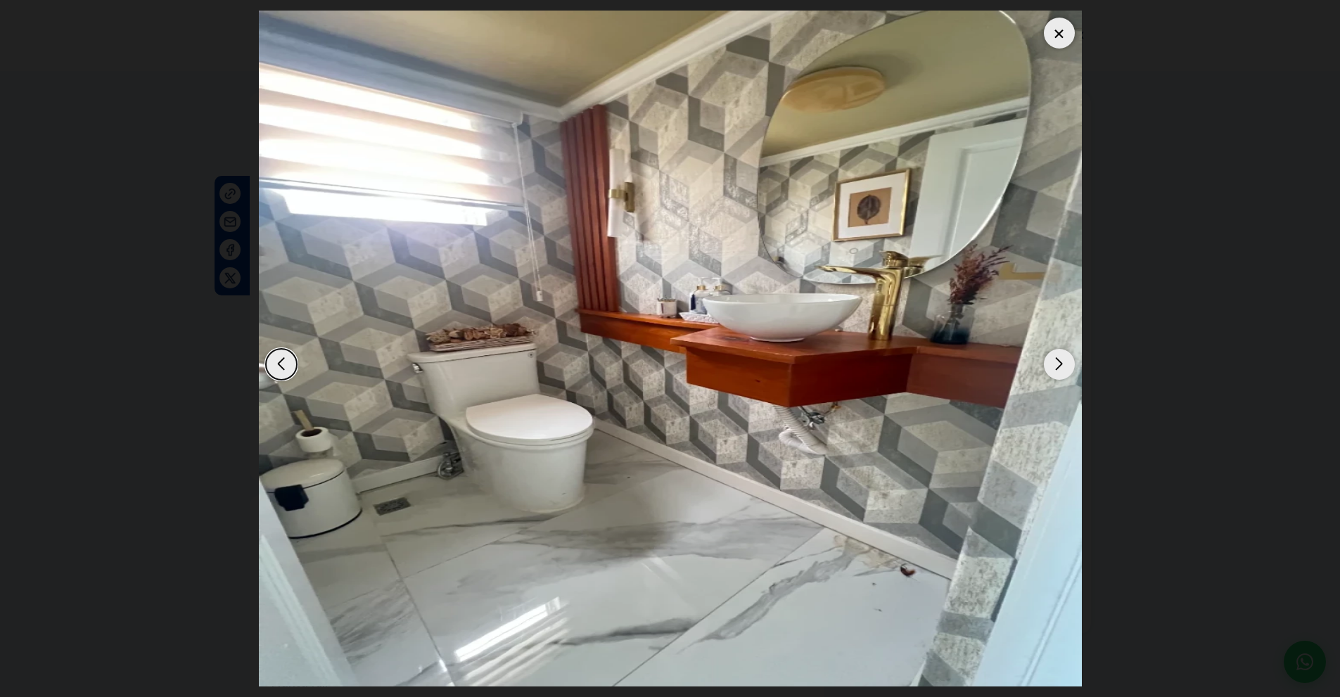
click at [1056, 364] on div "Next slide" at bounding box center [1059, 364] width 31 height 31
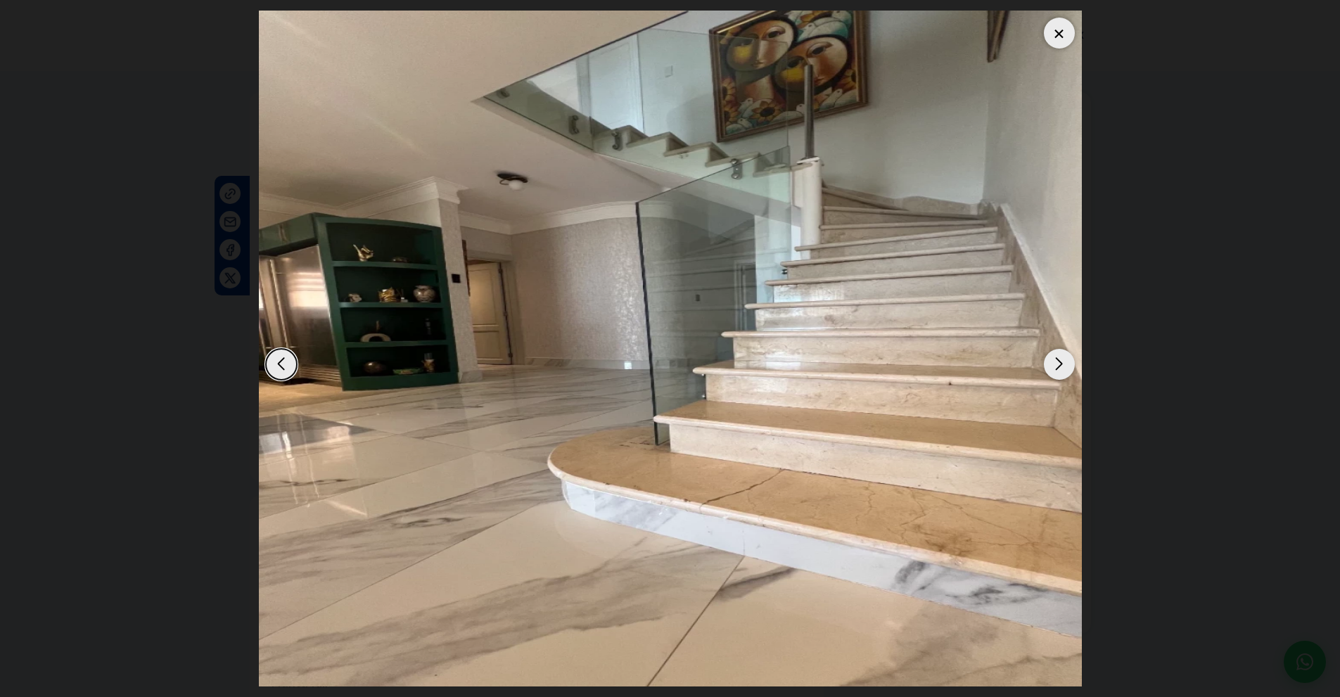
click at [1056, 364] on div "Next slide" at bounding box center [1059, 364] width 31 height 31
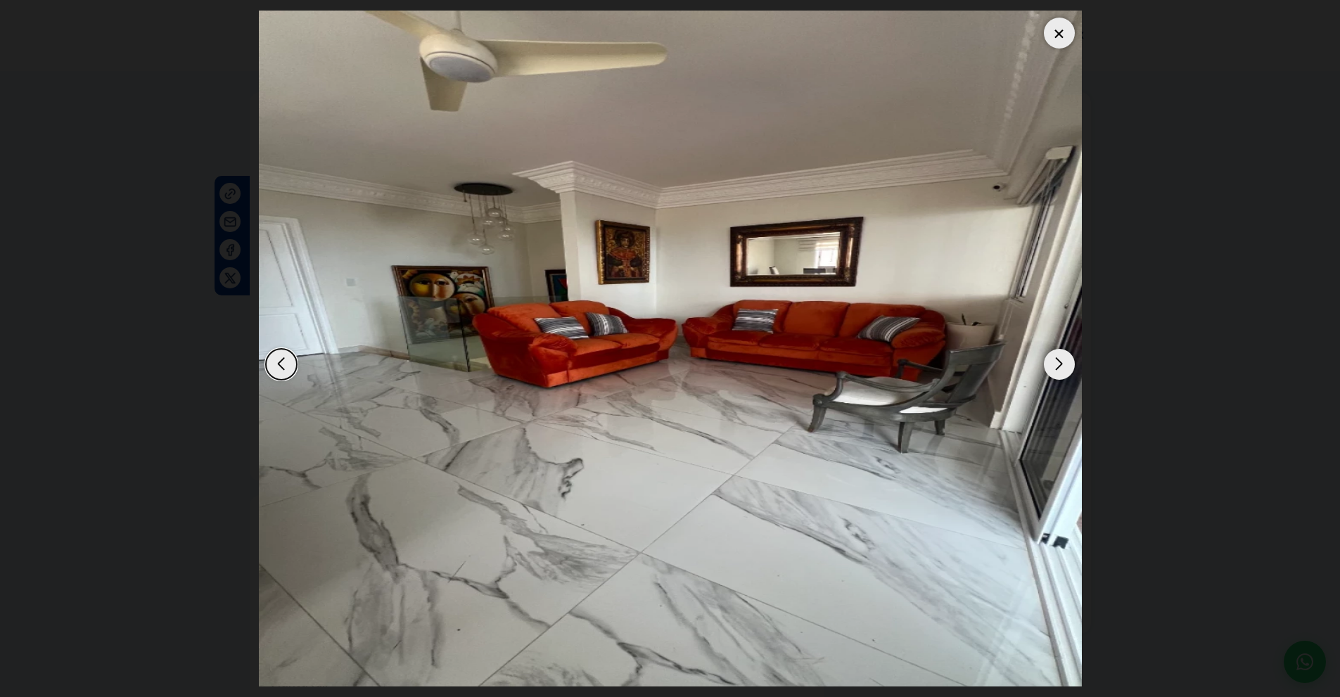
click at [1056, 364] on div "Next slide" at bounding box center [1059, 364] width 31 height 31
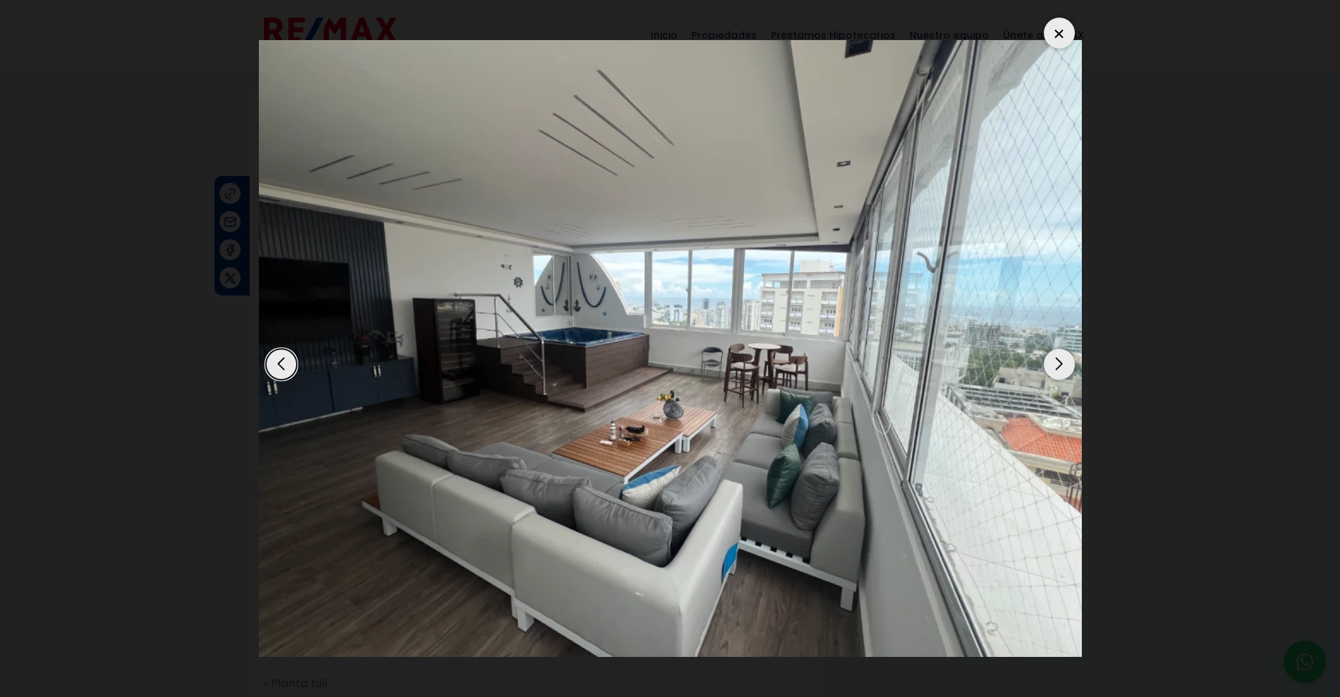
click at [1056, 364] on div "Next slide" at bounding box center [1059, 364] width 31 height 31
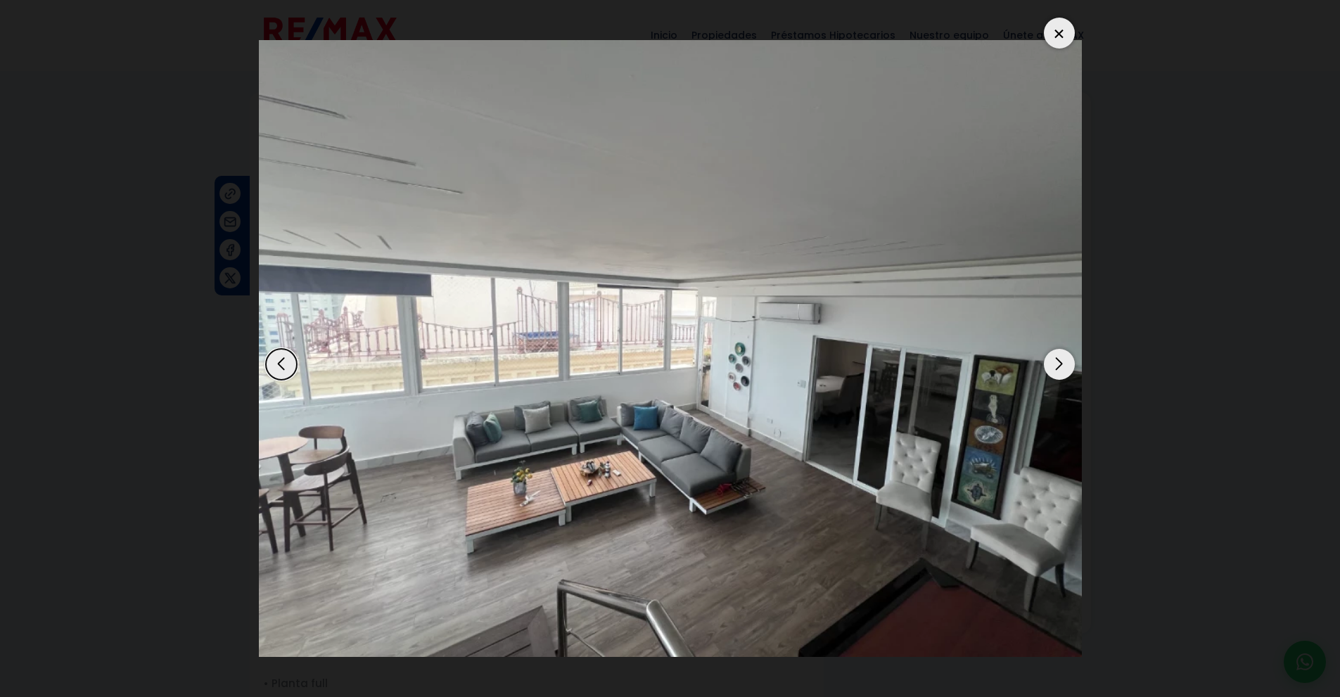
click at [278, 364] on div "Previous slide" at bounding box center [281, 364] width 31 height 31
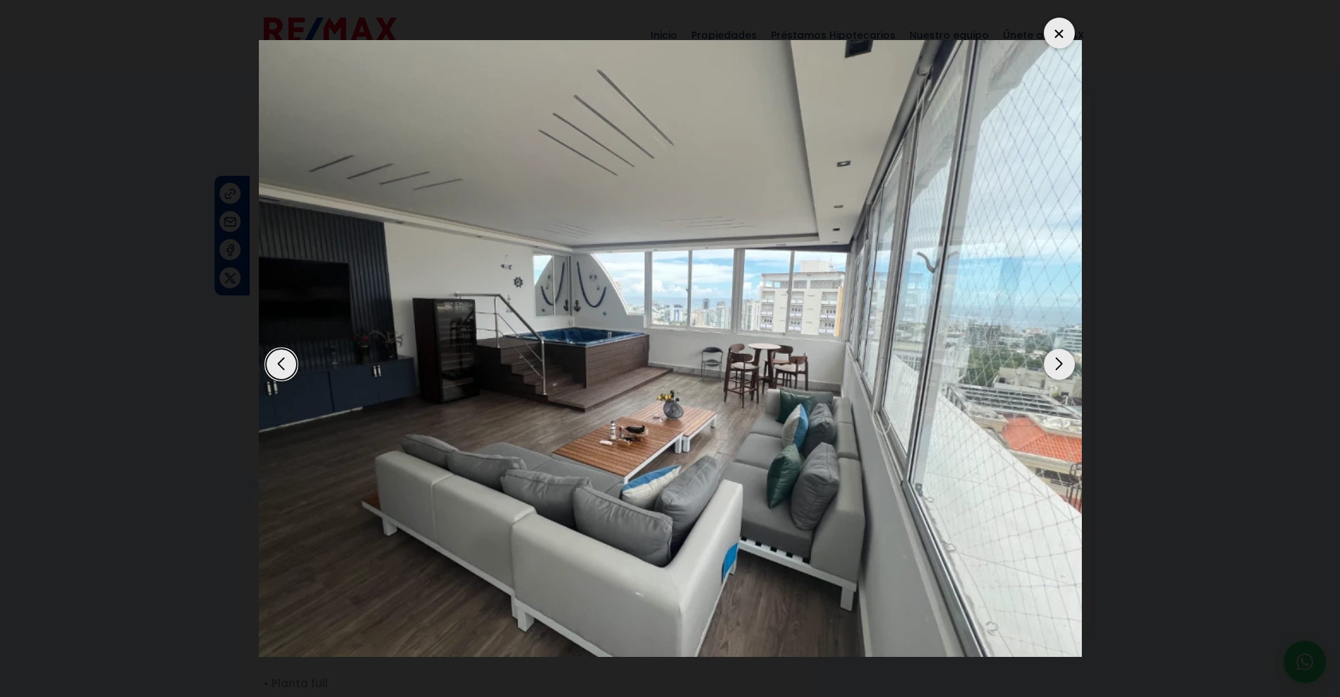
click at [1048, 370] on div "Next slide" at bounding box center [1059, 364] width 31 height 31
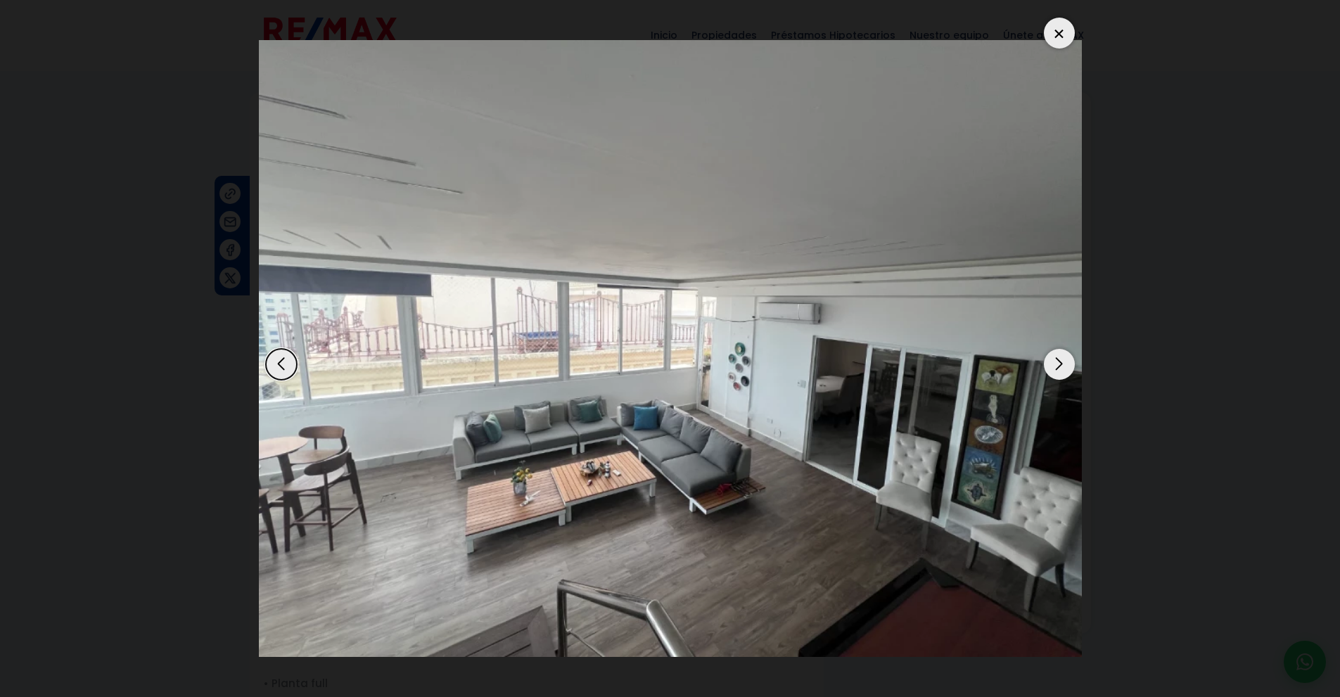
click at [1048, 370] on div "Next slide" at bounding box center [1059, 364] width 31 height 31
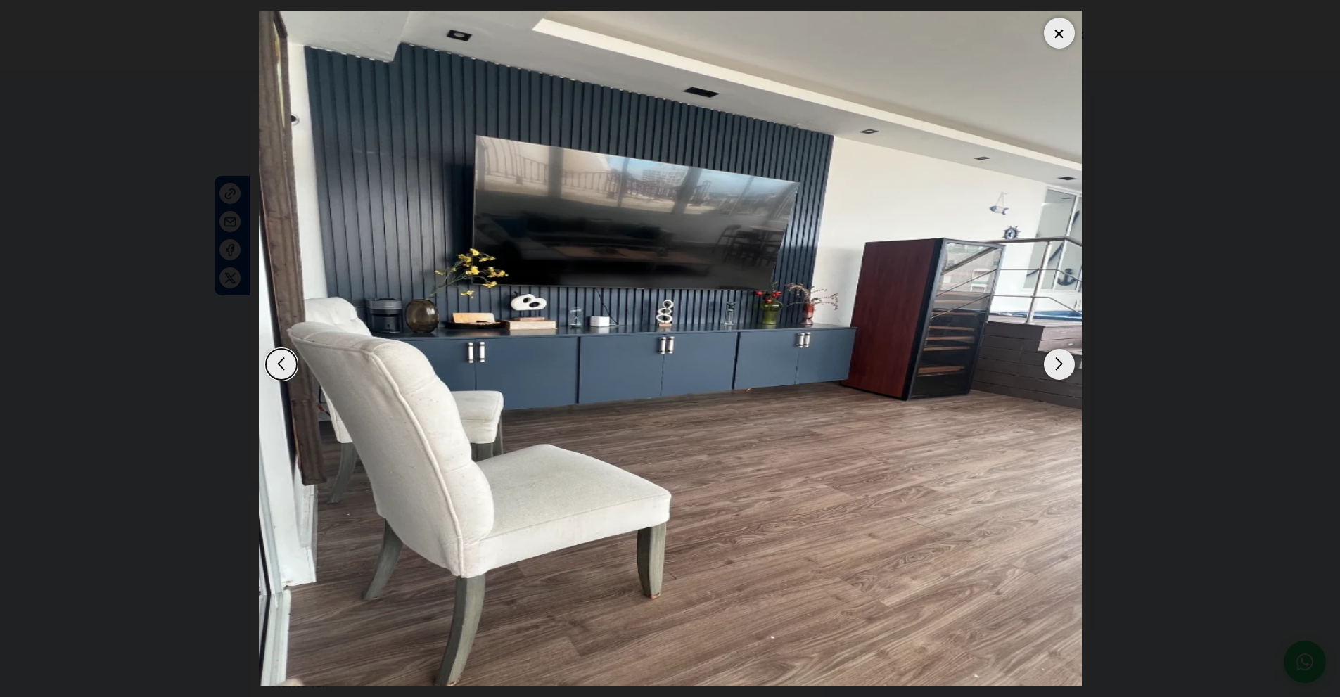
click at [1048, 370] on div "Next slide" at bounding box center [1059, 364] width 31 height 31
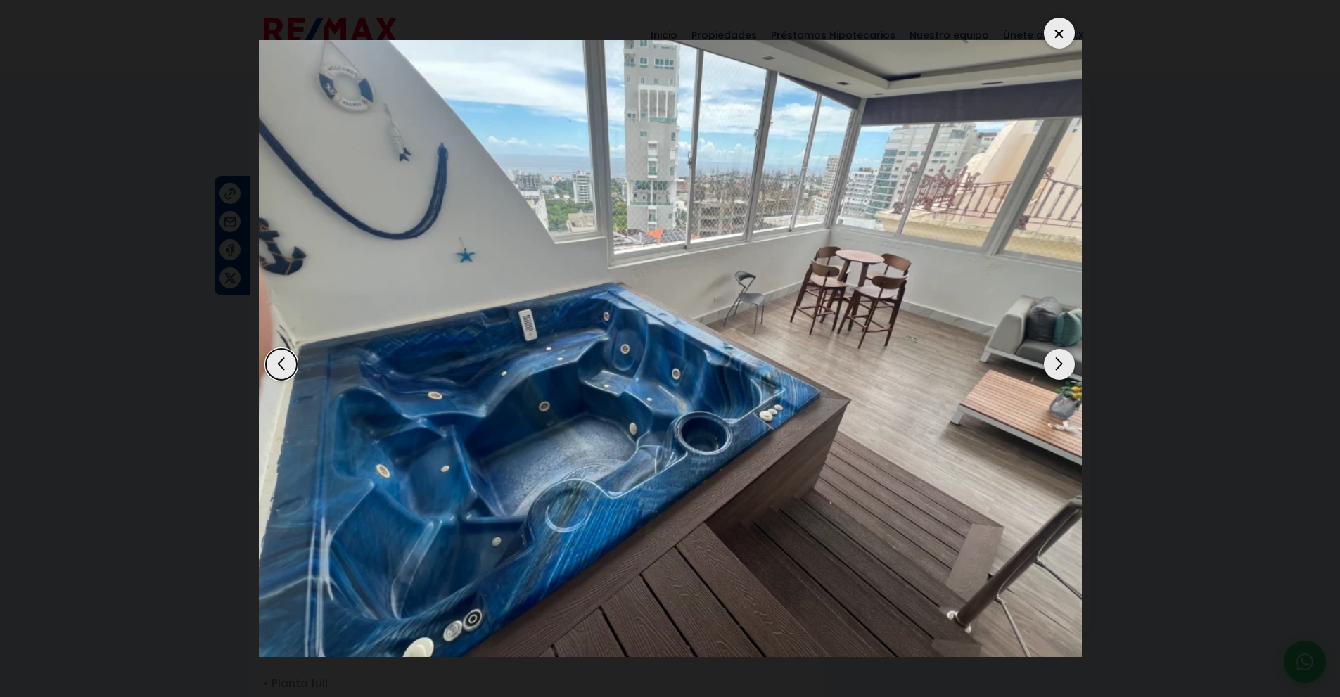
click at [1048, 370] on div "Next slide" at bounding box center [1059, 364] width 31 height 31
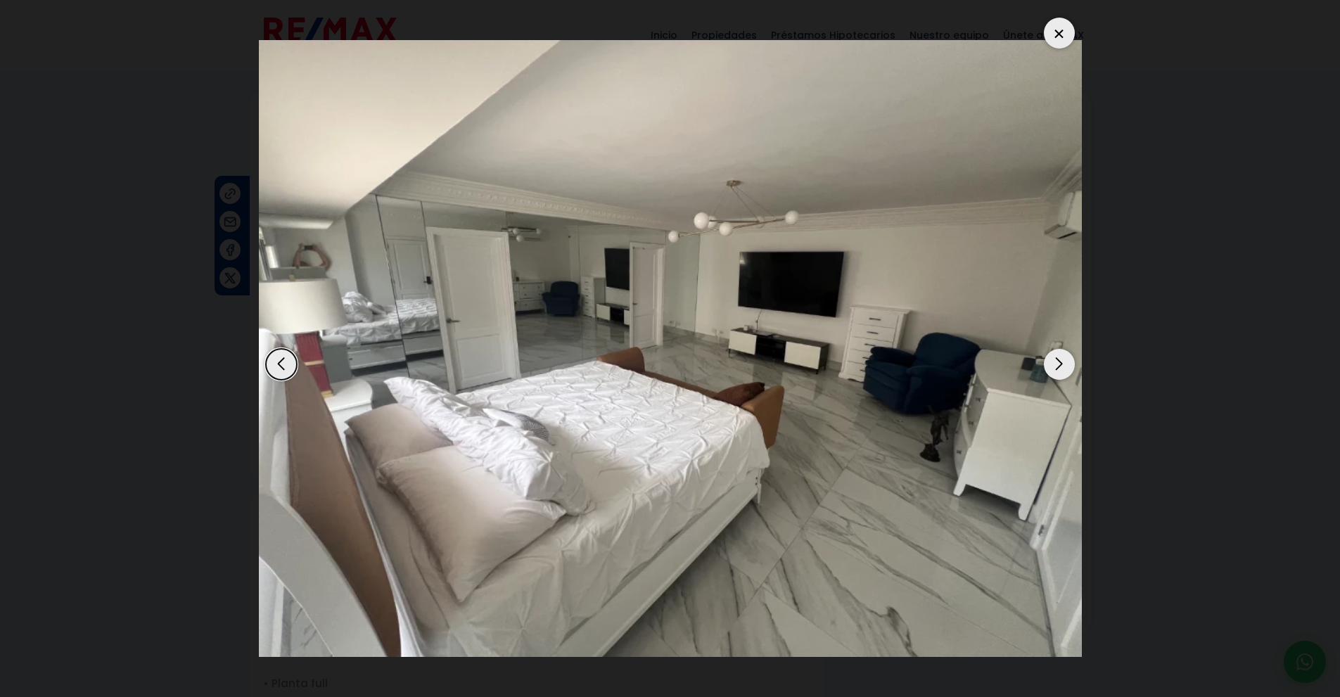
click at [1048, 370] on div "Next slide" at bounding box center [1059, 364] width 31 height 31
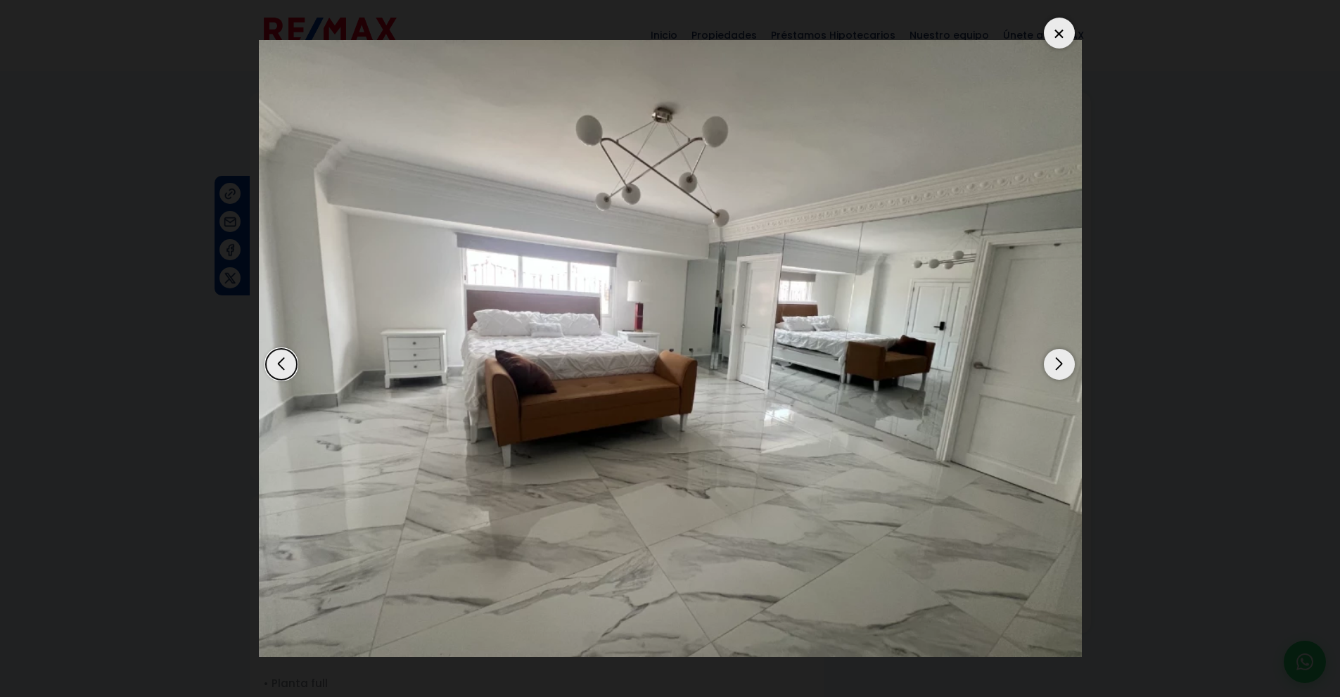
click at [1048, 370] on div "Next slide" at bounding box center [1059, 364] width 31 height 31
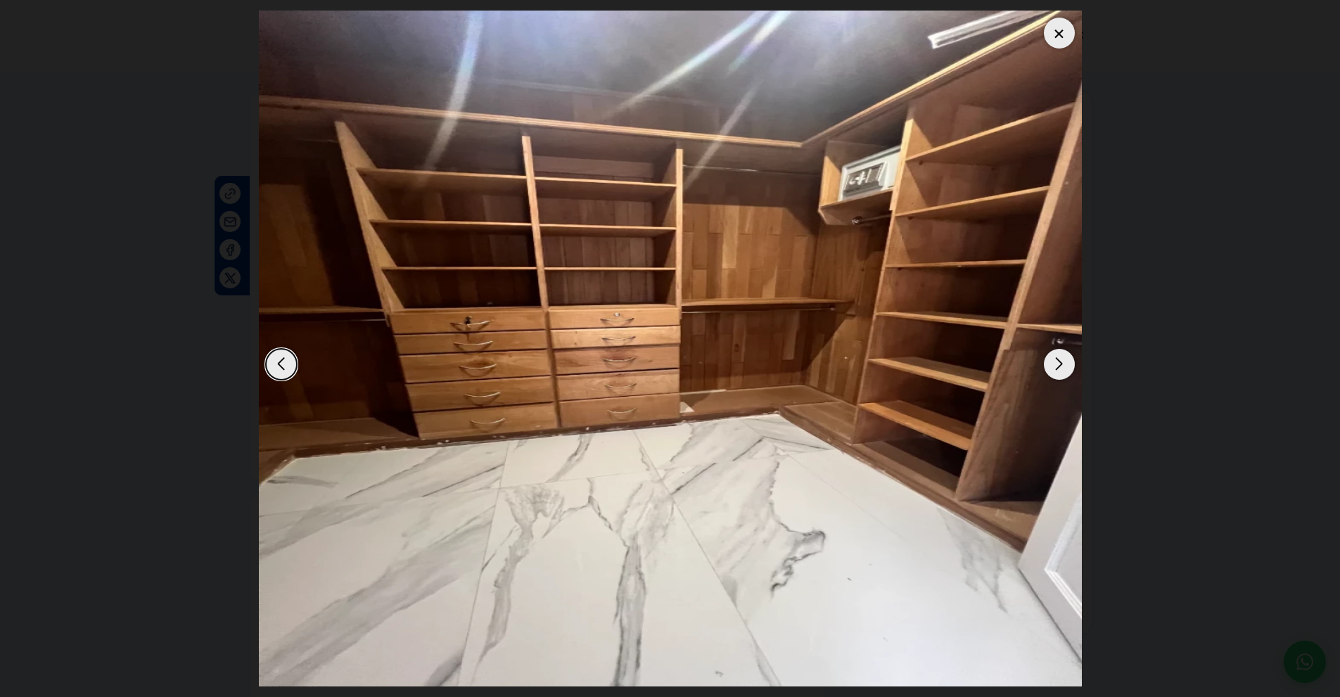
click at [1048, 370] on div "Next slide" at bounding box center [1059, 364] width 31 height 31
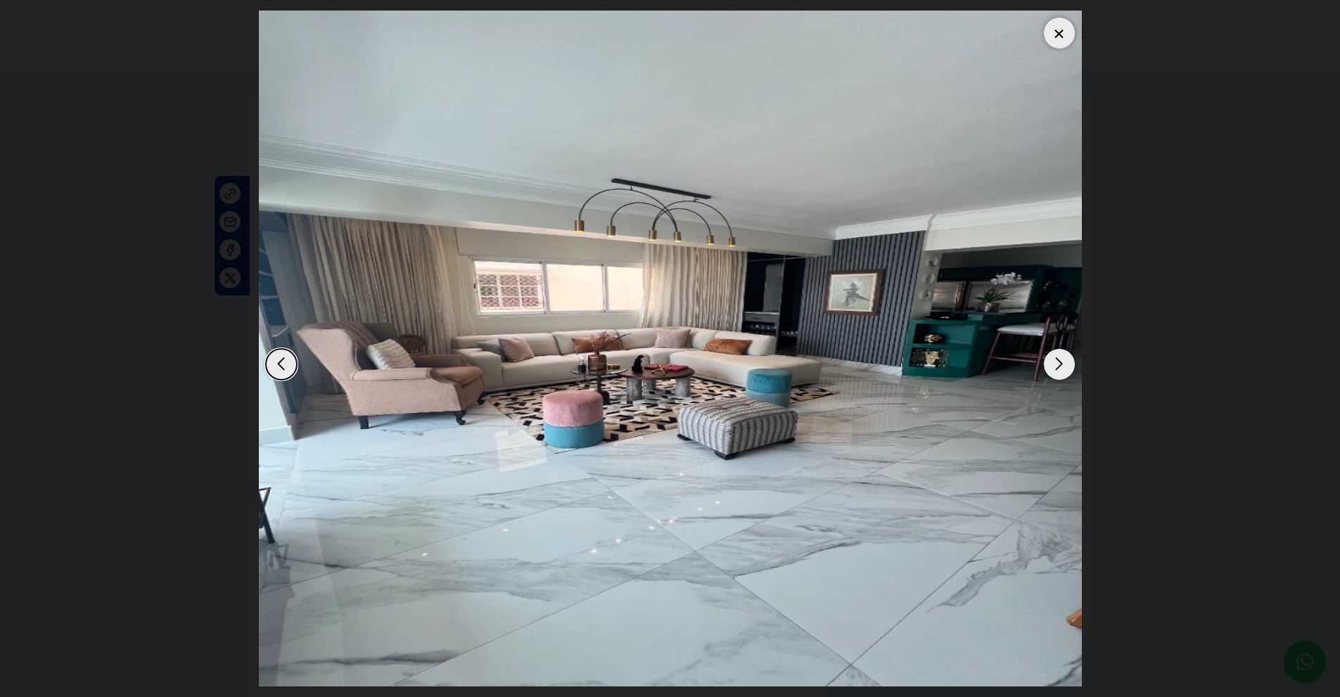
click at [1048, 370] on div "Next slide" at bounding box center [1059, 364] width 31 height 31
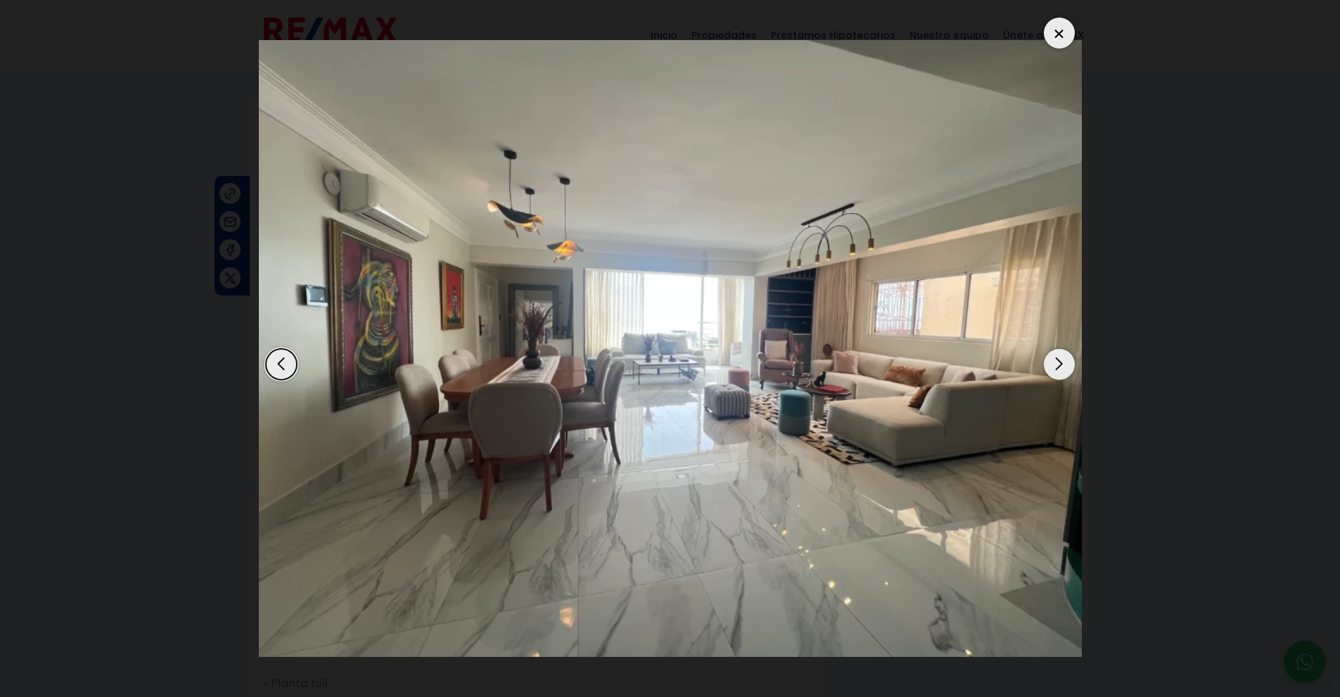
click at [1048, 370] on div "Next slide" at bounding box center [1059, 364] width 31 height 31
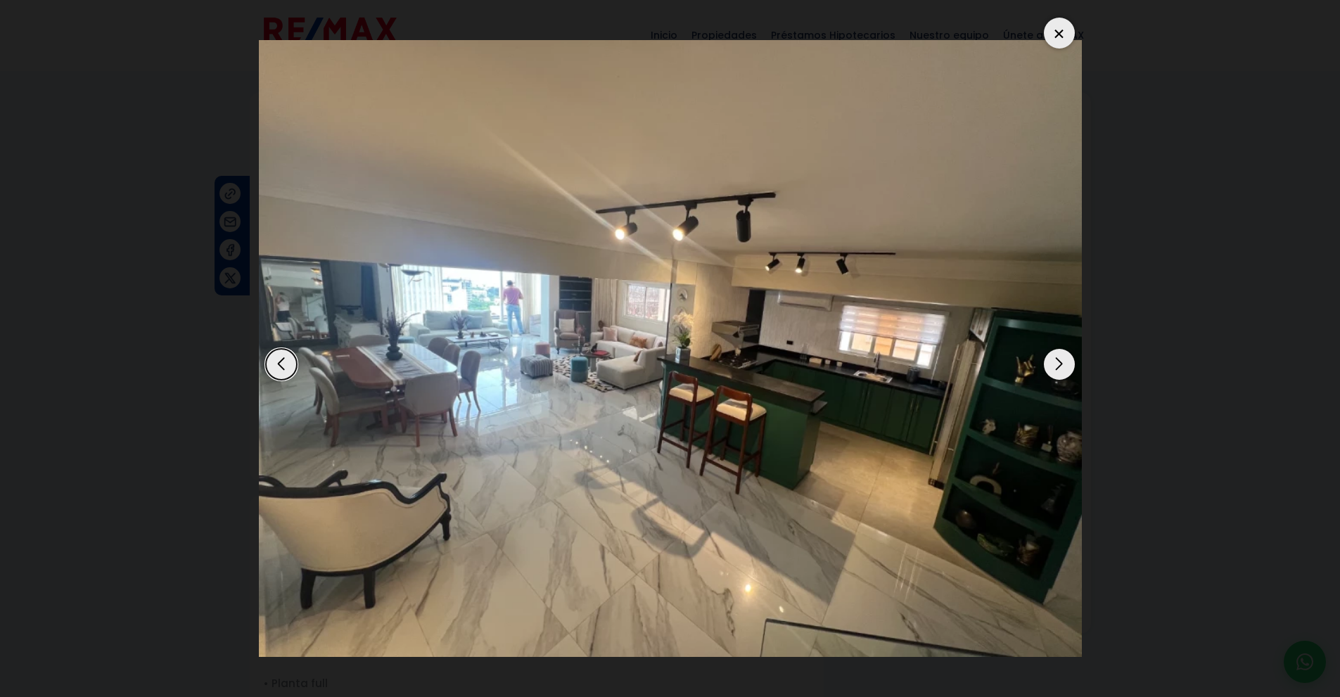
click at [1048, 370] on div "Next slide" at bounding box center [1059, 364] width 31 height 31
